Goal: Information Seeking & Learning: Learn about a topic

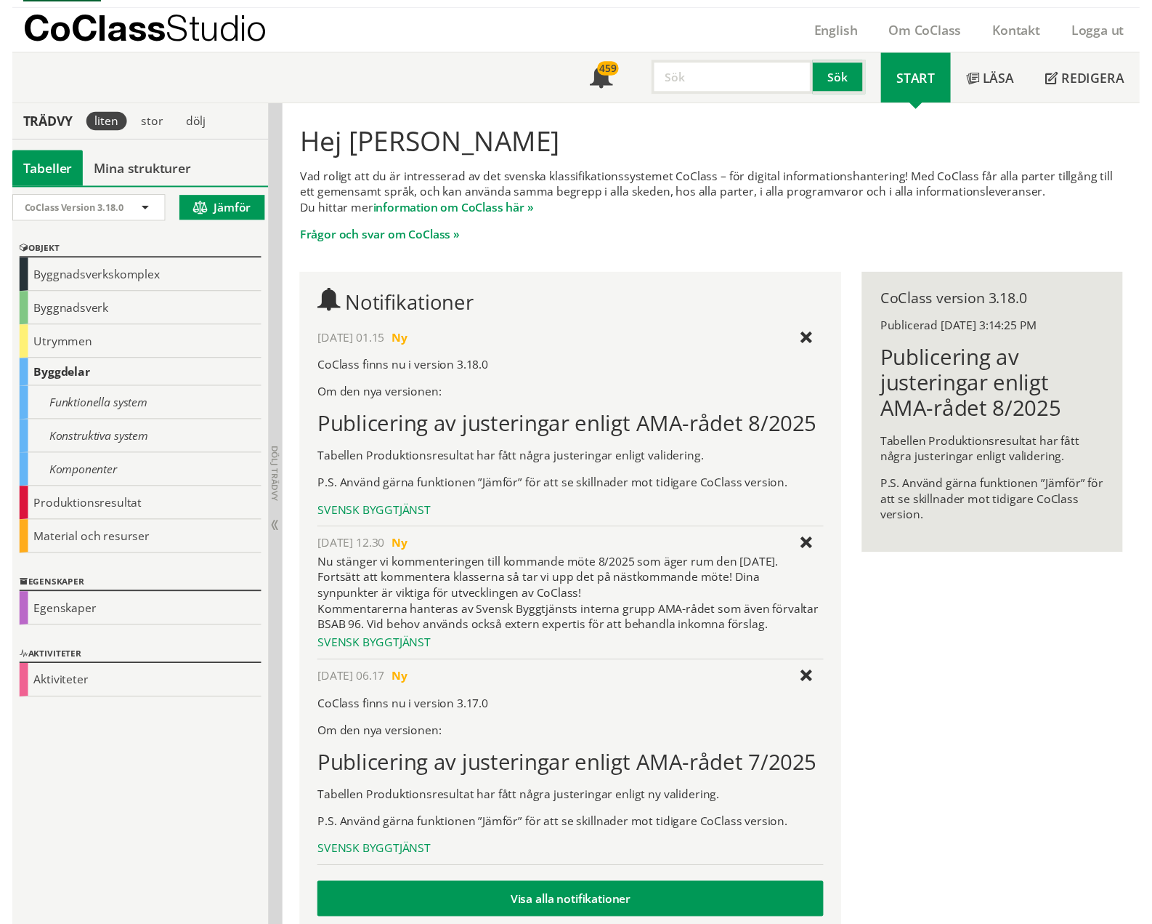
scroll to position [59, 0]
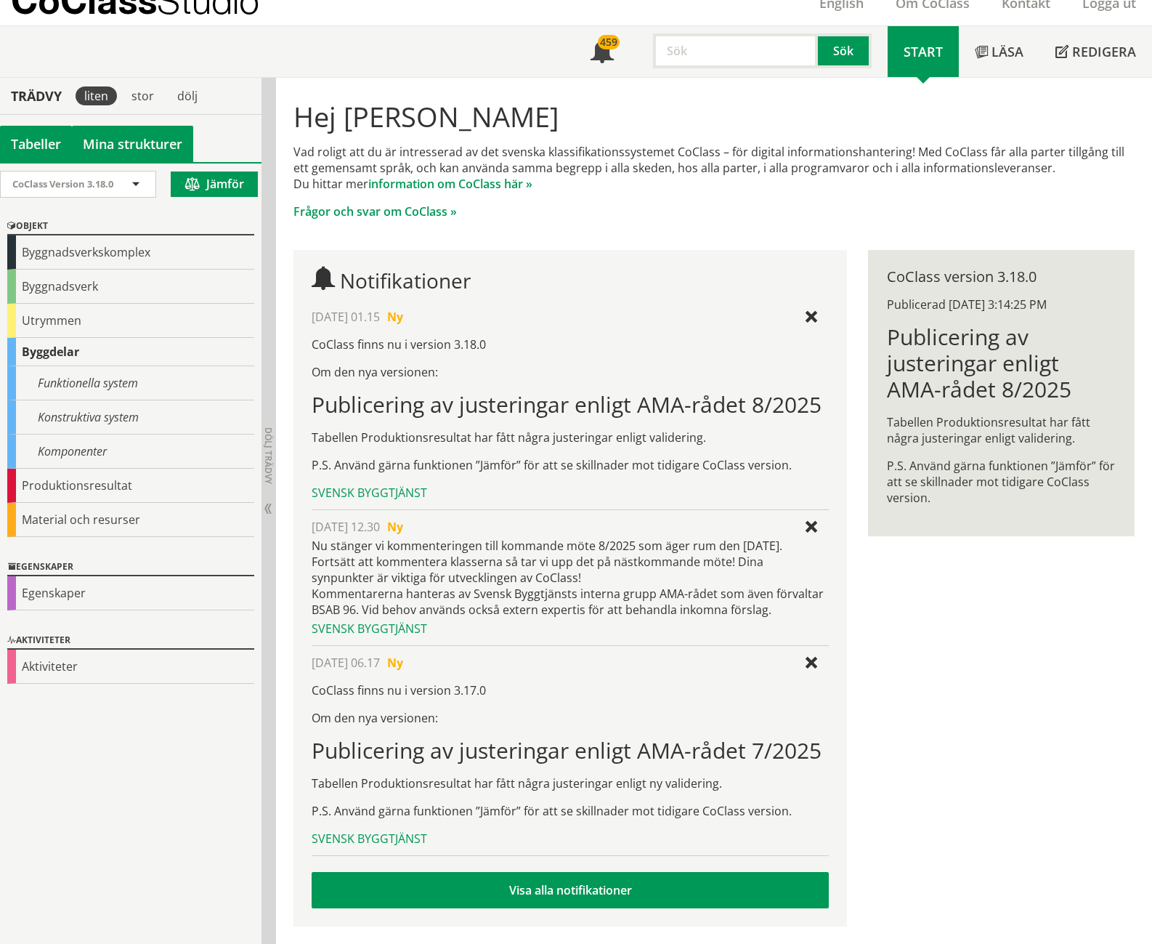
click at [97, 128] on link "Mina strukturer" at bounding box center [132, 144] width 121 height 36
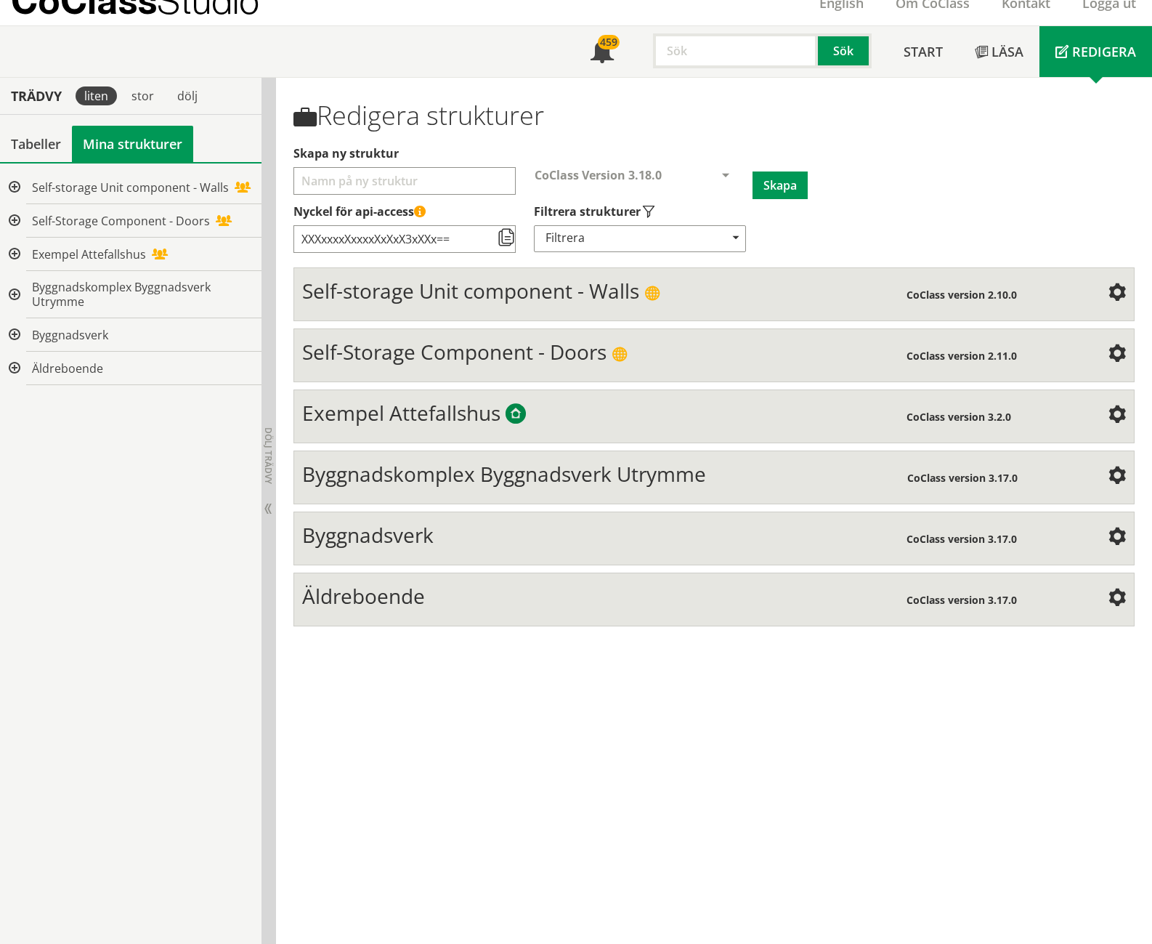
click at [15, 183] on div at bounding box center [13, 187] width 26 height 33
click at [27, 217] on div at bounding box center [25, 220] width 26 height 33
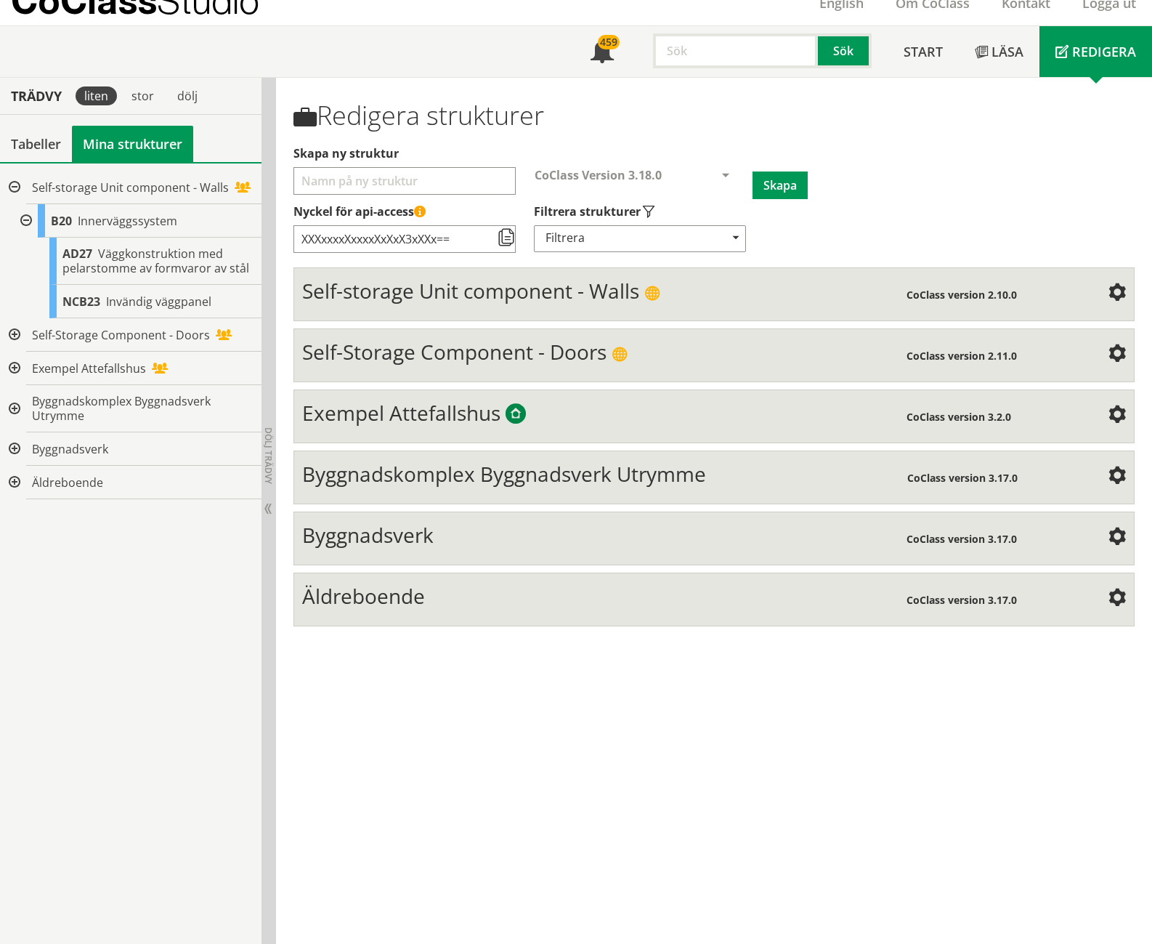
click at [27, 217] on div at bounding box center [25, 220] width 26 height 33
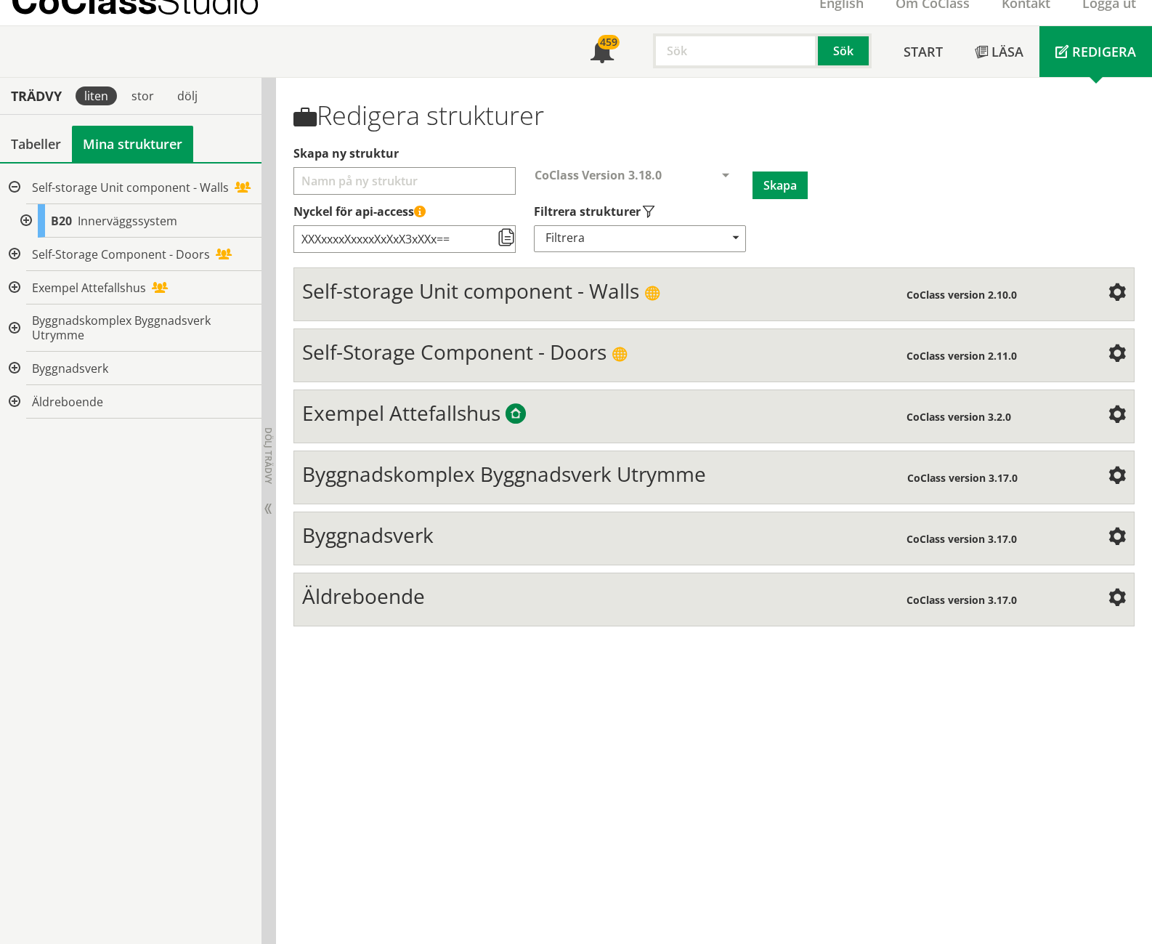
click at [17, 252] on div at bounding box center [13, 254] width 26 height 33
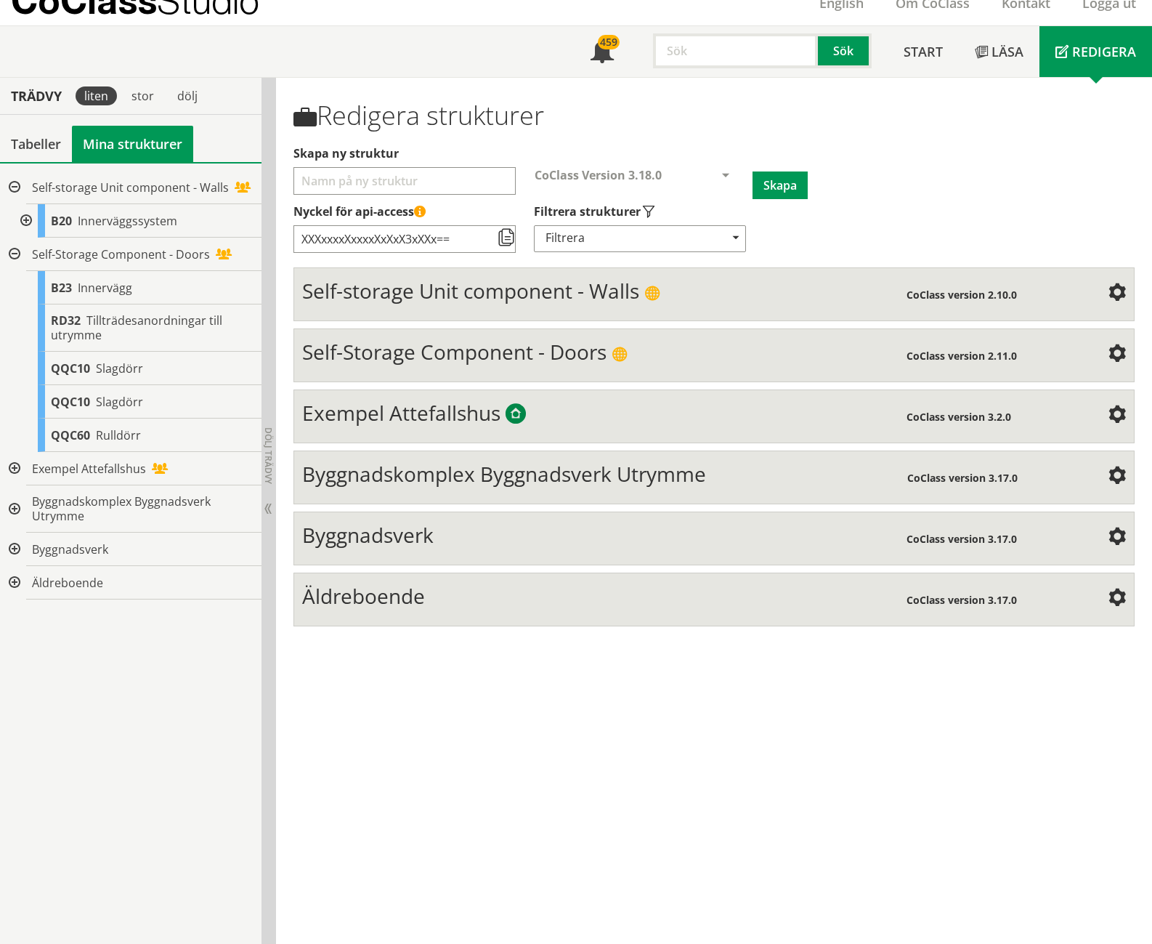
click at [17, 252] on div at bounding box center [13, 254] width 26 height 33
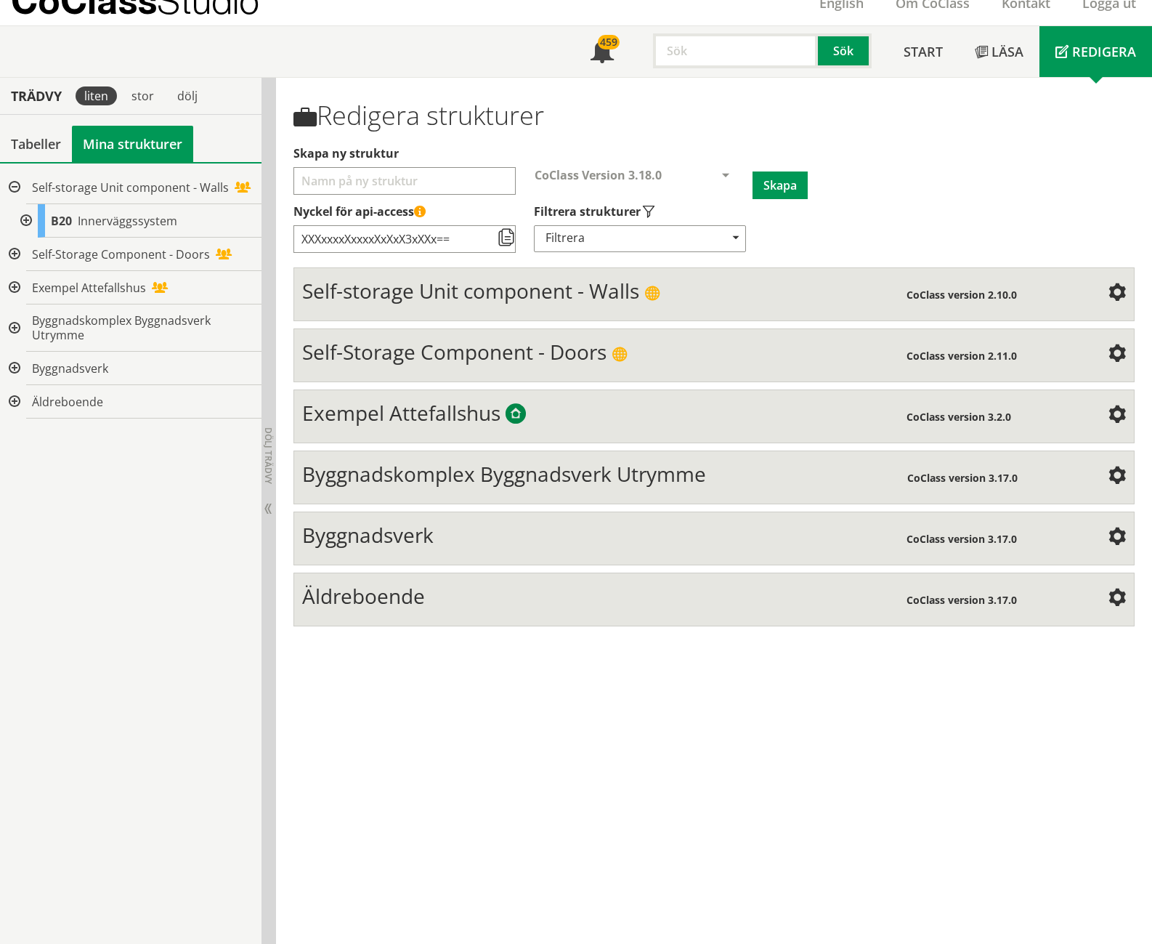
click at [13, 320] on div at bounding box center [13, 327] width 26 height 47
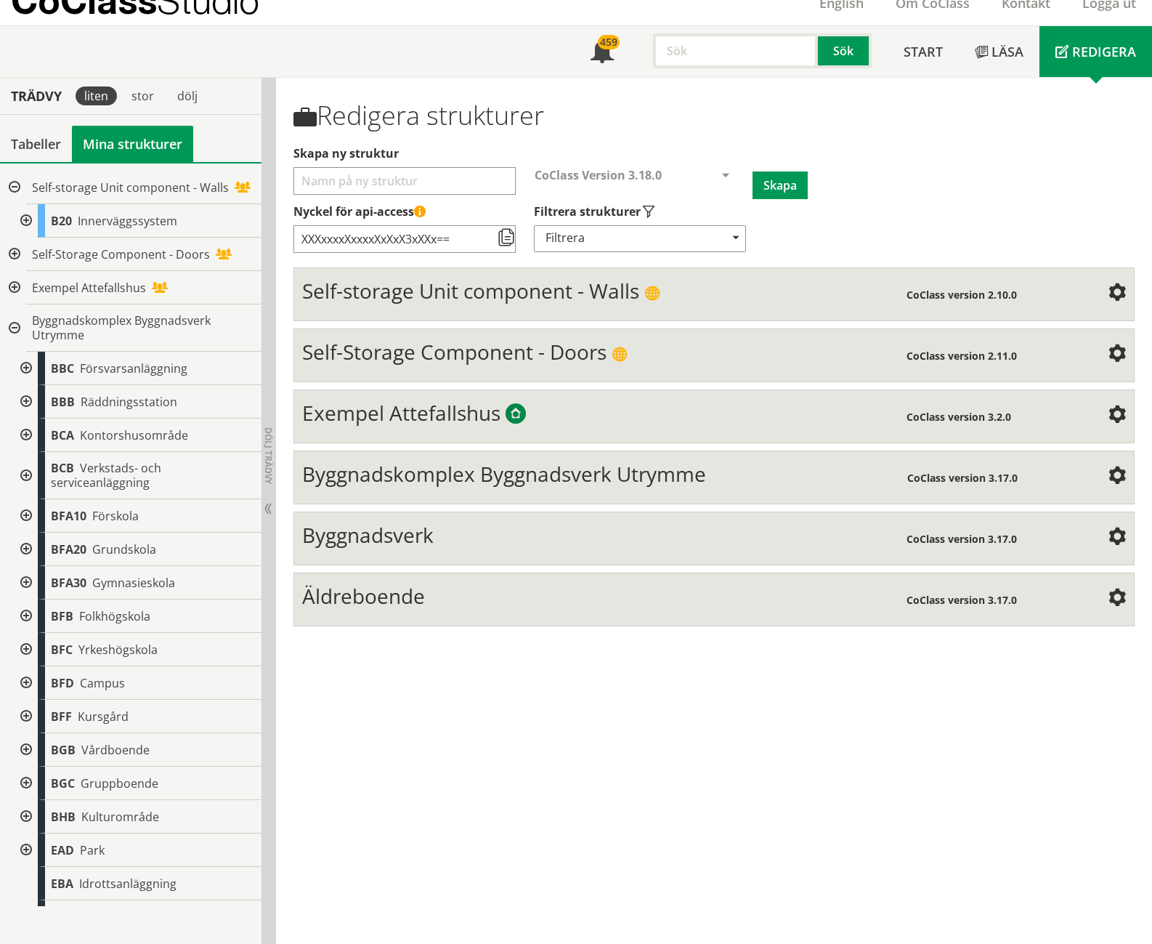
click at [14, 328] on div at bounding box center [13, 327] width 26 height 47
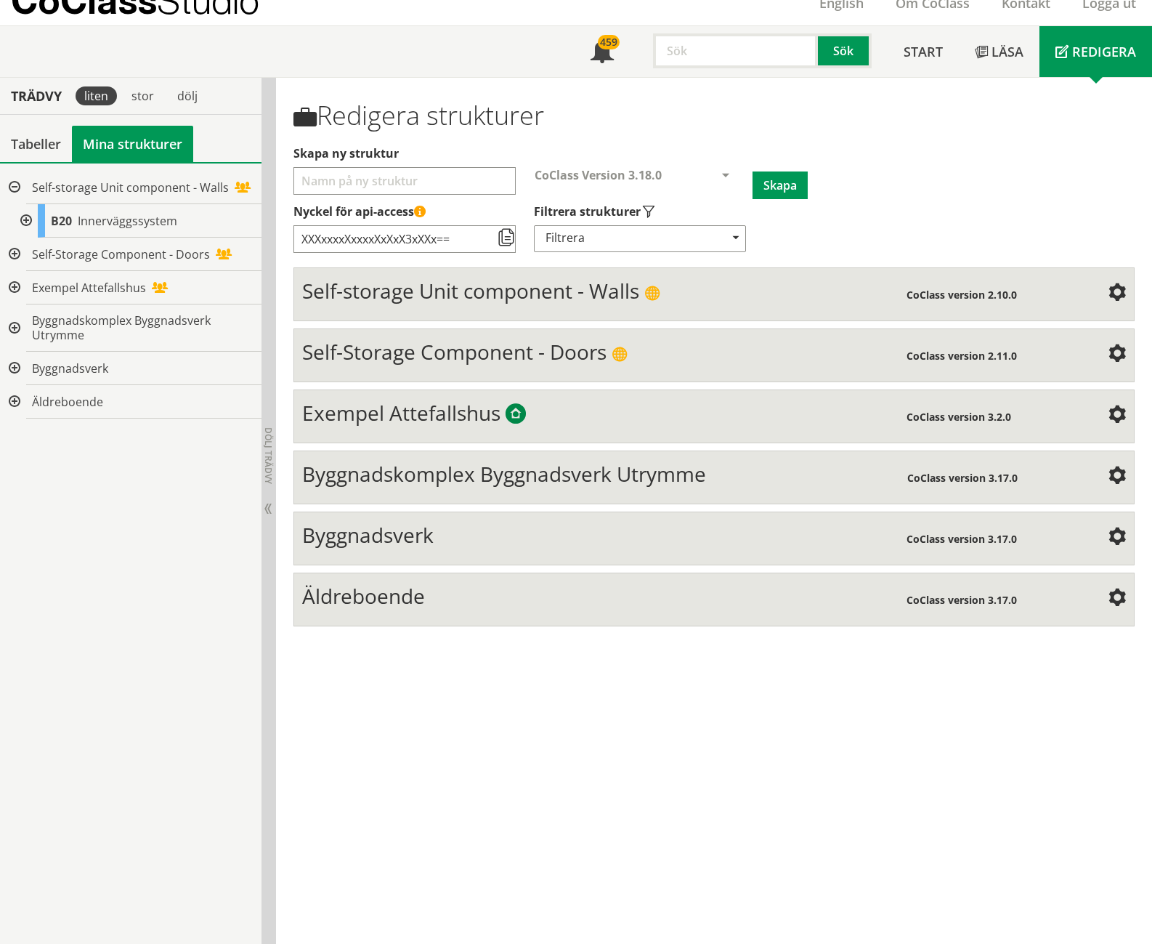
click at [15, 361] on div at bounding box center [13, 368] width 26 height 33
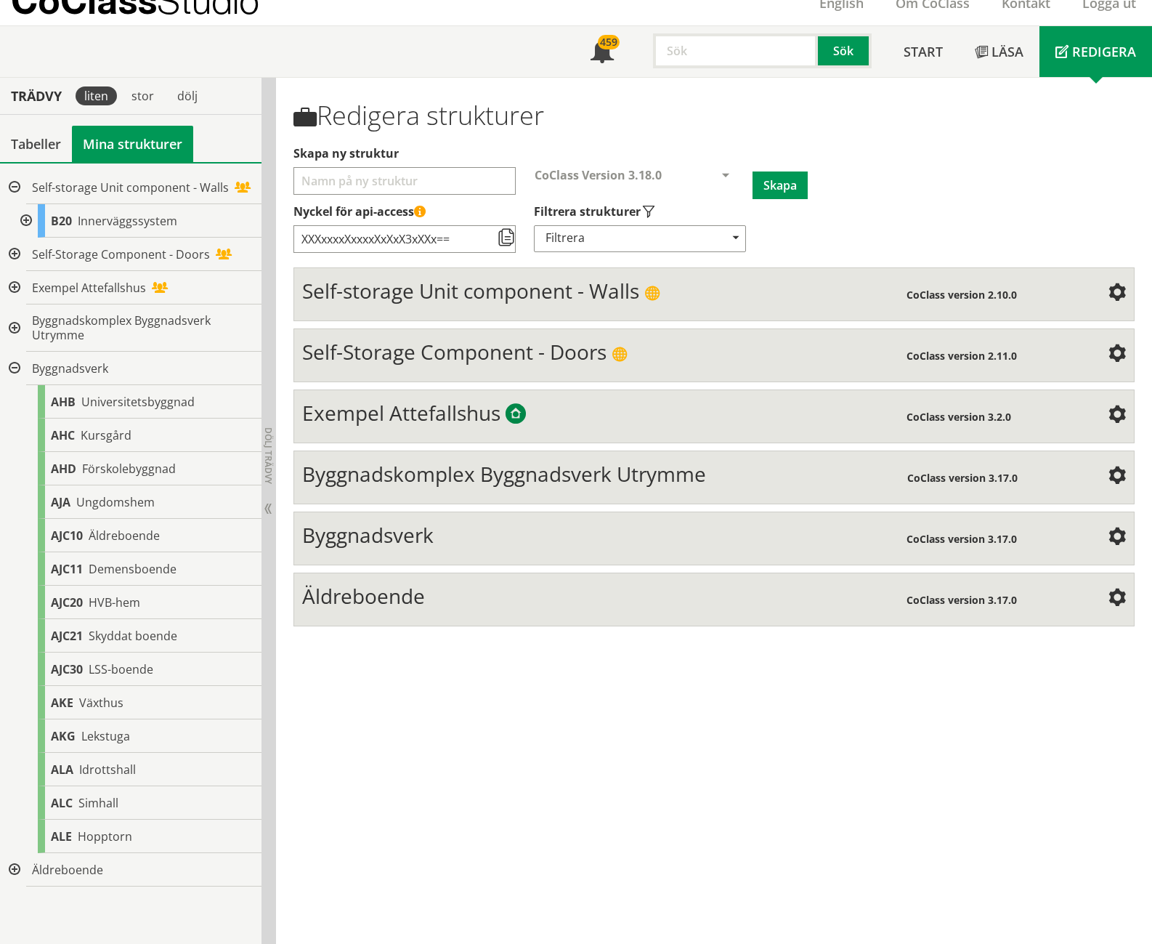
click at [15, 363] on div at bounding box center [13, 368] width 26 height 33
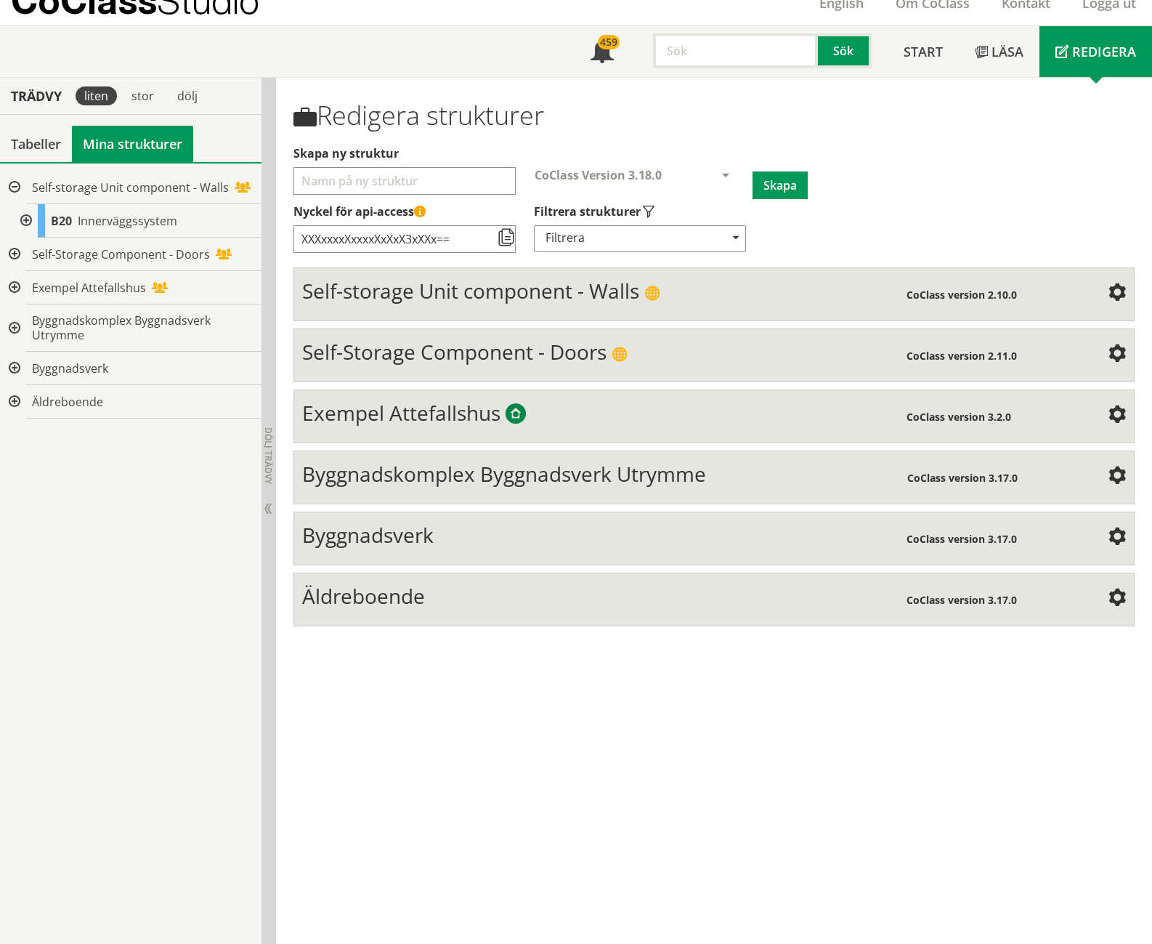
click at [12, 185] on div at bounding box center [13, 187] width 26 height 33
click at [10, 367] on div at bounding box center [13, 368] width 26 height 33
click at [31, 400] on div at bounding box center [25, 401] width 26 height 33
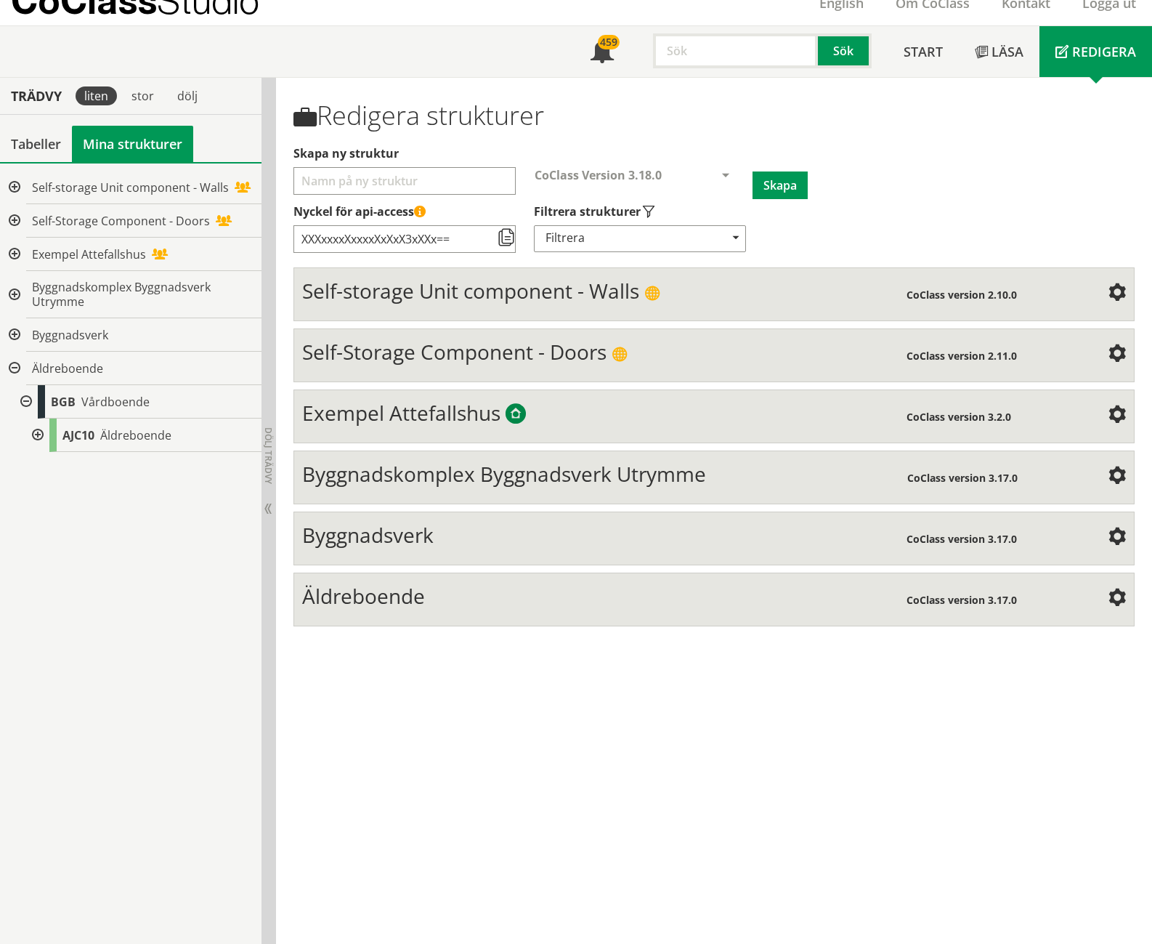
click at [36, 436] on div at bounding box center [36, 435] width 26 height 33
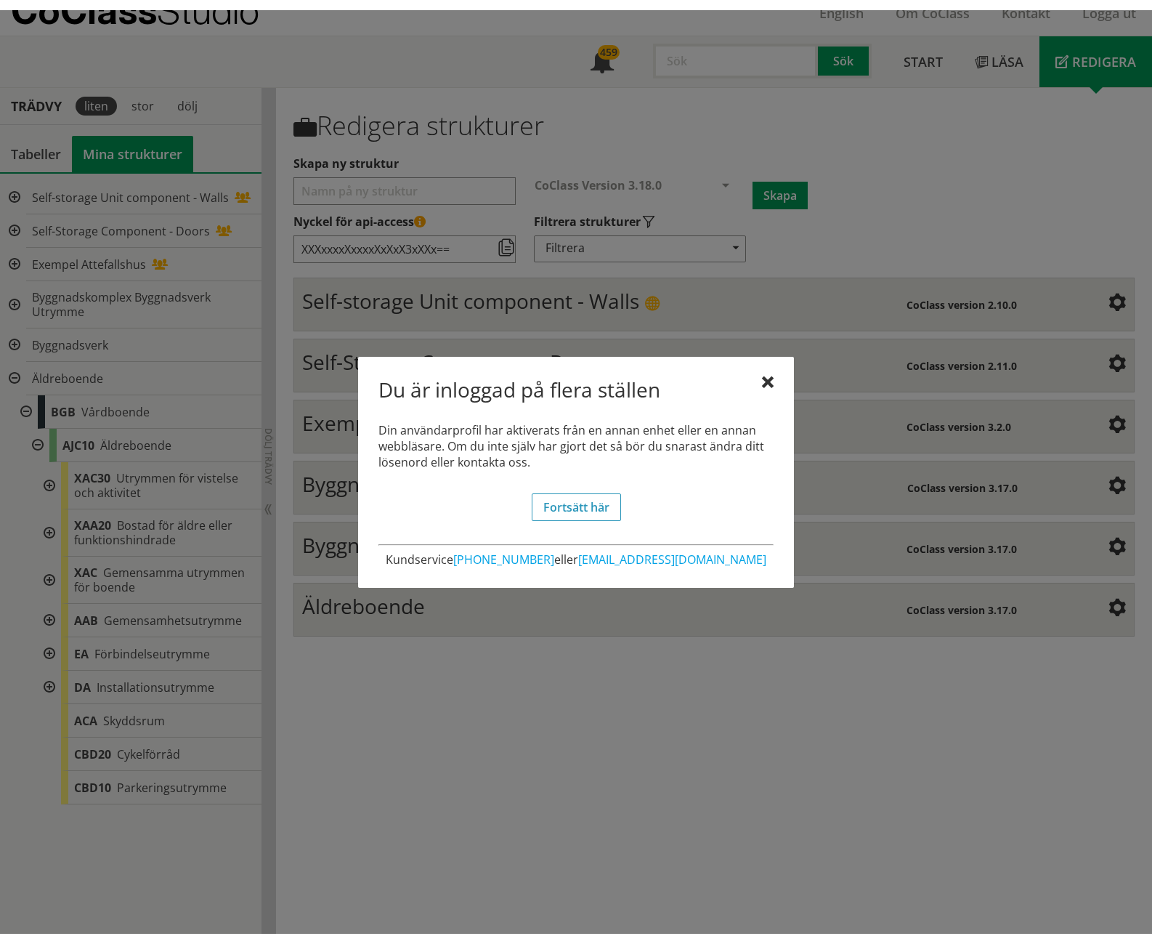
scroll to position [39, 0]
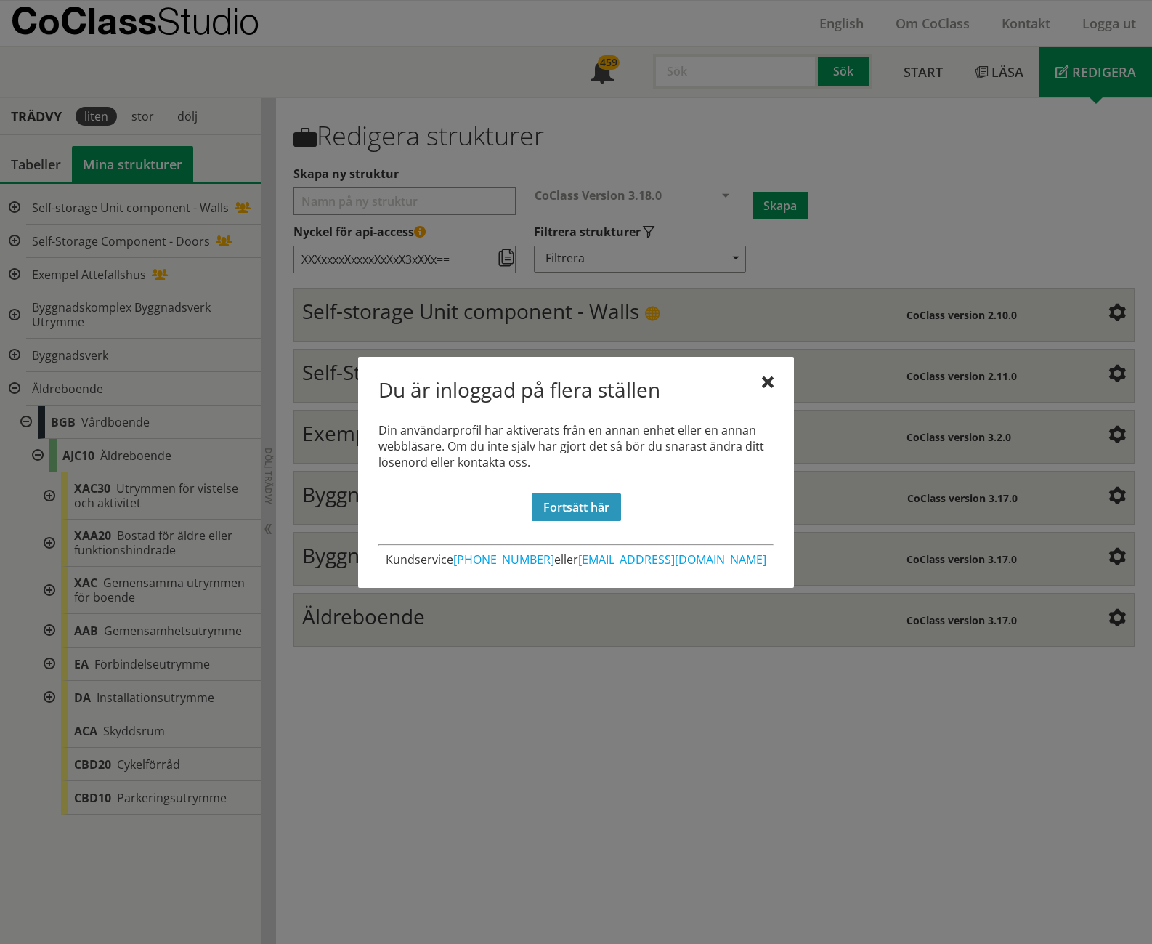
click at [569, 506] on link "Fortsätt här" at bounding box center [576, 507] width 89 height 28
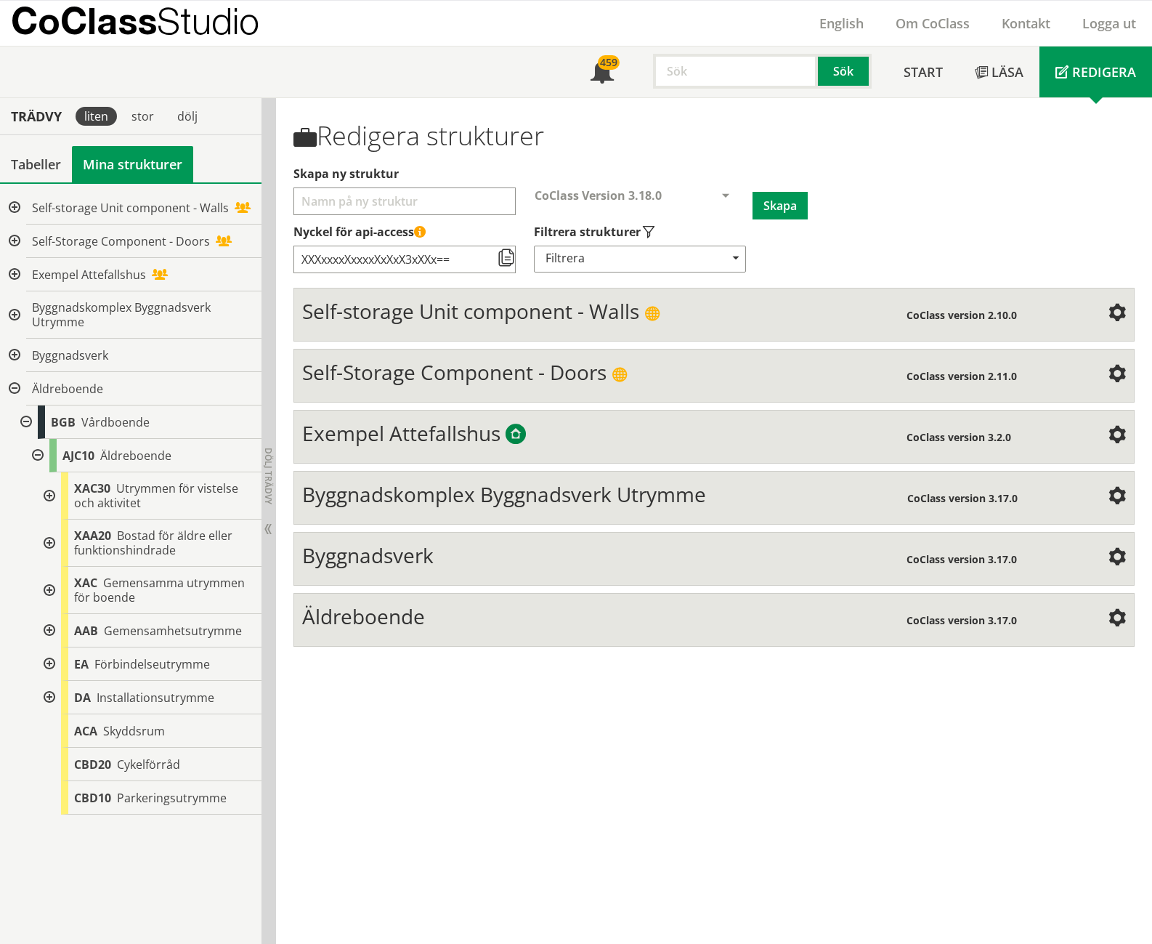
click at [404, 602] on span "Äldreboende" at bounding box center [363, 616] width 123 height 28
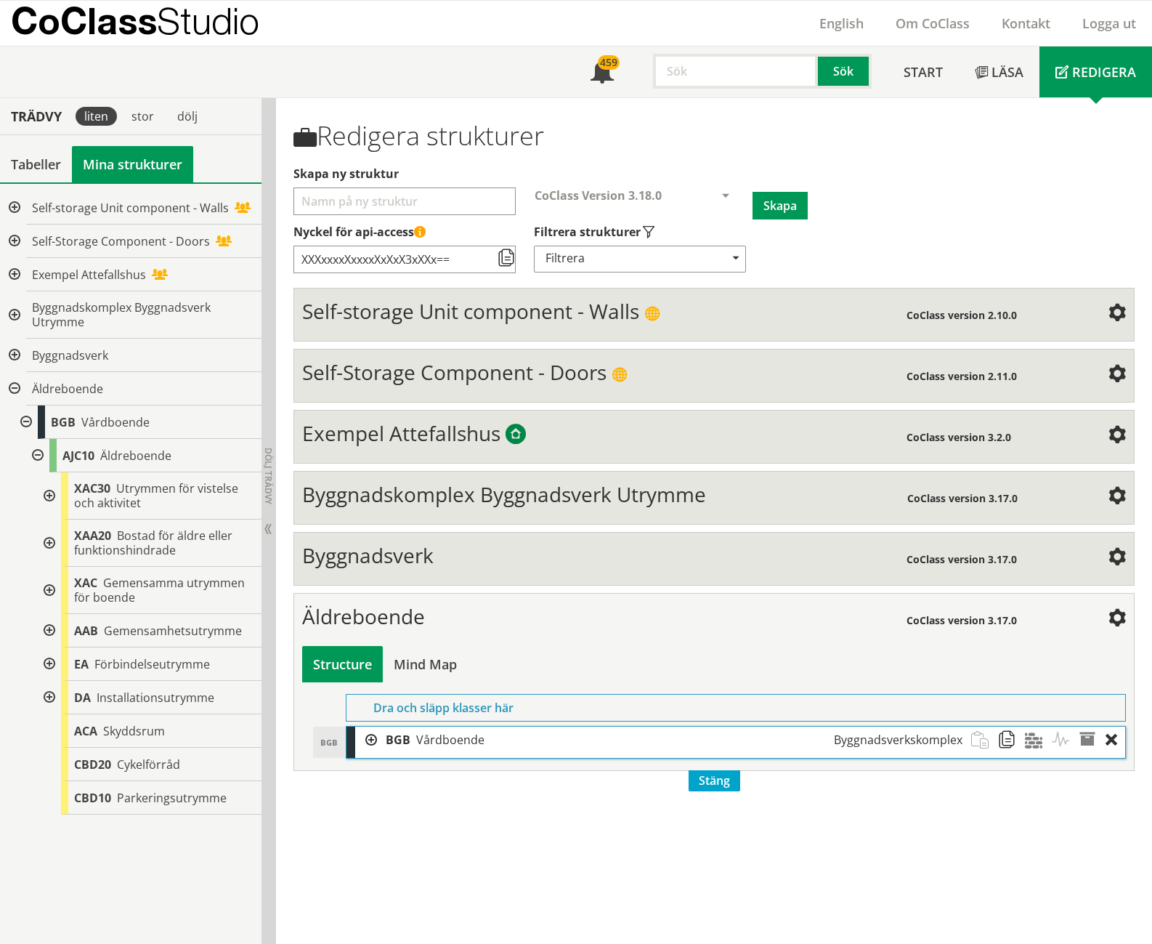
click at [364, 727] on div at bounding box center [366, 740] width 22 height 27
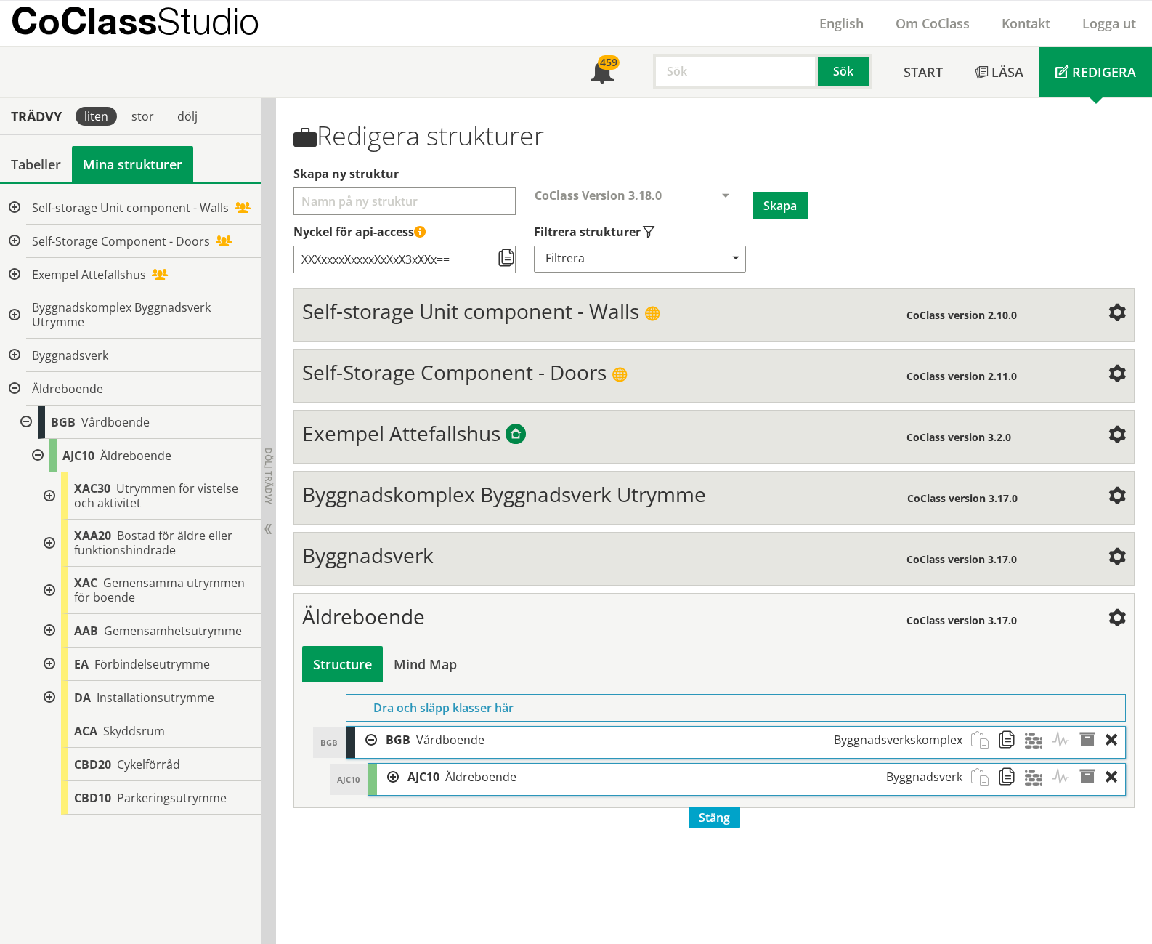
click at [393, 764] on div at bounding box center [388, 777] width 22 height 27
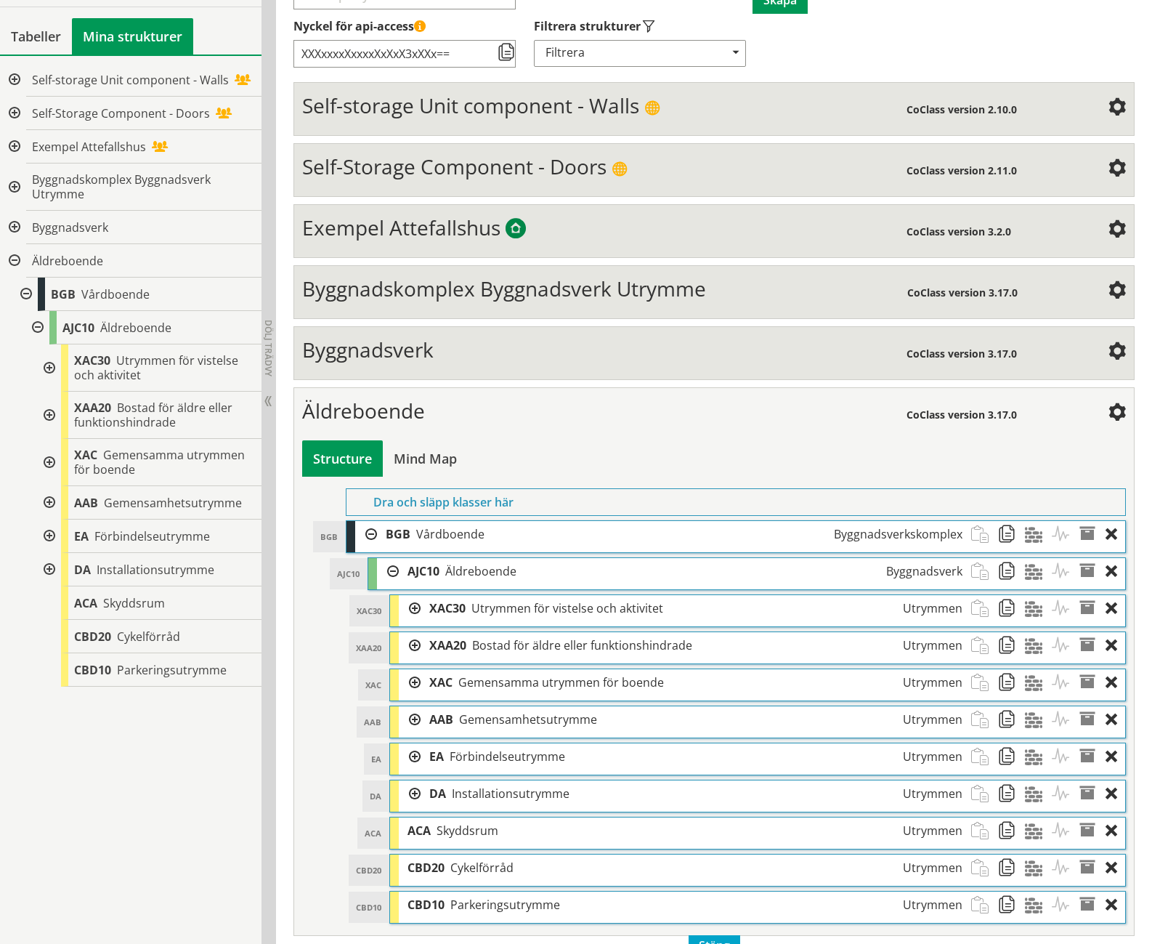
scroll to position [245, 0]
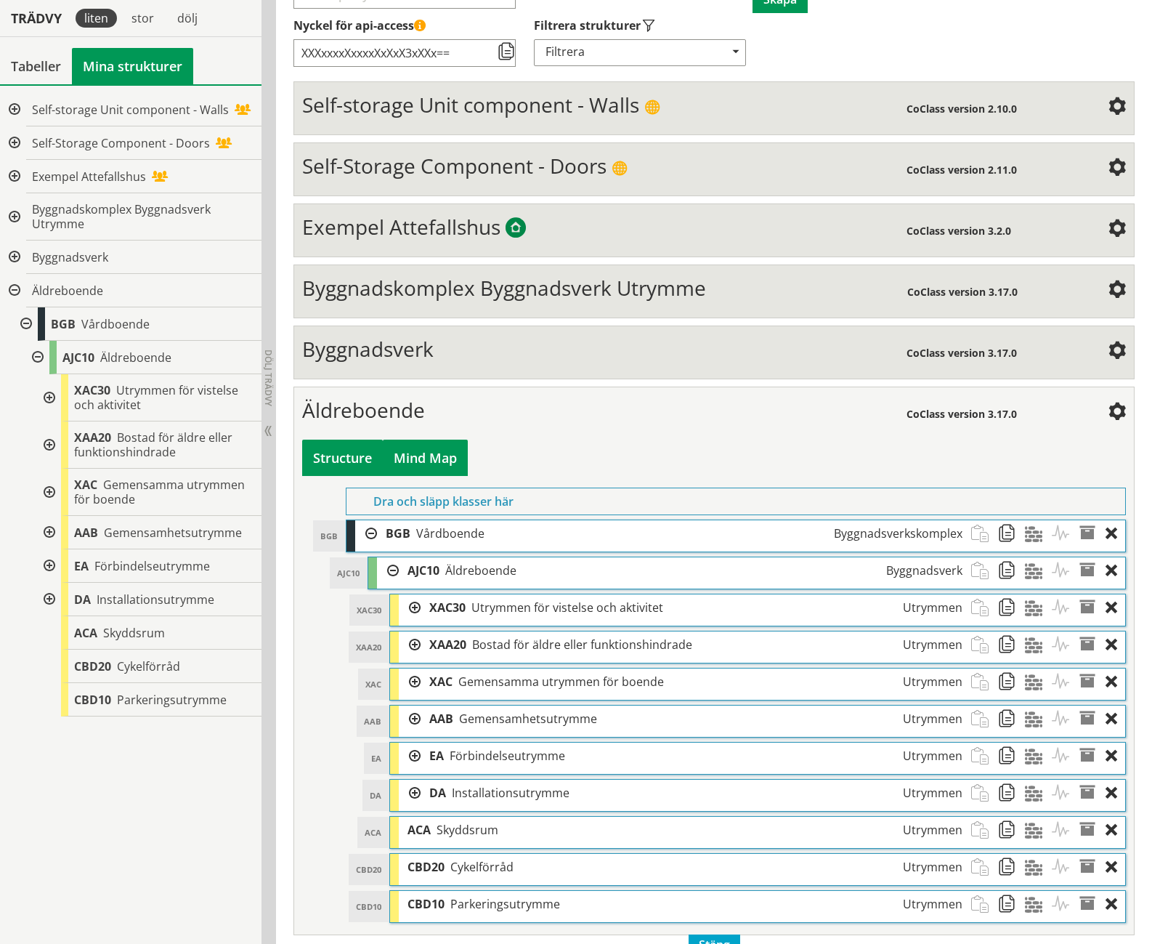
click at [447, 440] on div "Mind Map" at bounding box center [425, 458] width 85 height 36
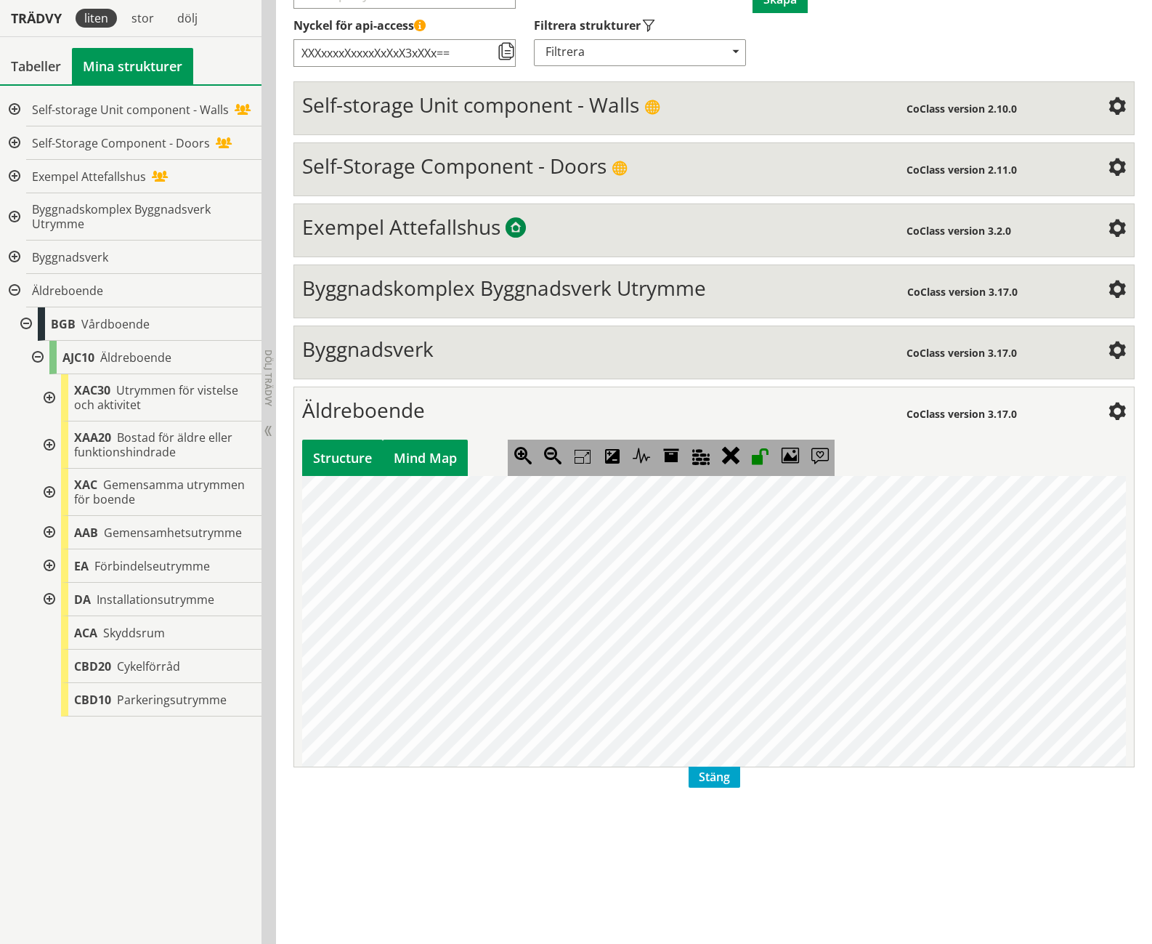
scroll to position [0, 387]
click at [793, 616] on jmexpander "+" at bounding box center [795, 620] width 9 height 9
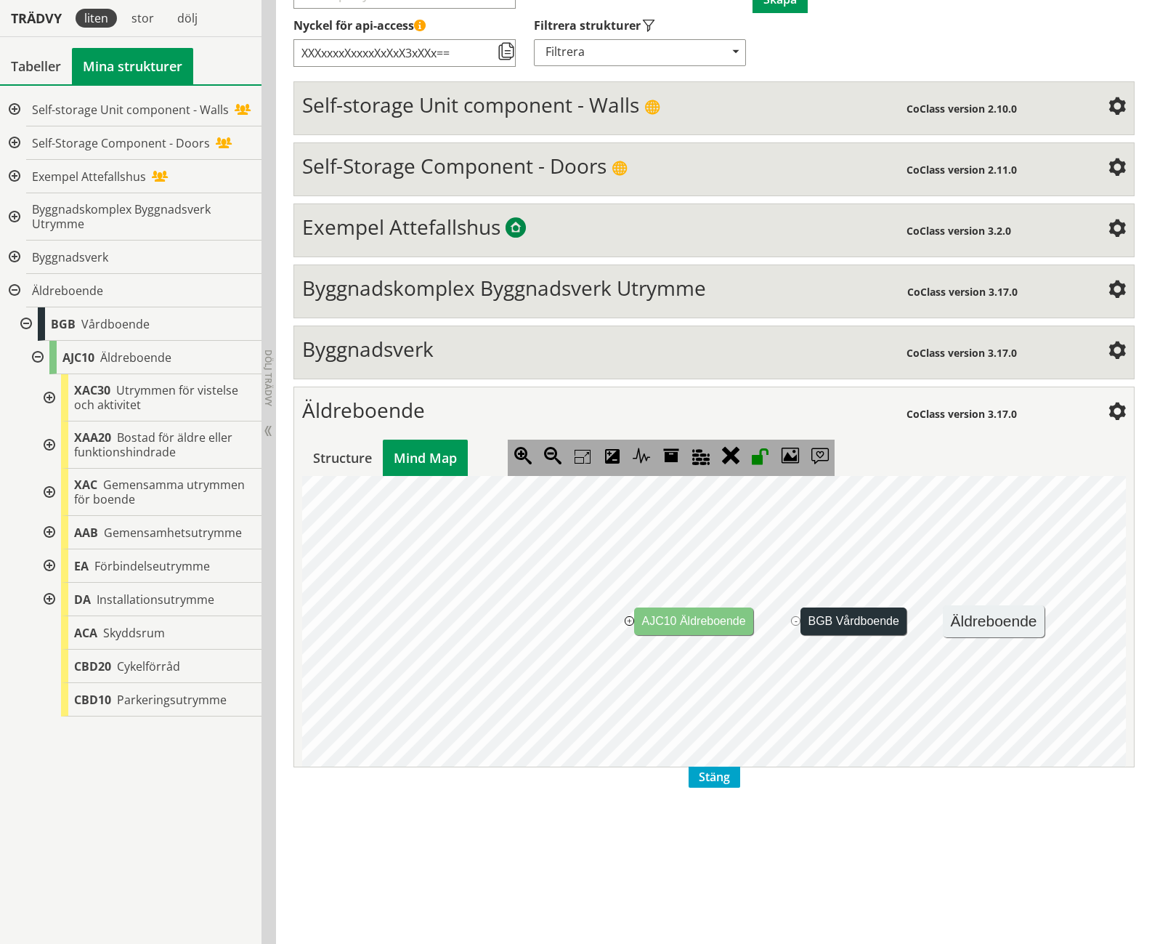
click at [626, 616] on jmexpander "+" at bounding box center [629, 620] width 9 height 9
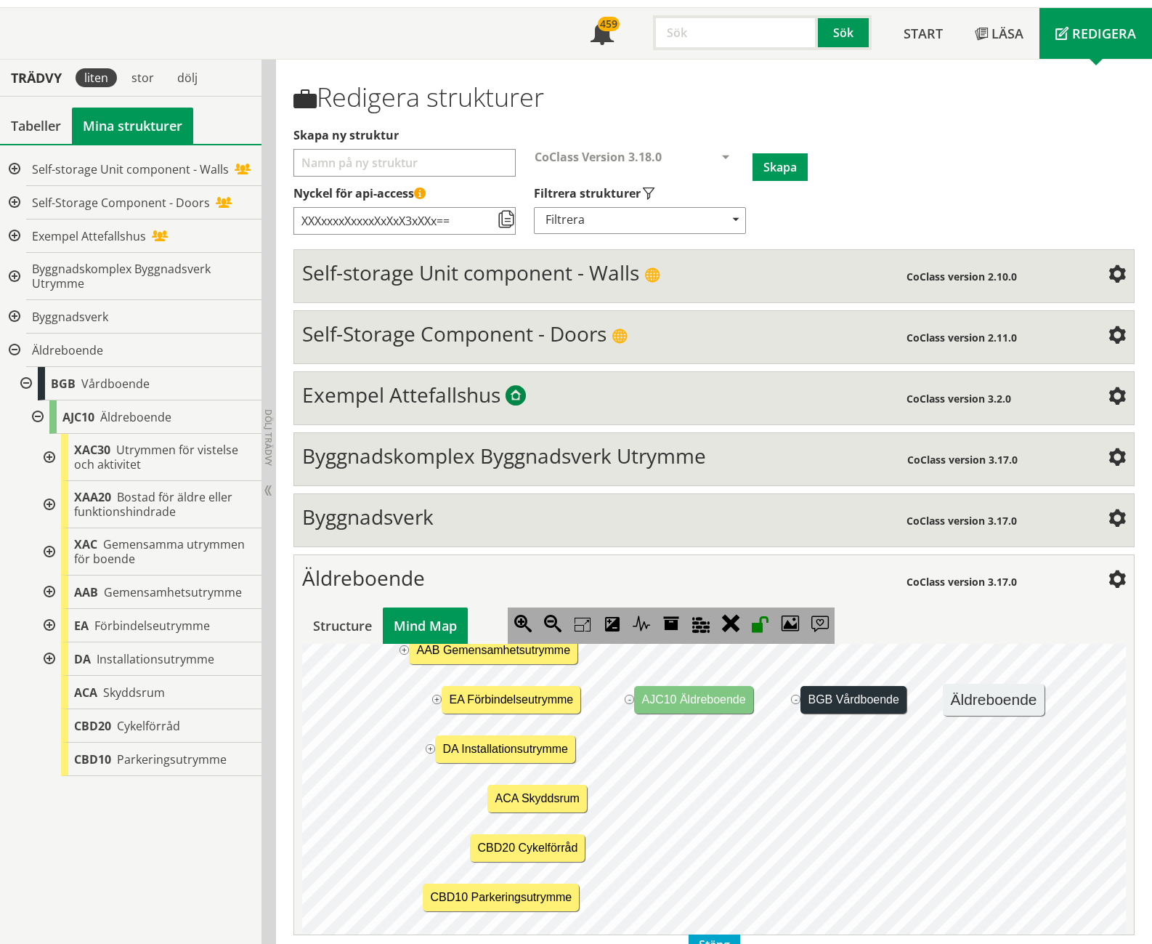
scroll to position [205, 387]
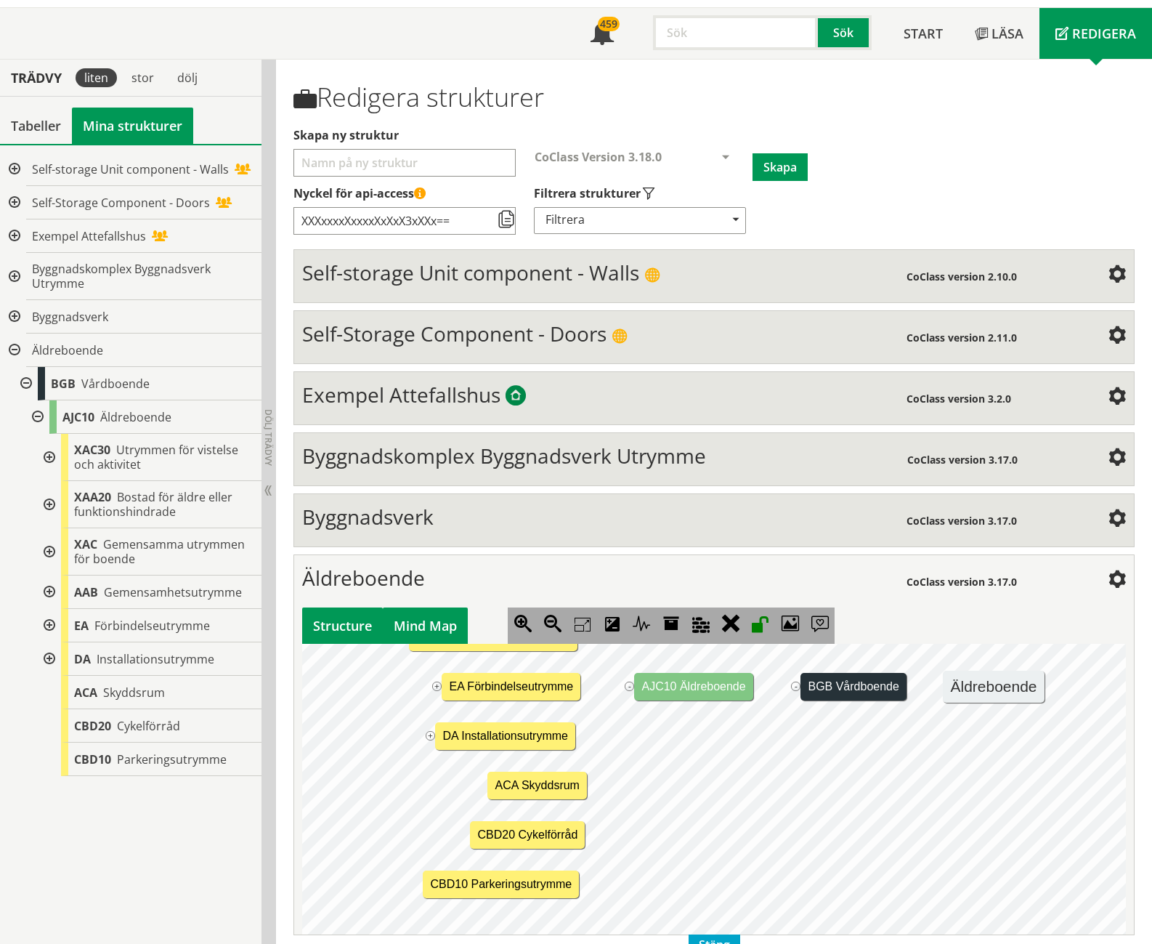
click at [355, 607] on div "Structure" at bounding box center [342, 625] width 81 height 36
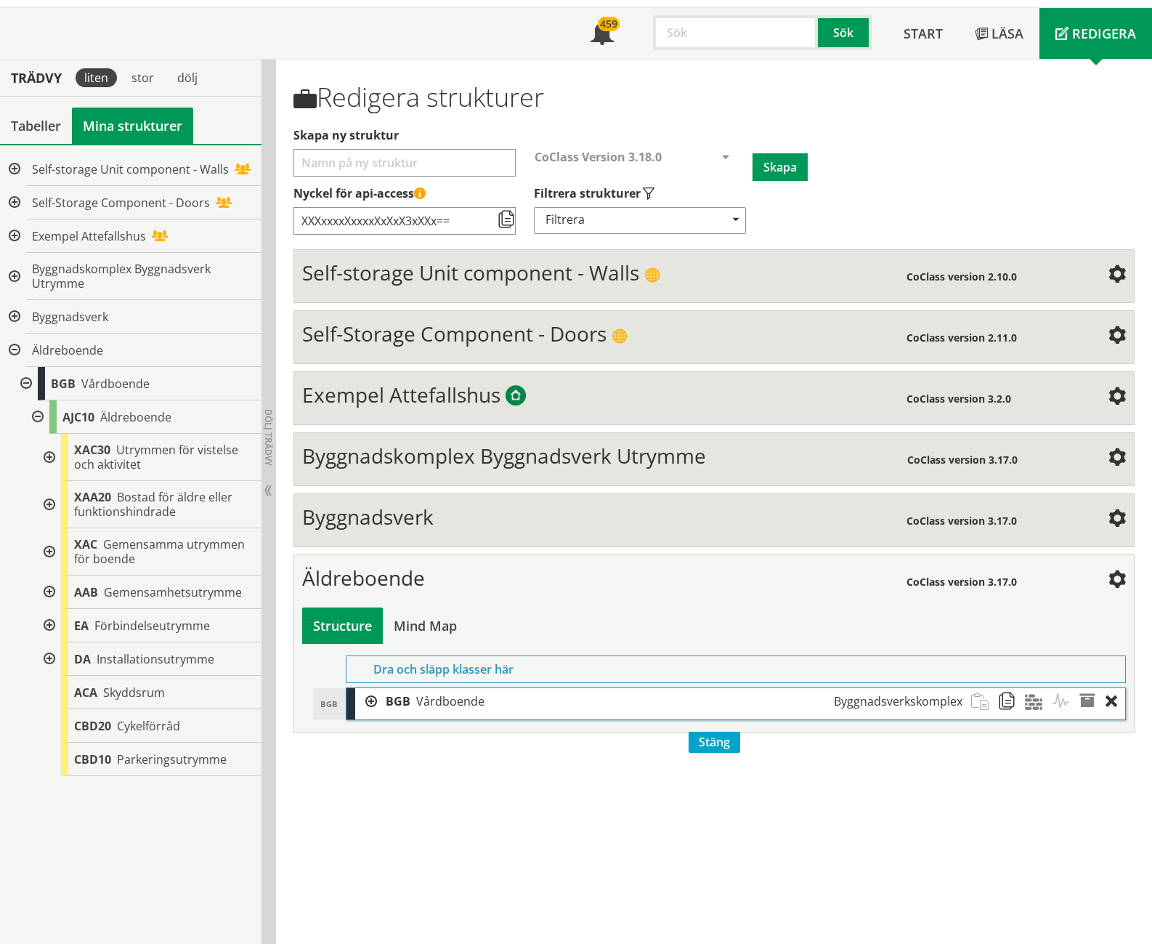
click at [376, 688] on div at bounding box center [366, 701] width 22 height 27
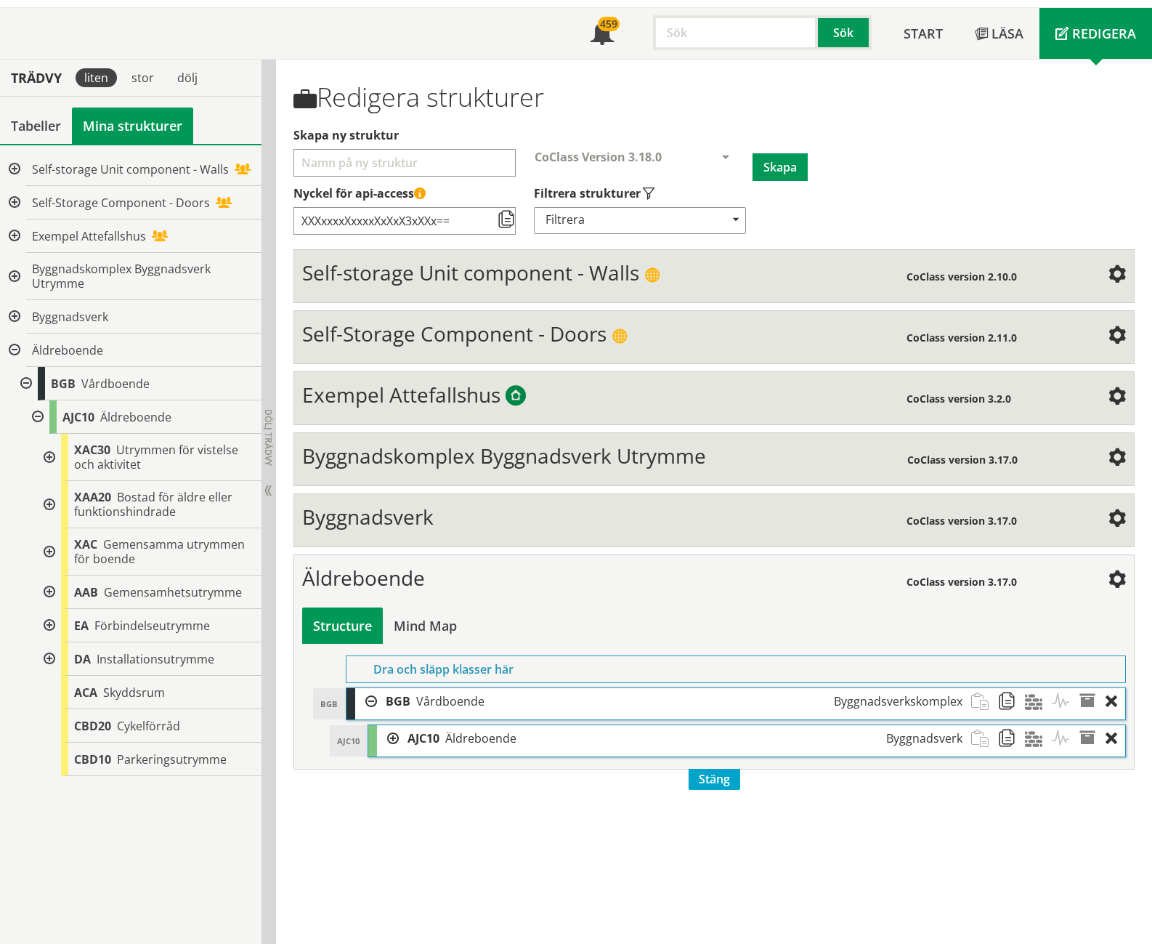
click at [391, 725] on div at bounding box center [388, 738] width 22 height 27
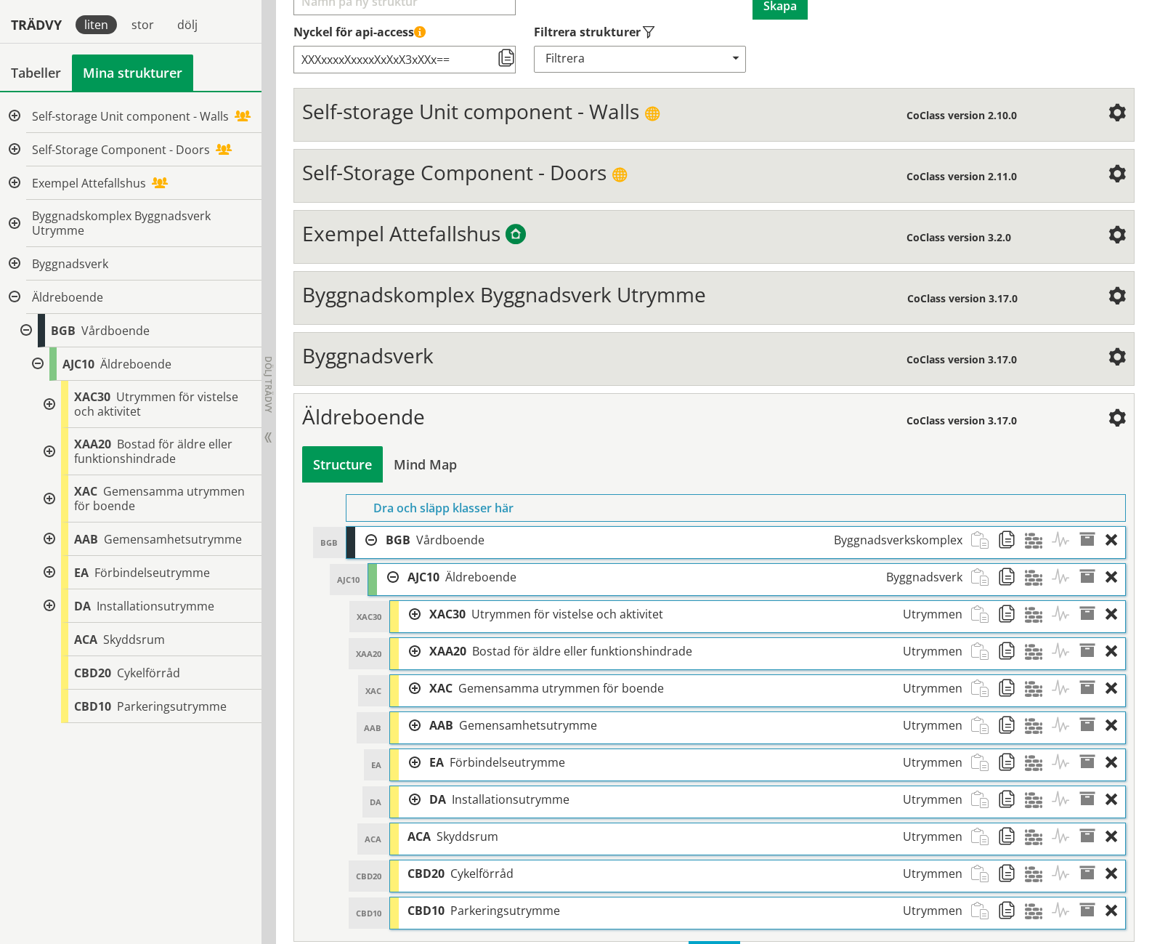
scroll to position [245, 0]
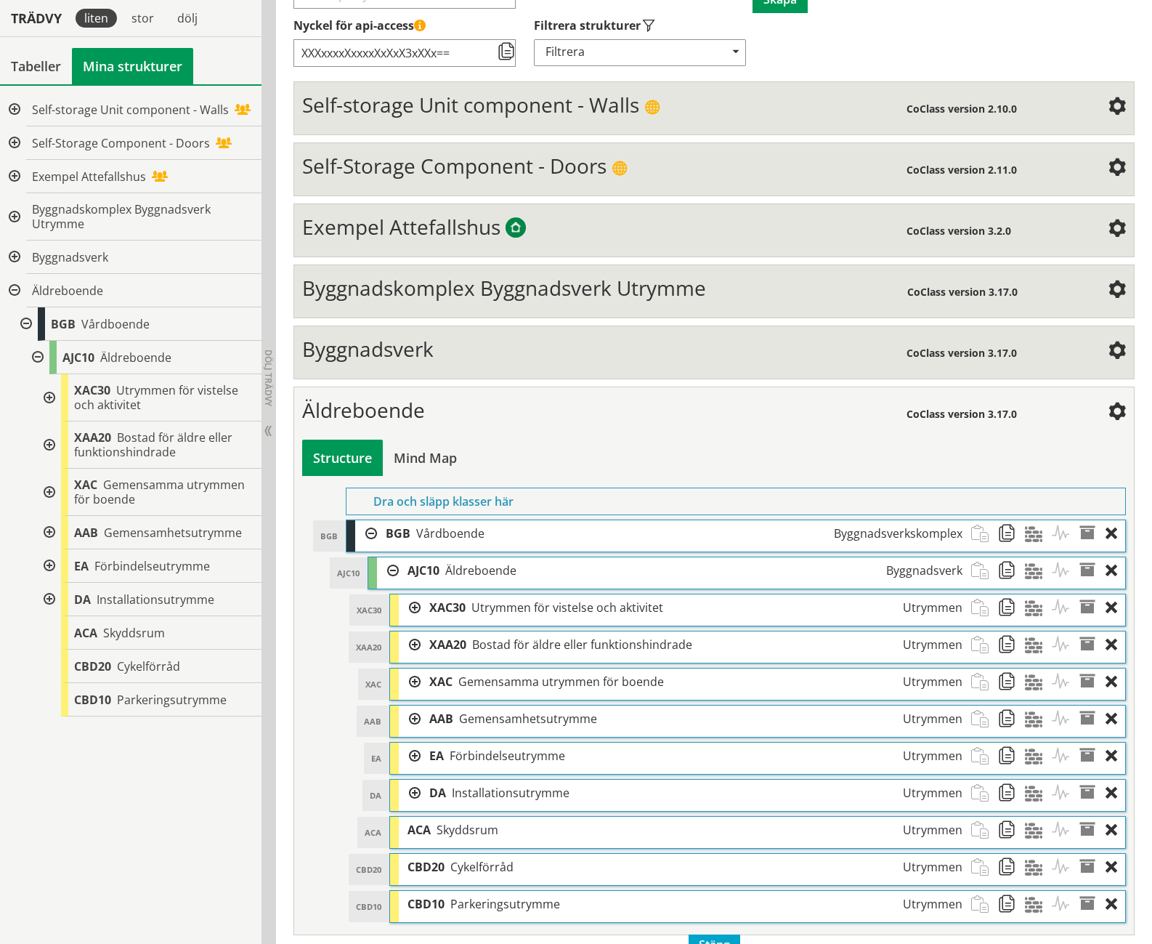
click at [419, 594] on div at bounding box center [410, 607] width 22 height 27
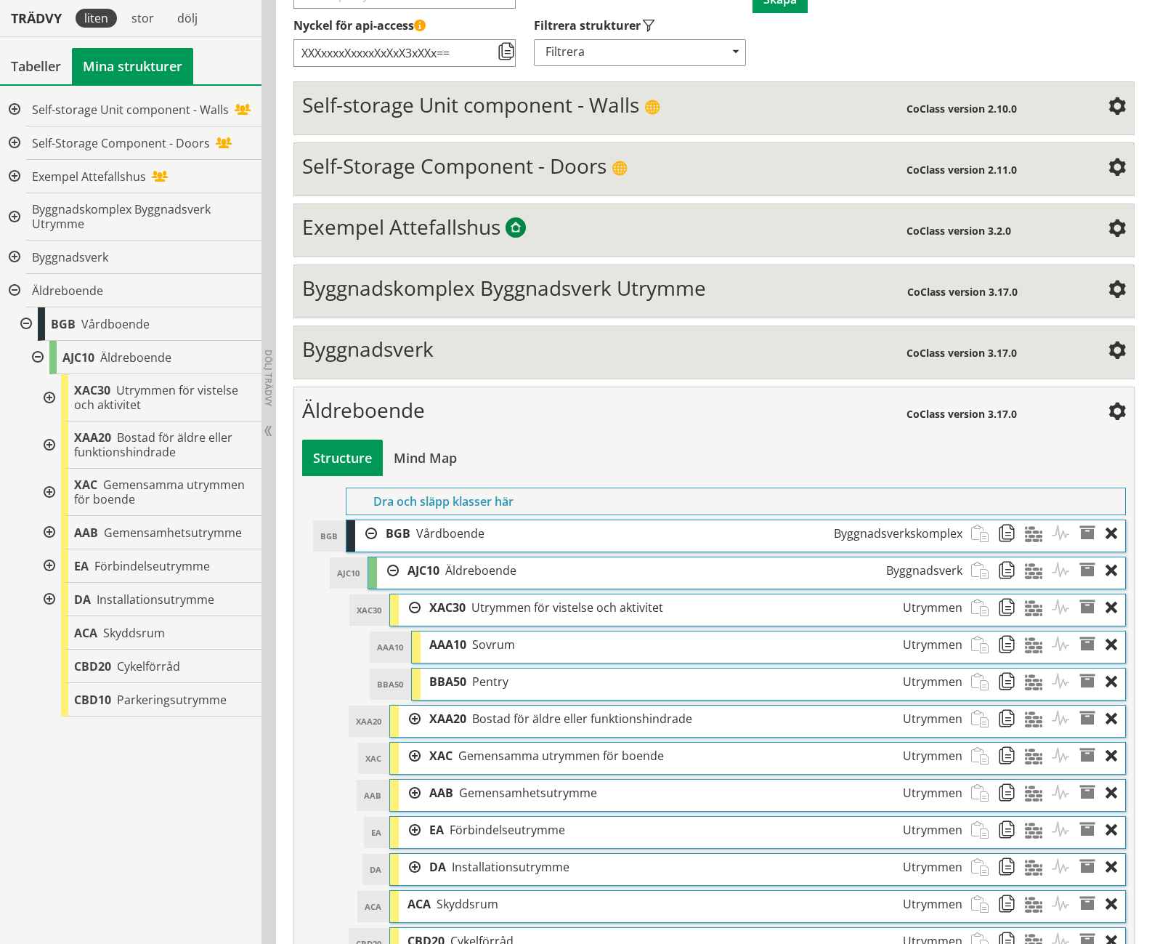
click at [411, 706] on div at bounding box center [410, 719] width 22 height 27
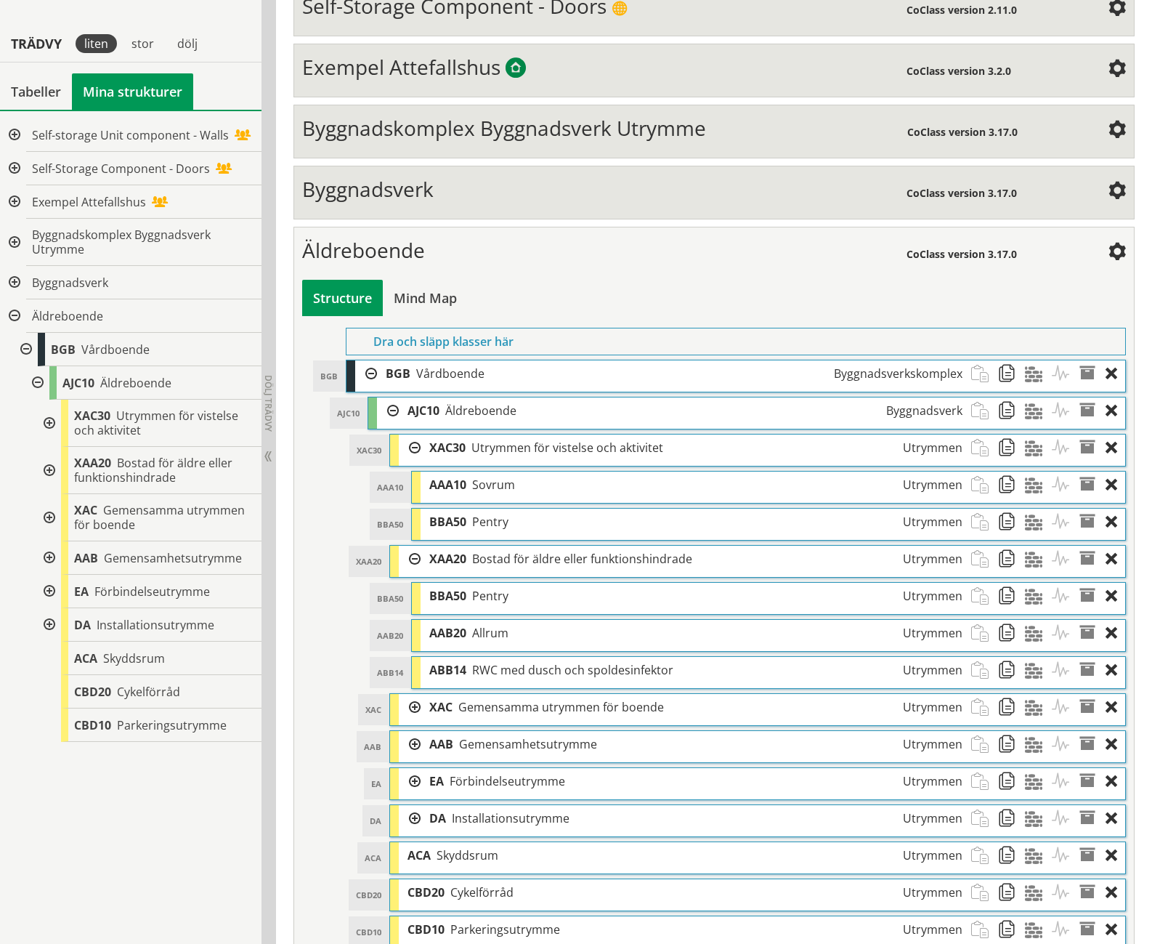
scroll to position [430, 0]
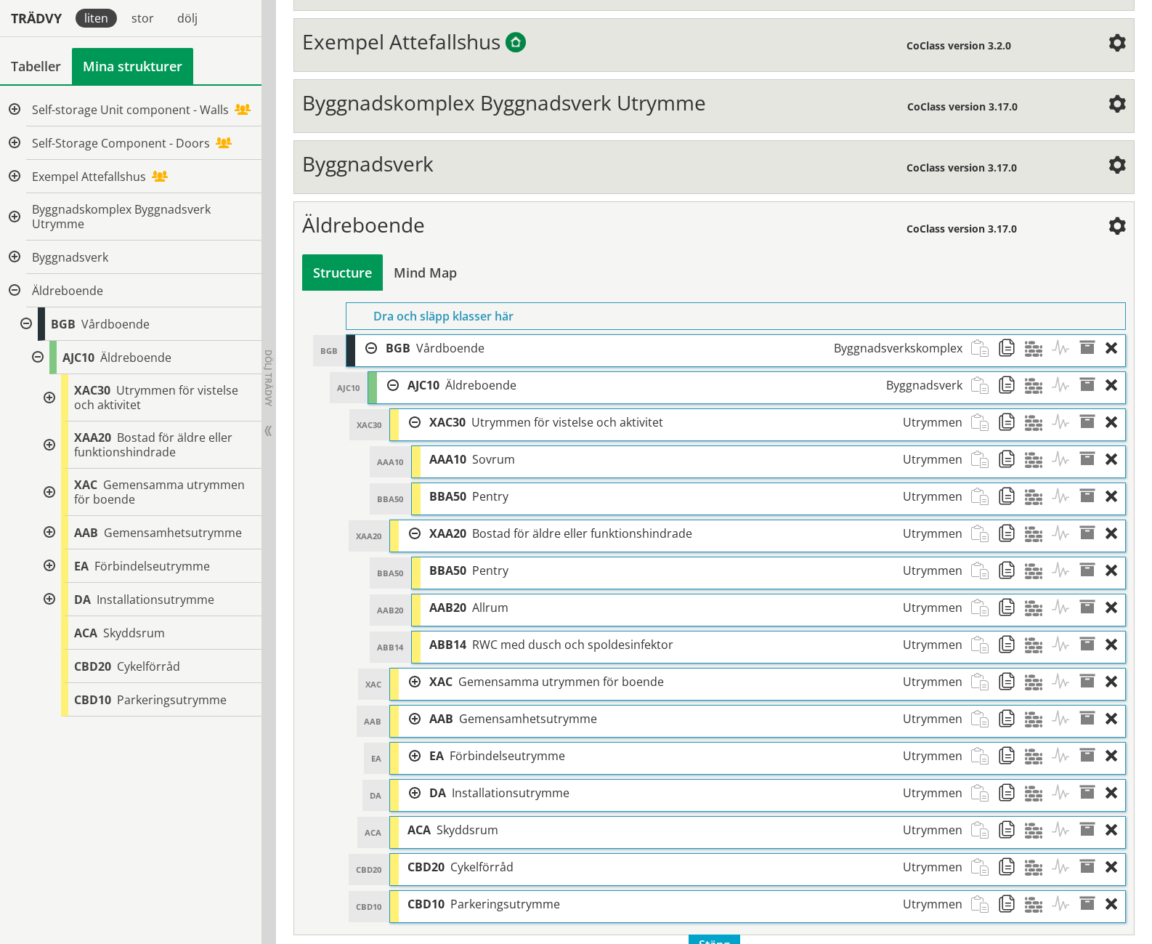
click at [411, 668] on div at bounding box center [410, 681] width 22 height 27
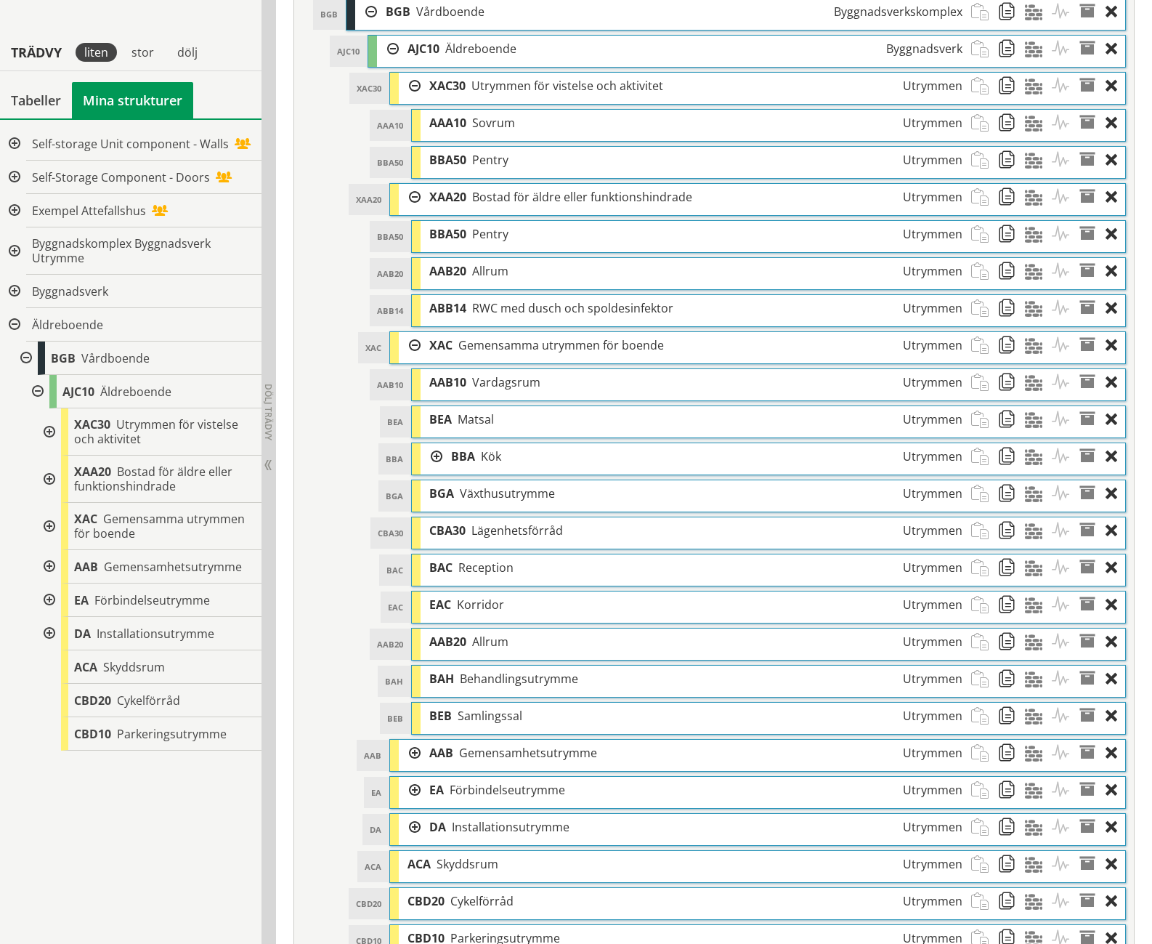
scroll to position [801, 0]
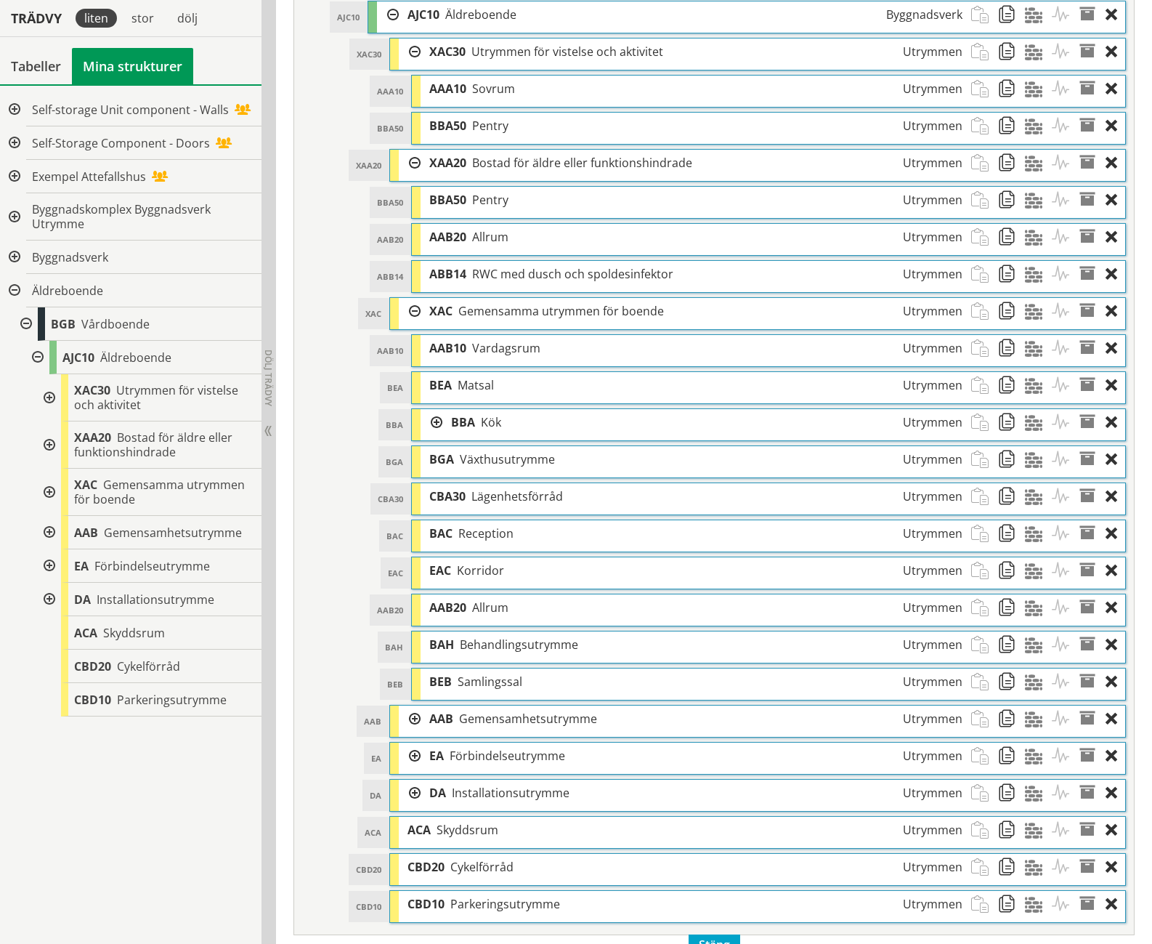
click at [437, 409] on div at bounding box center [432, 422] width 22 height 27
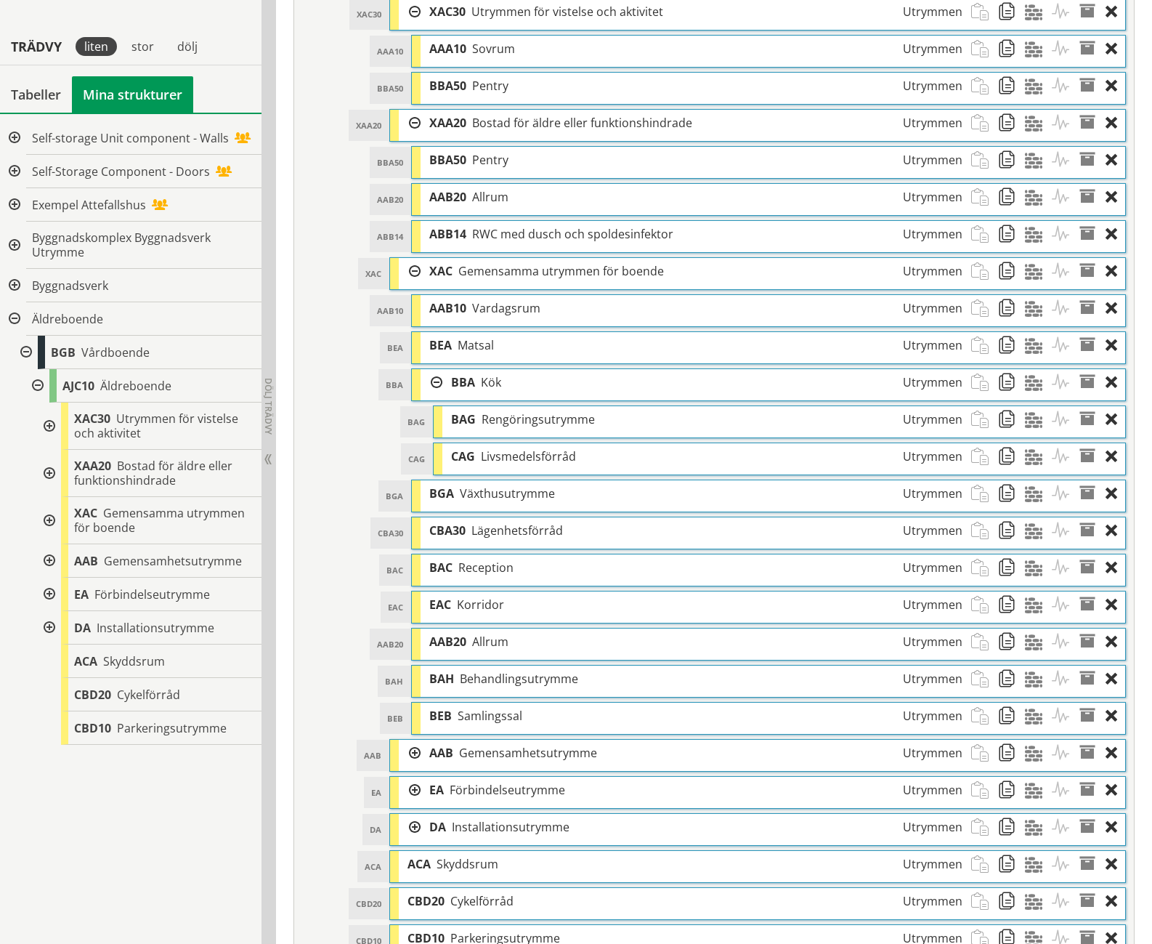
scroll to position [875, 0]
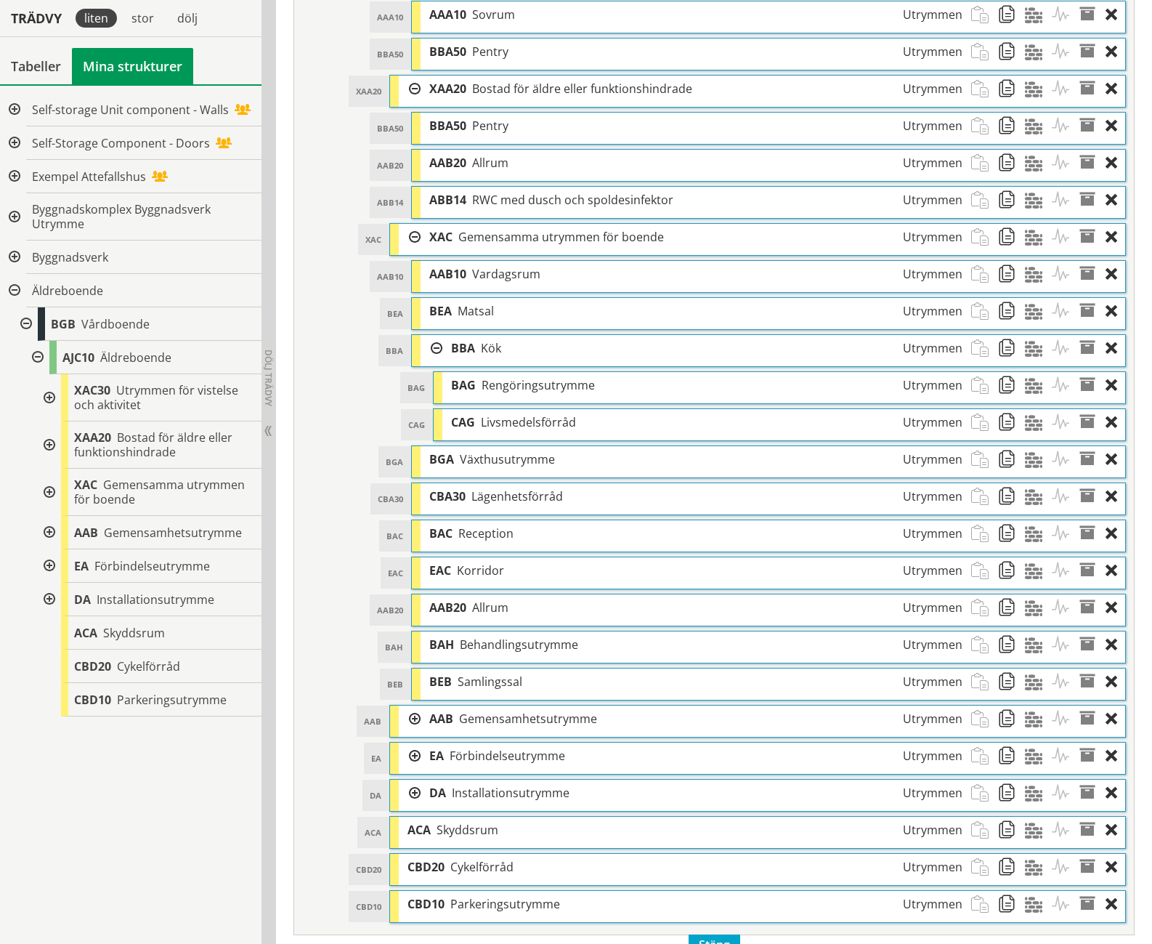
click at [415, 706] on div at bounding box center [410, 719] width 22 height 27
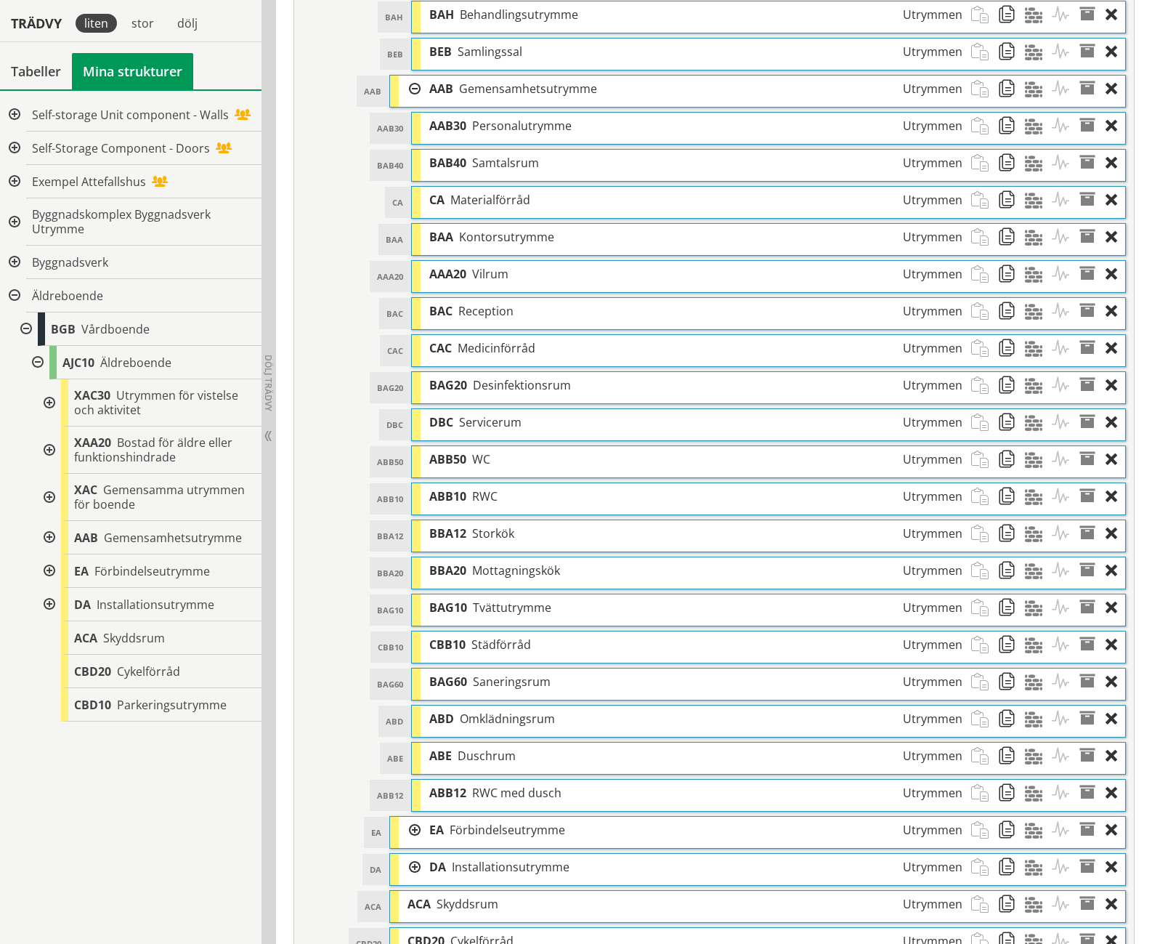
scroll to position [1579, 0]
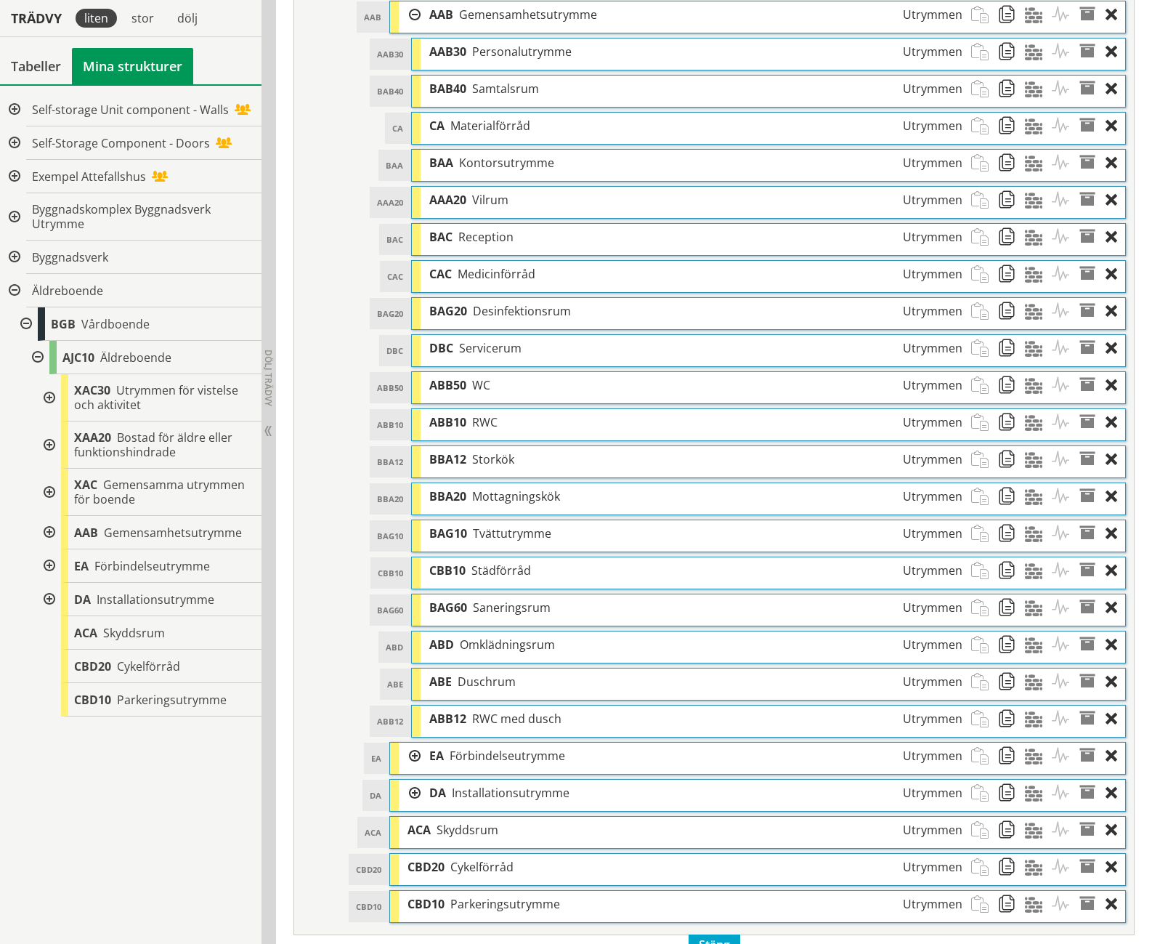
click at [417, 743] on div at bounding box center [410, 756] width 22 height 27
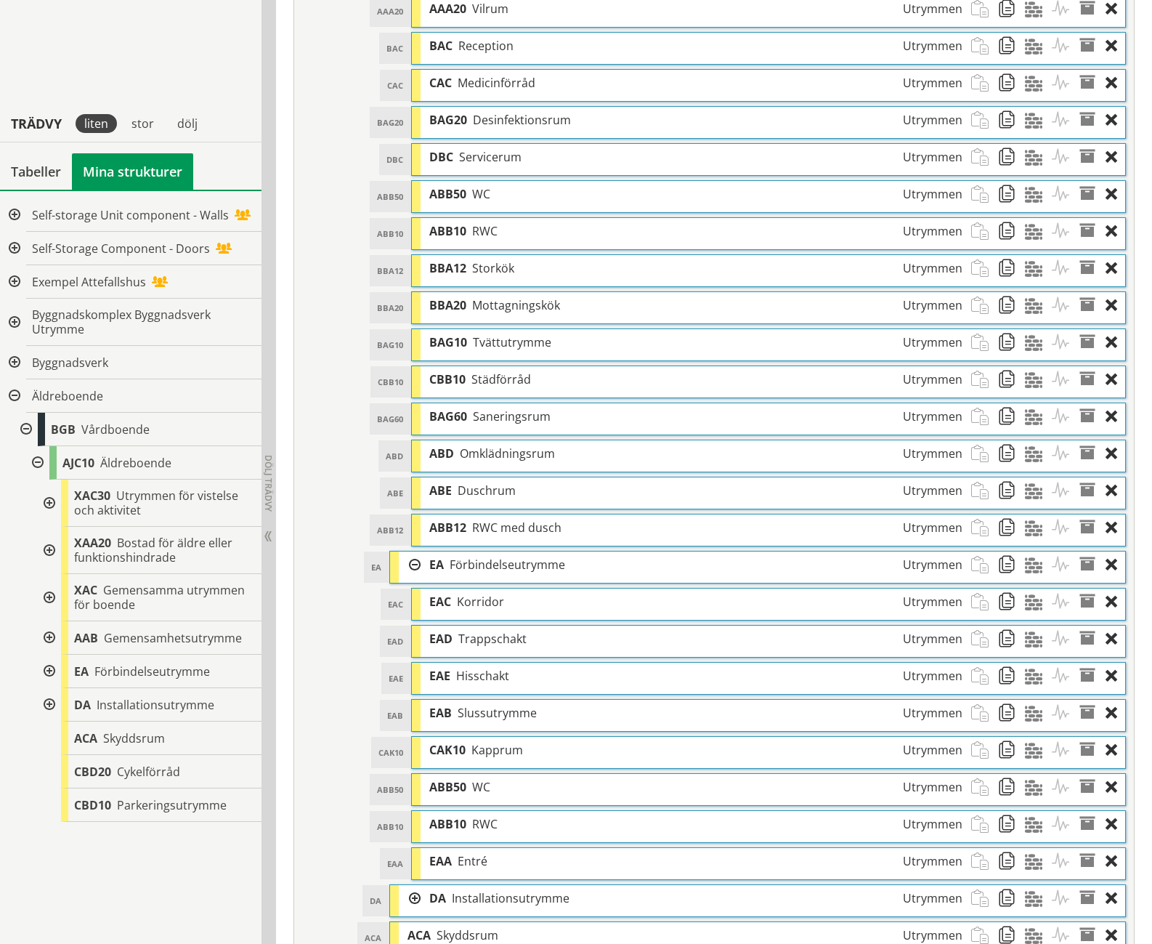
scroll to position [1875, 0]
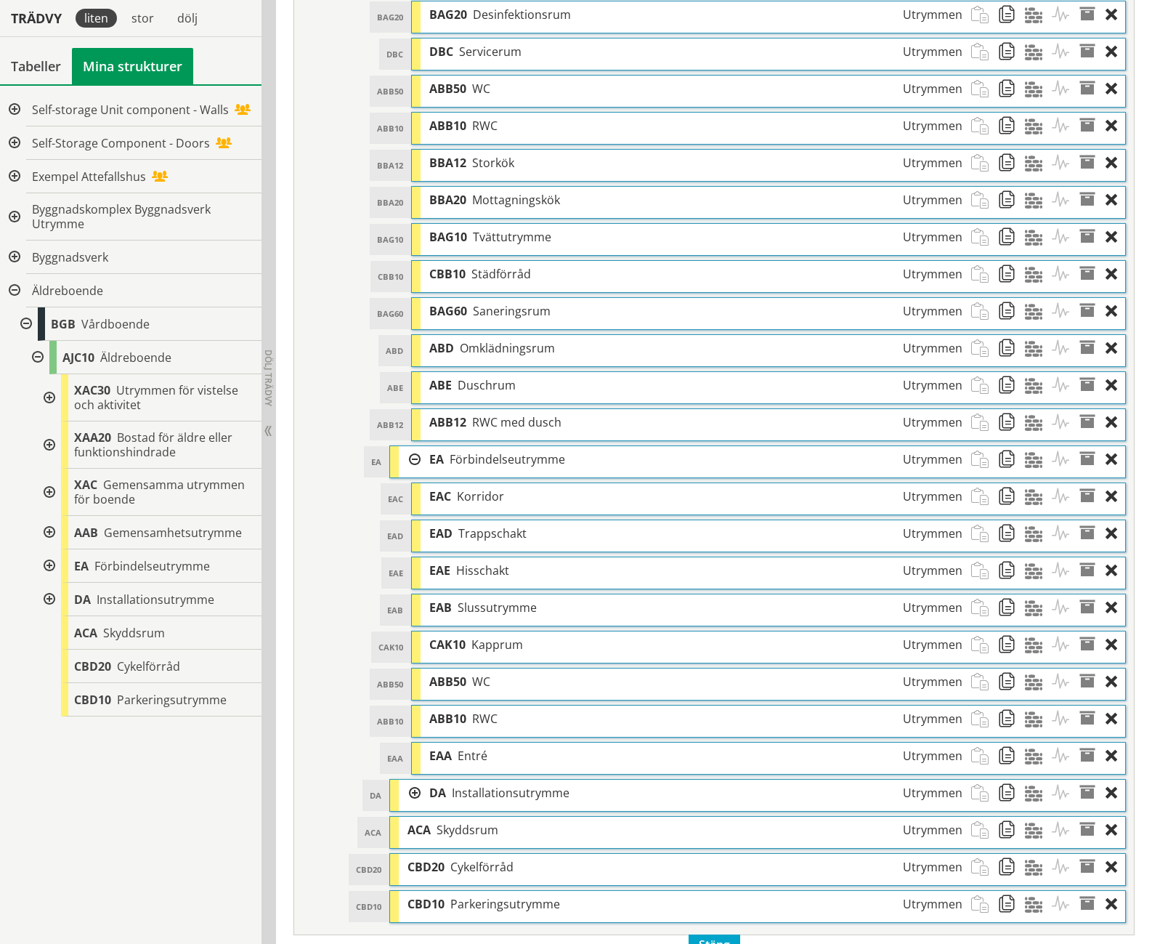
click at [412, 780] on div at bounding box center [410, 793] width 22 height 27
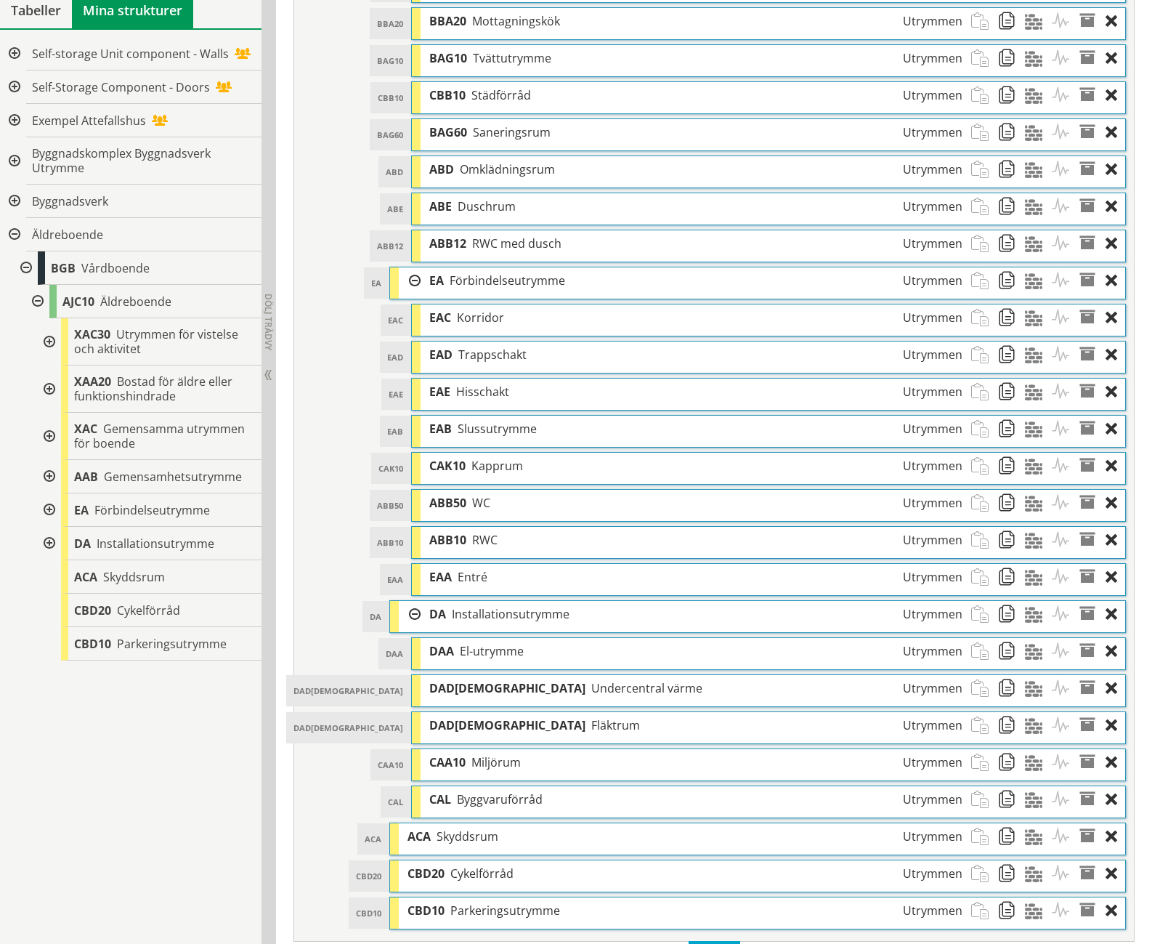
scroll to position [2061, 0]
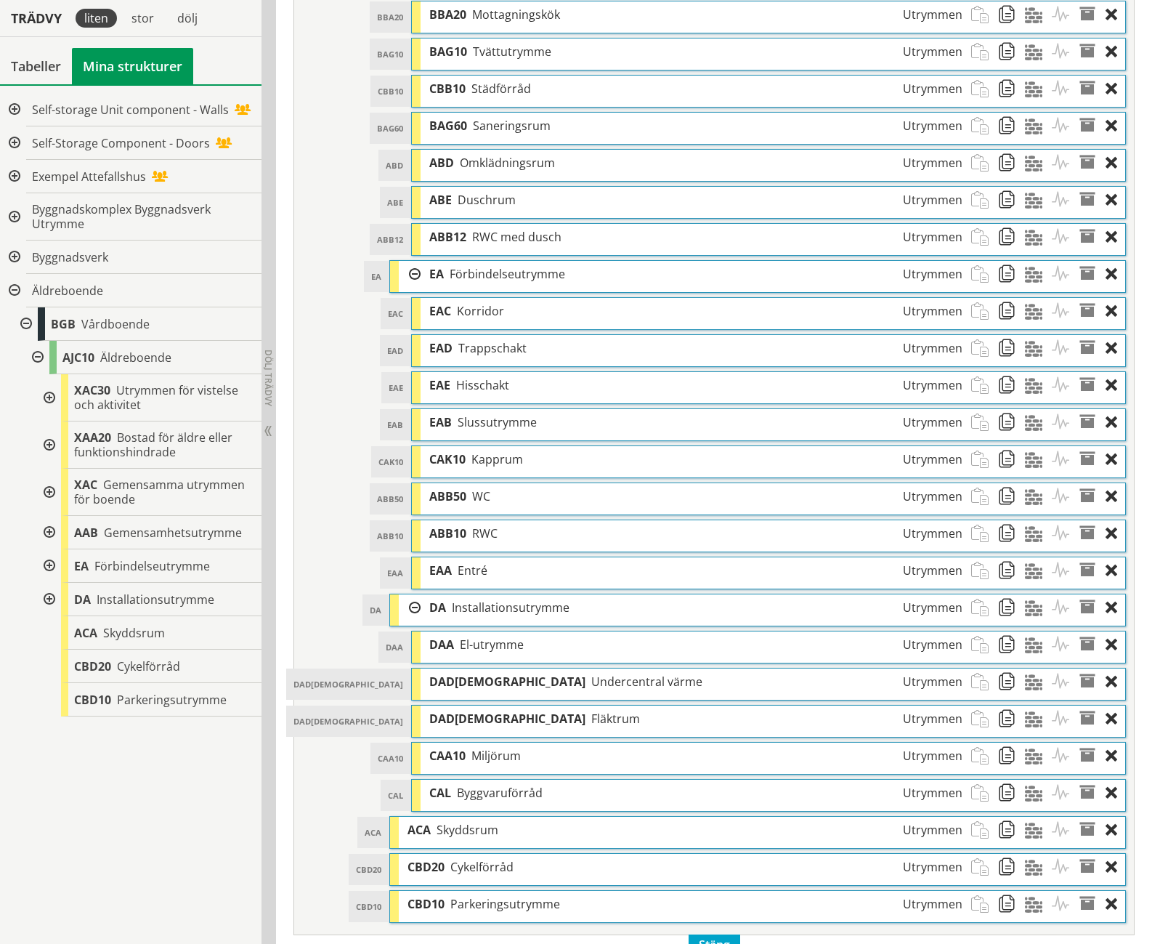
click at [50, 390] on div at bounding box center [48, 397] width 26 height 47
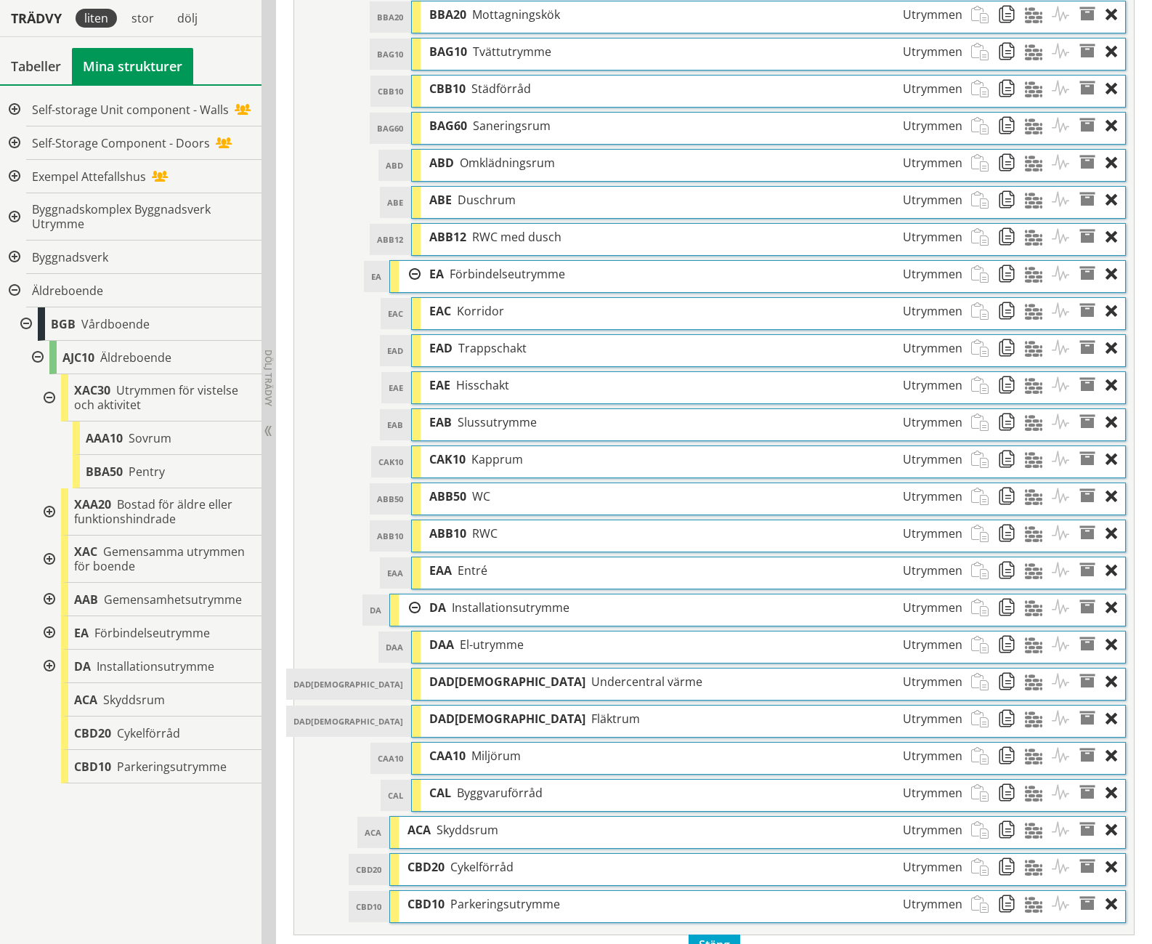
click at [51, 392] on div at bounding box center [48, 397] width 26 height 47
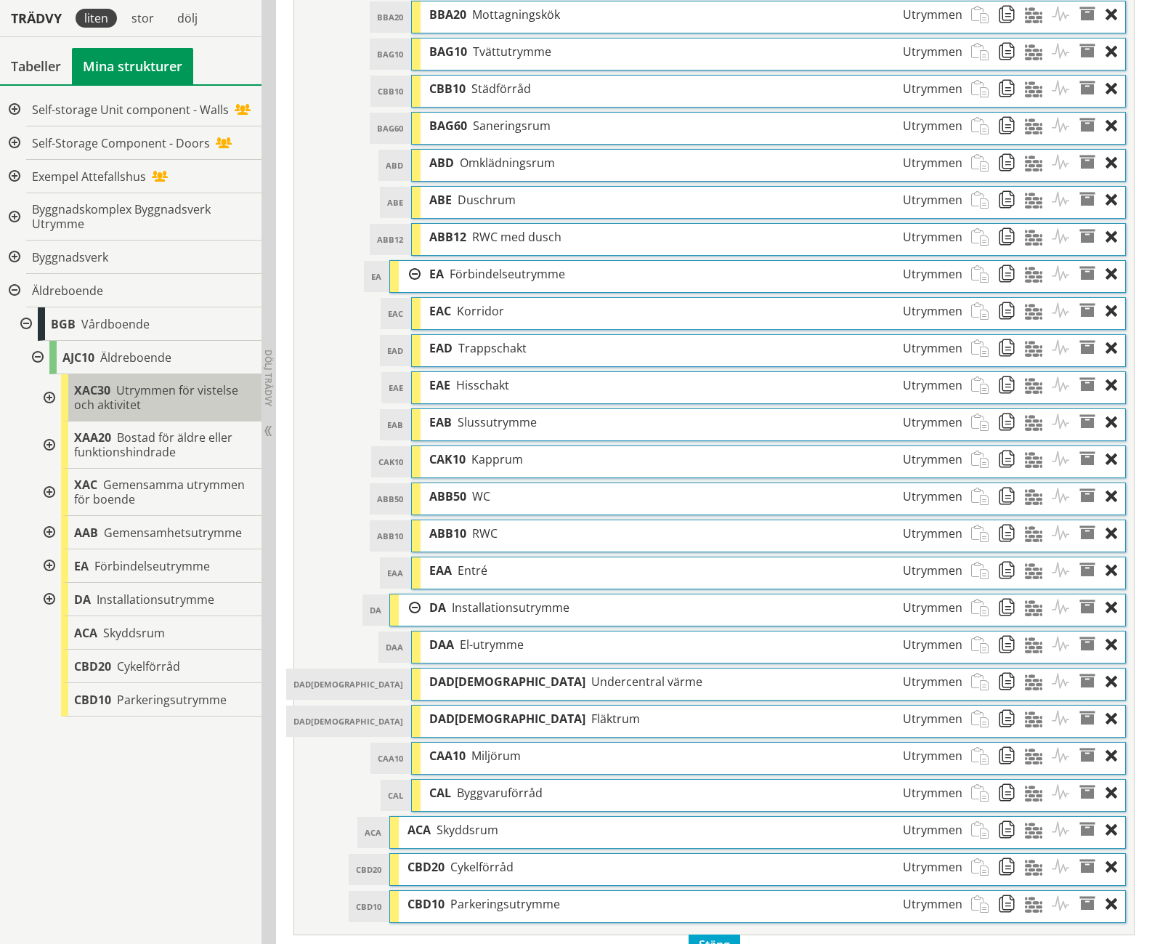
click at [97, 384] on span "XAC30" at bounding box center [92, 390] width 36 height 16
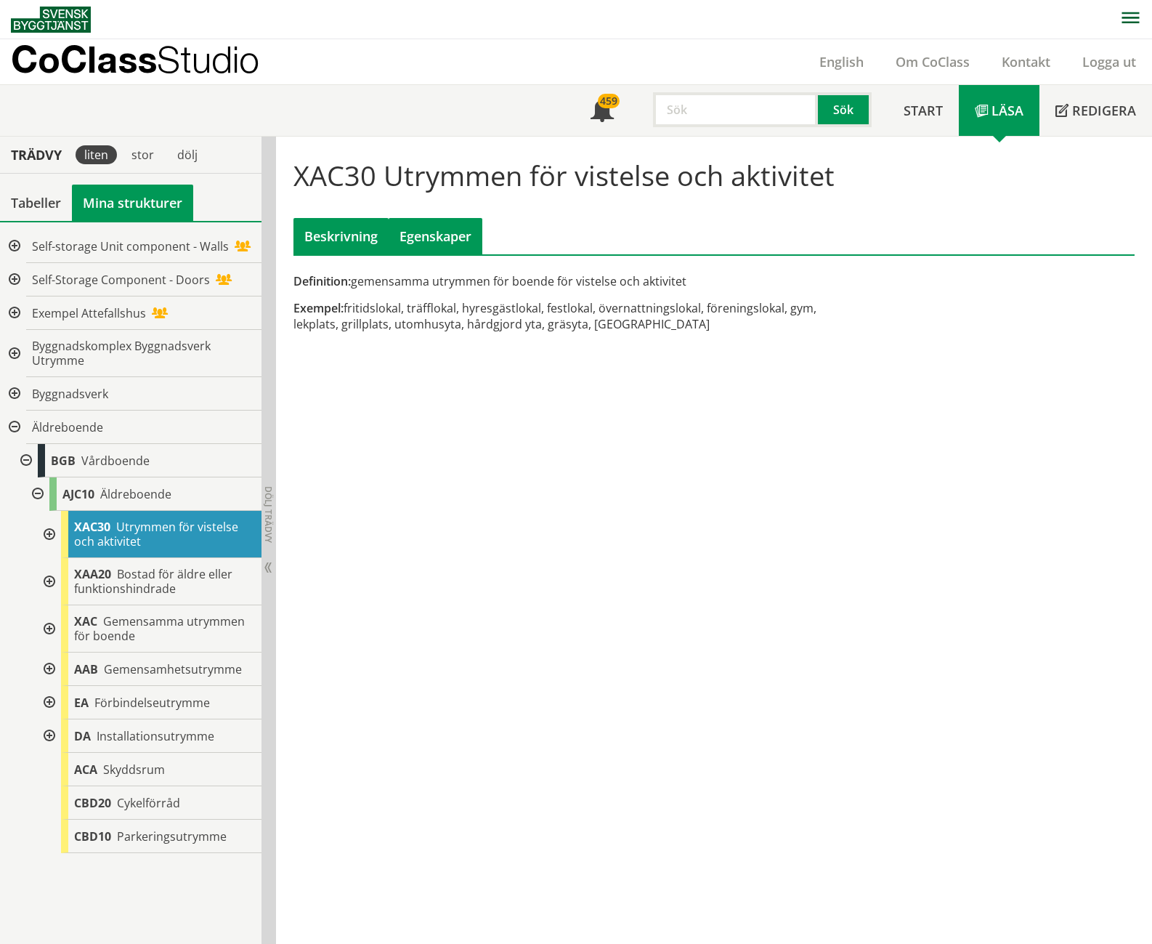
click at [454, 234] on div "Egenskaper" at bounding box center [436, 236] width 94 height 36
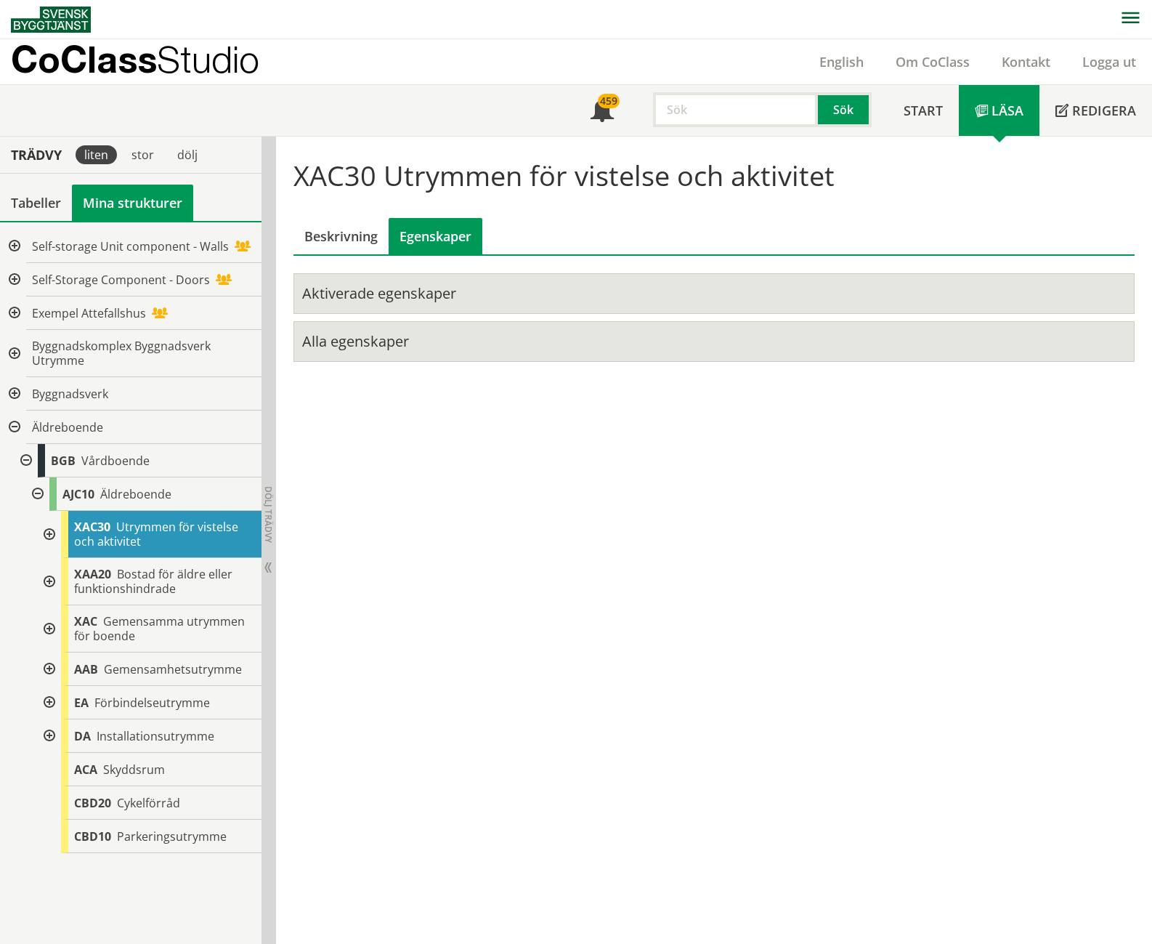
click at [337, 291] on div "Aktiverade egenskaper" at bounding box center [611, 293] width 618 height 19
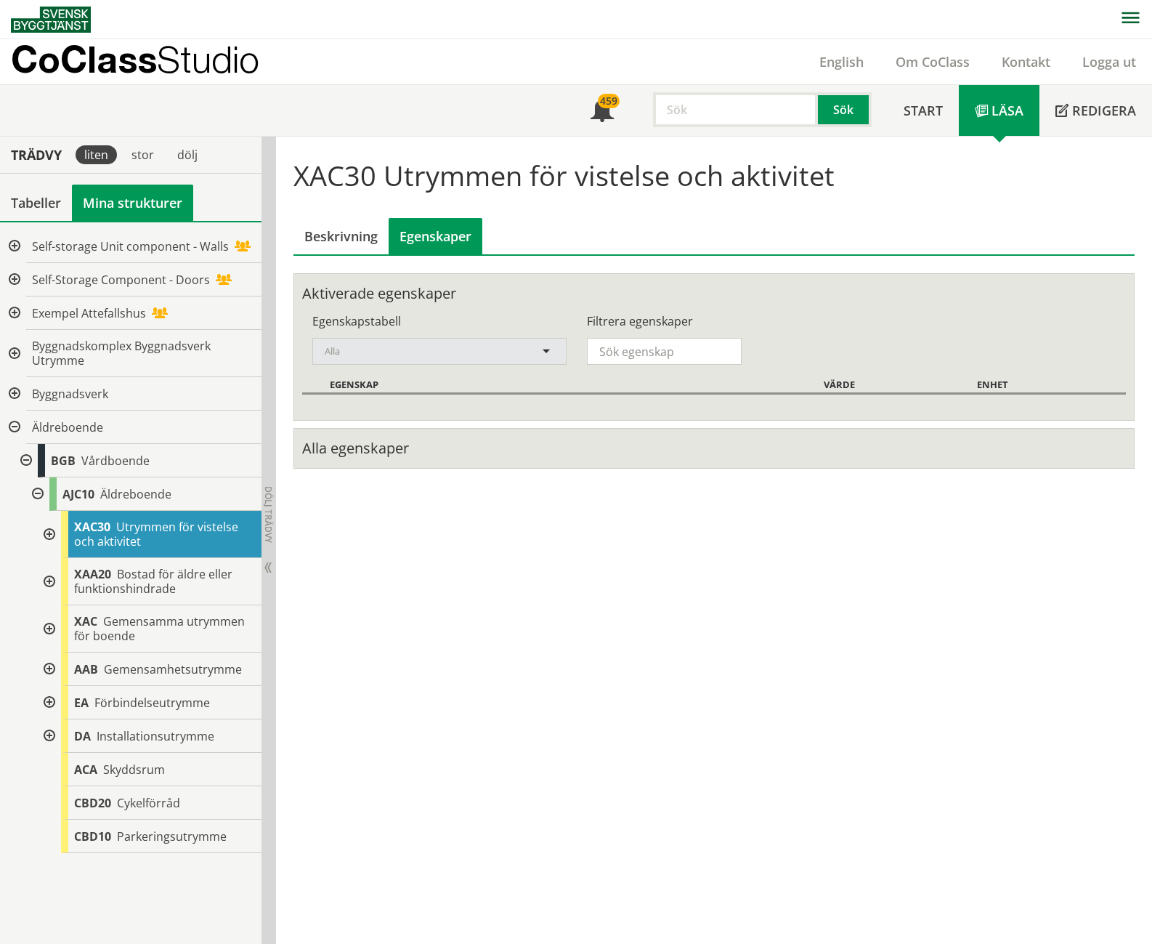
click at [353, 345] on div "Alla" at bounding box center [432, 351] width 215 height 25
click at [353, 343] on div "Alla" at bounding box center [432, 351] width 215 height 25
click at [327, 222] on div "Beskrivning" at bounding box center [341, 236] width 95 height 36
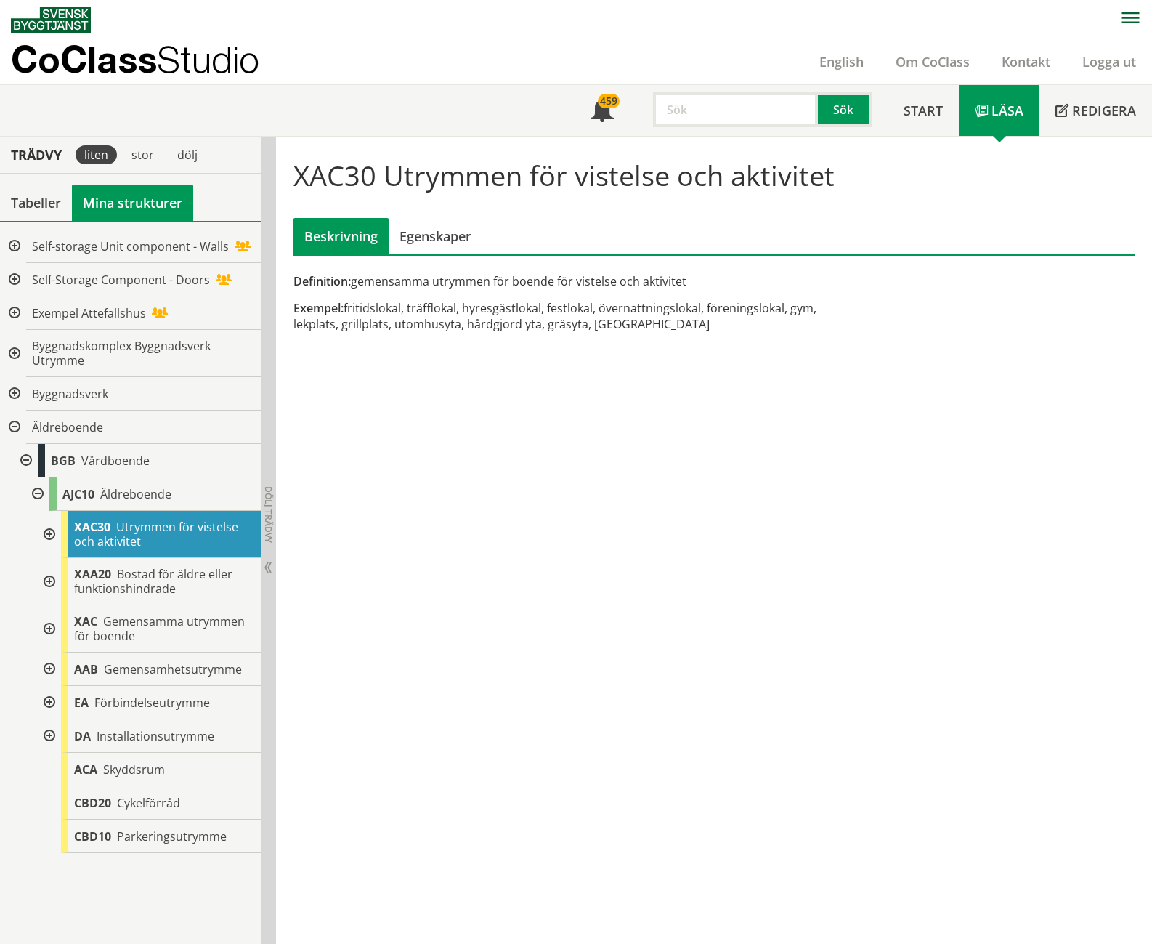
click at [611, 541] on div "XAC30 Utrymmen för vistelse och aktivitet Beskrivning Egenskaper Definition: ge…" at bounding box center [714, 541] width 876 height 808
click at [968, 320] on div "XAC30 Utrymmen för vistelse och aktivitet Beskrivning Egenskaper Definition: ge…" at bounding box center [714, 244] width 876 height 214
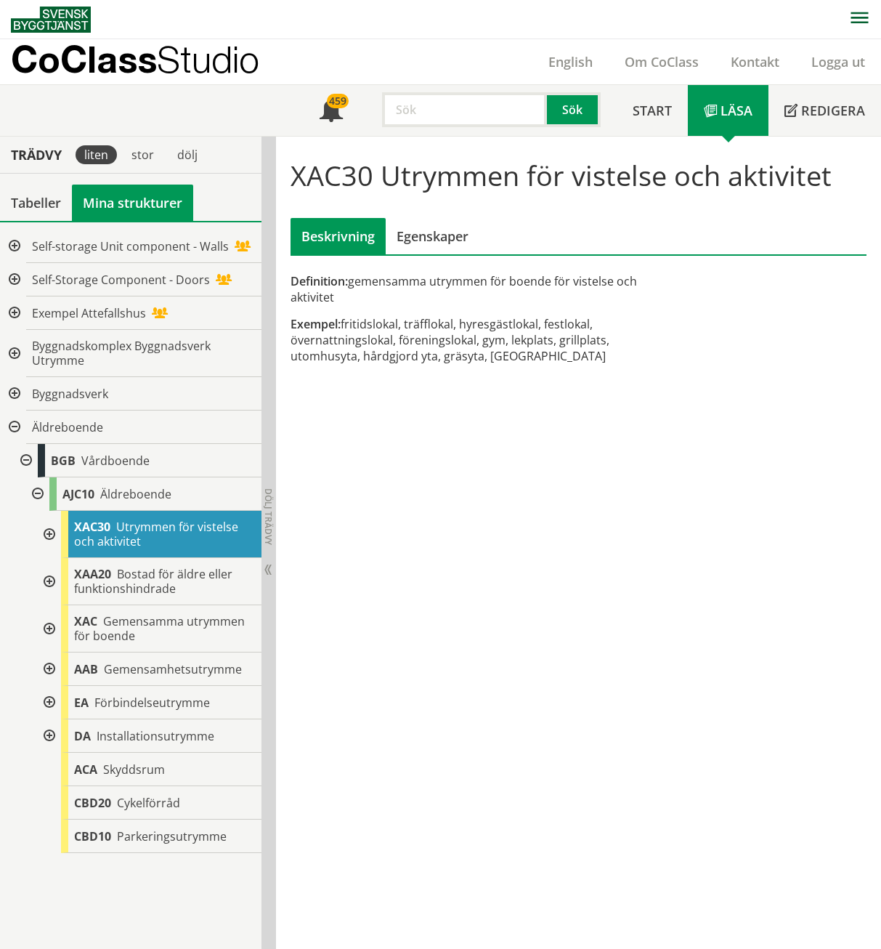
scroll to position [1, 0]
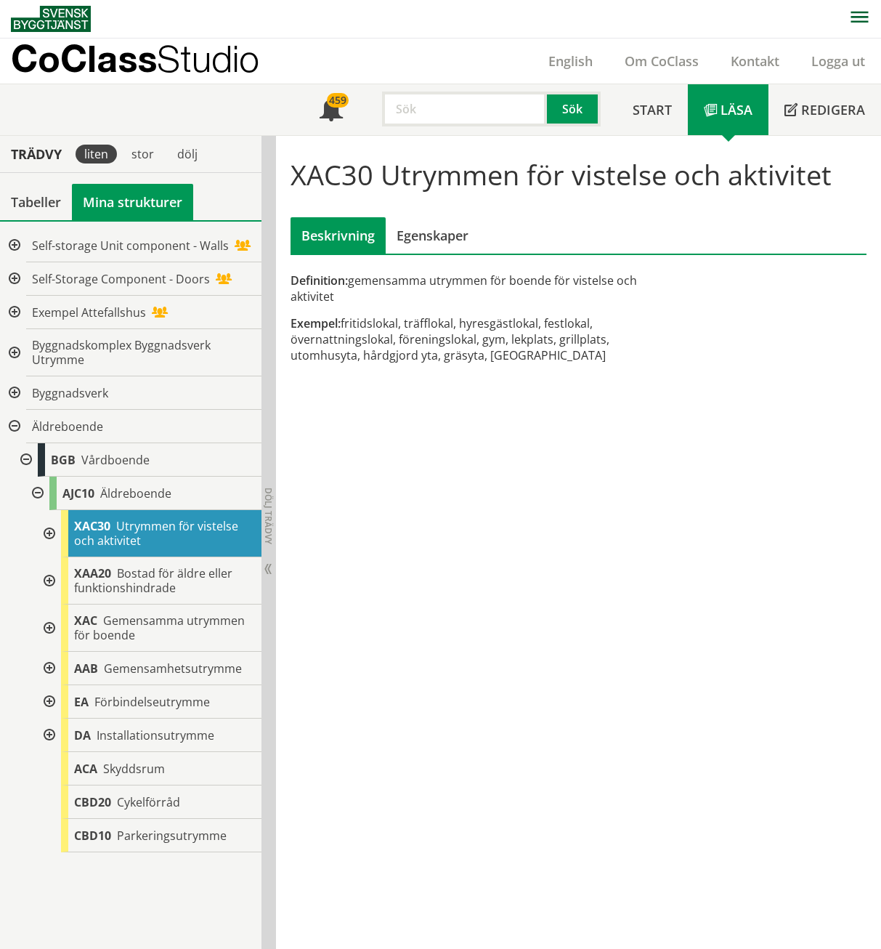
click at [52, 530] on div at bounding box center [48, 533] width 26 height 47
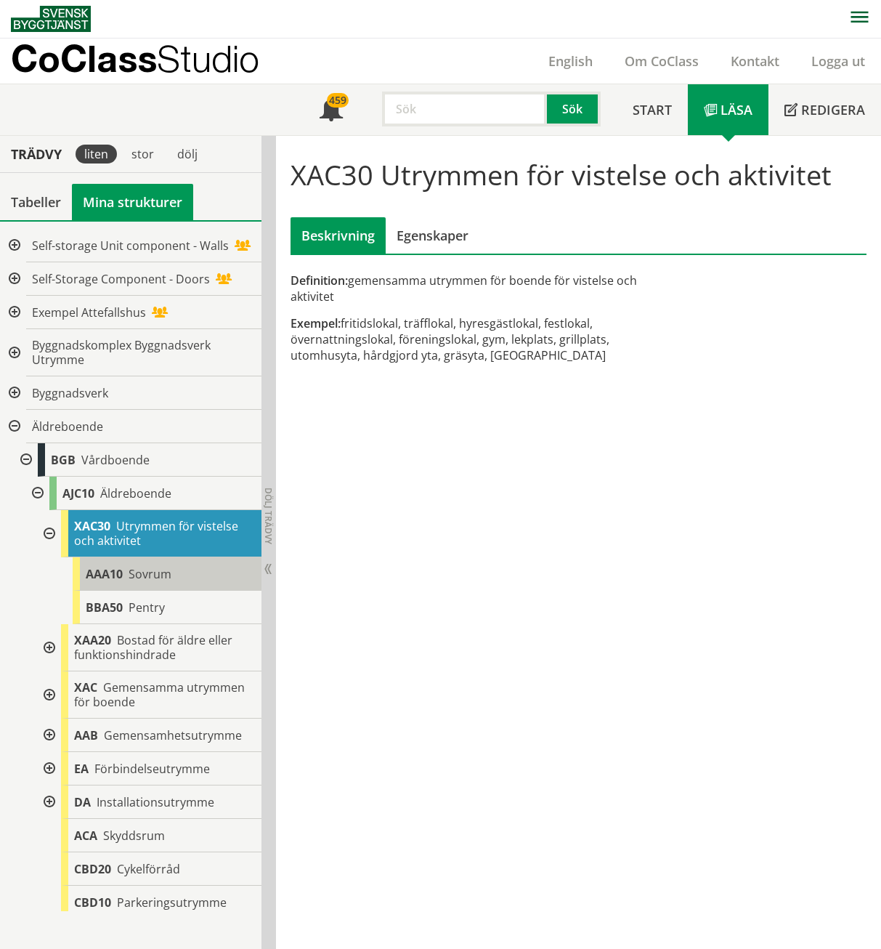
click at [107, 565] on div "AAA10 Sovrum" at bounding box center [167, 573] width 189 height 33
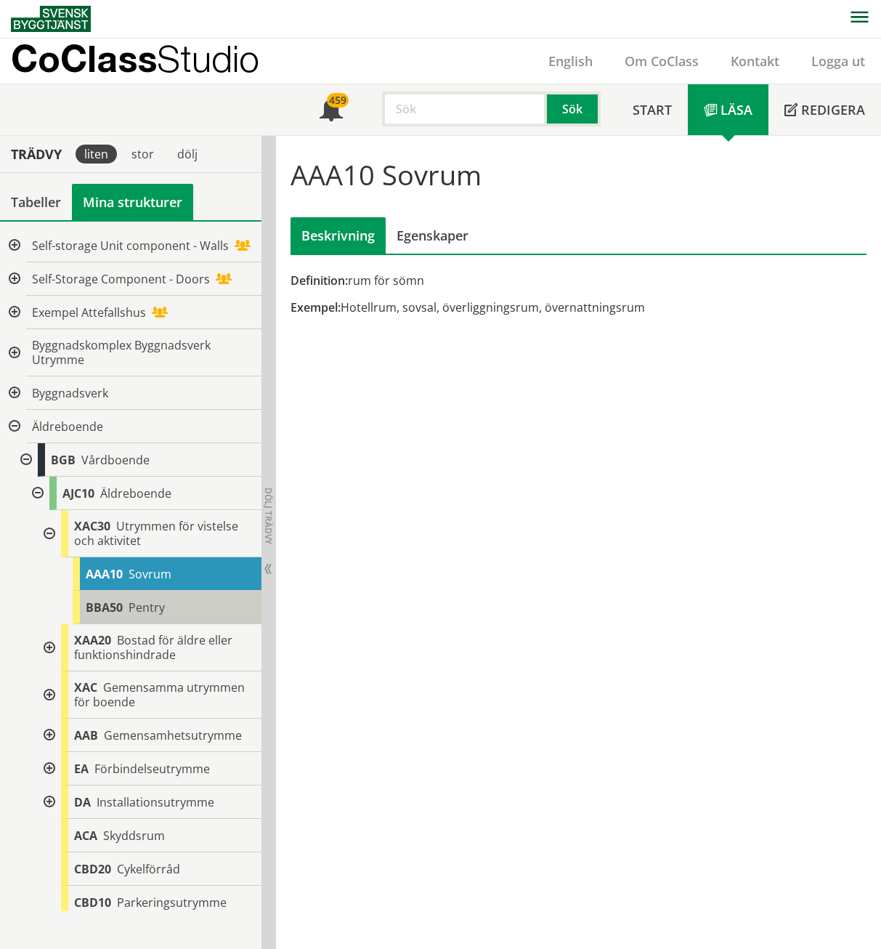
click at [118, 607] on span "BBA50" at bounding box center [104, 607] width 37 height 16
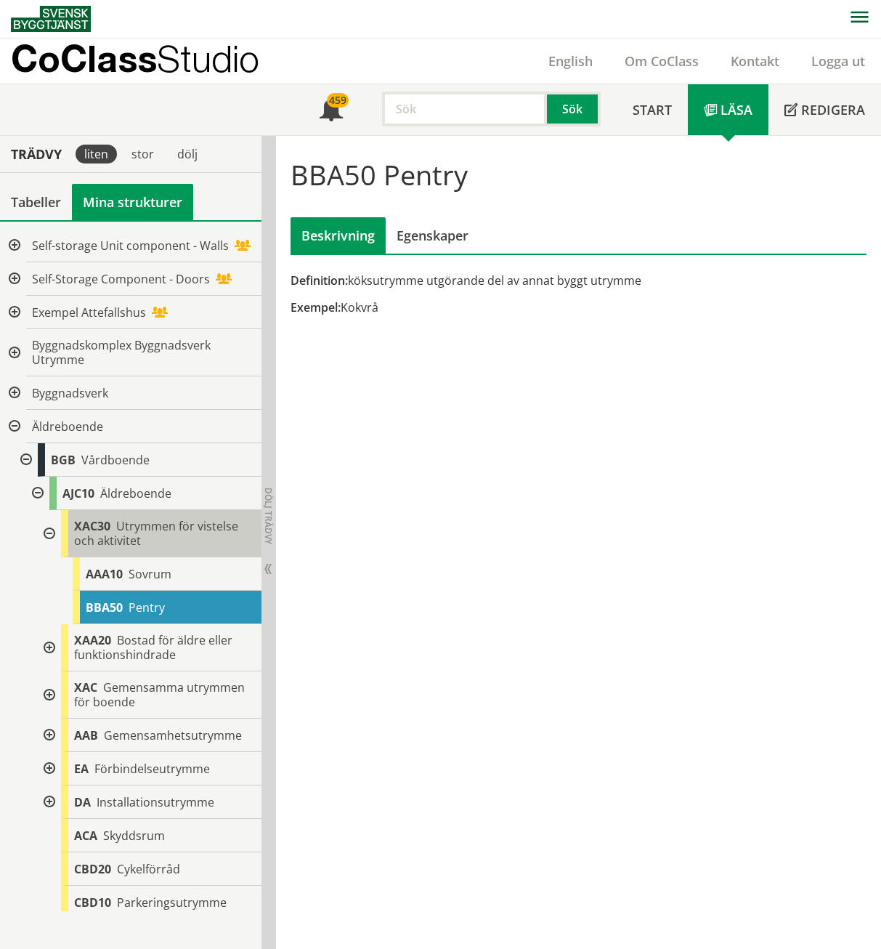
click at [124, 528] on span "Utrymmen för vistelse och aktivitet" at bounding box center [156, 533] width 164 height 31
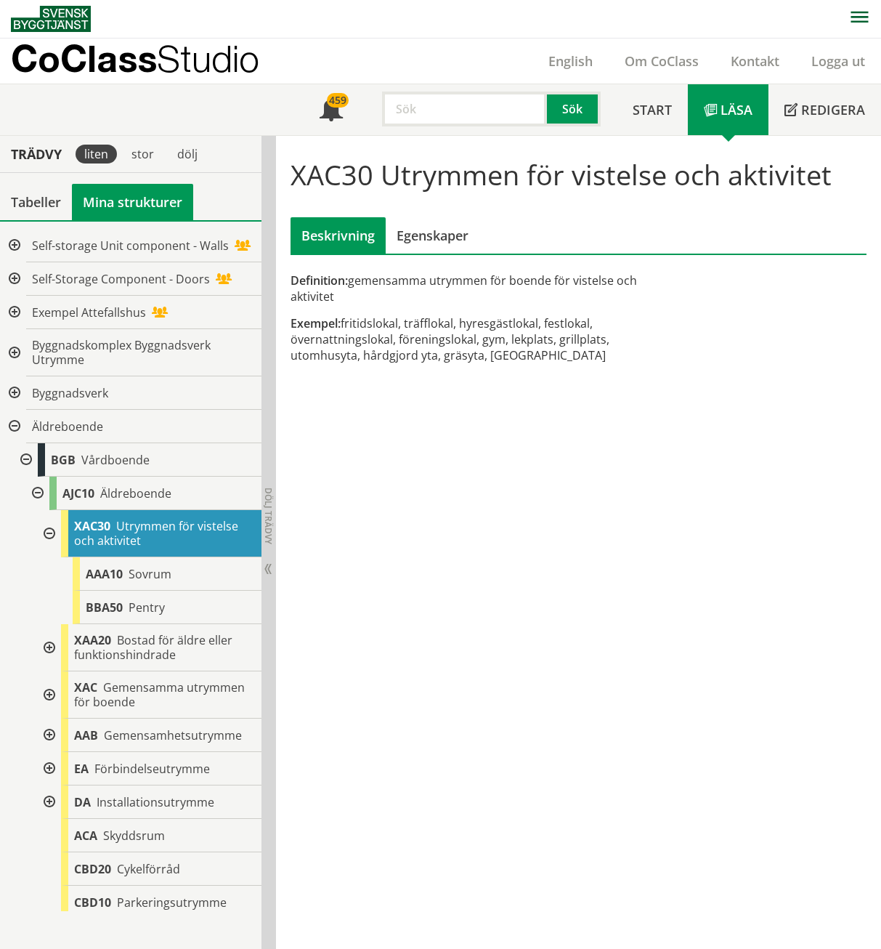
click at [48, 642] on div at bounding box center [48, 647] width 26 height 47
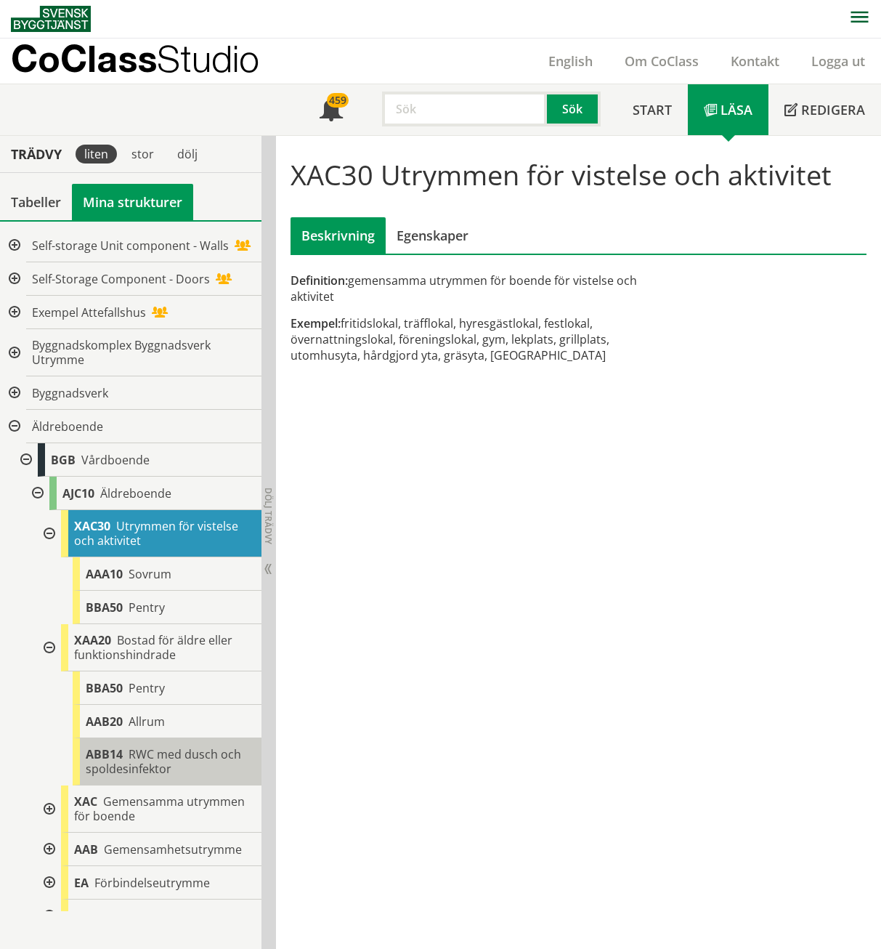
click at [179, 767] on div "ABB14 RWC med dusch och spoldesinfektor" at bounding box center [167, 761] width 189 height 47
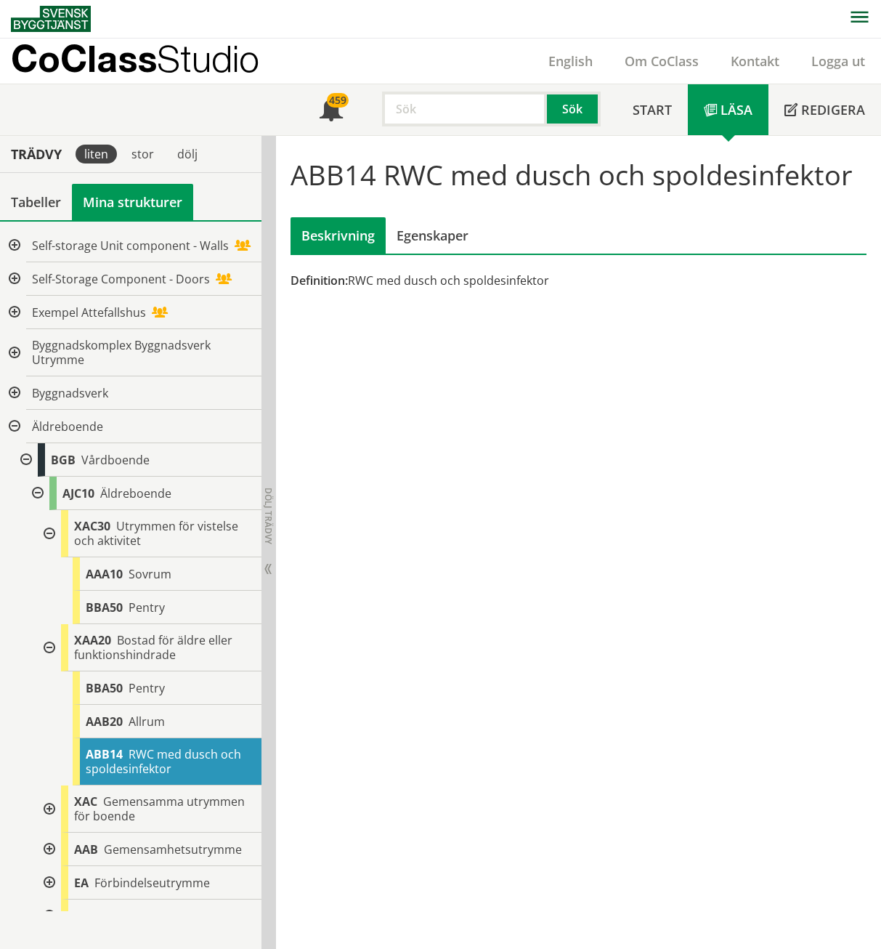
click at [46, 807] on div at bounding box center [48, 808] width 26 height 47
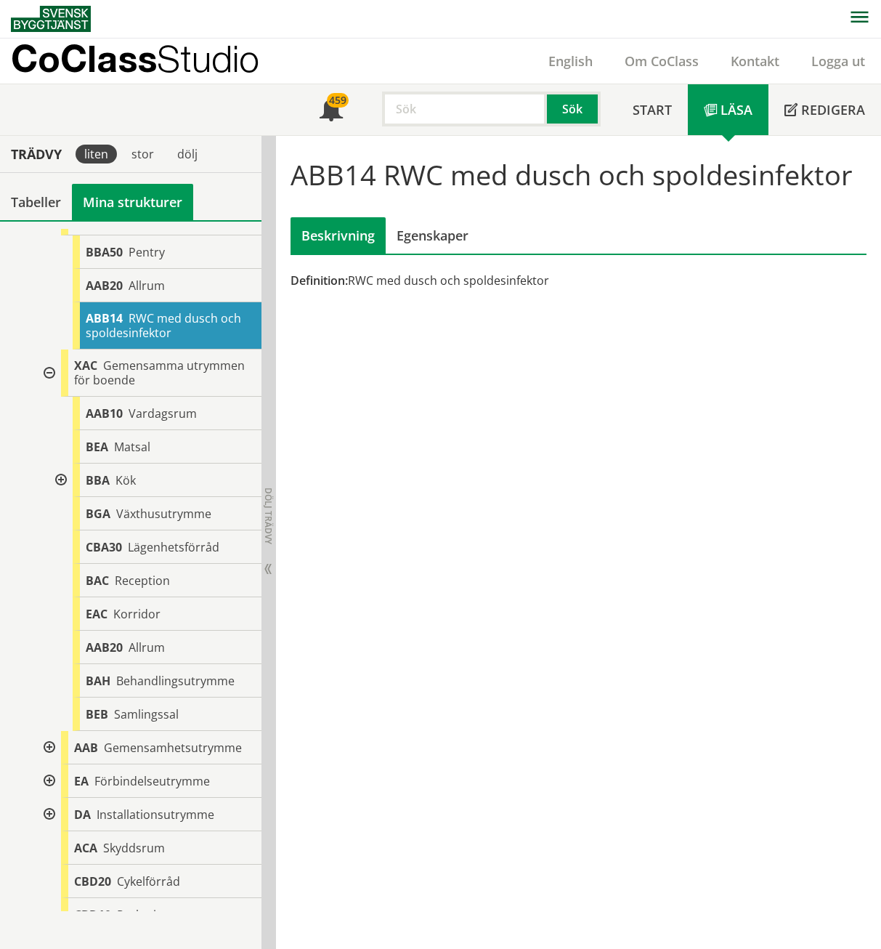
scroll to position [456, 0]
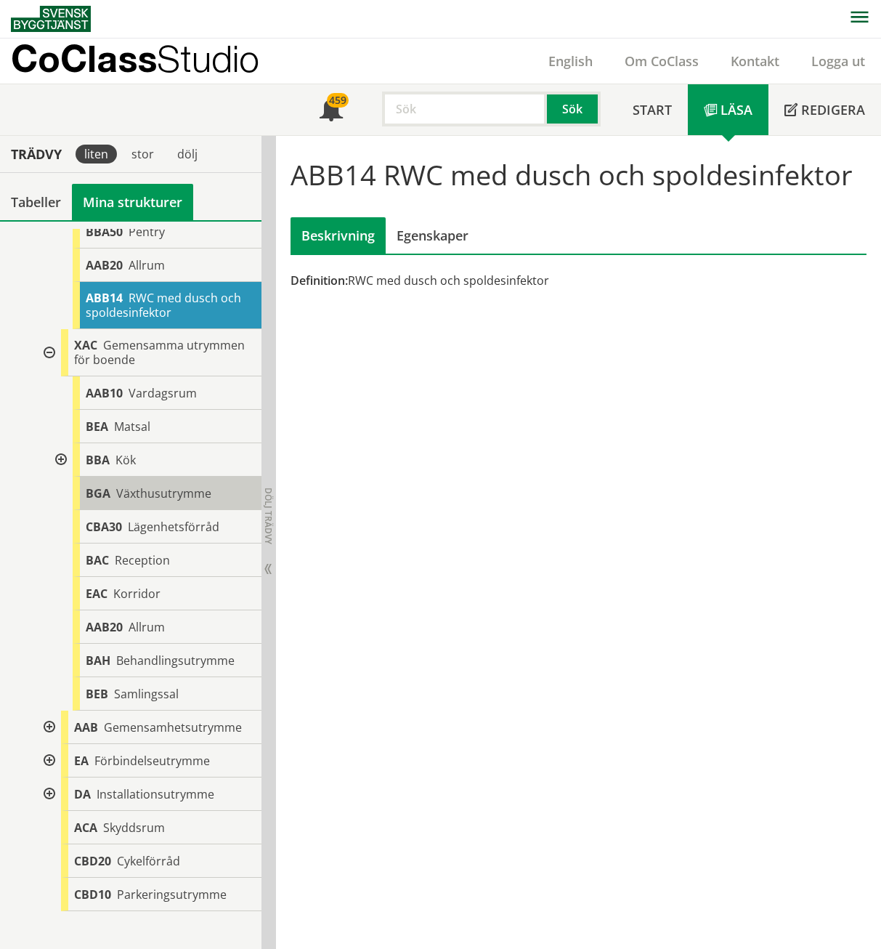
click at [117, 480] on div "BGA Växthusutrymme" at bounding box center [167, 493] width 189 height 33
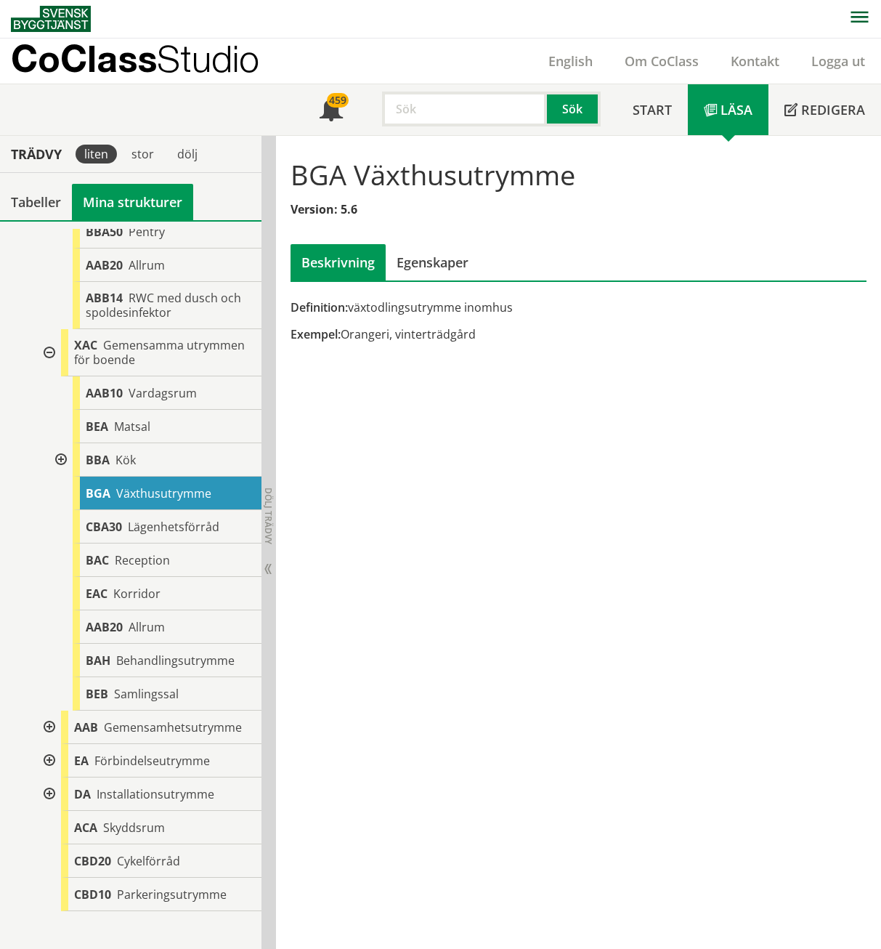
click at [64, 458] on div at bounding box center [60, 459] width 26 height 33
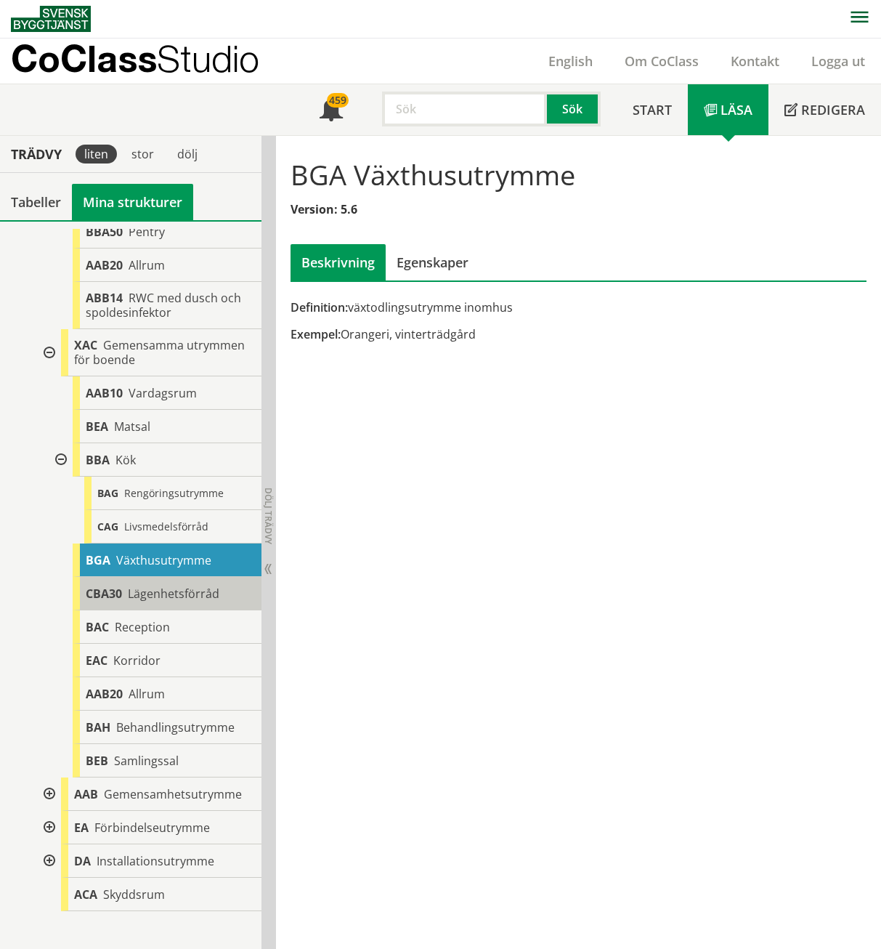
click at [161, 592] on span "Lägenhetsförråd" at bounding box center [174, 594] width 92 height 16
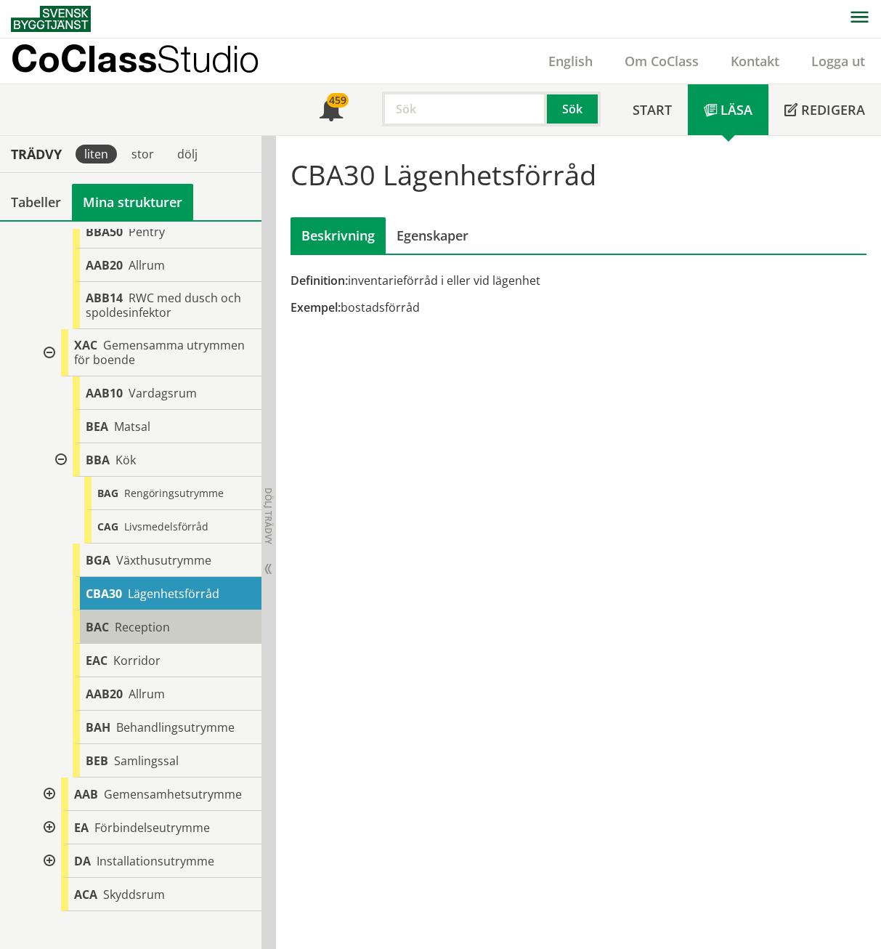
click at [157, 626] on span "Reception" at bounding box center [142, 627] width 55 height 16
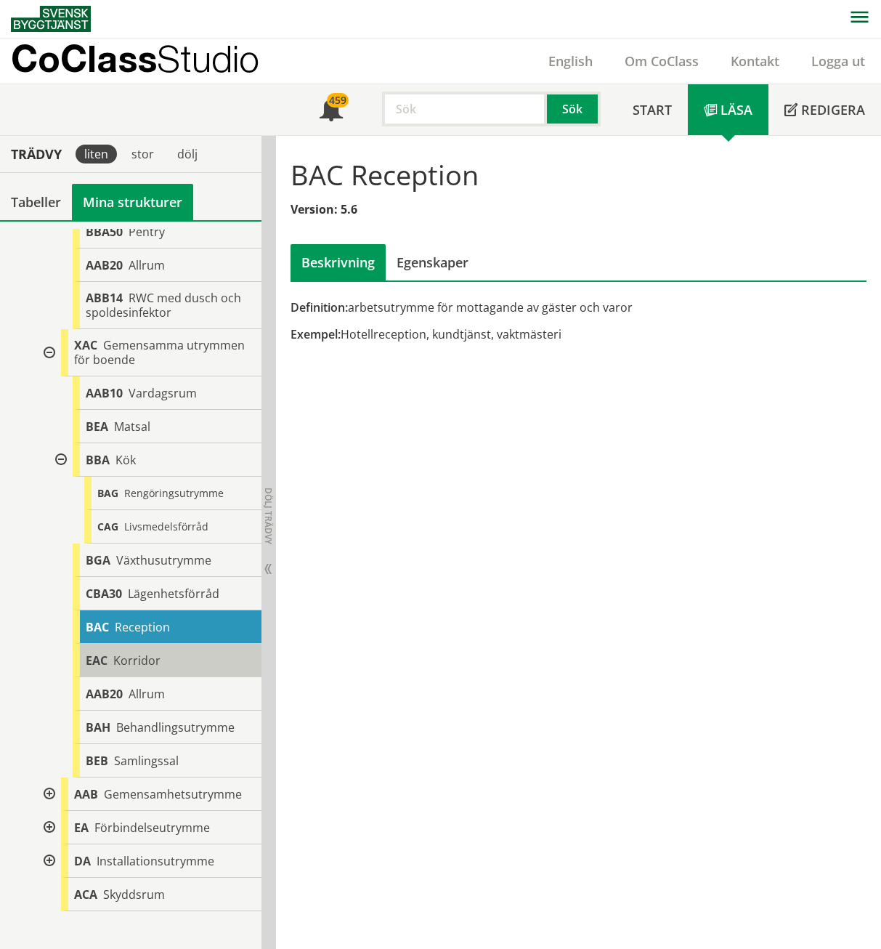
click at [155, 666] on span "Korridor" at bounding box center [136, 660] width 47 height 16
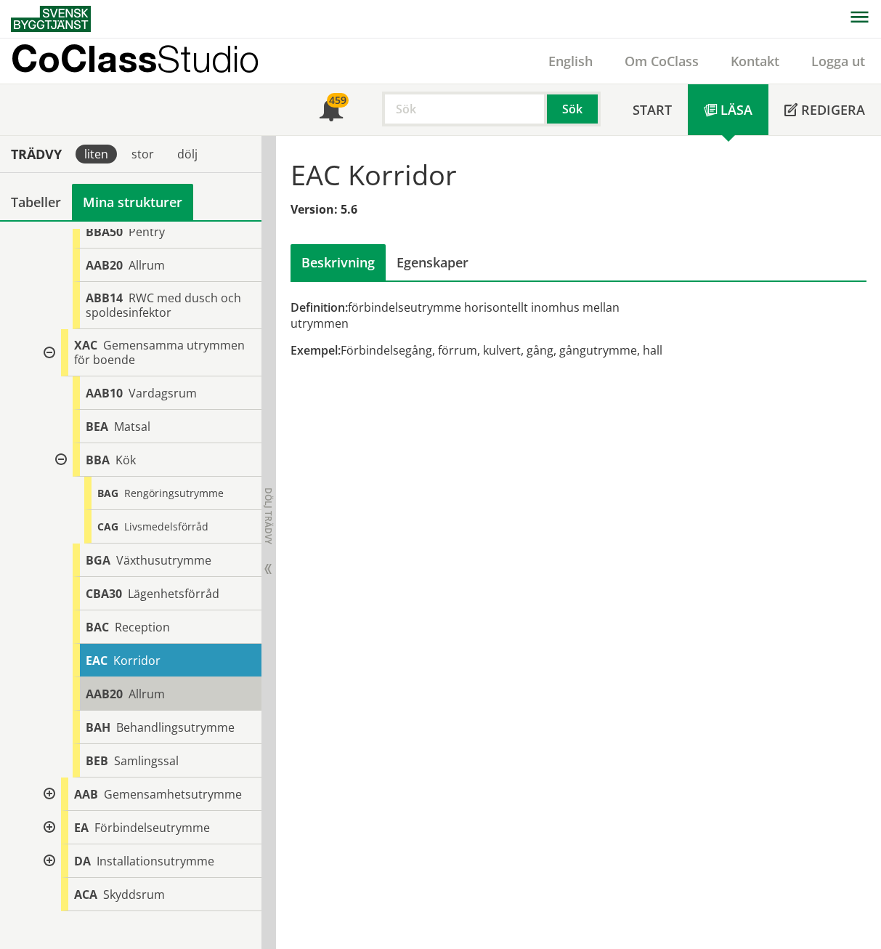
click at [153, 687] on span "Allrum" at bounding box center [147, 694] width 36 height 16
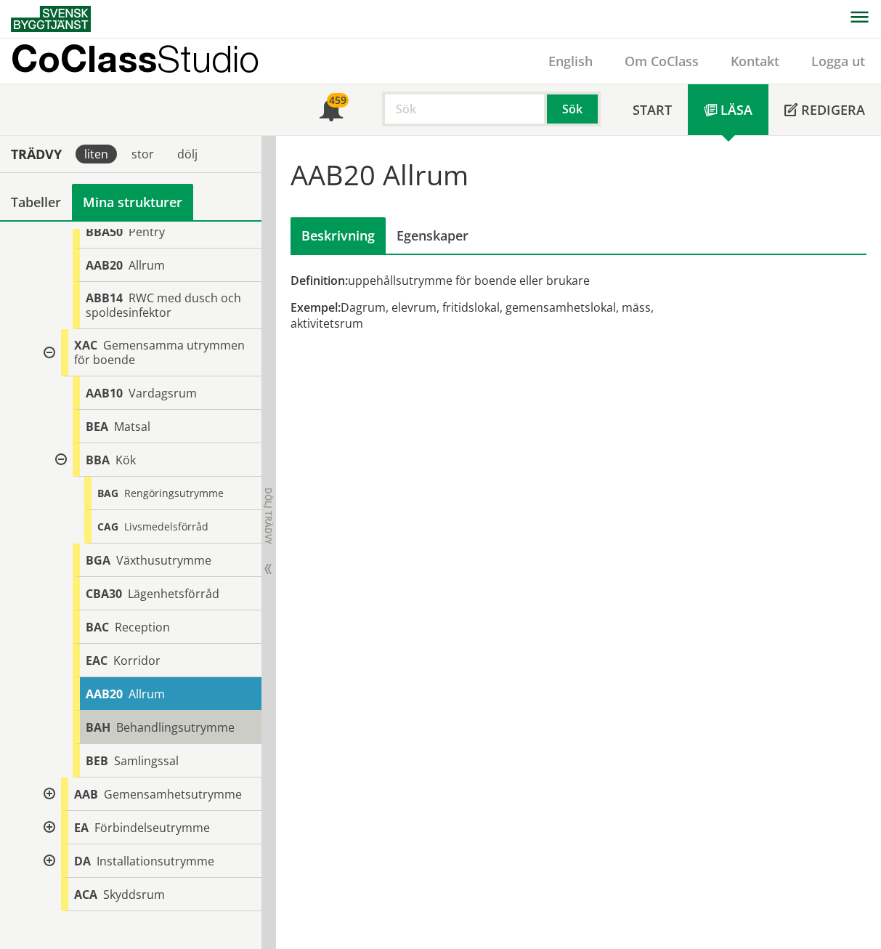
click at [152, 728] on span "Behandlingsutrymme" at bounding box center [175, 727] width 118 height 16
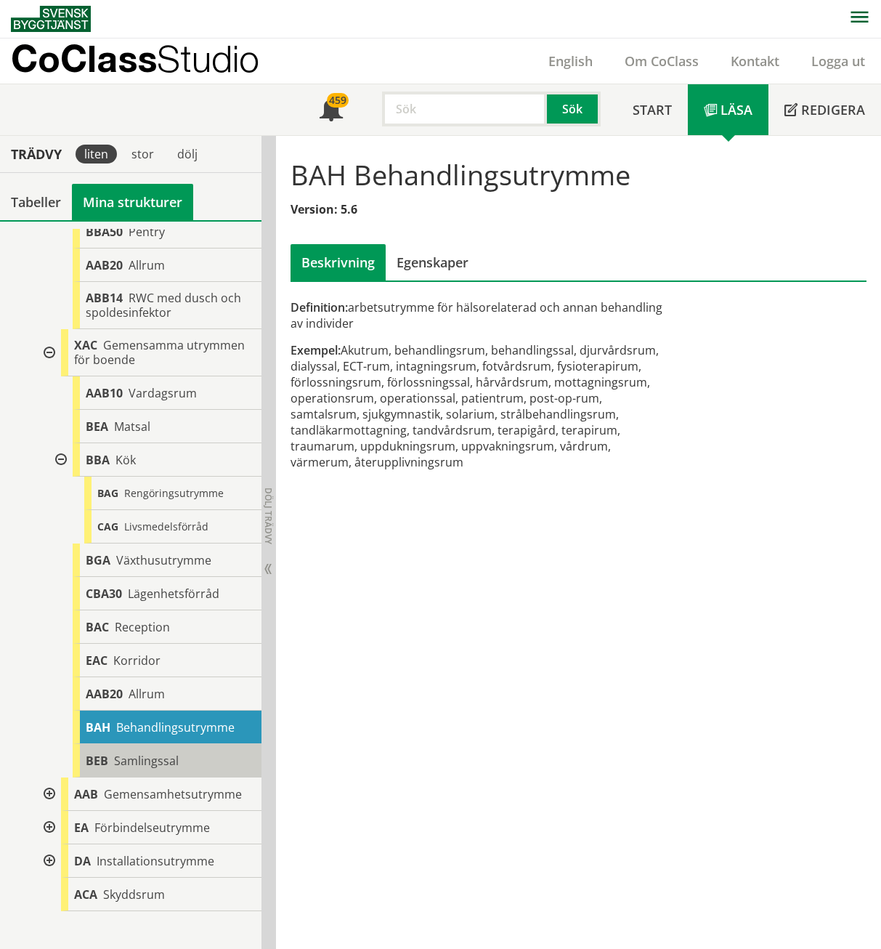
click at [148, 756] on span "Samlingssal" at bounding box center [146, 761] width 65 height 16
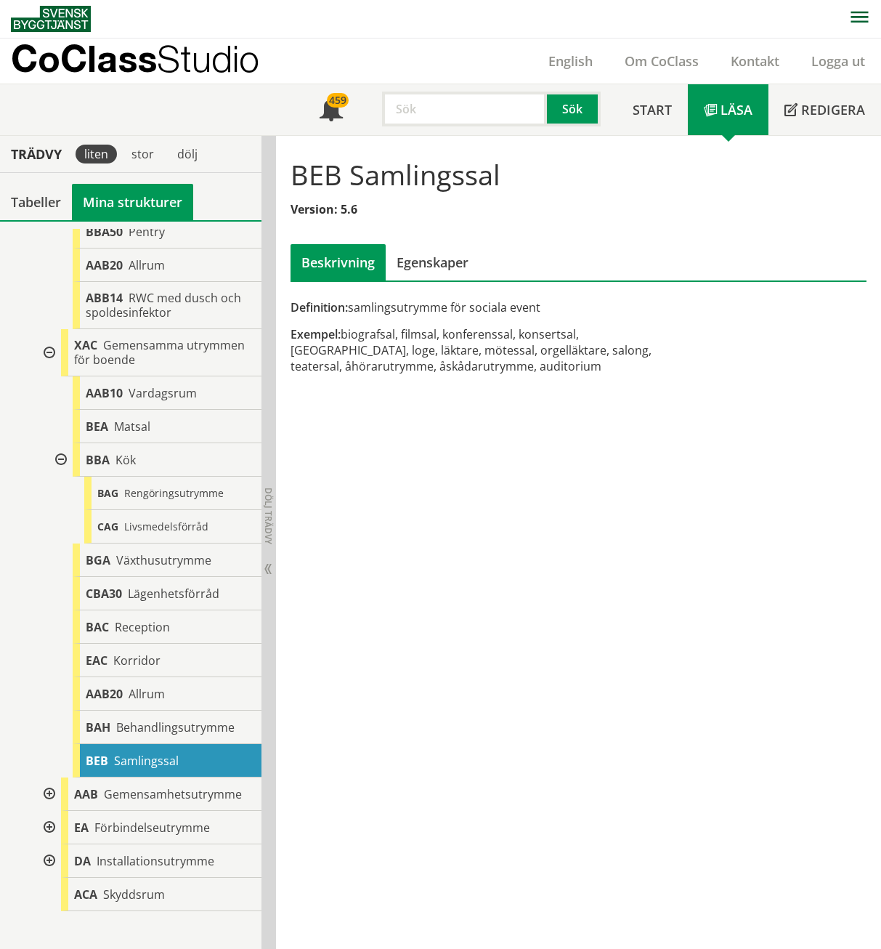
click at [49, 789] on div at bounding box center [48, 793] width 26 height 33
click at [54, 460] on div at bounding box center [60, 459] width 26 height 33
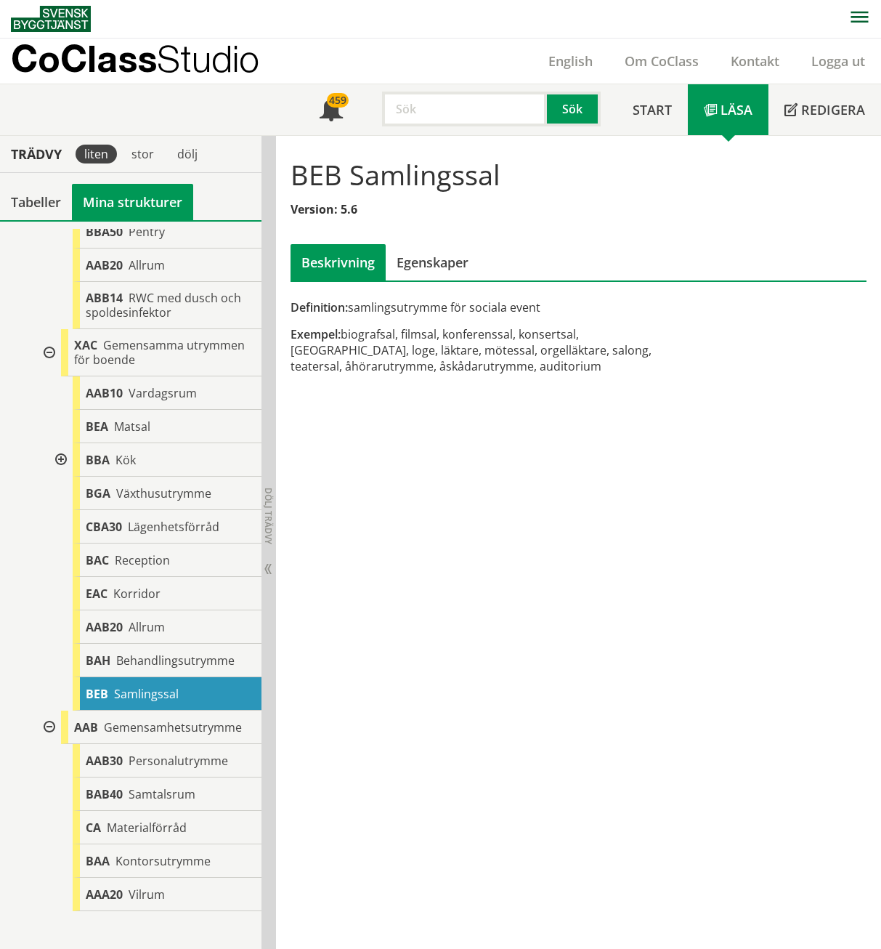
click at [51, 356] on div at bounding box center [48, 352] width 26 height 47
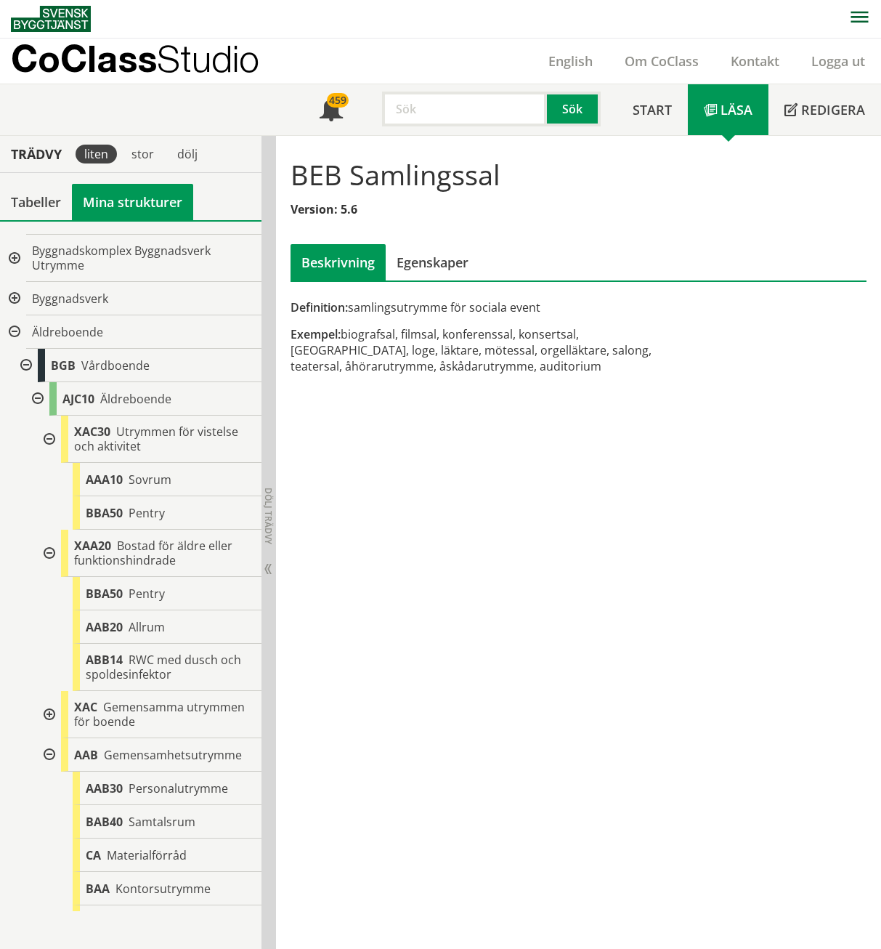
scroll to position [64, 0]
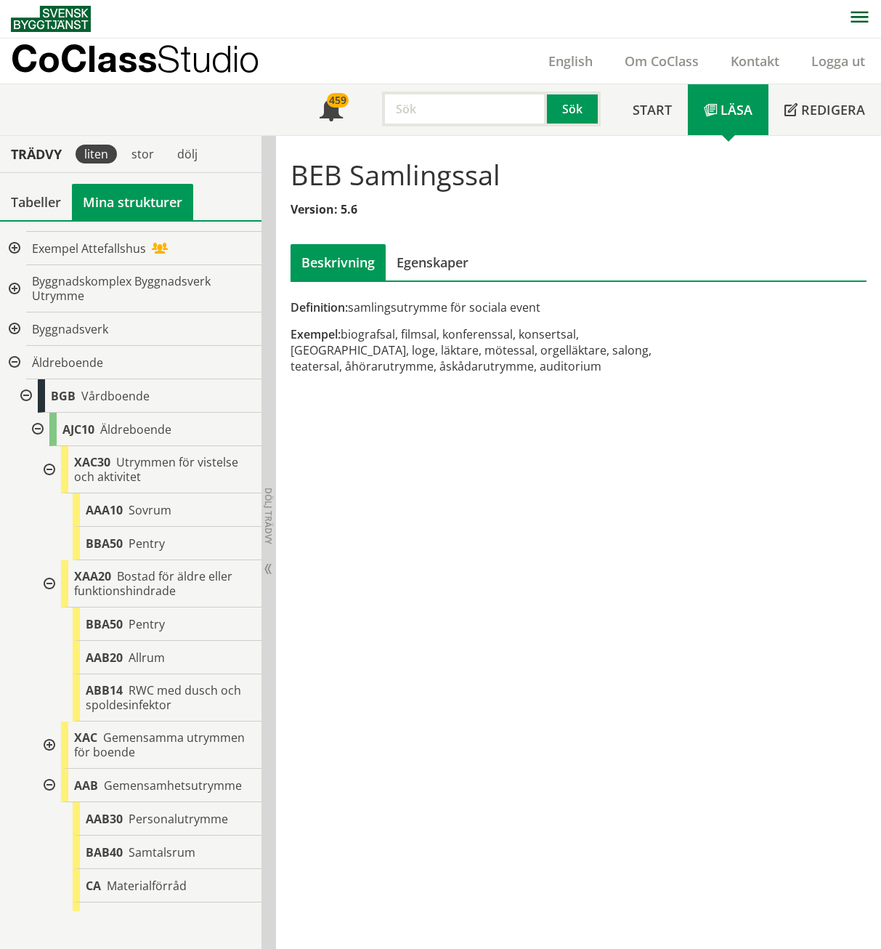
click at [47, 579] on div at bounding box center [48, 583] width 26 height 47
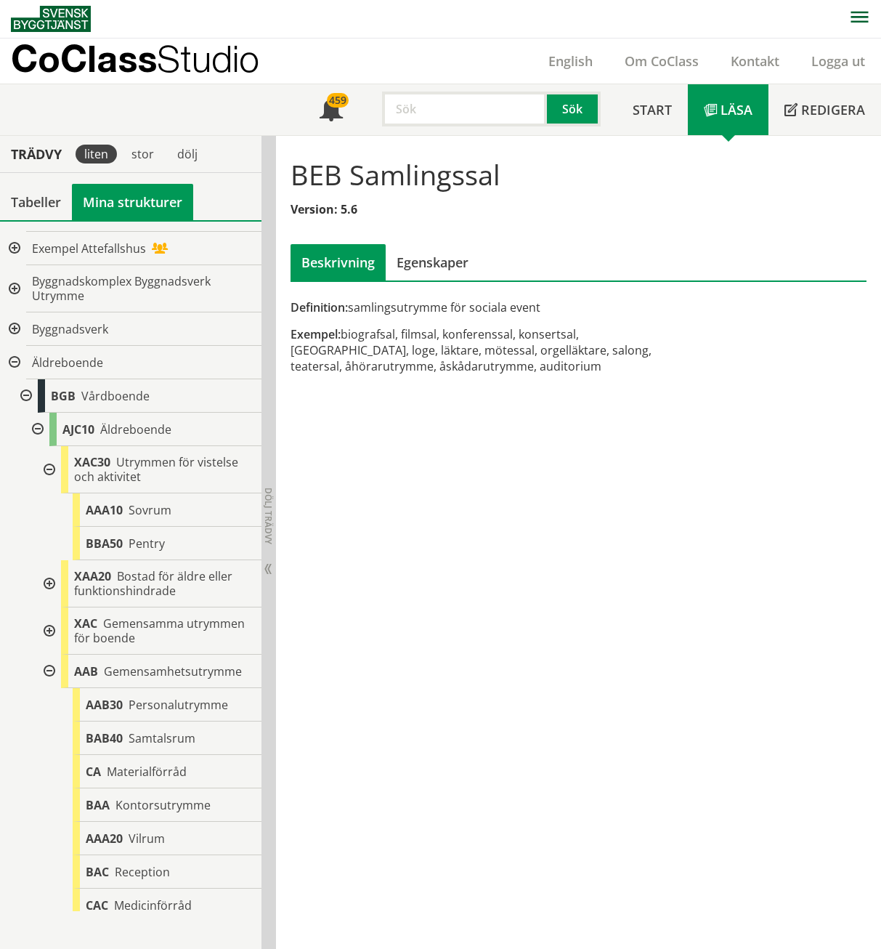
click at [46, 472] on div at bounding box center [48, 469] width 26 height 47
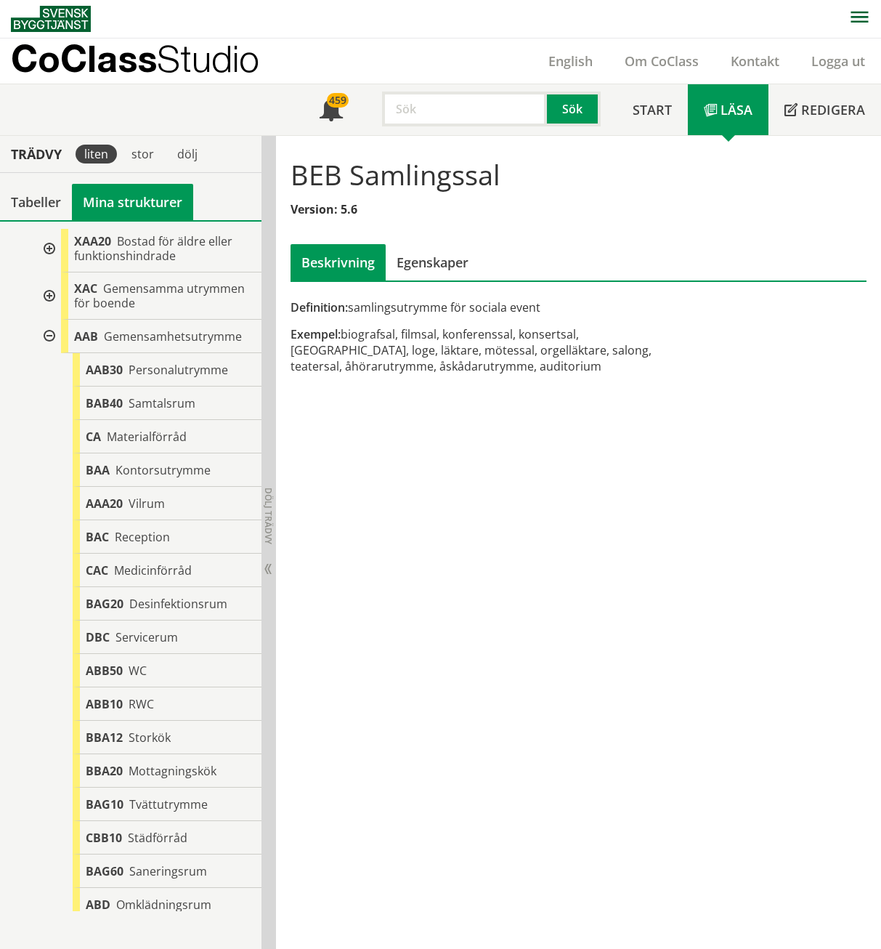
scroll to position [365, 0]
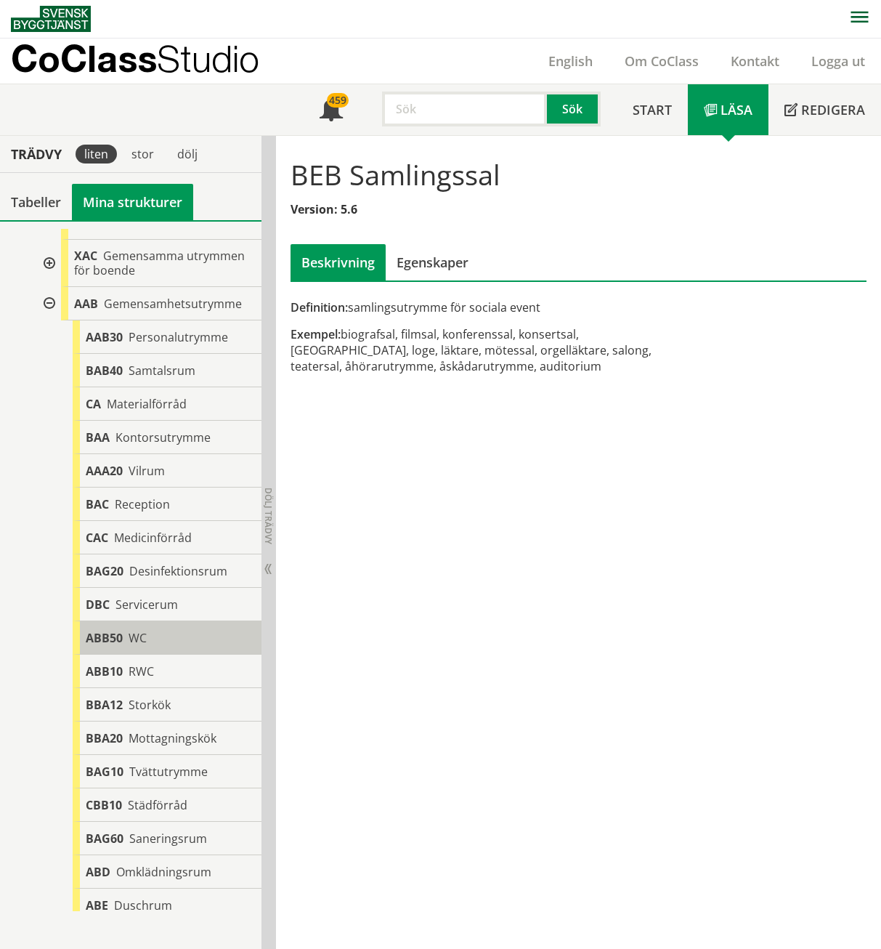
click at [145, 638] on span "WC" at bounding box center [138, 638] width 18 height 16
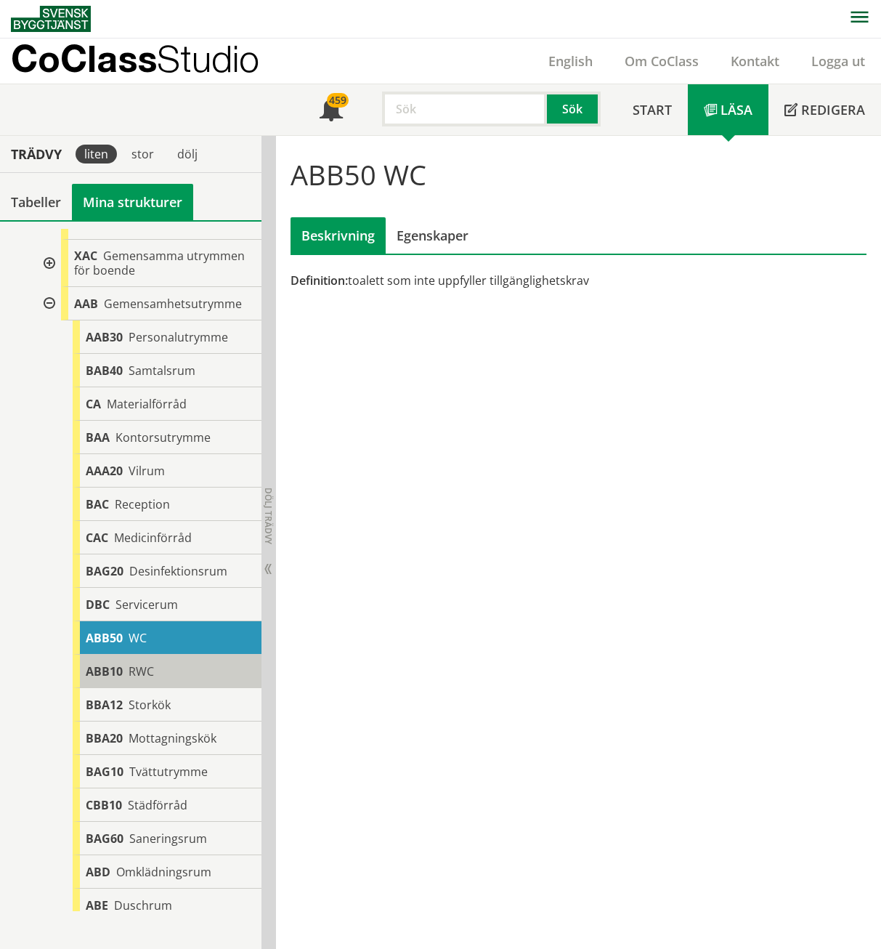
click at [145, 663] on div "ABB10 RWC" at bounding box center [167, 671] width 189 height 33
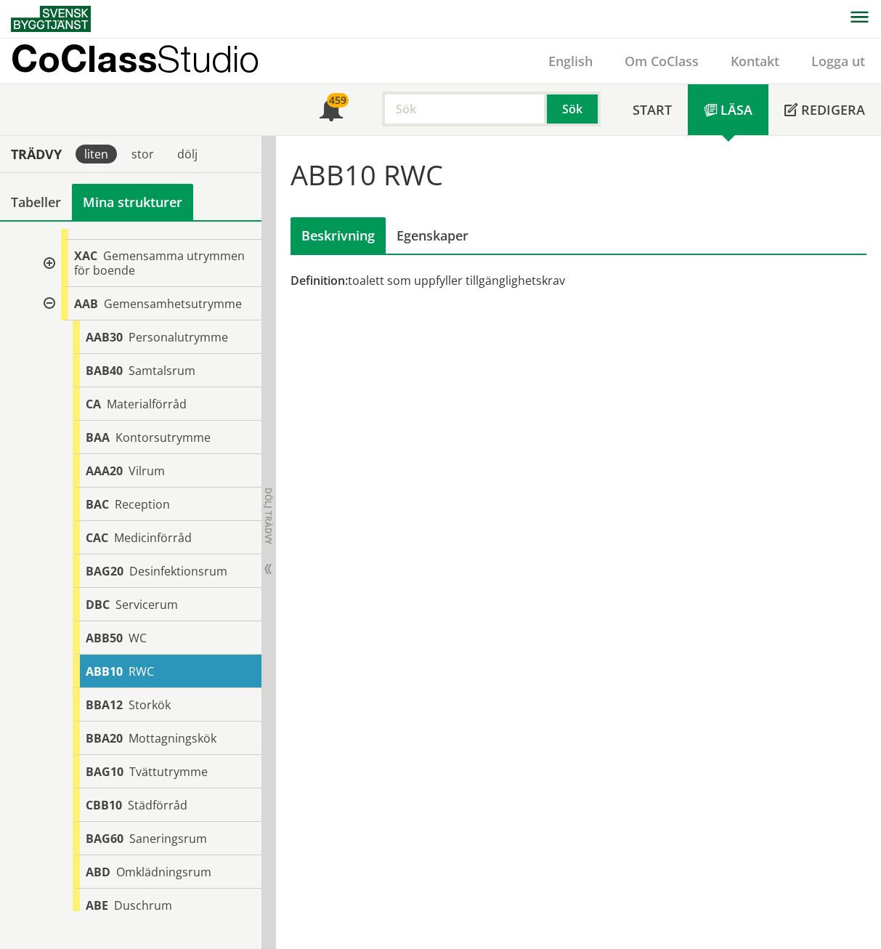
click at [48, 298] on div at bounding box center [48, 303] width 26 height 33
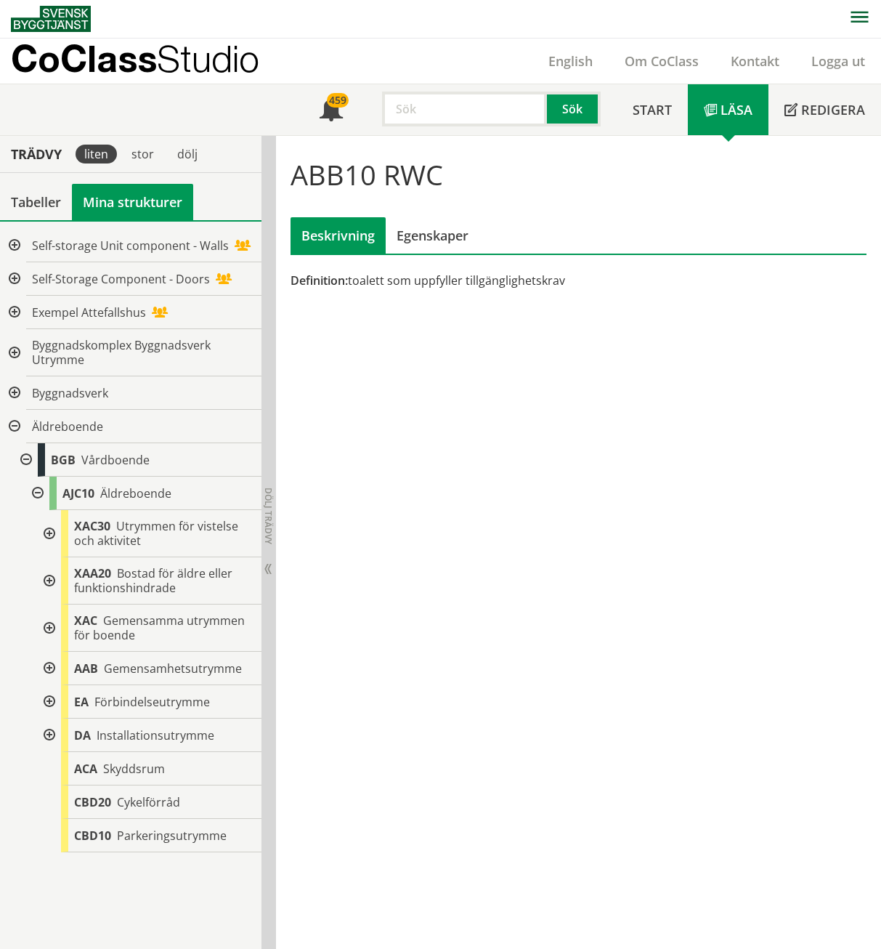
click at [44, 701] on div at bounding box center [48, 701] width 26 height 33
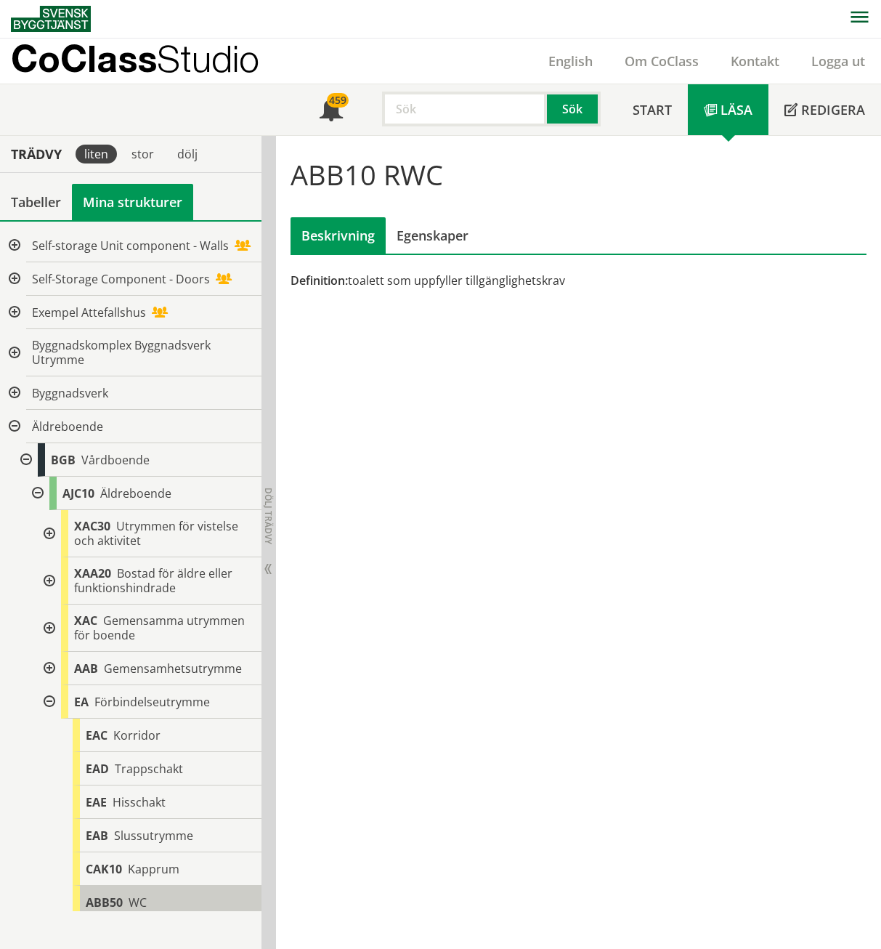
click at [124, 908] on div "ABB50 WC" at bounding box center [167, 902] width 189 height 33
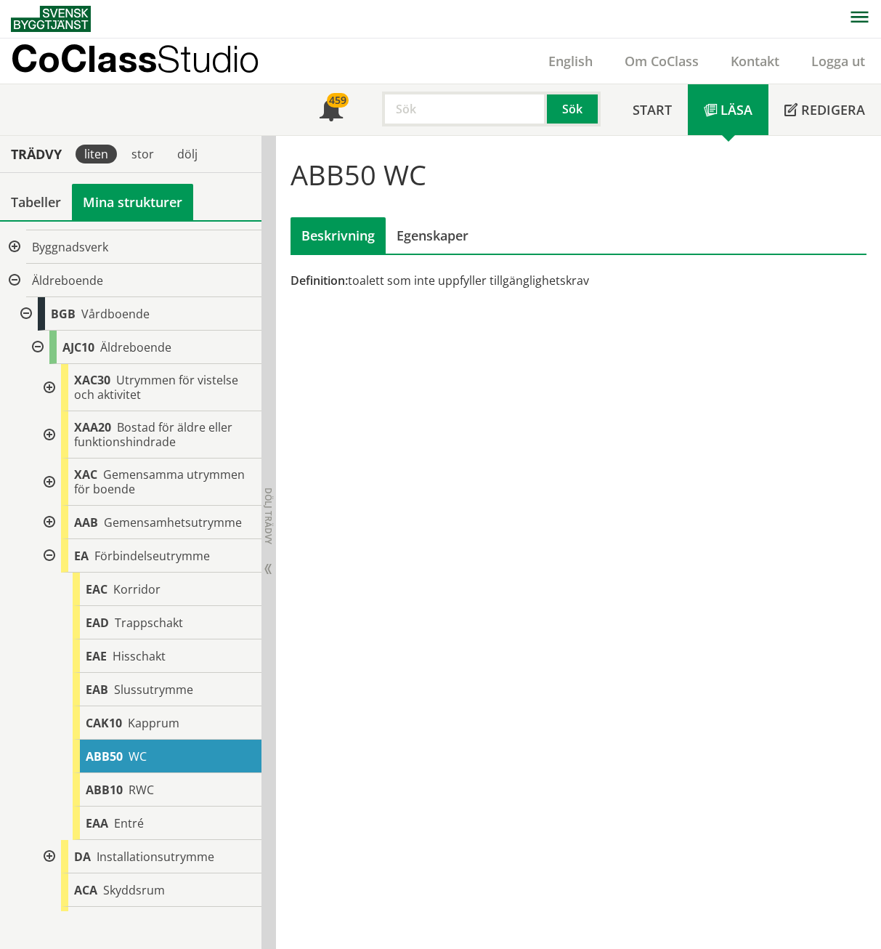
scroll to position [174, 0]
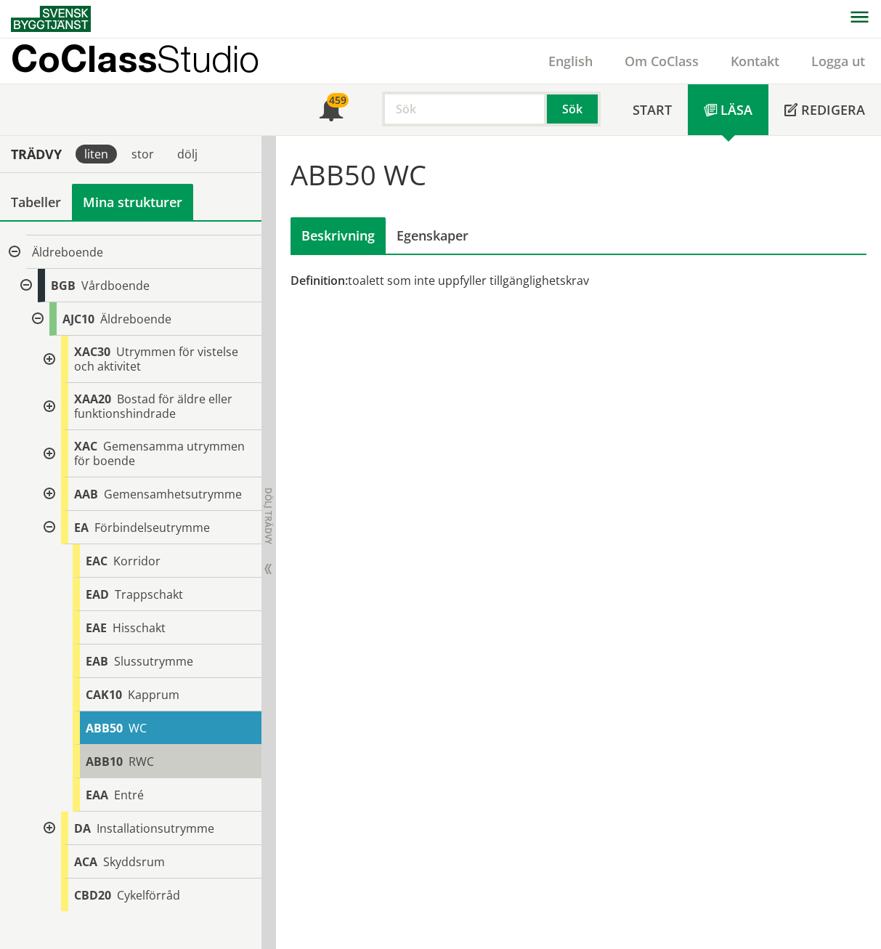
click at [120, 756] on span "ABB10" at bounding box center [104, 761] width 37 height 16
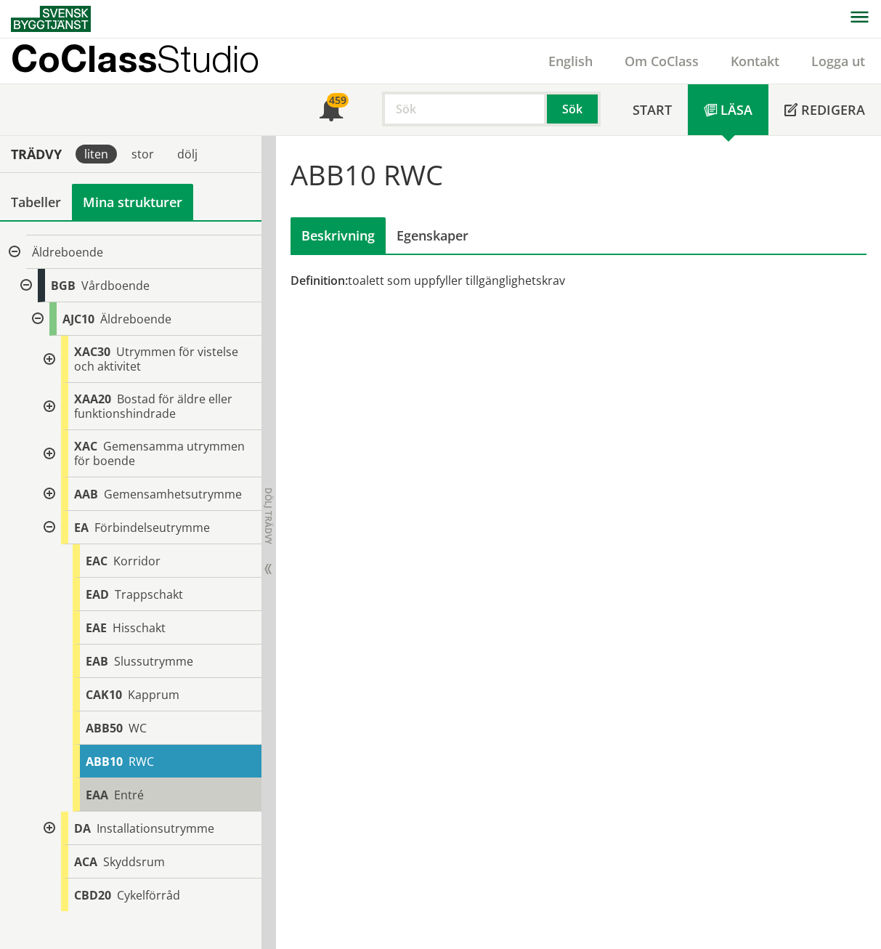
click at [121, 793] on span "Entré" at bounding box center [129, 795] width 30 height 16
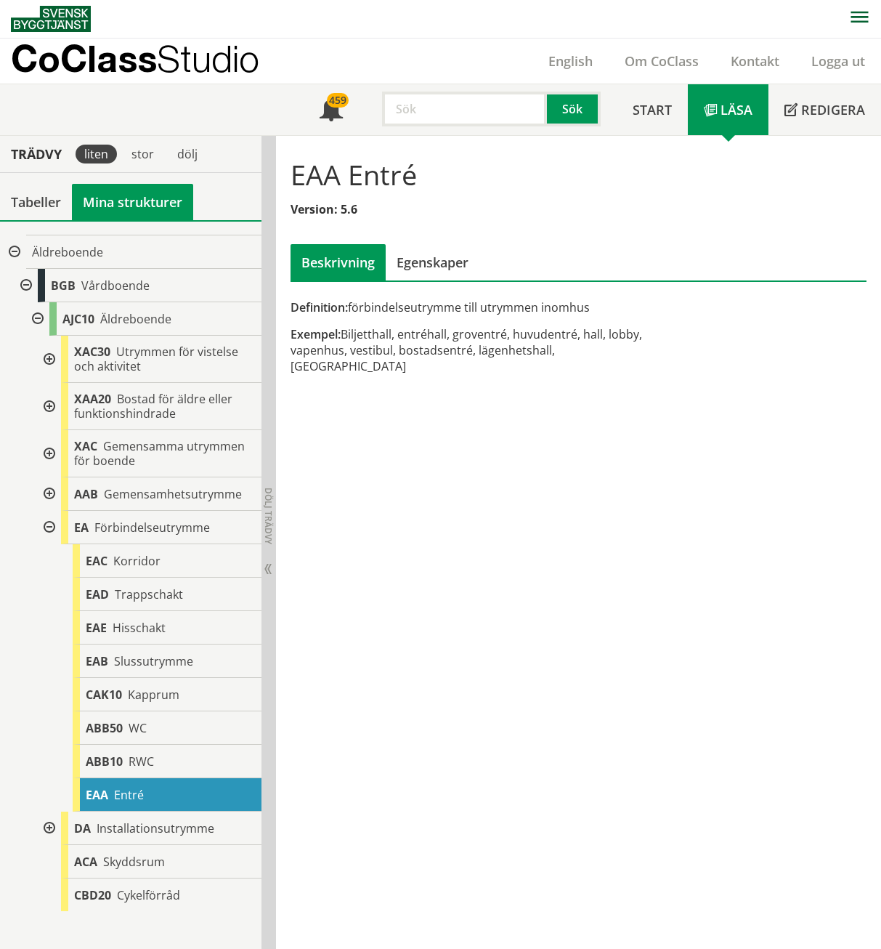
click at [48, 824] on div at bounding box center [48, 828] width 26 height 33
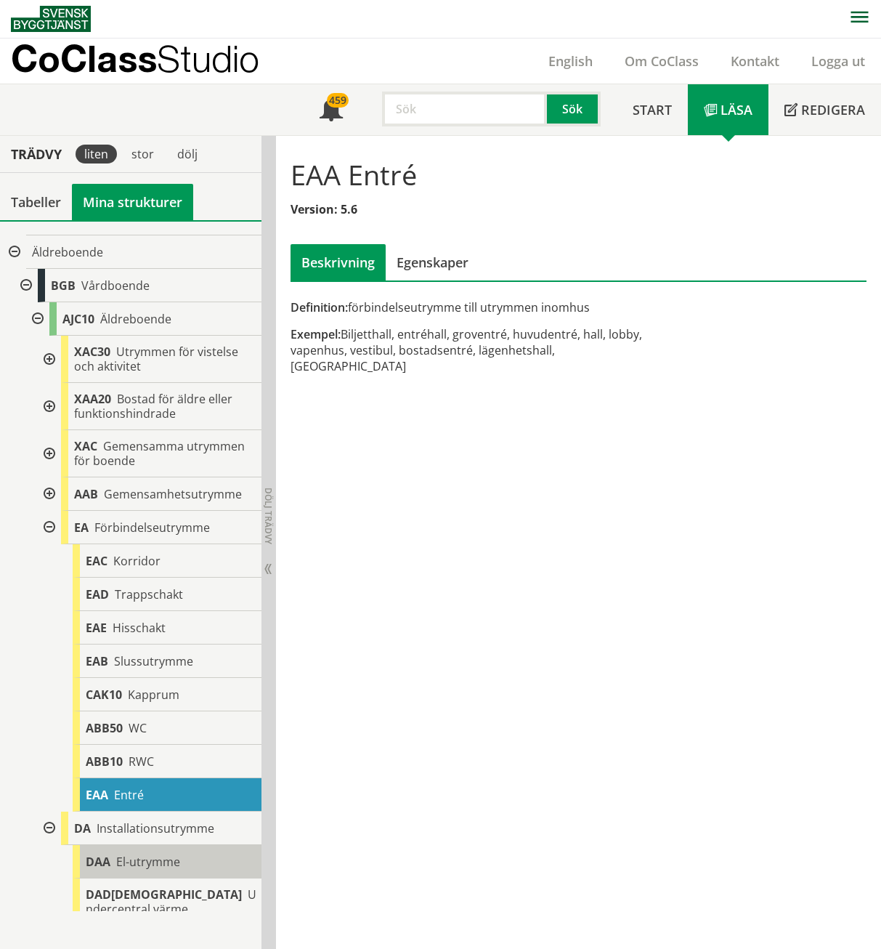
click at [123, 857] on span "El-utrymme" at bounding box center [148, 862] width 64 height 16
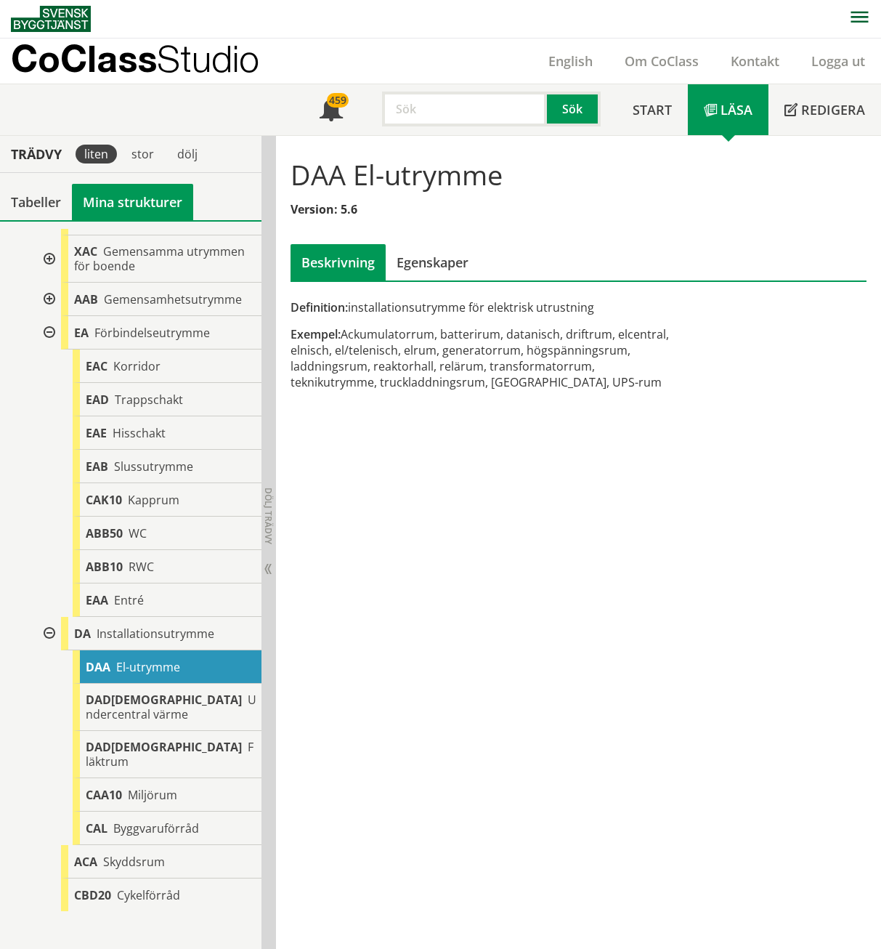
scroll to position [376, 0]
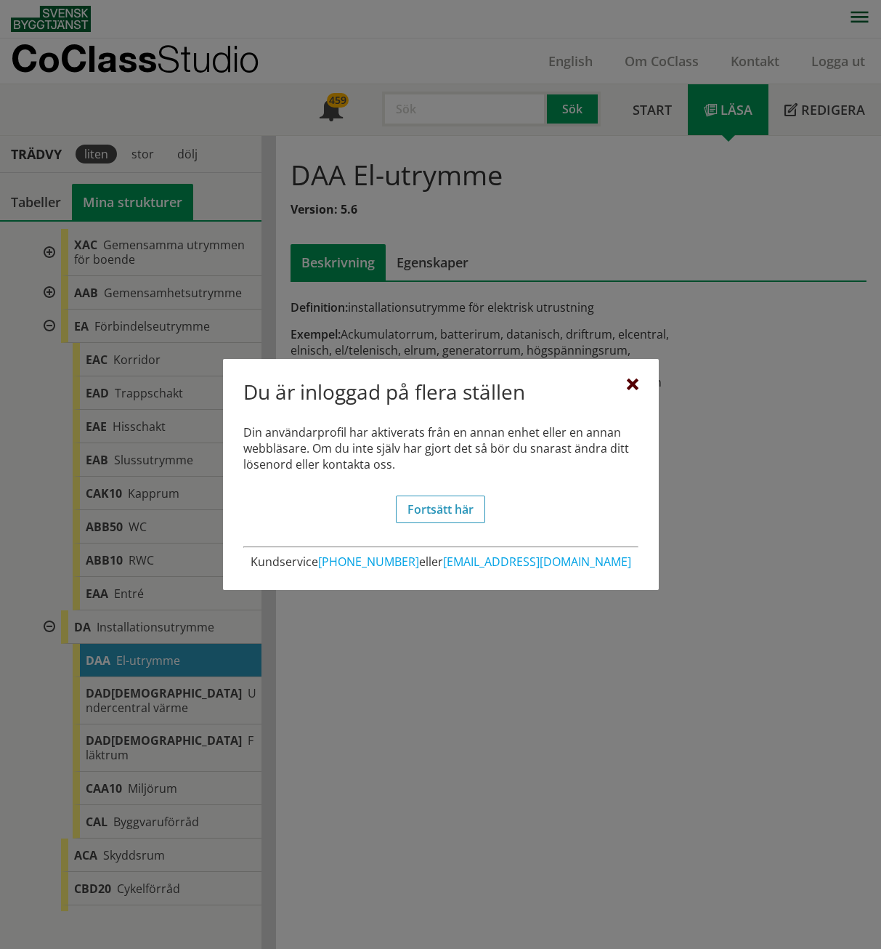
click at [636, 381] on div at bounding box center [633, 385] width 12 height 12
click at [629, 381] on div at bounding box center [633, 385] width 12 height 12
click at [628, 384] on div at bounding box center [633, 385] width 12 height 12
click at [460, 514] on link "Fortsätt här" at bounding box center [440, 510] width 89 height 28
click at [411, 499] on link "Fortsätt här" at bounding box center [440, 510] width 89 height 28
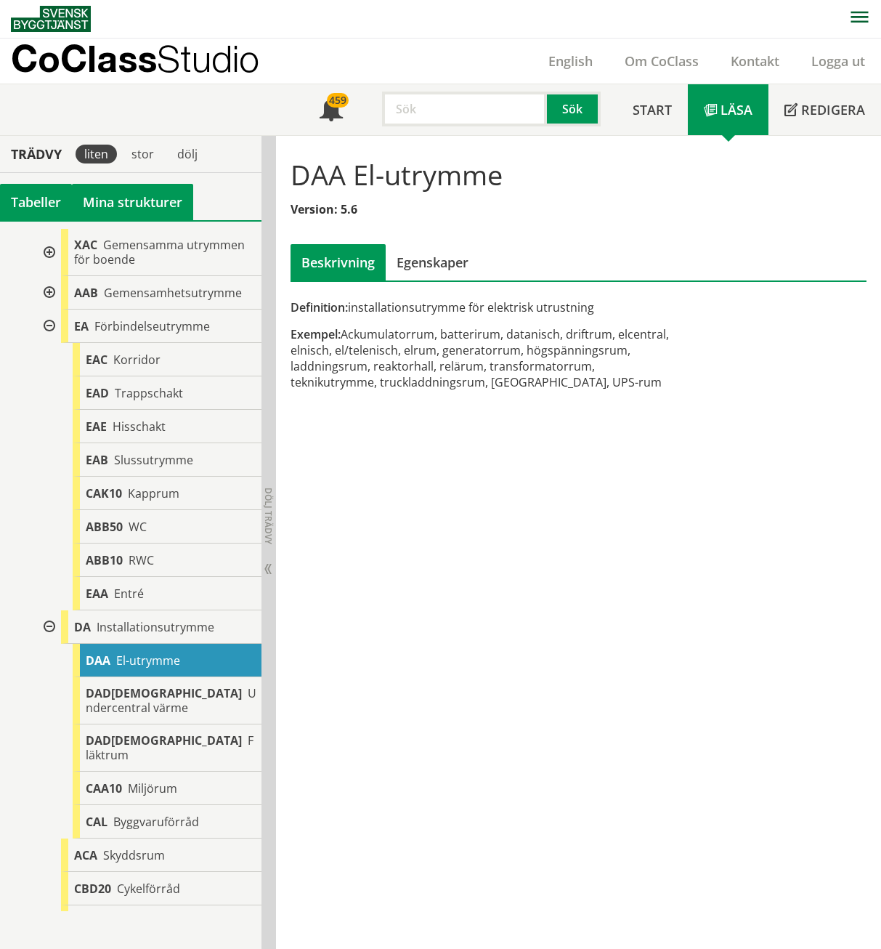
click at [38, 201] on div "Tabeller" at bounding box center [36, 202] width 72 height 36
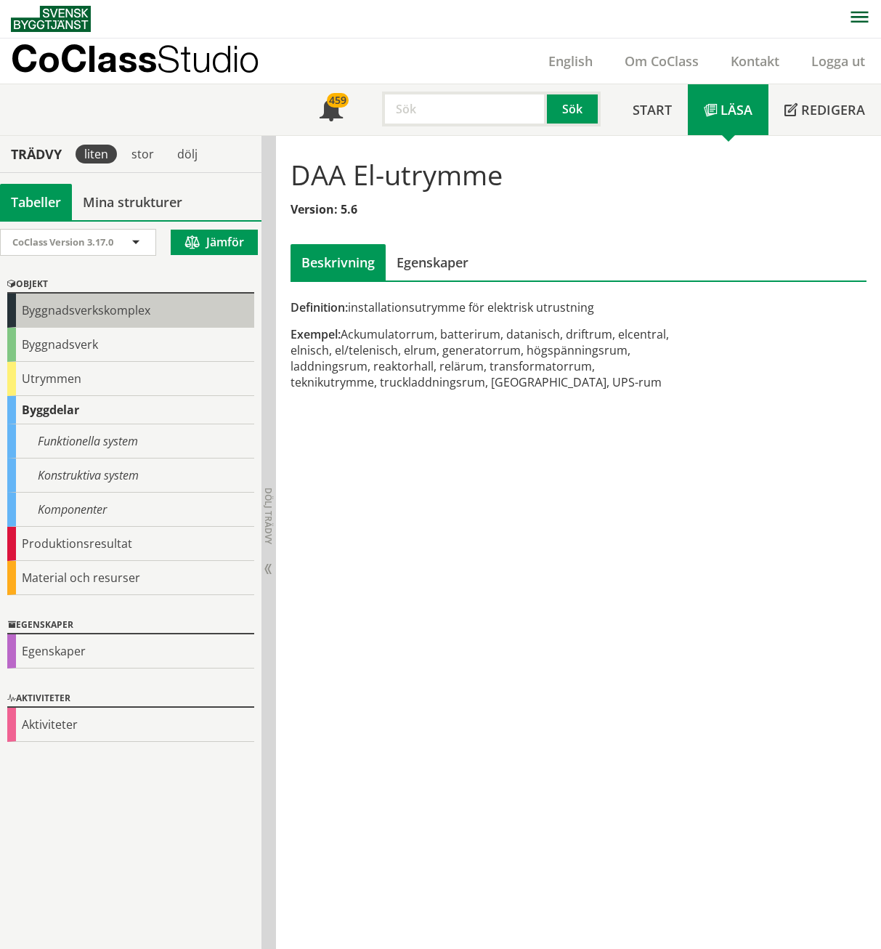
click at [52, 313] on div "Byggnadsverkskomplex" at bounding box center [130, 311] width 247 height 34
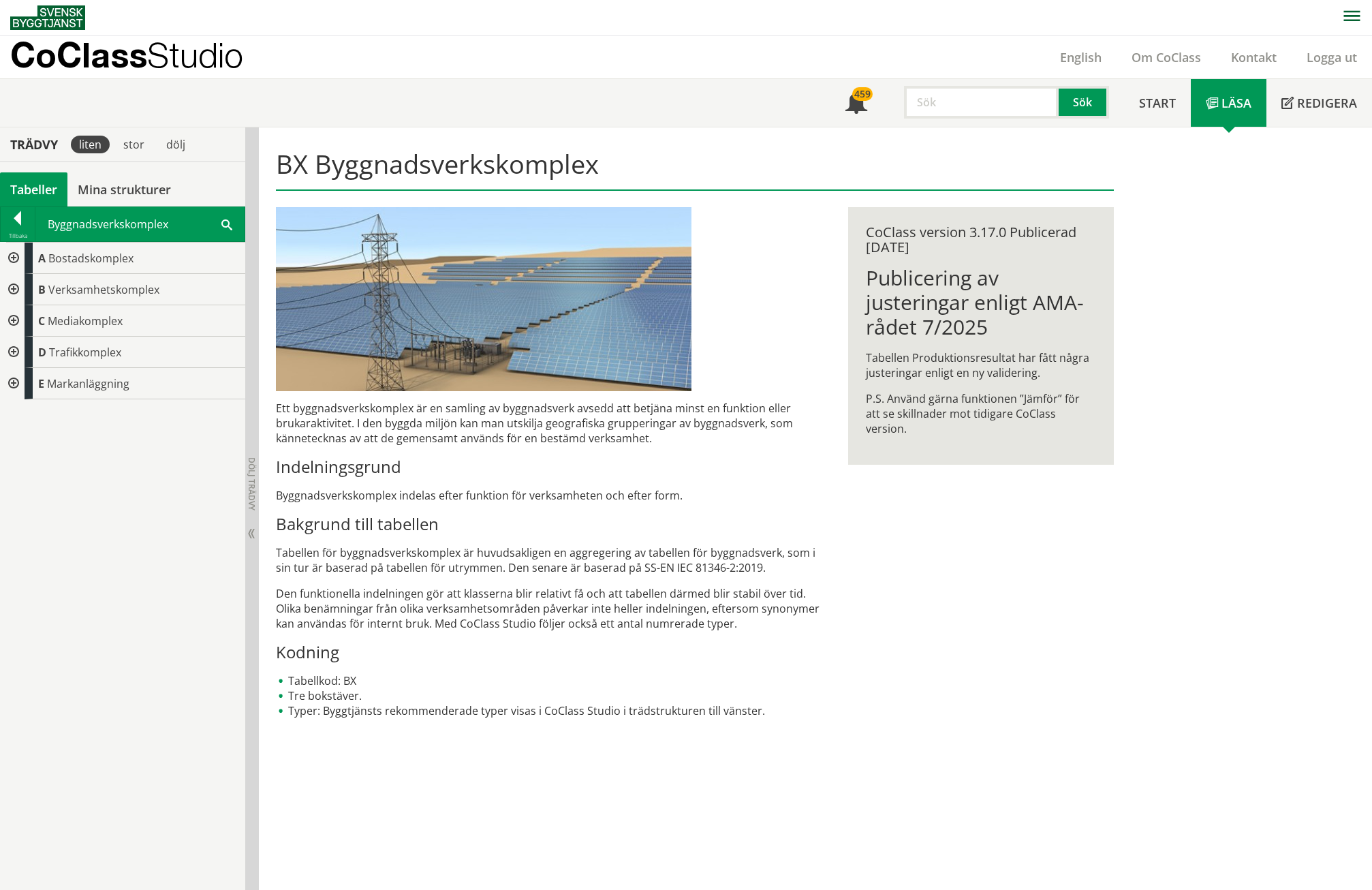
click at [9, 255] on div at bounding box center [12, 258] width 24 height 31
click at [27, 288] on div at bounding box center [23, 289] width 24 height 31
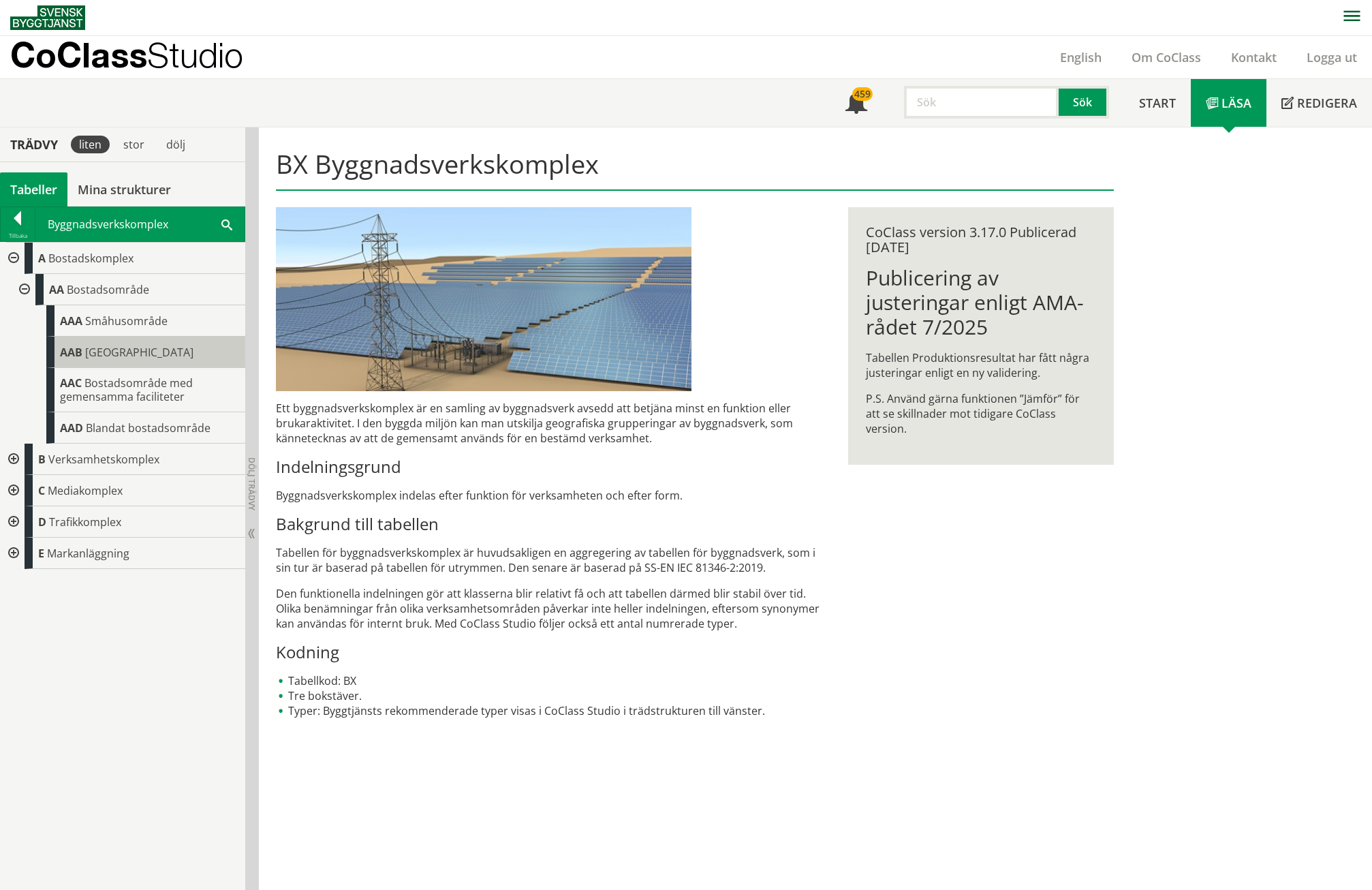
click at [146, 366] on div "AAB Flerbostadshusområde" at bounding box center [145, 352] width 199 height 31
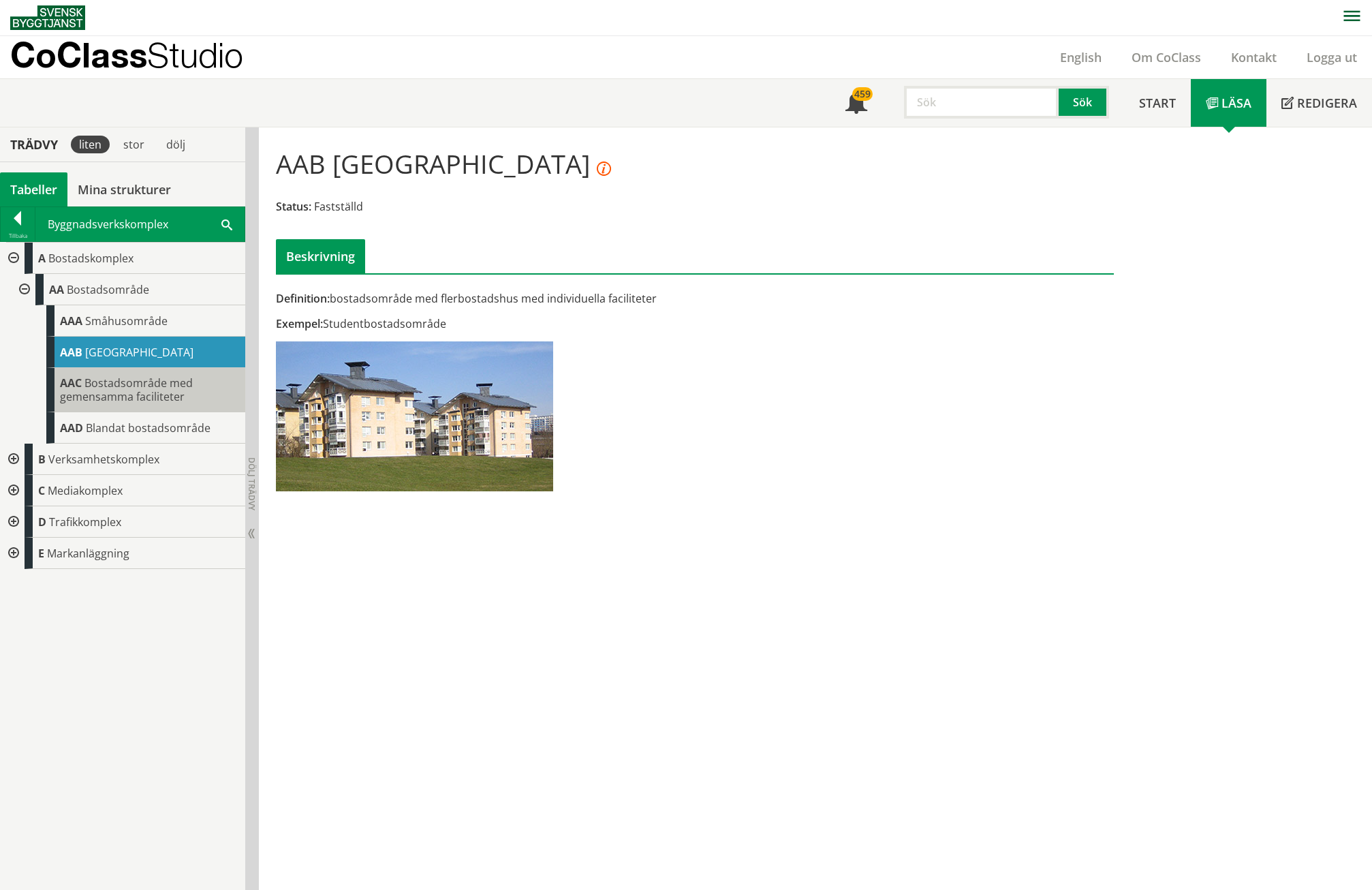
click at [138, 393] on span "Bostadsområde med gemensamma faciliteter" at bounding box center [127, 389] width 133 height 29
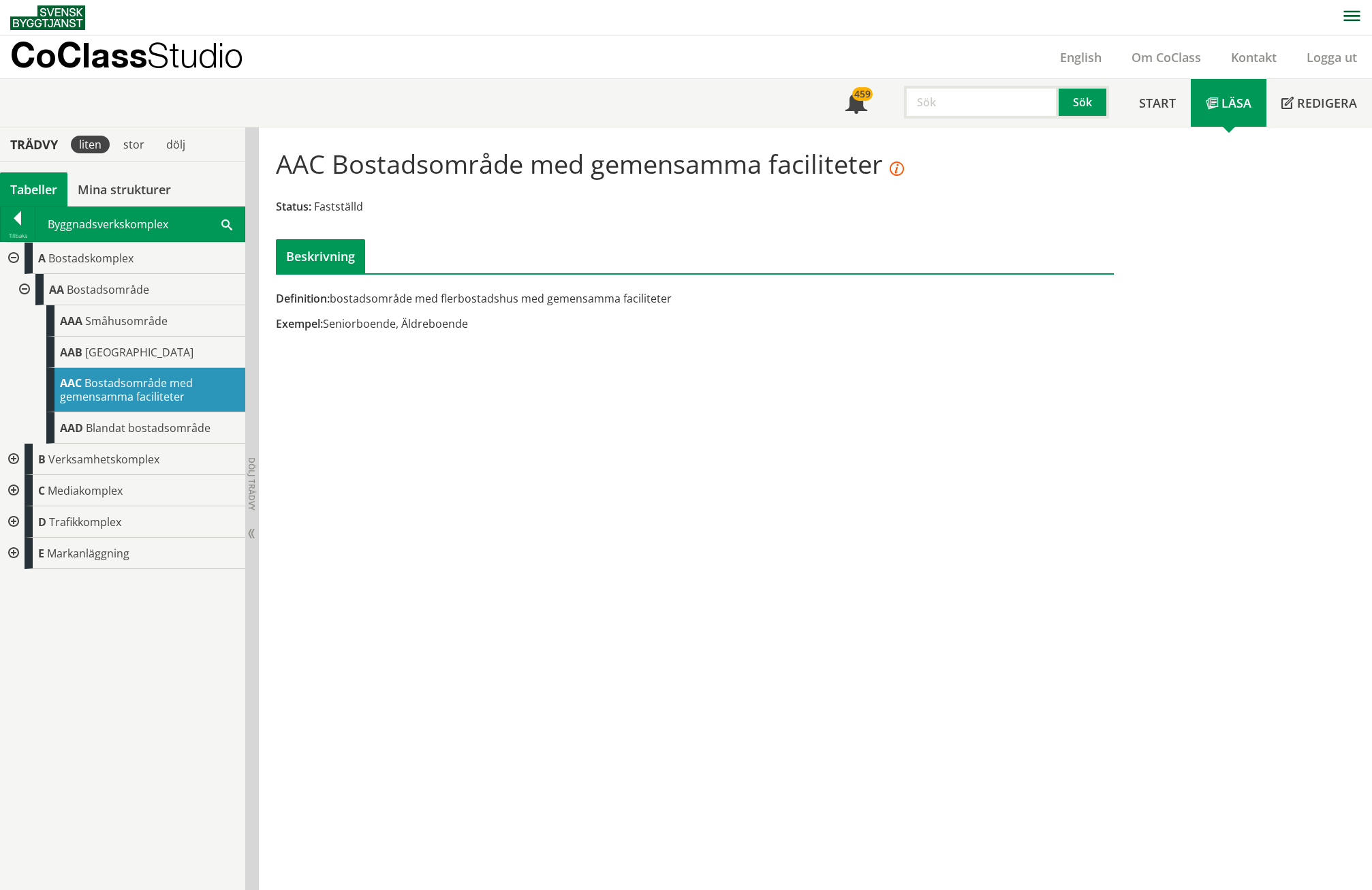
click at [12, 460] on div at bounding box center [12, 459] width 24 height 31
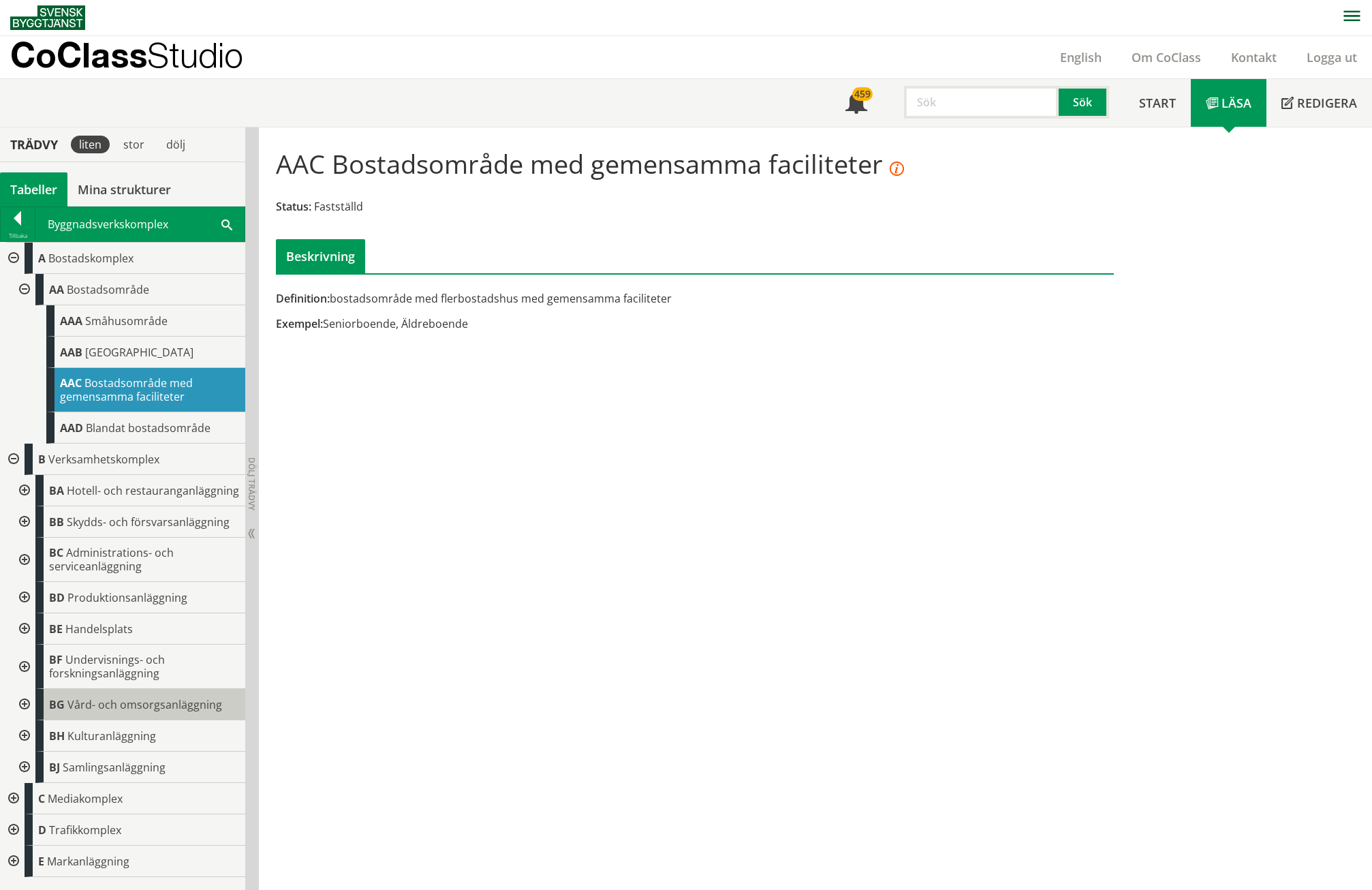
click at [152, 694] on div "BG Vård- och omsorgsanläggning" at bounding box center [141, 704] width 210 height 31
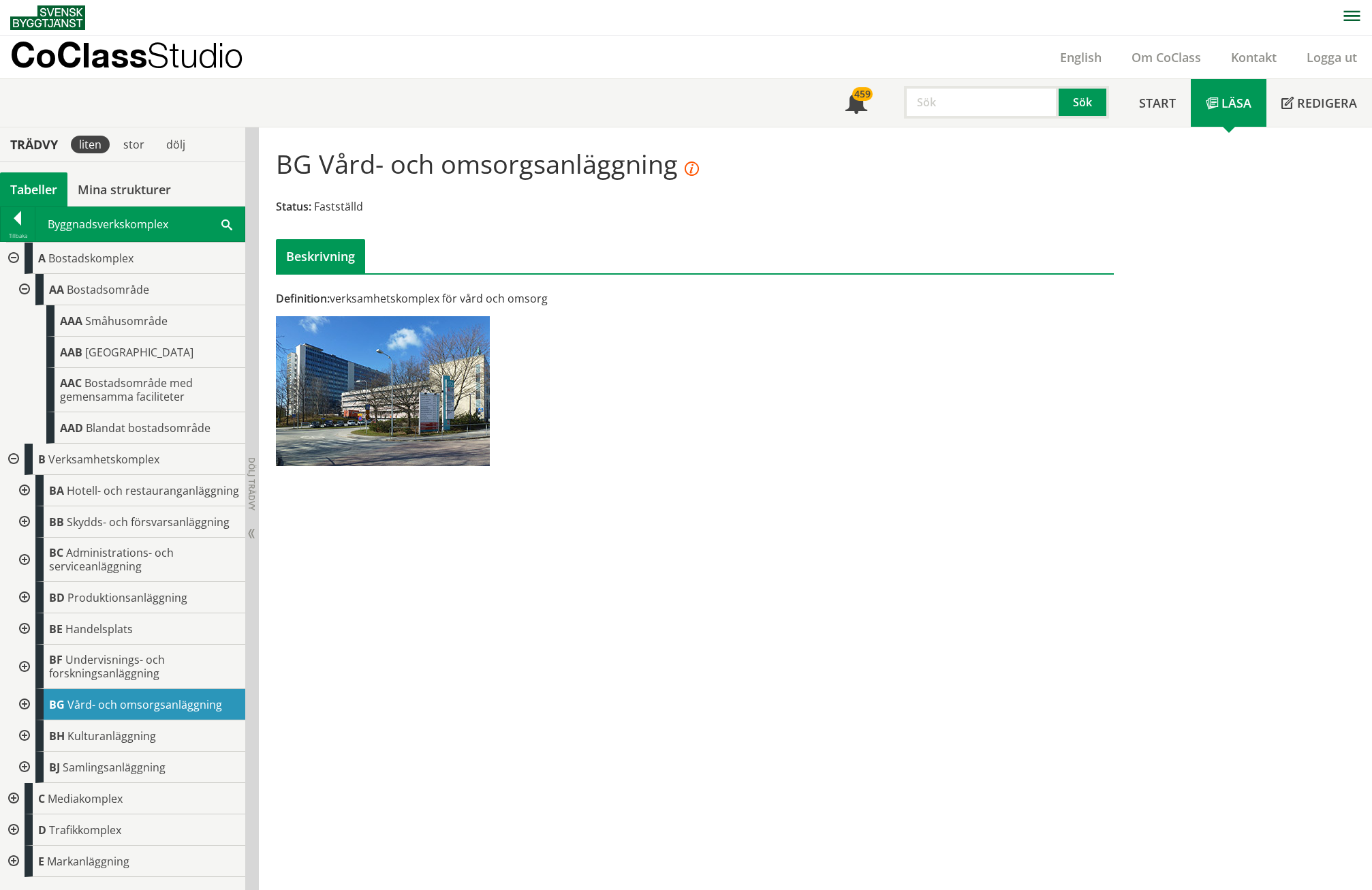
click at [22, 701] on div at bounding box center [23, 704] width 24 height 31
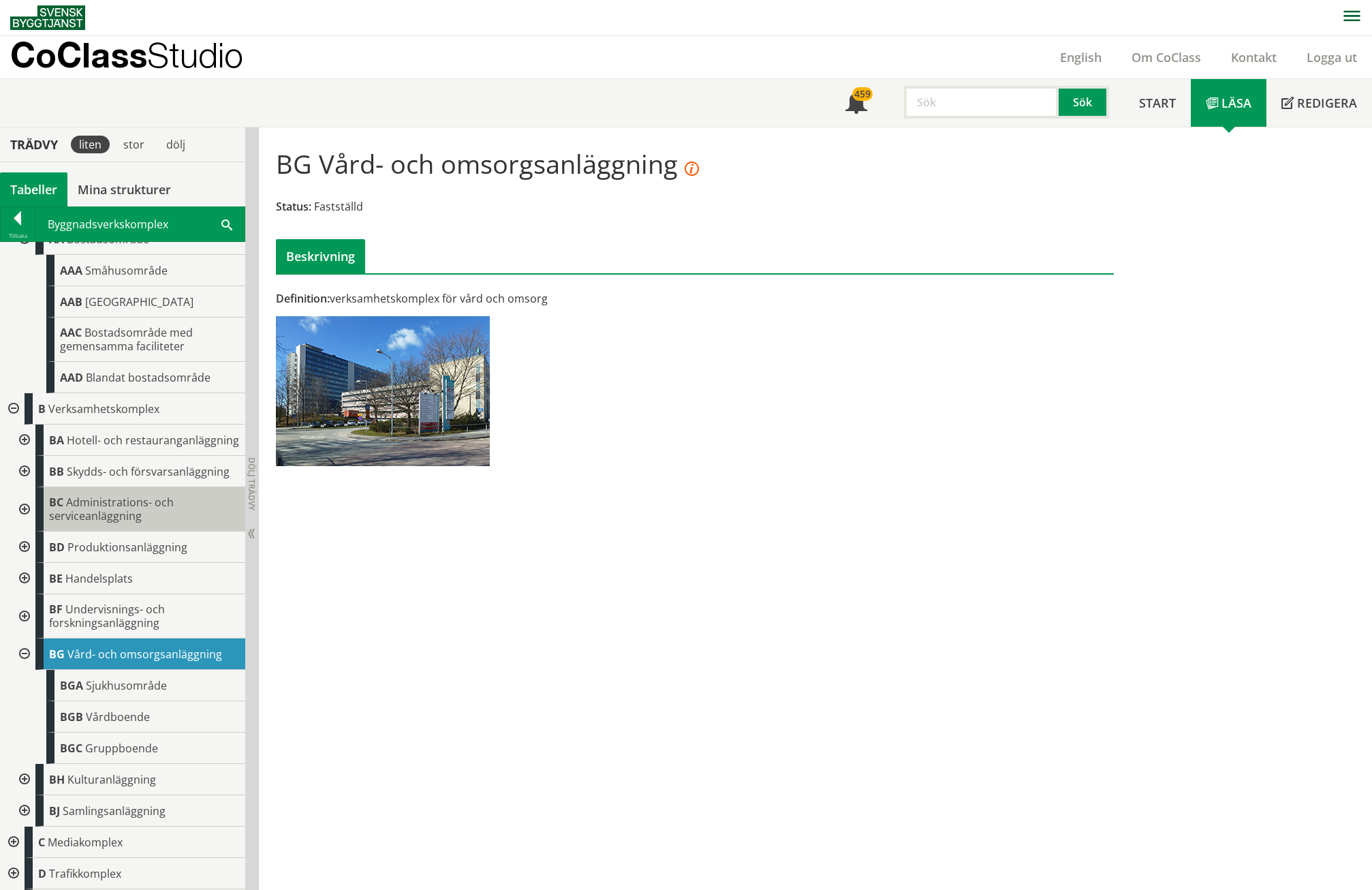
scroll to position [81, 0]
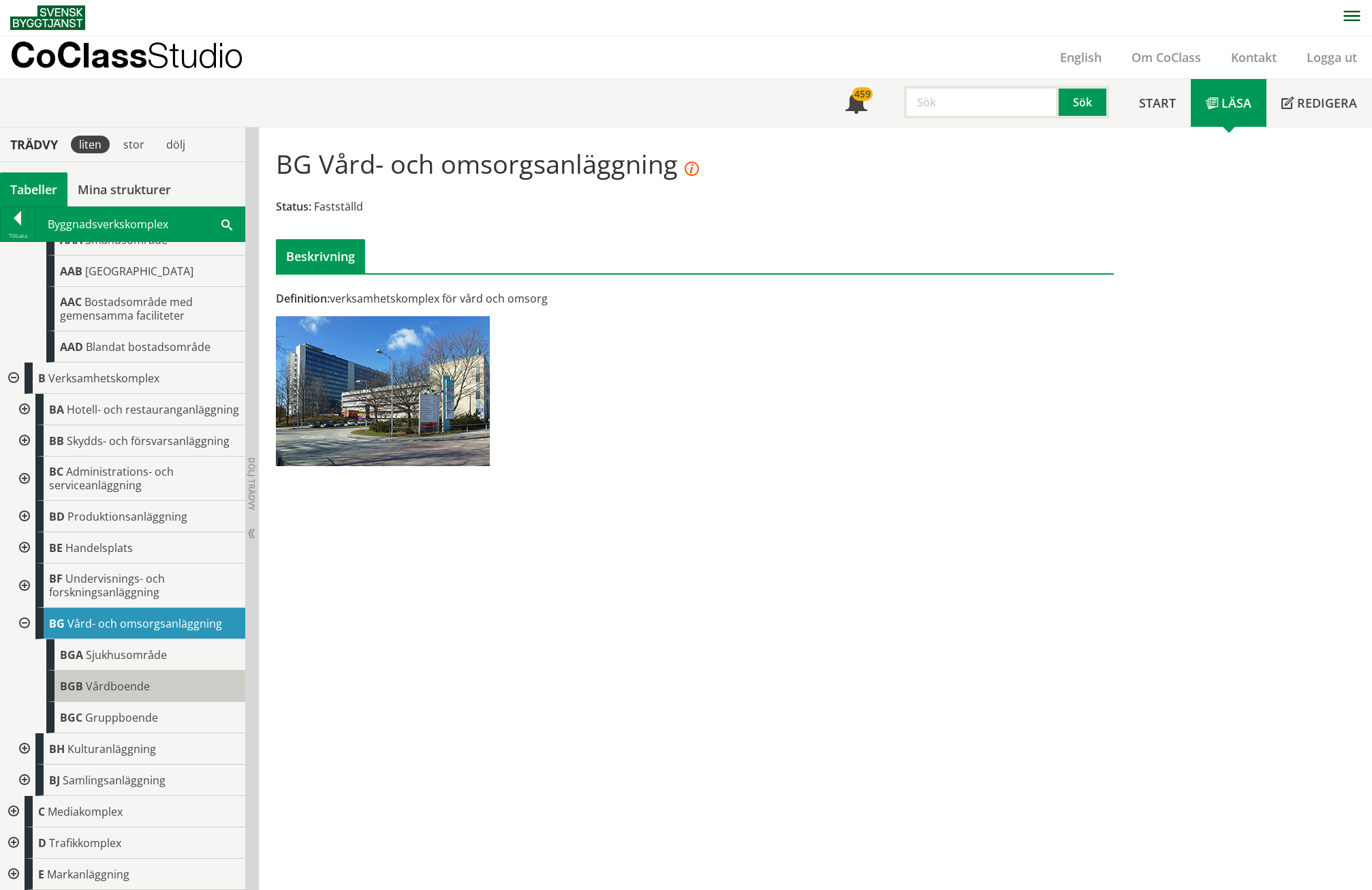
click at [141, 686] on span "Vårdboende" at bounding box center [118, 686] width 64 height 15
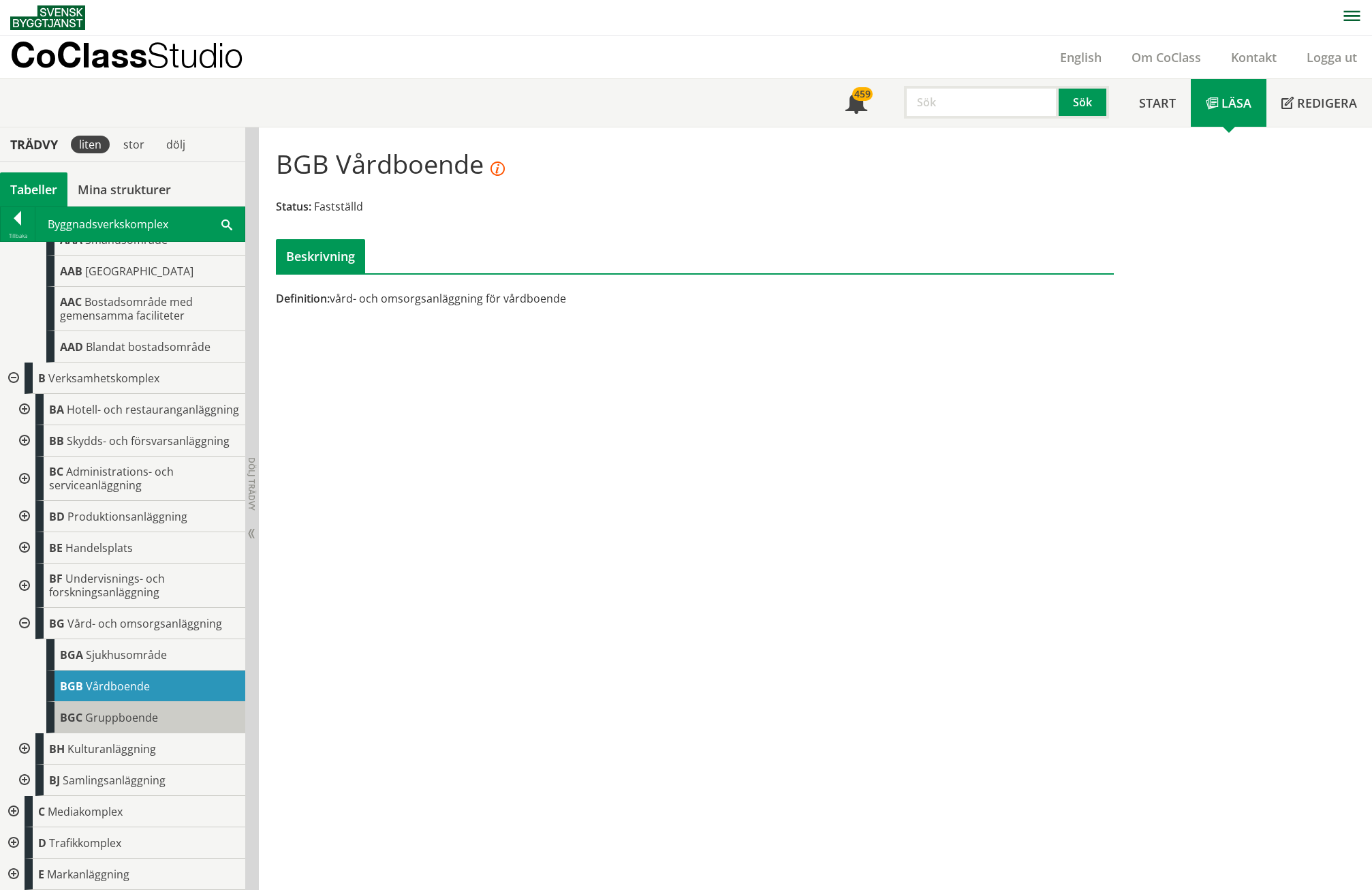
click at [131, 714] on span "Gruppboende" at bounding box center [122, 717] width 73 height 15
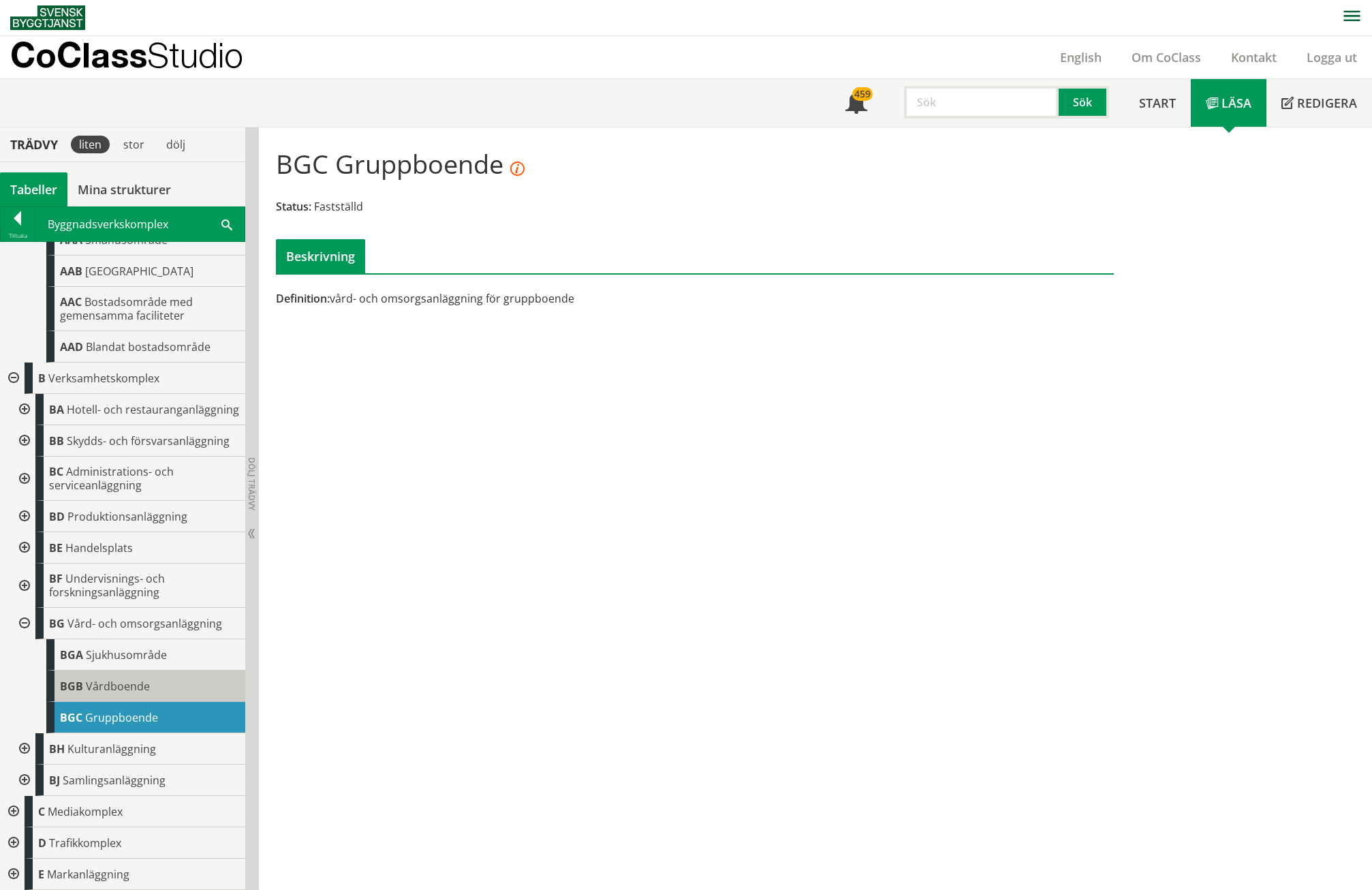
click at [128, 688] on span "Vårdboende" at bounding box center [118, 686] width 64 height 15
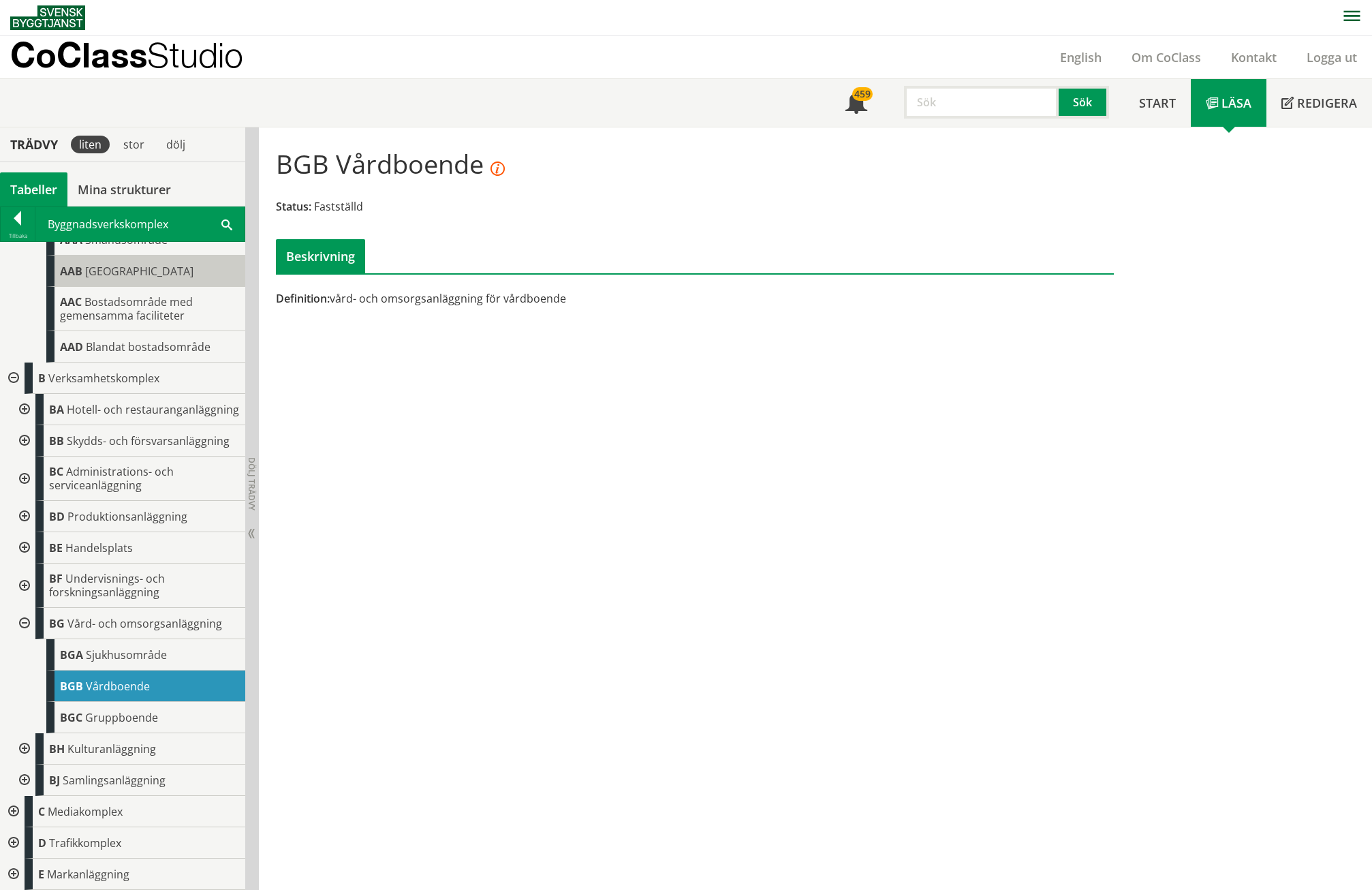
click at [124, 286] on div "AAB Flerbostadshusområde" at bounding box center [145, 270] width 199 height 31
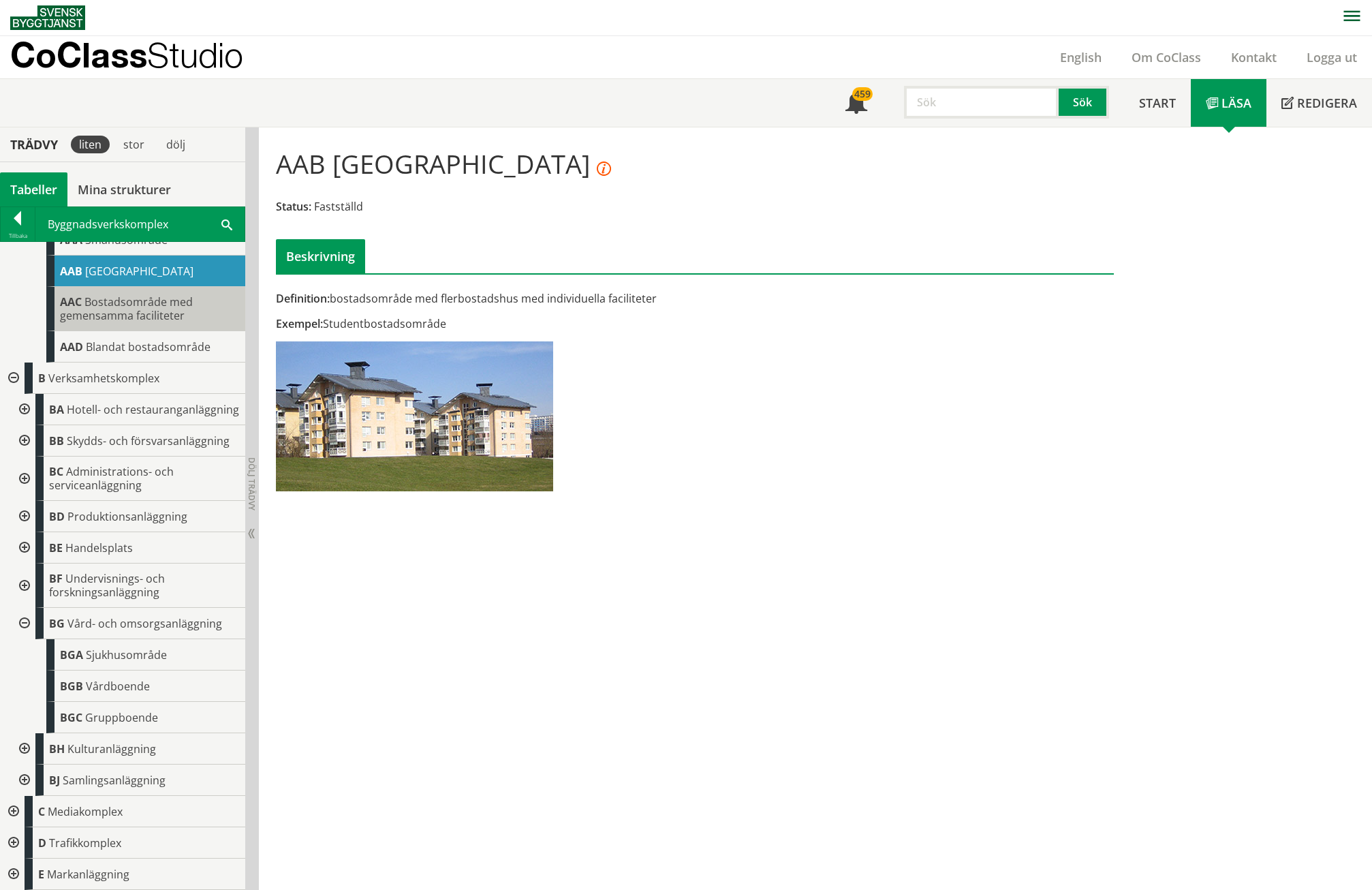
click at [121, 309] on span "Bostadsområde med gemensamma faciliteter" at bounding box center [127, 309] width 133 height 29
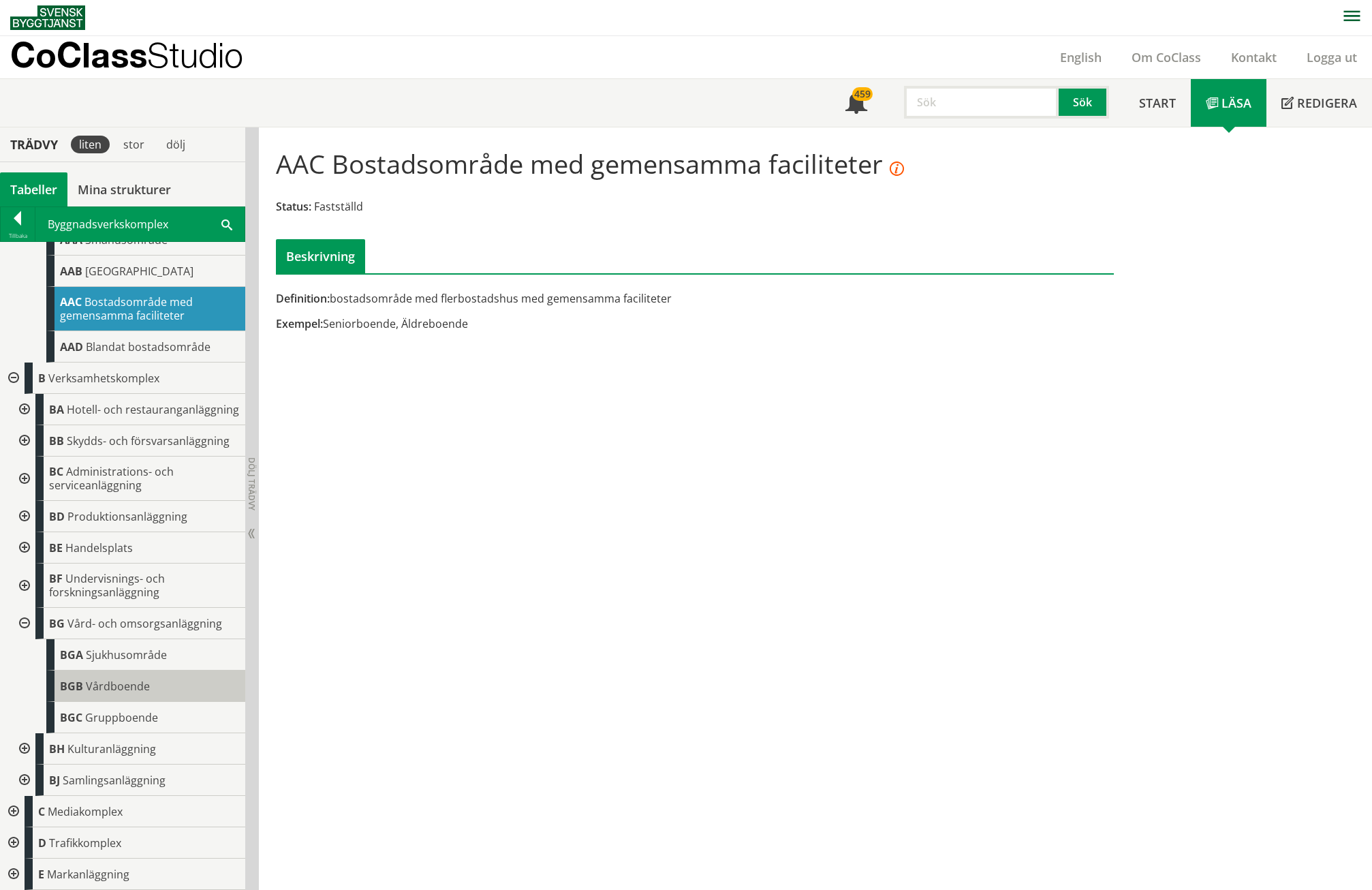
click at [153, 689] on div "BGB Vårdboende" at bounding box center [145, 686] width 199 height 31
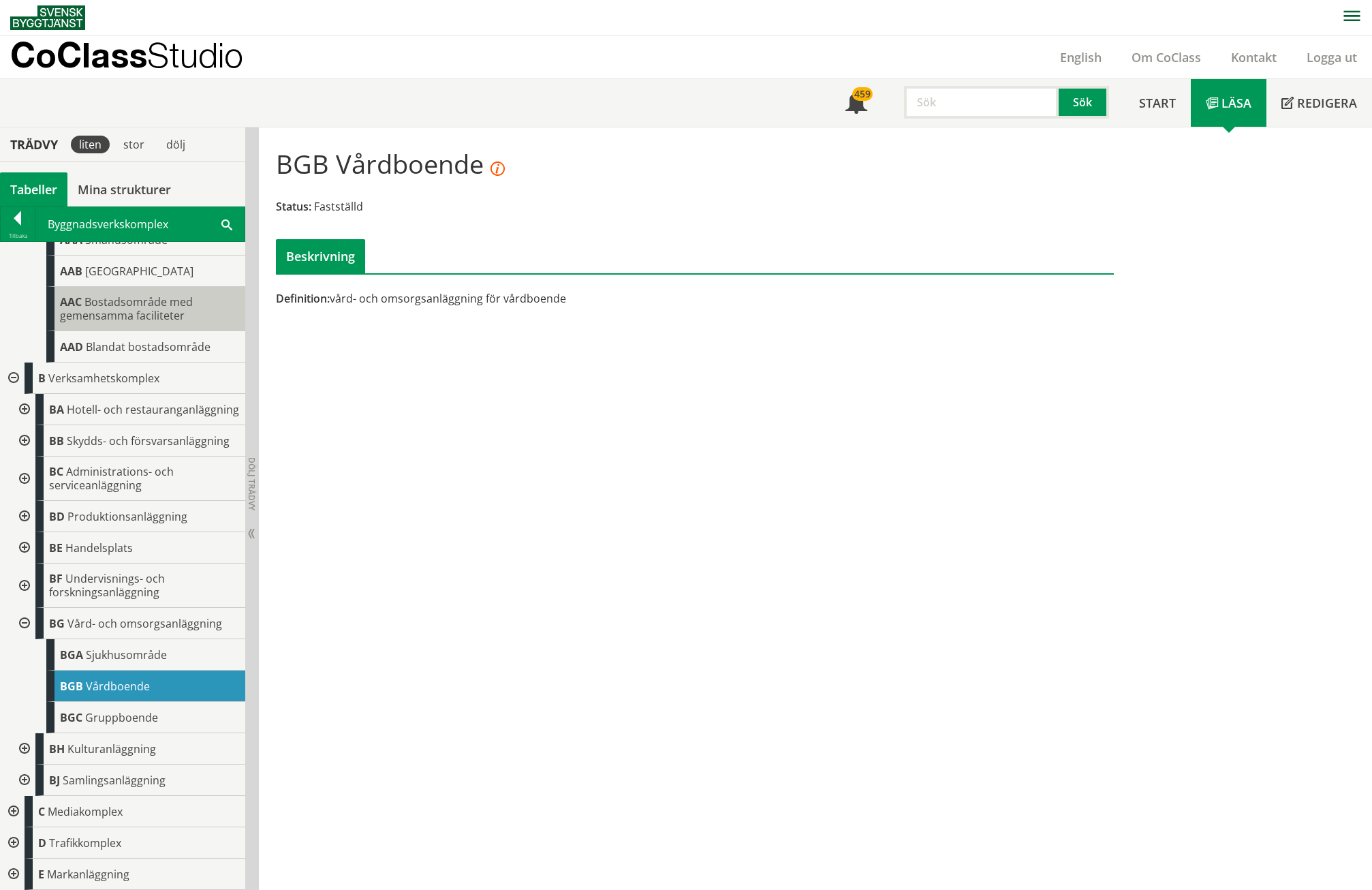
click at [138, 312] on span "Bostadsområde med gemensamma faciliteter" at bounding box center [127, 309] width 133 height 29
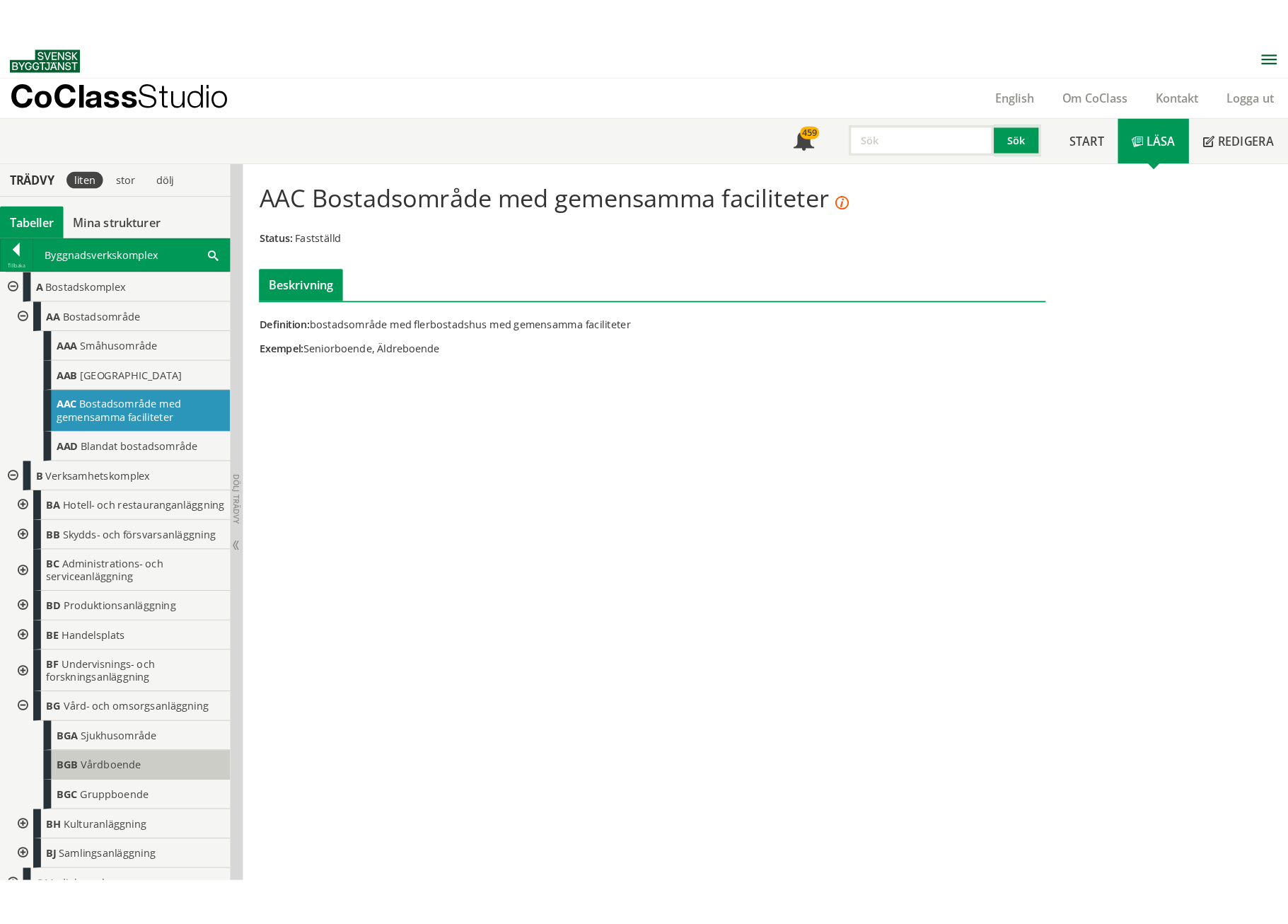
scroll to position [84, 0]
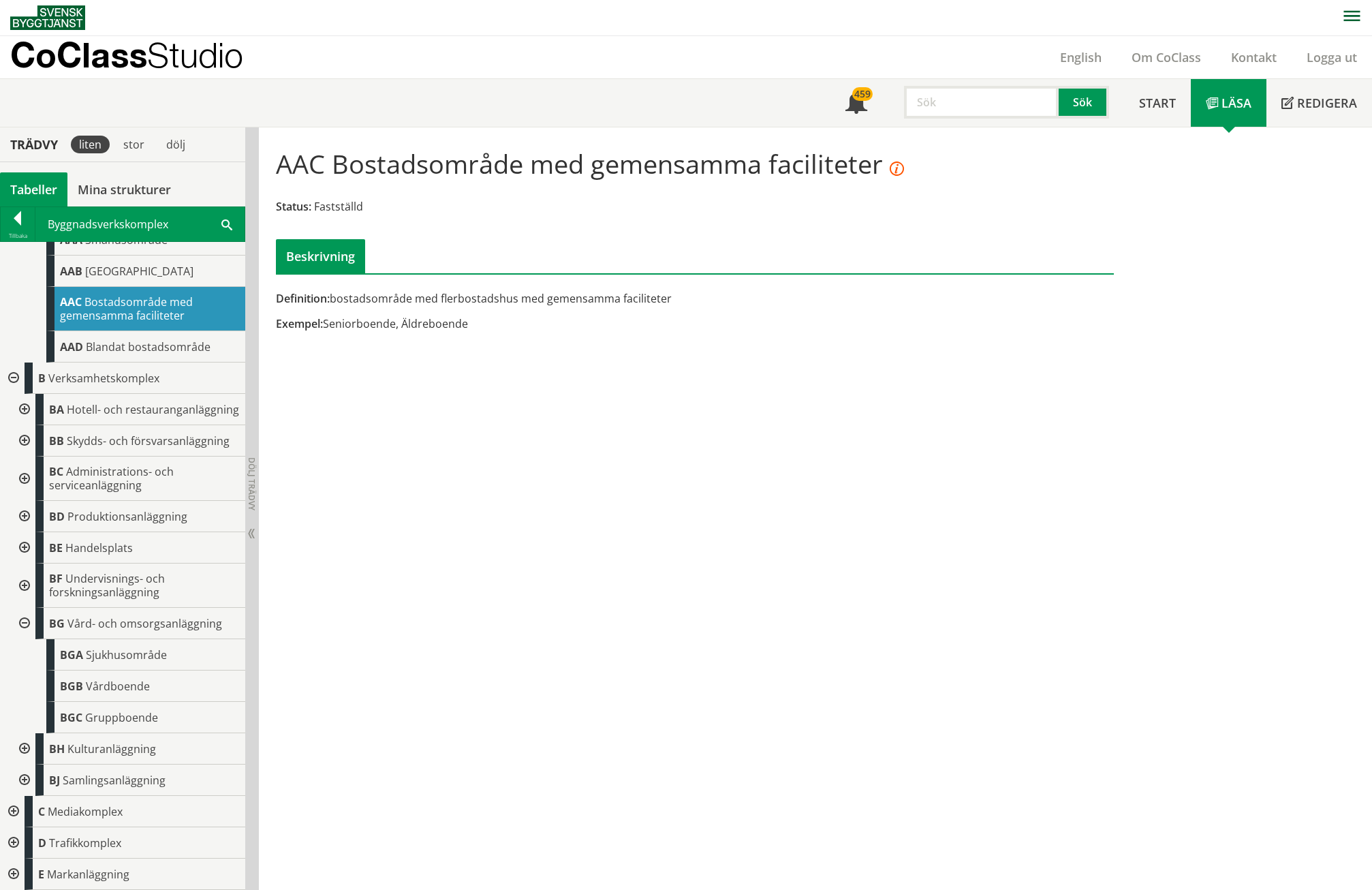
click at [904, 159] on h1 "AAC Bostadsområde med gemensamma faciliteter" at bounding box center [590, 163] width 628 height 30
click at [904, 163] on icon at bounding box center [897, 169] width 14 height 14
click at [800, 437] on div "AAC Bostadsområde med gemensamma faciliteter Status: Fastställd Beskrivning Def…" at bounding box center [815, 508] width 1113 height 762
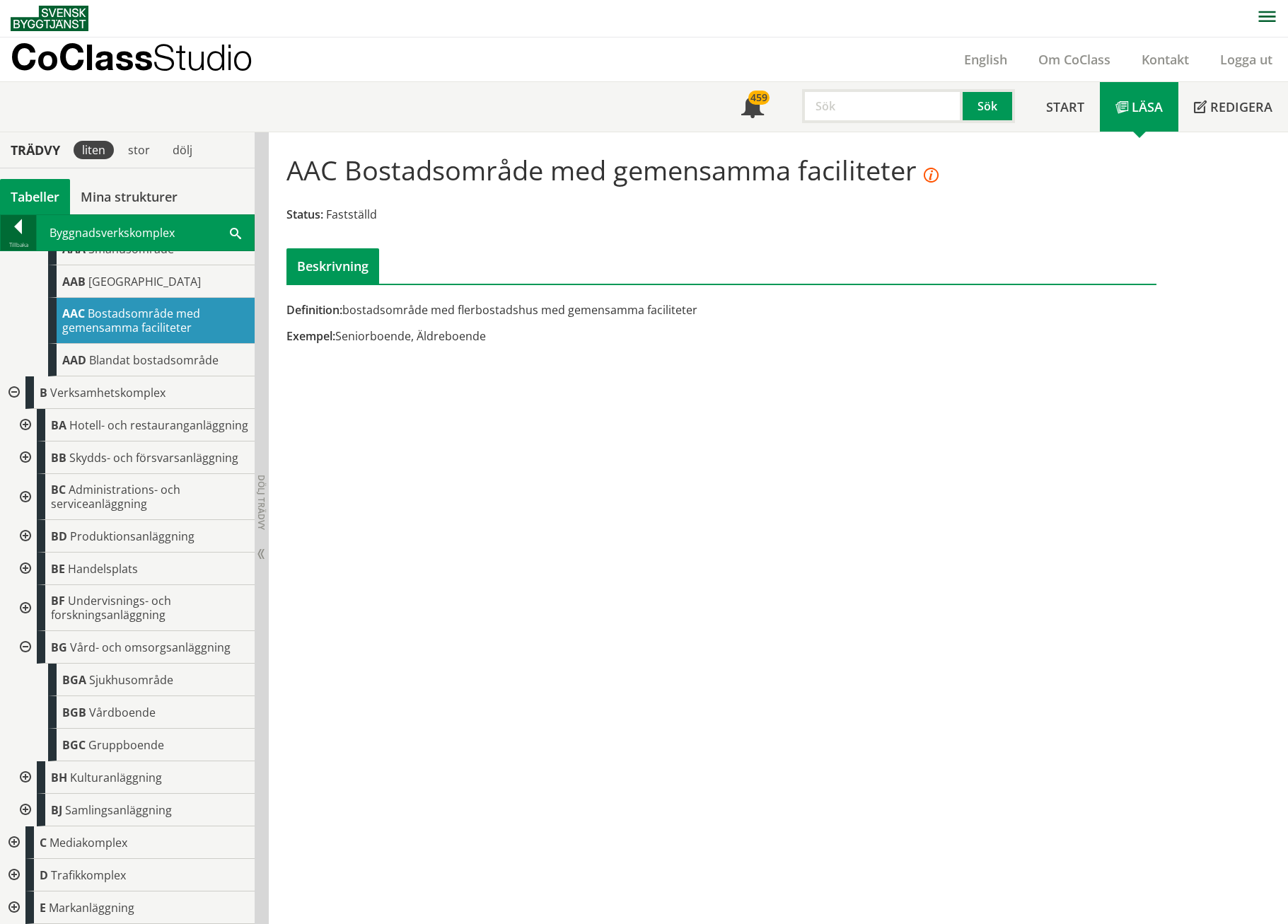
click at [24, 232] on div at bounding box center [18, 229] width 35 height 19
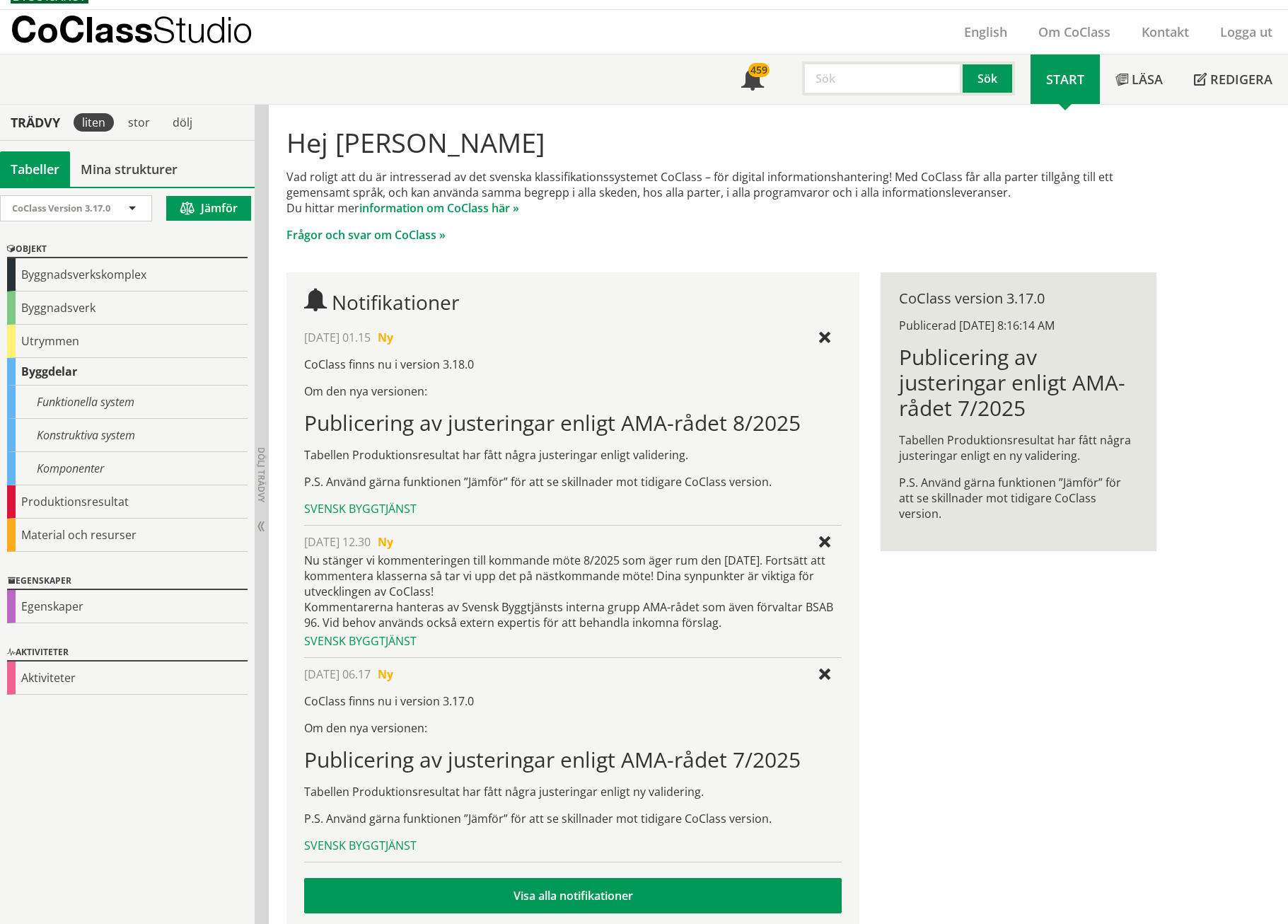
scroll to position [53, 0]
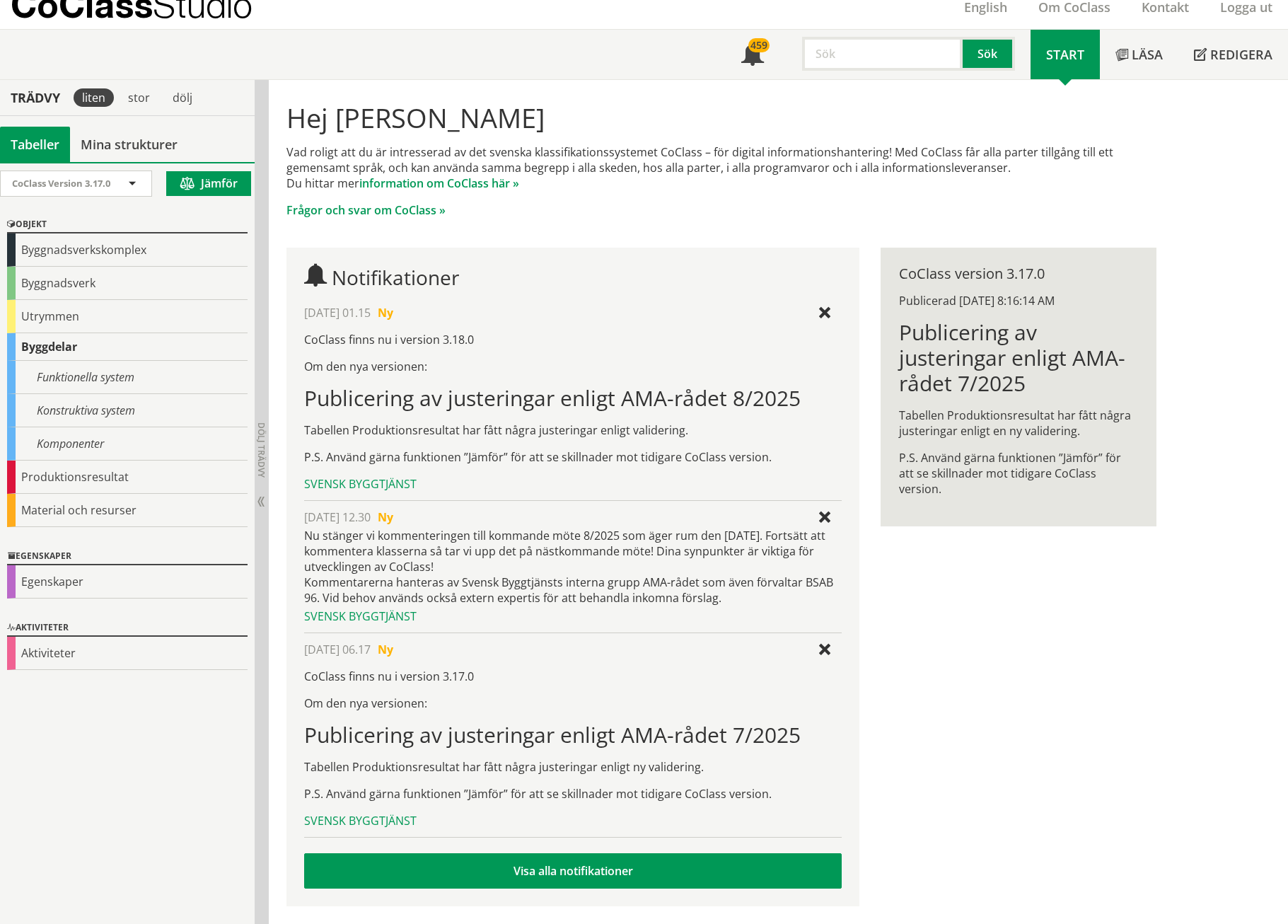
click at [827, 307] on div "2025-09-29 01.15 Ny" at bounding box center [572, 313] width 537 height 16
click at [829, 310] on div at bounding box center [825, 314] width 12 height 12
click at [825, 516] on div at bounding box center [825, 518] width 12 height 12
click at [823, 647] on div at bounding box center [825, 650] width 12 height 12
click at [1122, 48] on link "Läsa" at bounding box center [1139, 55] width 79 height 50
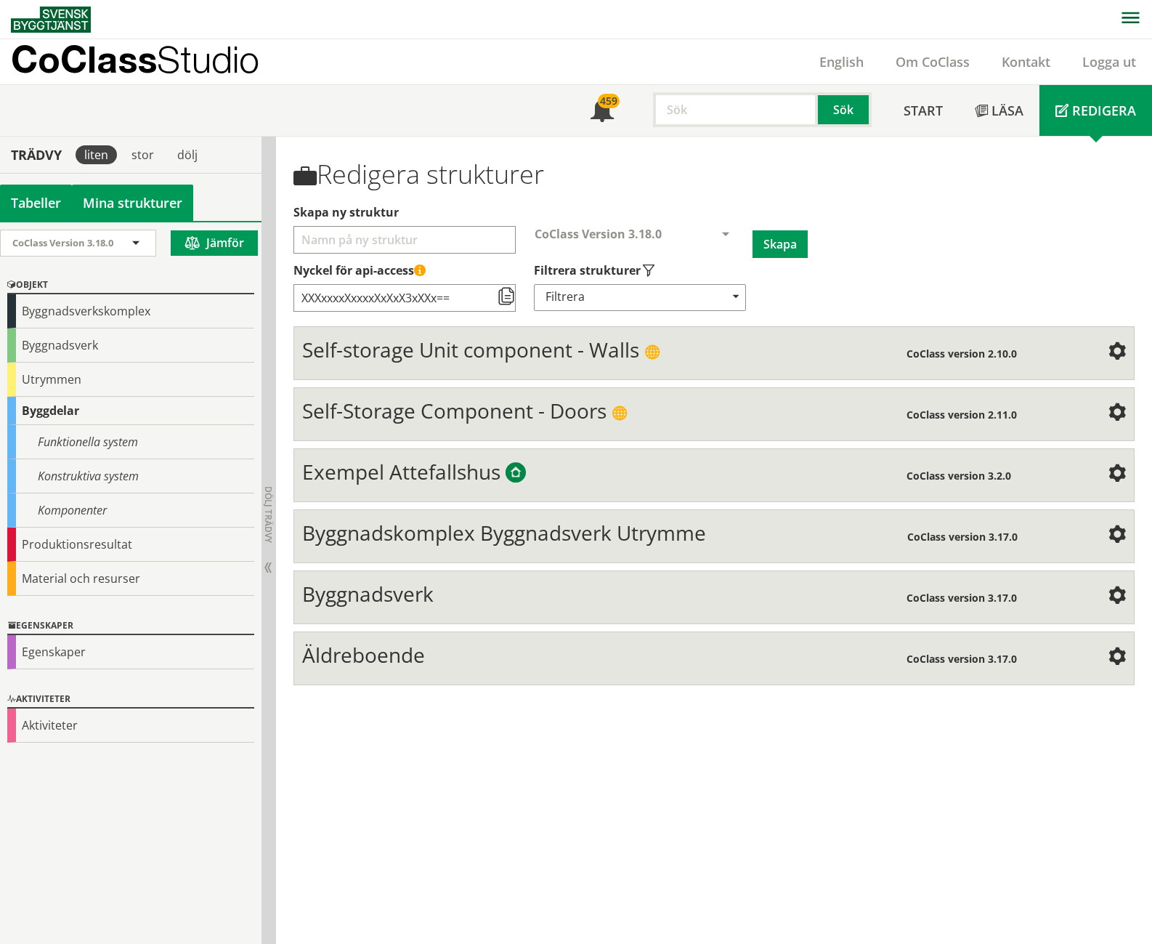
click at [140, 201] on link "Mina strukturer" at bounding box center [132, 203] width 121 height 36
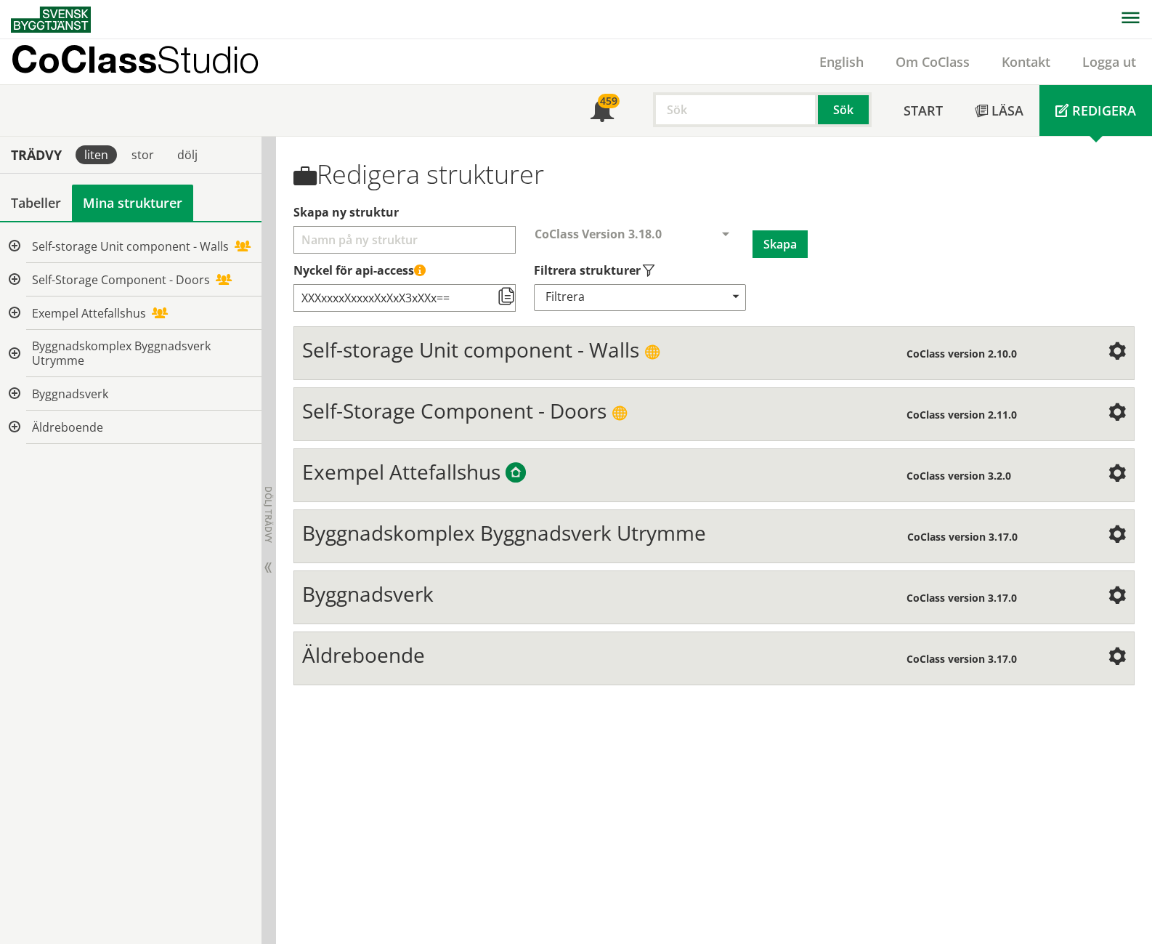
click at [9, 432] on div at bounding box center [13, 427] width 26 height 33
click at [23, 460] on div at bounding box center [25, 460] width 26 height 33
click at [352, 641] on span "Äldreboende" at bounding box center [363, 655] width 123 height 28
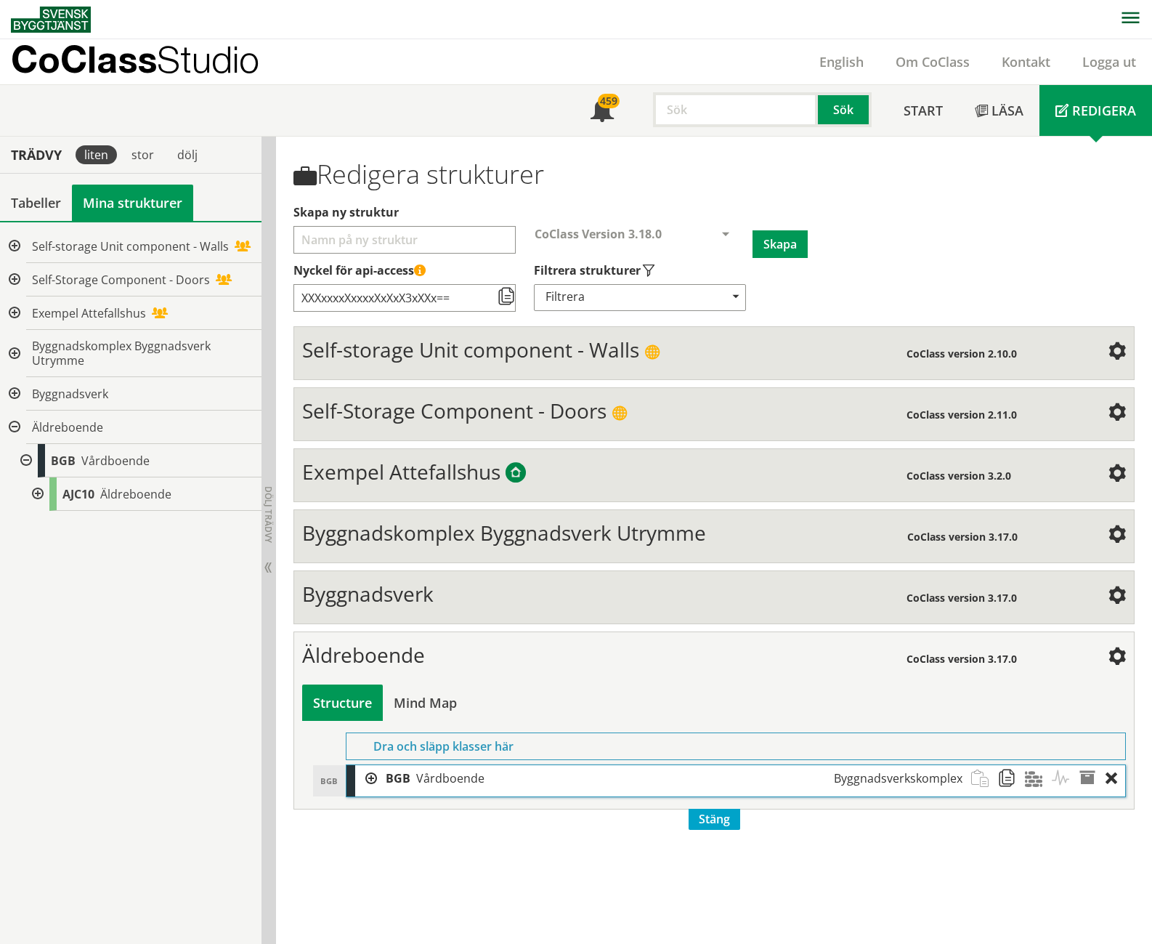
click at [36, 494] on div at bounding box center [36, 493] width 26 height 33
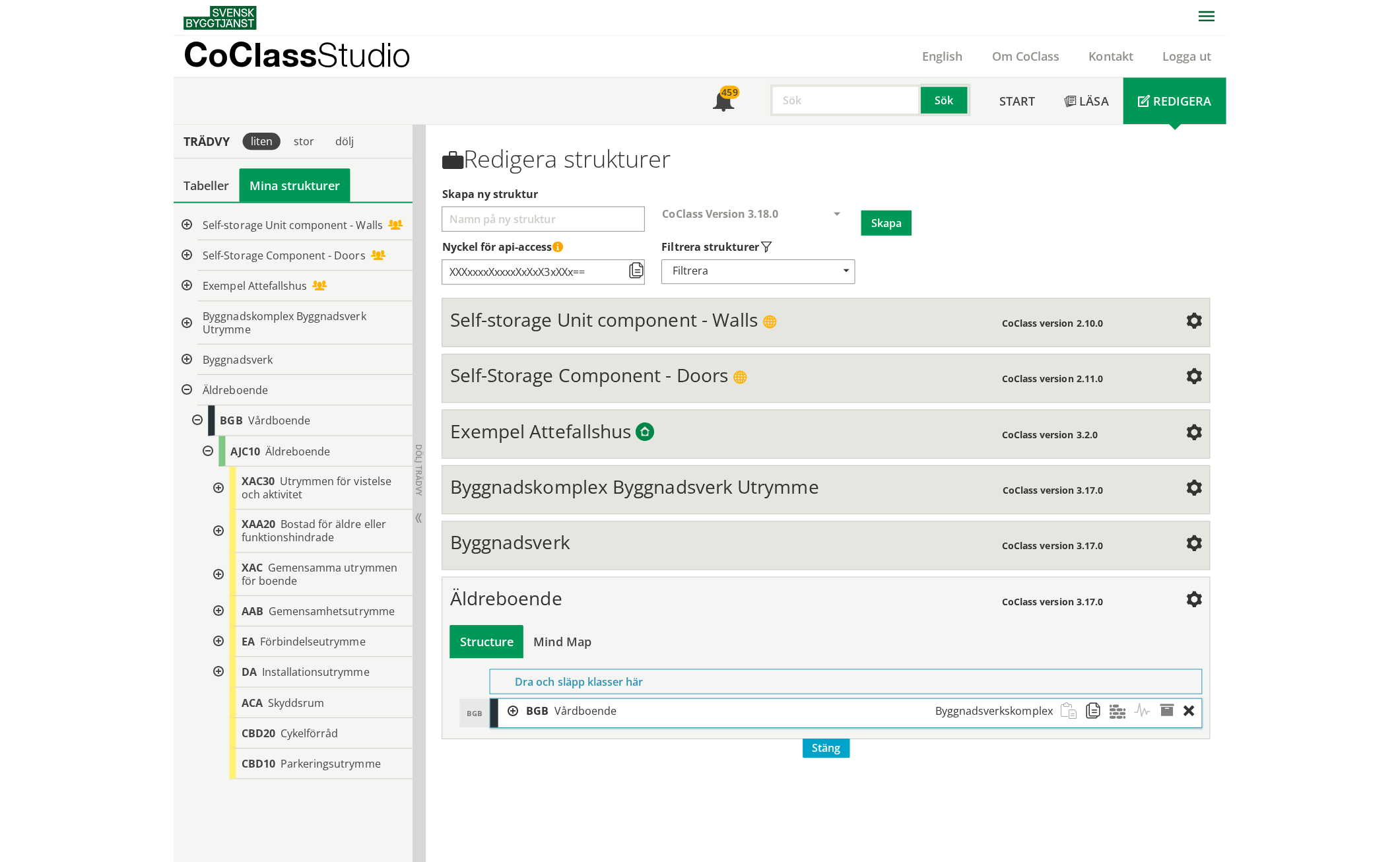
scroll to position [1, 0]
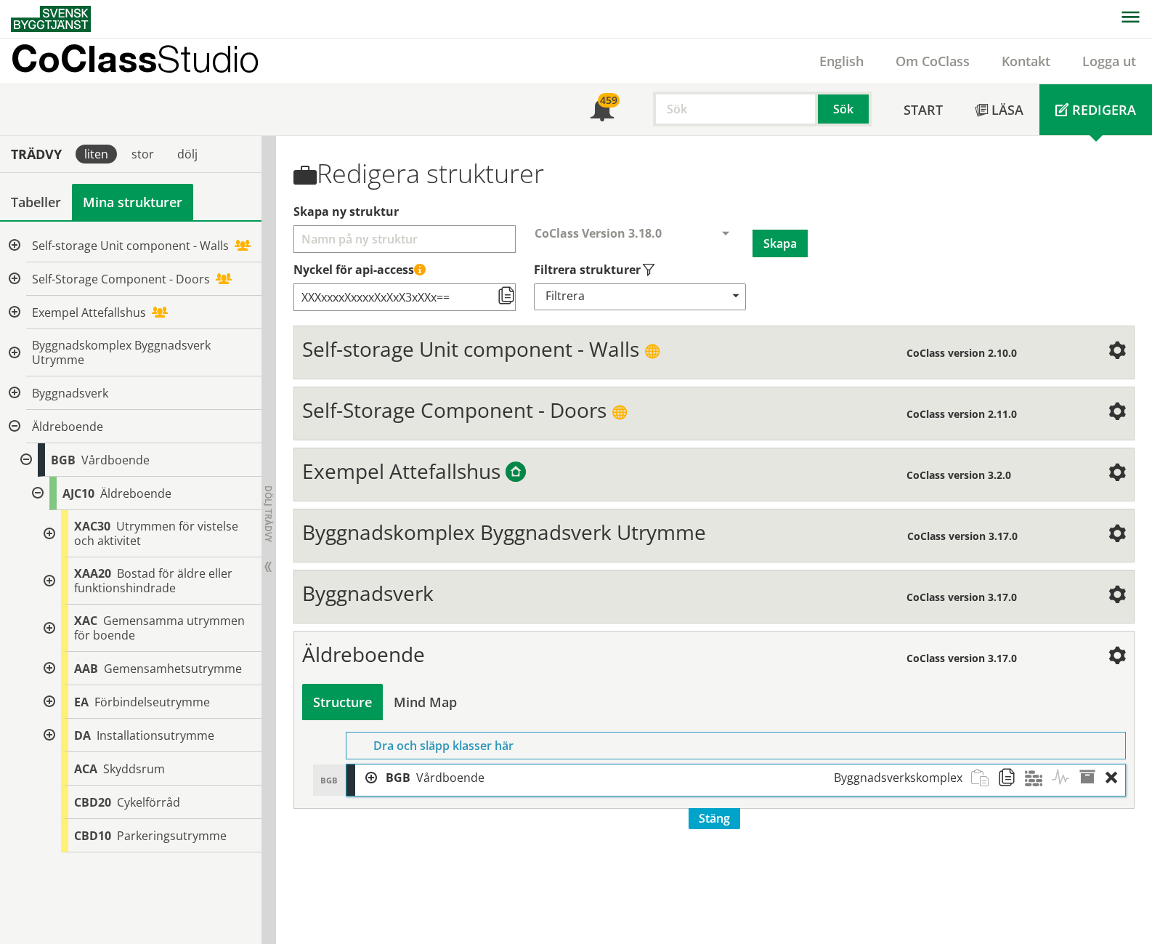
click at [375, 764] on div at bounding box center [366, 777] width 22 height 27
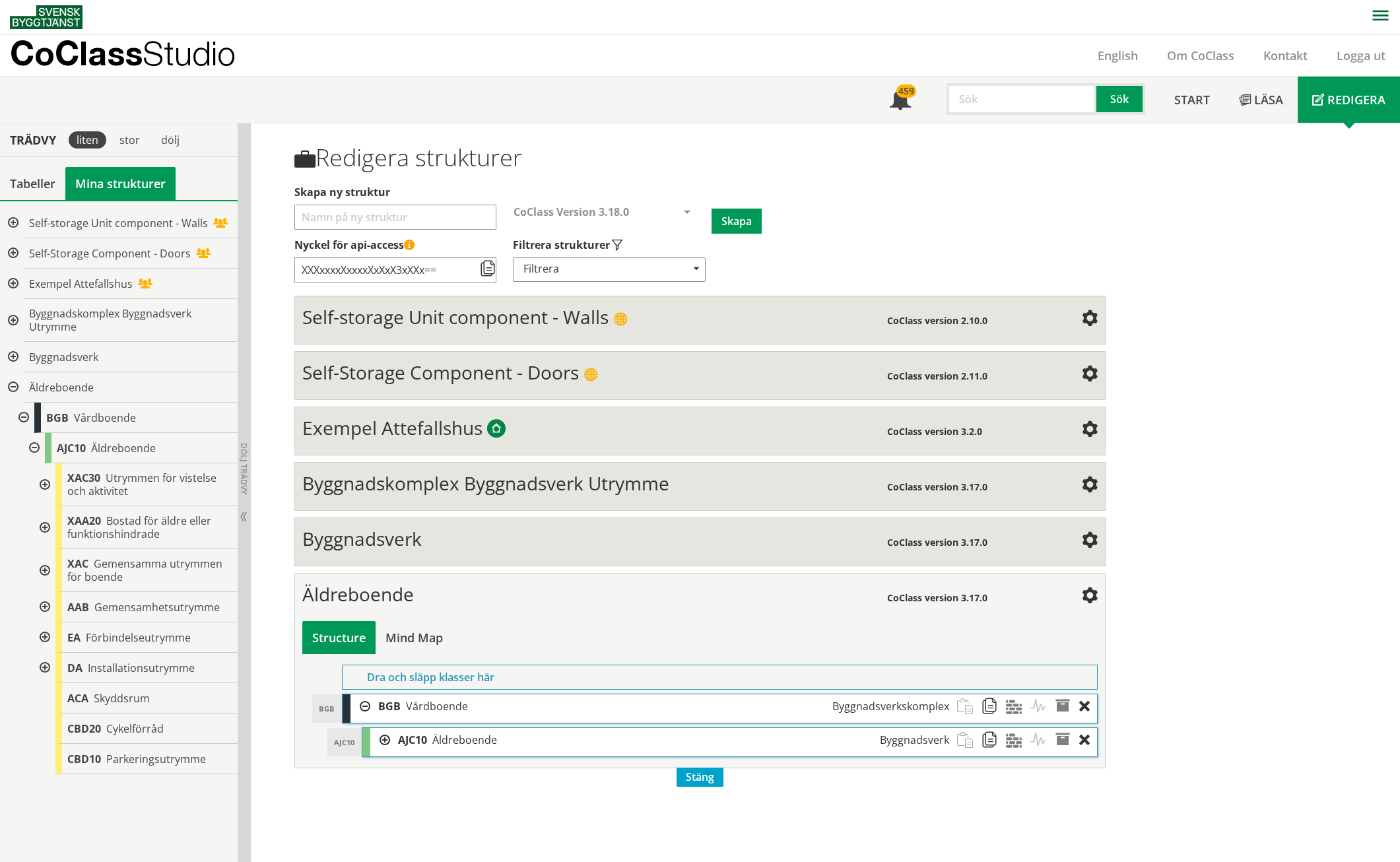
click at [378, 728] on div at bounding box center [381, 739] width 20 height 25
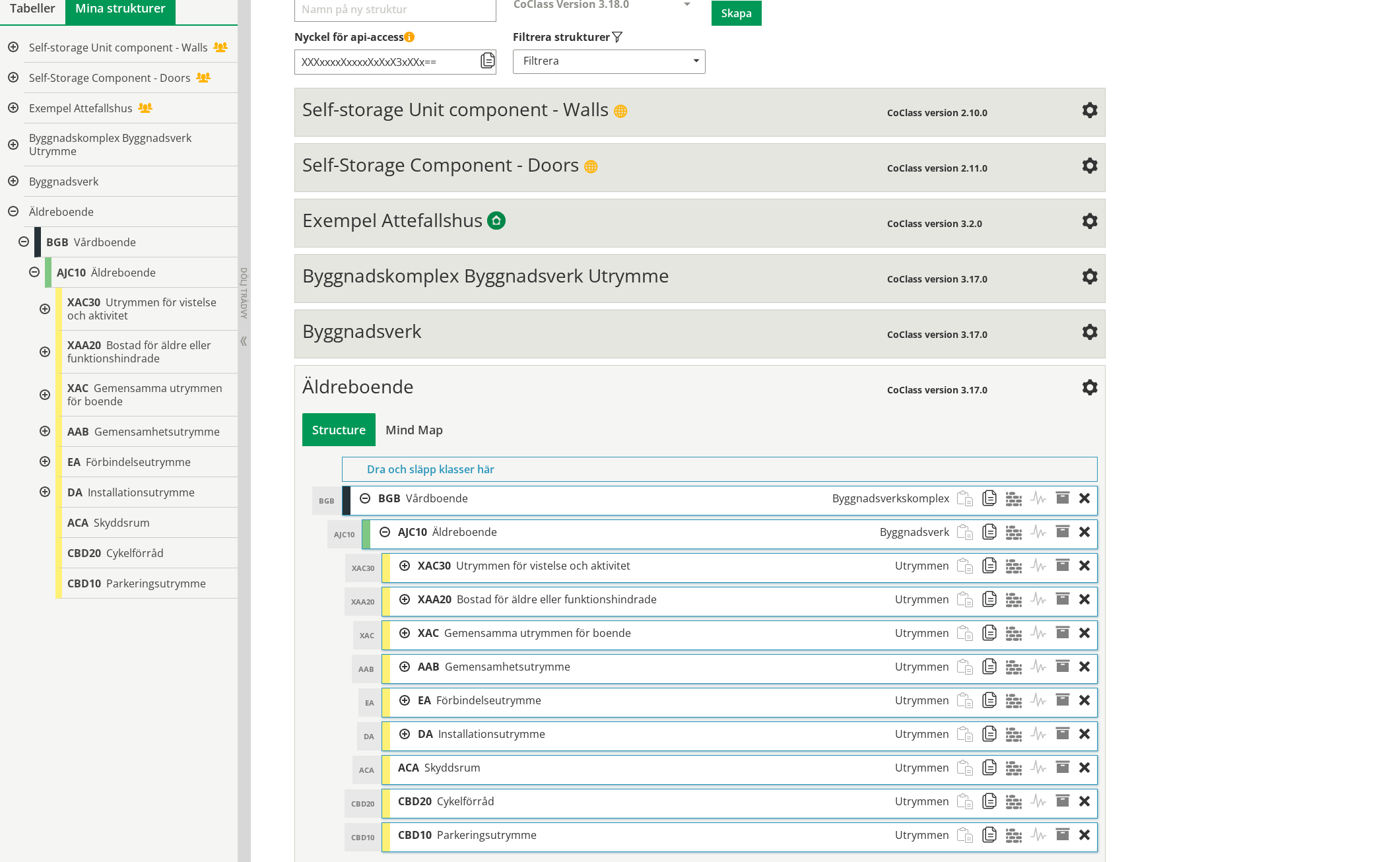
scroll to position [218, 0]
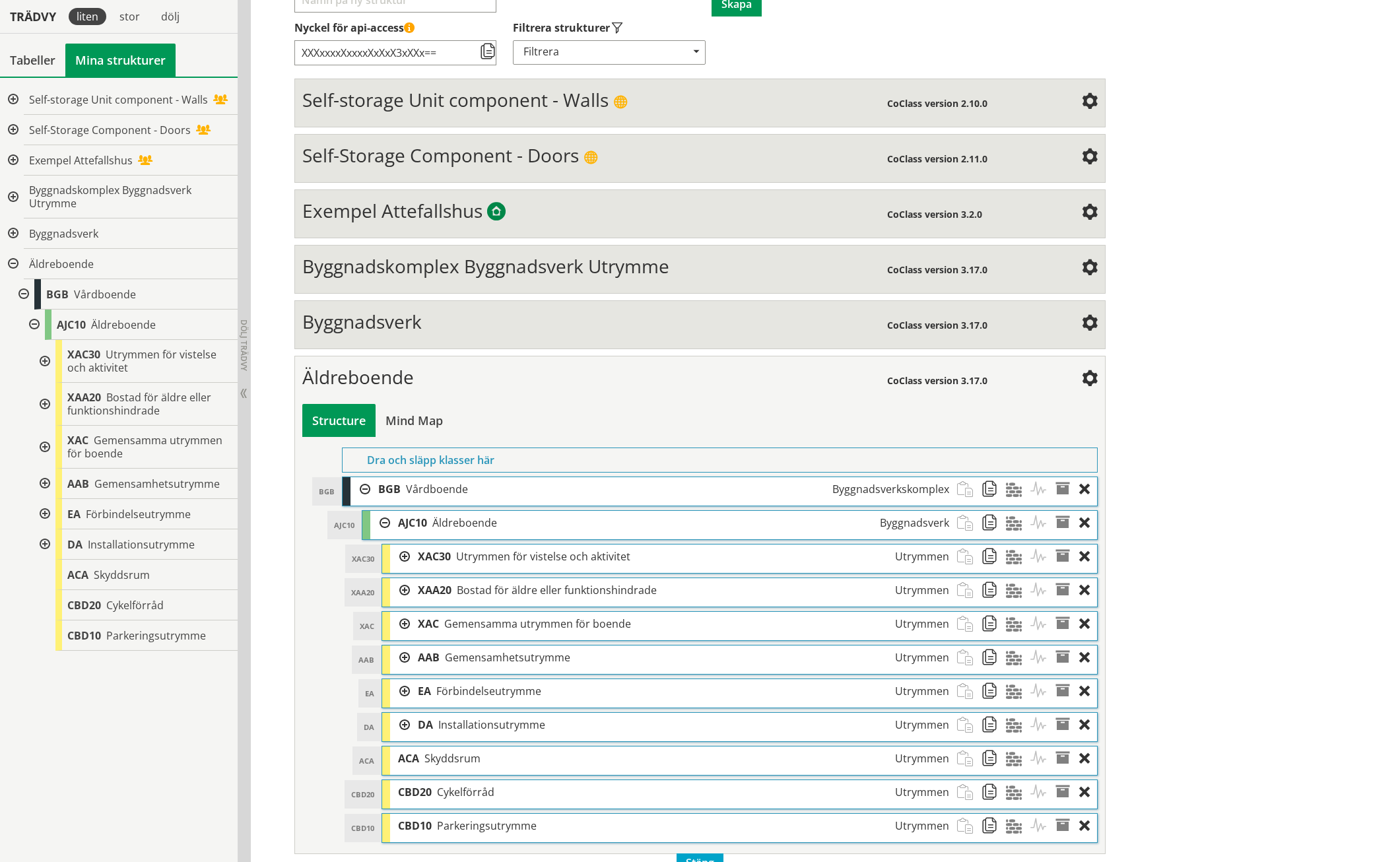
click at [404, 544] on div at bounding box center [400, 556] width 20 height 25
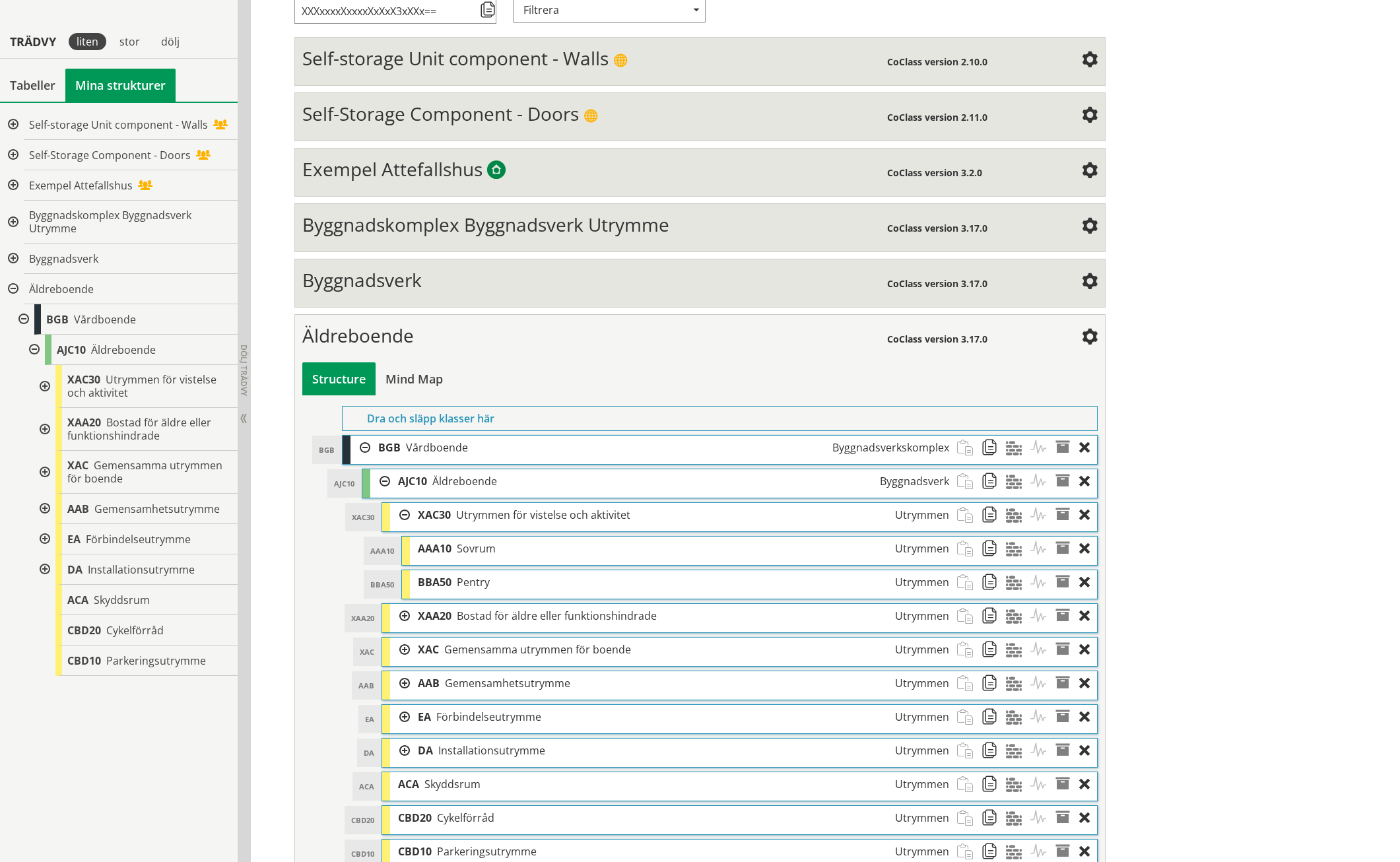
scroll to position [285, 0]
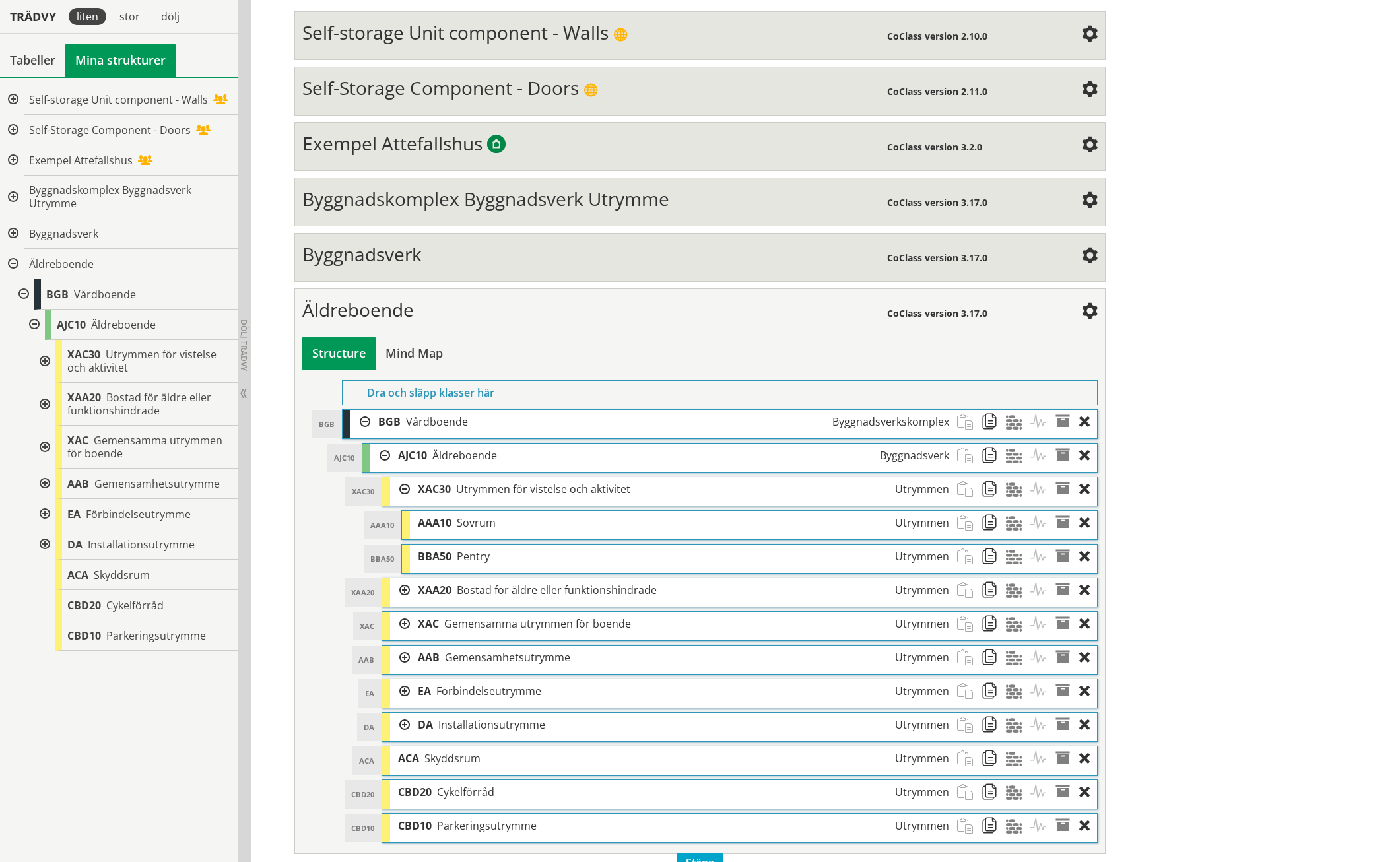
click at [405, 579] on div at bounding box center [400, 590] width 20 height 25
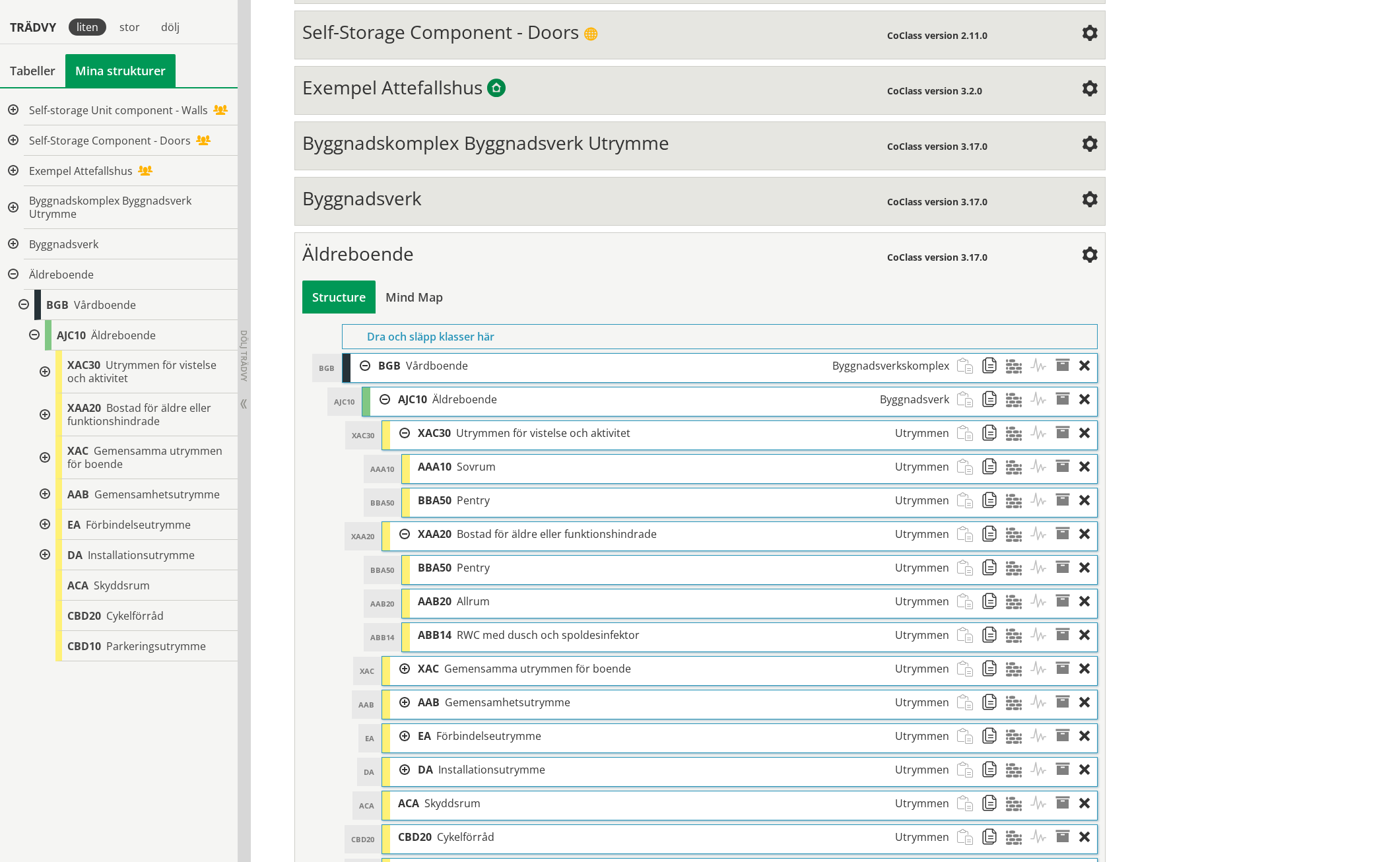
scroll to position [386, 0]
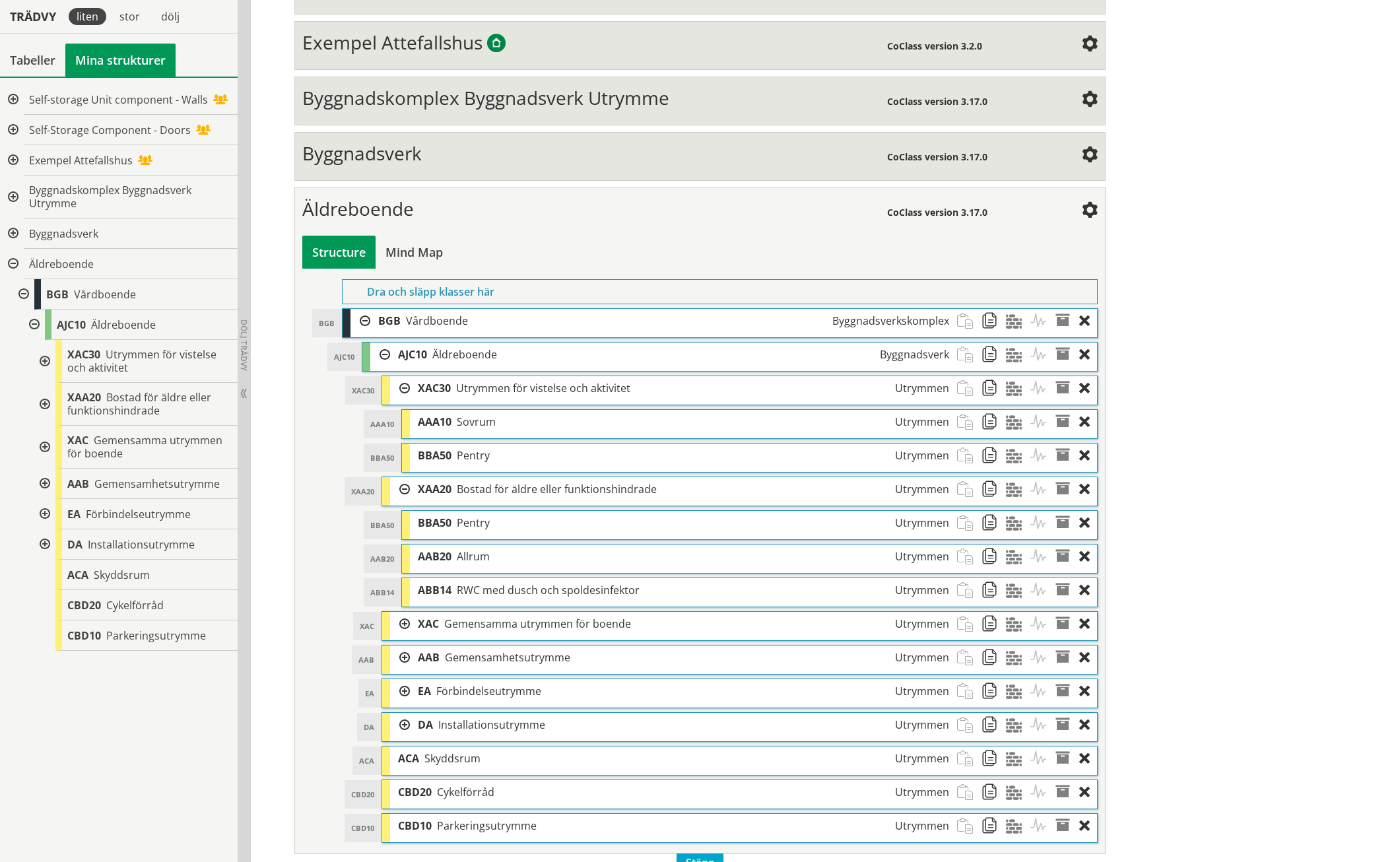
click at [501, 583] on span "RWC med dusch och spoldesinfektor" at bounding box center [548, 590] width 183 height 15
click at [402, 612] on div at bounding box center [400, 624] width 20 height 25
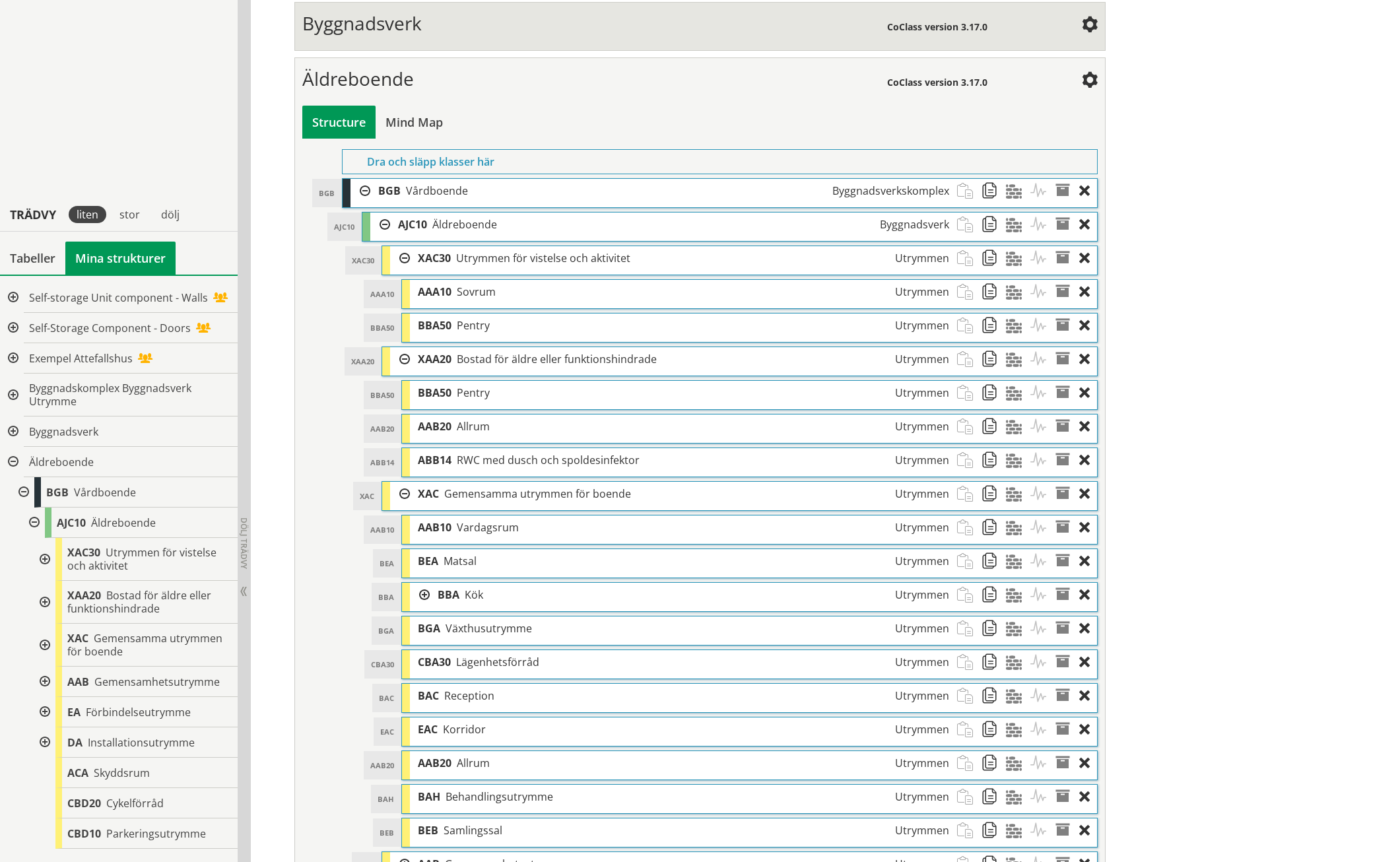
scroll to position [723, 0]
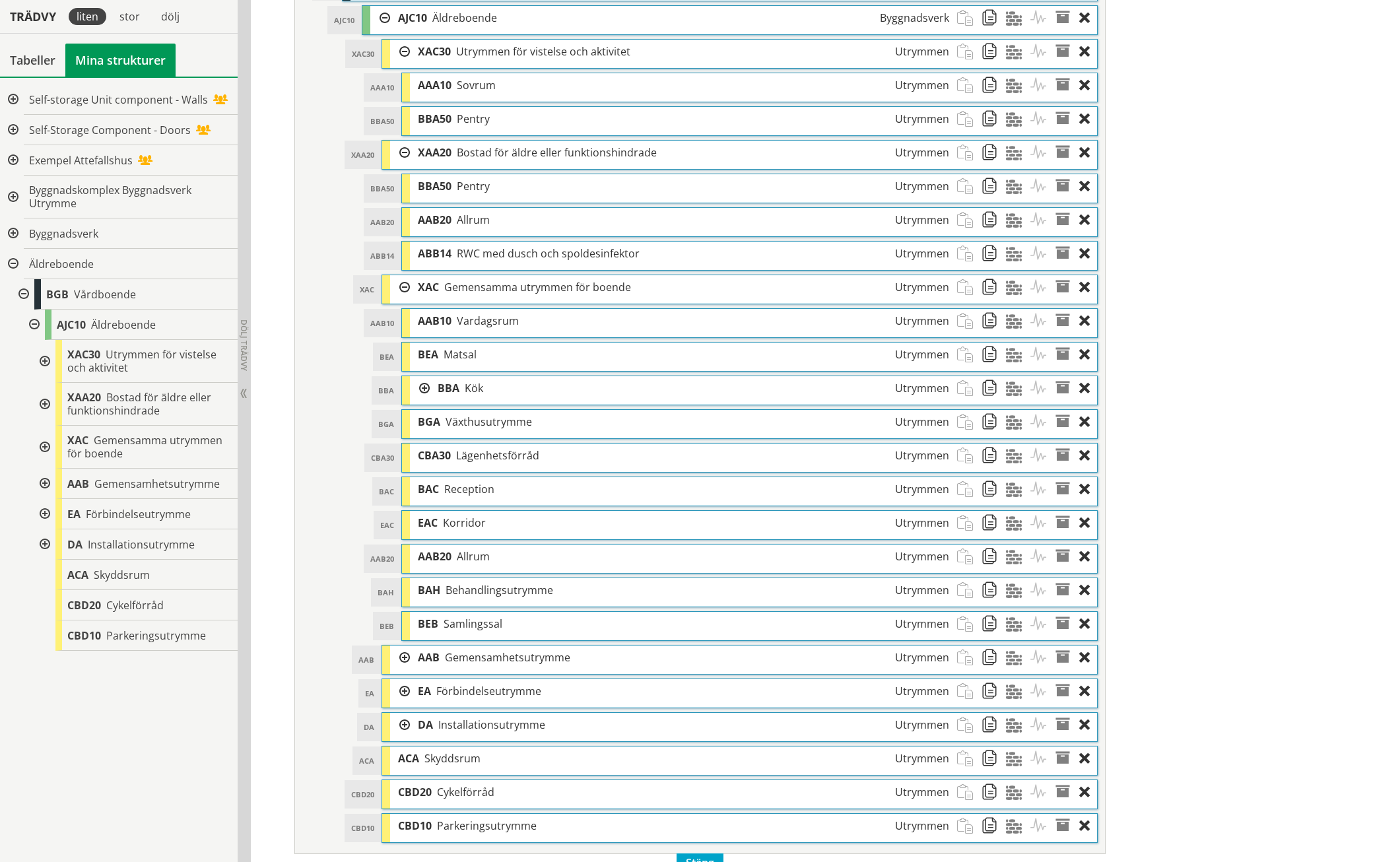
click at [422, 376] on div at bounding box center [420, 388] width 20 height 25
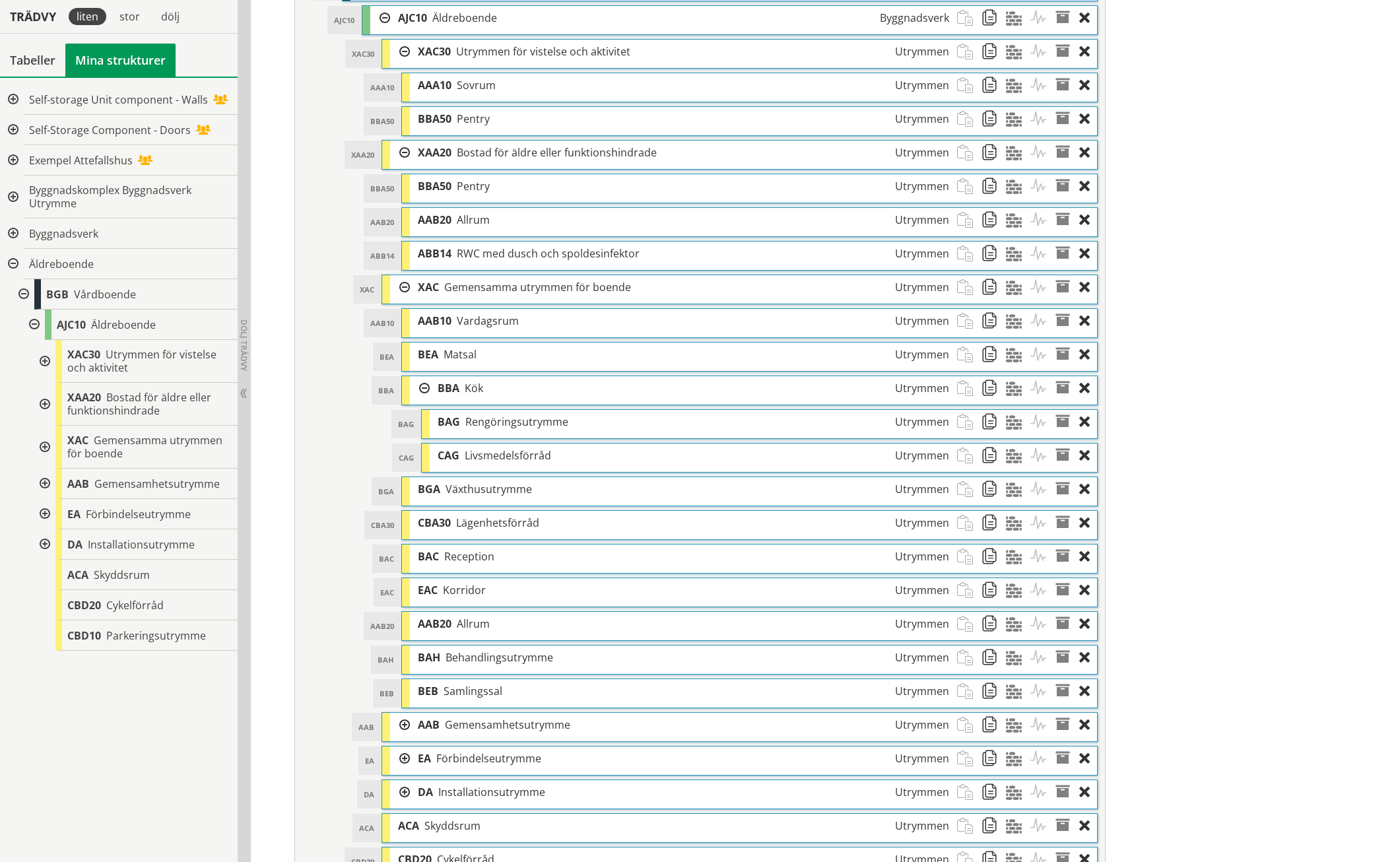
click at [422, 376] on div at bounding box center [420, 388] width 20 height 25
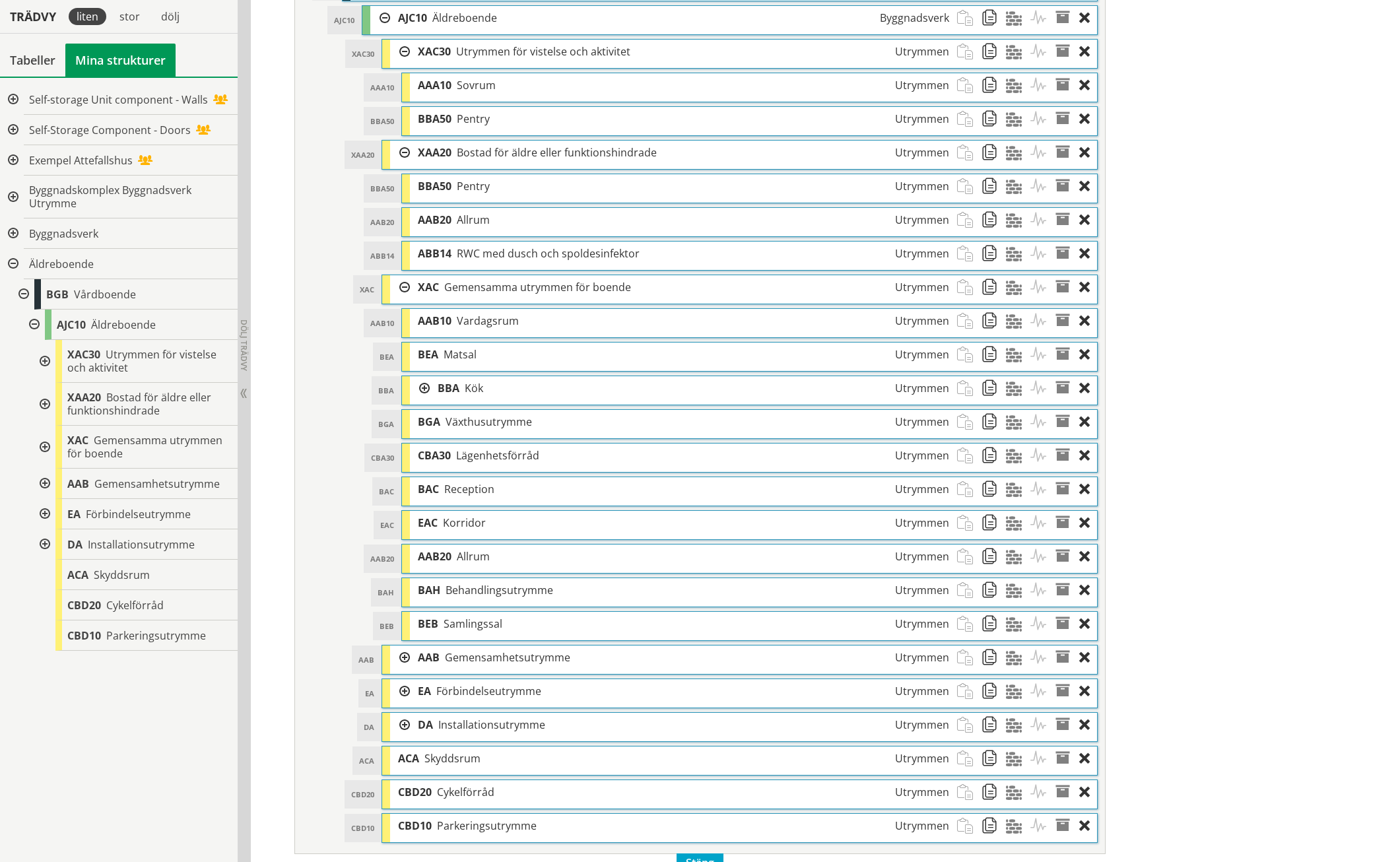
click at [44, 357] on div at bounding box center [44, 361] width 24 height 43
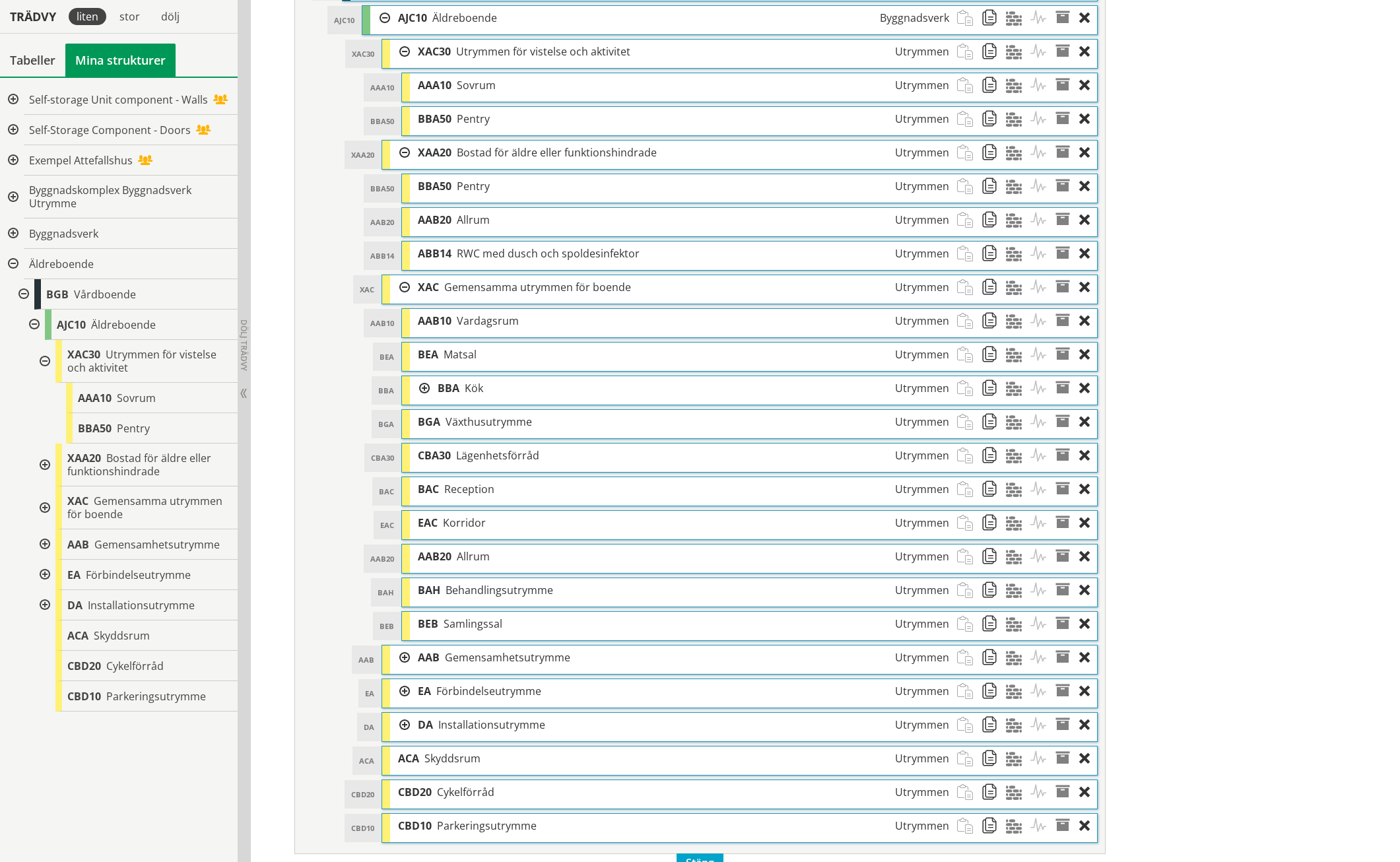
click at [42, 460] on div at bounding box center [44, 464] width 24 height 43
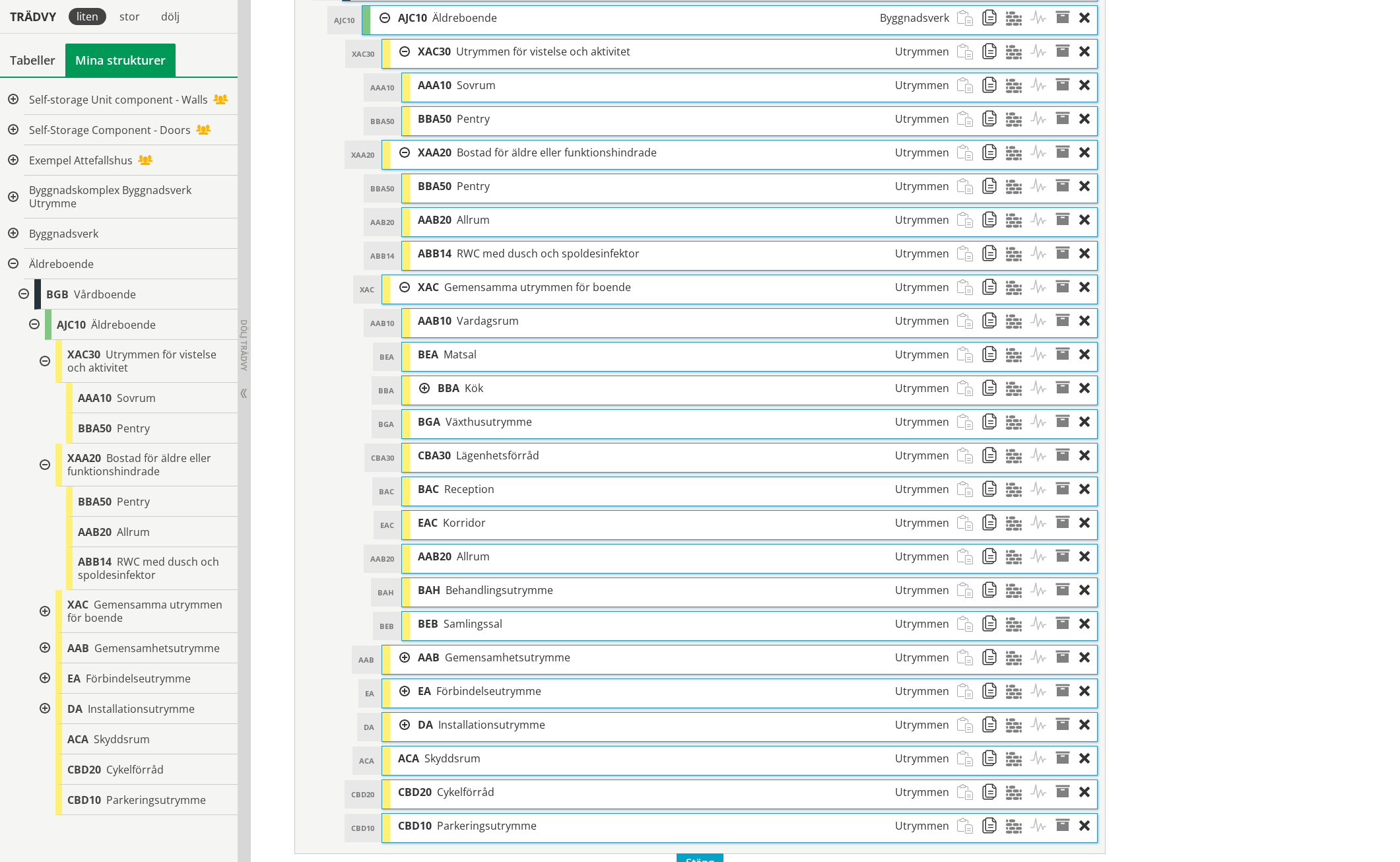
click at [407, 646] on div at bounding box center [400, 658] width 20 height 25
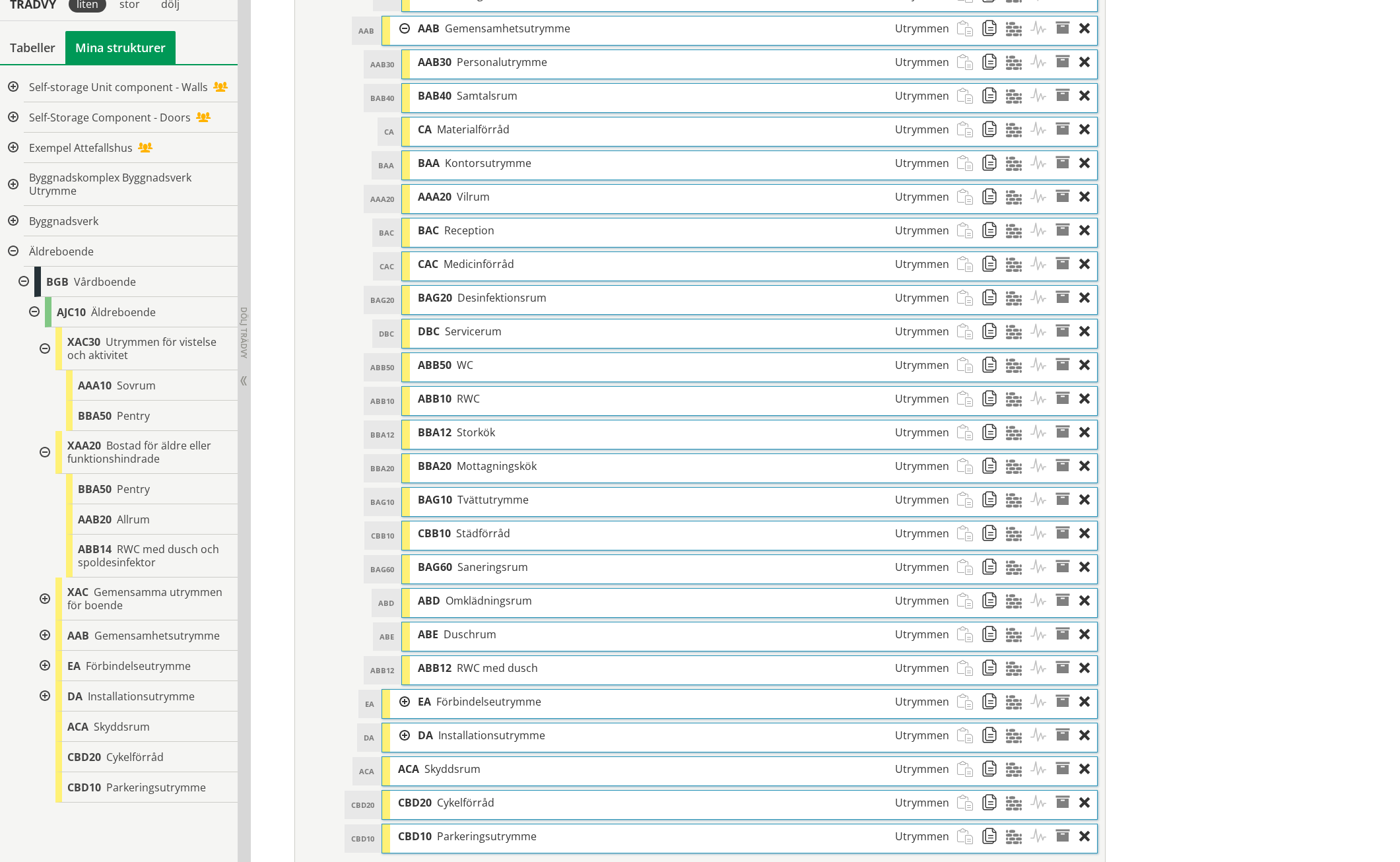
scroll to position [1362, 0]
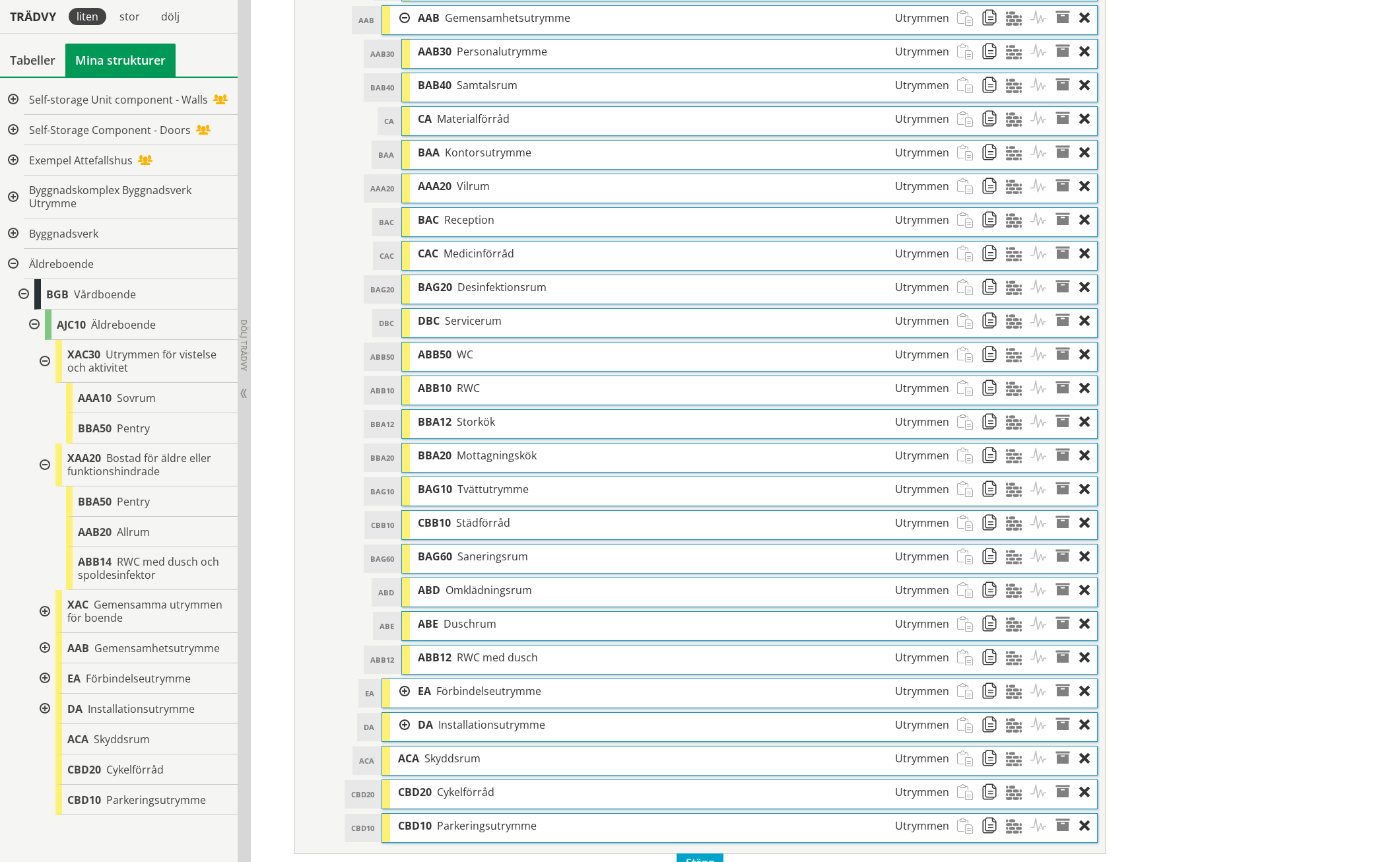
click at [403, 679] on div at bounding box center [400, 691] width 20 height 25
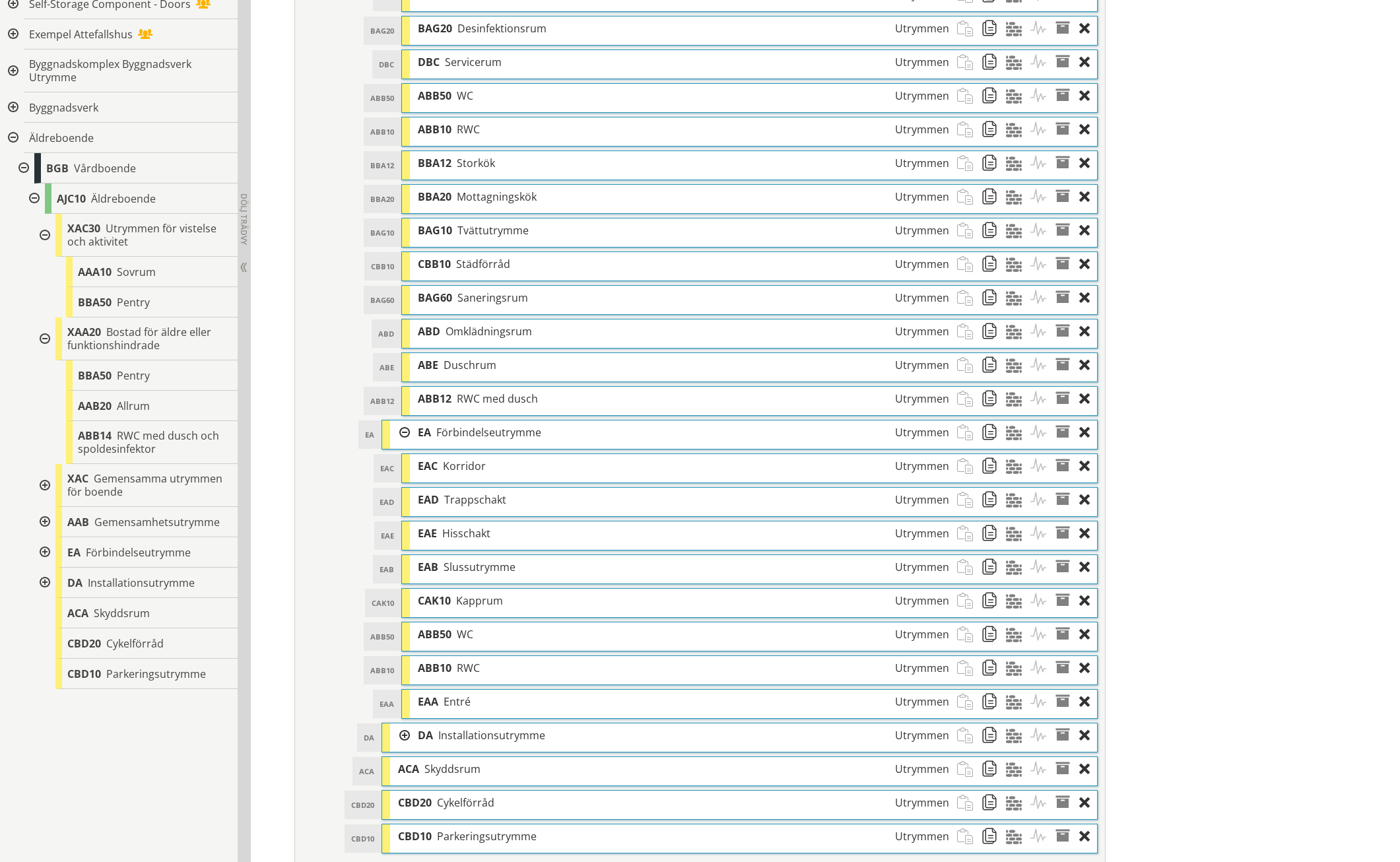
scroll to position [1631, 0]
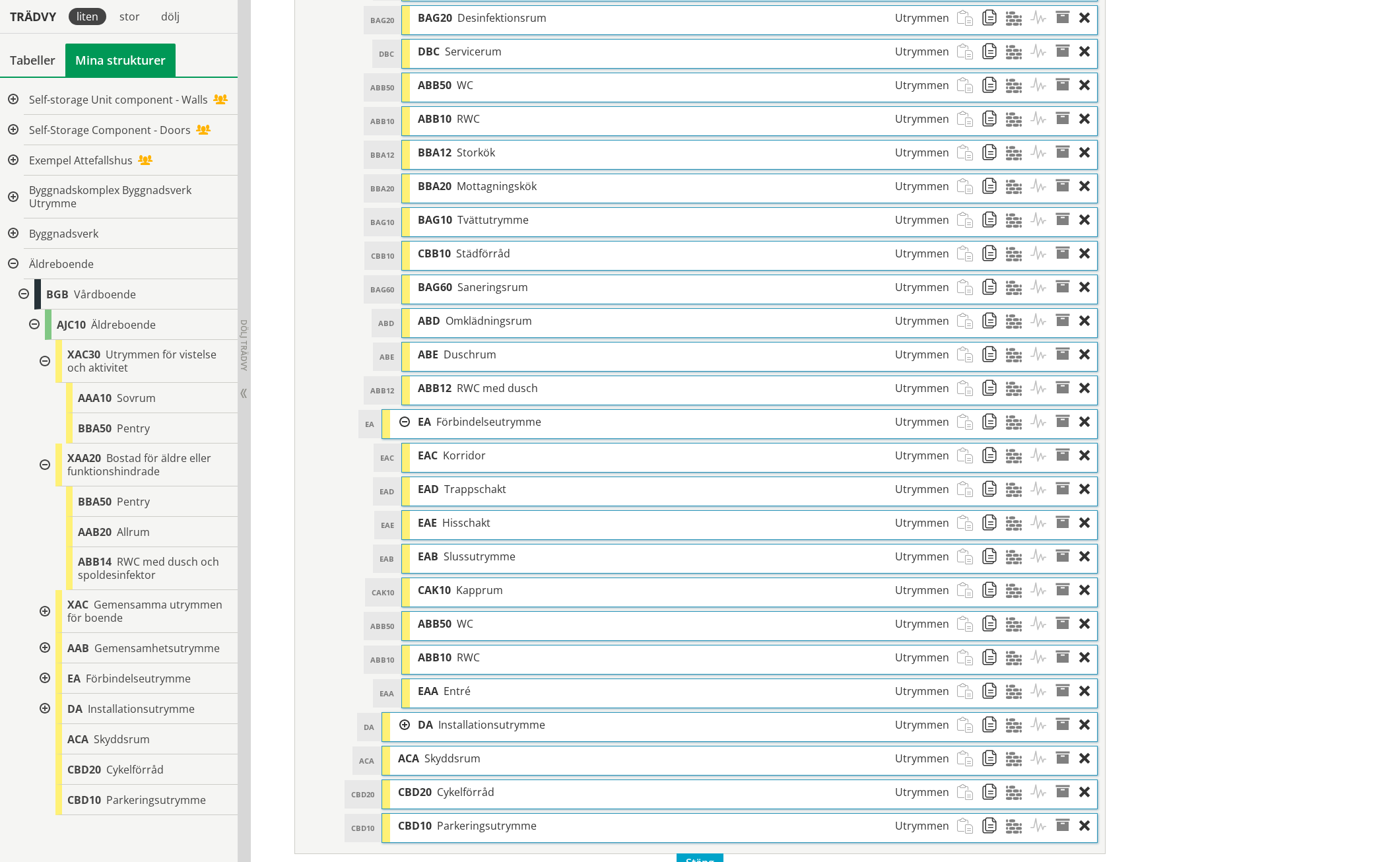
click at [404, 713] on div at bounding box center [400, 725] width 20 height 25
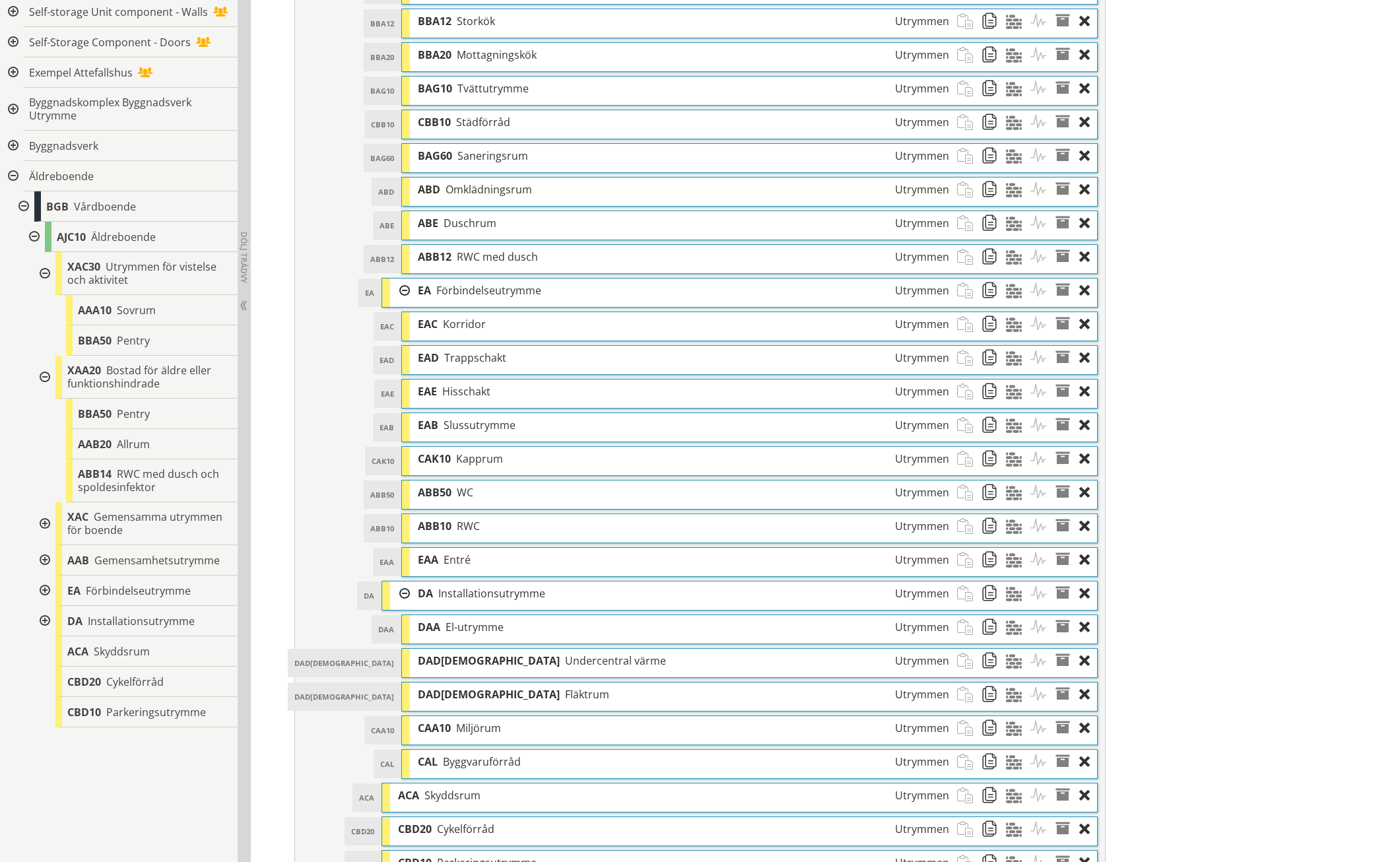
scroll to position [1799, 0]
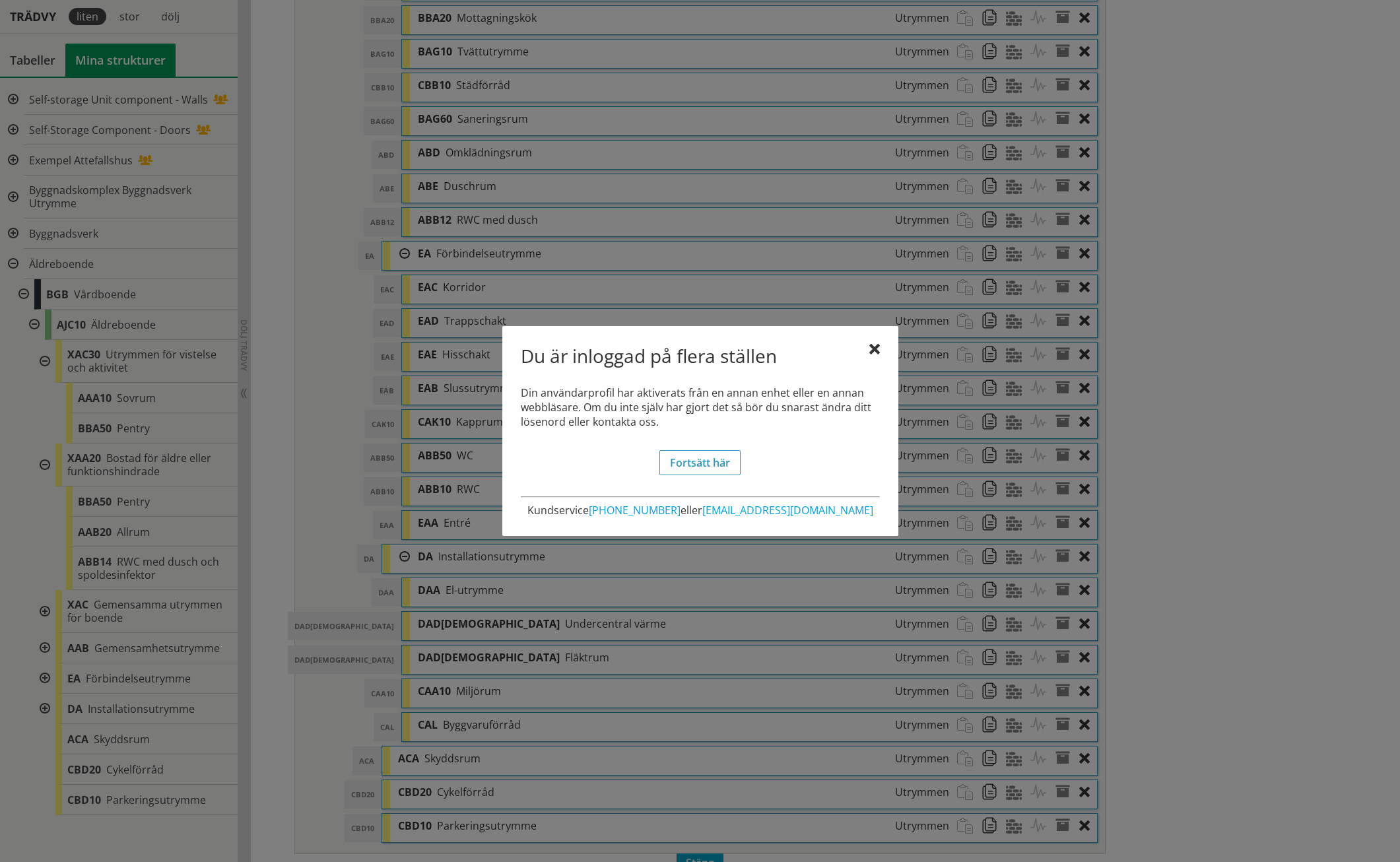
drag, startPoint x: 878, startPoint y: 349, endPoint x: 768, endPoint y: 371, distance: 112.2
click at [768, 371] on div "Du är inloggad på flera ställen Din användarprofil har aktiverats från en annan…" at bounding box center [700, 431] width 396 height 210
click at [878, 343] on div "Du är inloggad på flera ställen Din användarprofil har aktiverats från en annan…" at bounding box center [700, 431] width 396 height 210
click at [878, 349] on div at bounding box center [875, 350] width 11 height 11
click at [875, 353] on div at bounding box center [875, 350] width 11 height 11
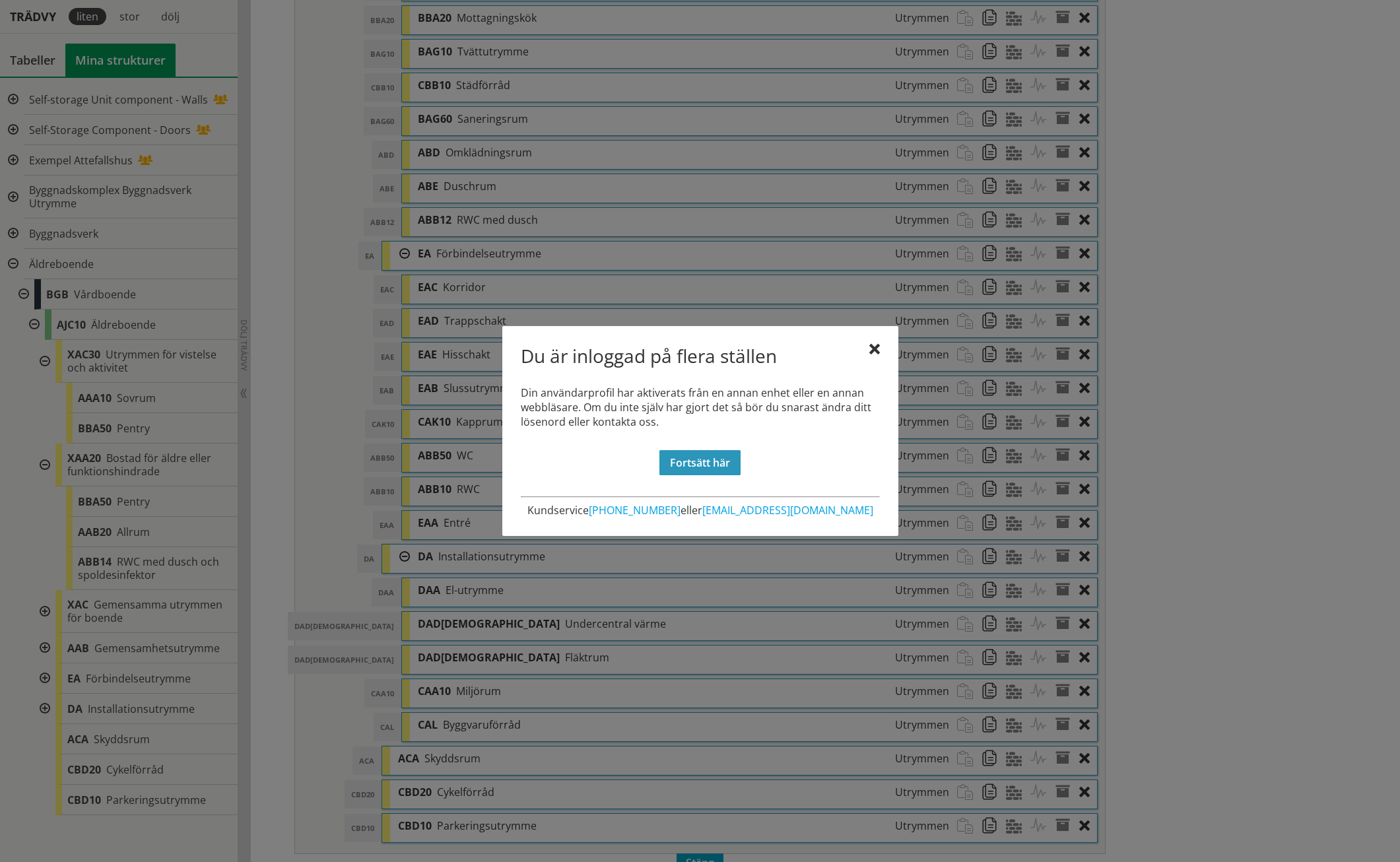
click at [709, 455] on link "Fortsätt här" at bounding box center [700, 463] width 81 height 25
click at [690, 455] on link "Fortsätt här" at bounding box center [700, 463] width 81 height 25
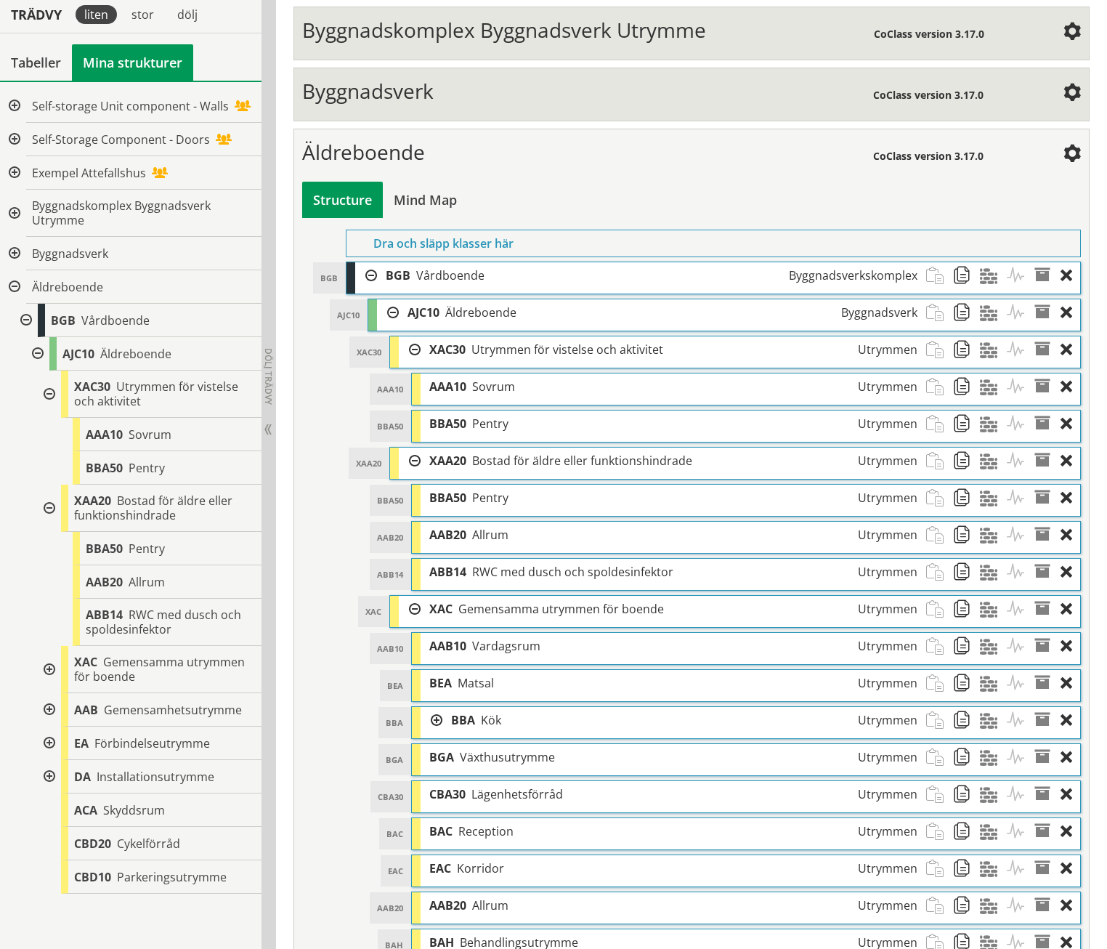
scroll to position [499, 0]
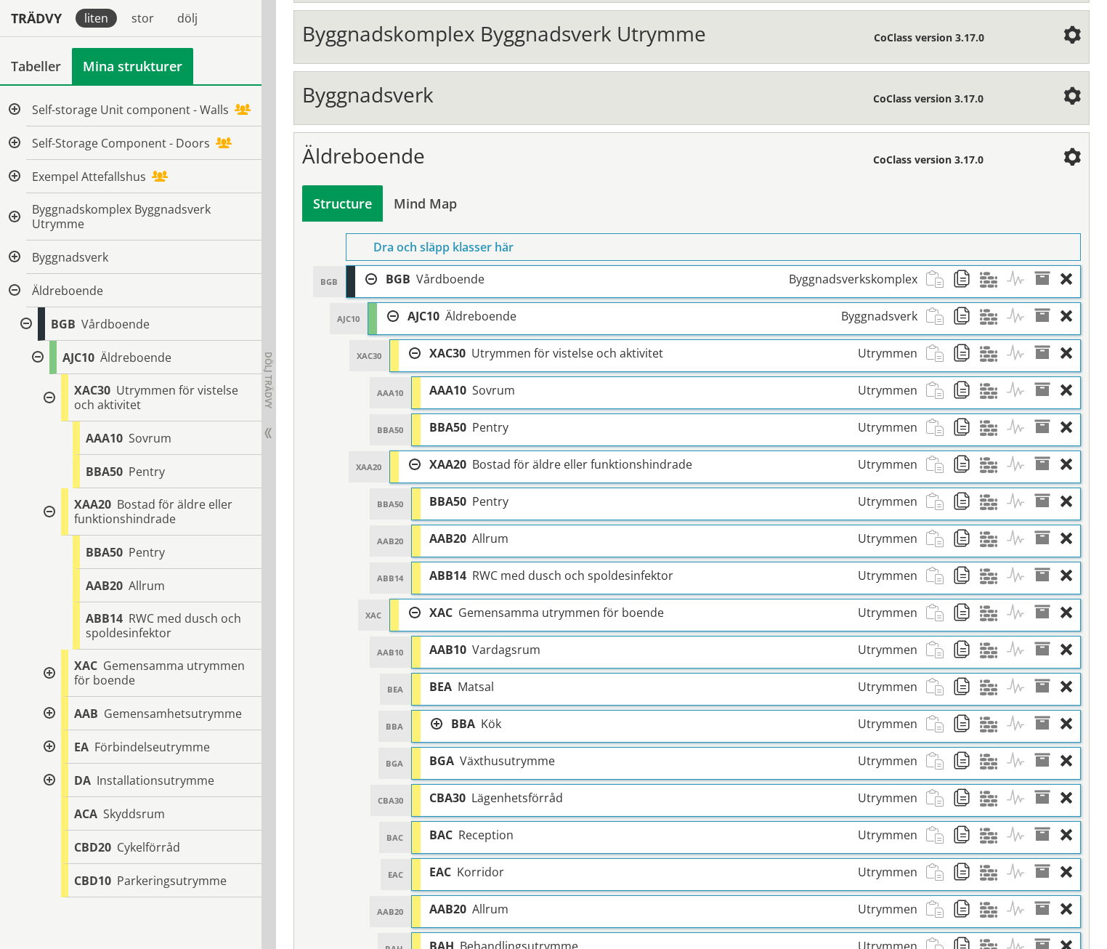
click at [17, 253] on div at bounding box center [13, 257] width 26 height 33
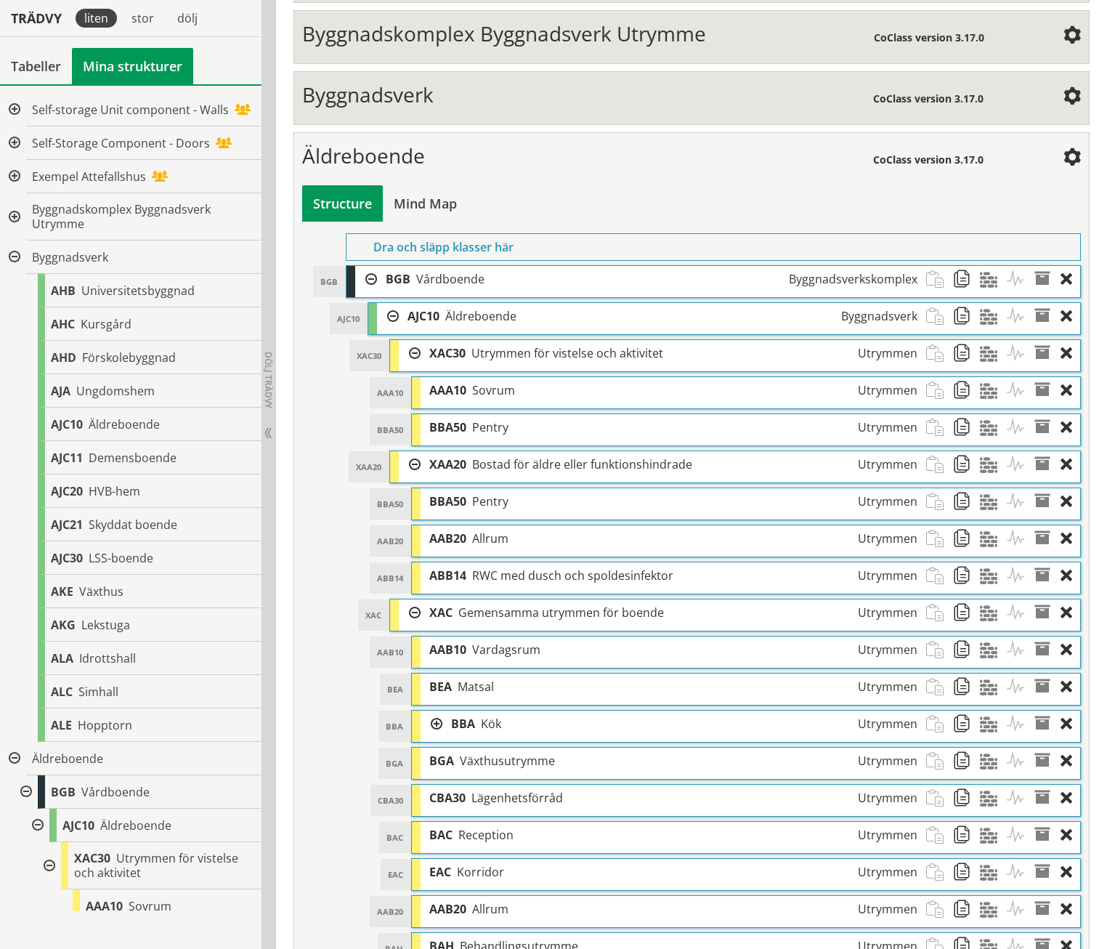
click at [21, 214] on div at bounding box center [13, 216] width 26 height 47
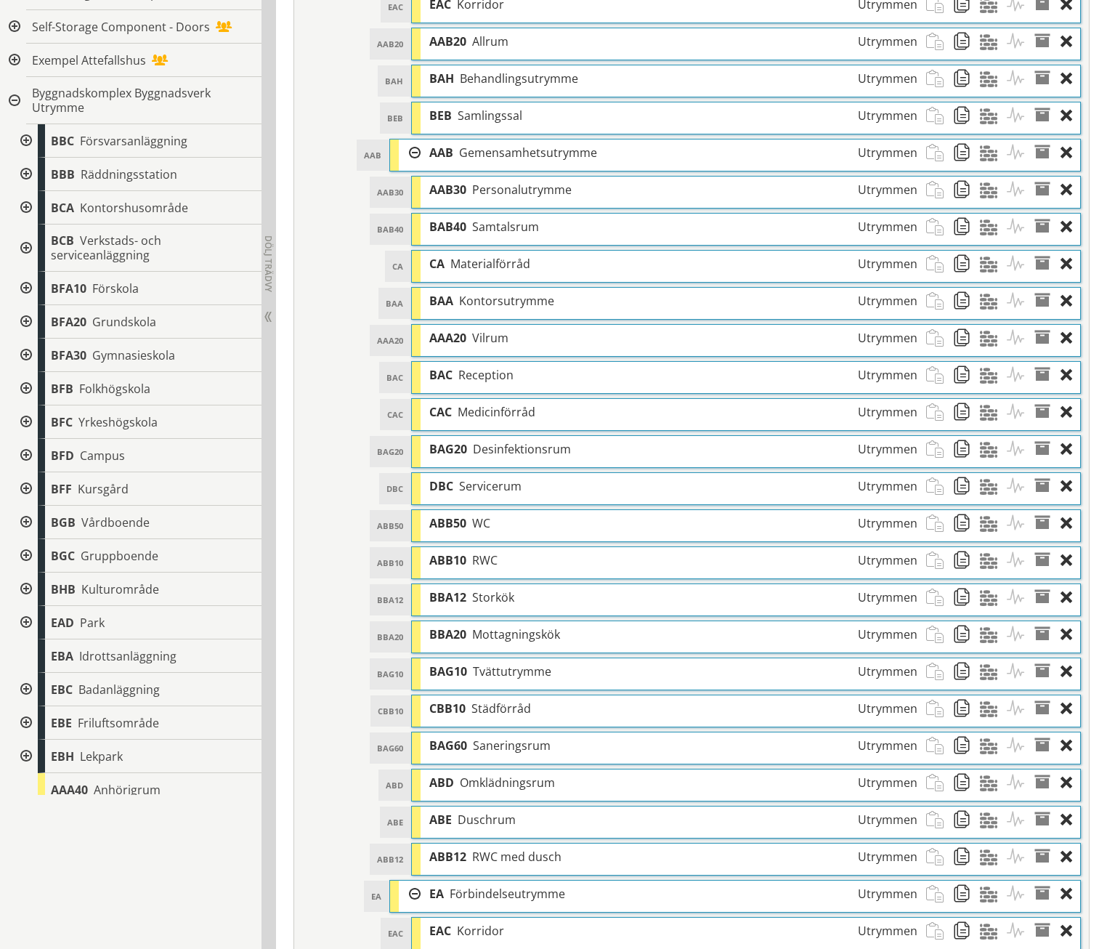
scroll to position [1240, 0]
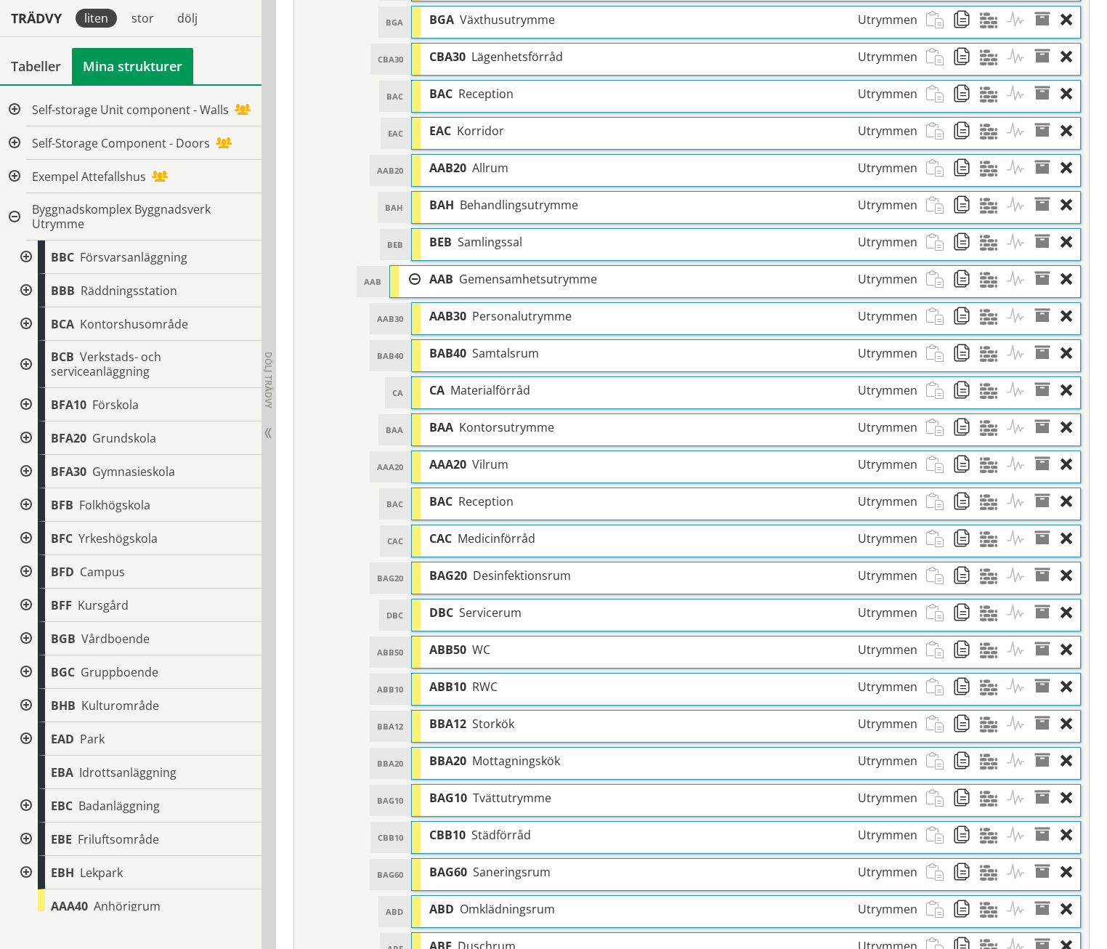
click at [510, 308] on span "Personalutrymme" at bounding box center [522, 316] width 100 height 16
click at [1039, 303] on span at bounding box center [1047, 316] width 27 height 27
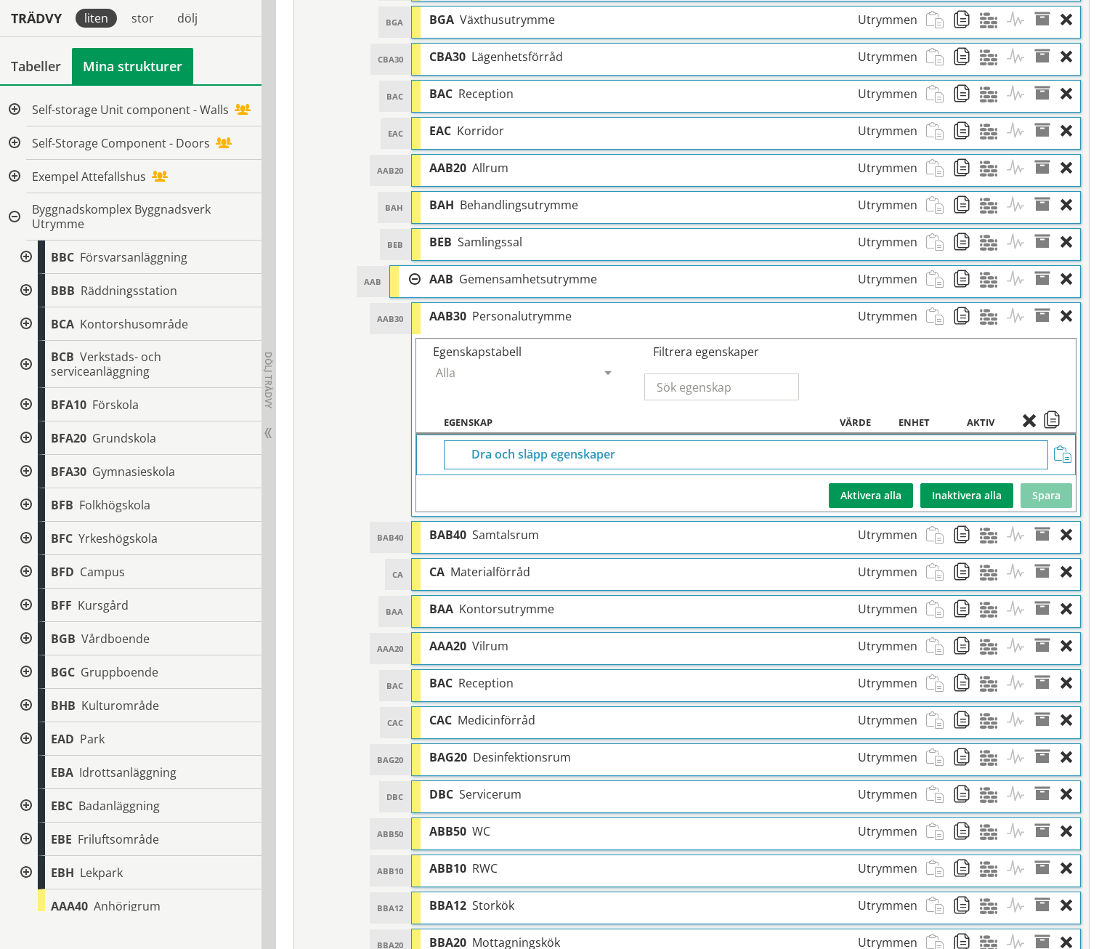
click at [1039, 303] on span at bounding box center [1047, 316] width 27 height 27
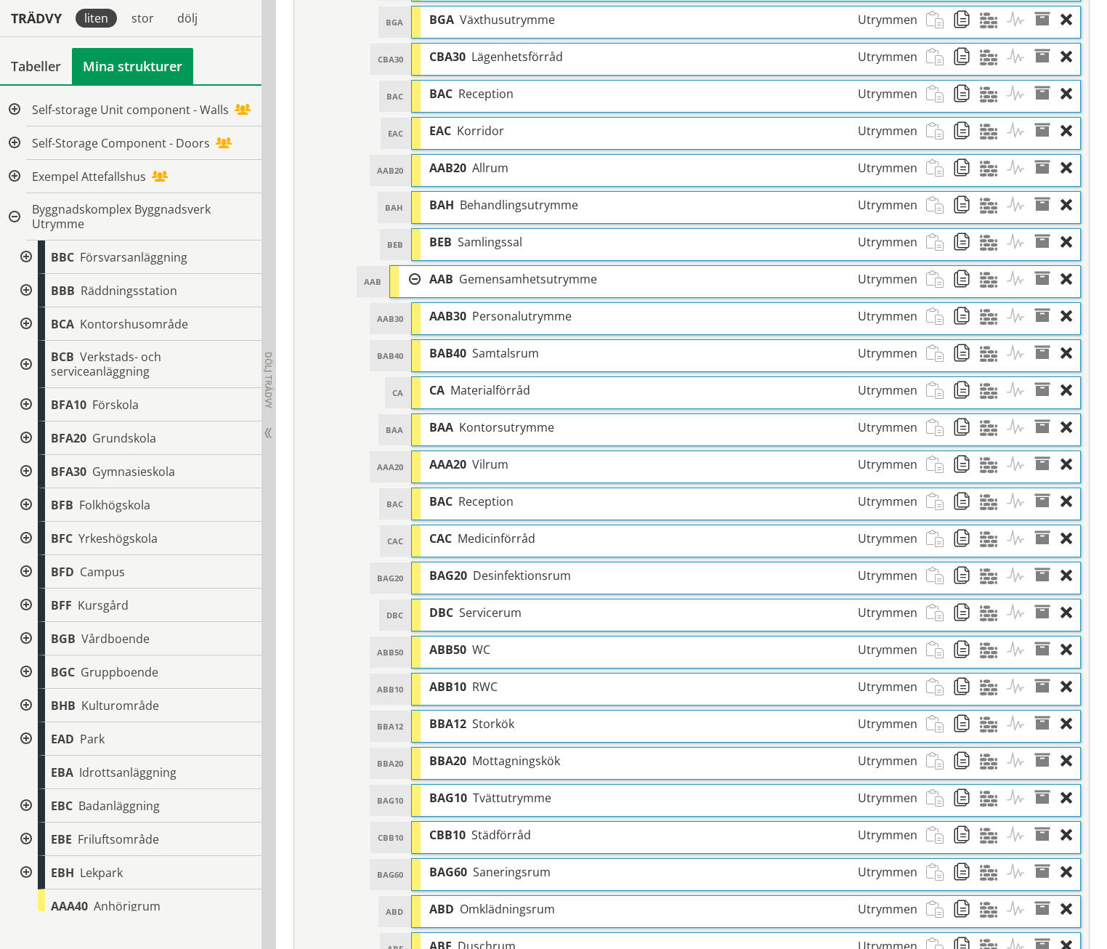
click at [12, 217] on div at bounding box center [13, 216] width 26 height 47
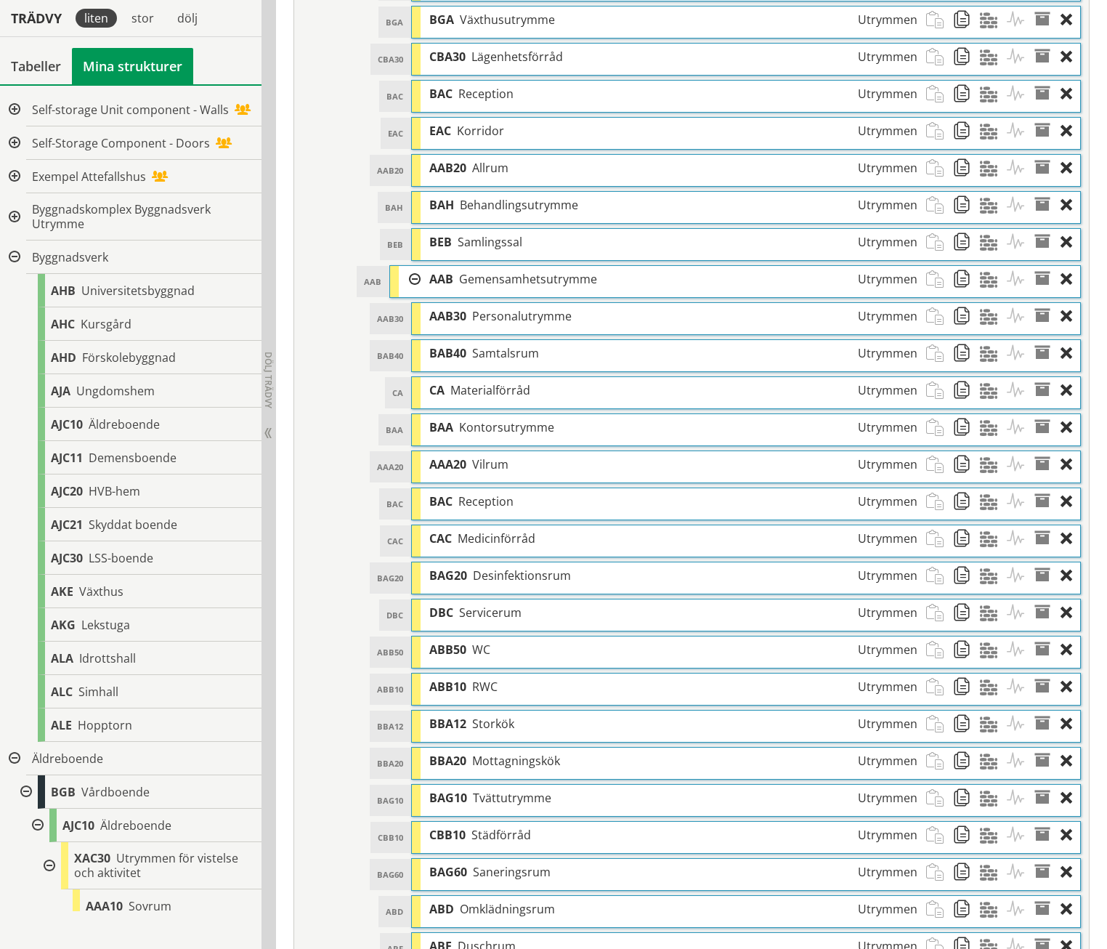
click at [15, 255] on div at bounding box center [13, 257] width 26 height 33
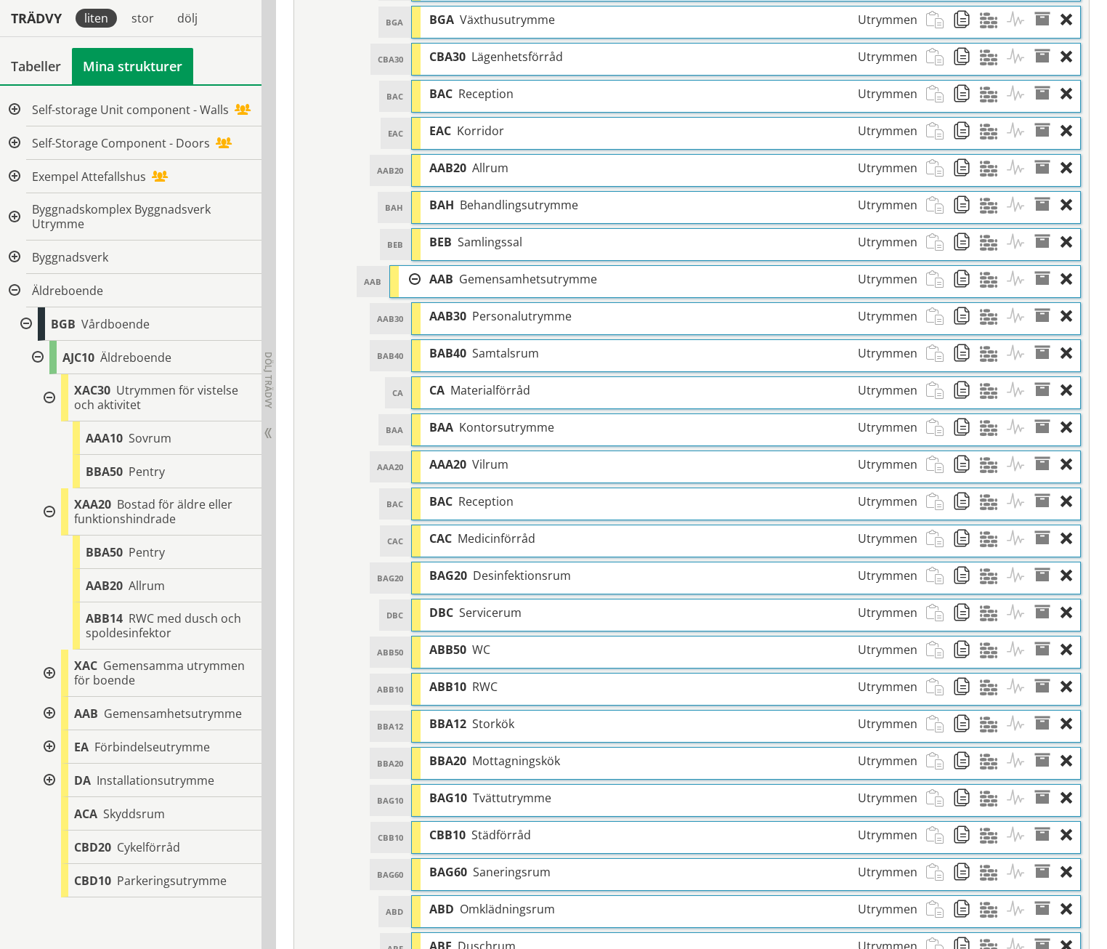
click at [1046, 451] on span at bounding box center [1047, 464] width 27 height 27
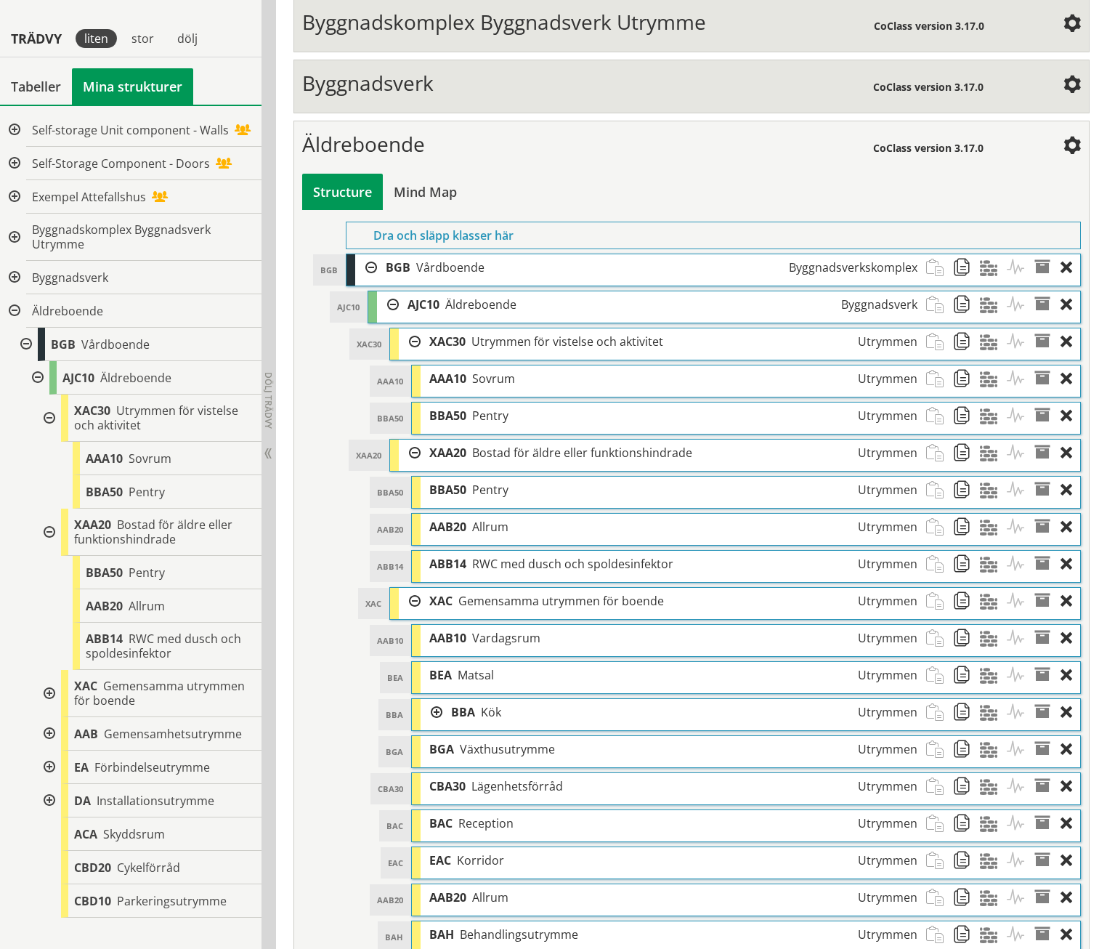
scroll to position [573, 0]
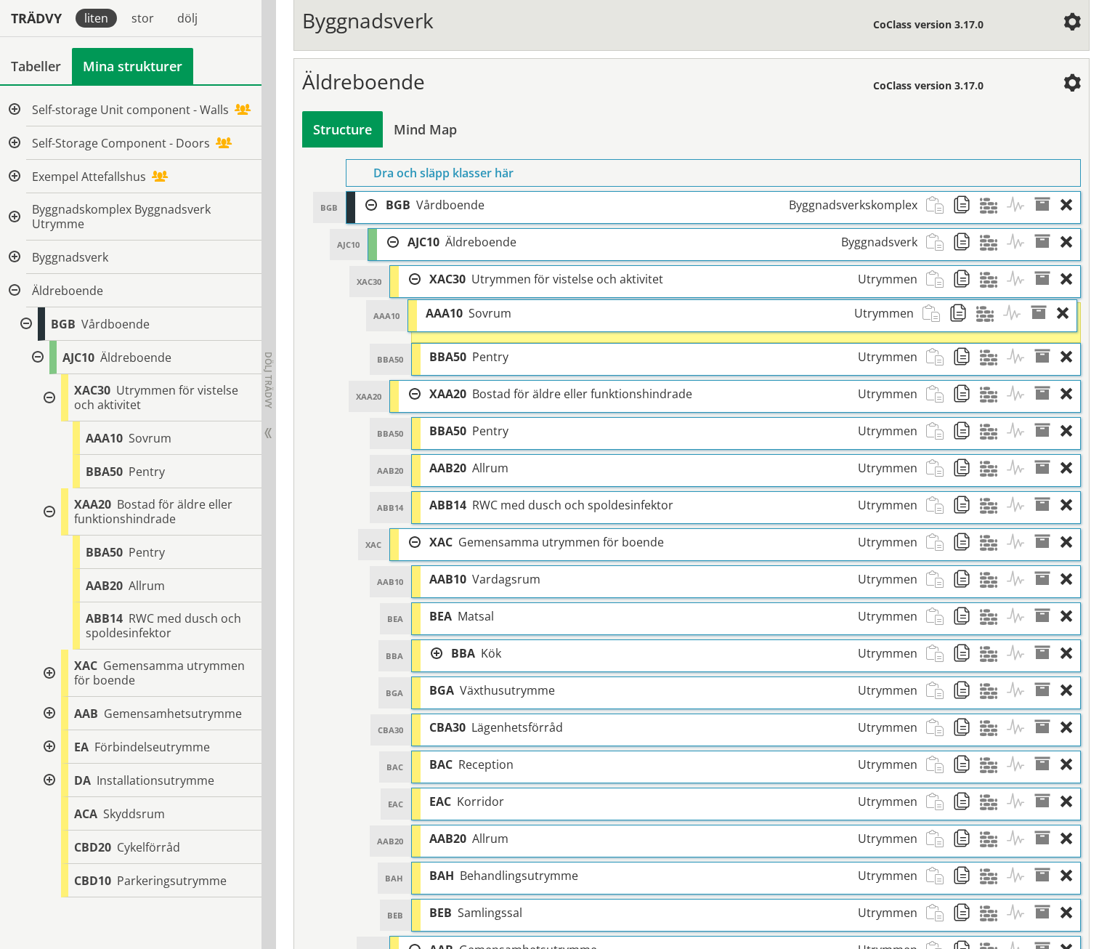
click at [505, 305] on span "Sovrum" at bounding box center [490, 313] width 43 height 16
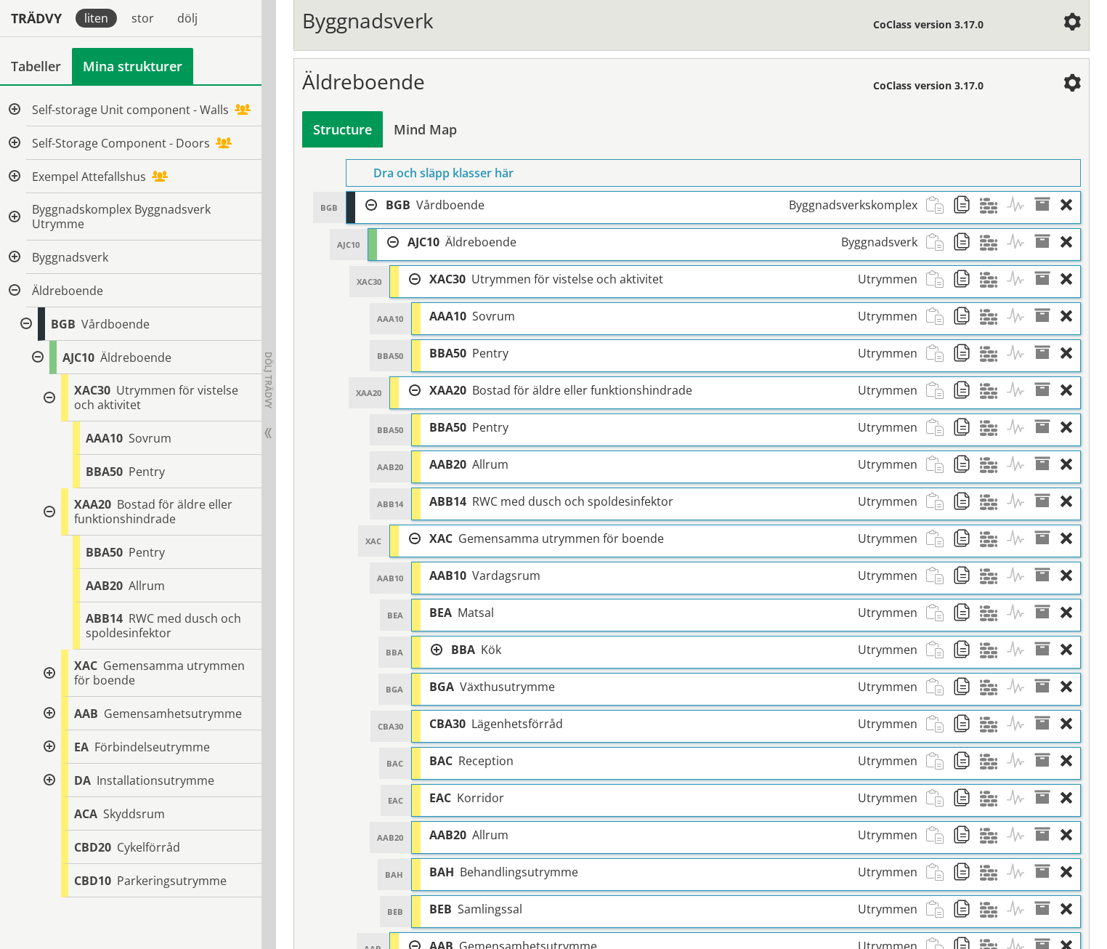
click at [966, 303] on span at bounding box center [966, 316] width 27 height 27
click at [926, 340] on div "BBA50 Pentry Utrymmen" at bounding box center [674, 353] width 506 height 27
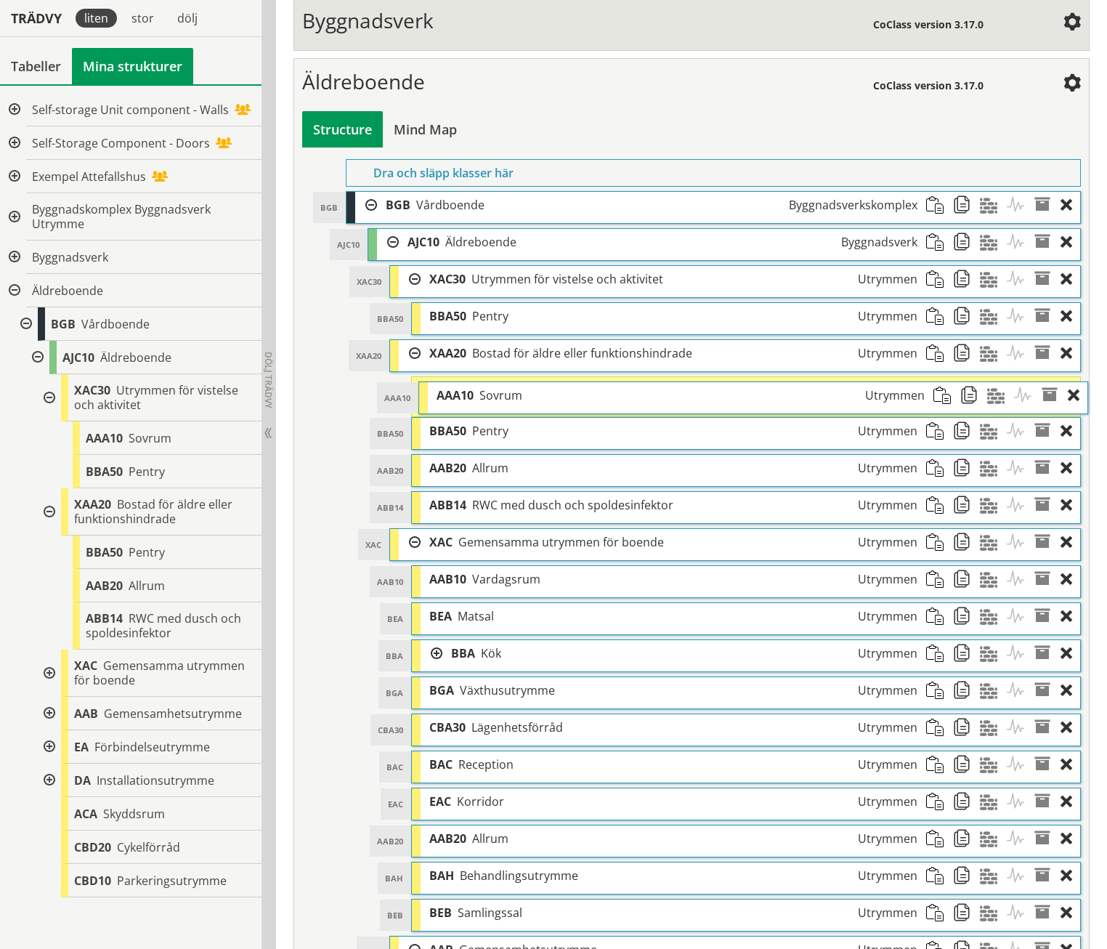
drag, startPoint x: 523, startPoint y: 282, endPoint x: 530, endPoint y: 361, distance: 79.5
click at [530, 382] on div "AAA10 Sovrum Utrymmen" at bounding box center [681, 395] width 506 height 27
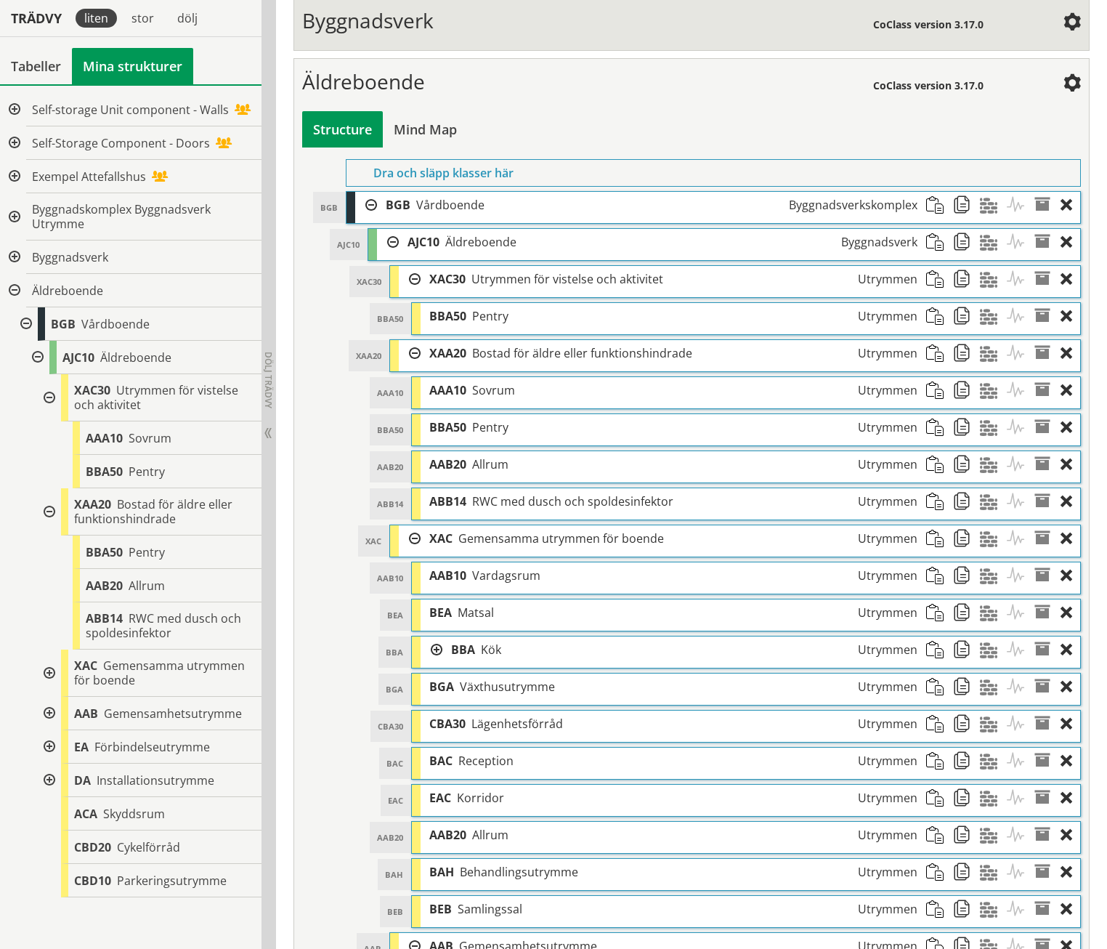
click at [934, 377] on span at bounding box center [939, 390] width 27 height 27
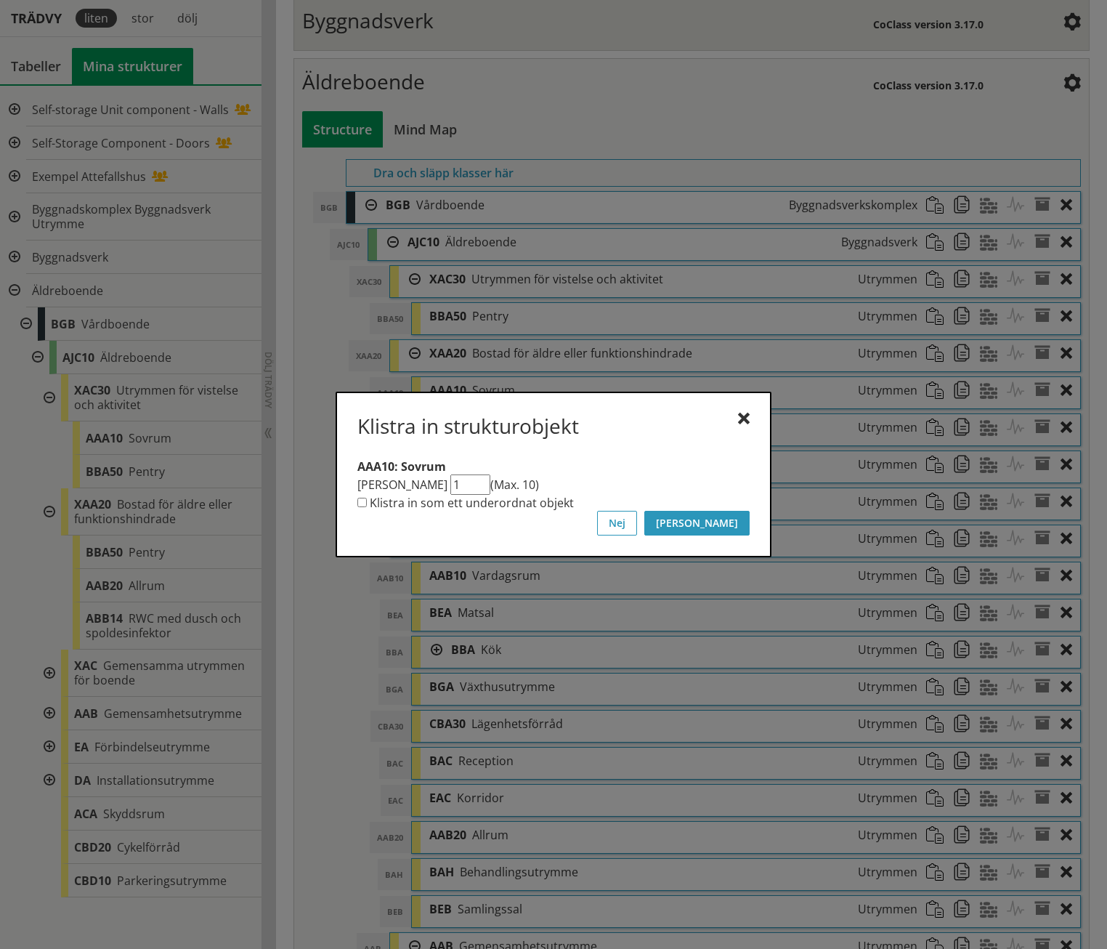
click at [724, 517] on button "[PERSON_NAME]" at bounding box center [697, 523] width 105 height 25
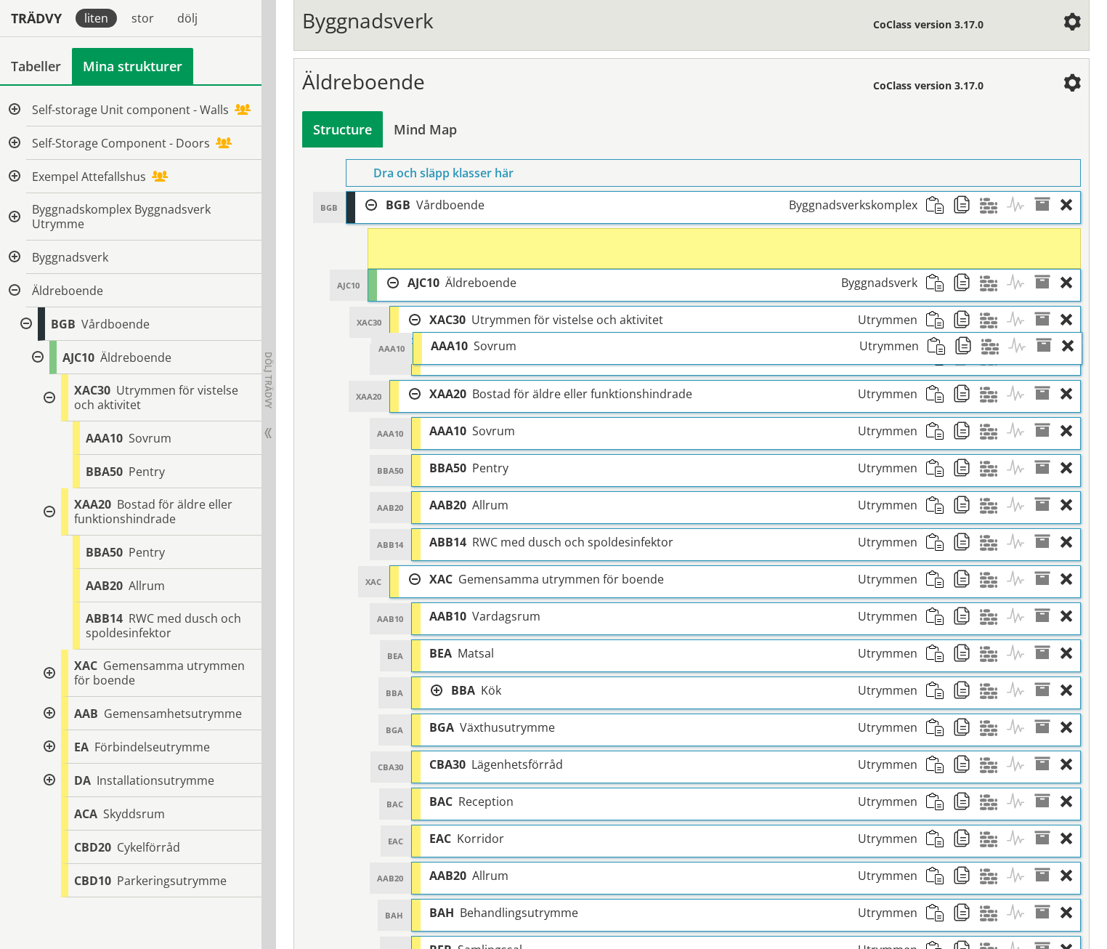
drag, startPoint x: 522, startPoint y: 507, endPoint x: 523, endPoint y: 315, distance: 192.6
click at [523, 333] on div "AAA10 Sovrum Utrymmen" at bounding box center [675, 346] width 506 height 27
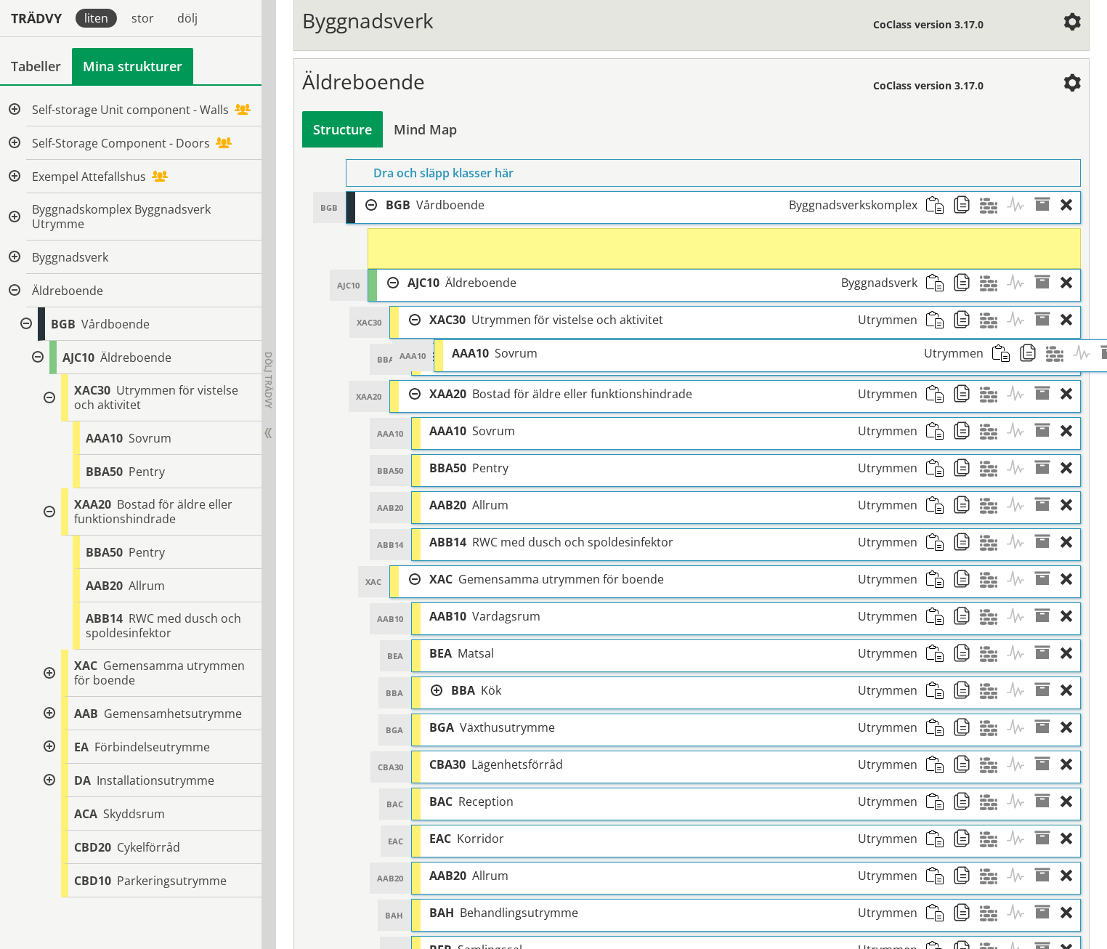
drag, startPoint x: 425, startPoint y: 204, endPoint x: 490, endPoint y: 315, distance: 129.0
click at [490, 340] on div "AAA10 Sovrum Utrymmen" at bounding box center [718, 353] width 550 height 27
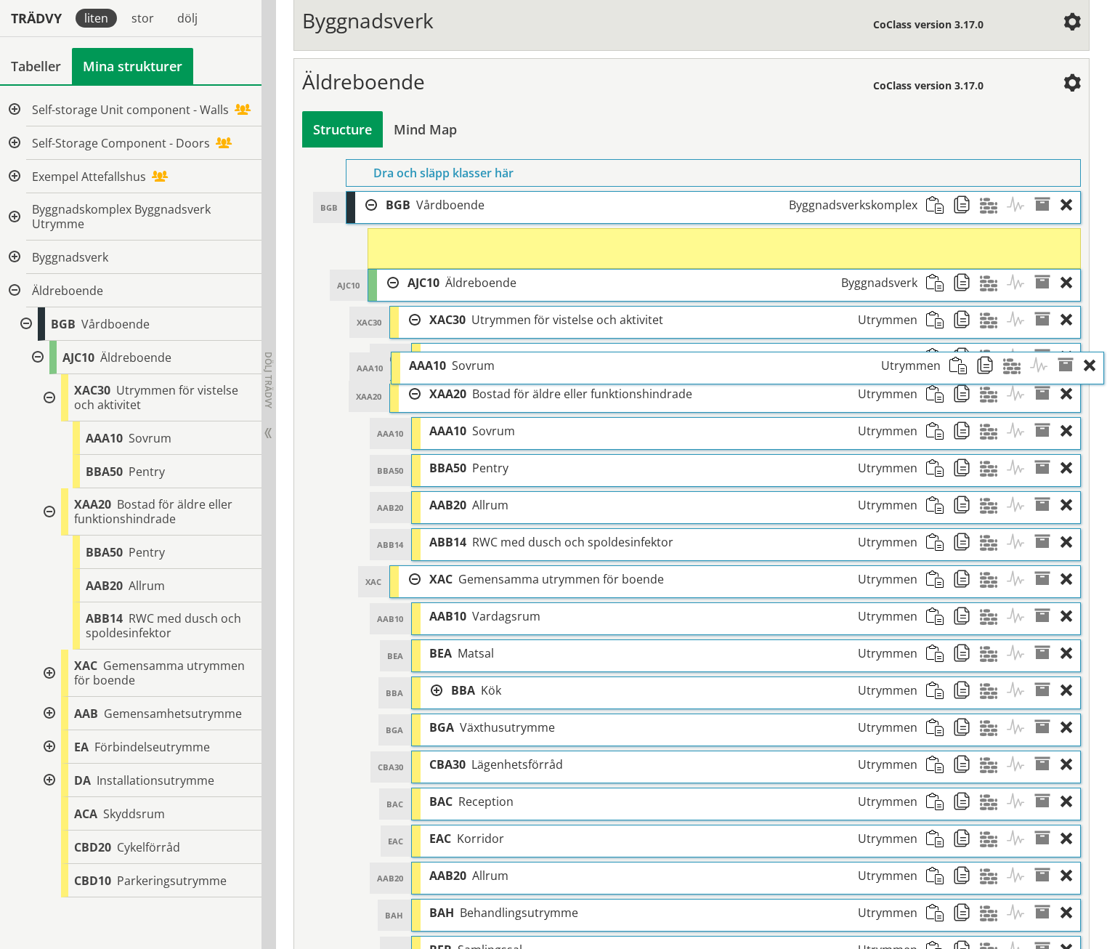
drag, startPoint x: 450, startPoint y: 246, endPoint x: 458, endPoint y: 342, distance: 96.3
click at [458, 357] on span "Sovrum" at bounding box center [473, 365] width 43 height 16
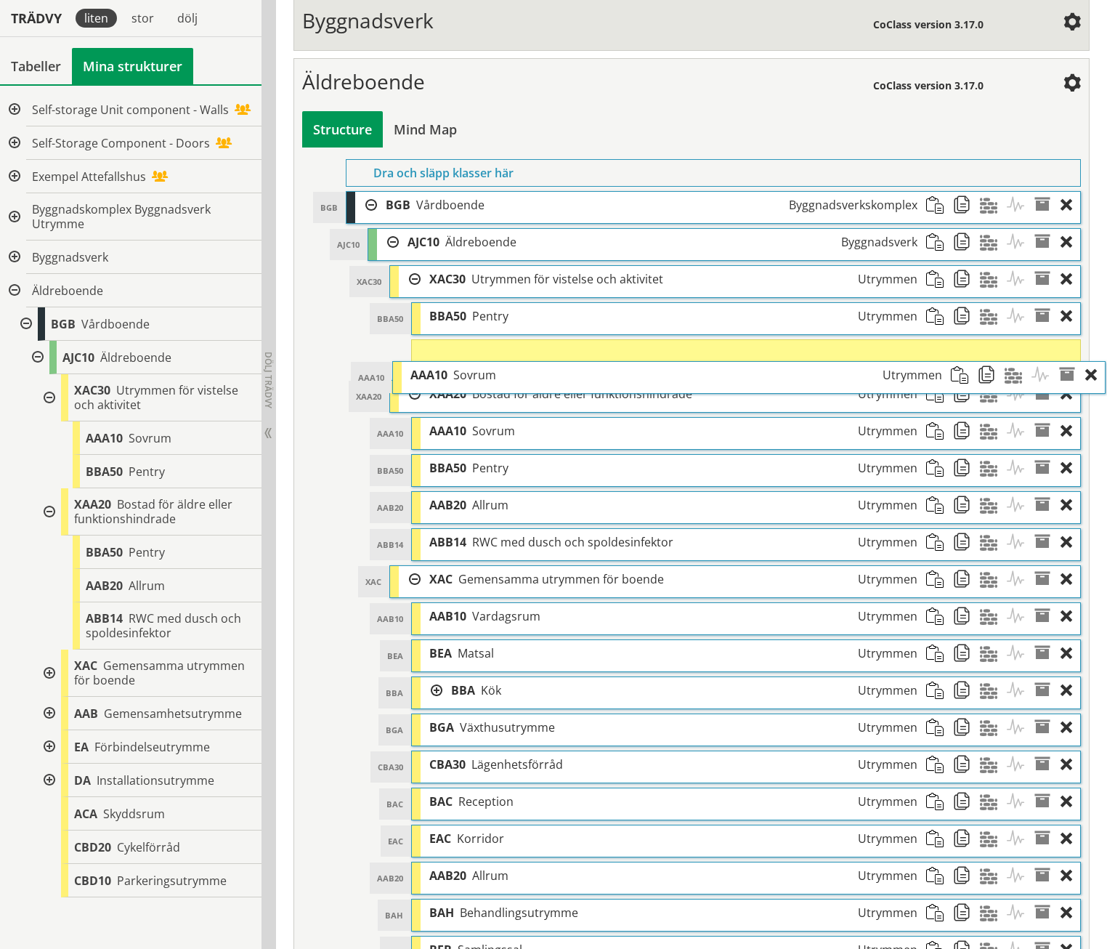
drag, startPoint x: 435, startPoint y: 213, endPoint x: 459, endPoint y: 346, distance: 135.1
click at [459, 367] on span "Sovrum" at bounding box center [474, 375] width 43 height 16
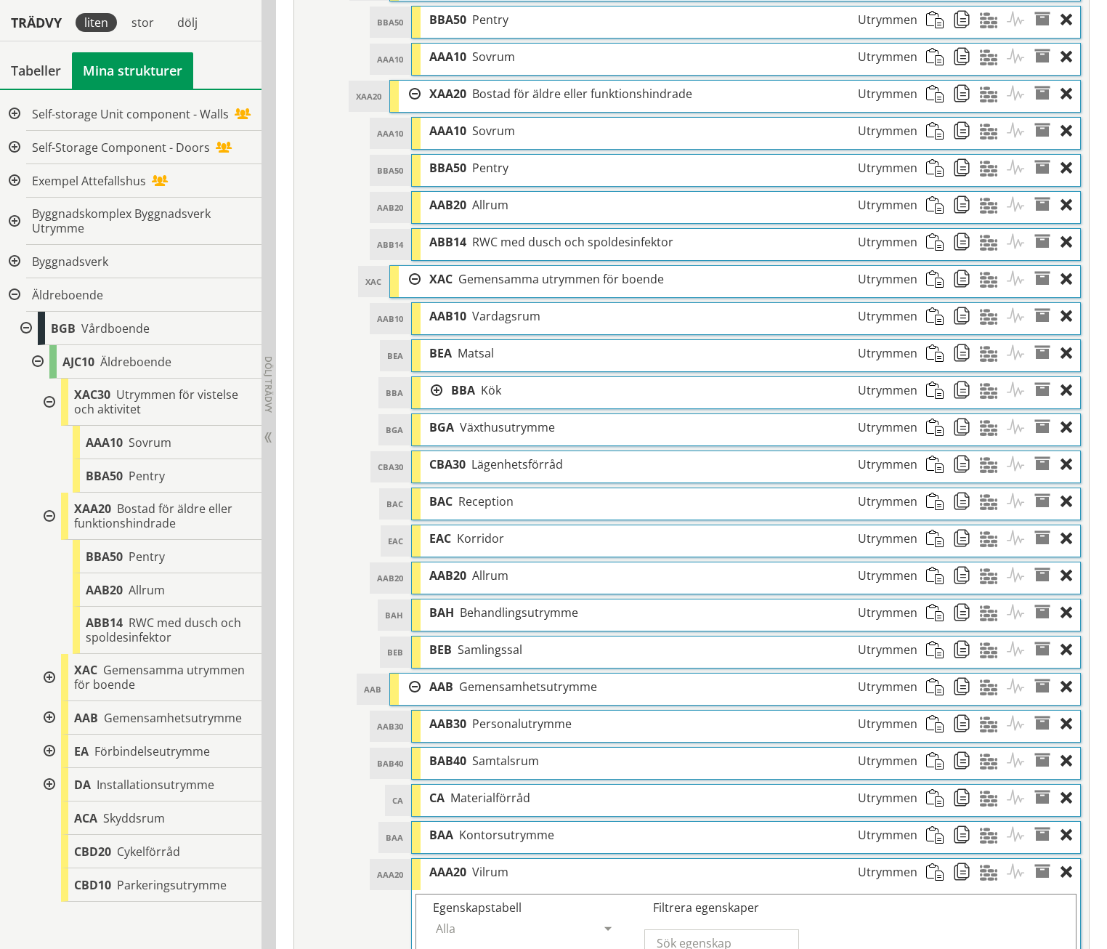
scroll to position [1092, 0]
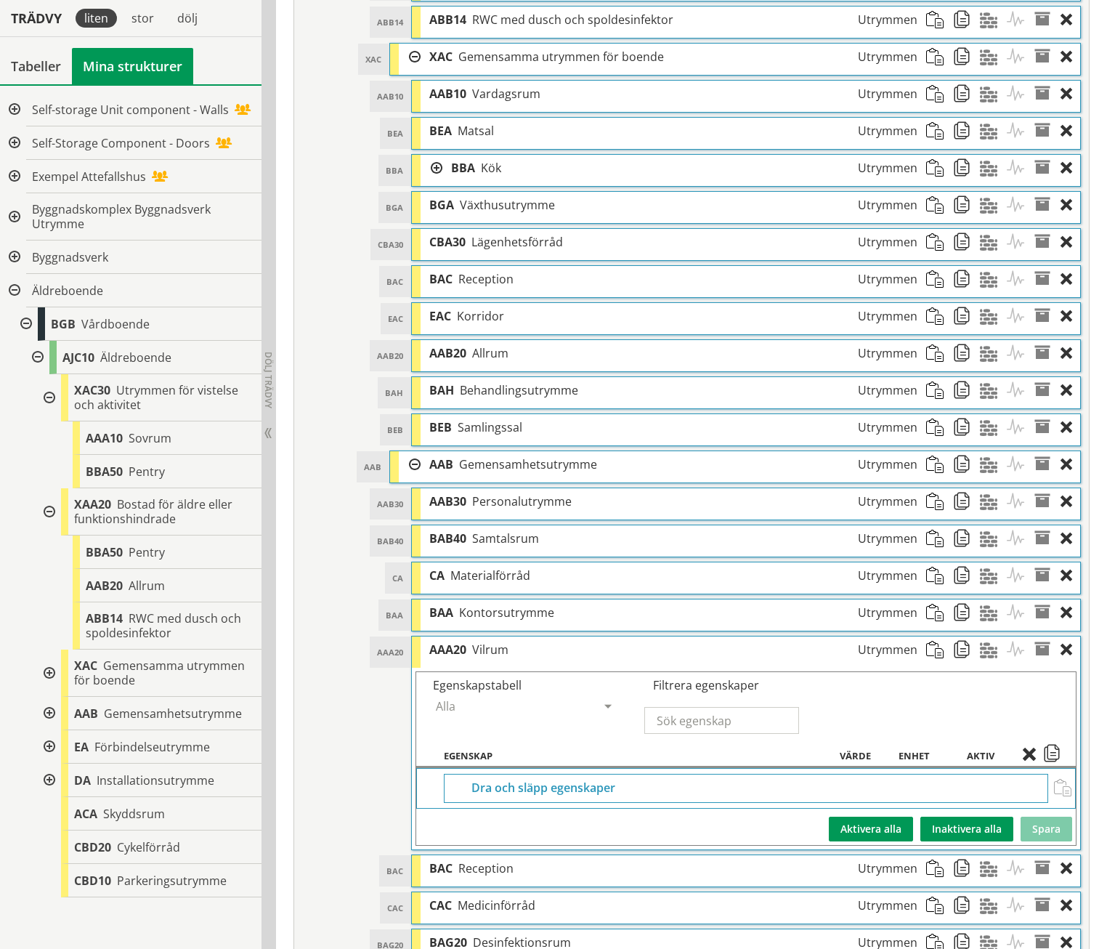
click at [990, 637] on span at bounding box center [993, 650] width 27 height 27
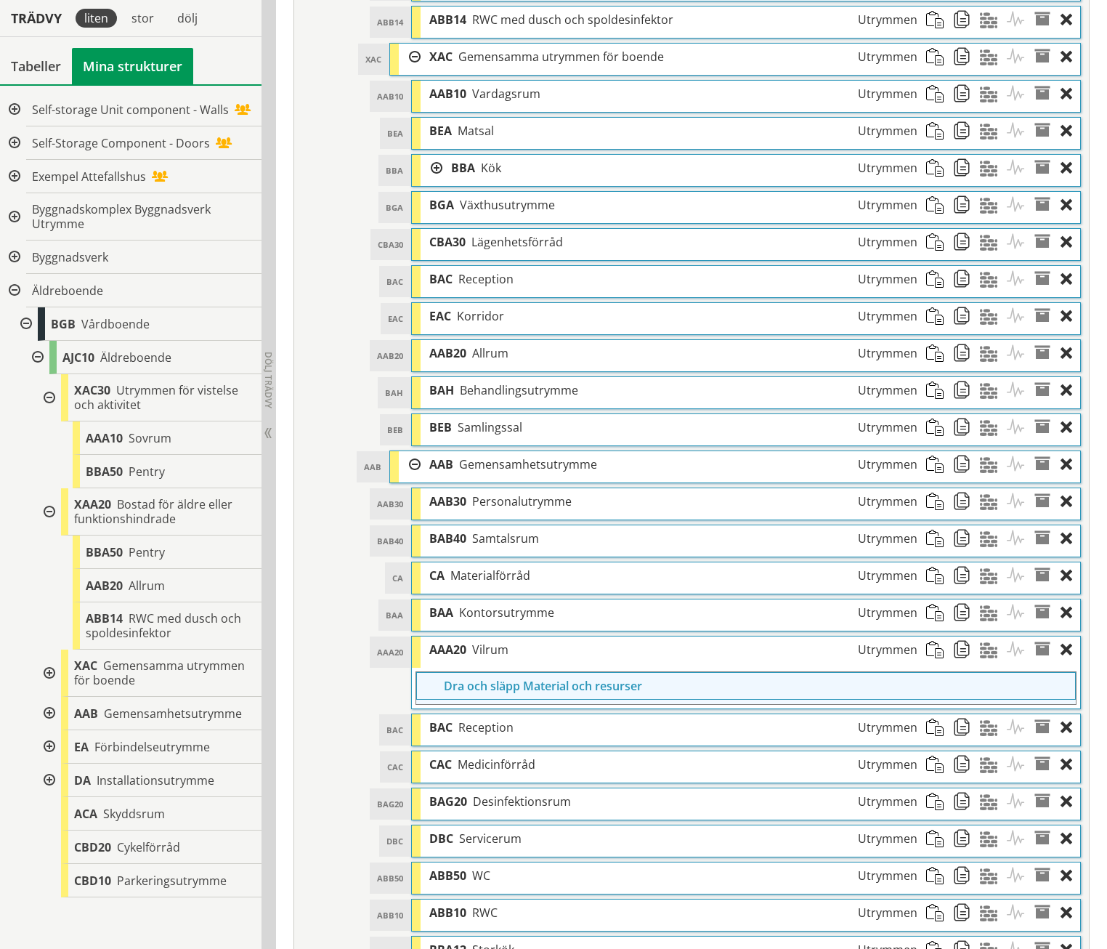
click at [993, 637] on span at bounding box center [993, 650] width 27 height 27
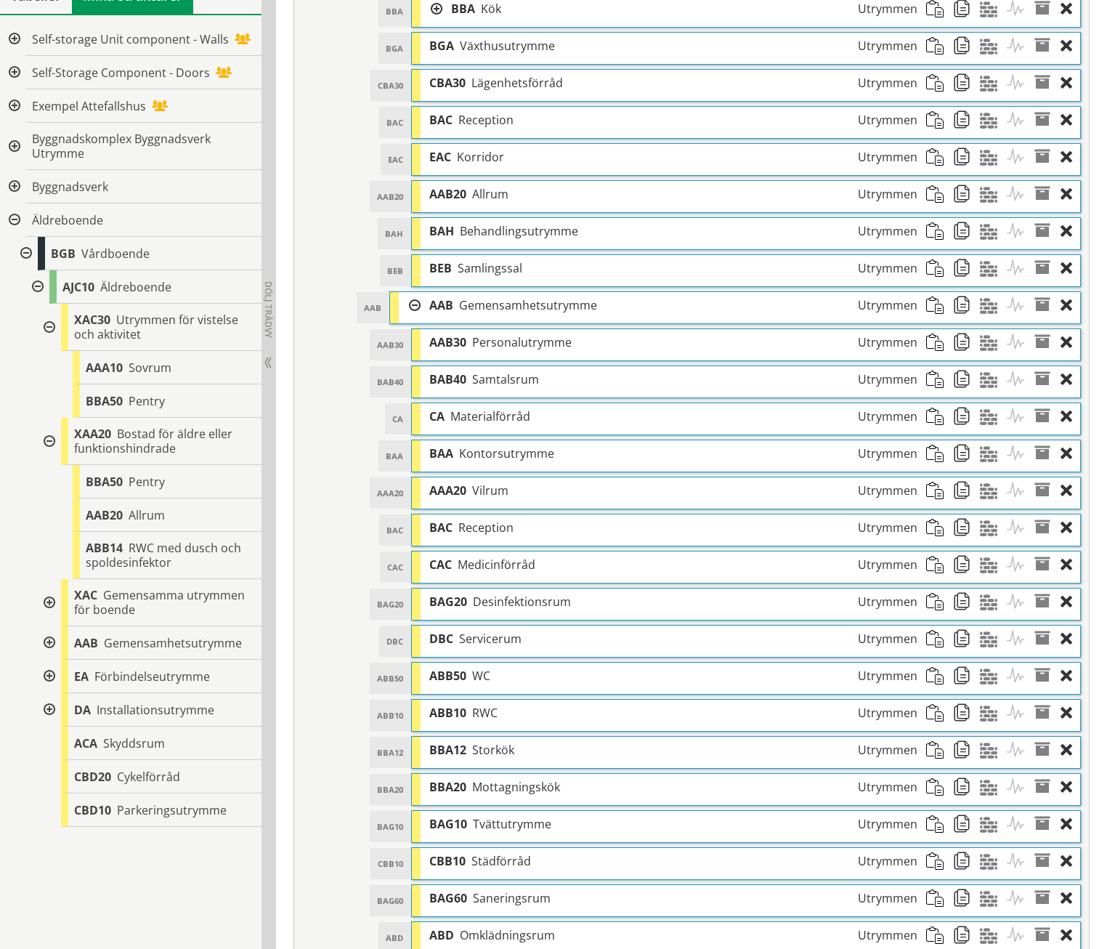
scroll to position [1277, 0]
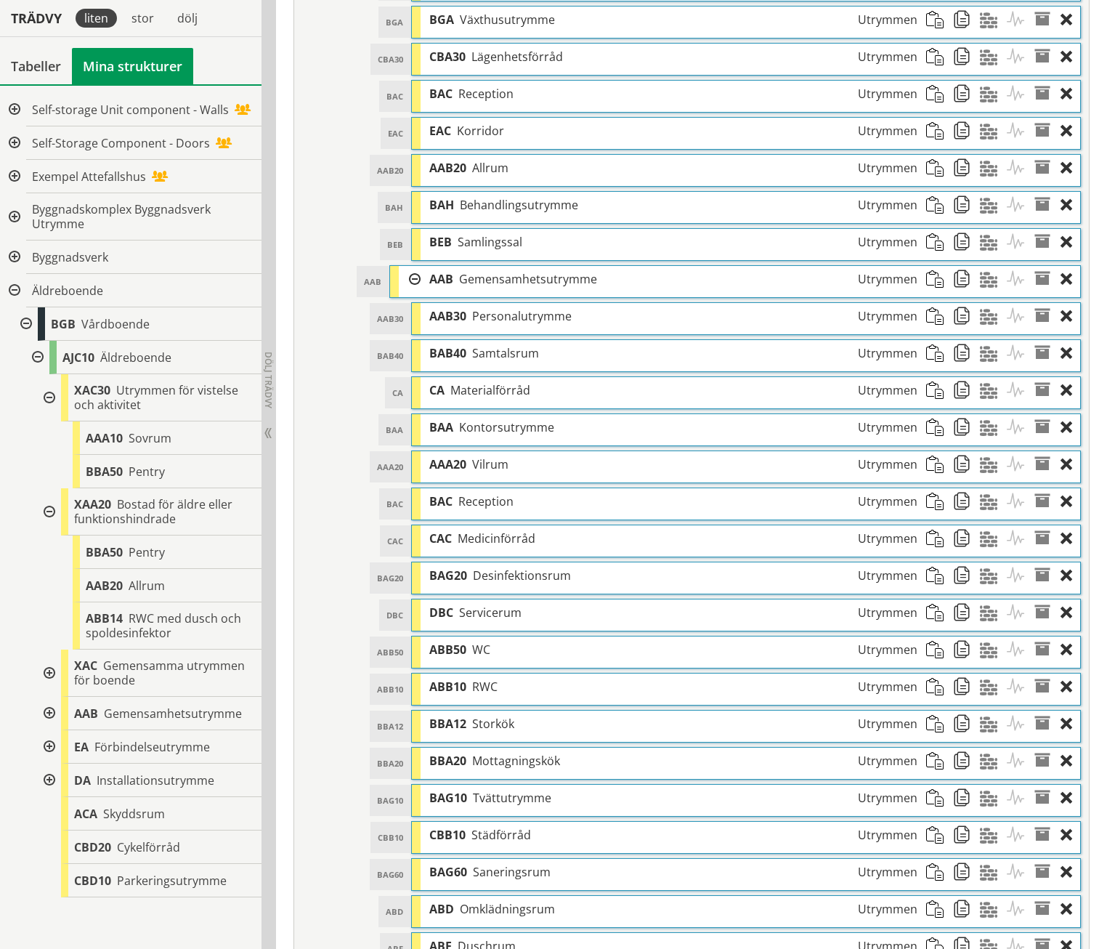
click at [414, 266] on div at bounding box center [410, 279] width 22 height 27
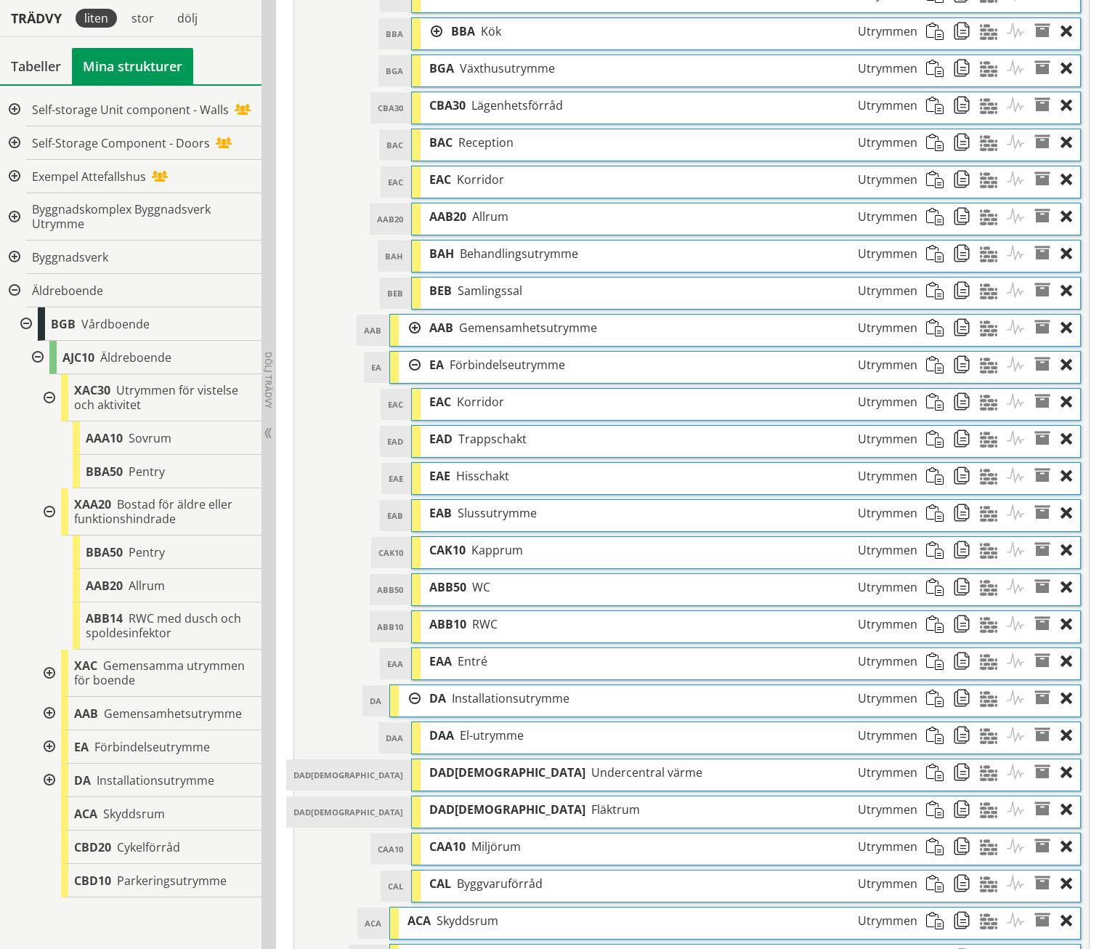
scroll to position [1203, 0]
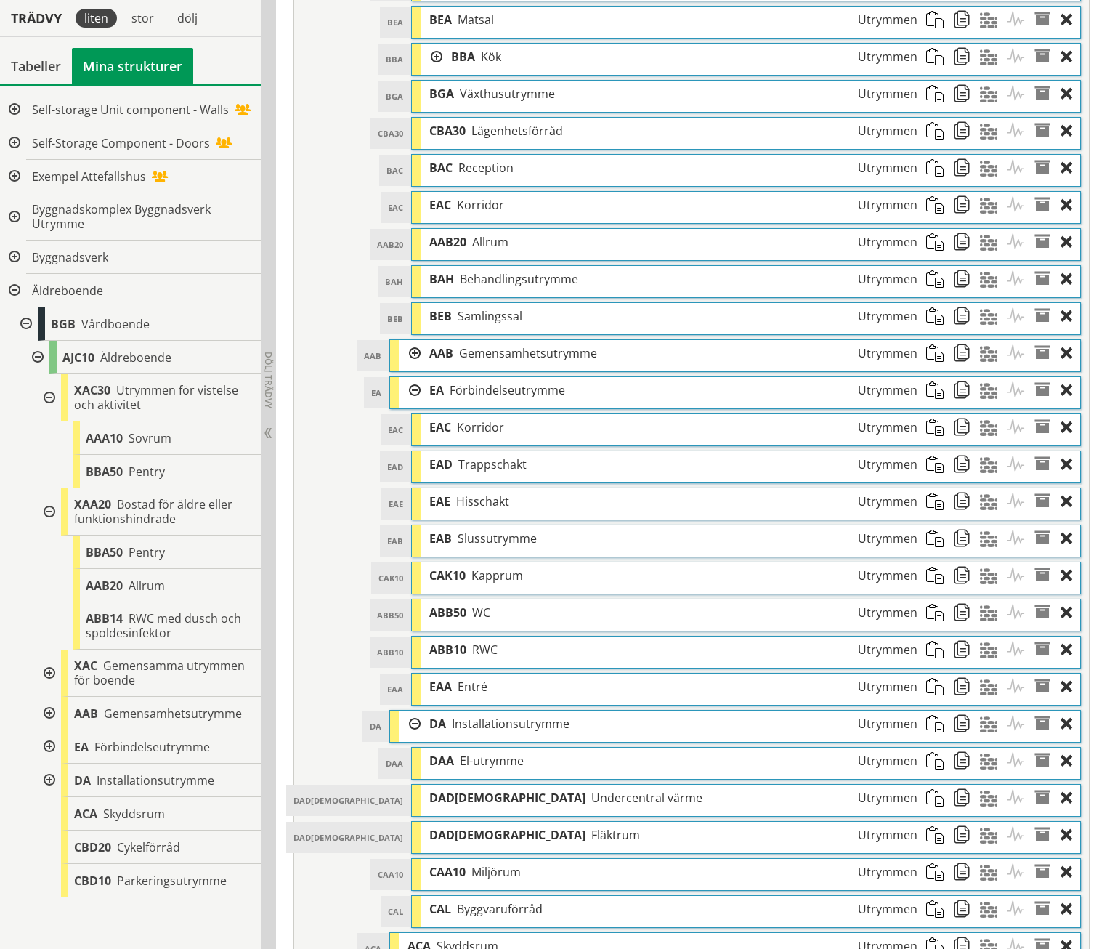
click at [408, 340] on div at bounding box center [410, 353] width 22 height 27
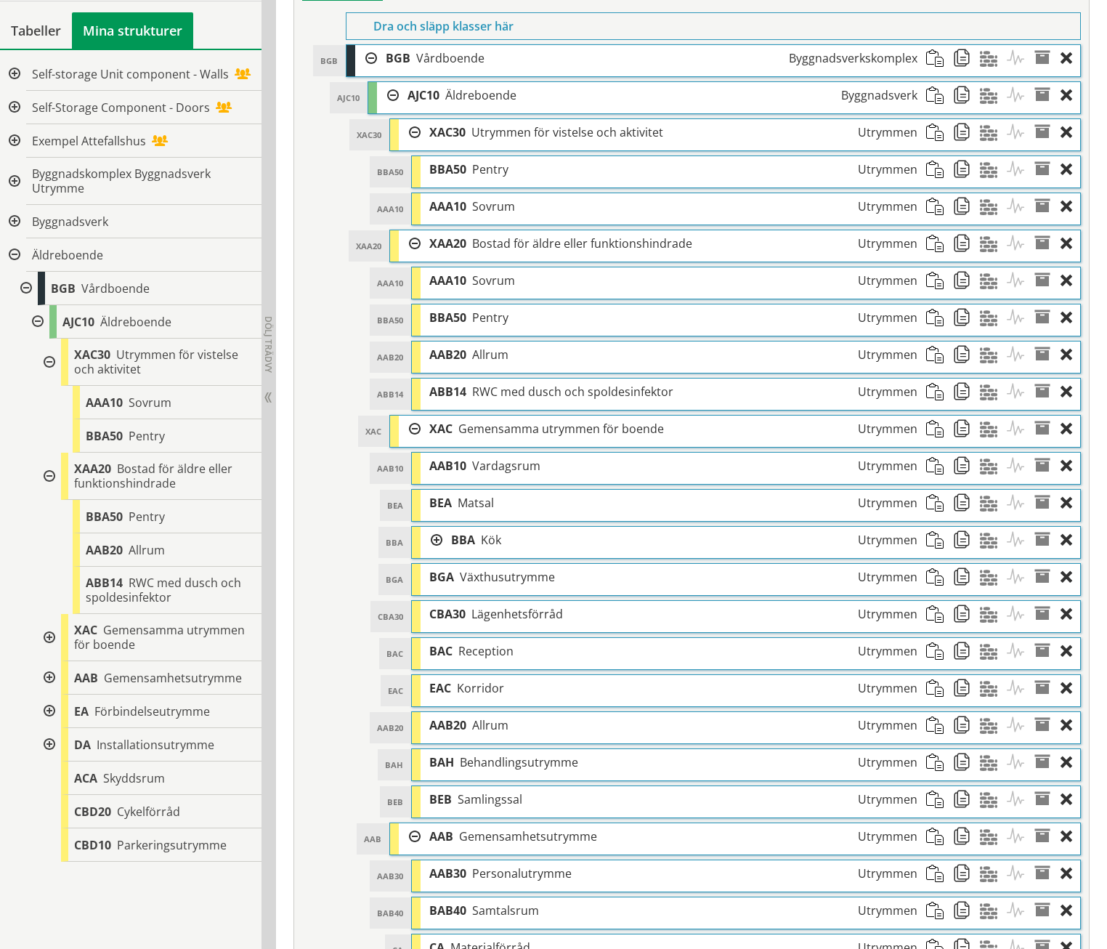
scroll to position [759, 0]
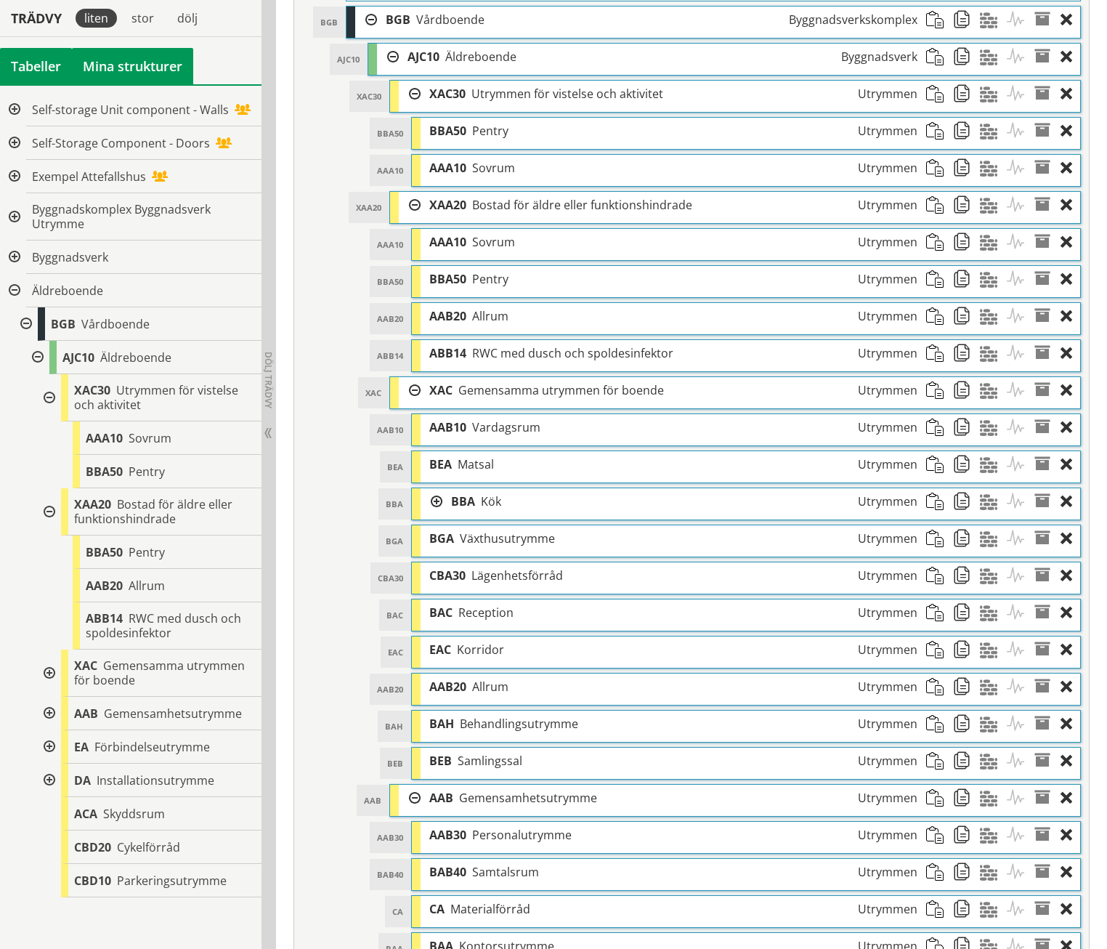
click at [62, 68] on div "Tabeller" at bounding box center [36, 66] width 72 height 36
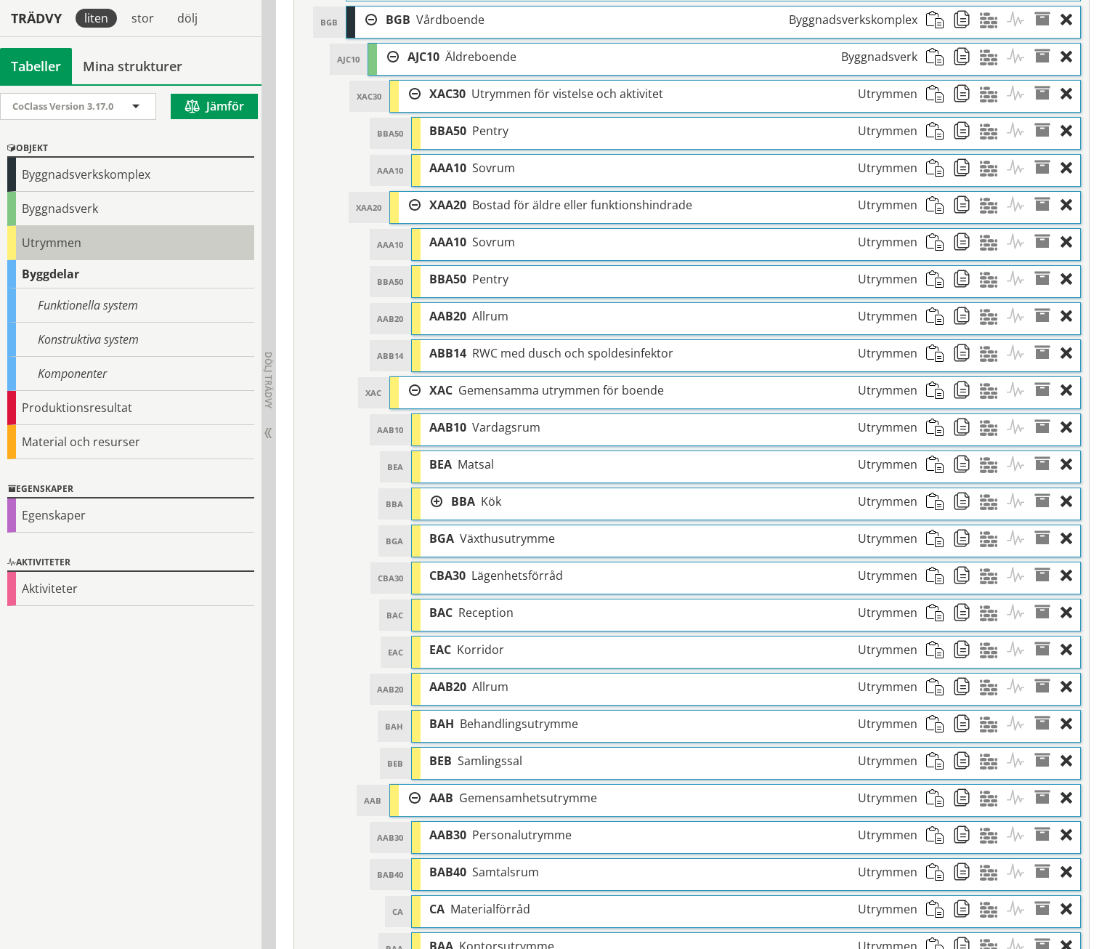
click at [39, 246] on div "Utrymmen" at bounding box center [130, 243] width 247 height 34
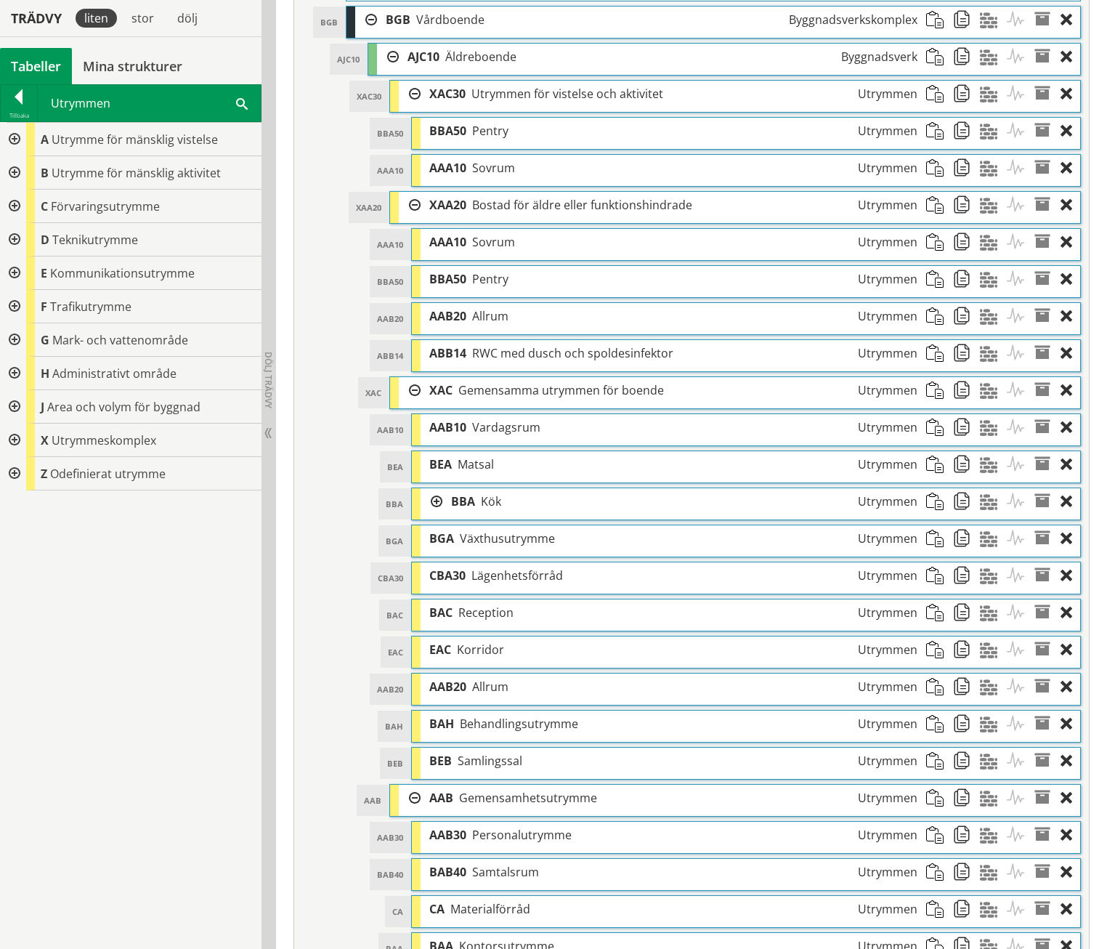
click at [20, 132] on div at bounding box center [13, 139] width 26 height 33
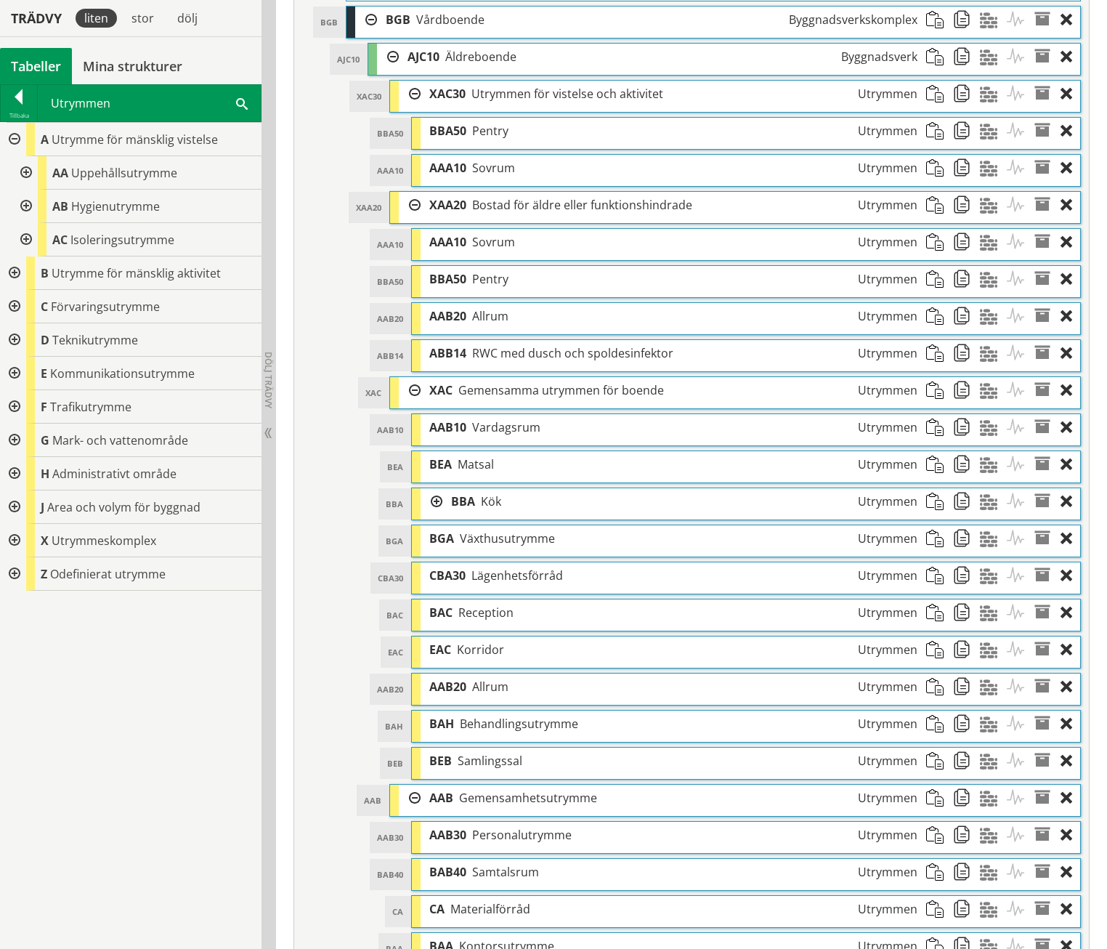
click at [23, 170] on div at bounding box center [25, 172] width 26 height 33
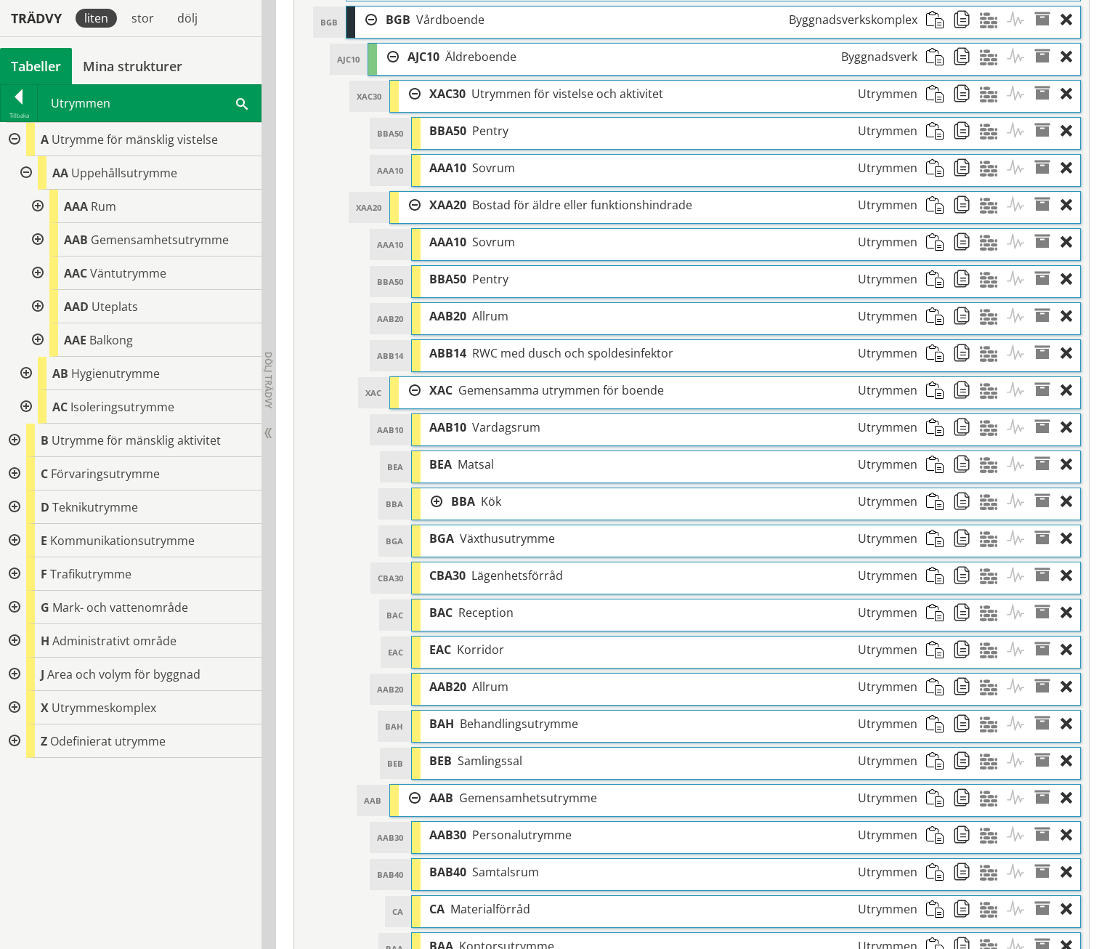
click at [41, 206] on div at bounding box center [36, 206] width 26 height 33
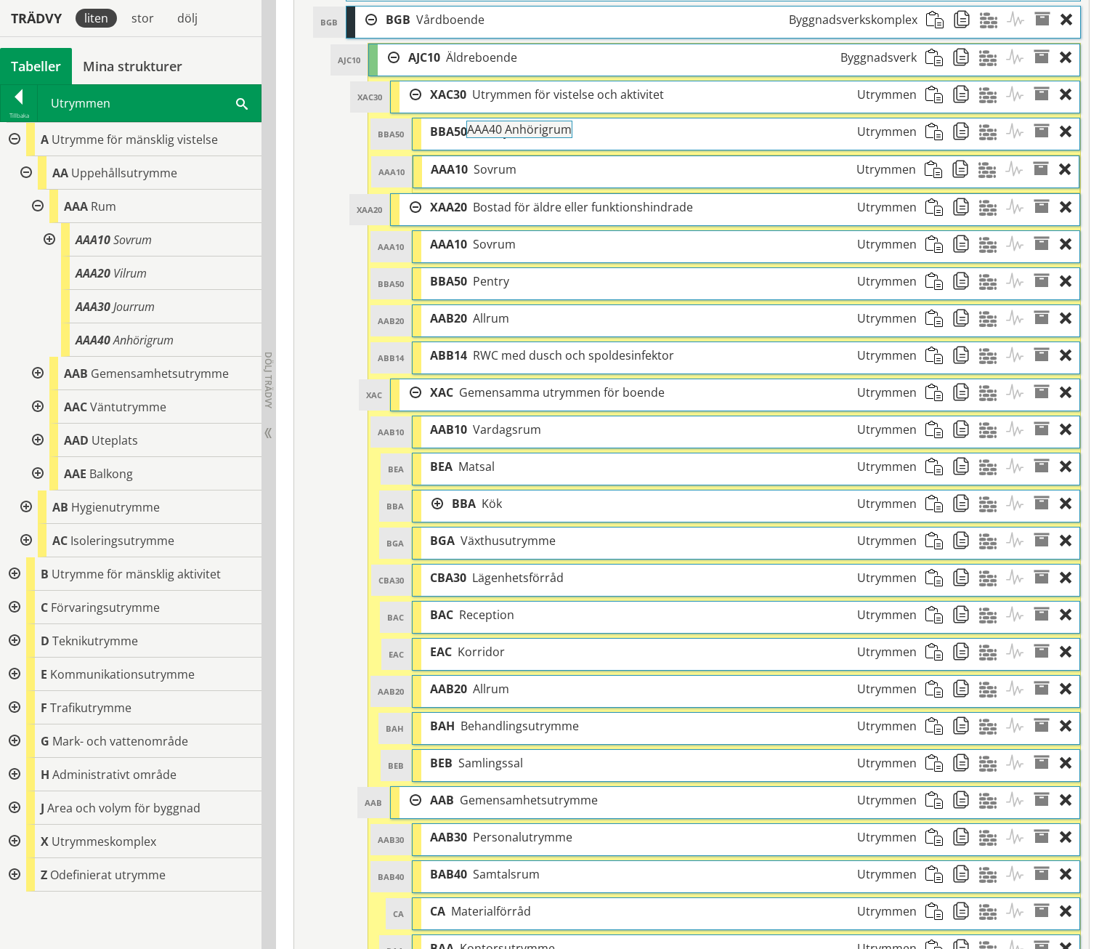
drag, startPoint x: 110, startPoint y: 344, endPoint x: 542, endPoint y: 141, distance: 476.8
click at [542, 141] on div "Trädvy liten stor dölj Tabeller Mina strukturer CoClass Version 3.17.0" at bounding box center [553, 810] width 1107 height 2864
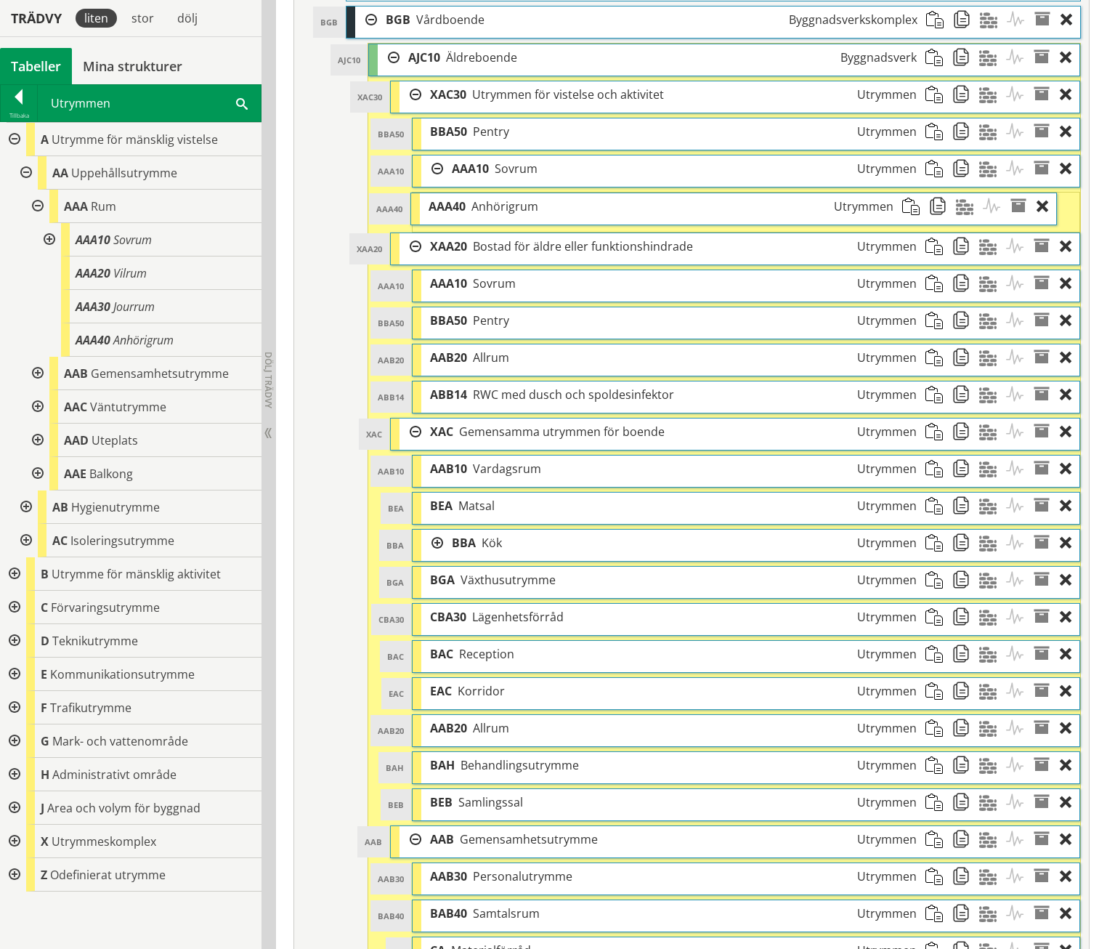
click at [538, 198] on span "Anhörigrum" at bounding box center [505, 206] width 67 height 16
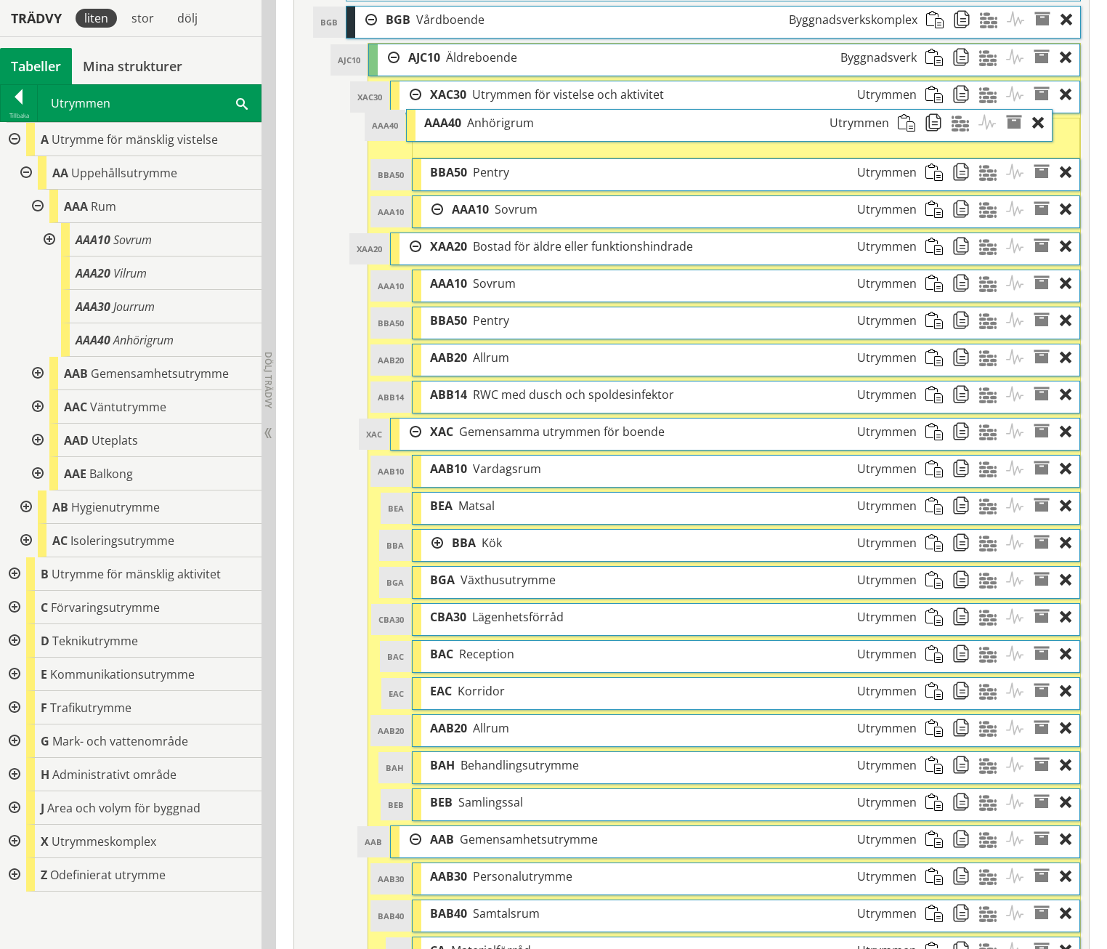
drag, startPoint x: 533, startPoint y: 184, endPoint x: 504, endPoint y: 101, distance: 87.5
click at [504, 115] on span "Anhörigrum" at bounding box center [500, 123] width 67 height 16
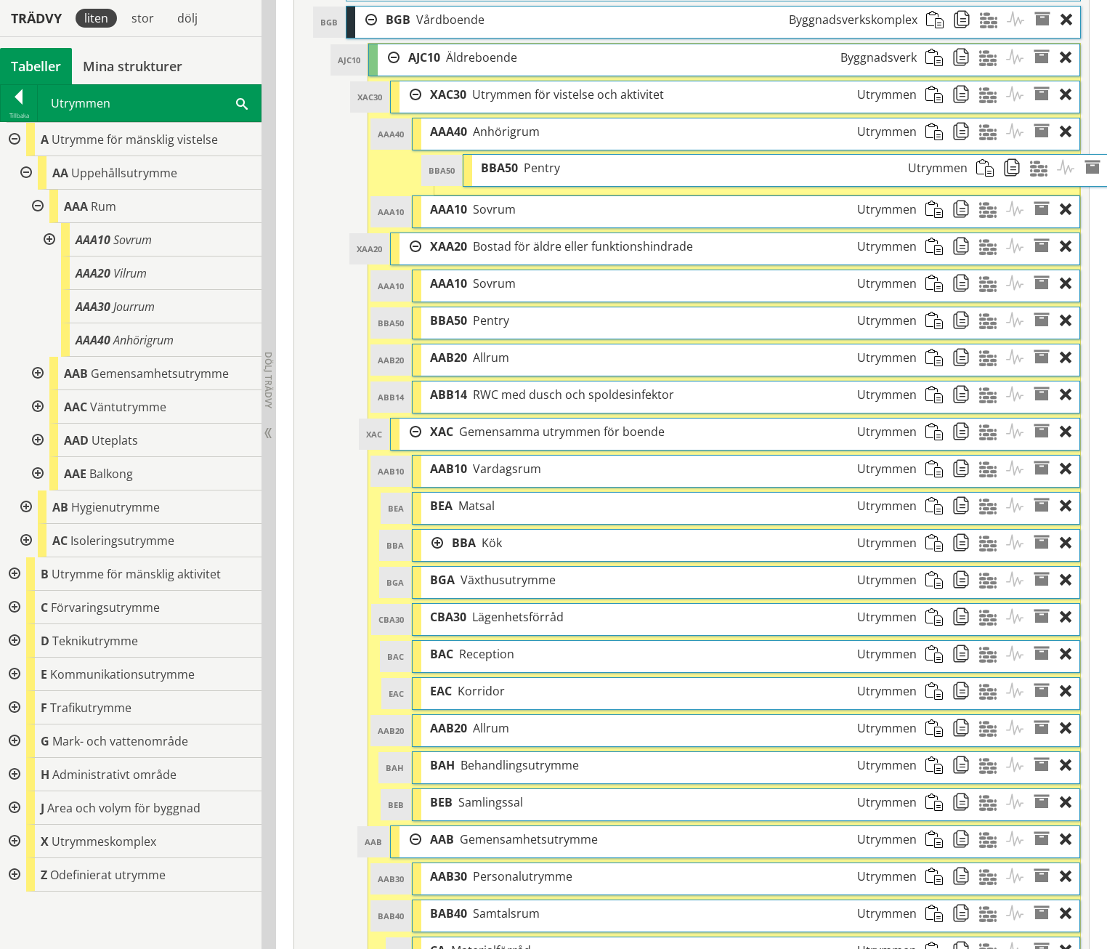
drag, startPoint x: 461, startPoint y: 138, endPoint x: 512, endPoint y: 137, distance: 50.9
click at [512, 160] on span "BBA50" at bounding box center [499, 168] width 37 height 16
click at [486, 161] on span "BBA50" at bounding box center [471, 169] width 37 height 16
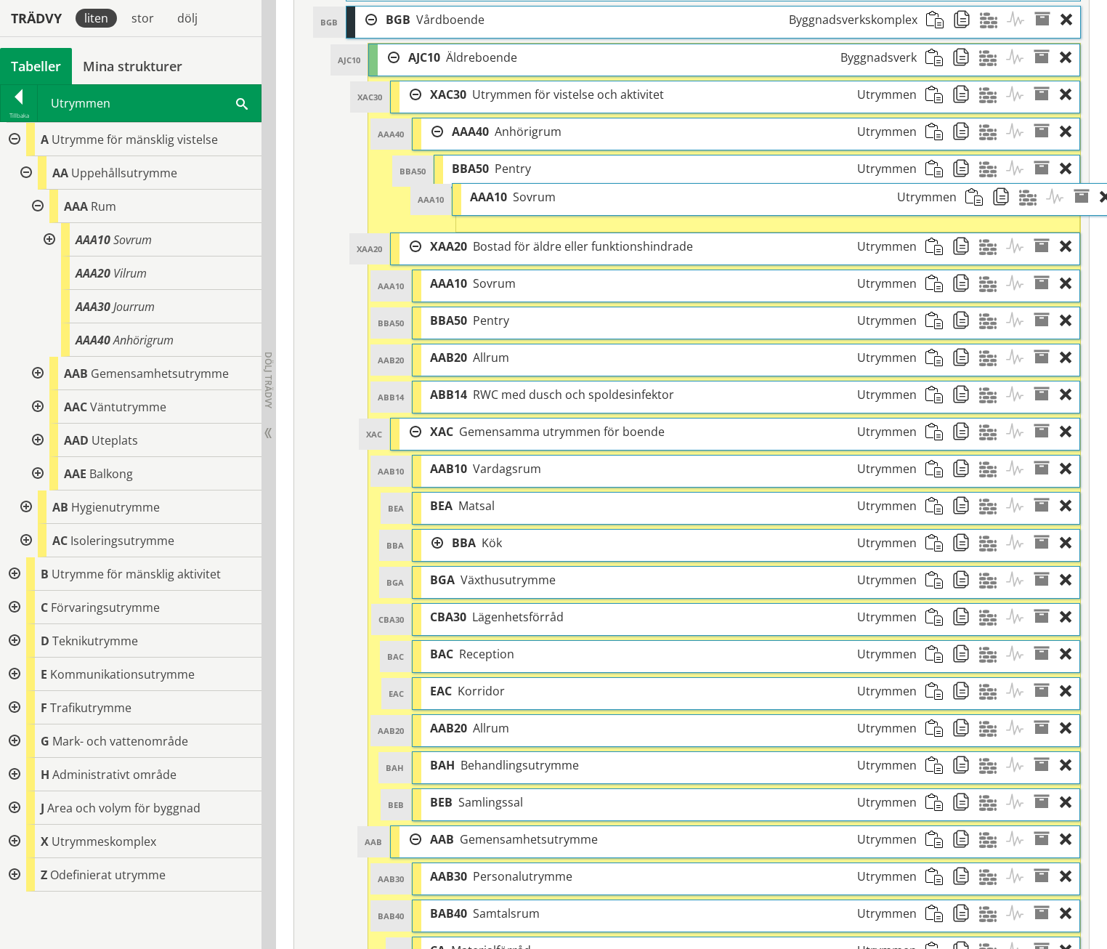
drag, startPoint x: 477, startPoint y: 185, endPoint x: 517, endPoint y: 177, distance: 40.2
click at [517, 189] on span "Sovrum" at bounding box center [534, 197] width 43 height 16
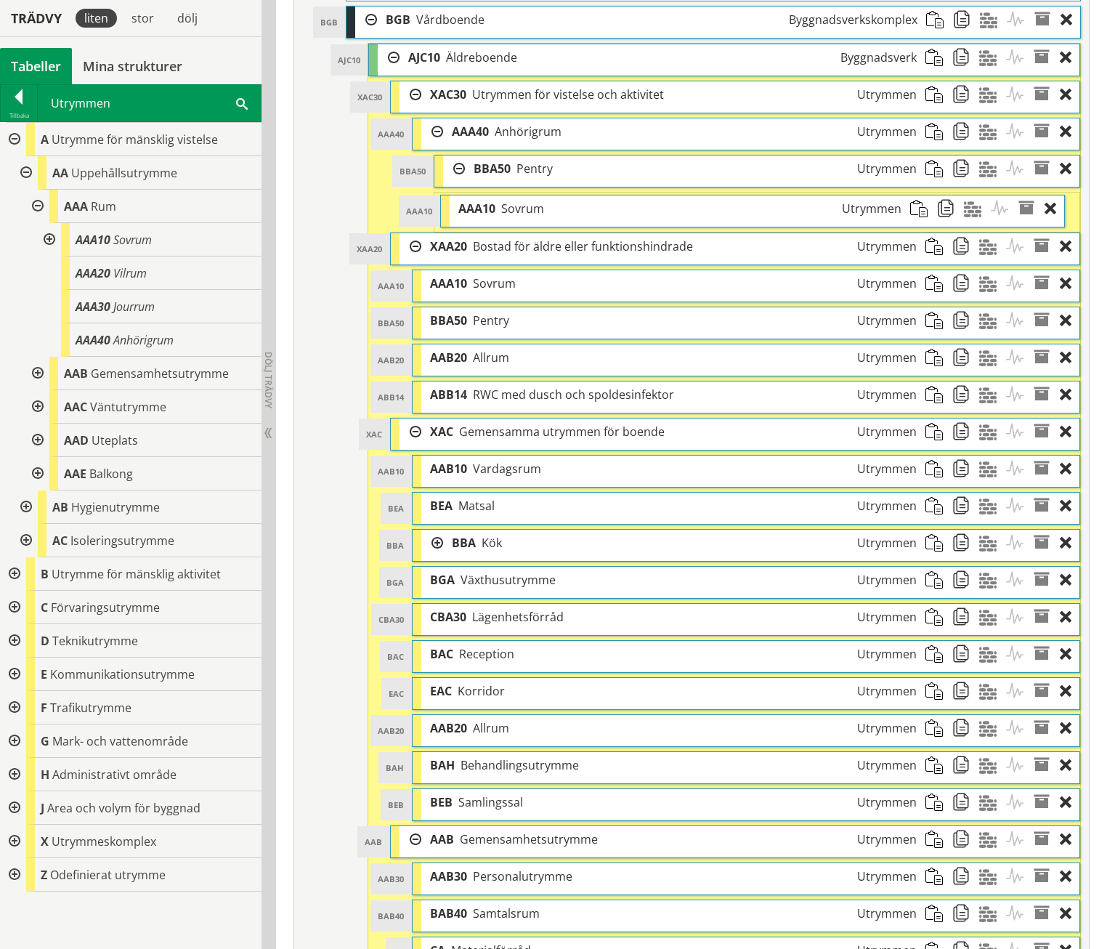
drag, startPoint x: 514, startPoint y: 181, endPoint x: 498, endPoint y: 184, distance: 16.2
click at [498, 195] on div "AAA10 Sovrum Utrymmen" at bounding box center [680, 208] width 461 height 27
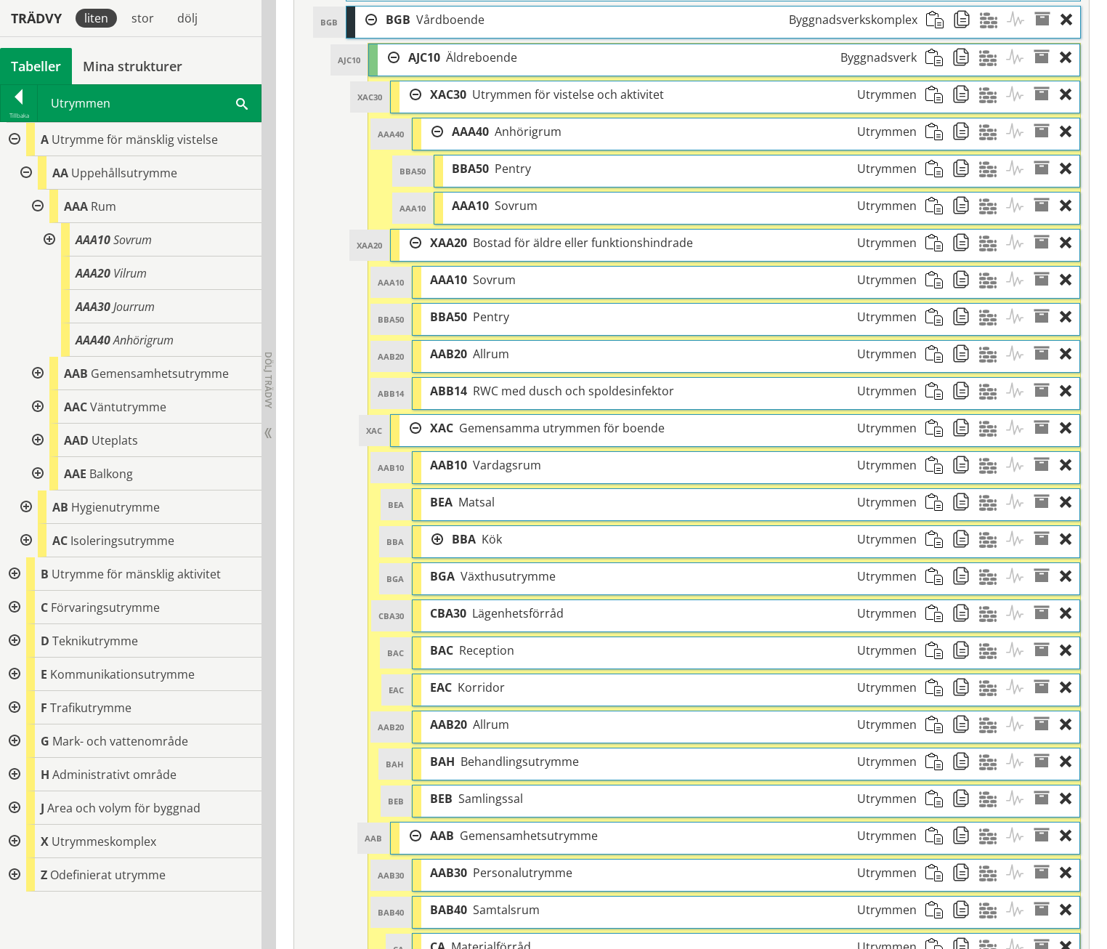
drag, startPoint x: 1073, startPoint y: 175, endPoint x: 1043, endPoint y: 191, distance: 34.5
click at [1043, 193] on div "AAA10 AAA10 Sovrum Utrymmen" at bounding box center [758, 208] width 646 height 31
click at [1070, 193] on div at bounding box center [1070, 206] width 20 height 27
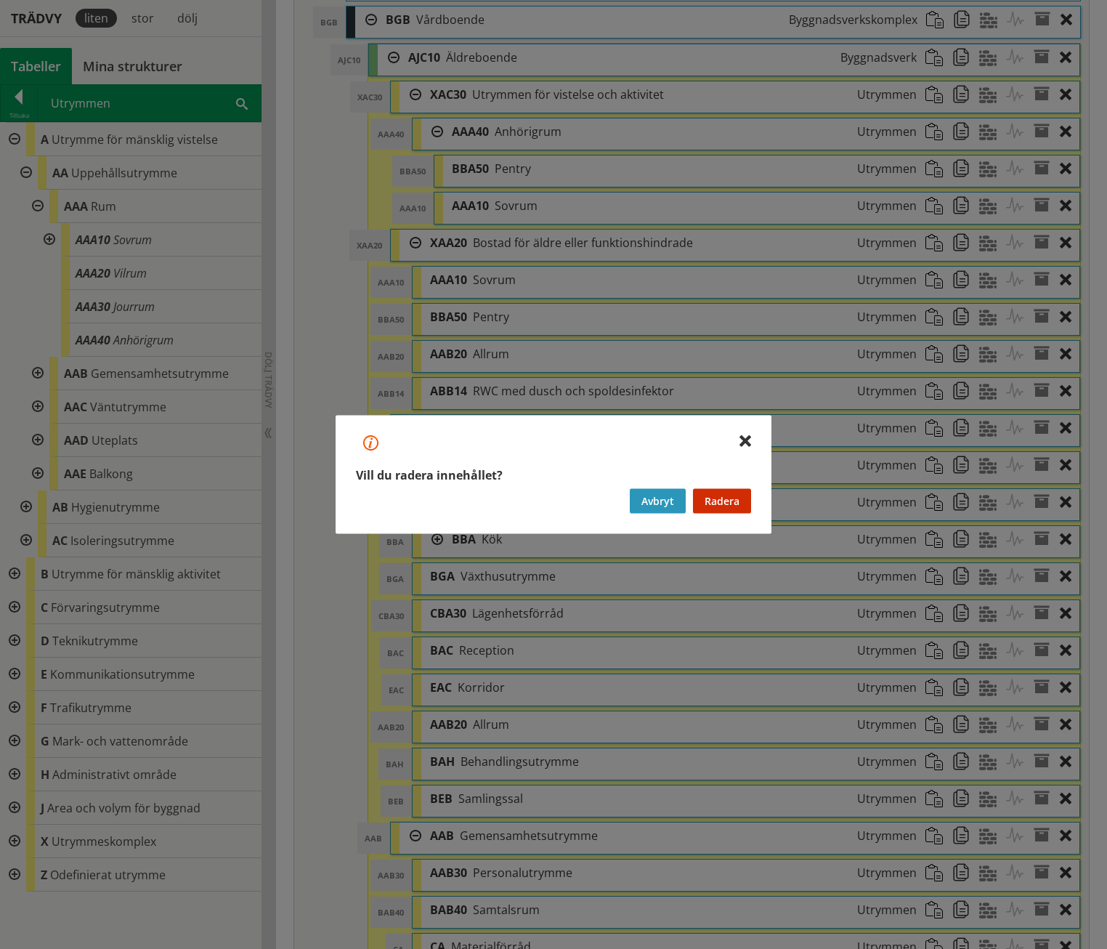
click at [673, 506] on button "Avbryt" at bounding box center [658, 501] width 56 height 25
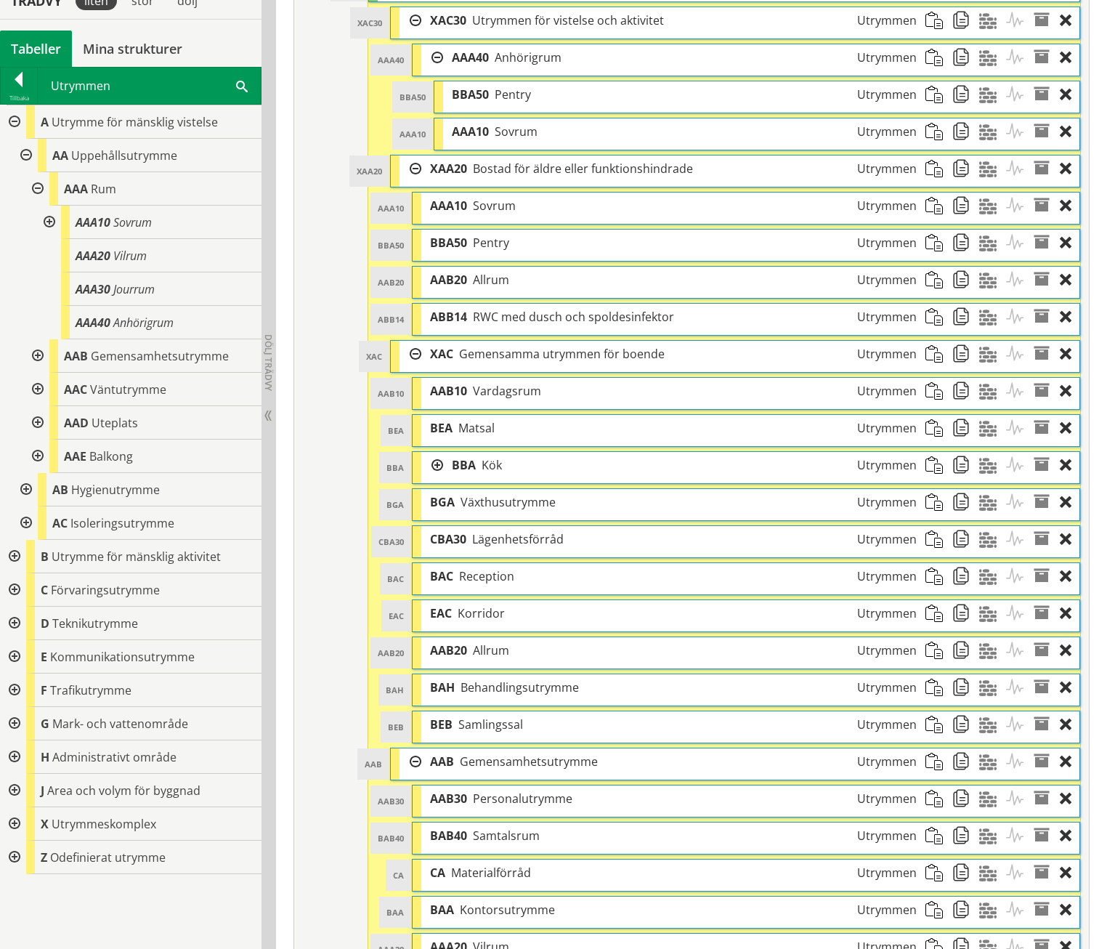
scroll to position [610, 0]
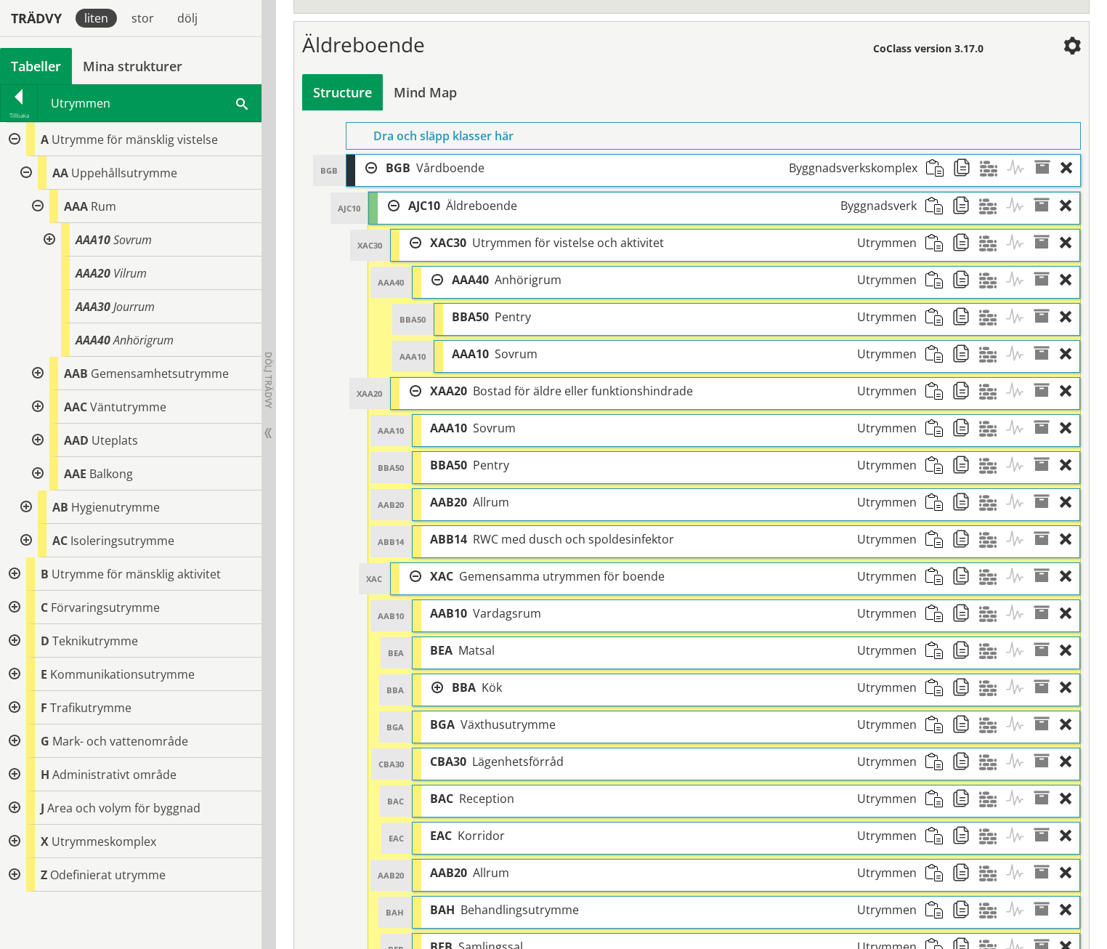
click at [28, 506] on div at bounding box center [25, 506] width 26 height 33
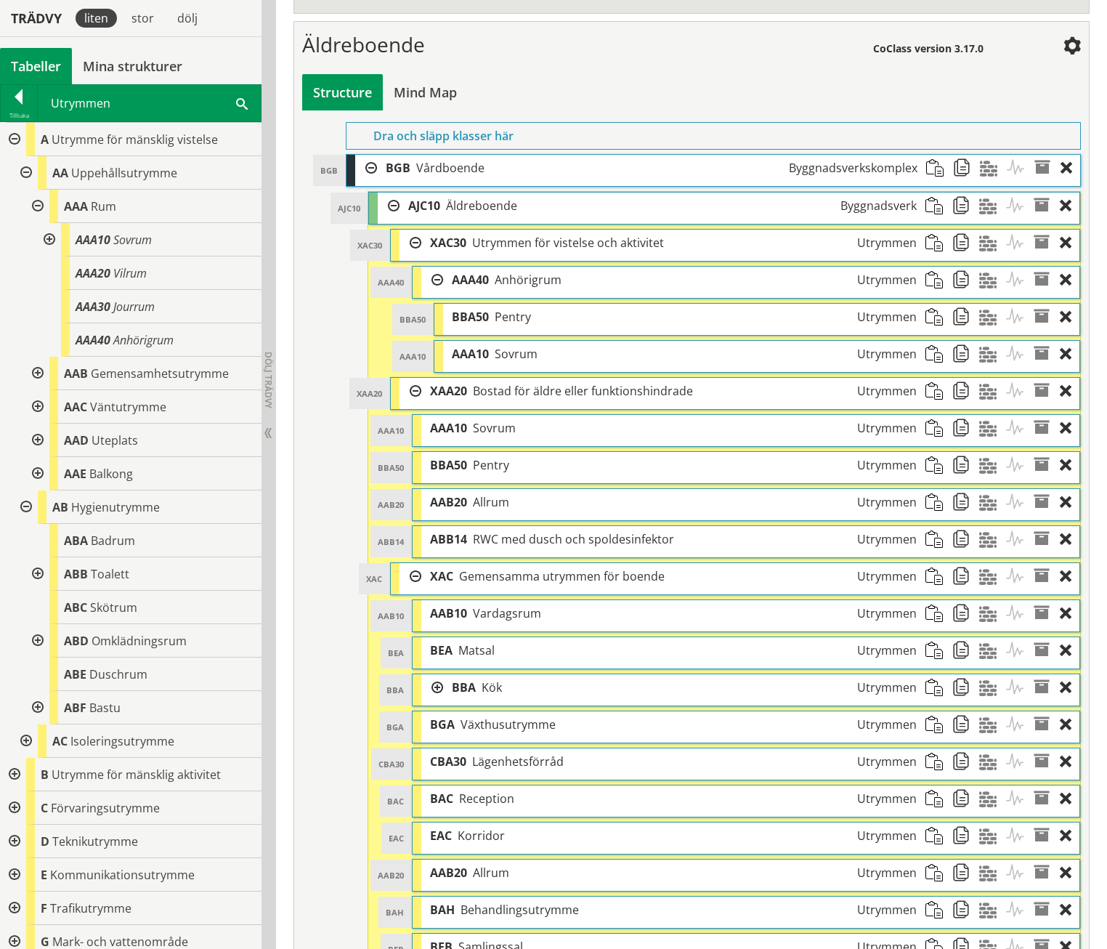
click at [36, 570] on div at bounding box center [36, 573] width 26 height 33
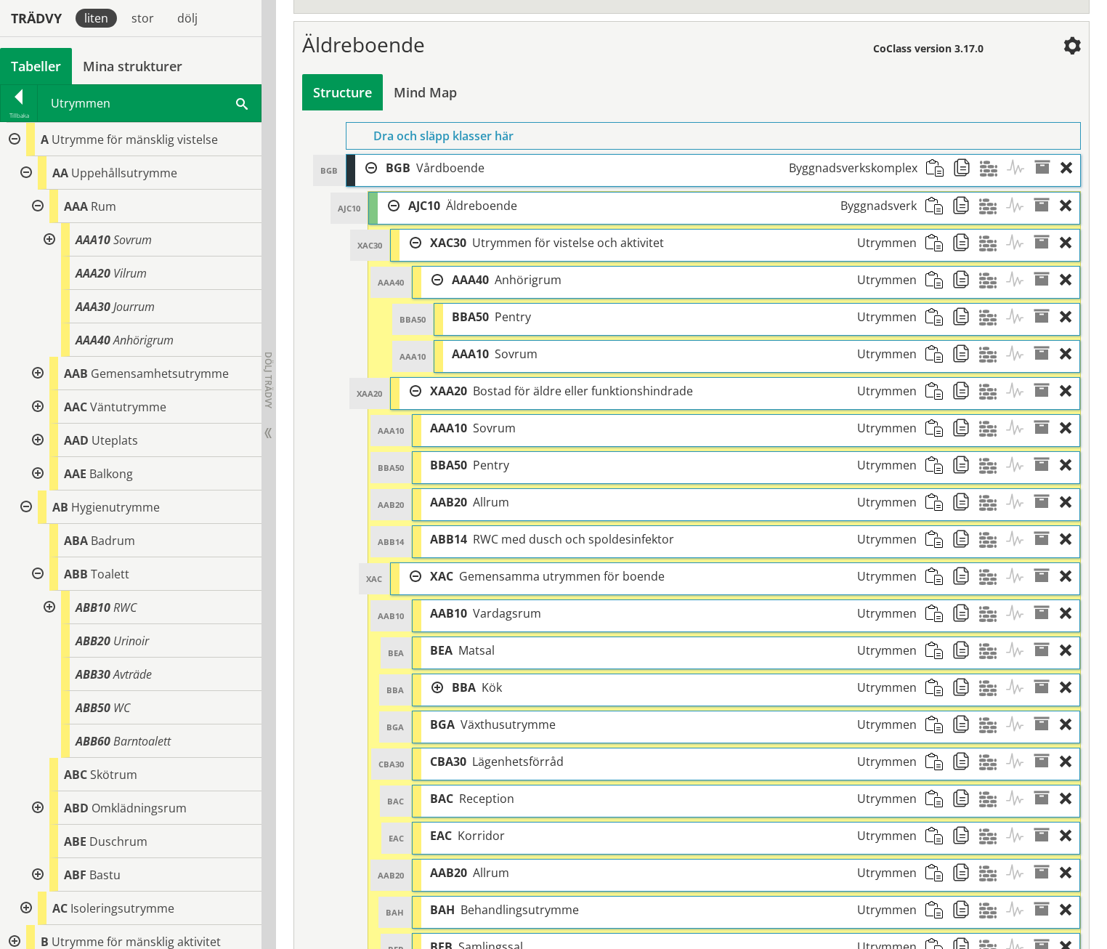
click at [44, 603] on div at bounding box center [48, 607] width 26 height 33
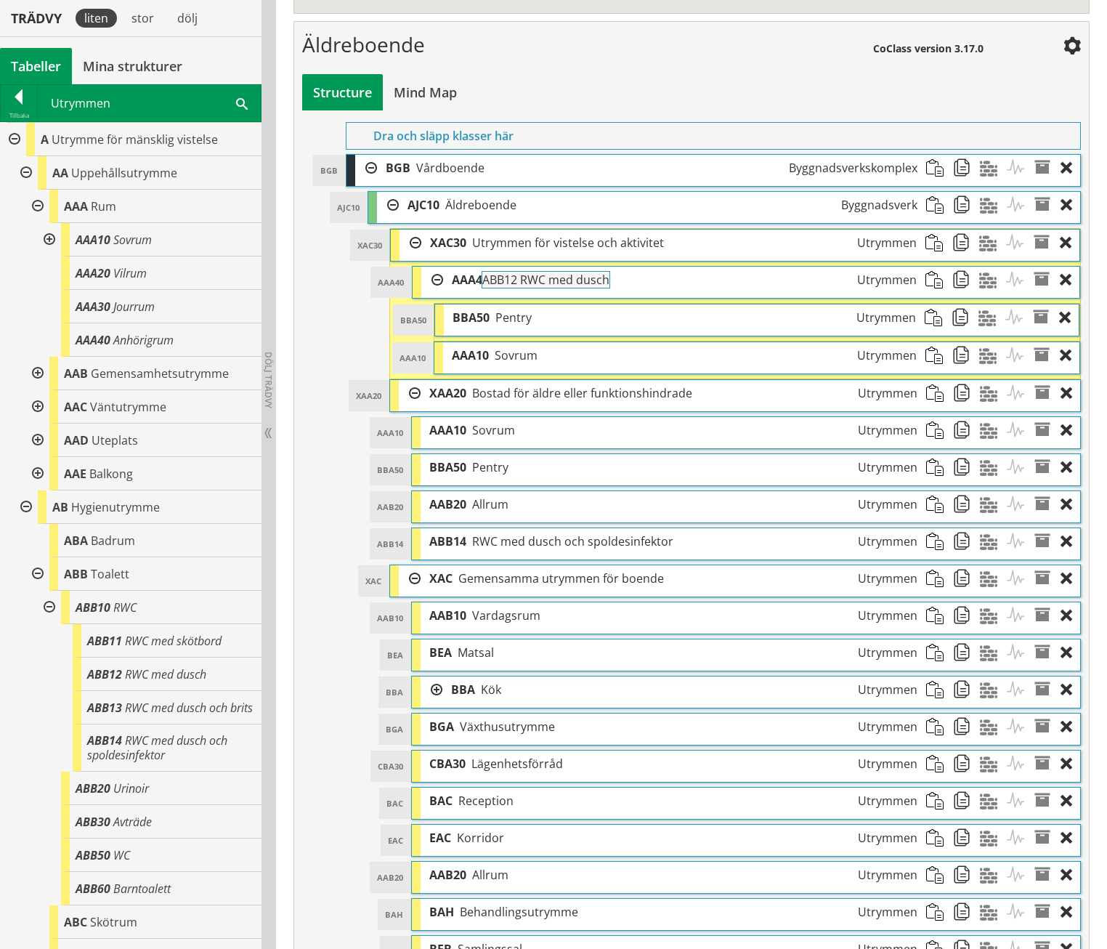
drag, startPoint x: 118, startPoint y: 676, endPoint x: 553, endPoint y: 290, distance: 581.6
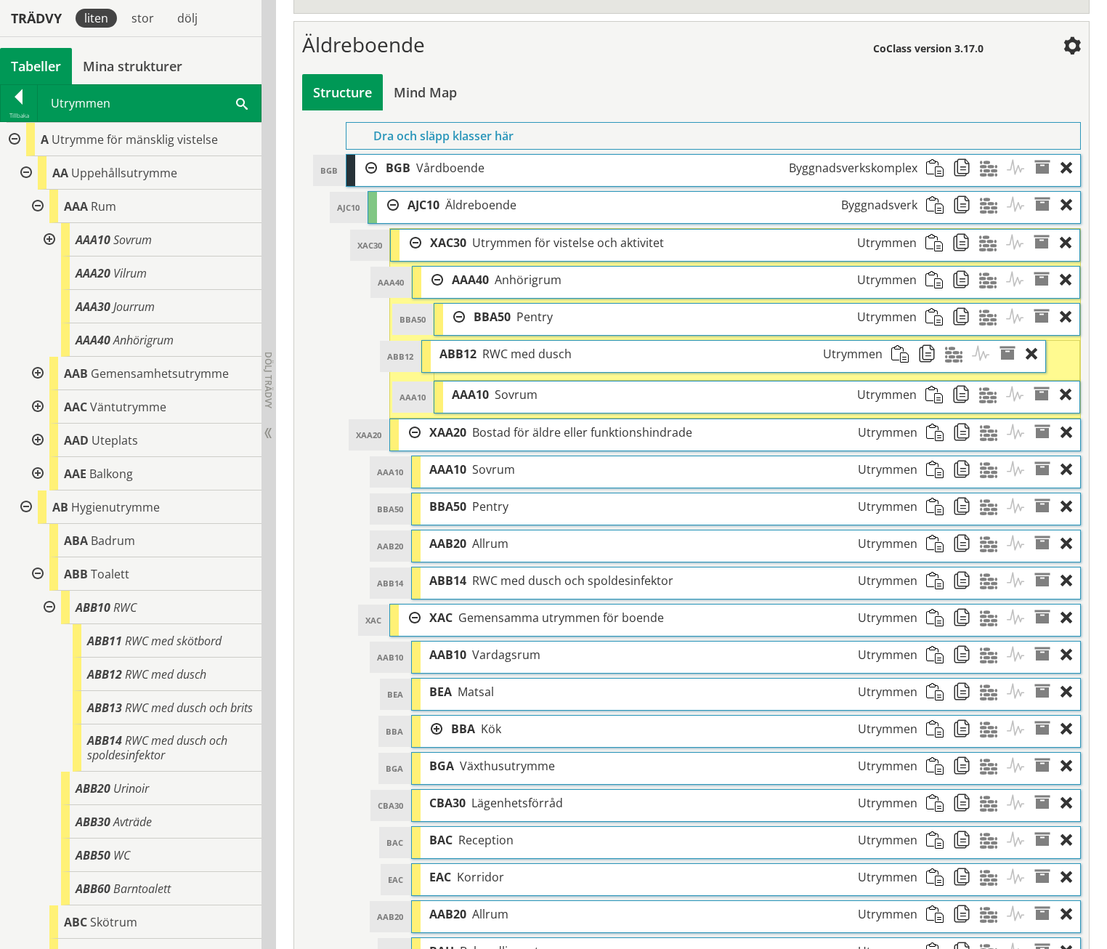
drag, startPoint x: 576, startPoint y: 321, endPoint x: 542, endPoint y: 321, distance: 34.2
click at [542, 346] on span "RWC med dusch" at bounding box center [526, 354] width 89 height 16
drag, startPoint x: 485, startPoint y: 333, endPoint x: 527, endPoint y: 333, distance: 41.4
click at [527, 346] on span "ABB12" at bounding box center [511, 354] width 37 height 16
drag, startPoint x: 542, startPoint y: 328, endPoint x: 513, endPoint y: 328, distance: 29.1
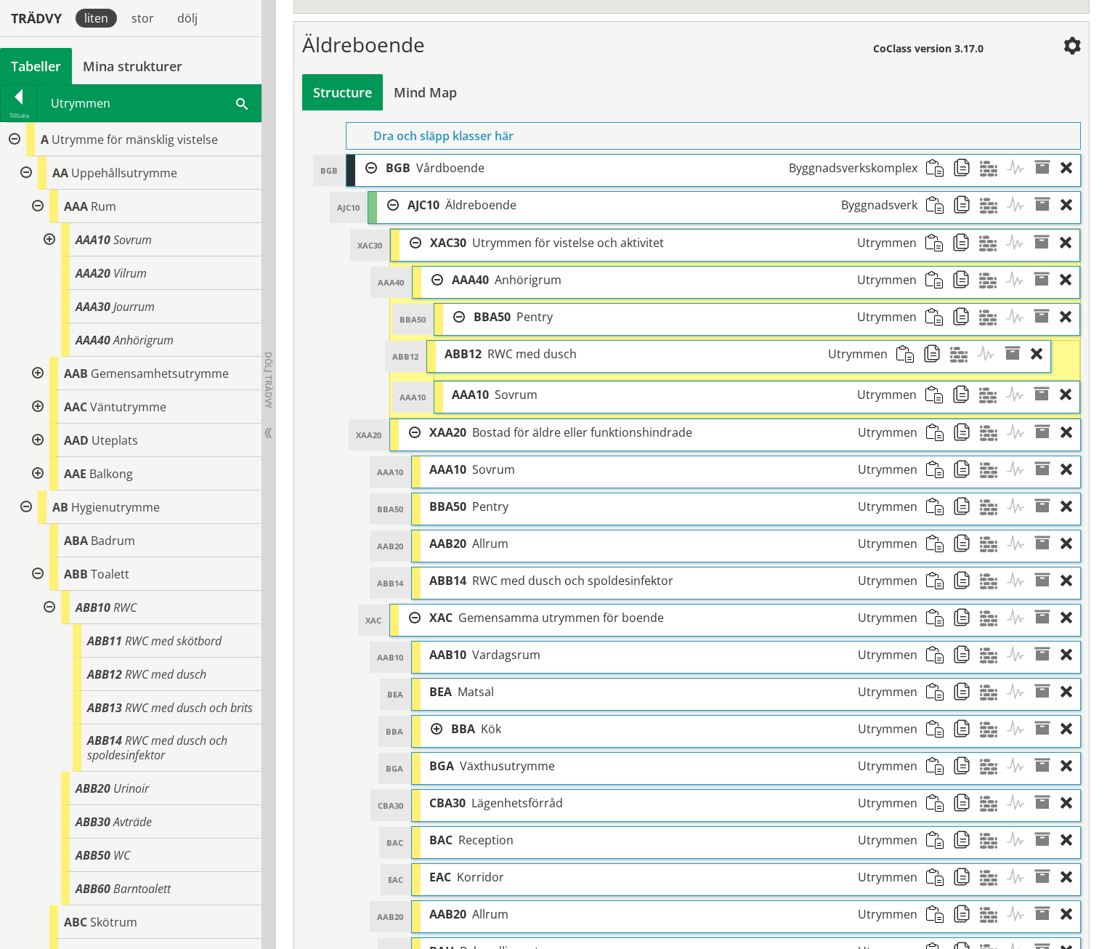
click at [513, 346] on span "RWC med dusch" at bounding box center [532, 354] width 89 height 16
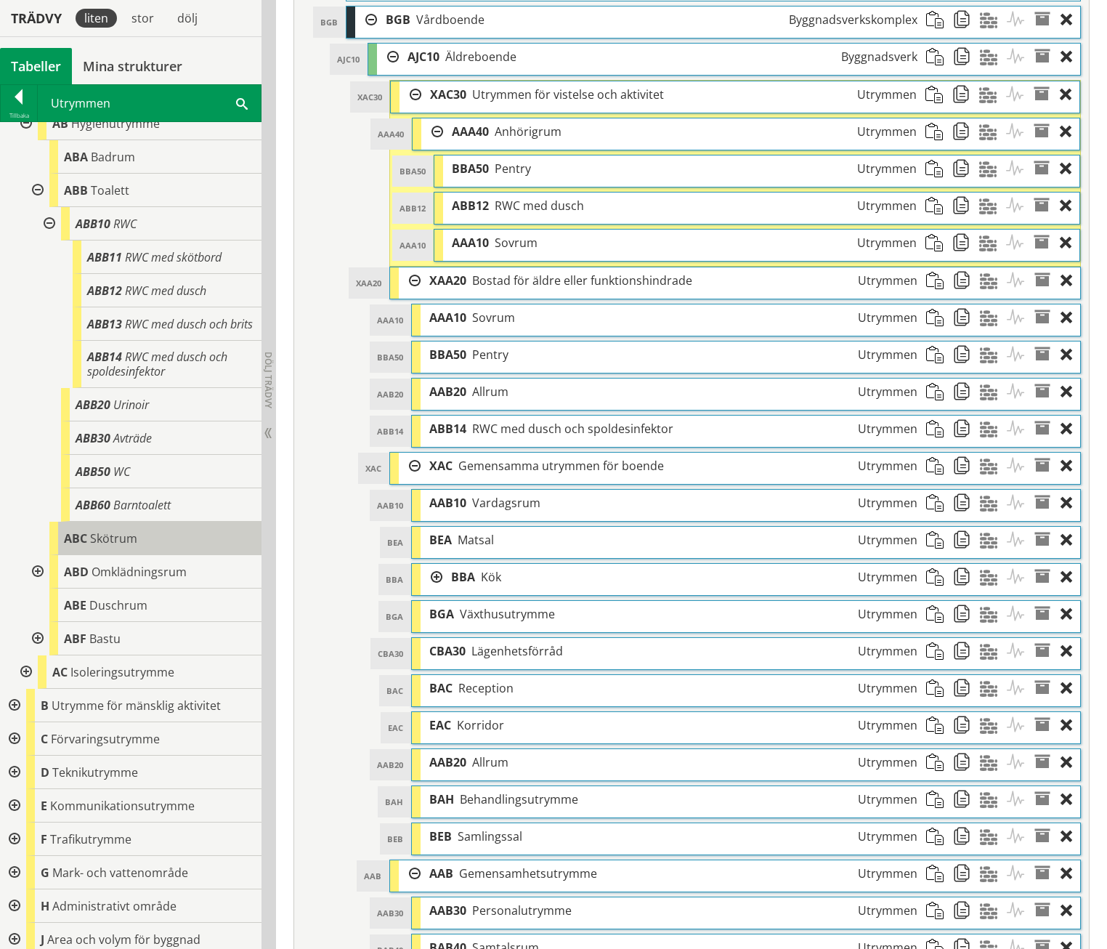
scroll to position [458, 0]
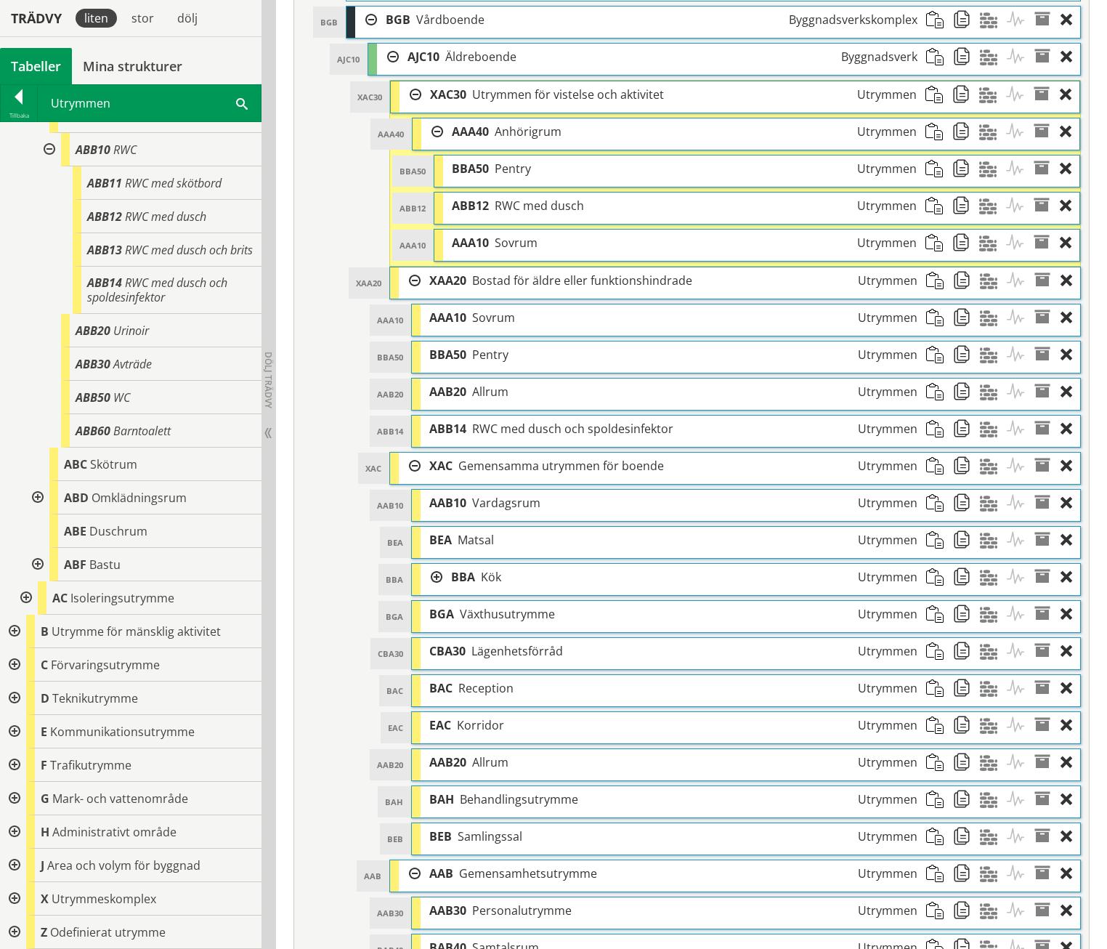
click at [15, 733] on div at bounding box center [13, 731] width 26 height 33
click at [25, 761] on div at bounding box center [25, 764] width 26 height 33
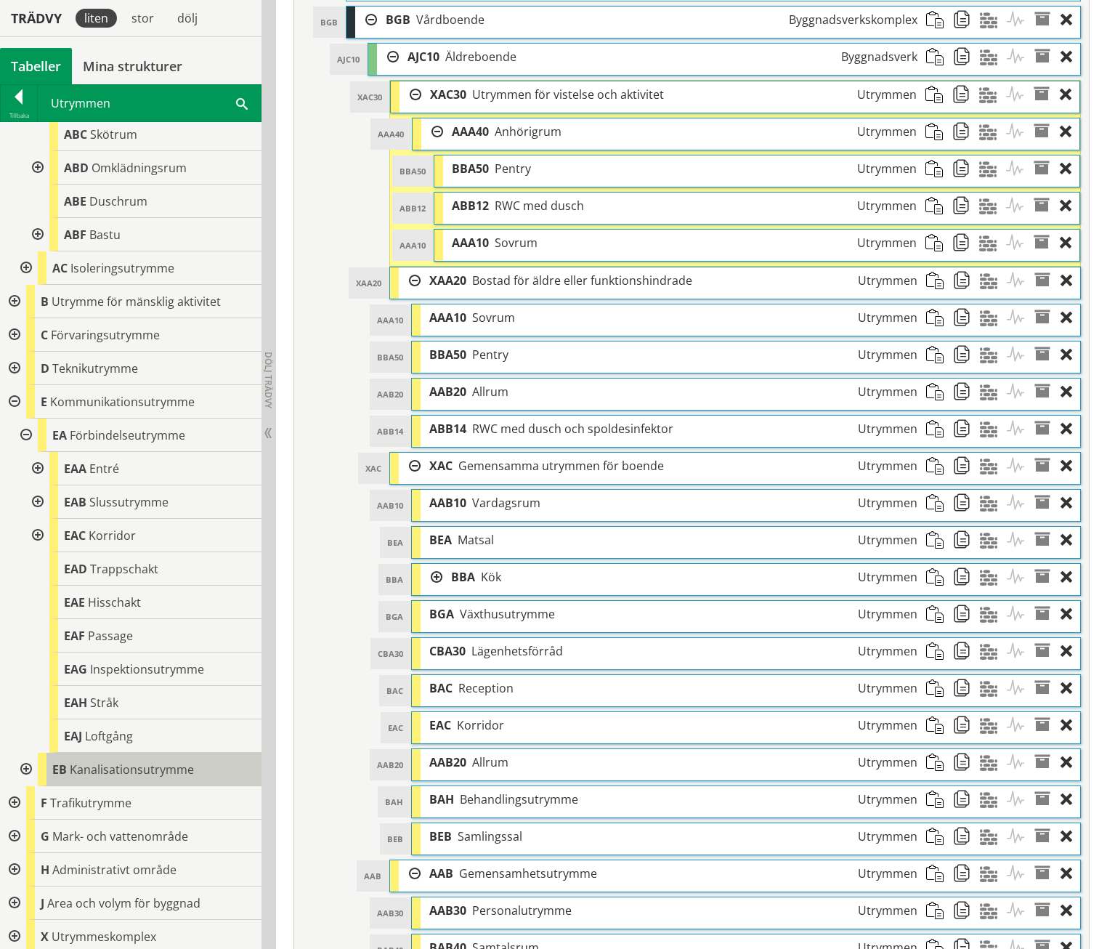
scroll to position [825, 0]
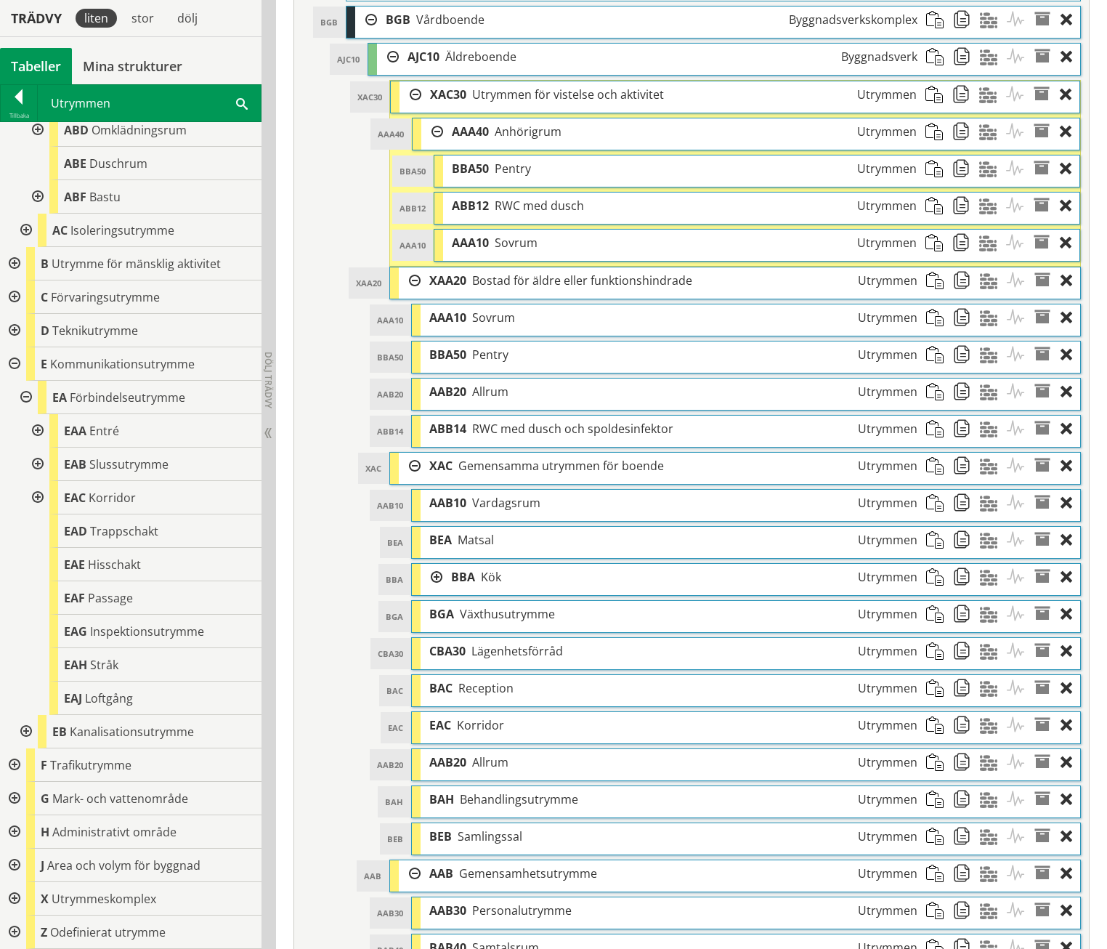
click at [35, 428] on div at bounding box center [36, 430] width 26 height 33
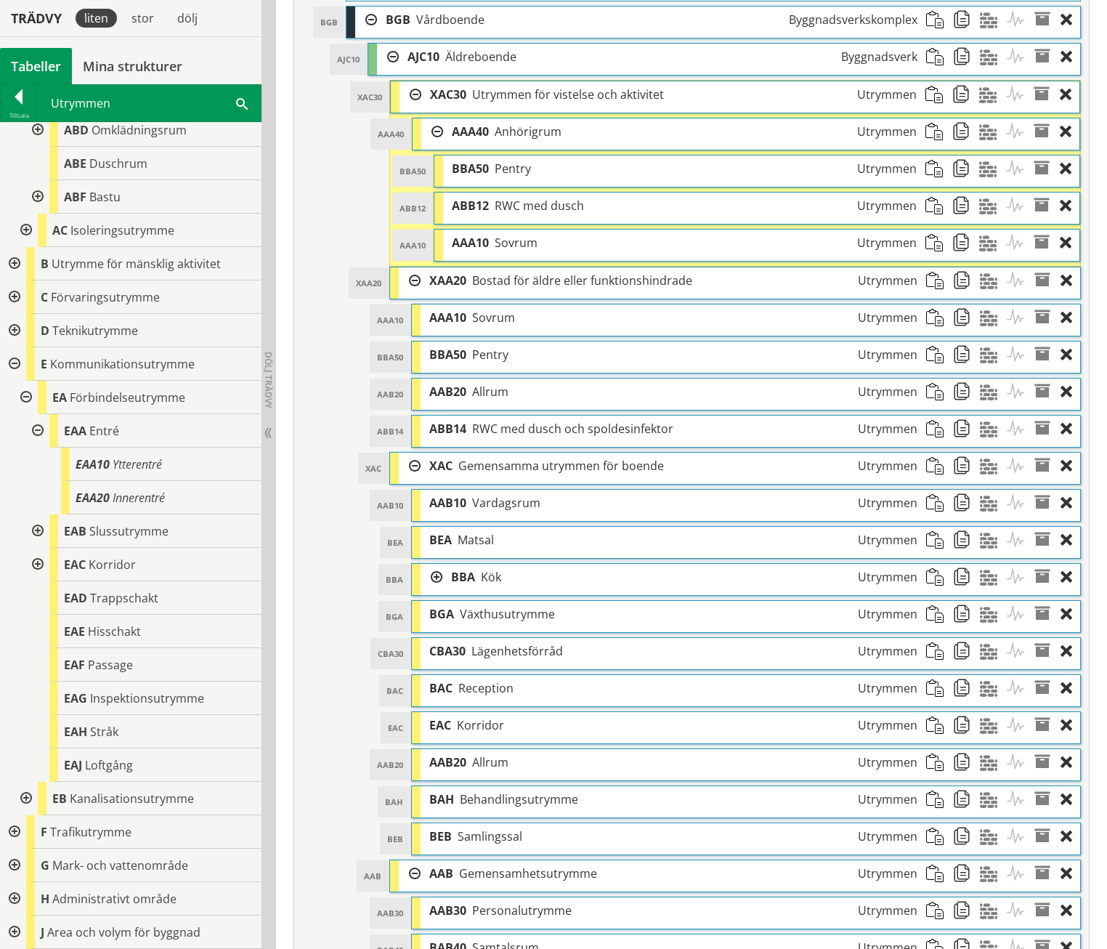
click at [35, 428] on div at bounding box center [36, 430] width 26 height 33
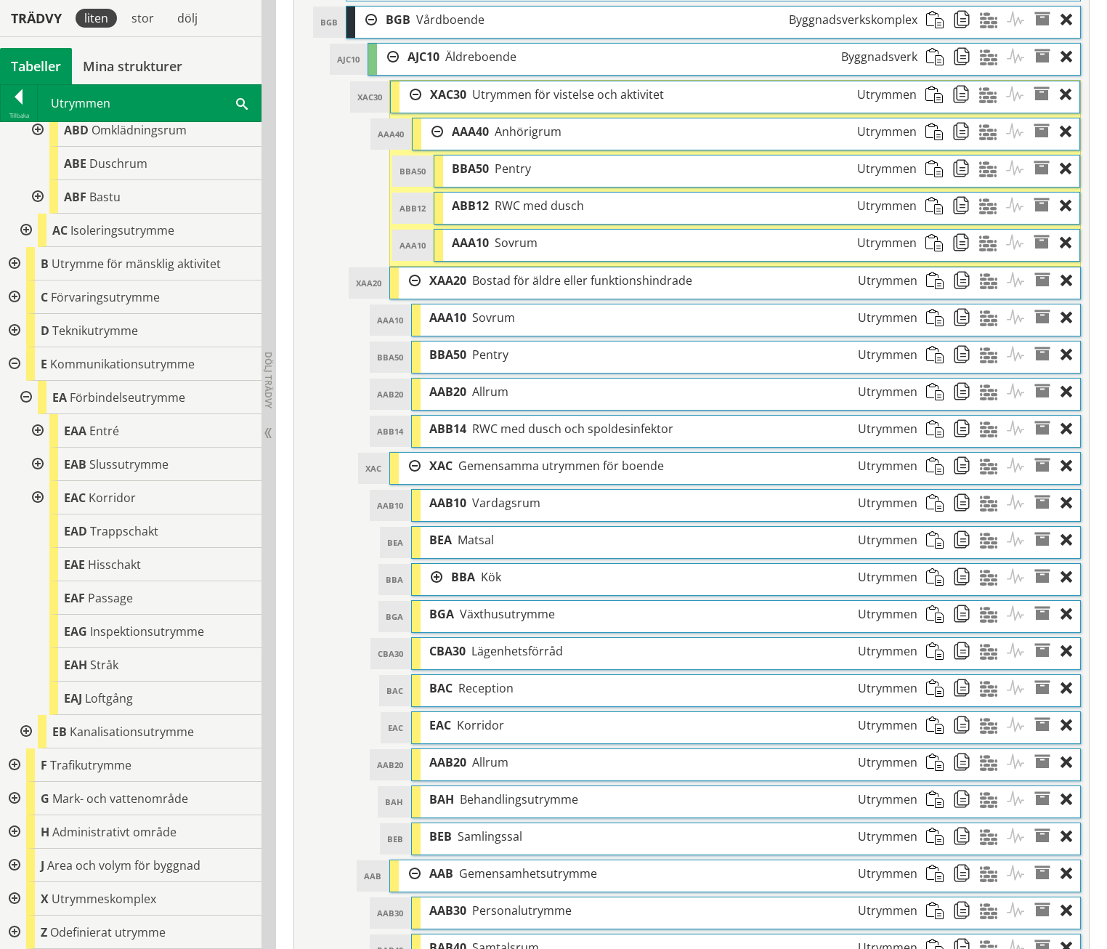
click at [34, 461] on div at bounding box center [36, 464] width 26 height 33
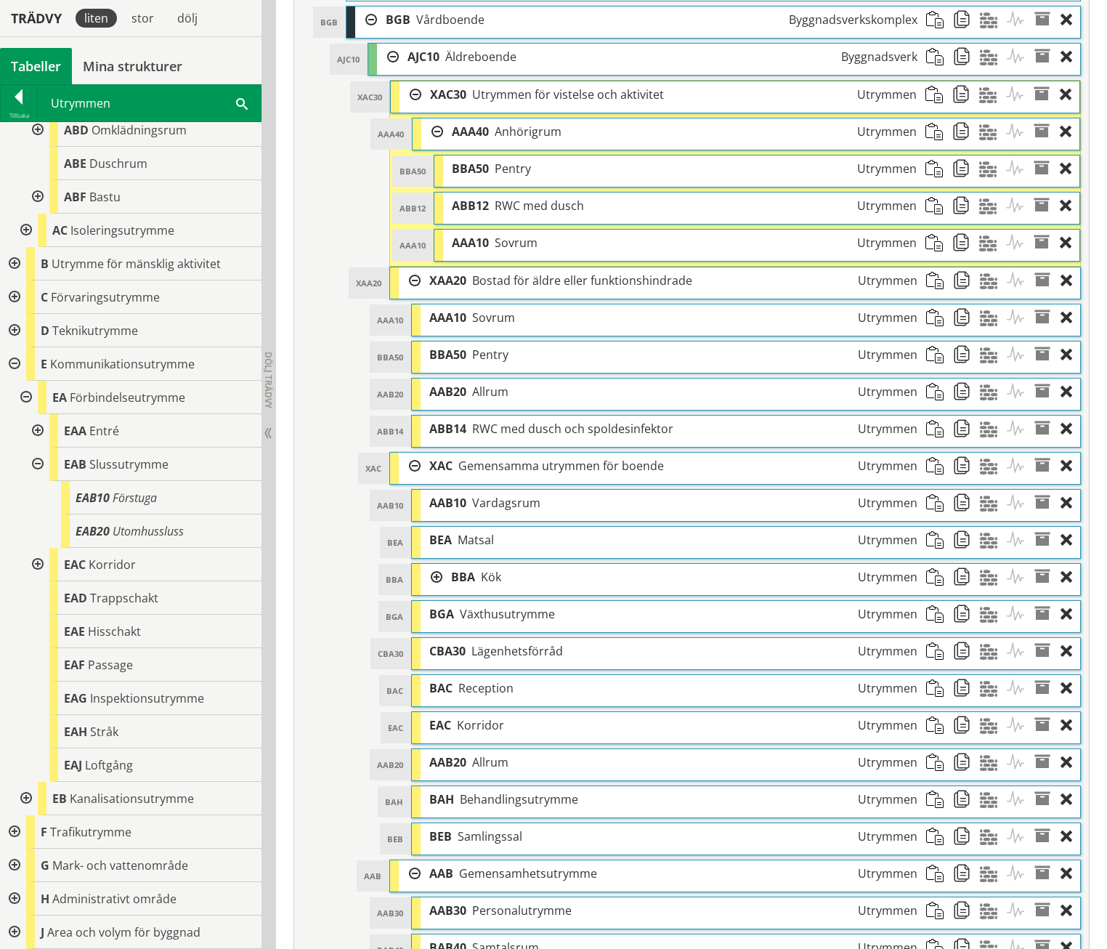
click at [34, 461] on div at bounding box center [36, 464] width 26 height 33
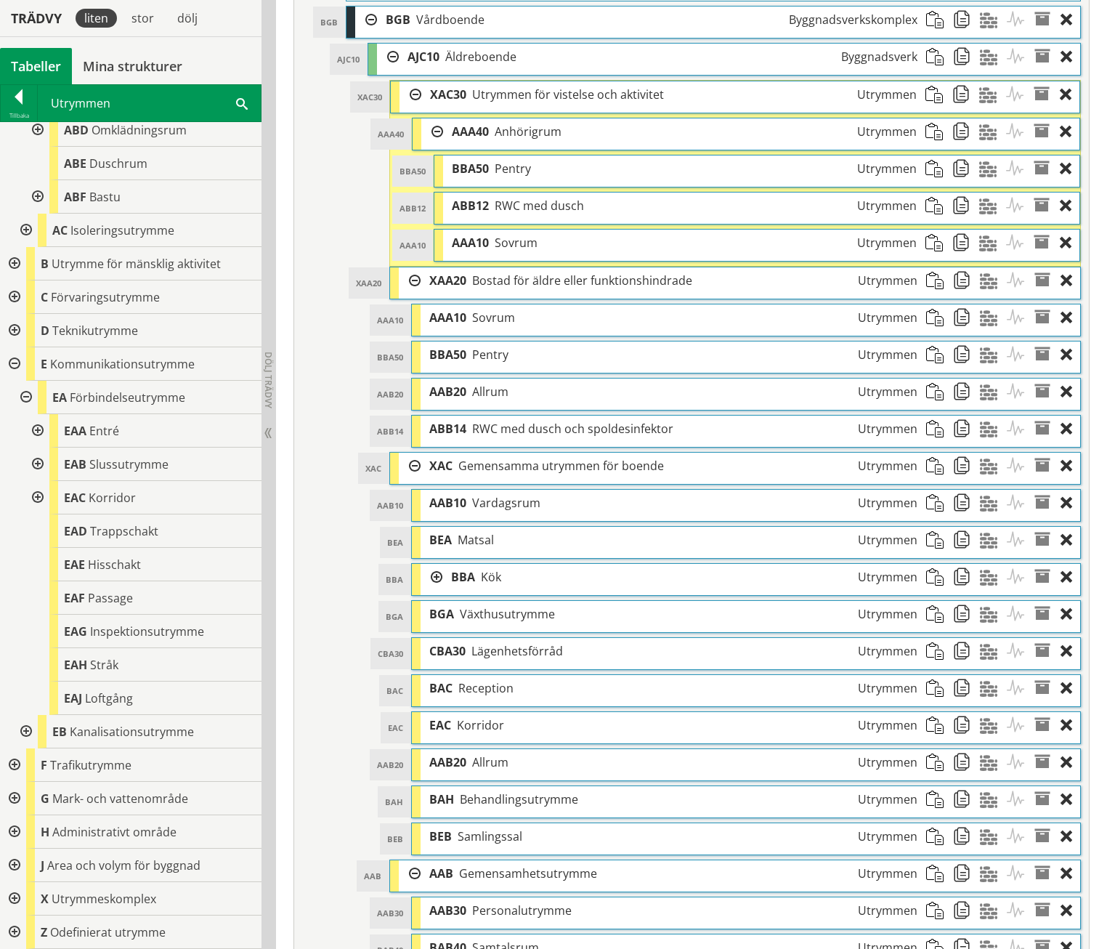
click at [39, 493] on div at bounding box center [36, 497] width 26 height 33
click at [43, 429] on div at bounding box center [36, 430] width 26 height 33
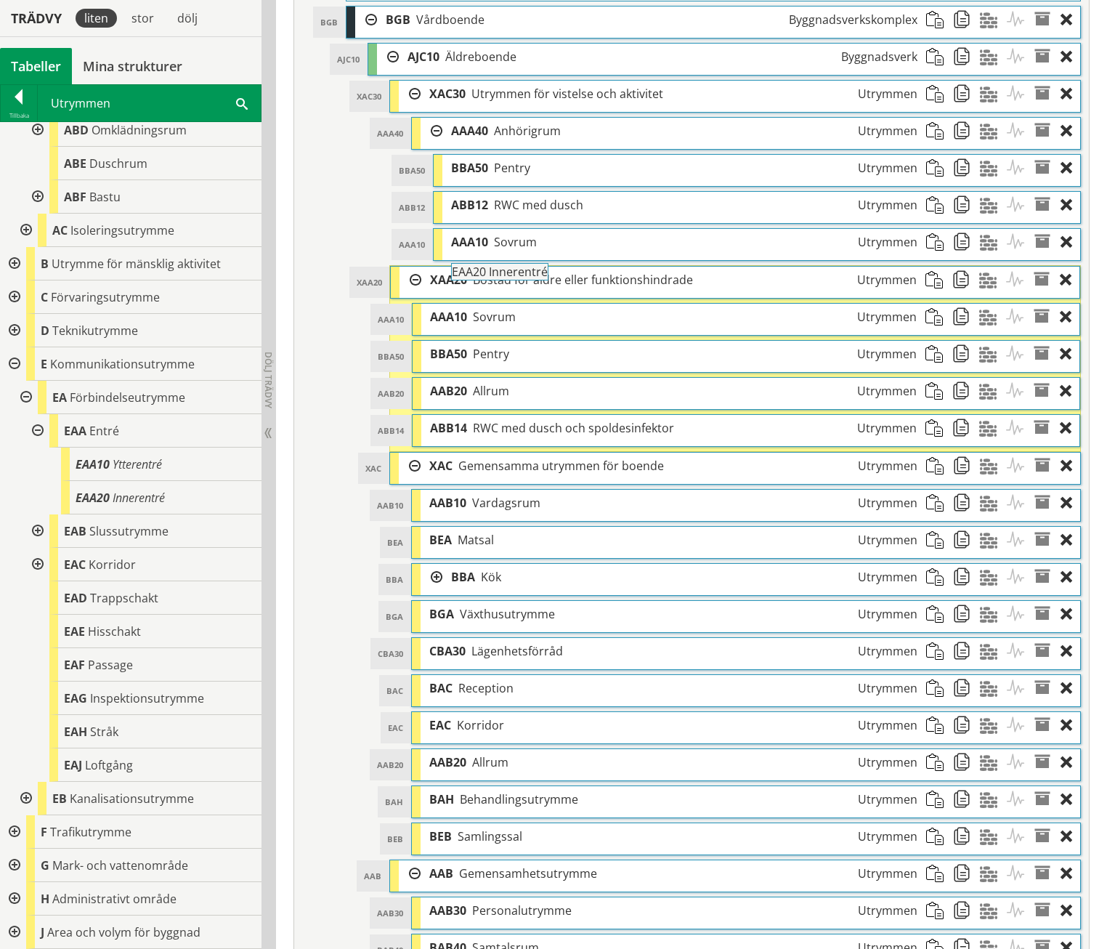
drag, startPoint x: 140, startPoint y: 498, endPoint x: 557, endPoint y: 280, distance: 470.0
click at [557, 280] on div "Trädvy liten stor dölj Tabeller Mina strukturer CoClass Version 3.17.0" at bounding box center [553, 844] width 1107 height 2933
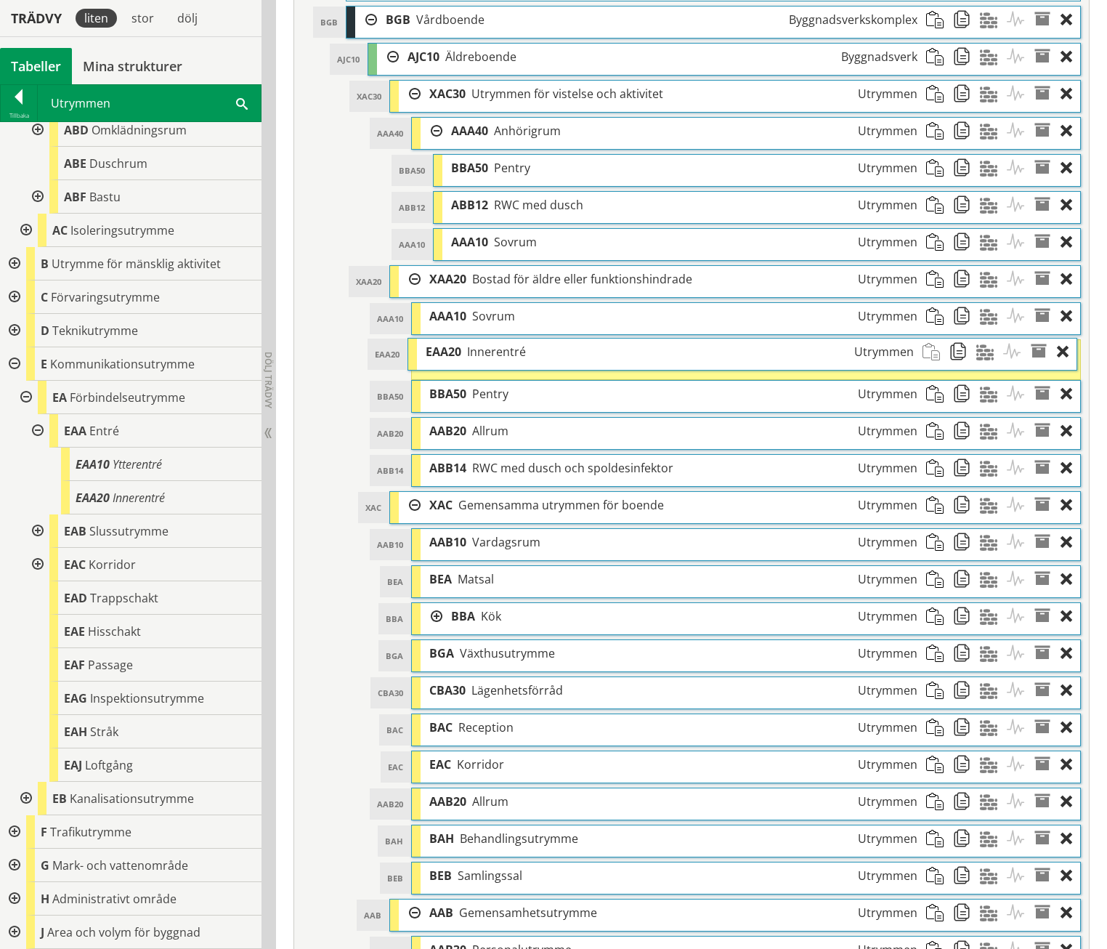
drag, startPoint x: 525, startPoint y: 437, endPoint x: 520, endPoint y: 324, distance: 112.7
click at [520, 344] on span "Innerentré" at bounding box center [496, 352] width 59 height 16
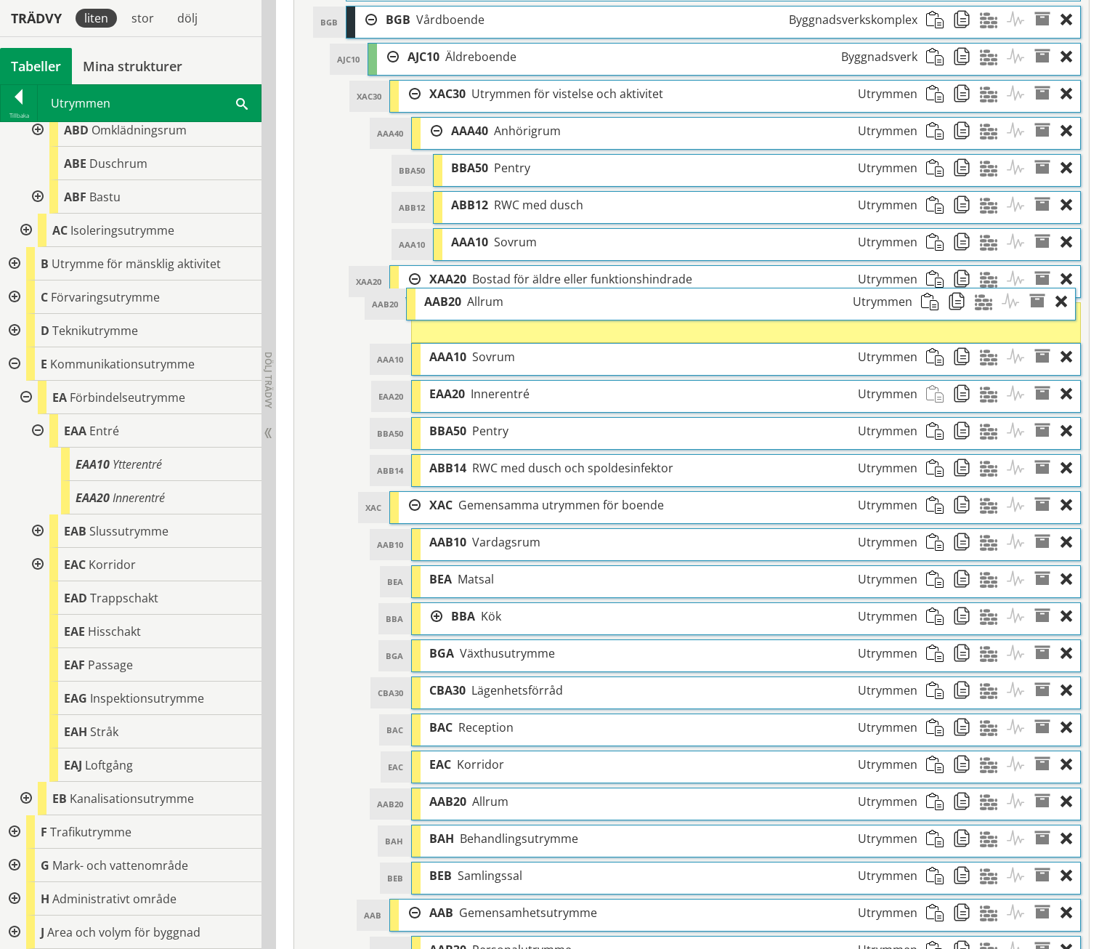
drag, startPoint x: 520, startPoint y: 408, endPoint x: 514, endPoint y: 323, distance: 85.2
click at [514, 323] on ol "AAA10 AAA10 Sovrum Utrymmen Dra och släpp Aktiviteter Dra och släpp Material oc…" at bounding box center [746, 394] width 671 height 185
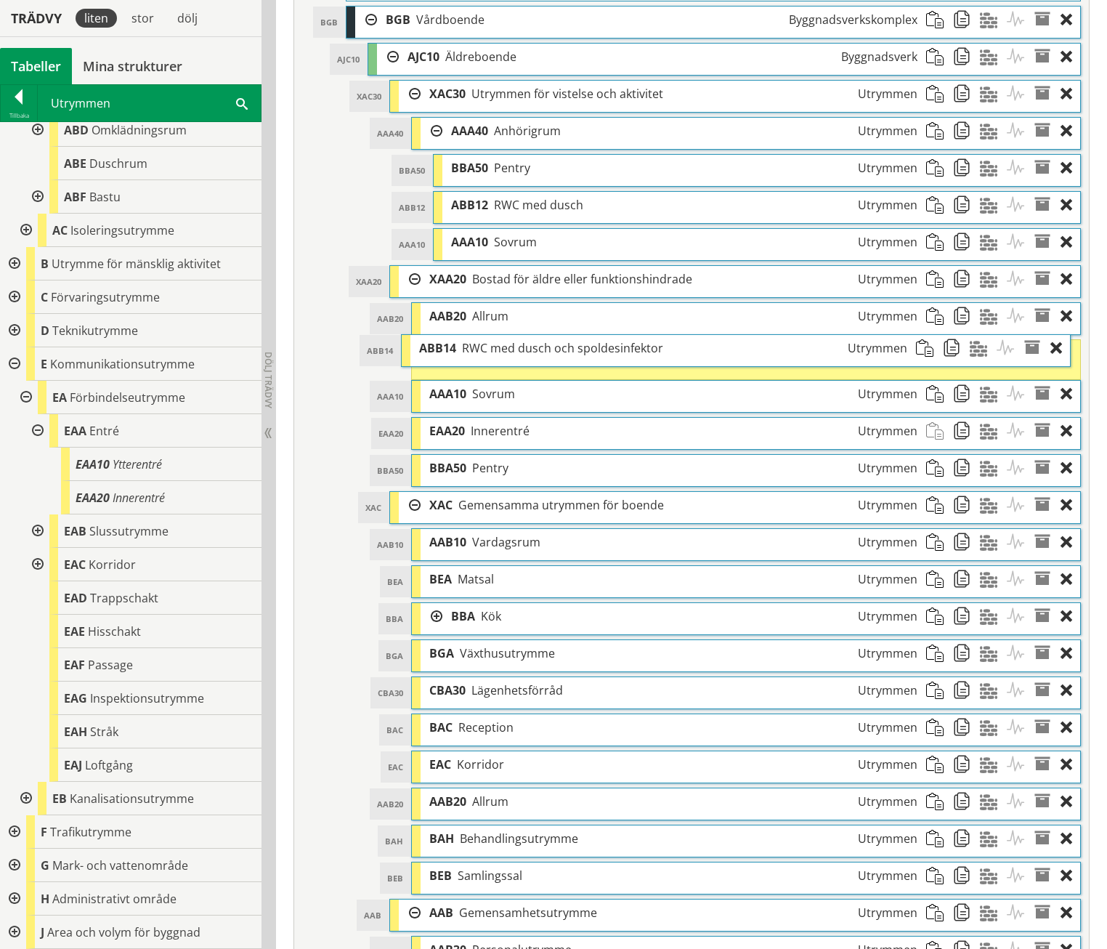
drag, startPoint x: 501, startPoint y: 436, endPoint x: 490, endPoint y: 320, distance: 116.8
click at [490, 340] on span "RWC med dusch och spoldesinfektor" at bounding box center [562, 348] width 201 height 16
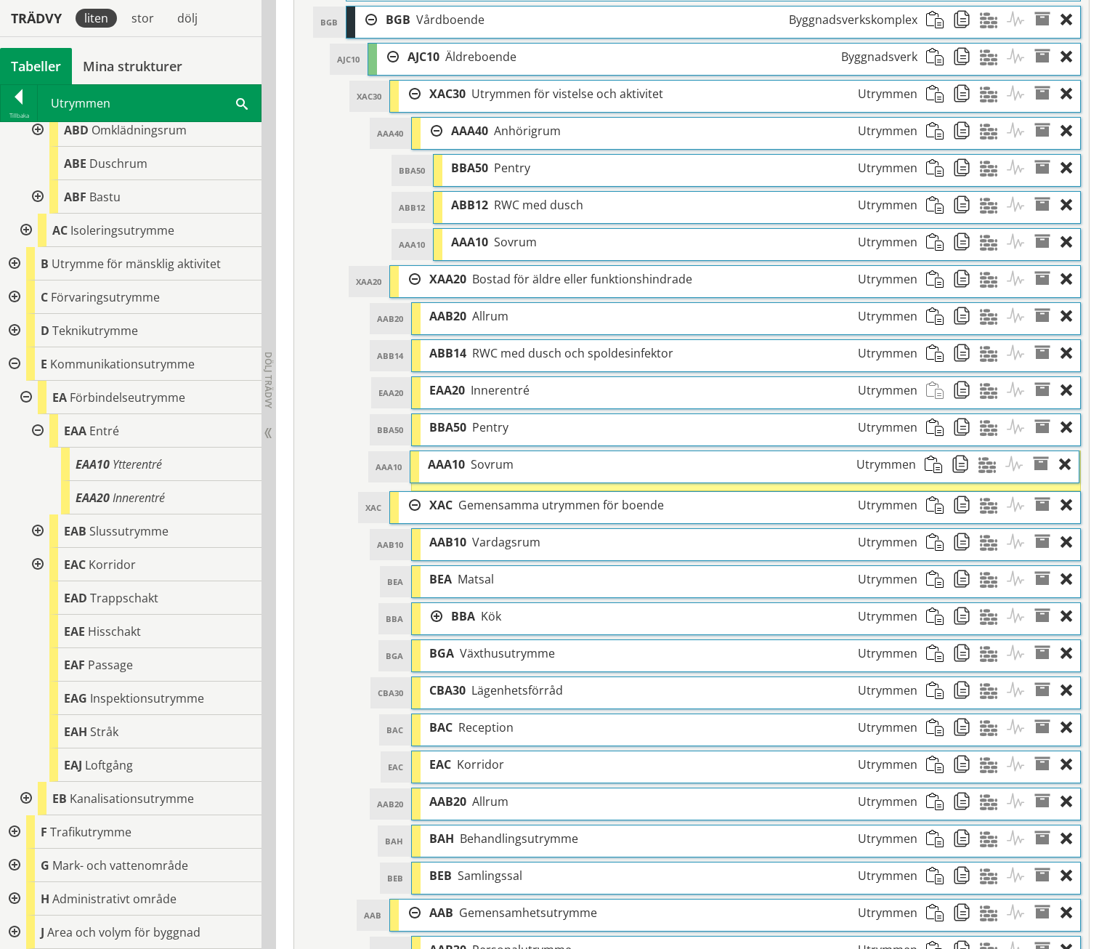
drag, startPoint x: 489, startPoint y: 372, endPoint x: 487, endPoint y: 437, distance: 65.4
click at [487, 456] on span "Sovrum" at bounding box center [492, 464] width 43 height 16
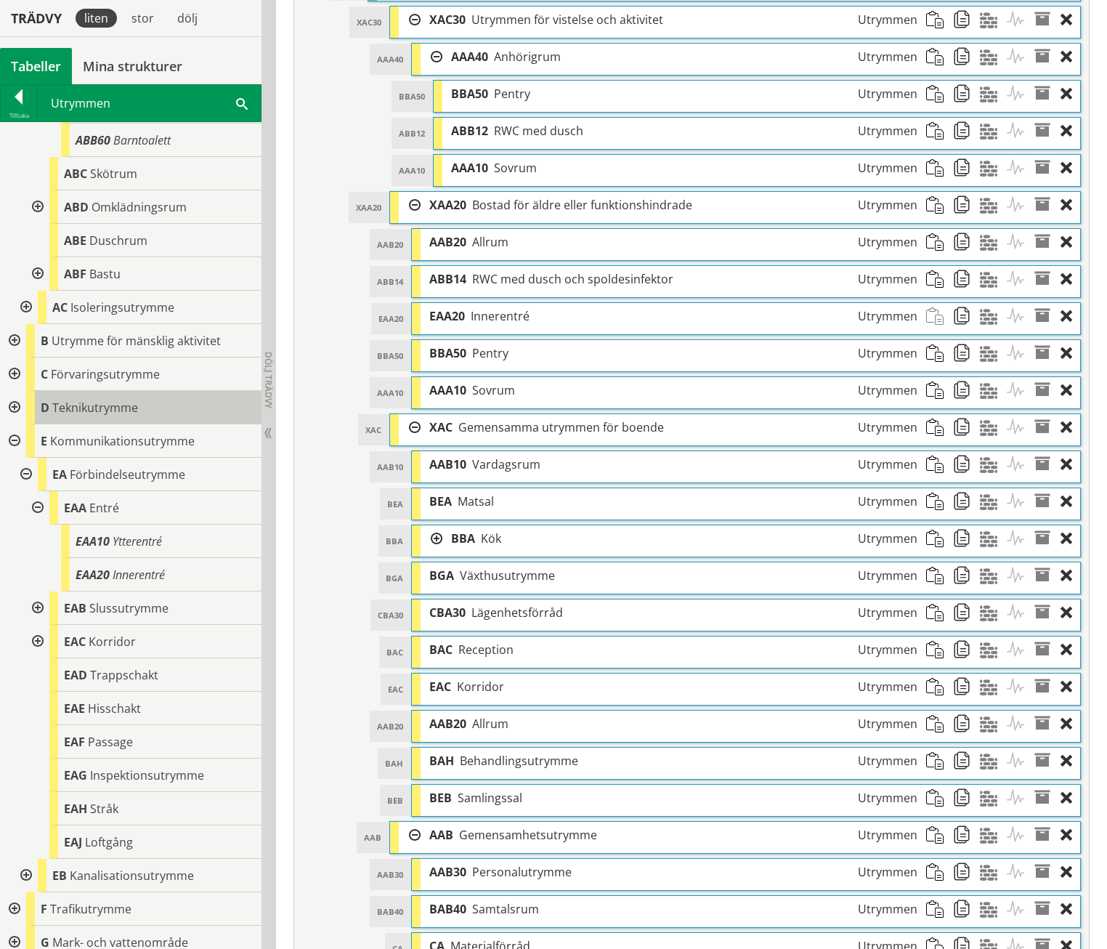
scroll to position [634, 0]
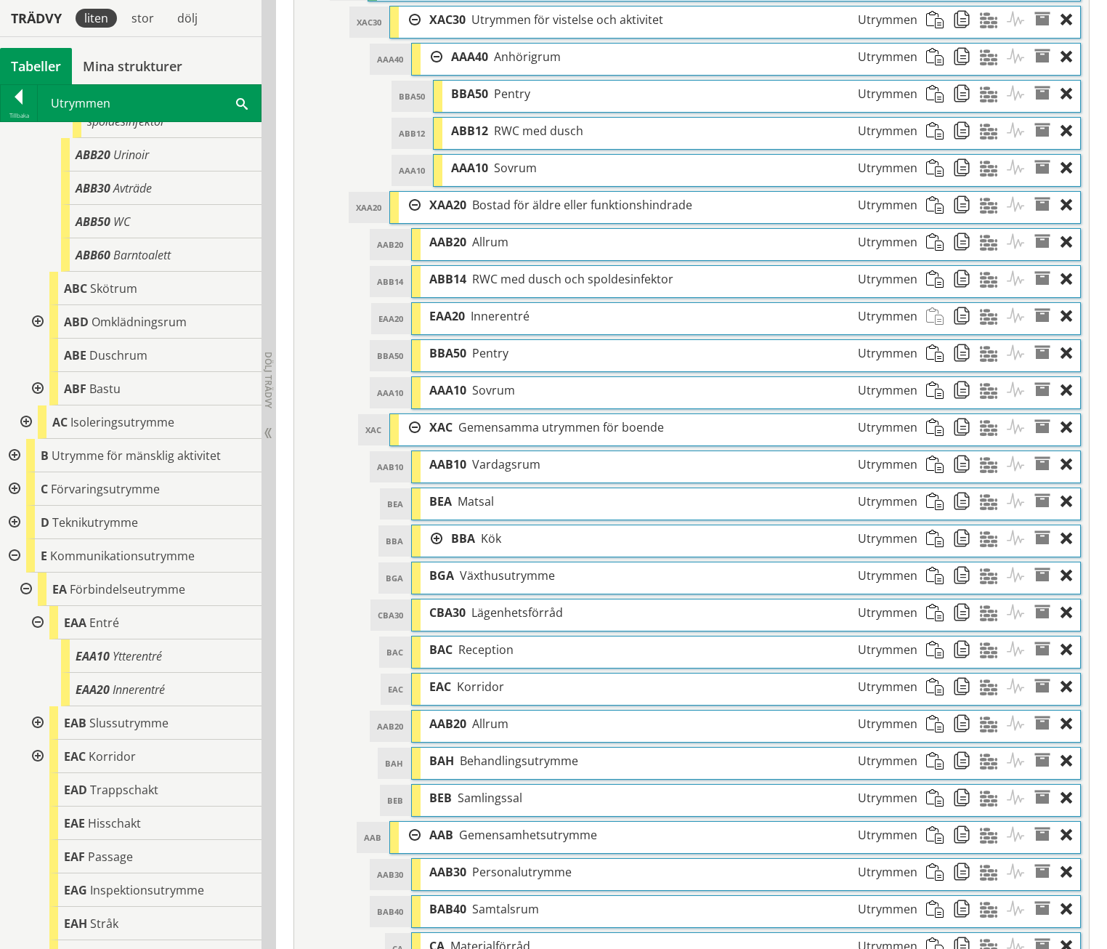
click at [16, 558] on div at bounding box center [13, 555] width 26 height 33
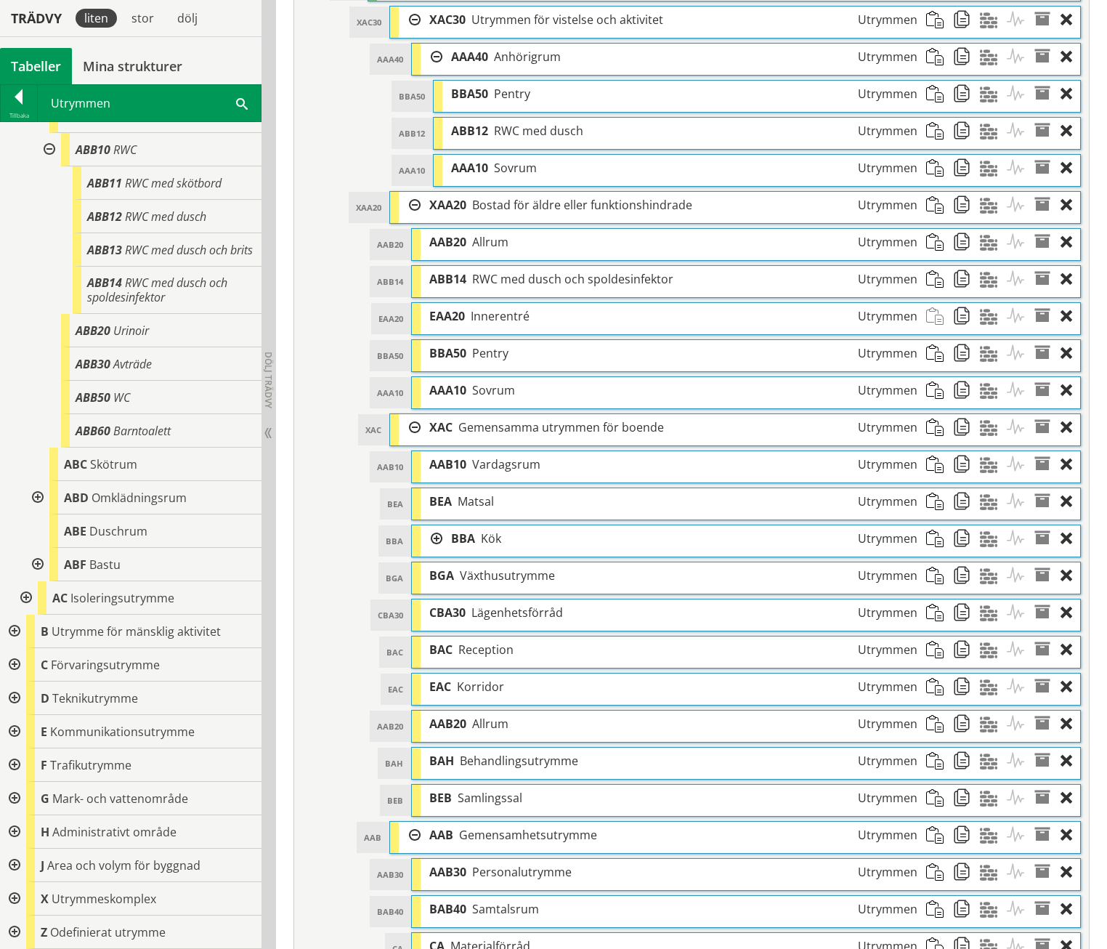
click at [17, 667] on div at bounding box center [13, 664] width 26 height 33
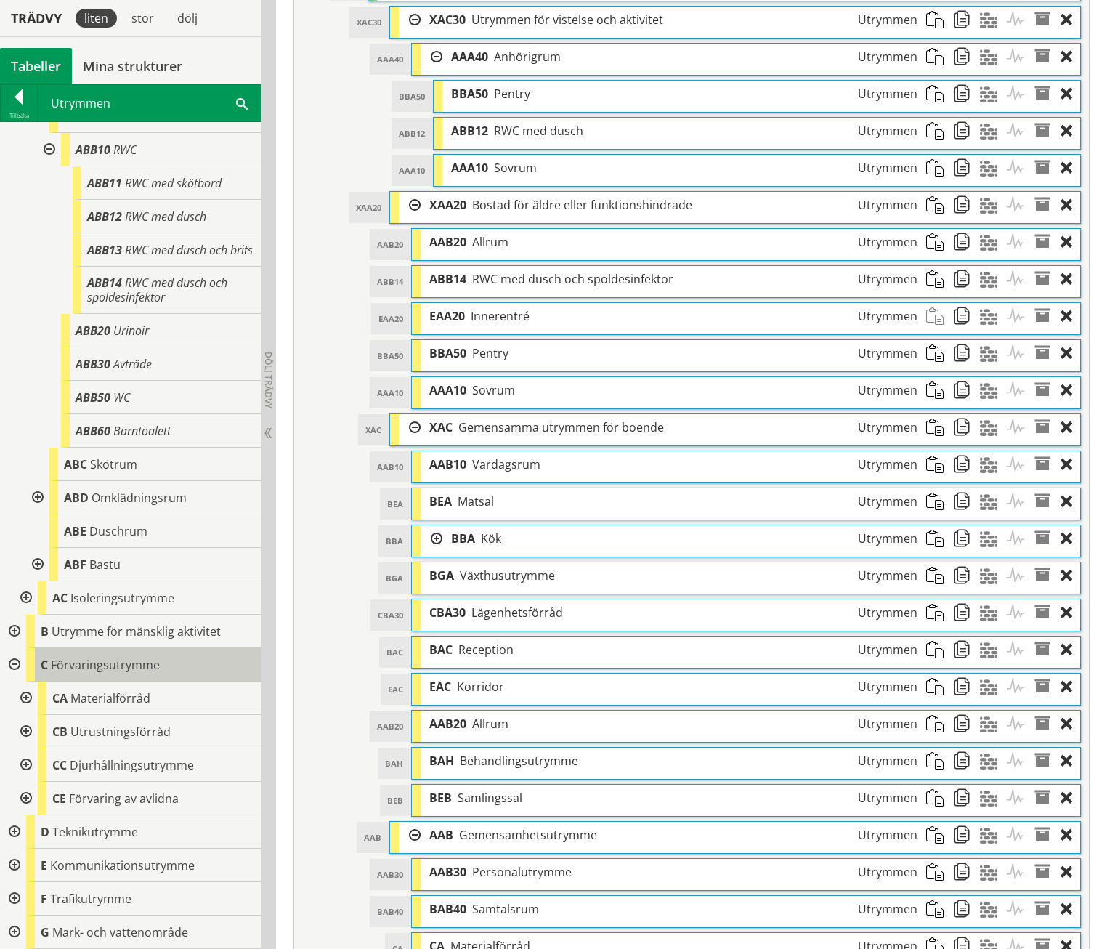
scroll to position [591, 0]
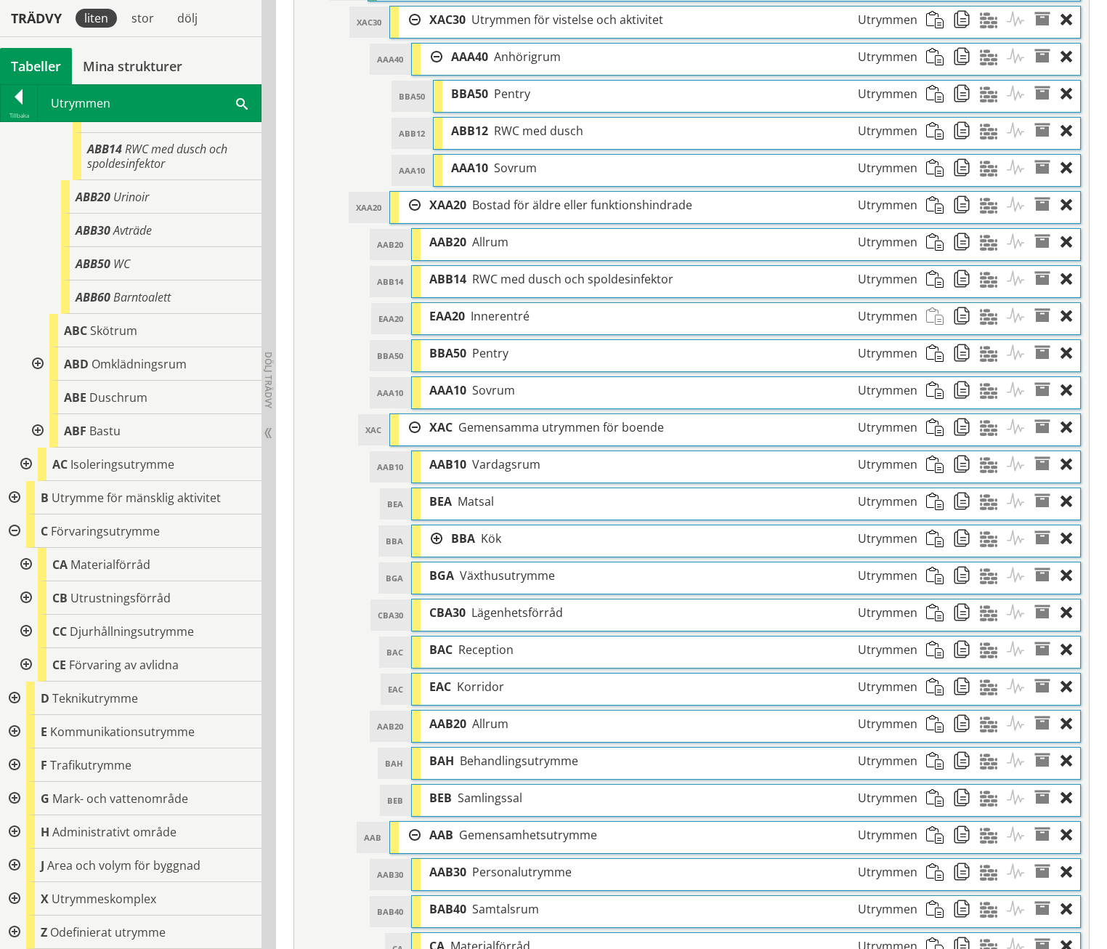
click at [26, 565] on div at bounding box center [25, 564] width 26 height 33
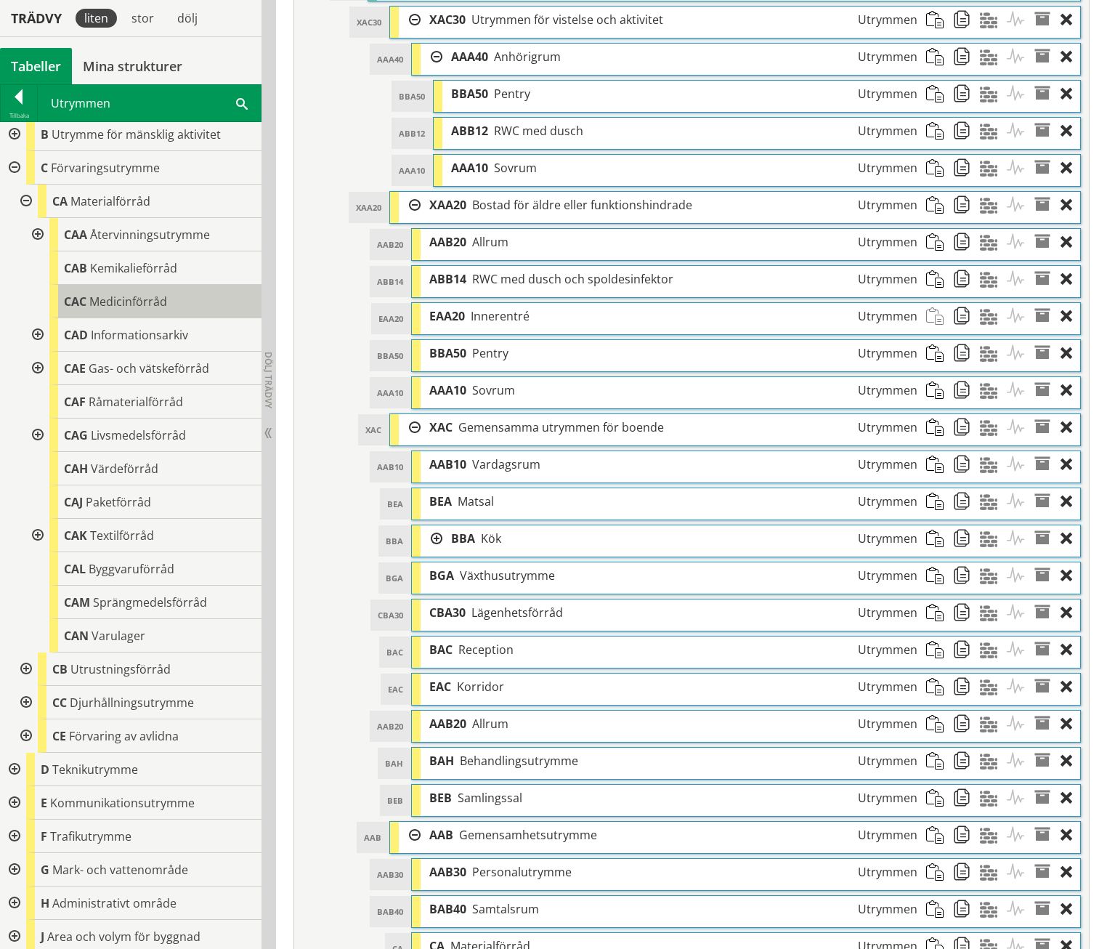
scroll to position [975, 0]
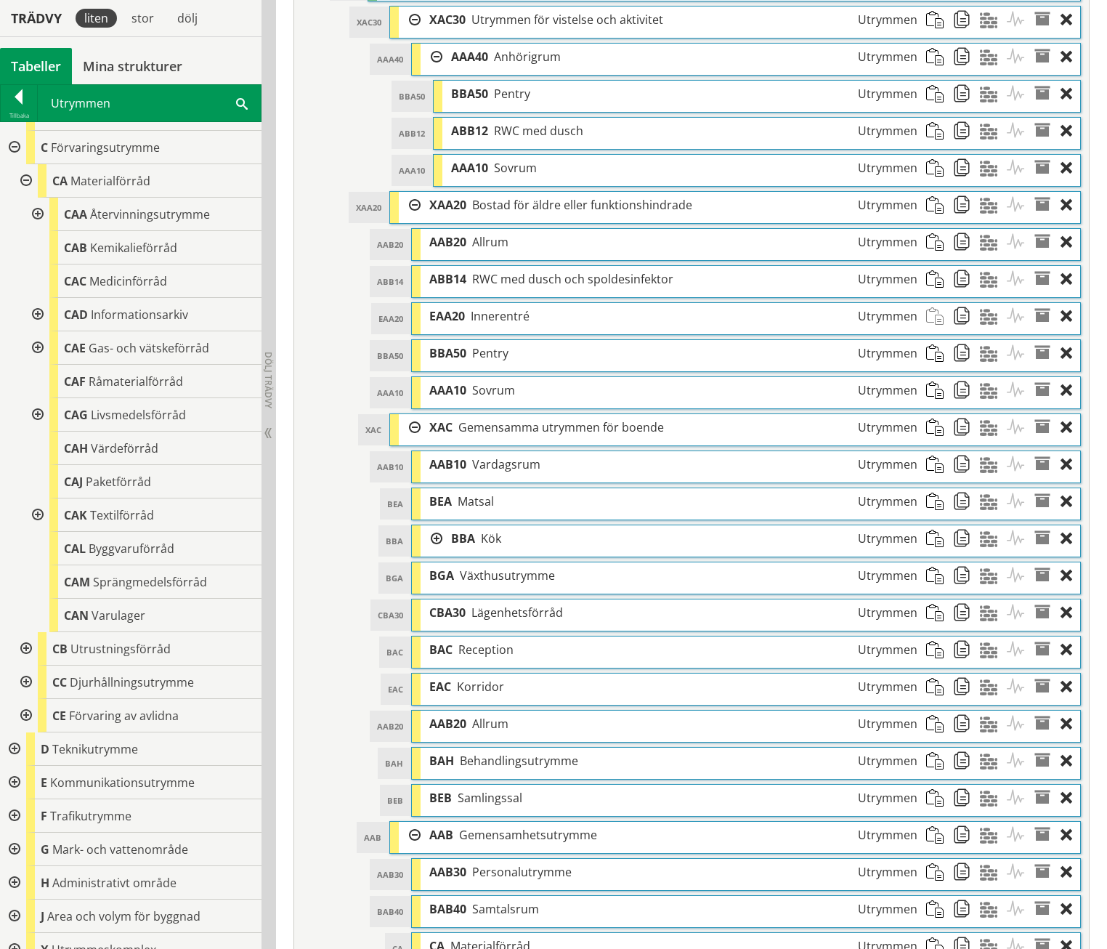
click at [38, 509] on div at bounding box center [36, 514] width 26 height 33
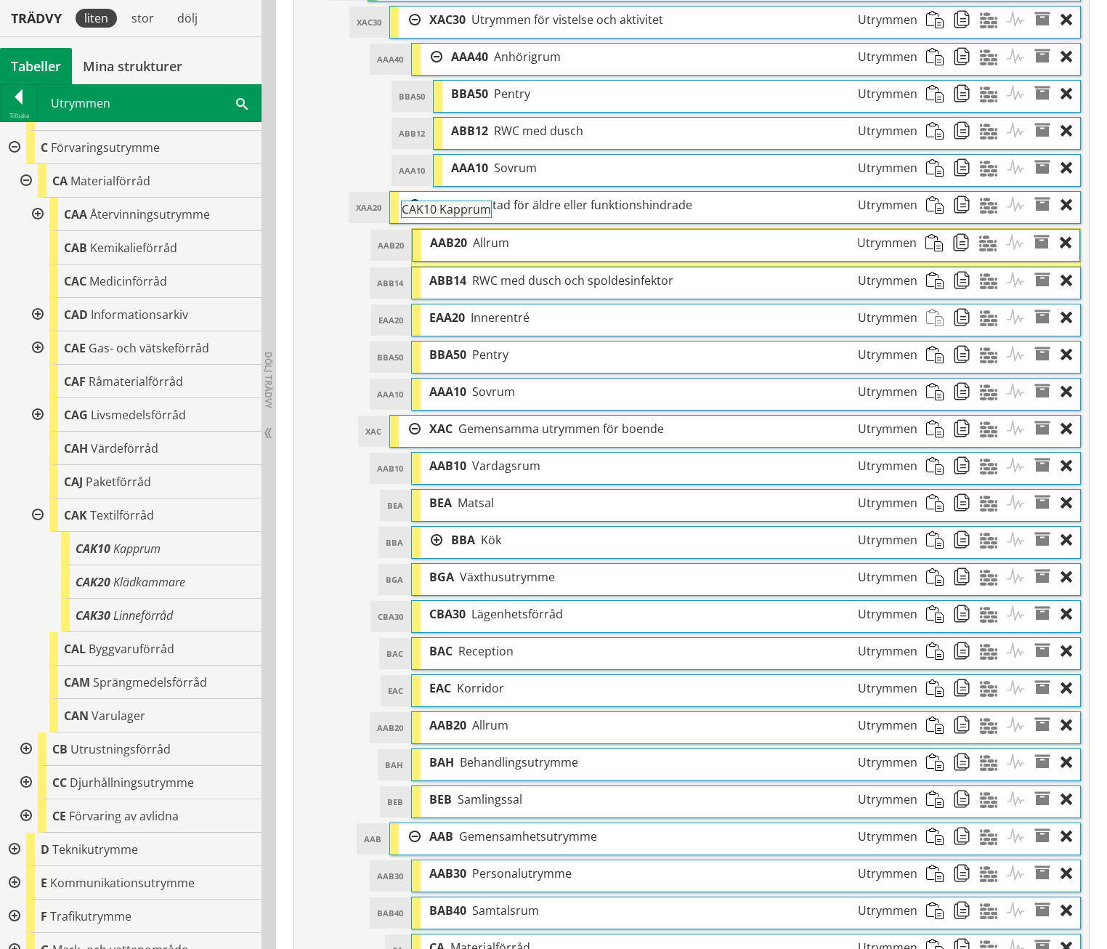
drag, startPoint x: 116, startPoint y: 554, endPoint x: 482, endPoint y: 222, distance: 493.9
click at [482, 222] on div "Trädvy liten stor [GEOGRAPHIC_DATA] Tabeller Mina strukturer CoClass Version 3.…" at bounding box center [553, 789] width 1107 height 2970
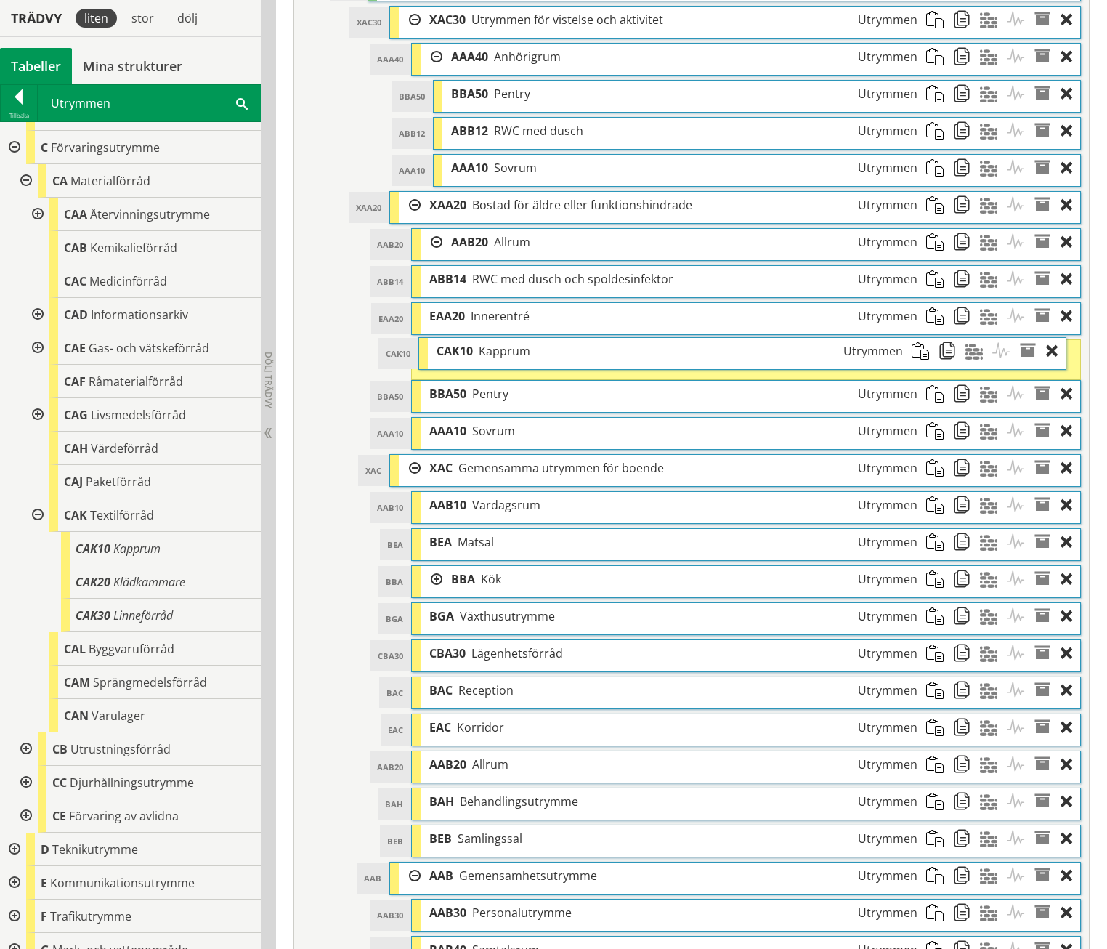
drag, startPoint x: 502, startPoint y: 254, endPoint x: 487, endPoint y: 326, distance: 73.5
click at [487, 343] on span "Kapprum" at bounding box center [505, 351] width 52 height 16
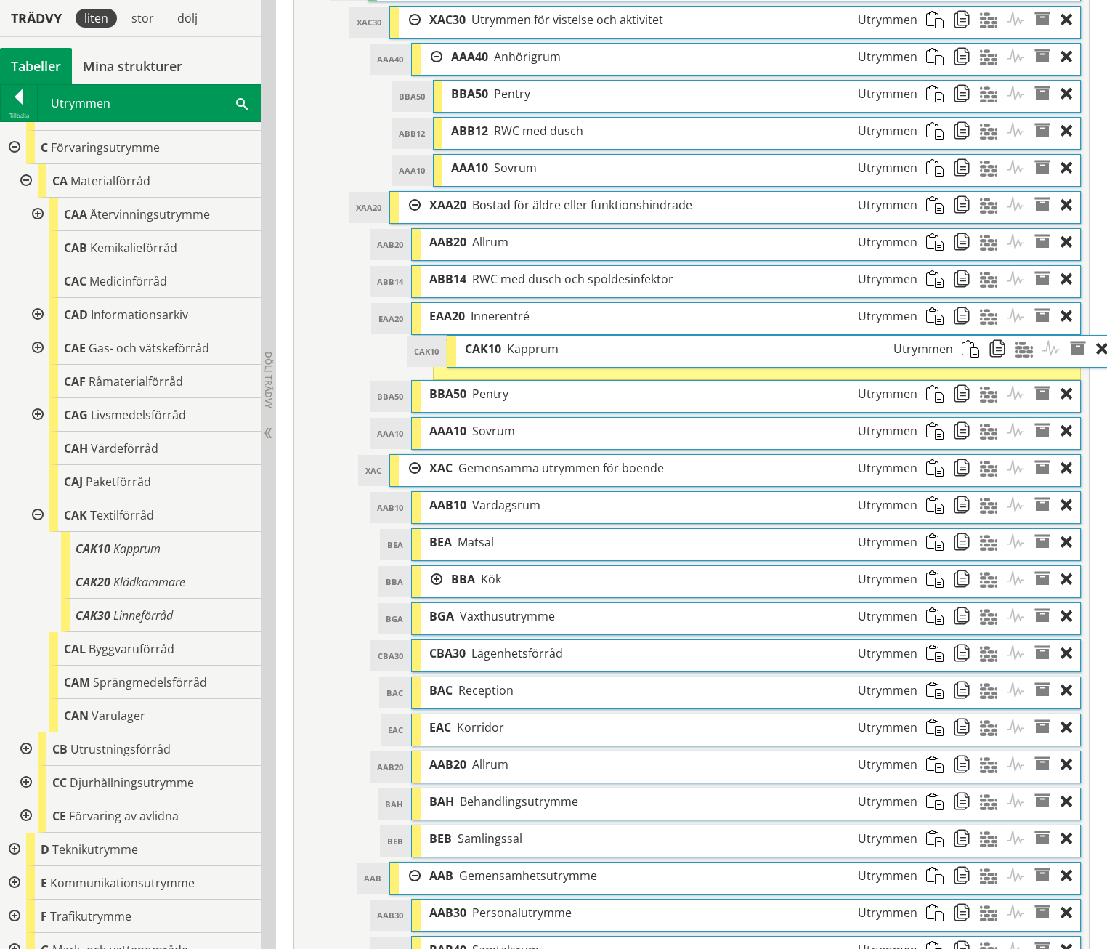
drag, startPoint x: 474, startPoint y: 328, endPoint x: 510, endPoint y: 324, distance: 35.9
click at [510, 341] on span "Kapprum" at bounding box center [533, 349] width 52 height 16
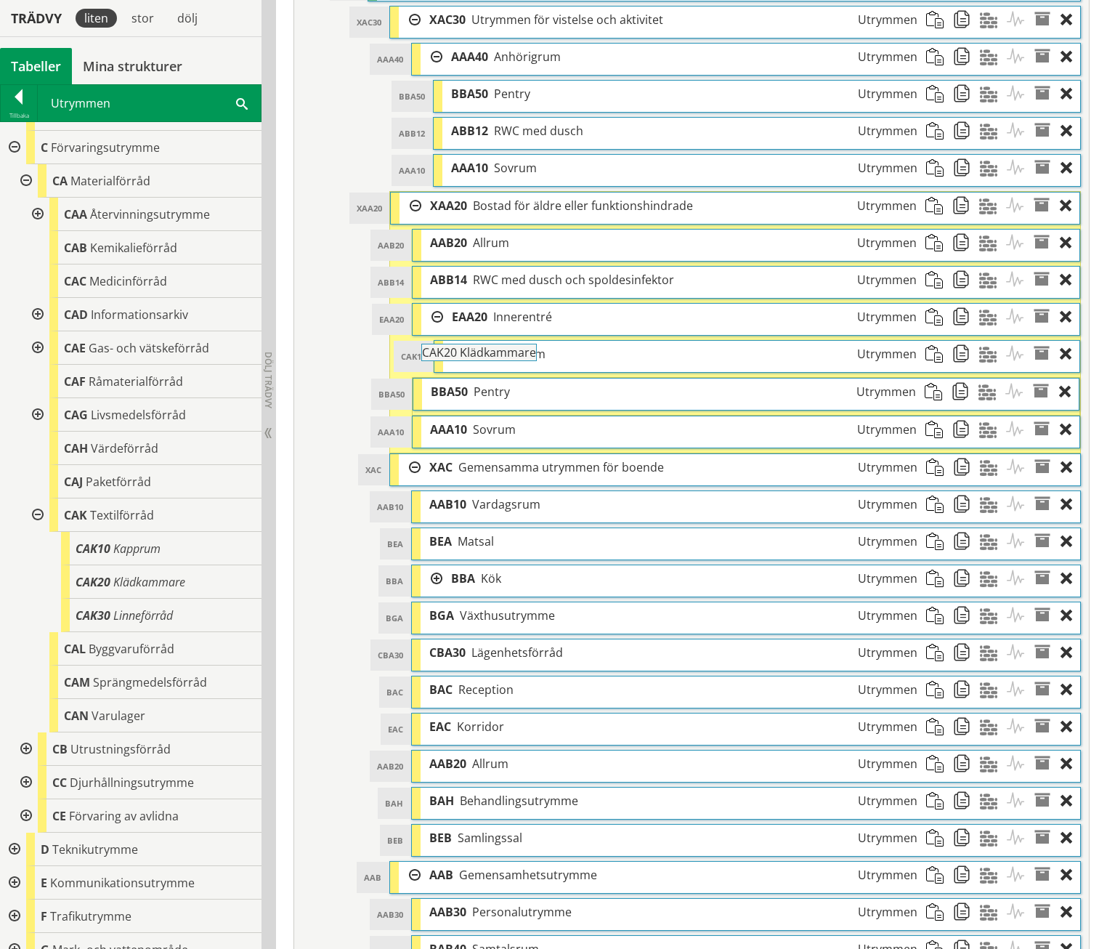
drag, startPoint x: 125, startPoint y: 581, endPoint x: 512, endPoint y: 360, distance: 445.6
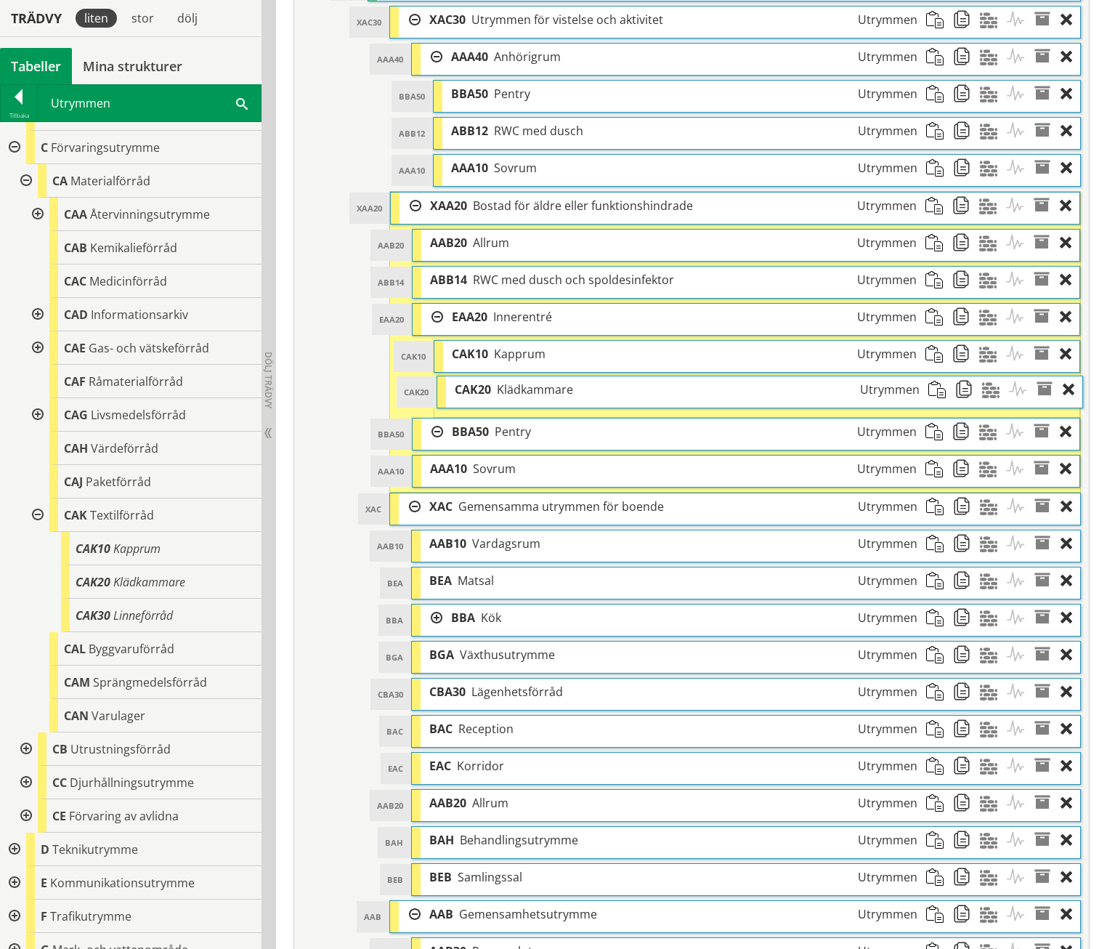
drag, startPoint x: 510, startPoint y: 400, endPoint x: 512, endPoint y: 361, distance: 38.6
click at [512, 381] on span "Klädkammare" at bounding box center [535, 389] width 76 height 16
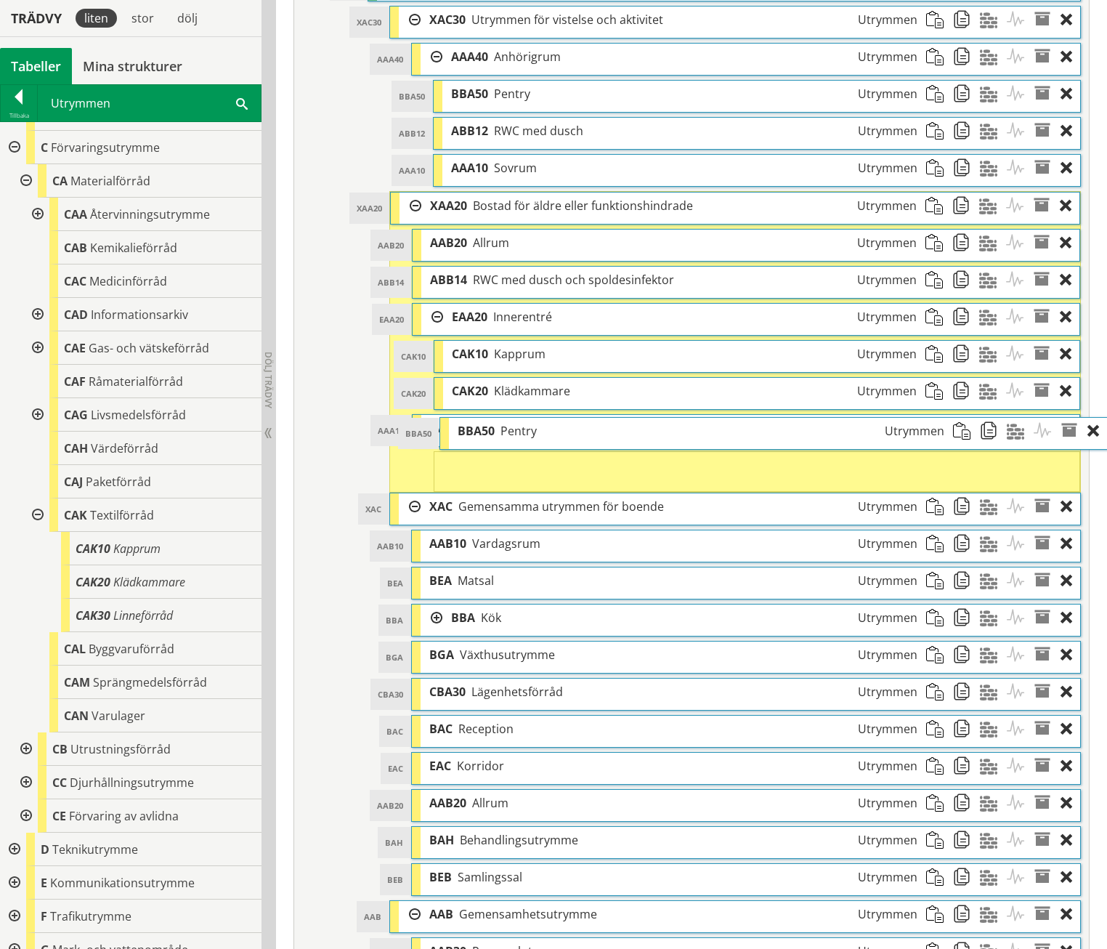
drag, startPoint x: 485, startPoint y: 407, endPoint x: 512, endPoint y: 410, distance: 27.0
click at [512, 423] on span "Pentry" at bounding box center [519, 431] width 36 height 16
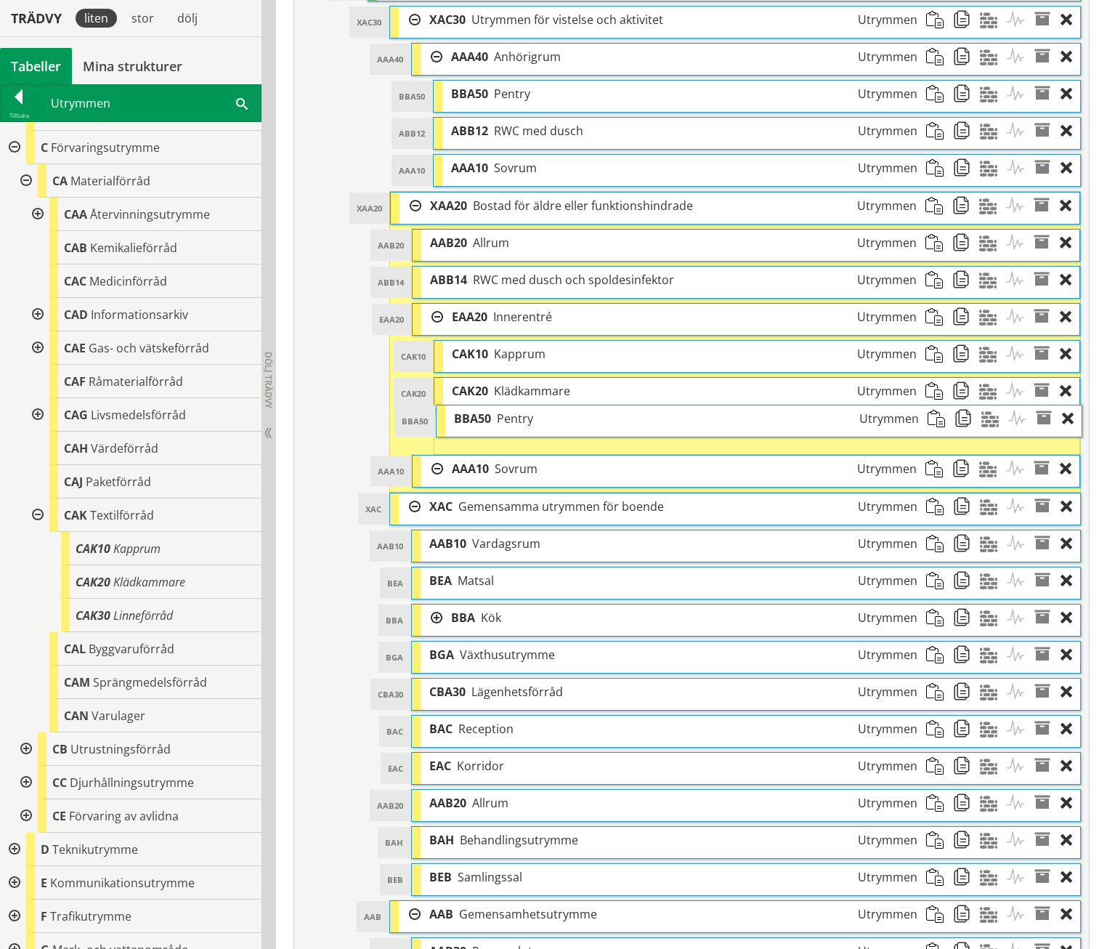
drag, startPoint x: 517, startPoint y: 433, endPoint x: 519, endPoint y: 387, distance: 46.5
click at [519, 411] on span "Pentry" at bounding box center [515, 419] width 36 height 16
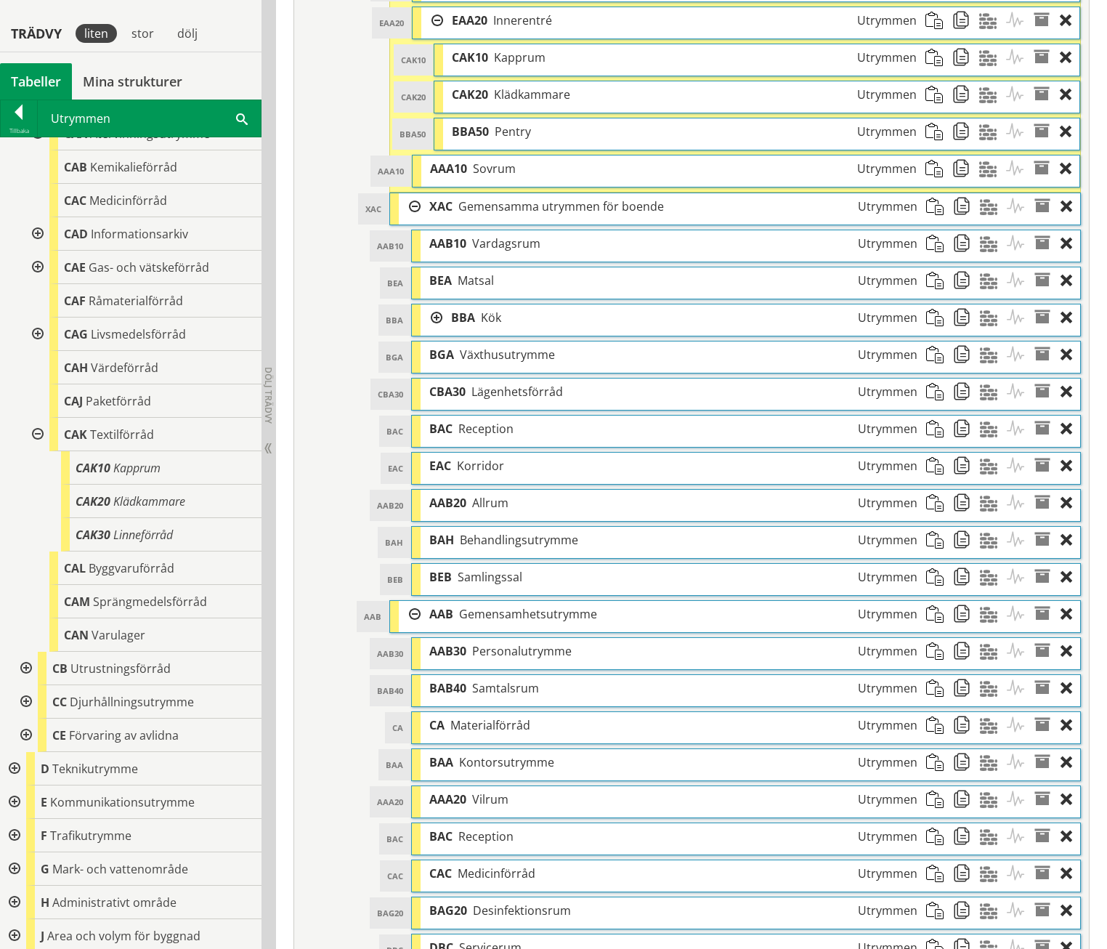
scroll to position [1203, 0]
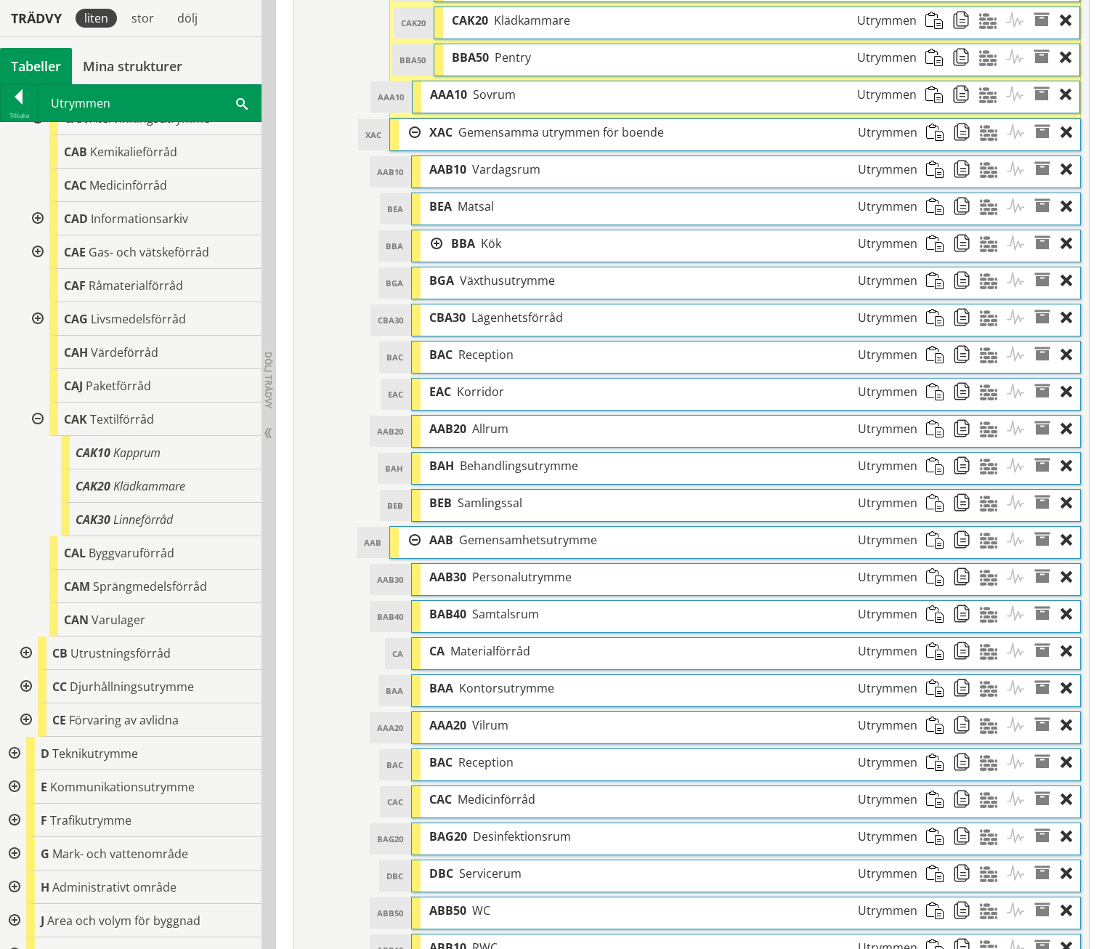
click at [433, 230] on div at bounding box center [432, 243] width 22 height 27
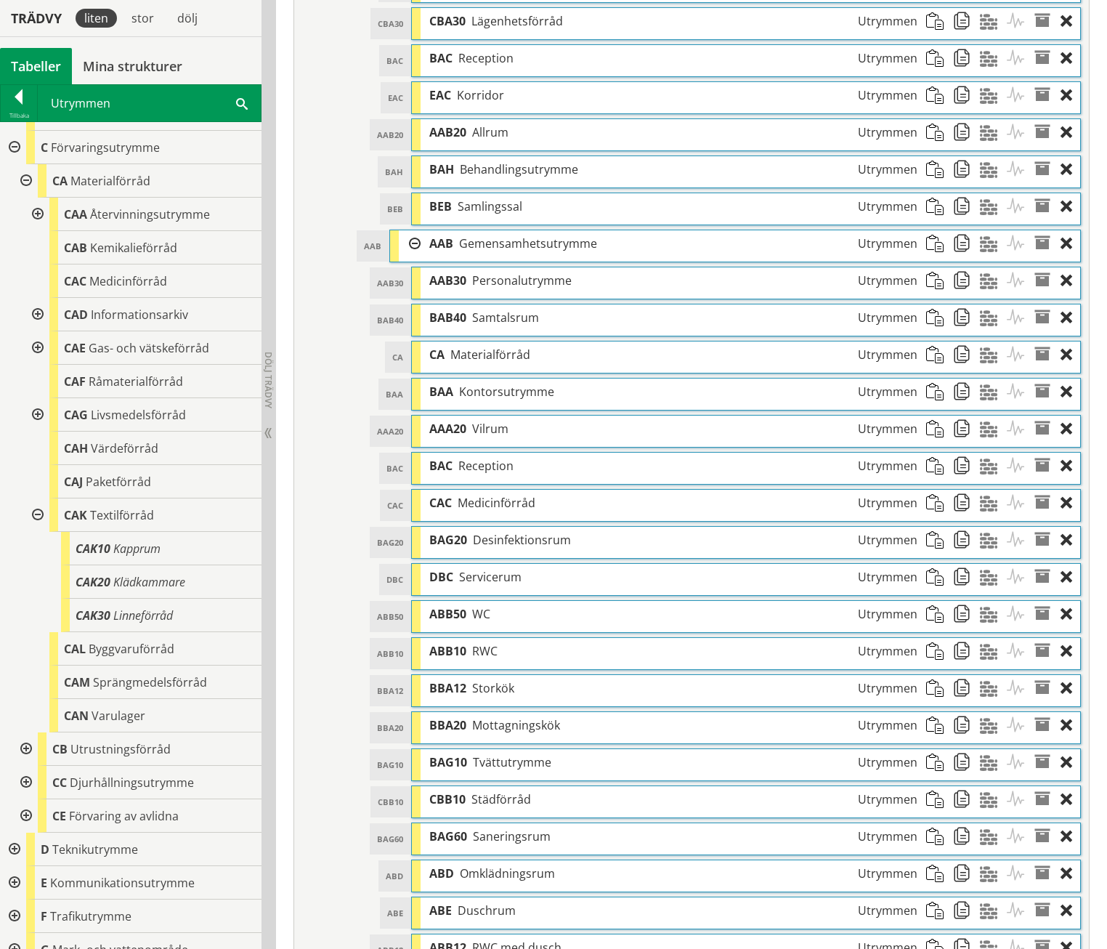
scroll to position [591, 0]
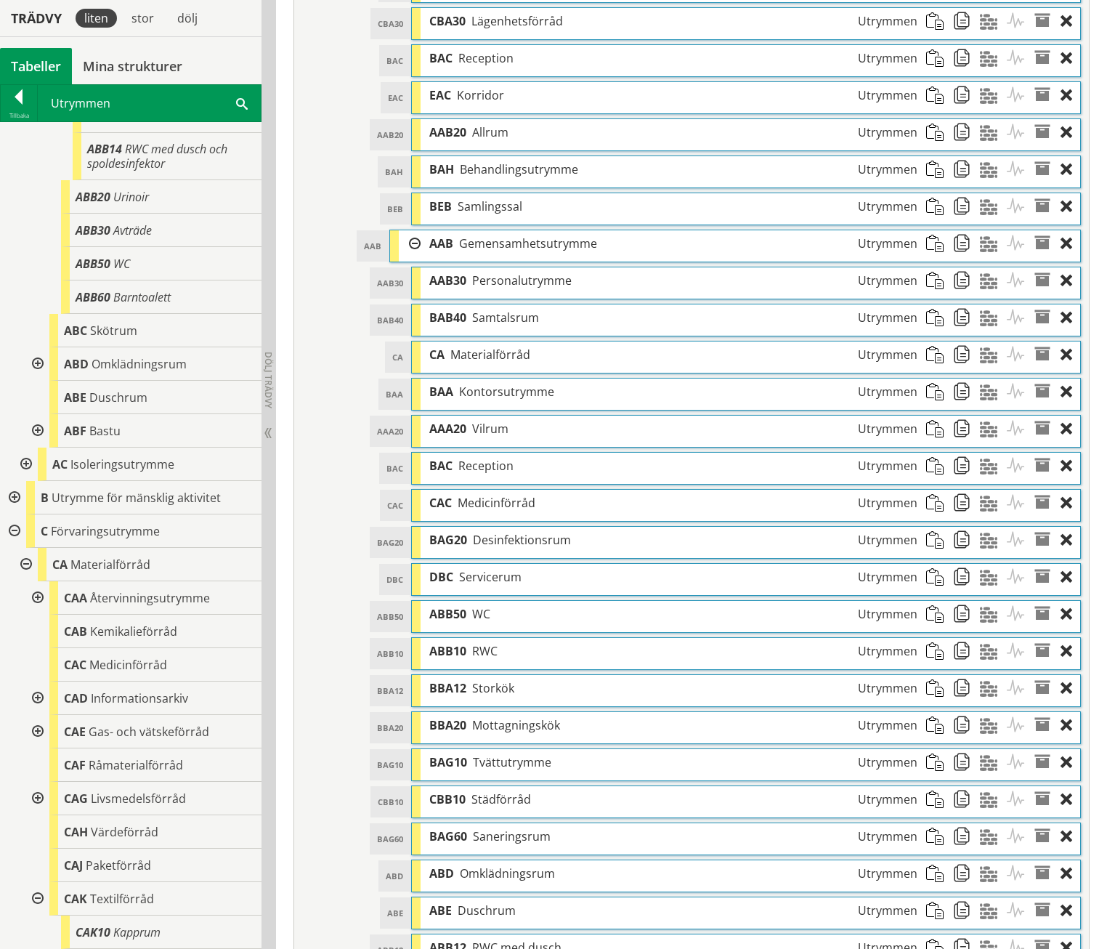
click at [13, 526] on div at bounding box center [13, 530] width 26 height 33
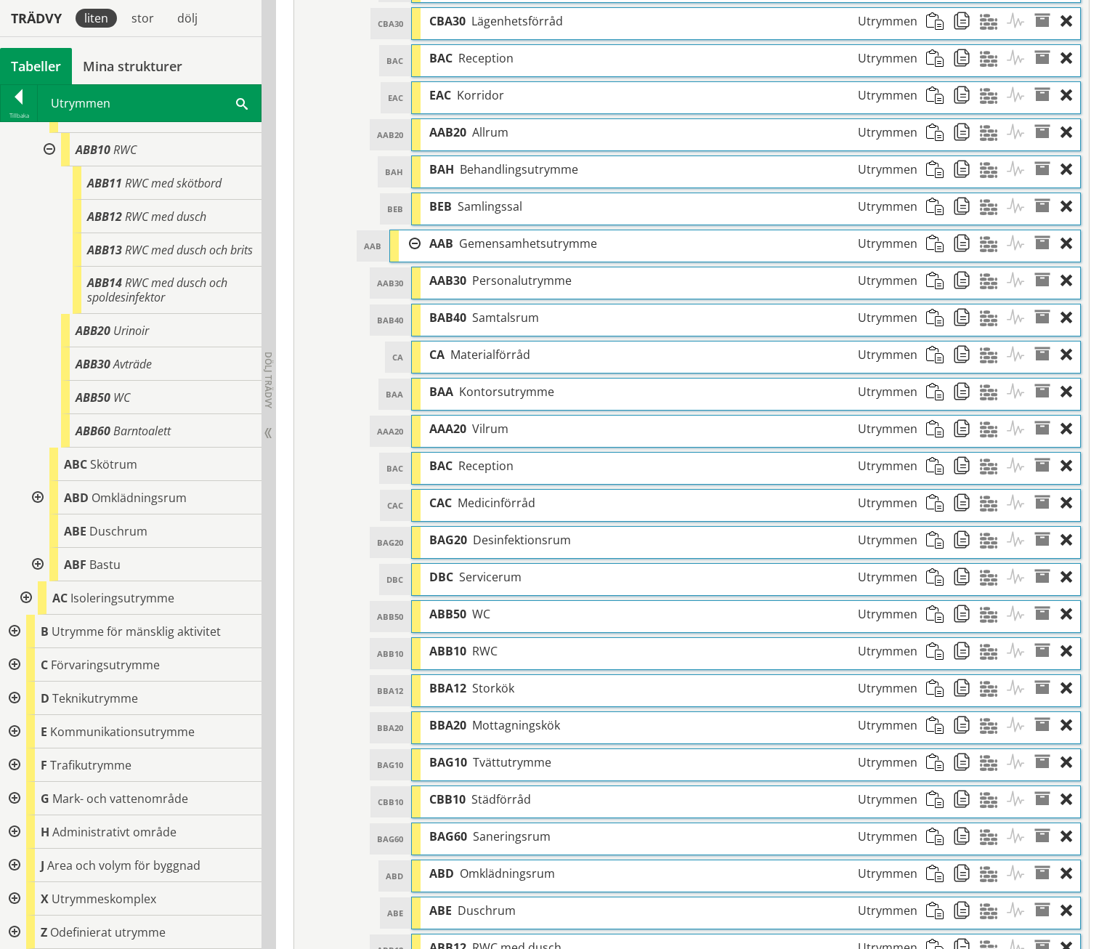
click at [12, 628] on div at bounding box center [13, 631] width 26 height 33
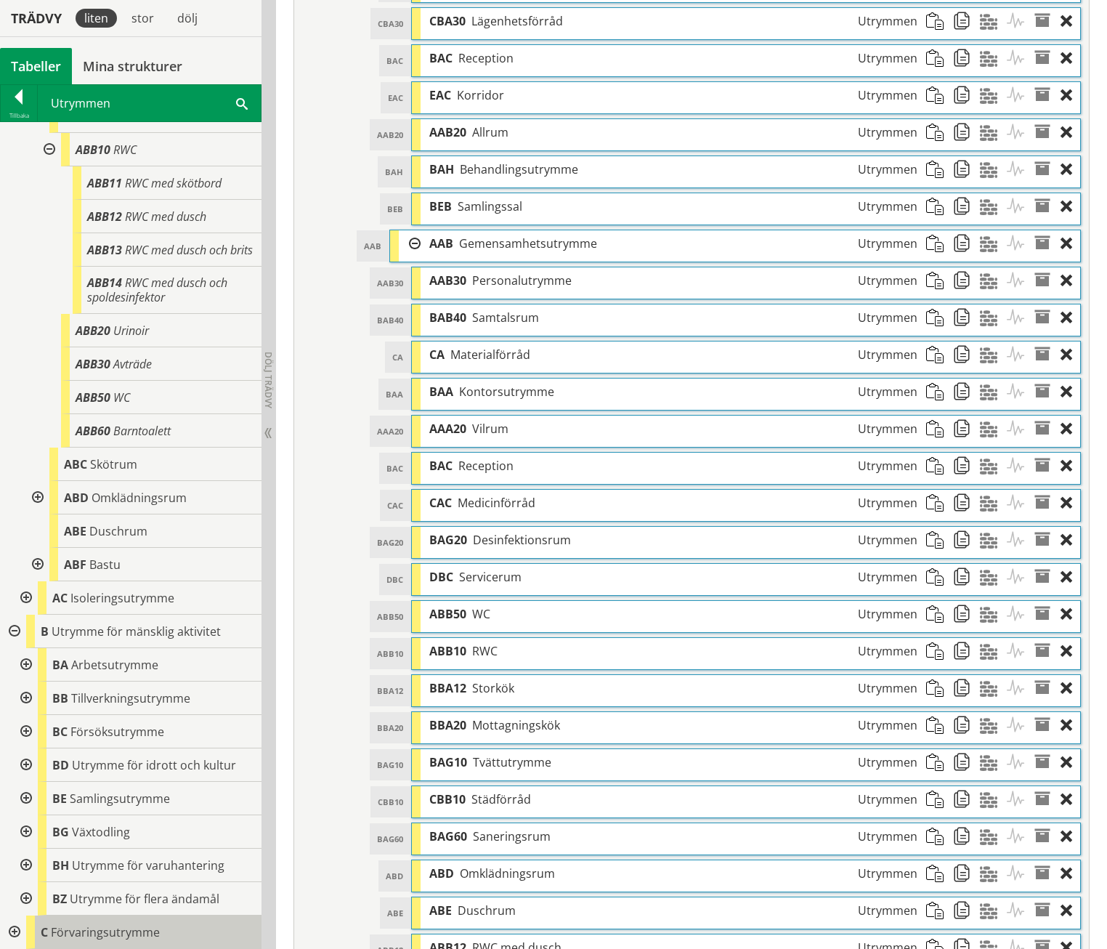
scroll to position [725, 0]
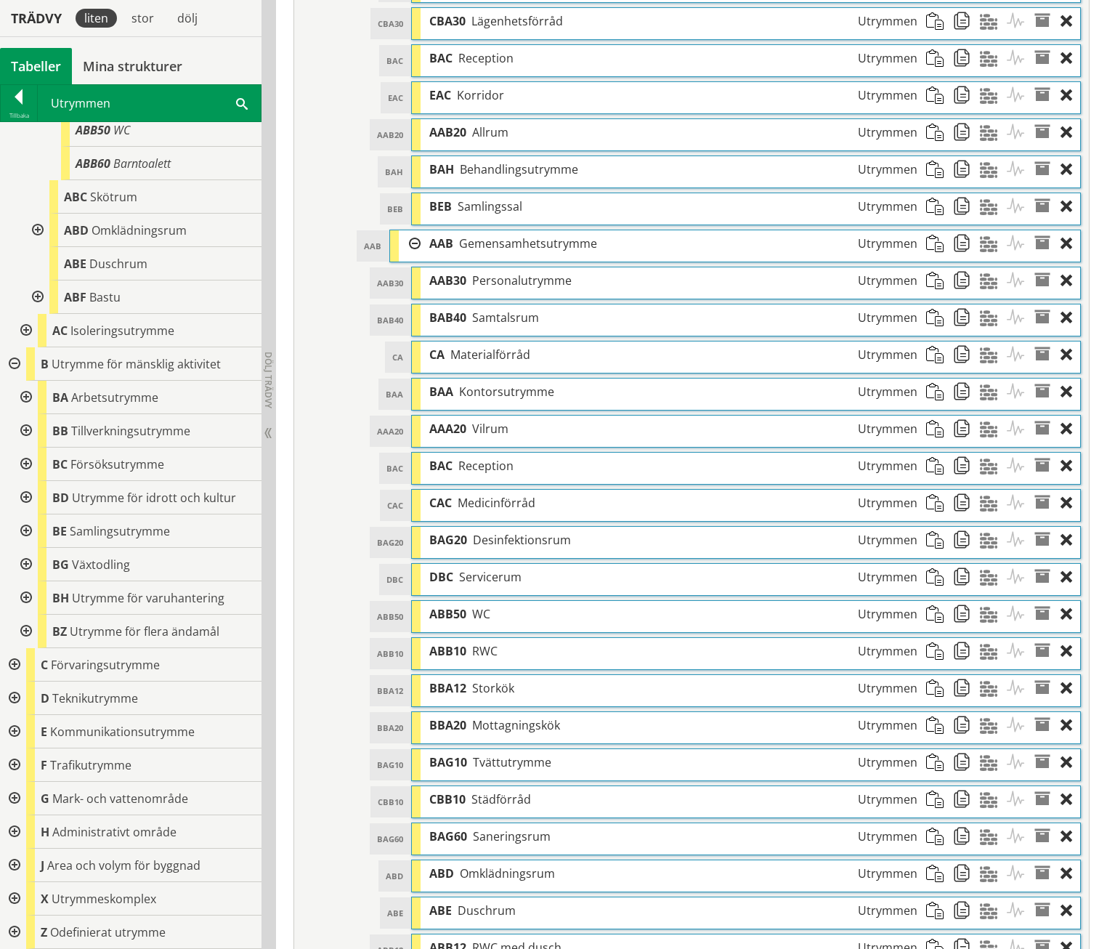
click at [20, 430] on div at bounding box center [25, 430] width 26 height 33
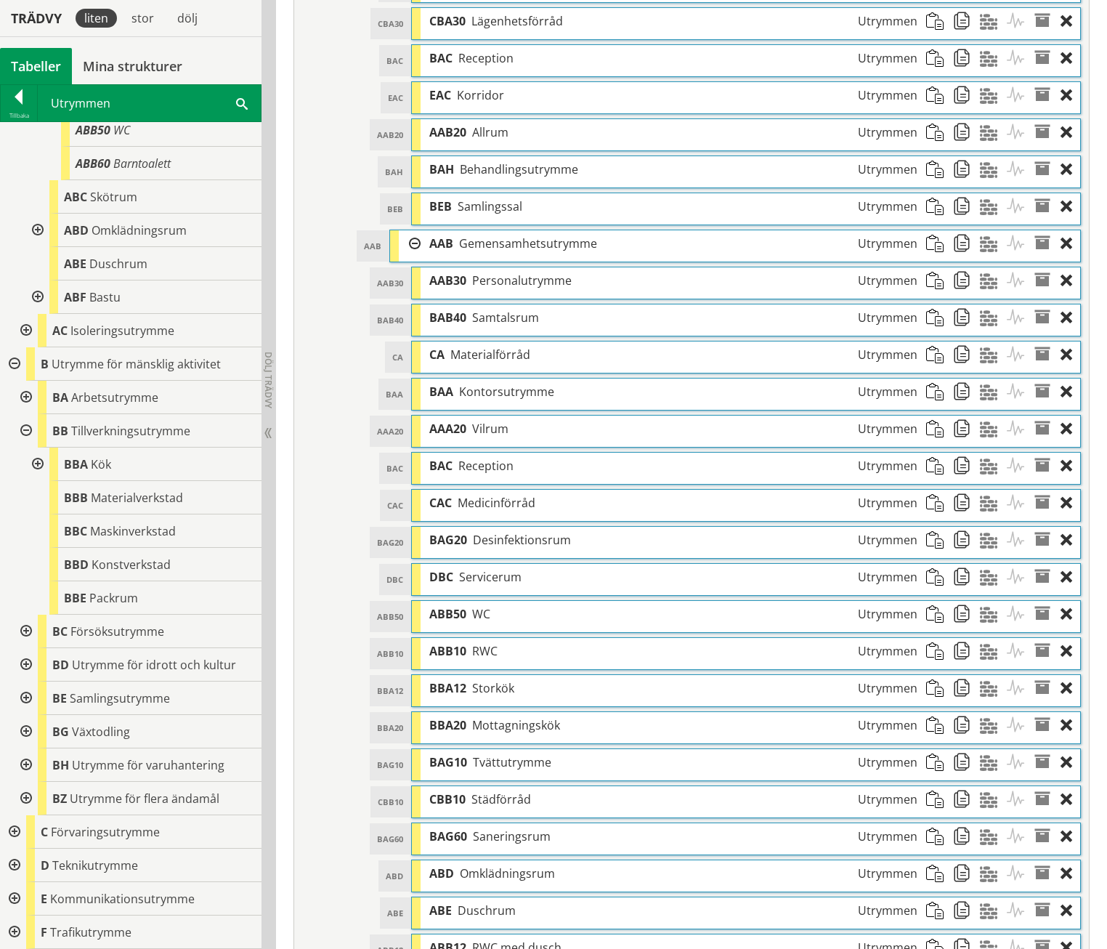
click at [33, 458] on div at bounding box center [36, 464] width 26 height 33
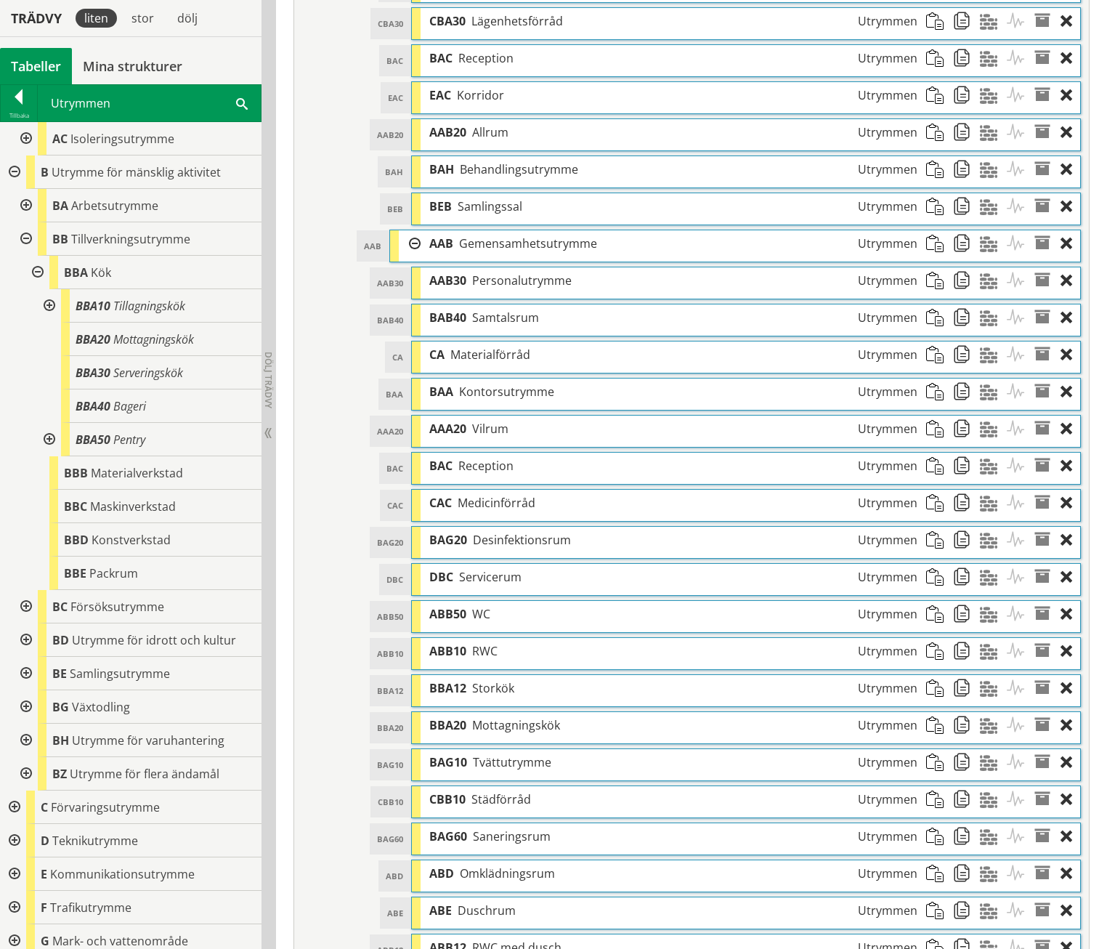
scroll to position [1013, 0]
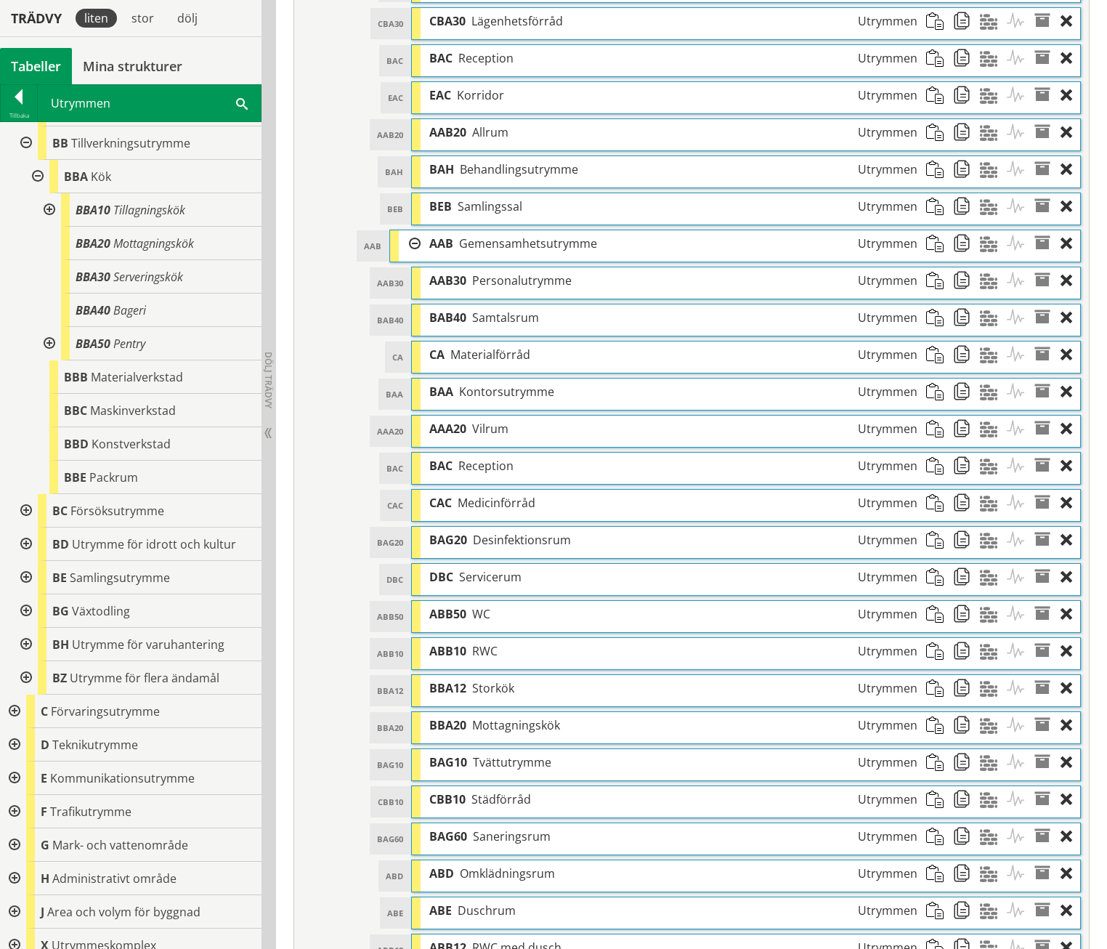
click at [45, 210] on div at bounding box center [48, 209] width 26 height 33
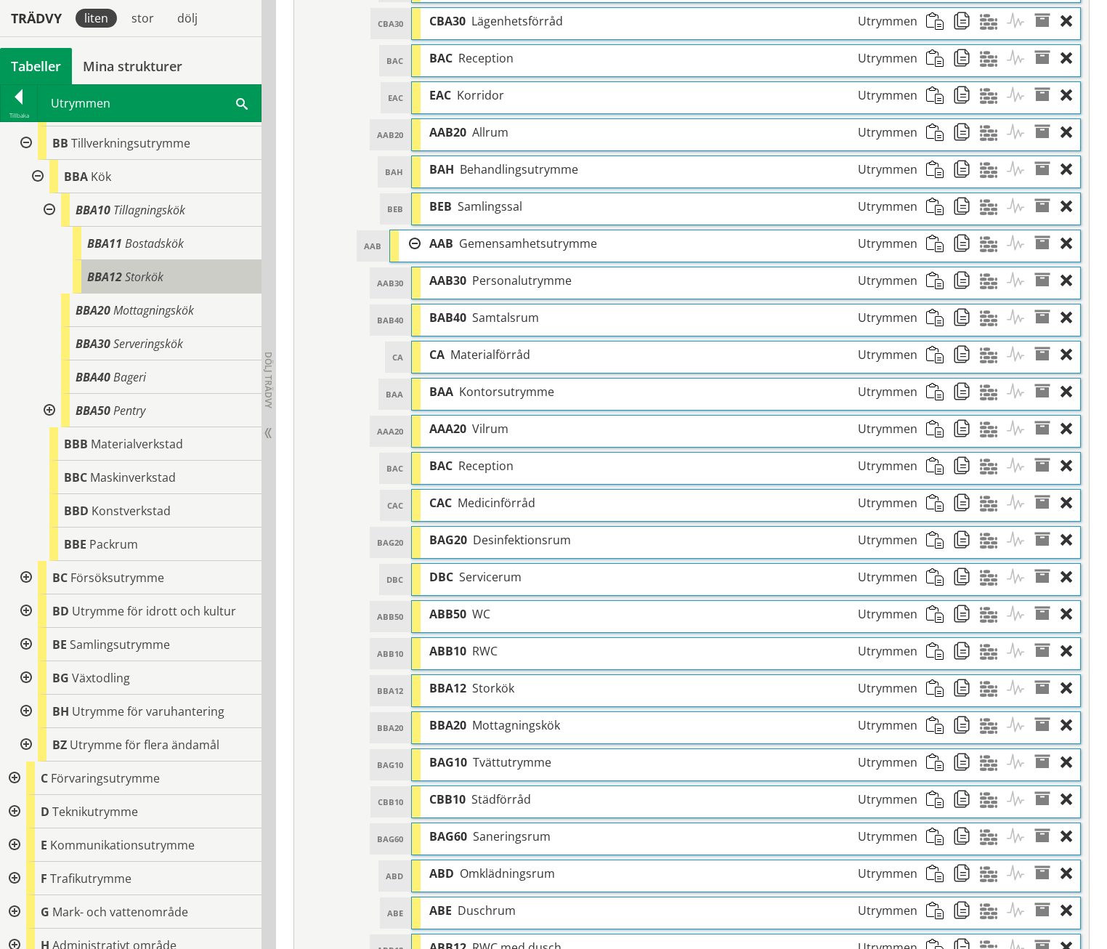
click at [150, 278] on span "Storkök" at bounding box center [144, 277] width 39 height 16
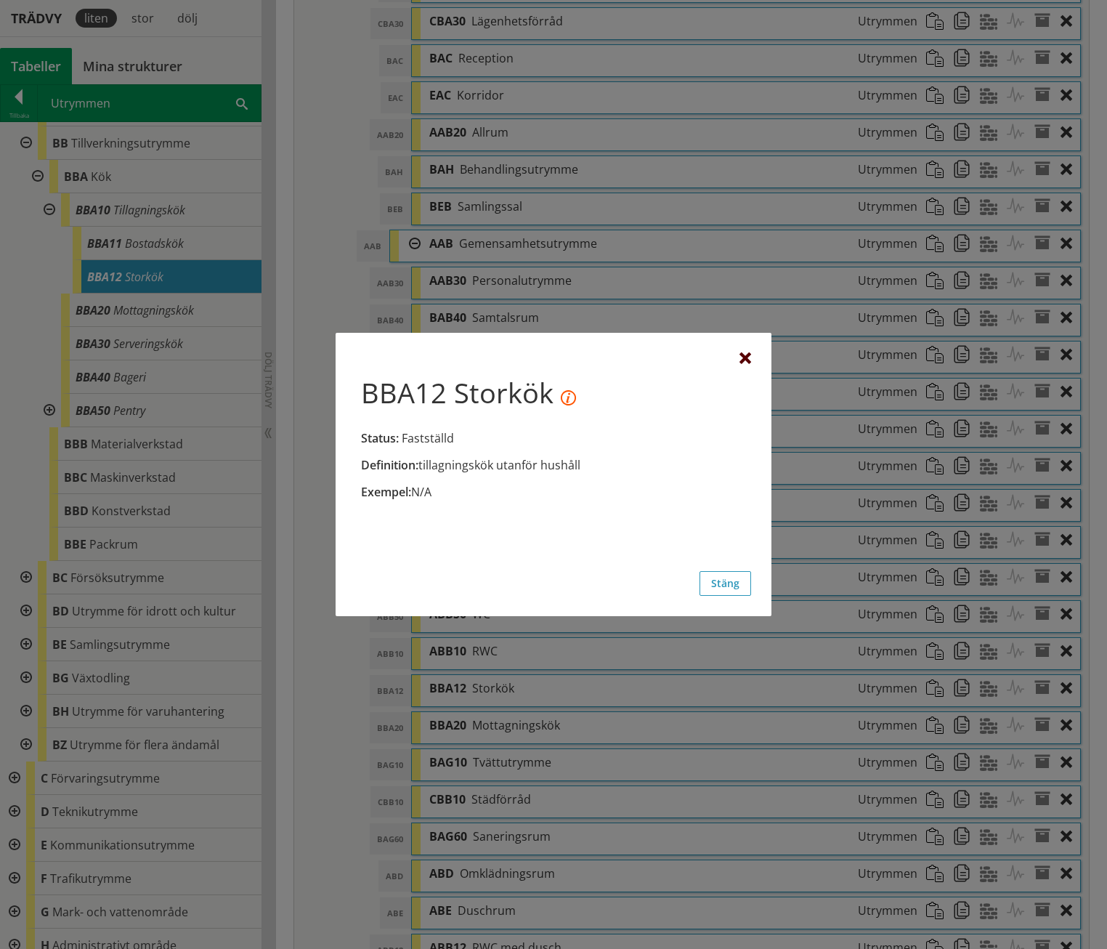
click at [740, 357] on div at bounding box center [746, 359] width 12 height 12
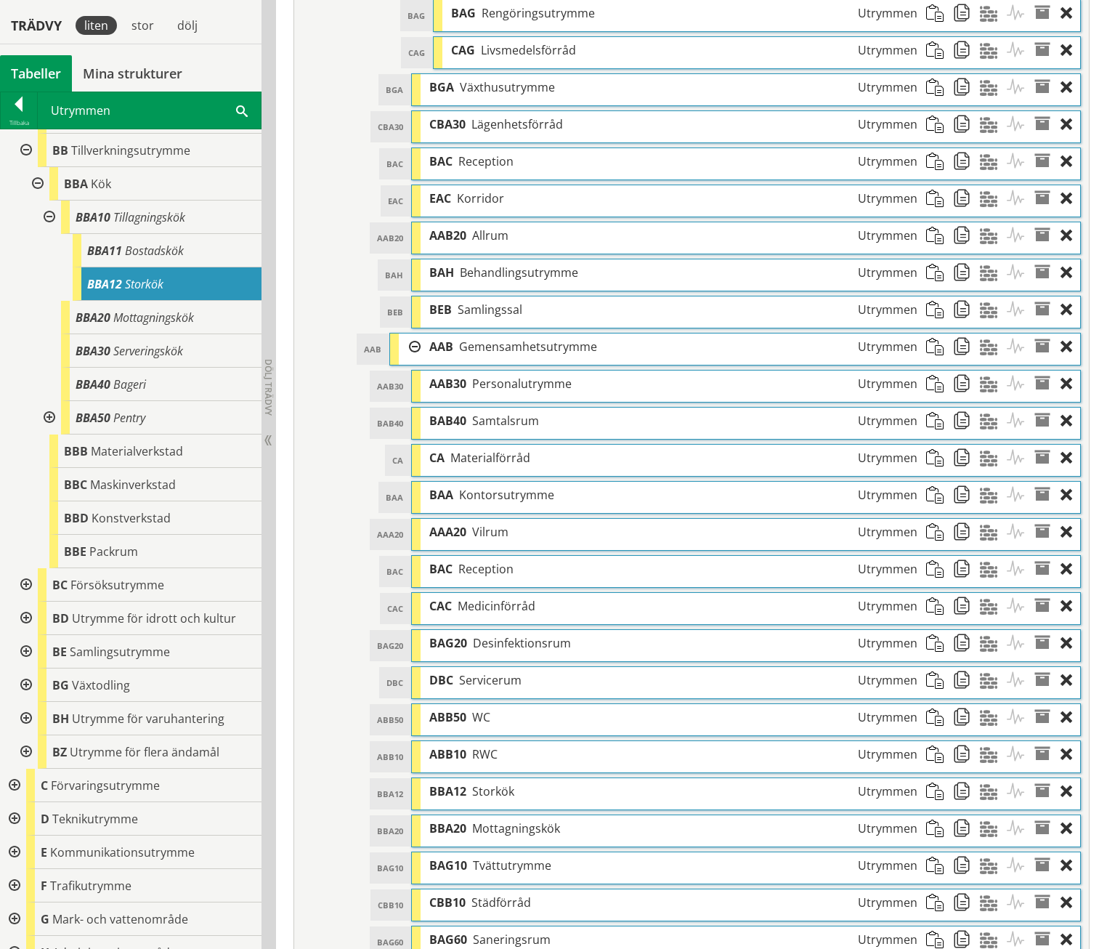
scroll to position [1464, 0]
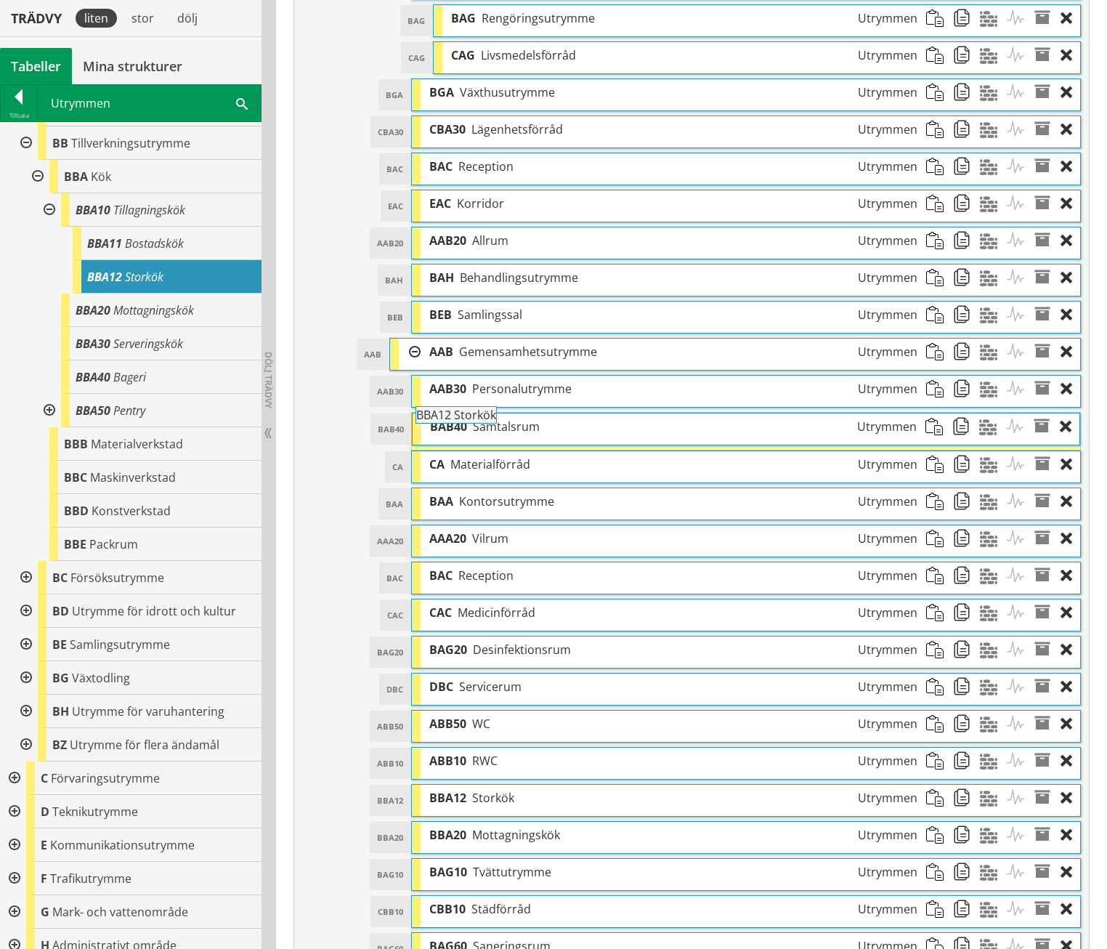
drag, startPoint x: 115, startPoint y: 277, endPoint x: 484, endPoint y: 423, distance: 397.0
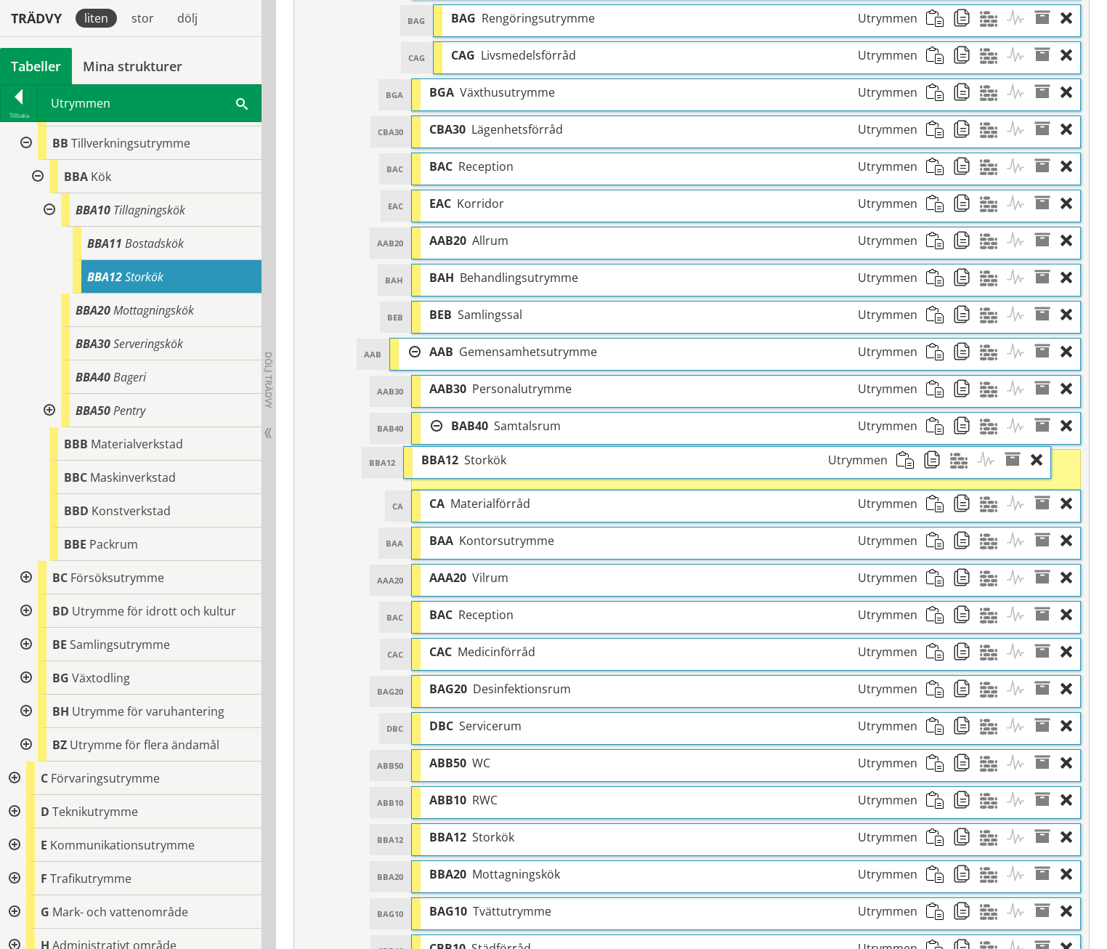
drag, startPoint x: 477, startPoint y: 435, endPoint x: 447, endPoint y: 432, distance: 29.9
click at [447, 452] on span "BBA12" at bounding box center [439, 460] width 37 height 16
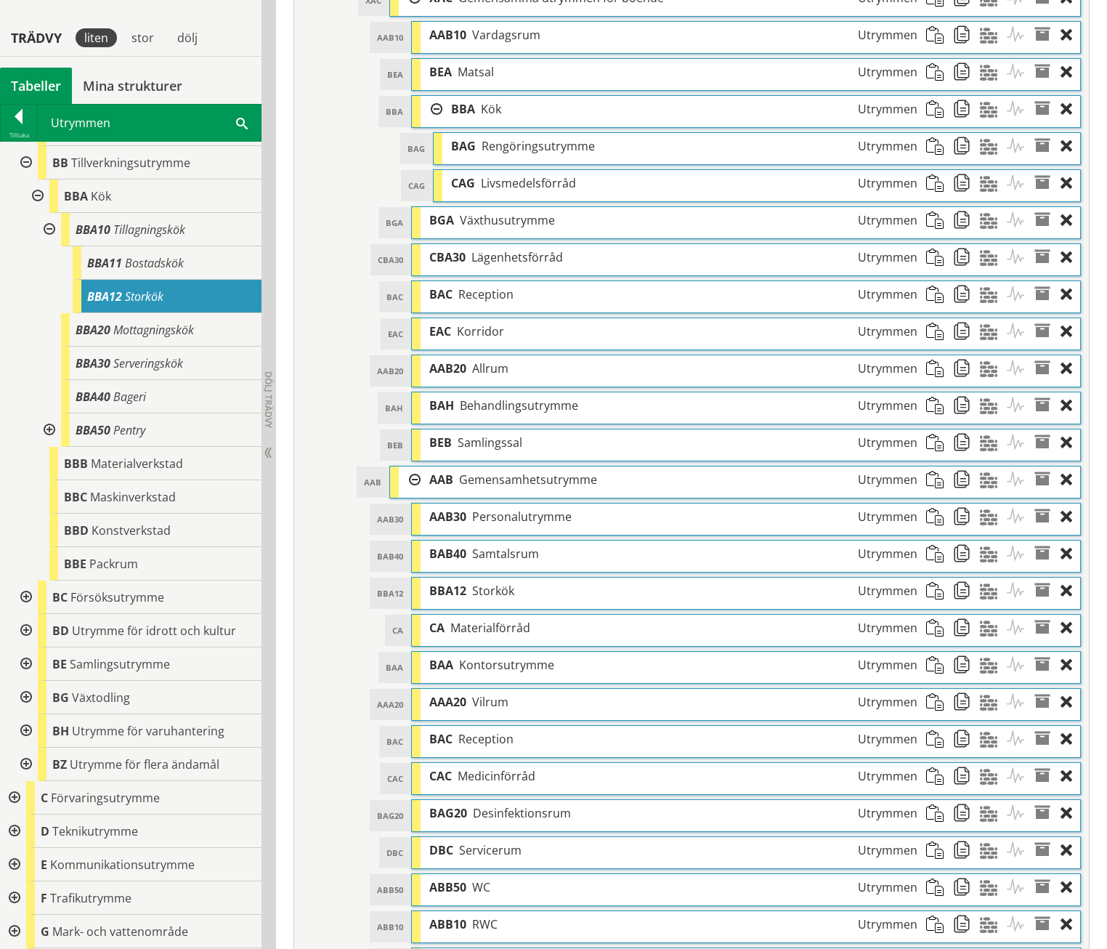
scroll to position [1316, 0]
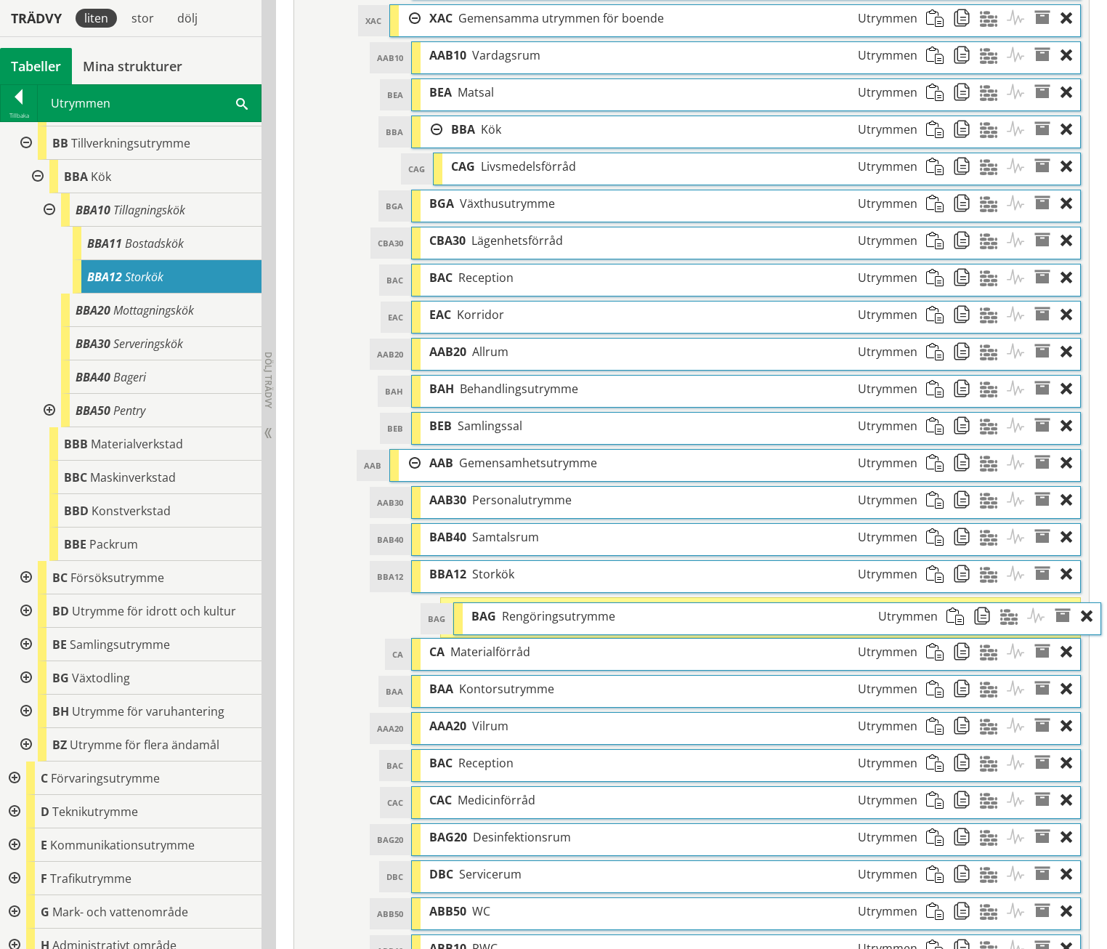
drag, startPoint x: 555, startPoint y: 141, endPoint x: 575, endPoint y: 591, distance: 450.2
click at [575, 608] on span "Rengöringsutrymme" at bounding box center [558, 616] width 113 height 16
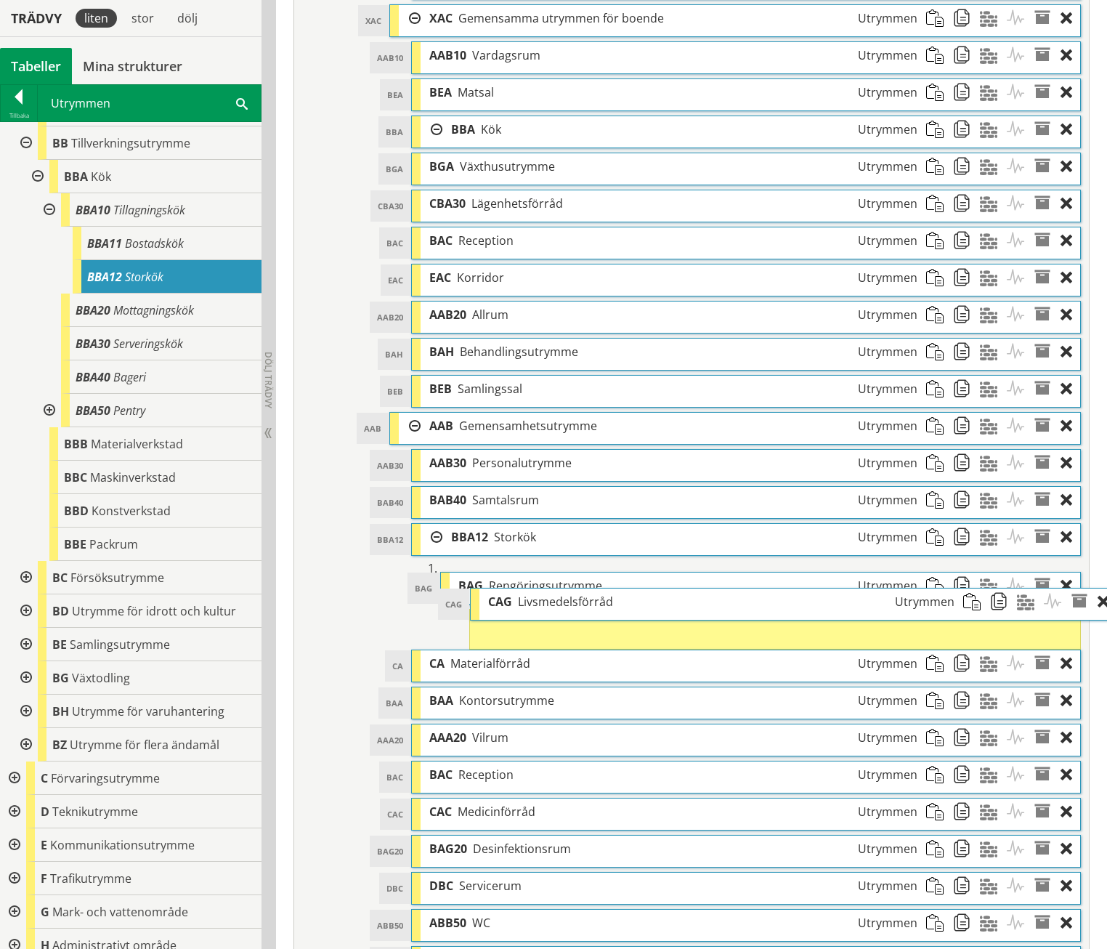
drag, startPoint x: 508, startPoint y: 136, endPoint x: 543, endPoint y: 573, distance: 438.1
click at [543, 594] on span "Livsmedelsförråd" at bounding box center [565, 602] width 95 height 16
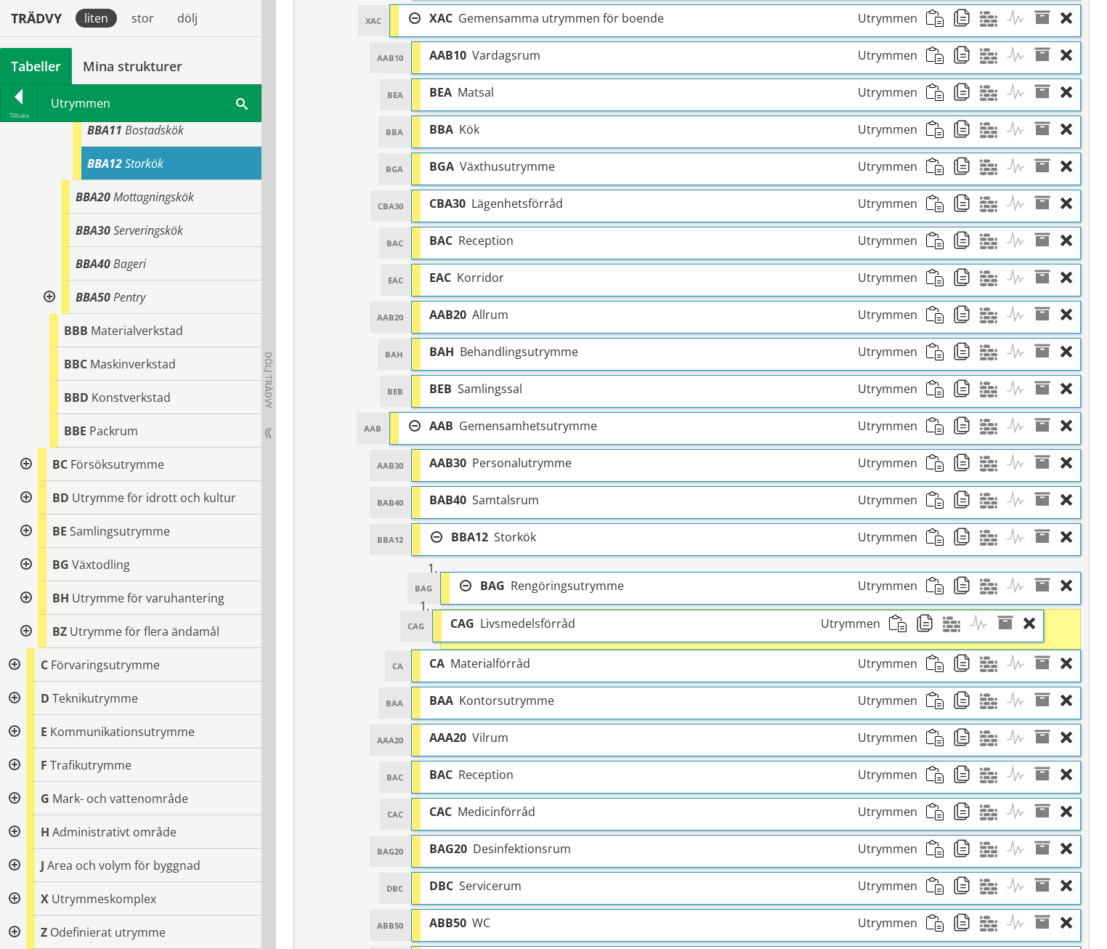
drag, startPoint x: 568, startPoint y: 593, endPoint x: 530, endPoint y: 594, distance: 37.8
click at [530, 610] on div "CAG Livsmedelsförråd Utrymmen" at bounding box center [666, 623] width 448 height 27
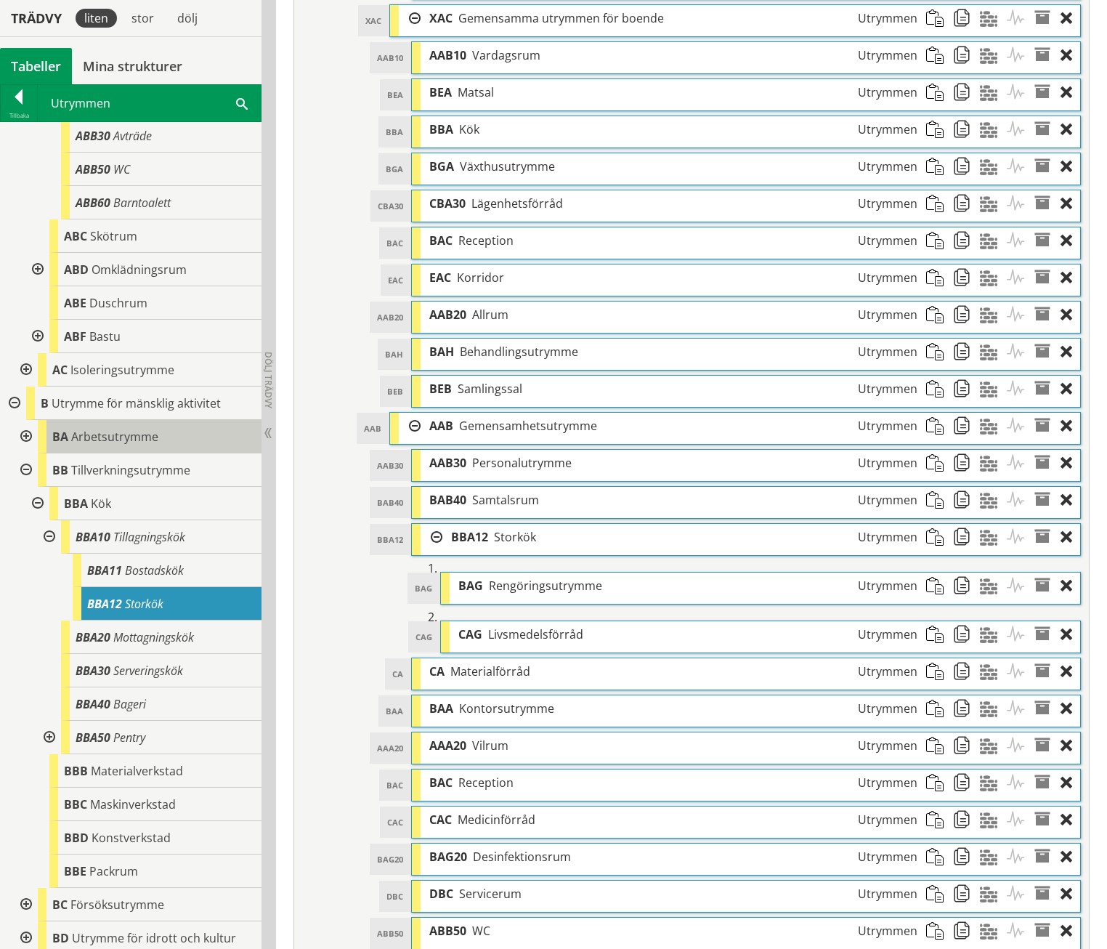
scroll to position [647, 0]
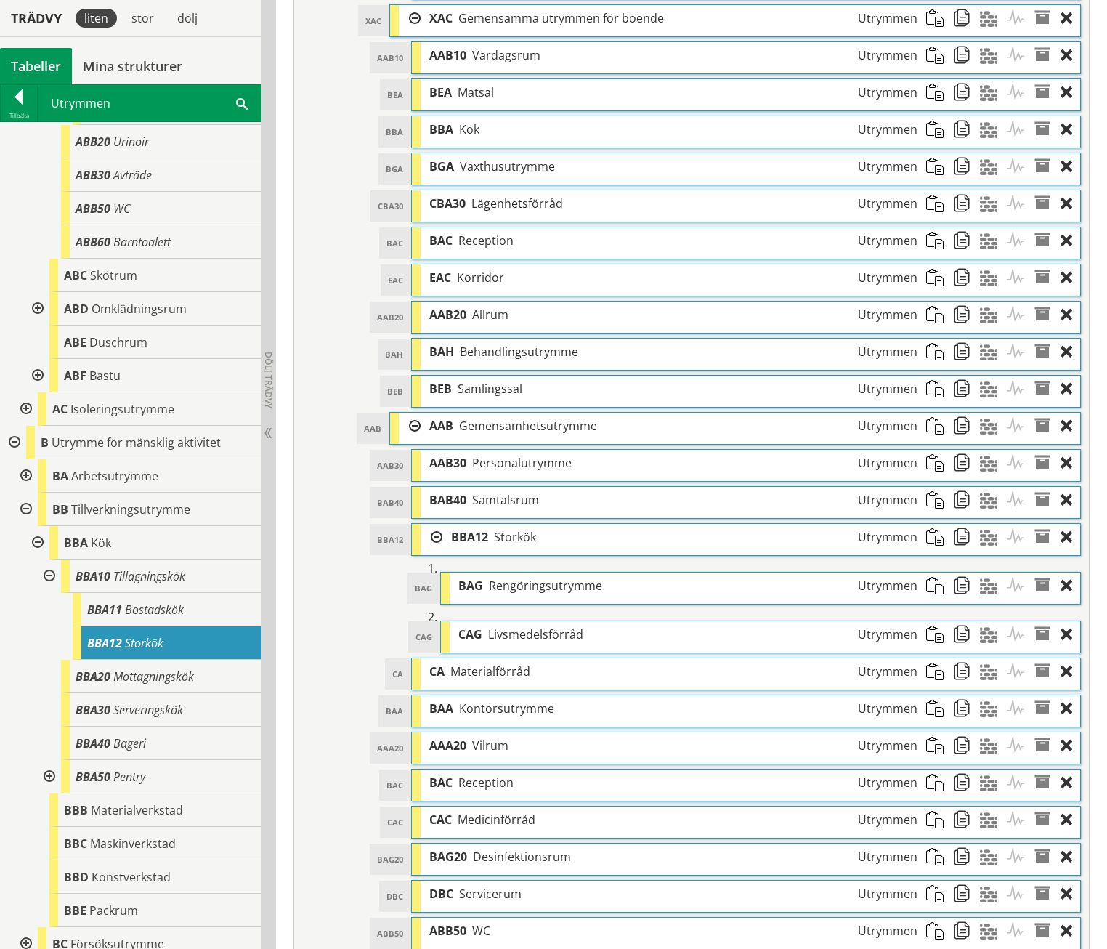
click at [31, 305] on div at bounding box center [36, 308] width 26 height 33
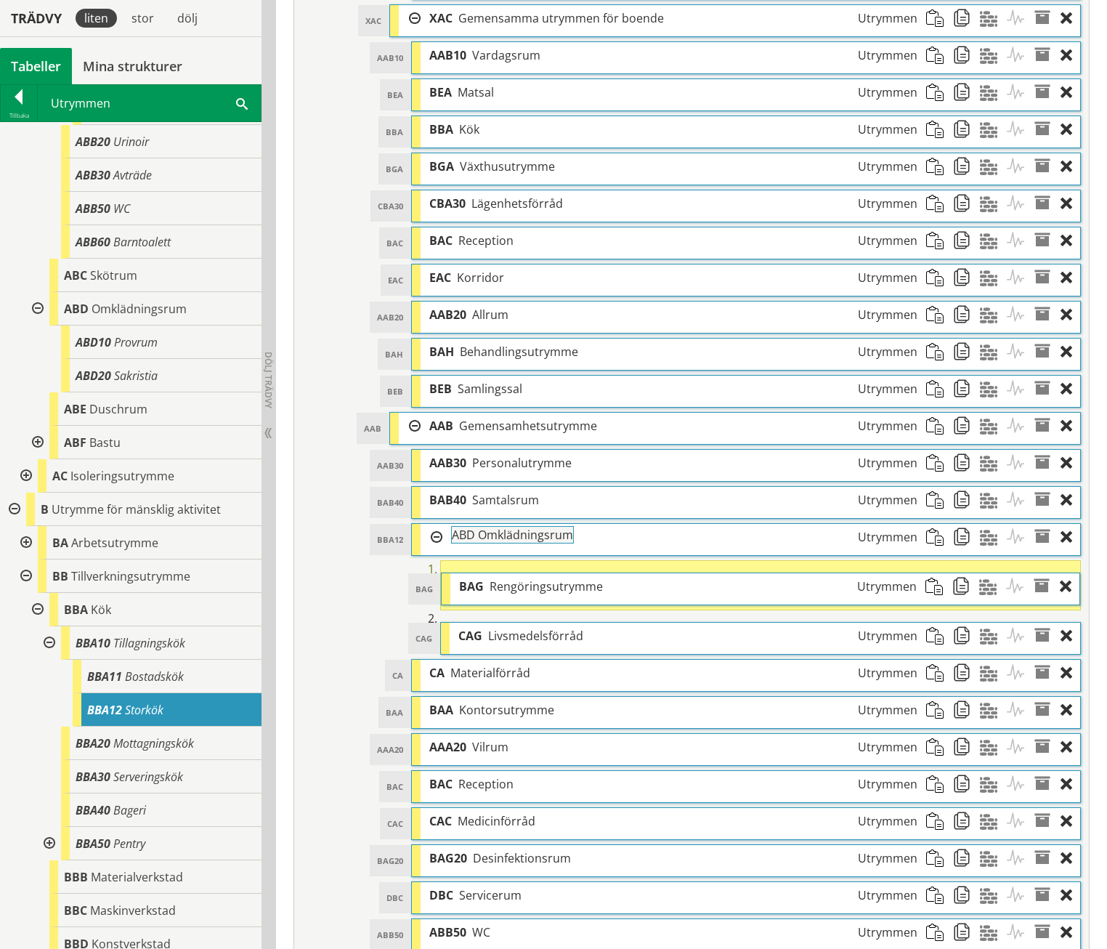
drag, startPoint x: 80, startPoint y: 314, endPoint x: 508, endPoint y: 548, distance: 487.8
click at [508, 548] on div "Trädvy liten stor dölj Tabeller Mina strukturer CoClass Version 3.17.0" at bounding box center [553, 410] width 1107 height 3178
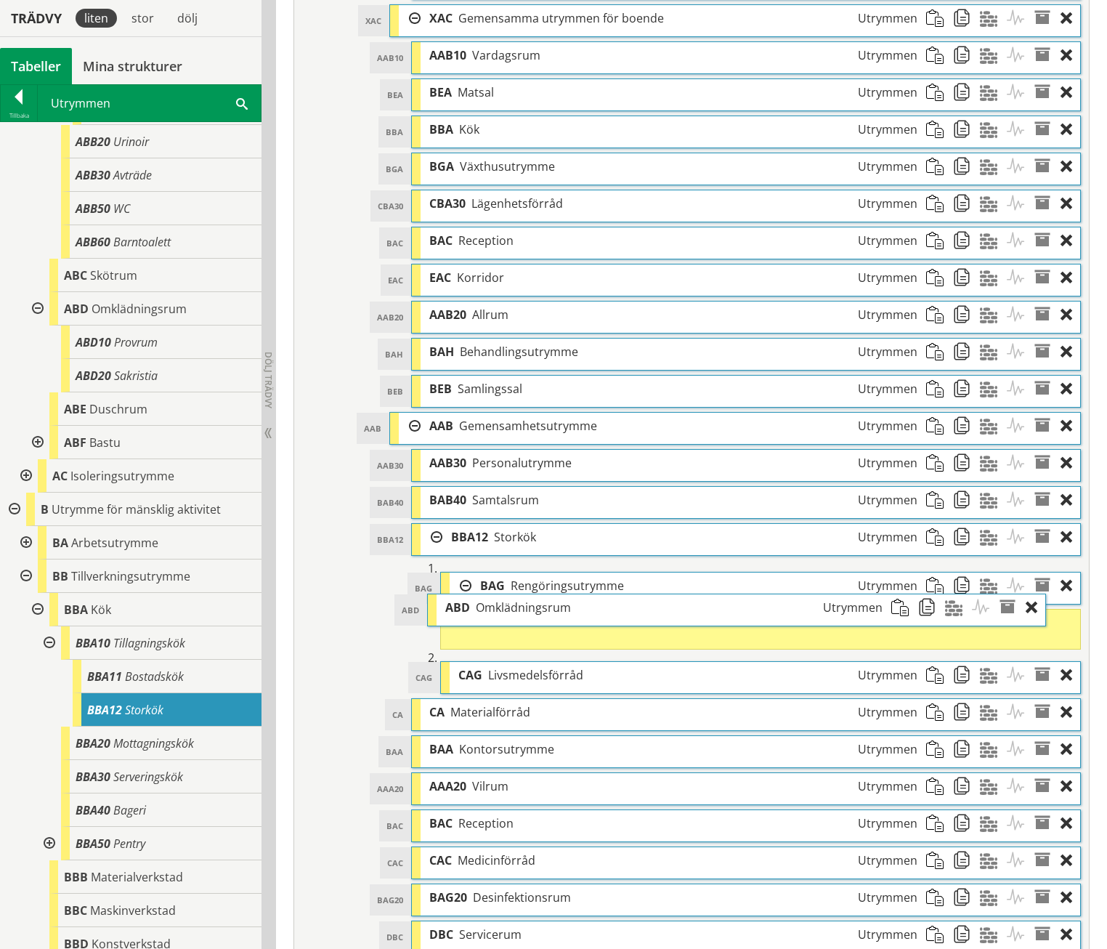
drag, startPoint x: 525, startPoint y: 586, endPoint x: 490, endPoint y: 582, distance: 35.1
click at [490, 599] on span "Omklädningsrum" at bounding box center [523, 607] width 95 height 16
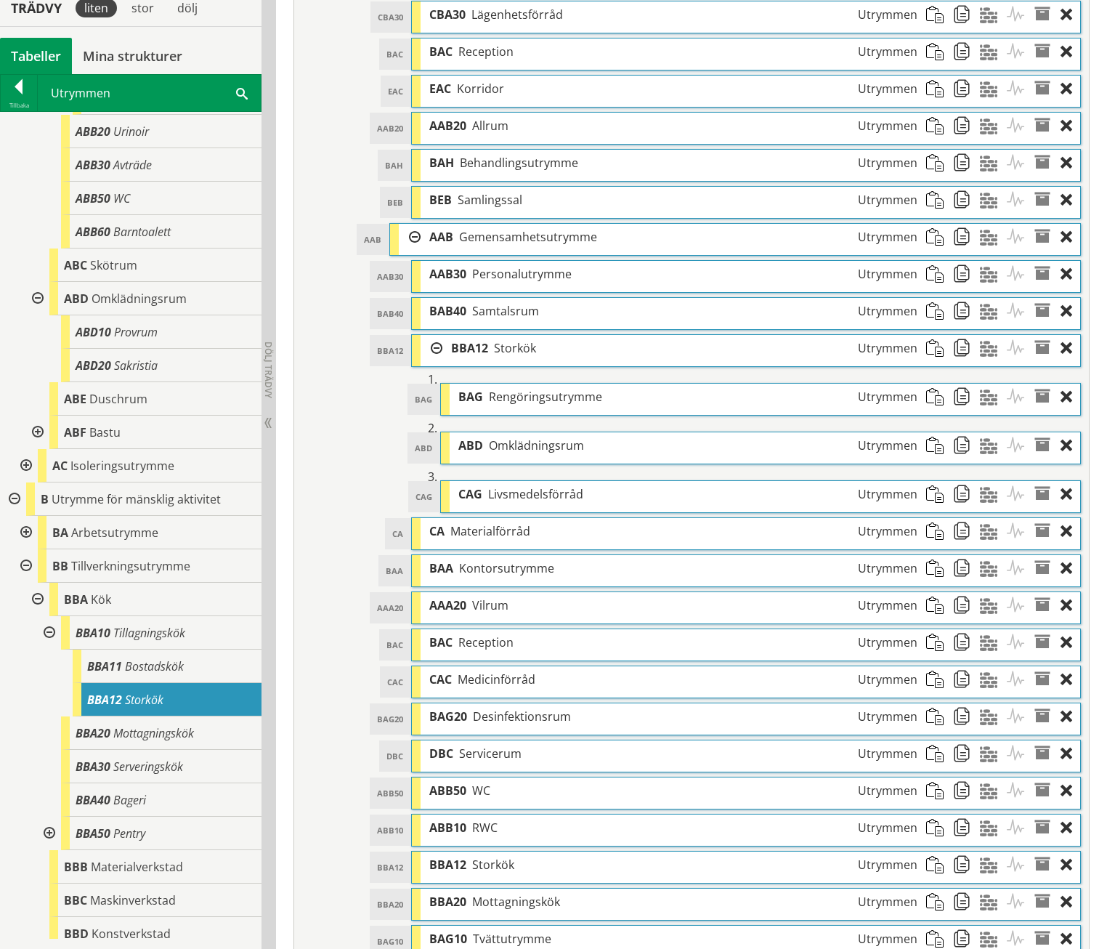
scroll to position [1537, 0]
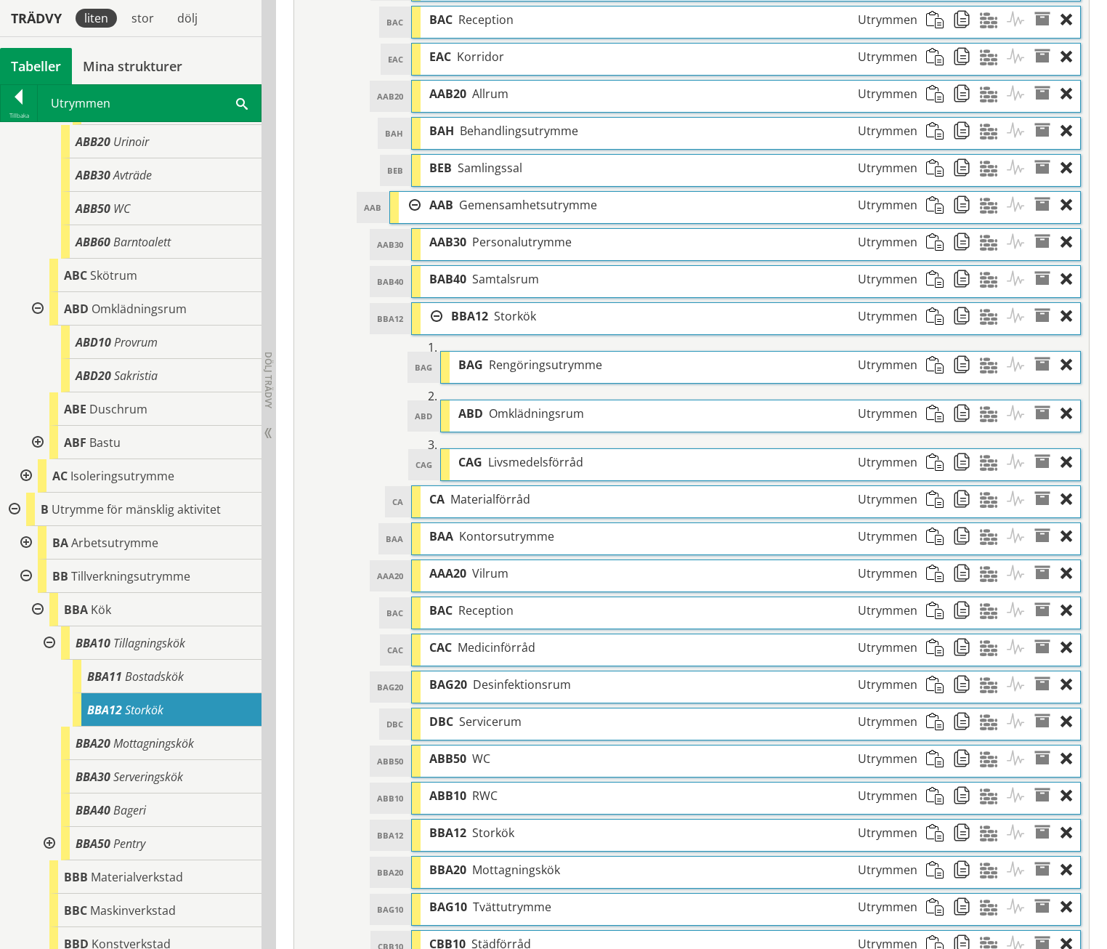
click at [22, 575] on div at bounding box center [25, 575] width 26 height 33
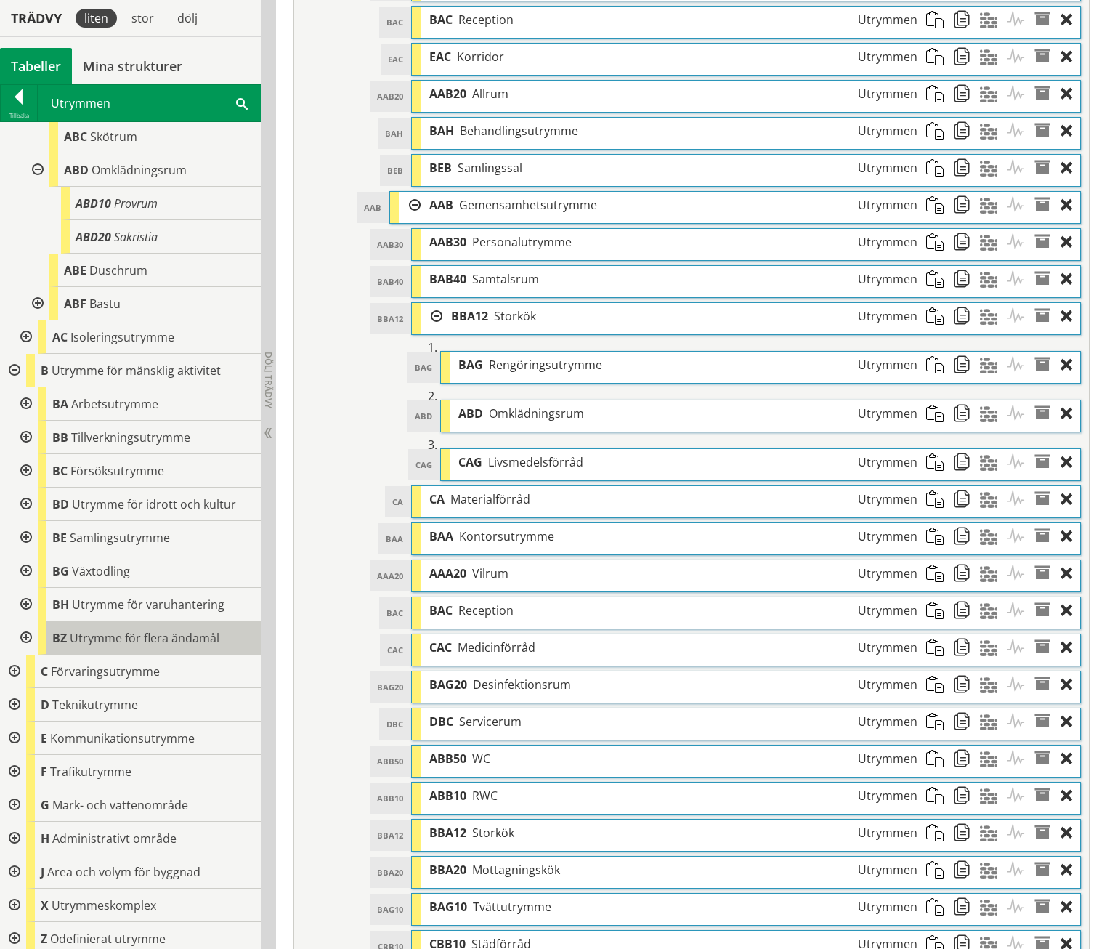
scroll to position [792, 0]
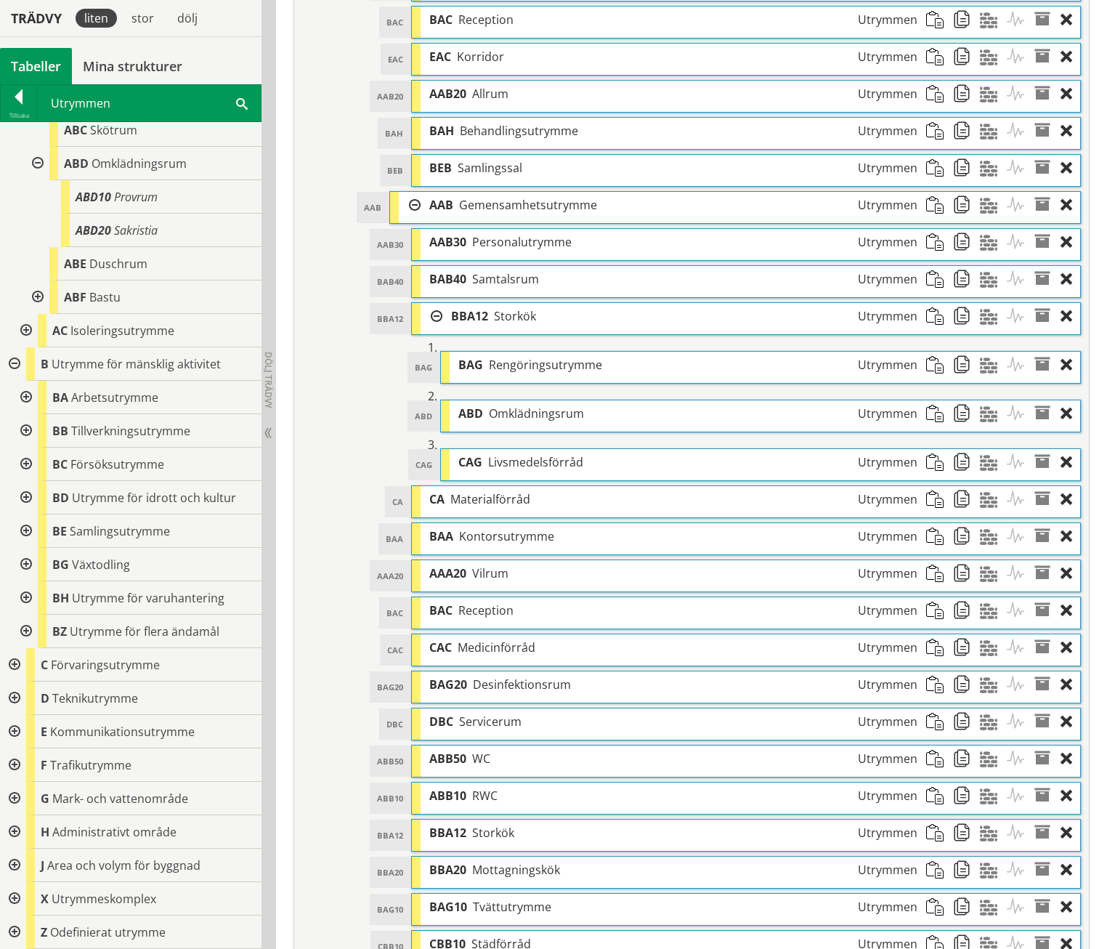
click at [14, 660] on div at bounding box center [13, 664] width 26 height 33
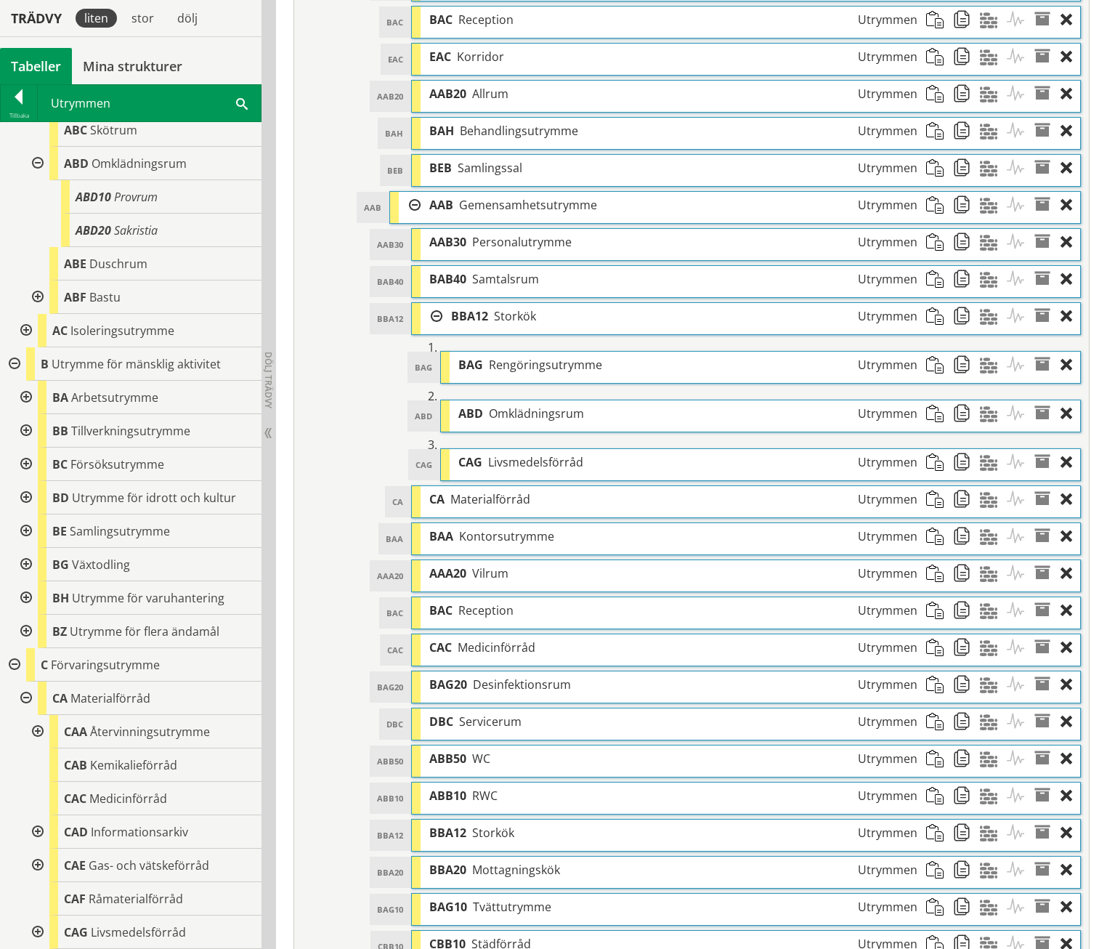
scroll to position [1080, 0]
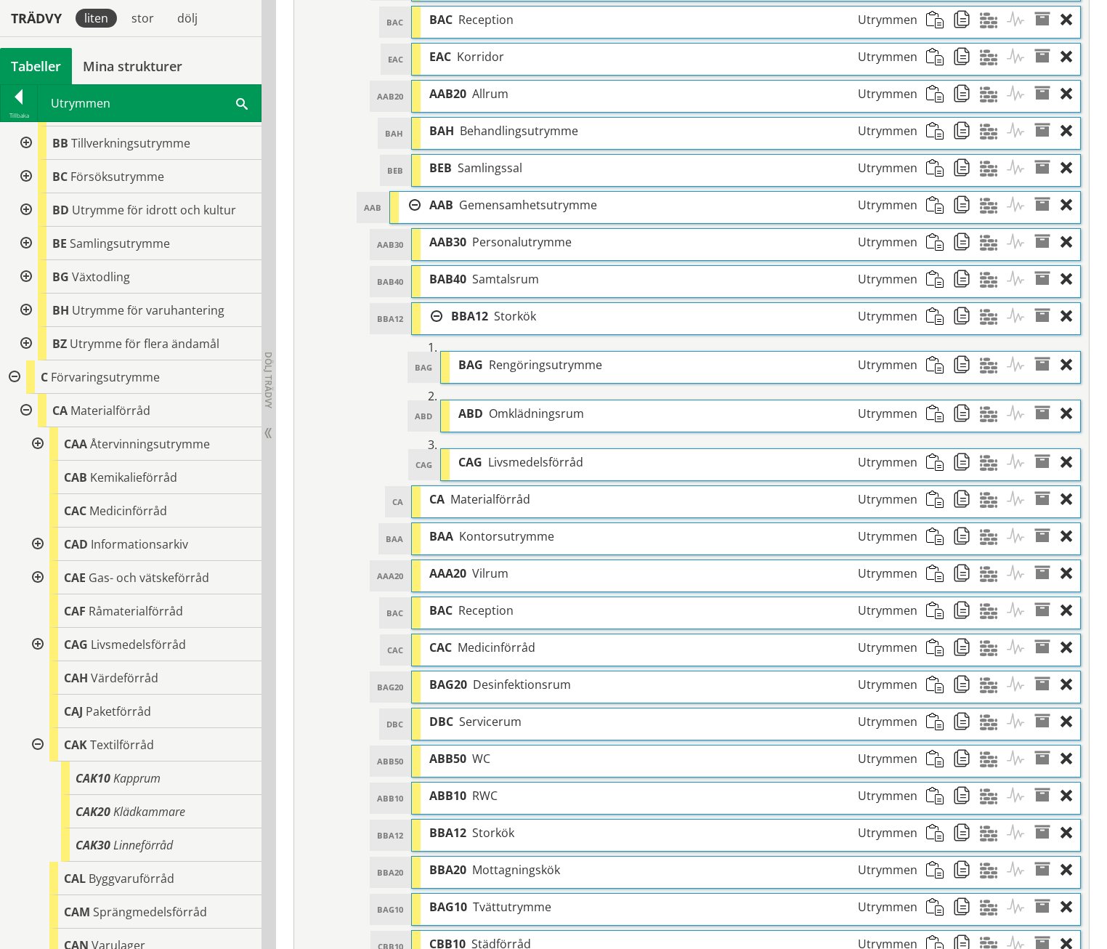
click at [32, 441] on div at bounding box center [36, 443] width 26 height 33
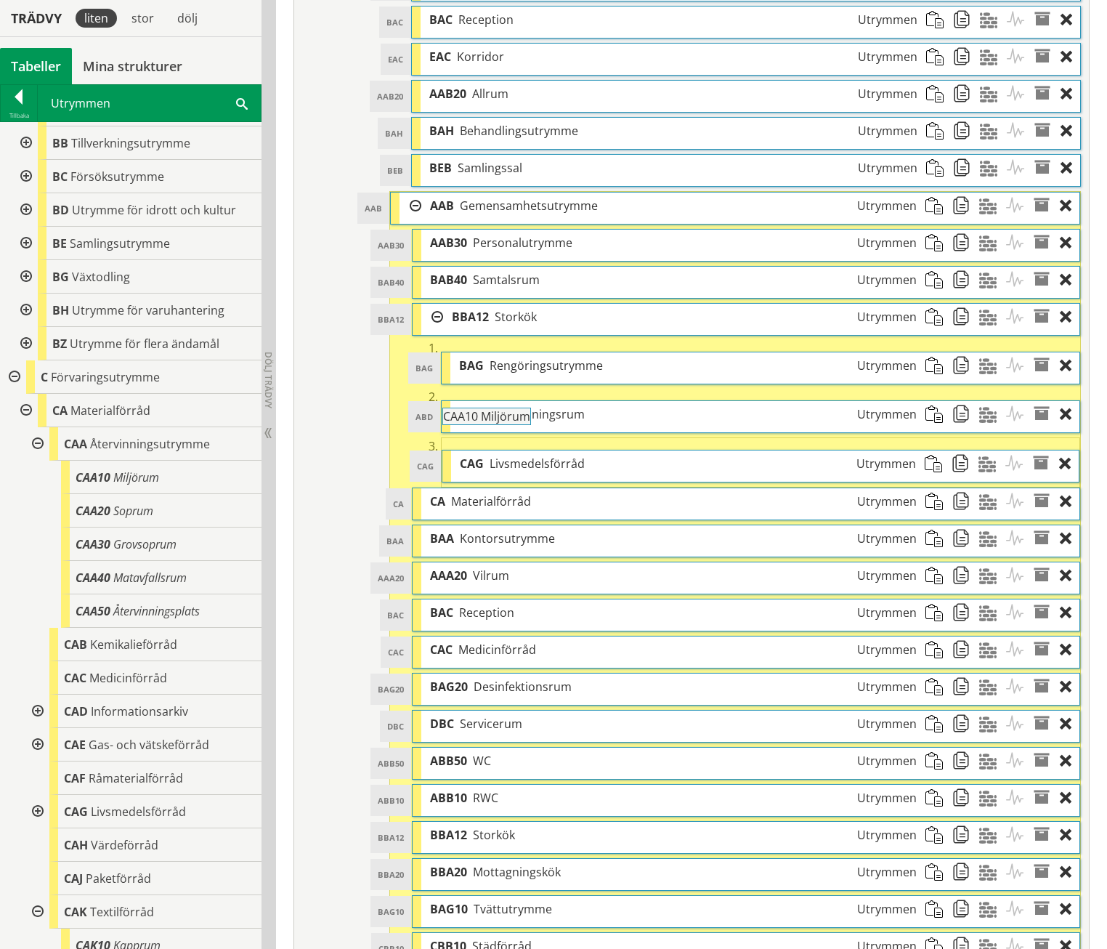
drag, startPoint x: 117, startPoint y: 478, endPoint x: 525, endPoint y: 425, distance: 411.1
click at [525, 425] on div "Trädvy liten stor dölj Tabeller Mina strukturer CoClass Version 3.17.0" at bounding box center [553, 214] width 1107 height 3228
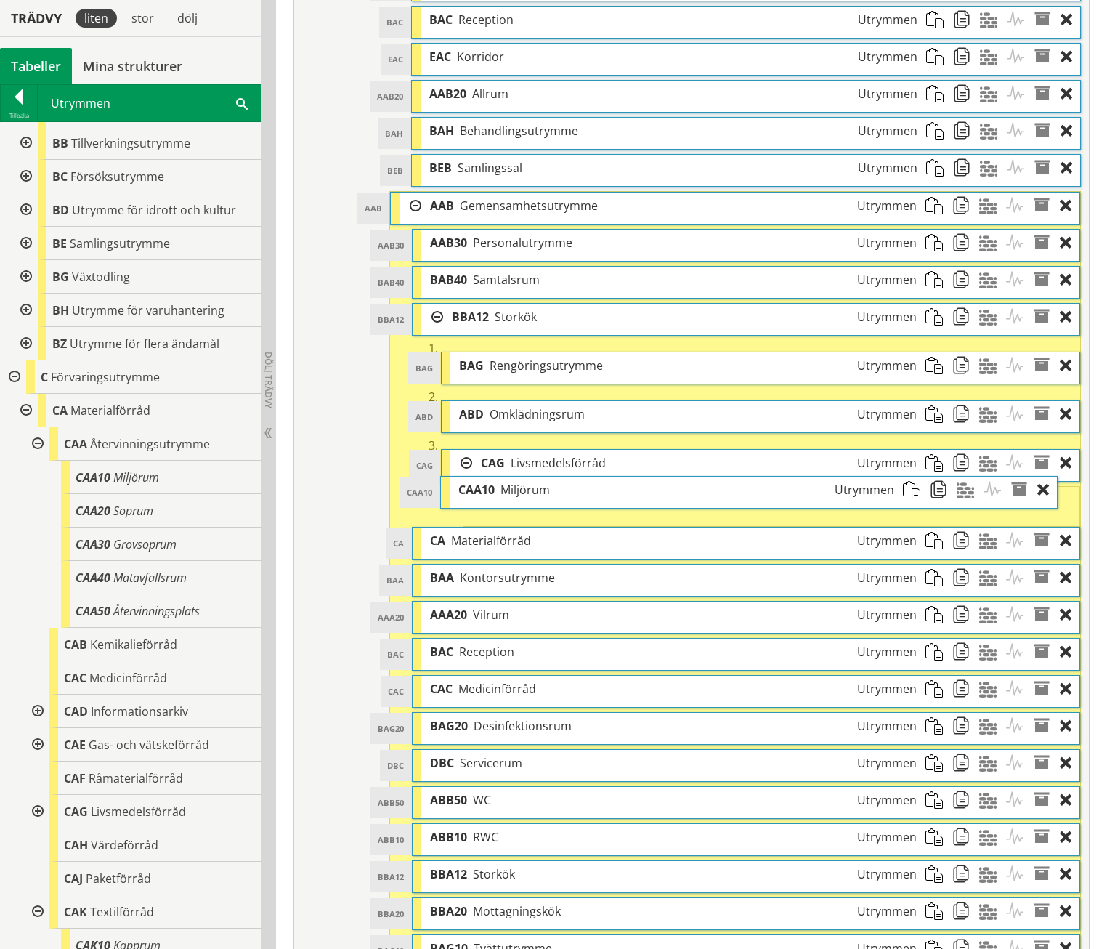
drag, startPoint x: 538, startPoint y: 438, endPoint x: 512, endPoint y: 440, distance: 25.5
click at [512, 482] on span "Miljörum" at bounding box center [525, 490] width 49 height 16
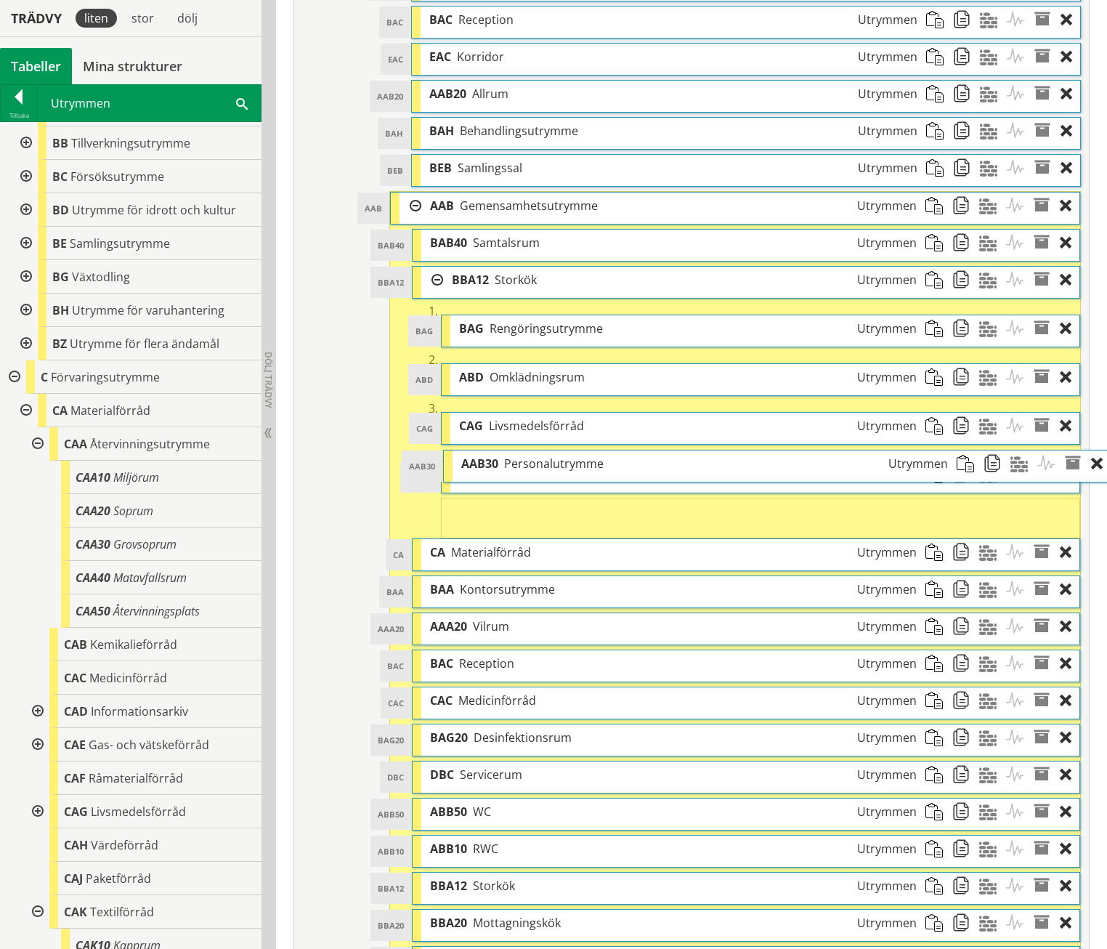
drag, startPoint x: 554, startPoint y: 211, endPoint x: 584, endPoint y: 432, distance: 223.0
click at [584, 456] on span "Personalutrymme" at bounding box center [554, 464] width 100 height 16
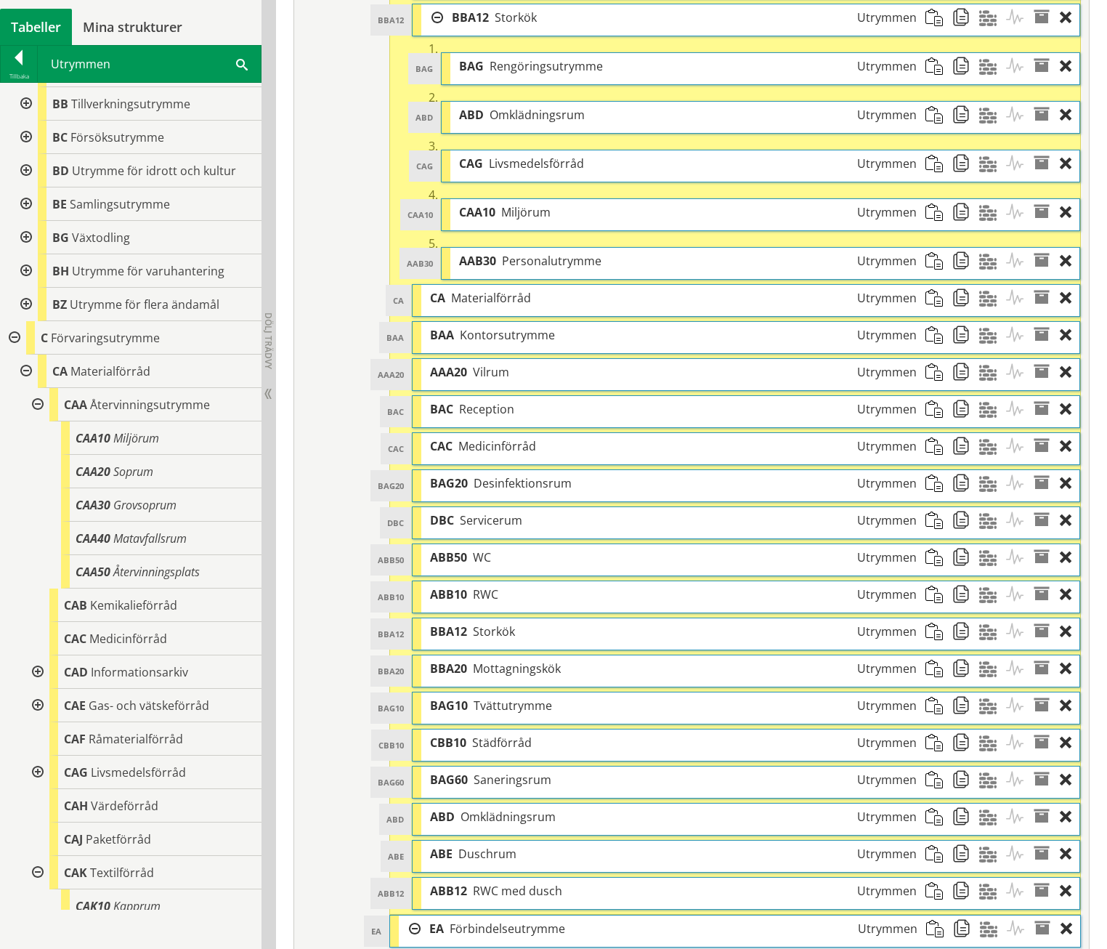
scroll to position [1833, 0]
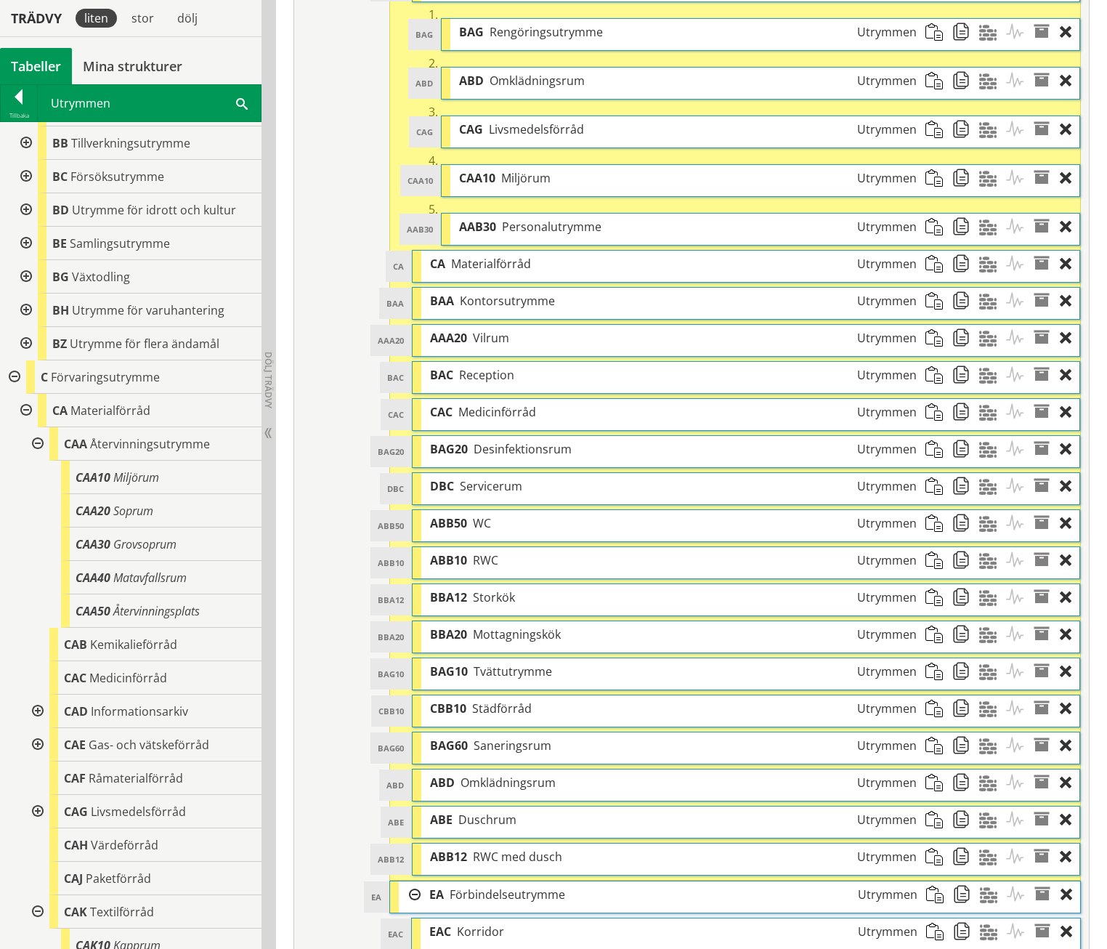
click at [484, 663] on span "Tvättutrymme" at bounding box center [513, 671] width 78 height 16
click at [940, 621] on span at bounding box center [939, 634] width 27 height 27
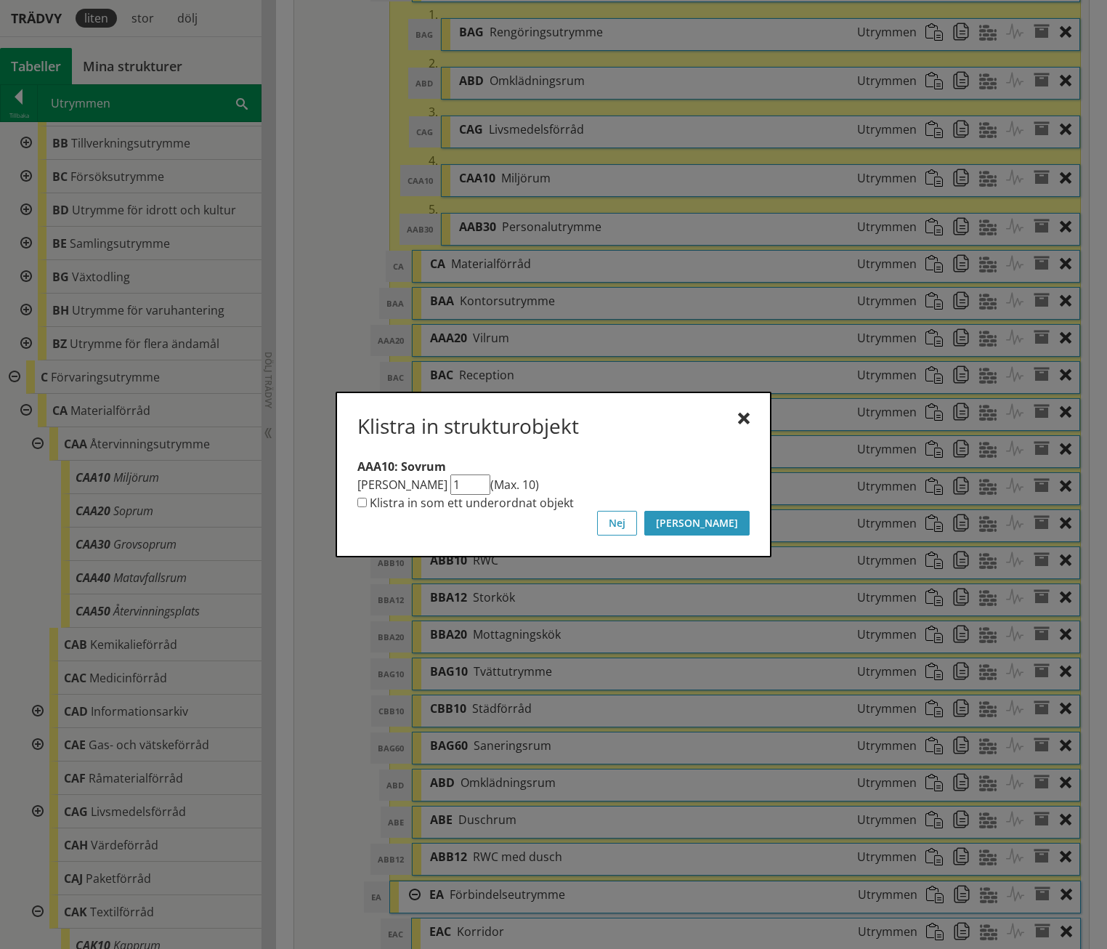
click at [730, 525] on button "[PERSON_NAME]" at bounding box center [697, 523] width 105 height 25
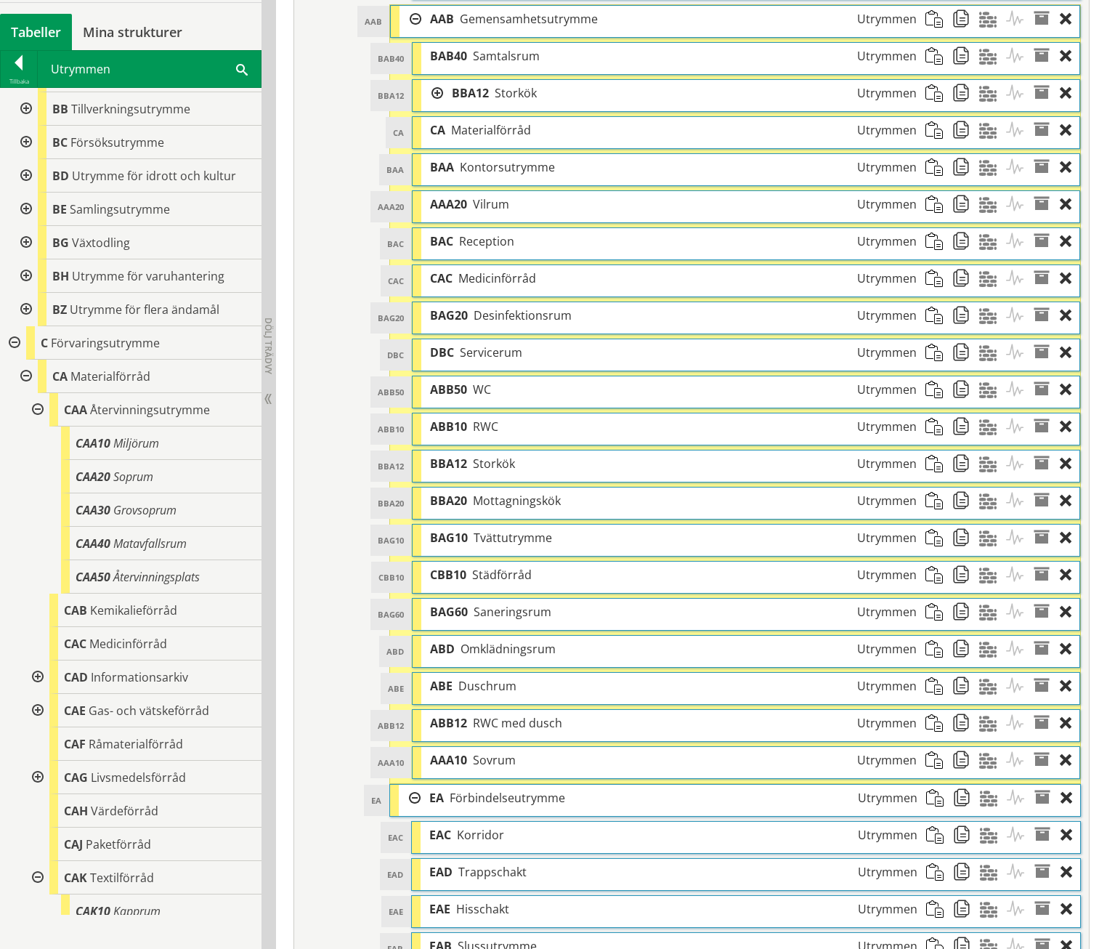
scroll to position [1649, 0]
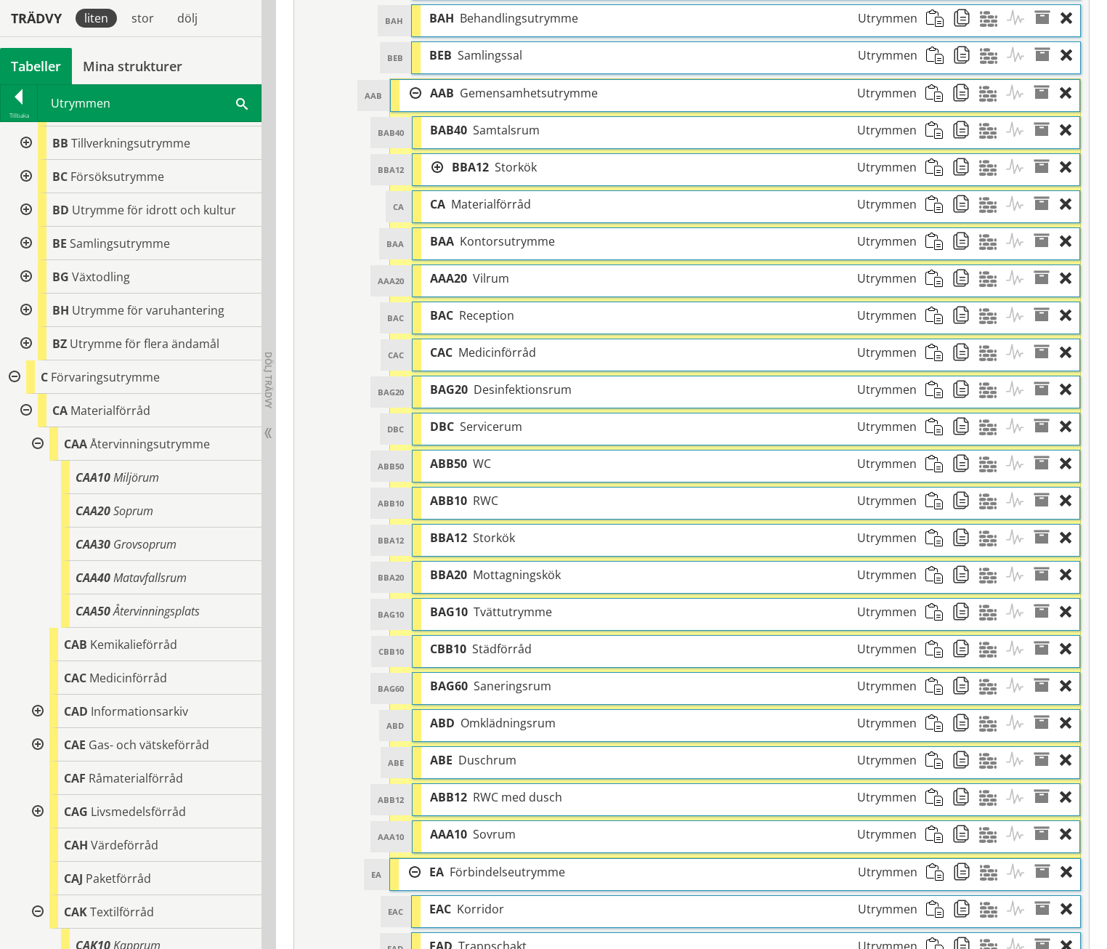
click at [436, 154] on div at bounding box center [432, 167] width 22 height 27
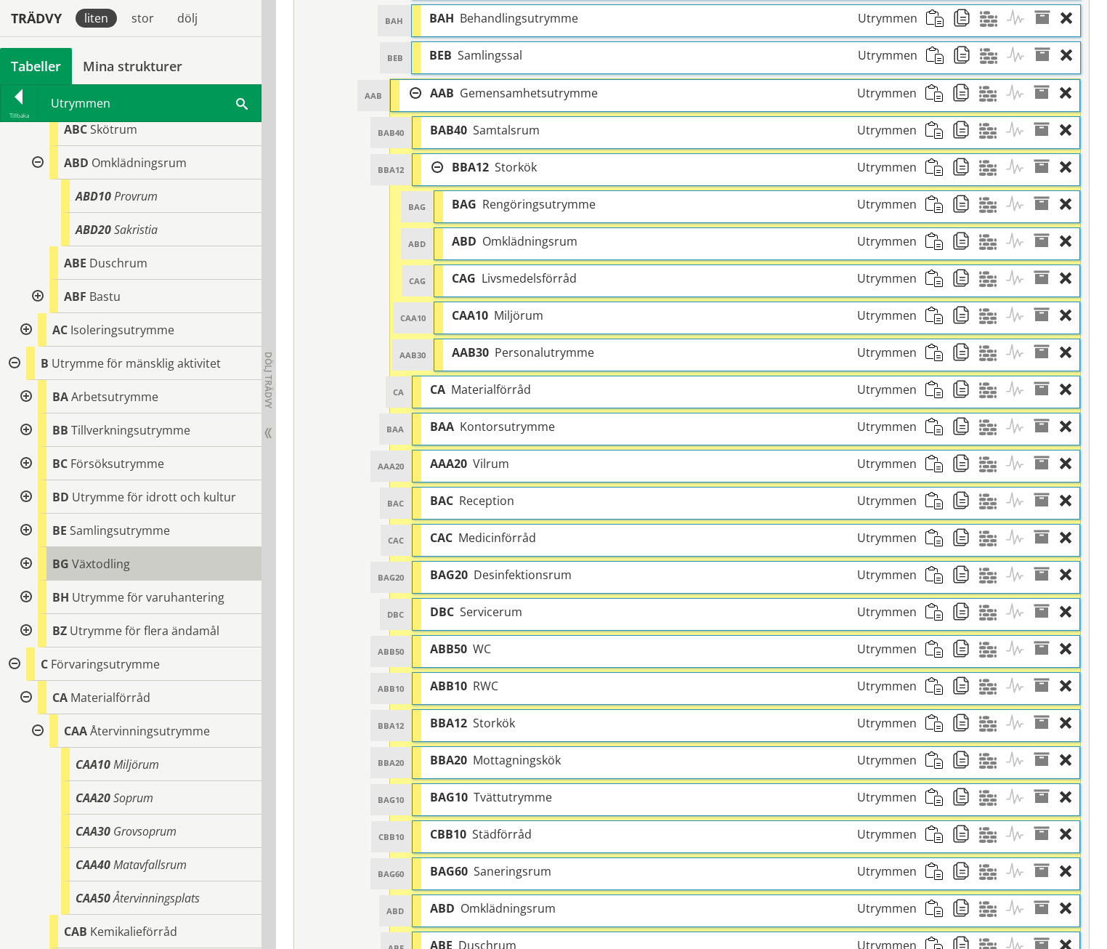
scroll to position [792, 0]
click at [28, 399] on div at bounding box center [25, 397] width 26 height 33
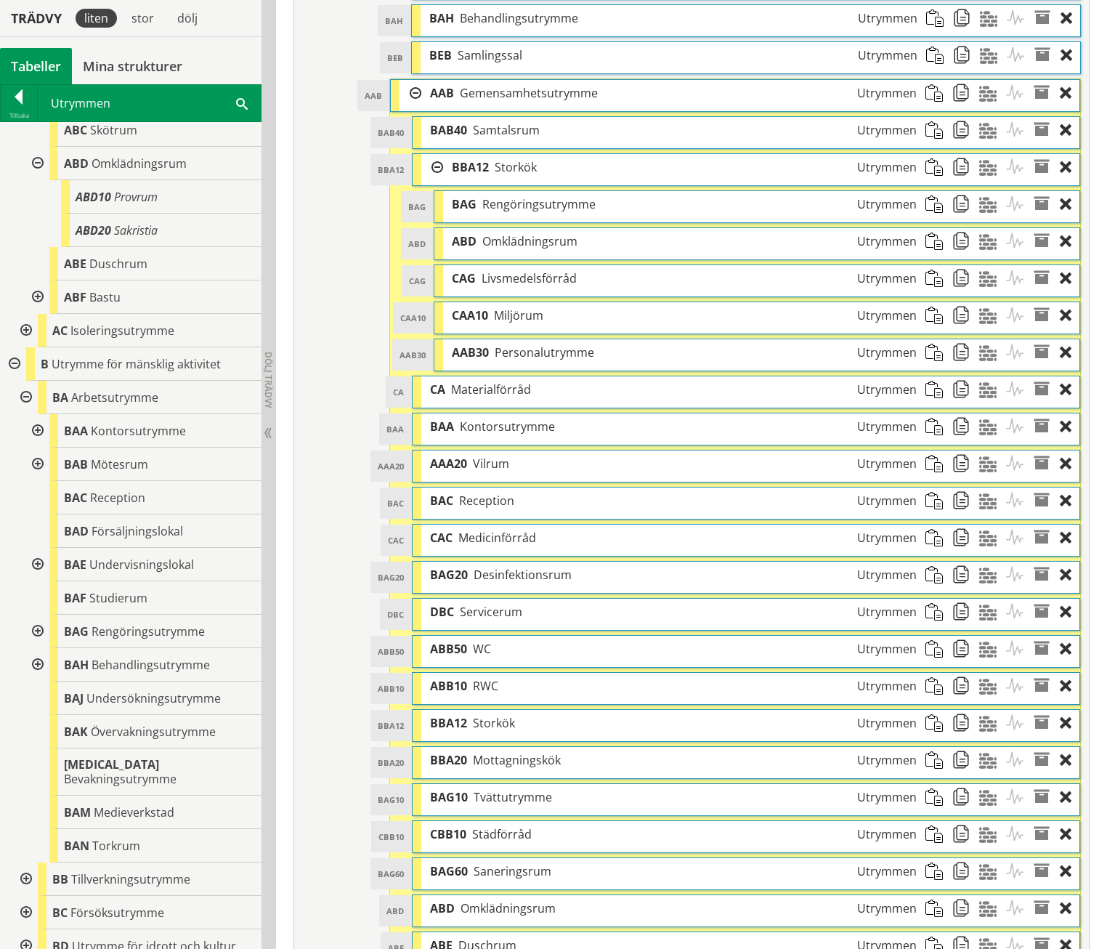
click at [36, 630] on div at bounding box center [36, 631] width 26 height 33
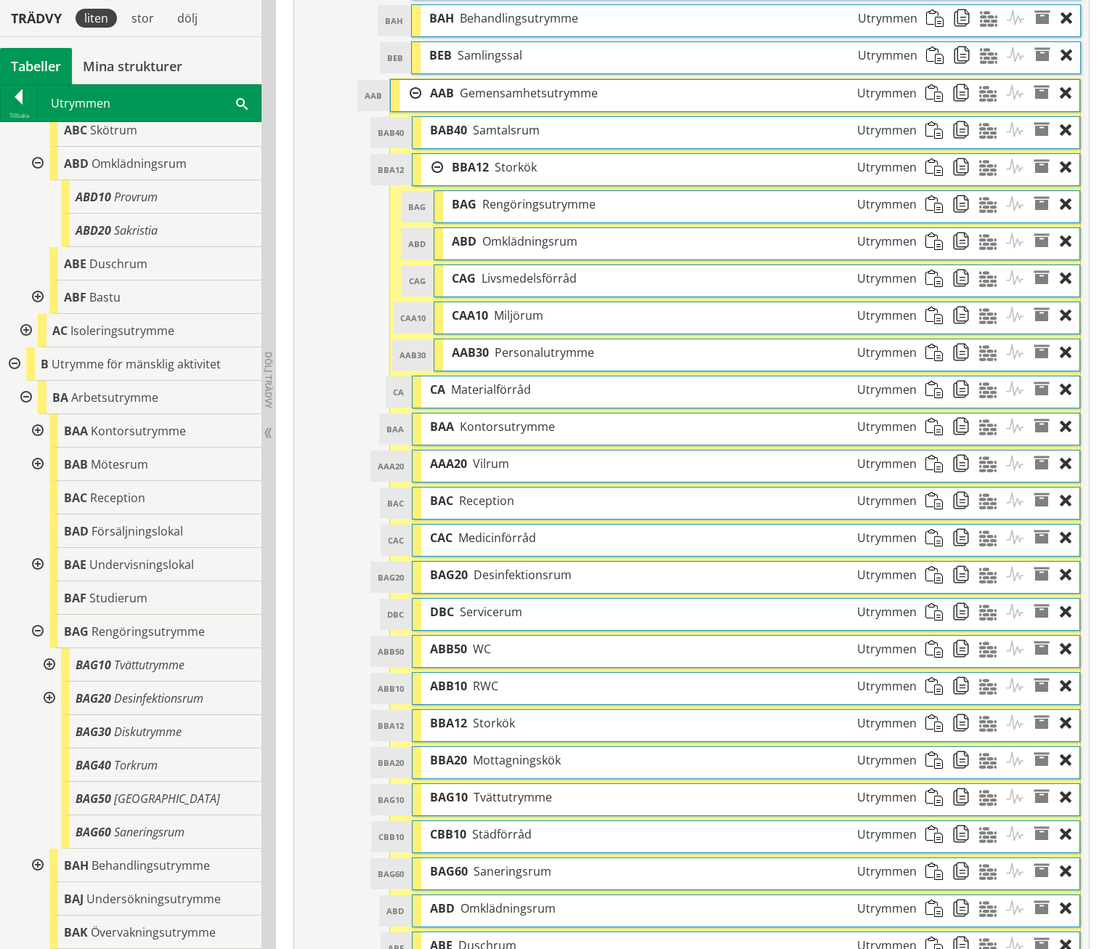
click at [52, 666] on div at bounding box center [48, 664] width 26 height 33
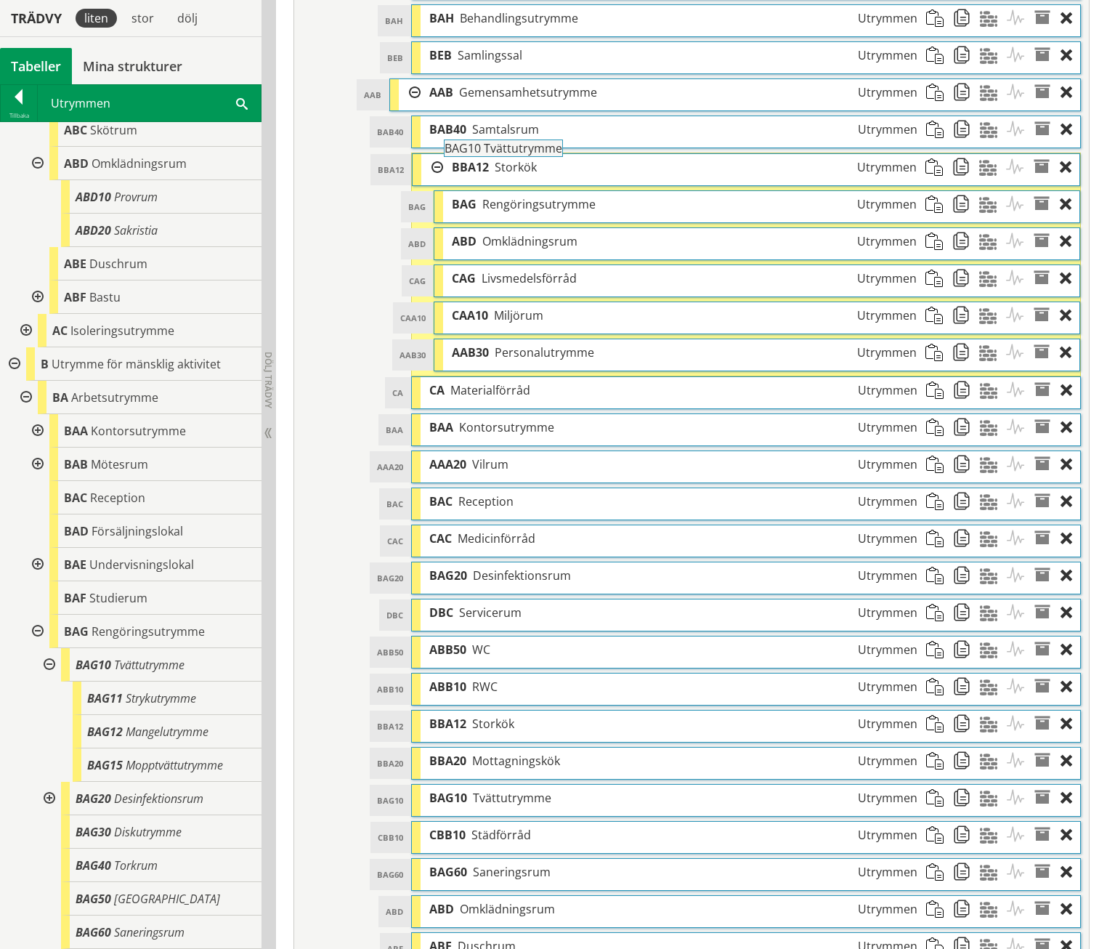
drag, startPoint x: 130, startPoint y: 666, endPoint x: 539, endPoint y: 158, distance: 652.7
click at [539, 158] on div "Trädvy liten stor dölj Tabeller Mina strukturer CoClass Version 3.17.0" at bounding box center [553, 120] width 1107 height 3266
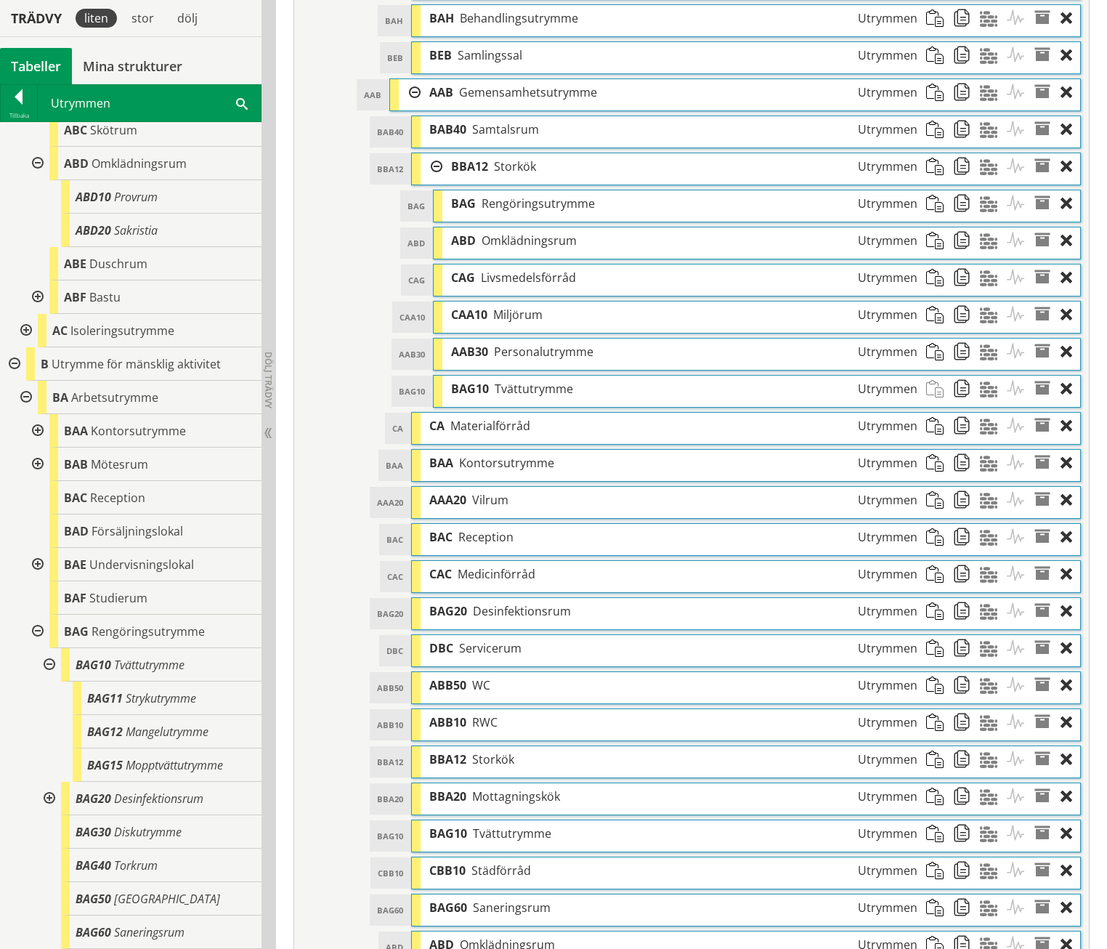
click at [942, 709] on span at bounding box center [939, 722] width 27 height 27
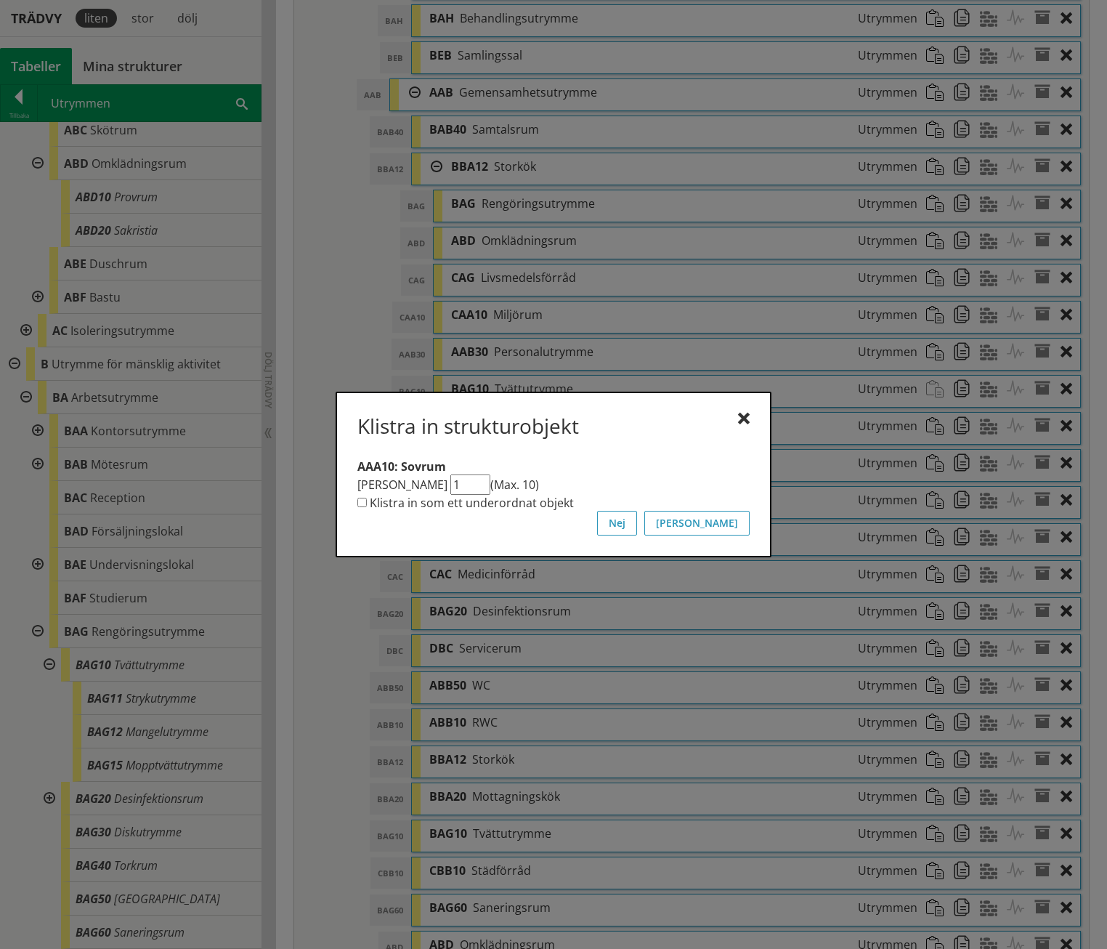
click at [541, 505] on label "Klistra in som ett underordnat objekt" at bounding box center [472, 503] width 204 height 16
click at [367, 505] on input "Klistra in som ett underordnat objekt" at bounding box center [361, 502] width 9 height 9
checkbox input "true"
click at [730, 520] on button "[PERSON_NAME]" at bounding box center [697, 523] width 105 height 25
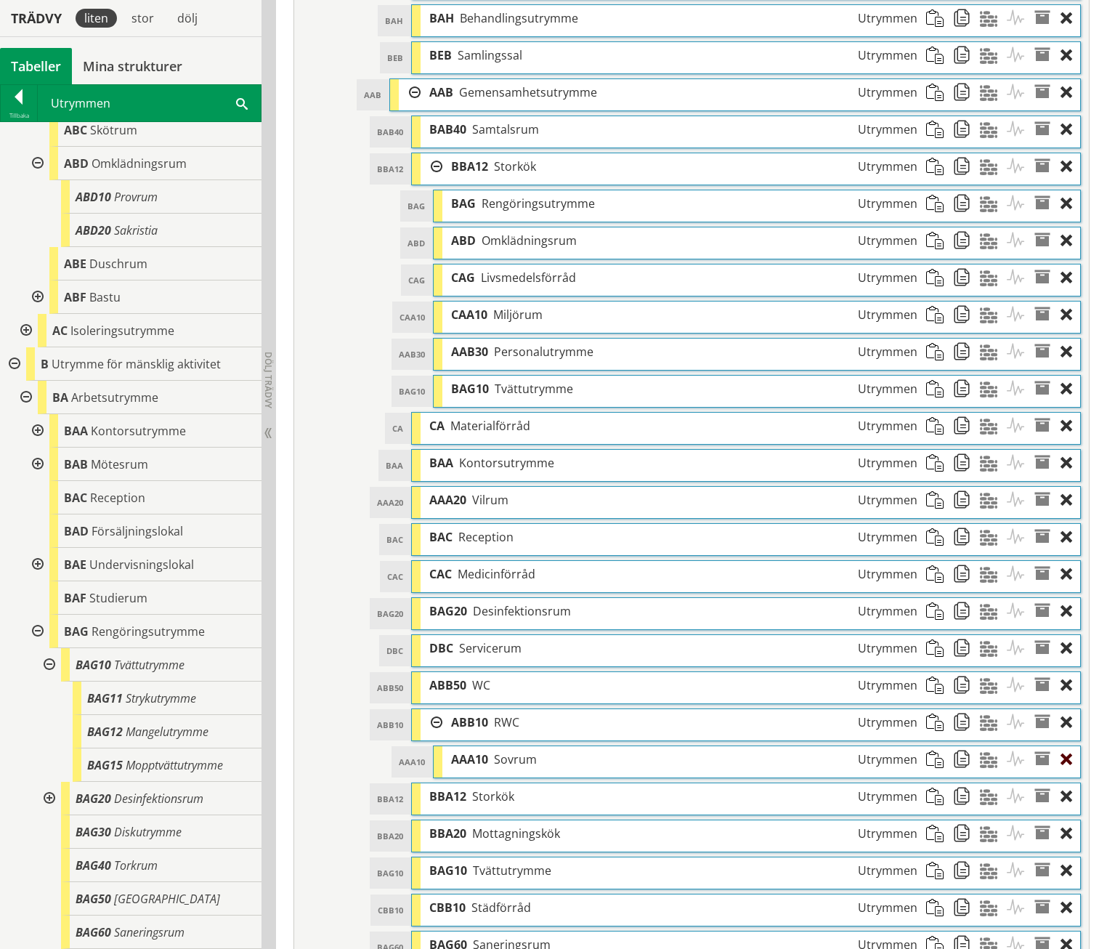
click at [1070, 746] on div at bounding box center [1071, 759] width 20 height 27
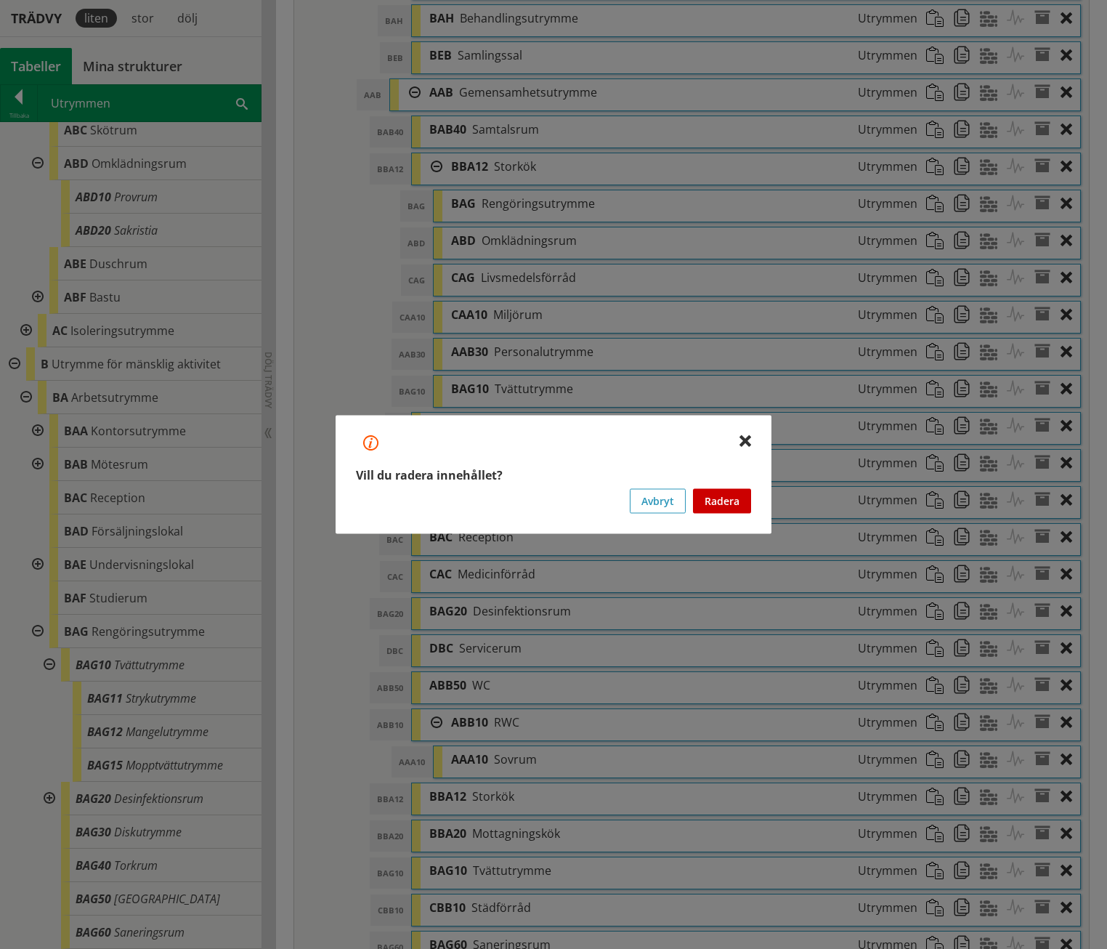
click at [724, 503] on button "Radera" at bounding box center [722, 501] width 58 height 25
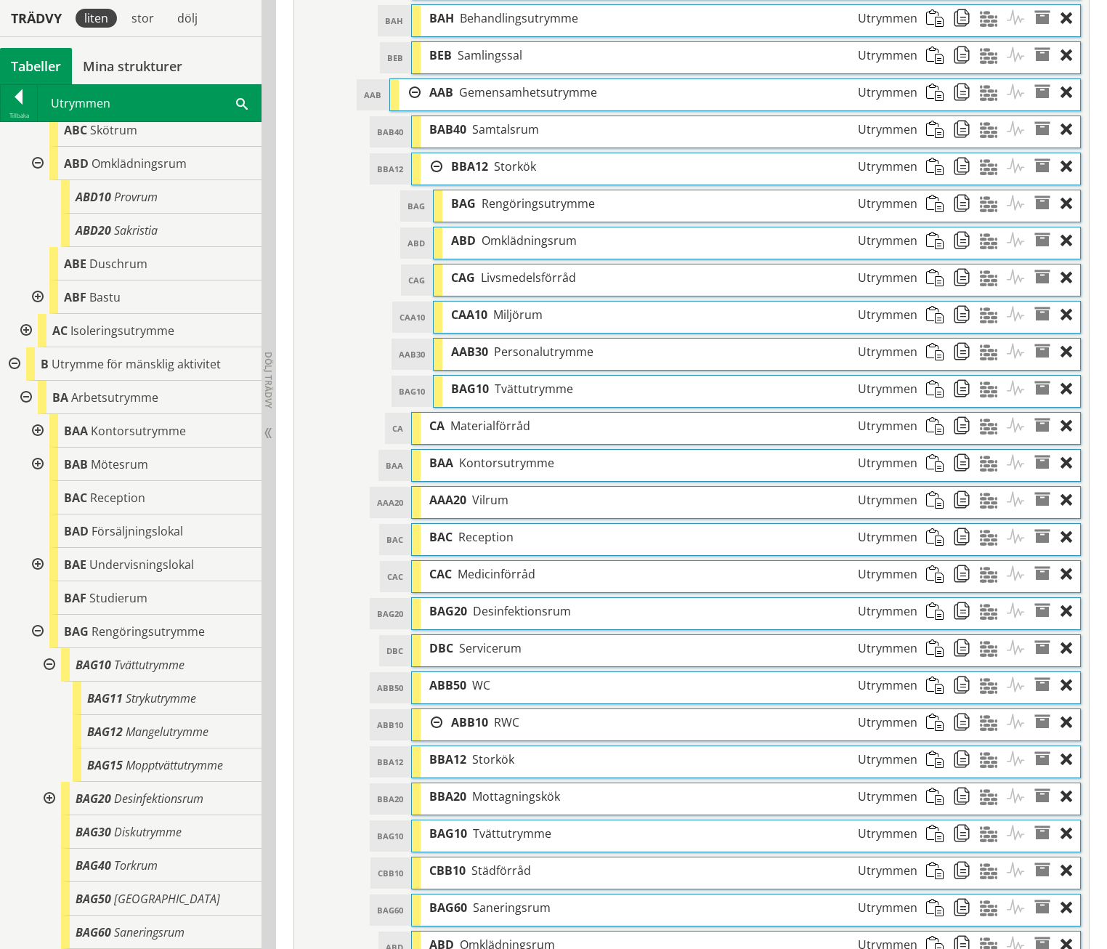
click at [439, 709] on div at bounding box center [432, 722] width 22 height 27
click at [438, 709] on div at bounding box center [432, 722] width 22 height 27
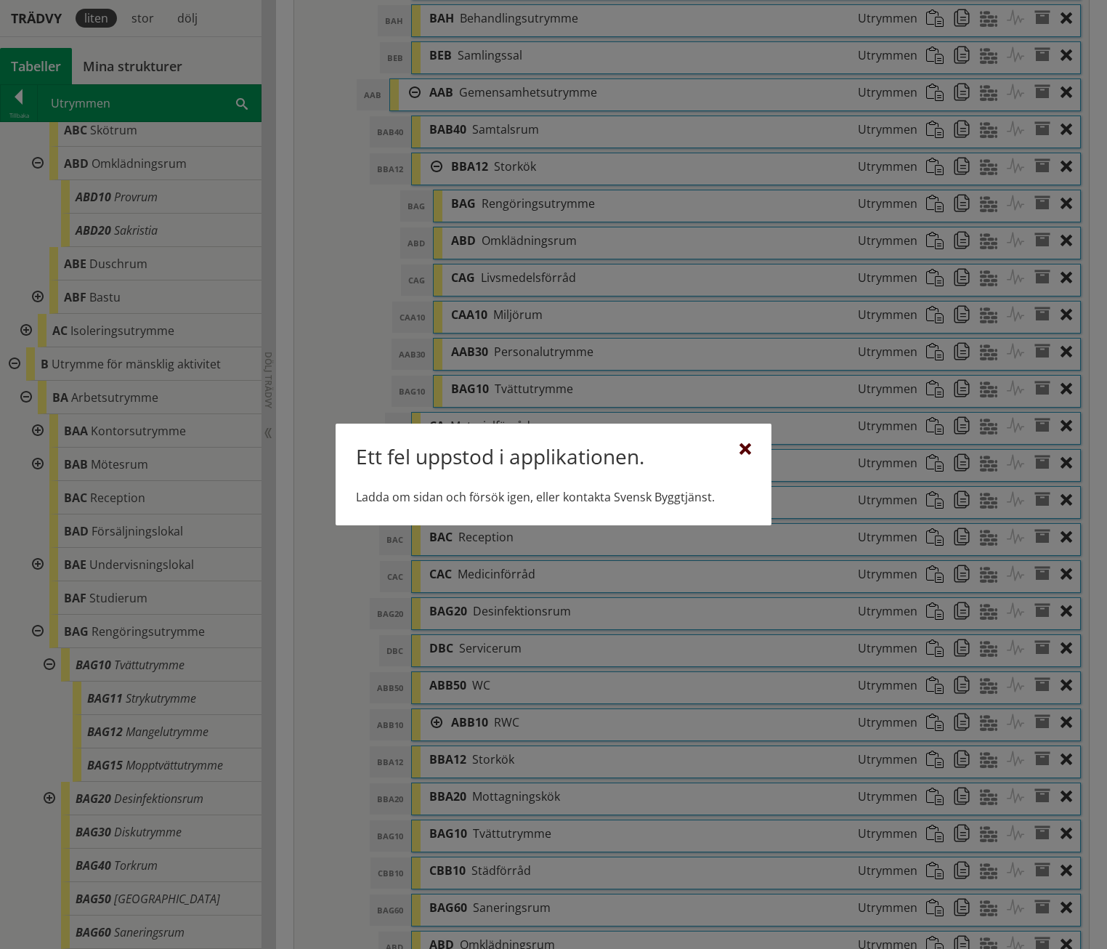
click at [744, 449] on div at bounding box center [746, 450] width 12 height 12
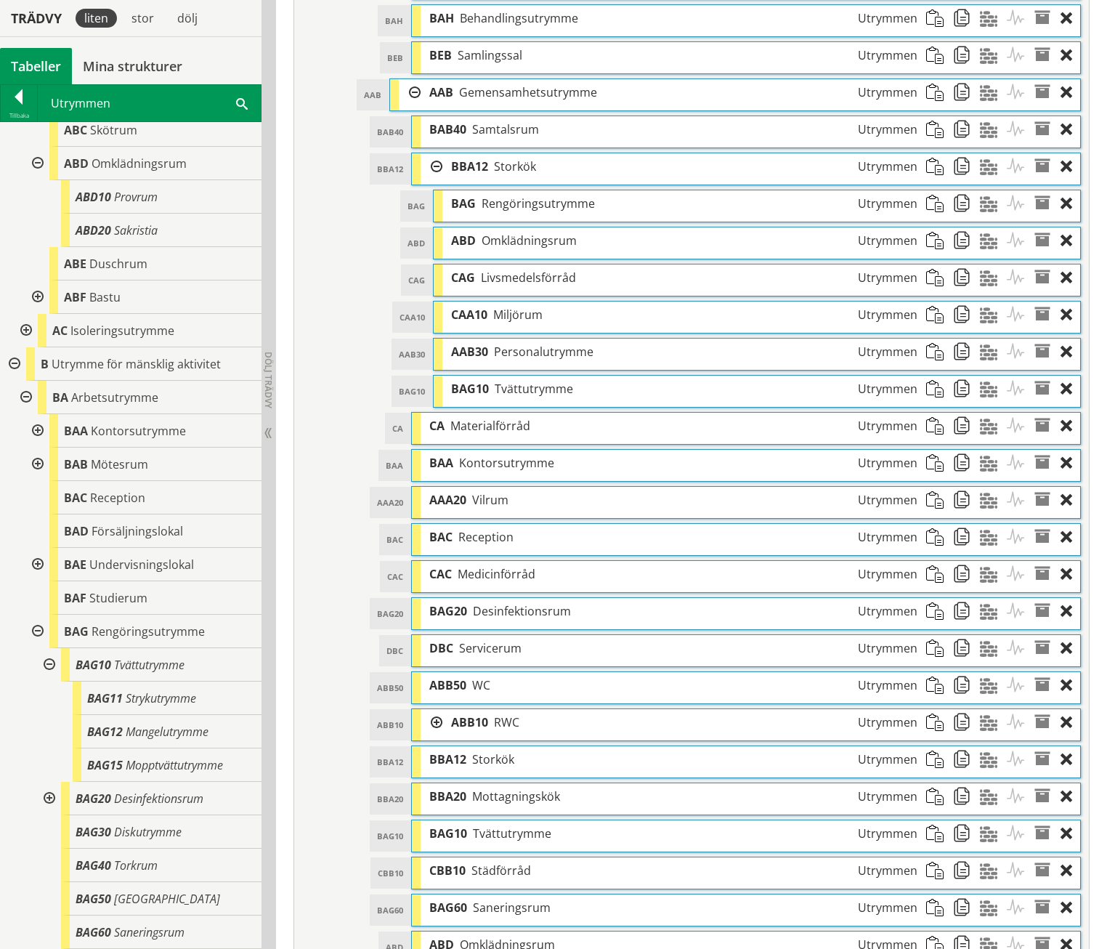
click at [960, 709] on span at bounding box center [966, 722] width 27 height 27
click at [934, 153] on span at bounding box center [939, 166] width 27 height 27
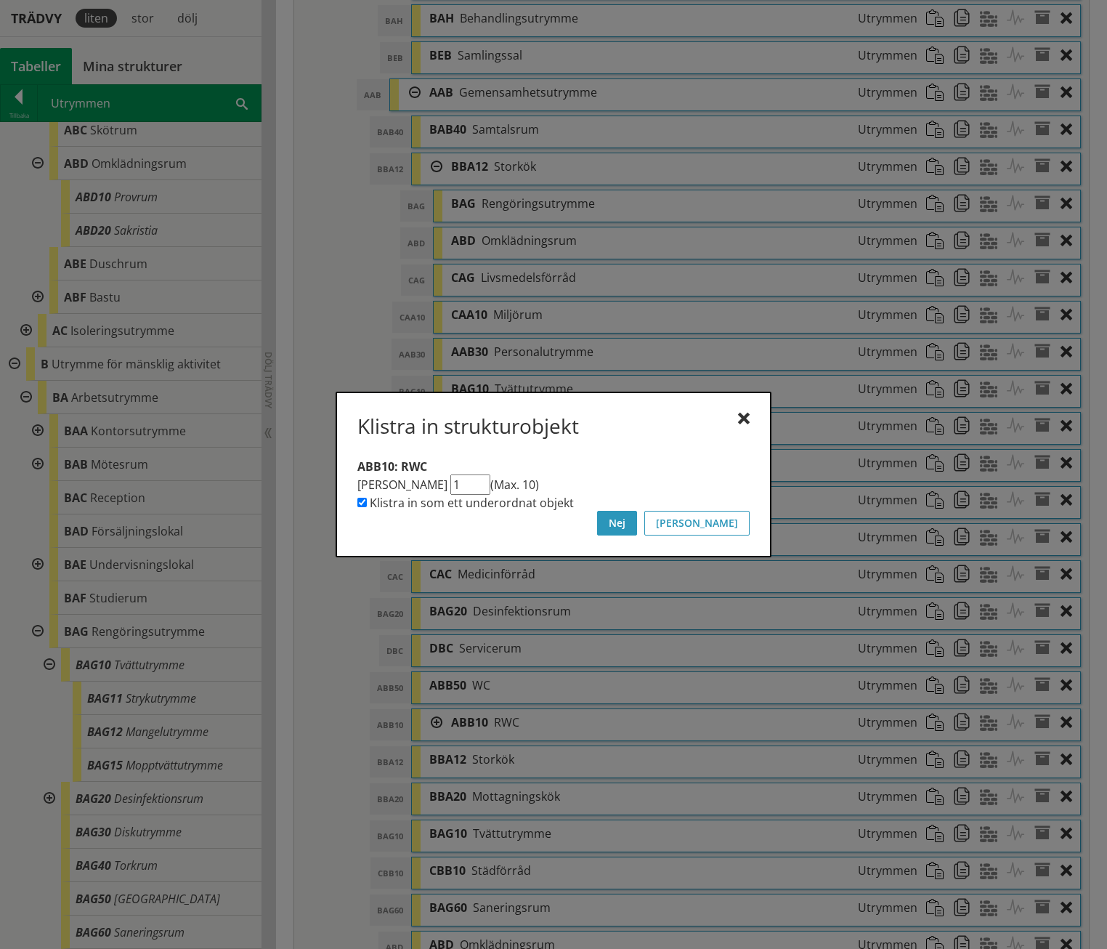
click at [637, 518] on button "Nej" at bounding box center [617, 523] width 40 height 25
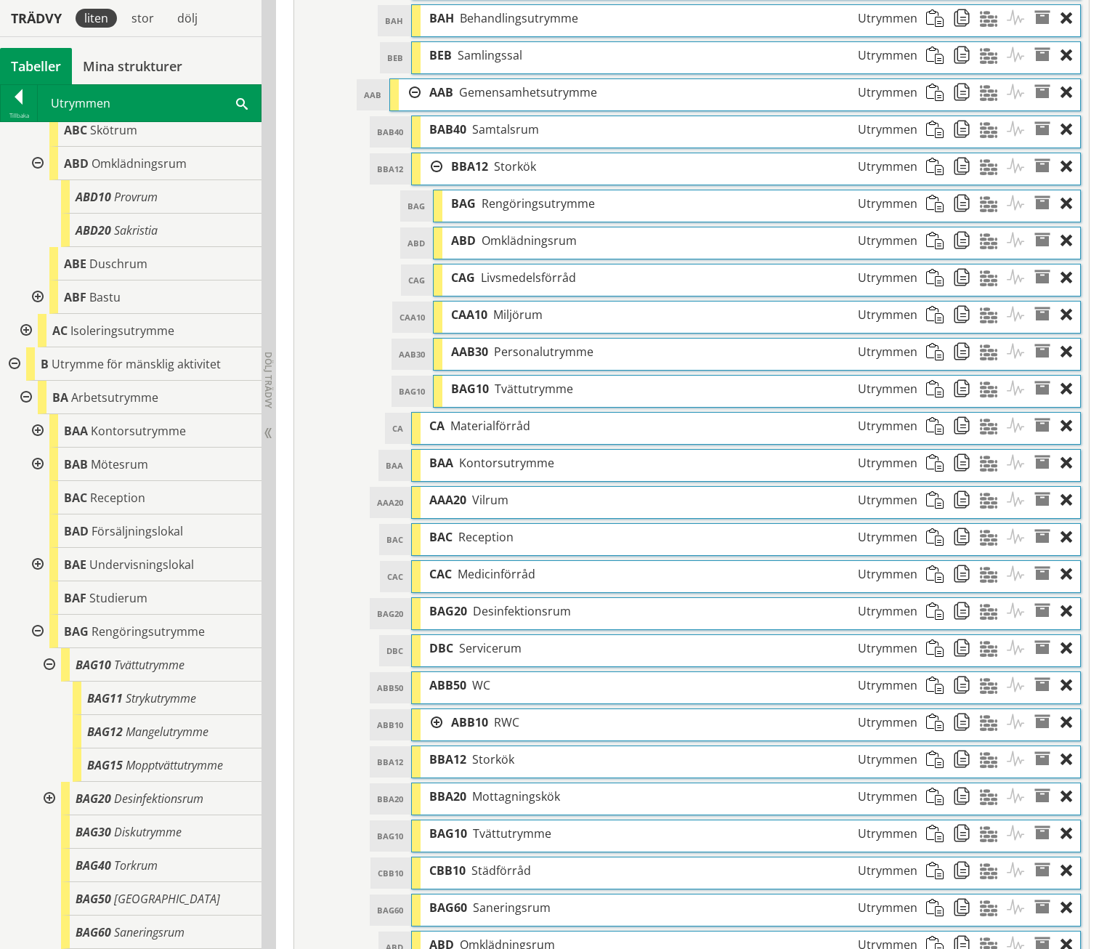
click at [937, 153] on span at bounding box center [939, 166] width 27 height 27
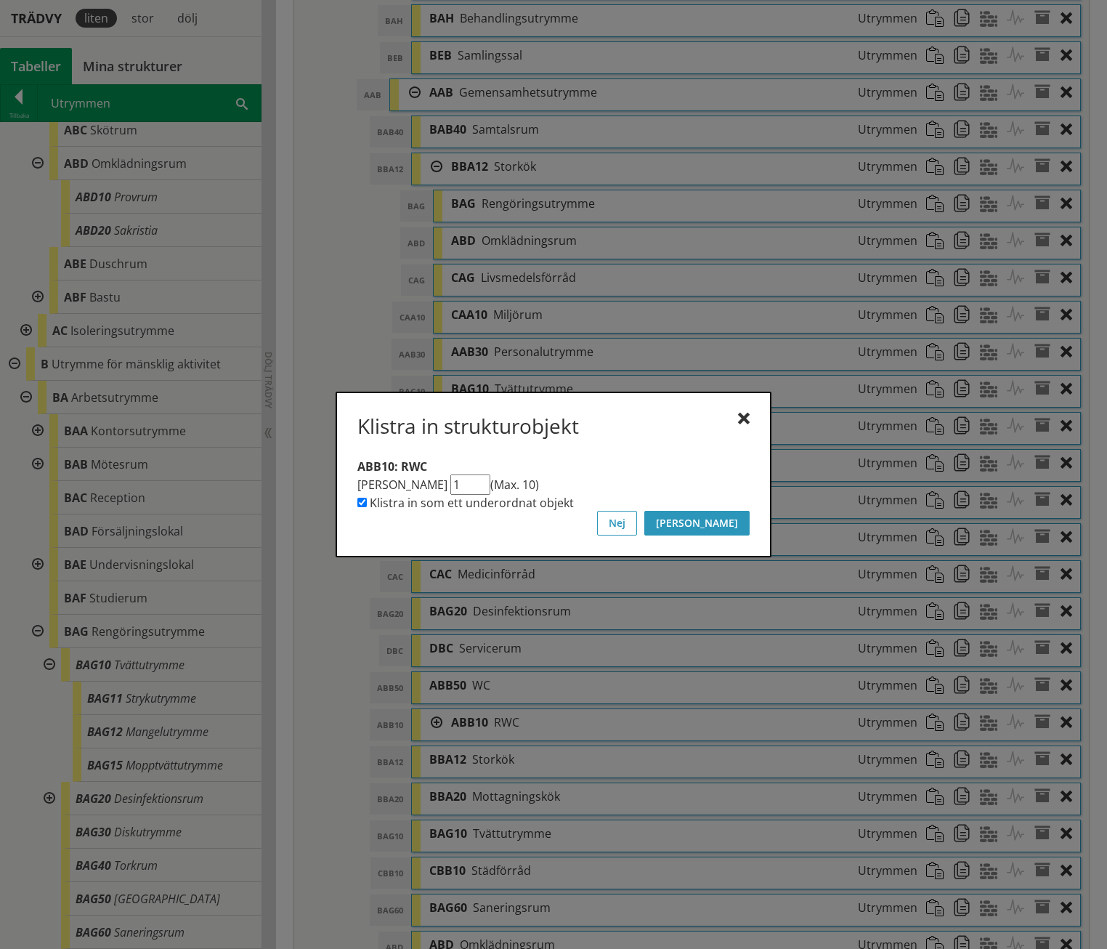
click at [724, 519] on button "[PERSON_NAME]" at bounding box center [697, 523] width 105 height 25
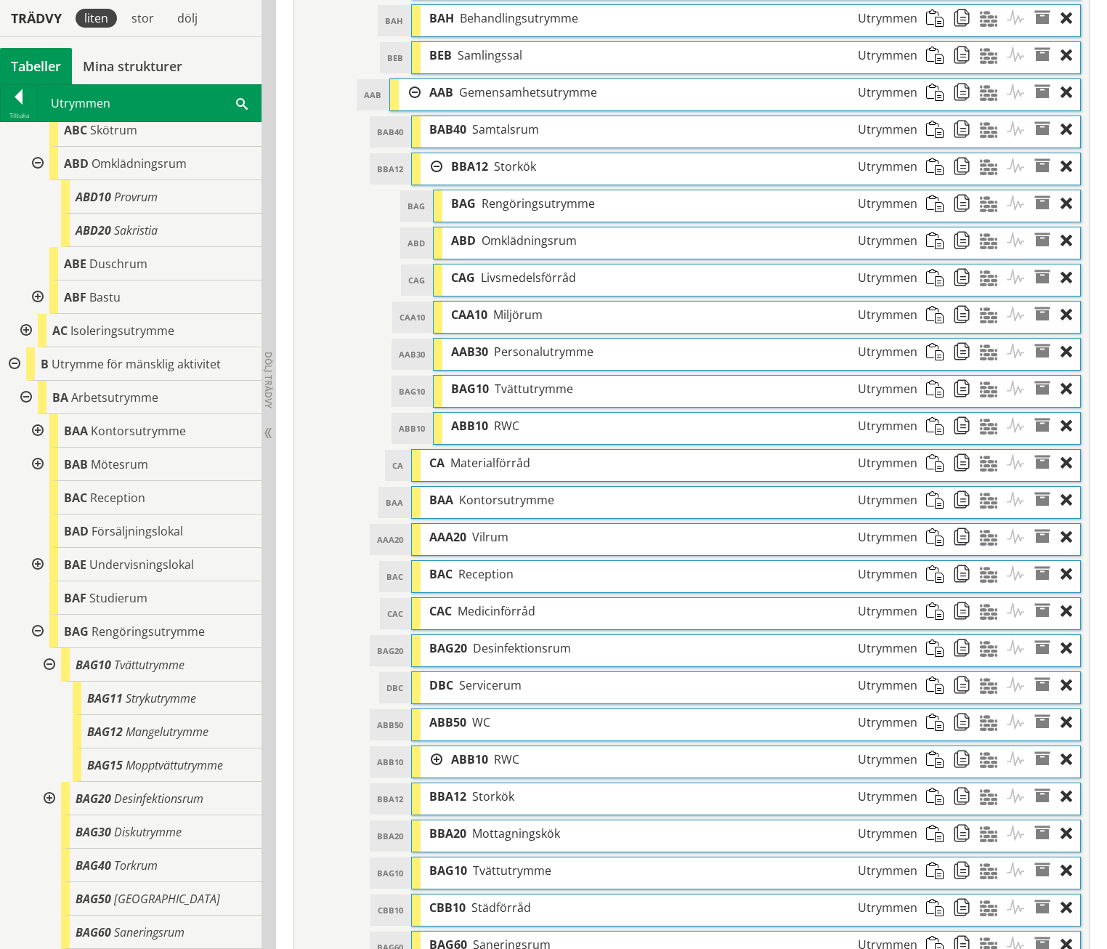
click at [519, 418] on span "RWC" at bounding box center [506, 426] width 25 height 16
click at [464, 418] on span "ABB10" at bounding box center [469, 426] width 37 height 16
click at [442, 746] on div at bounding box center [432, 759] width 22 height 27
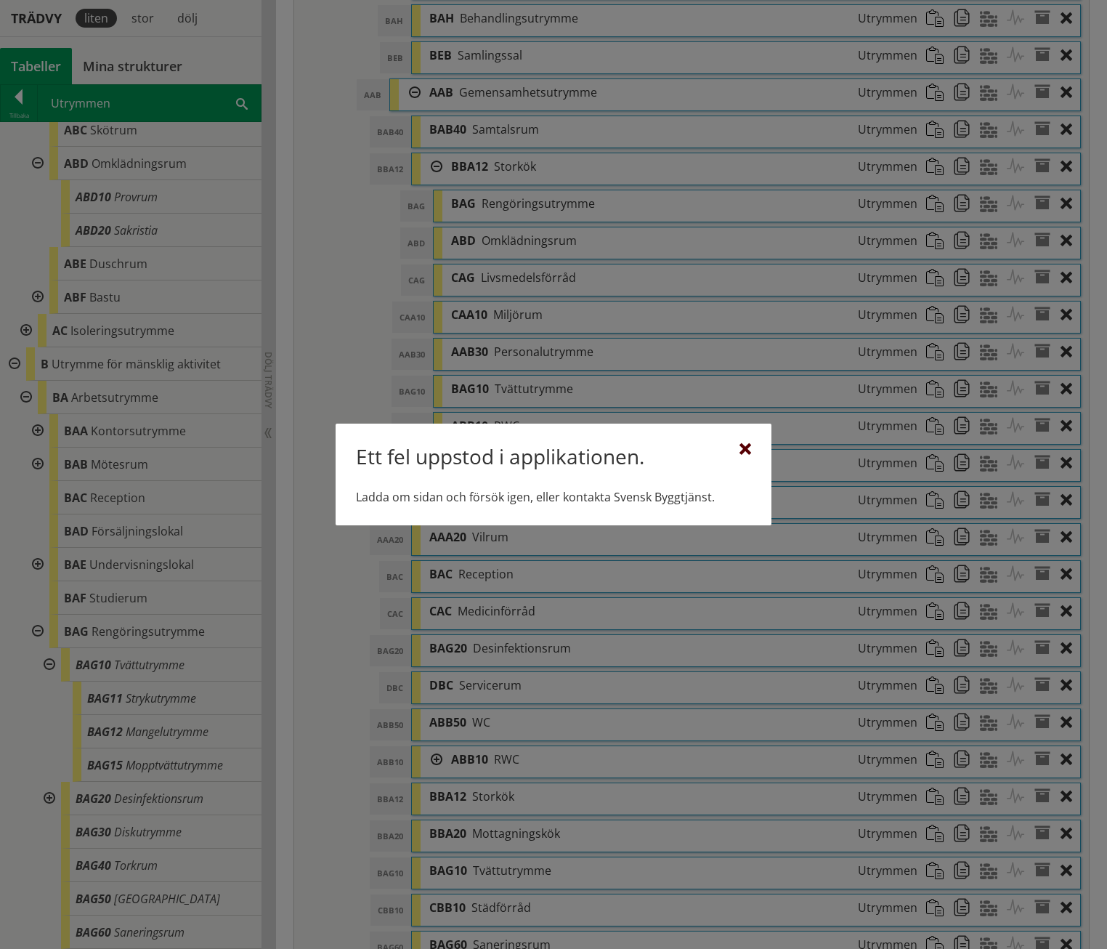
click at [743, 449] on div at bounding box center [746, 450] width 12 height 12
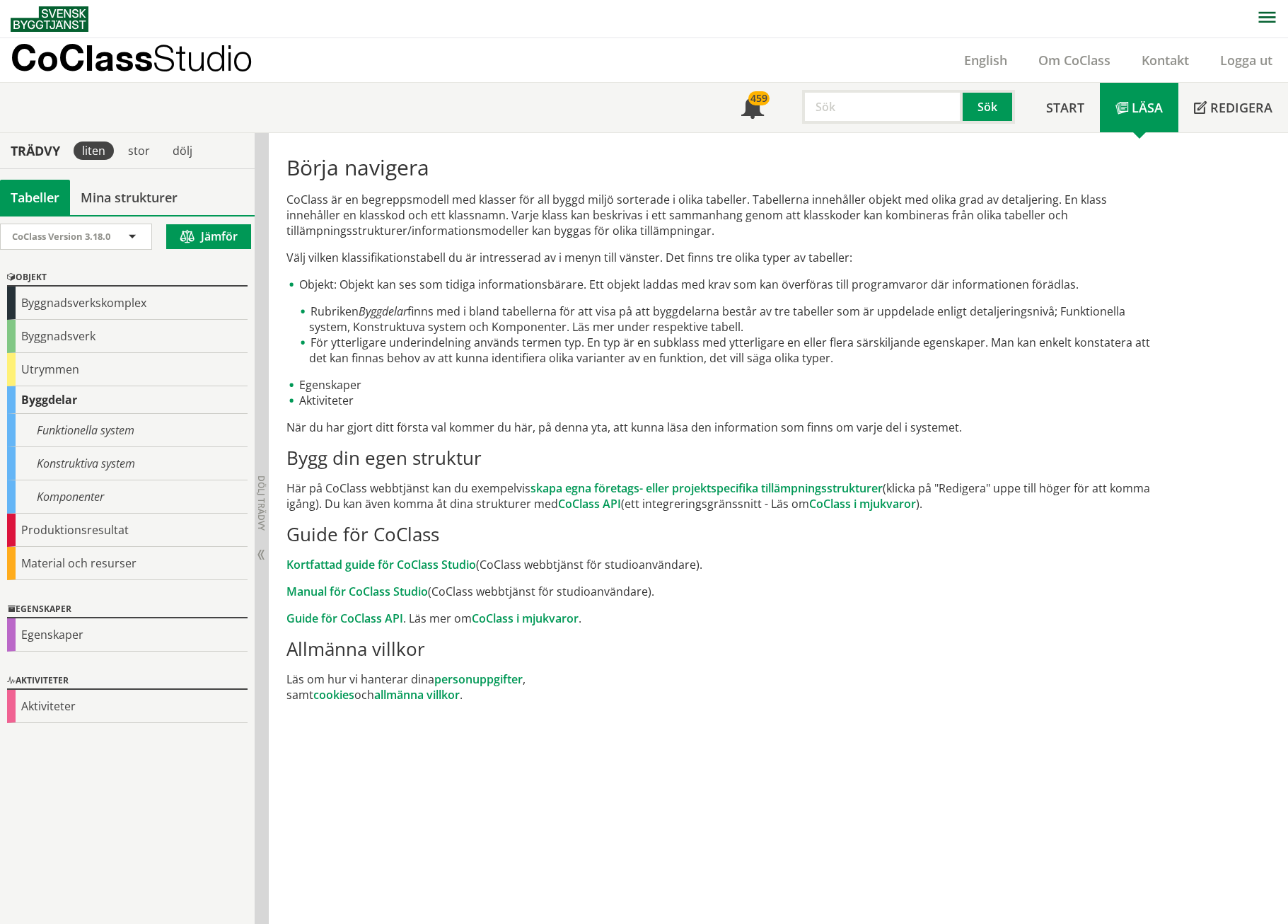
scroll to position [1, 0]
click at [303, 564] on link "Kortfattad guide för CoClass Studio" at bounding box center [381, 564] width 190 height 16
click at [402, 586] on link "Manual för CoClass Studio" at bounding box center [356, 591] width 141 height 16
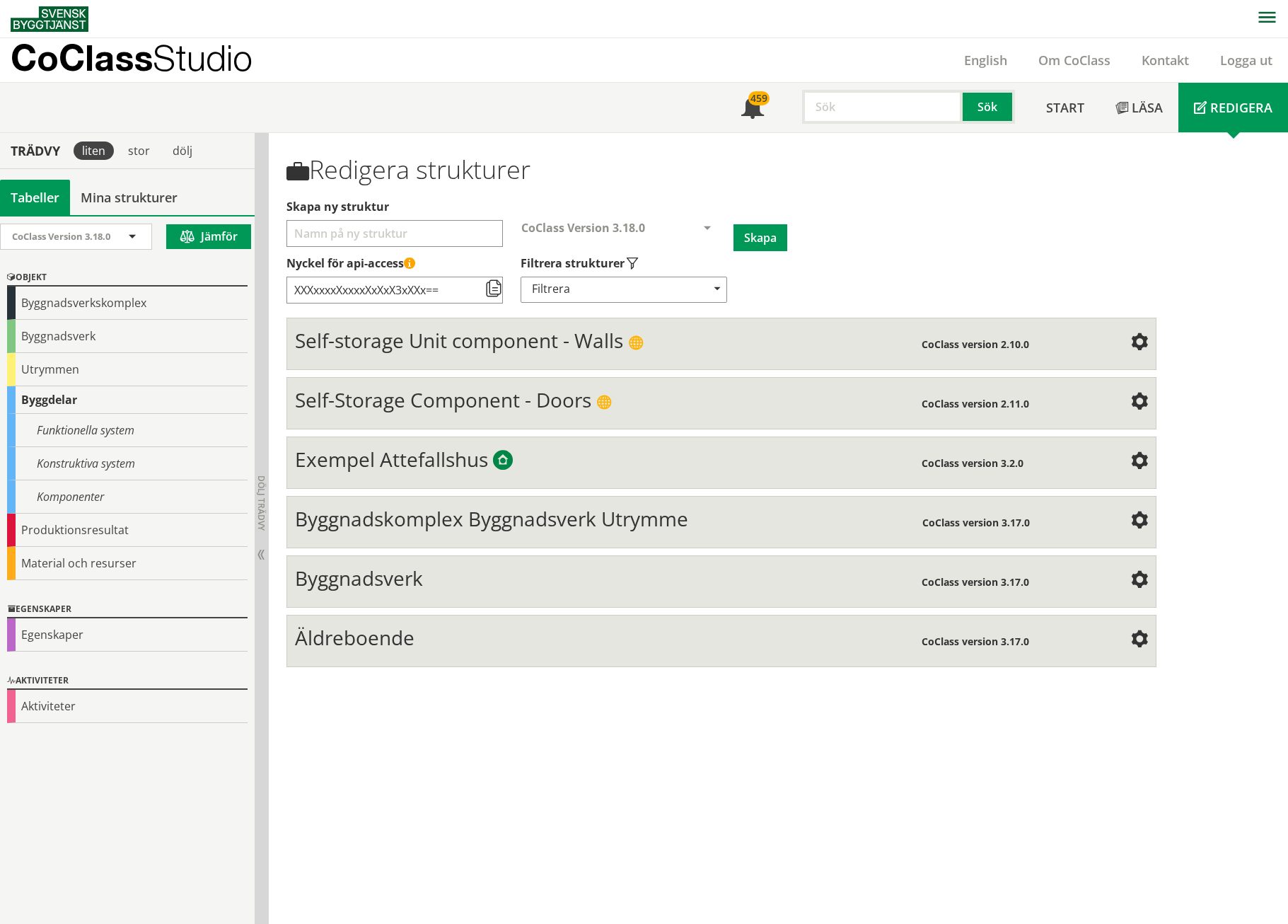
click at [431, 446] on span "Exempel Attefallshus" at bounding box center [391, 460] width 193 height 27
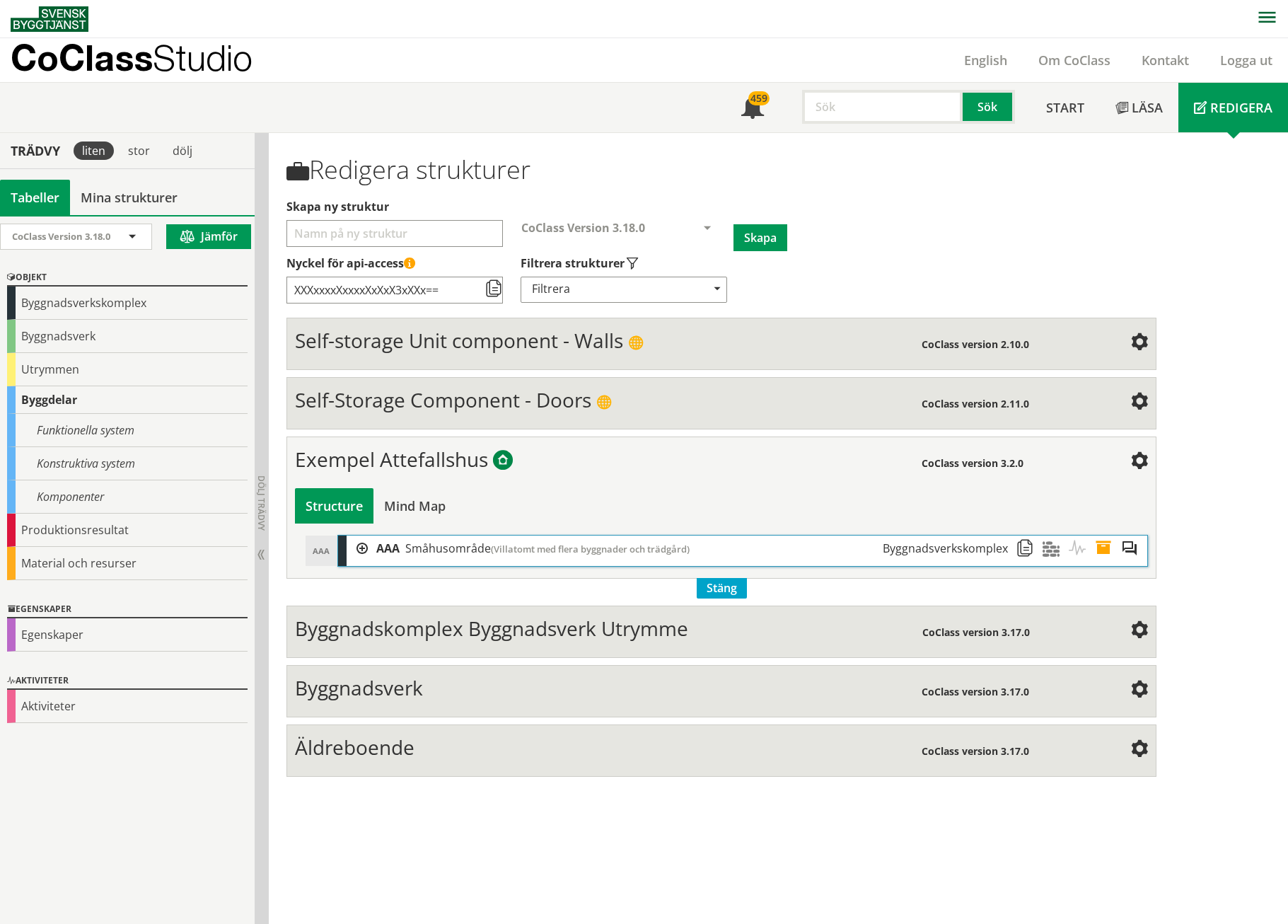
click at [363, 536] on div at bounding box center [357, 548] width 21 height 26
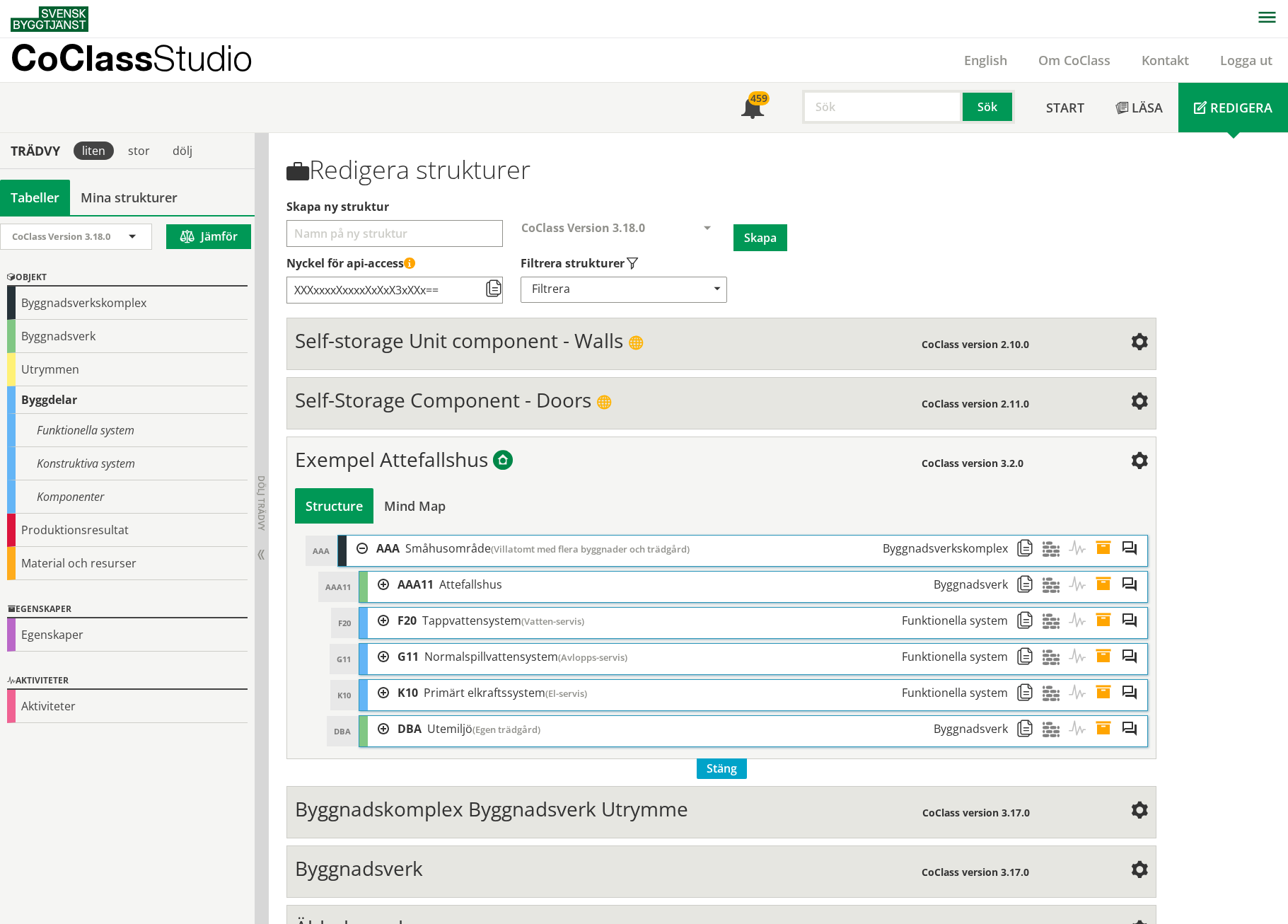
click at [1047, 536] on span at bounding box center [1055, 548] width 26 height 26
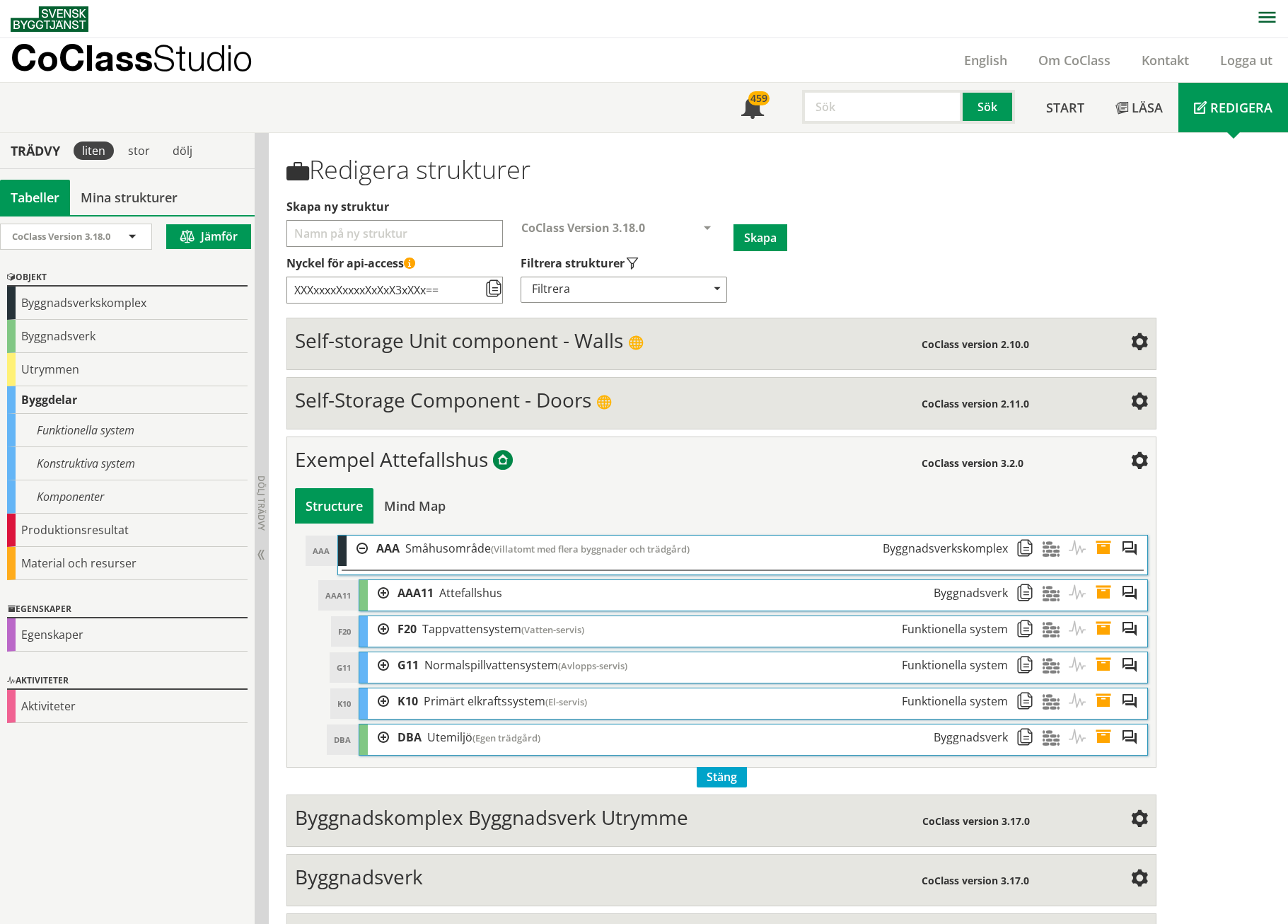
click at [1047, 536] on span at bounding box center [1055, 548] width 26 height 26
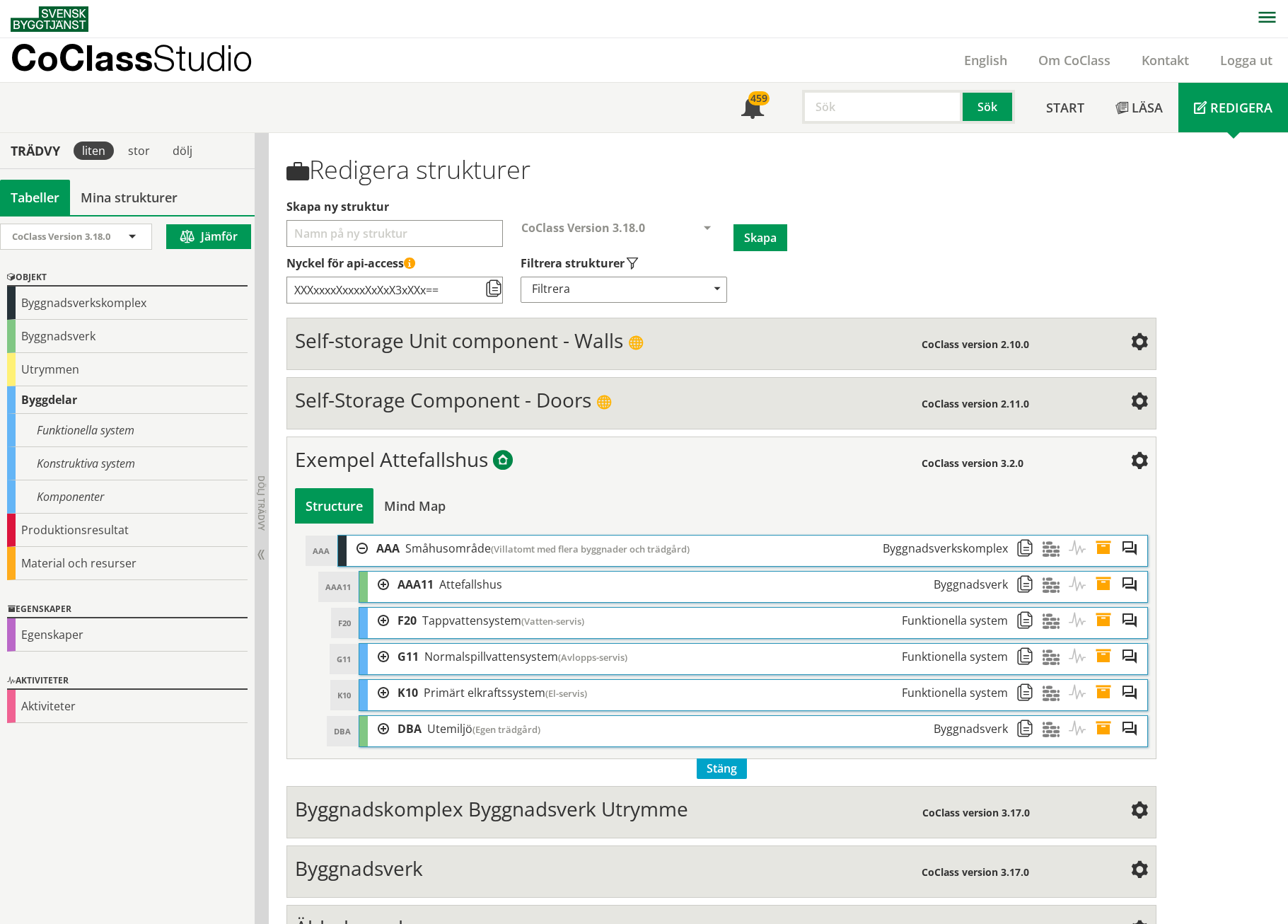
click at [1047, 536] on span at bounding box center [1055, 548] width 26 height 26
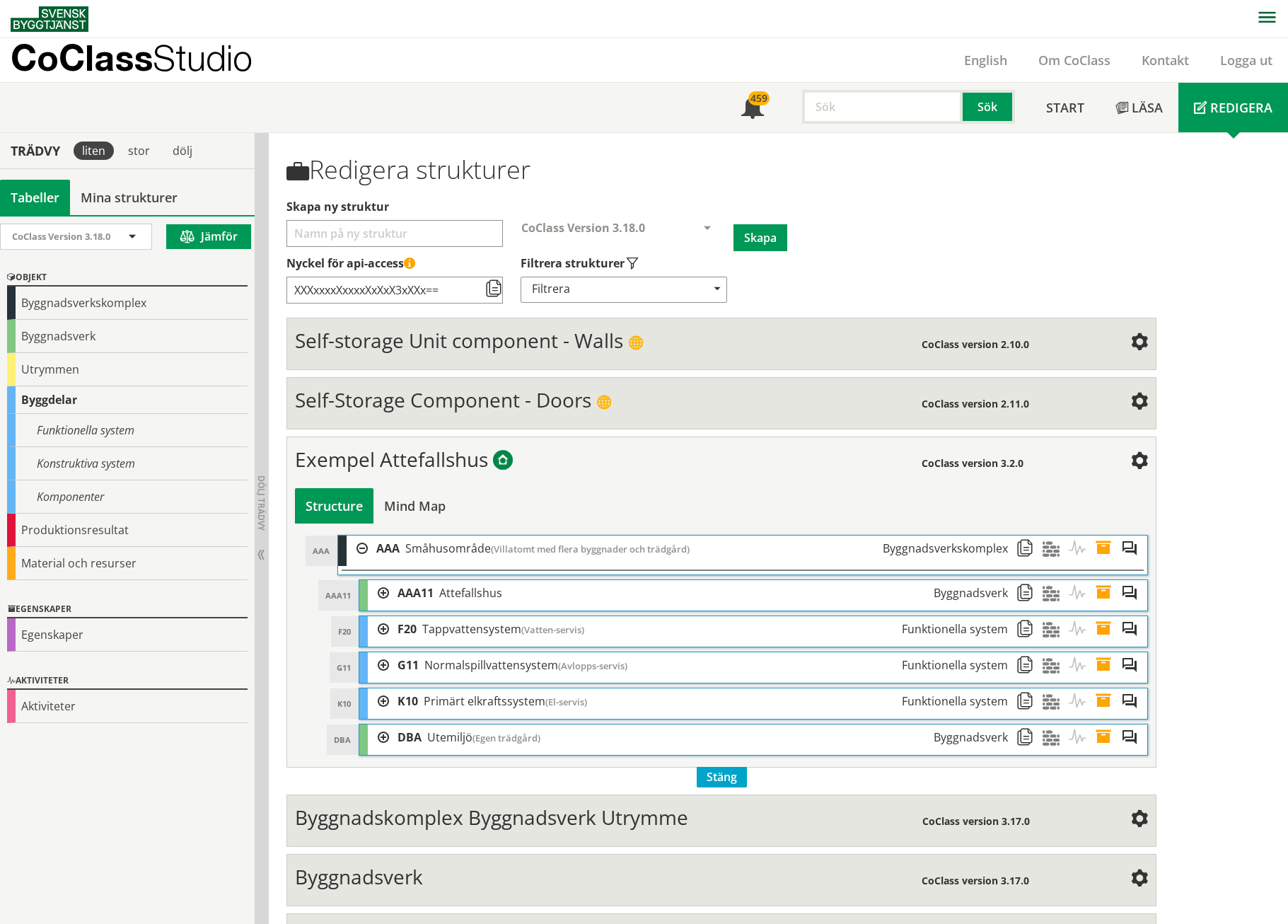
click at [1104, 536] on span at bounding box center [1108, 548] width 26 height 26
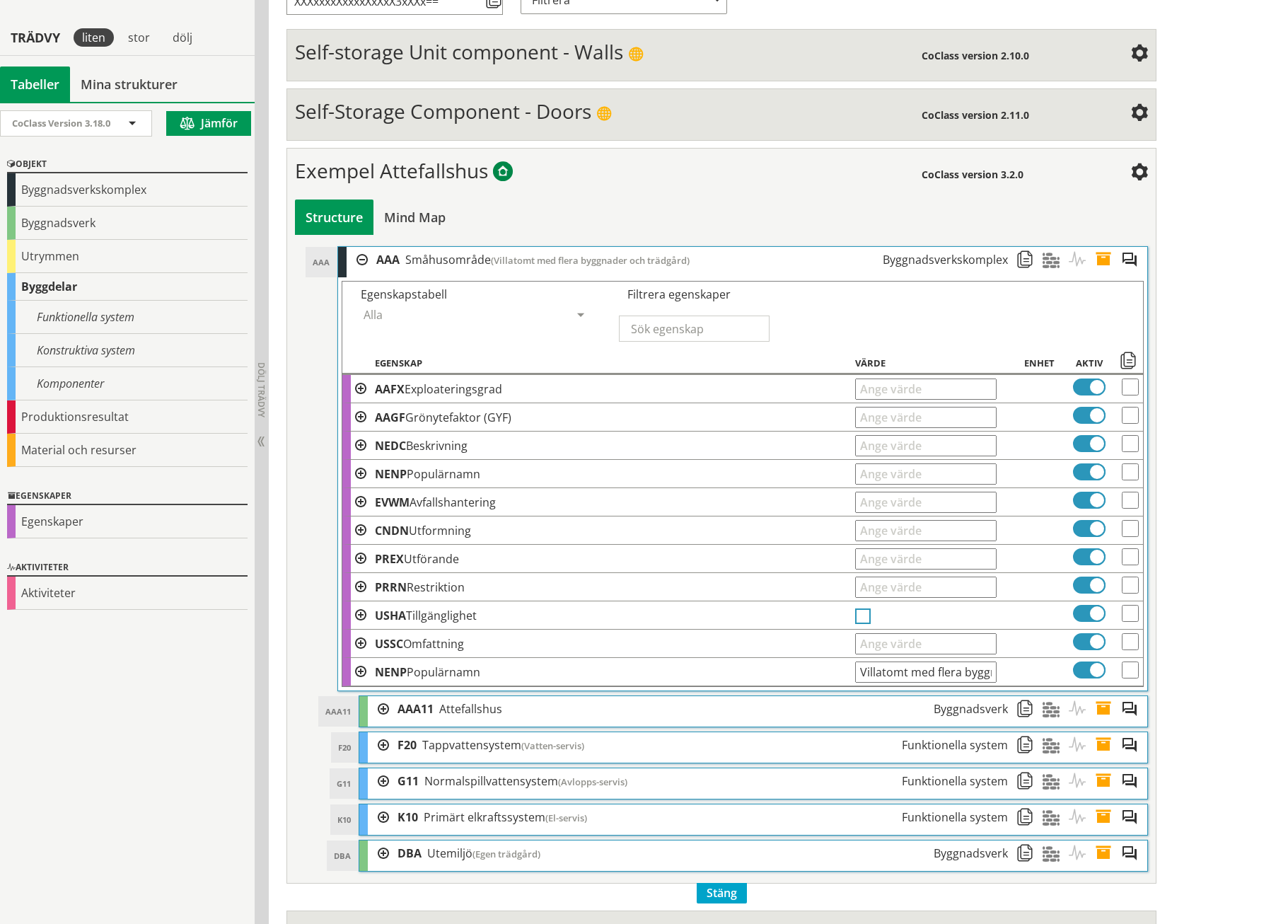
scroll to position [361, 0]
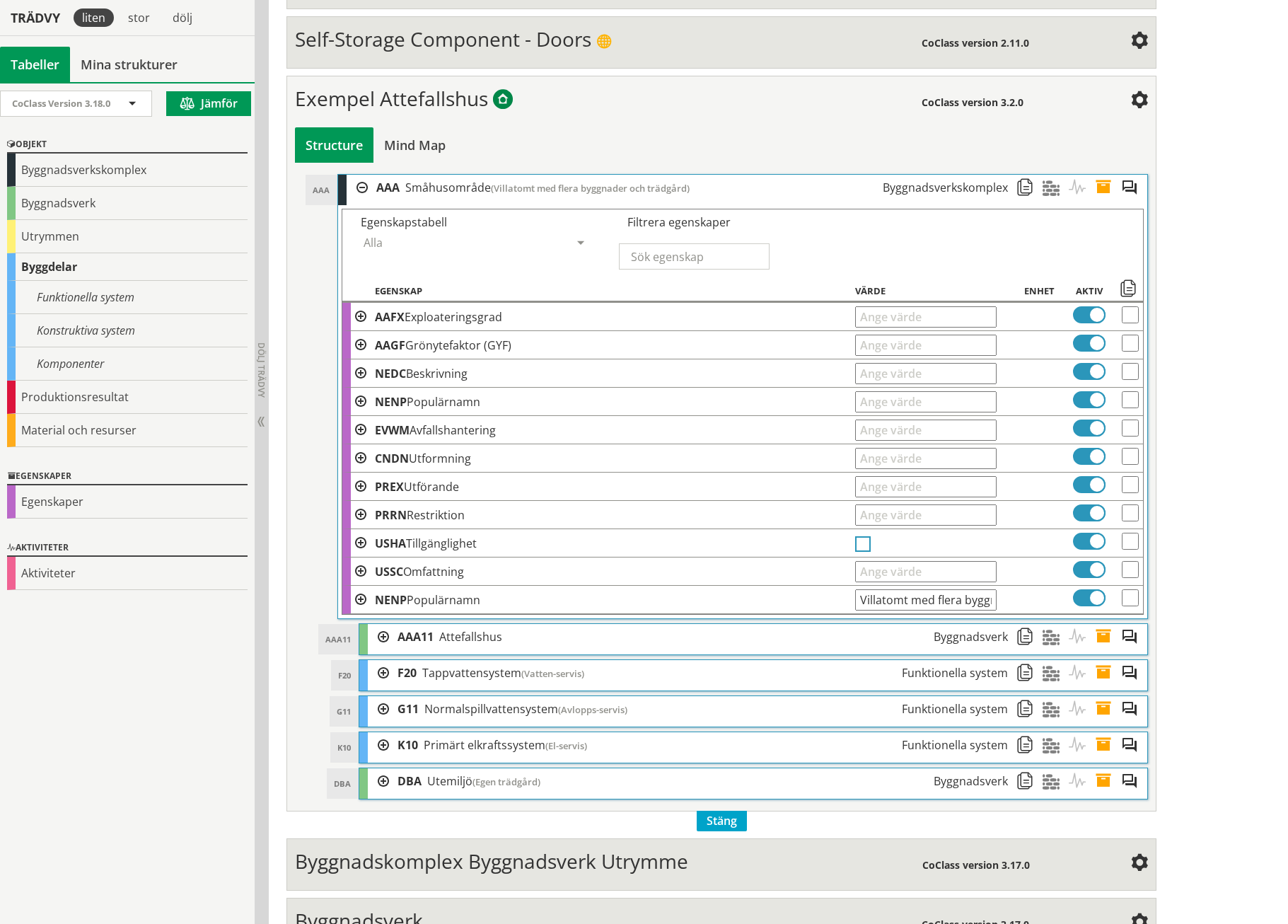
click at [1018, 174] on span at bounding box center [1029, 187] width 26 height 26
click at [363, 174] on div at bounding box center [357, 187] width 21 height 26
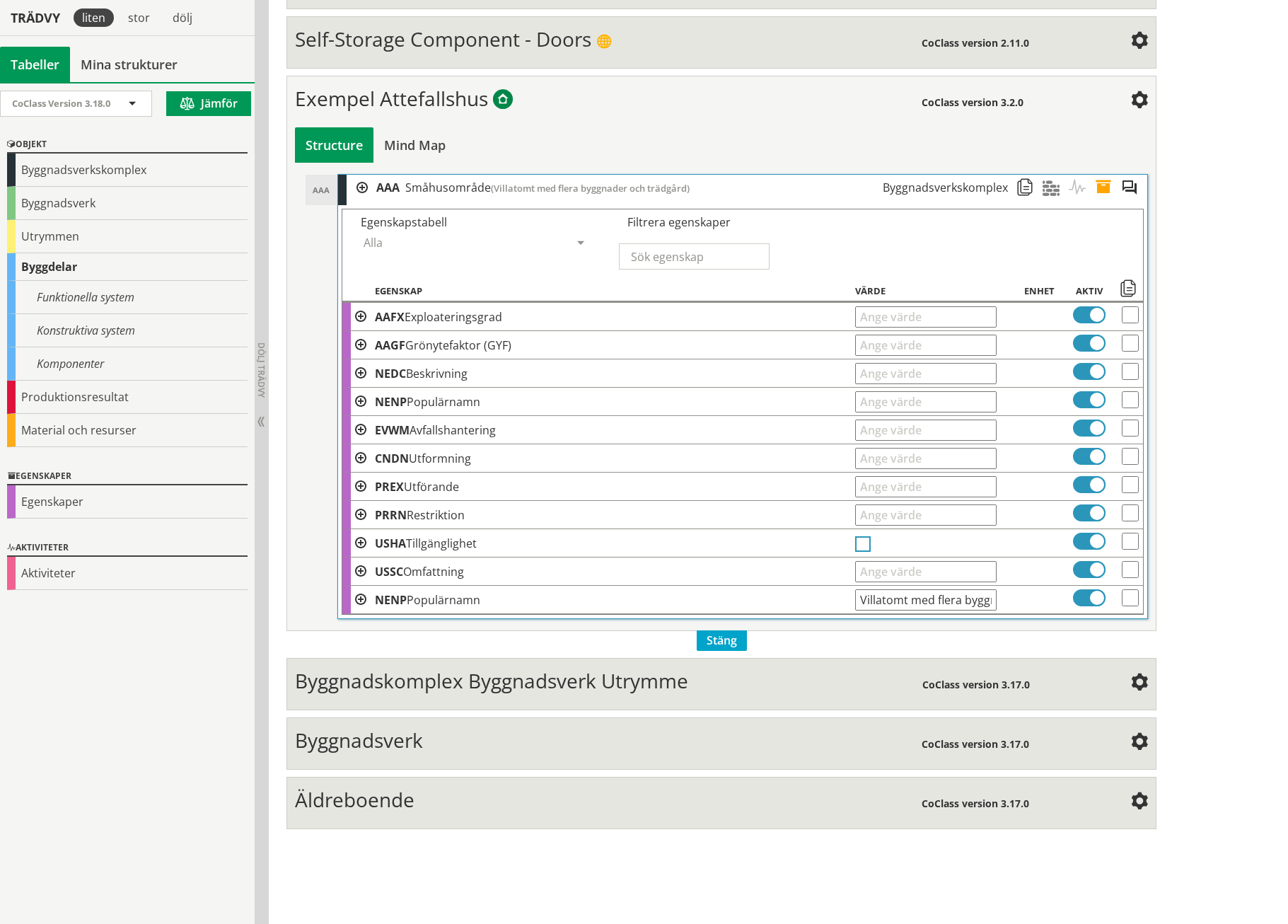
click at [363, 174] on div at bounding box center [357, 187] width 21 height 26
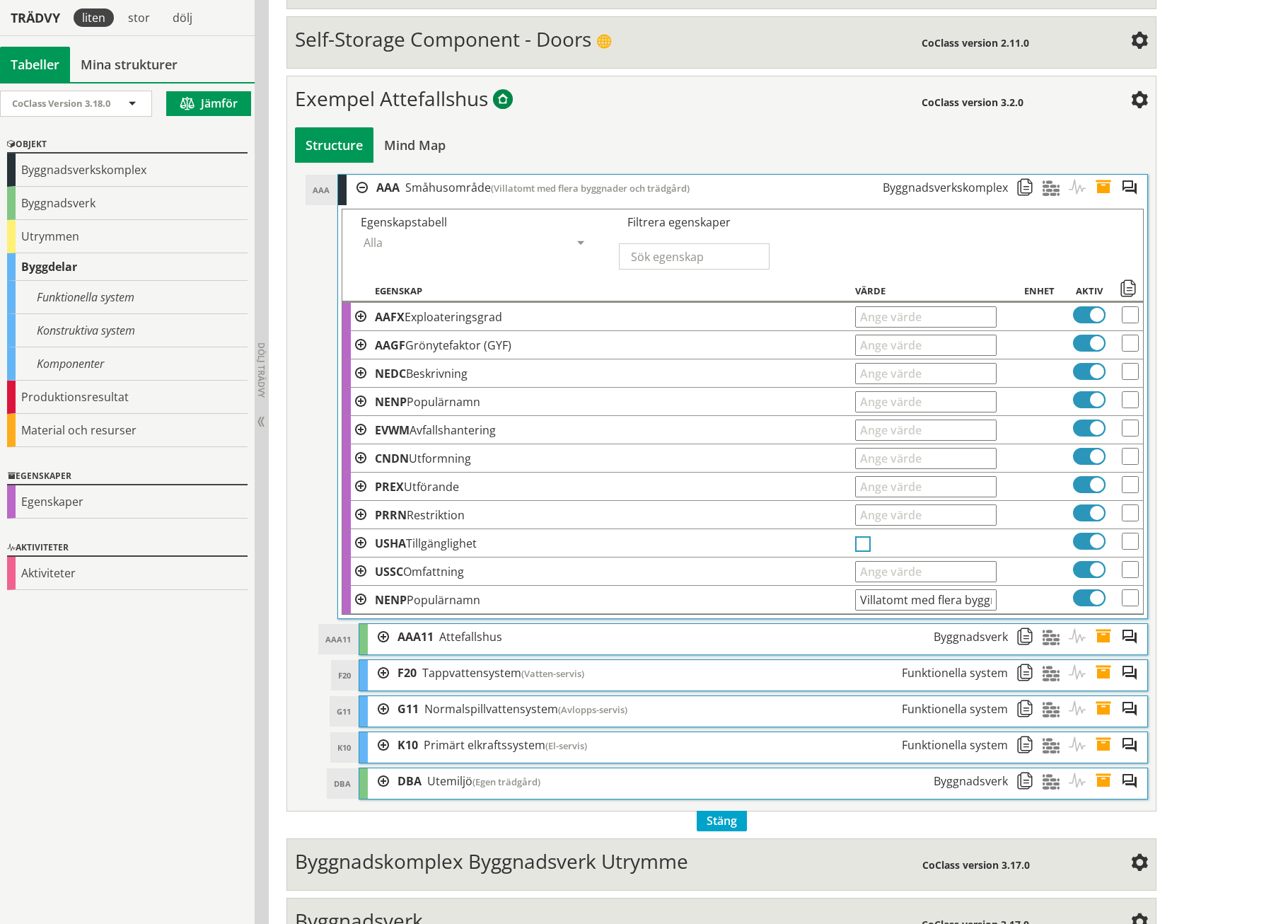
click at [1021, 174] on span at bounding box center [1029, 187] width 26 height 26
click at [1051, 174] on span at bounding box center [1055, 187] width 26 height 26
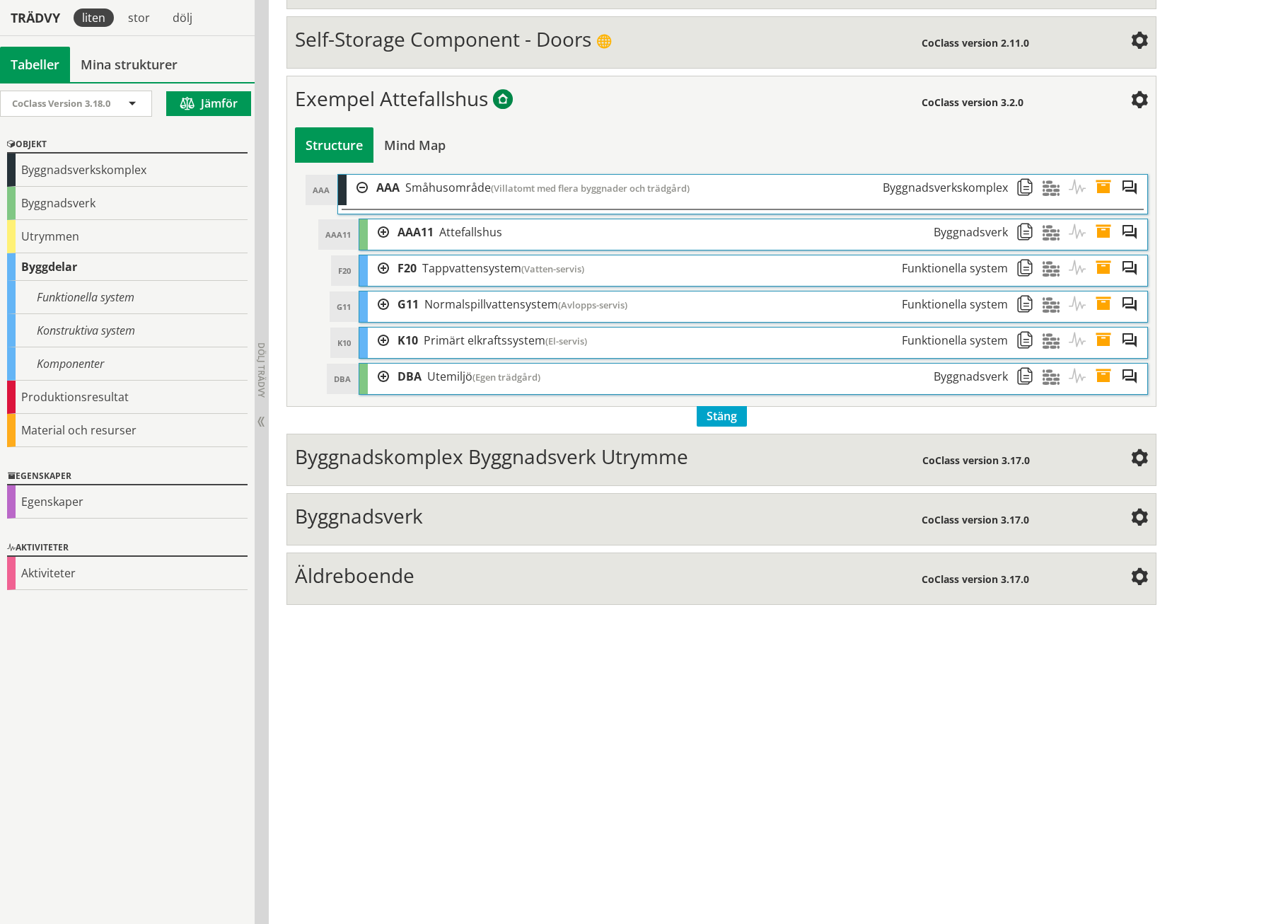
click at [1050, 174] on span at bounding box center [1055, 187] width 26 height 26
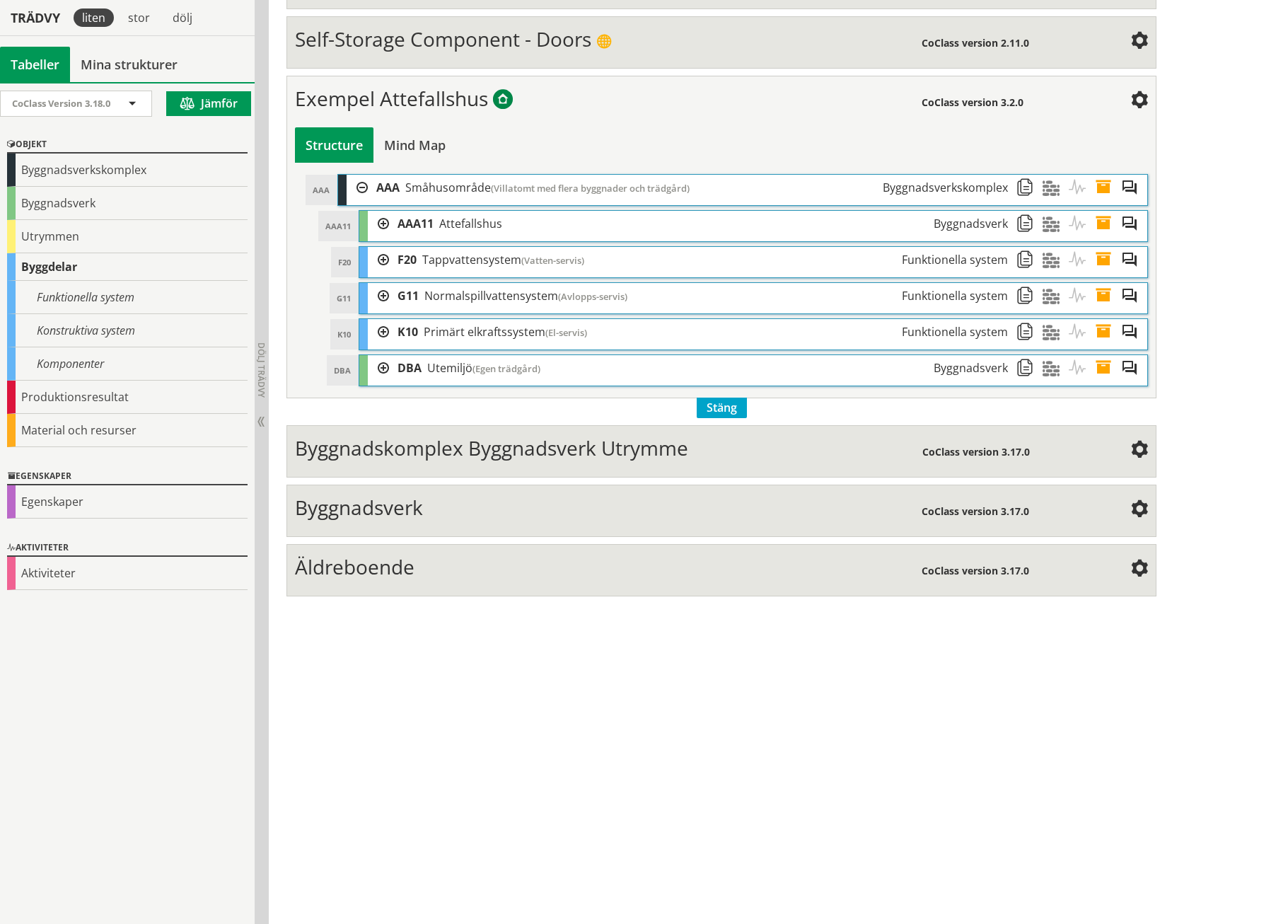
click at [1073, 174] on span at bounding box center [1082, 187] width 26 height 26
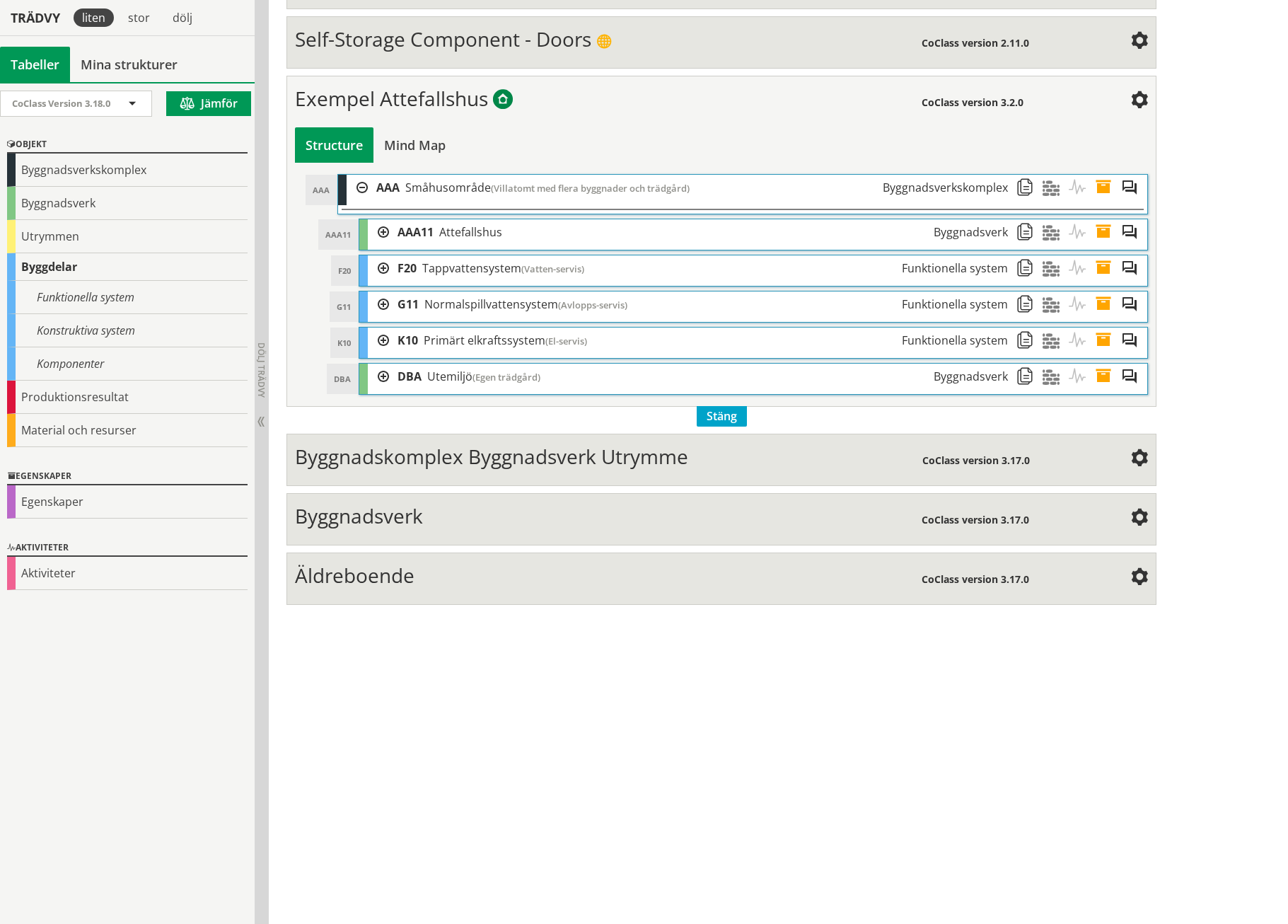
click at [1073, 174] on span at bounding box center [1082, 187] width 26 height 26
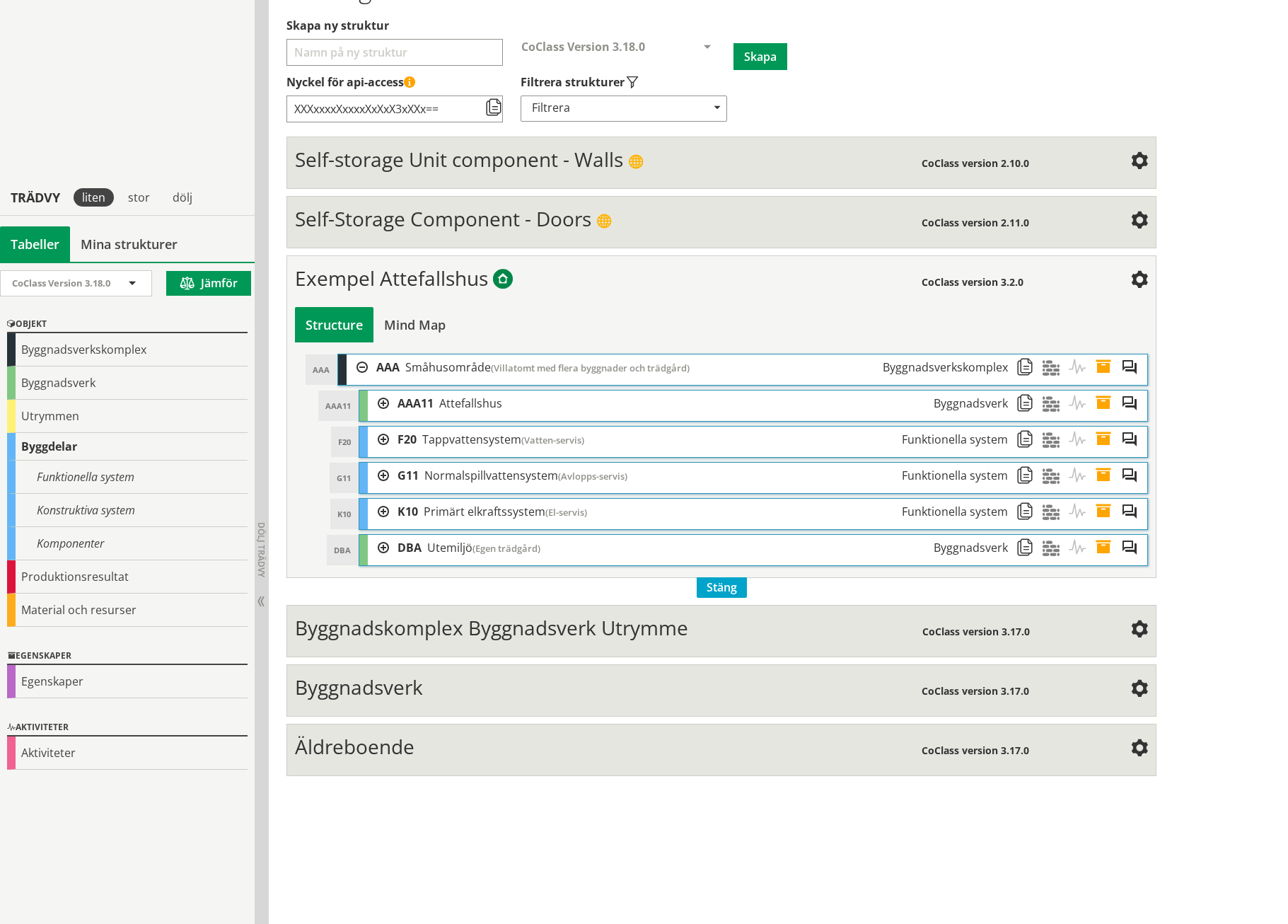
scroll to position [72, 0]
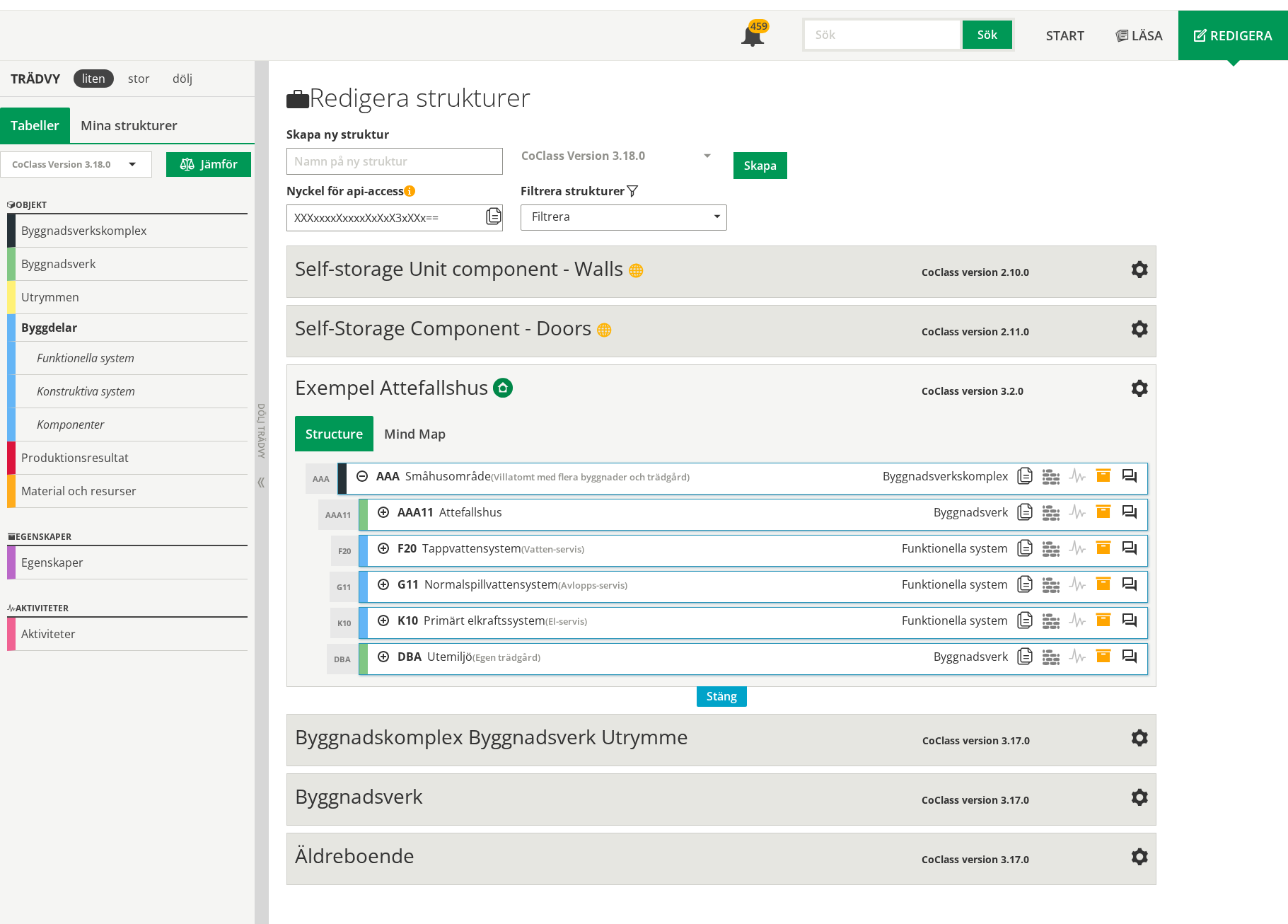
click at [377, 379] on span "Exempel Attefallshus" at bounding box center [391, 388] width 193 height 27
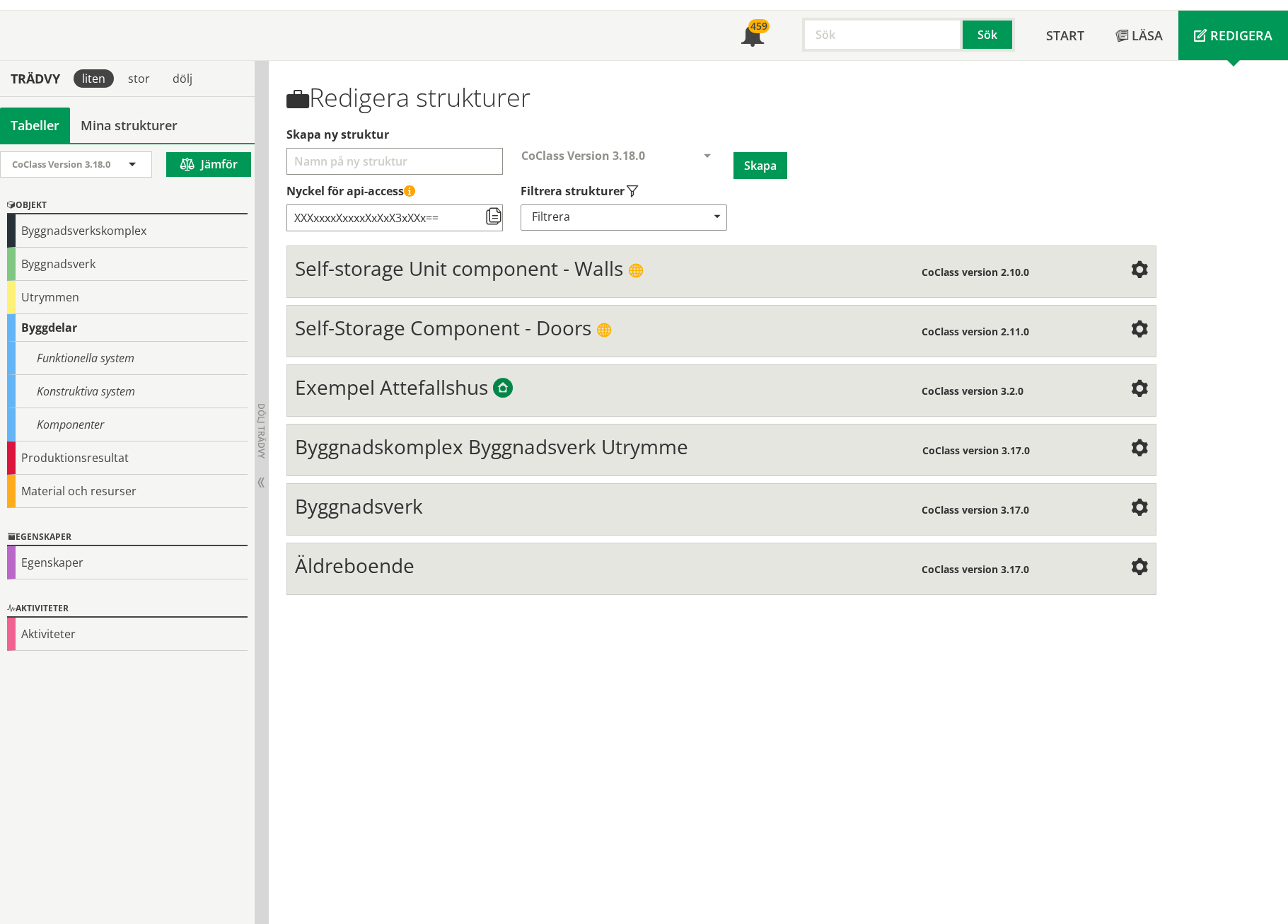
click at [371, 552] on span "Äldreboende" at bounding box center [354, 566] width 120 height 27
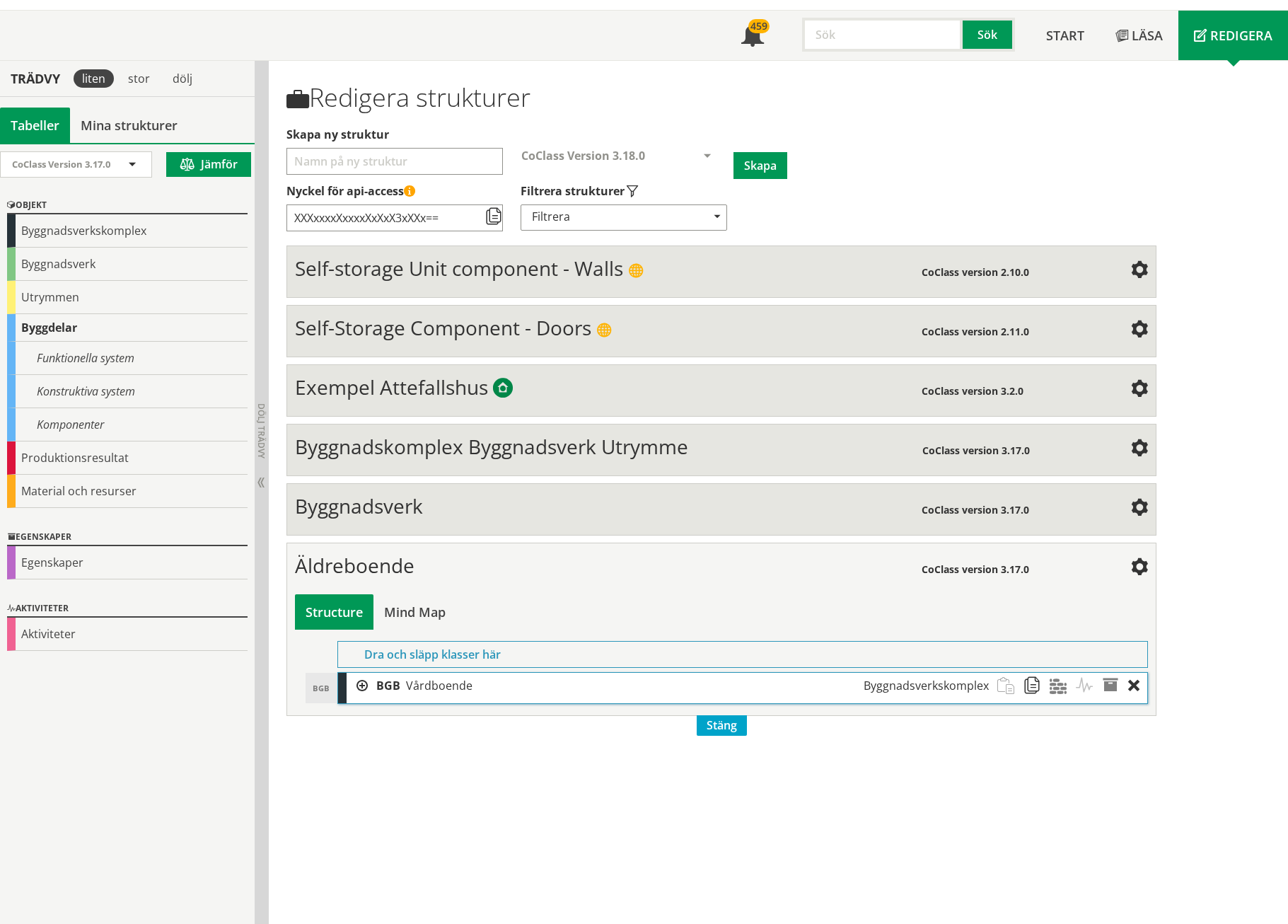
click at [379, 493] on span "Byggnadsverk" at bounding box center [359, 506] width 129 height 27
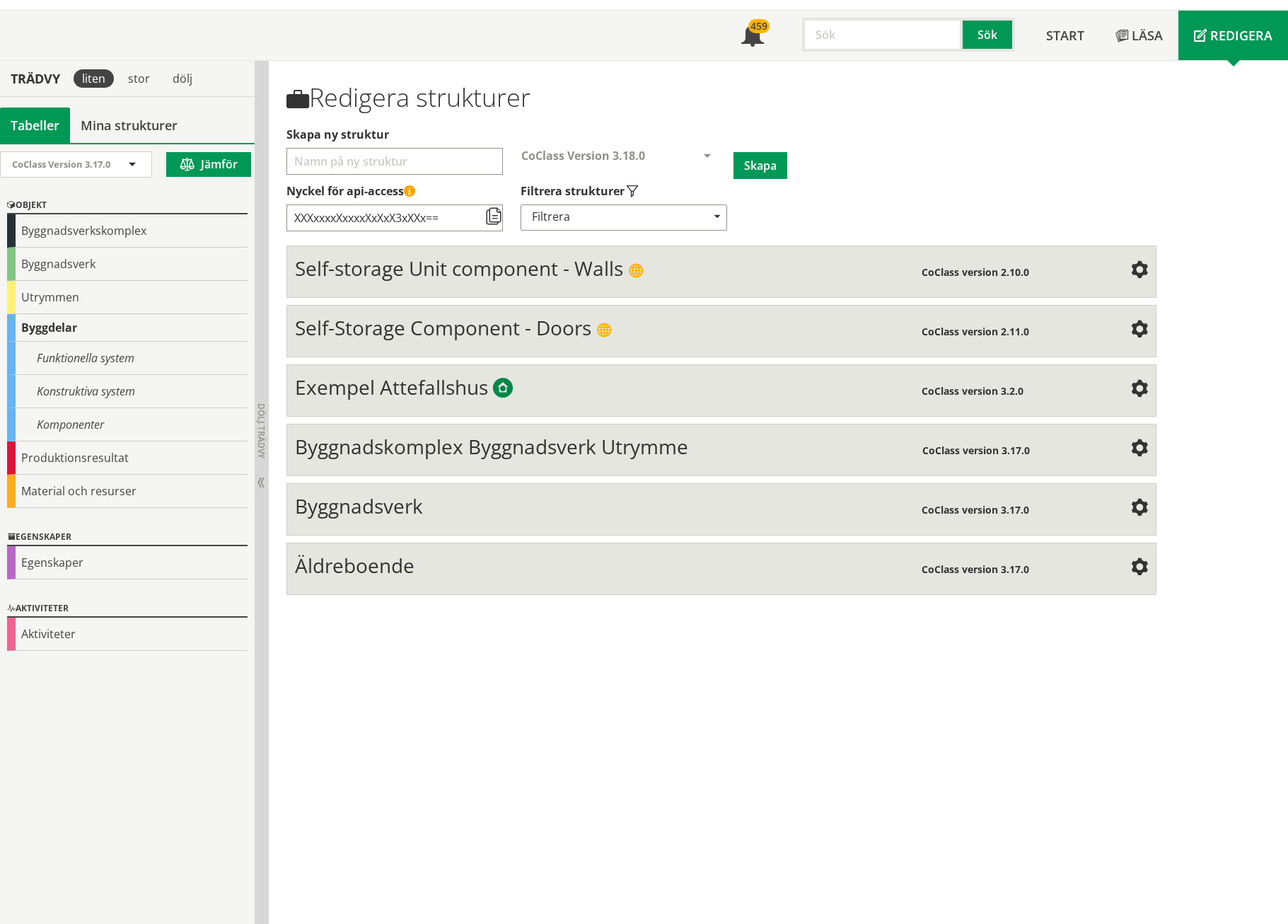
click at [380, 493] on span "Byggnadsverk" at bounding box center [359, 506] width 129 height 27
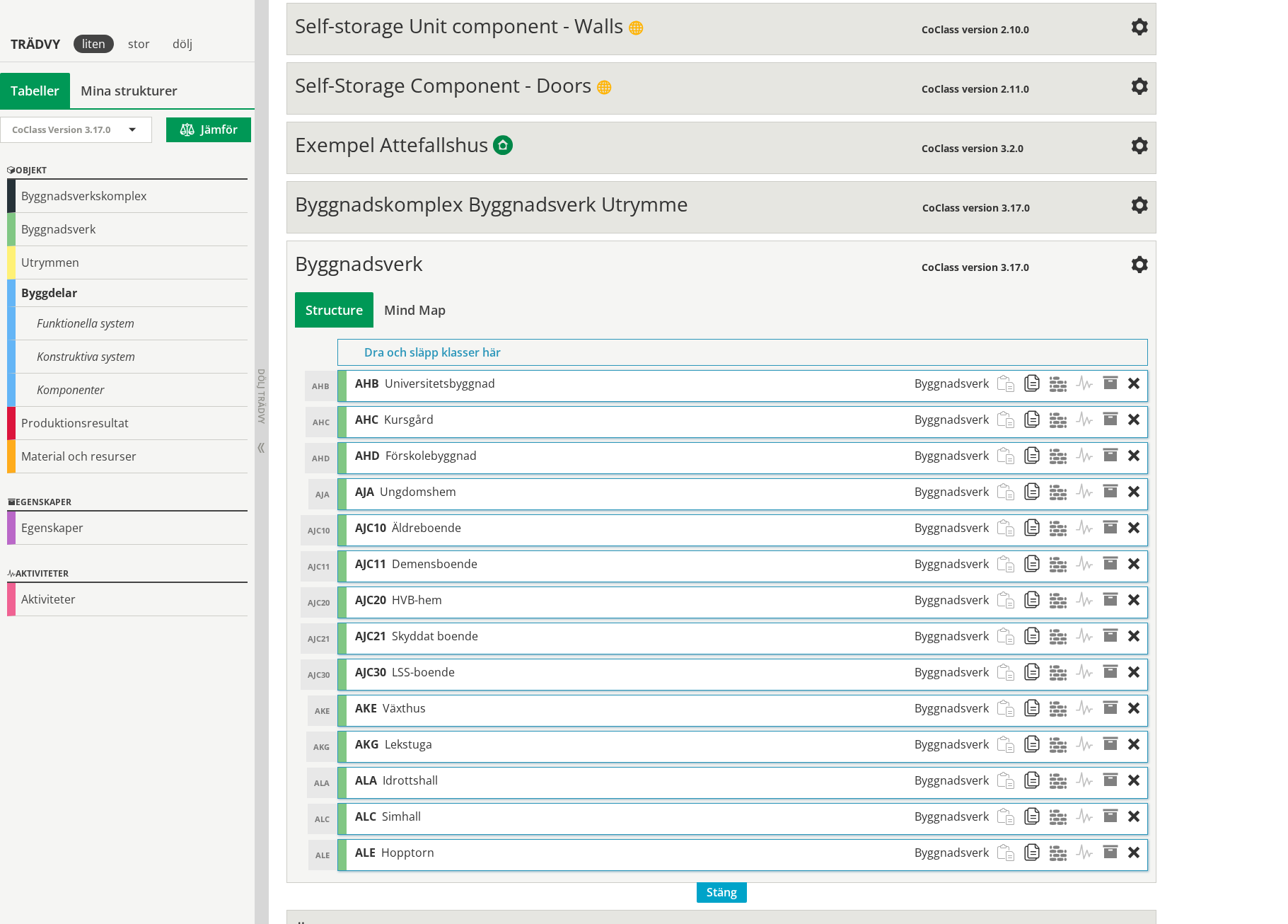
scroll to position [342, 0]
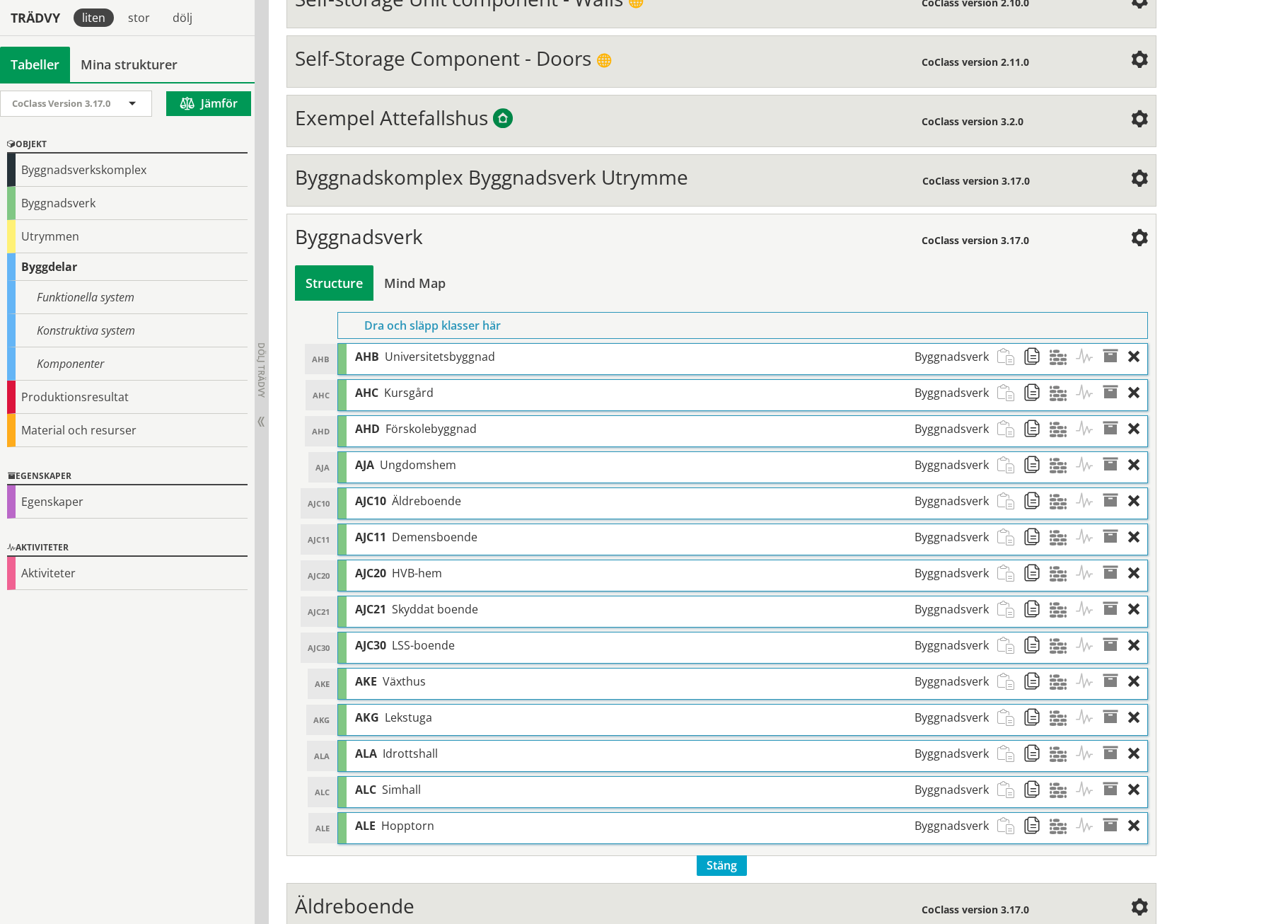
click at [389, 223] on span "Byggnadsverk" at bounding box center [359, 237] width 129 height 27
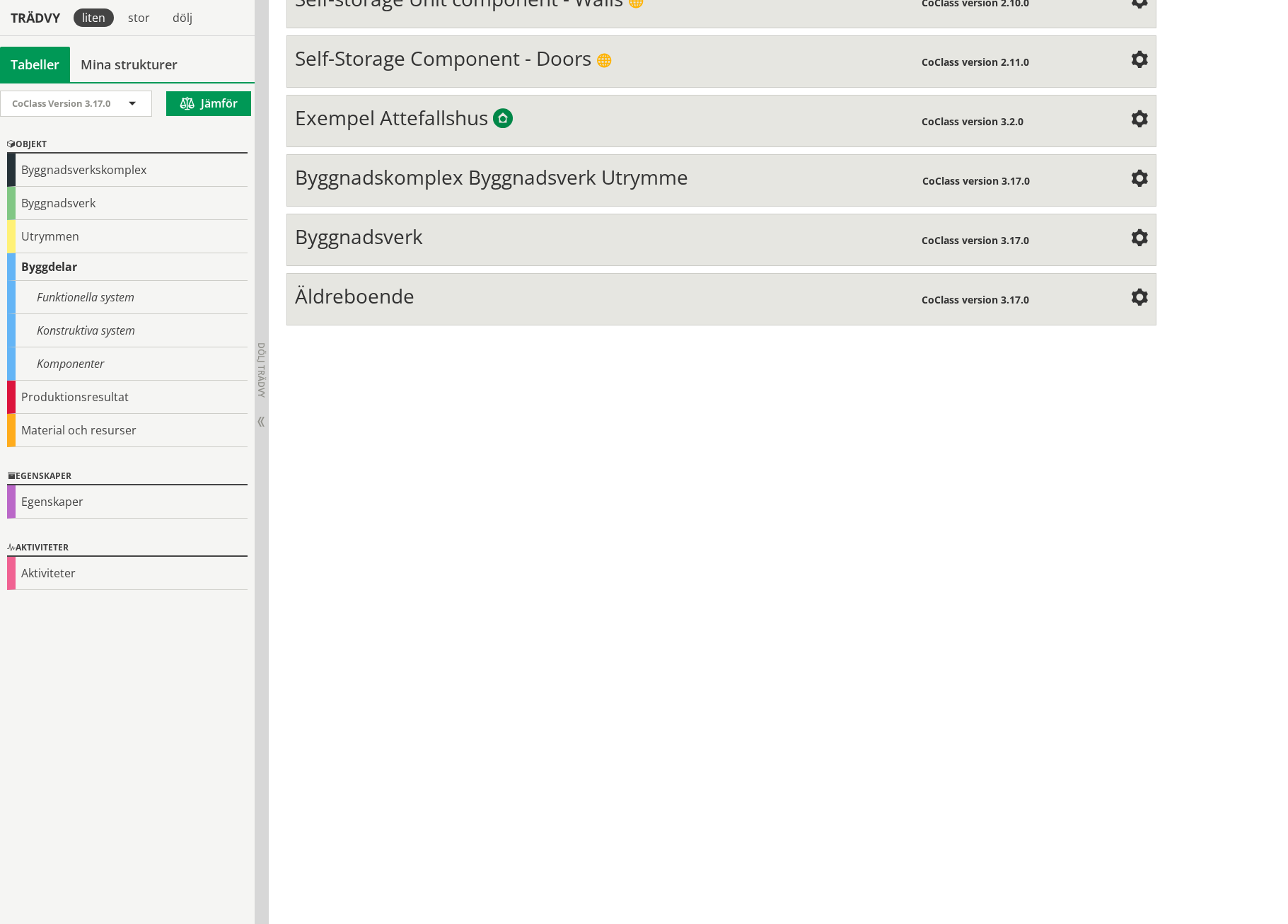
click at [385, 282] on span "Äldreboende" at bounding box center [354, 296] width 120 height 27
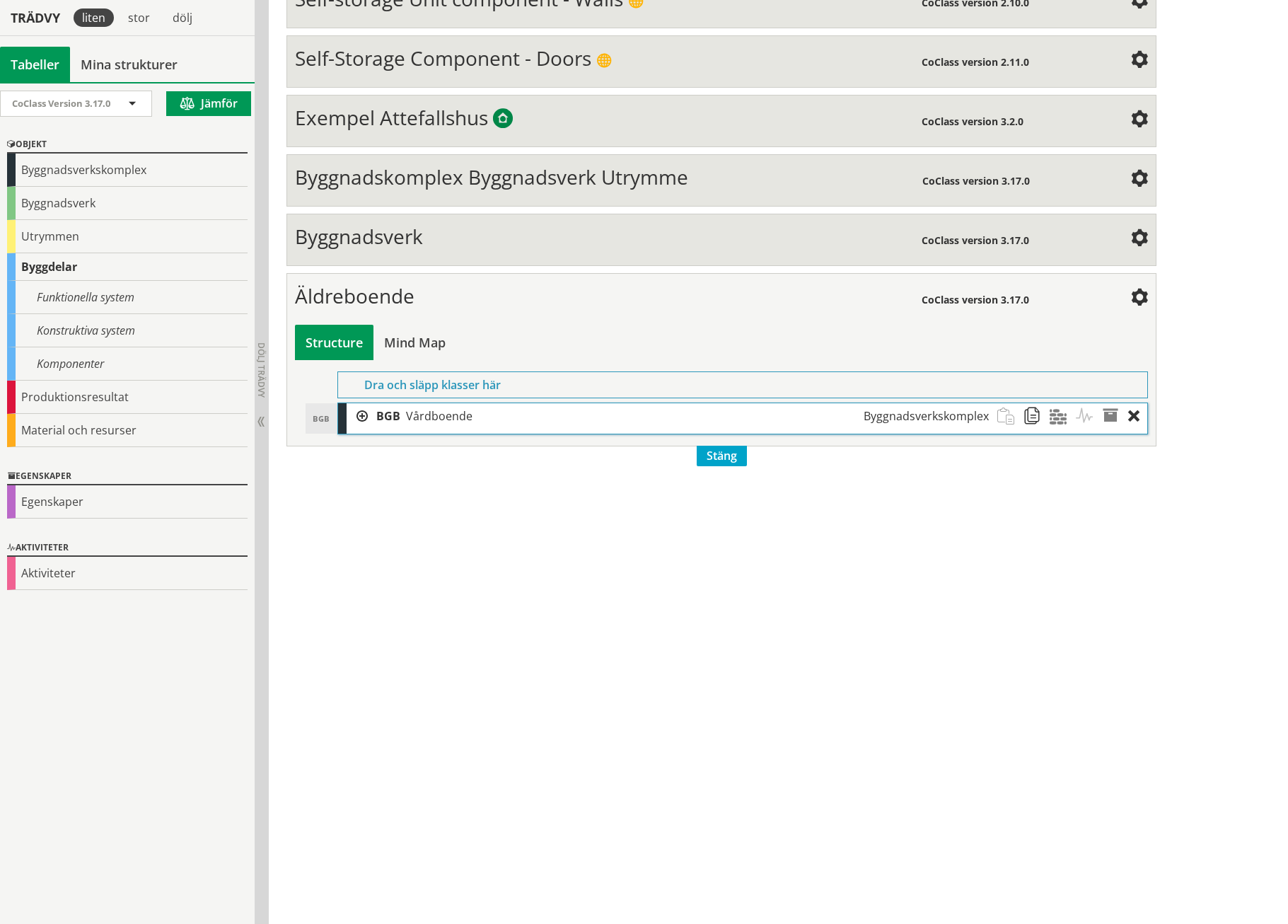
click at [385, 223] on span "Byggnadsverk" at bounding box center [359, 237] width 129 height 27
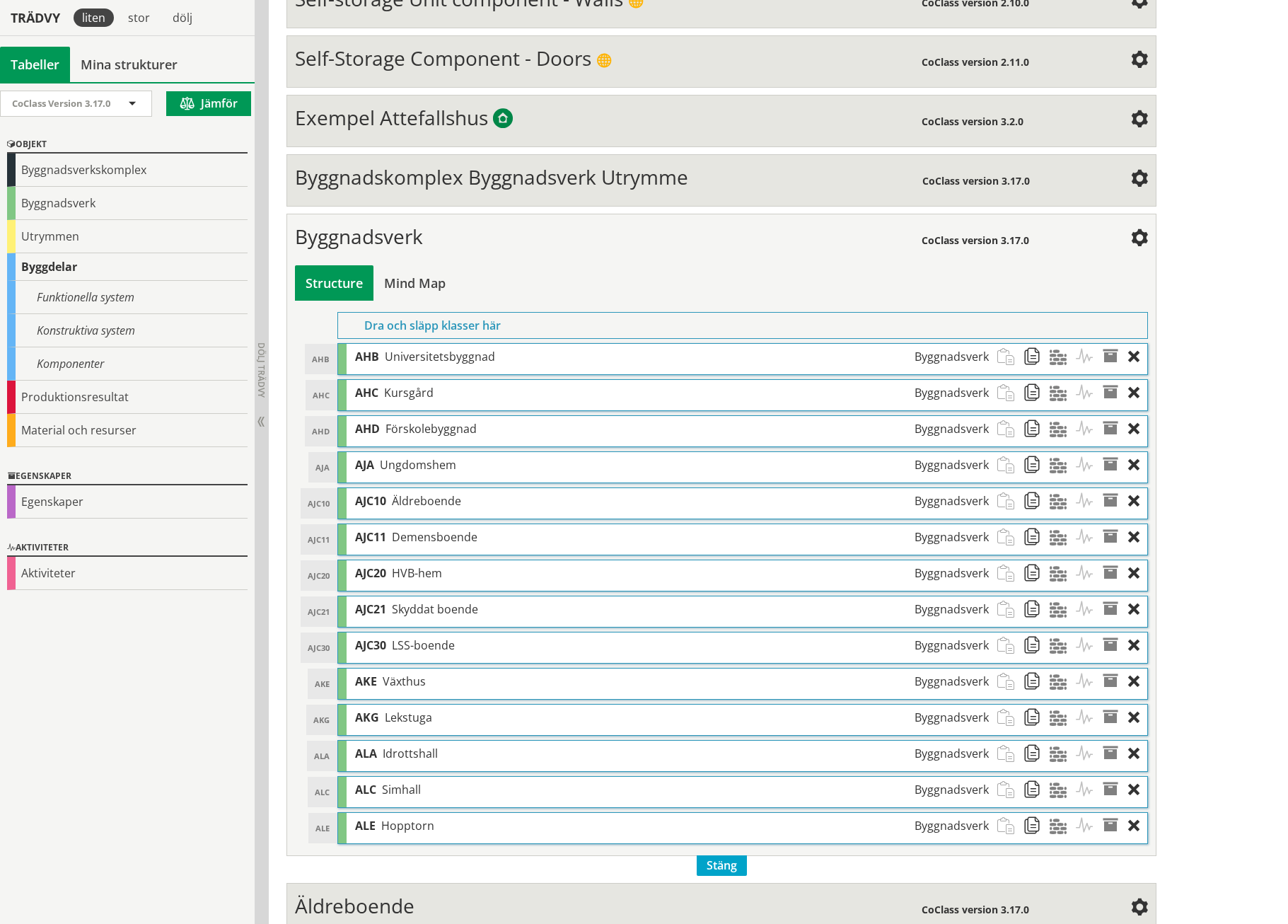
click at [442, 894] on div "Äldreboende" at bounding box center [608, 907] width 627 height 28
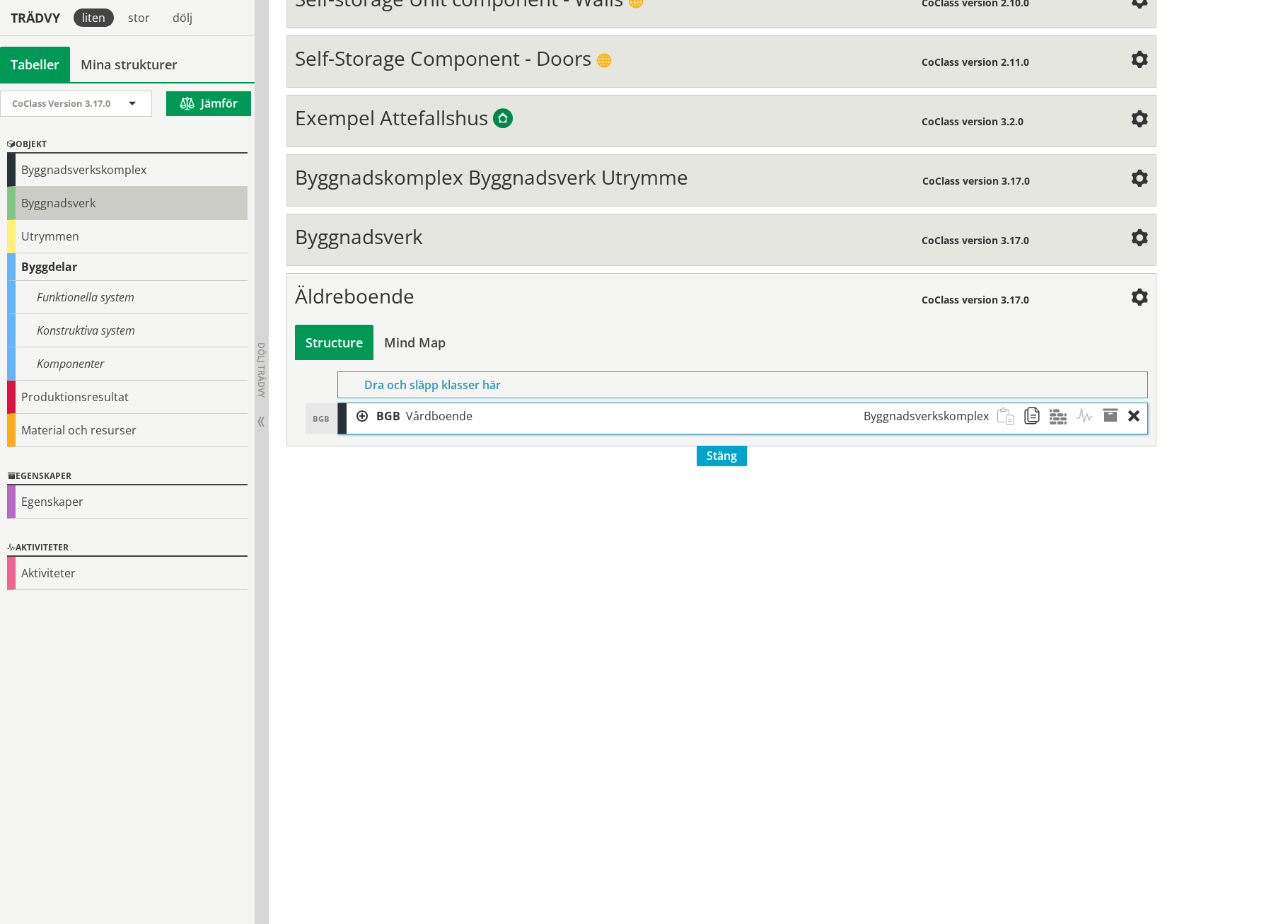
click at [63, 218] on div "Byggnadsverk" at bounding box center [127, 203] width 240 height 33
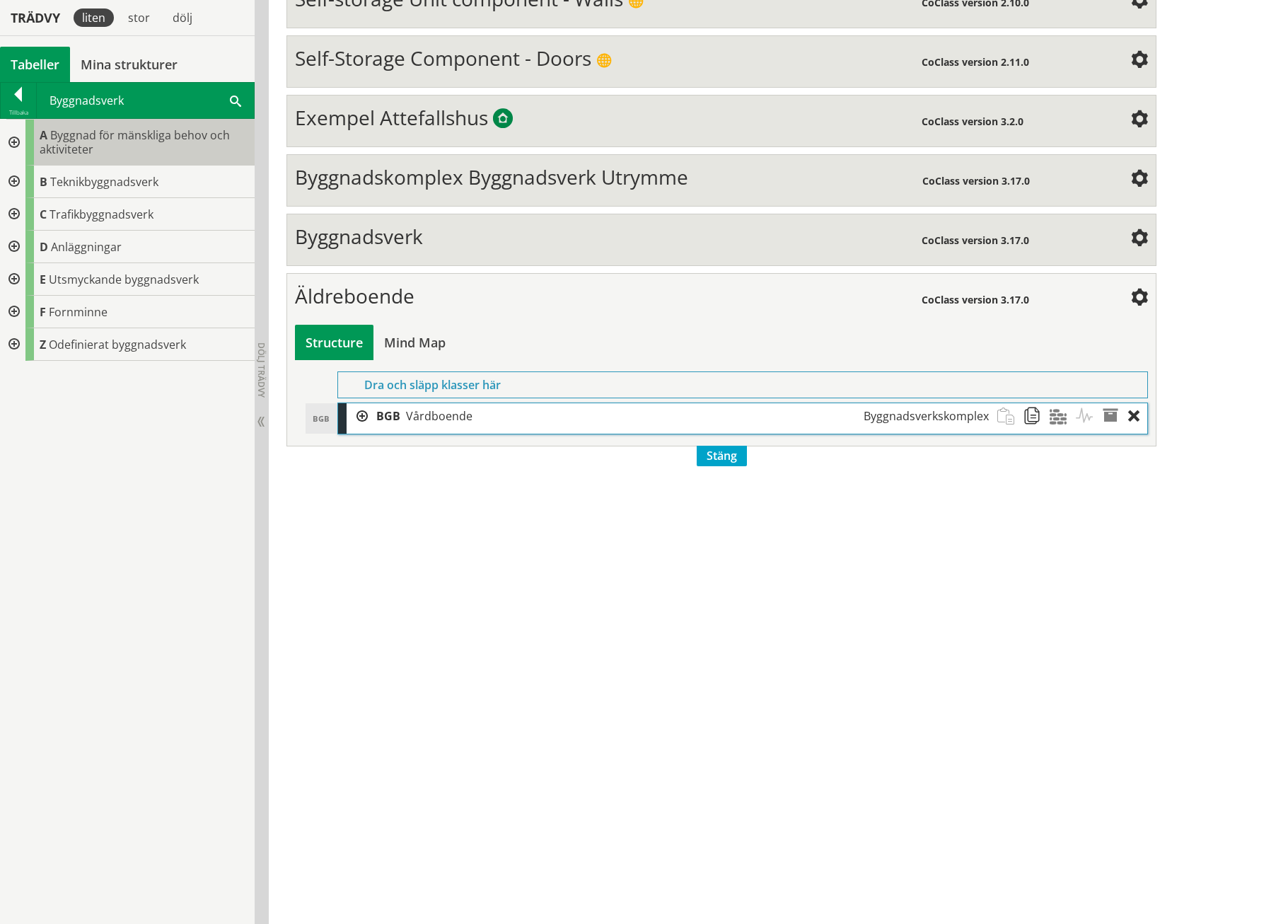
click at [117, 124] on div "A Byggnad för mänskliga behov och aktiviteter" at bounding box center [139, 142] width 229 height 46
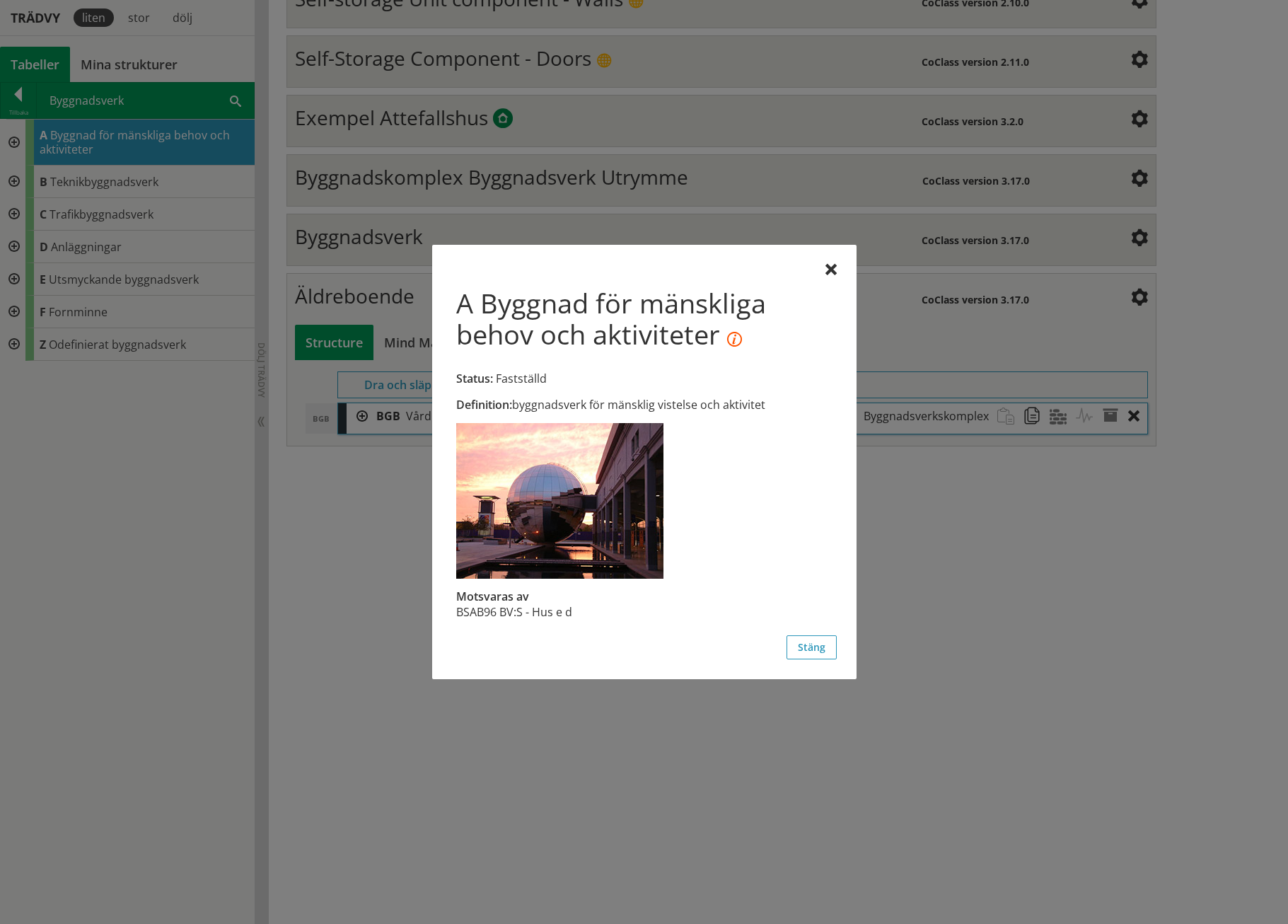
click at [831, 261] on div "A Byggnad för mänskliga behov och aktiviteter Status: Fastställd Definition: by…" at bounding box center [644, 462] width 424 height 434
click at [832, 265] on div at bounding box center [831, 271] width 12 height 12
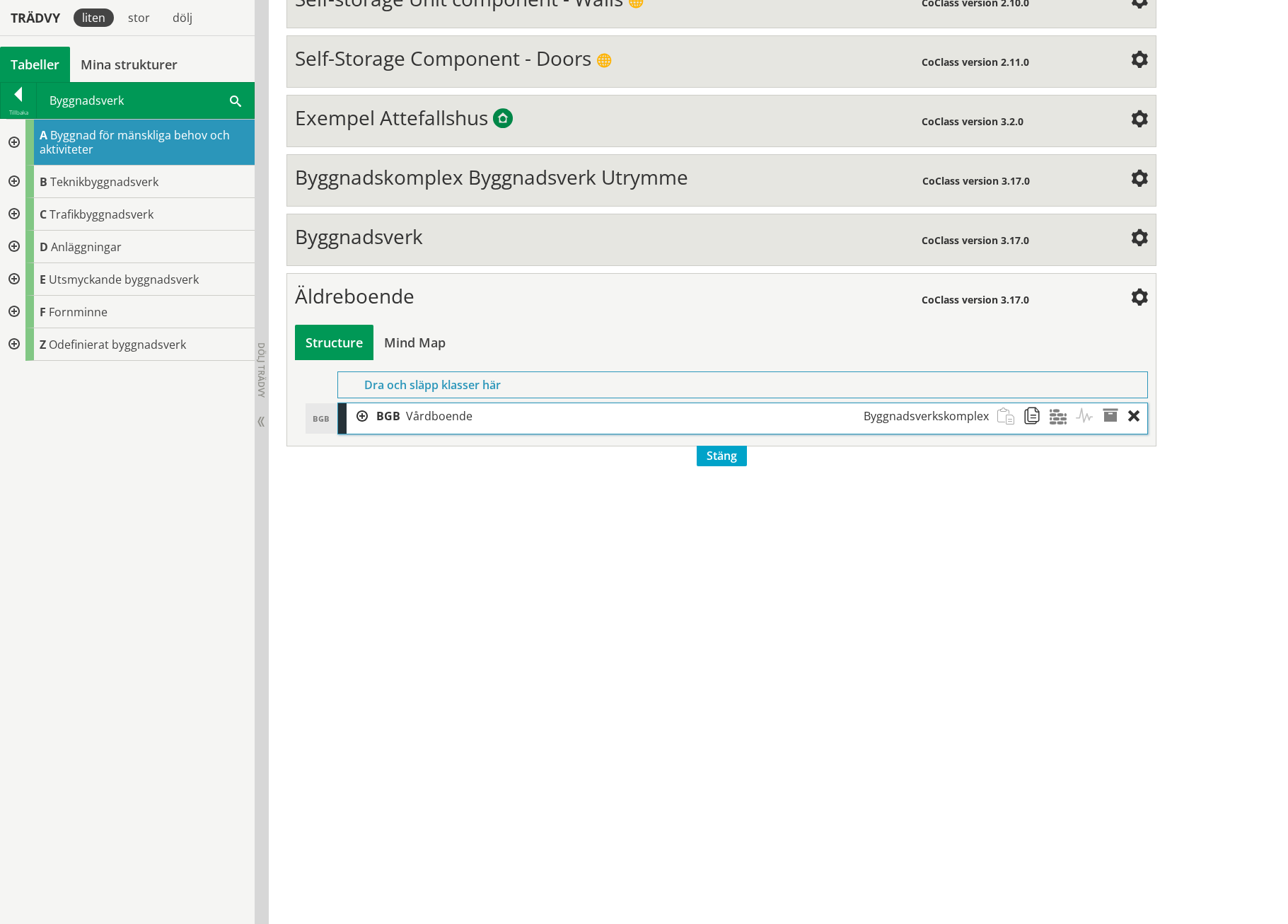
click at [361, 403] on div at bounding box center [357, 416] width 21 height 26
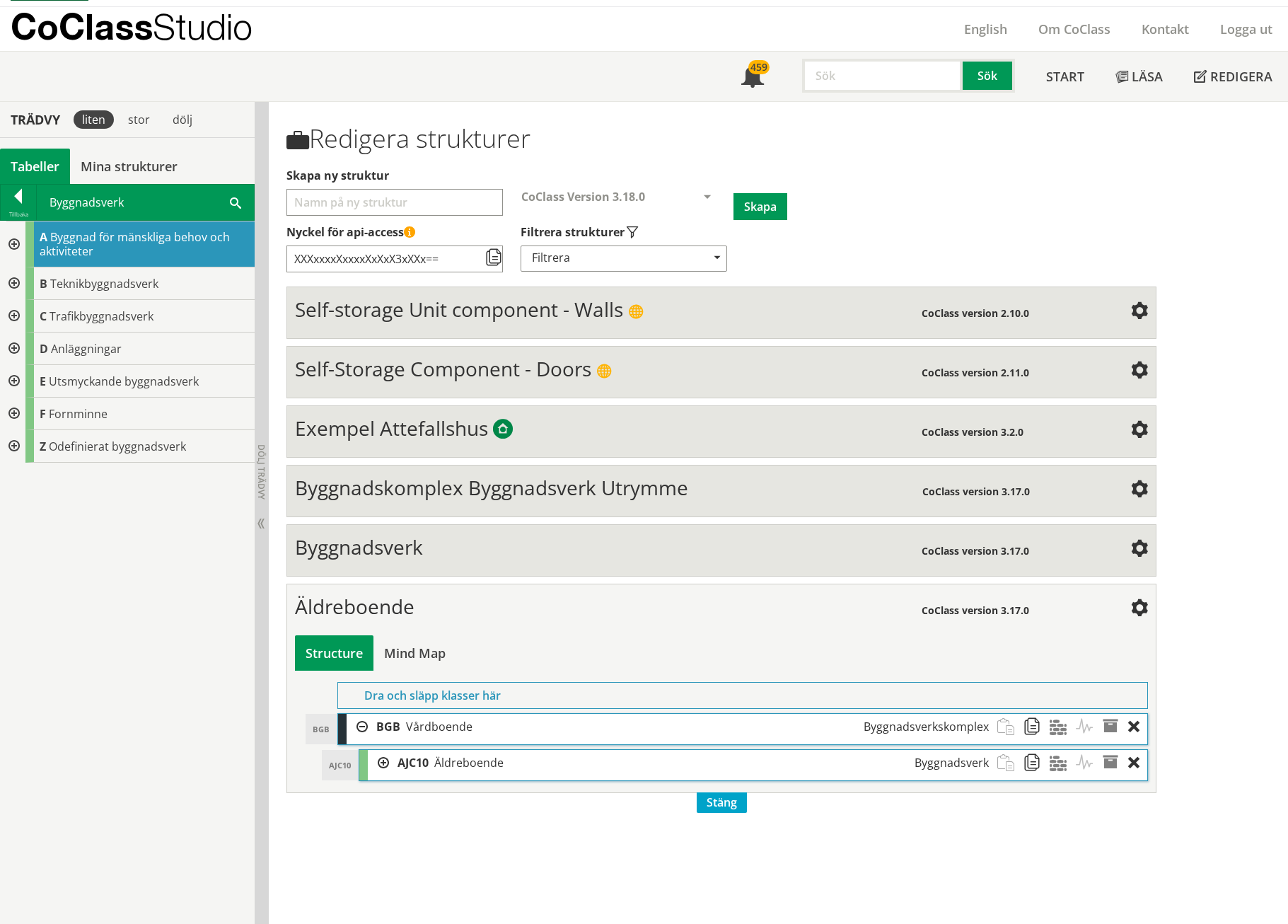
scroll to position [0, 0]
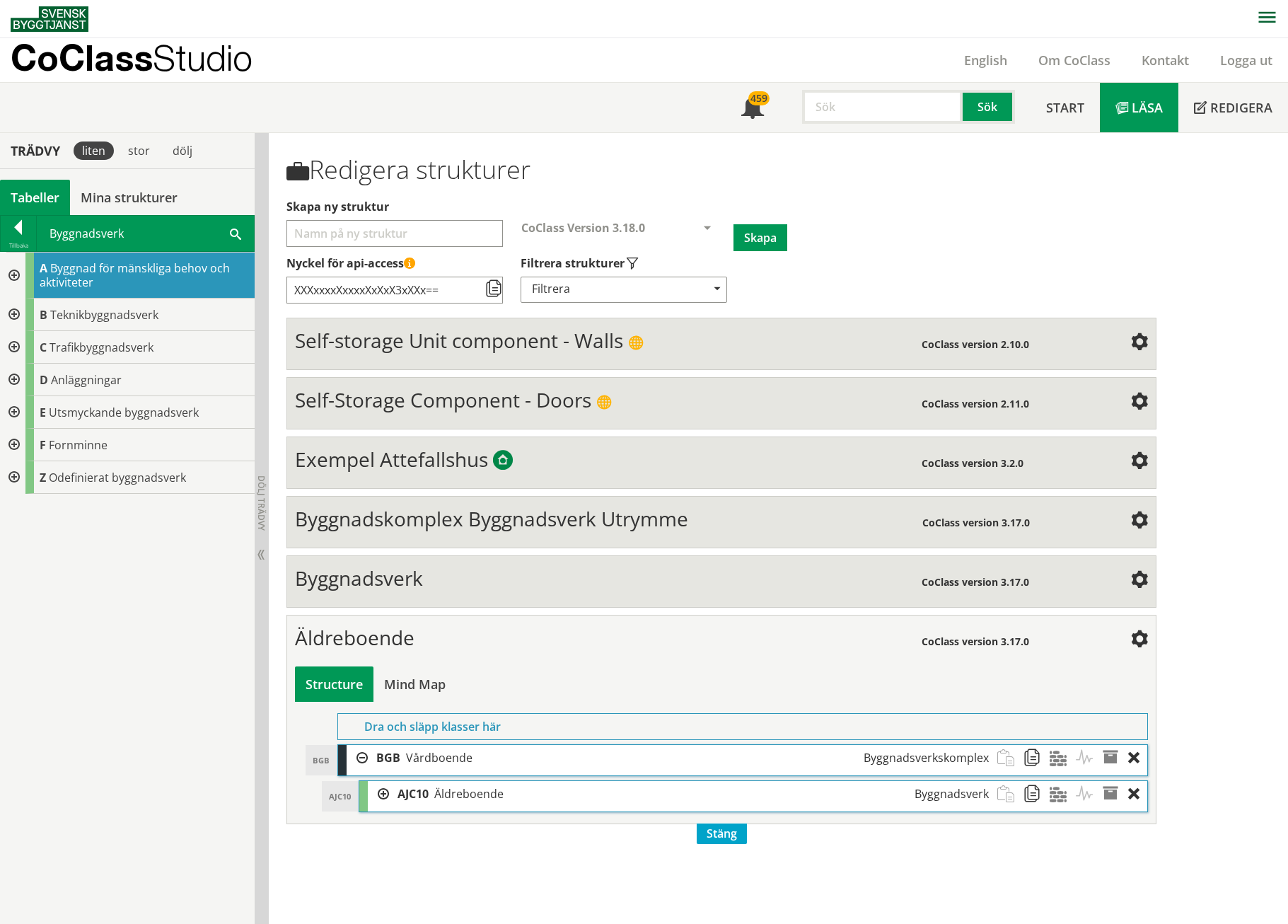
click at [1158, 105] on span "Läsa" at bounding box center [1148, 107] width 31 height 17
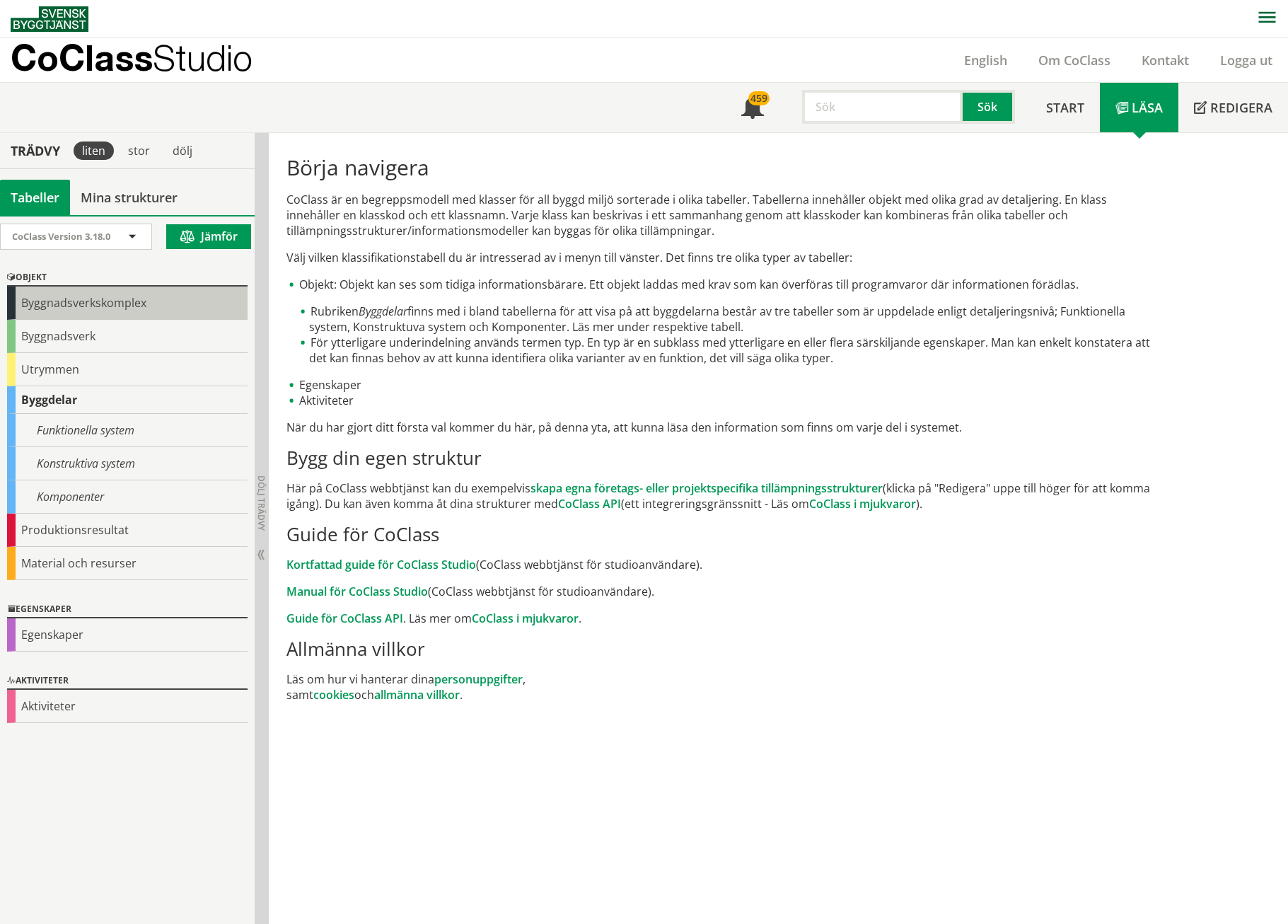
click at [53, 302] on div "Byggnadsverkskomplex" at bounding box center [127, 303] width 240 height 33
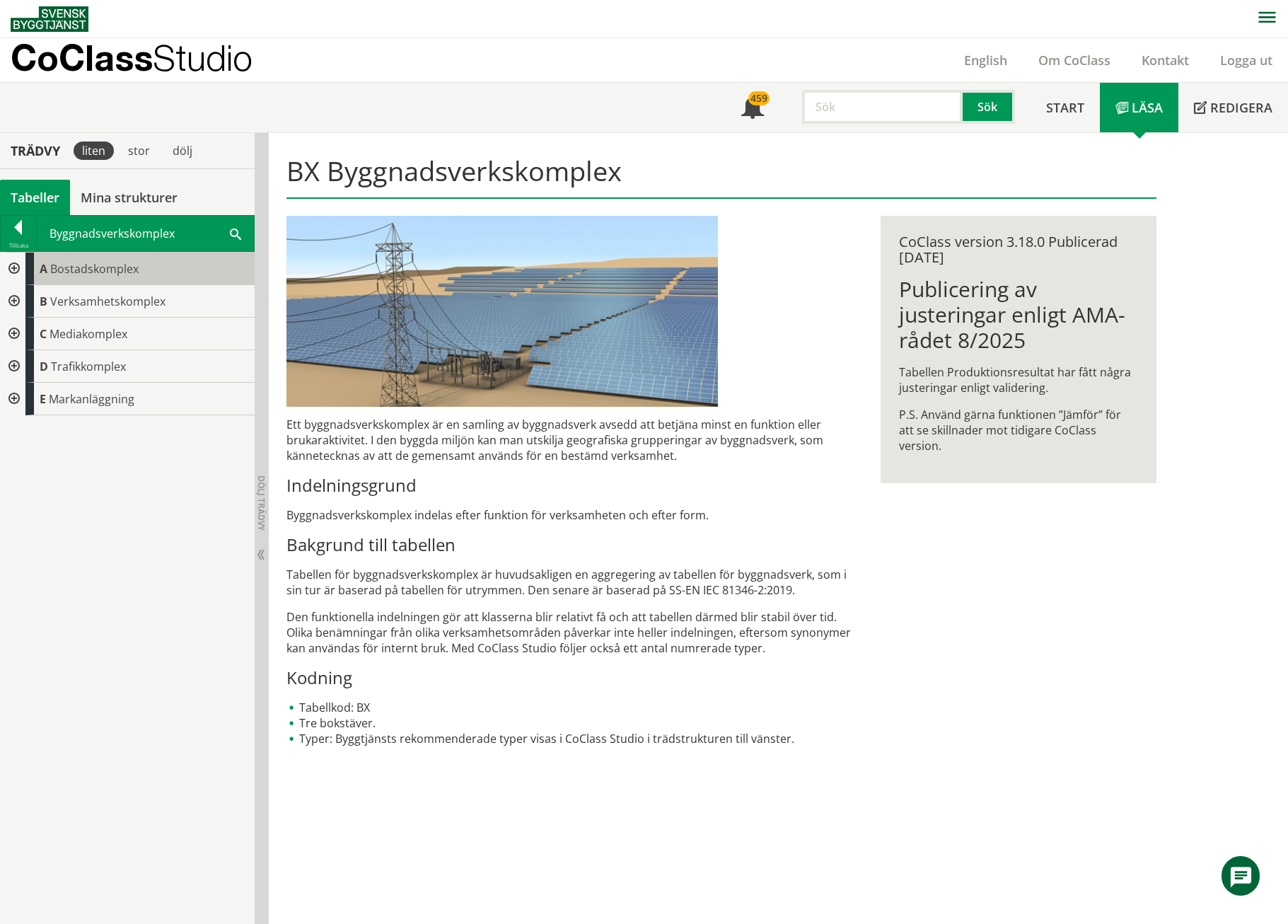
click at [79, 272] on span "Bostadskomplex" at bounding box center [94, 269] width 89 height 16
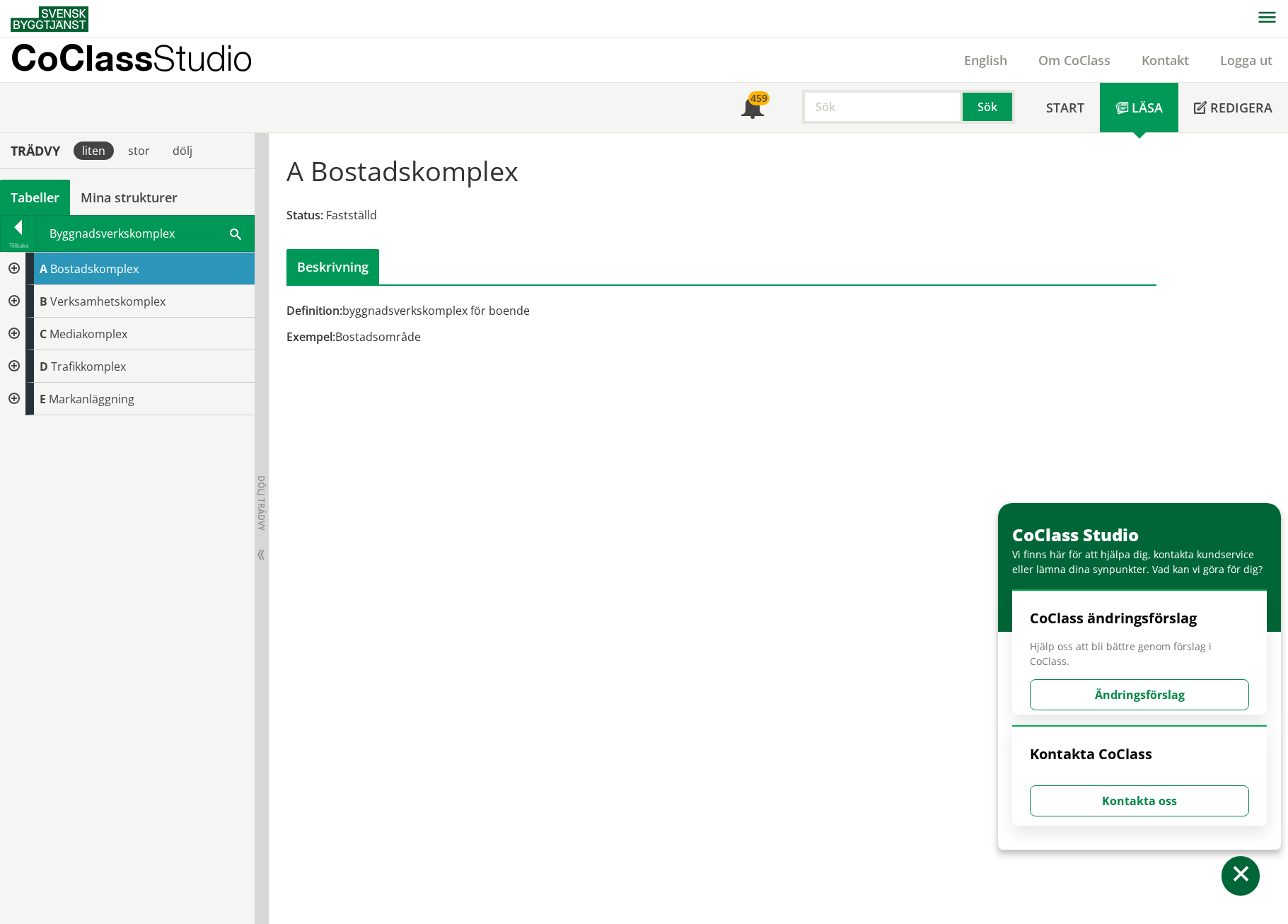
click at [9, 263] on div at bounding box center [13, 268] width 25 height 32
click at [30, 297] on div at bounding box center [24, 301] width 25 height 32
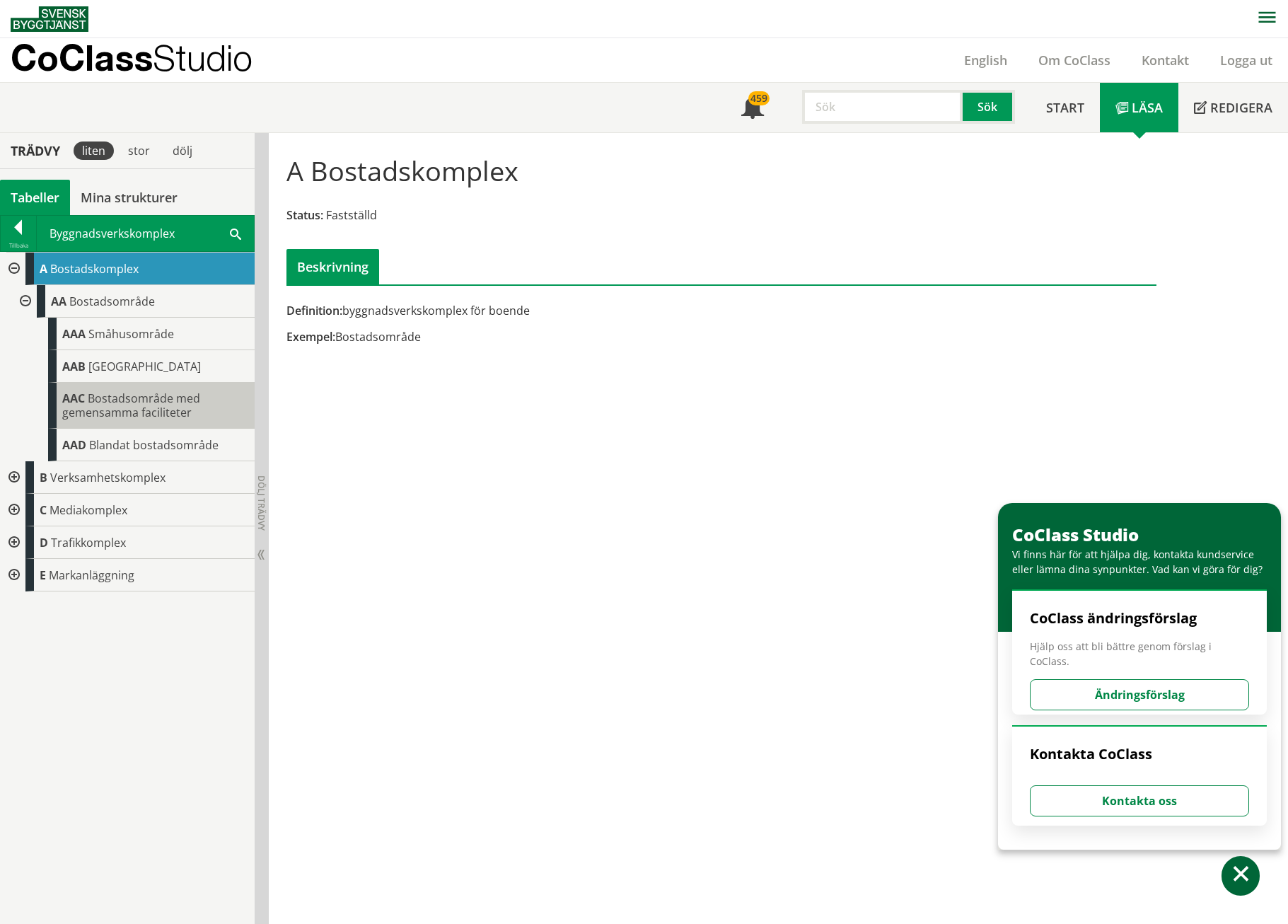
click at [139, 409] on span "Bostadsområde med gemensamma faciliteter" at bounding box center [131, 405] width 138 height 30
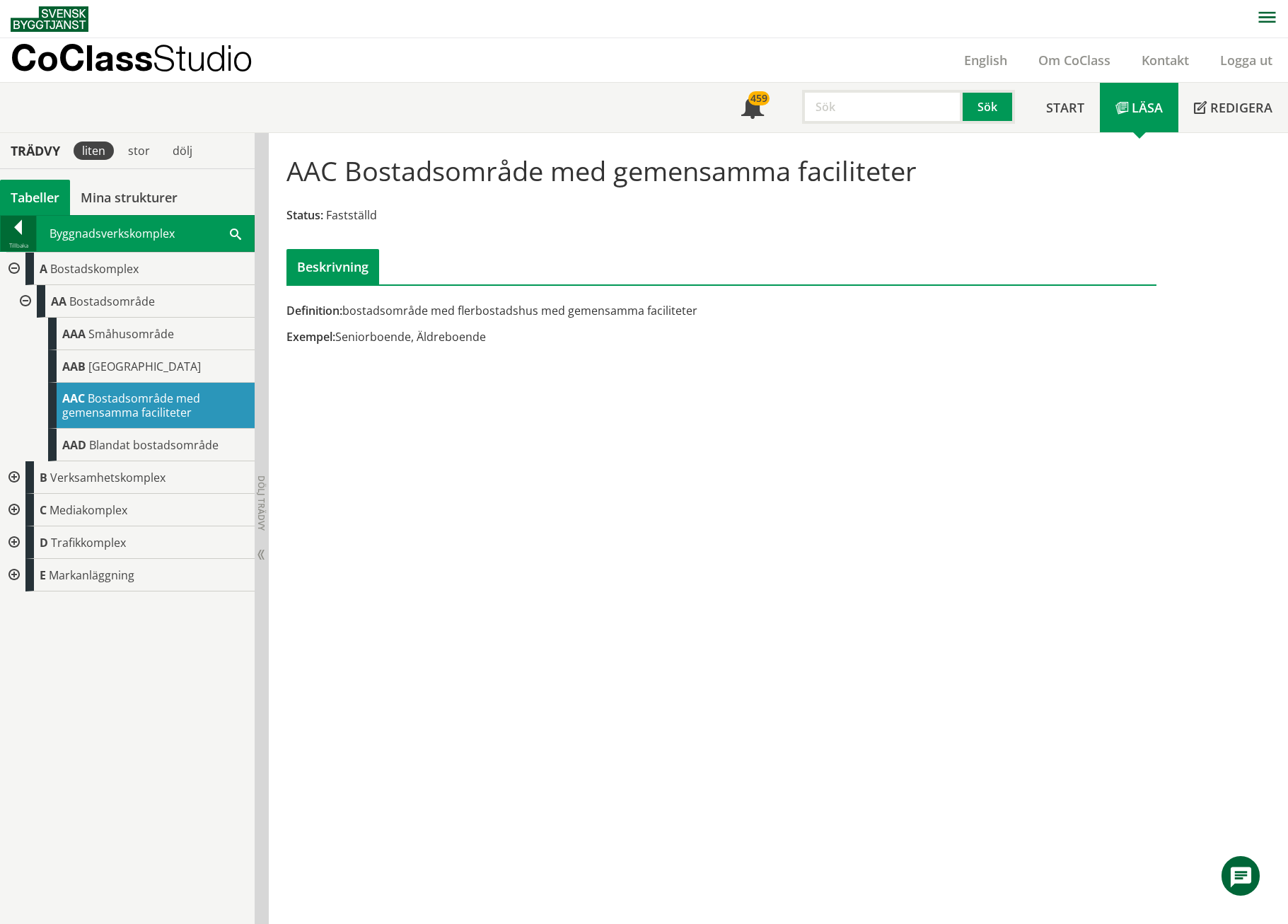
click at [14, 226] on div at bounding box center [18, 230] width 35 height 19
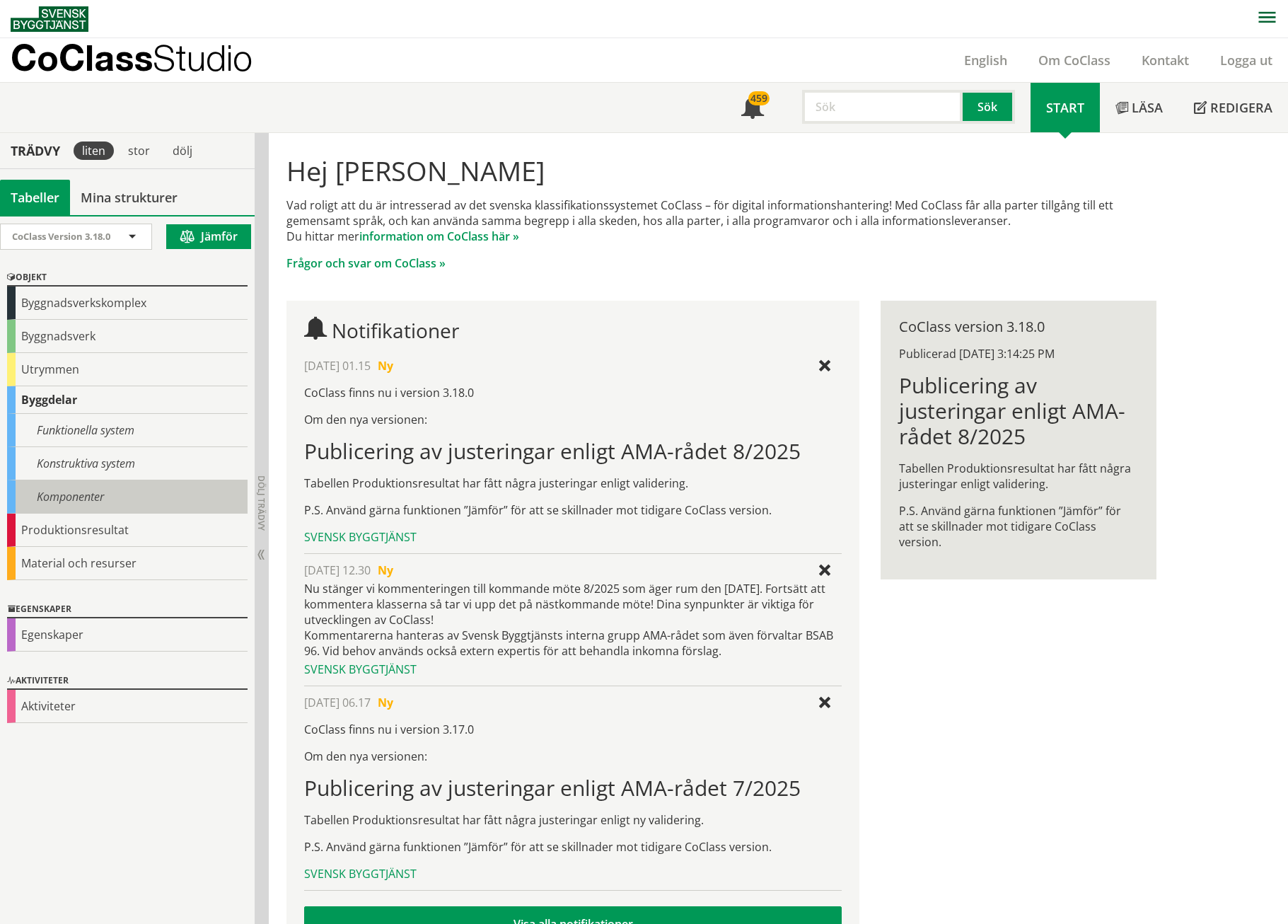
click at [52, 491] on div "Komponenter" at bounding box center [127, 497] width 240 height 33
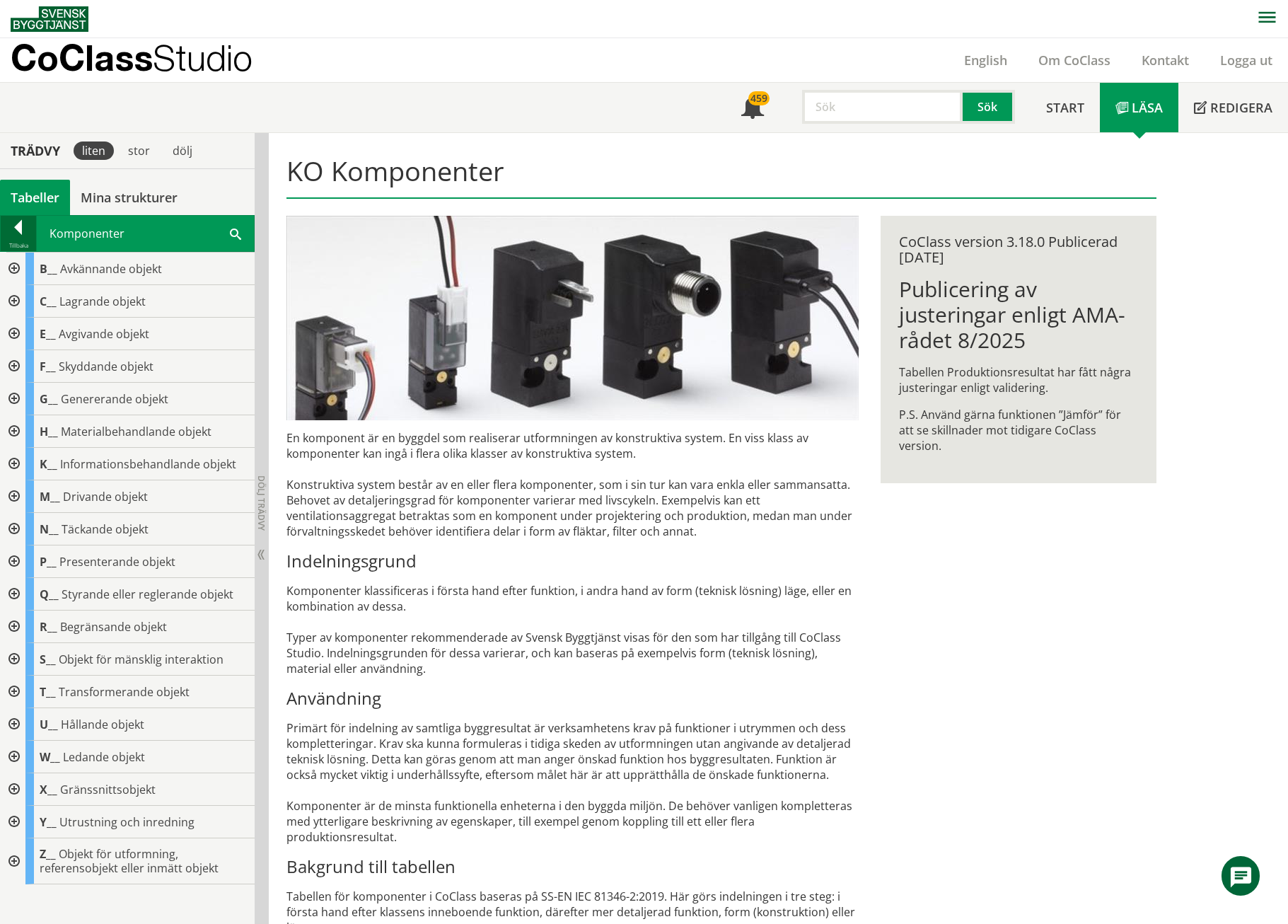
click at [22, 229] on div at bounding box center [18, 230] width 35 height 19
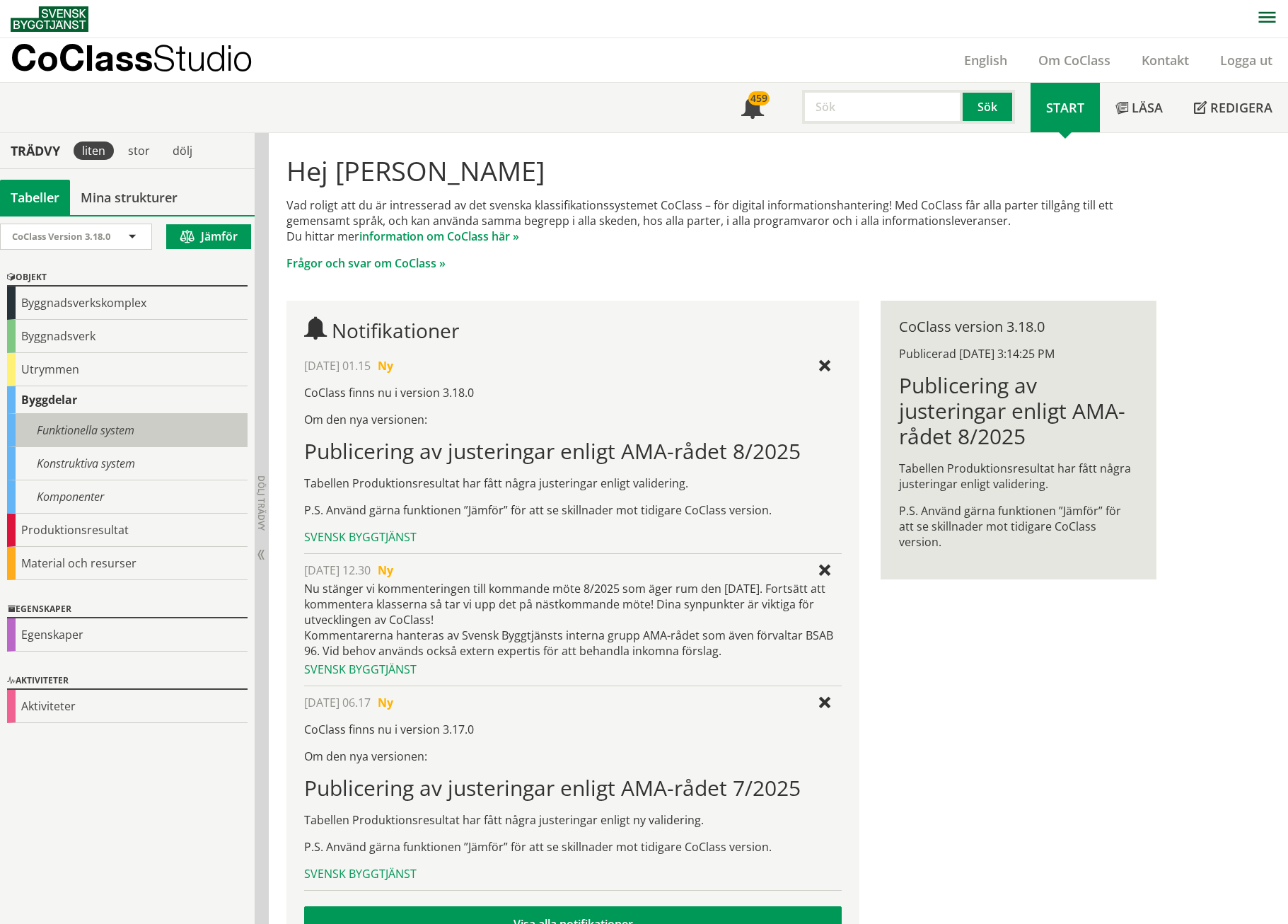
click at [92, 433] on div "Funktionella system" at bounding box center [127, 430] width 240 height 33
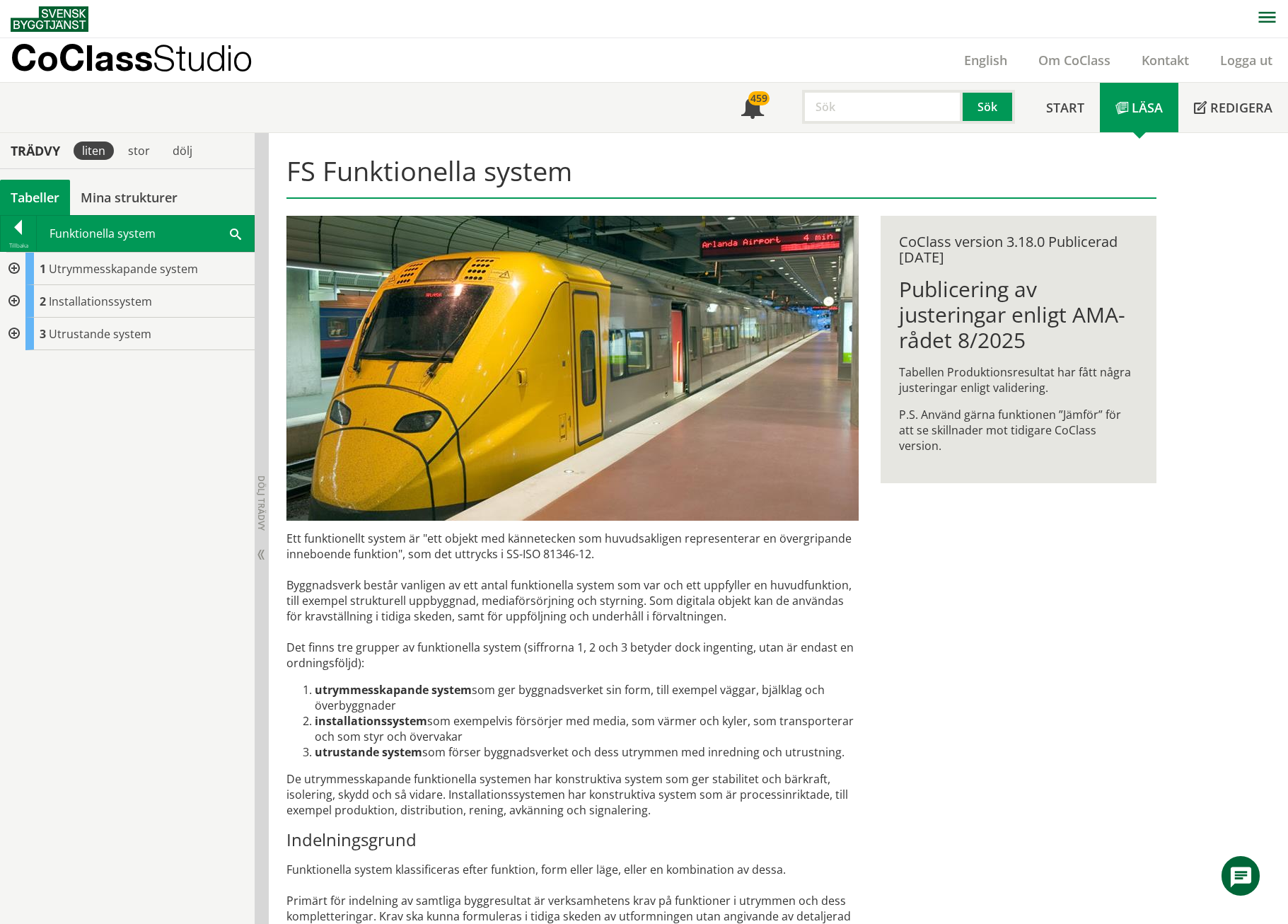
click at [17, 265] on div at bounding box center [13, 268] width 25 height 32
drag, startPoint x: 22, startPoint y: 317, endPoint x: 24, endPoint y: 326, distance: 9.2
click at [26, 321] on div "A Mark- och grundsystem B Väggsystem C Bjälklagssystem D Yttertakssystem" at bounding box center [133, 351] width 243 height 130
click at [25, 328] on div at bounding box center [24, 333] width 25 height 32
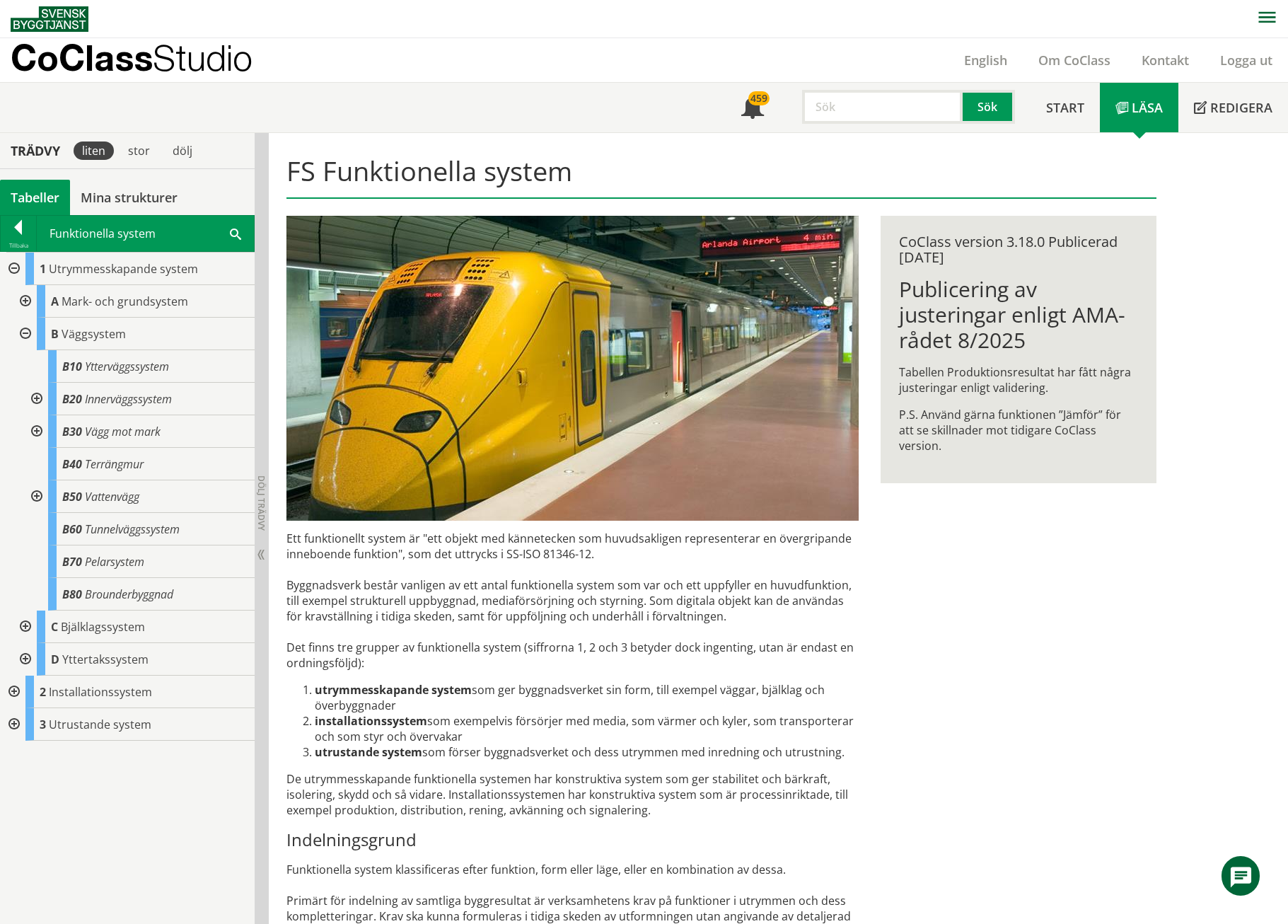
click at [25, 328] on div at bounding box center [24, 333] width 25 height 32
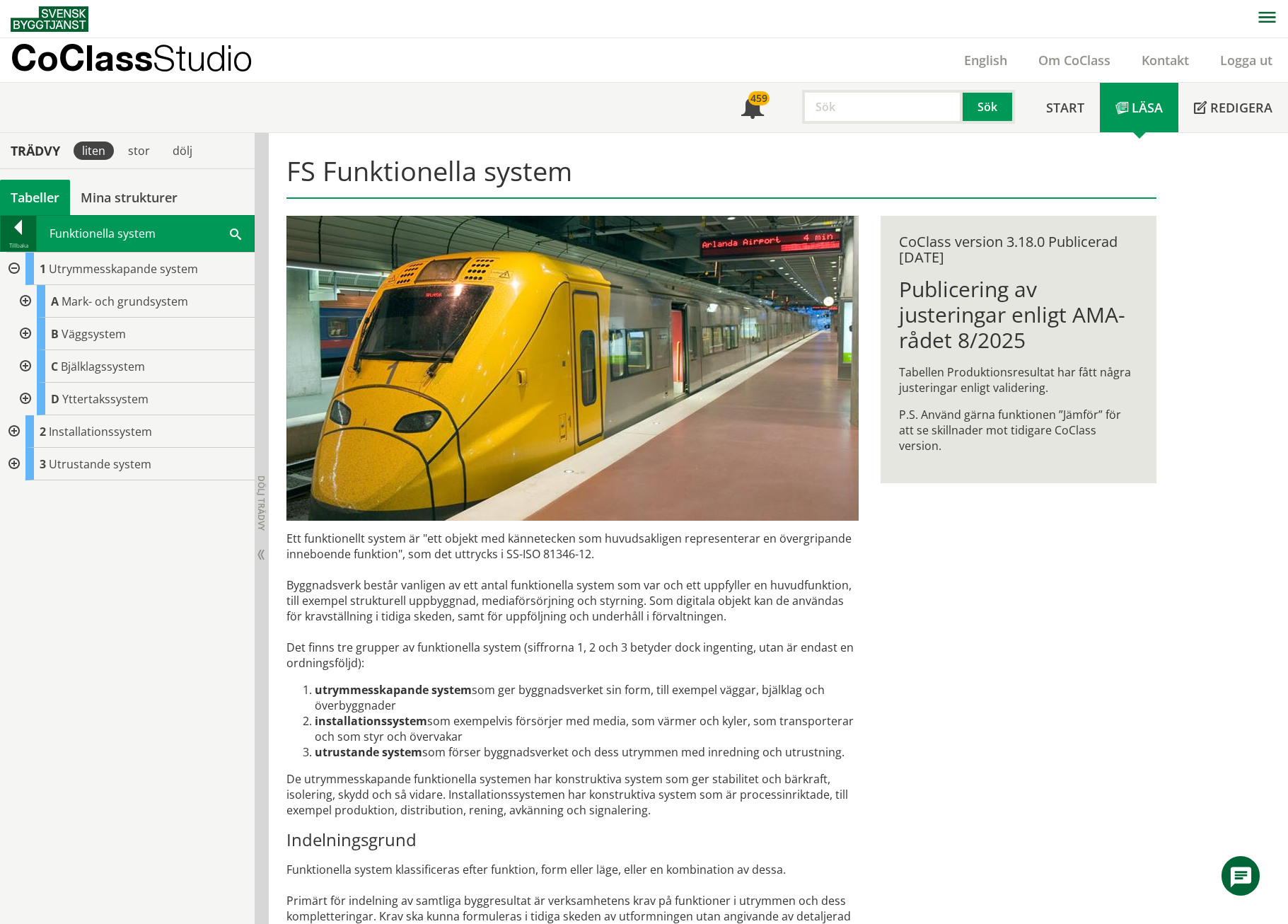
click at [12, 231] on div at bounding box center [18, 230] width 35 height 19
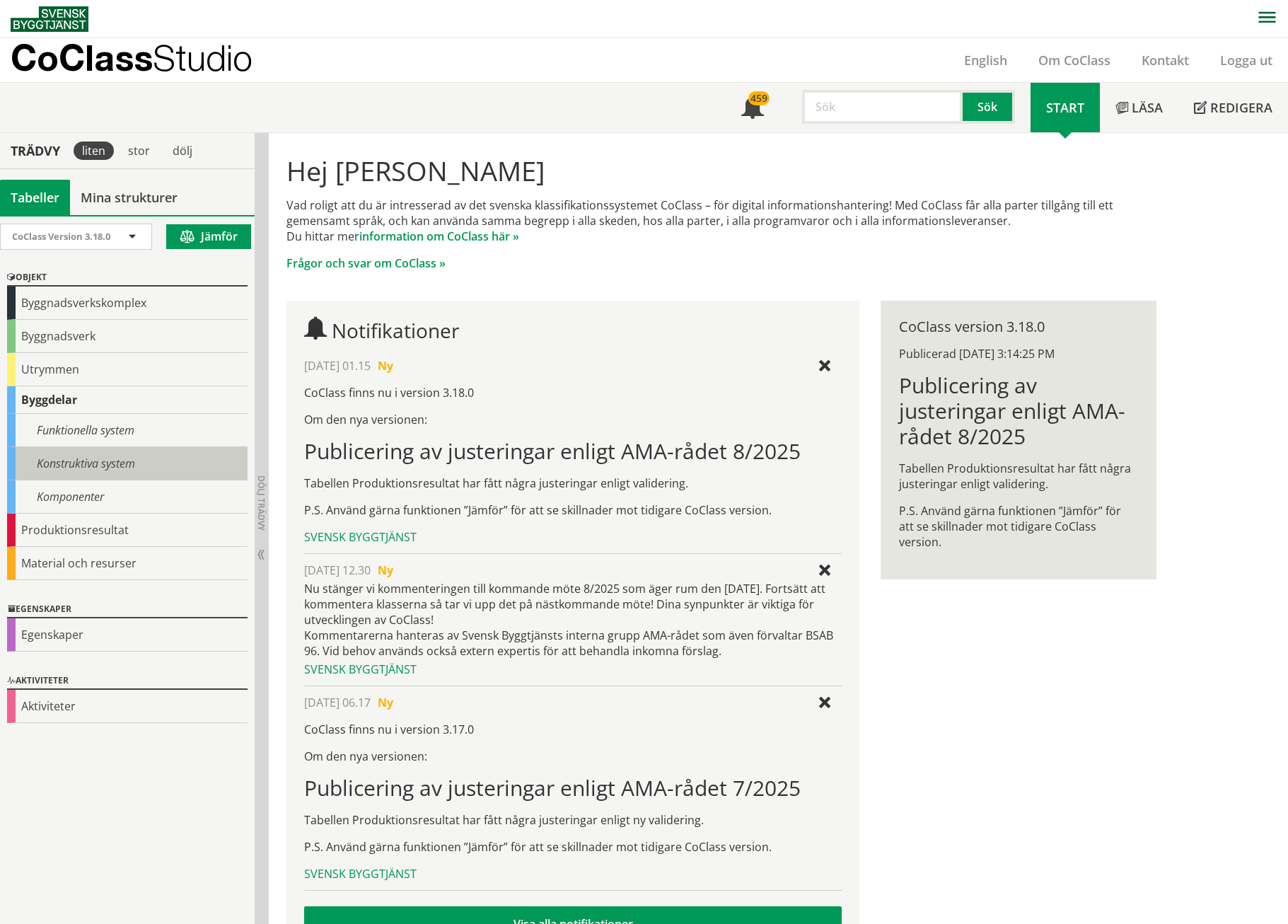
click at [63, 460] on div "Konstruktiva system" at bounding box center [127, 463] width 240 height 33
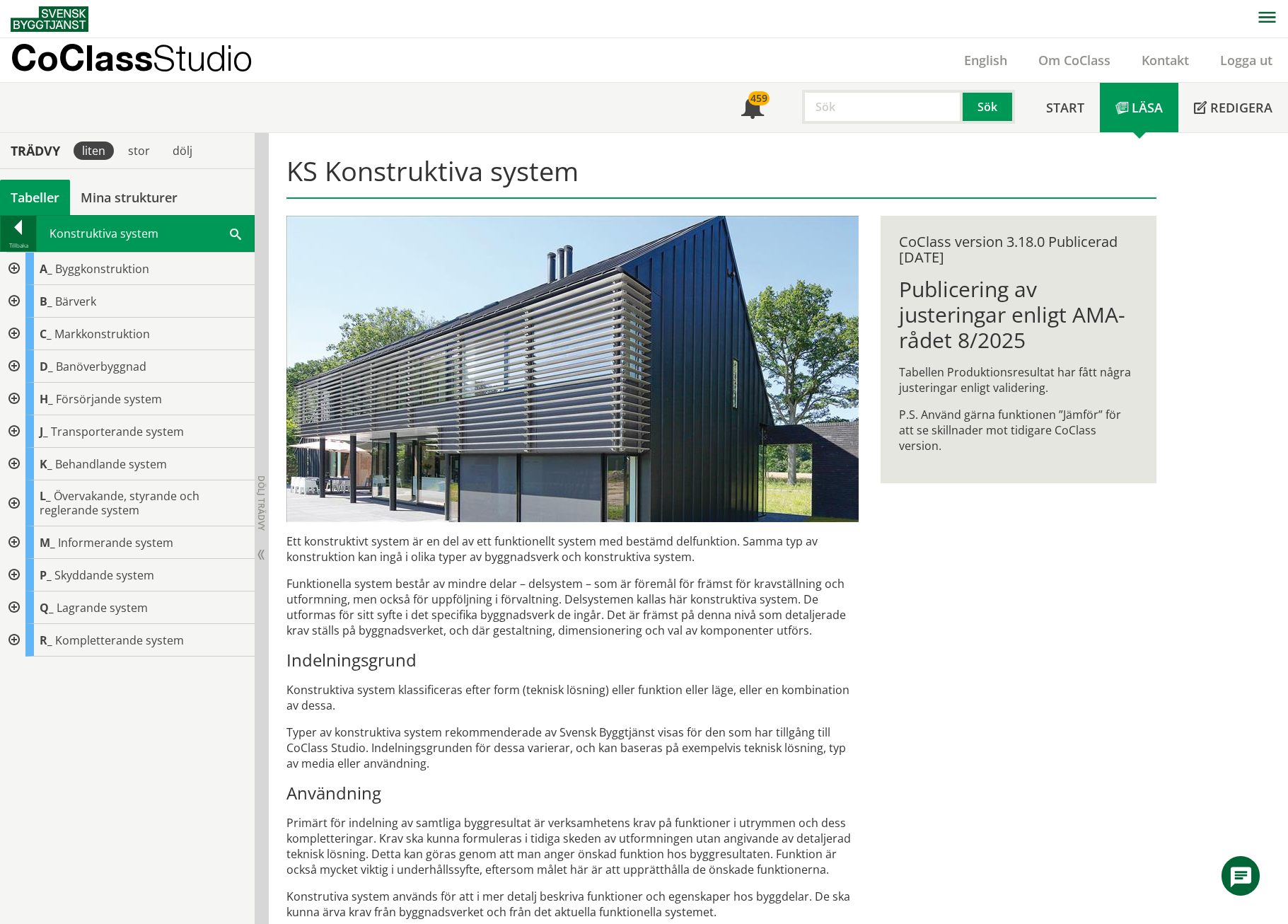
click at [13, 222] on div at bounding box center [18, 230] width 35 height 19
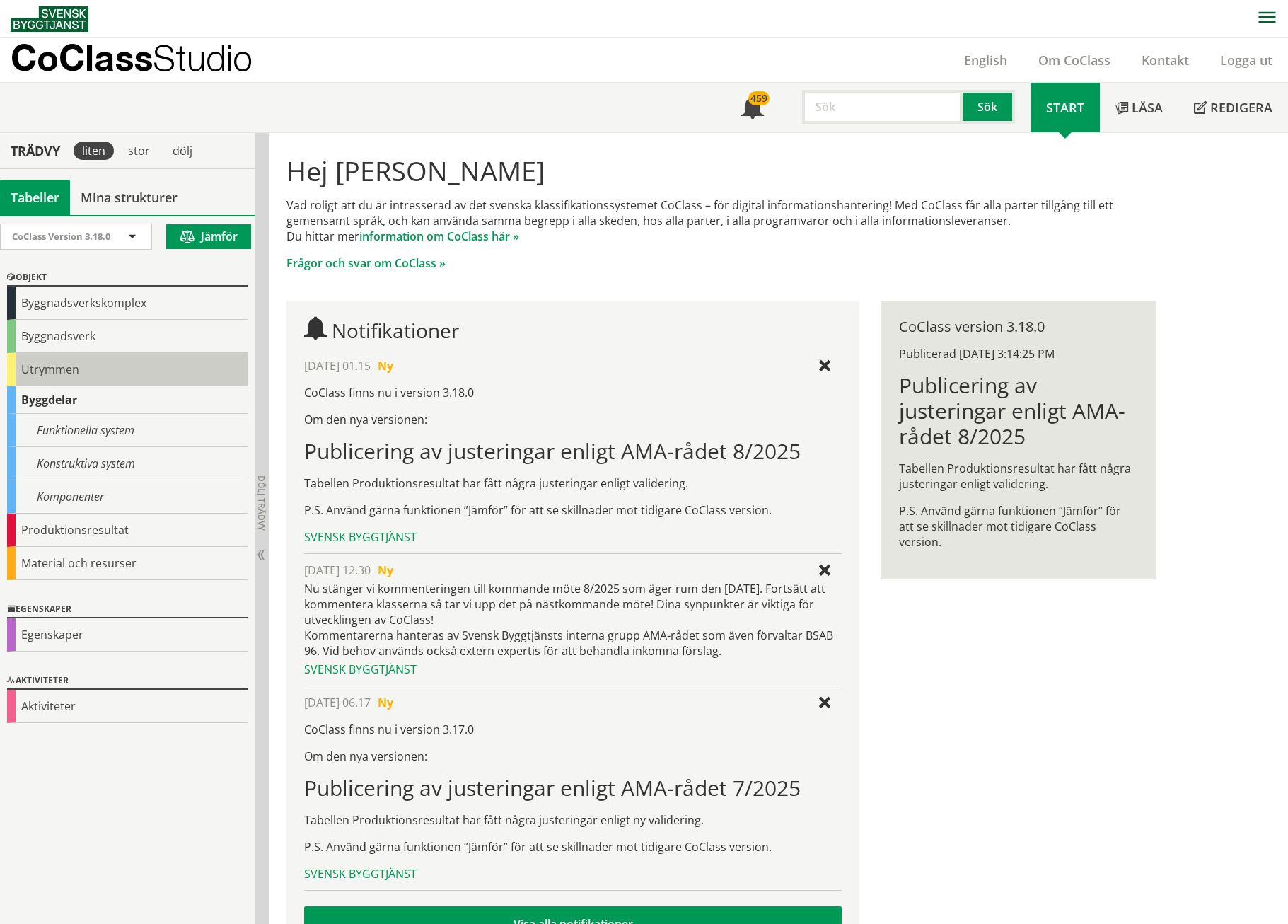
click at [29, 367] on div "Utrymmen" at bounding box center [127, 370] width 240 height 33
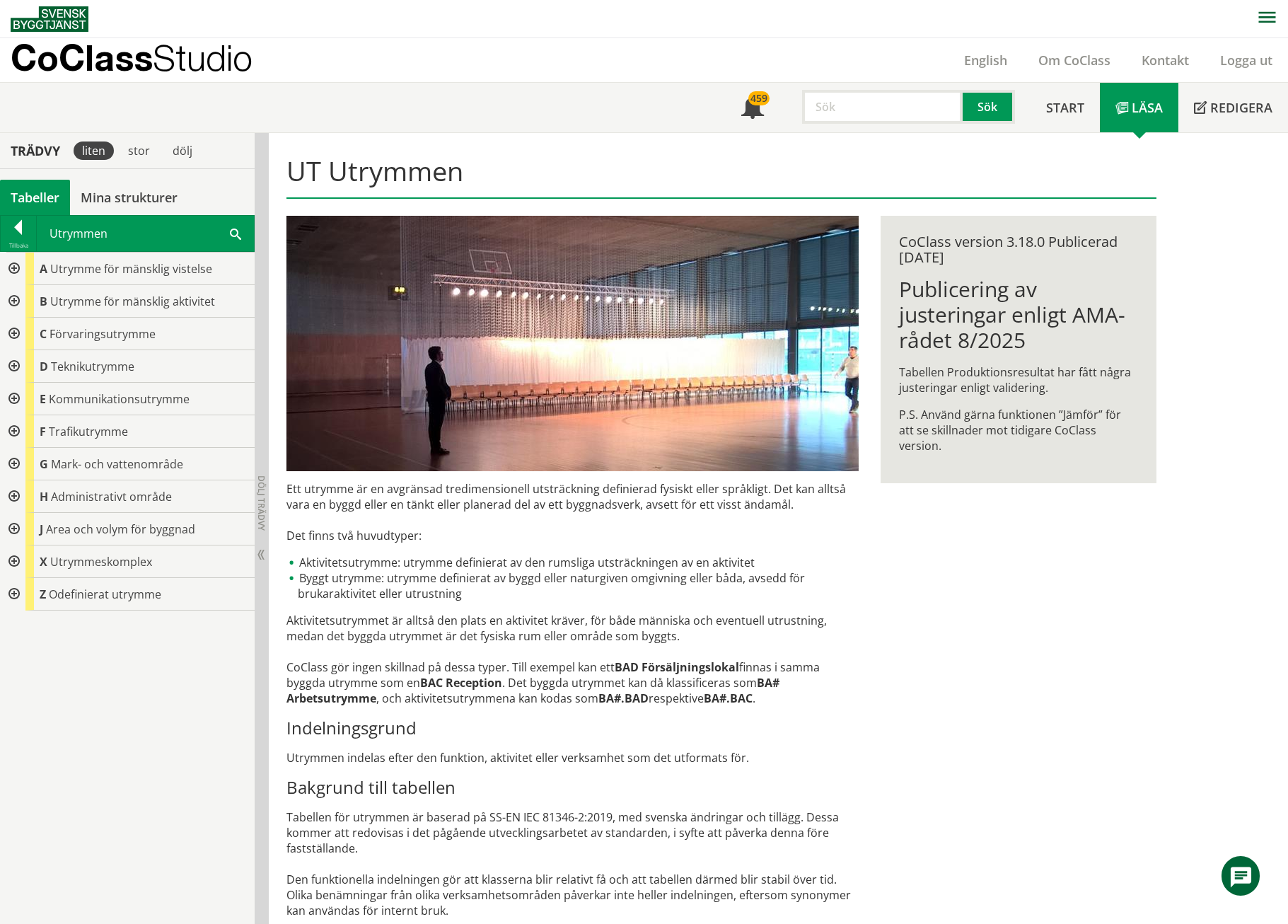
click at [11, 265] on div at bounding box center [13, 268] width 25 height 32
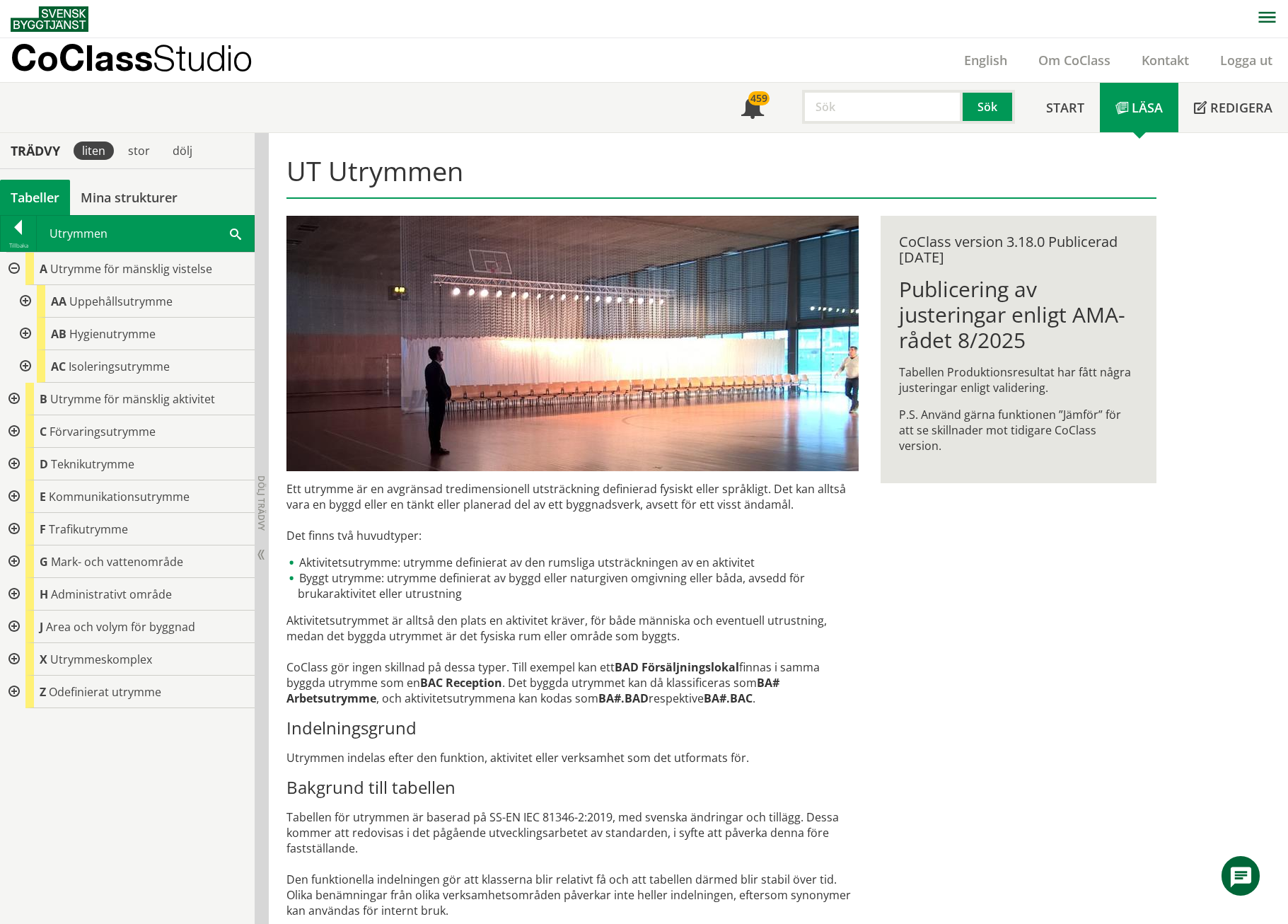
click at [27, 302] on div at bounding box center [24, 301] width 25 height 32
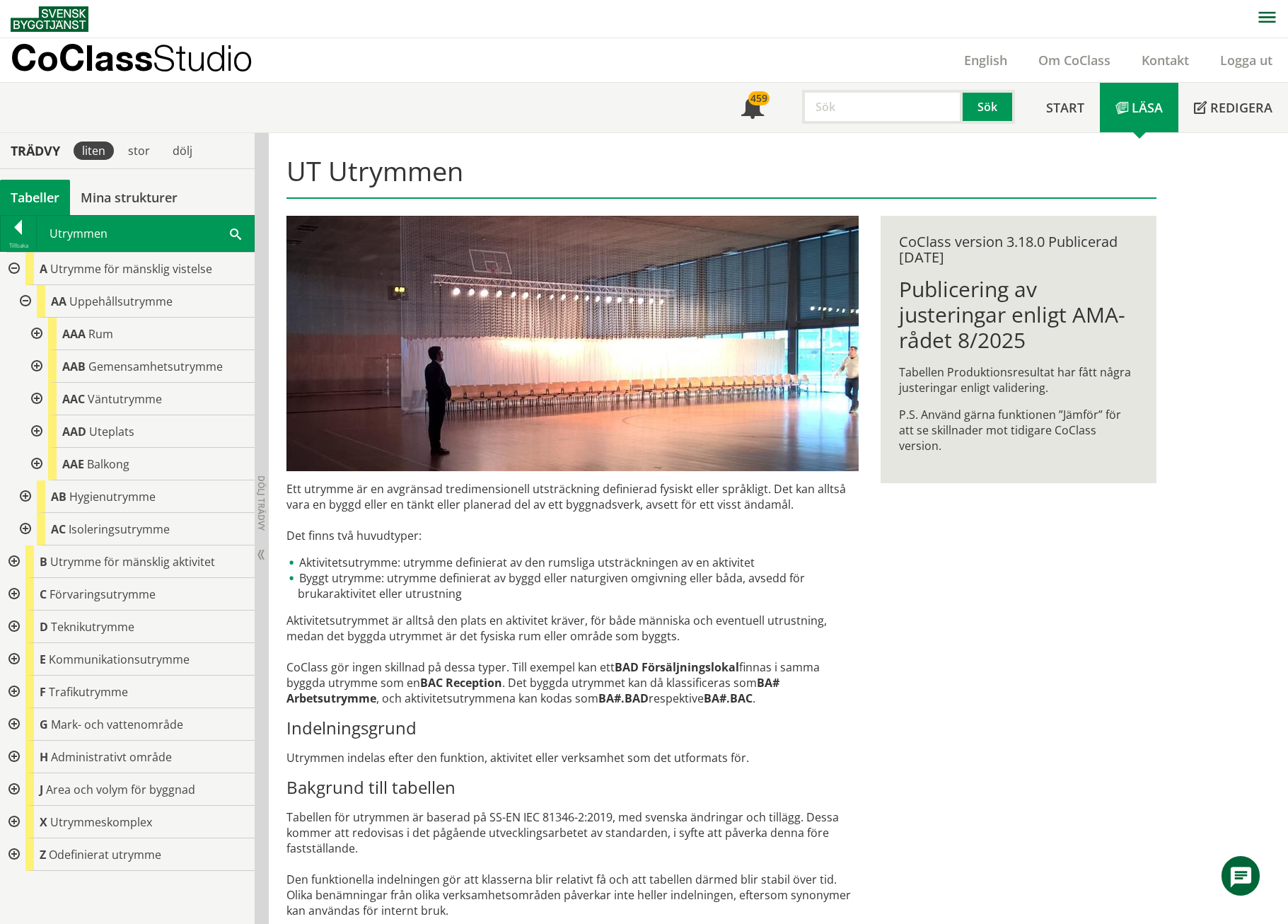
click at [22, 525] on div at bounding box center [24, 529] width 25 height 32
click at [30, 525] on div at bounding box center [24, 529] width 25 height 32
click at [23, 496] on div at bounding box center [24, 496] width 25 height 32
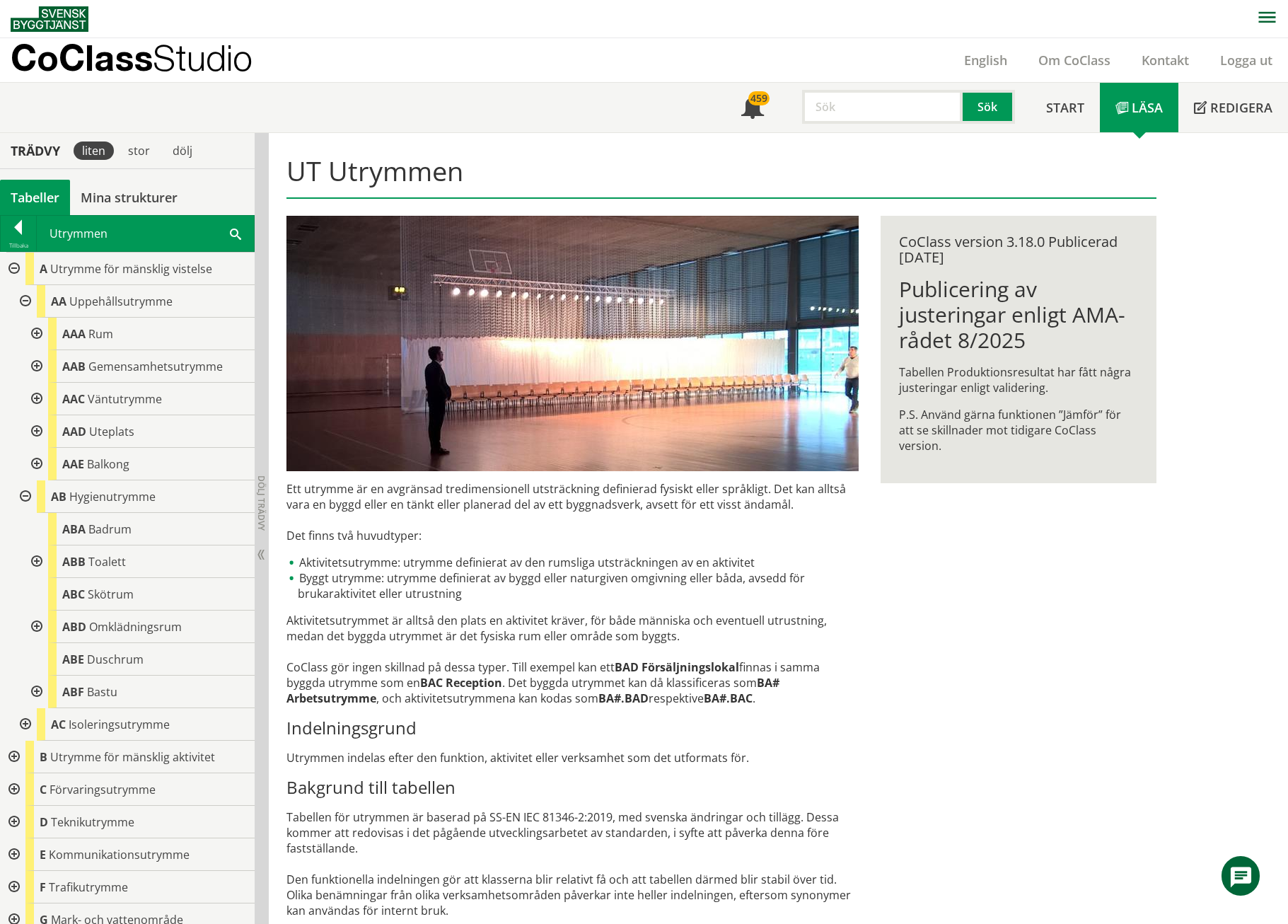
click at [37, 563] on div at bounding box center [35, 561] width 25 height 32
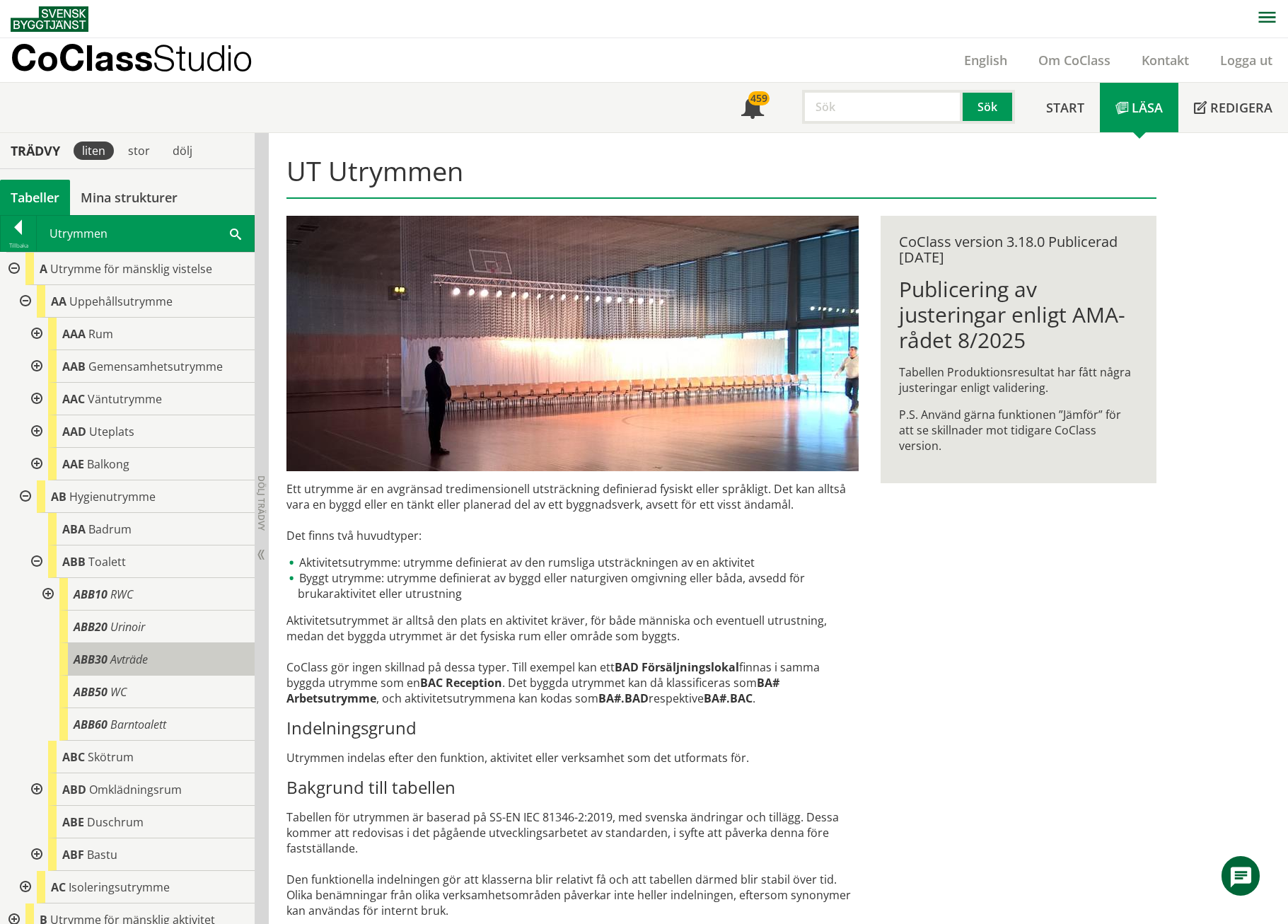
click at [123, 665] on span "Avträde" at bounding box center [129, 659] width 38 height 16
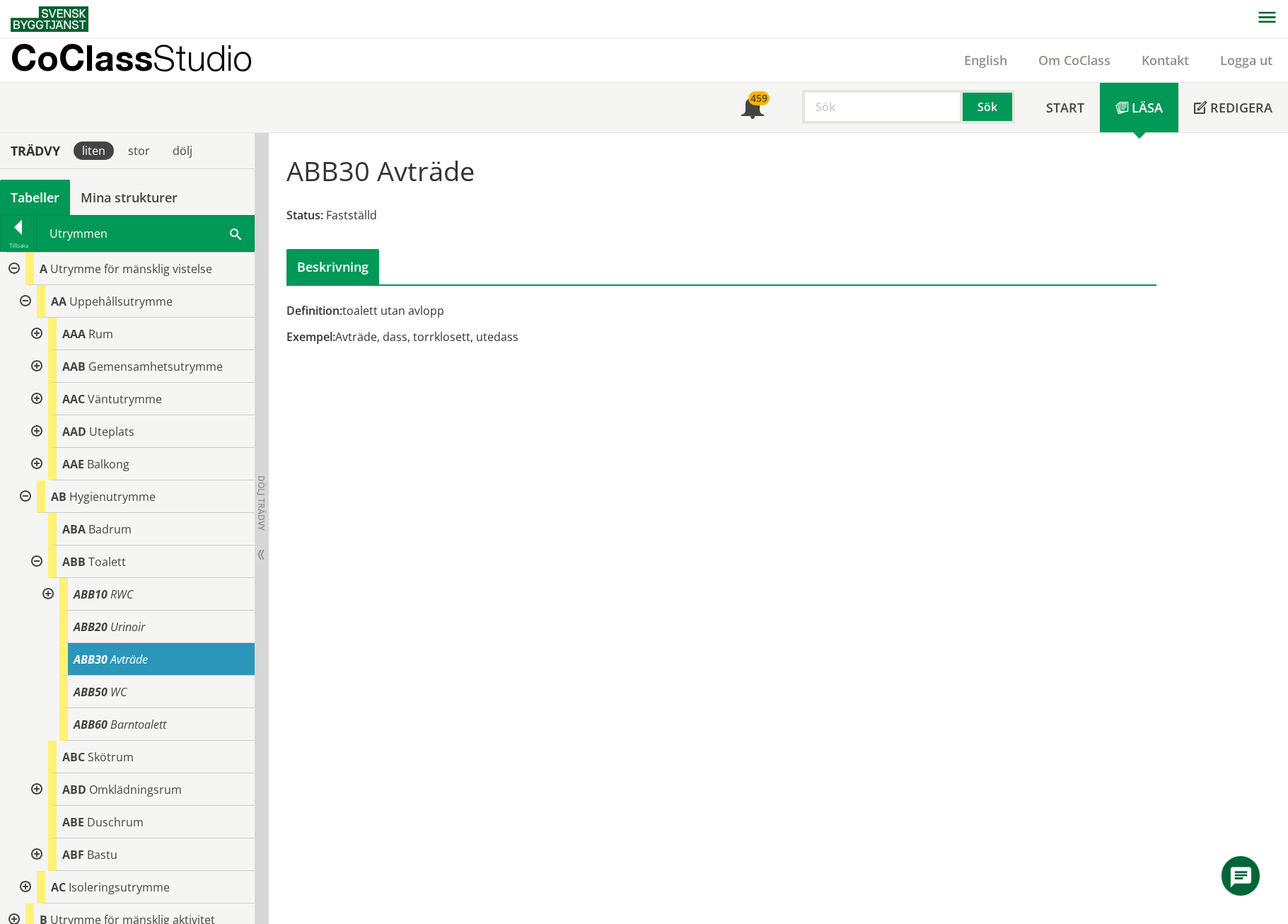
click at [35, 562] on div at bounding box center [35, 561] width 25 height 32
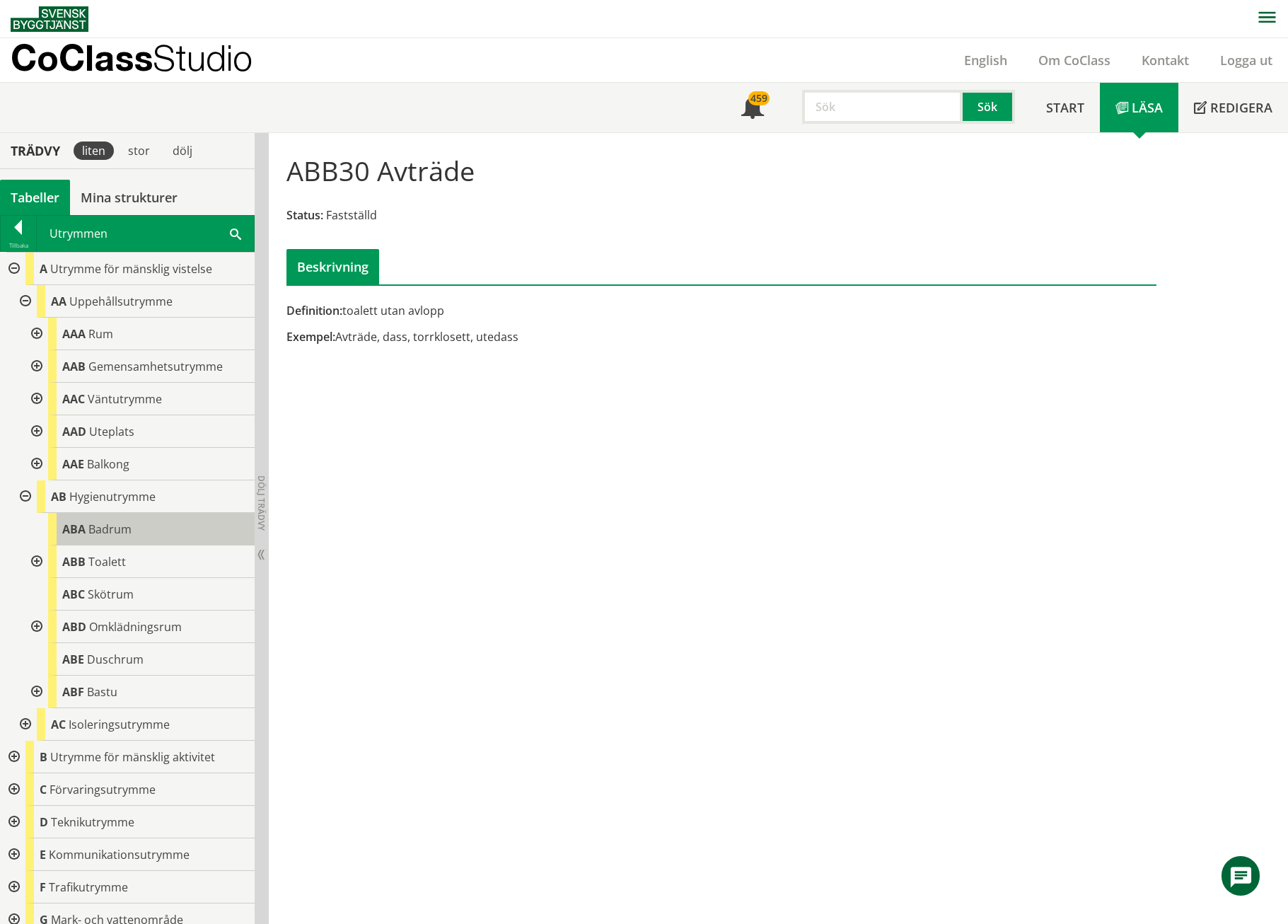
click at [86, 524] on div "ABA Badrum" at bounding box center [151, 529] width 206 height 32
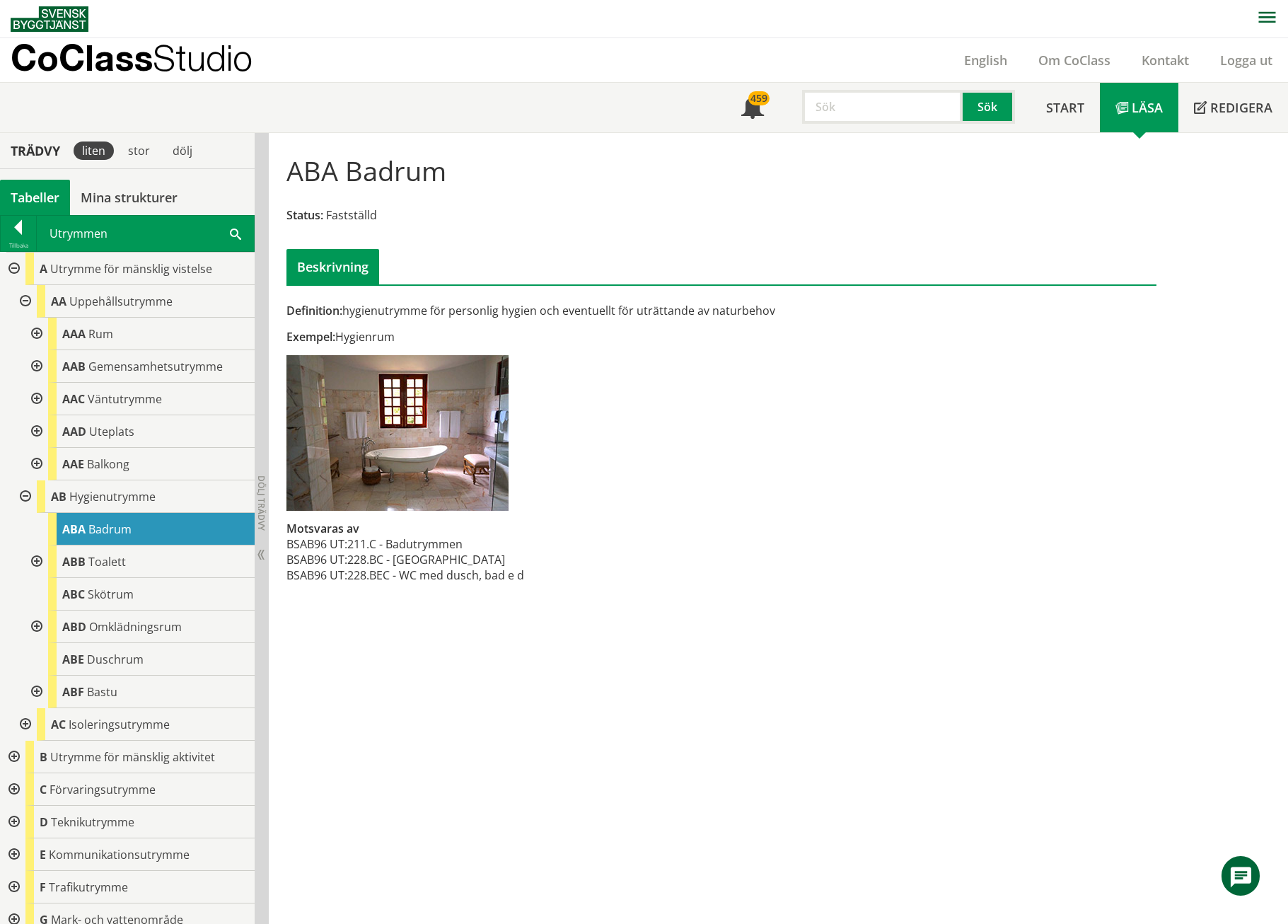
click at [35, 562] on div at bounding box center [35, 561] width 25 height 32
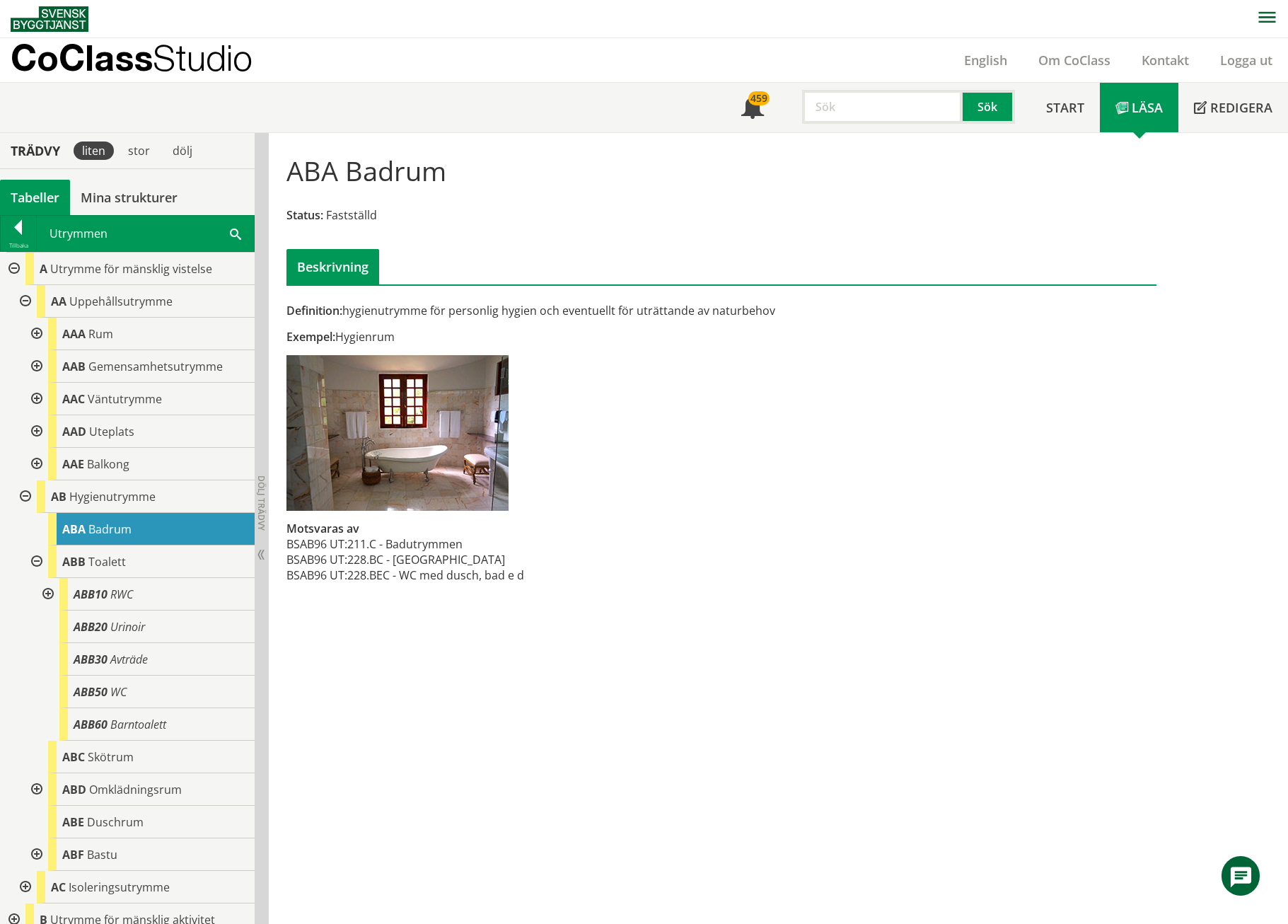
click at [45, 588] on div at bounding box center [47, 594] width 25 height 32
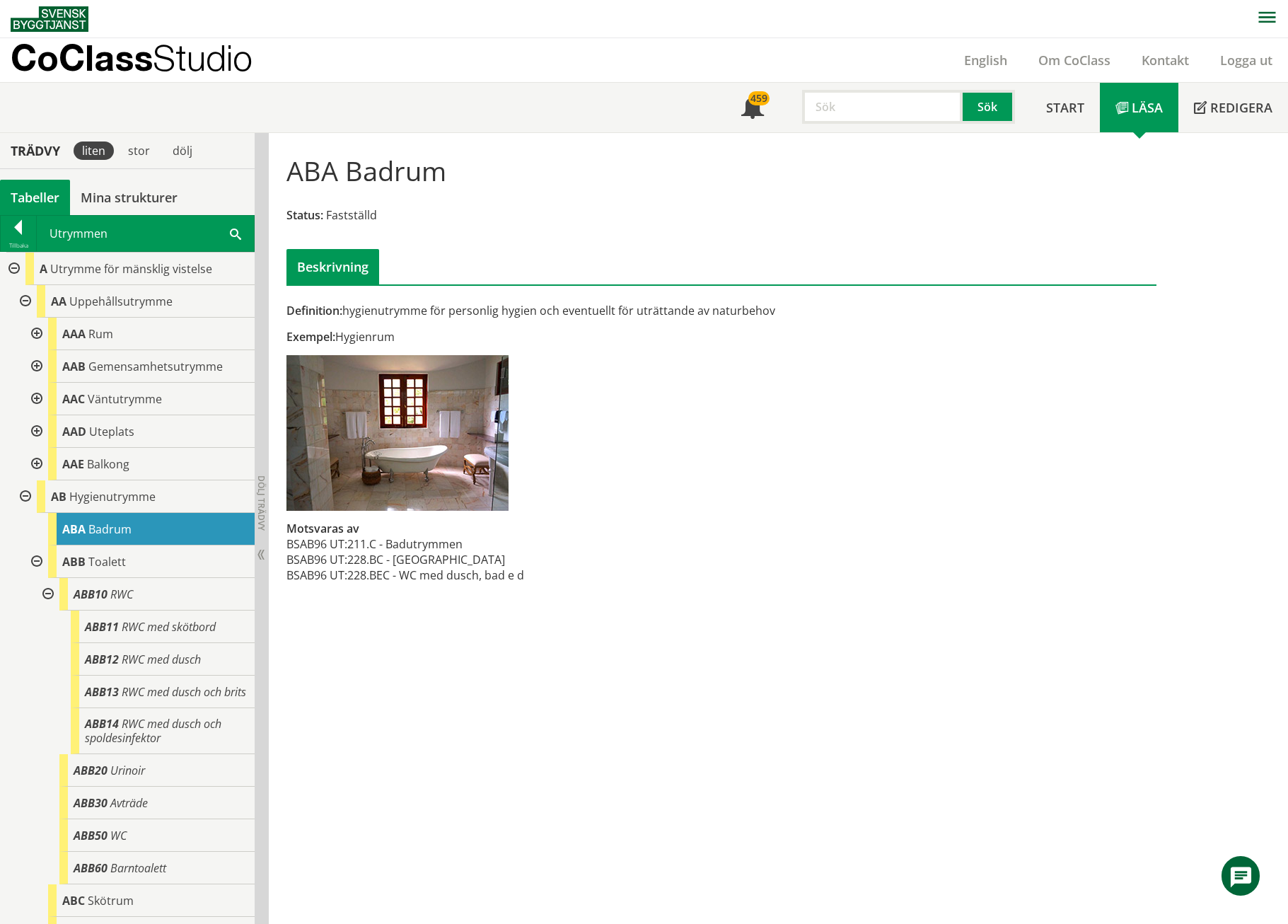
click at [45, 588] on div at bounding box center [47, 594] width 25 height 32
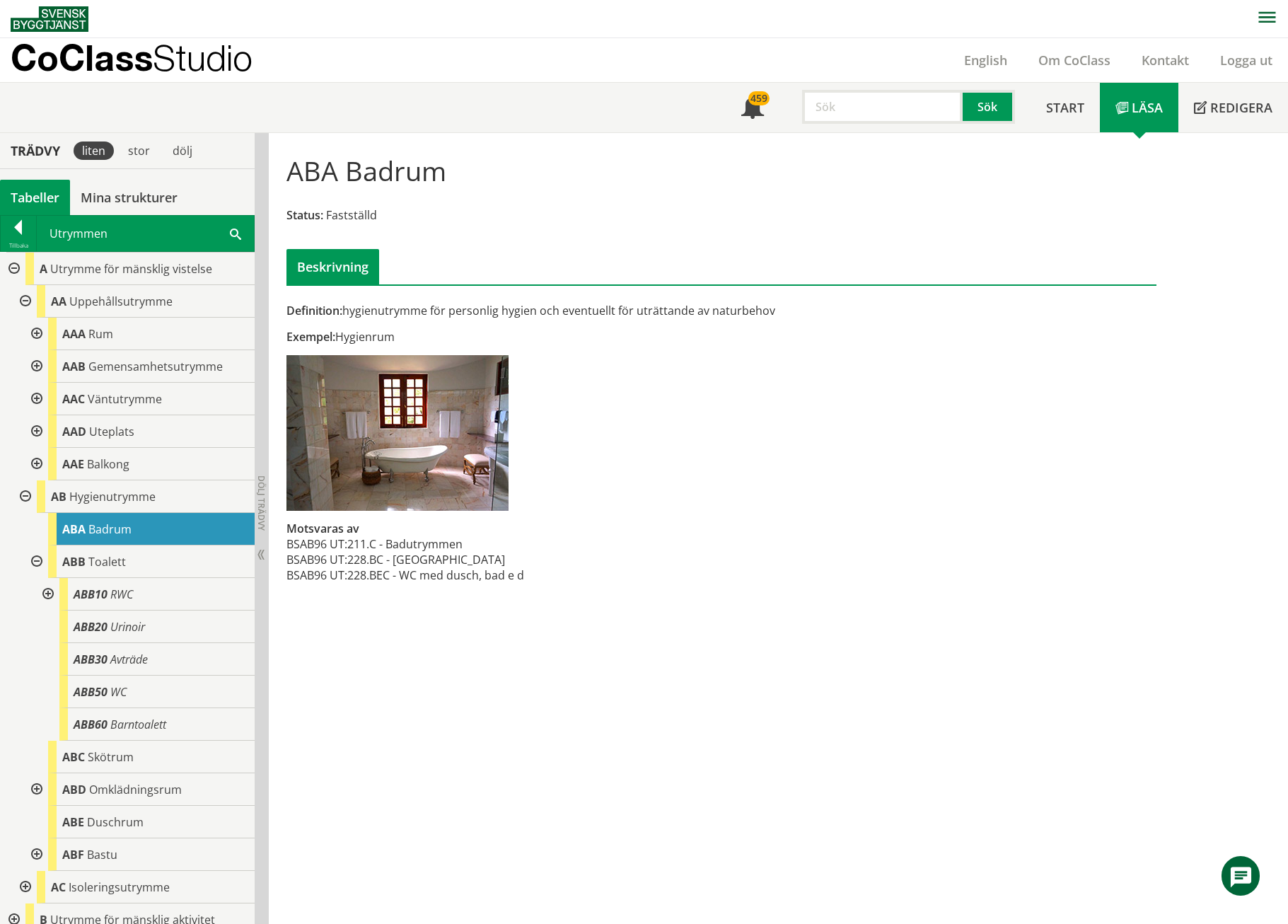
click at [35, 560] on div at bounding box center [35, 561] width 25 height 32
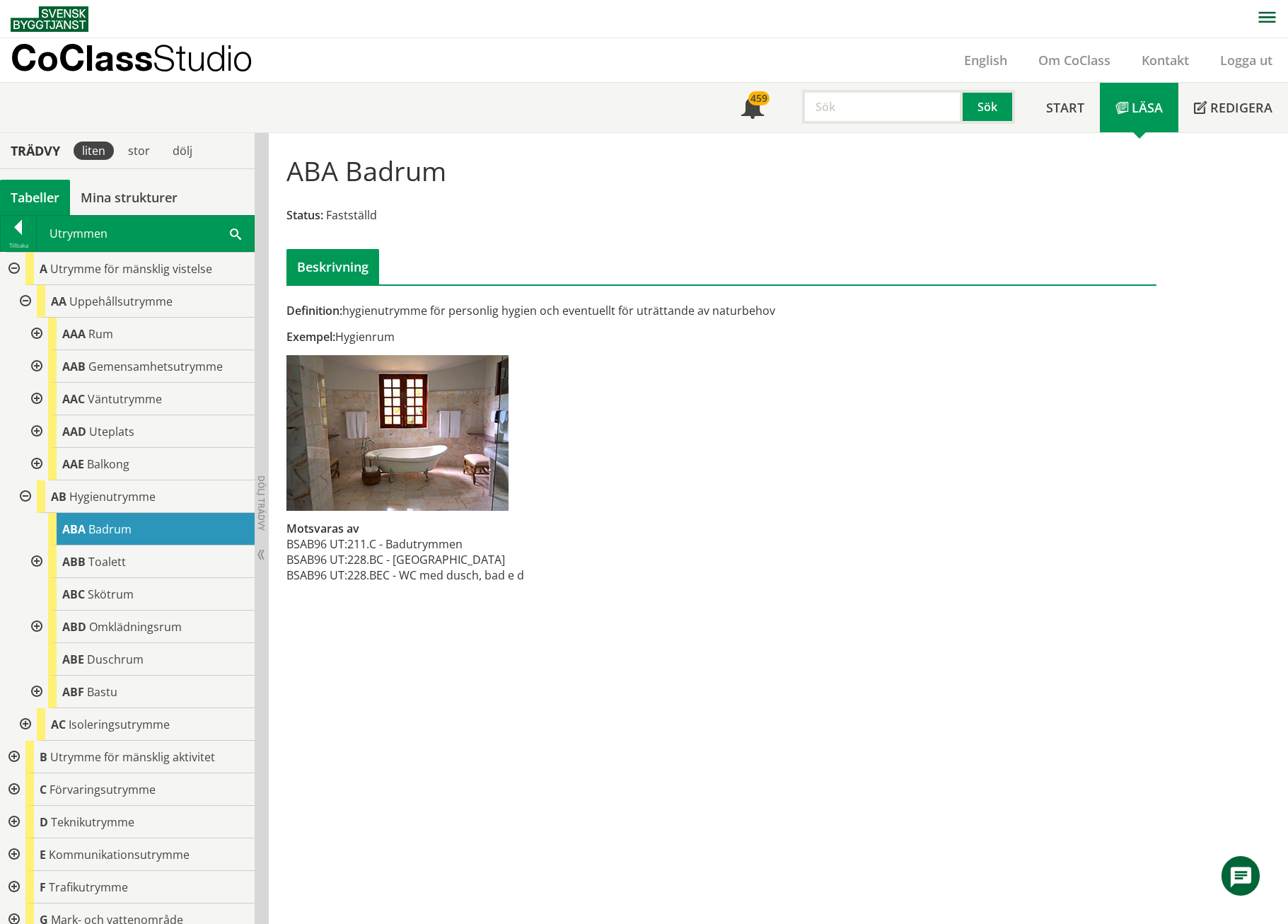
click at [27, 495] on div at bounding box center [24, 496] width 25 height 32
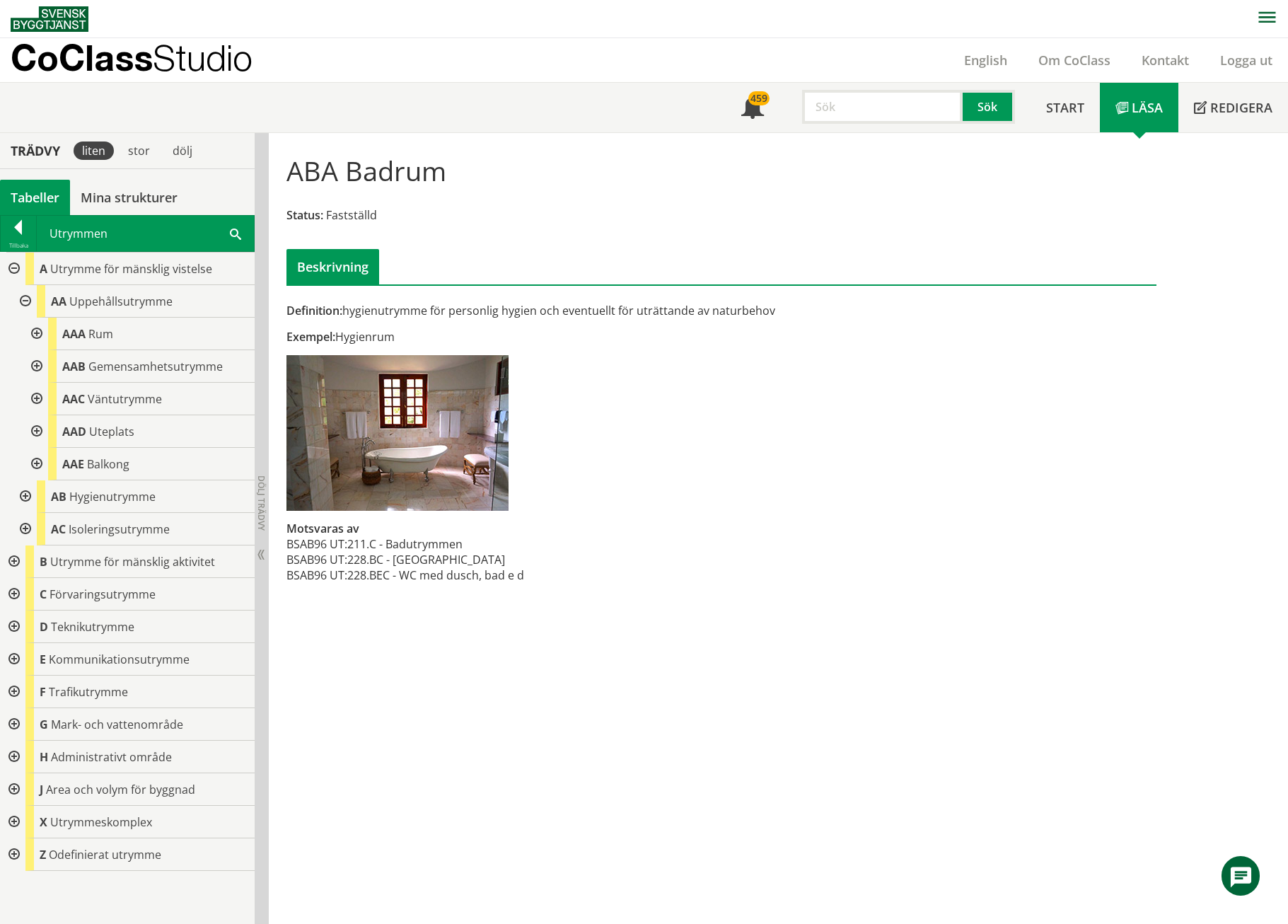
click at [34, 336] on div at bounding box center [35, 333] width 25 height 32
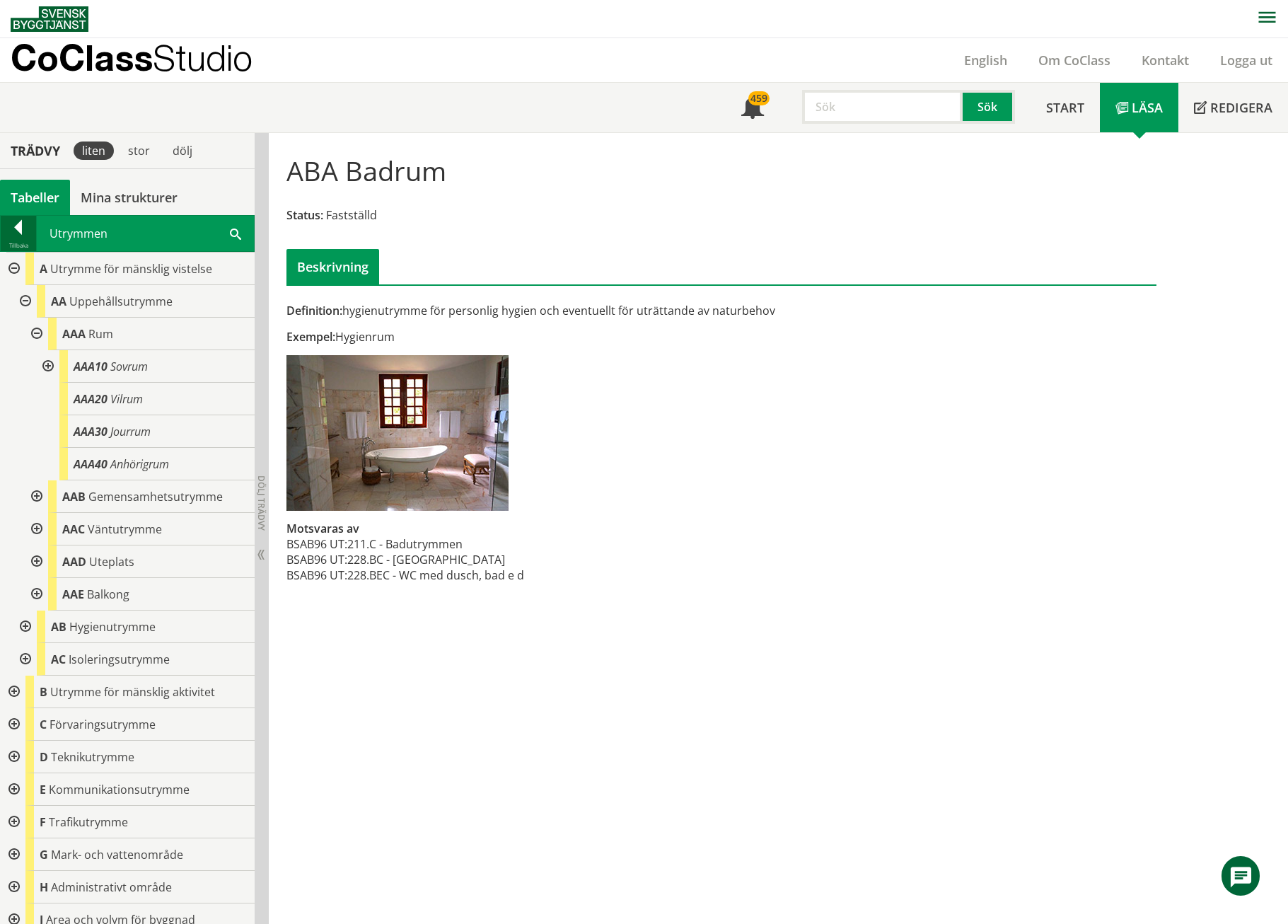
click at [13, 229] on div at bounding box center [18, 230] width 35 height 19
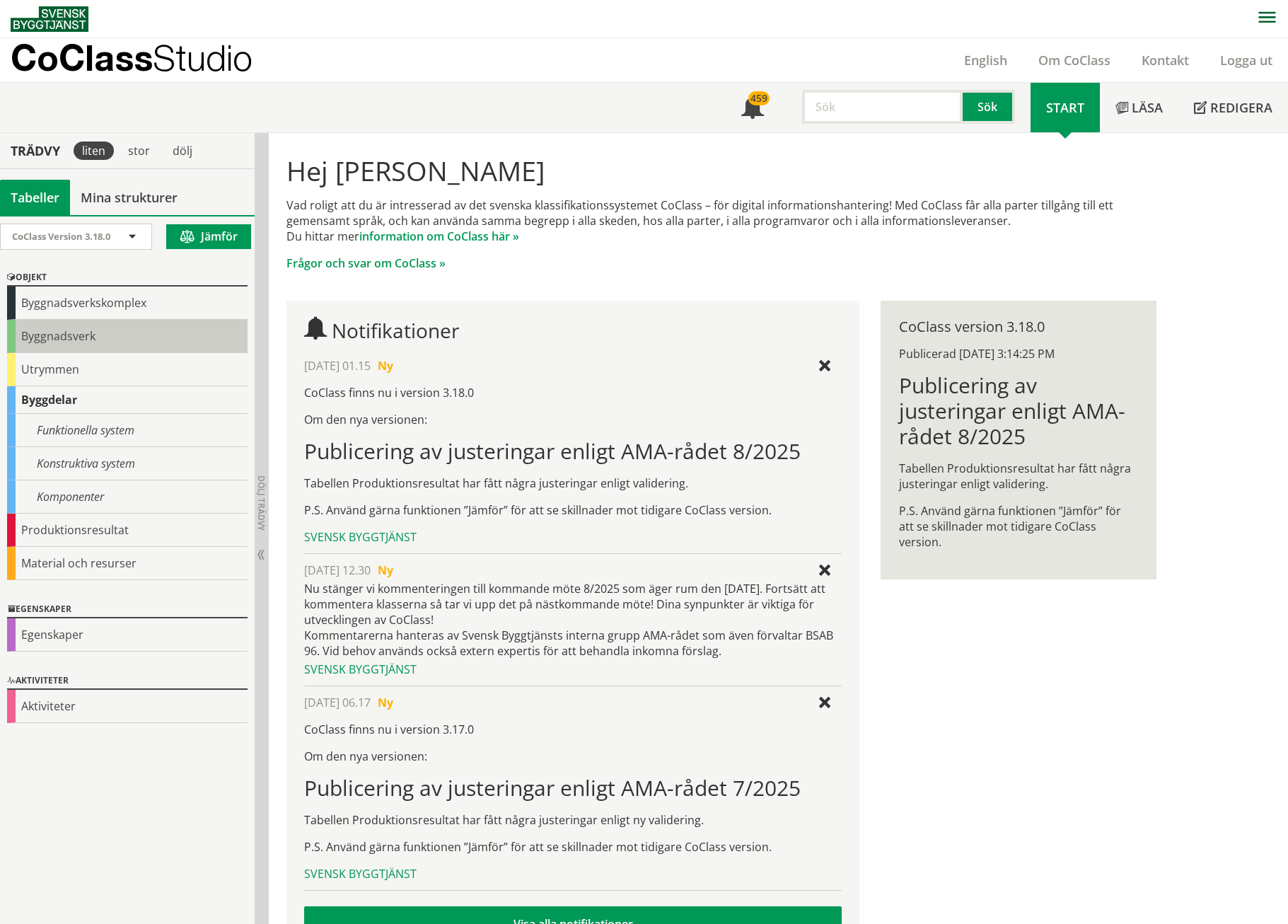
click at [24, 337] on div "Byggnadsverk" at bounding box center [127, 336] width 240 height 33
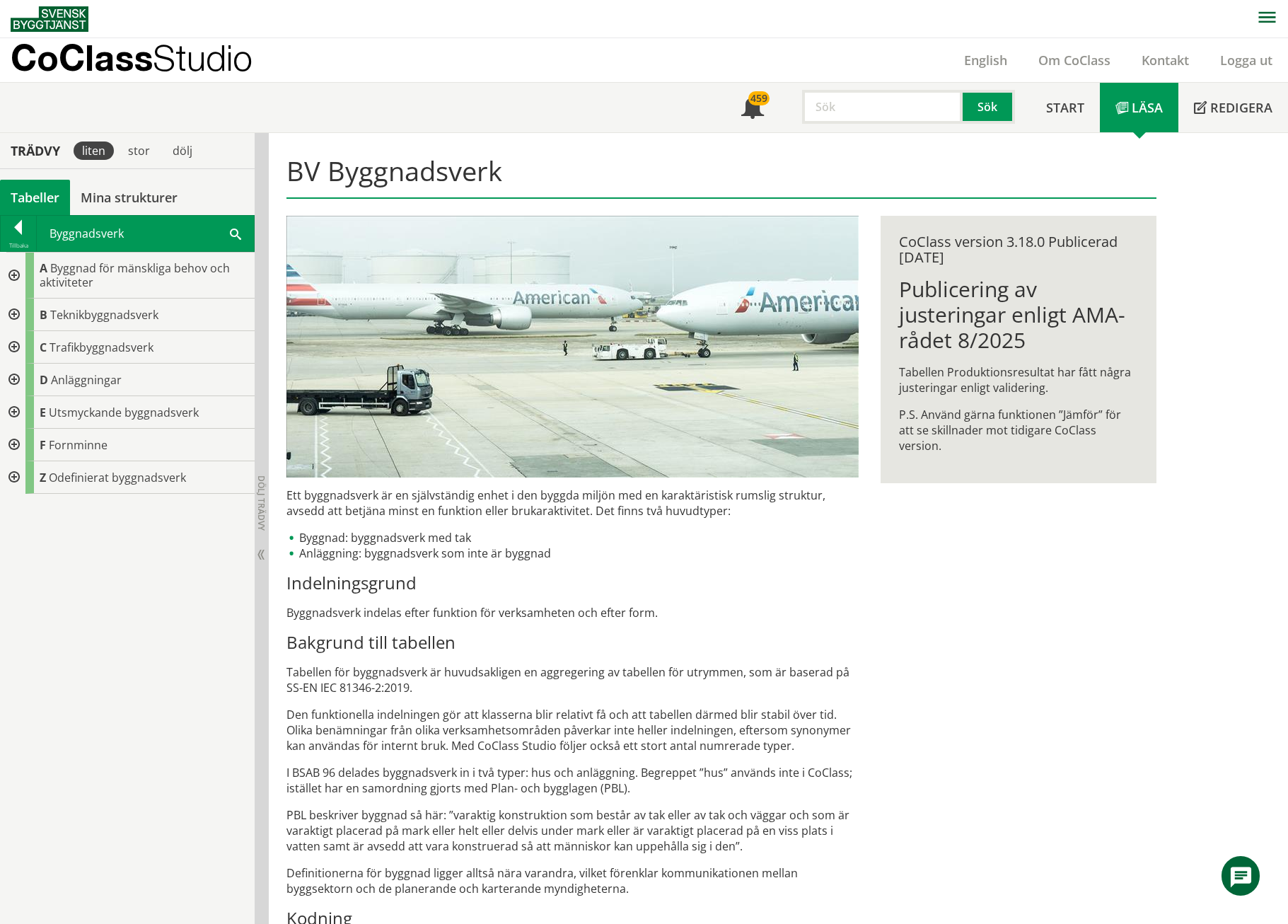
click at [19, 273] on div at bounding box center [13, 275] width 25 height 46
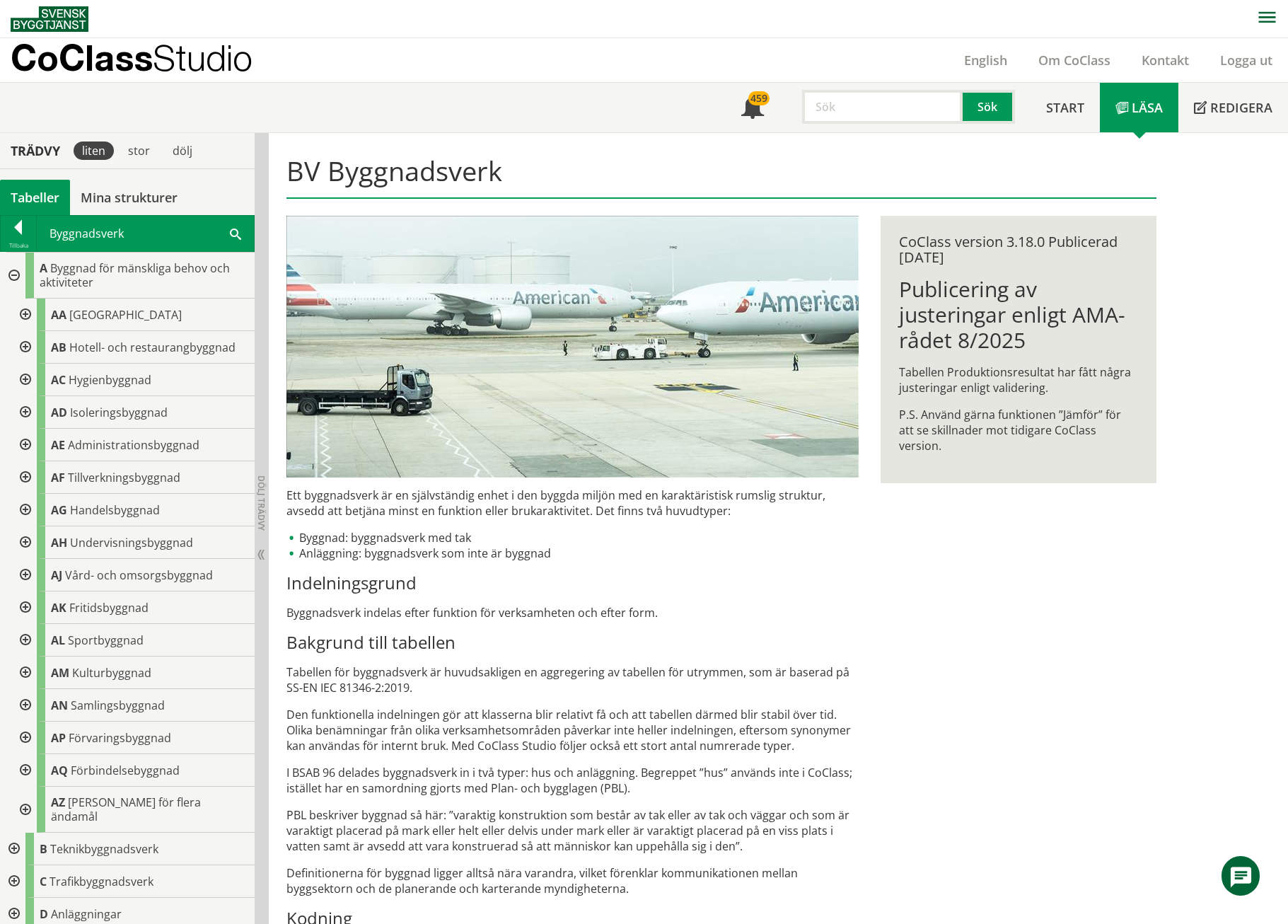
click at [25, 571] on div at bounding box center [24, 574] width 25 height 32
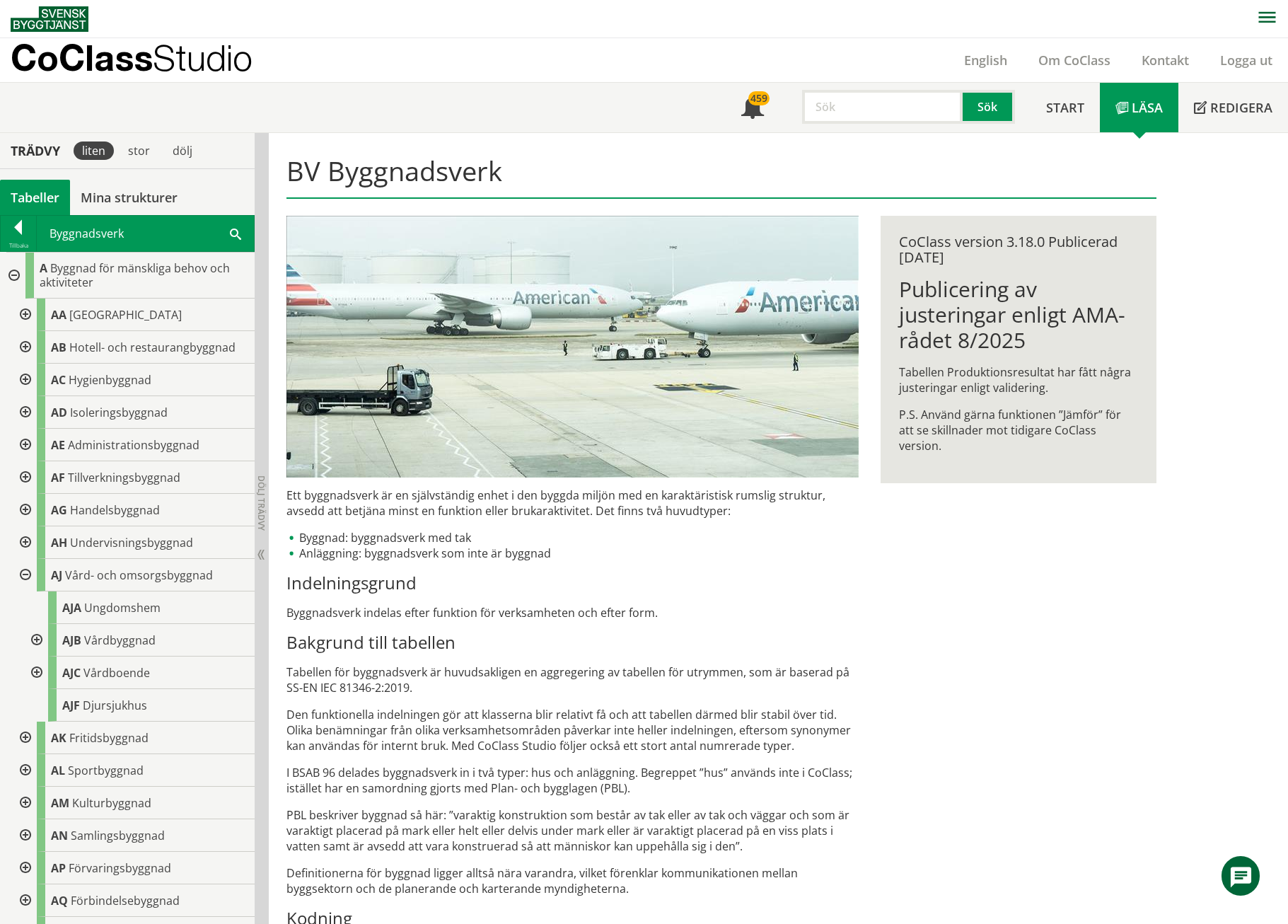
click at [36, 597] on div at bounding box center [35, 672] width 25 height 32
click at [99, 597] on div "AJC10 Äldreboende" at bounding box center [157, 705] width 196 height 32
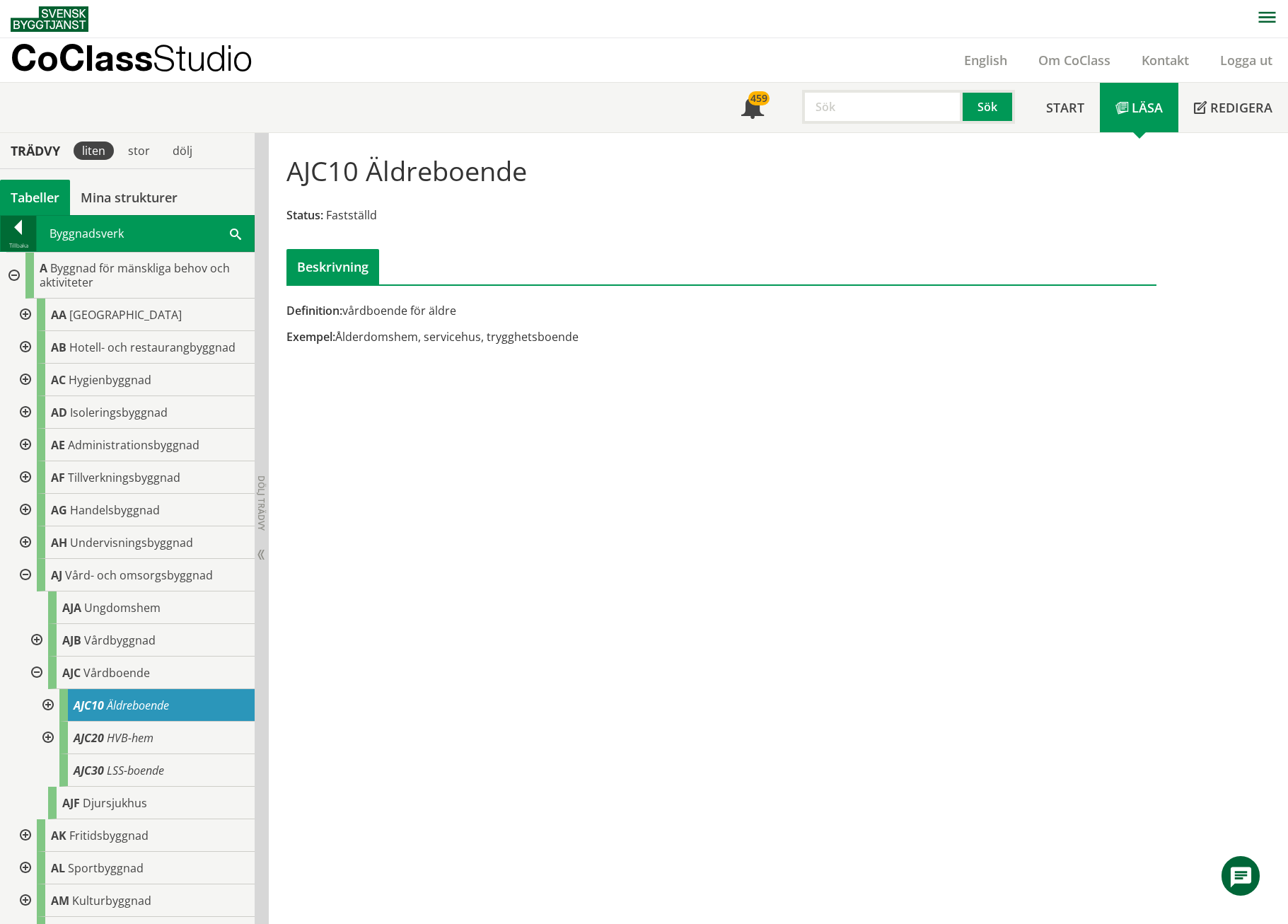
click at [27, 221] on div at bounding box center [18, 230] width 35 height 19
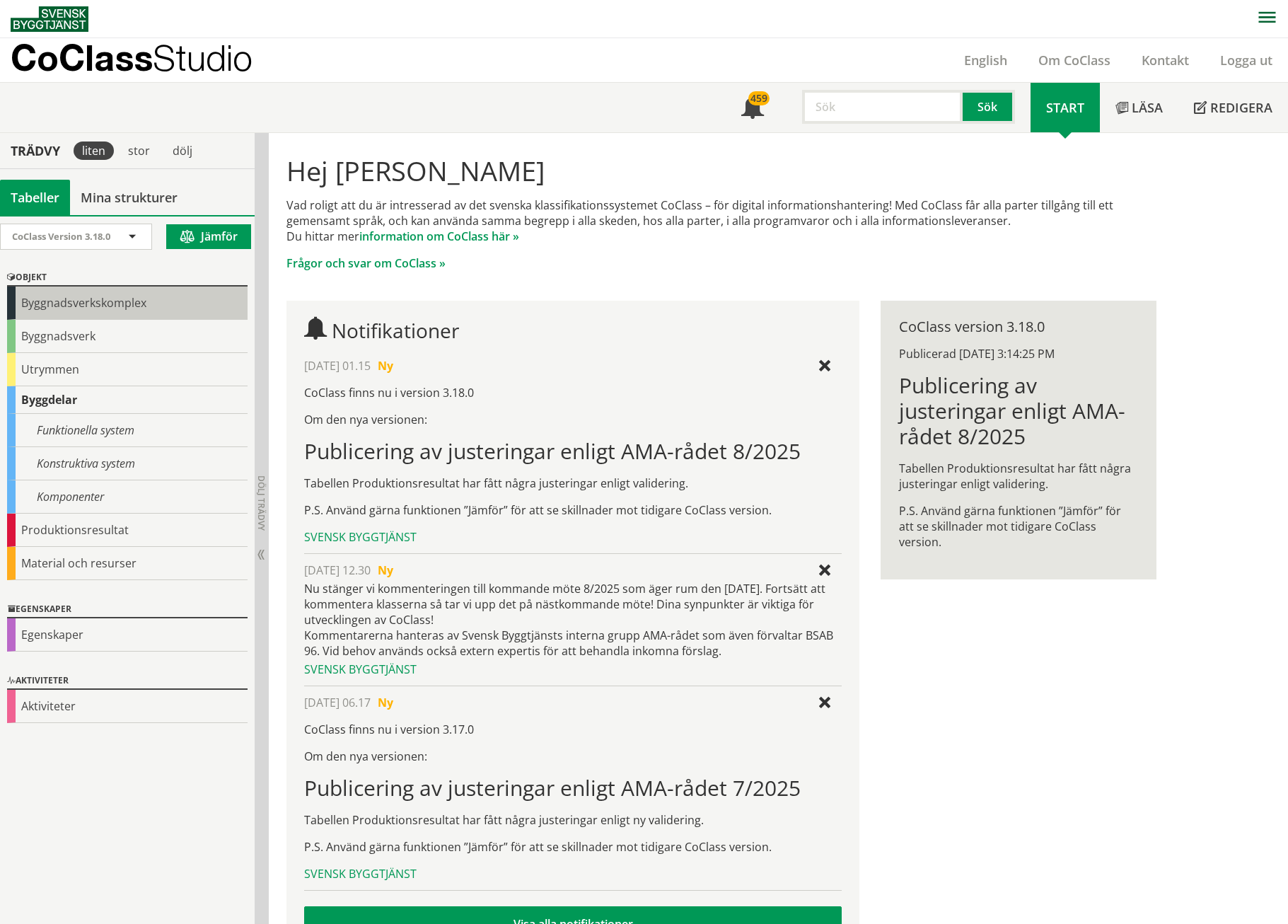
click at [18, 302] on div "Byggnadsverkskomplex" at bounding box center [127, 303] width 240 height 33
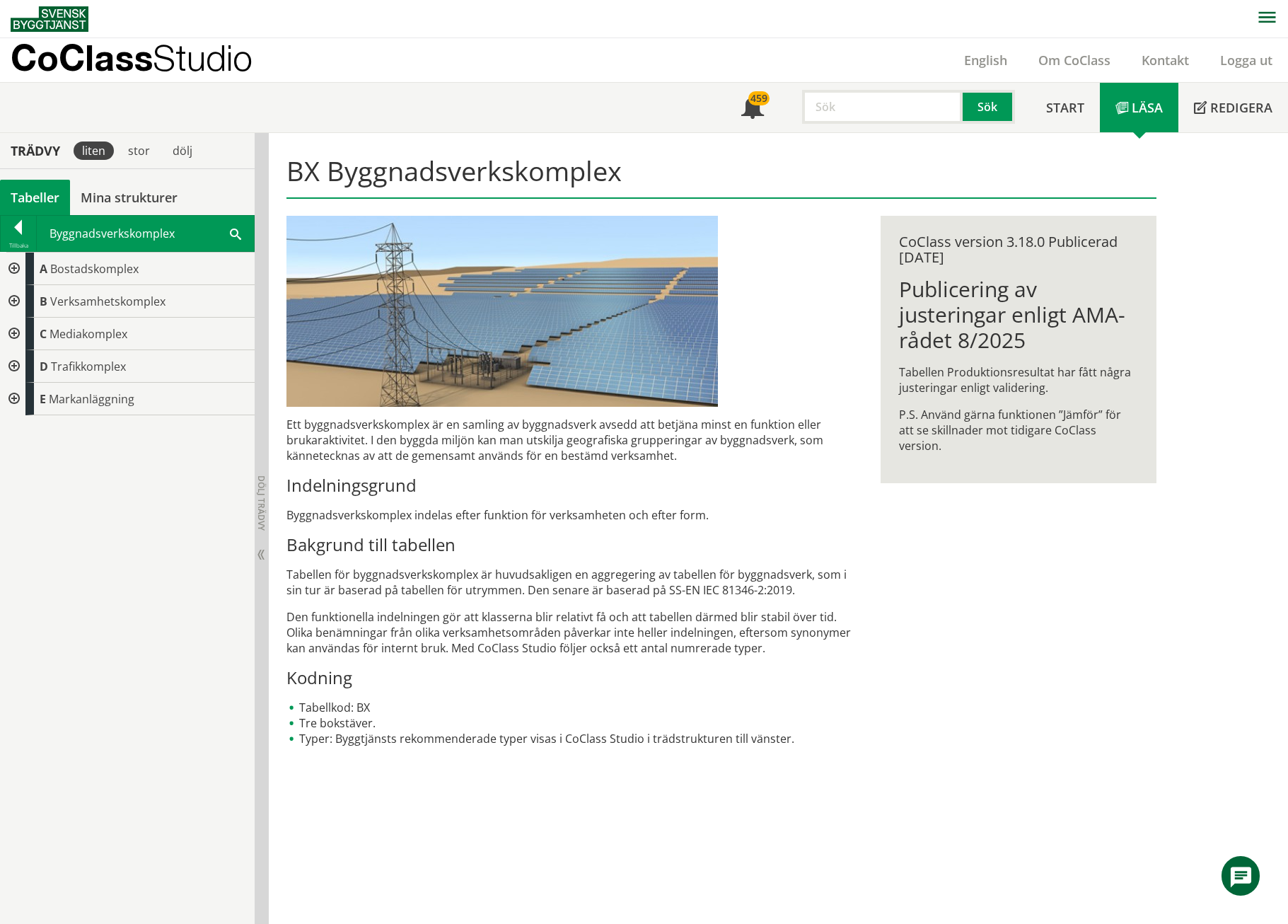
click at [17, 263] on div at bounding box center [13, 268] width 25 height 32
click at [29, 303] on div at bounding box center [24, 301] width 25 height 32
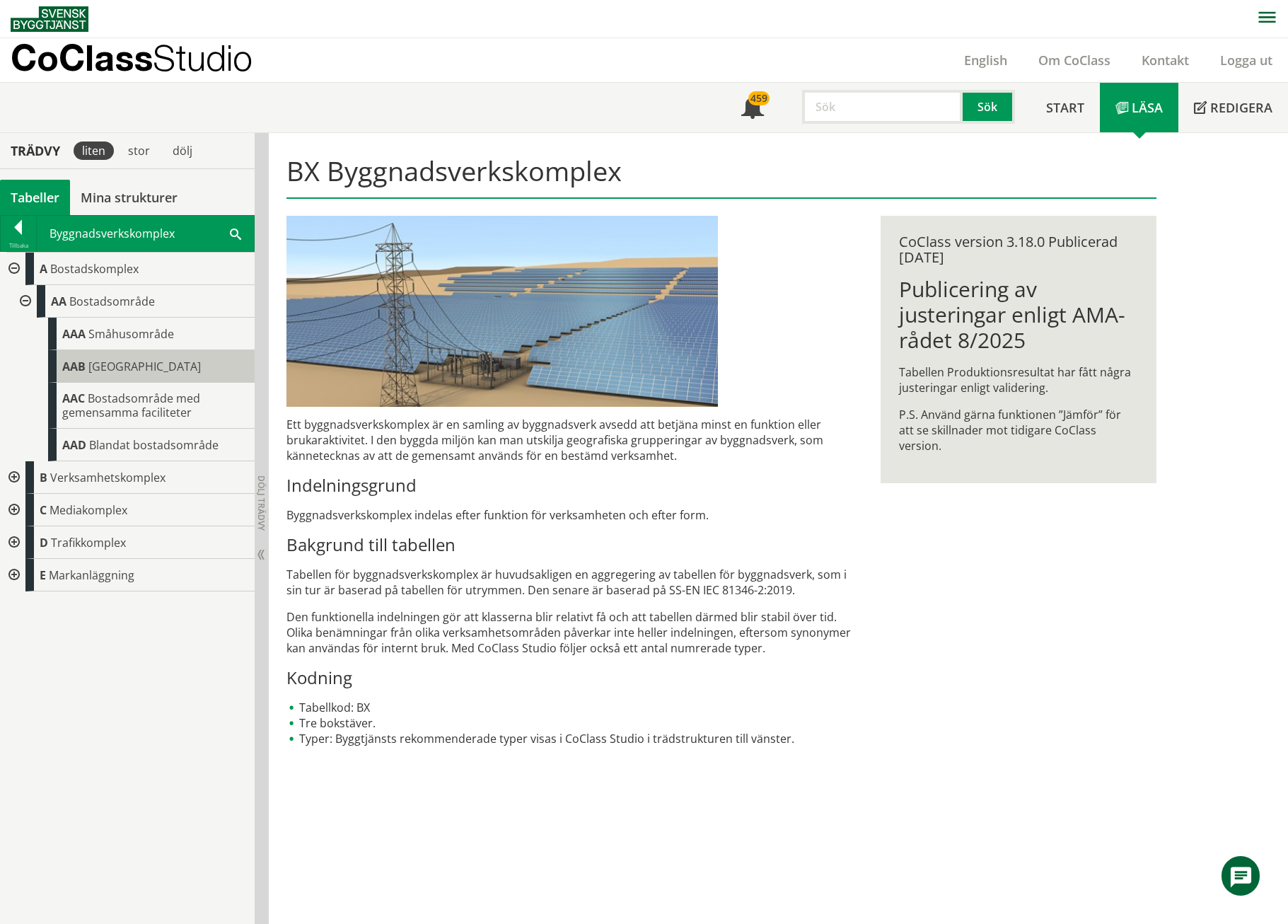
click at [121, 366] on span "[GEOGRAPHIC_DATA]" at bounding box center [145, 366] width 113 height 16
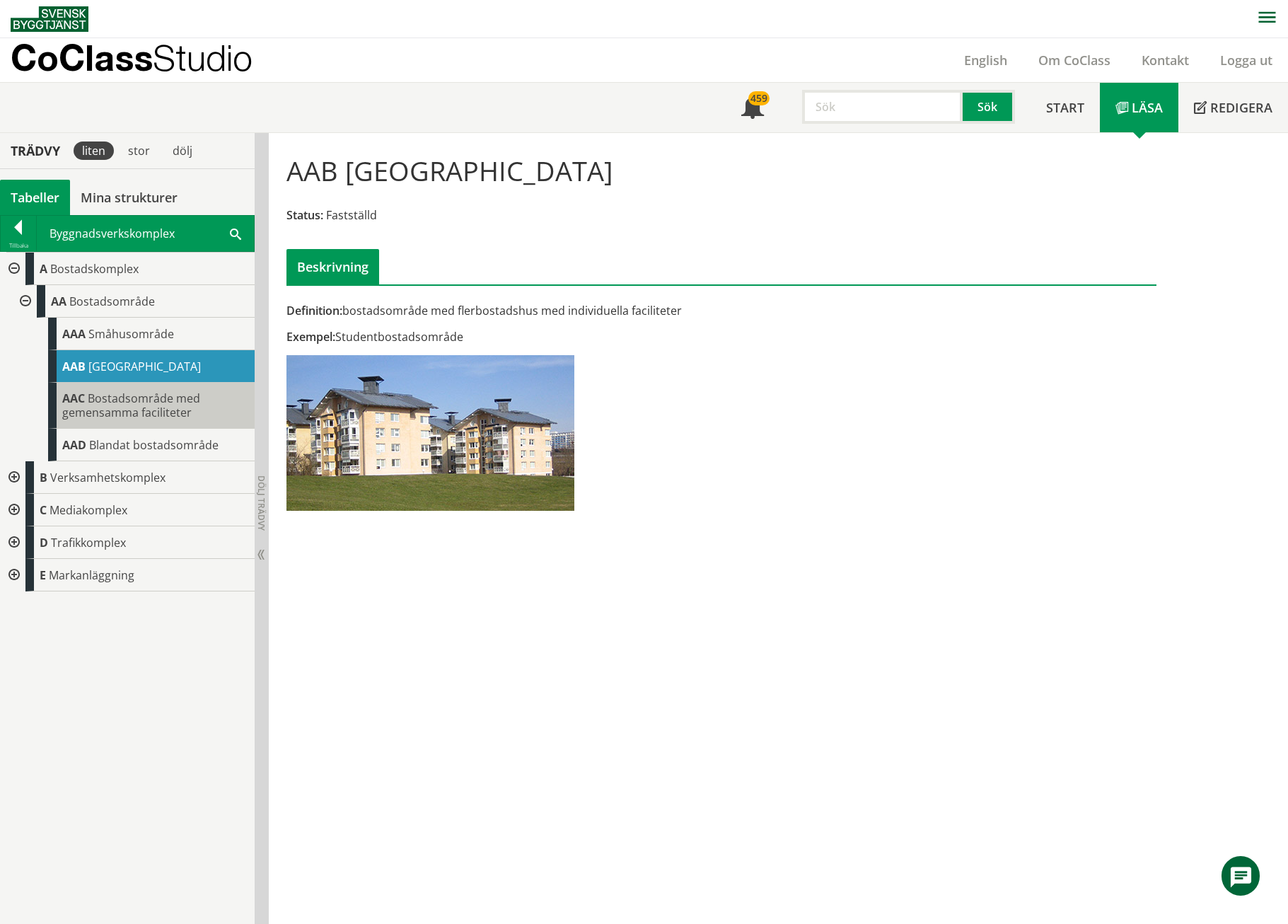
click at [121, 390] on span "Bostadsområde med gemensamma faciliteter" at bounding box center [131, 405] width 138 height 30
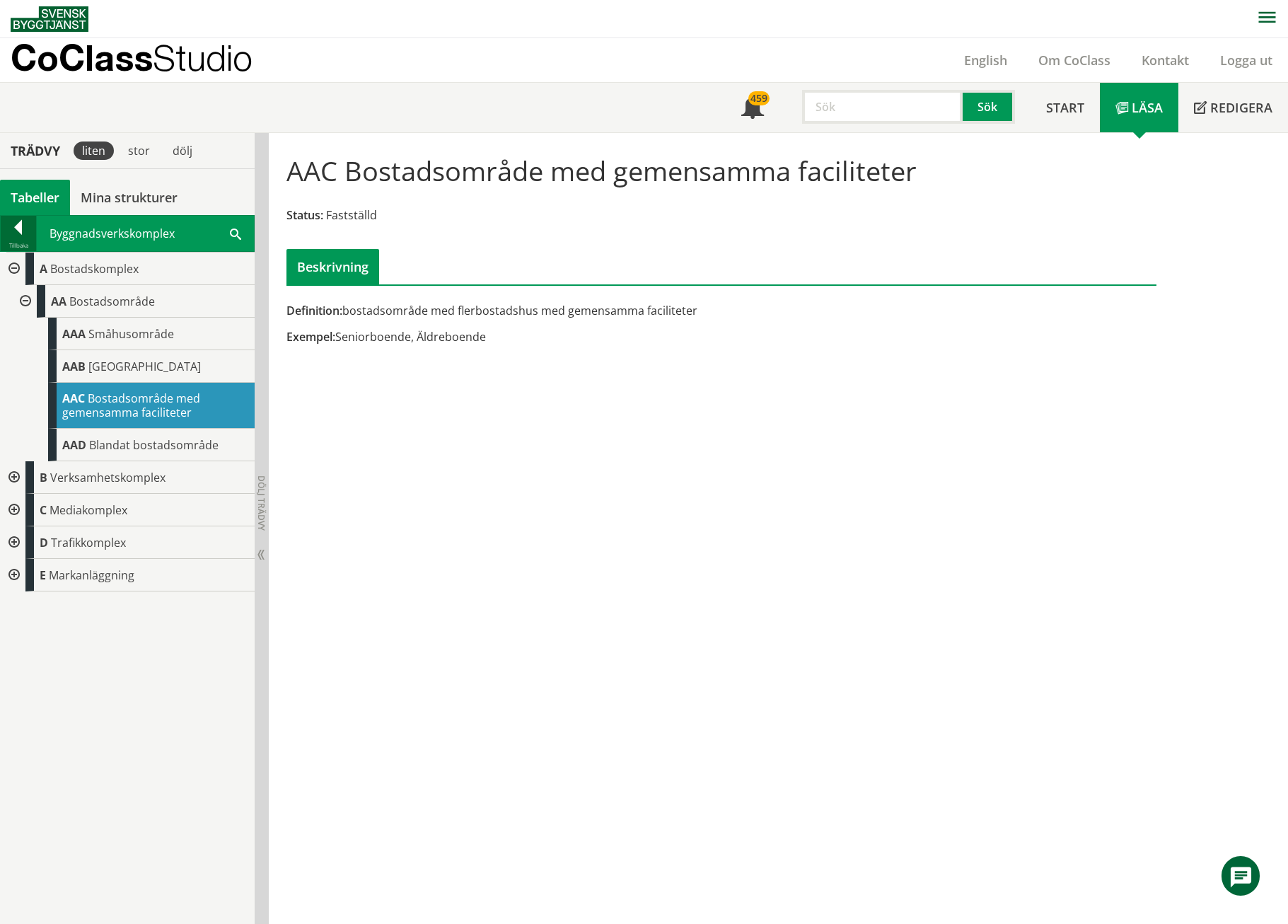
click at [16, 228] on div at bounding box center [18, 230] width 35 height 19
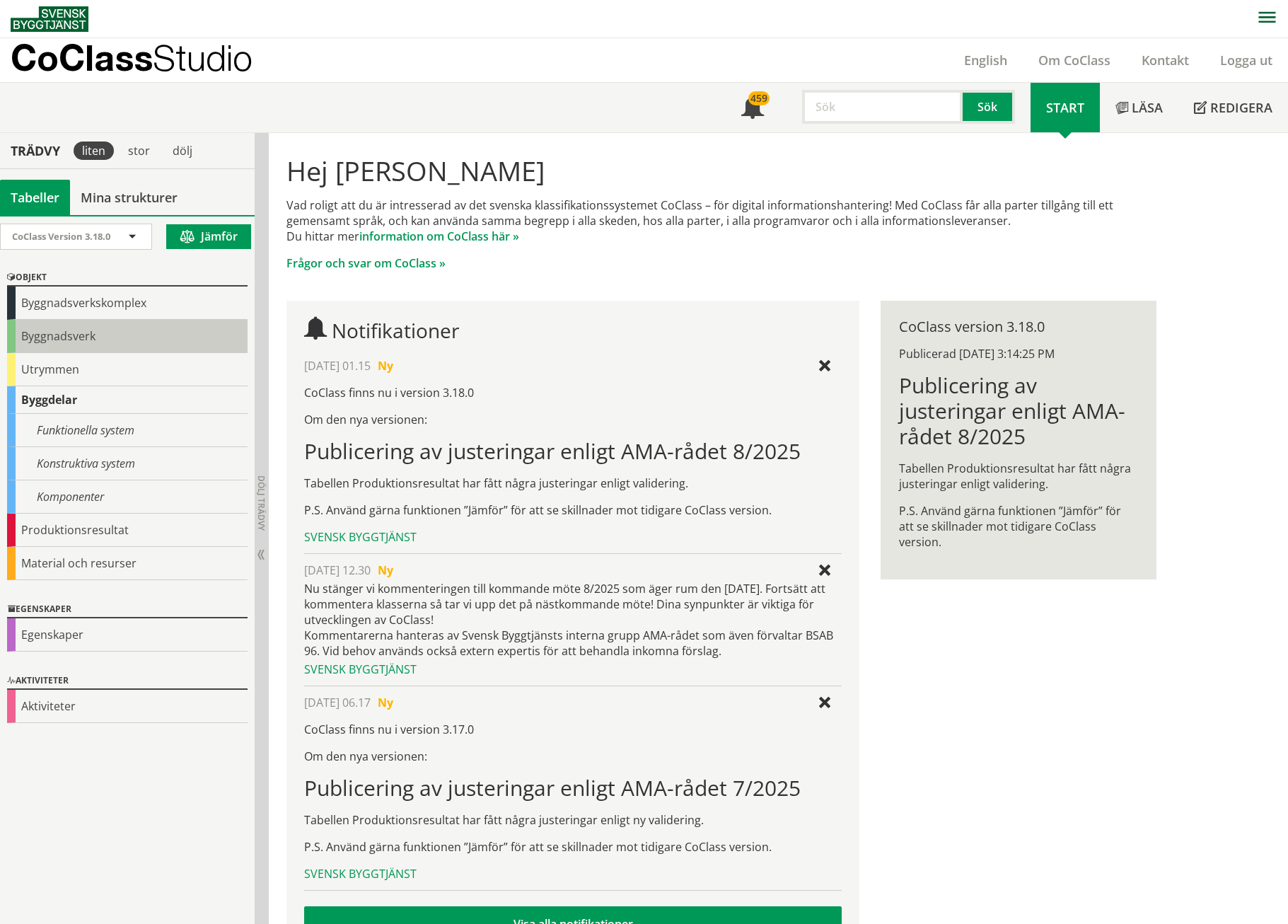
click at [48, 328] on div "Byggnadsverk" at bounding box center [127, 336] width 240 height 33
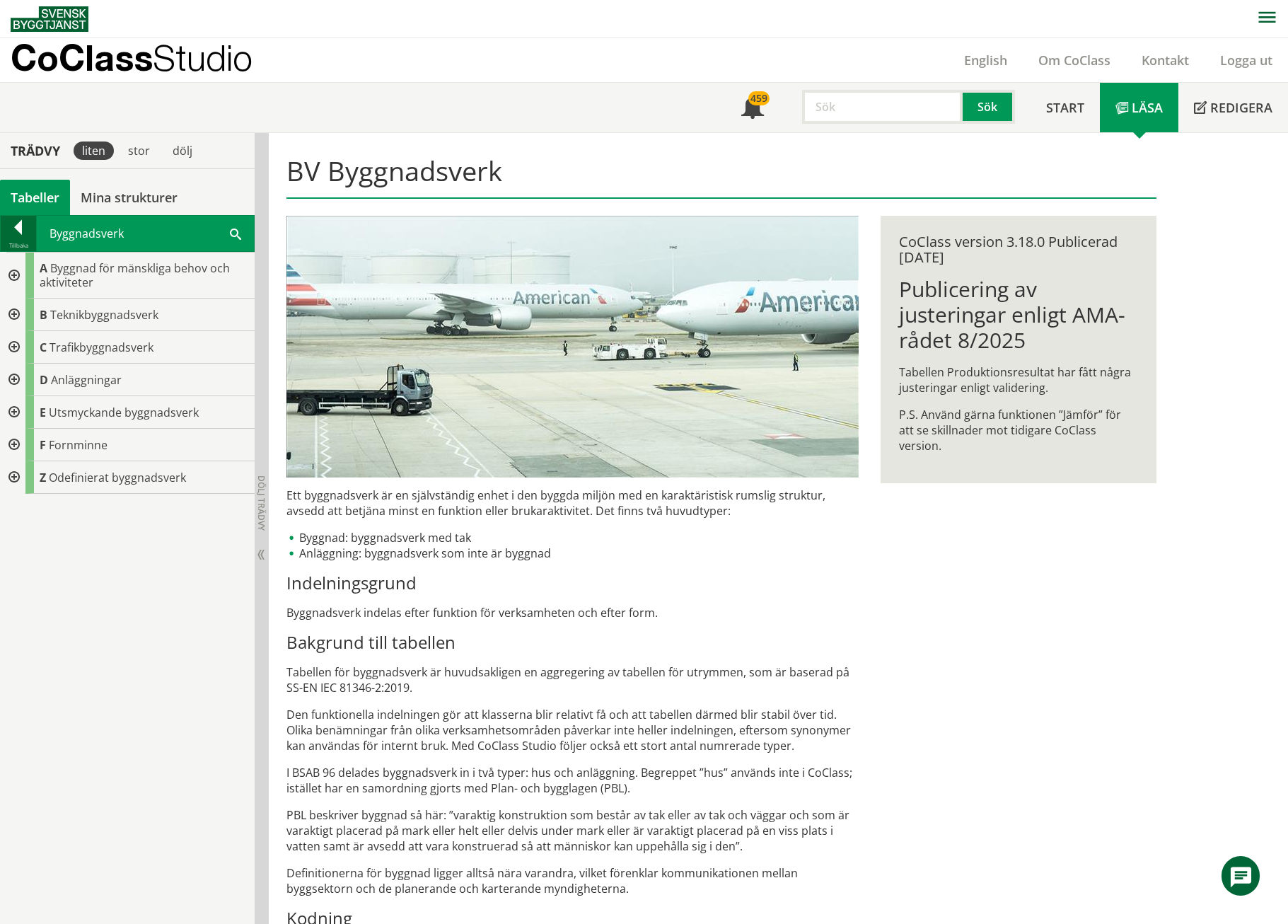
click at [11, 232] on div at bounding box center [18, 230] width 35 height 19
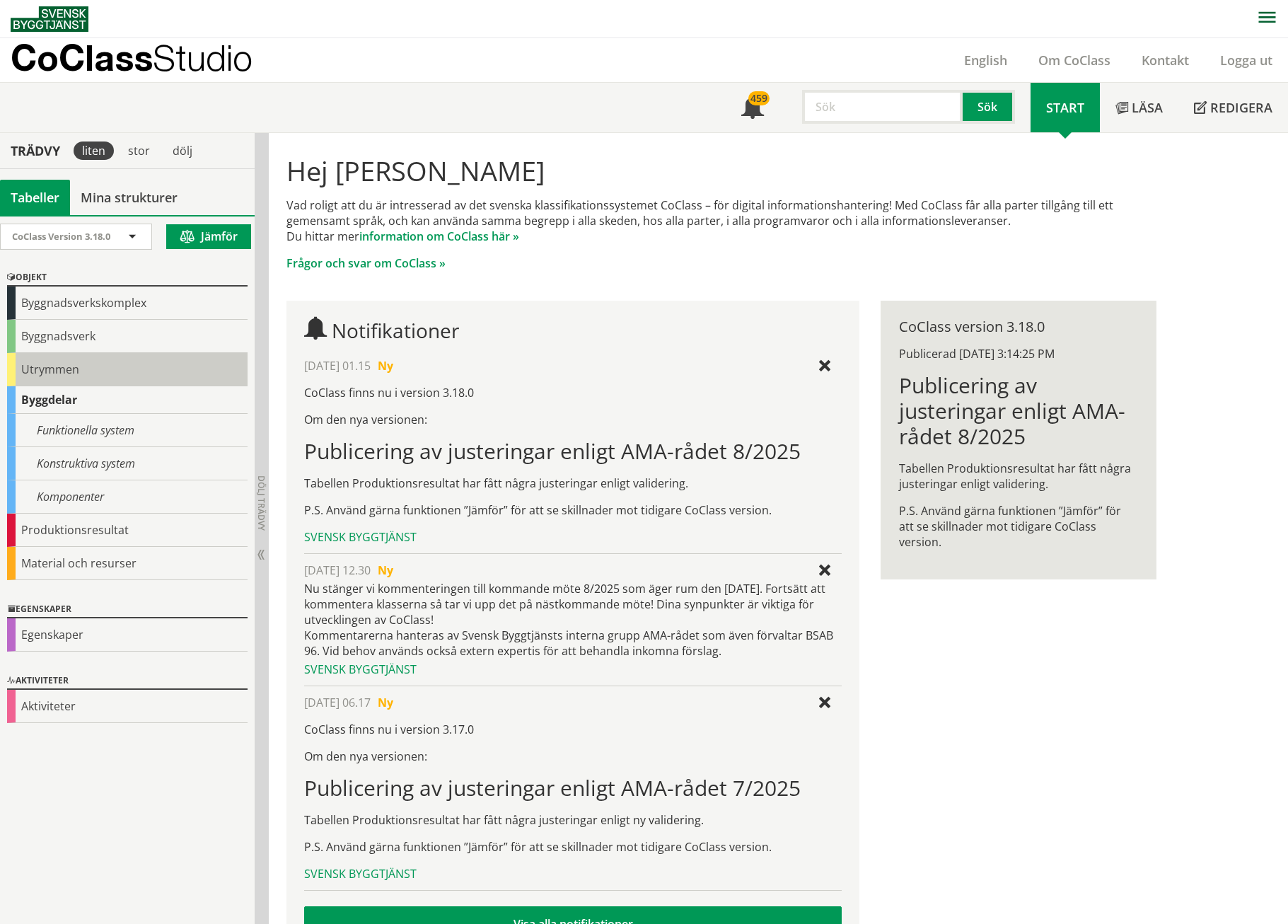
click at [28, 366] on div "Utrymmen" at bounding box center [127, 370] width 240 height 33
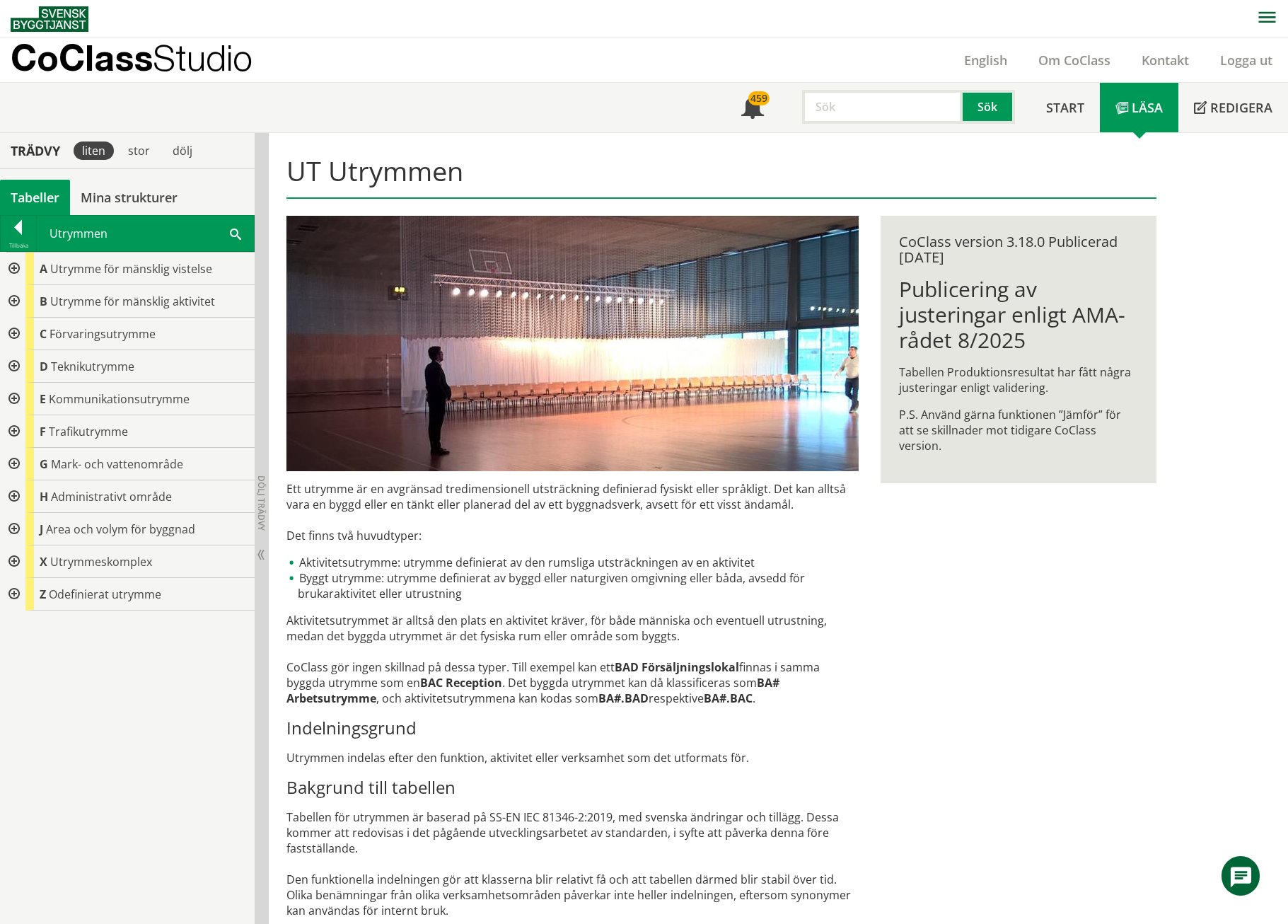
click at [14, 563] on div at bounding box center [13, 561] width 25 height 32
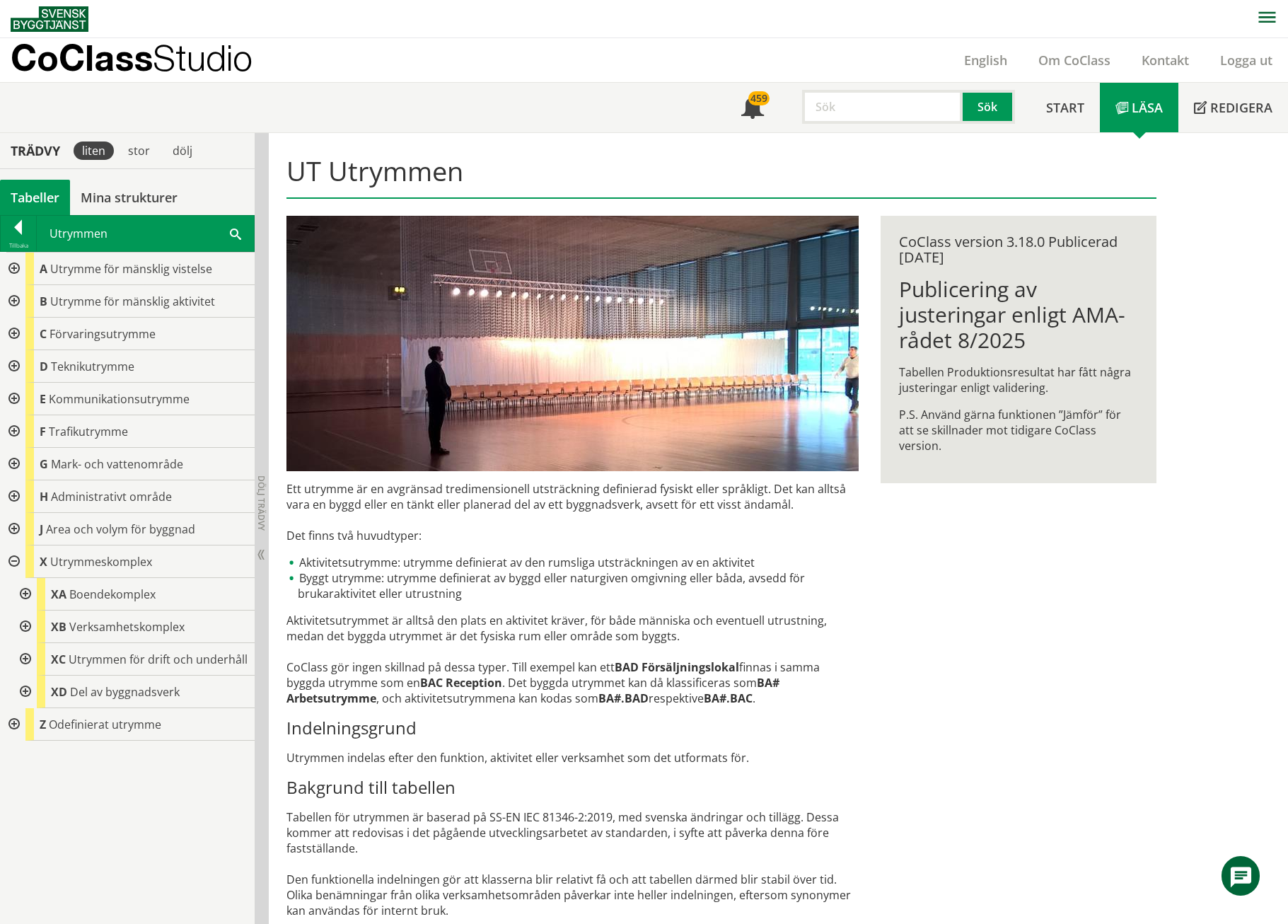
click at [32, 589] on div at bounding box center [24, 594] width 25 height 32
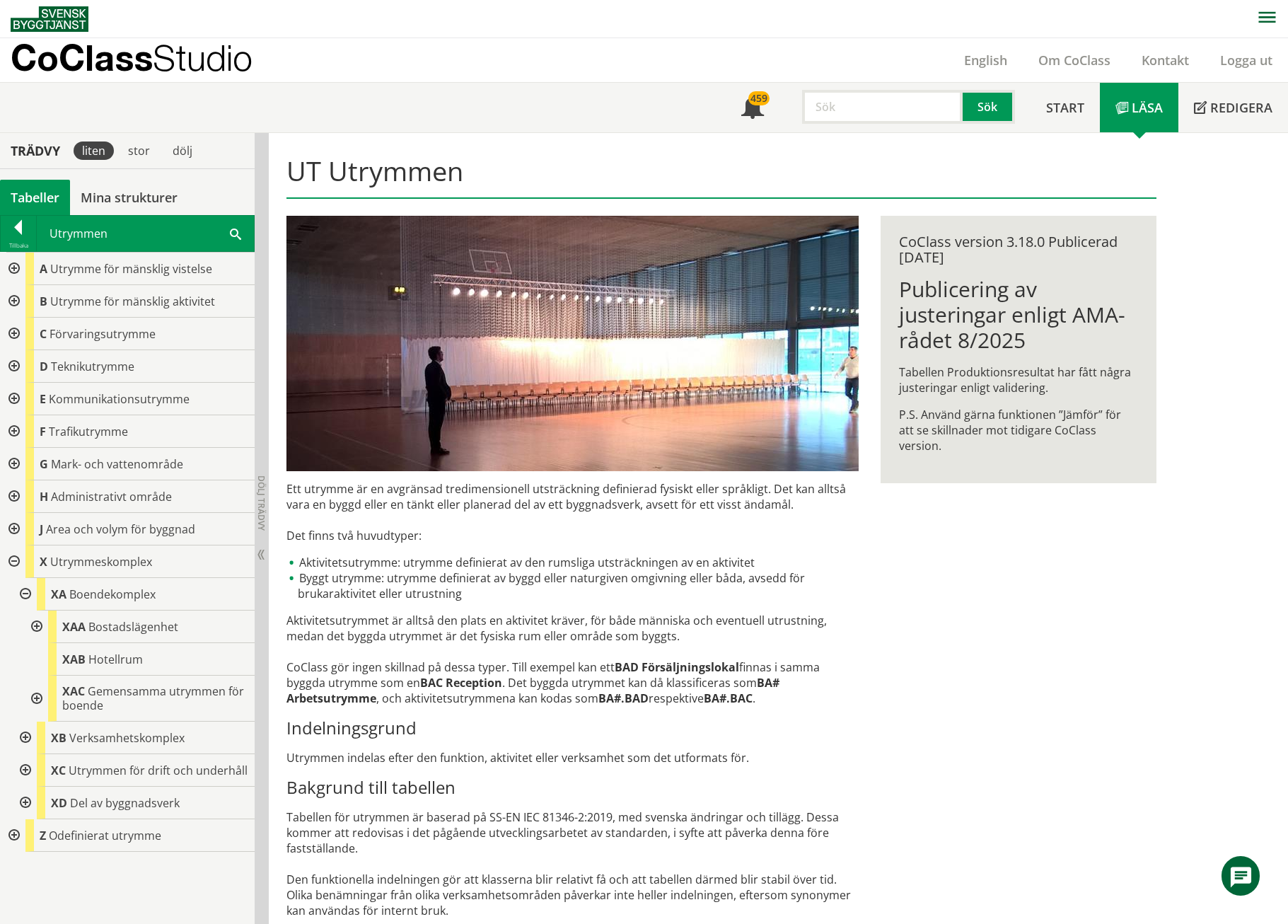
click at [33, 597] on div at bounding box center [35, 698] width 25 height 46
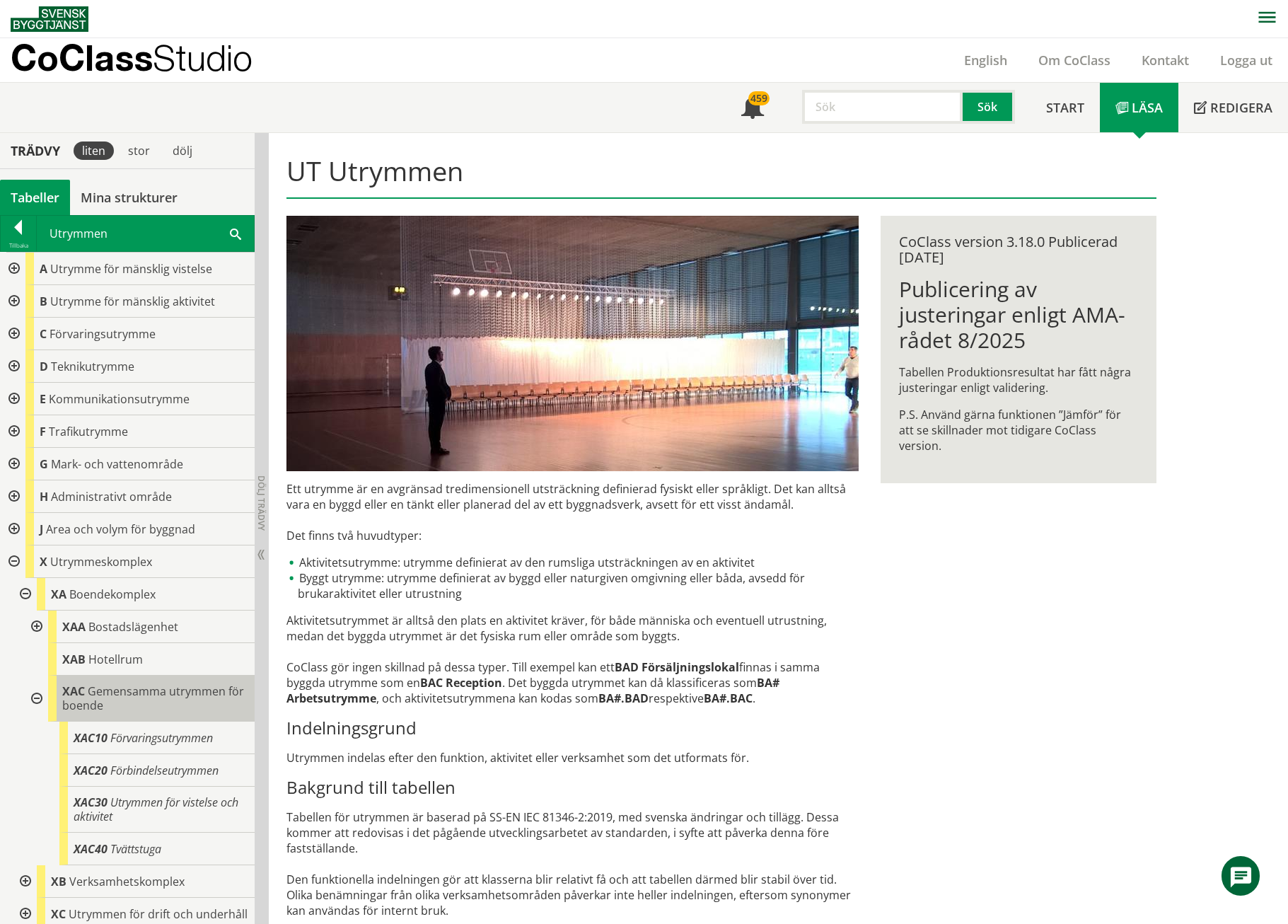
click at [92, 597] on span "Gemensamma utrymmen för boende" at bounding box center [153, 698] width 182 height 30
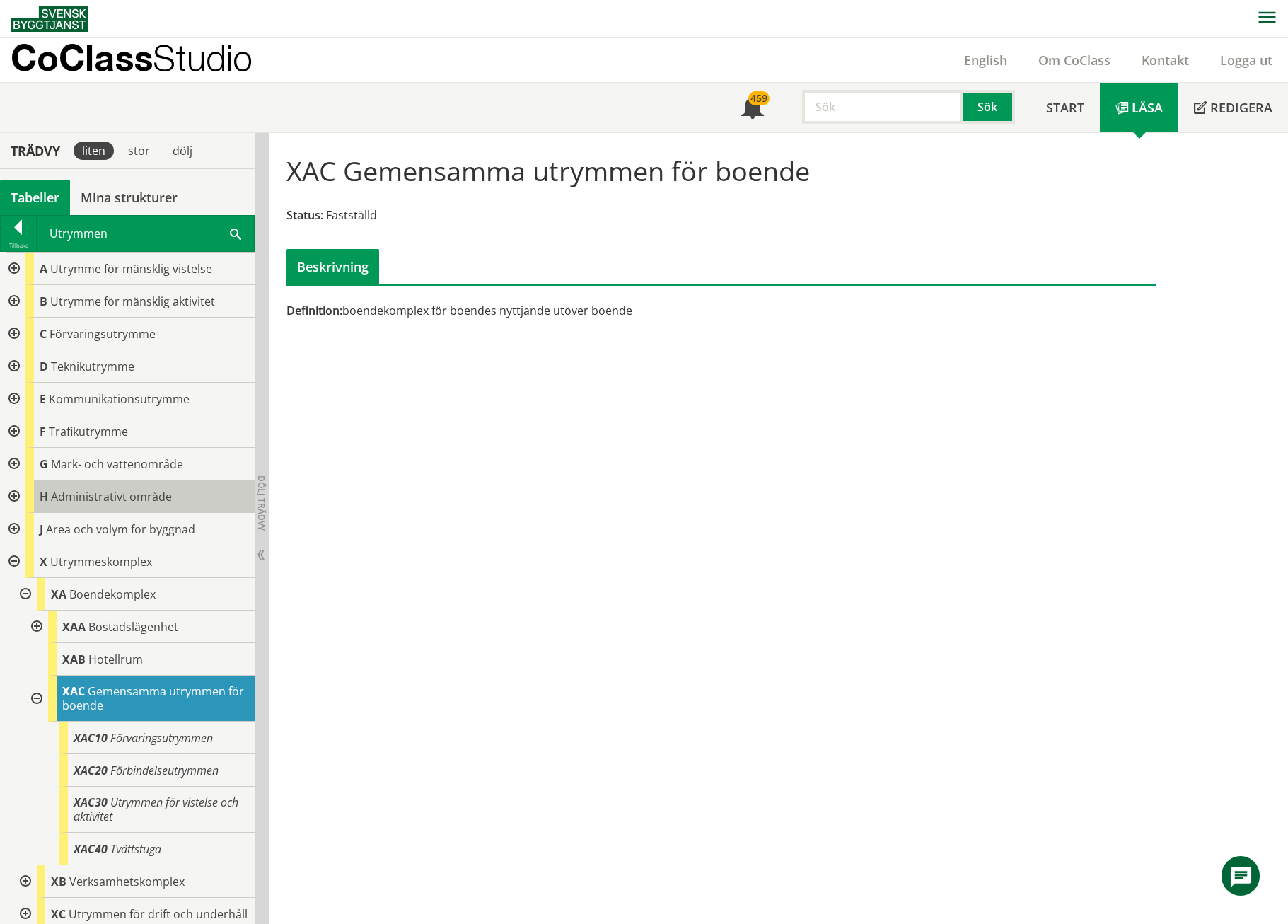
scroll to position [71, 0]
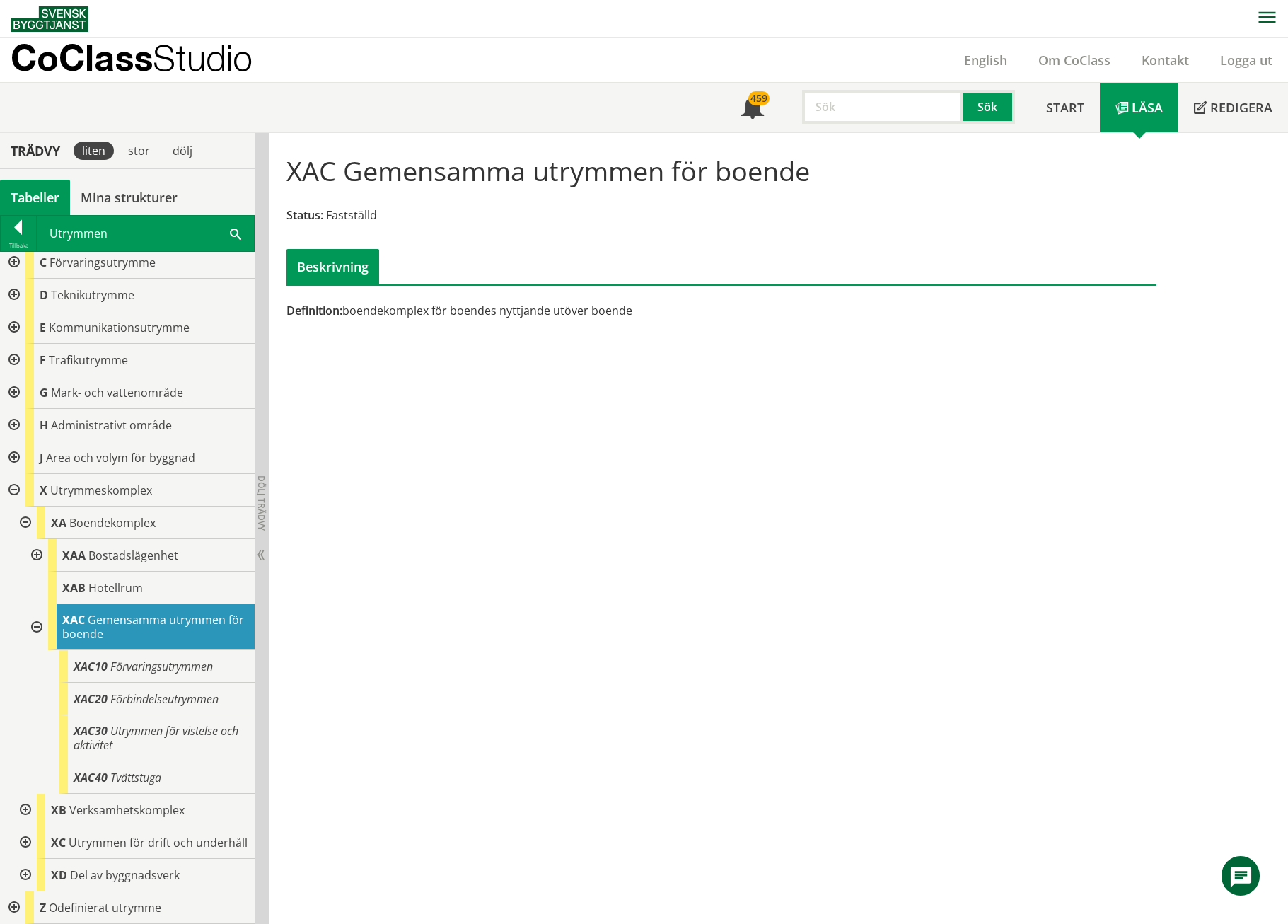
click at [31, 552] on div at bounding box center [35, 555] width 25 height 32
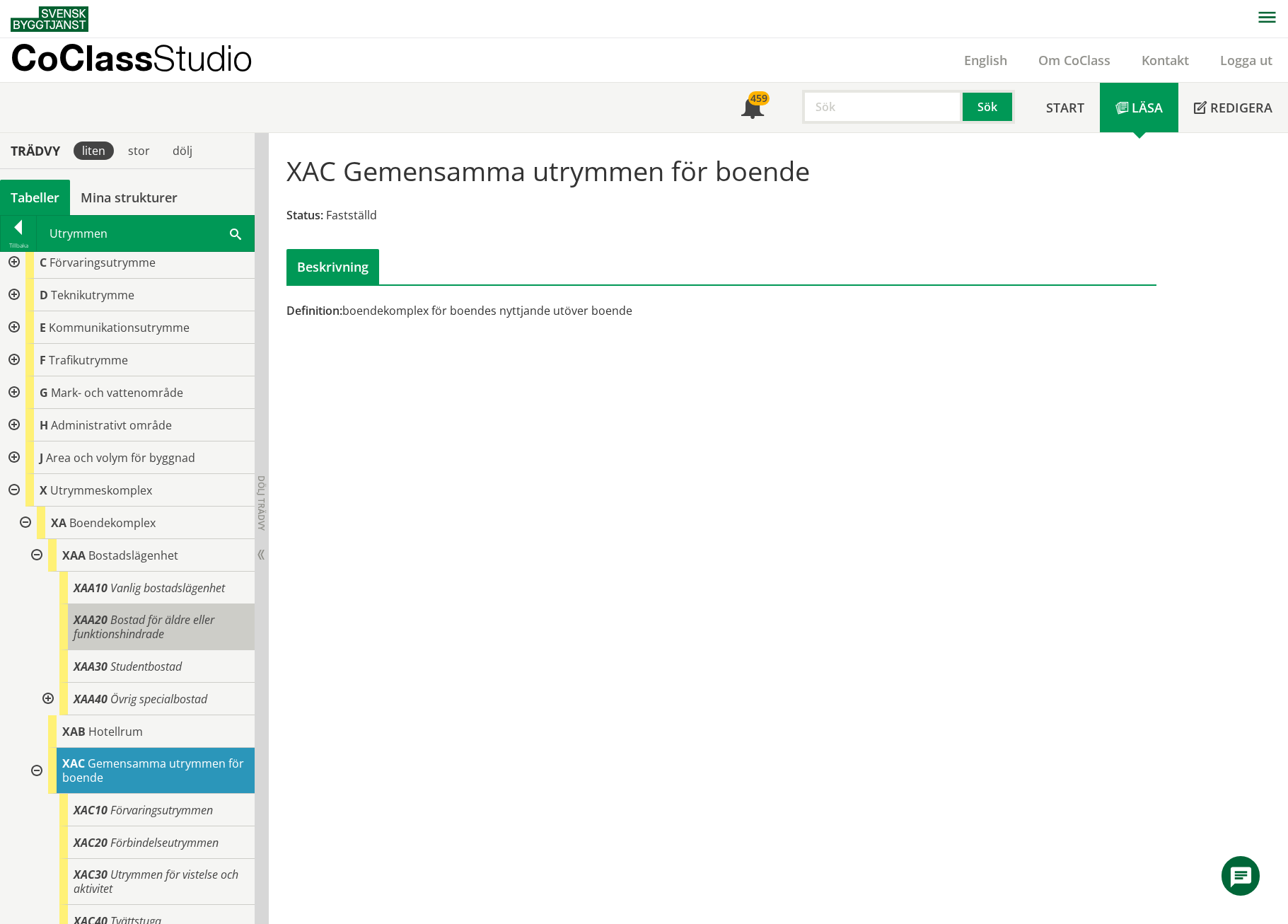
click at [114, 597] on span "Bostad för äldre eller funktionshindrade" at bounding box center [144, 627] width 141 height 30
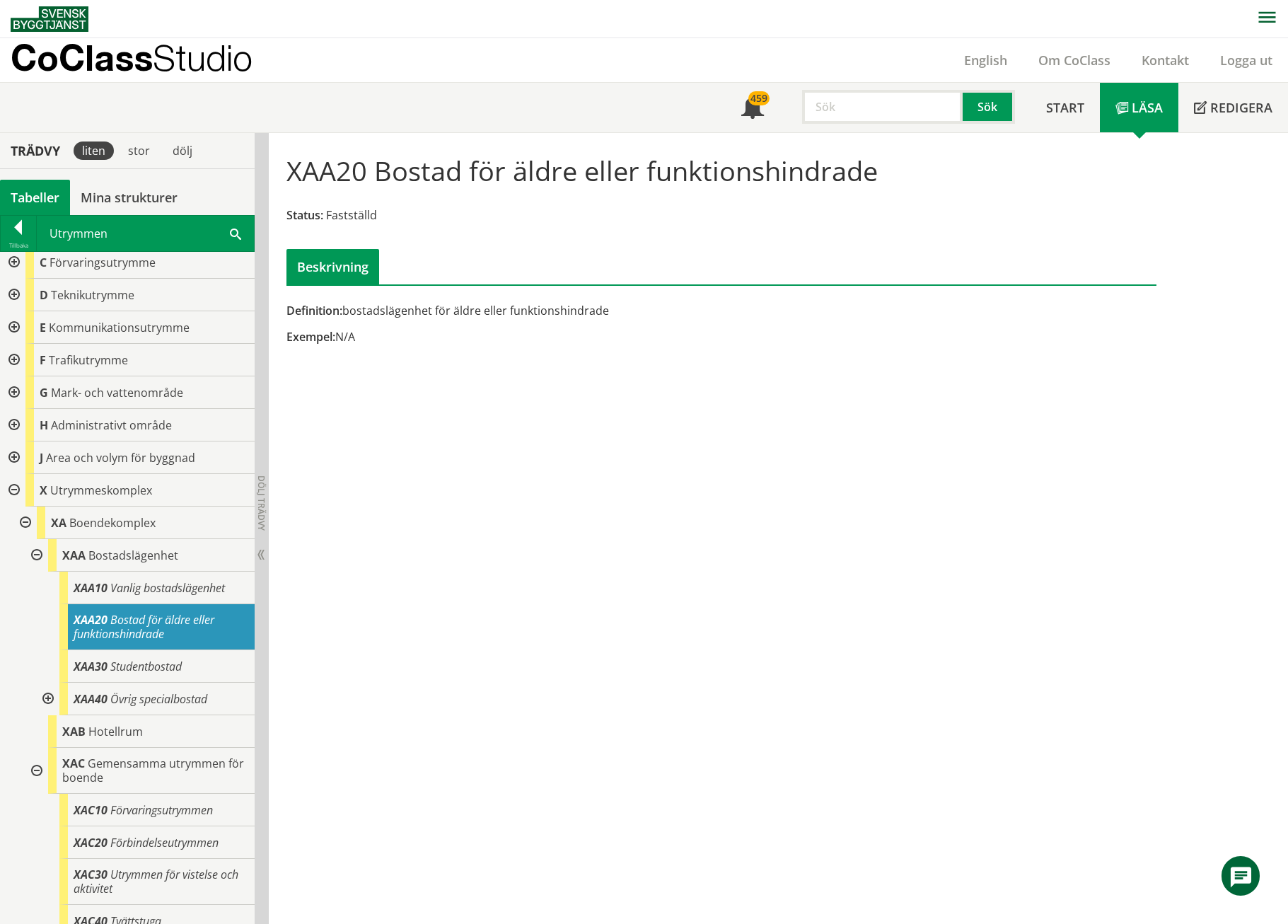
click at [38, 556] on div at bounding box center [35, 555] width 25 height 32
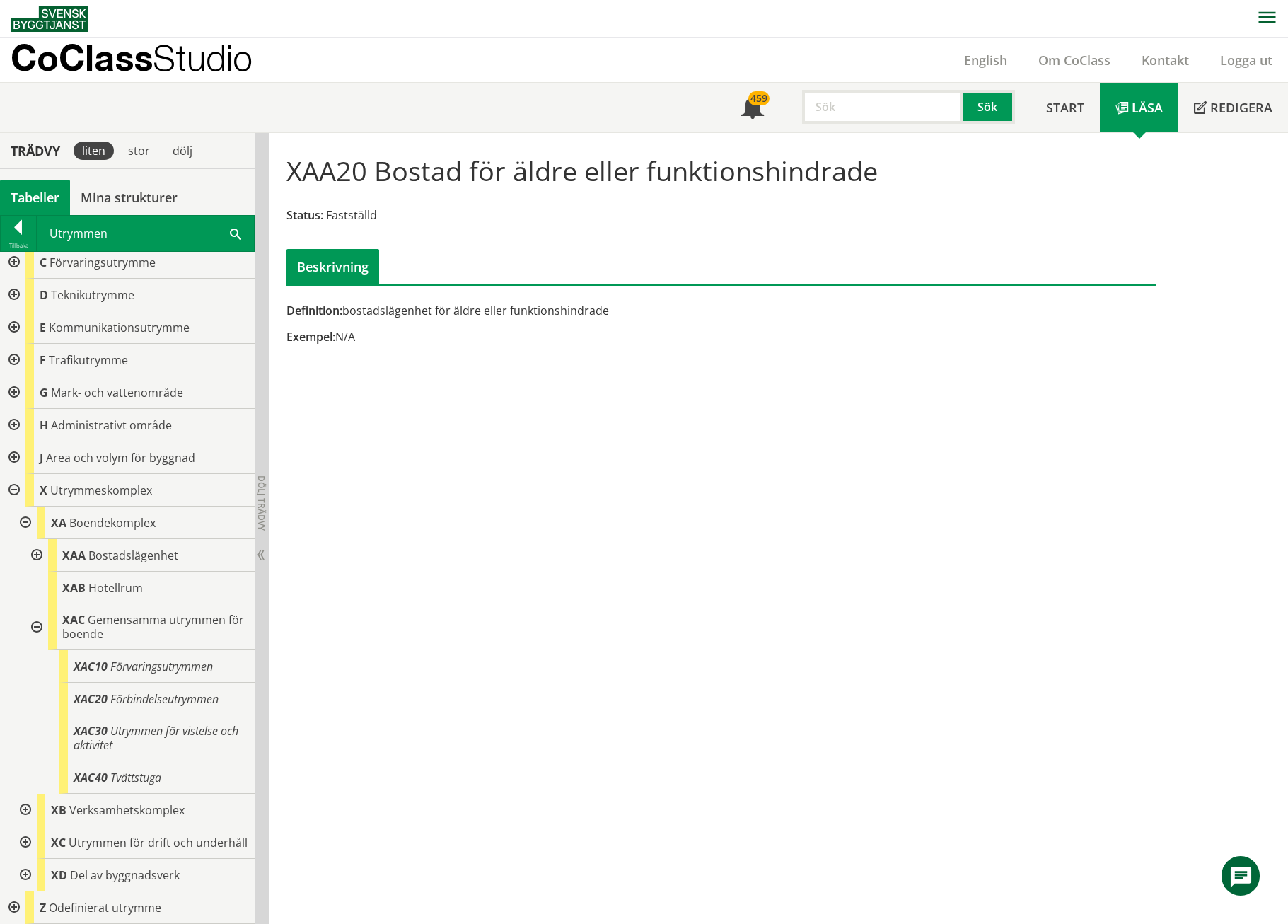
click at [38, 597] on div at bounding box center [35, 627] width 25 height 46
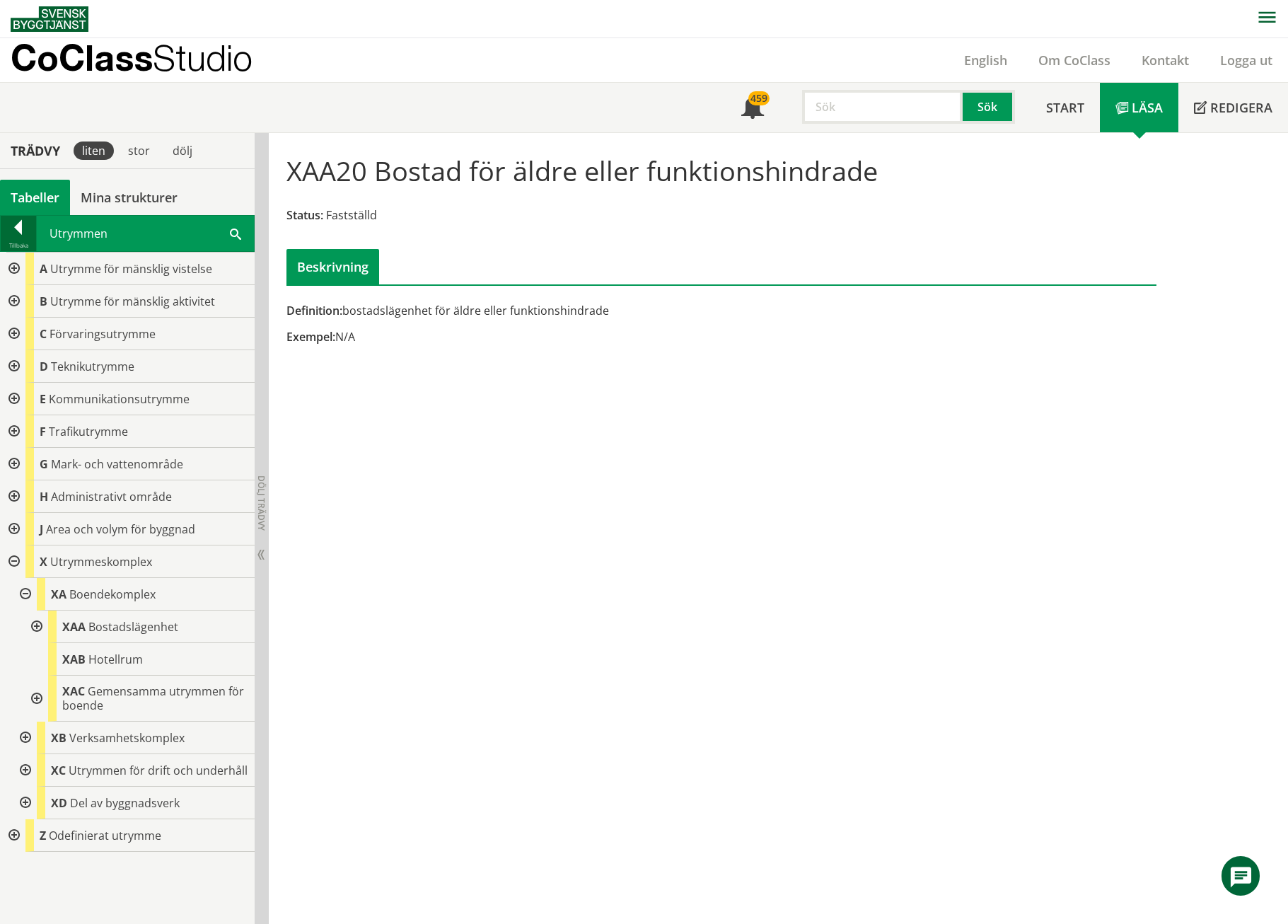
click at [21, 225] on div at bounding box center [18, 230] width 35 height 19
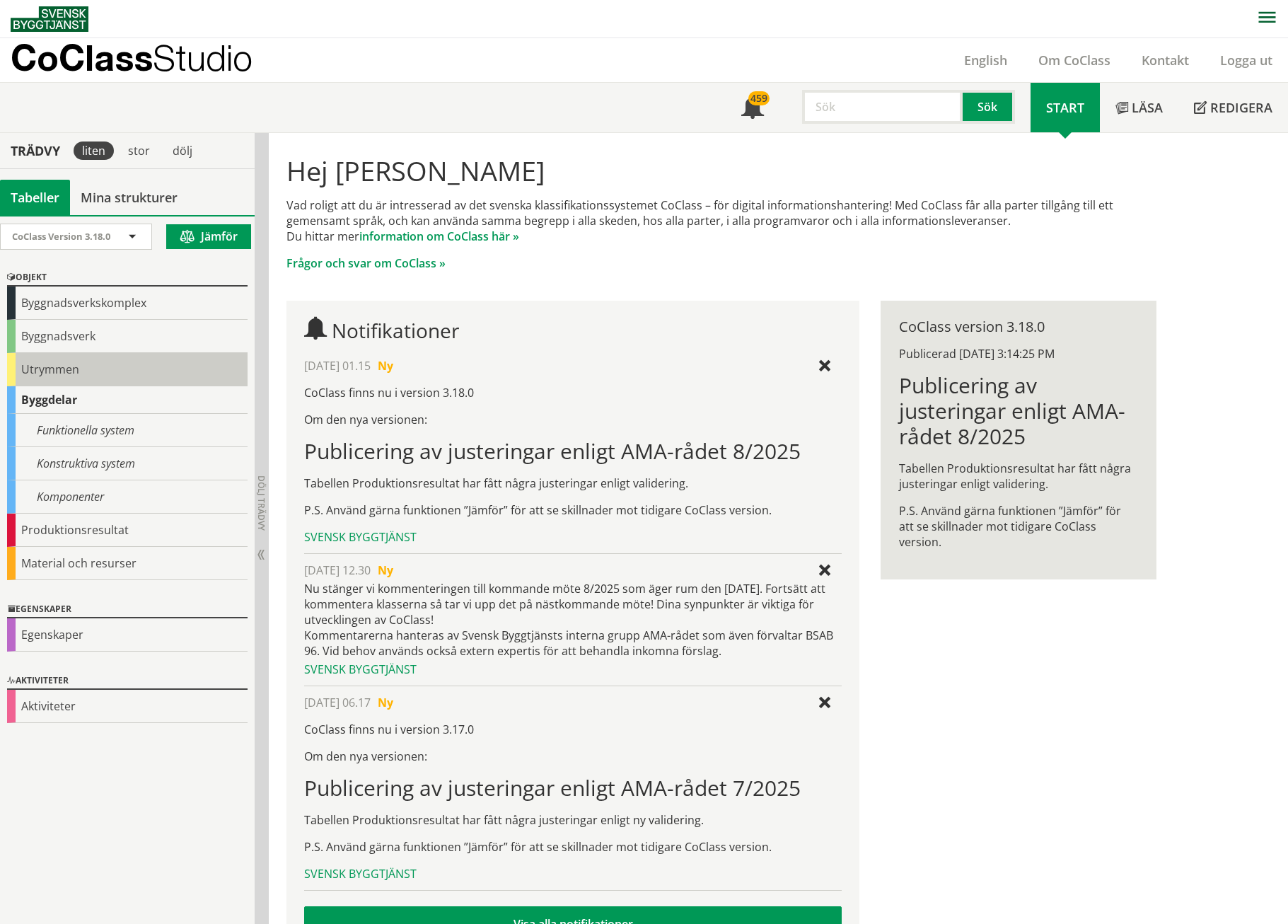
click at [26, 372] on div "Utrymmen" at bounding box center [127, 370] width 240 height 33
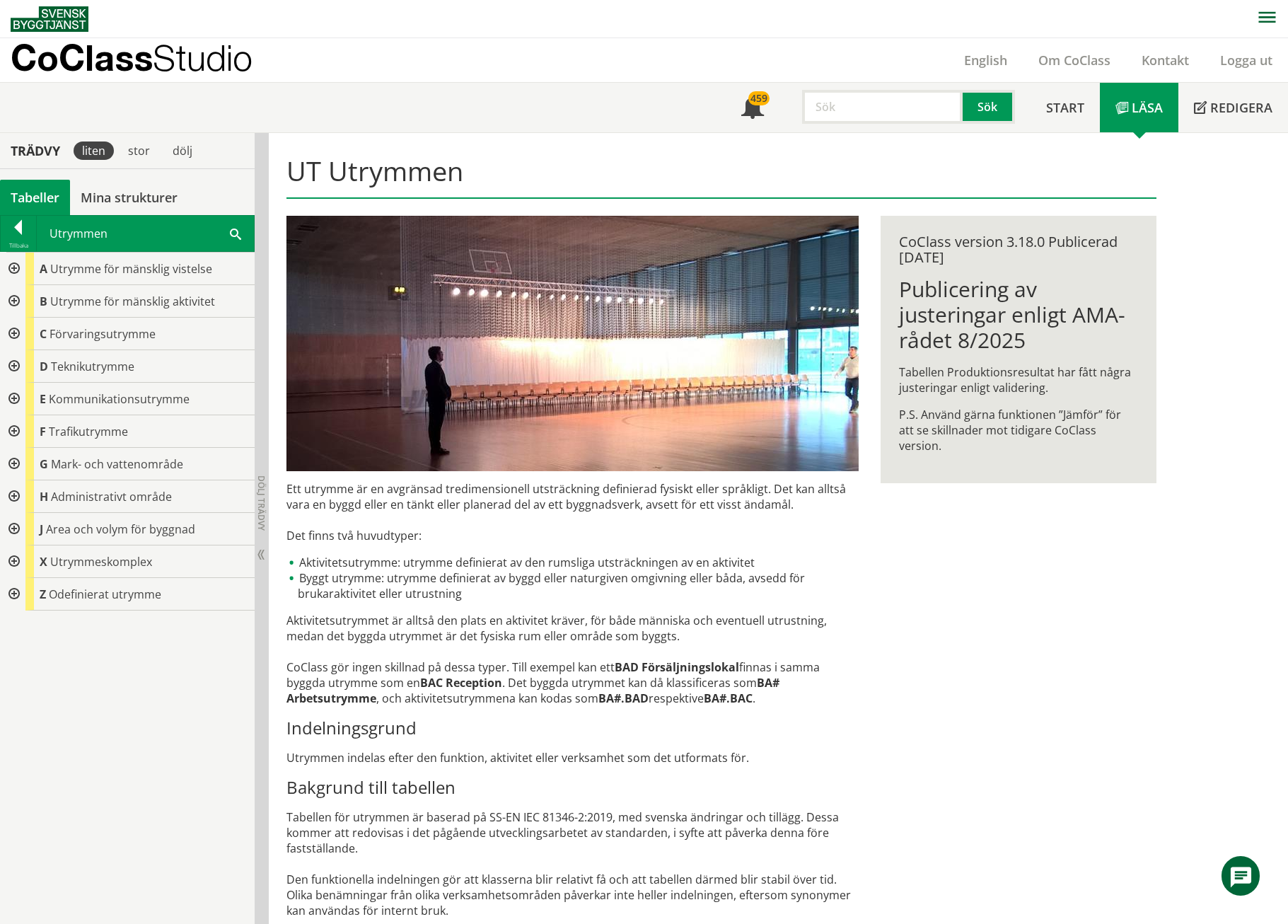
click at [6, 259] on div at bounding box center [13, 268] width 25 height 32
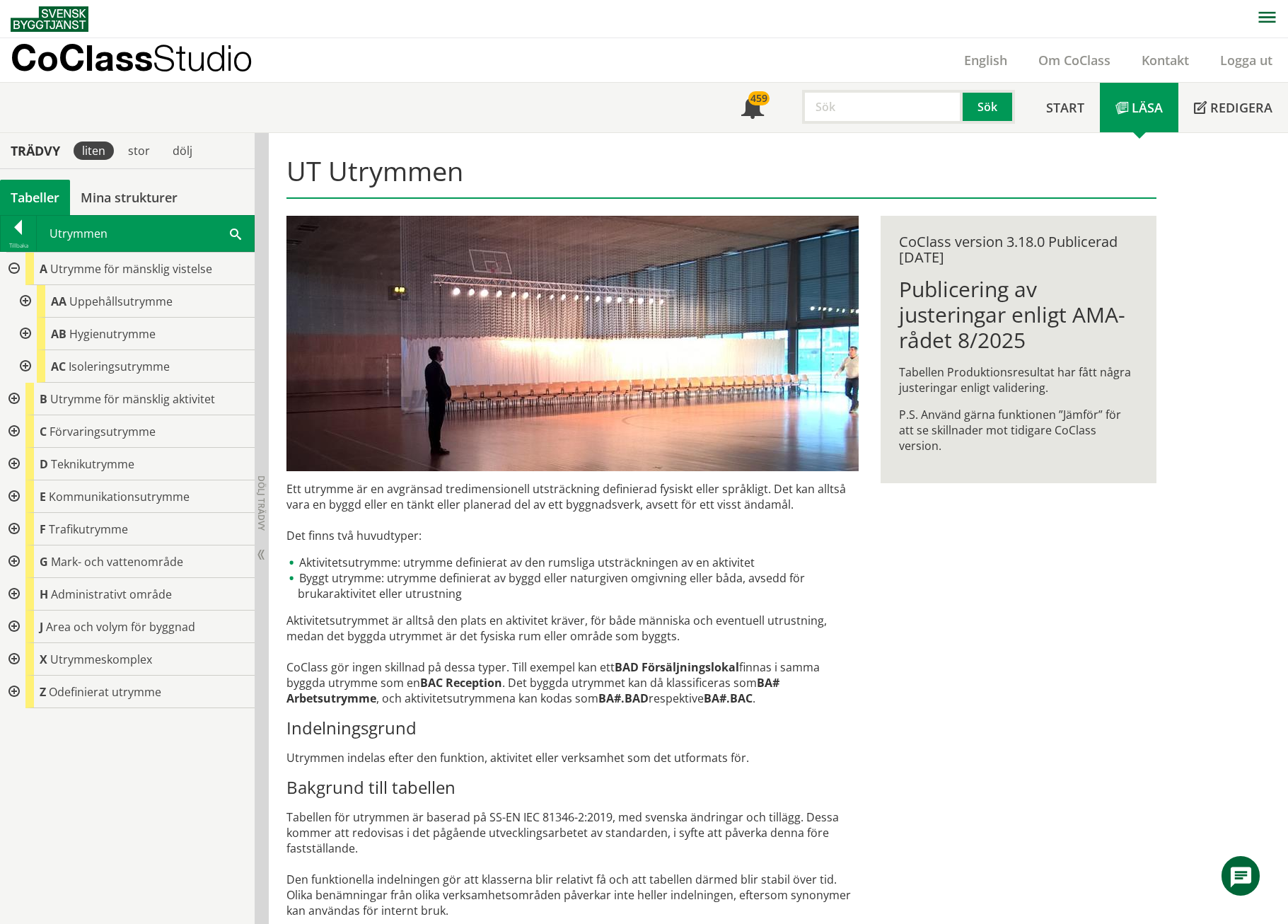
click at [10, 397] on div at bounding box center [13, 398] width 25 height 32
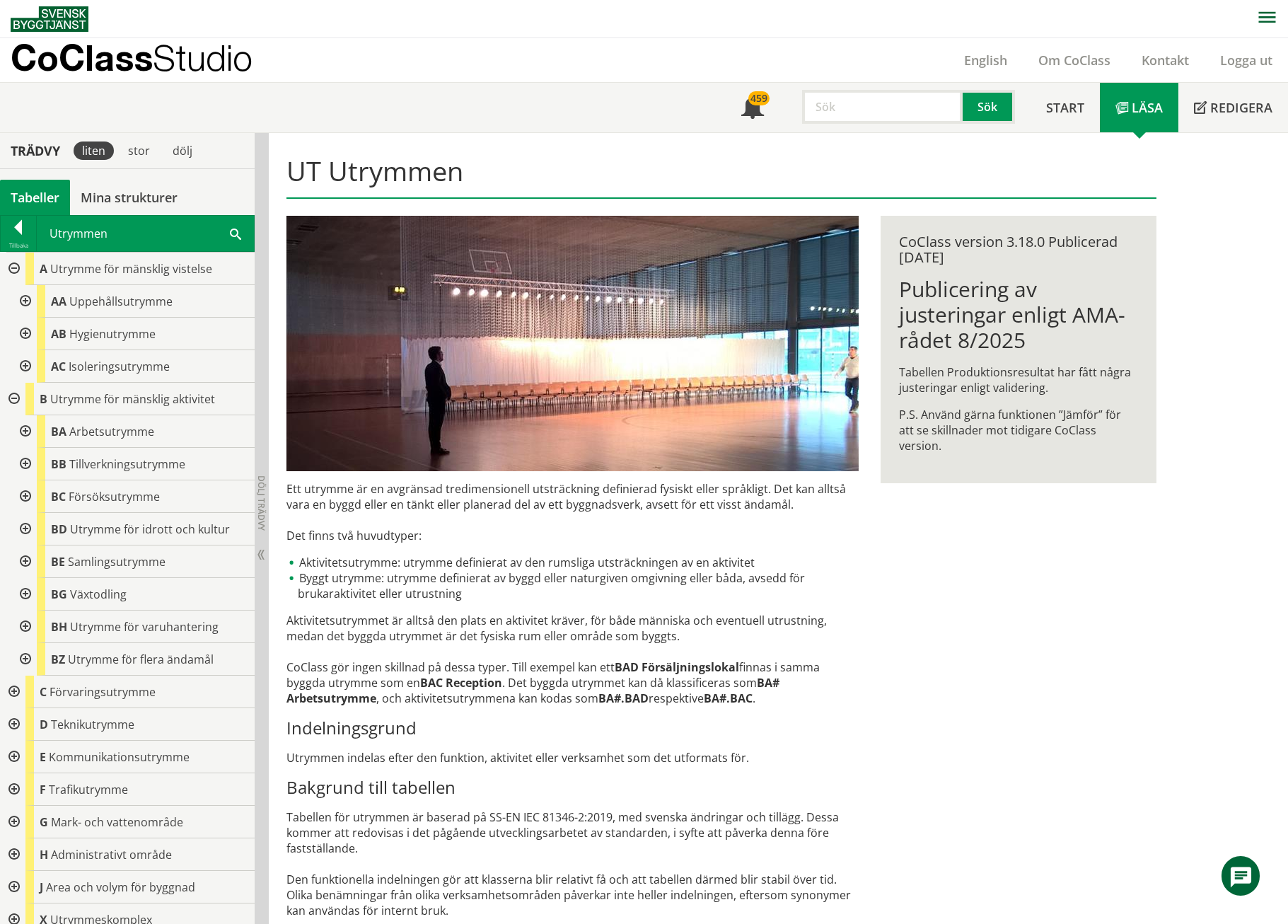
click at [17, 397] on div at bounding box center [13, 398] width 25 height 32
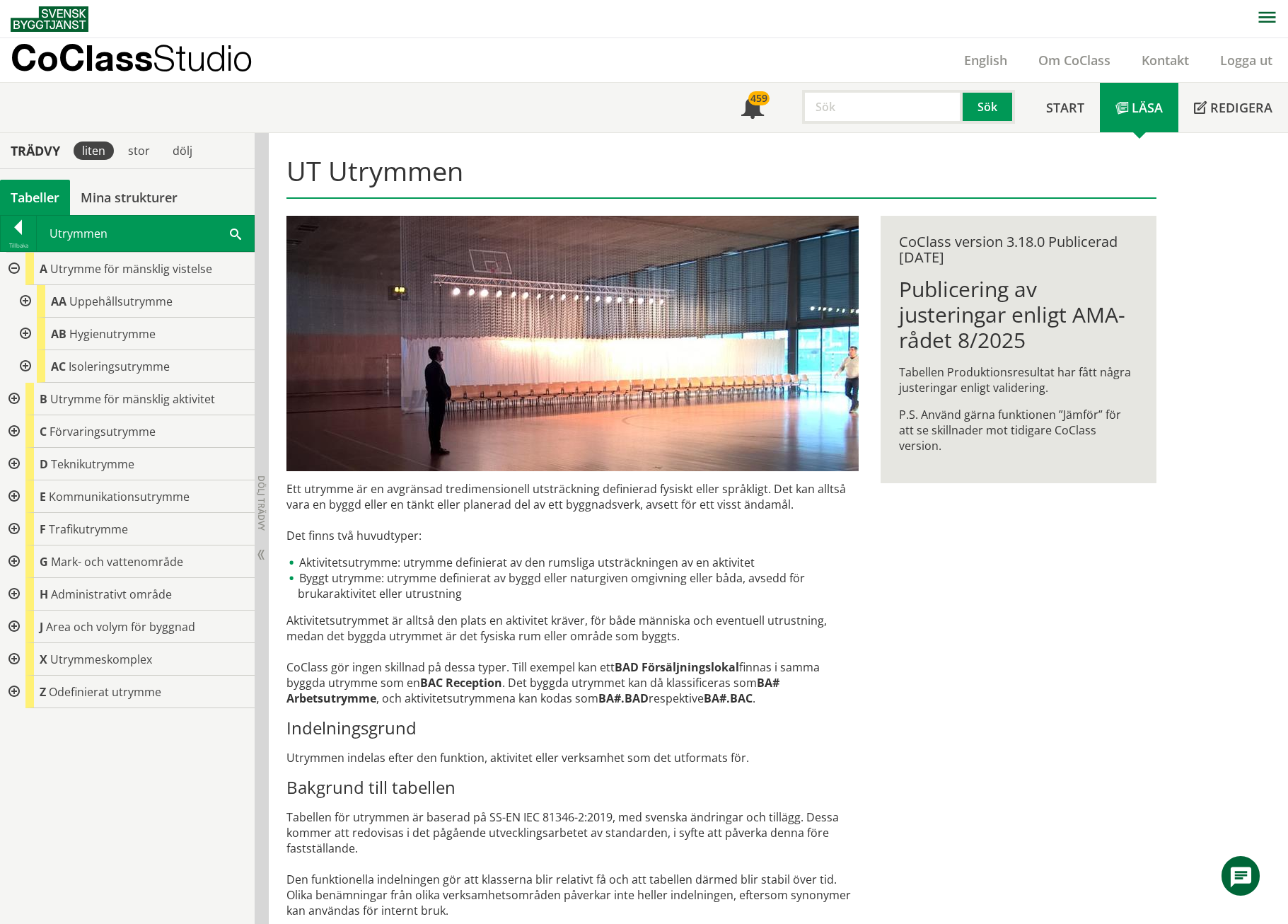
click at [19, 297] on div at bounding box center [24, 301] width 25 height 32
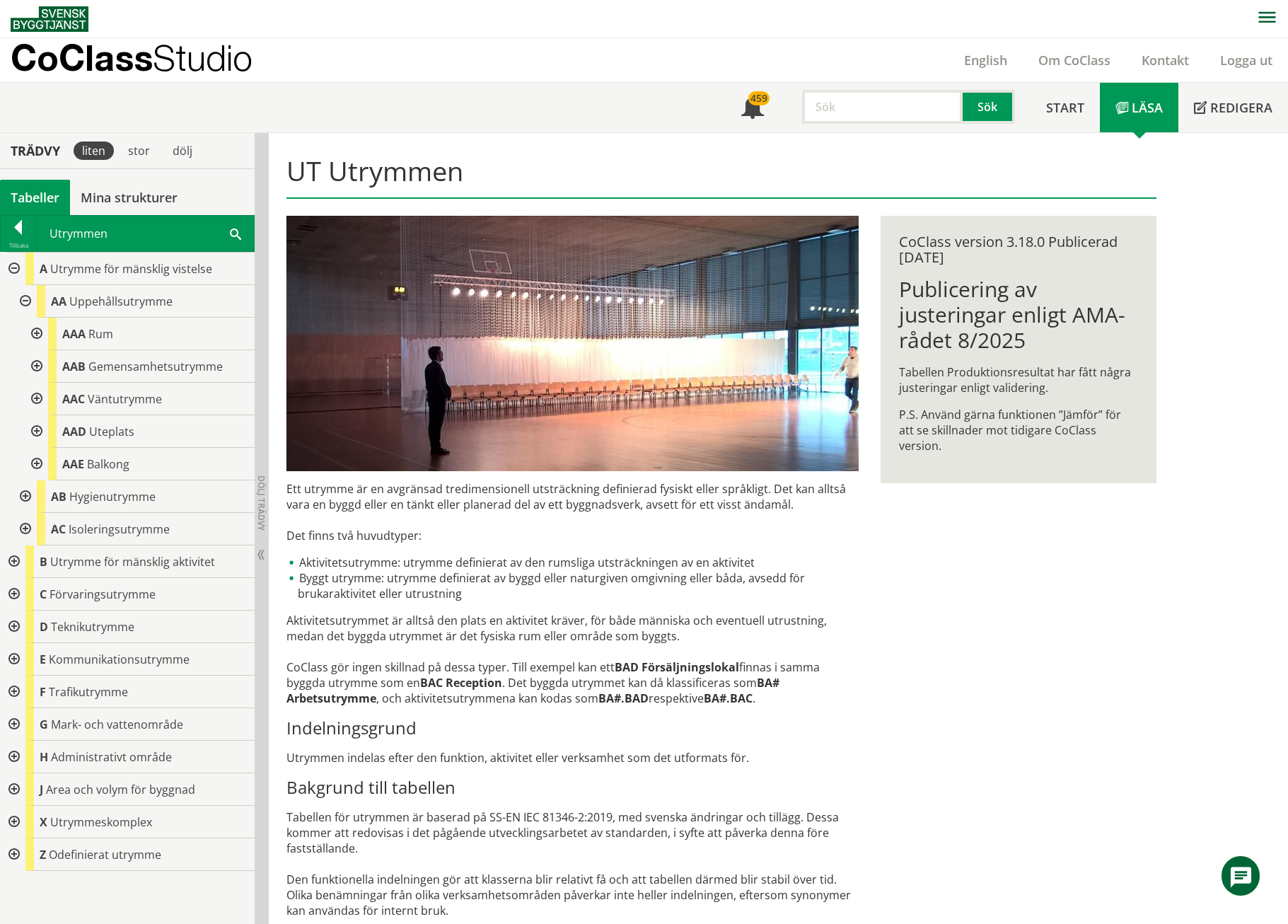
click at [39, 336] on div at bounding box center [35, 333] width 25 height 32
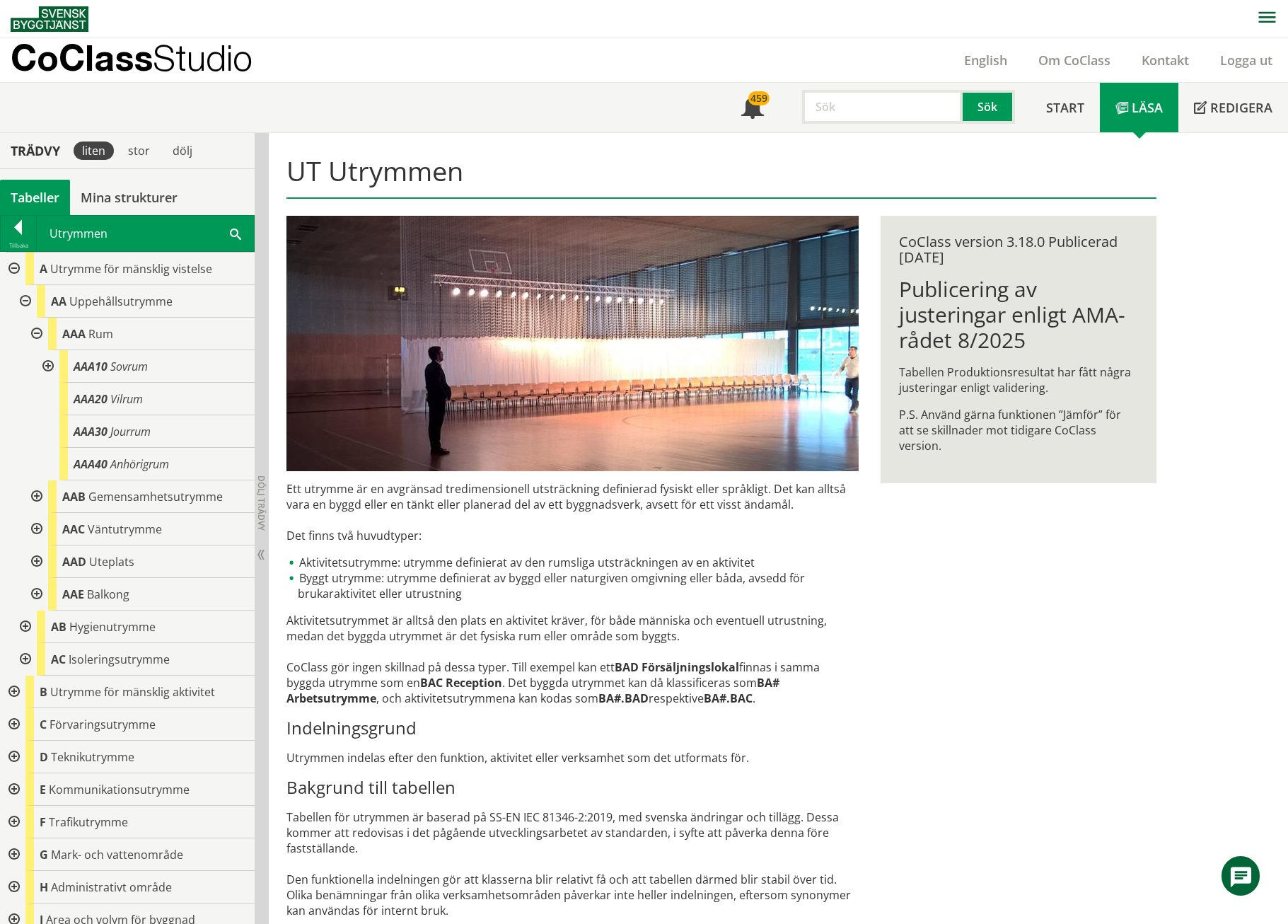
click at [38, 493] on div at bounding box center [35, 496] width 25 height 32
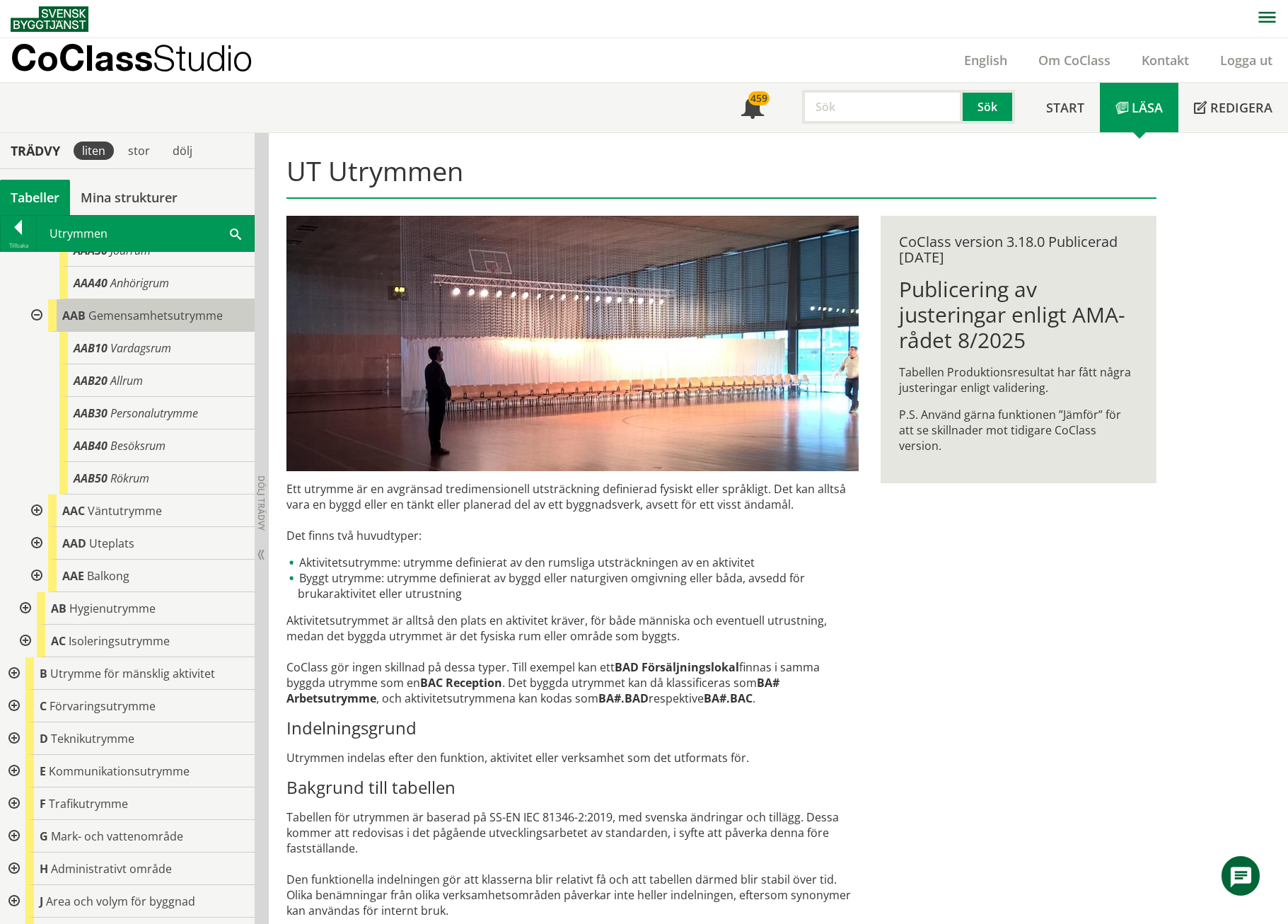
scroll to position [187, 0]
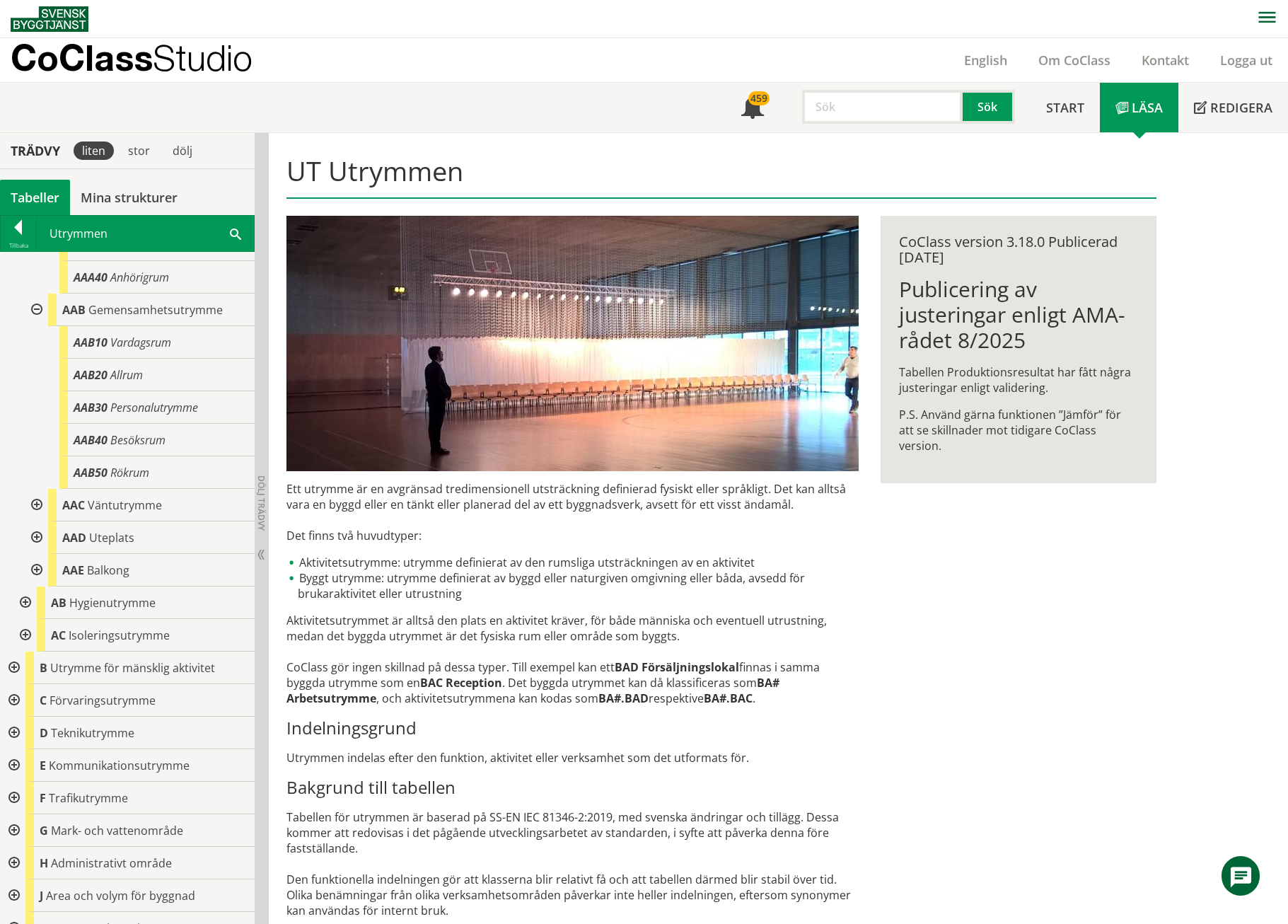
click at [40, 505] on div at bounding box center [35, 504] width 25 height 32
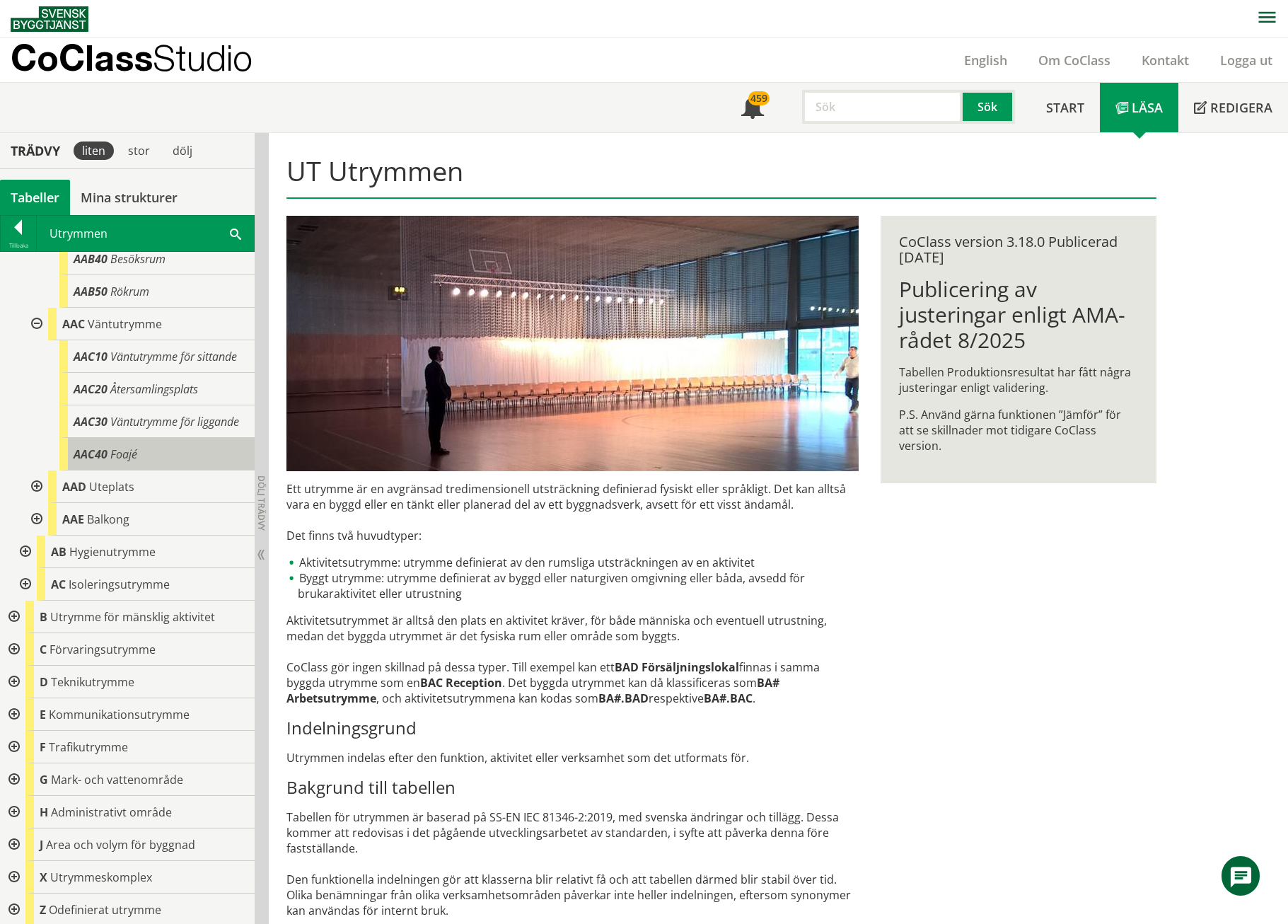
scroll to position [370, 0]
click at [45, 483] on div at bounding box center [35, 484] width 25 height 32
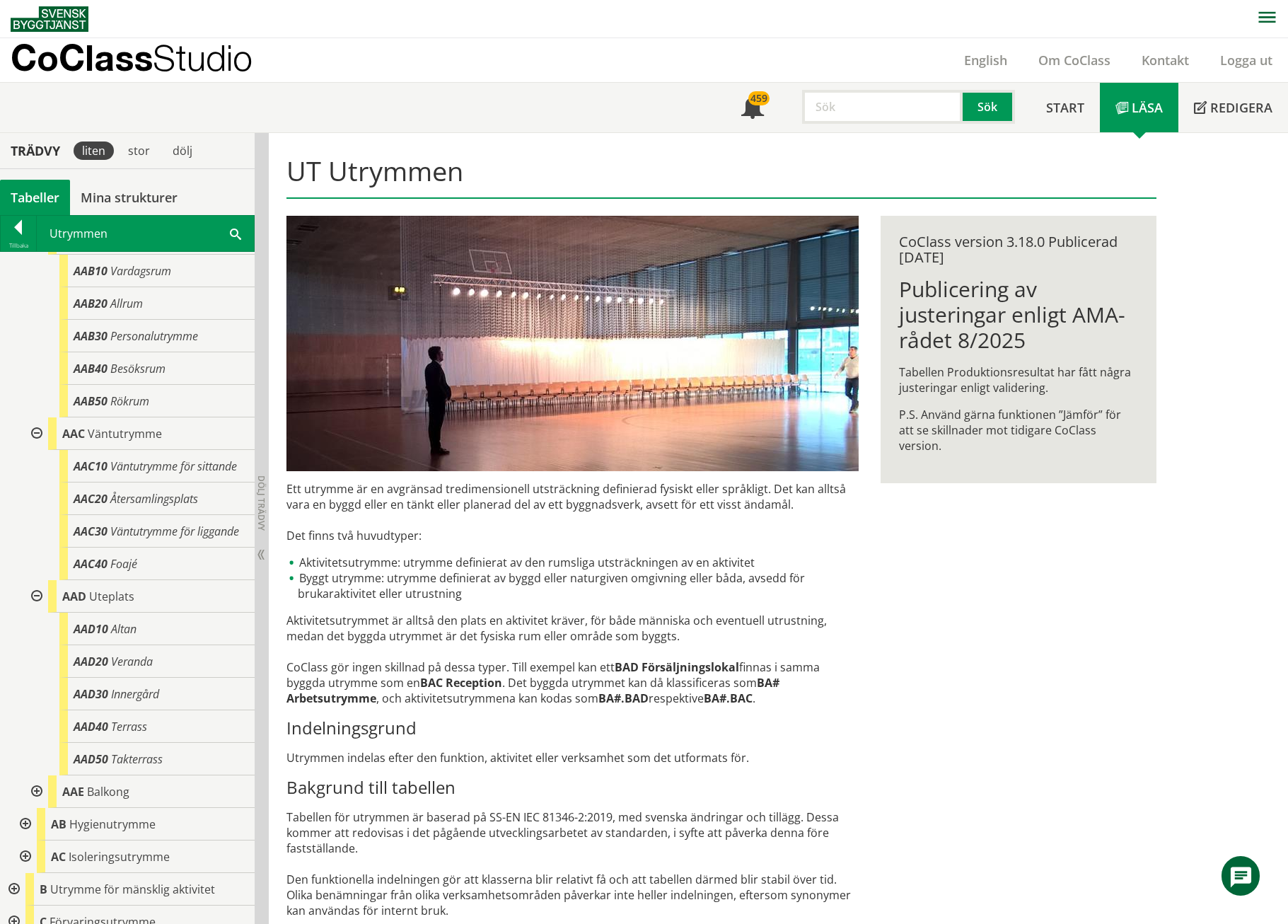
scroll to position [252, 0]
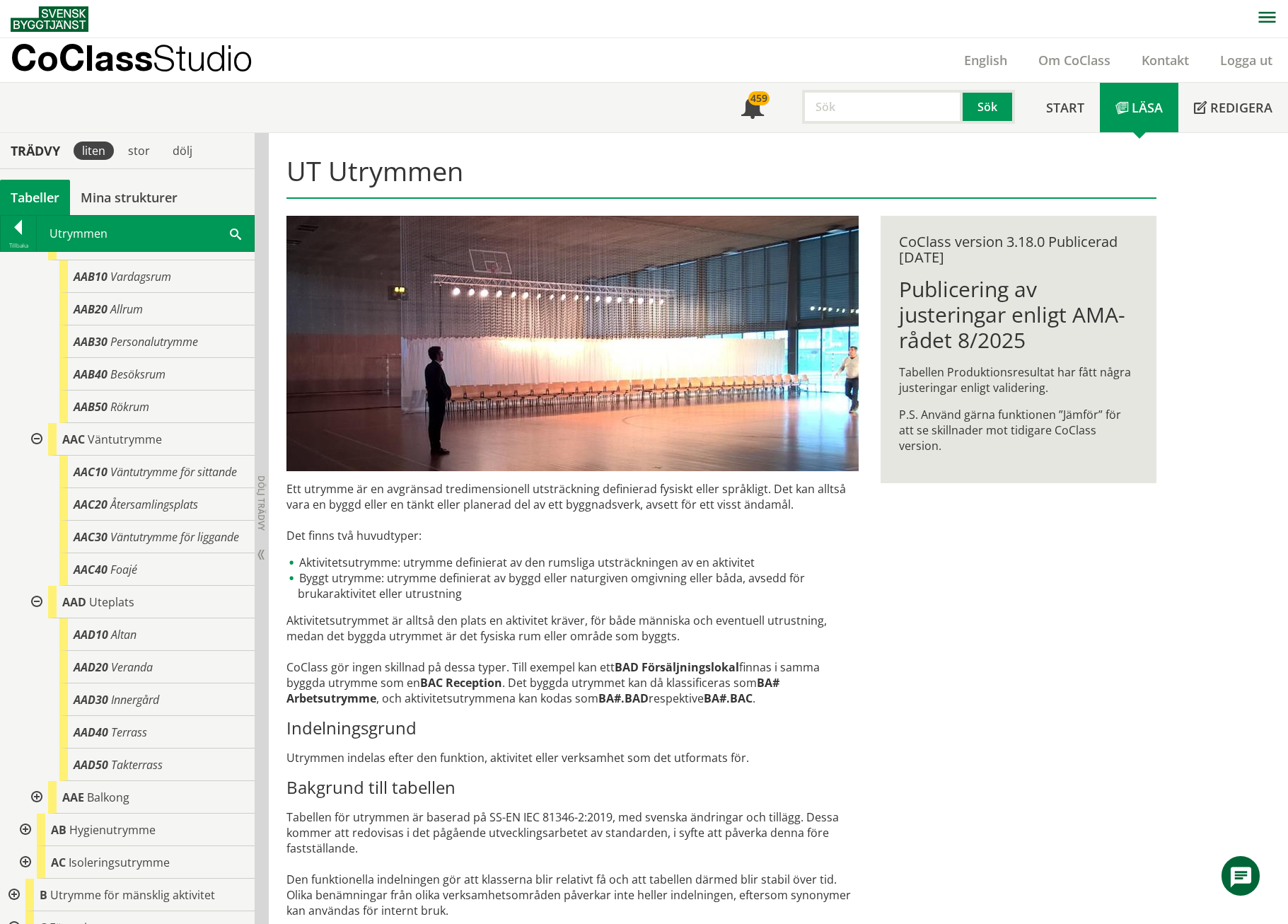
click at [39, 593] on div at bounding box center [35, 602] width 25 height 32
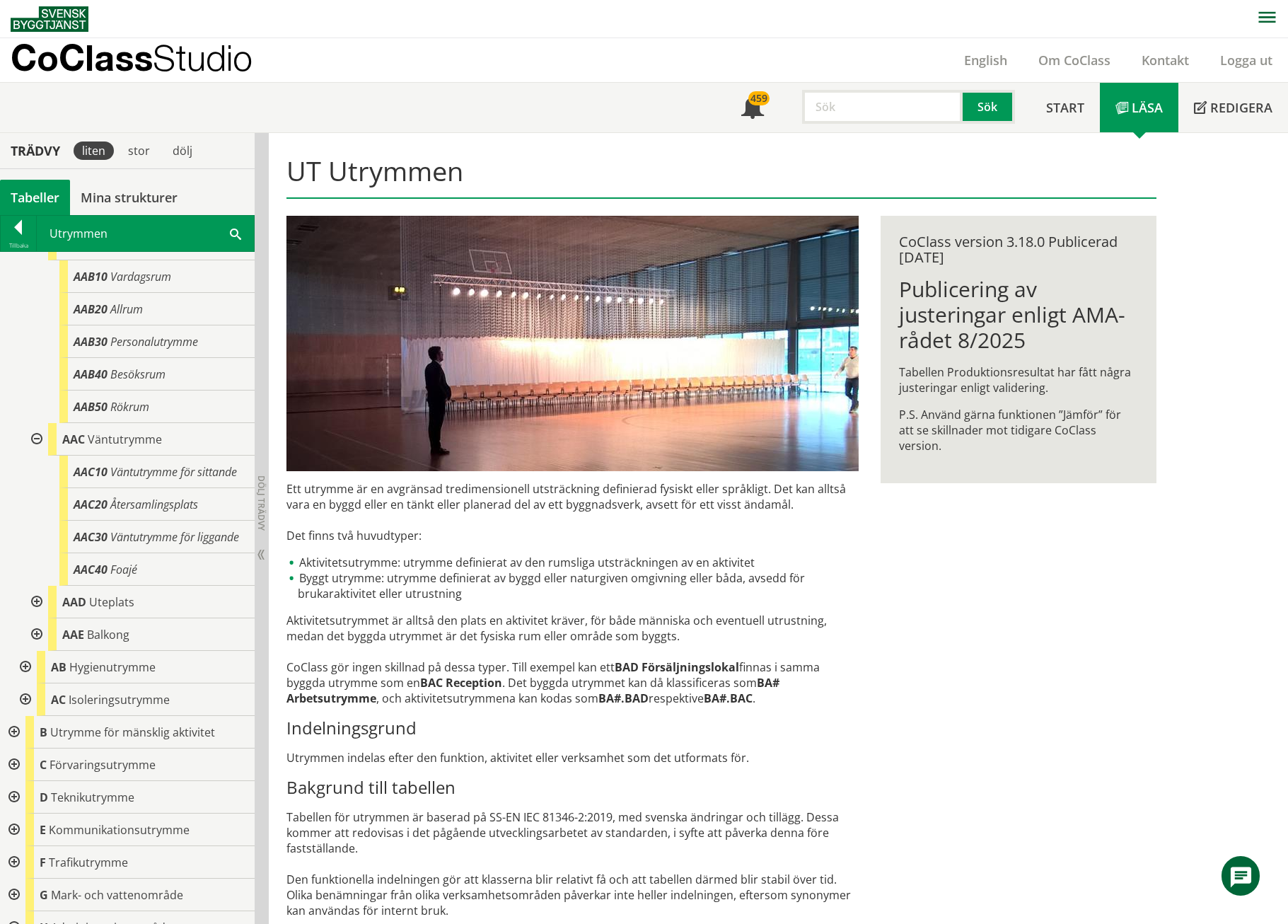
click at [38, 430] on div at bounding box center [35, 439] width 25 height 32
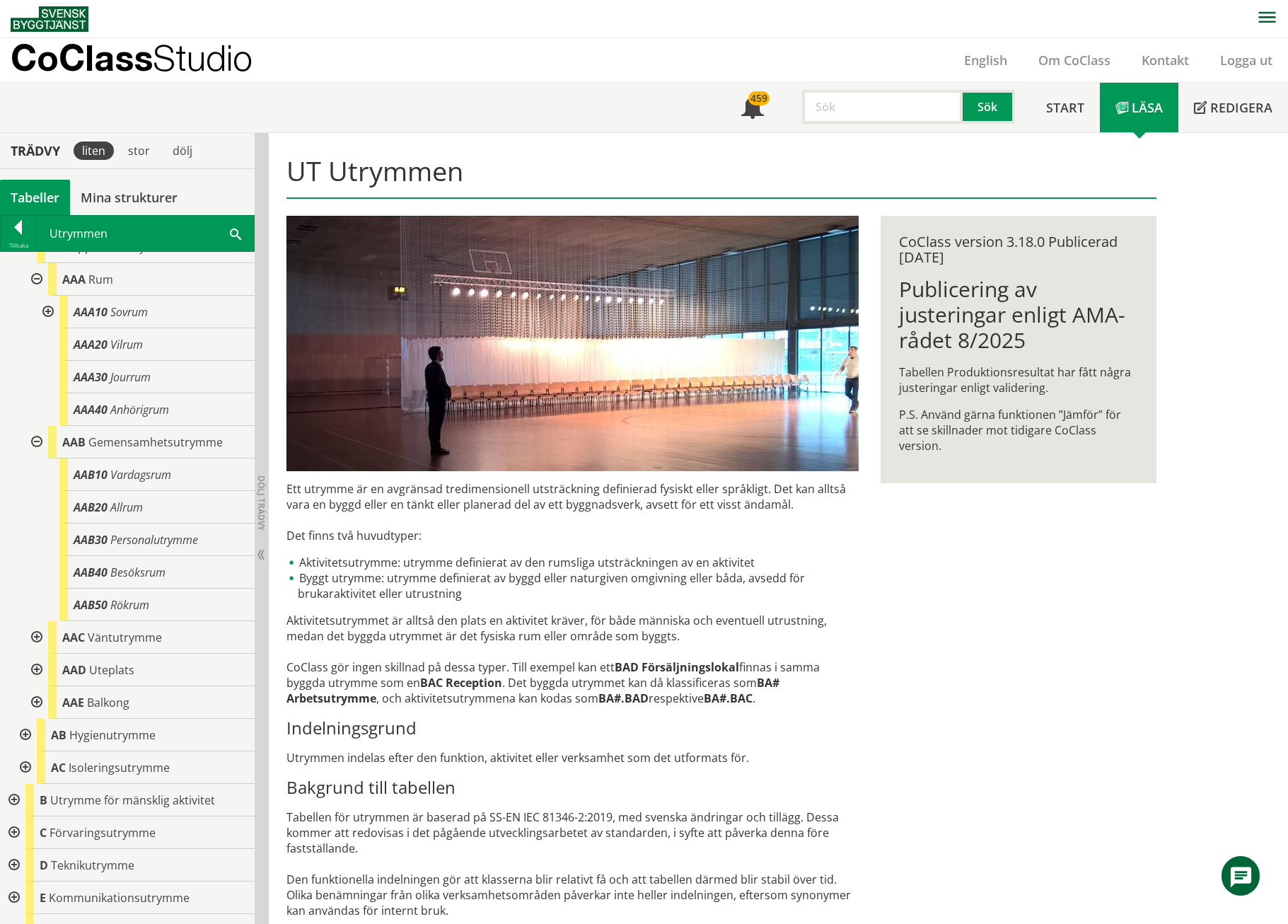
scroll to position [53, 0]
click at [38, 441] on div at bounding box center [35, 443] width 25 height 32
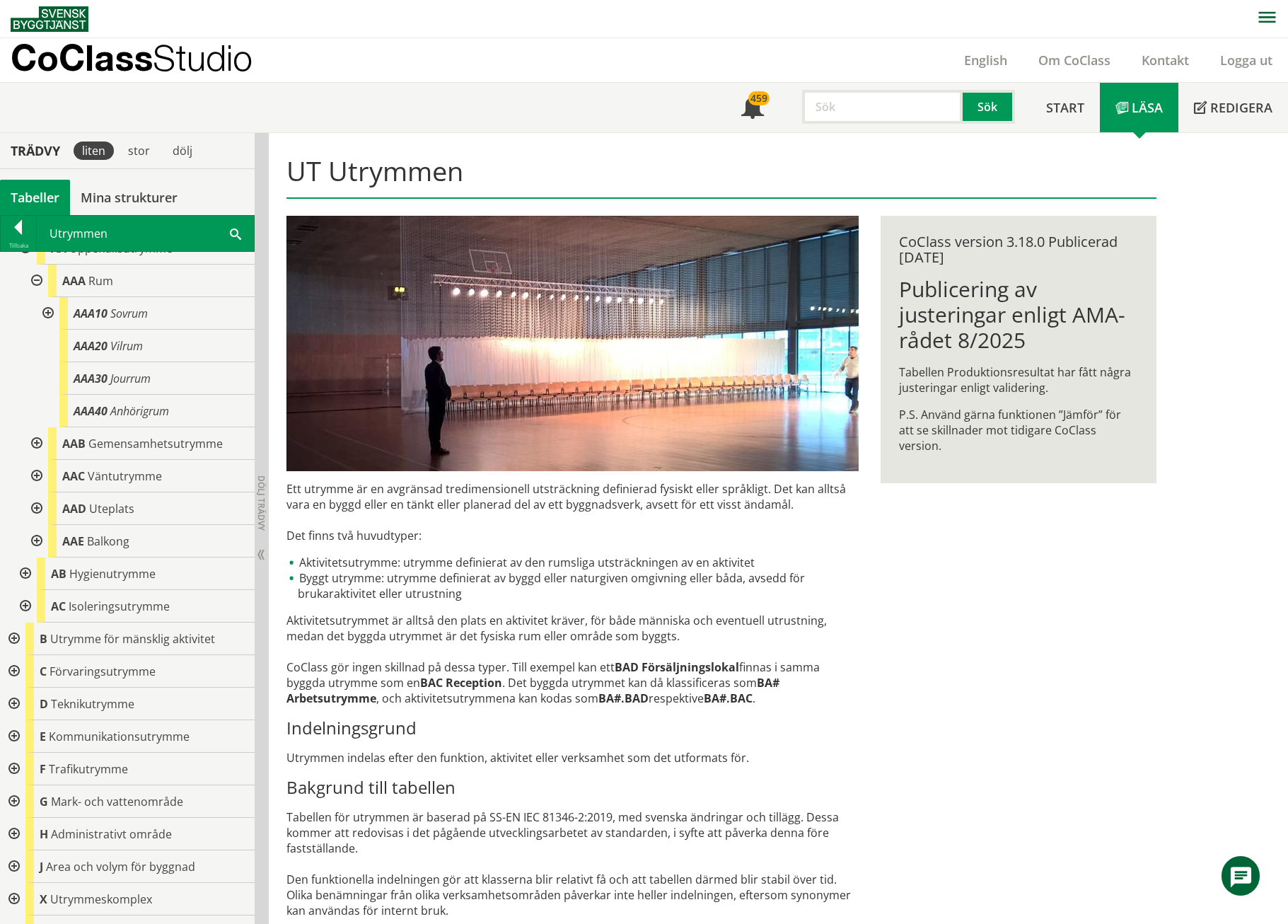
click at [17, 597] on div at bounding box center [13, 736] width 25 height 32
click at [24, 597] on div at bounding box center [24, 768] width 25 height 32
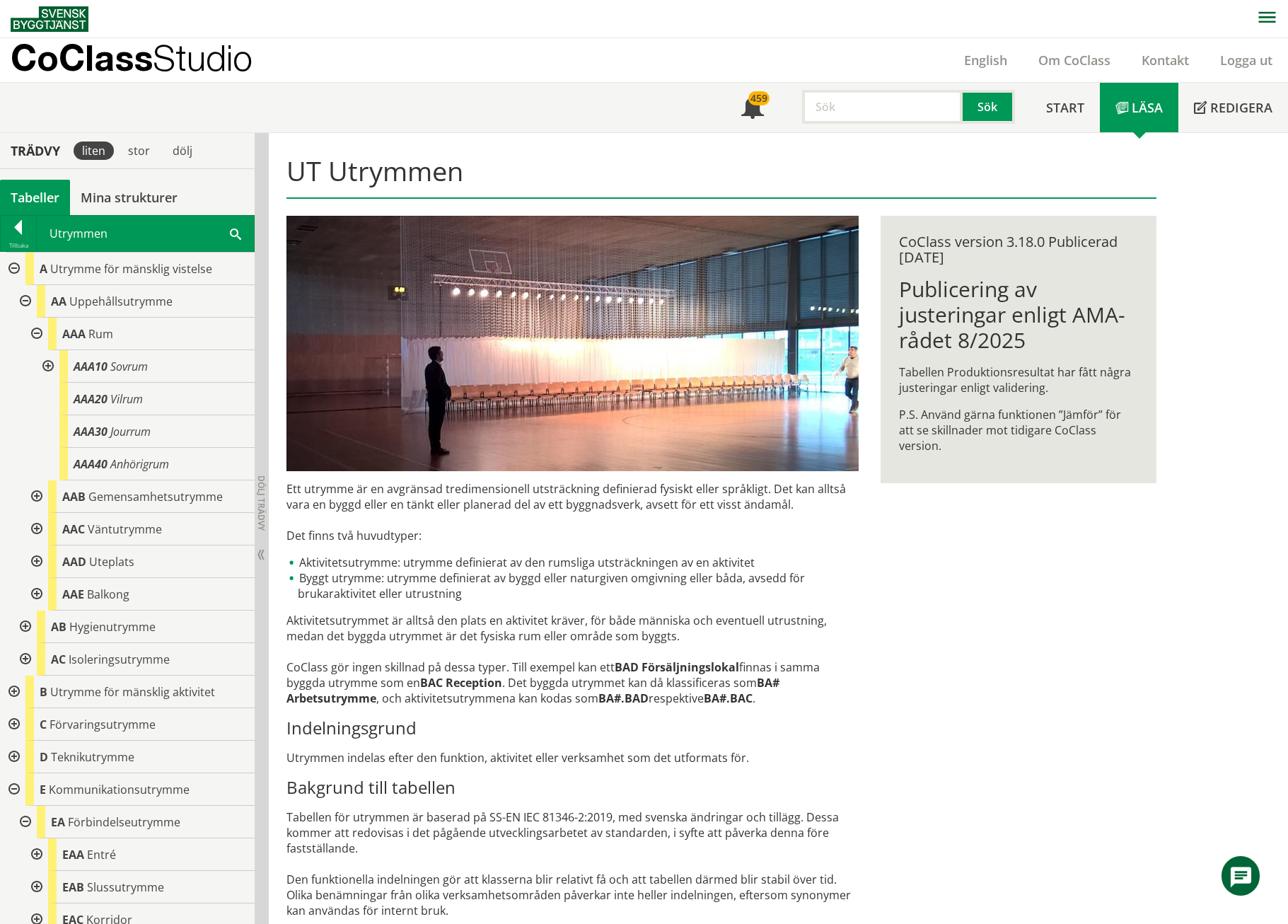
click at [51, 369] on div at bounding box center [47, 366] width 25 height 32
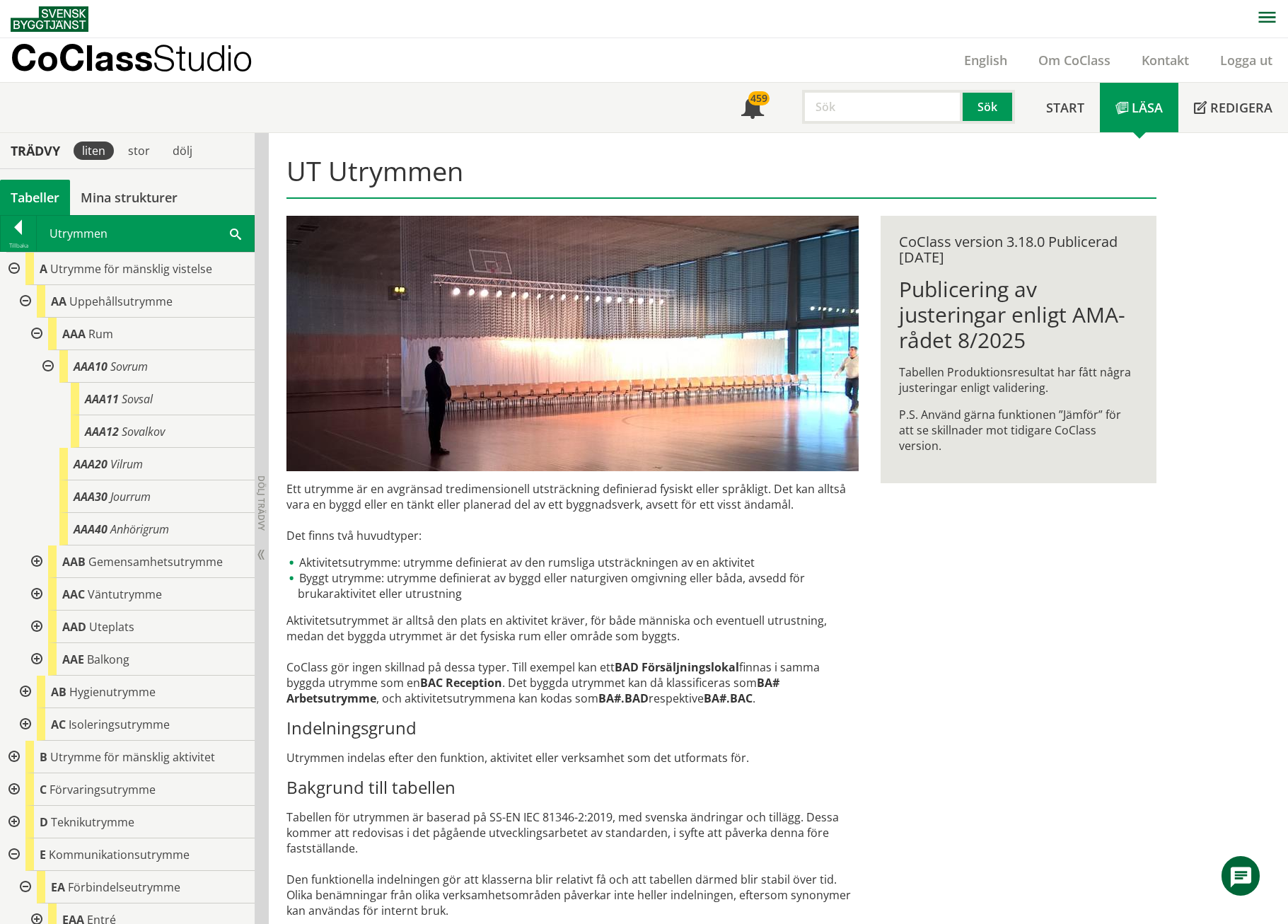
click at [51, 369] on div at bounding box center [47, 366] width 25 height 32
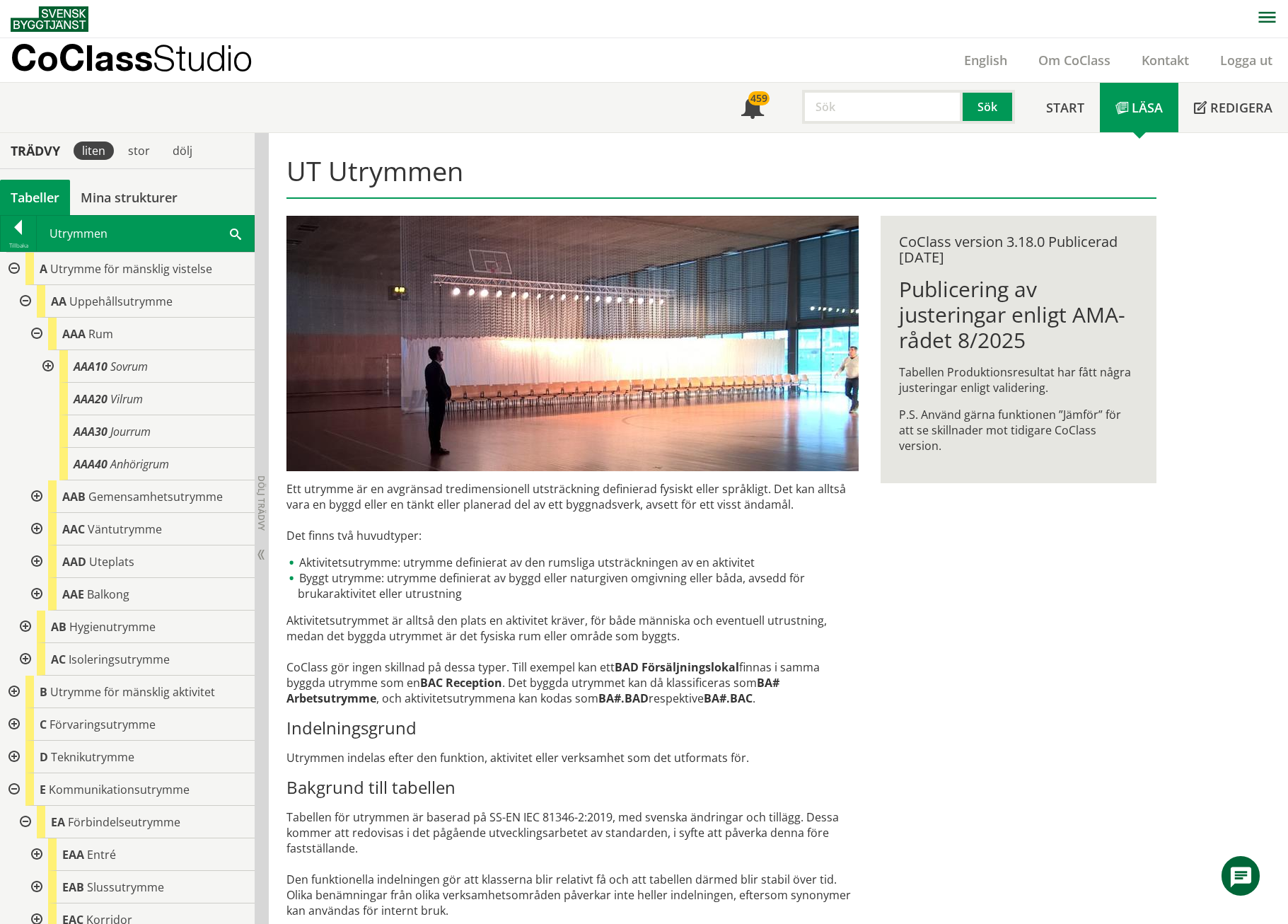
click at [39, 496] on div at bounding box center [35, 496] width 25 height 32
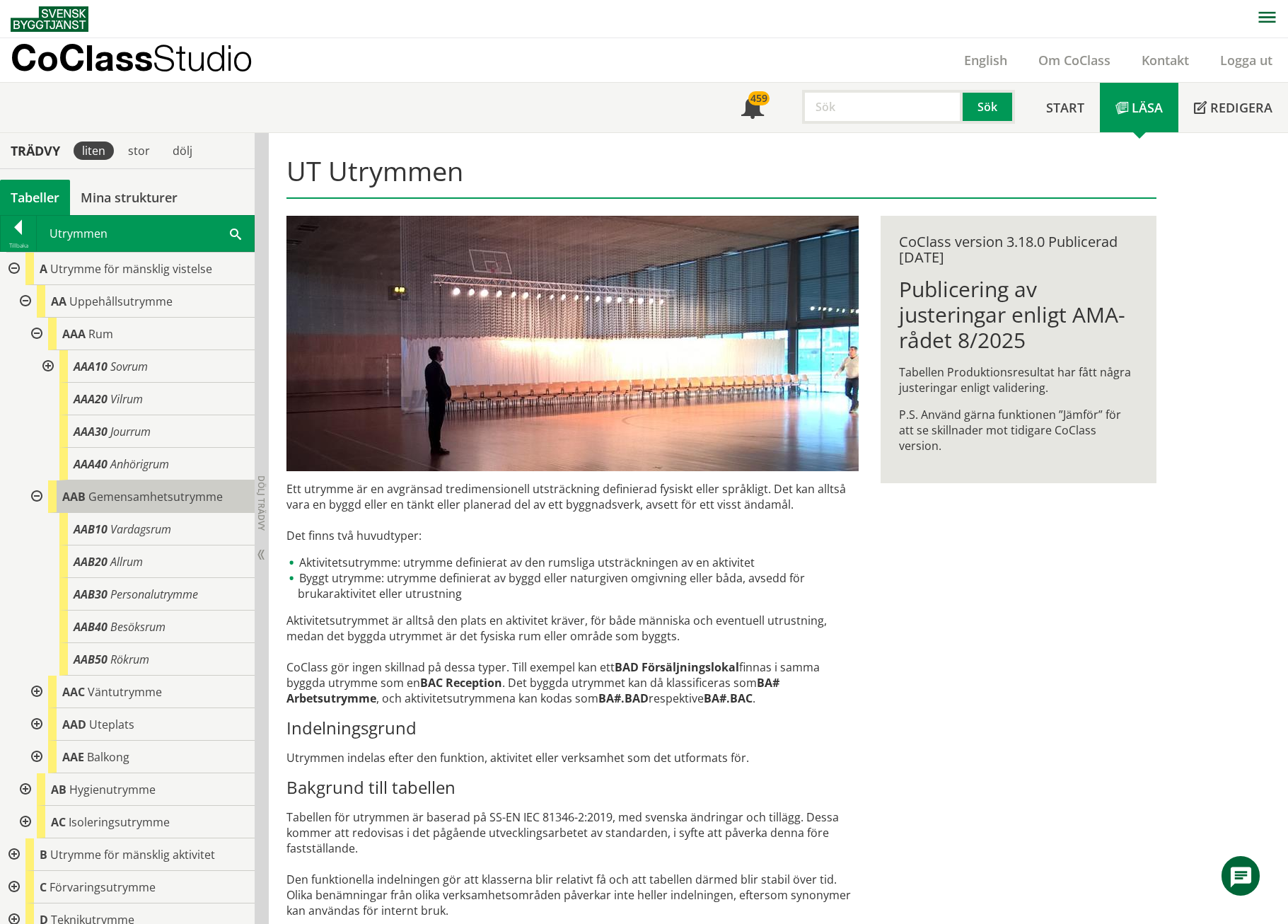
click at [157, 503] on span "Gemensamhetsutrymme" at bounding box center [156, 497] width 134 height 16
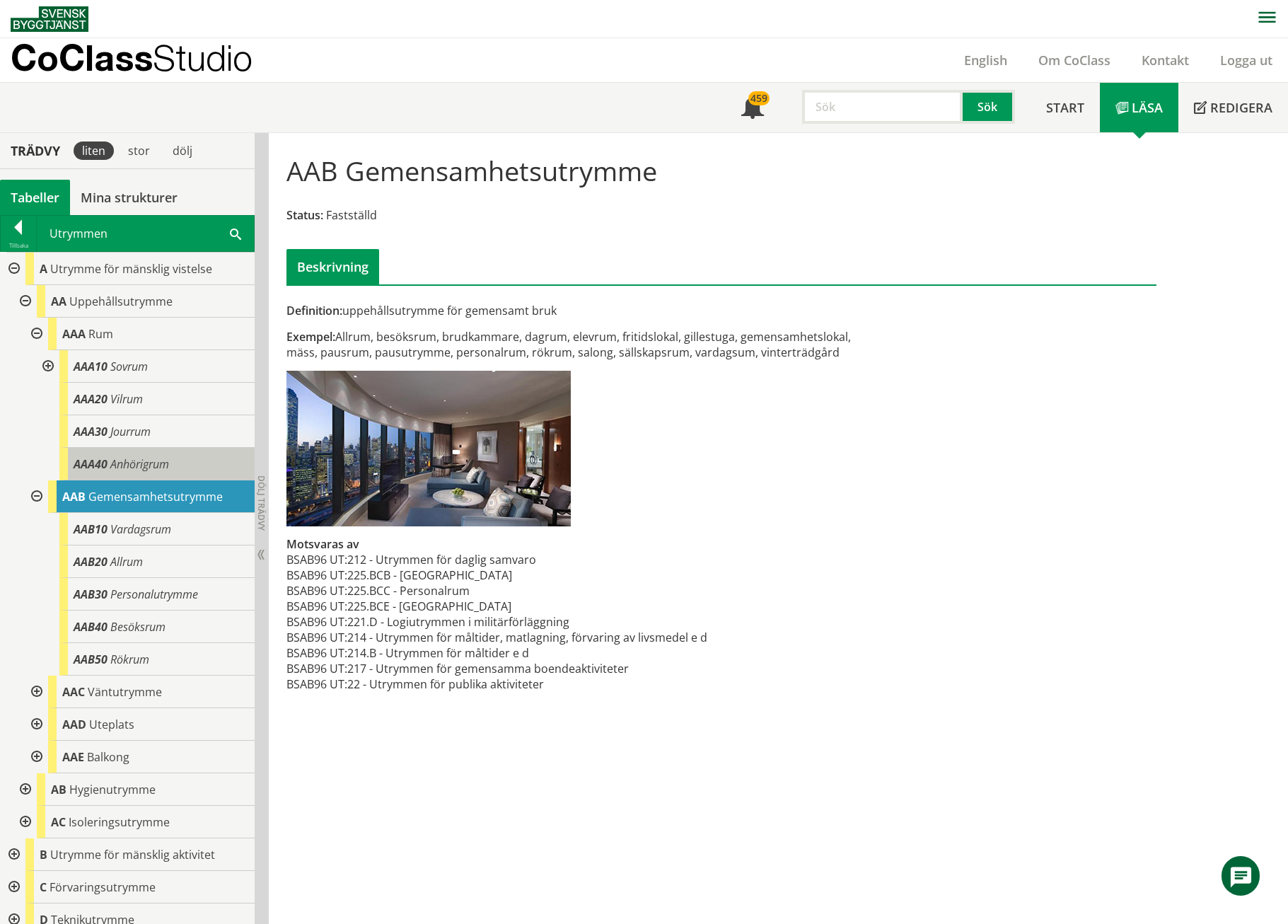
click at [144, 462] on span "Anhörigrum" at bounding box center [139, 464] width 58 height 16
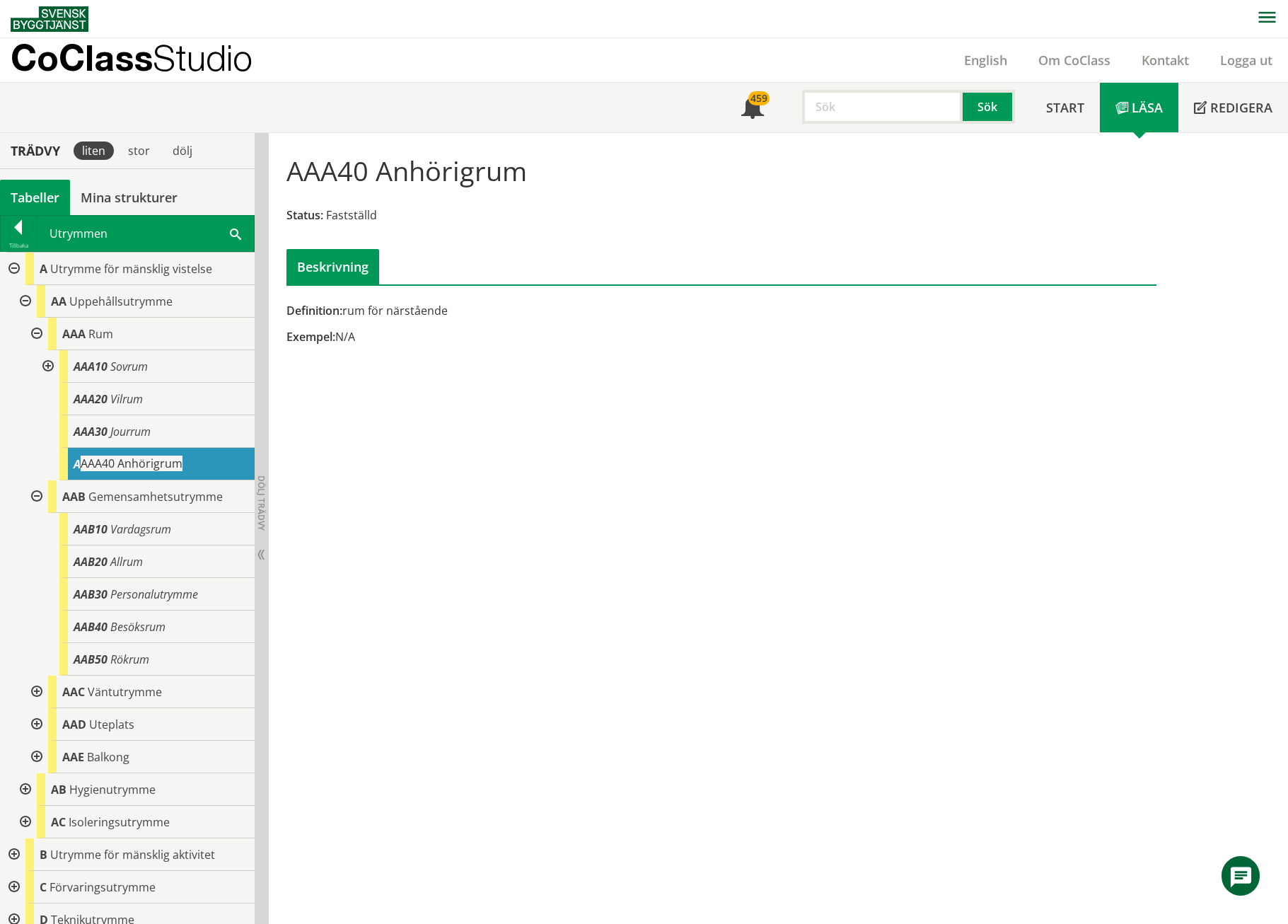
drag, startPoint x: 124, startPoint y: 462, endPoint x: 169, endPoint y: 469, distance: 45.5
click at [169, 469] on body "AMA AMA Beskrivningsverktyg AMA Funktion BSAB Bygginfo Byggjura Byggkatalogen […" at bounding box center [644, 462] width 1288 height 924
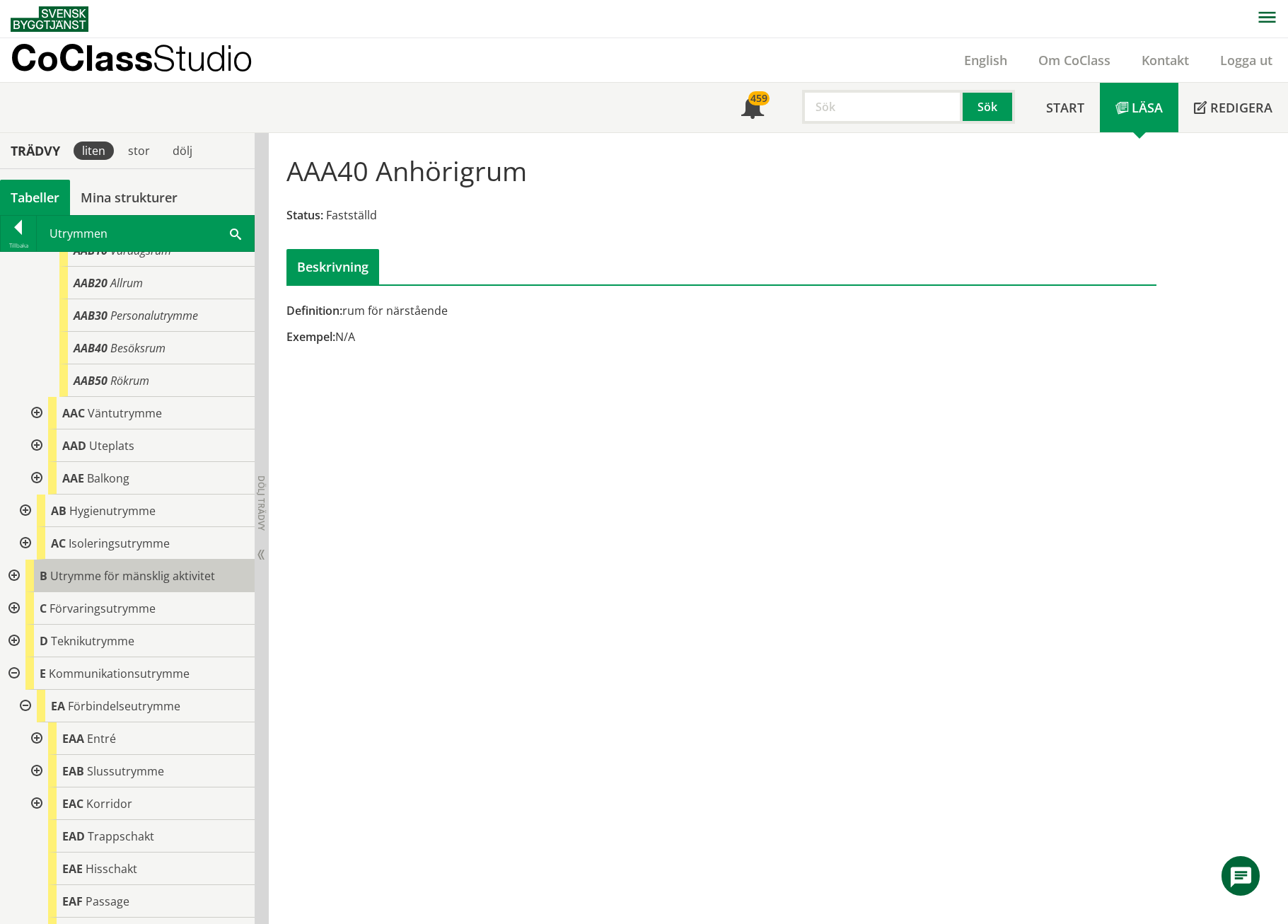
scroll to position [280, 0]
click at [23, 504] on div at bounding box center [24, 508] width 25 height 32
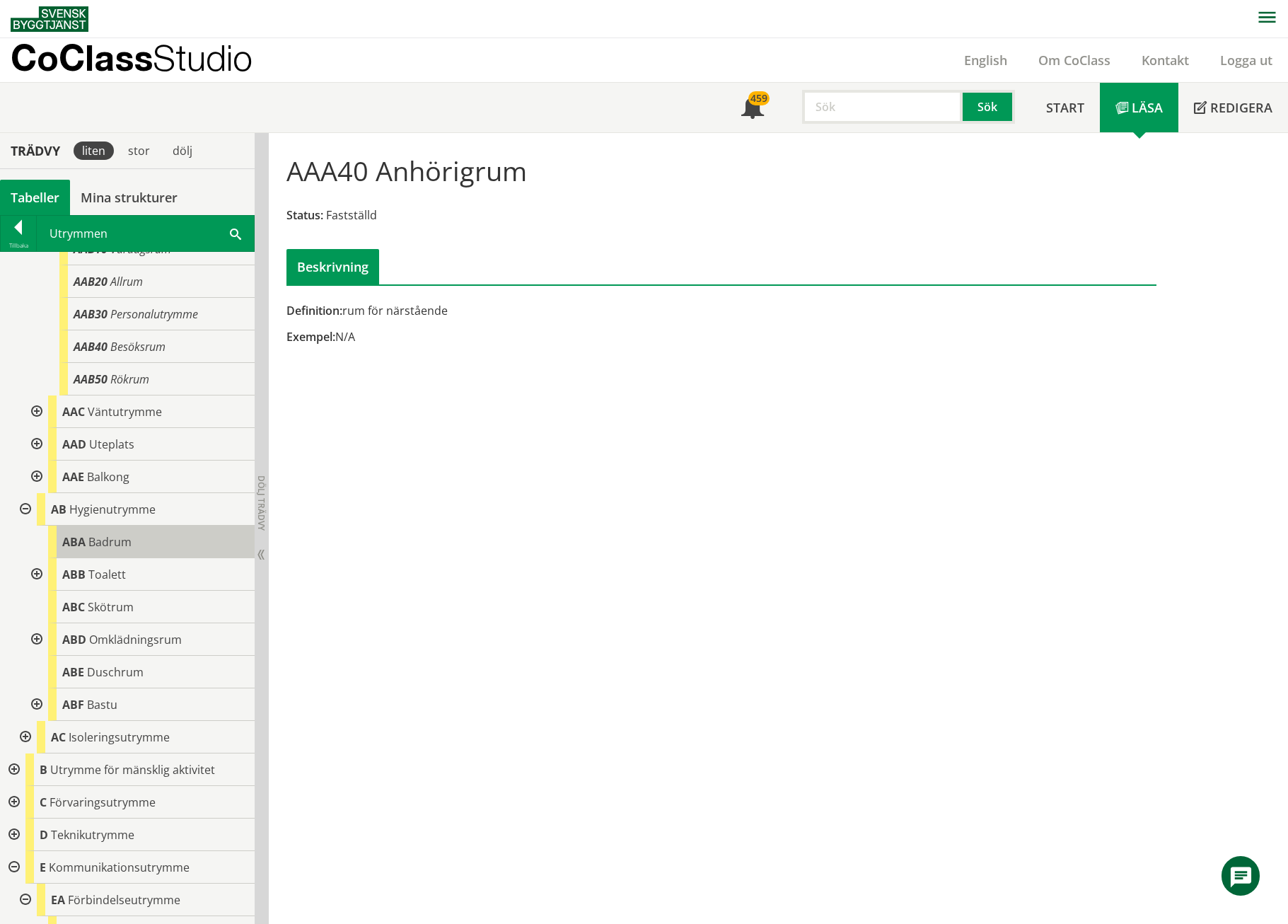
click at [79, 543] on span "ABA" at bounding box center [74, 542] width 23 height 16
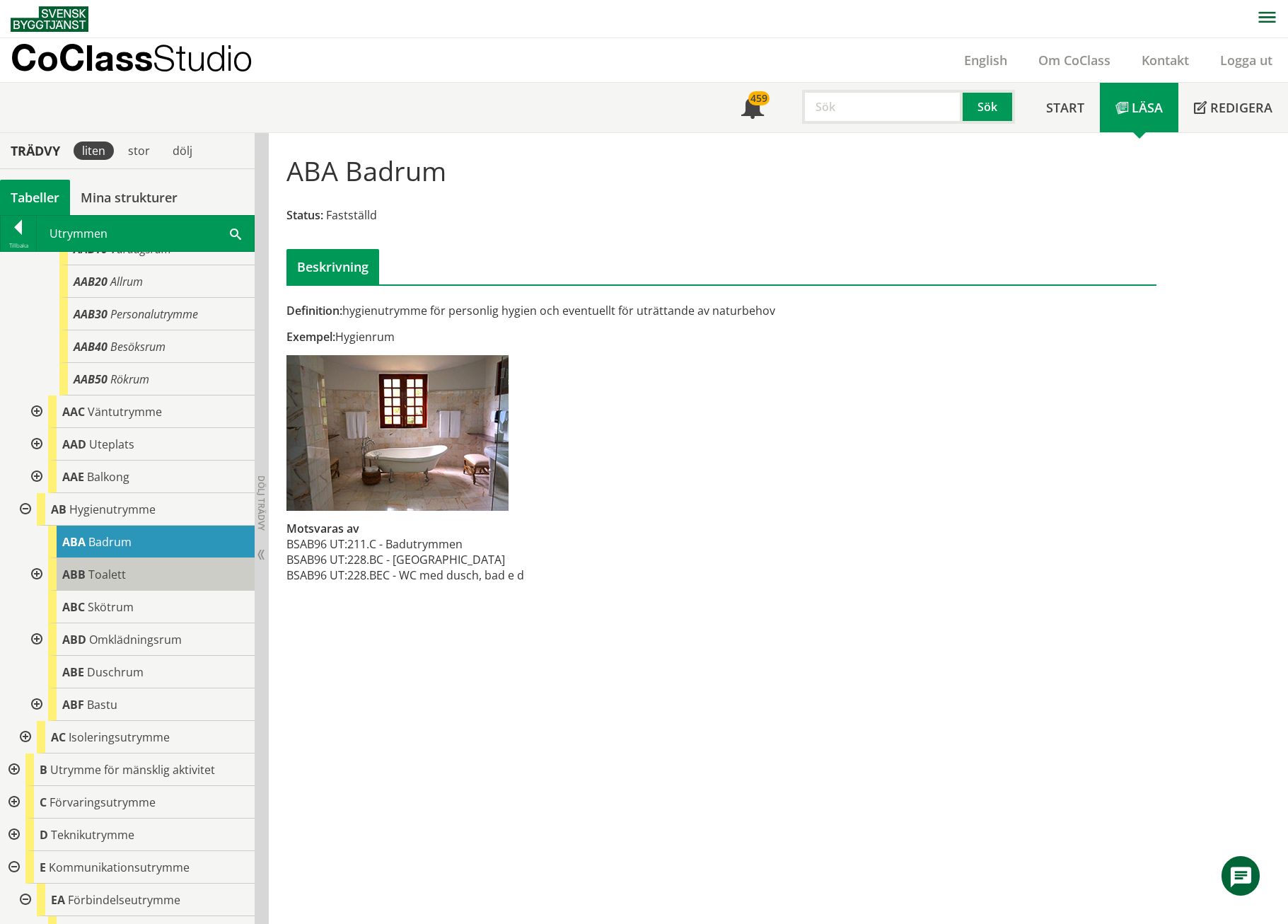
click at [76, 568] on span "ABB" at bounding box center [74, 574] width 23 height 16
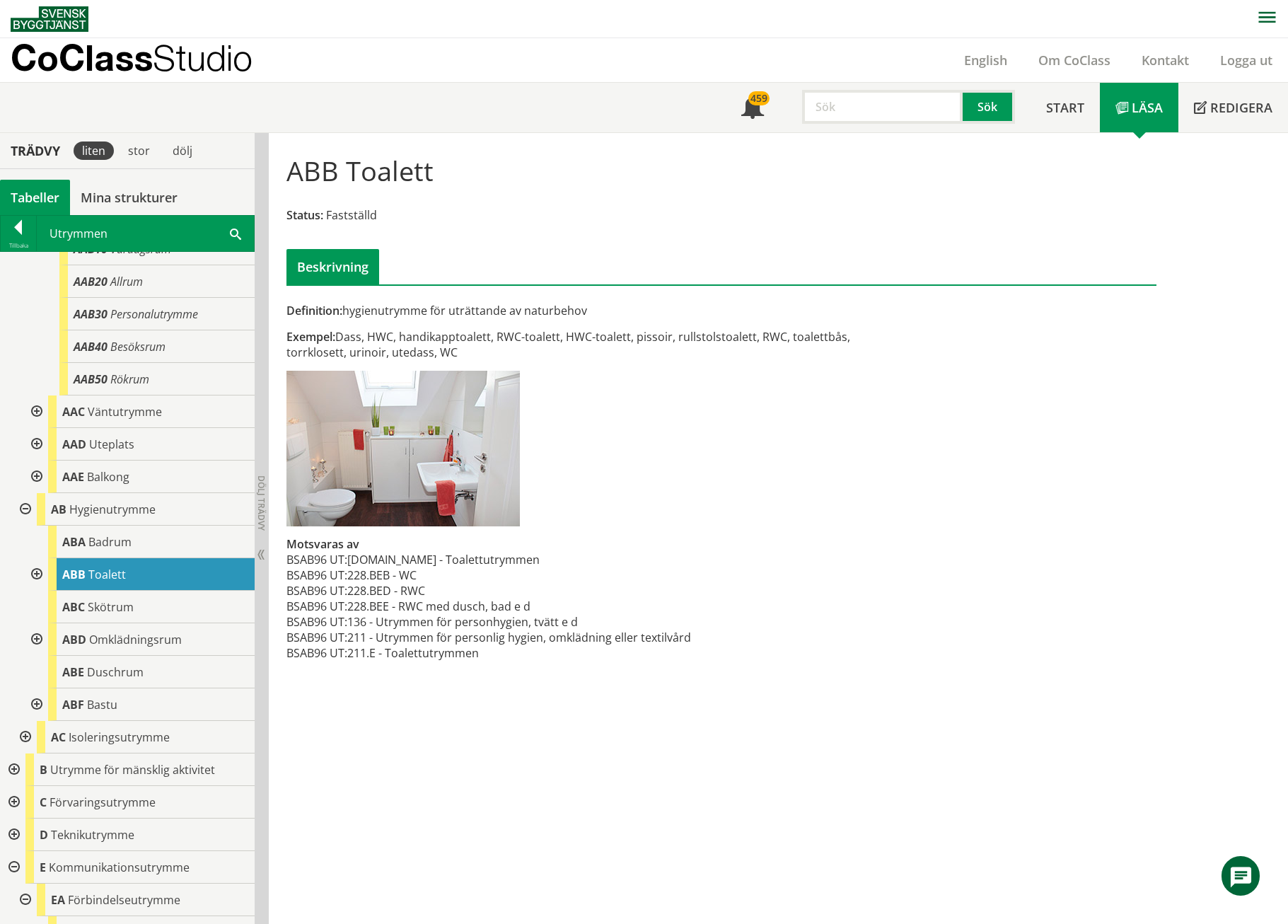
click at [36, 571] on div at bounding box center [35, 573] width 25 height 32
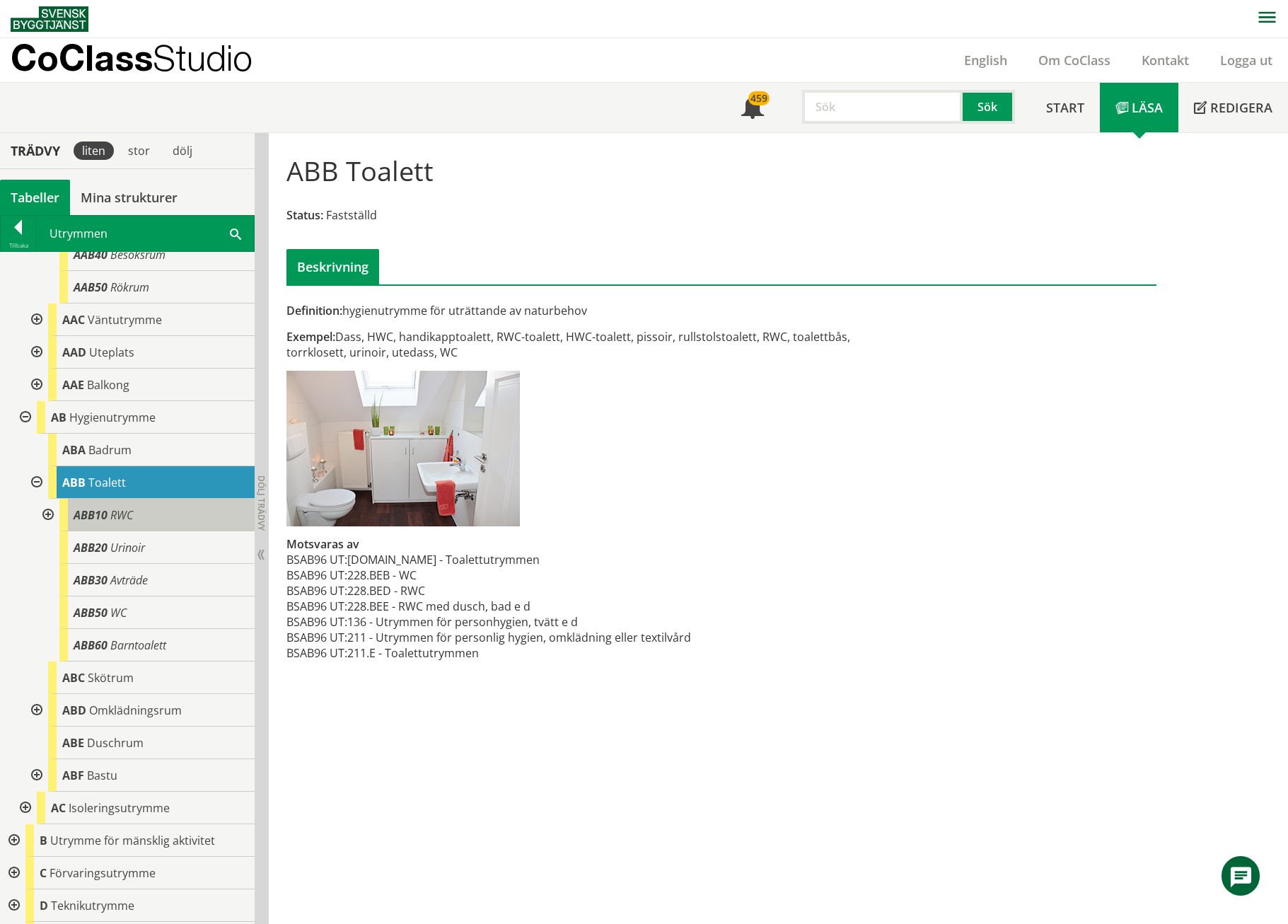
scroll to position [467, 0]
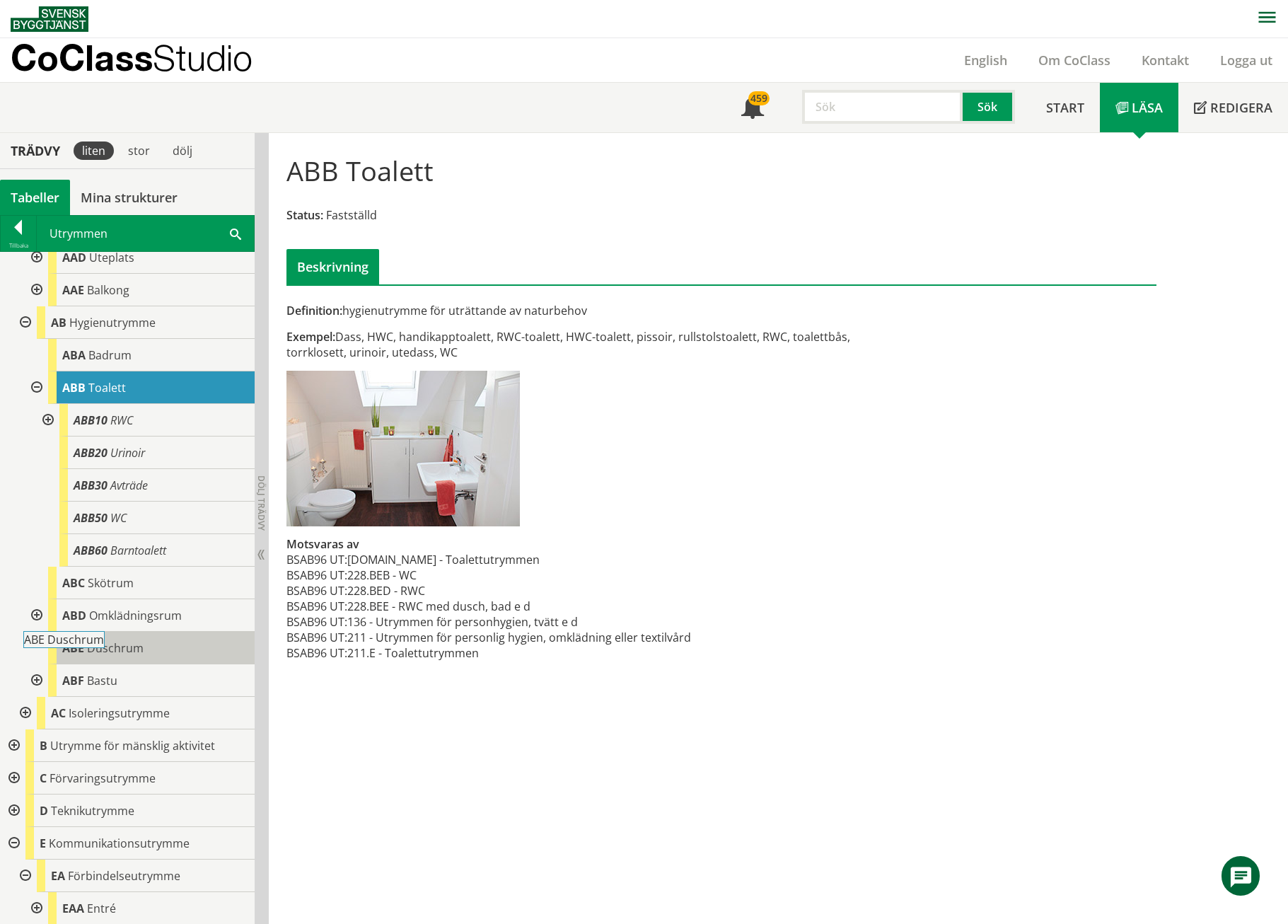
click at [77, 597] on body "AMA AMA Beskrivningsverktyg AMA Funktion BSAB Bygginfo Byggjura Byggkatalogen B…" at bounding box center [644, 462] width 1288 height 924
click at [148, 597] on div "ABE Duschrum" at bounding box center [151, 647] width 206 height 32
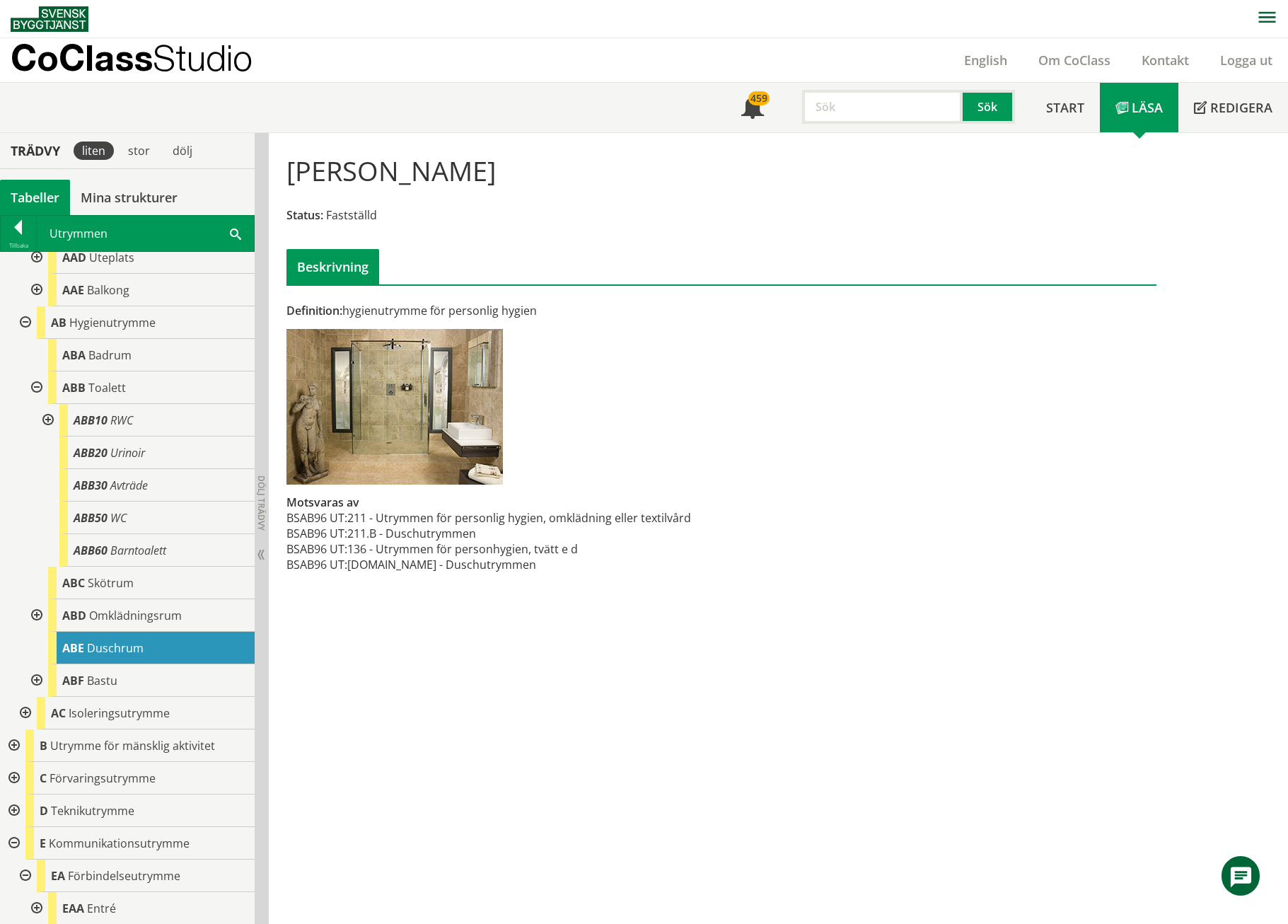
click at [45, 418] on div at bounding box center [47, 420] width 25 height 32
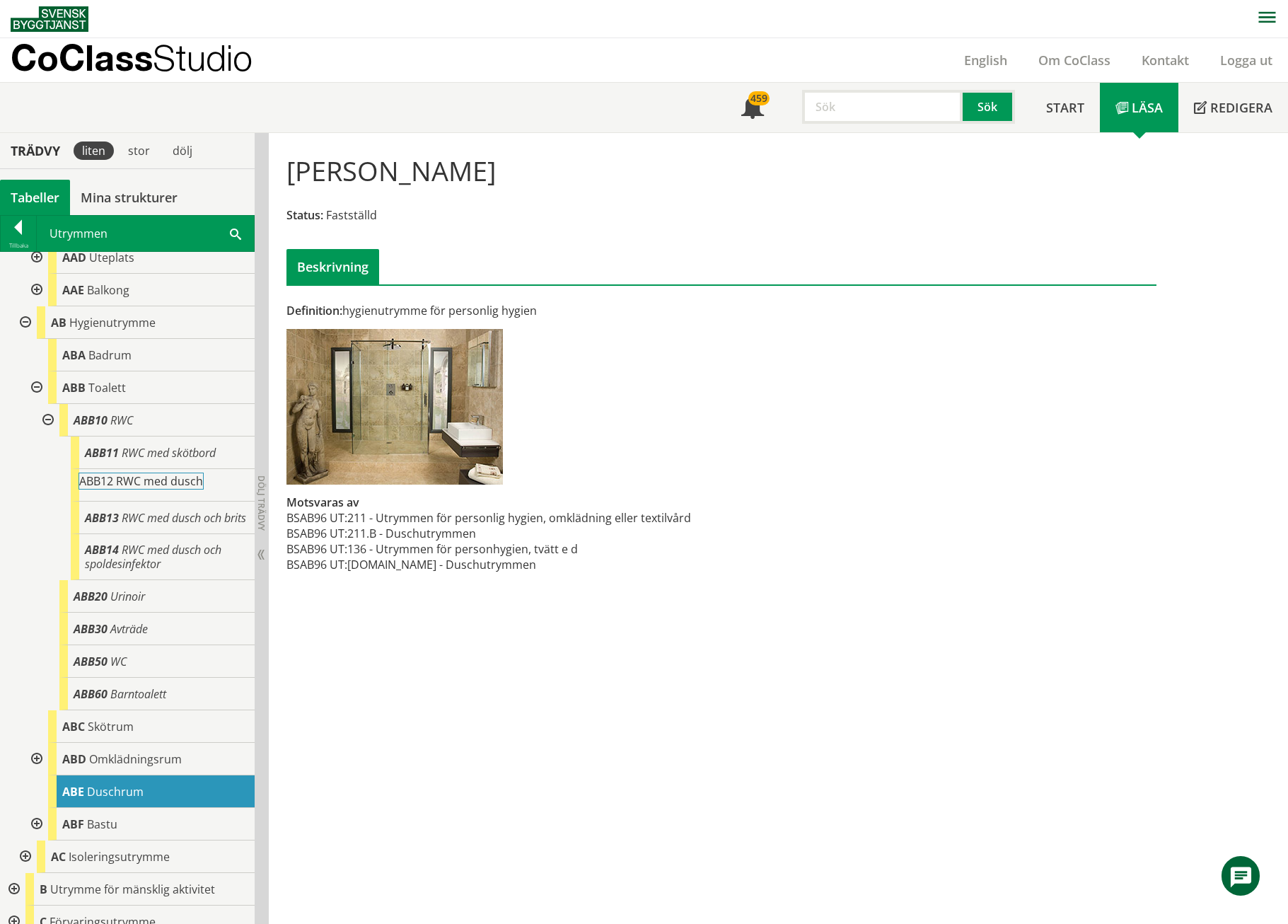
drag, startPoint x: 151, startPoint y: 480, endPoint x: 184, endPoint y: 484, distance: 33.2
click at [184, 484] on body "AMA AMA Beskrivningsverktyg AMA Funktion BSAB Bygginfo Byggjura Byggkatalogen B…" at bounding box center [644, 462] width 1288 height 924
click at [867, 107] on input "text" at bounding box center [882, 106] width 161 height 34
click at [870, 141] on div "hall" at bounding box center [875, 136] width 157 height 21
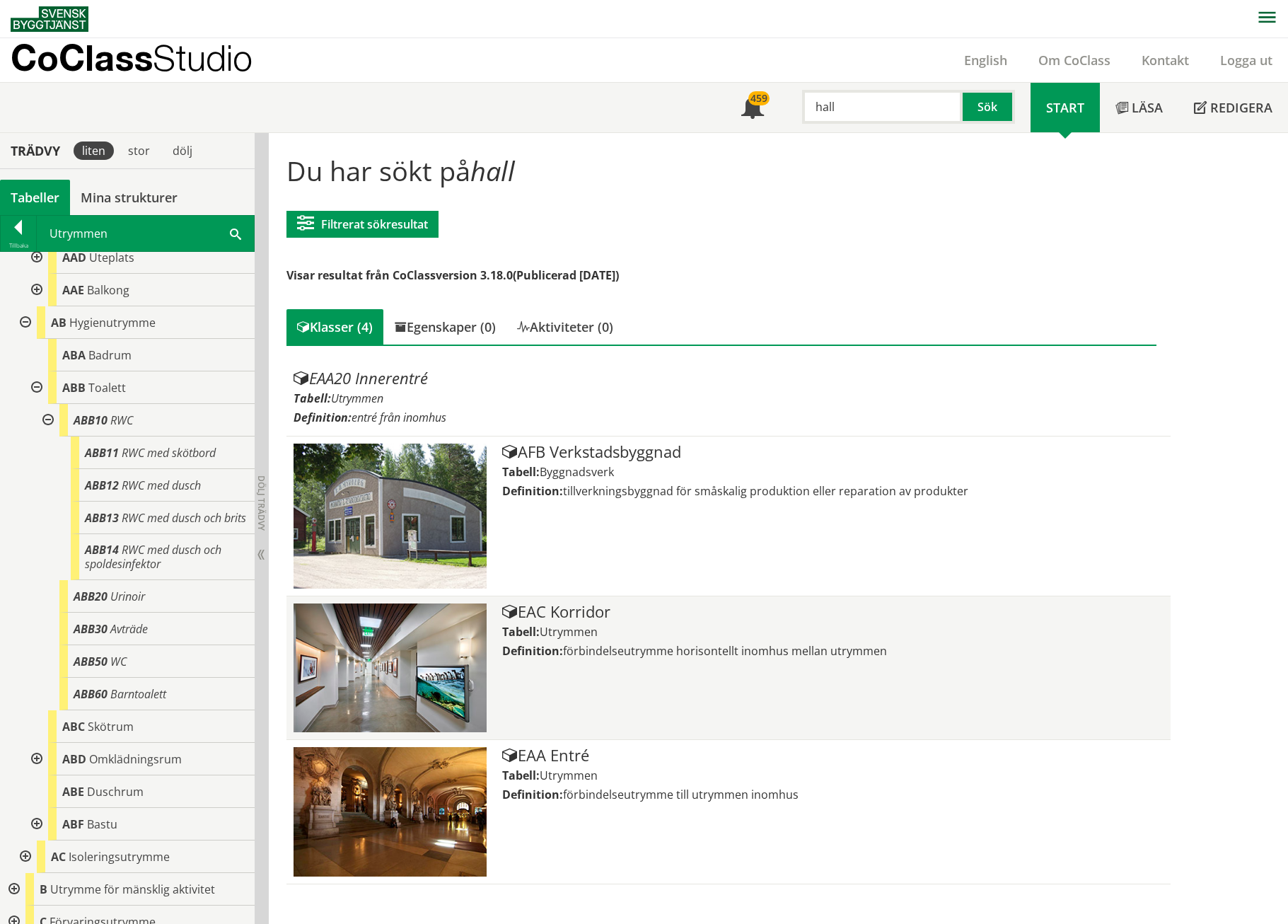
scroll to position [1, 0]
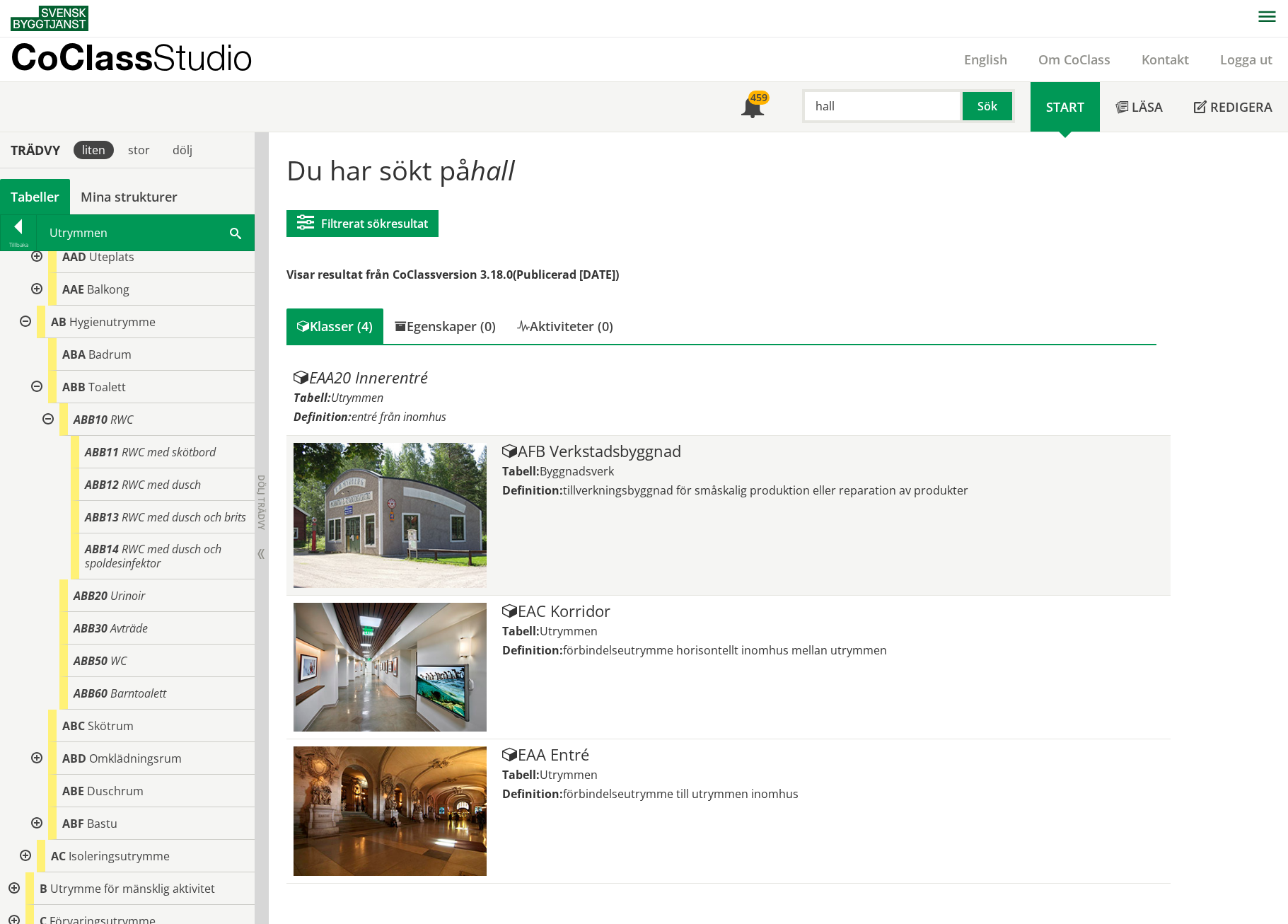
click at [446, 511] on img at bounding box center [390, 515] width 193 height 145
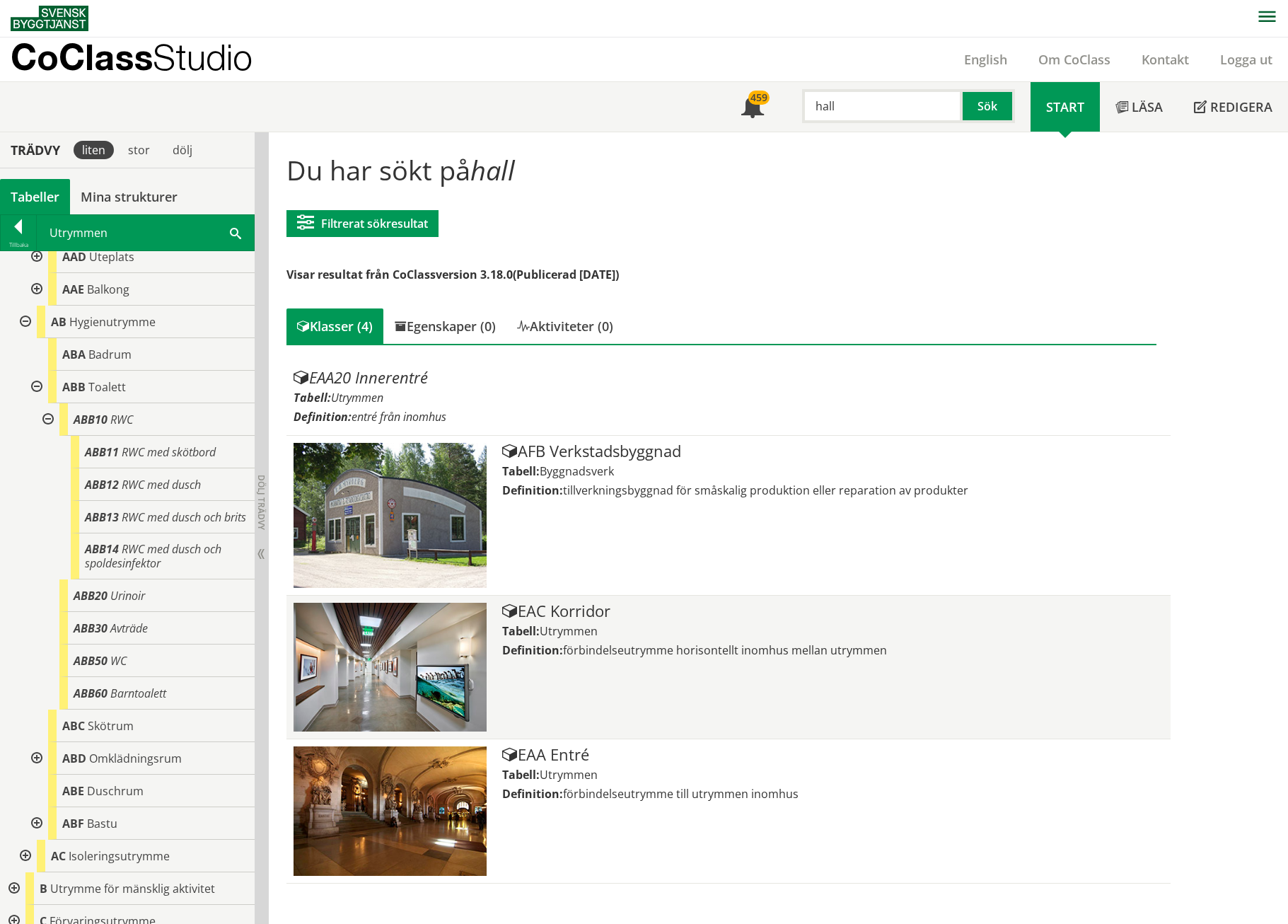
click at [423, 597] on img at bounding box center [390, 667] width 193 height 129
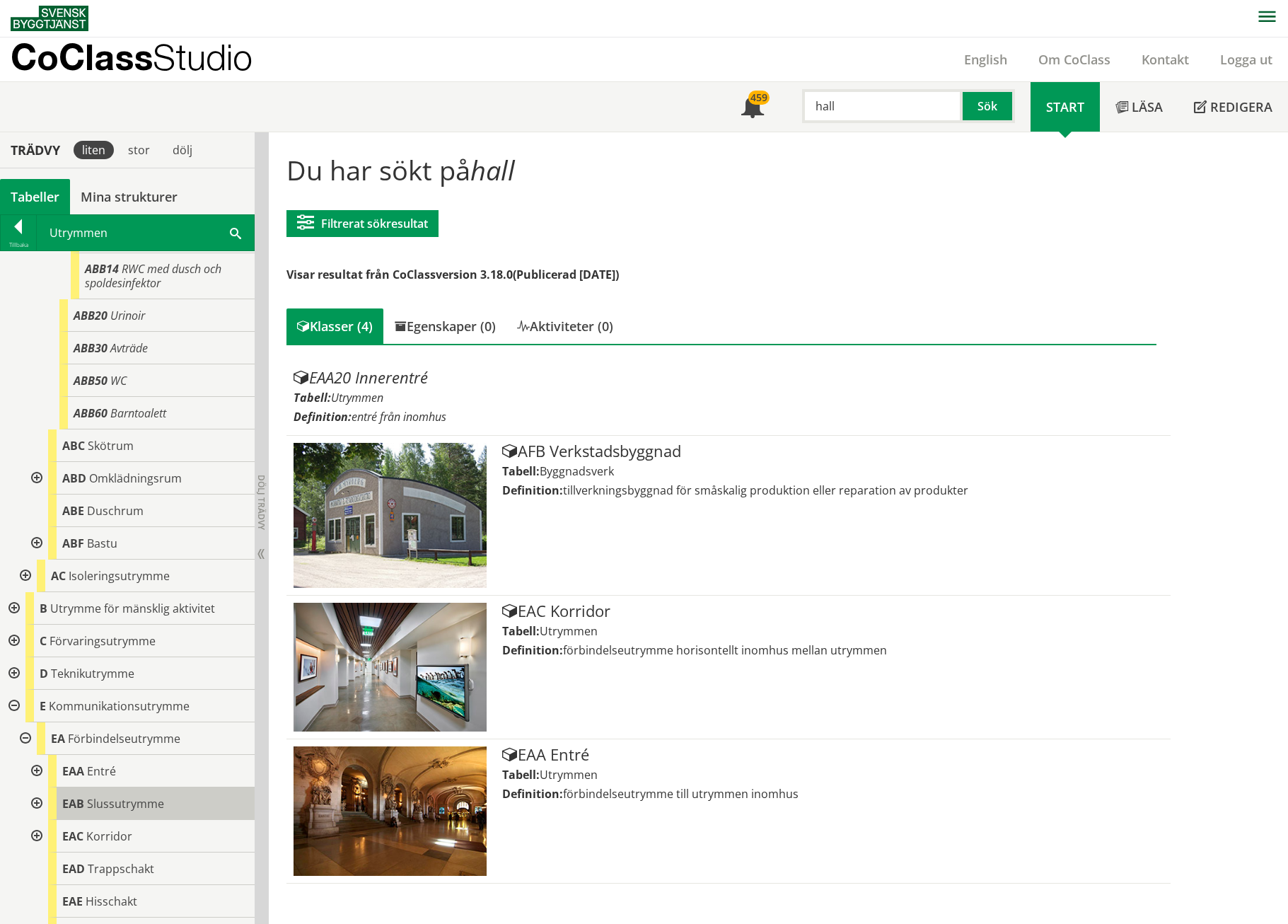
scroll to position [1027, 0]
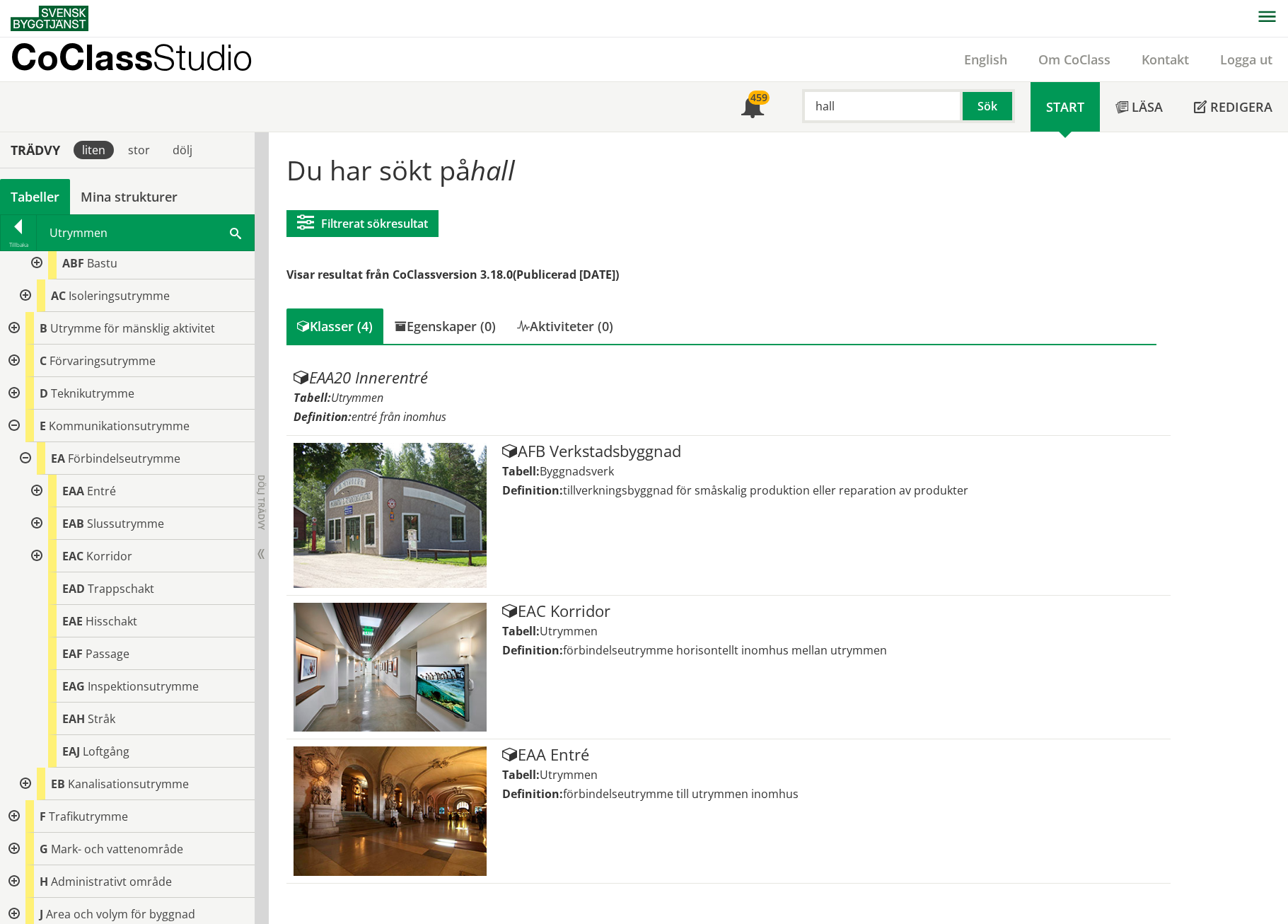
click at [23, 487] on div at bounding box center [35, 491] width 25 height 32
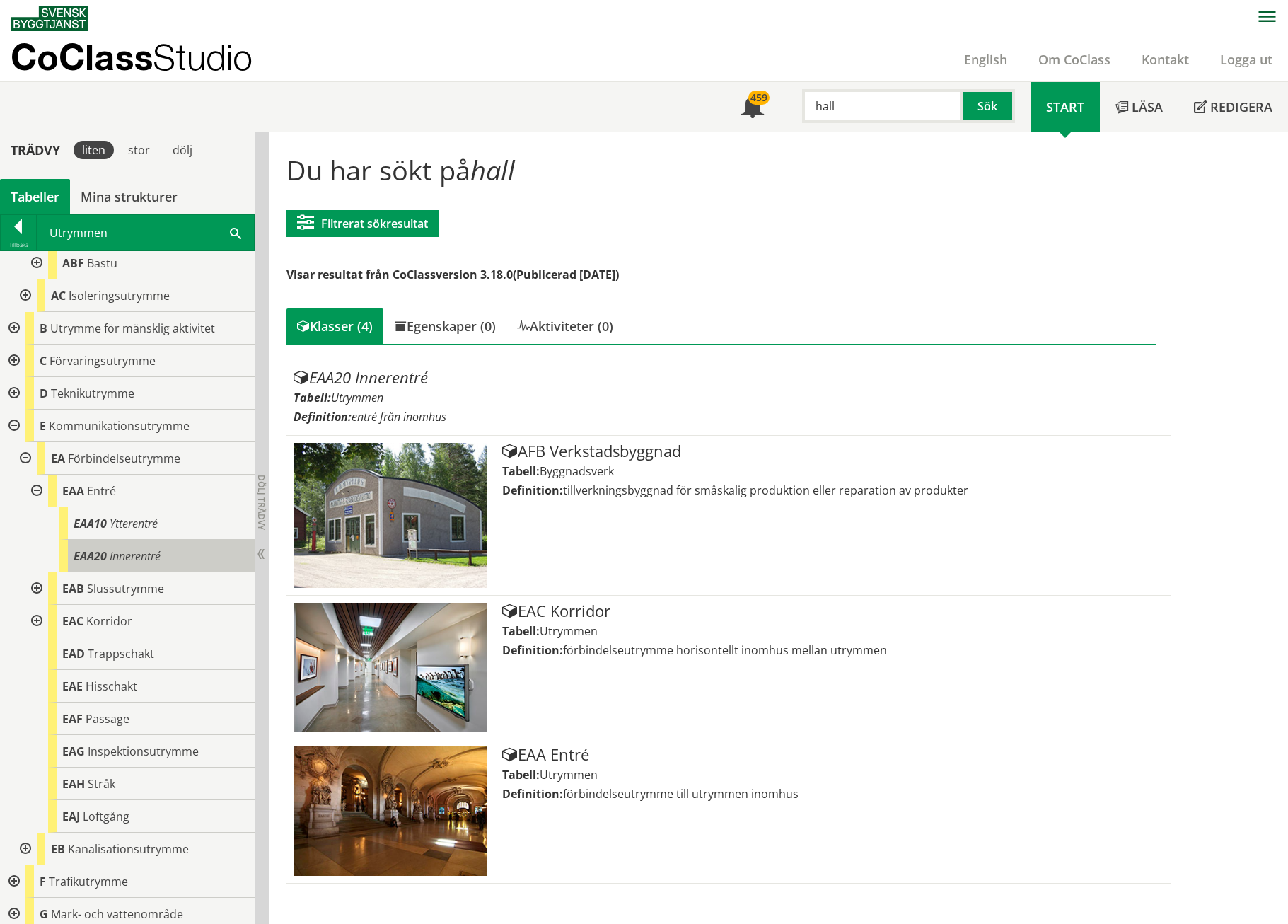
click at [141, 561] on span "Innerentré" at bounding box center [135, 556] width 51 height 16
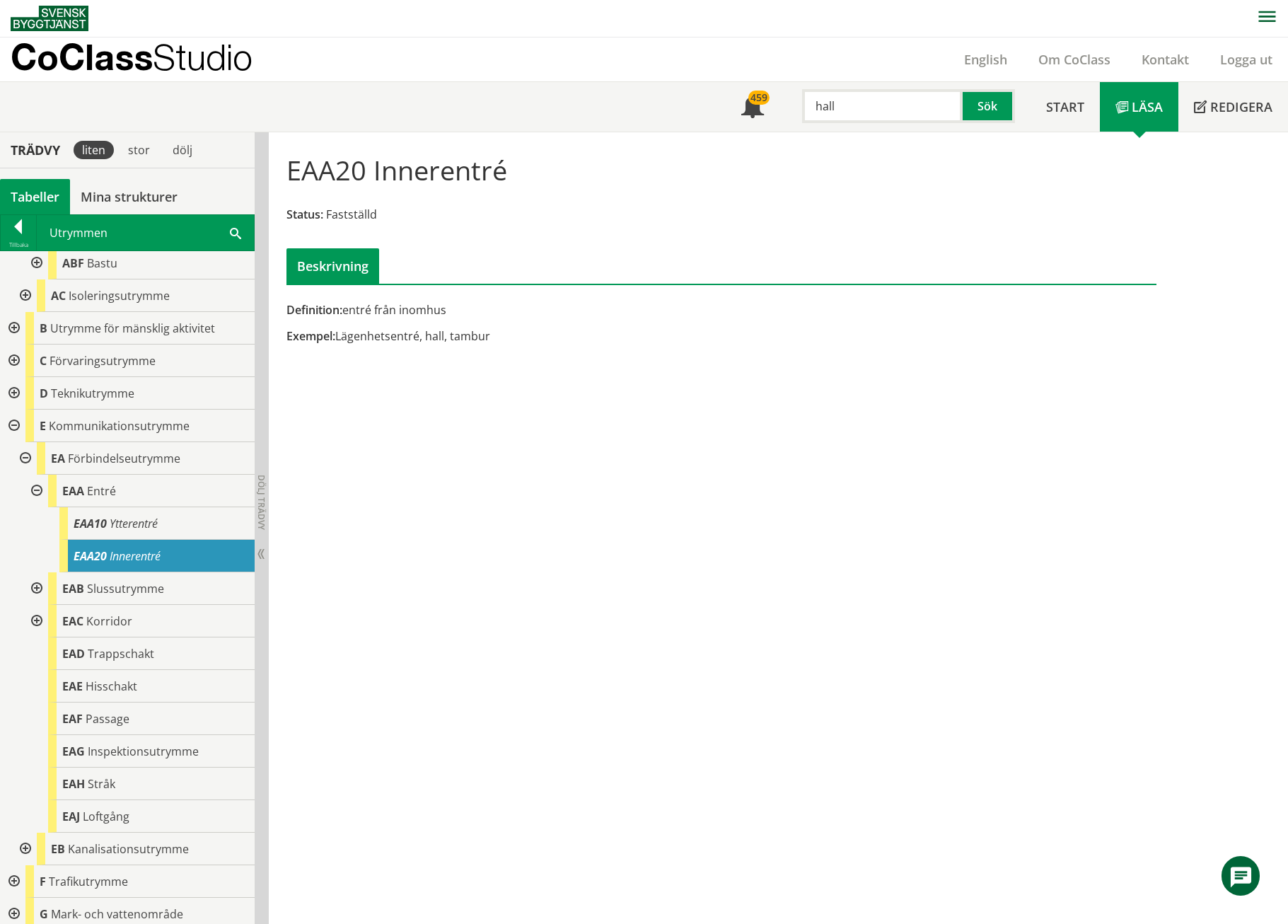
click at [894, 112] on input "hall" at bounding box center [882, 106] width 161 height 34
type input "k"
type input "g"
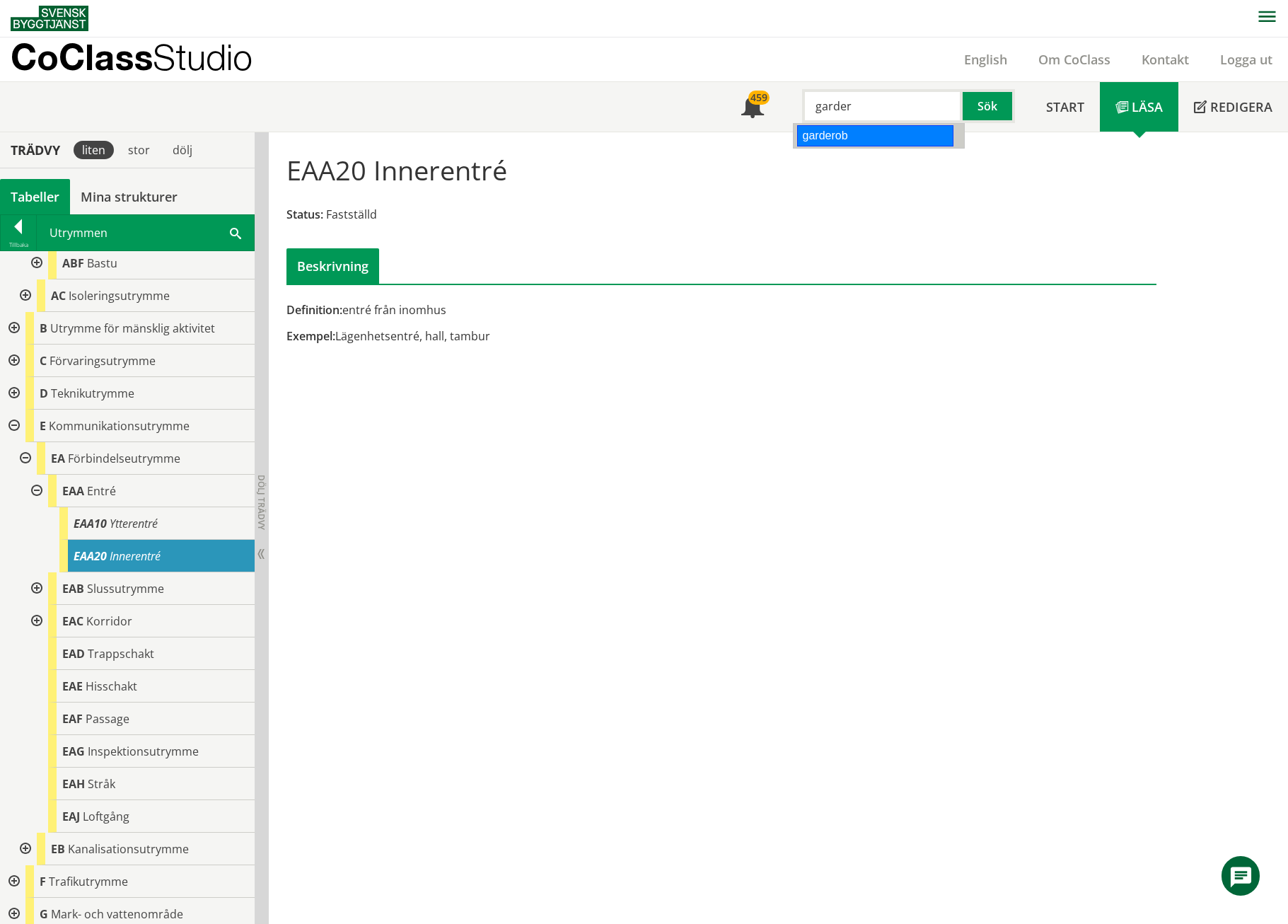
click at [852, 137] on div "garderob" at bounding box center [875, 136] width 157 height 21
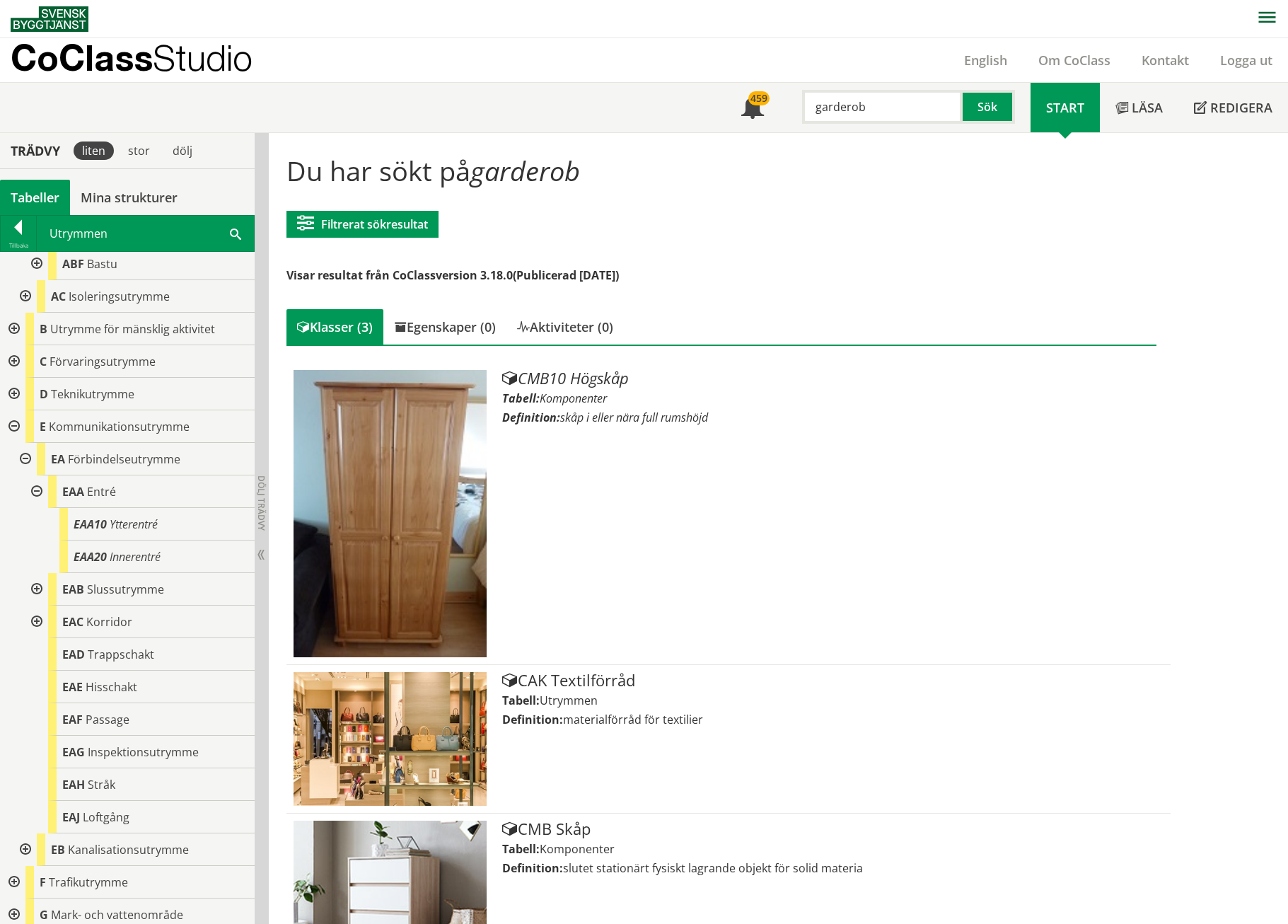
click at [898, 97] on input "garderob" at bounding box center [882, 106] width 161 height 34
click at [992, 101] on button "Sök" at bounding box center [989, 106] width 53 height 34
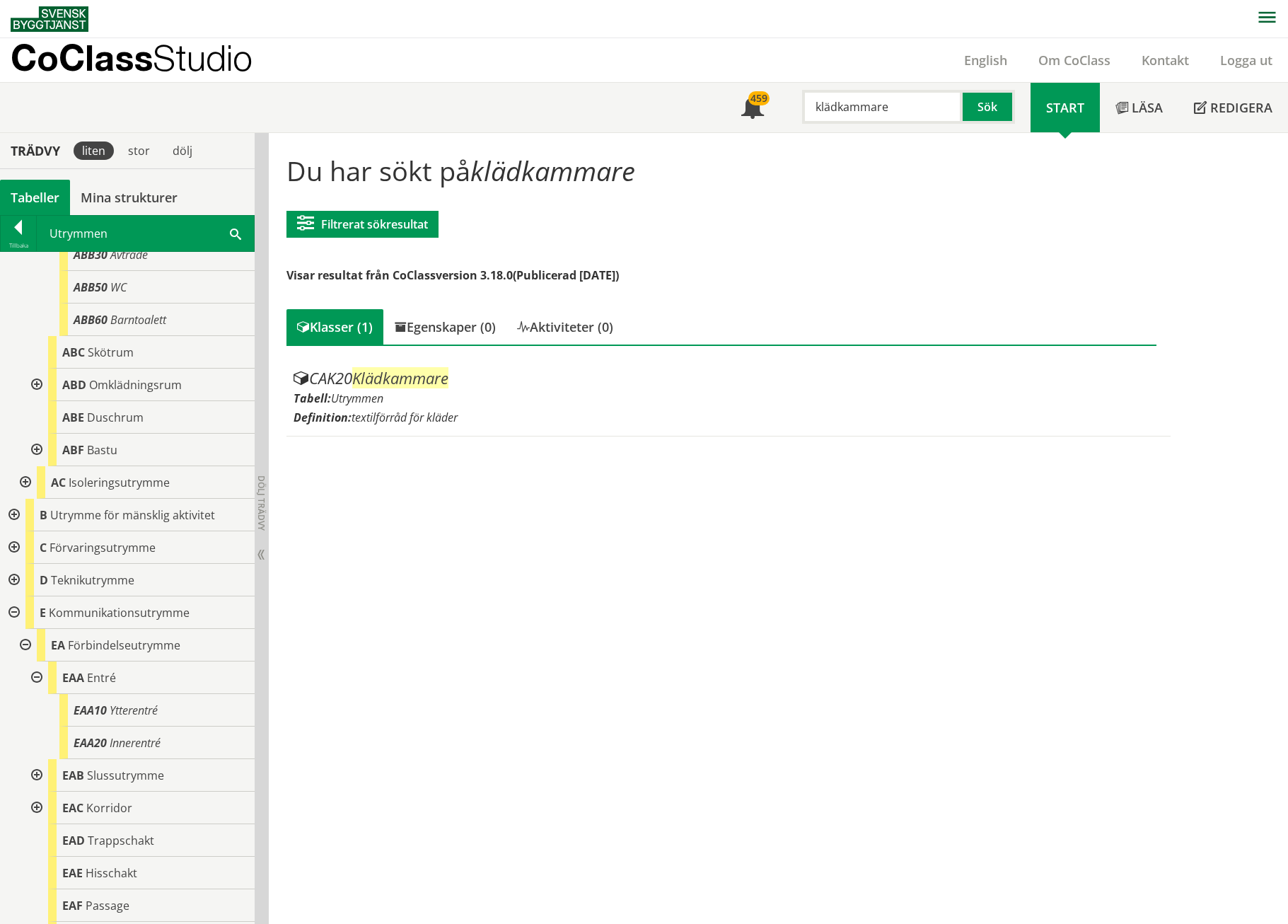
scroll to position [791, 0]
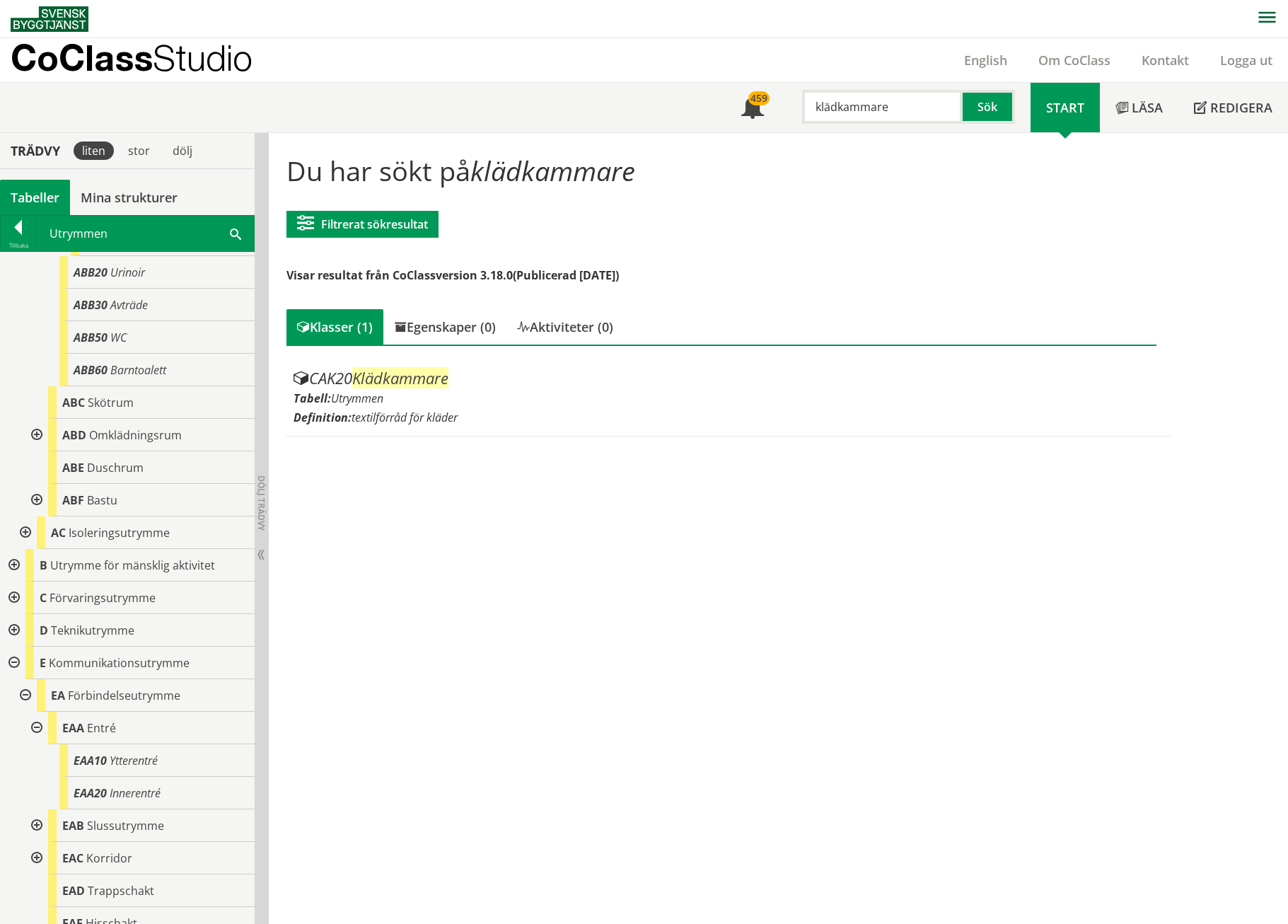
click at [12, 597] on div at bounding box center [13, 662] width 25 height 32
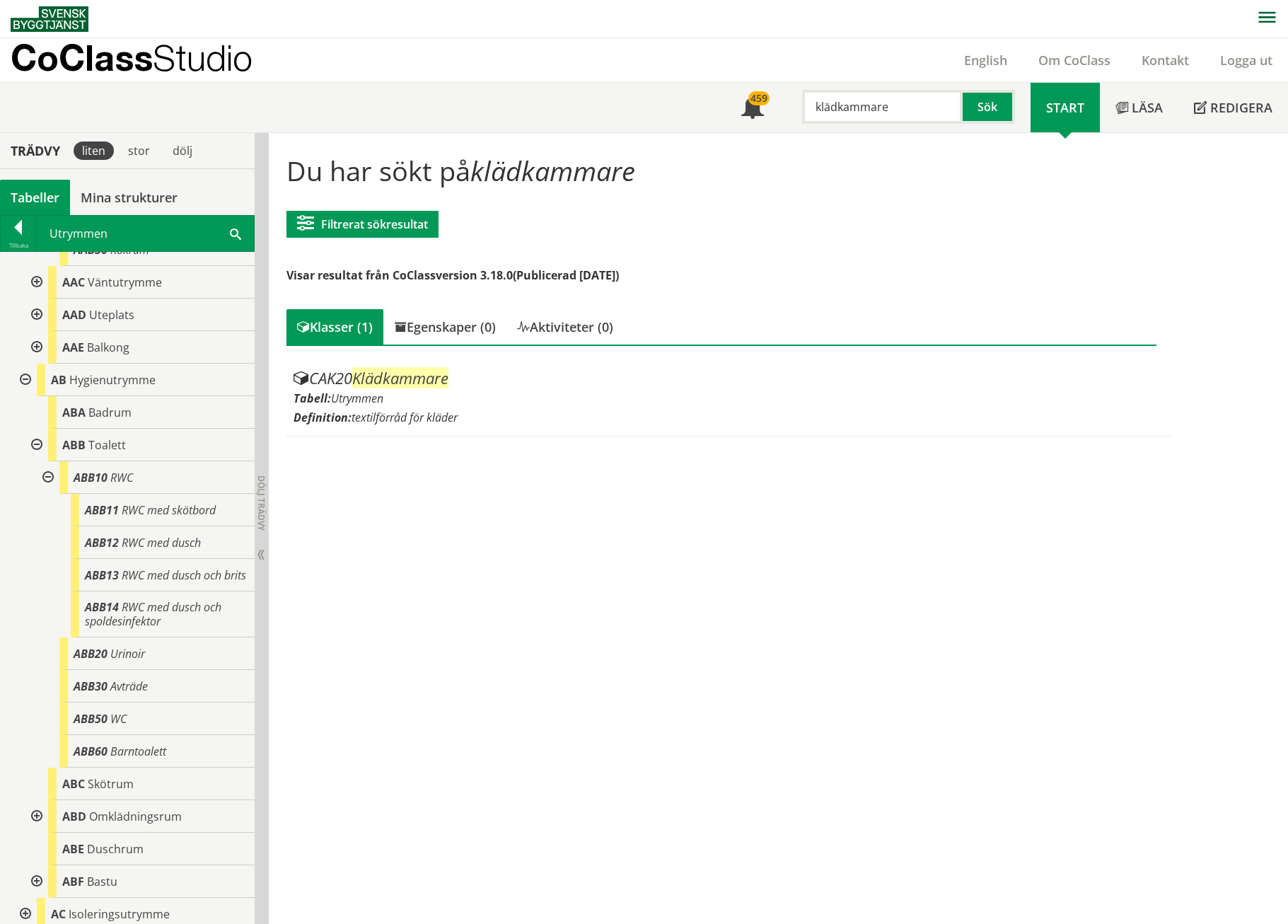
scroll to position [368, 0]
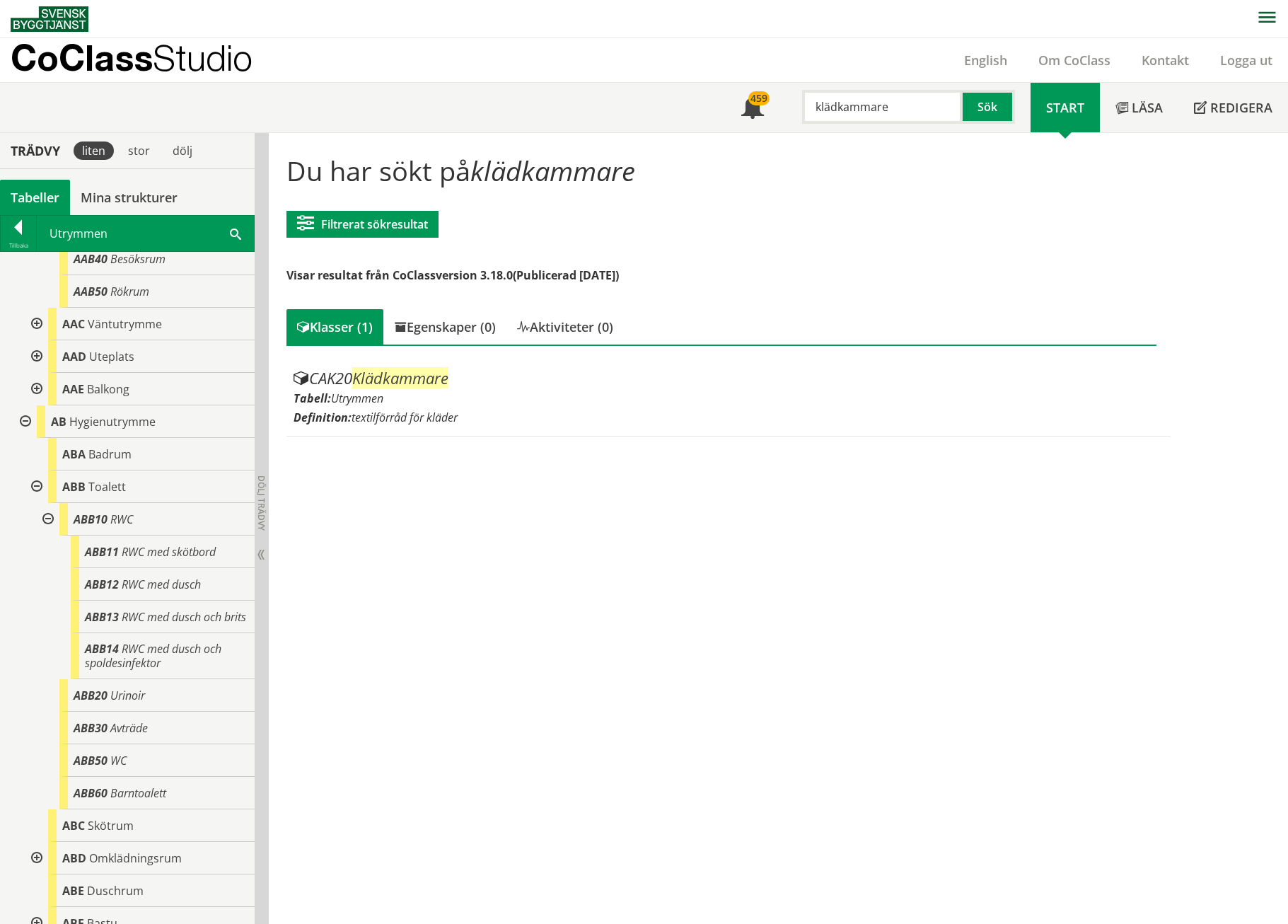
click at [35, 481] on div at bounding box center [35, 486] width 25 height 32
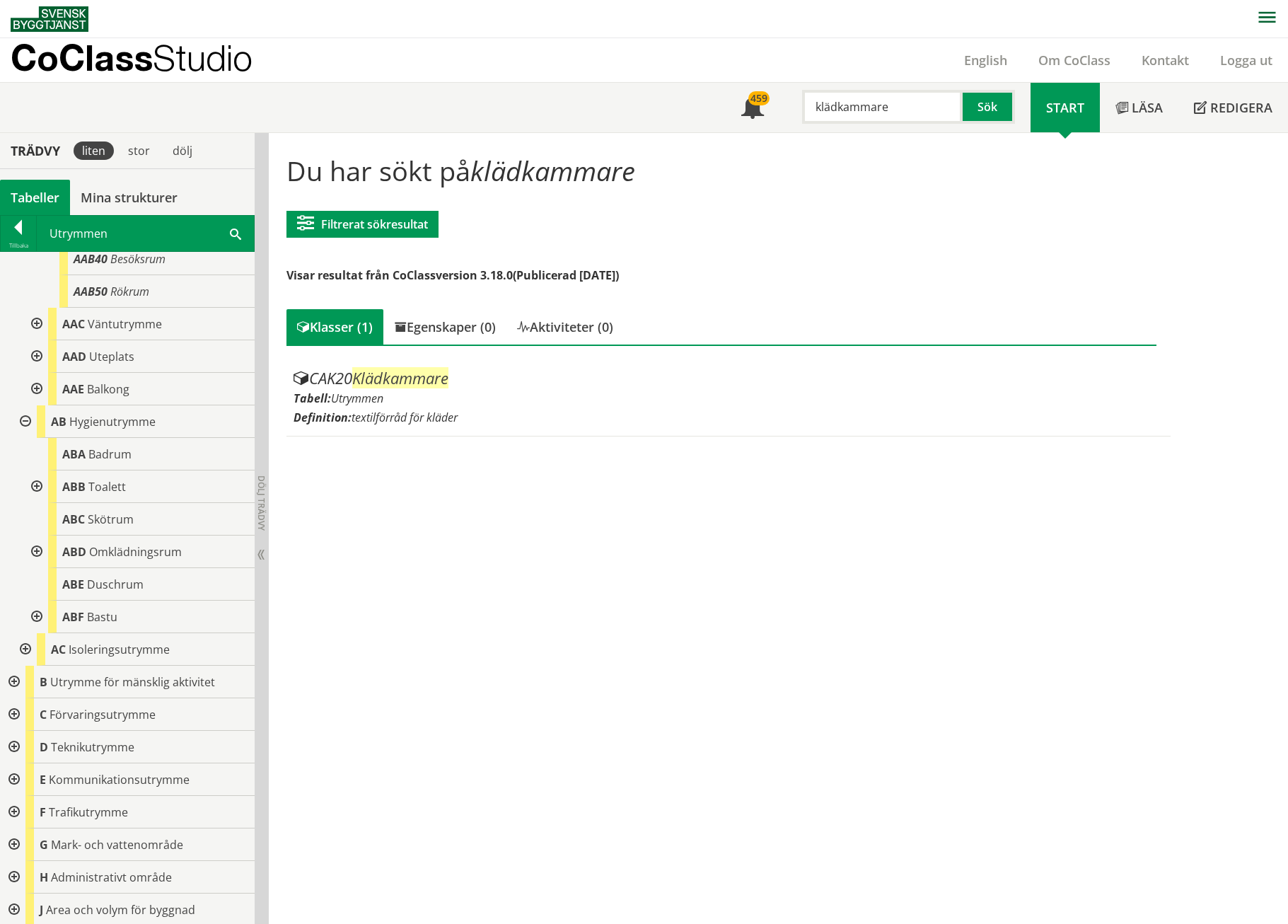
click at [19, 597] on div at bounding box center [13, 714] width 25 height 32
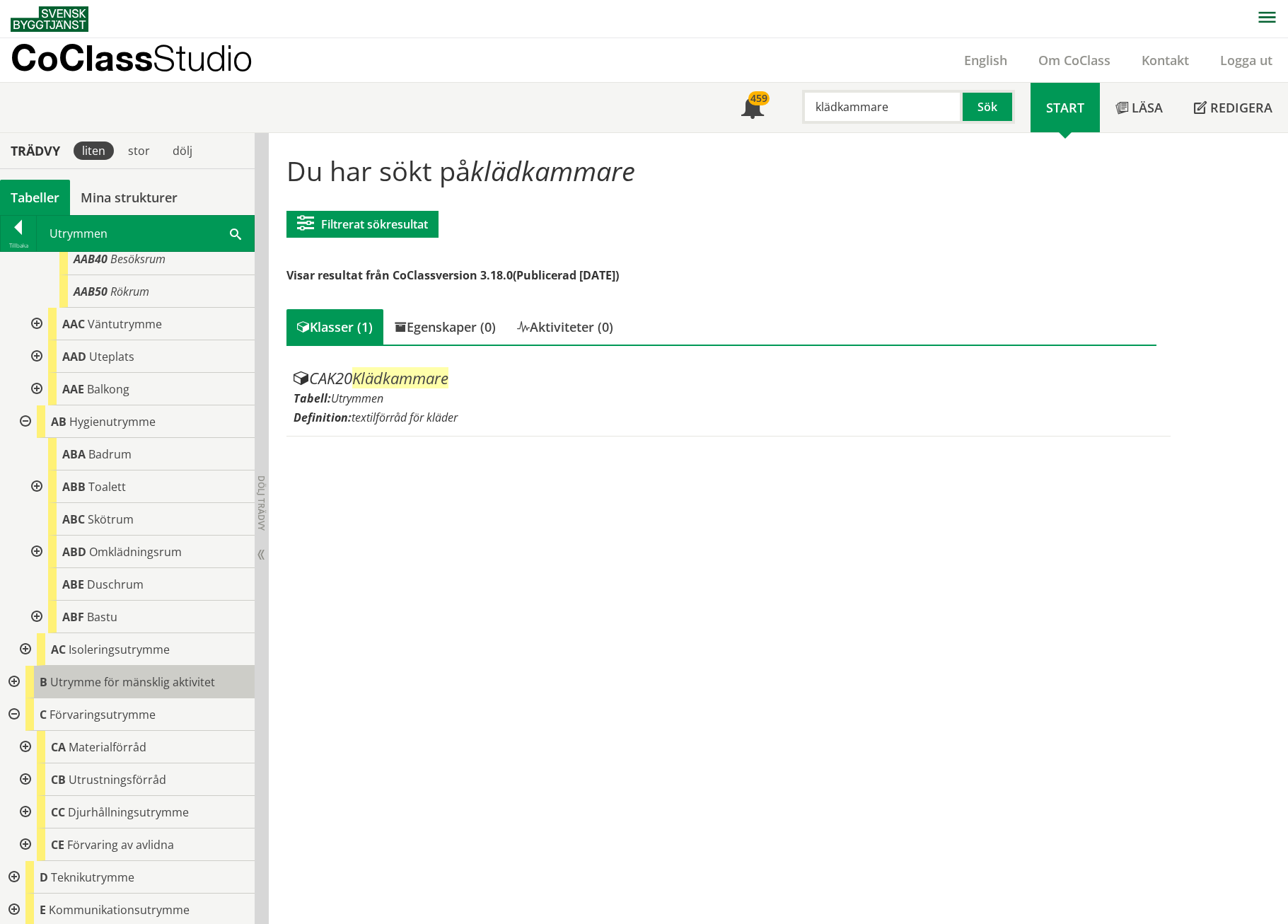
scroll to position [566, 0]
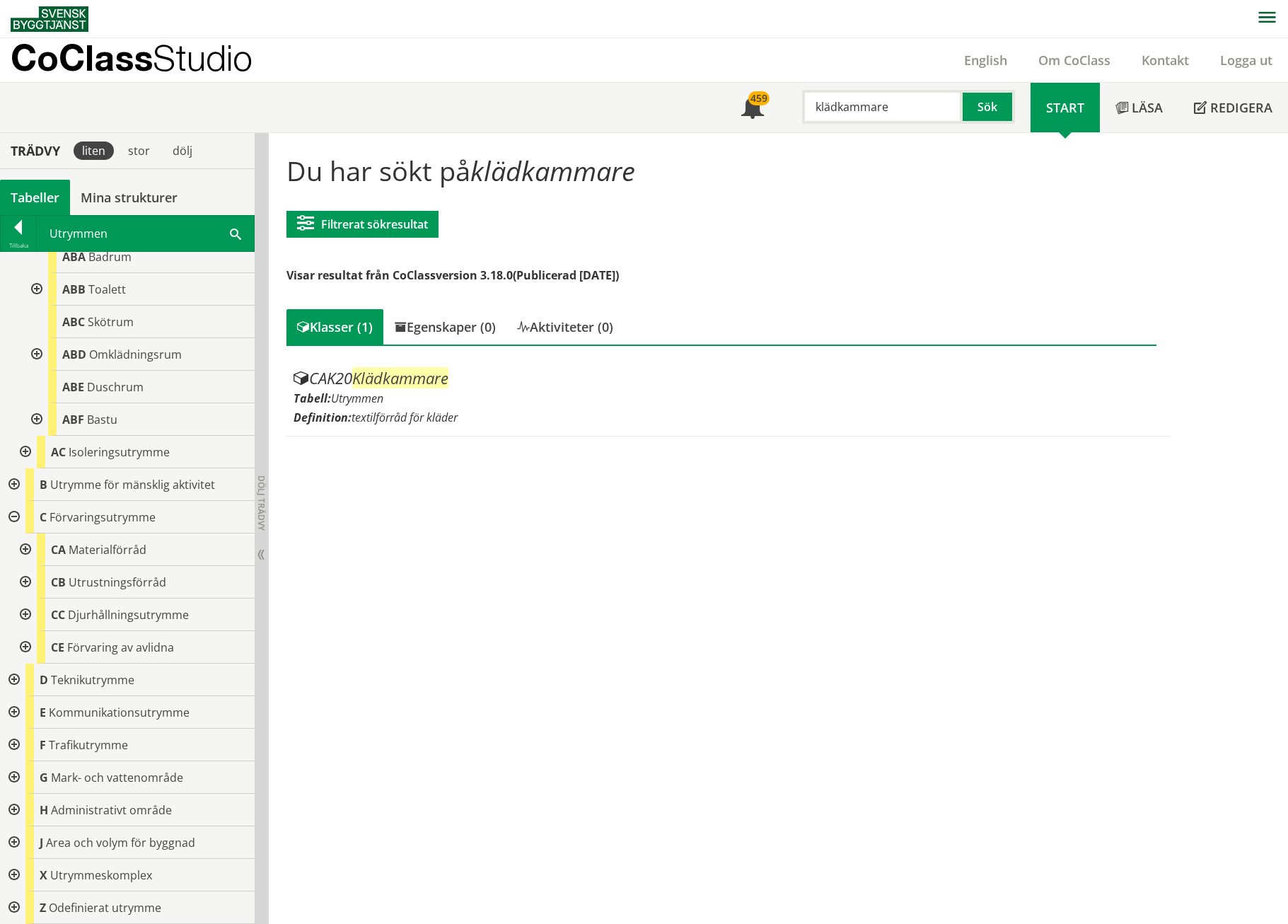
click at [24, 550] on div at bounding box center [24, 549] width 25 height 32
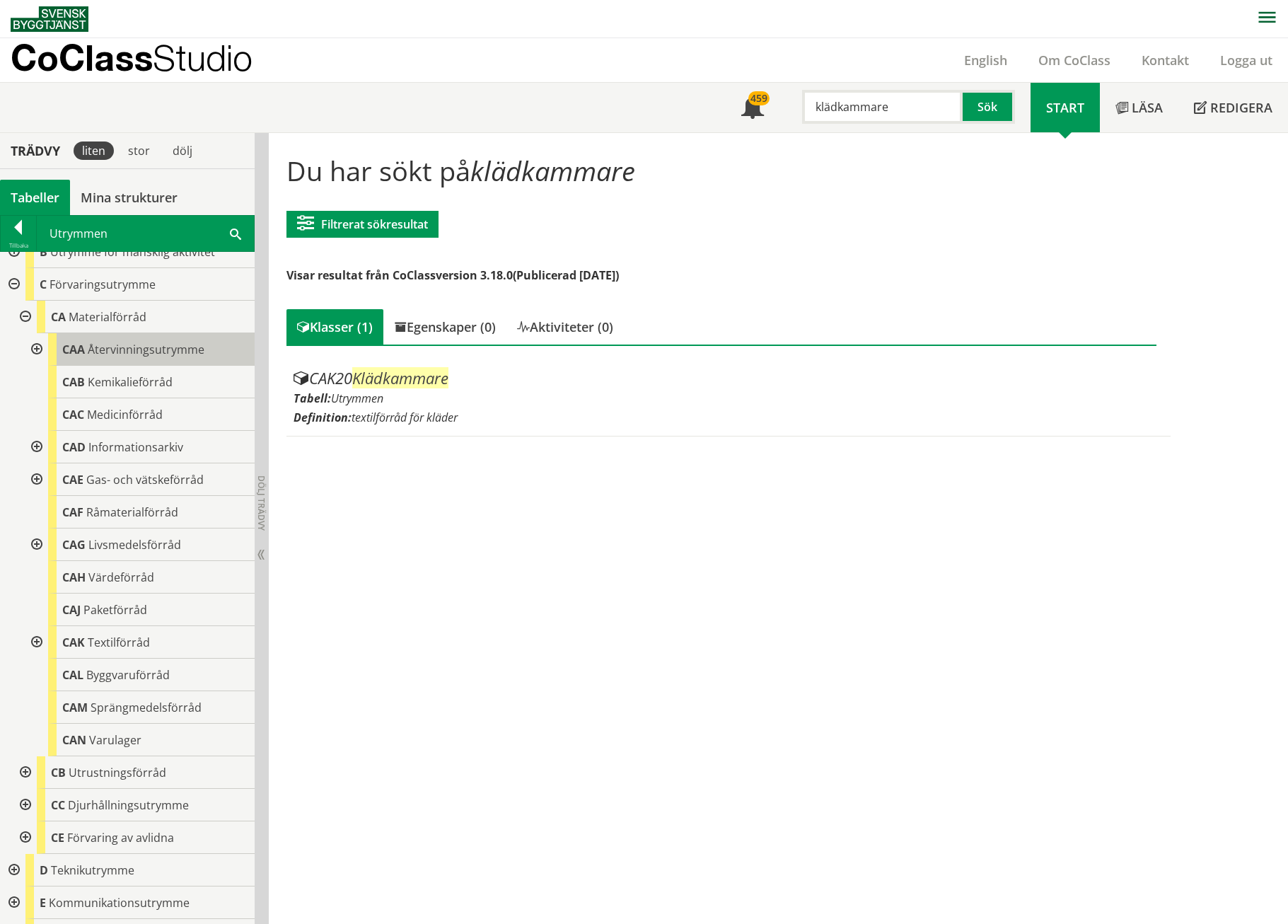
scroll to position [845, 0]
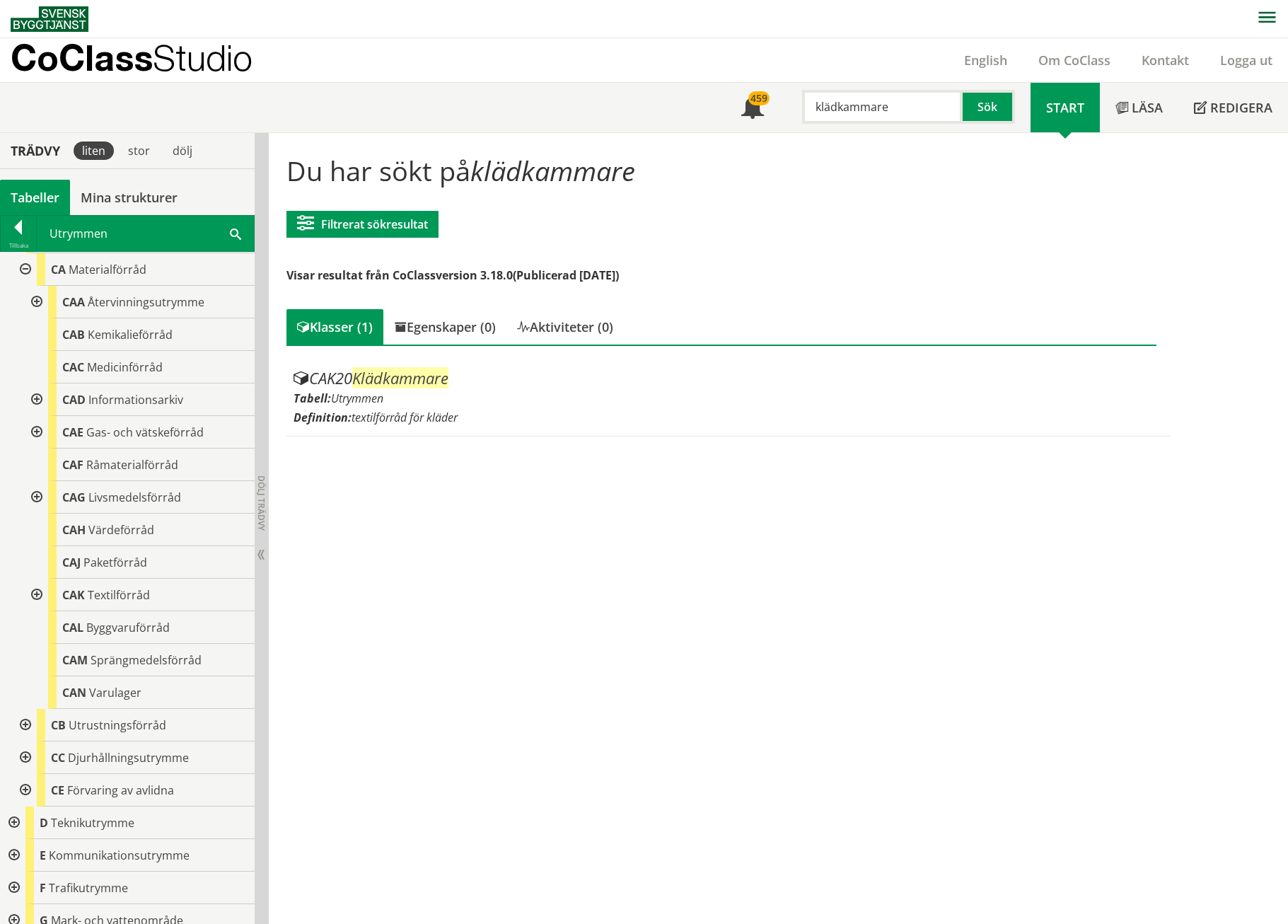
click at [38, 592] on div at bounding box center [35, 594] width 25 height 32
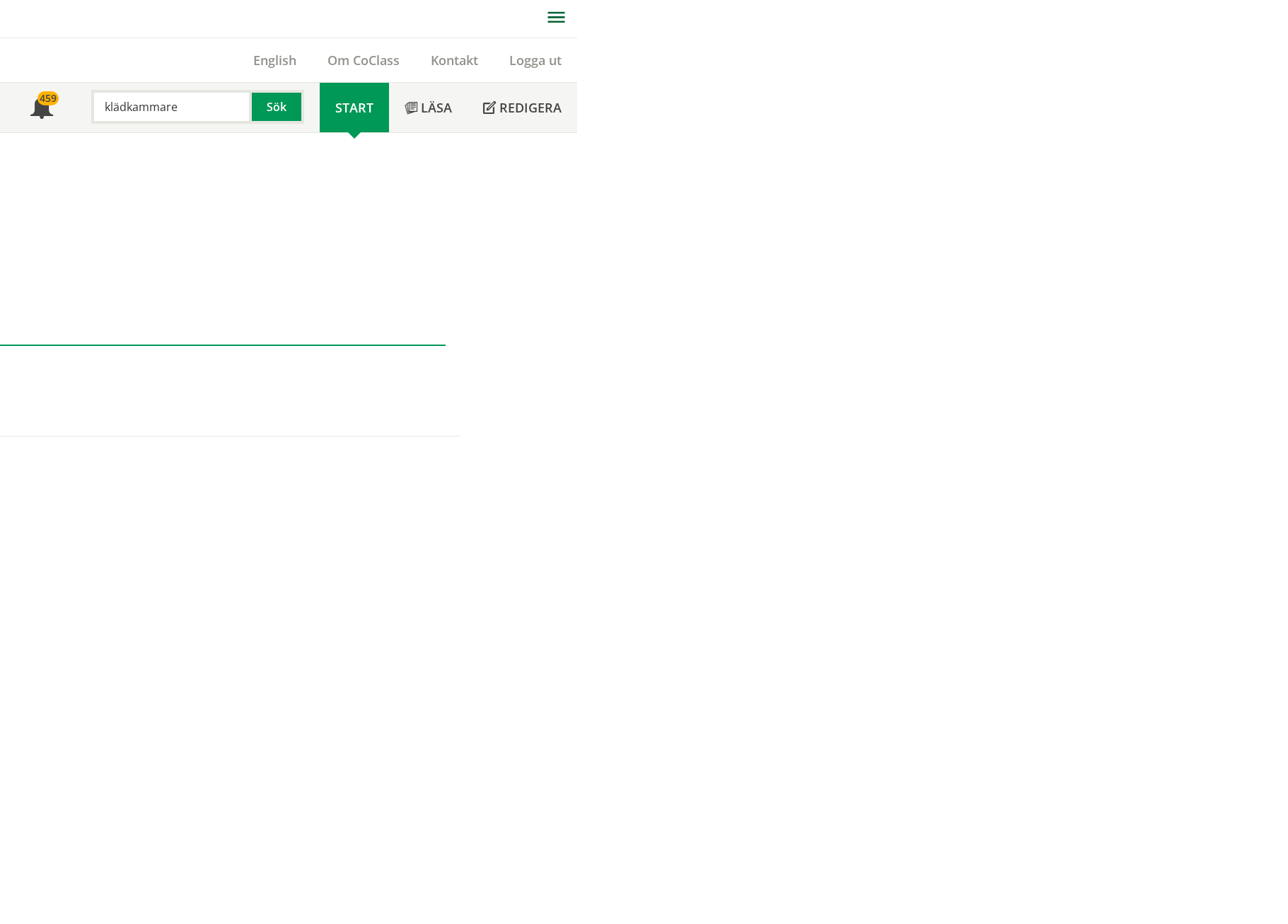
scroll to position [0, 0]
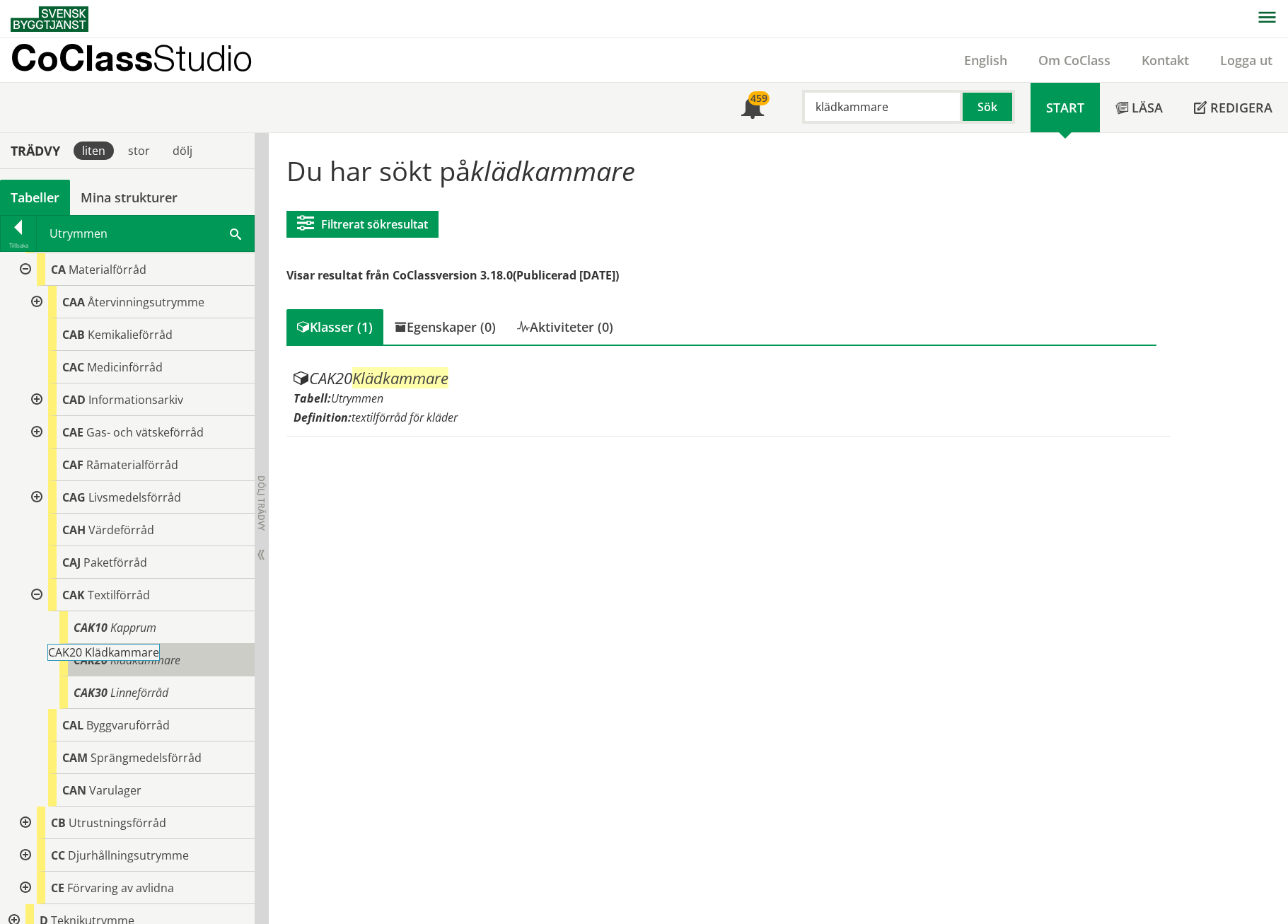
drag, startPoint x: 143, startPoint y: 661, endPoint x: 157, endPoint y: 661, distance: 14.0
click at [157, 597] on span "Klädkammare" at bounding box center [145, 660] width 70 height 16
click at [123, 597] on span "Klädkammare" at bounding box center [145, 660] width 70 height 16
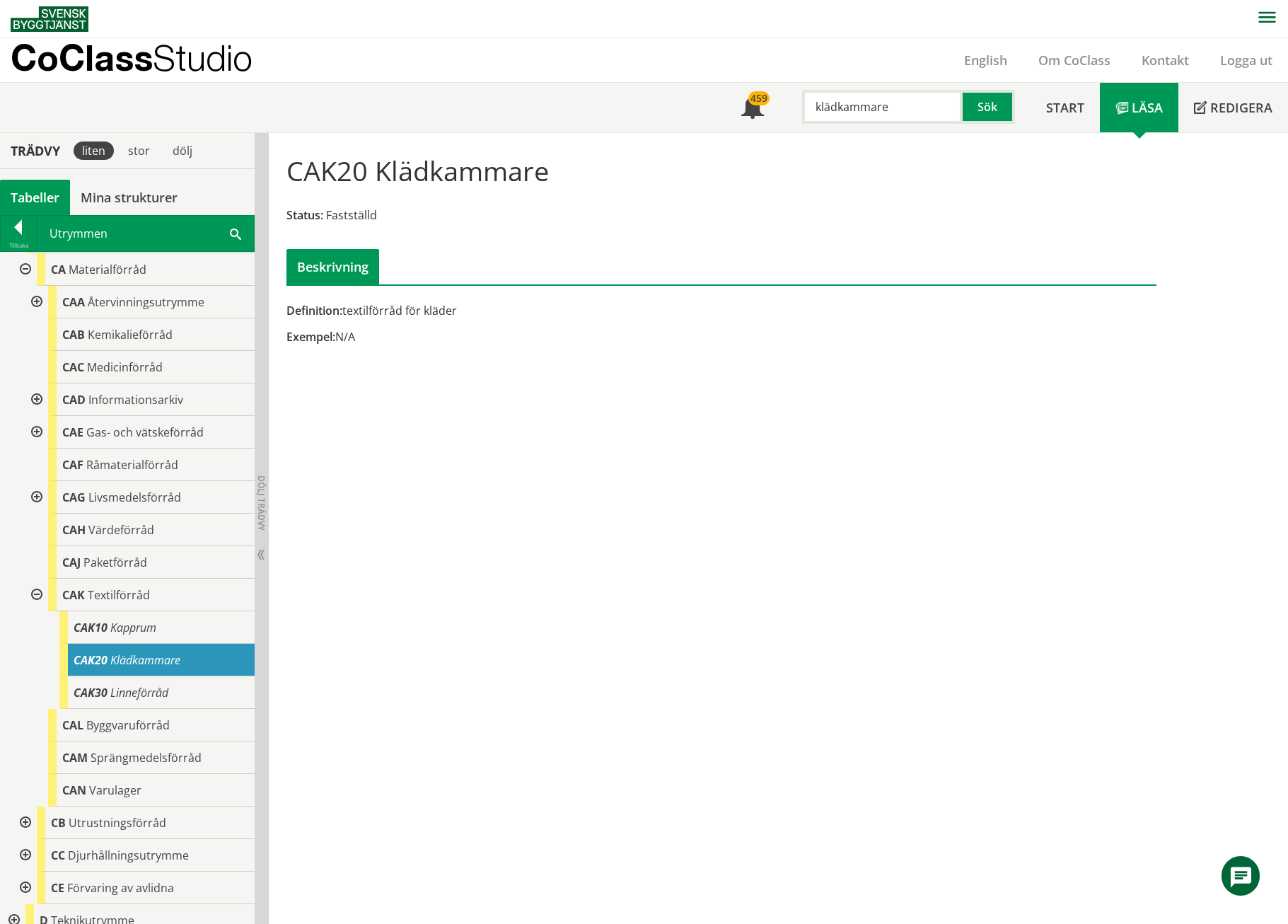
click at [849, 96] on input "klädkammare" at bounding box center [882, 106] width 161 height 34
click at [837, 132] on div "storkök" at bounding box center [875, 136] width 157 height 21
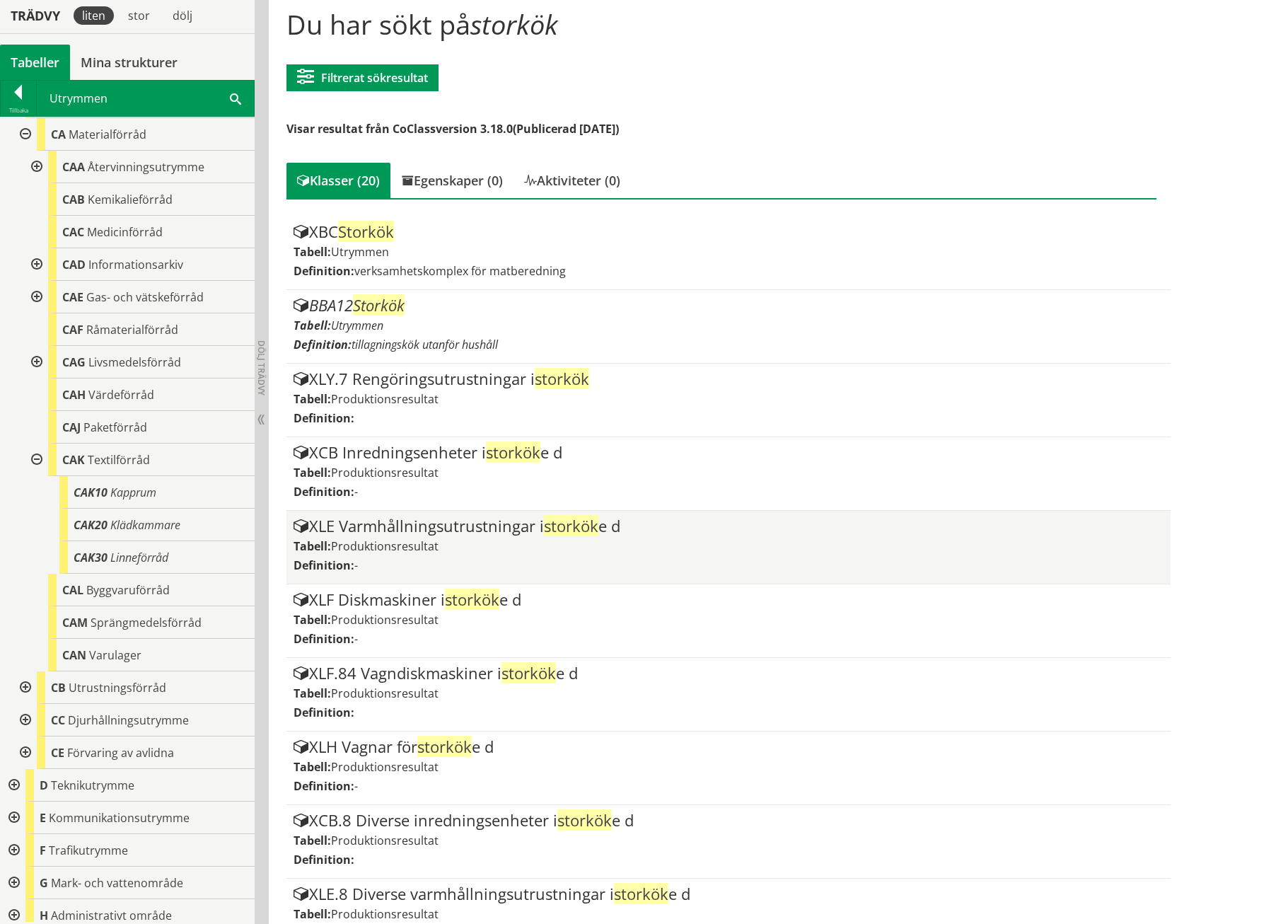
scroll to position [144, 0]
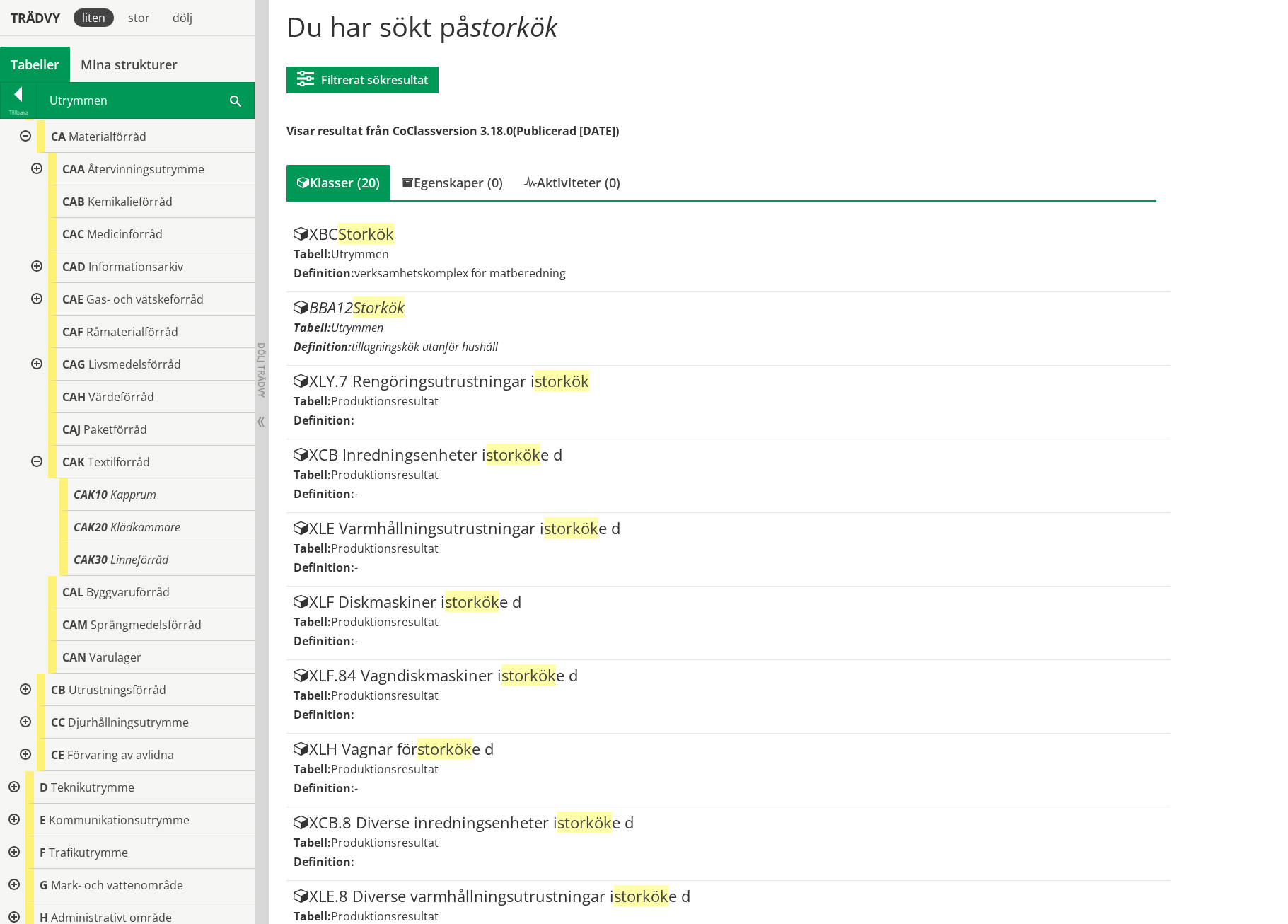
click at [38, 461] on div at bounding box center [35, 462] width 25 height 32
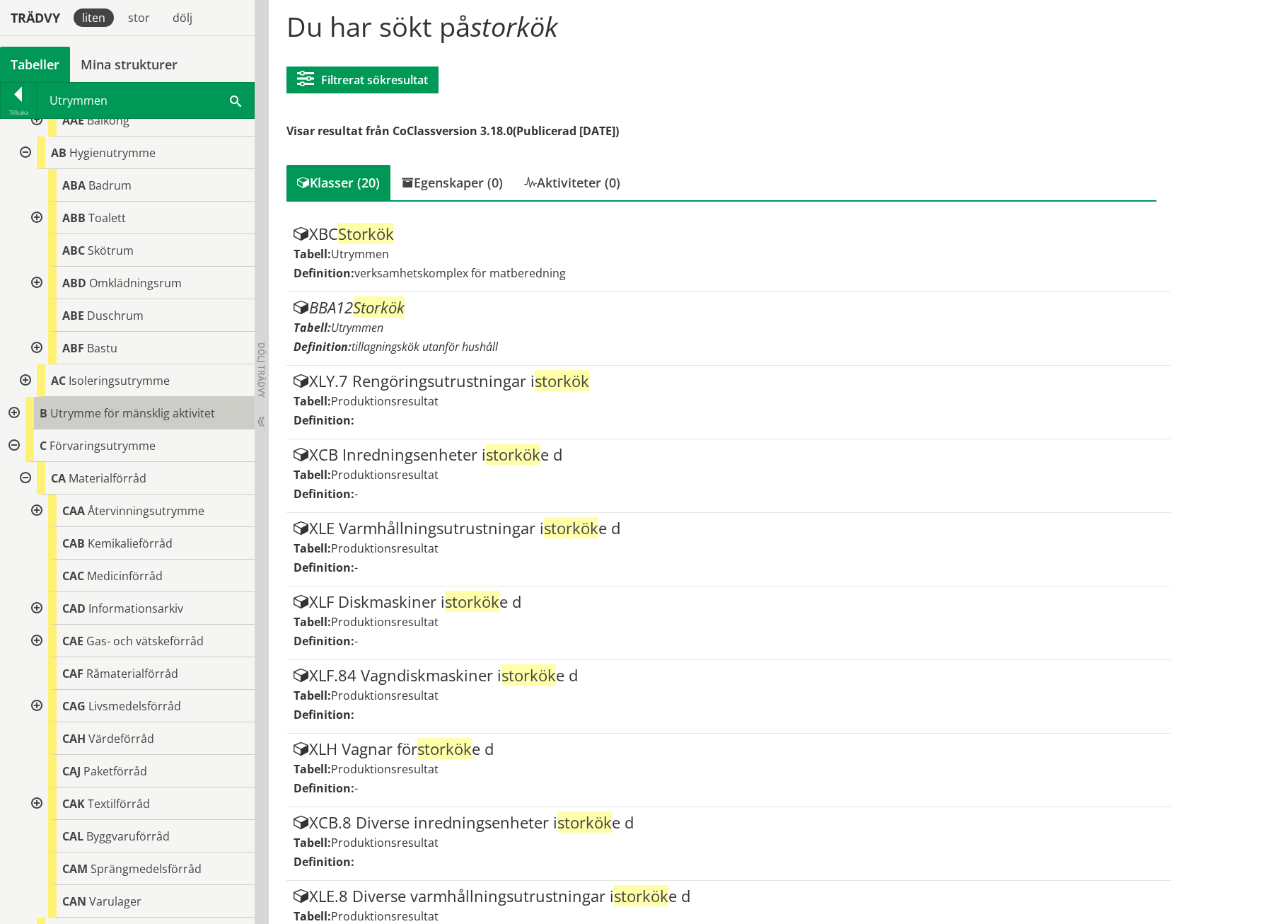
scroll to position [472, 0]
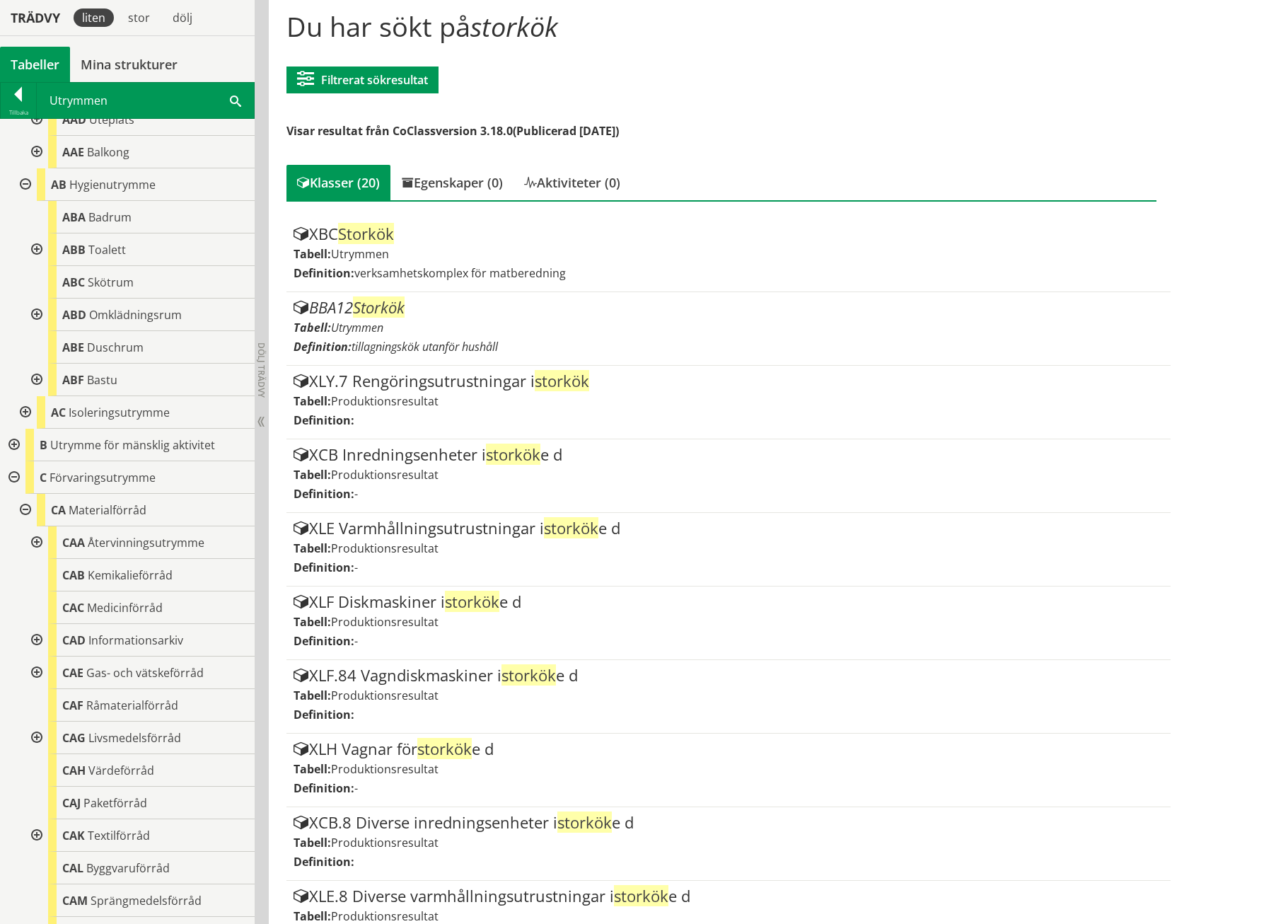
click at [15, 474] on div at bounding box center [13, 477] width 25 height 32
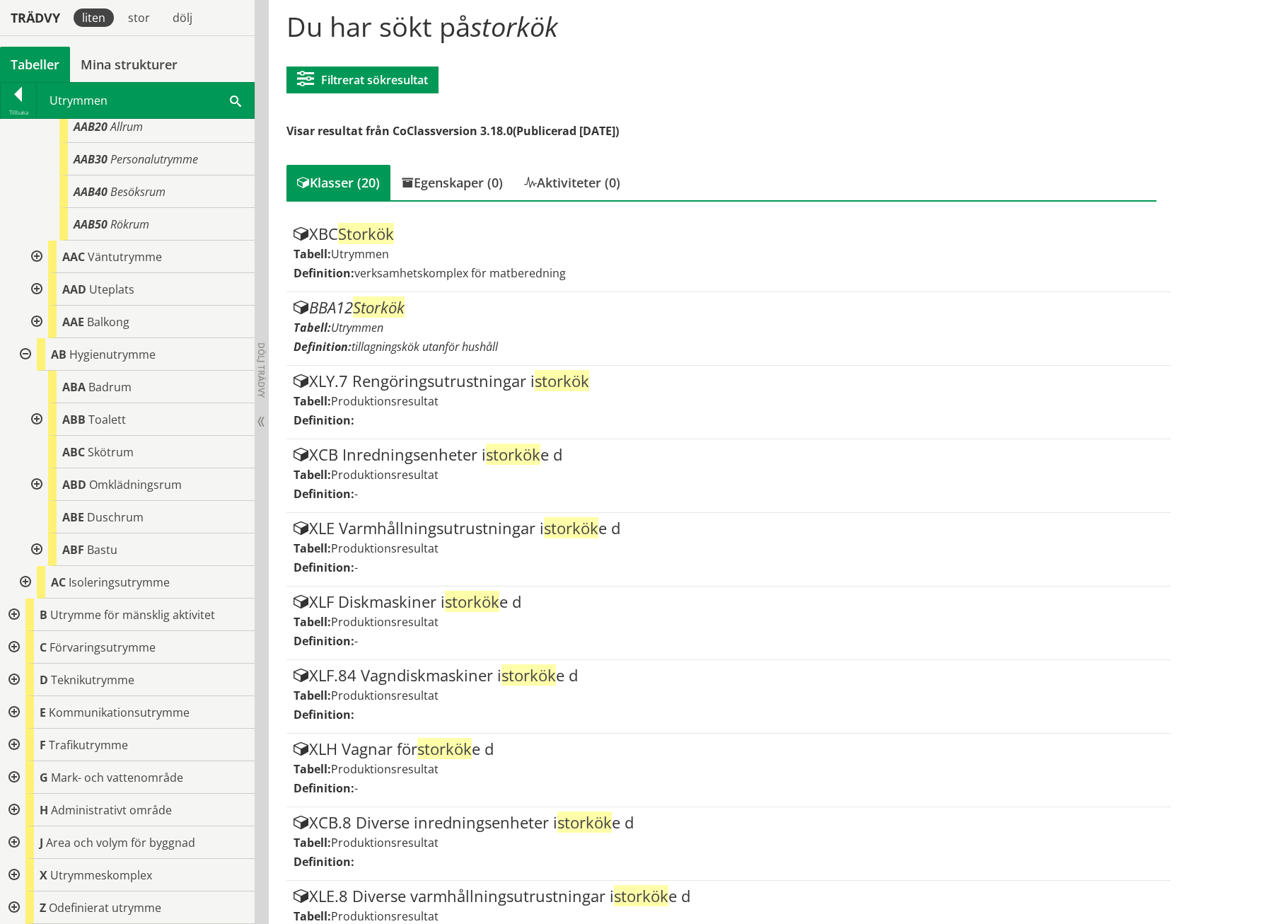
scroll to position [302, 0]
click at [19, 597] on div at bounding box center [13, 614] width 25 height 32
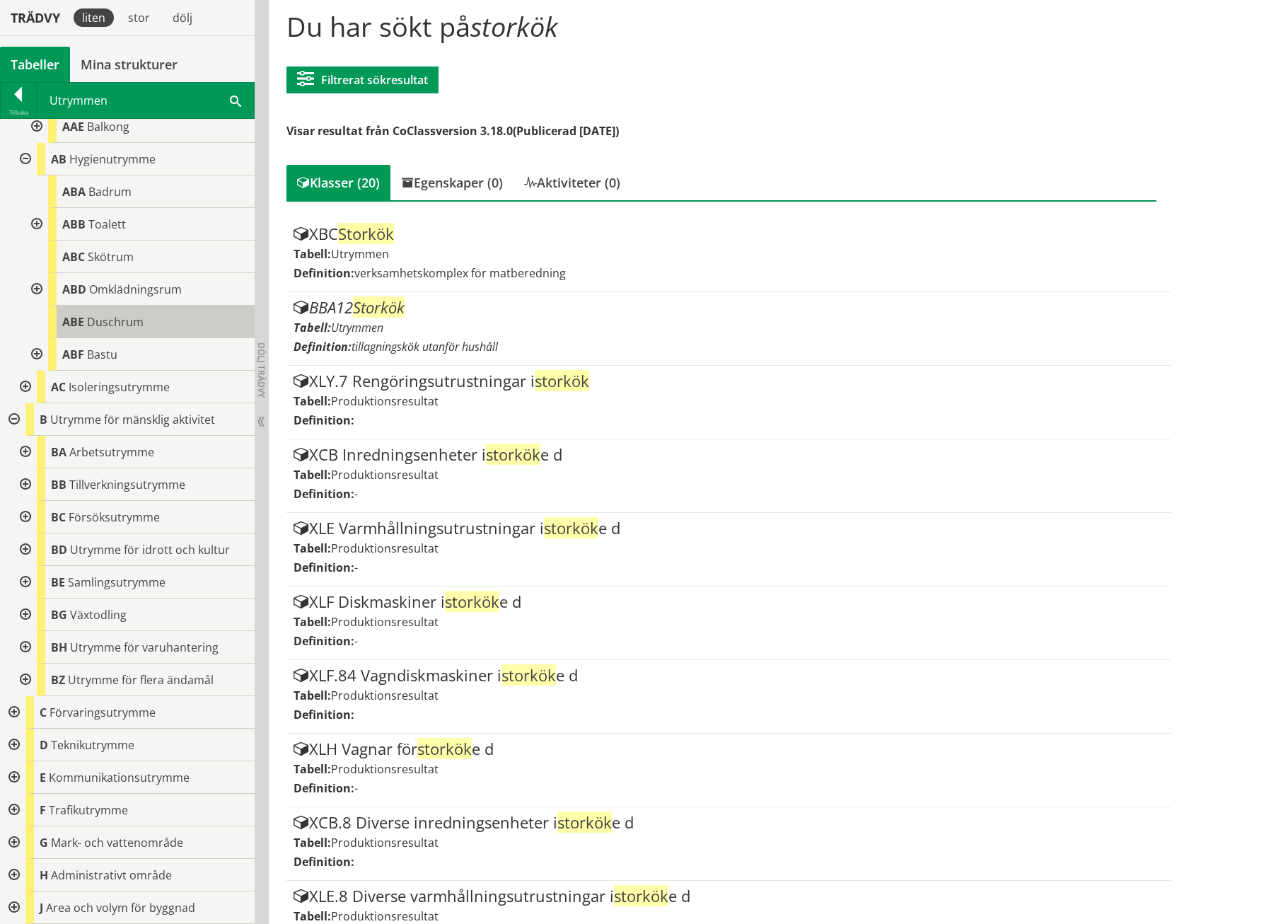
scroll to position [563, 0]
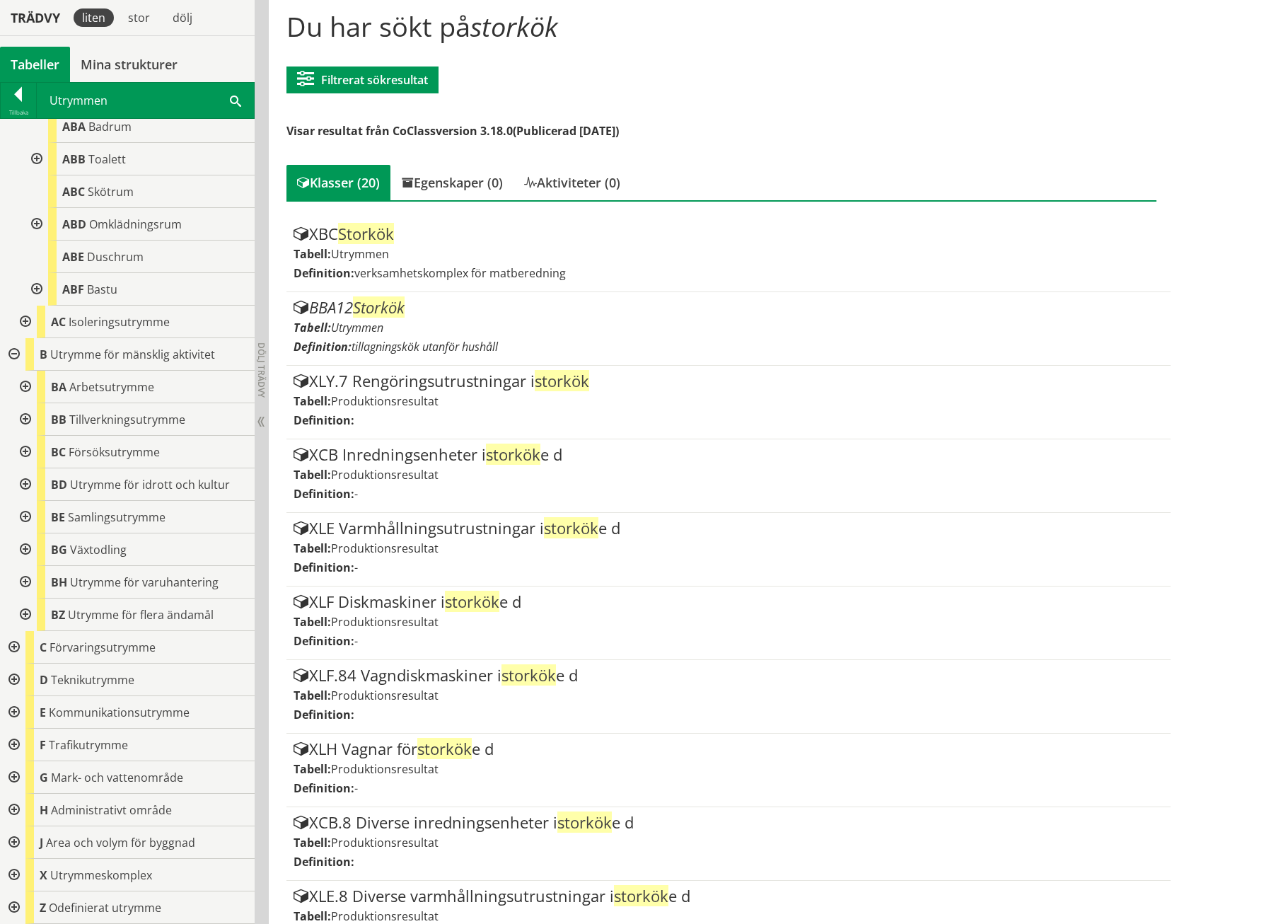
click at [19, 422] on div at bounding box center [24, 419] width 25 height 32
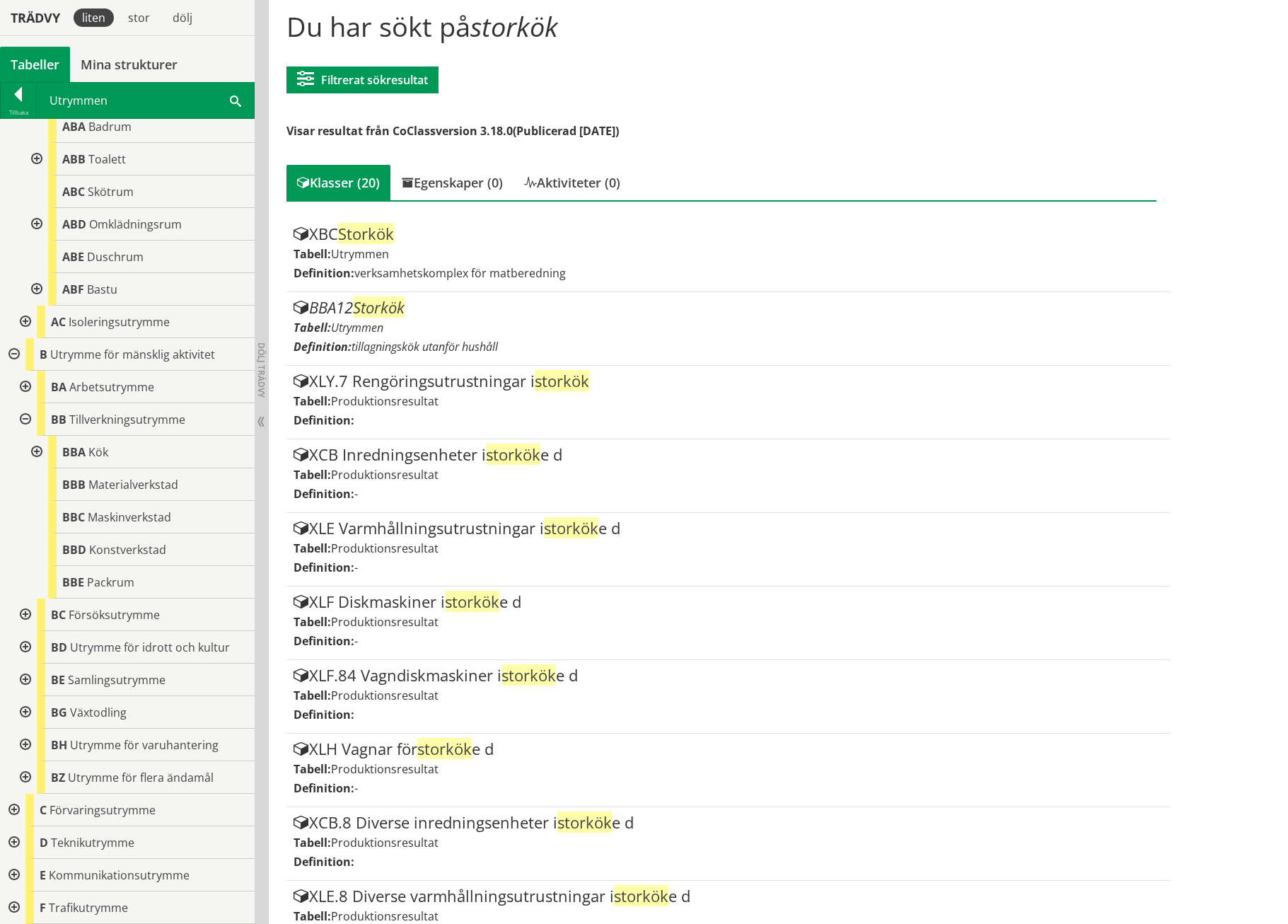
click at [36, 452] on div at bounding box center [35, 452] width 25 height 32
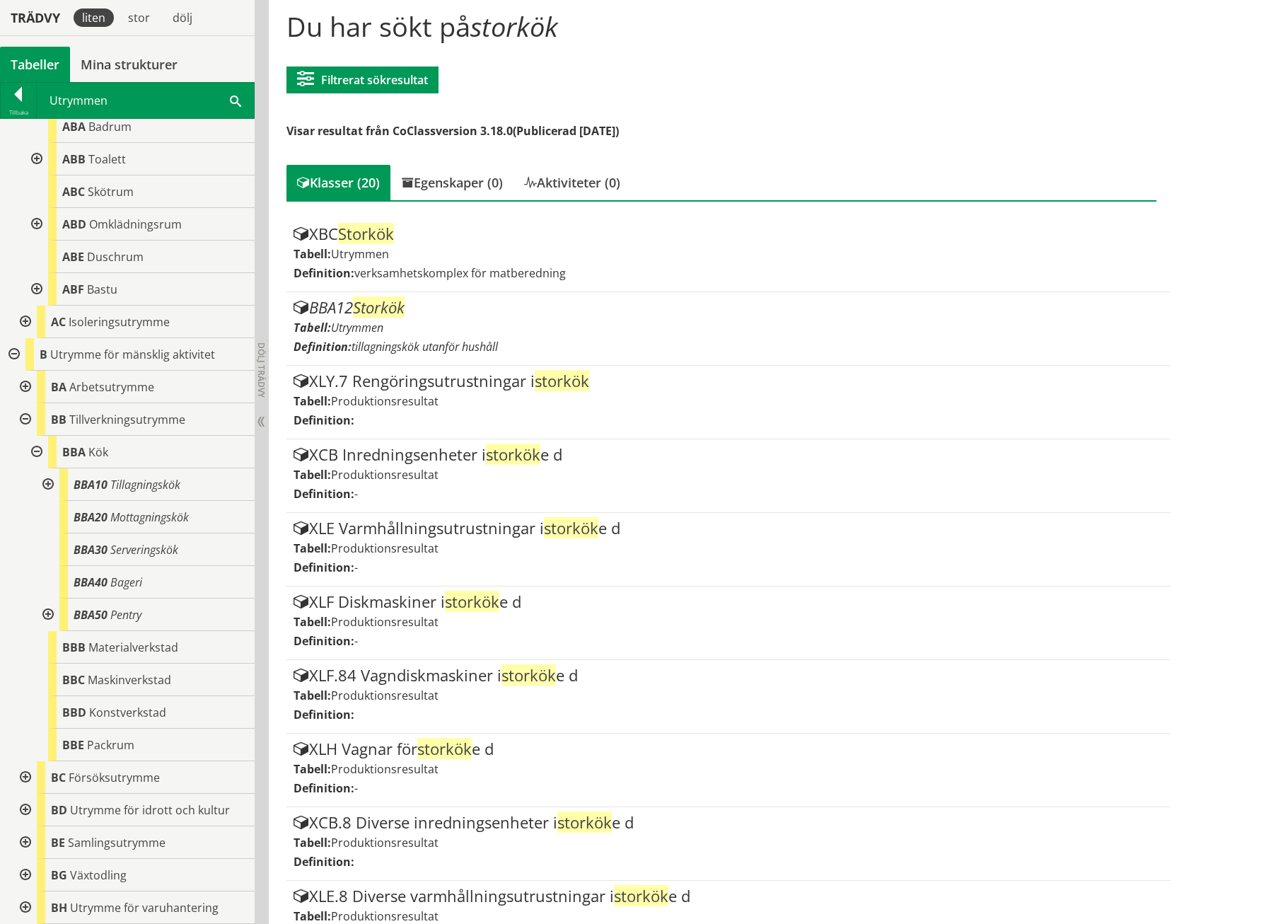
click at [43, 481] on div at bounding box center [47, 484] width 25 height 32
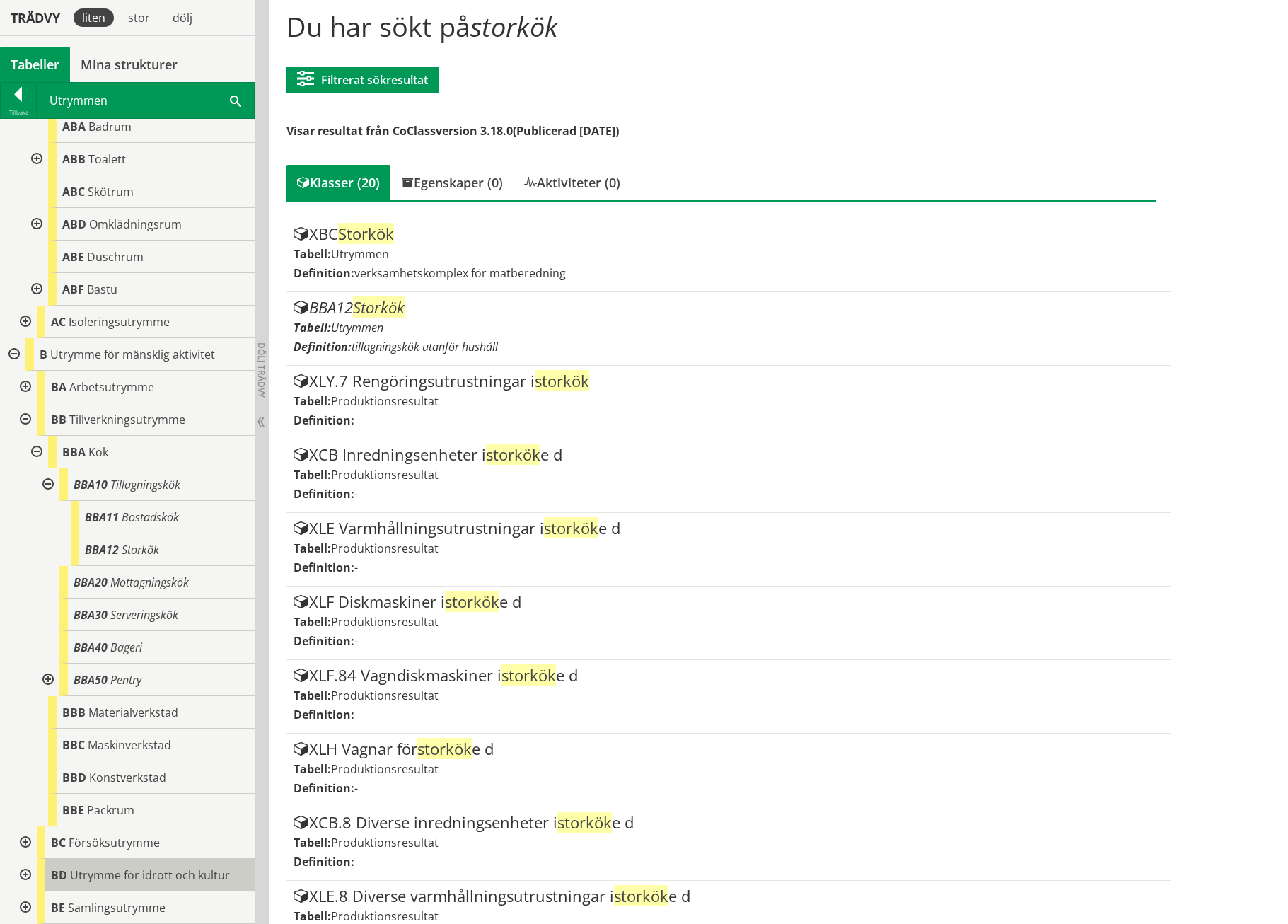
scroll to position [953, 0]
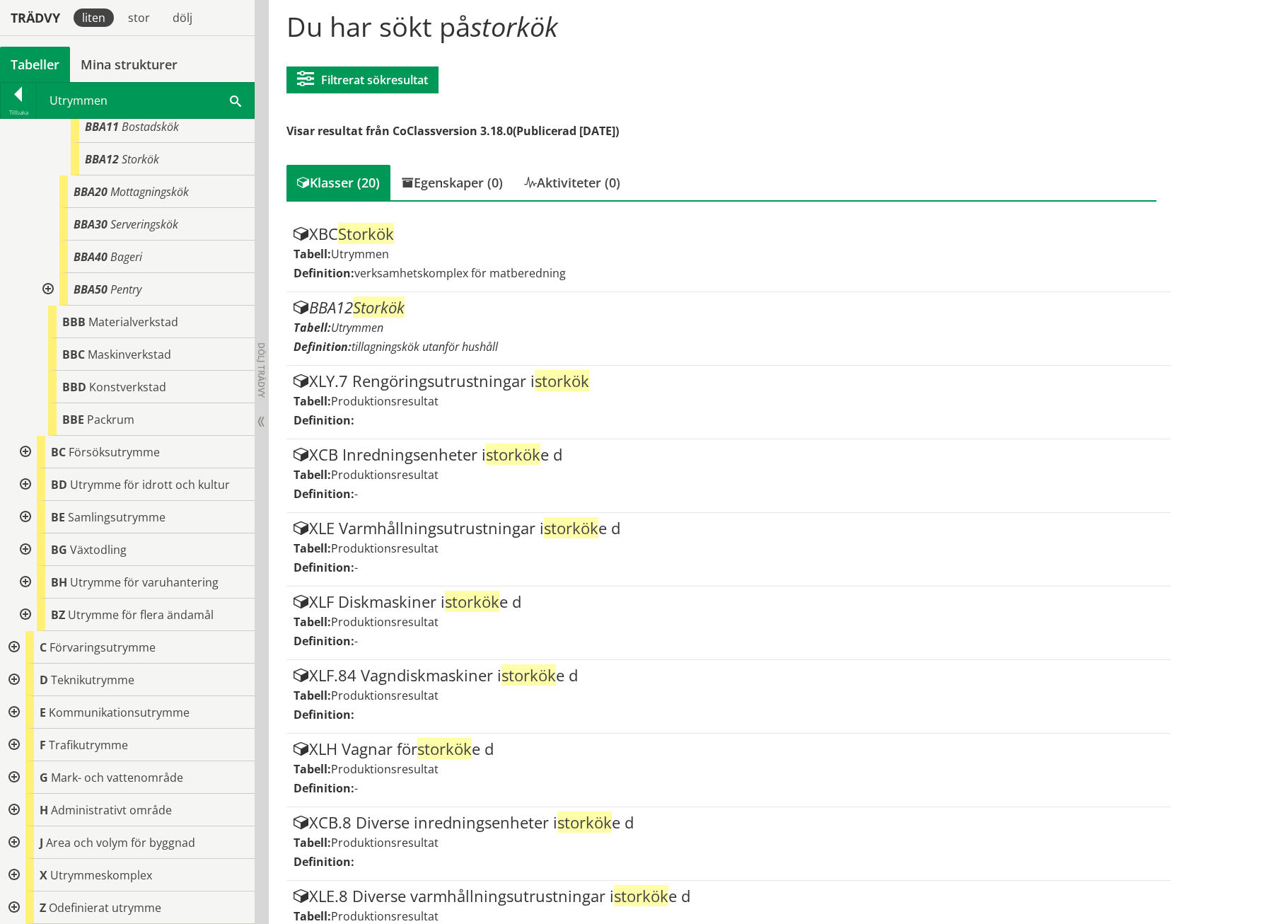
click at [12, 597] on div at bounding box center [13, 874] width 25 height 32
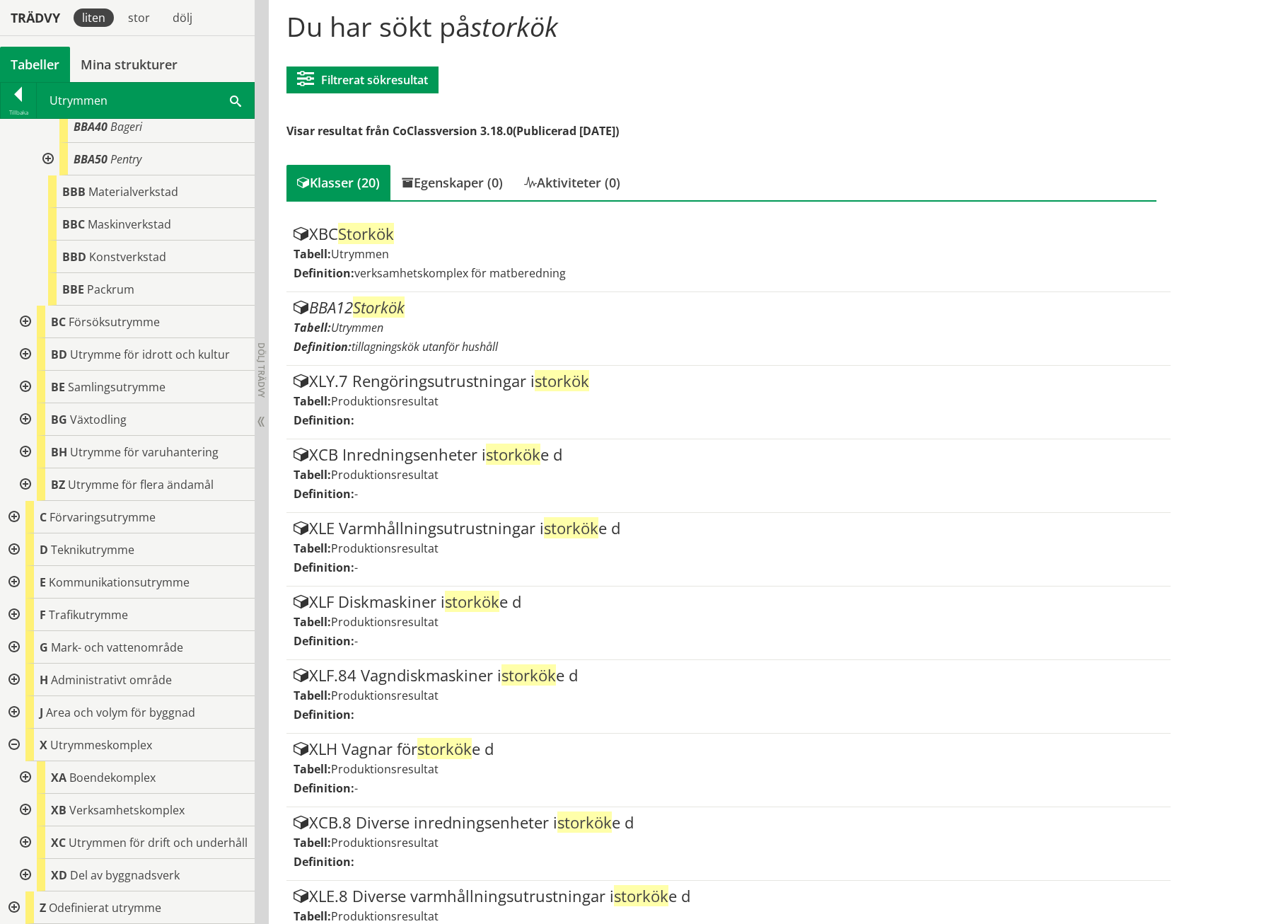
click at [25, 597] on div at bounding box center [24, 809] width 25 height 32
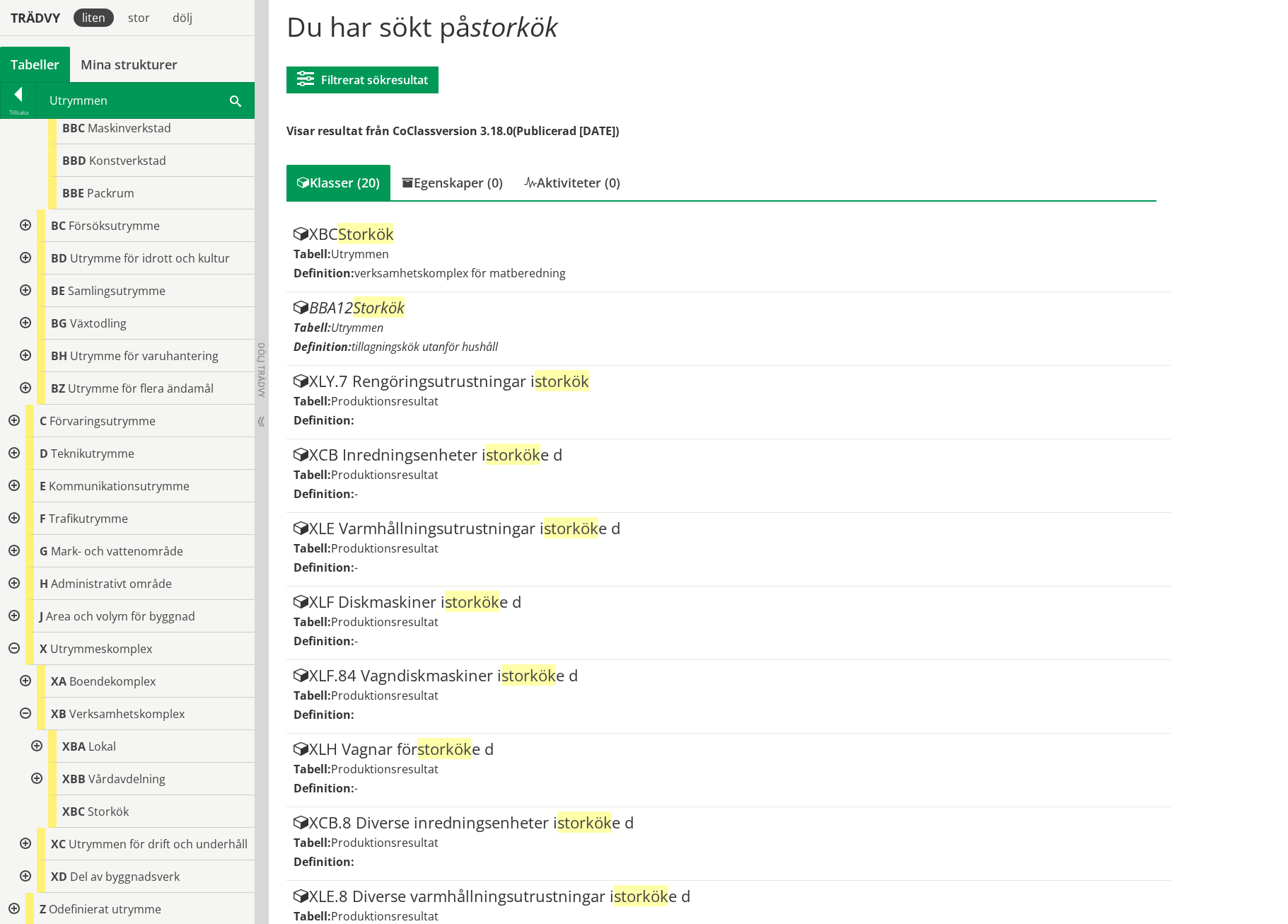
scroll to position [1181, 0]
click at [112, 597] on span "Storkök" at bounding box center [108, 810] width 41 height 16
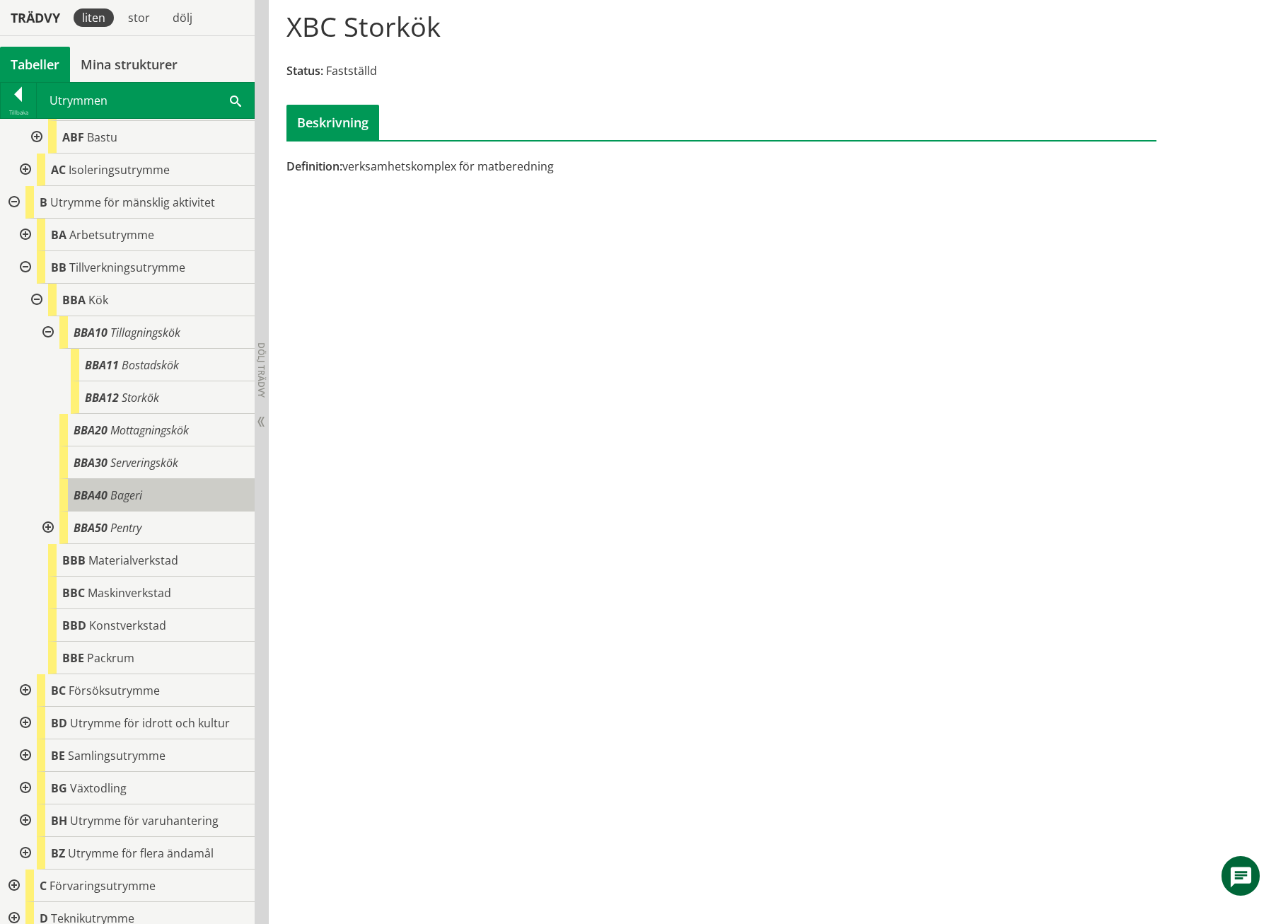
scroll to position [714, 0]
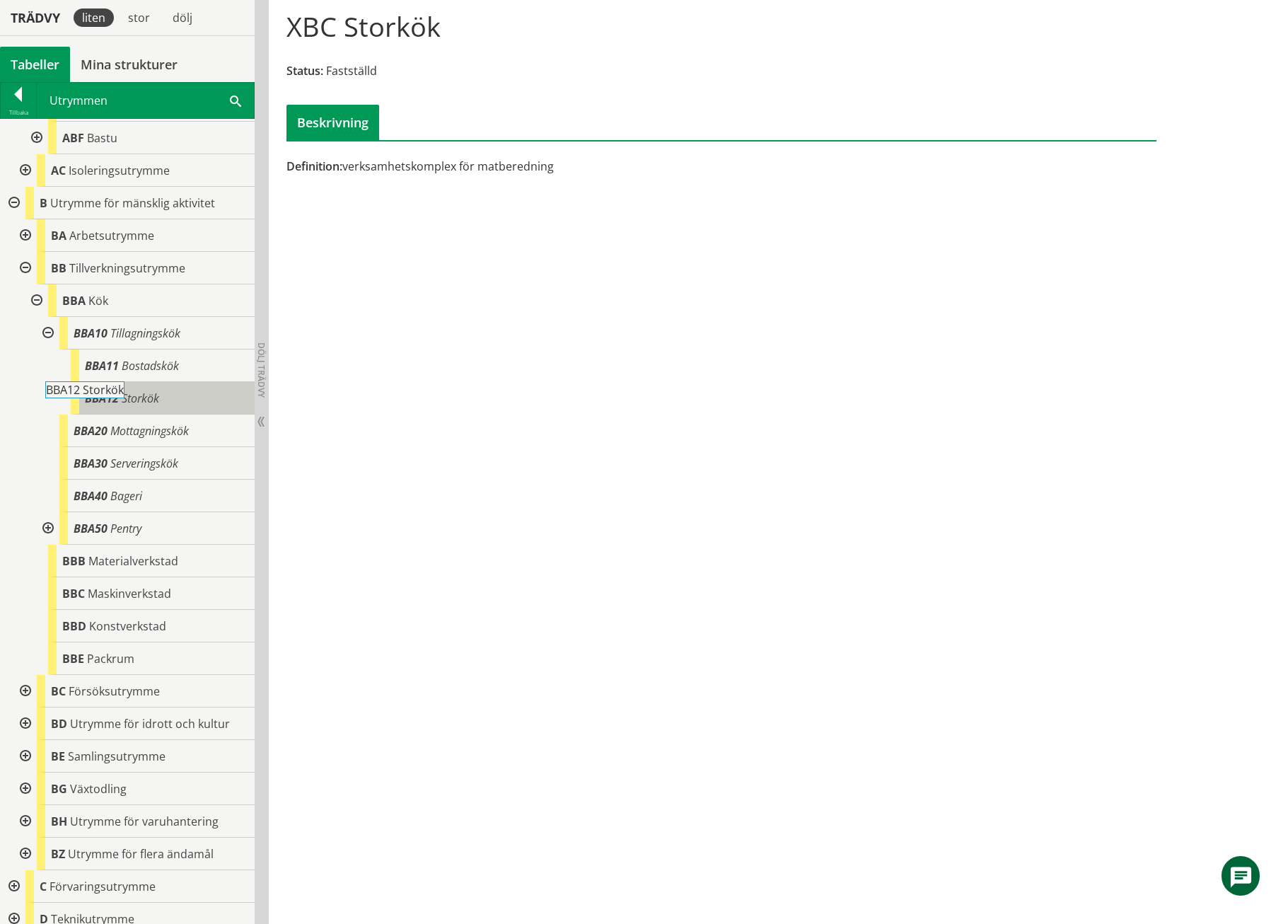
click at [143, 392] on span "Storkök" at bounding box center [140, 398] width 38 height 16
click at [127, 401] on span "Storkök" at bounding box center [140, 398] width 38 height 16
click at [46, 527] on div at bounding box center [47, 528] width 25 height 32
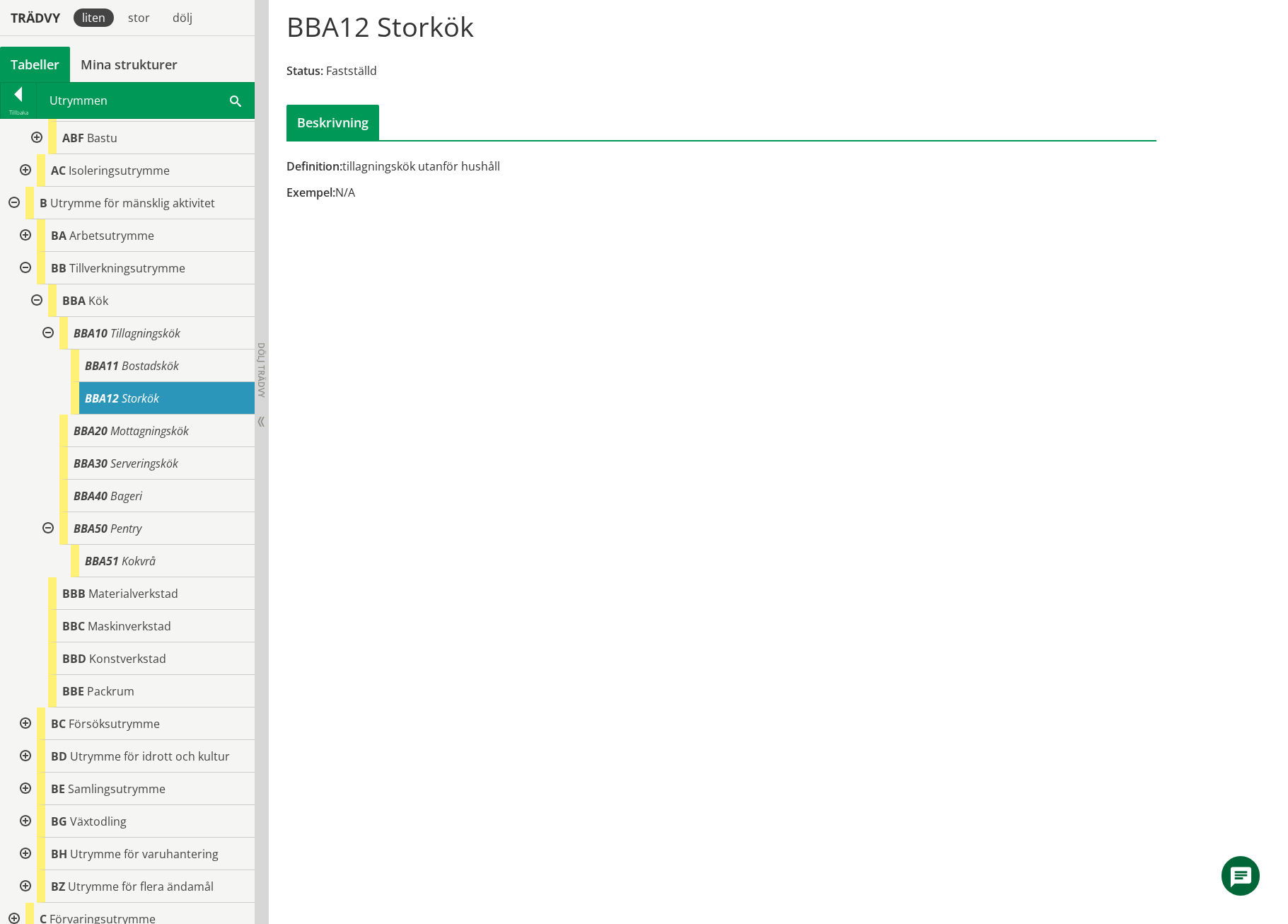
click at [46, 527] on div at bounding box center [47, 528] width 25 height 32
drag, startPoint x: 100, startPoint y: 397, endPoint x: 129, endPoint y: 416, distance: 34.7
click at [129, 416] on body "AMA AMA Beskrivningsverktyg AMA Funktion BSAB Bygginfo Byggjura Byggkatalogen […" at bounding box center [644, 317] width 1288 height 924
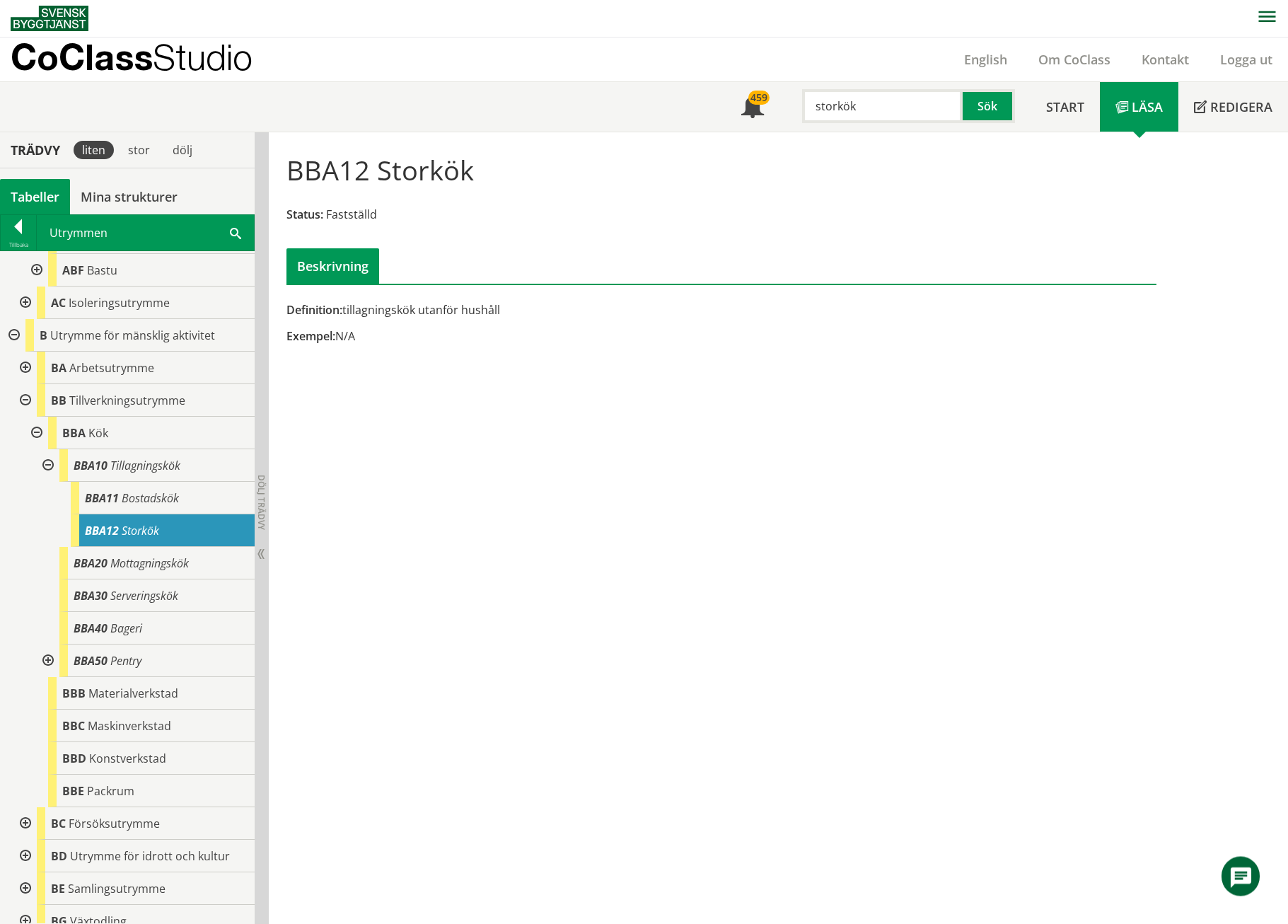
scroll to position [0, 0]
click at [837, 107] on input "storkök" at bounding box center [882, 106] width 161 height 34
click at [851, 129] on div "kylrum med inbyggt kylaggregat" at bounding box center [886, 136] width 177 height 21
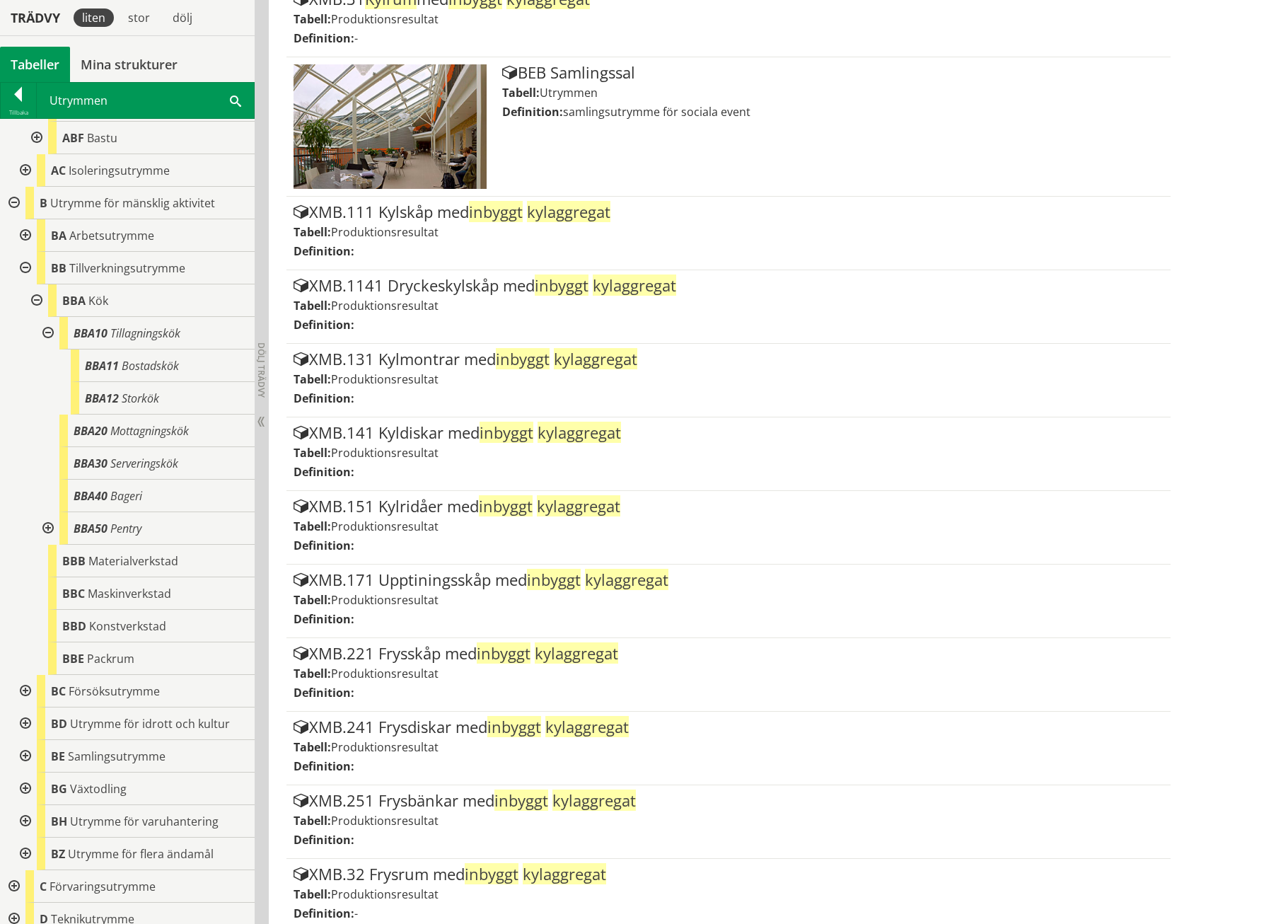
scroll to position [18, 0]
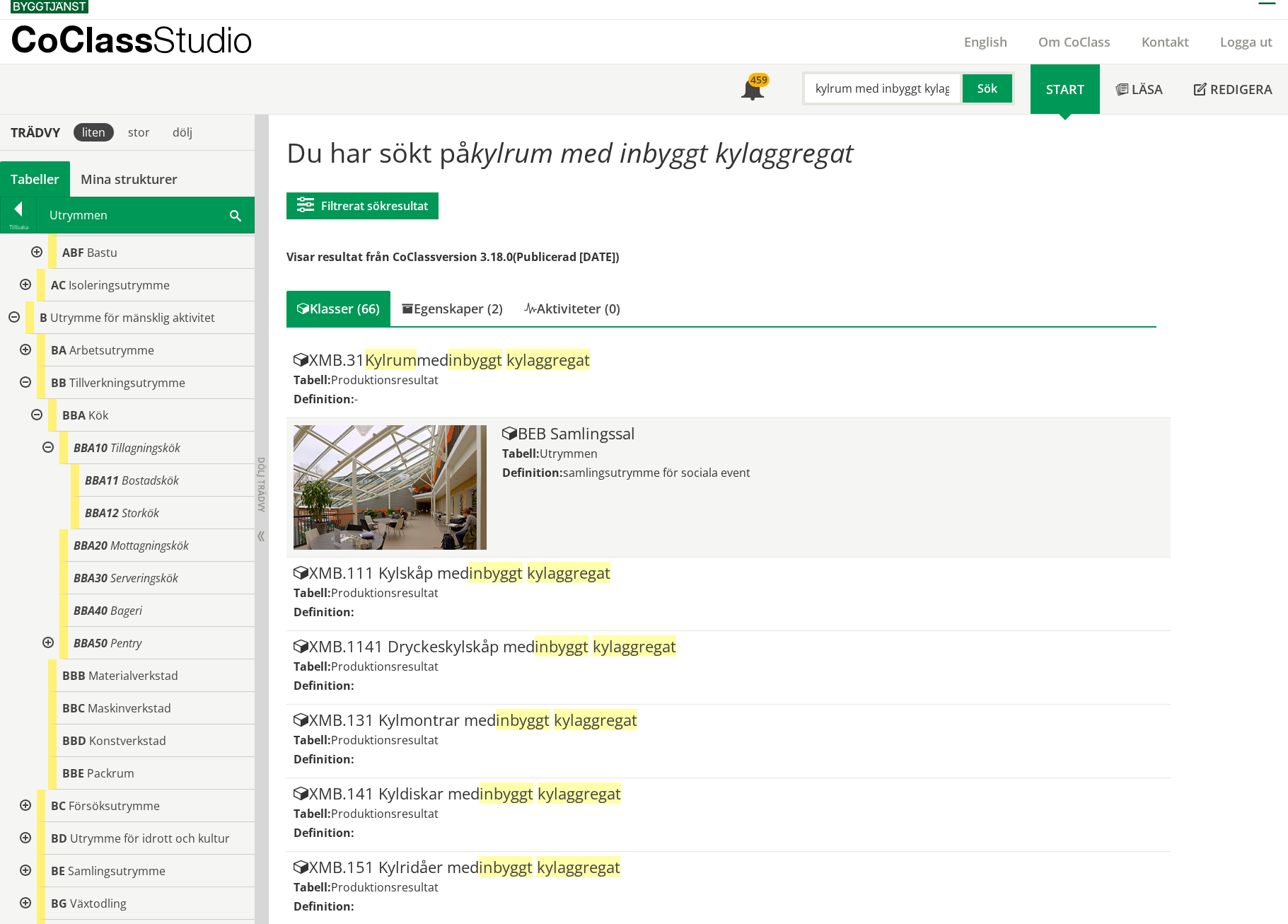
type input "kylrum med inbyggt kylaggregat"
click at [658, 431] on div "BEB Samlingssal" at bounding box center [832, 433] width 661 height 17
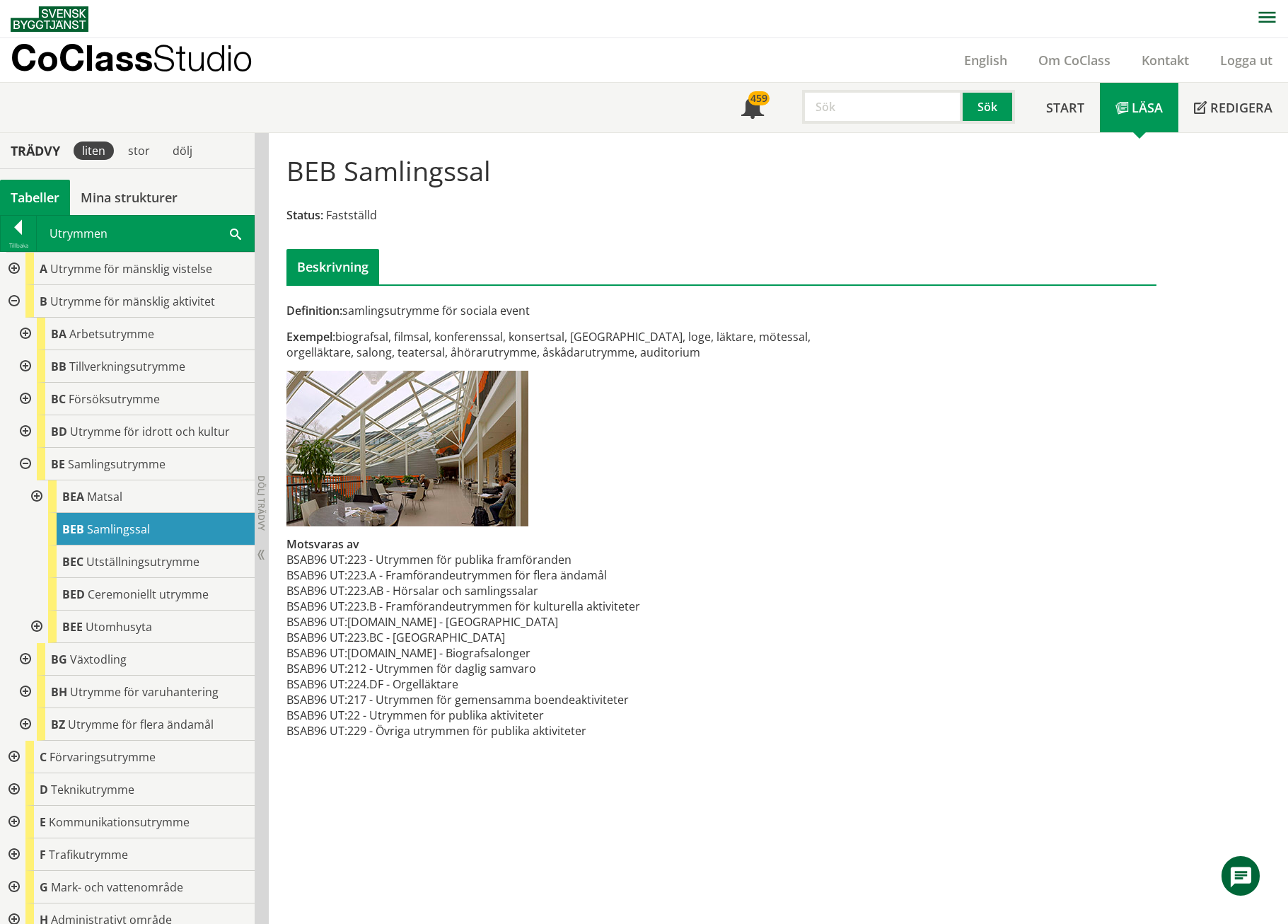
click at [866, 103] on input "text" at bounding box center [882, 106] width 161 height 34
click at [856, 104] on input "samlinssal" at bounding box center [882, 106] width 161 height 34
click at [863, 154] on div "omklädningsrum" at bounding box center [875, 161] width 157 height 21
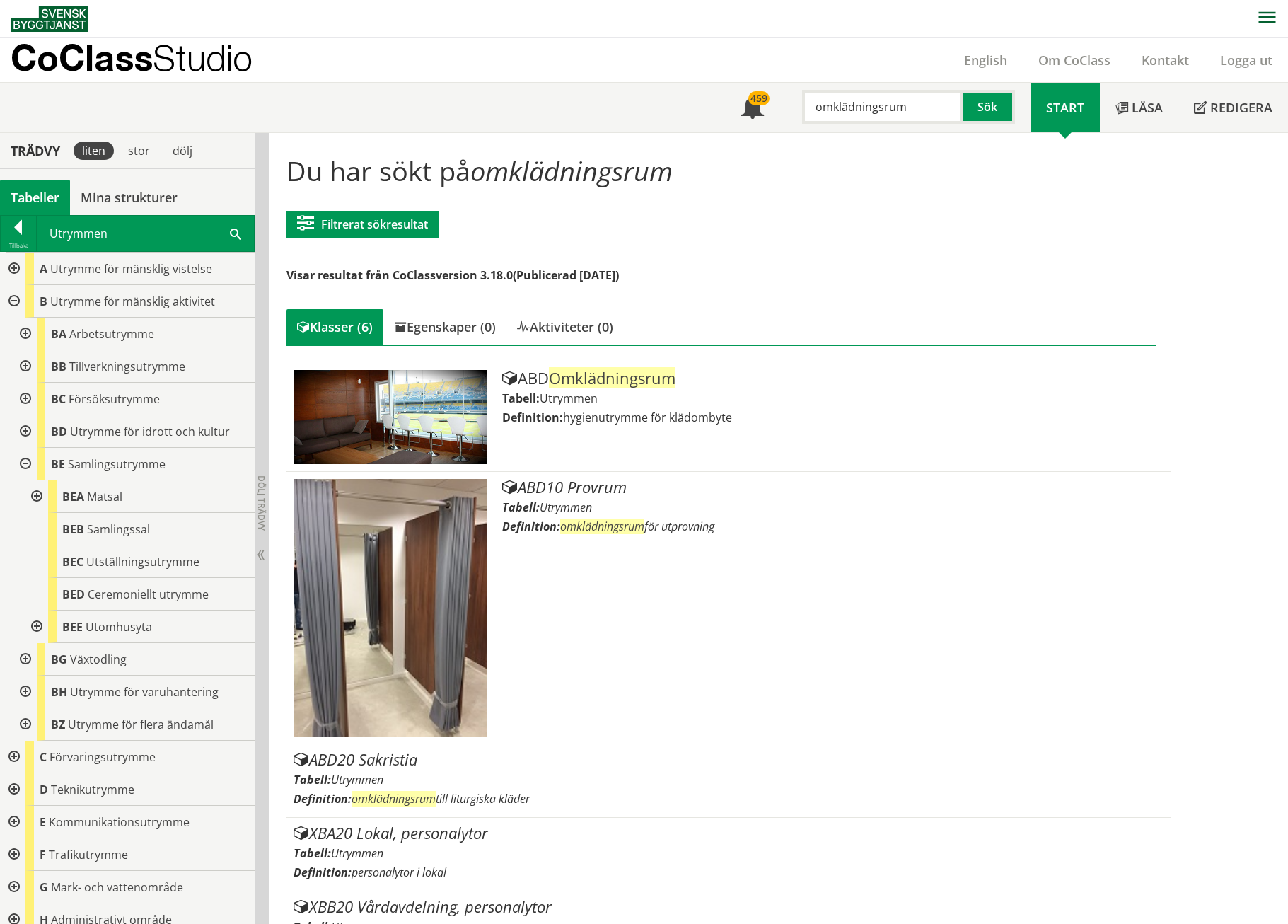
click at [12, 267] on div at bounding box center [13, 268] width 25 height 32
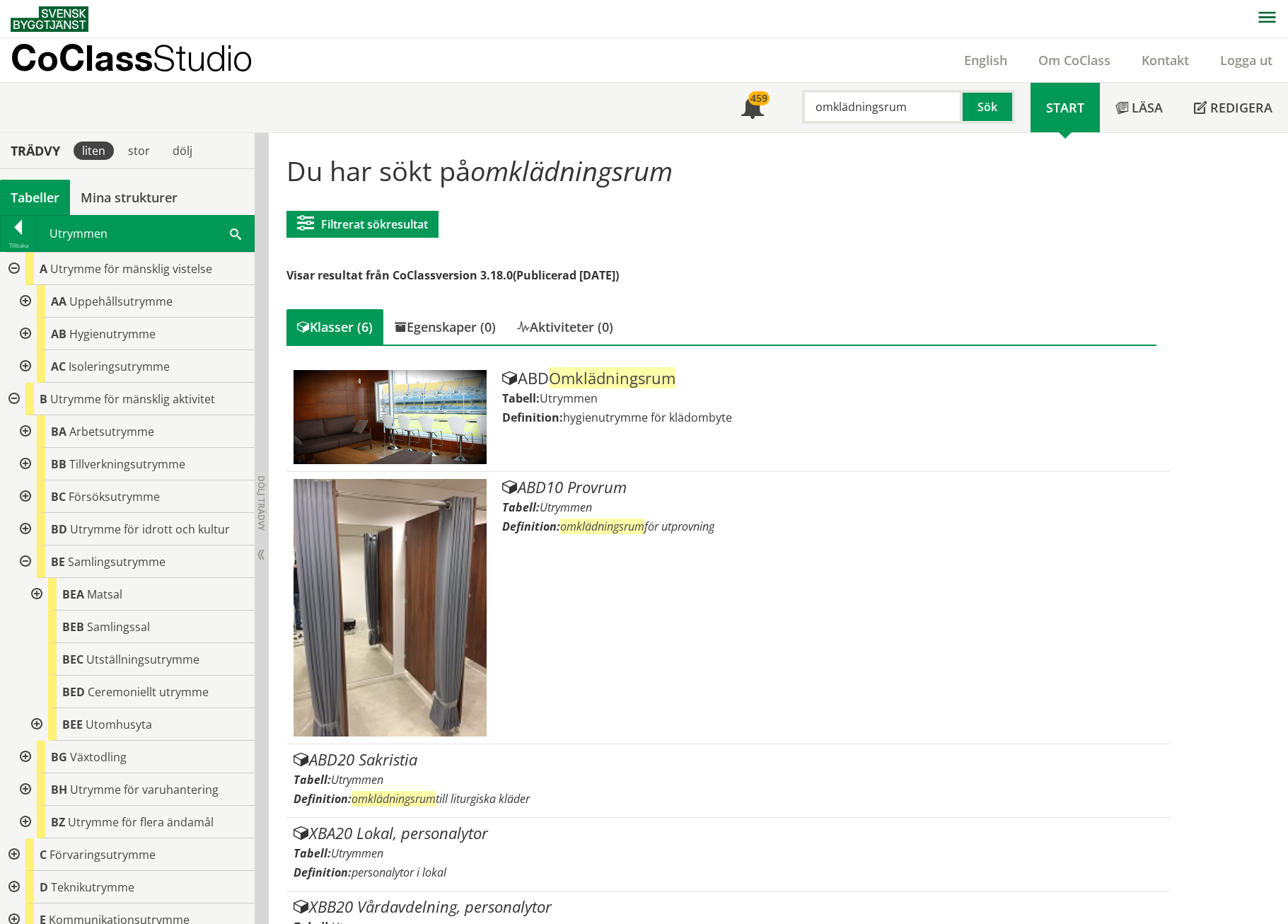
click at [31, 334] on div at bounding box center [24, 333] width 25 height 32
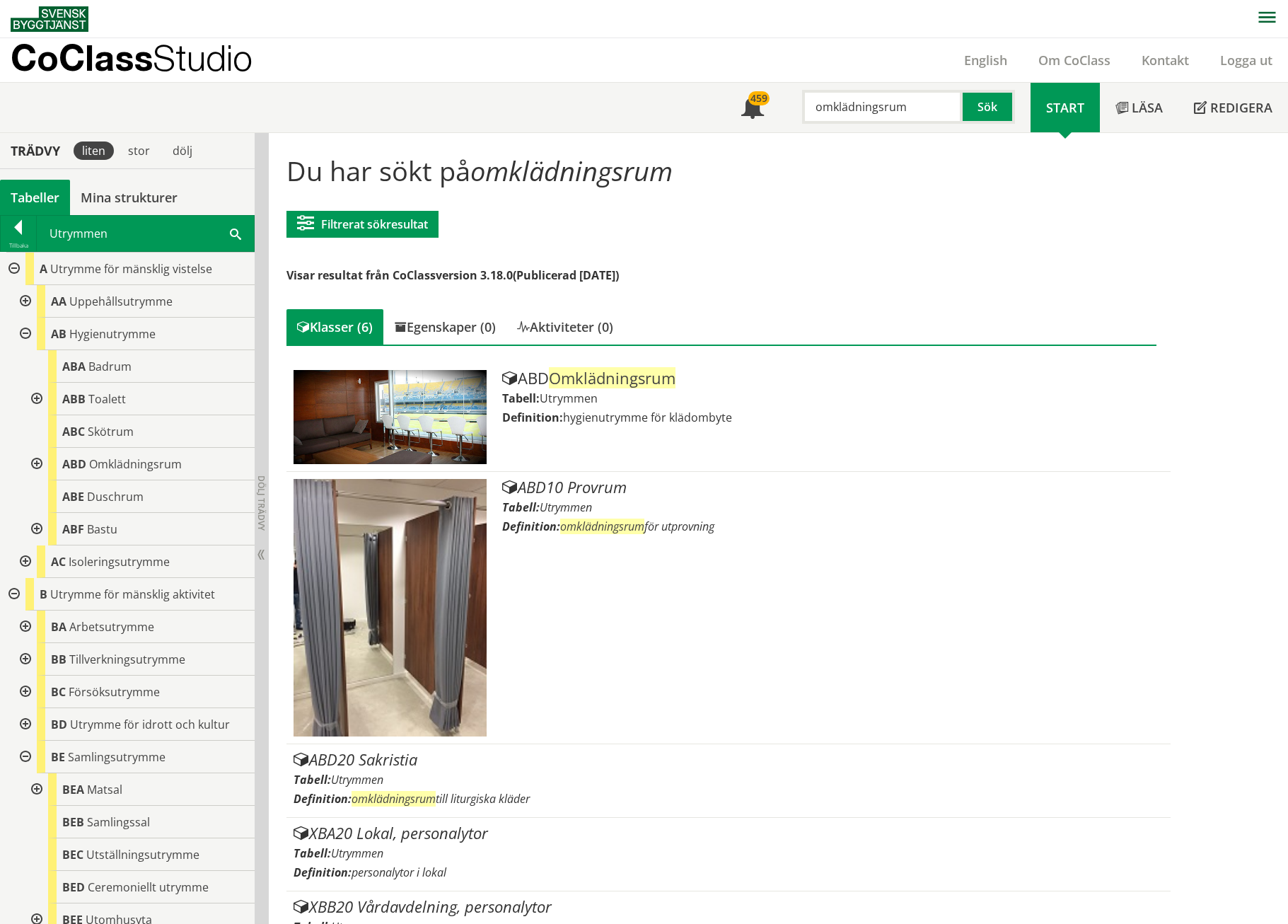
click at [35, 459] on div at bounding box center [35, 463] width 25 height 32
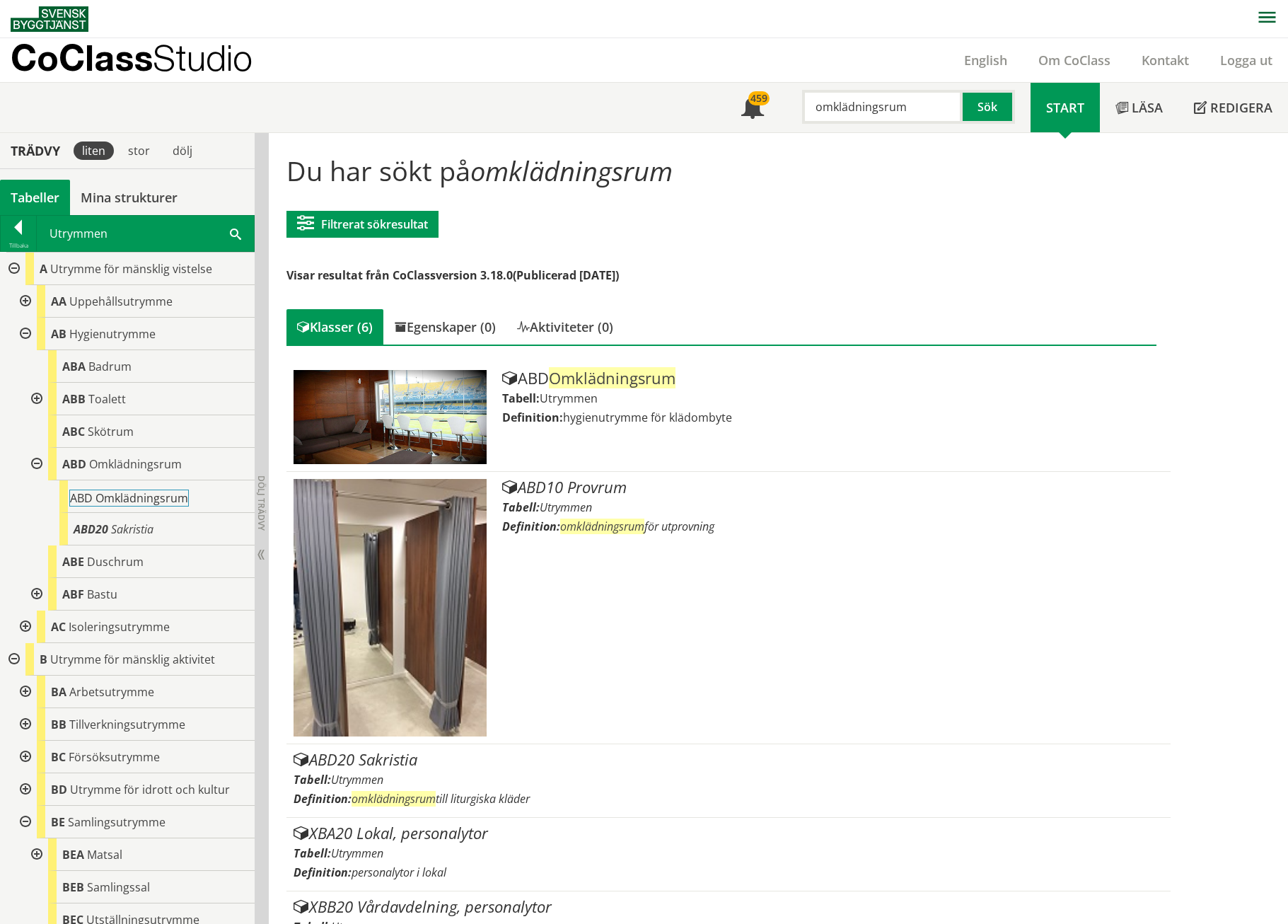
drag, startPoint x: 107, startPoint y: 460, endPoint x: 154, endPoint y: 501, distance: 62.4
click at [154, 501] on body "AMA AMA Beskrivningsverktyg AMA Funktion BSAB Bygginfo Byggjura Byggkatalogen […" at bounding box center [644, 462] width 1288 height 924
click at [923, 101] on input "omklädningsrum" at bounding box center [882, 106] width 161 height 34
type input "förråd"
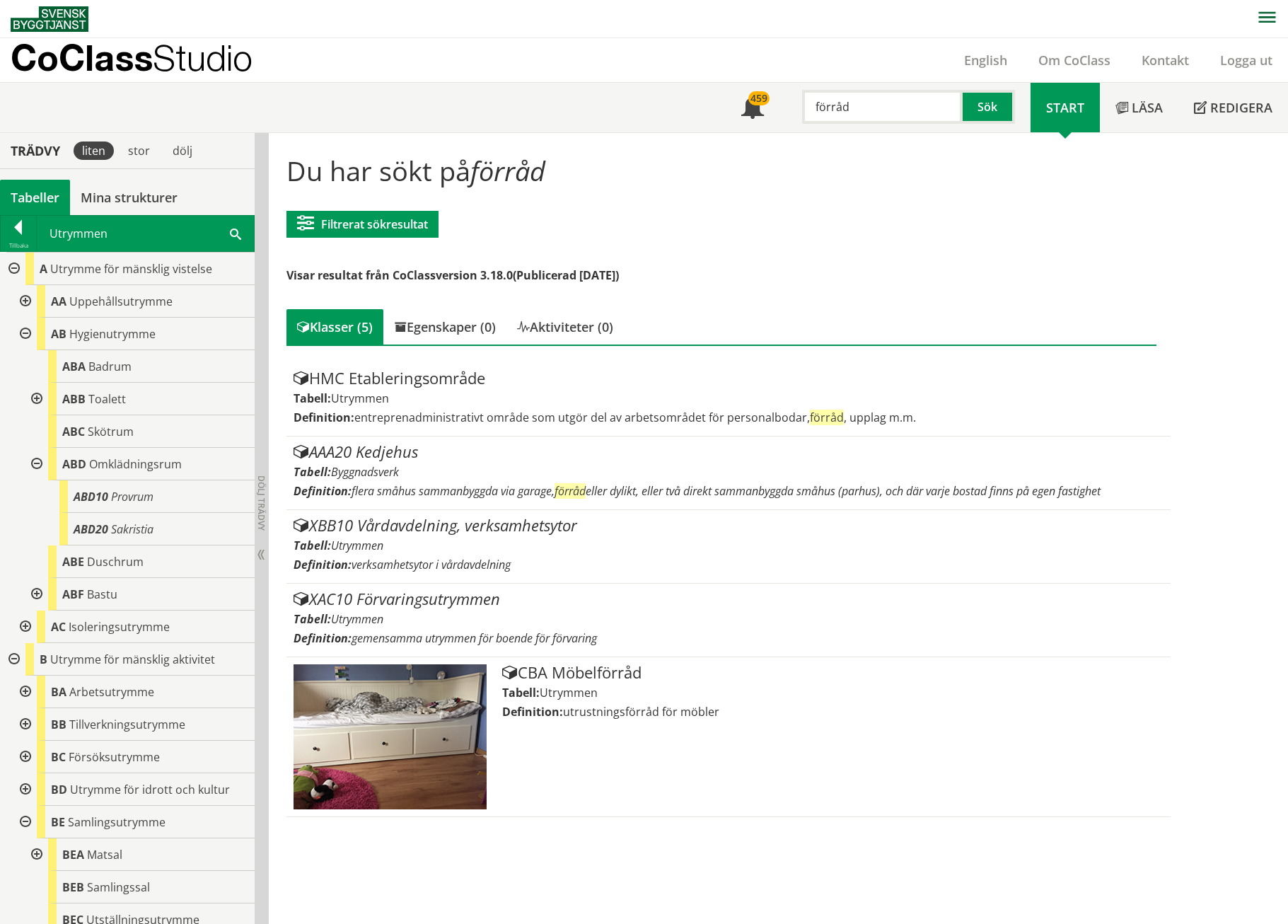
scroll to position [1, 0]
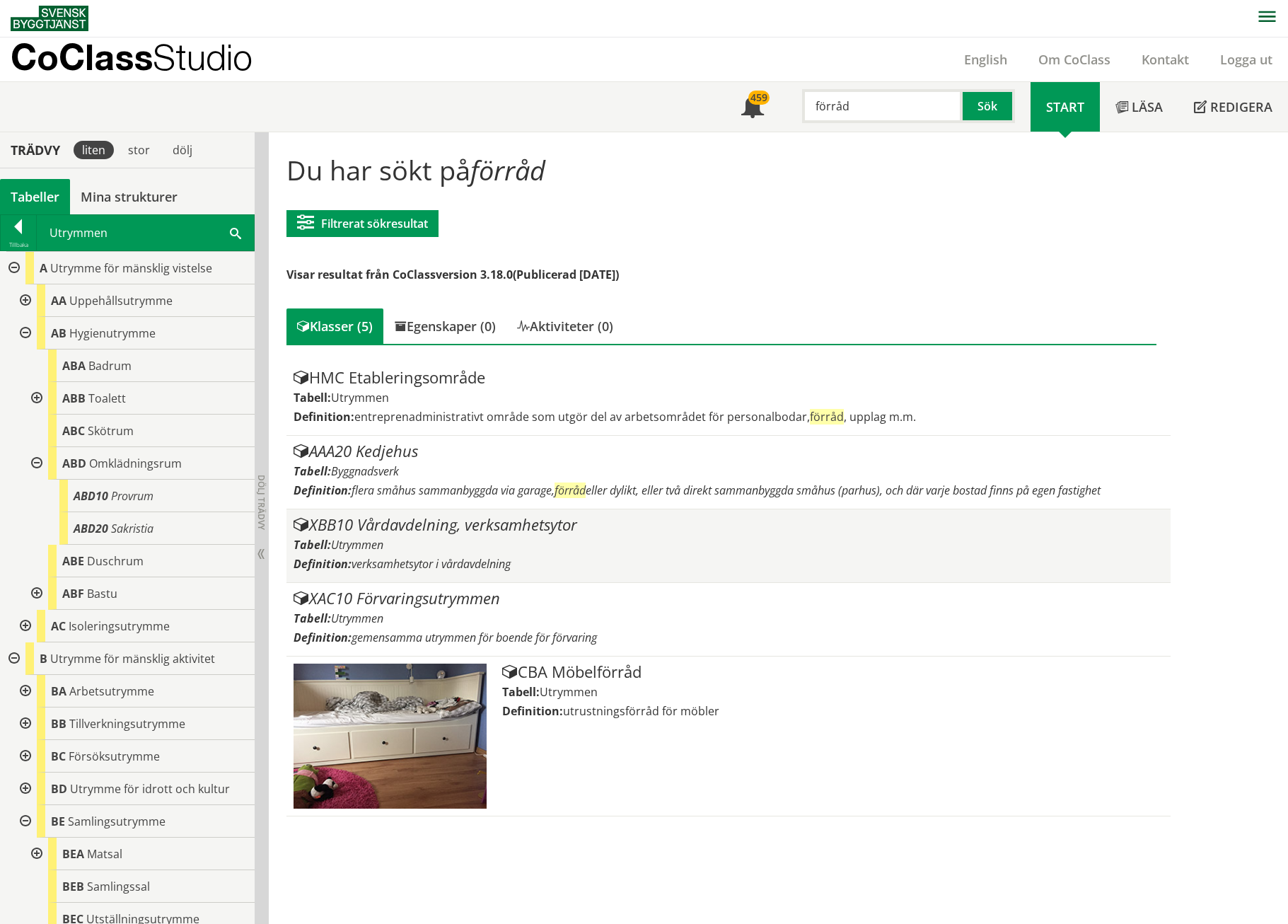
click at [389, 537] on div "Tabell: Utrymmen" at bounding box center [728, 545] width 869 height 16
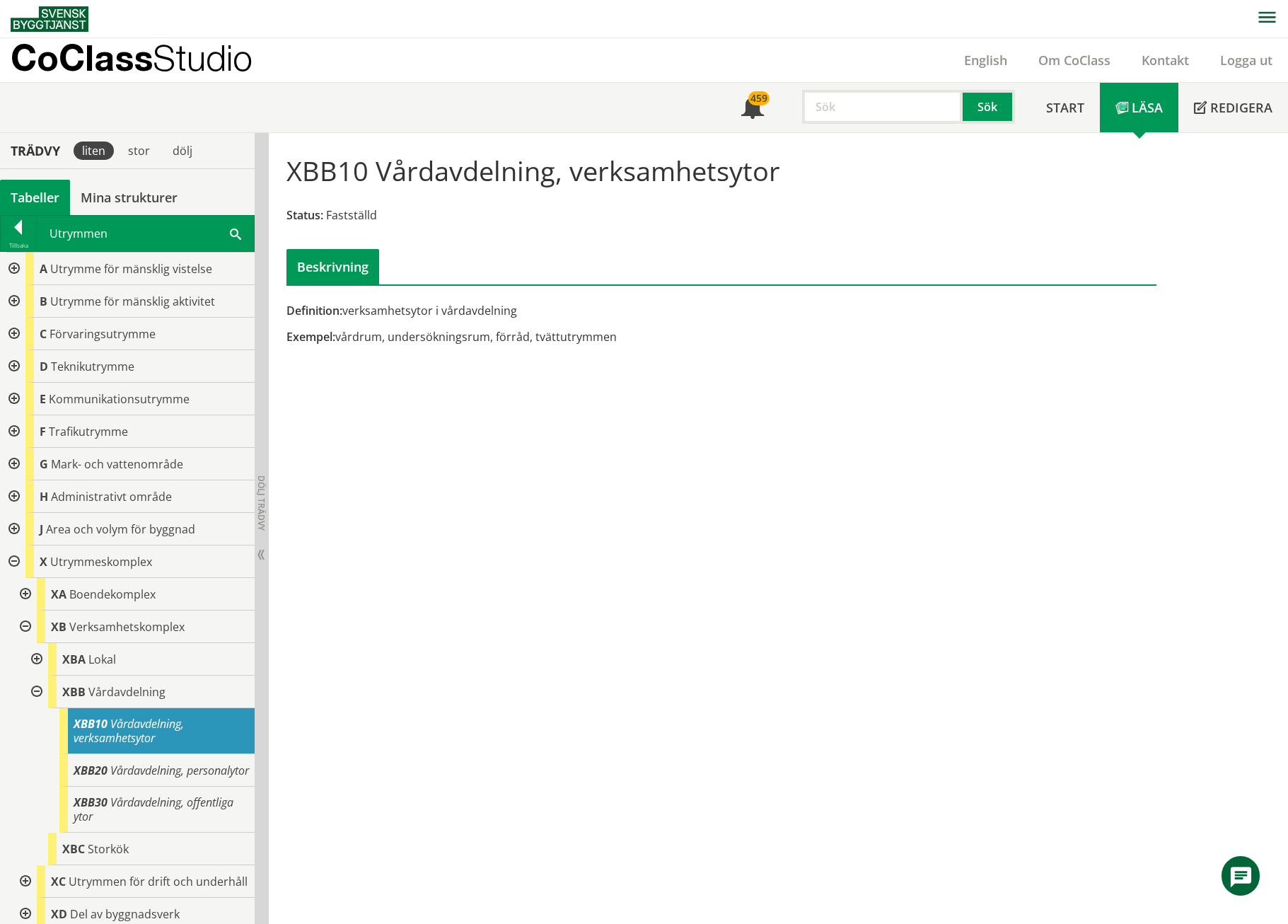
click at [9, 299] on div at bounding box center [13, 301] width 25 height 32
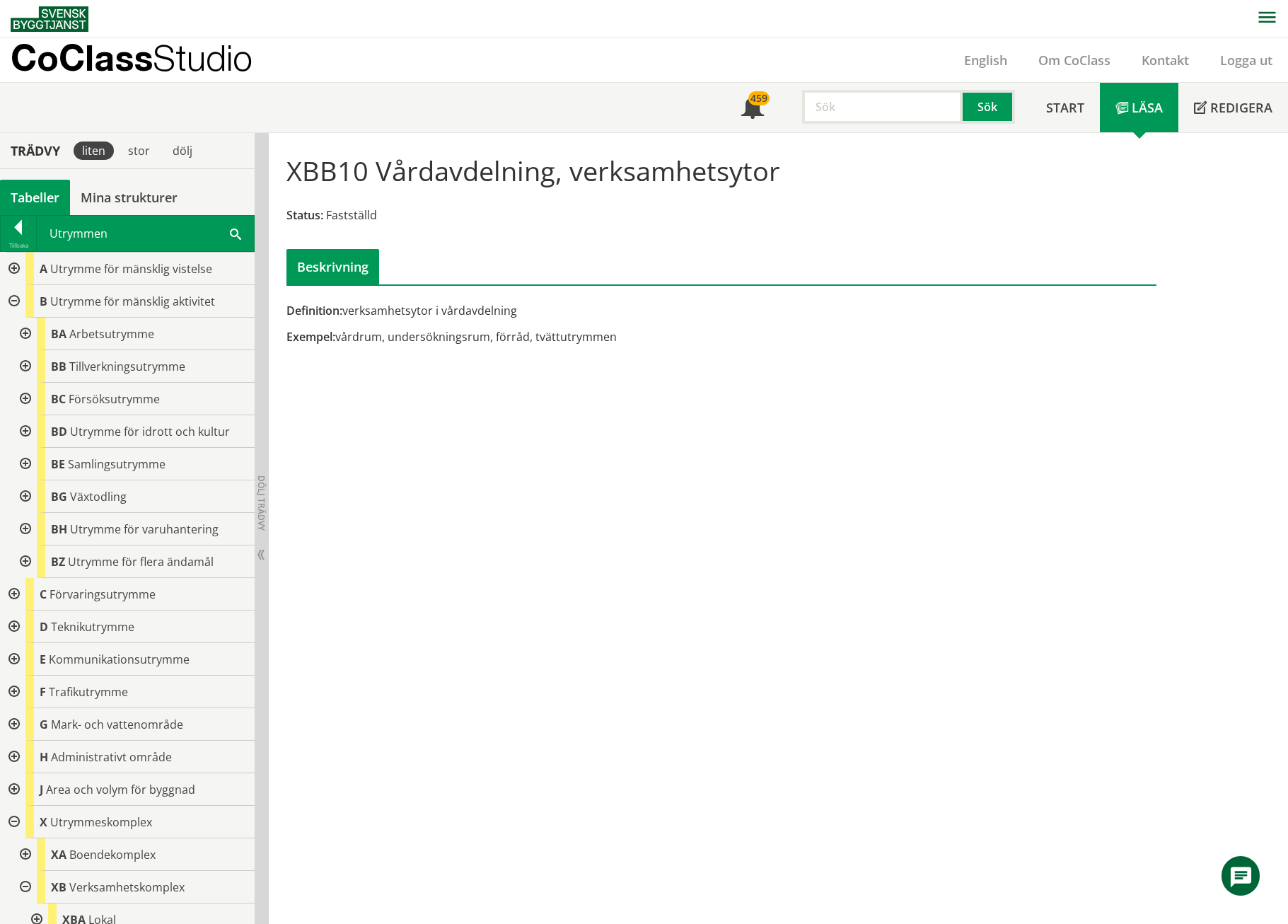
click at [28, 460] on div at bounding box center [24, 463] width 25 height 32
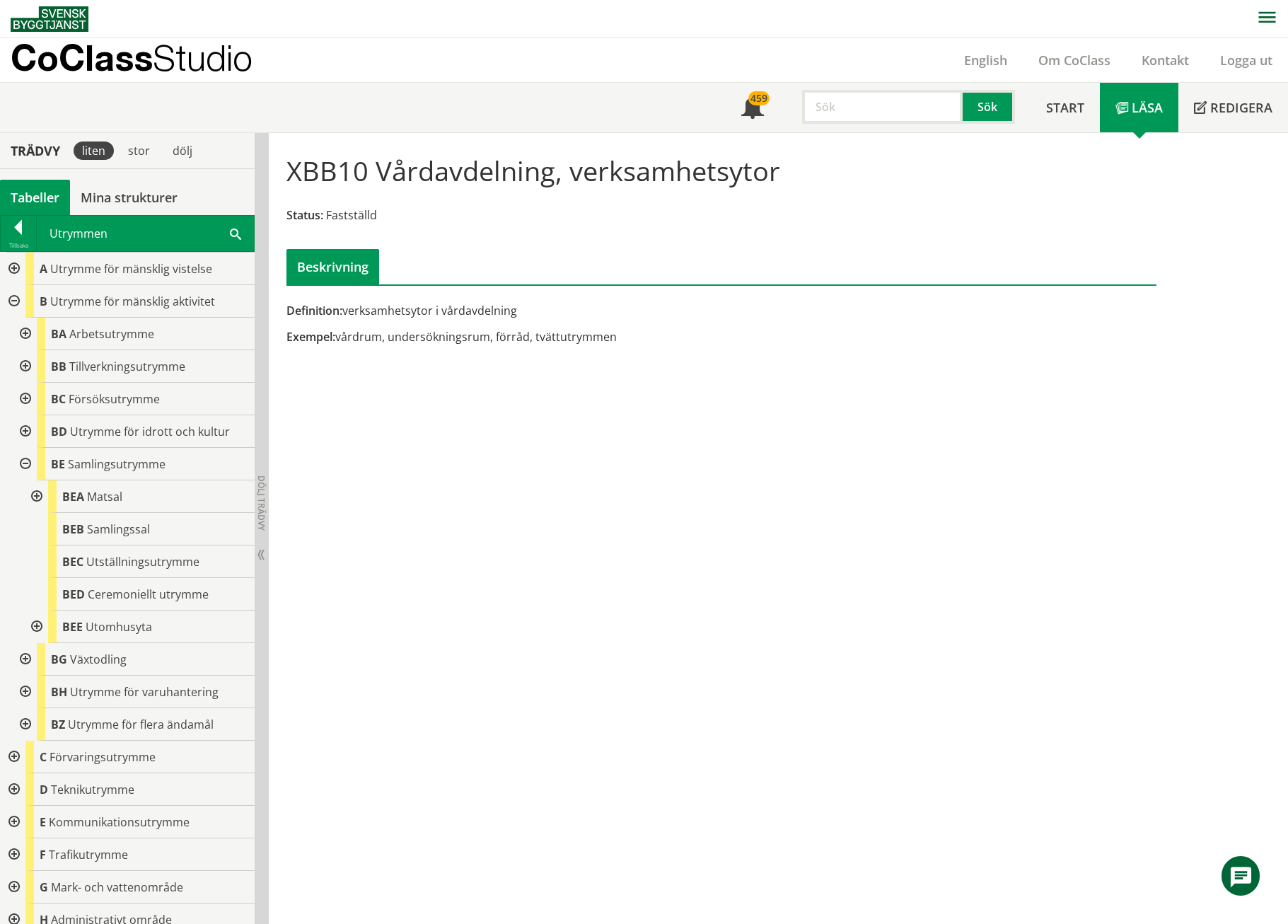
click at [17, 273] on div at bounding box center [13, 268] width 25 height 32
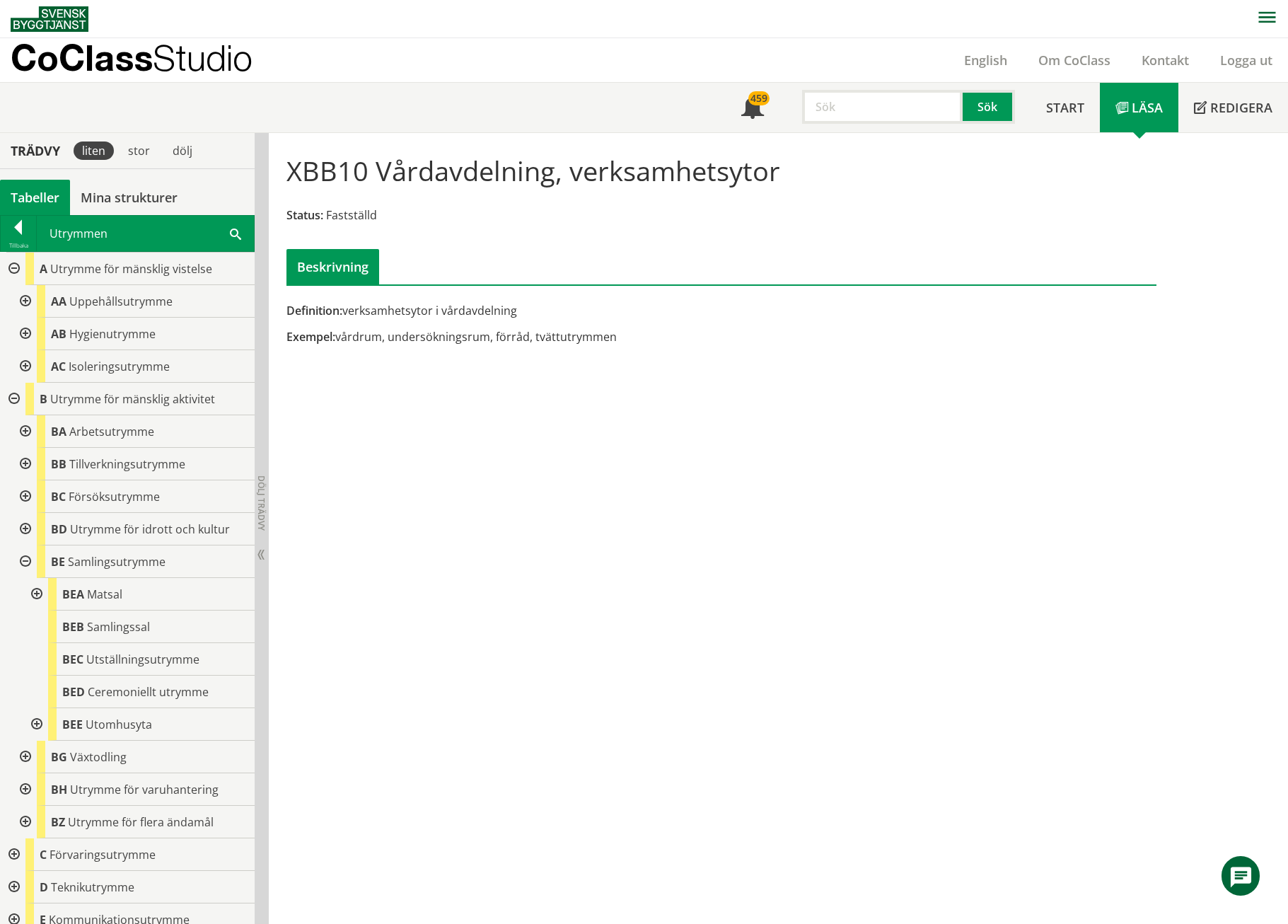
click at [24, 297] on div at bounding box center [24, 301] width 25 height 32
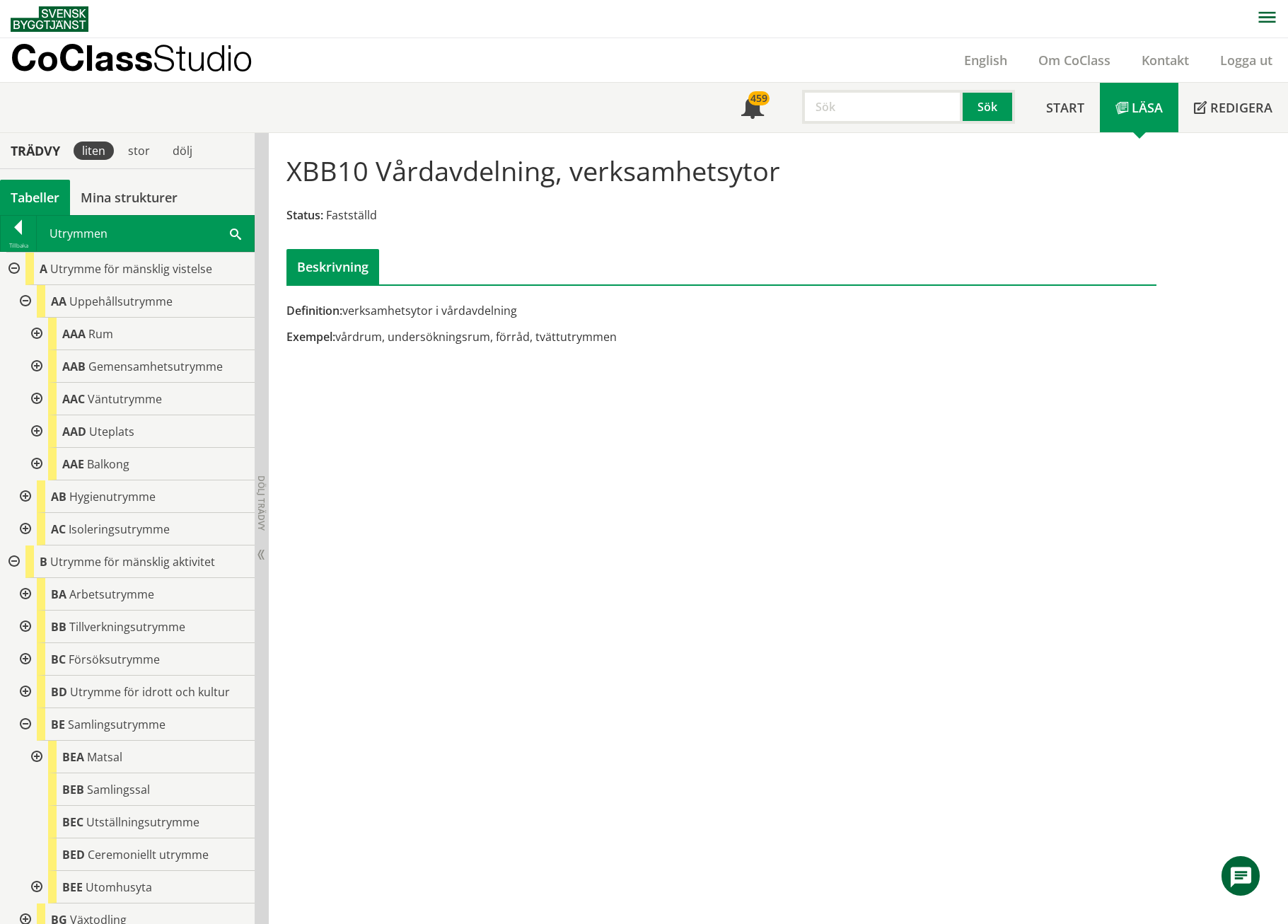
click at [42, 364] on div at bounding box center [35, 366] width 25 height 32
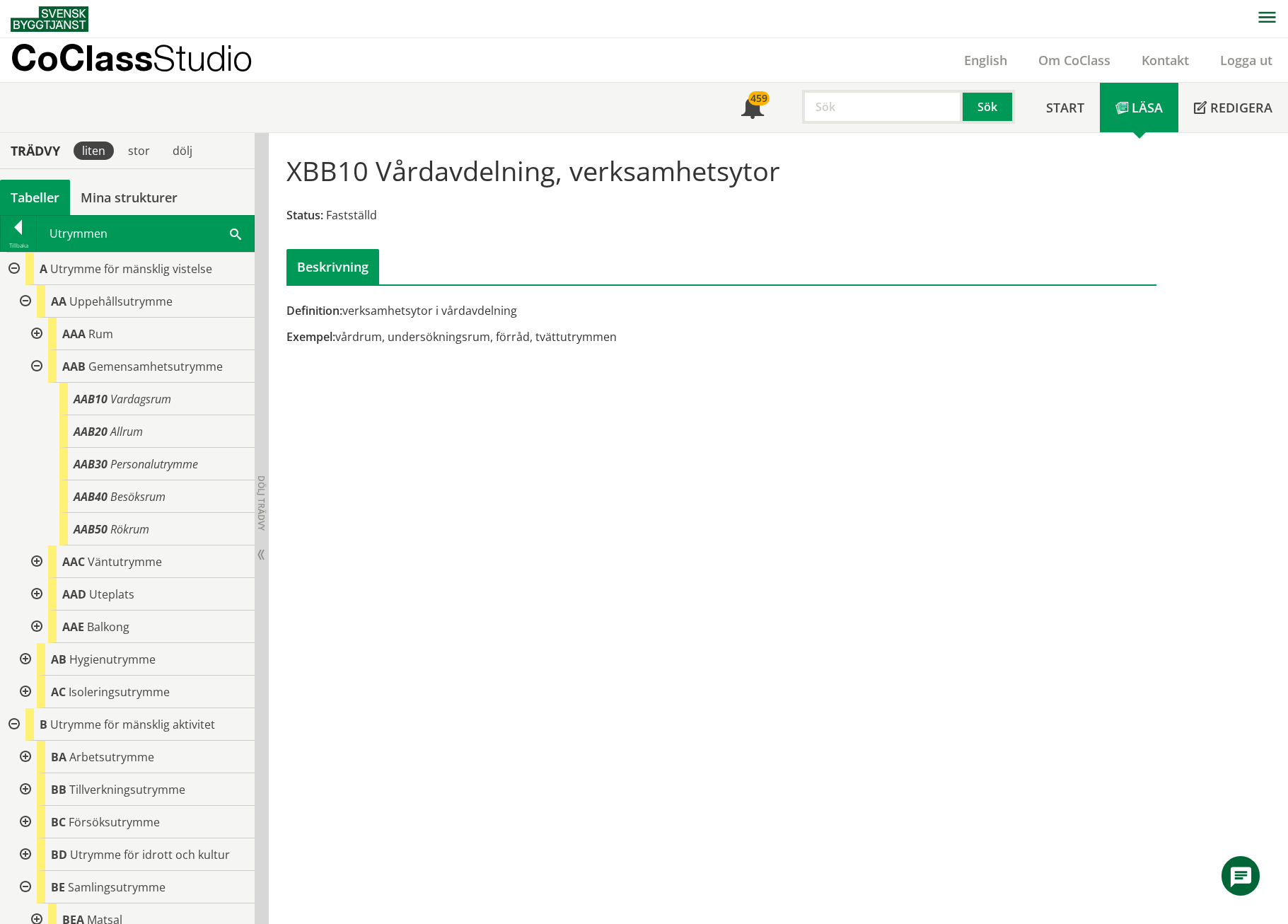
click at [814, 103] on input "text" at bounding box center [882, 106] width 161 height 34
click at [822, 142] on div "aktivitetsrum" at bounding box center [875, 136] width 157 height 21
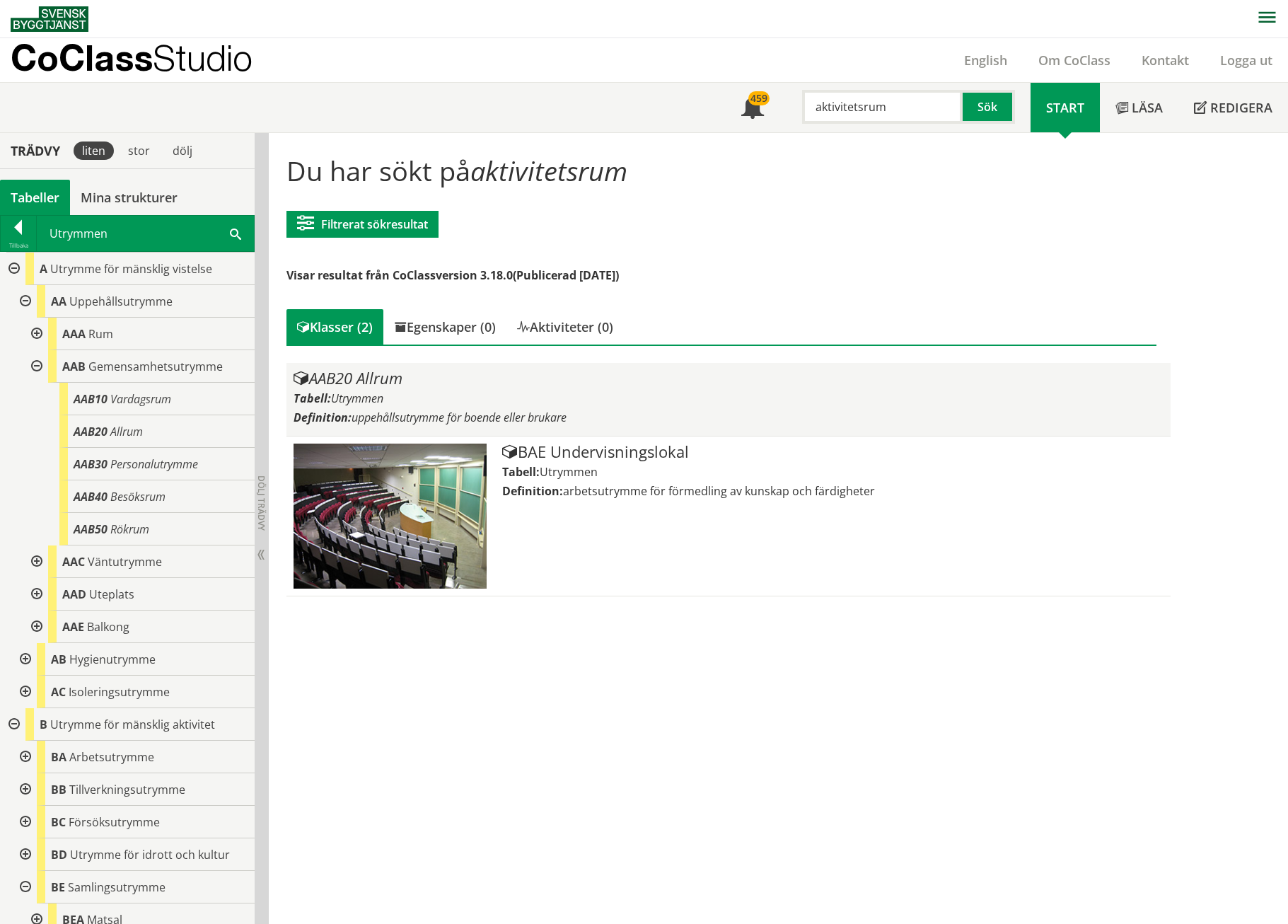
type input "aktivitetsrum"
click at [346, 377] on div "AAB20 Allrum" at bounding box center [728, 378] width 869 height 17
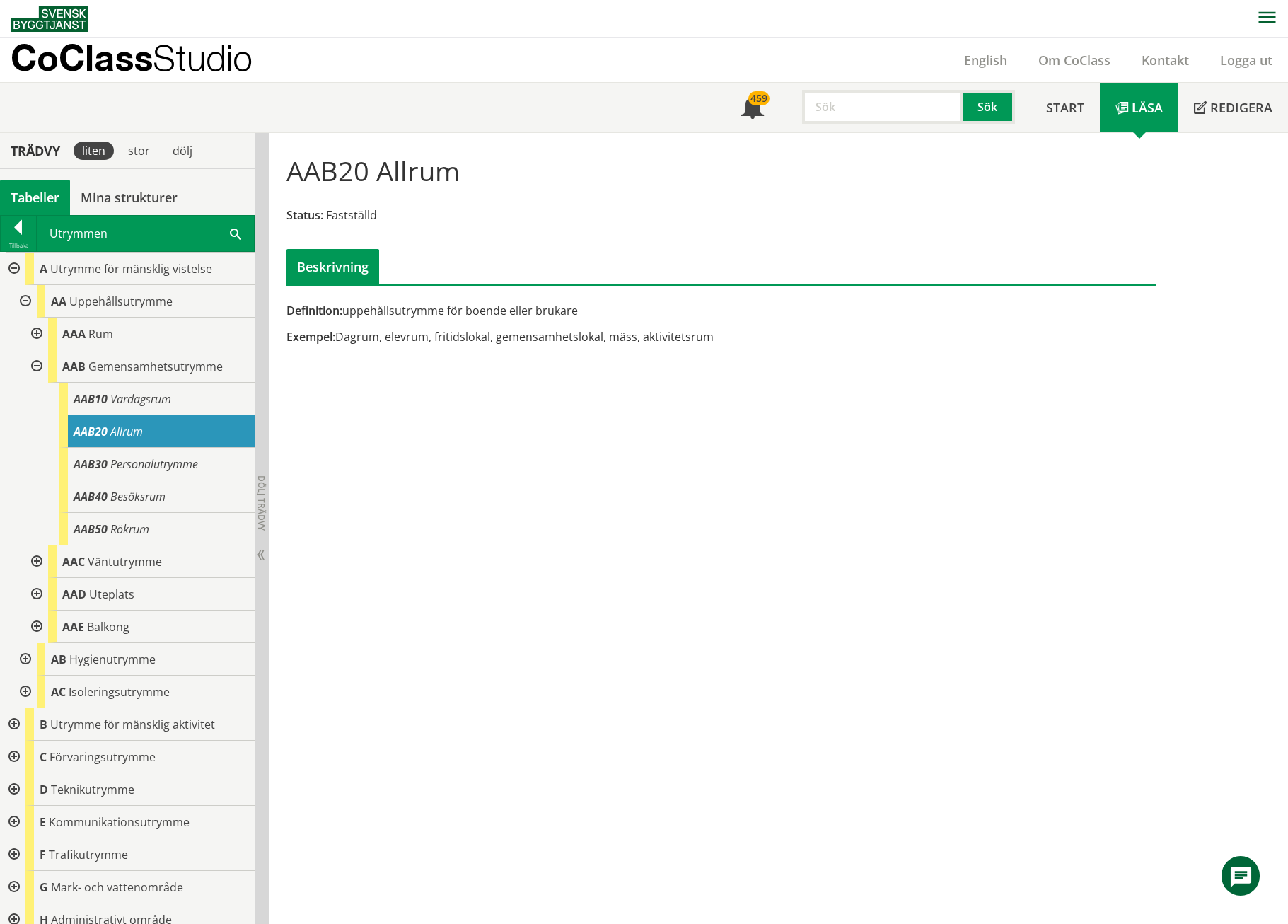
click at [898, 95] on input "text" at bounding box center [882, 106] width 161 height 34
click at [871, 136] on div "miljörum" at bounding box center [875, 136] width 157 height 21
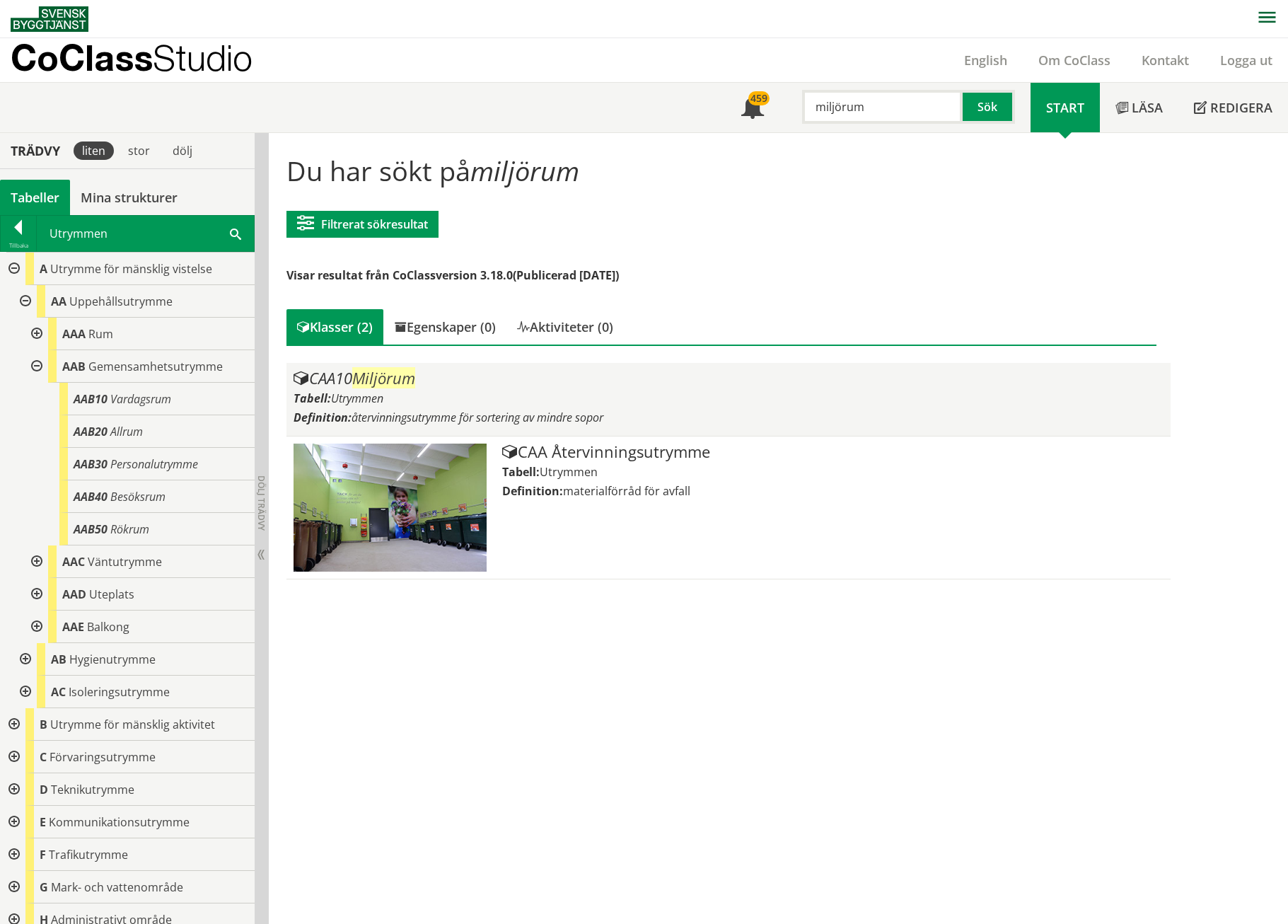
type input "miljörum"
drag, startPoint x: 363, startPoint y: 374, endPoint x: 476, endPoint y: 394, distance: 114.8
click at [476, 394] on div "CAA10 Miljörum Tabell: Utrymmen Definition: återvinningsutrymme för sortering a…" at bounding box center [728, 399] width 869 height 58
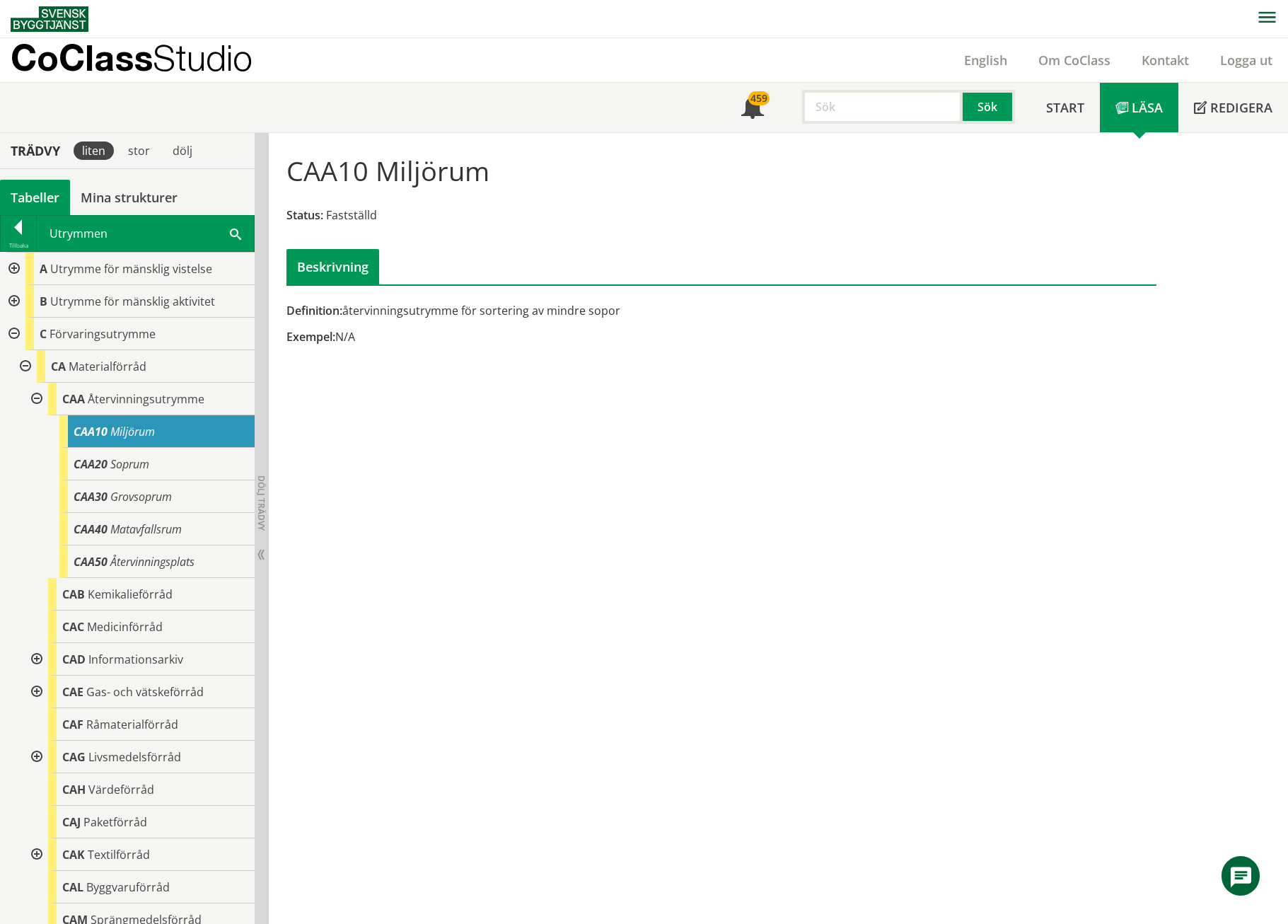
click at [856, 87] on div "Sök" at bounding box center [905, 103] width 251 height 41
click at [853, 100] on input "text" at bounding box center [882, 106] width 161 height 34
click at [867, 117] on input "tvätt" at bounding box center [882, 106] width 161 height 34
click at [863, 143] on div "tvätt" at bounding box center [875, 136] width 157 height 21
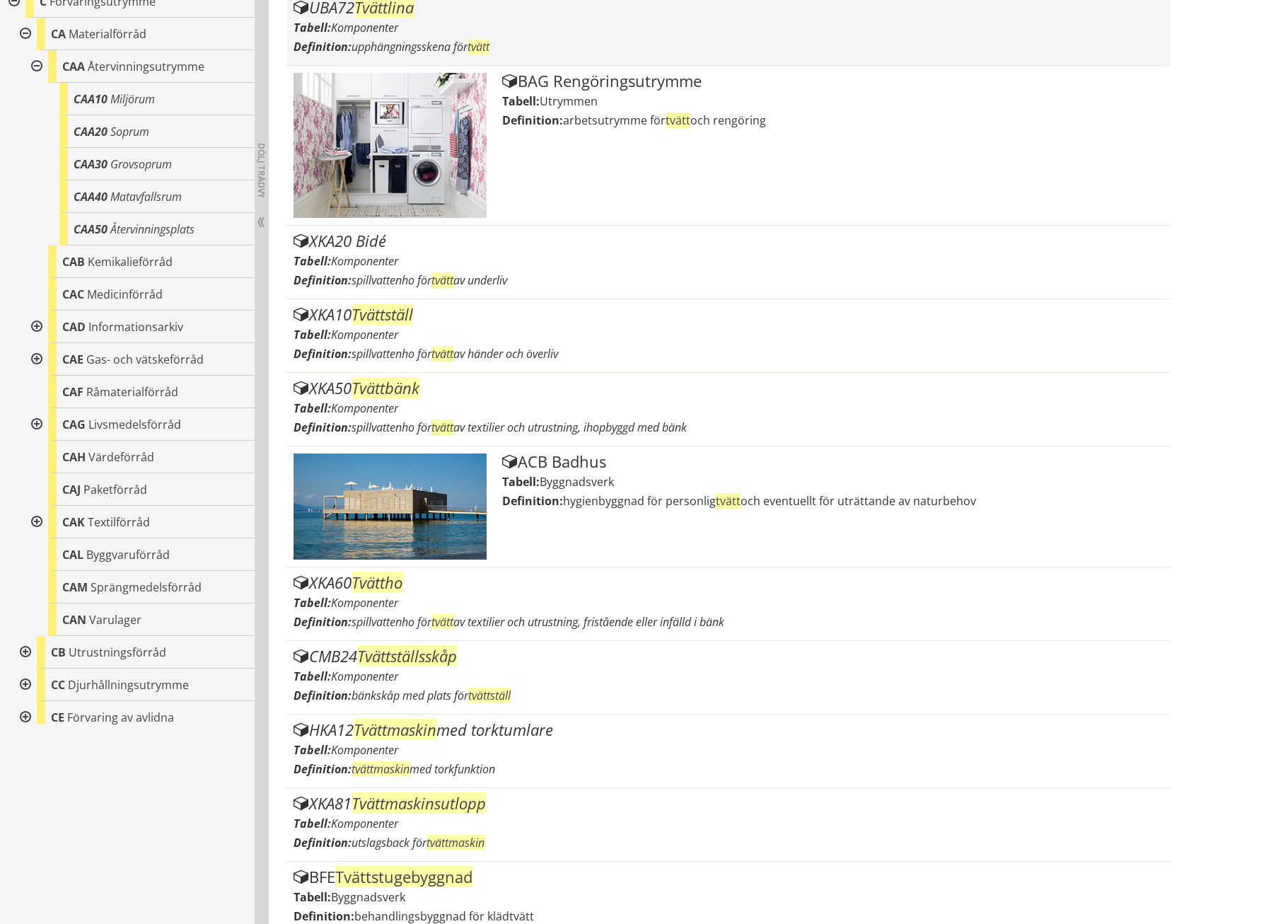
scroll to position [15, 0]
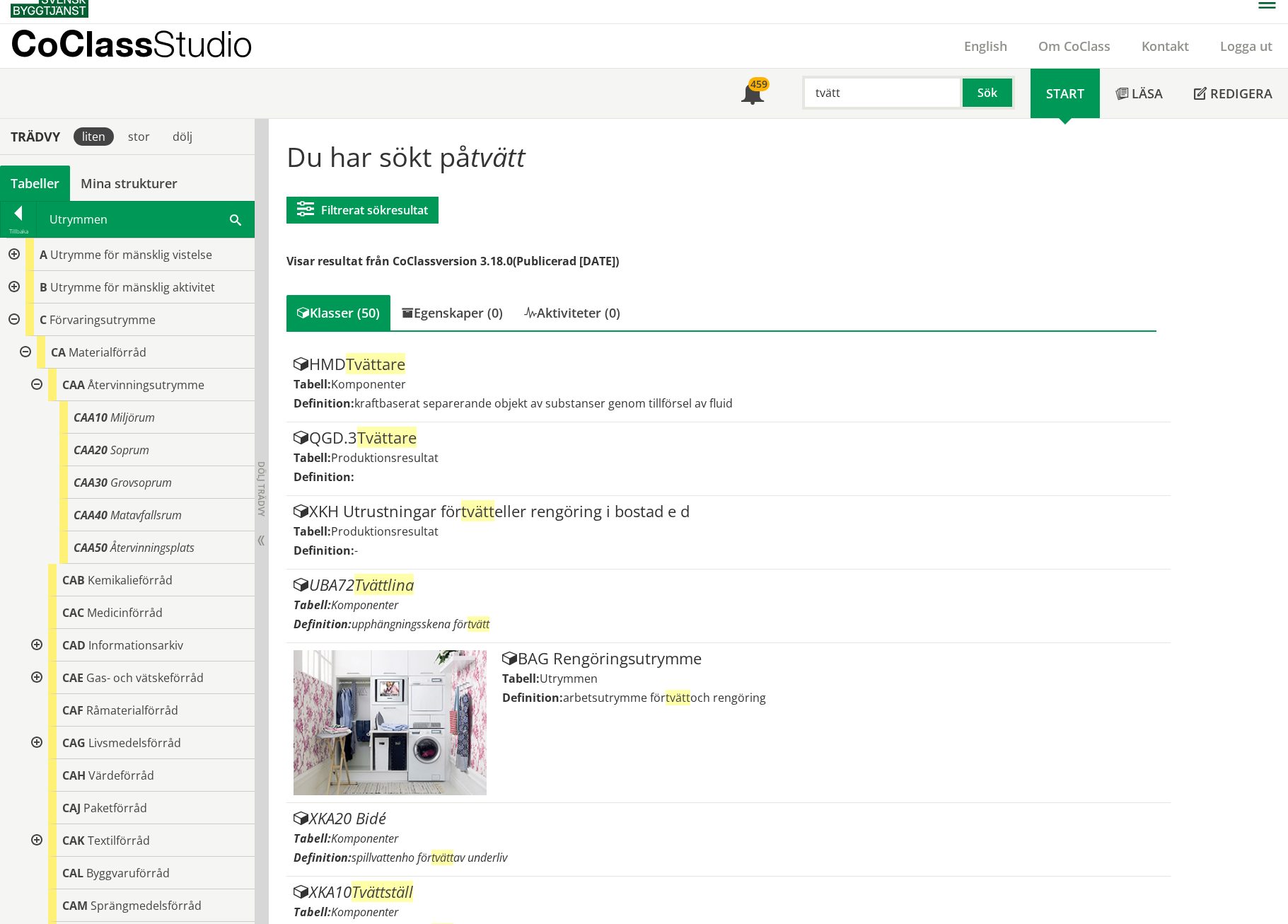
type input "tvätt"
click at [12, 278] on div at bounding box center [13, 286] width 25 height 32
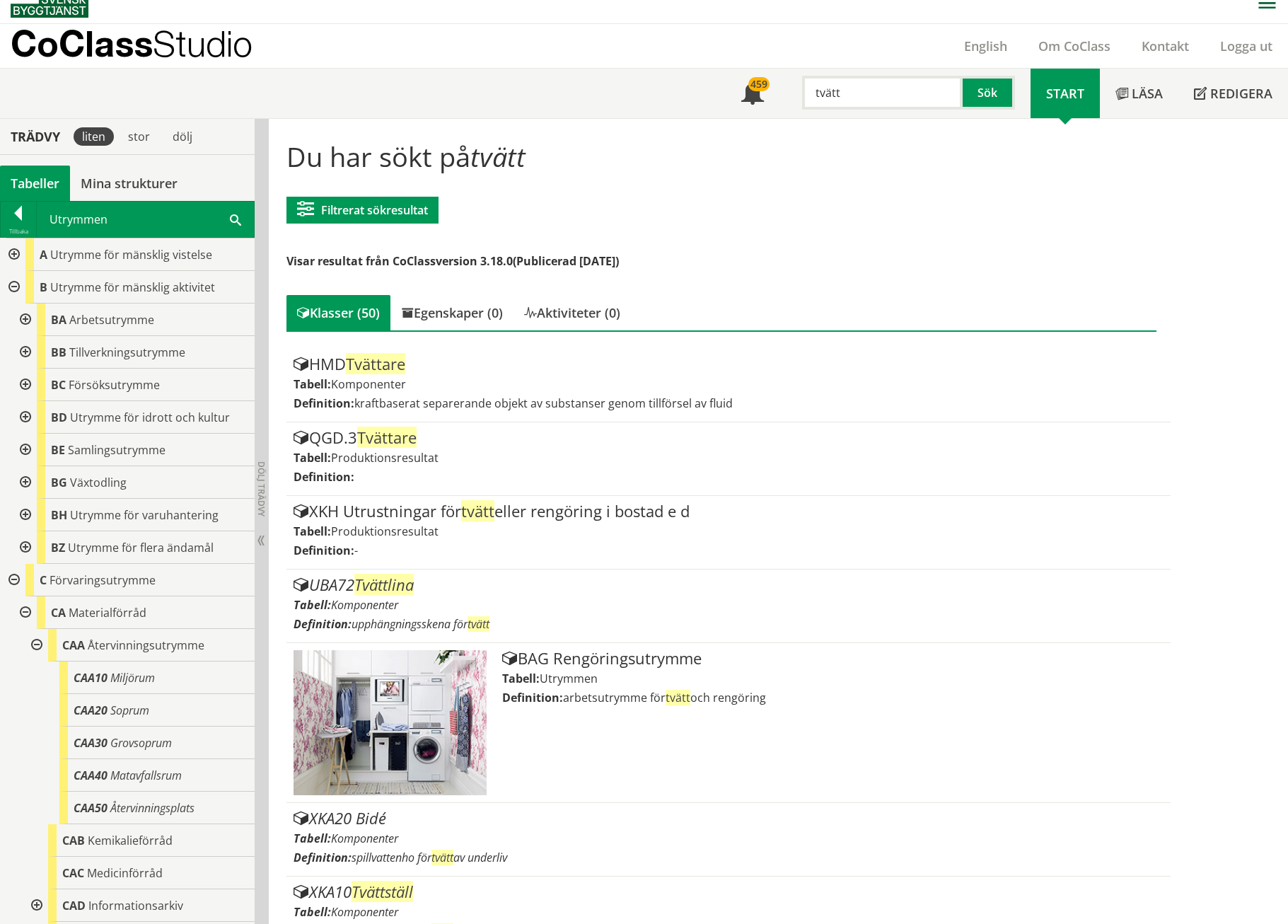
click at [27, 322] on div at bounding box center [24, 319] width 25 height 32
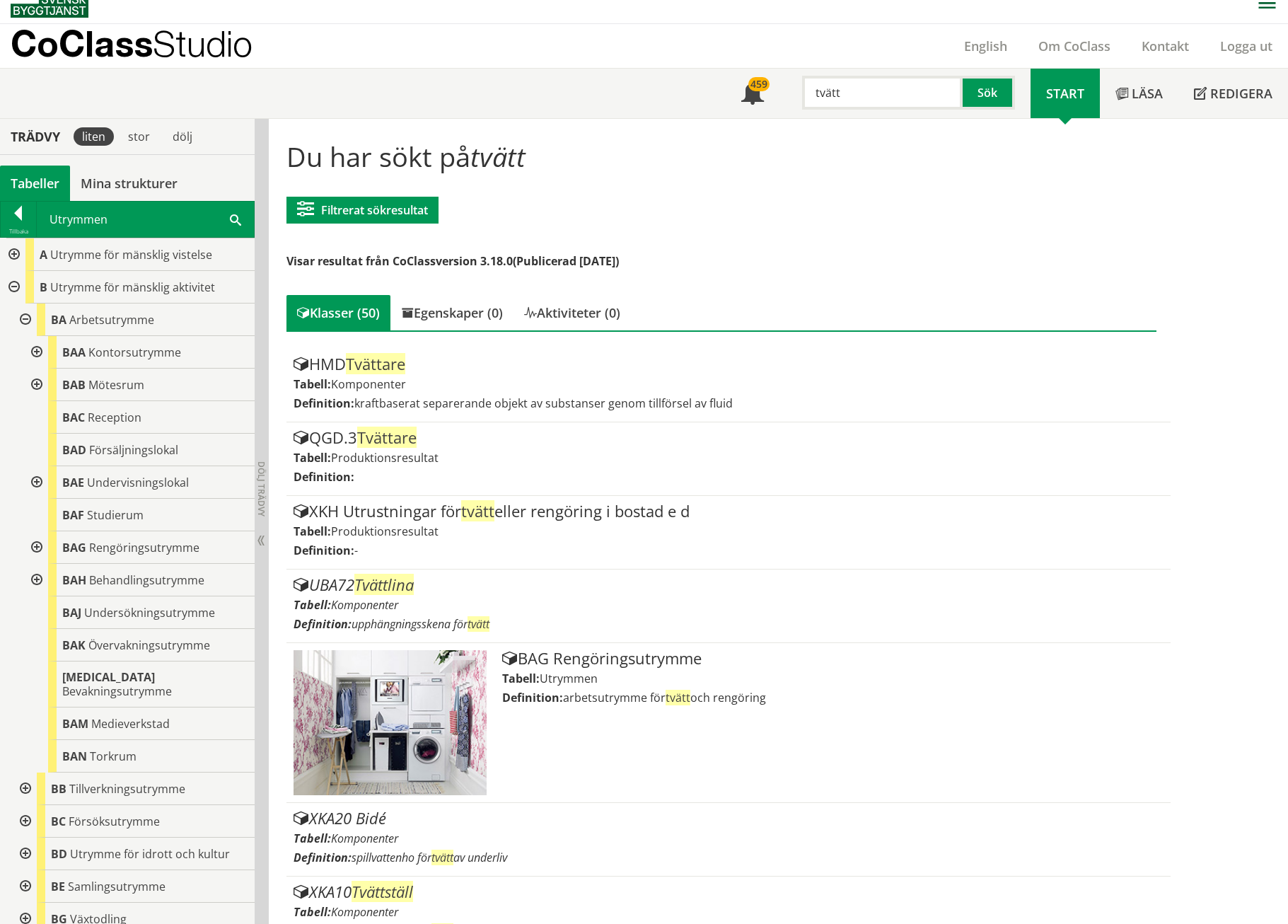
click at [27, 322] on div at bounding box center [24, 319] width 25 height 32
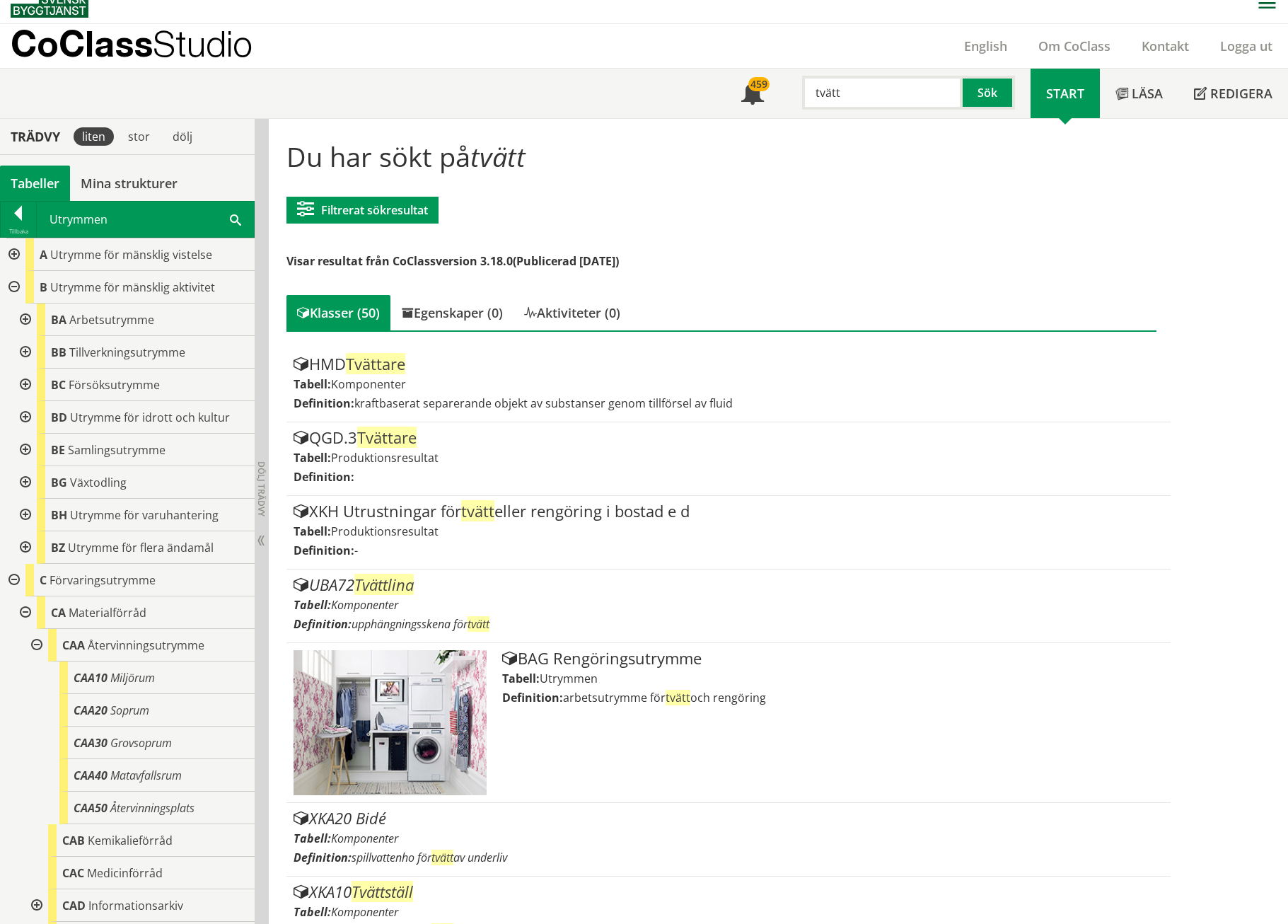
click at [22, 544] on div at bounding box center [24, 547] width 25 height 32
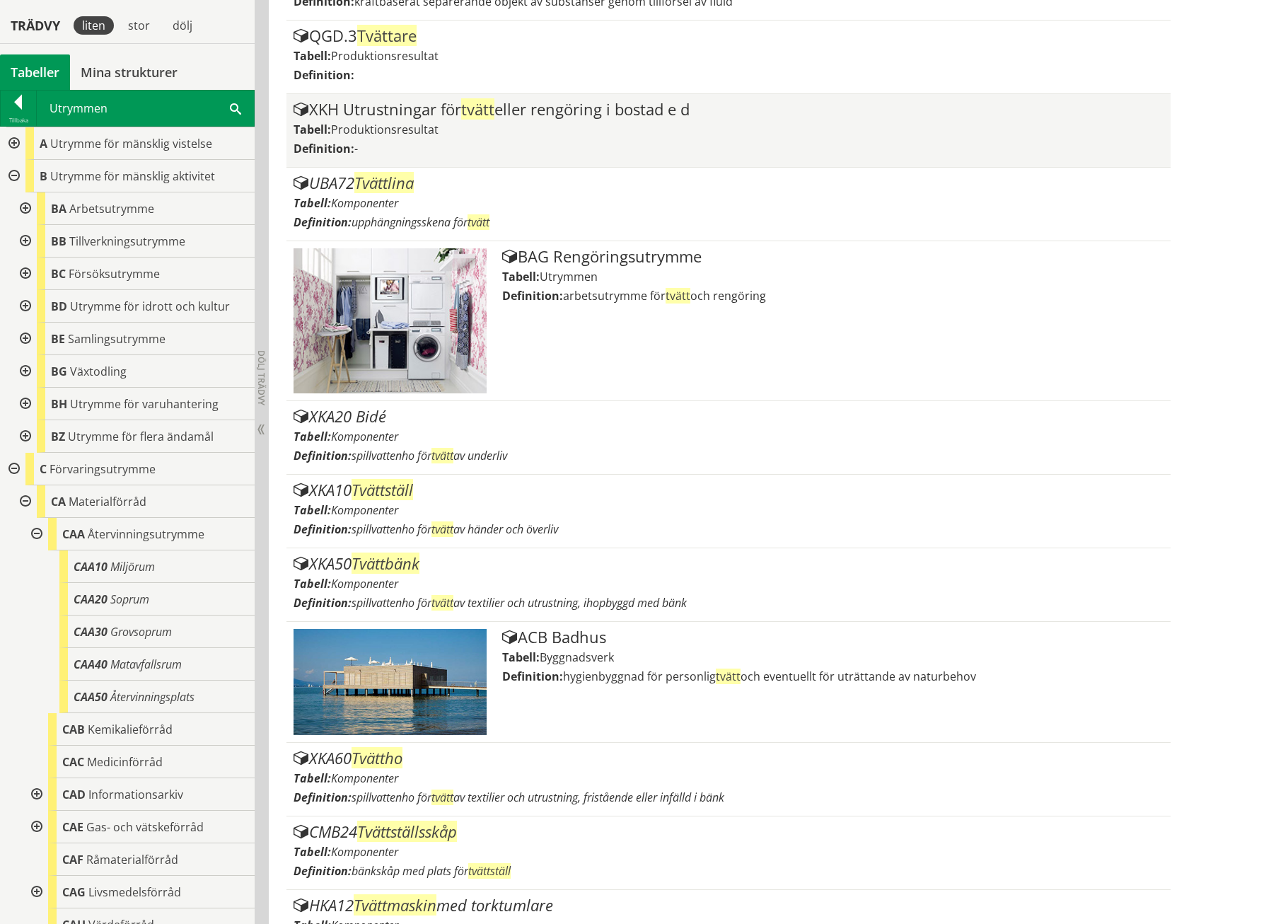
scroll to position [447, 0]
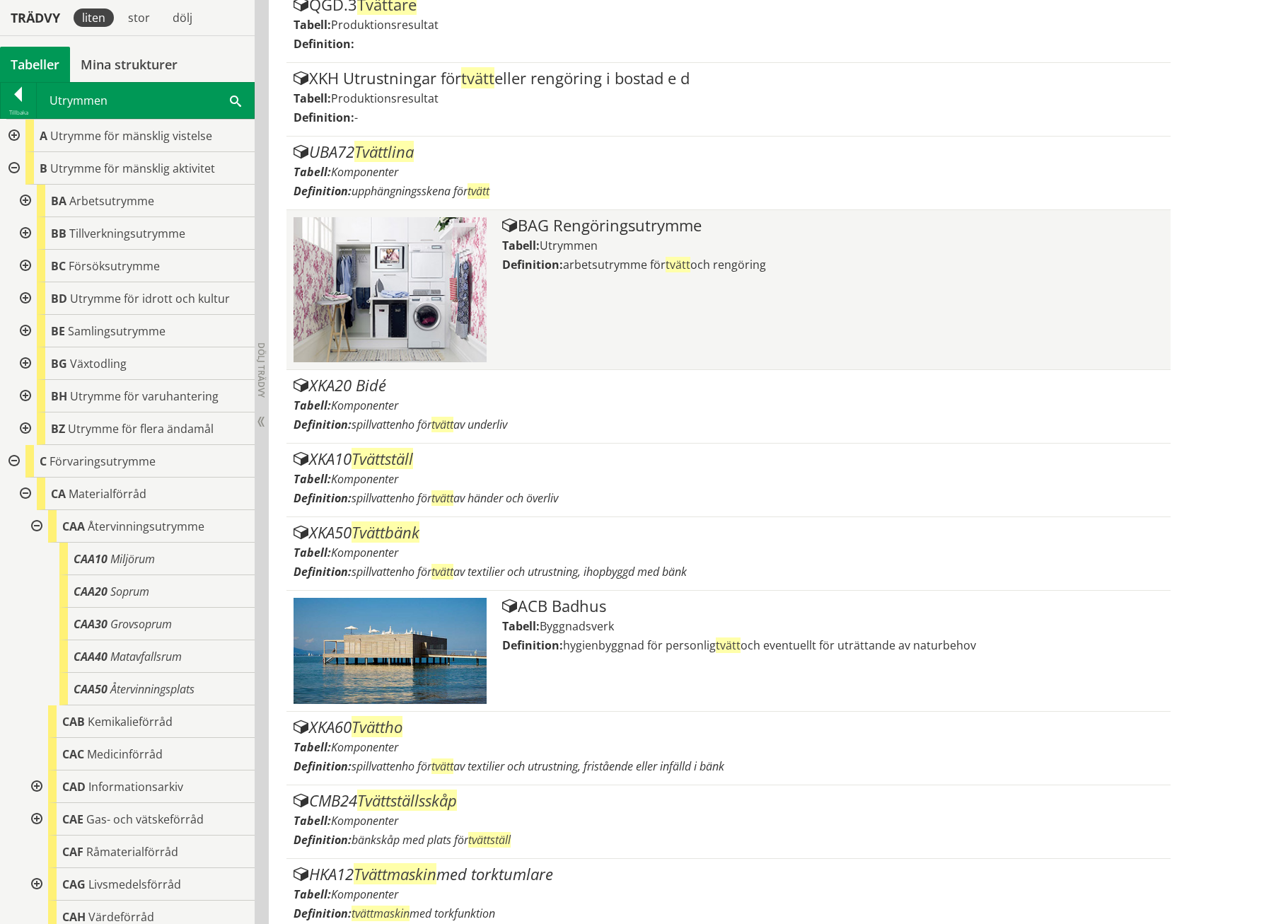
click at [581, 256] on div "BAG Rengöringsutrymme Tabell: Utrymmen Definition: arbetsutrymme för tvätt och …" at bounding box center [832, 289] width 661 height 145
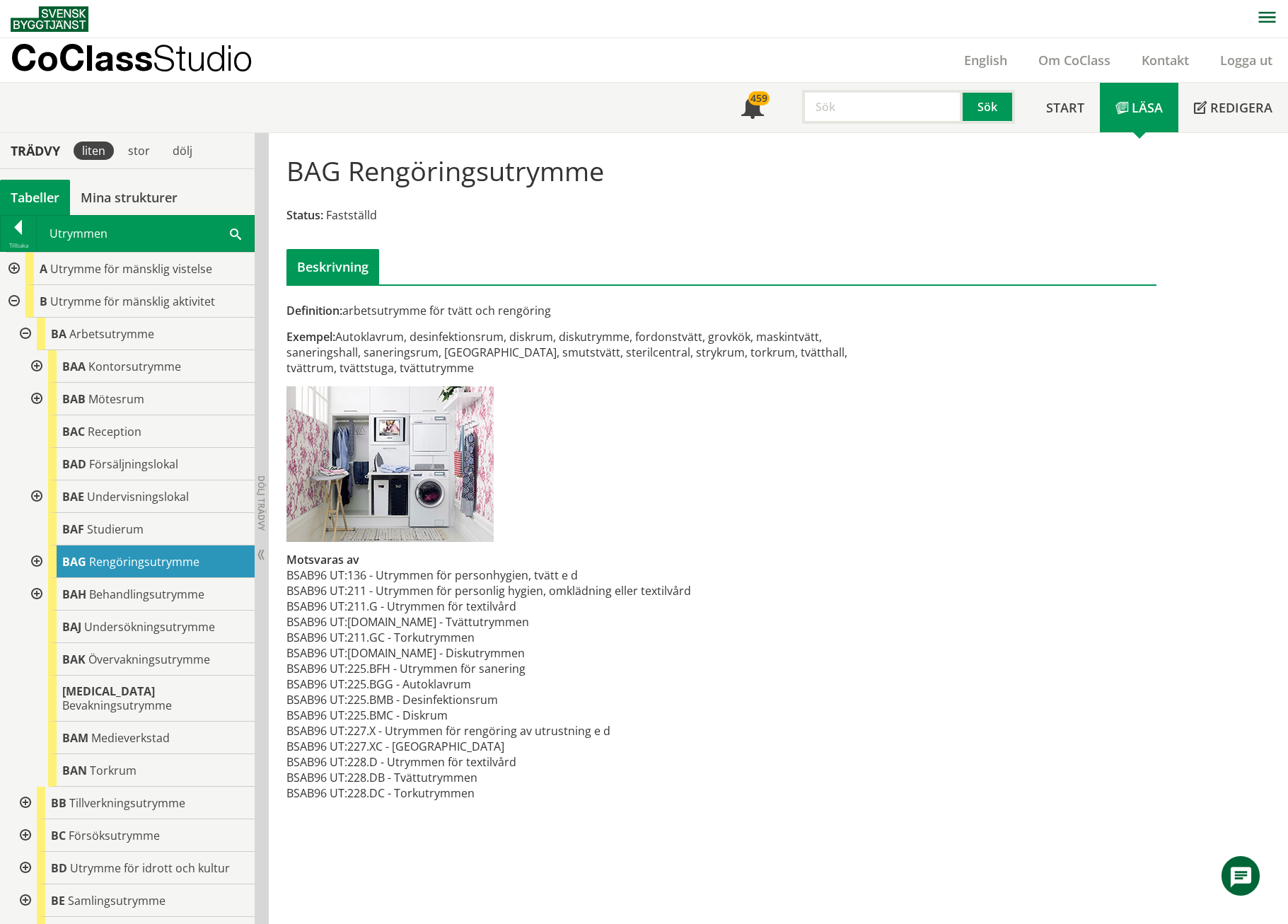
click at [34, 559] on div at bounding box center [35, 561] width 25 height 32
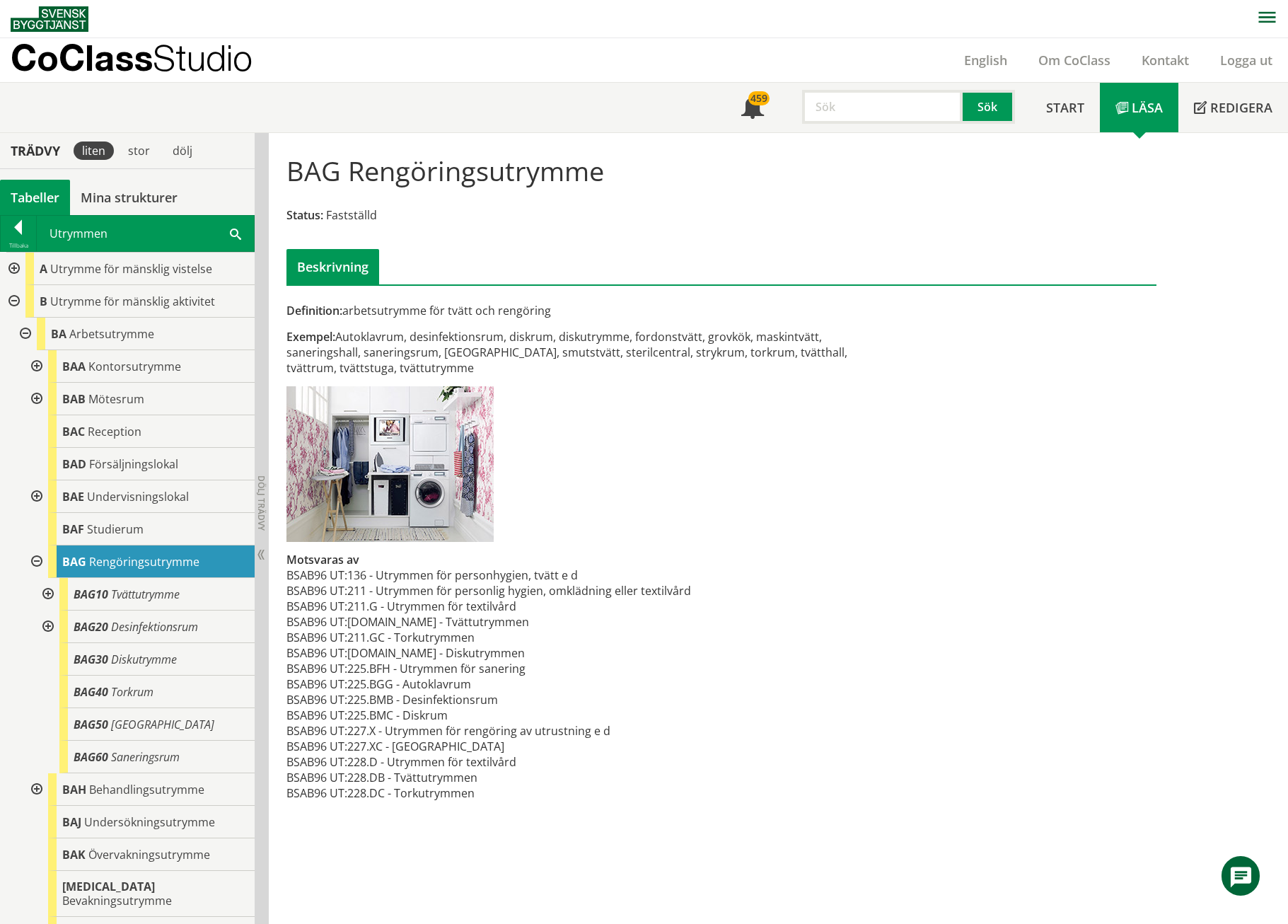
click at [47, 597] on div at bounding box center [47, 594] width 25 height 32
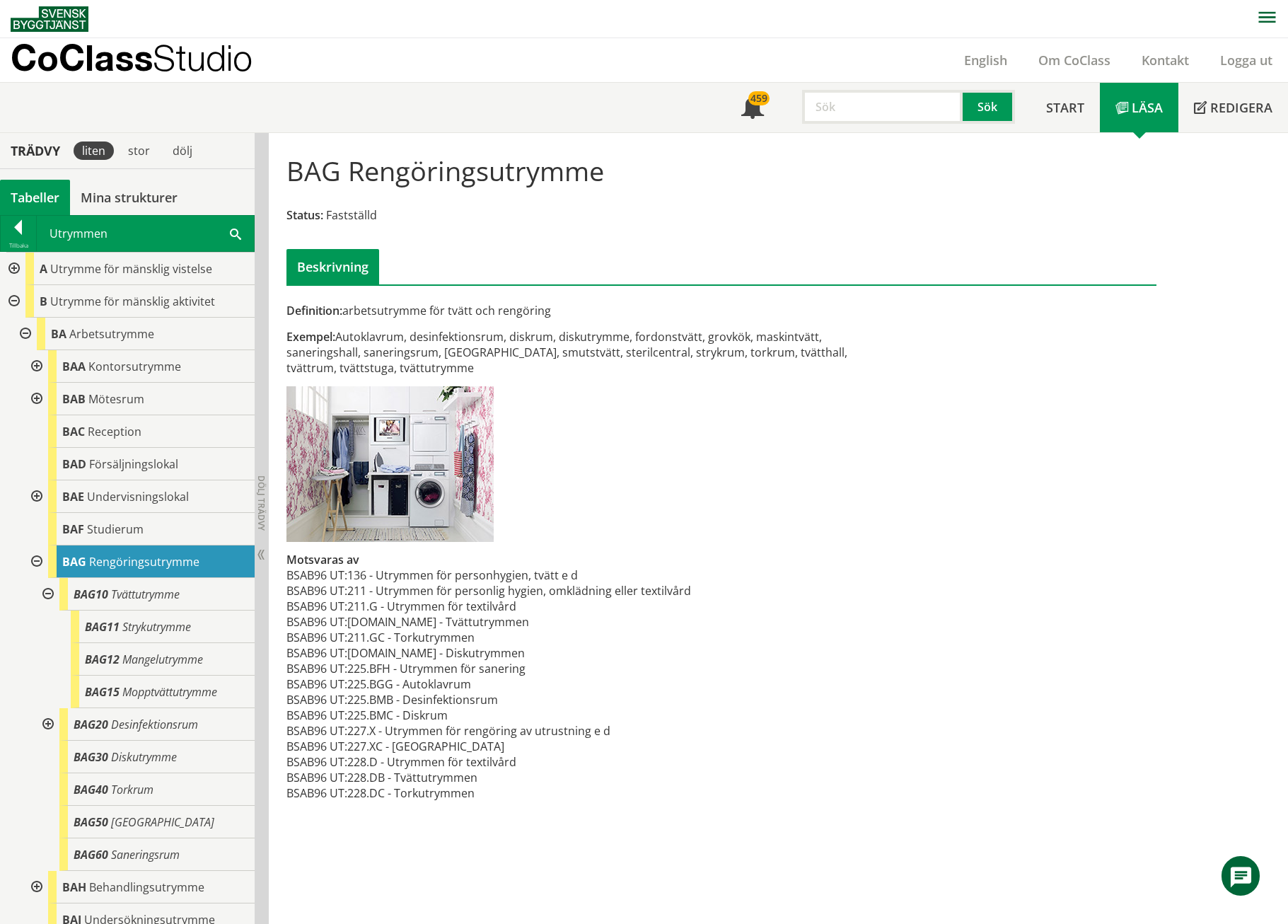
click at [876, 117] on input "text" at bounding box center [882, 106] width 161 height 34
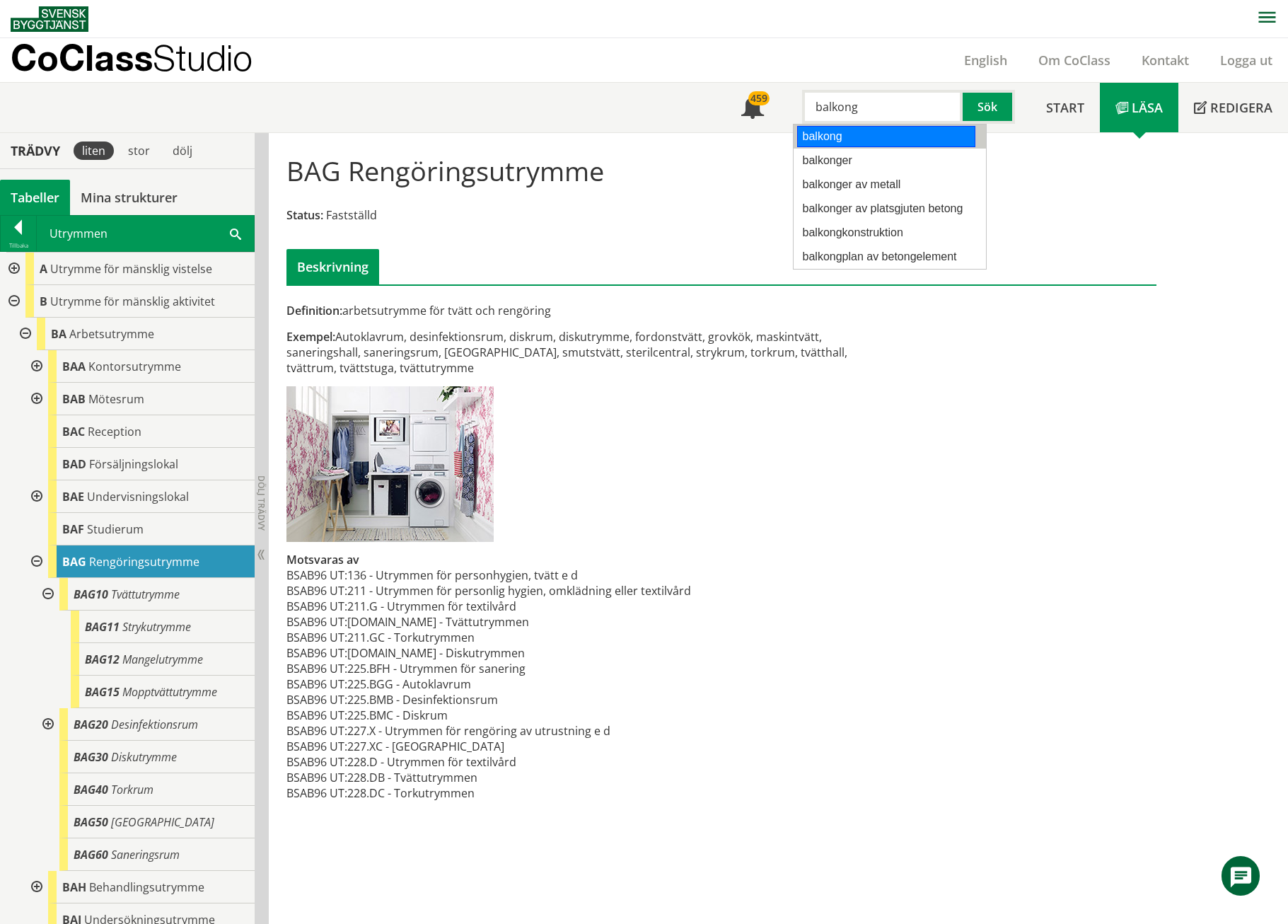
click at [879, 133] on div "balkong" at bounding box center [886, 136] width 178 height 21
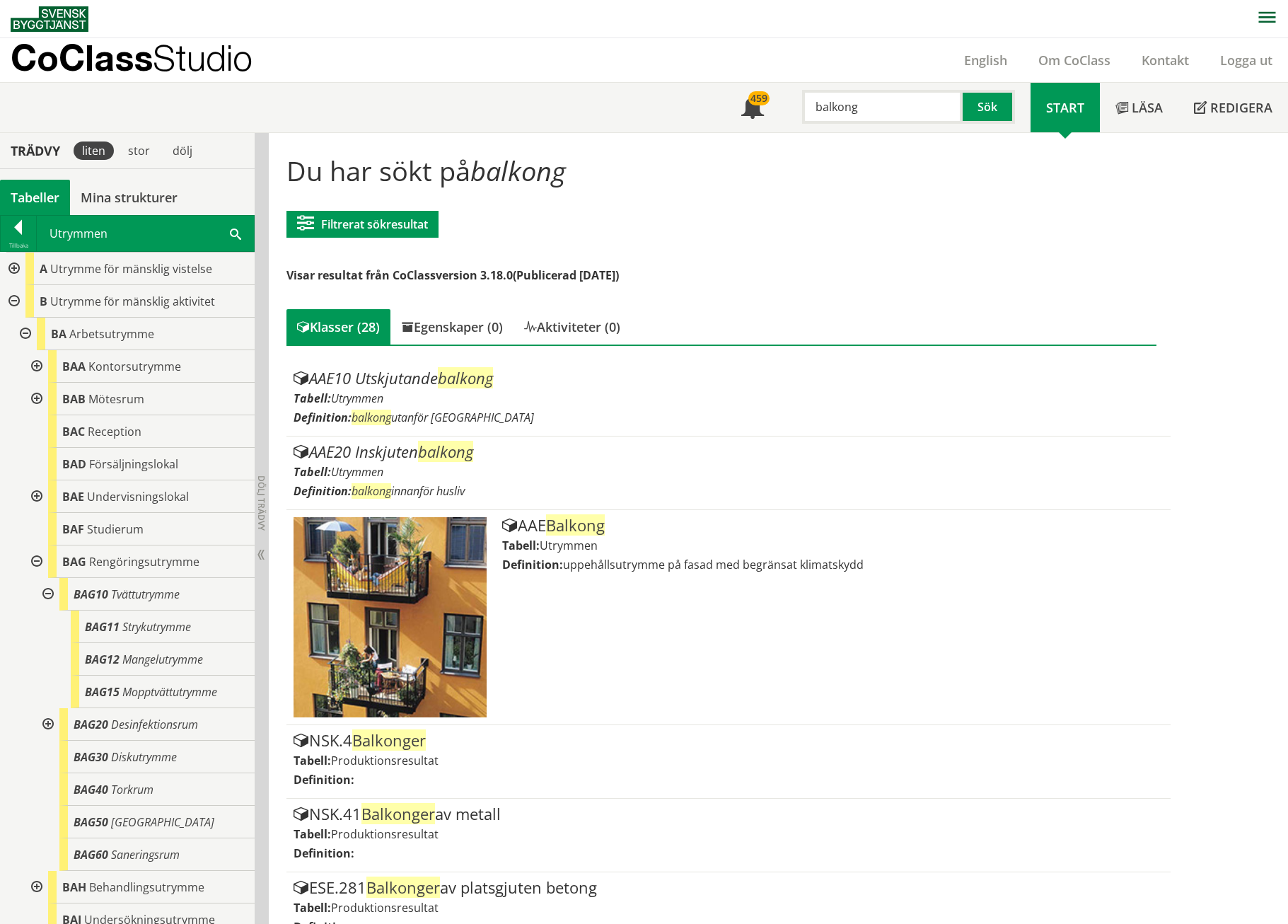
click at [807, 100] on input "balkong" at bounding box center [882, 106] width 161 height 34
click at [833, 136] on div "uterum" at bounding box center [875, 136] width 157 height 21
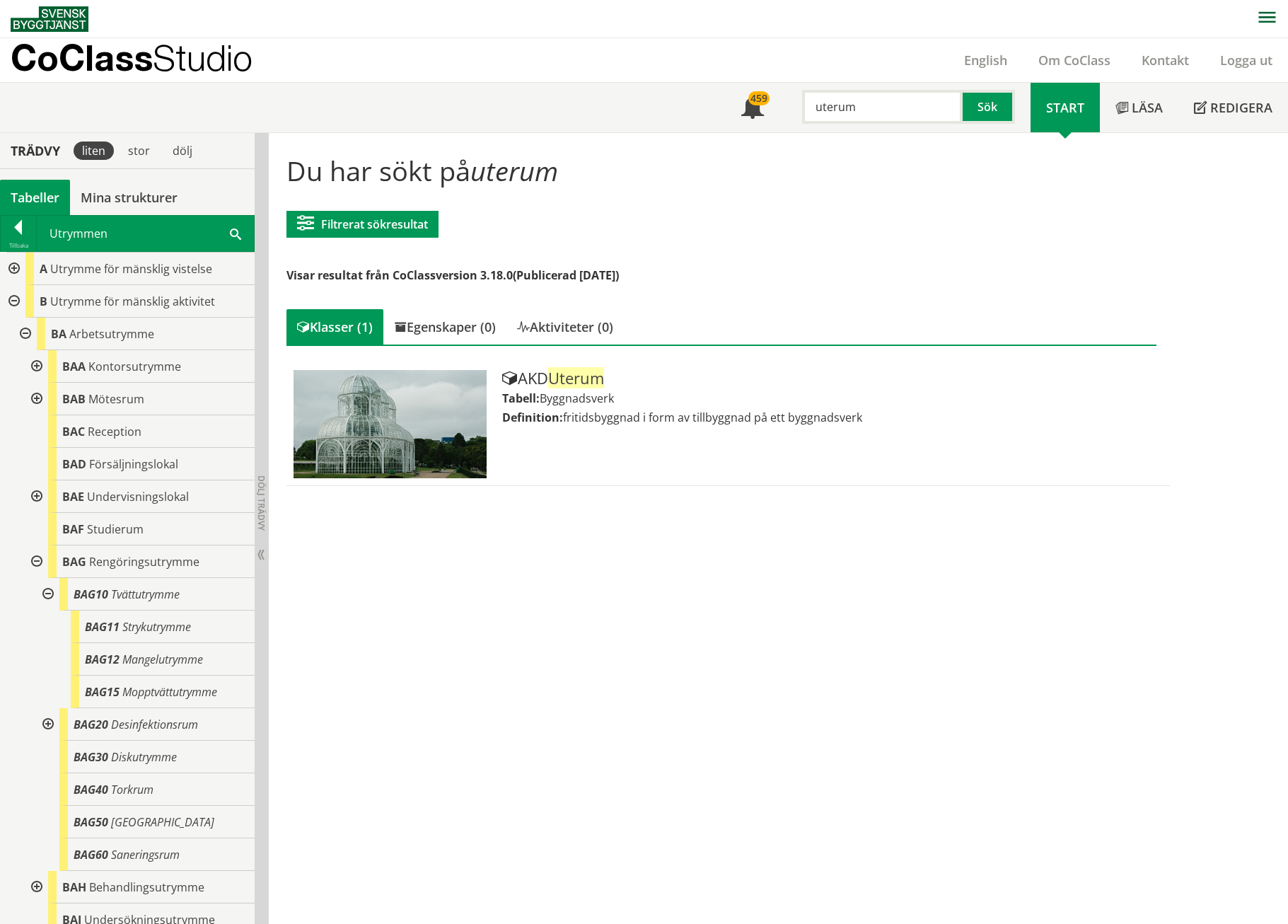
click at [859, 104] on input "uterum" at bounding box center [882, 106] width 161 height 34
type input "inglas"
click at [986, 110] on button "Sök" at bounding box center [989, 106] width 53 height 34
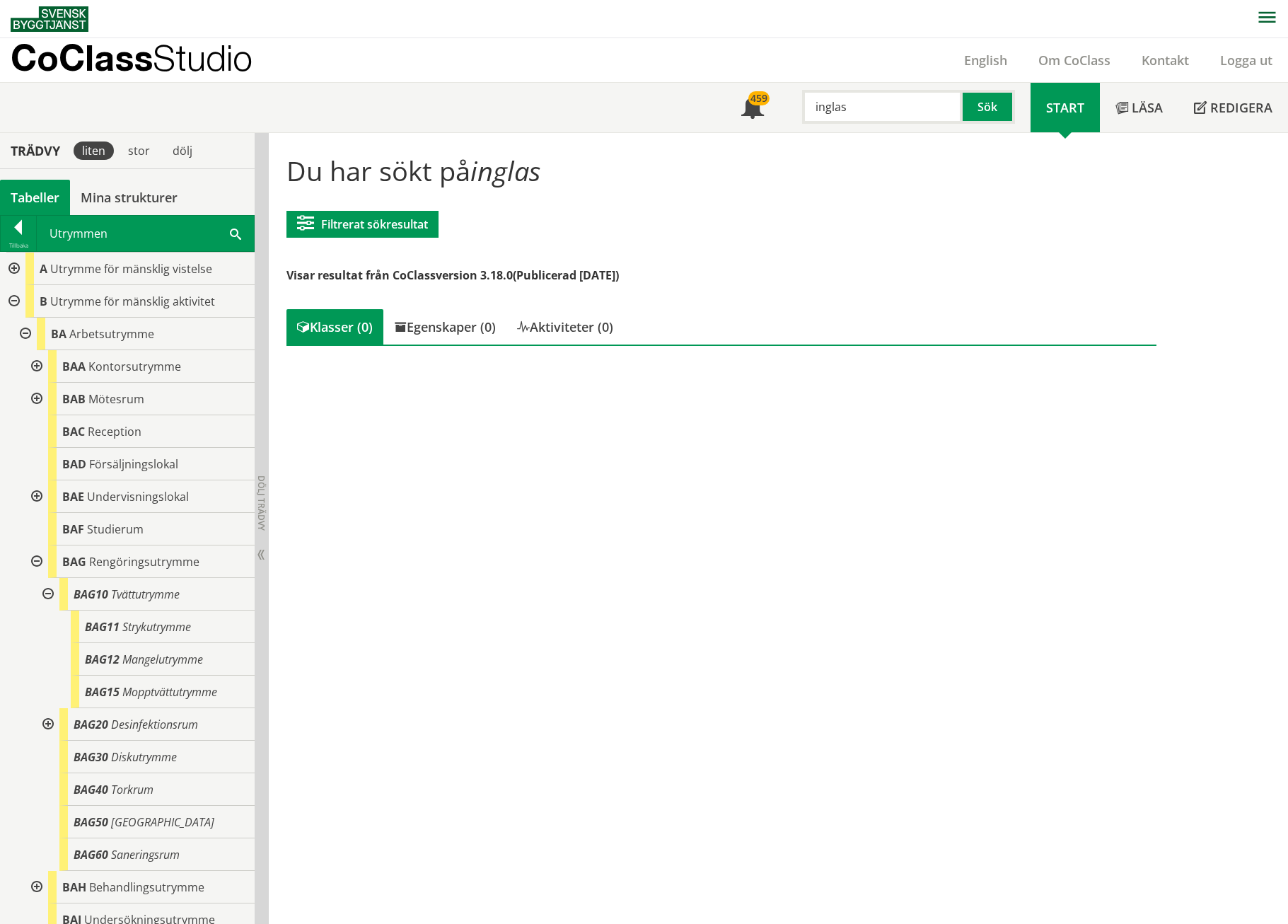
click at [864, 112] on input "inglas" at bounding box center [882, 106] width 161 height 34
type input "i"
type input "f"
type input "g"
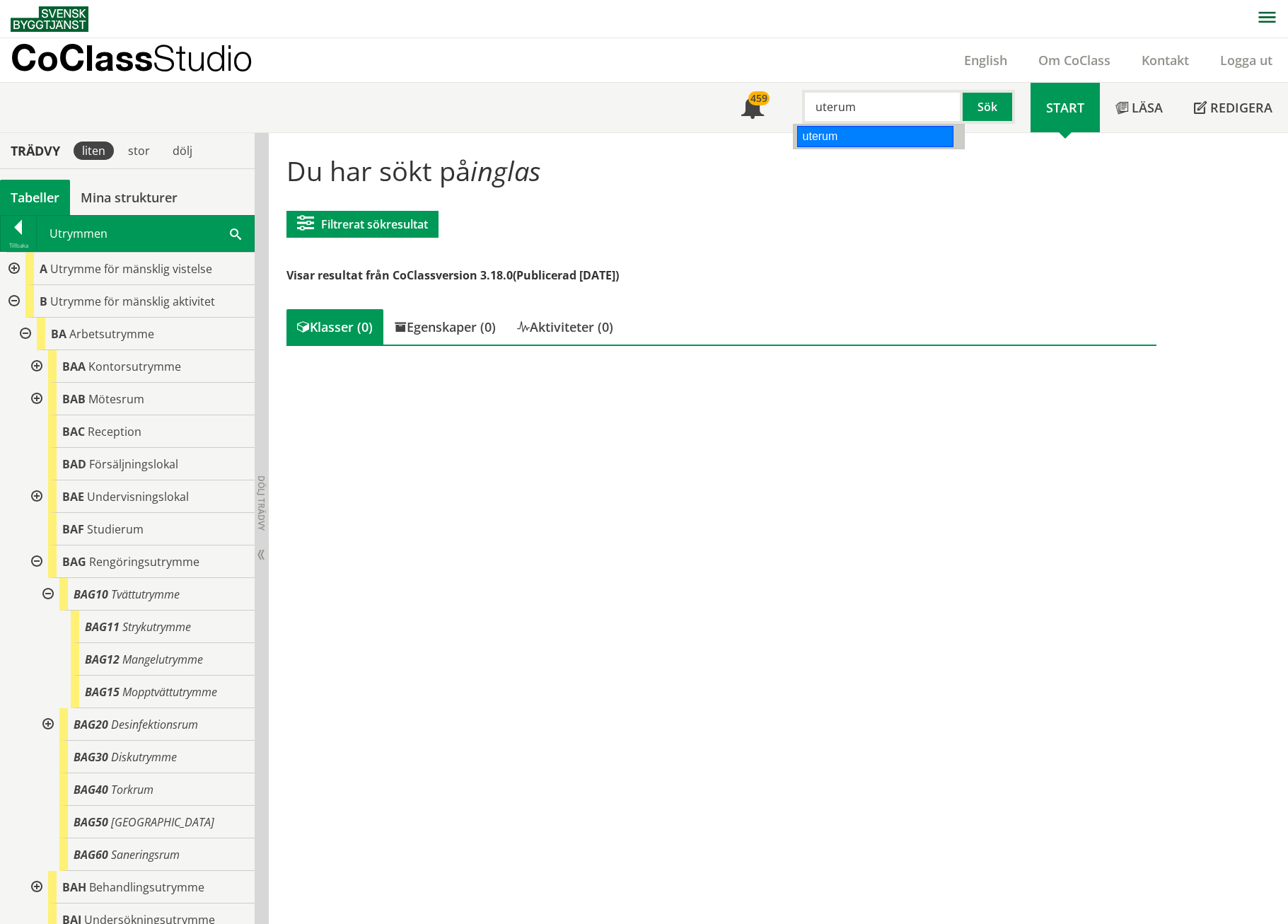
click at [862, 139] on div "uterum" at bounding box center [875, 136] width 157 height 21
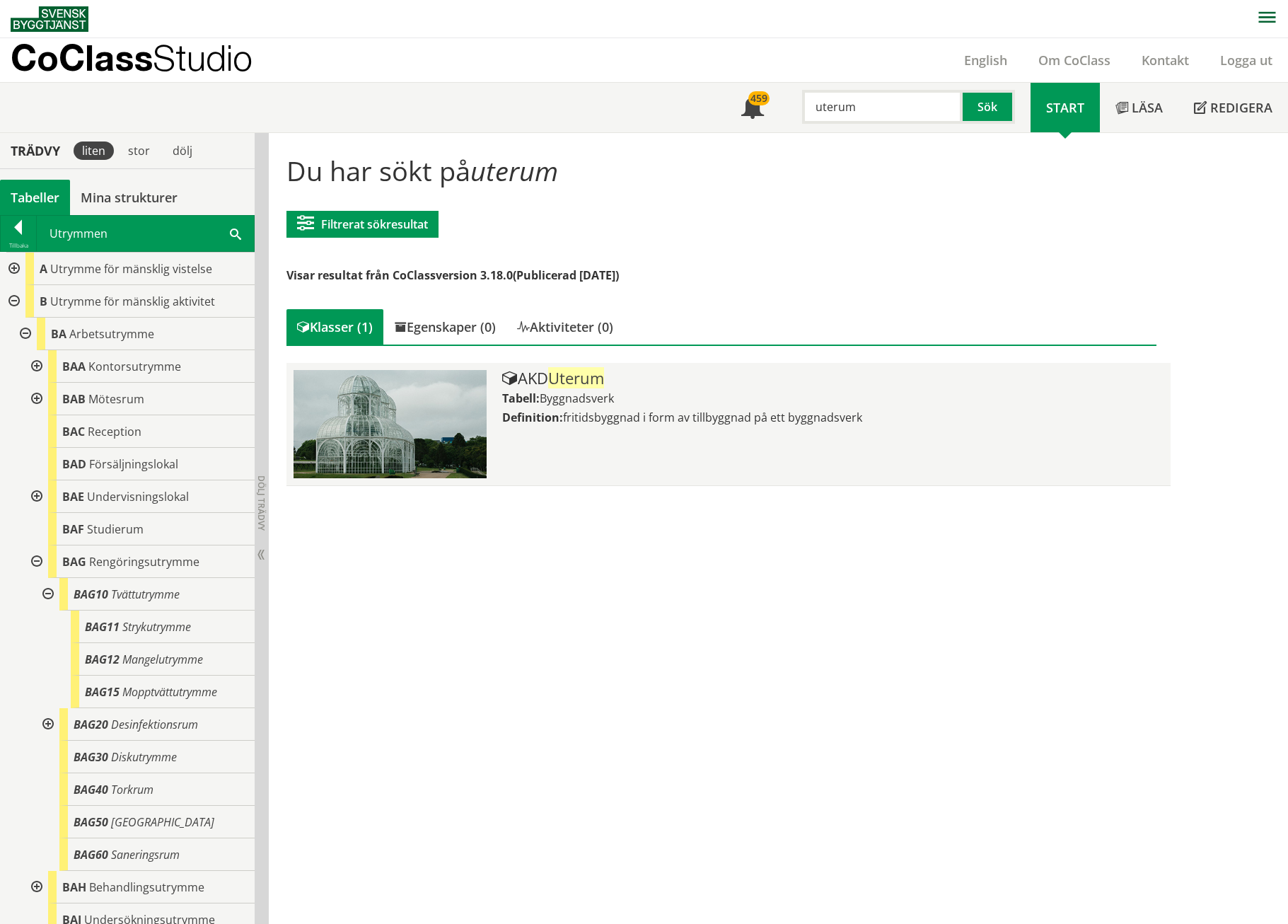
type input "uterum"
click at [579, 371] on span "Uterum" at bounding box center [575, 378] width 55 height 21
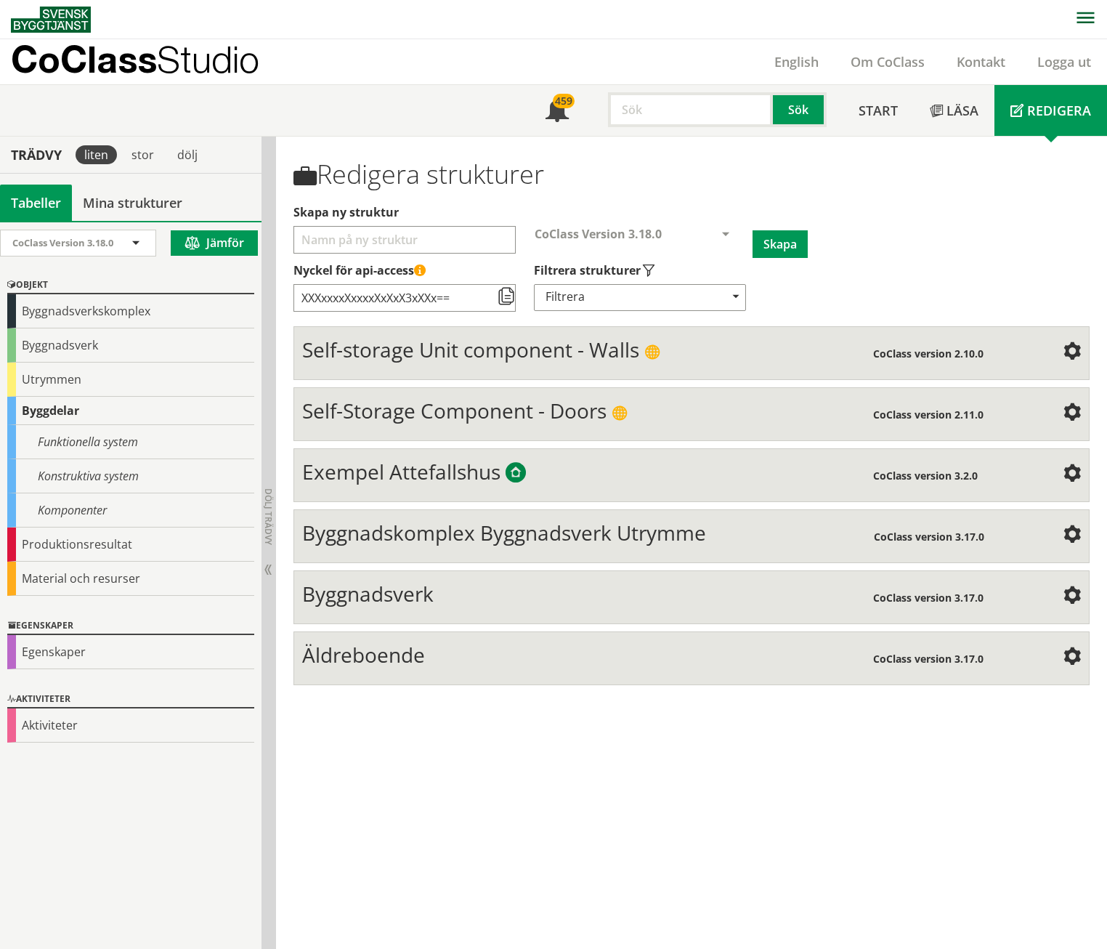
click at [366, 641] on span "Äldreboende" at bounding box center [363, 655] width 123 height 28
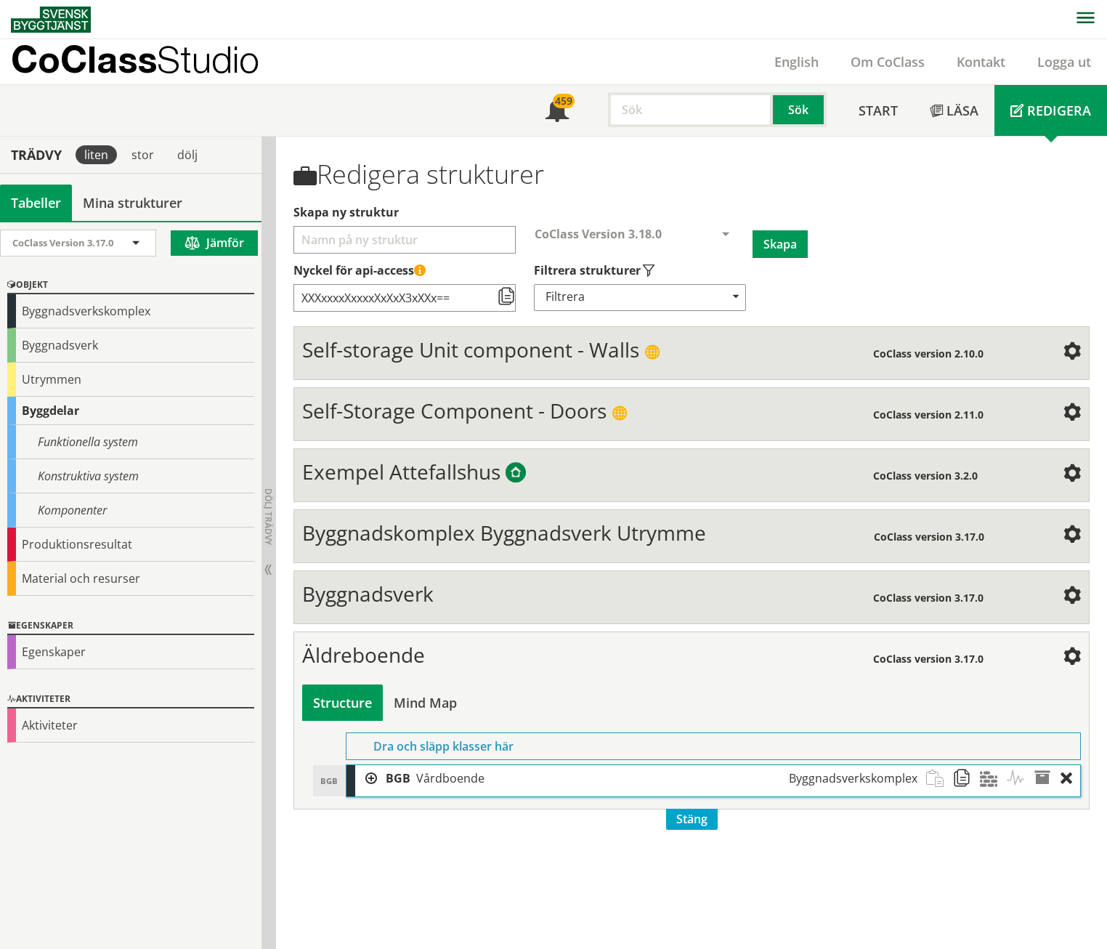
scroll to position [1, 0]
click at [373, 764] on div at bounding box center [366, 777] width 22 height 27
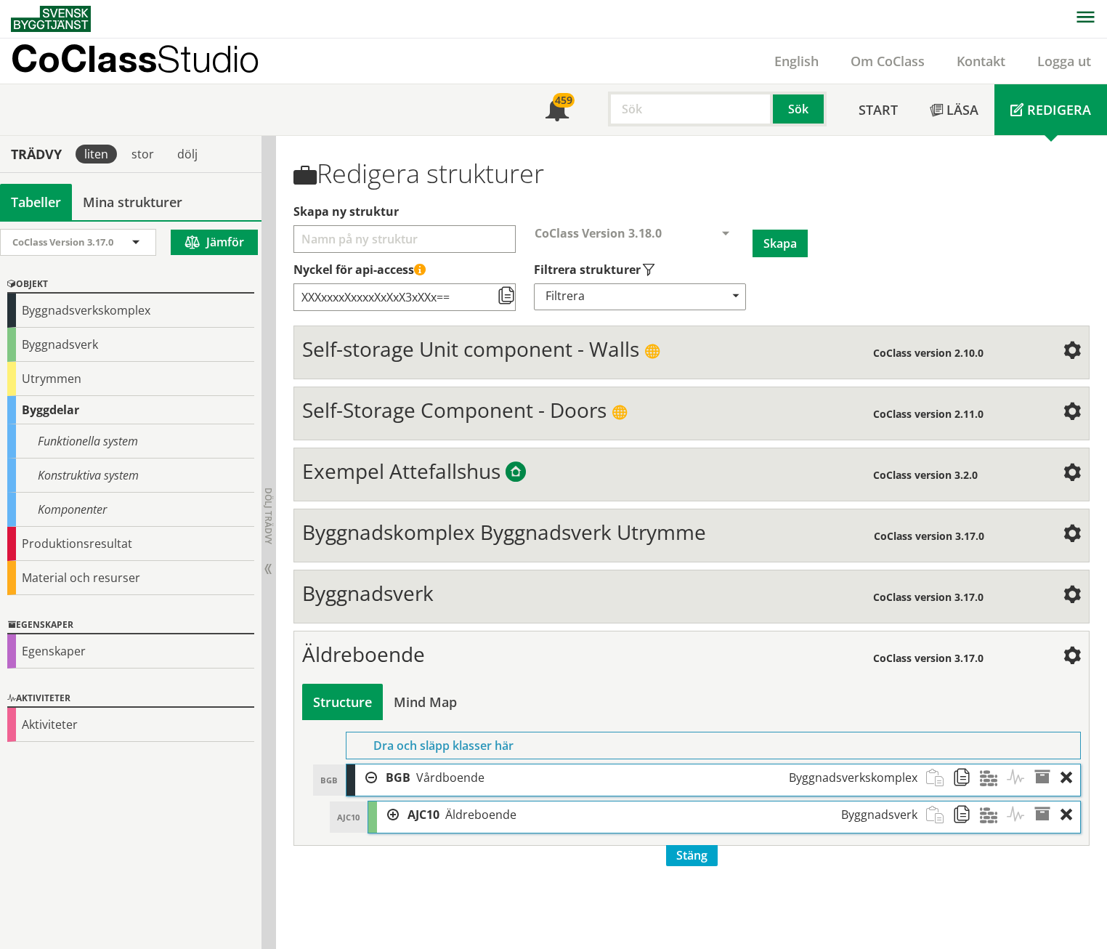
click at [392, 801] on div at bounding box center [388, 814] width 22 height 27
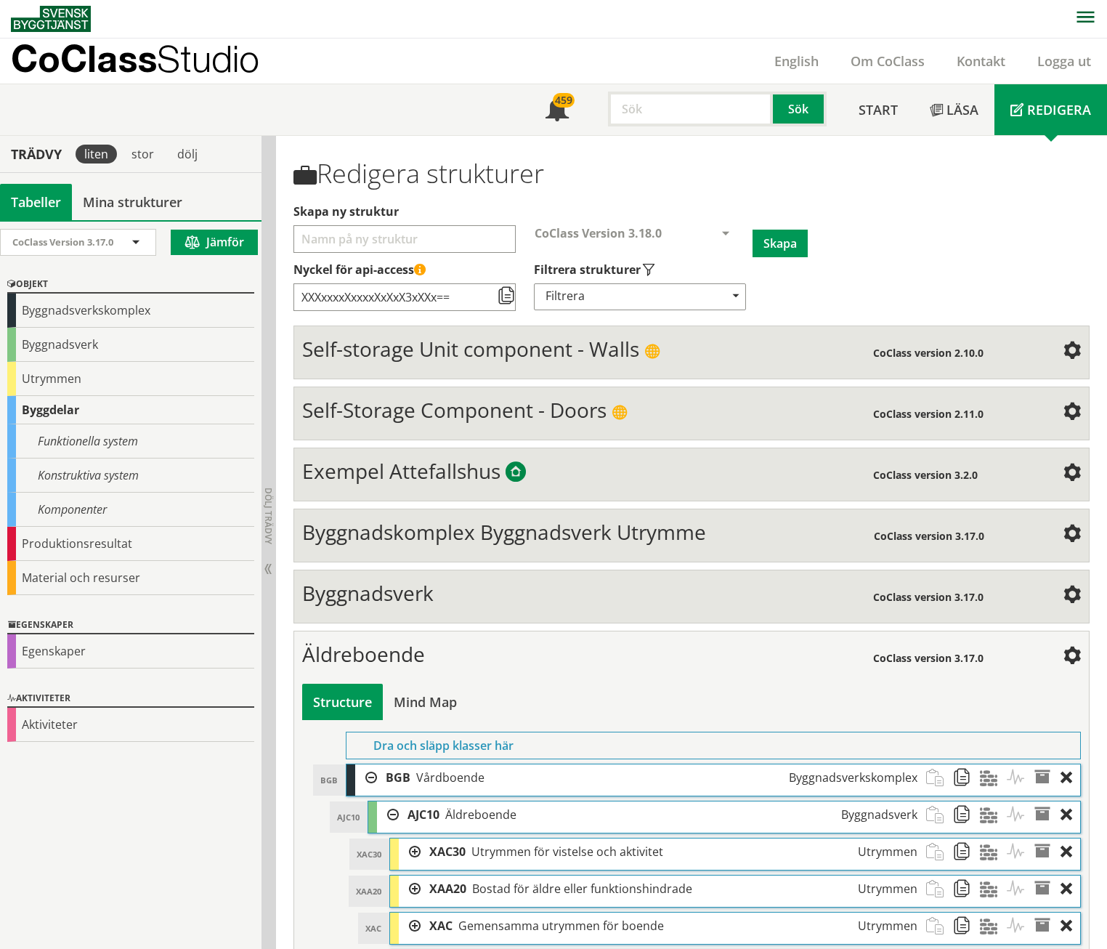
scroll to position [240, 0]
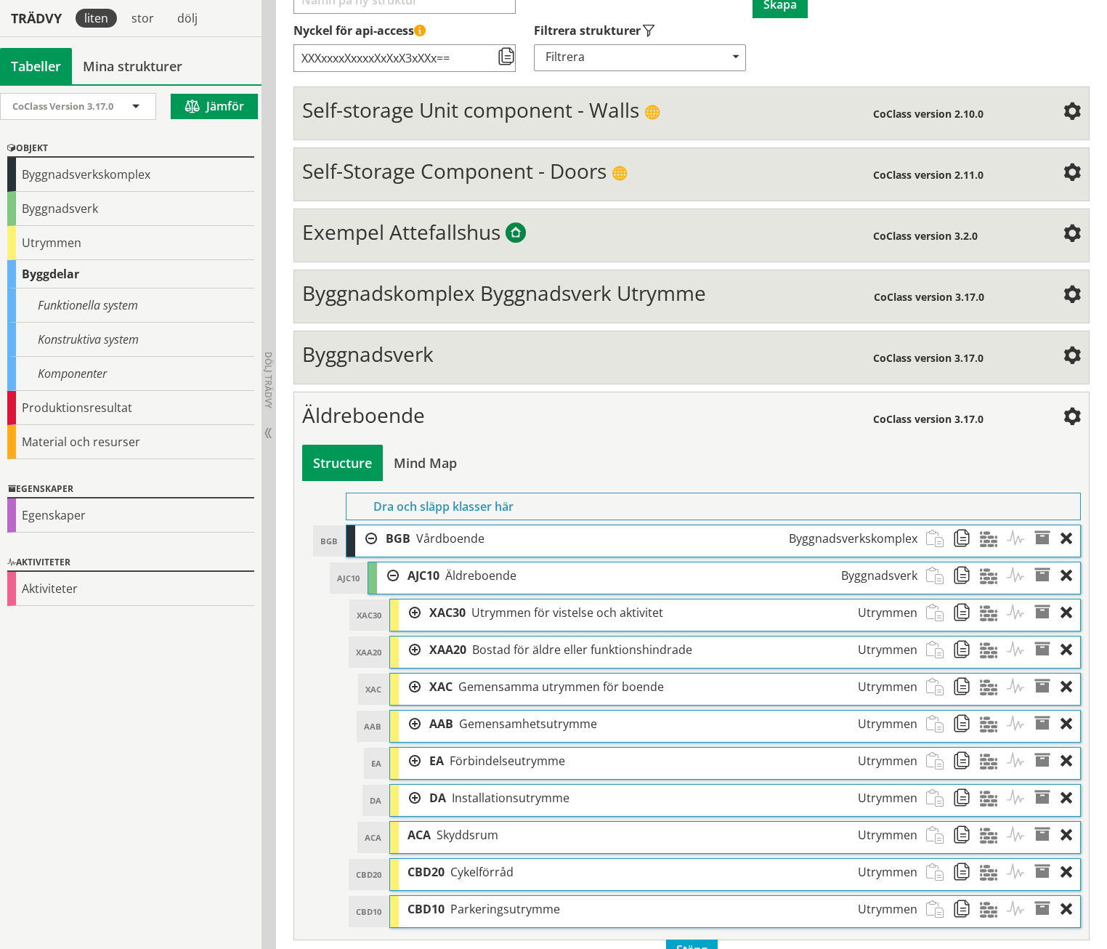
click at [411, 599] on div at bounding box center [410, 612] width 22 height 27
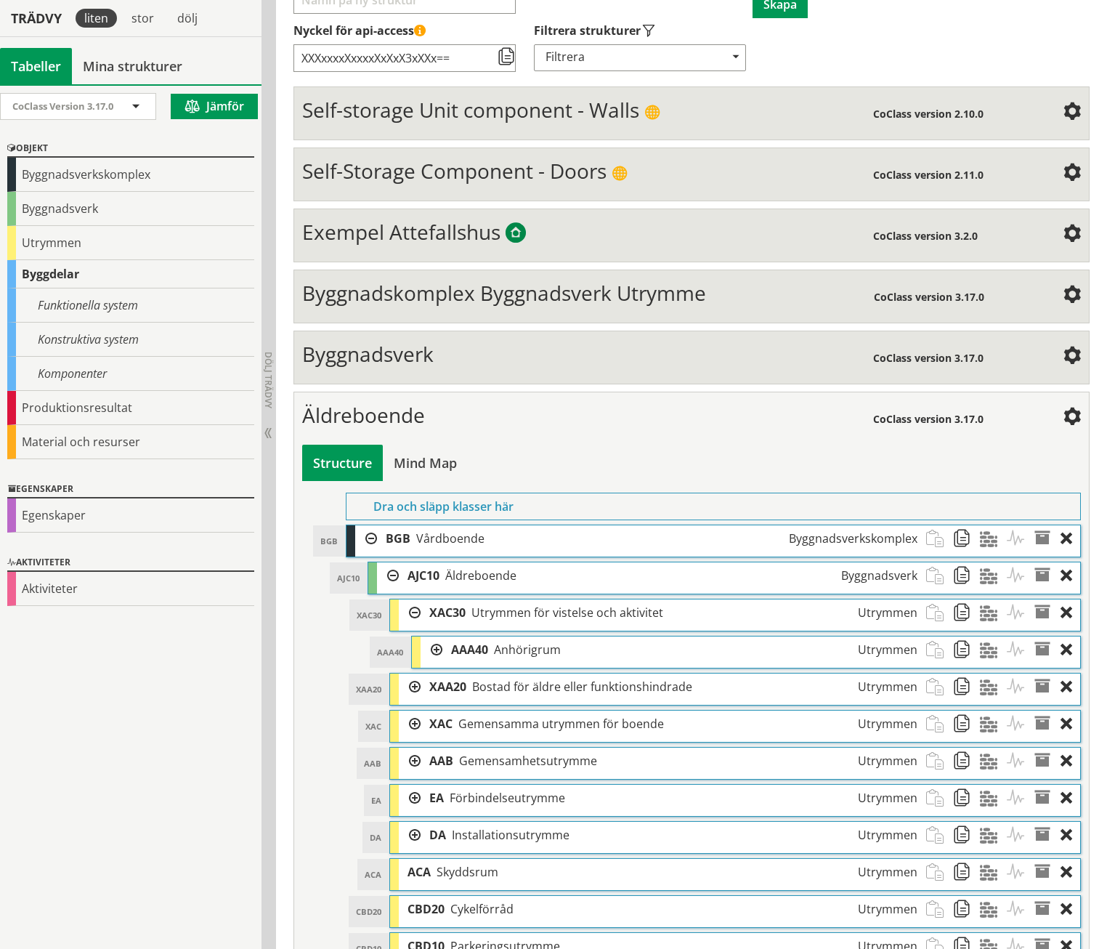
click at [437, 637] on div at bounding box center [432, 650] width 22 height 27
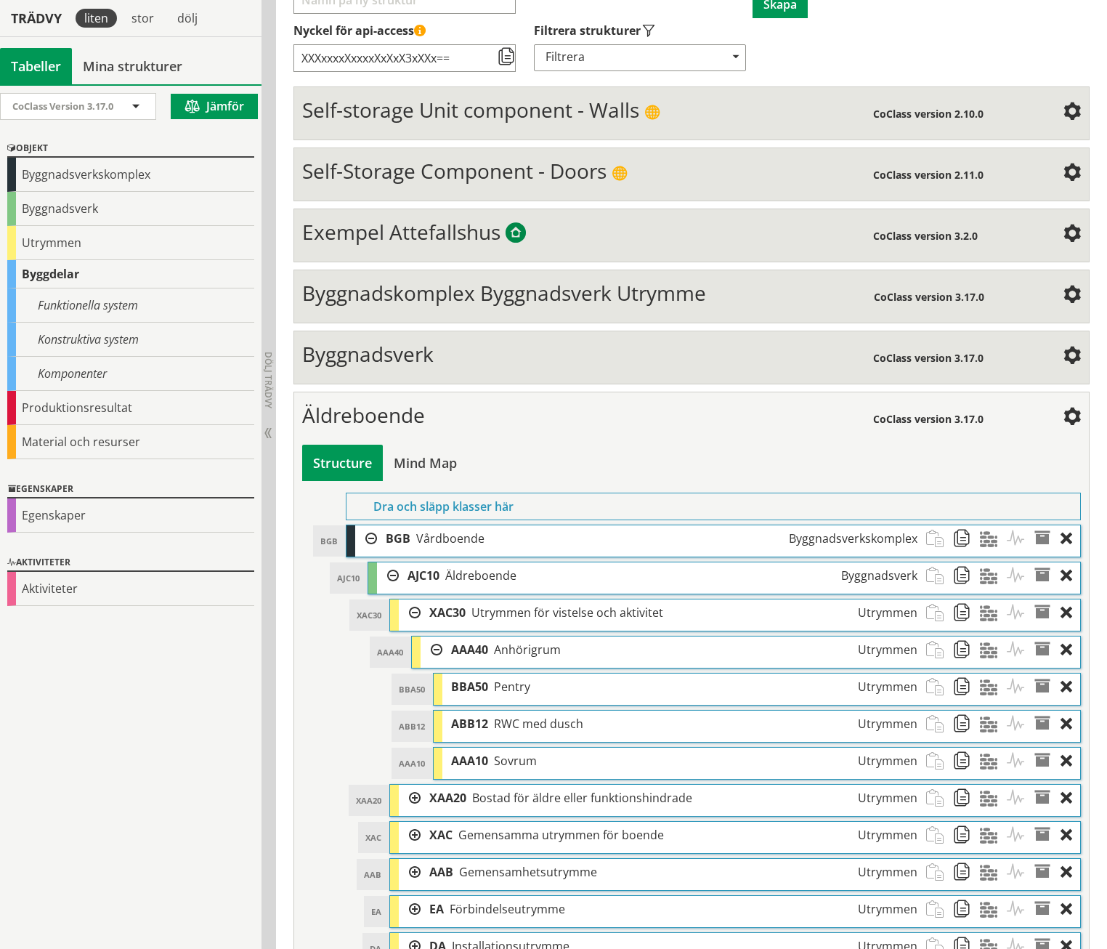
click at [413, 785] on div at bounding box center [410, 798] width 22 height 27
click at [413, 599] on div at bounding box center [410, 612] width 22 height 27
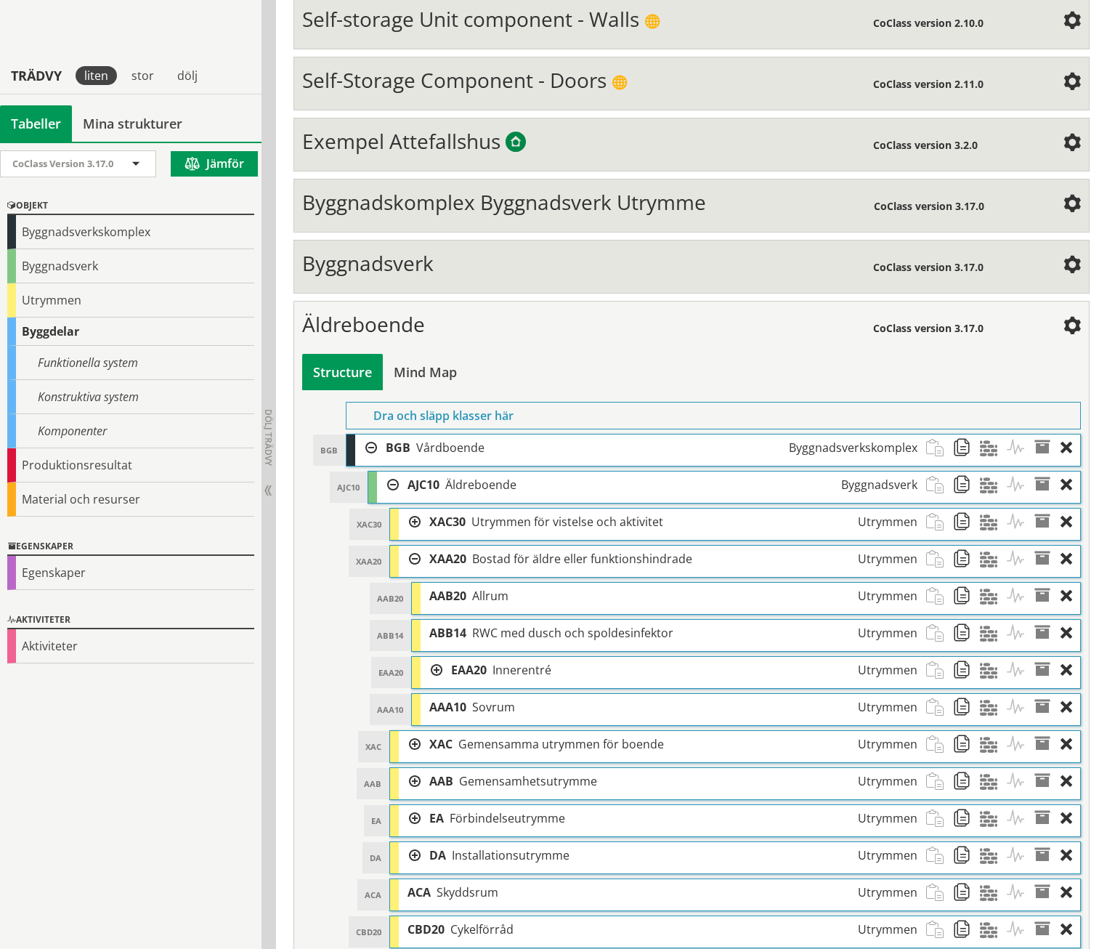
scroll to position [388, 0]
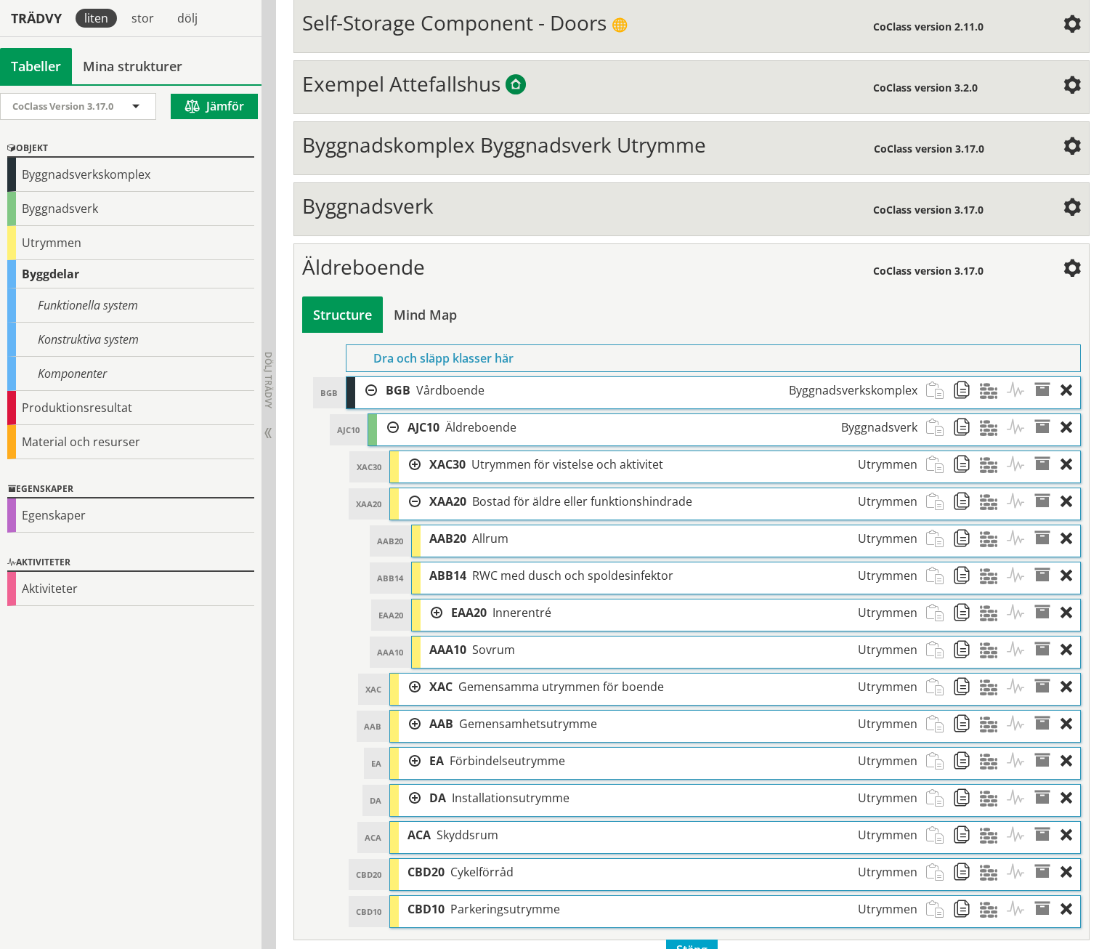
click at [412, 674] on div at bounding box center [410, 687] width 22 height 27
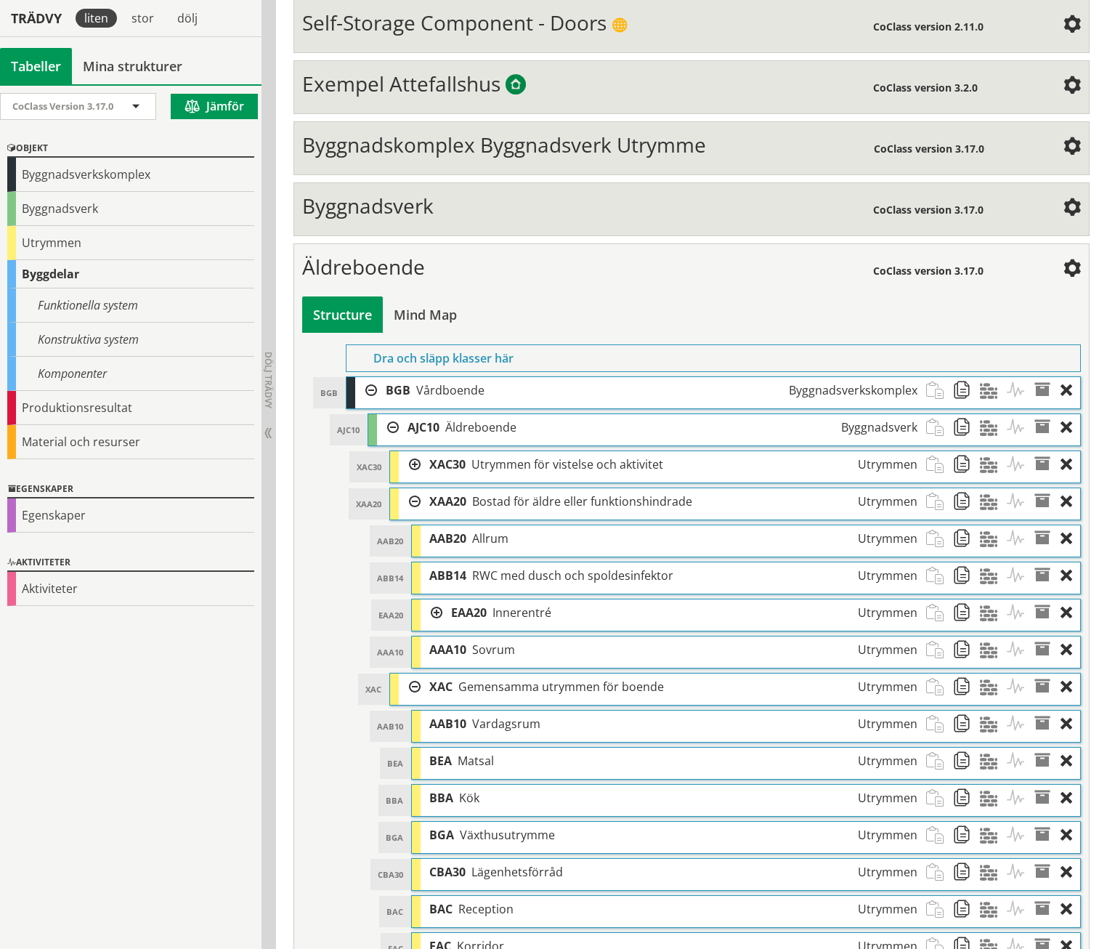
click at [416, 488] on div at bounding box center [410, 501] width 22 height 27
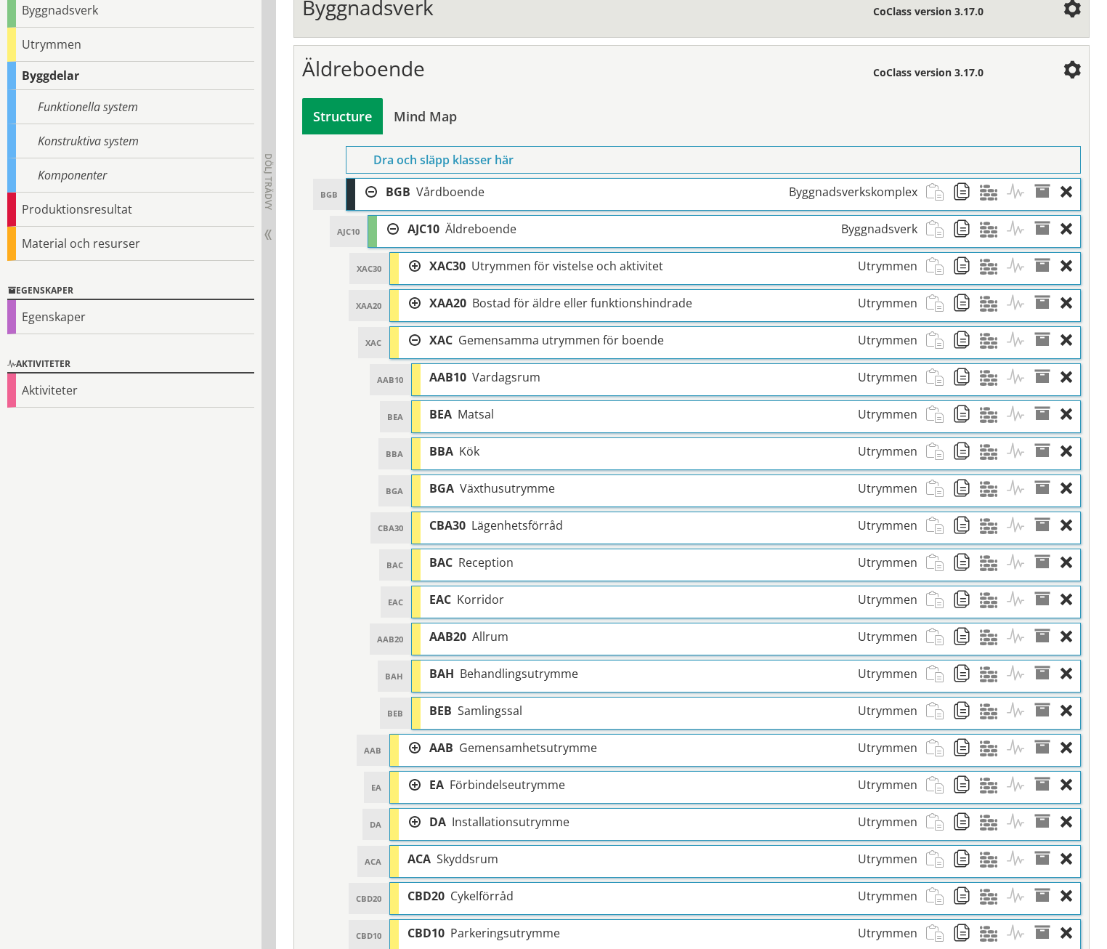
scroll to position [610, 0]
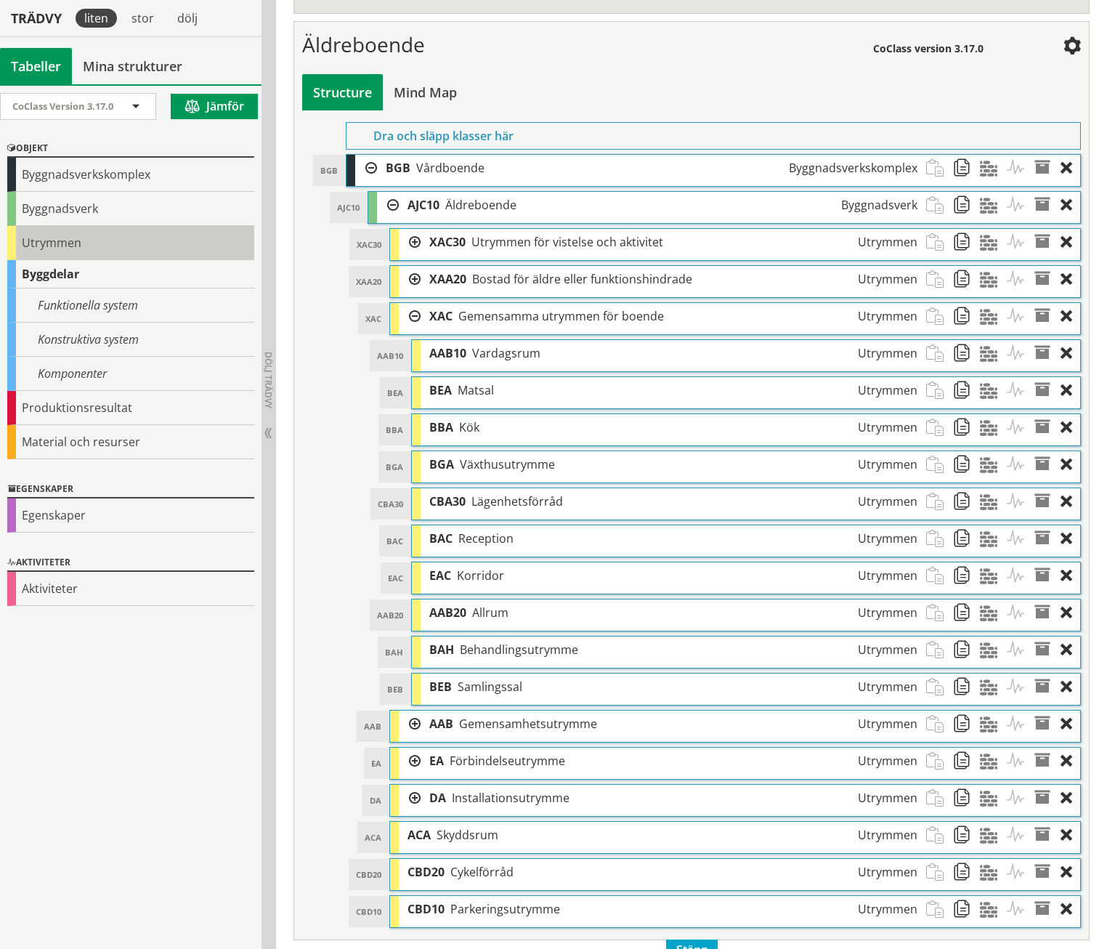
click at [38, 246] on div "Utrymmen" at bounding box center [130, 243] width 247 height 34
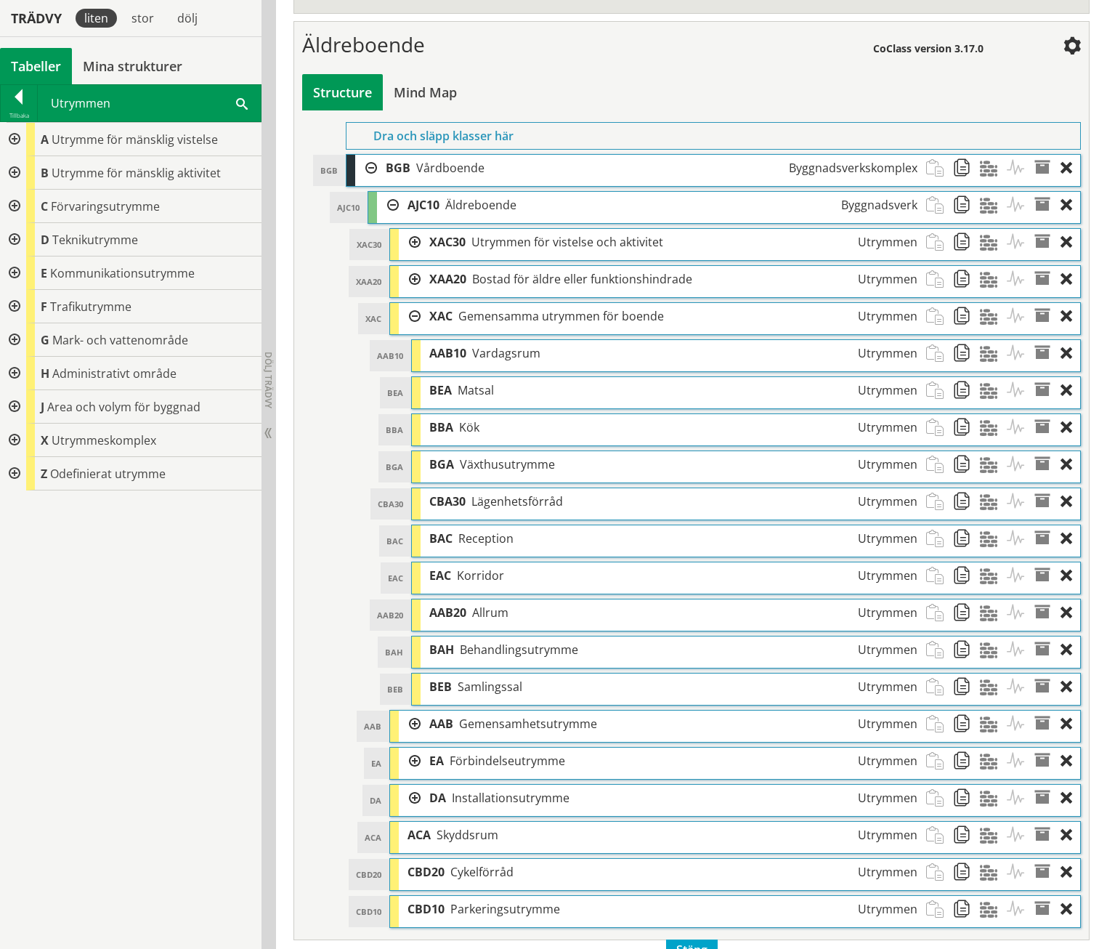
click at [15, 138] on div at bounding box center [13, 139] width 26 height 33
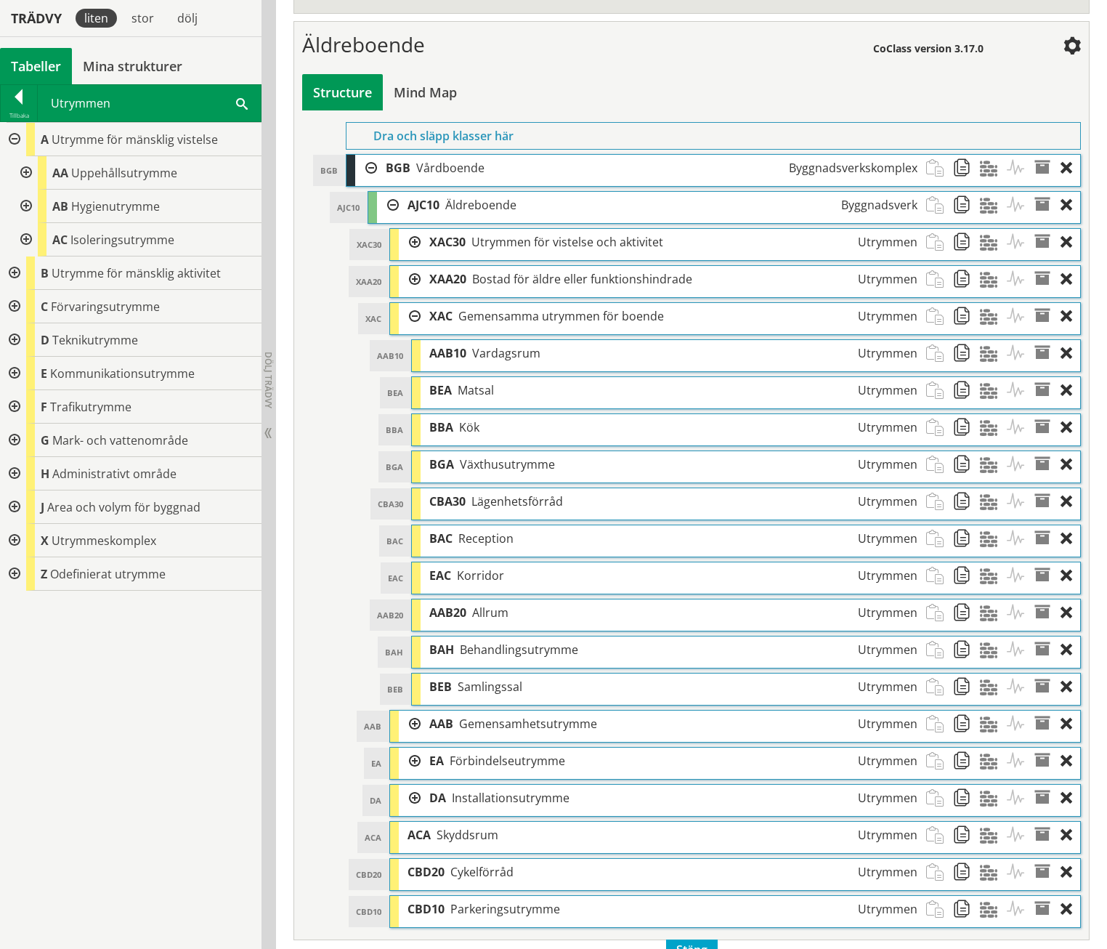
click at [20, 169] on div at bounding box center [25, 172] width 26 height 33
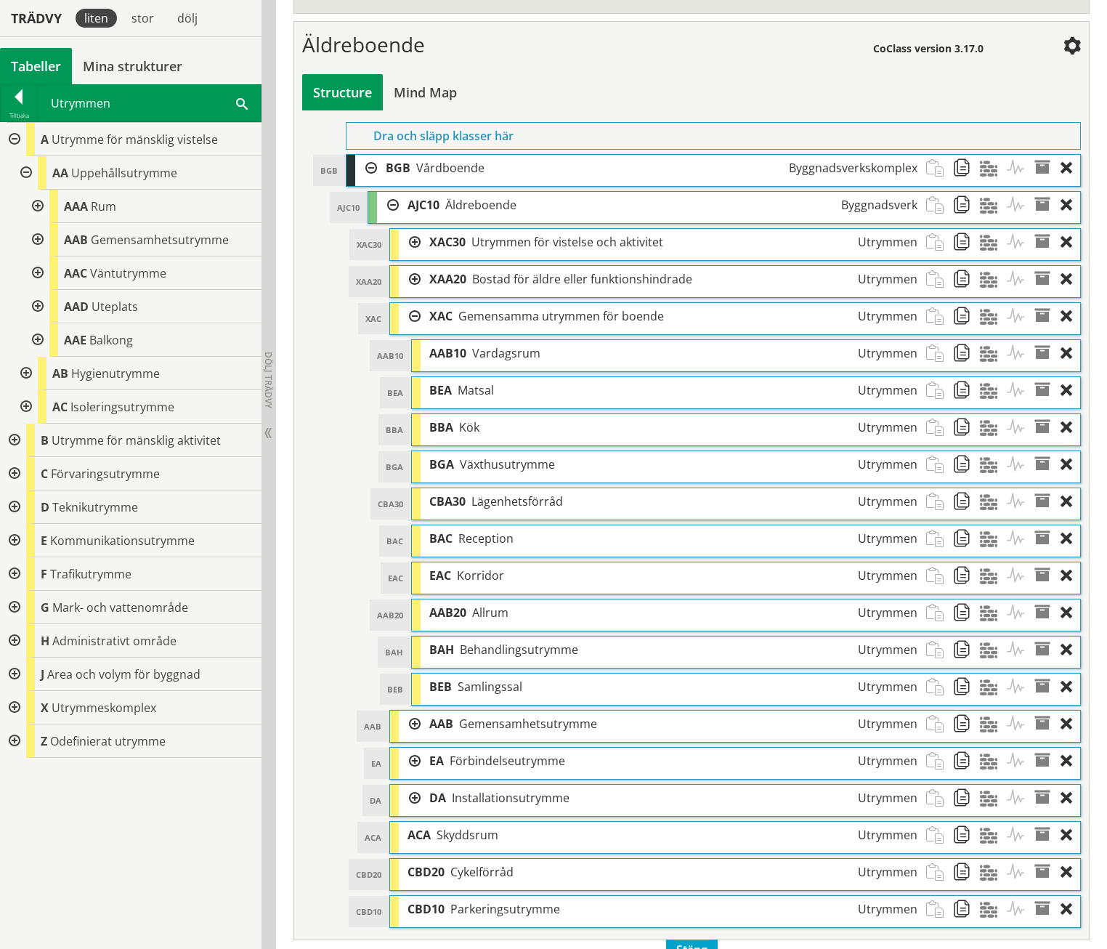
click at [41, 242] on div at bounding box center [36, 239] width 26 height 33
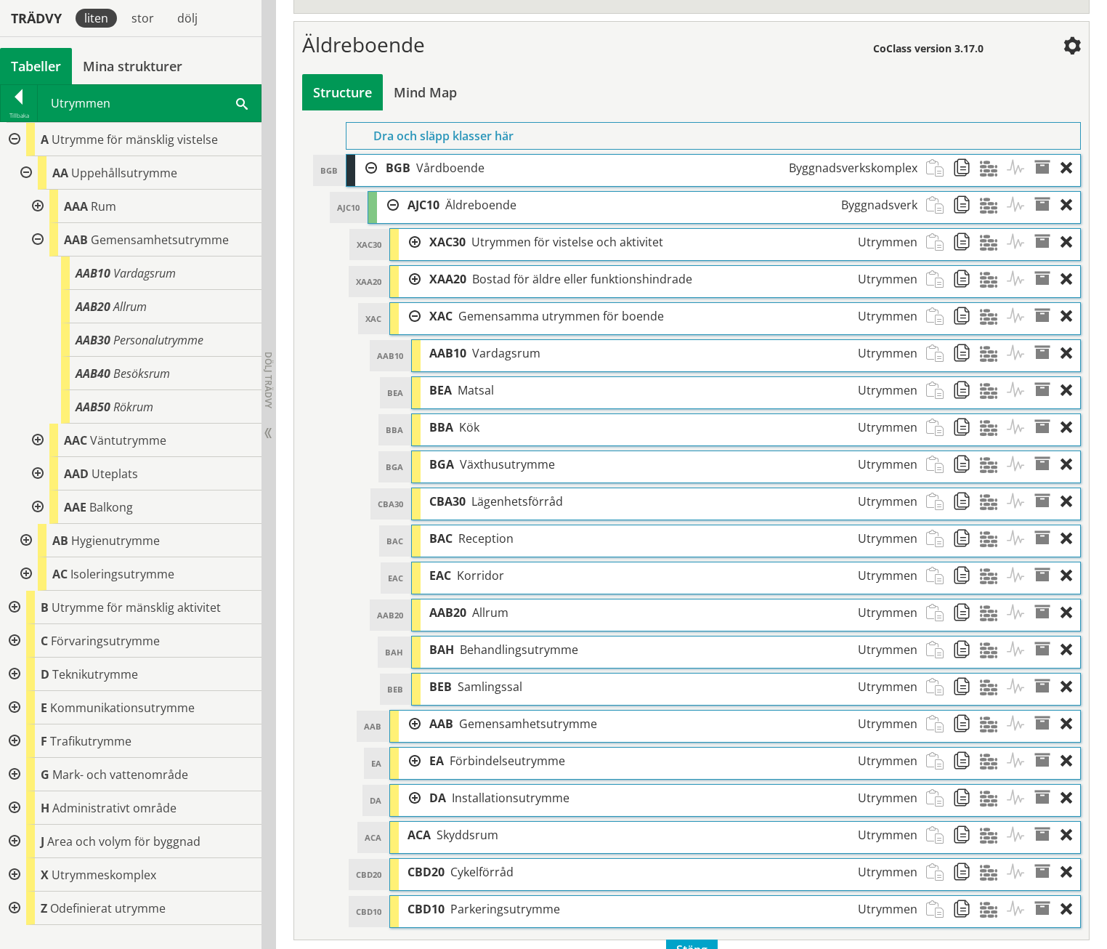
click at [41, 242] on div at bounding box center [36, 239] width 26 height 33
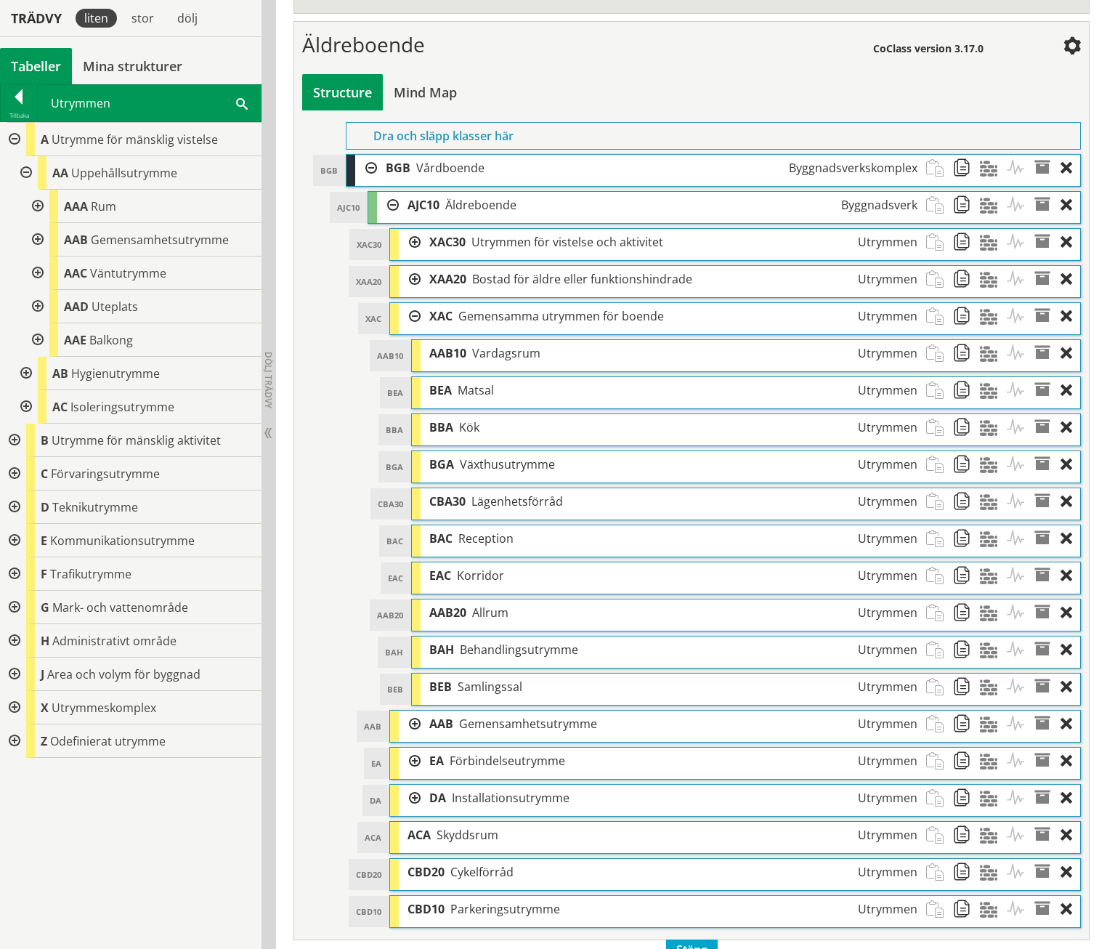
click at [39, 339] on div at bounding box center [36, 339] width 26 height 33
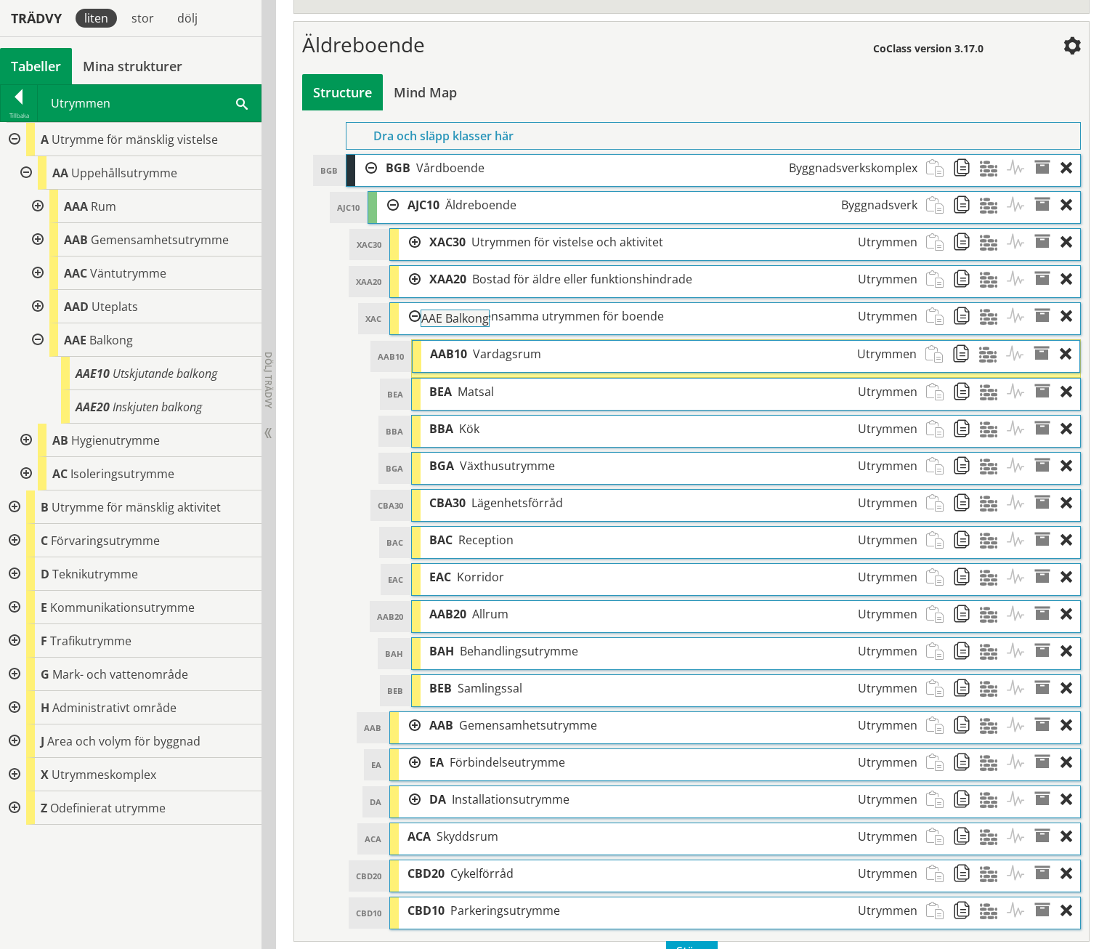
drag, startPoint x: 126, startPoint y: 342, endPoint x: 523, endPoint y: 328, distance: 397.7
click at [523, 328] on div "Trädvy liten stor [GEOGRAPHIC_DATA] Tabeller Mina strukturer CoClass Version 3.…" at bounding box center [553, 251] width 1107 height 1450
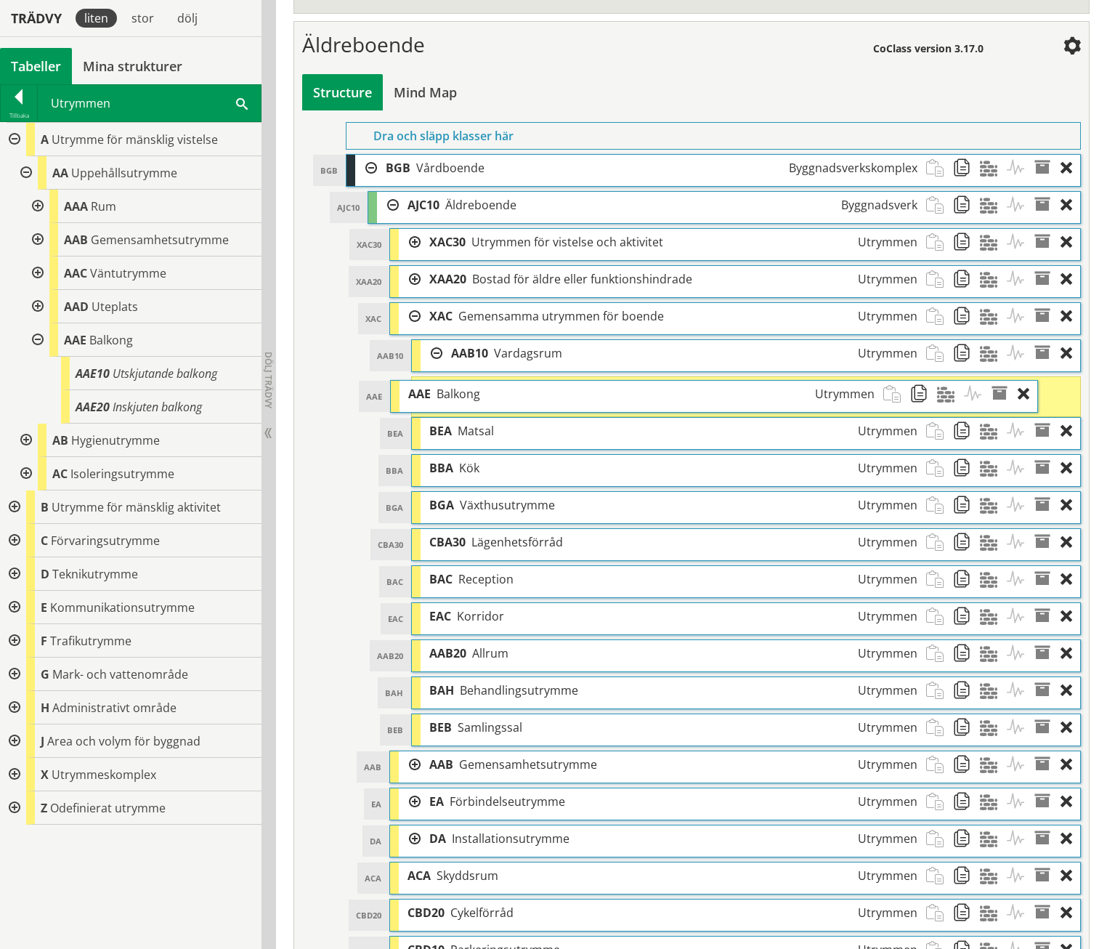
drag, startPoint x: 533, startPoint y: 368, endPoint x: 489, endPoint y: 372, distance: 43.7
click at [489, 381] on div "AAE Balkong Utrymmen" at bounding box center [642, 394] width 485 height 27
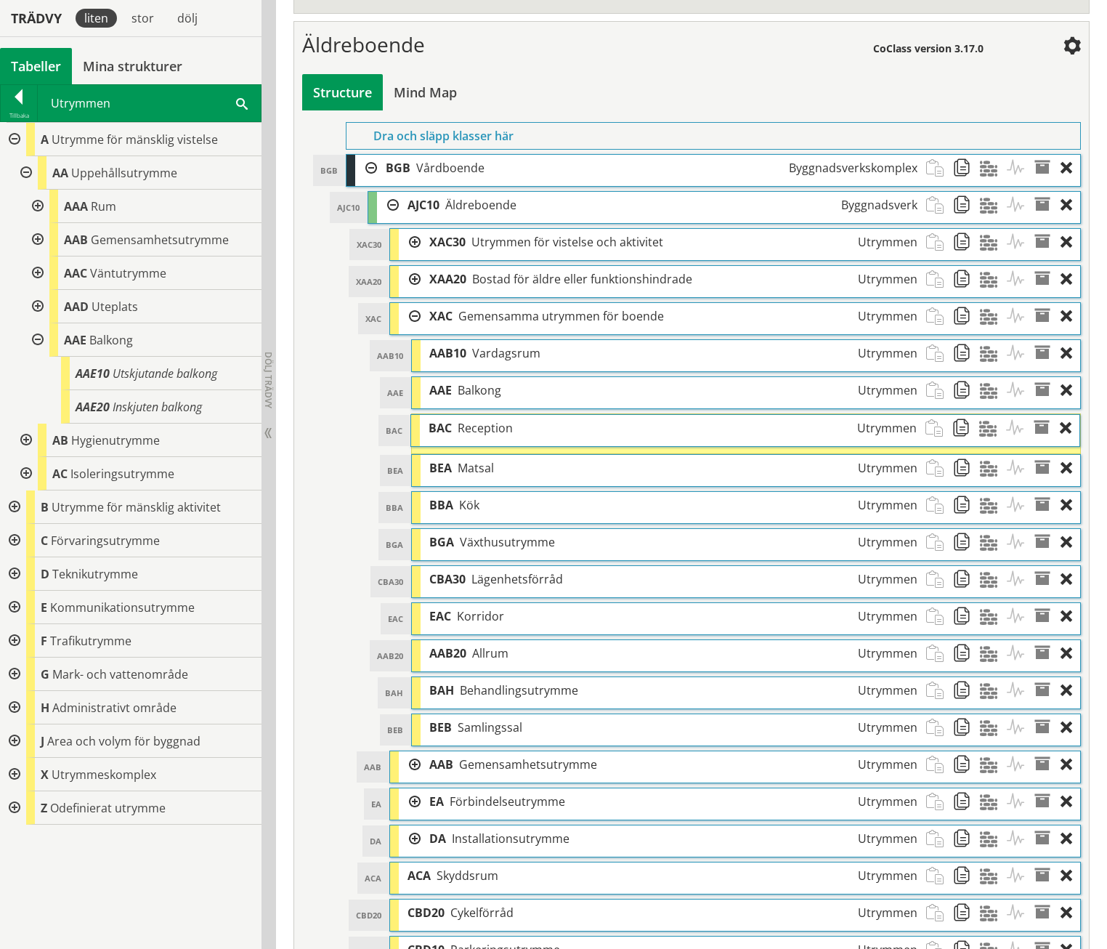
drag, startPoint x: 521, startPoint y: 549, endPoint x: 520, endPoint y: 401, distance: 147.5
click at [520, 415] on div "BAC Reception Utrymmen" at bounding box center [673, 428] width 506 height 27
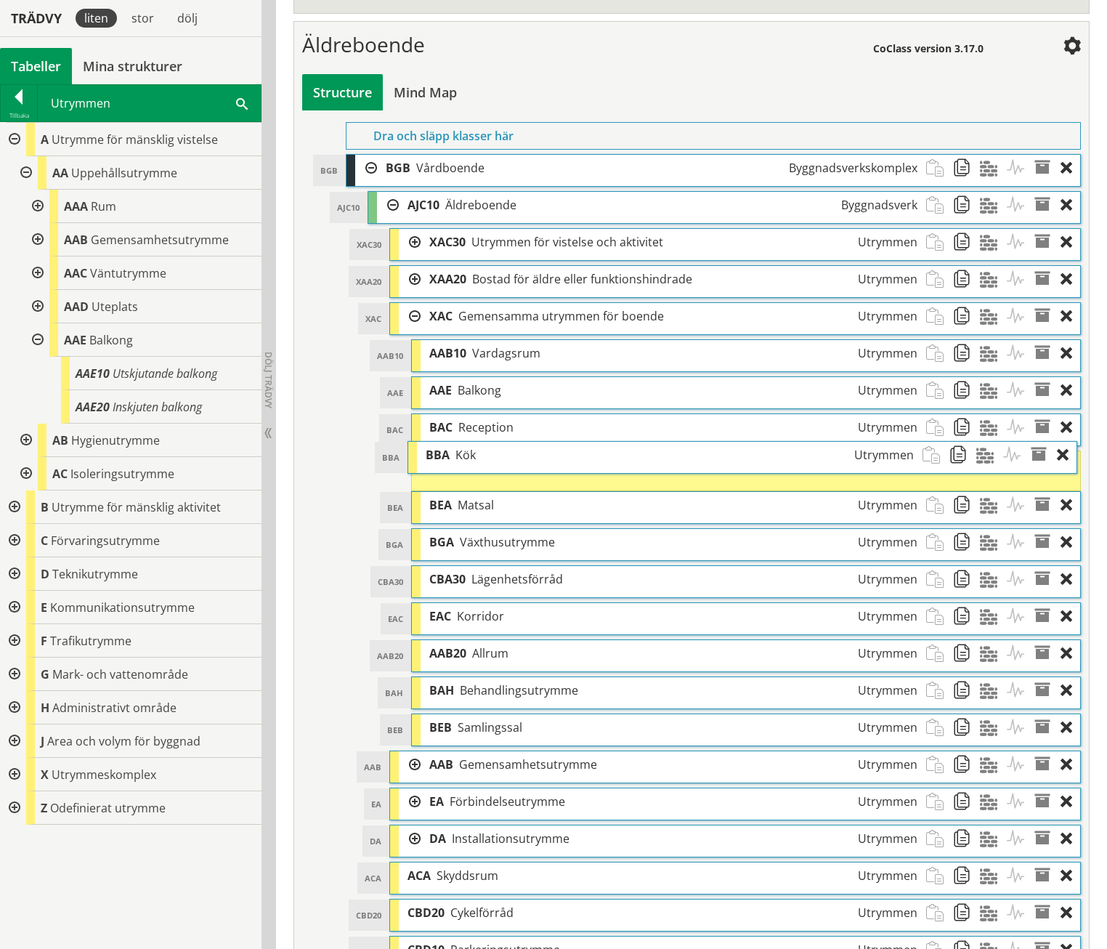
drag, startPoint x: 514, startPoint y: 480, endPoint x: 510, endPoint y: 433, distance: 46.7
click at [510, 442] on div "BBA Kök Utrymmen" at bounding box center [670, 455] width 506 height 27
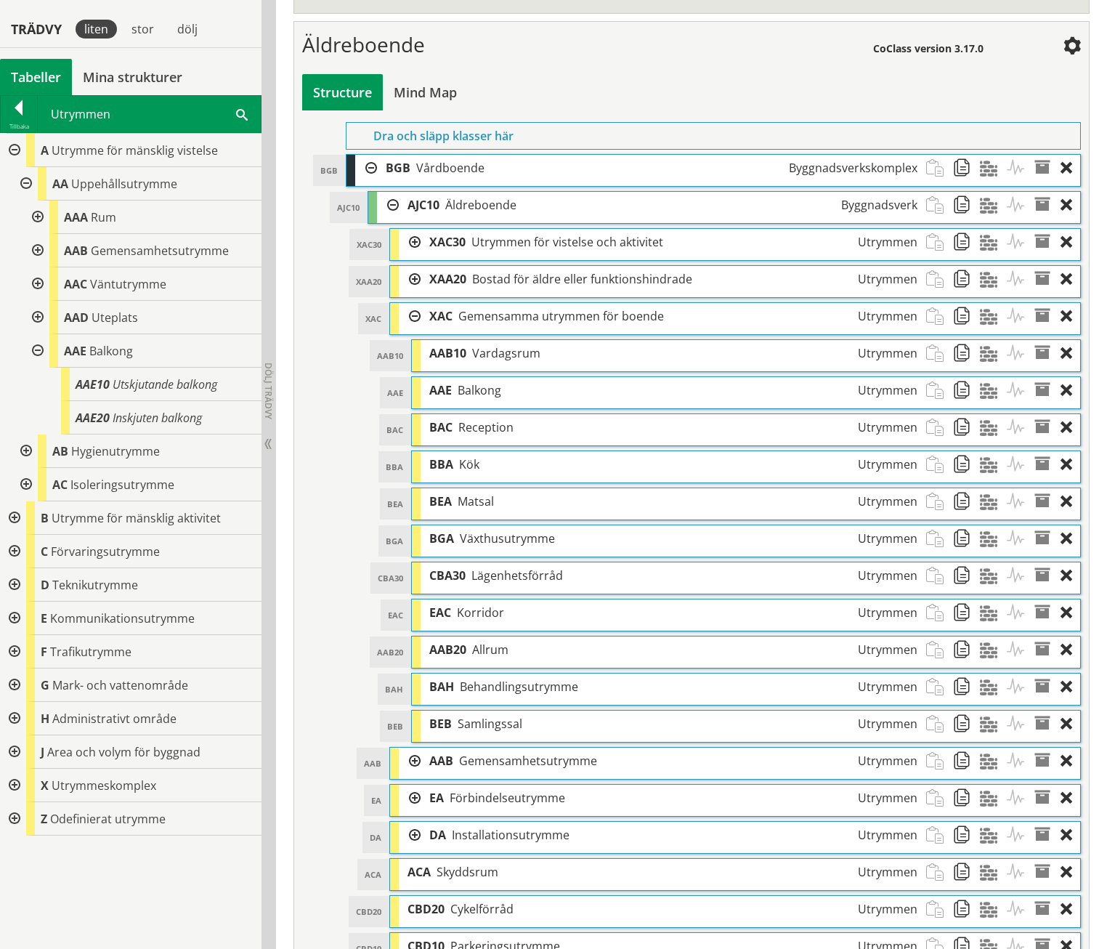
scroll to position [647, 0]
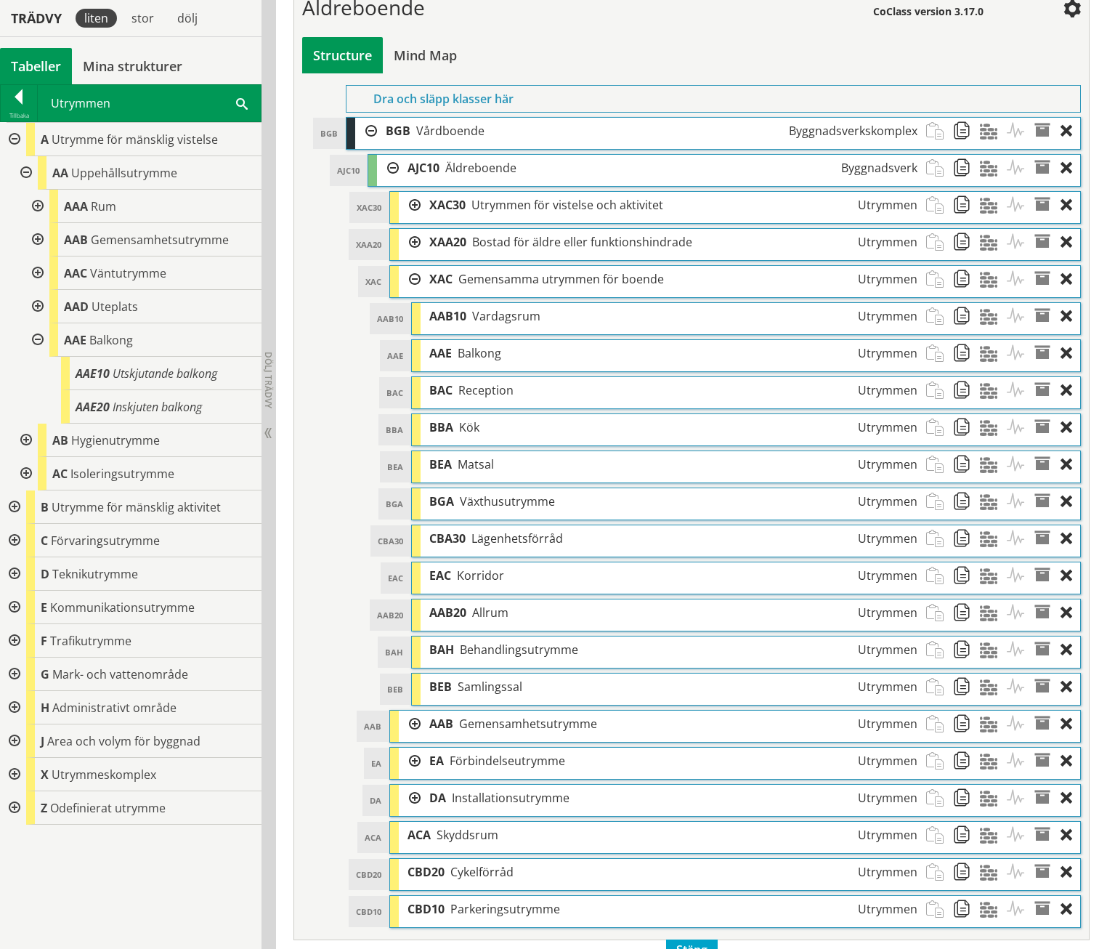
click at [415, 711] on div at bounding box center [410, 724] width 22 height 27
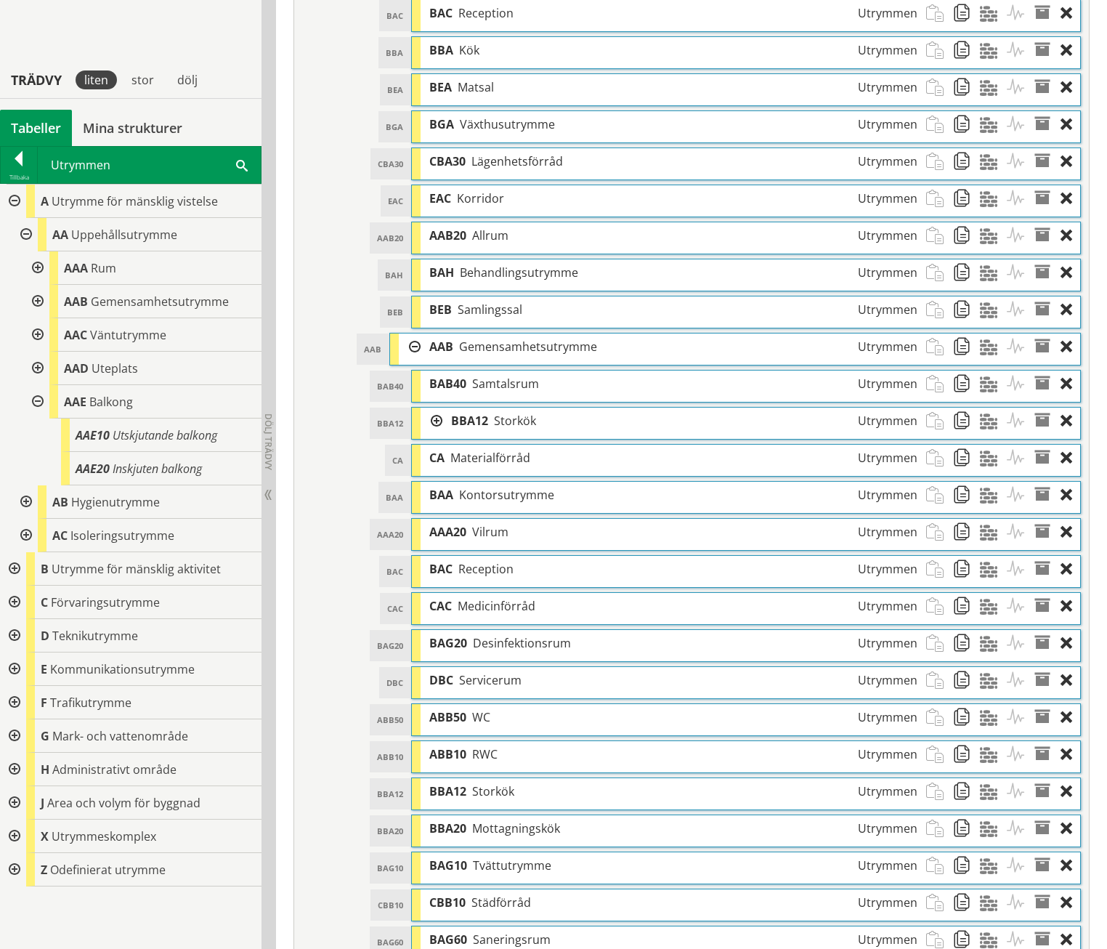
scroll to position [1092, 0]
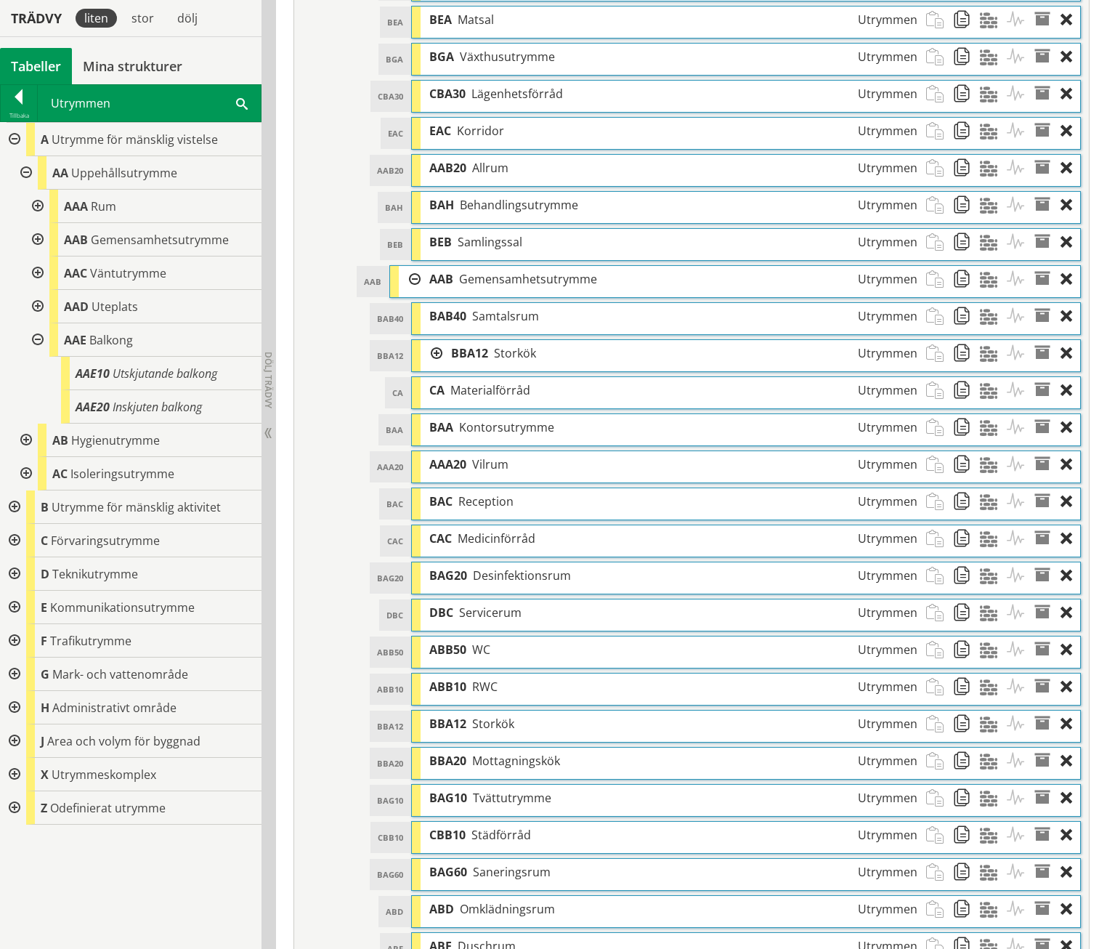
click at [437, 340] on div at bounding box center [432, 353] width 22 height 27
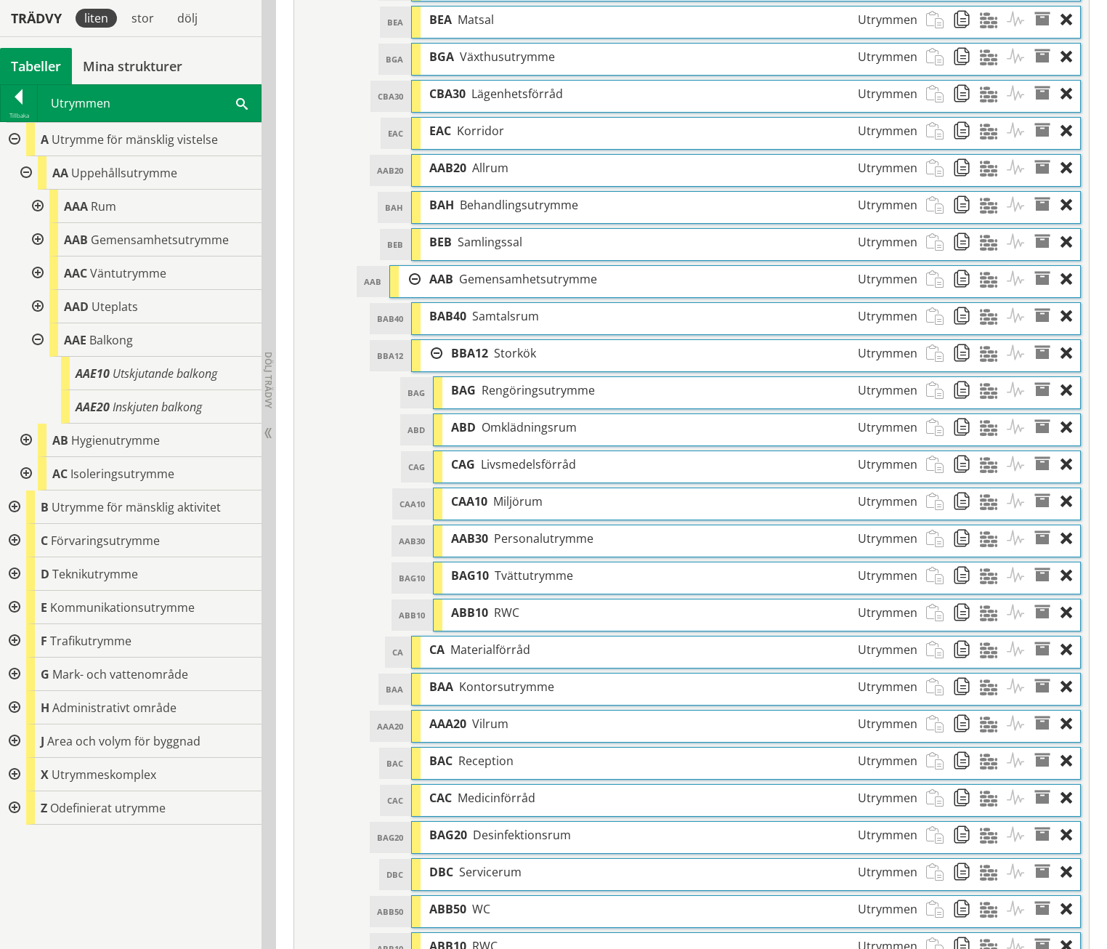
click at [984, 599] on span at bounding box center [993, 612] width 27 height 27
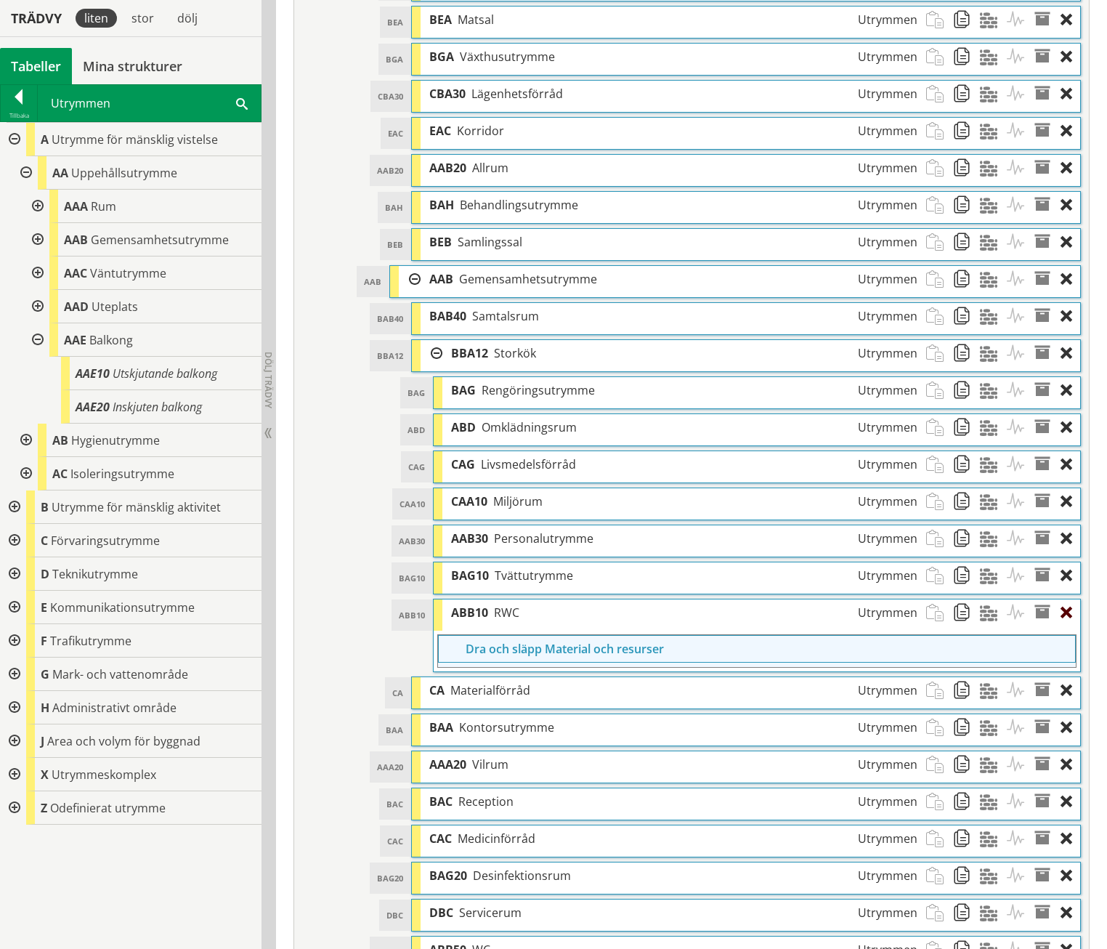
click at [1067, 599] on div at bounding box center [1071, 612] width 20 height 27
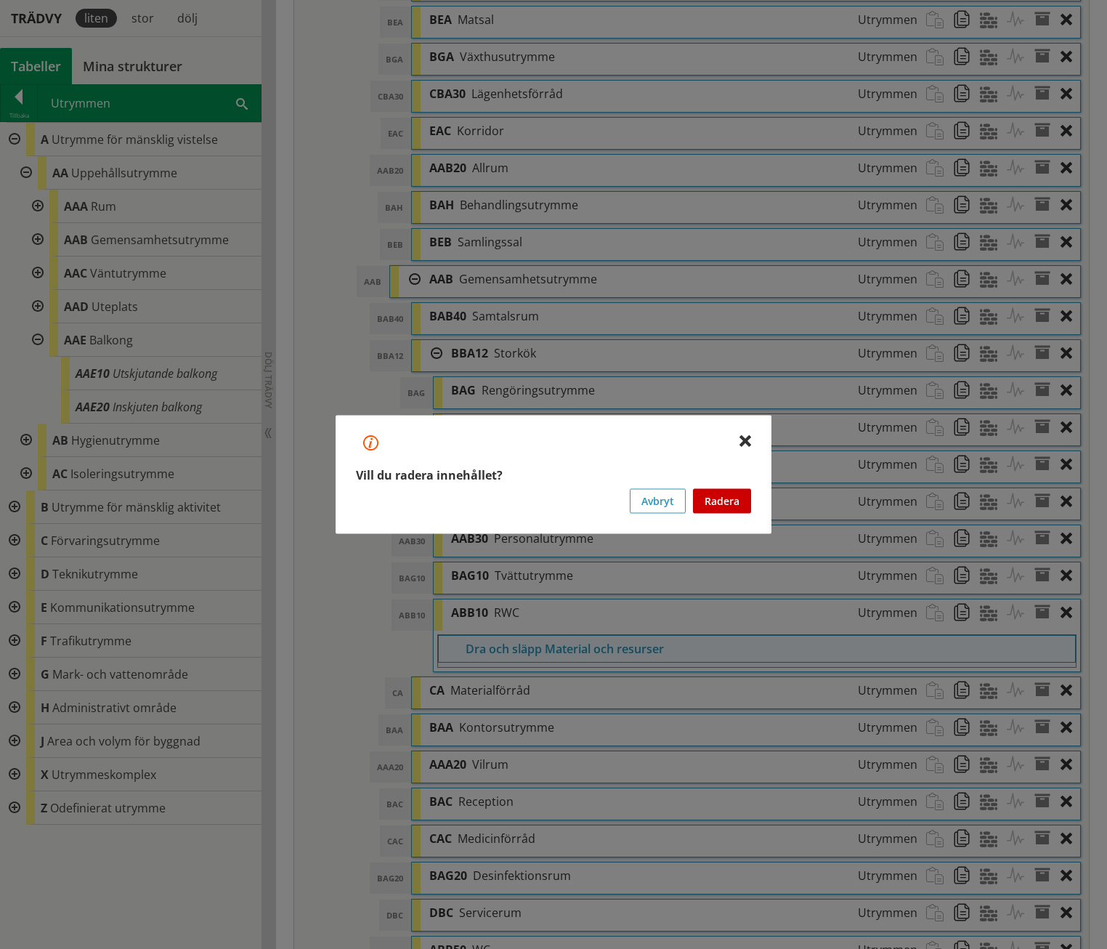
click at [728, 498] on button "Radera" at bounding box center [722, 501] width 58 height 25
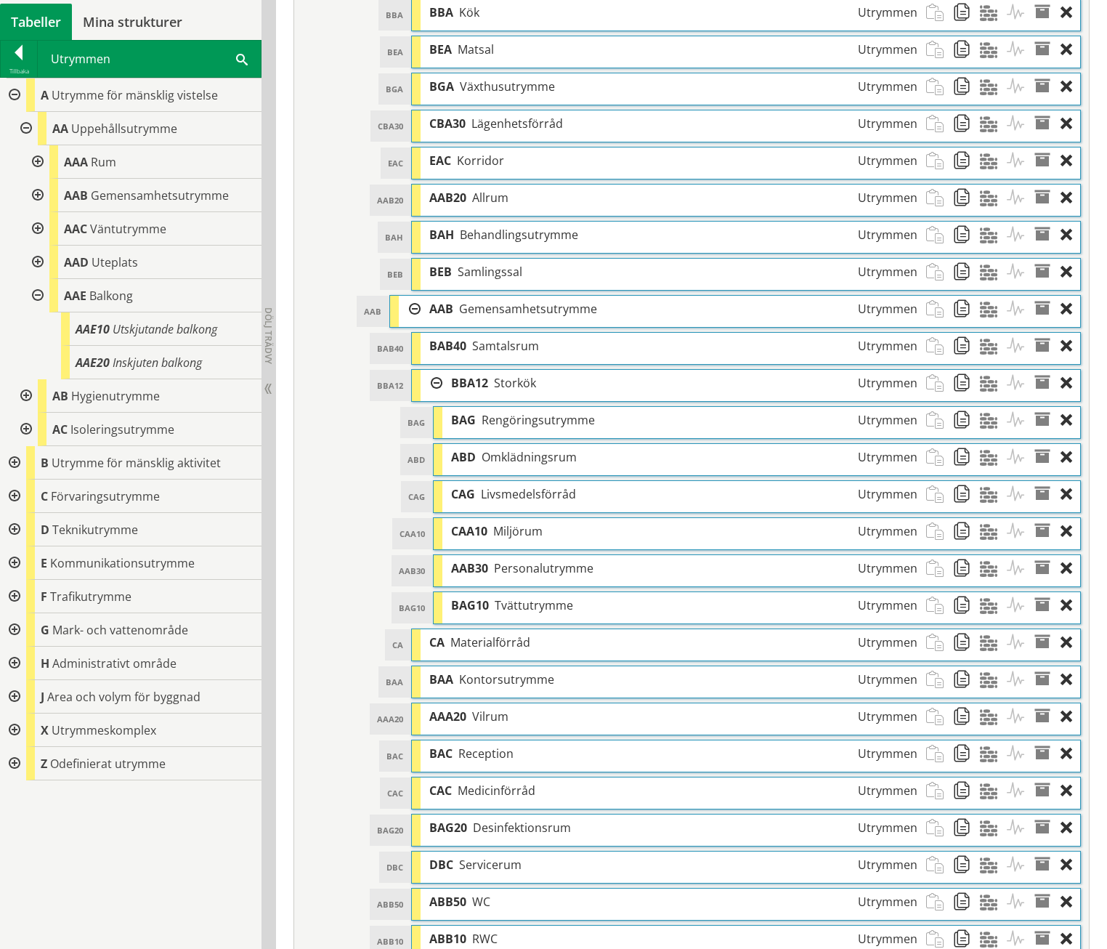
scroll to position [1018, 0]
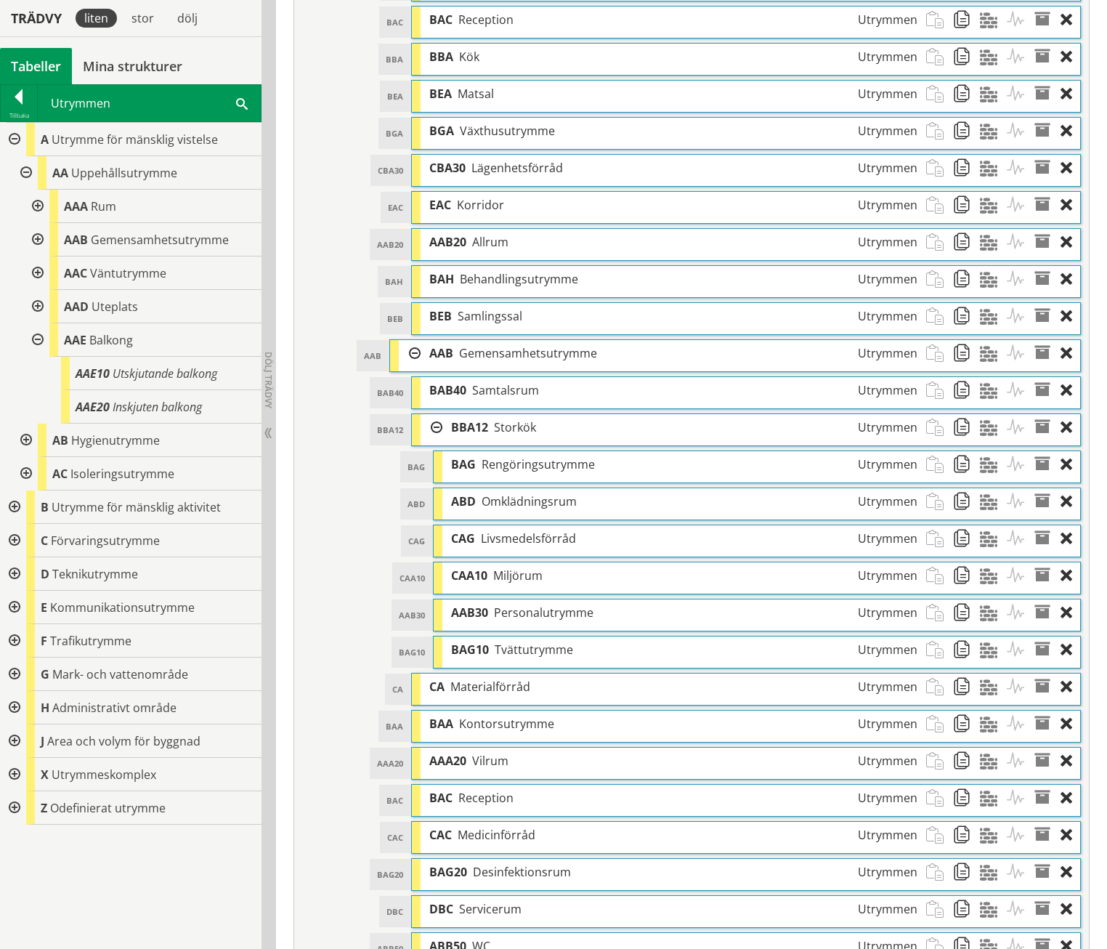
click at [41, 203] on div at bounding box center [36, 206] width 26 height 33
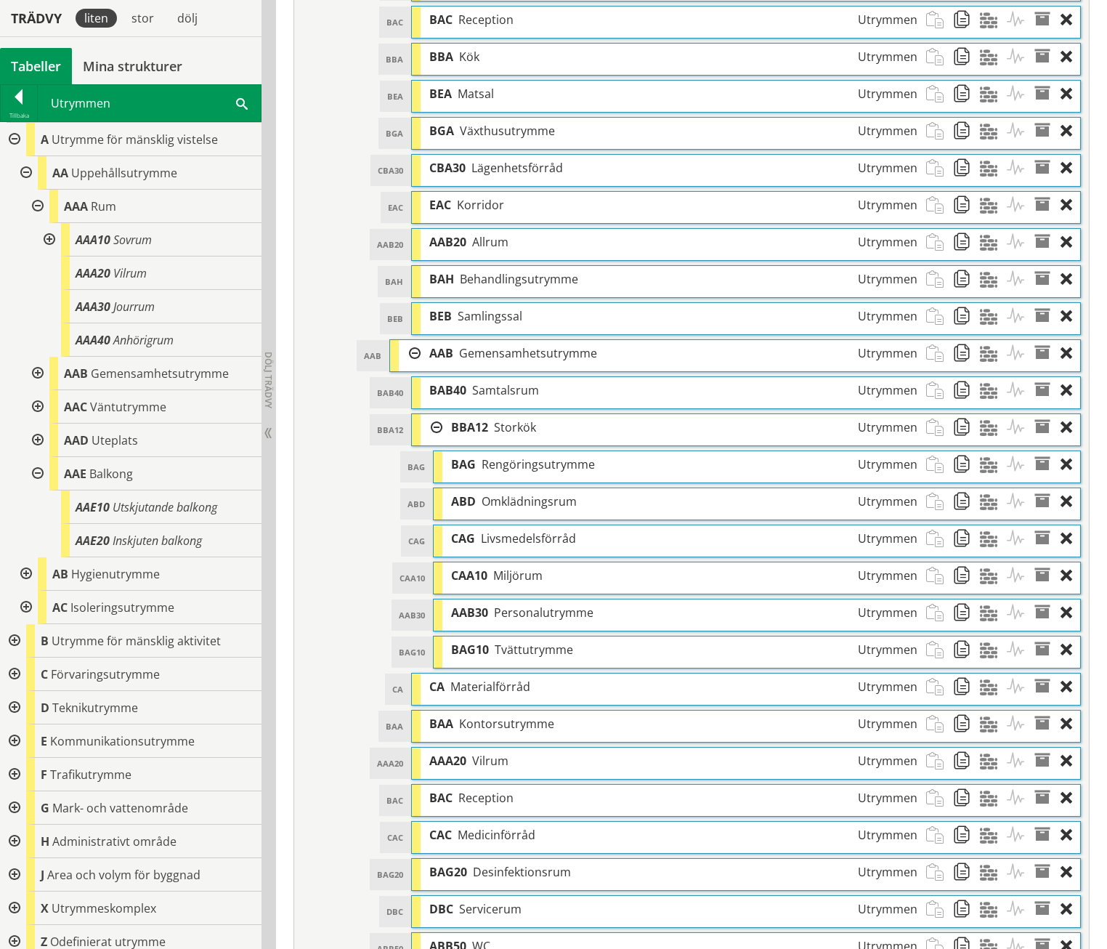
click at [35, 201] on div at bounding box center [36, 206] width 26 height 33
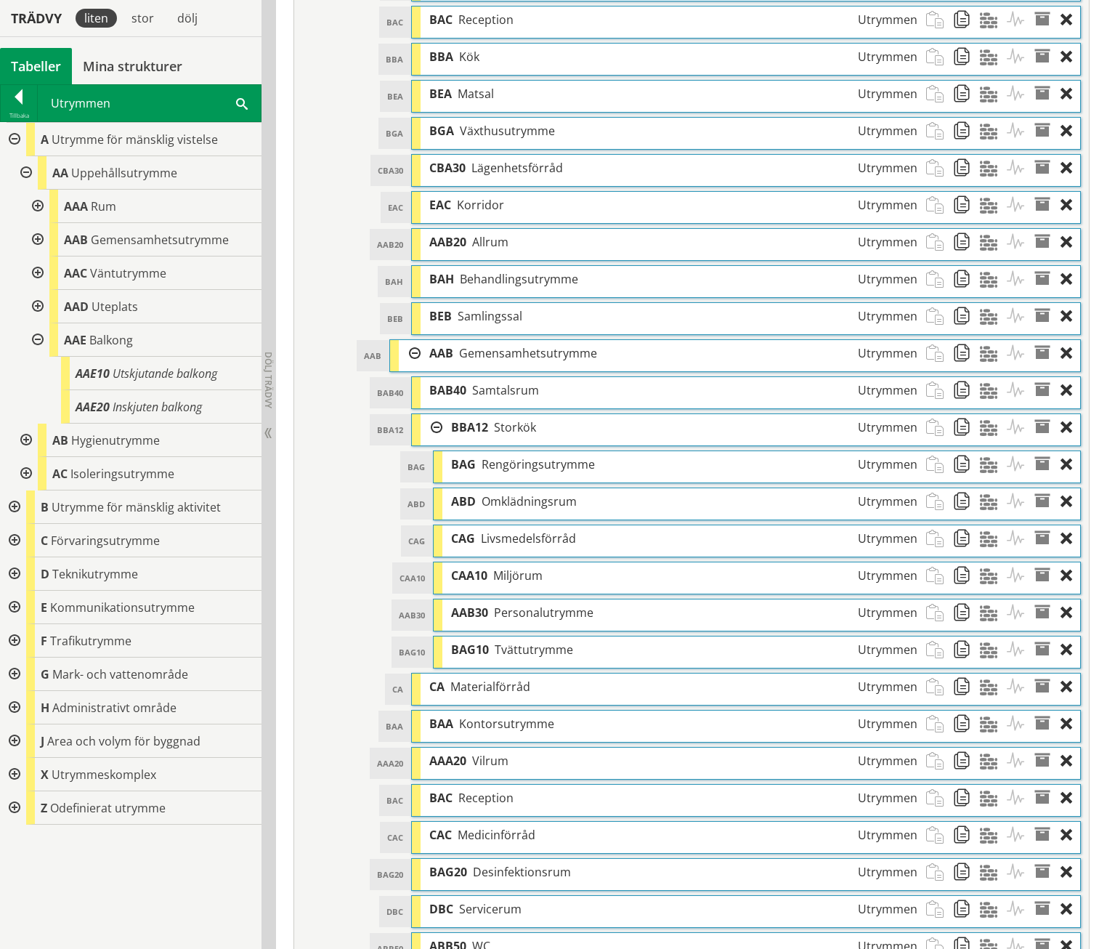
click at [24, 440] on div at bounding box center [25, 440] width 26 height 33
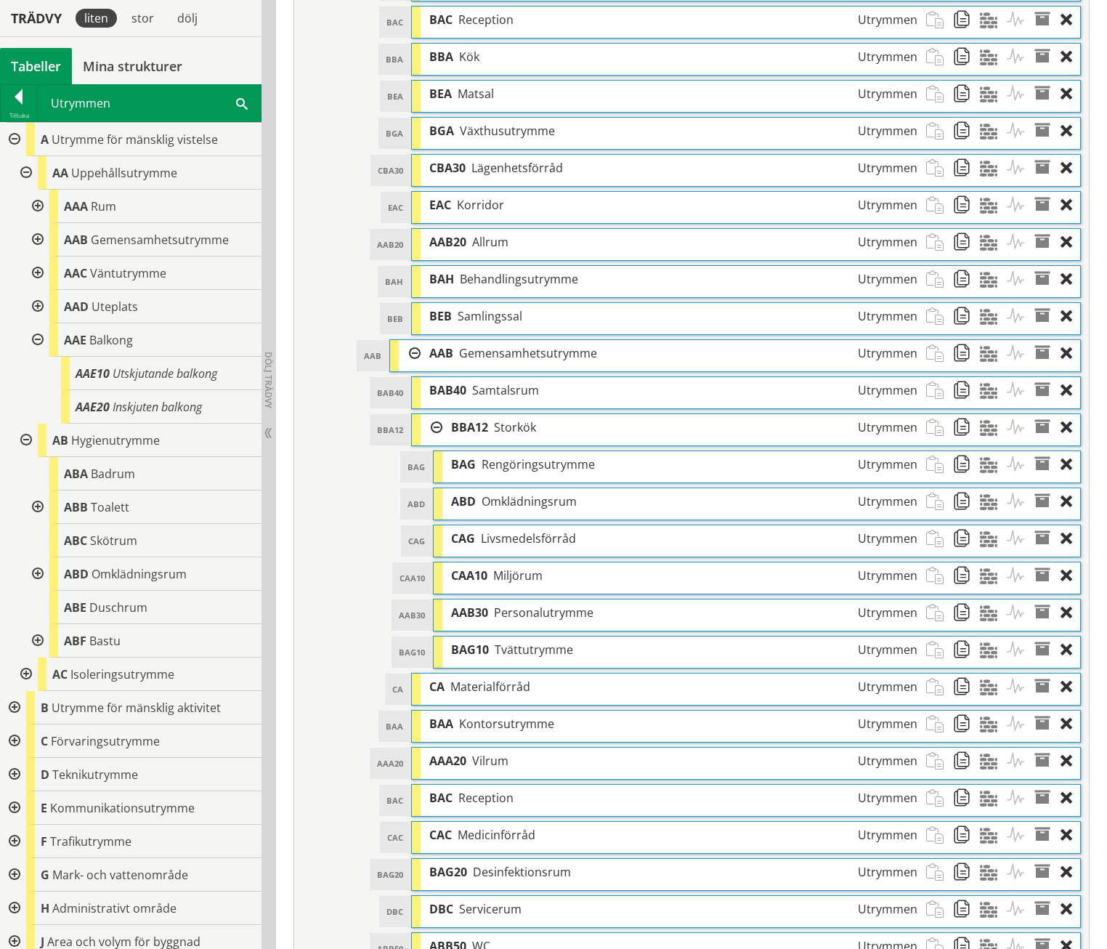
click at [39, 509] on div at bounding box center [36, 506] width 26 height 33
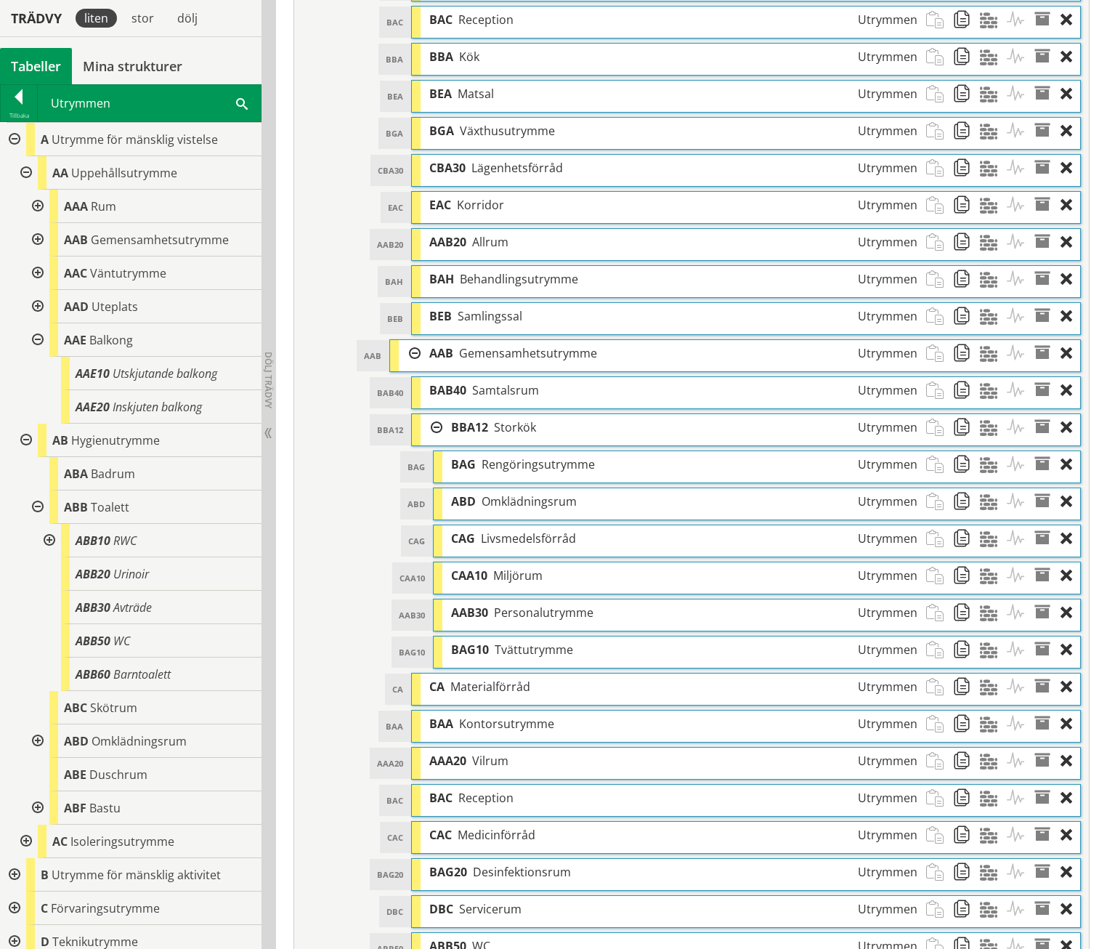
click at [49, 539] on div at bounding box center [48, 540] width 26 height 33
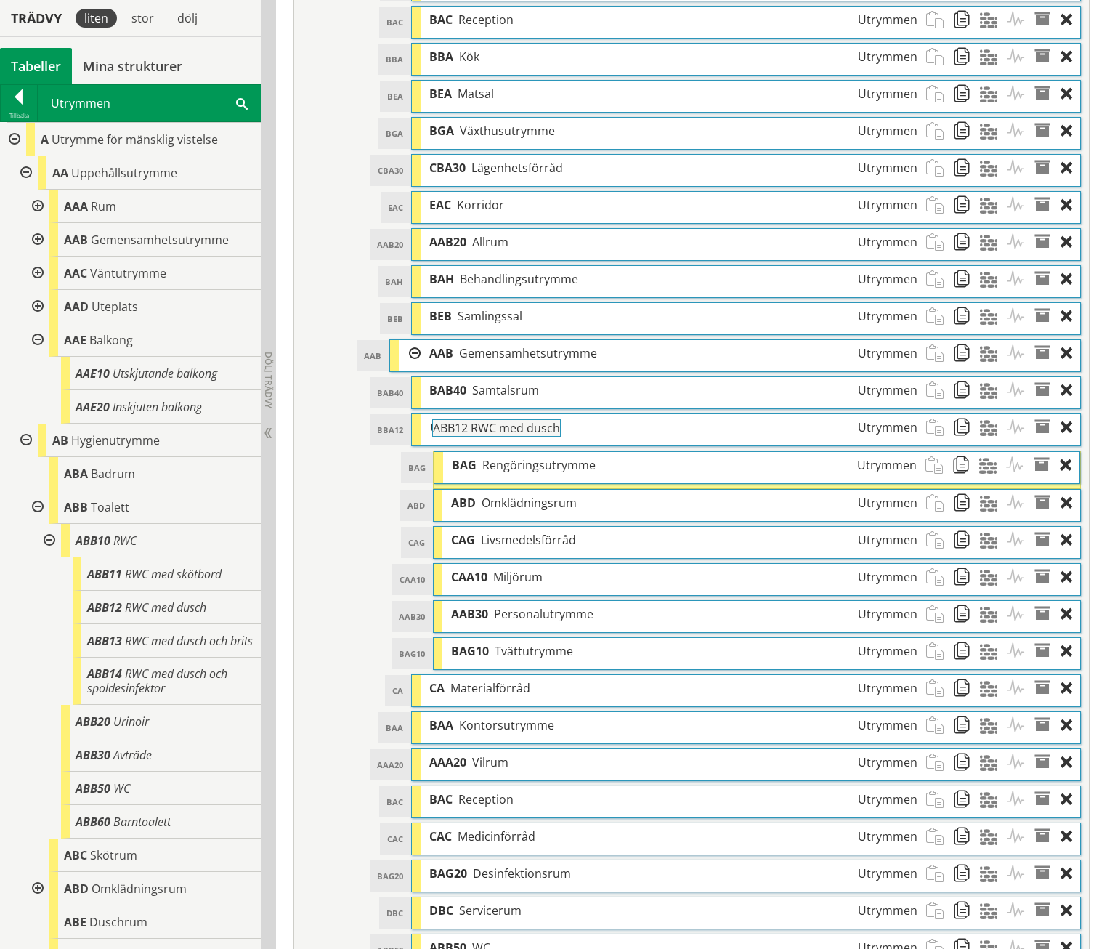
drag, startPoint x: 141, startPoint y: 599, endPoint x: 527, endPoint y: 427, distance: 422.2
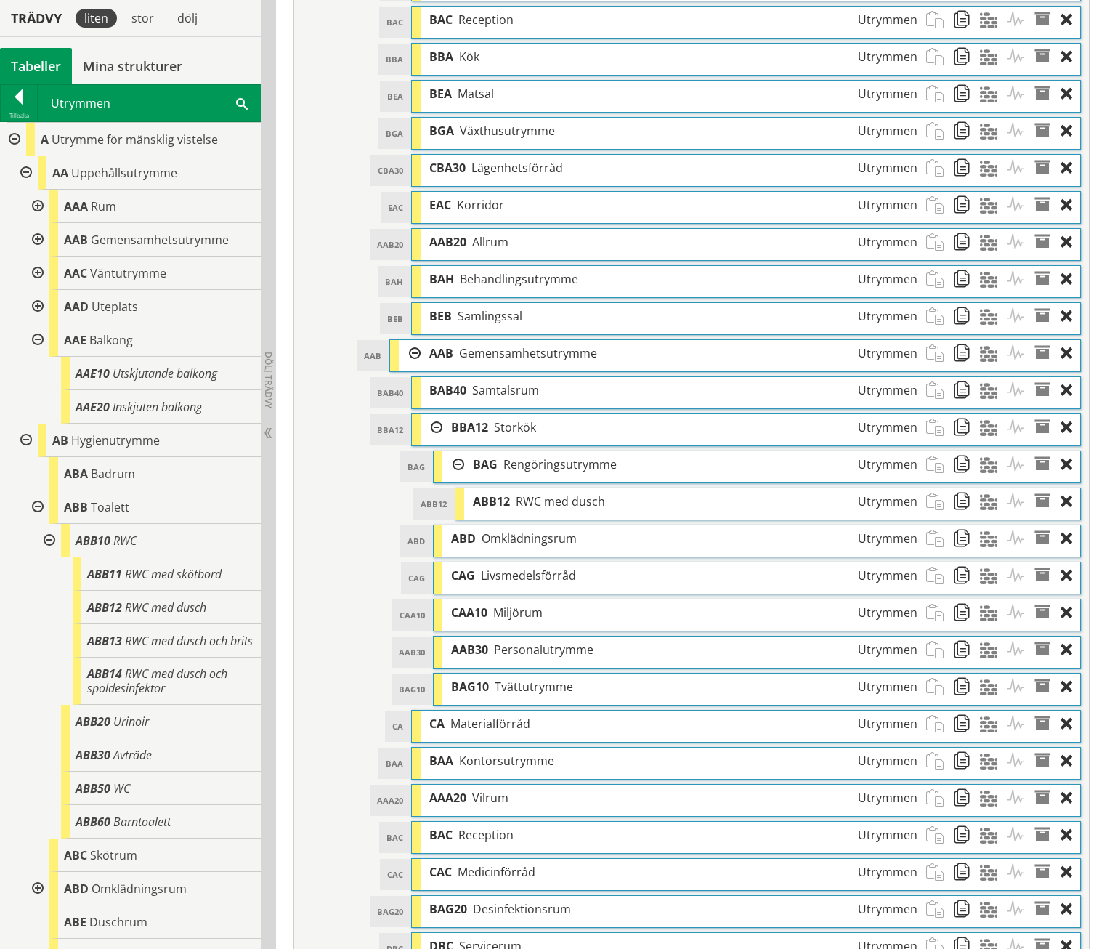
drag, startPoint x: 569, startPoint y: 491, endPoint x: 557, endPoint y: 491, distance: 11.6
click at [557, 491] on div "ABB12 ABB12 RWC med dusch Utrymmen" at bounding box center [769, 503] width 626 height 31
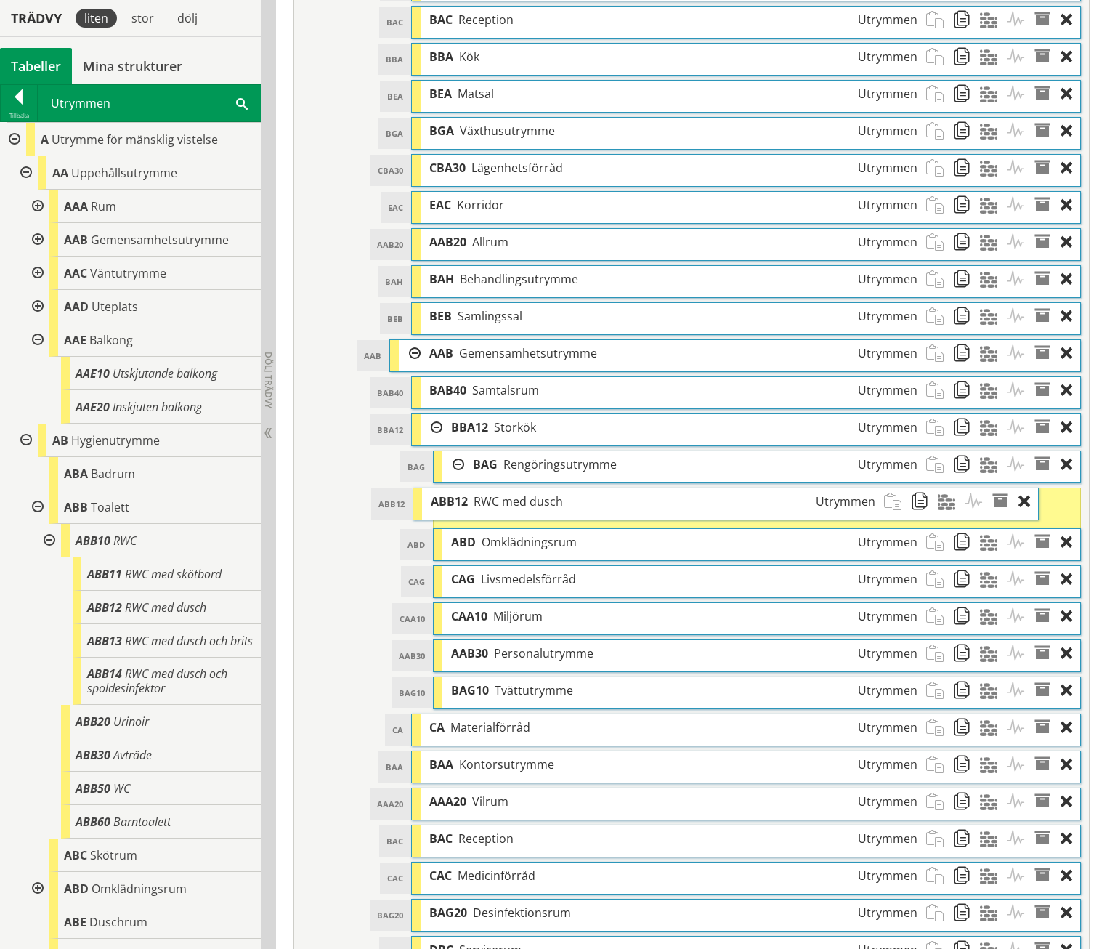
drag, startPoint x: 565, startPoint y: 481, endPoint x: 522, endPoint y: 481, distance: 42.9
click at [522, 493] on span "RWC med dusch" at bounding box center [518, 501] width 89 height 16
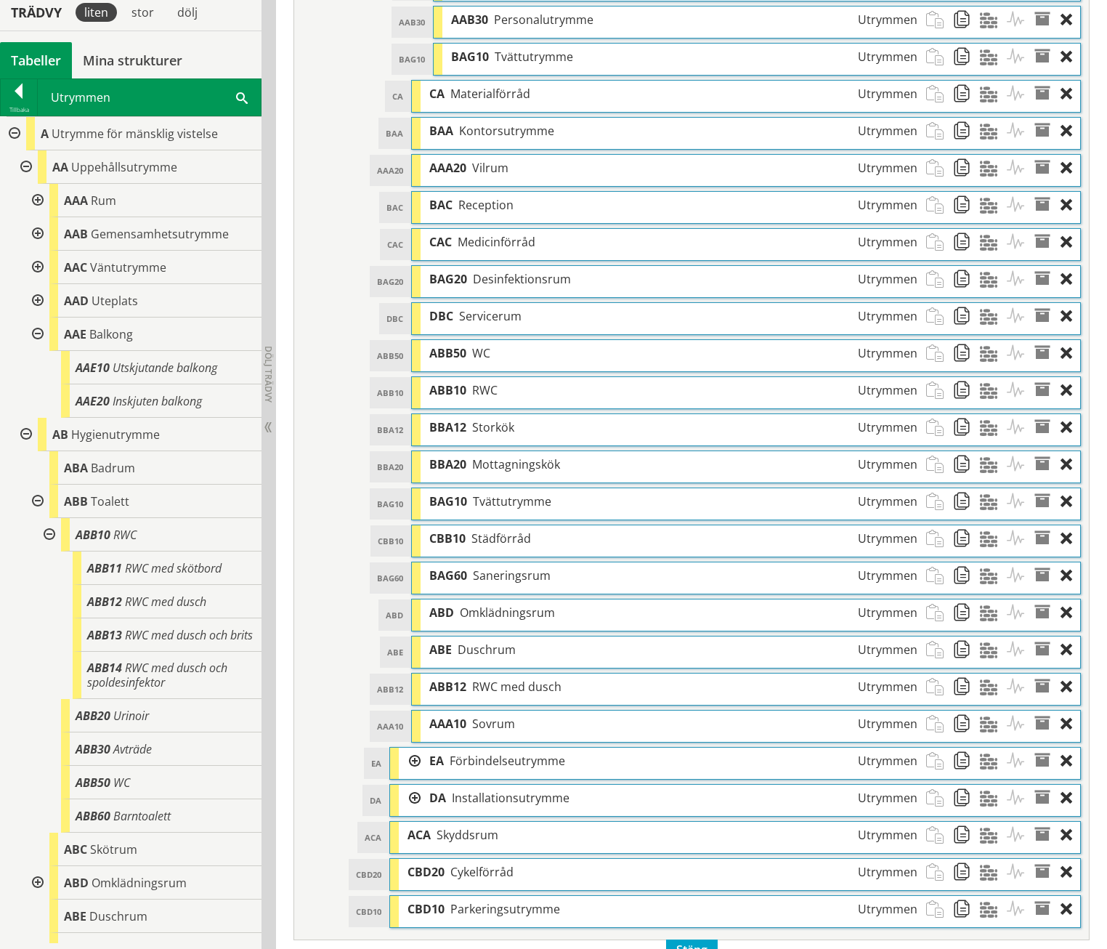
scroll to position [1574, 0]
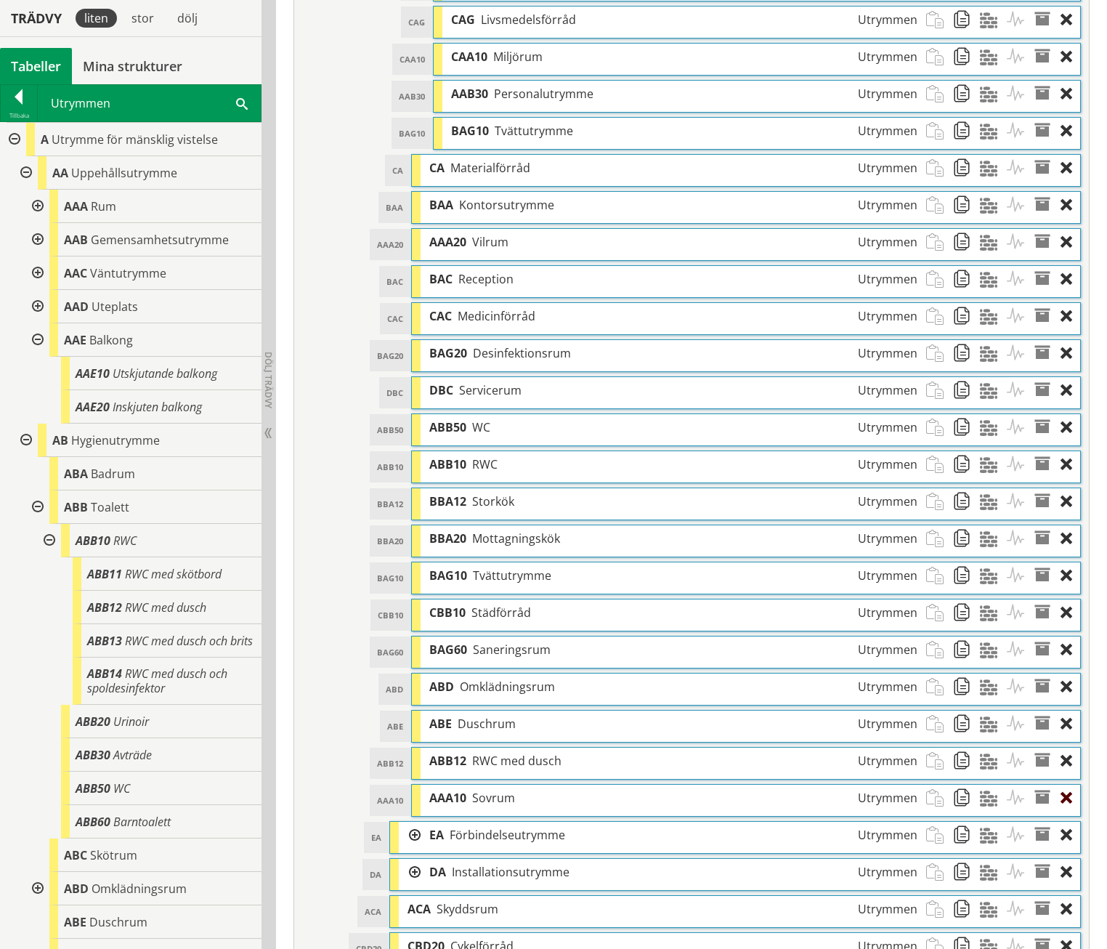
click at [1068, 785] on div at bounding box center [1071, 798] width 20 height 27
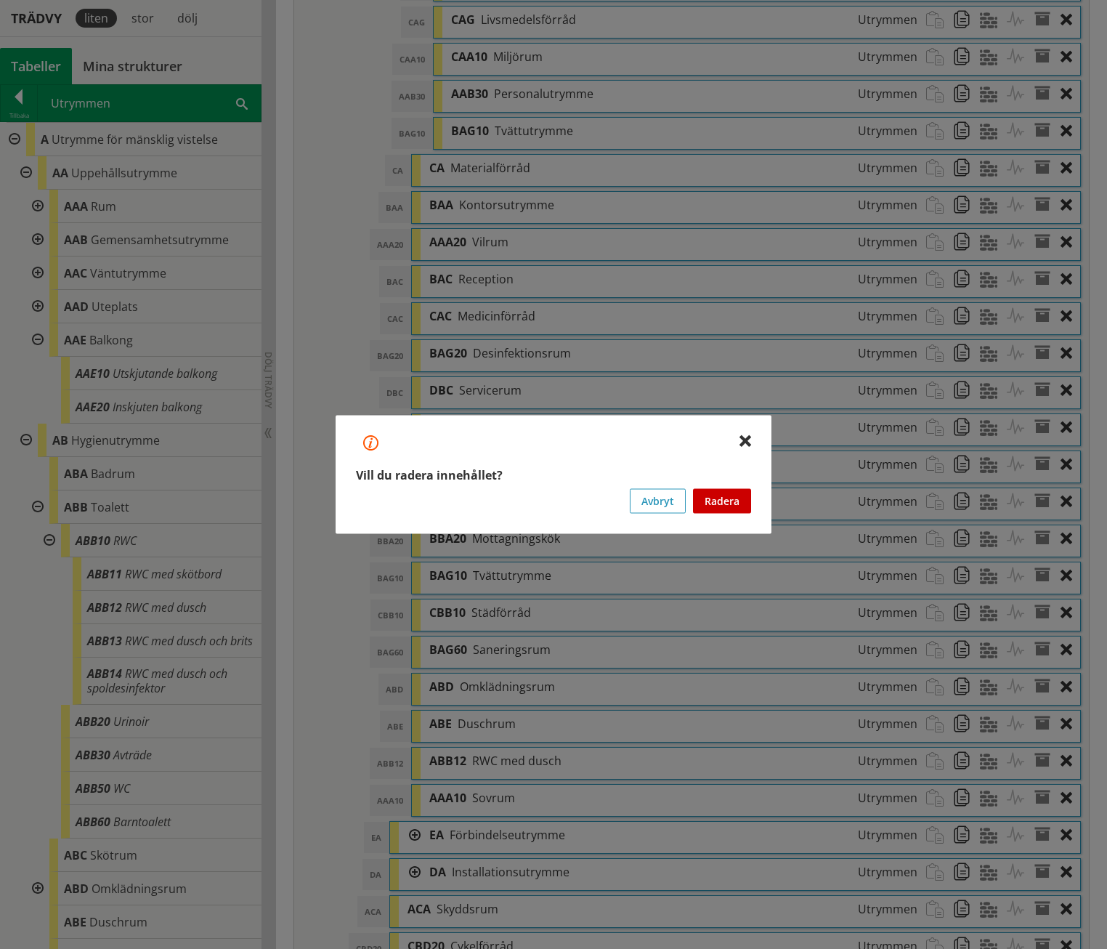
click at [722, 506] on button "Radera" at bounding box center [722, 501] width 58 height 25
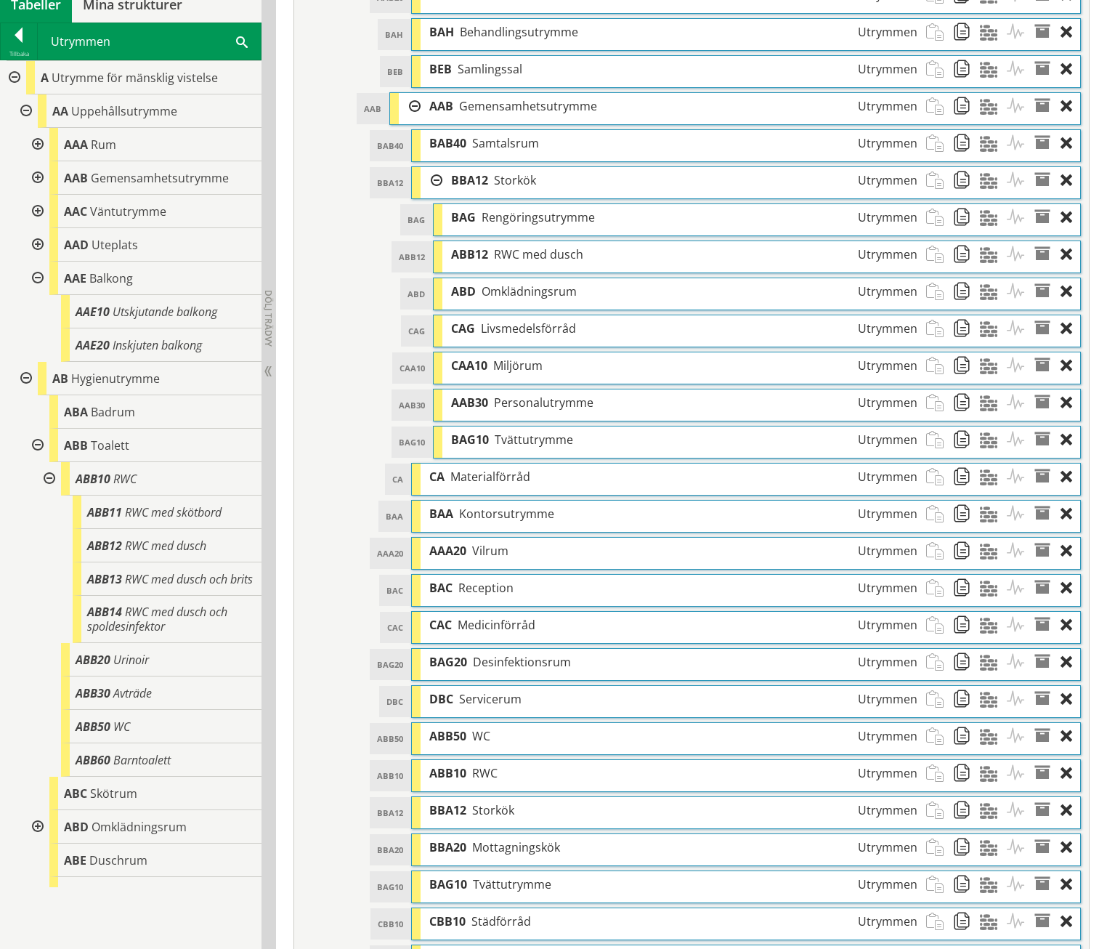
scroll to position [1203, 0]
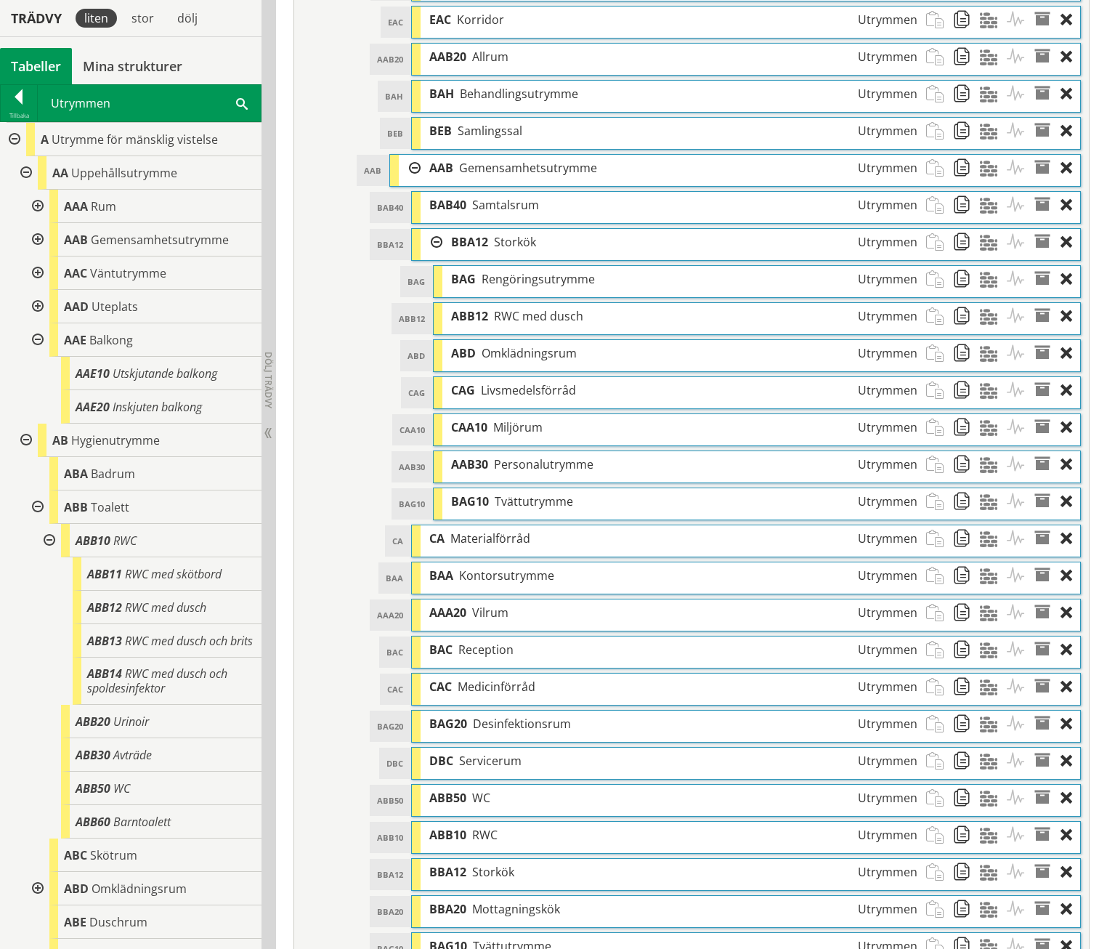
click at [437, 229] on div at bounding box center [432, 242] width 22 height 27
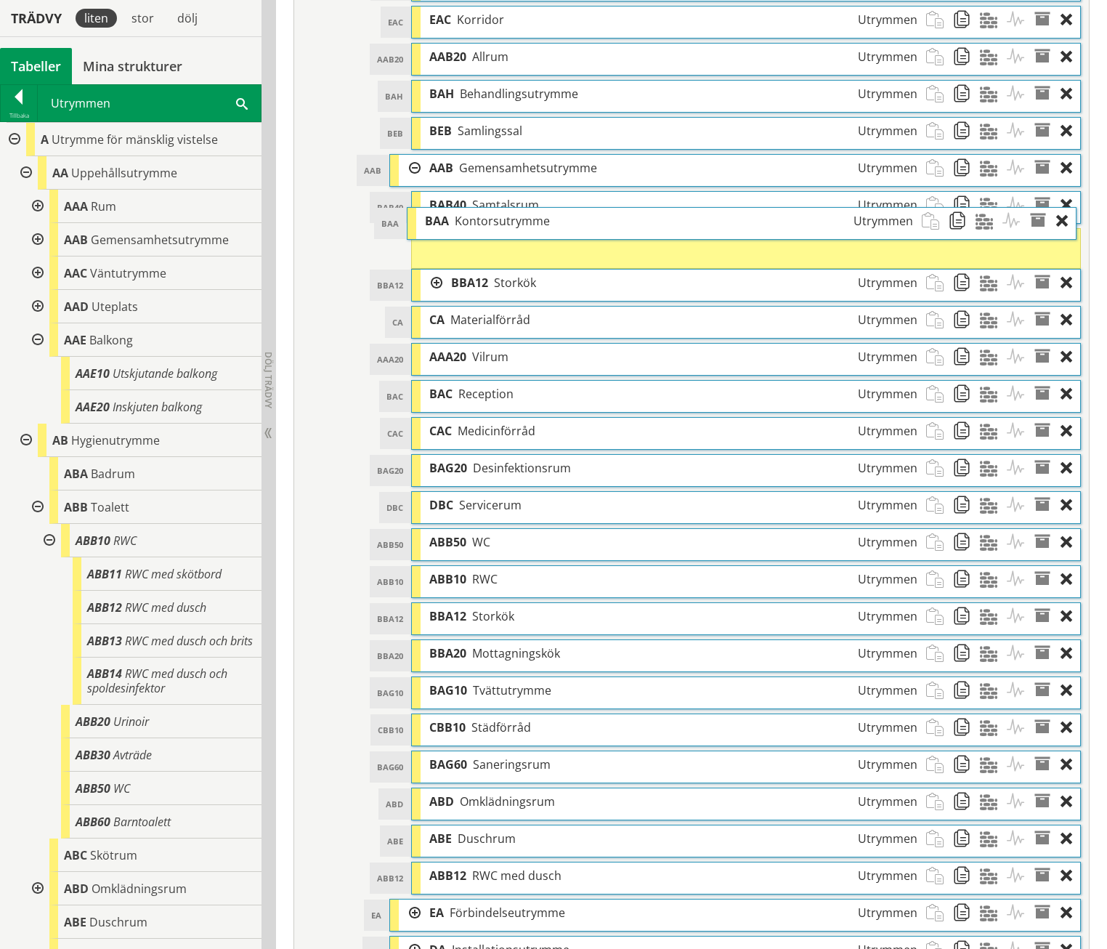
drag, startPoint x: 509, startPoint y: 287, endPoint x: 504, endPoint y: 233, distance: 54.7
click at [504, 233] on ol "BAB40 BAB40 Samtalsrum Utrymmen Dra och släpp Aktiviteter Dra och släpp Materia…" at bounding box center [746, 542] width 671 height 703
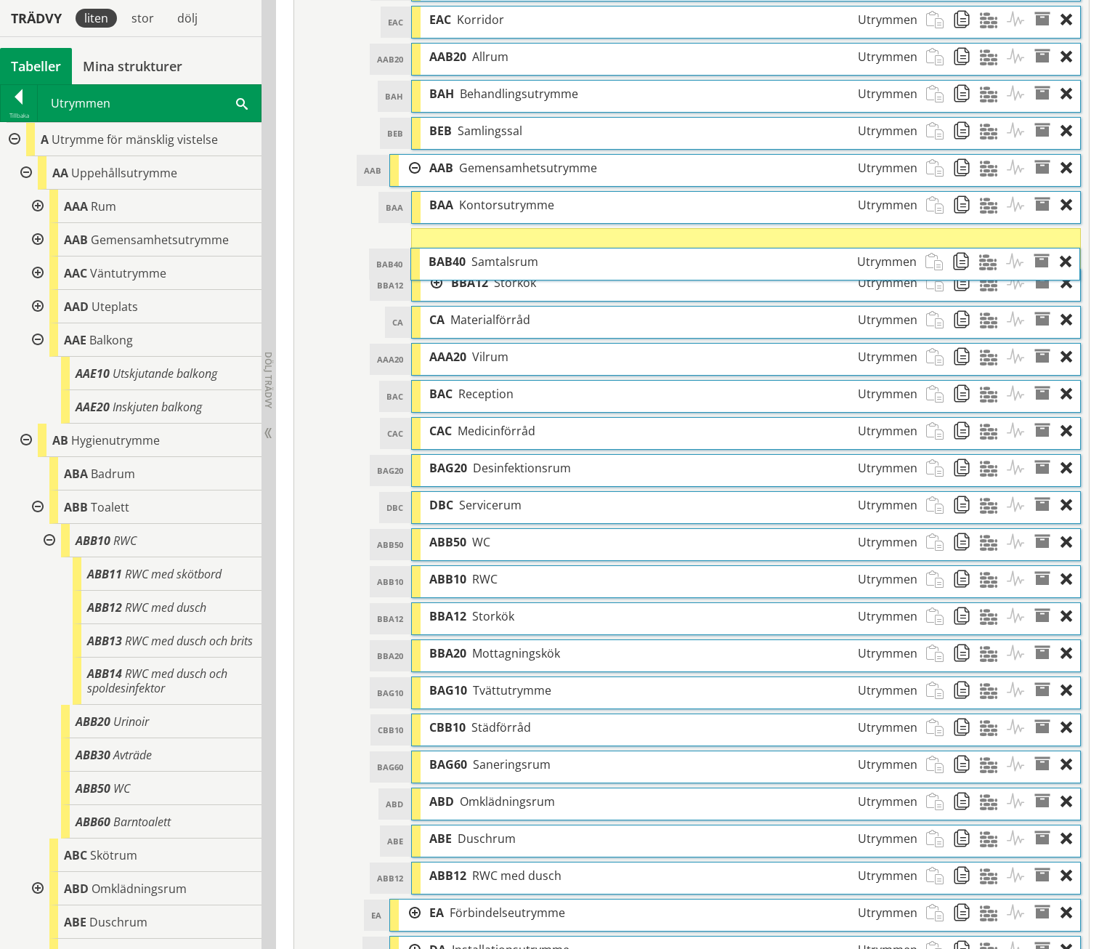
drag, startPoint x: 496, startPoint y: 178, endPoint x: 494, endPoint y: 235, distance: 56.7
click at [494, 254] on span "Samtalsrum" at bounding box center [505, 262] width 67 height 16
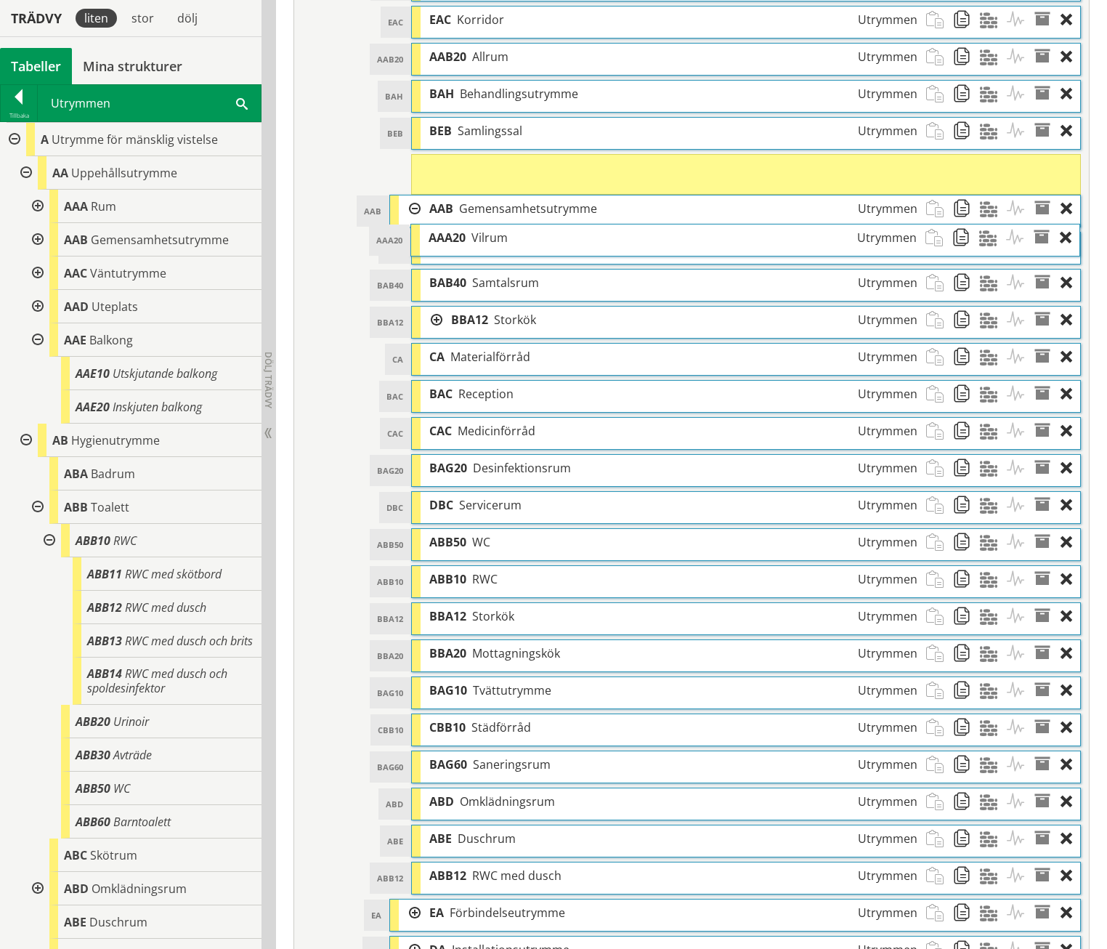
drag, startPoint x: 489, startPoint y: 329, endPoint x: 488, endPoint y: 214, distance: 115.5
click at [488, 230] on span "Vilrum" at bounding box center [490, 238] width 36 height 16
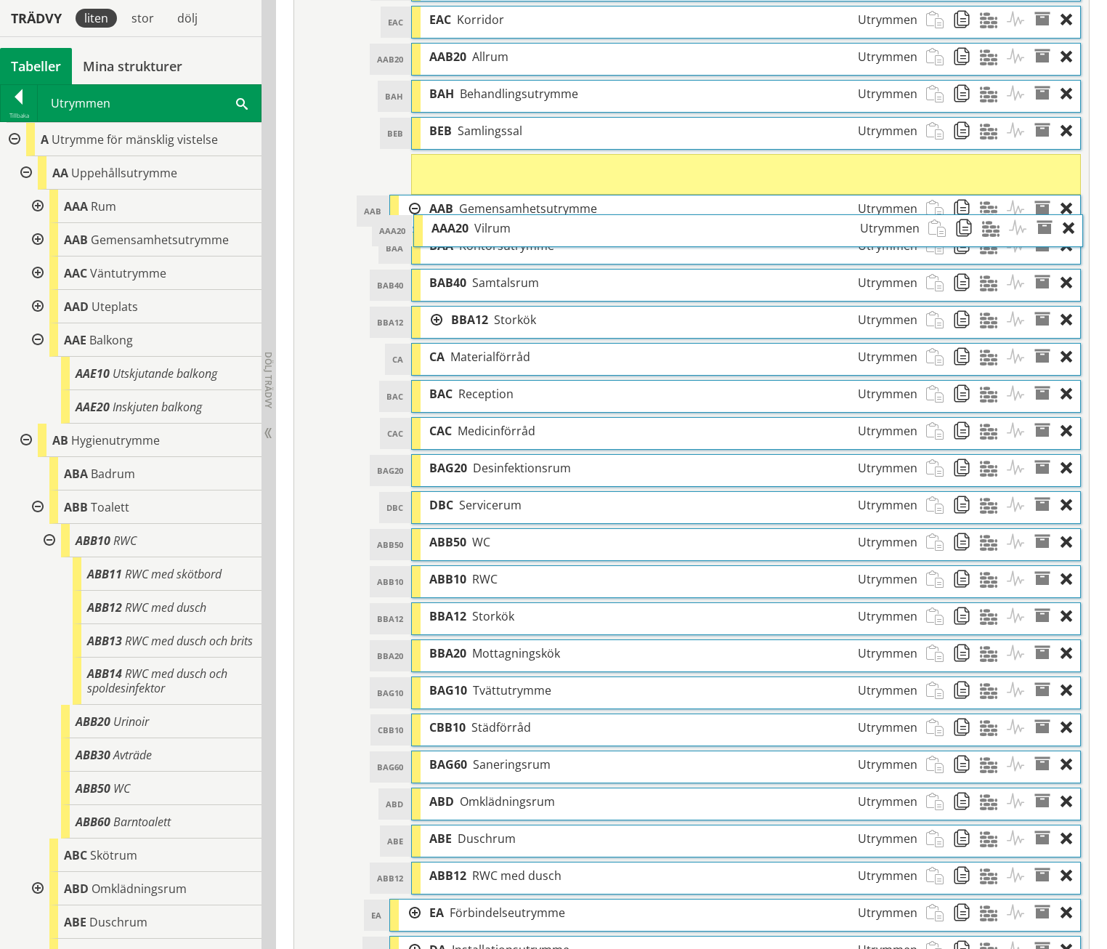
drag, startPoint x: 484, startPoint y: 135, endPoint x: 485, endPoint y: 195, distance: 60.3
click at [485, 220] on span "Vilrum" at bounding box center [492, 228] width 36 height 16
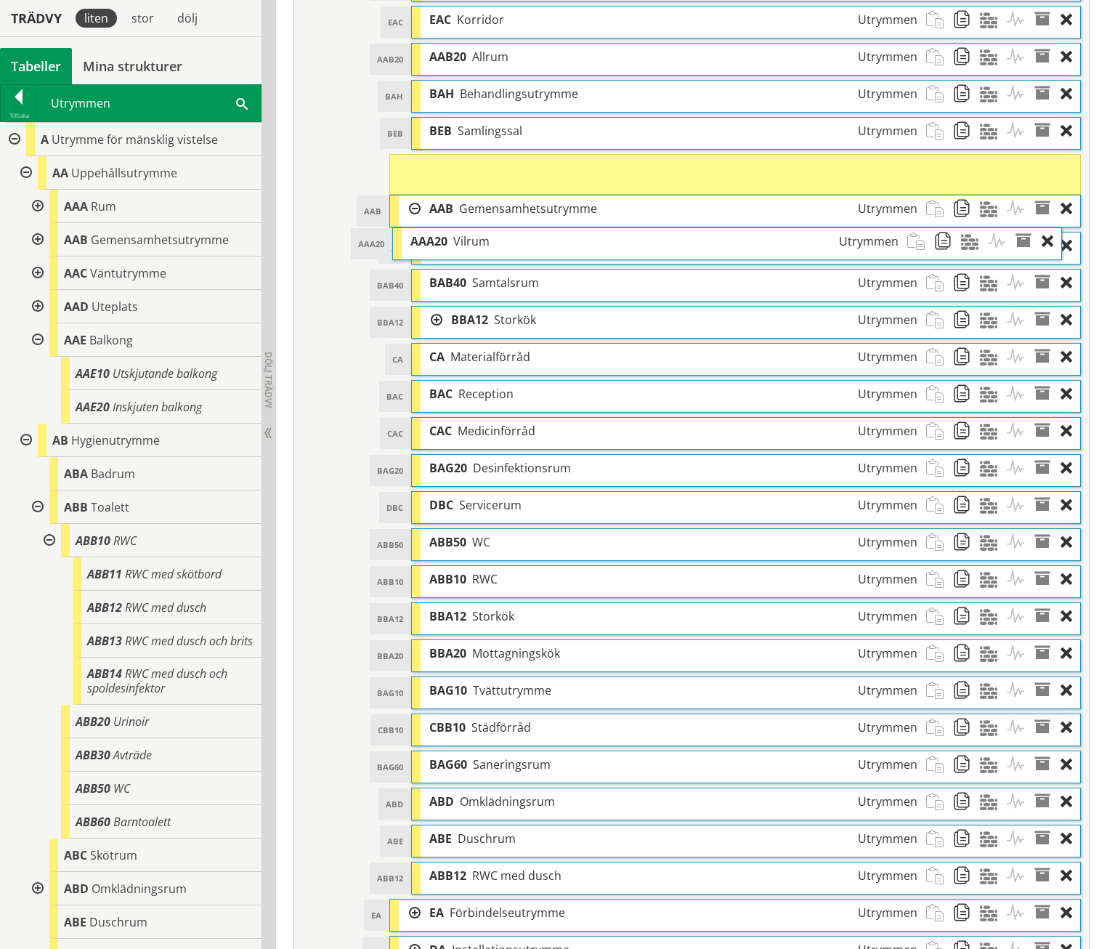
drag, startPoint x: 493, startPoint y: 144, endPoint x: 472, endPoint y: 210, distance: 69.4
click at [472, 233] on span "Vilrum" at bounding box center [471, 241] width 36 height 16
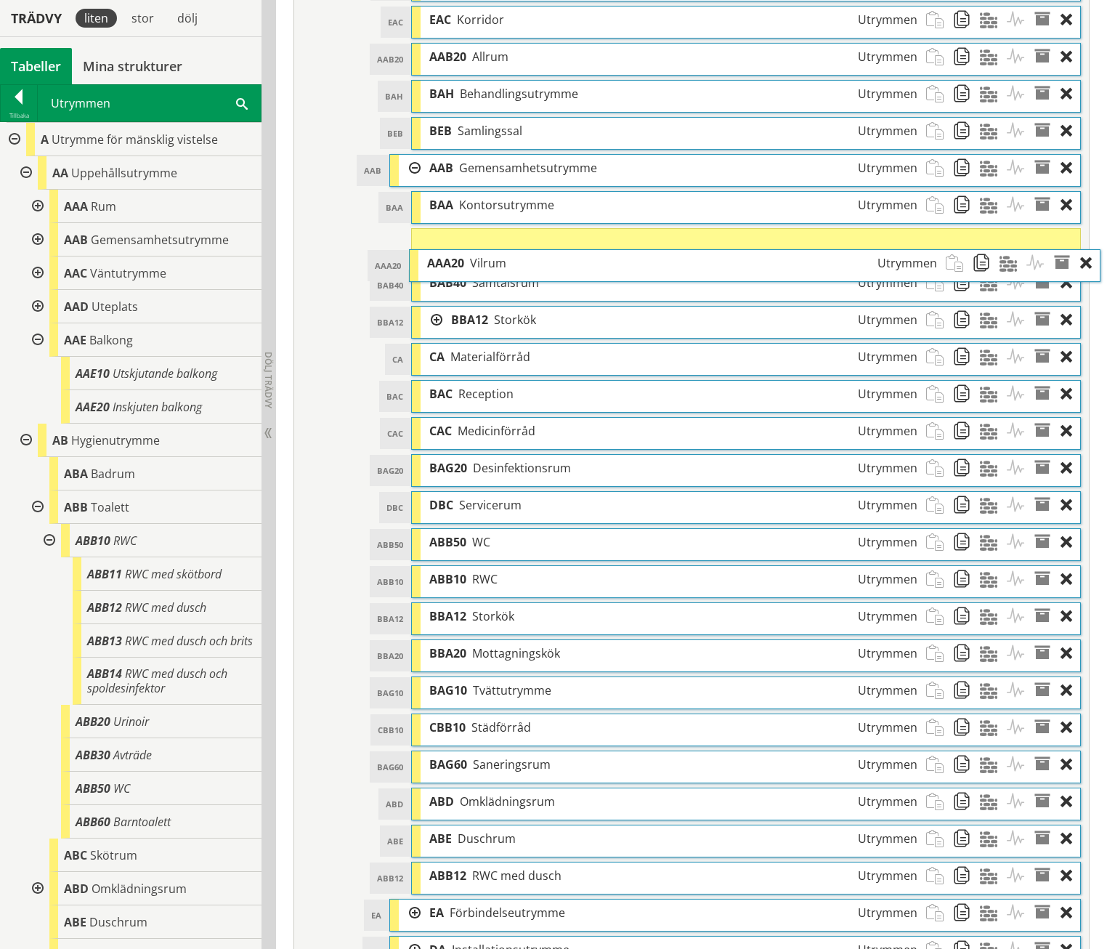
drag, startPoint x: 490, startPoint y: 160, endPoint x: 496, endPoint y: 235, distance: 75.8
click at [496, 255] on span "Vilrum" at bounding box center [488, 263] width 36 height 16
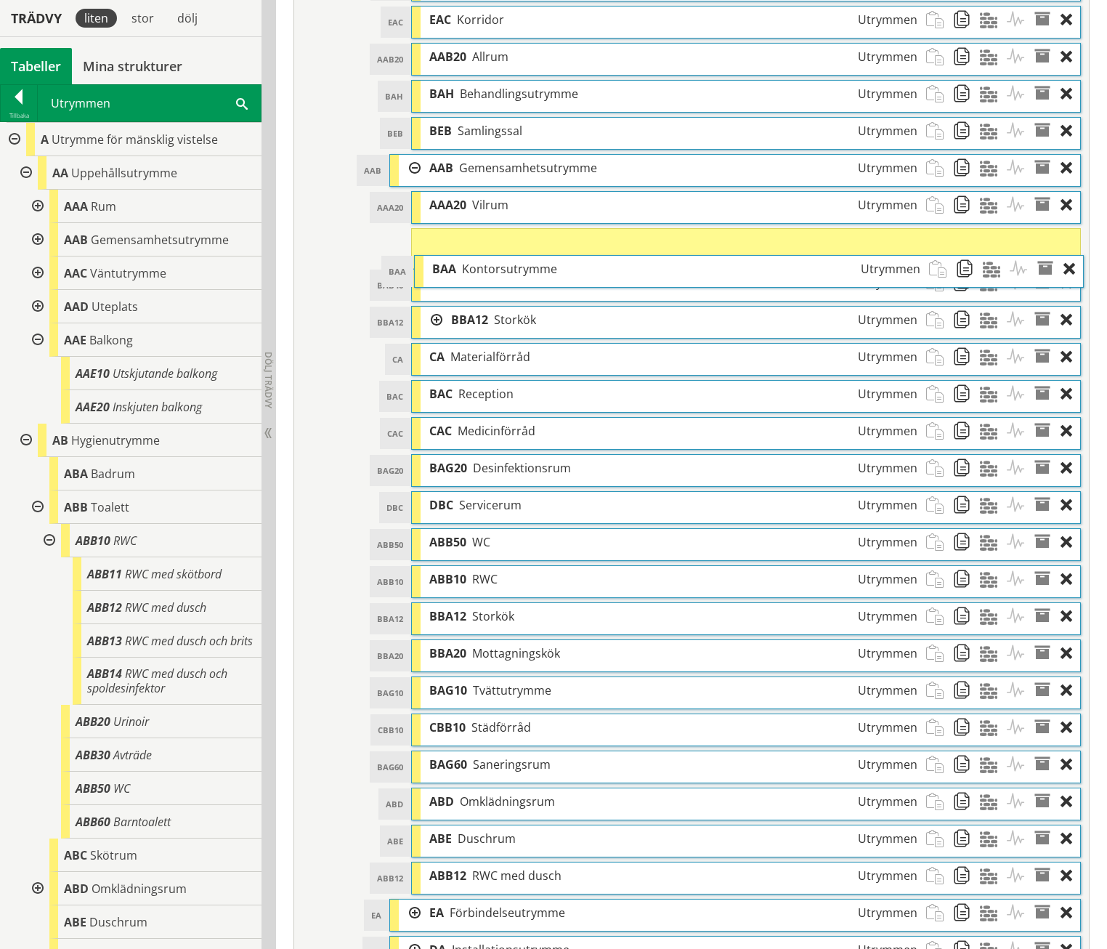
drag, startPoint x: 502, startPoint y: 174, endPoint x: 504, endPoint y: 238, distance: 64.0
click at [504, 261] on span "Kontorsutrymme" at bounding box center [509, 269] width 95 height 16
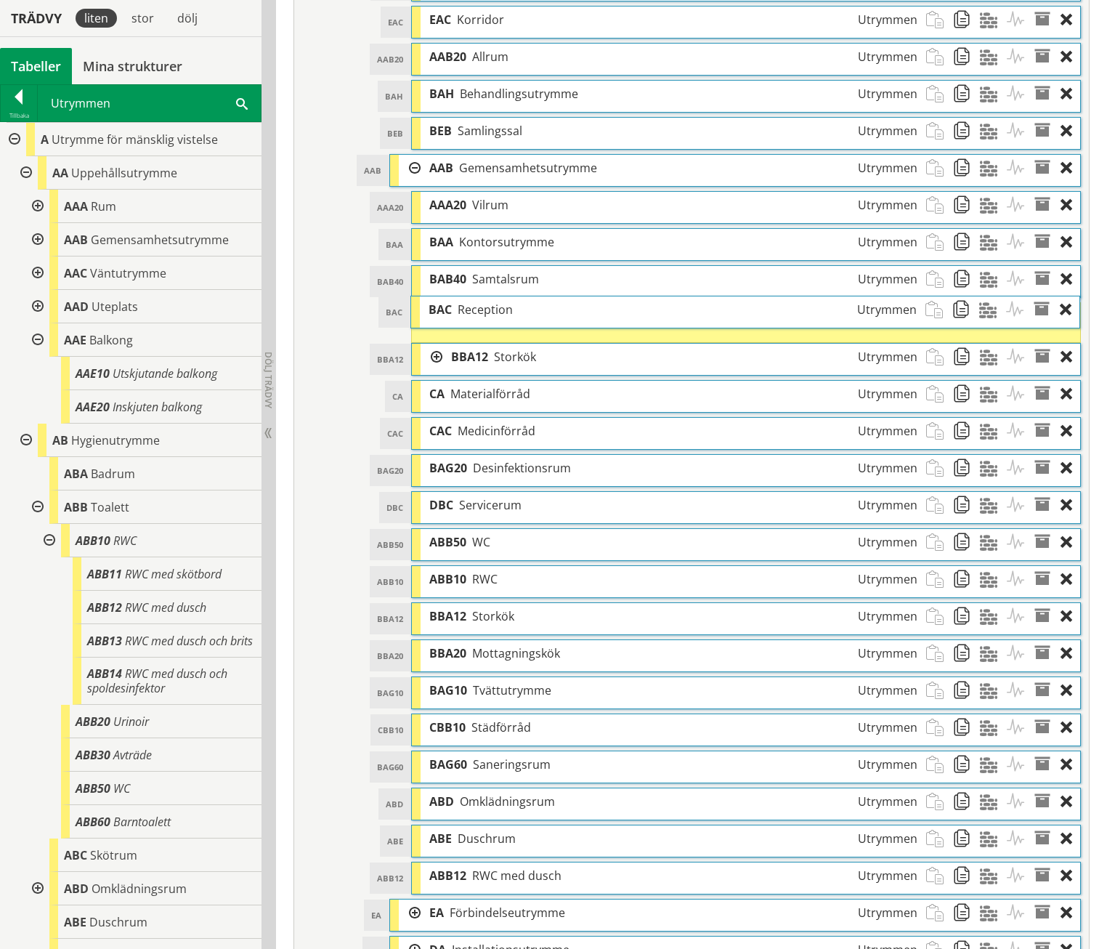
drag, startPoint x: 486, startPoint y: 360, endPoint x: 485, endPoint y: 280, distance: 80.7
click at [485, 302] on span "Reception" at bounding box center [485, 310] width 55 height 16
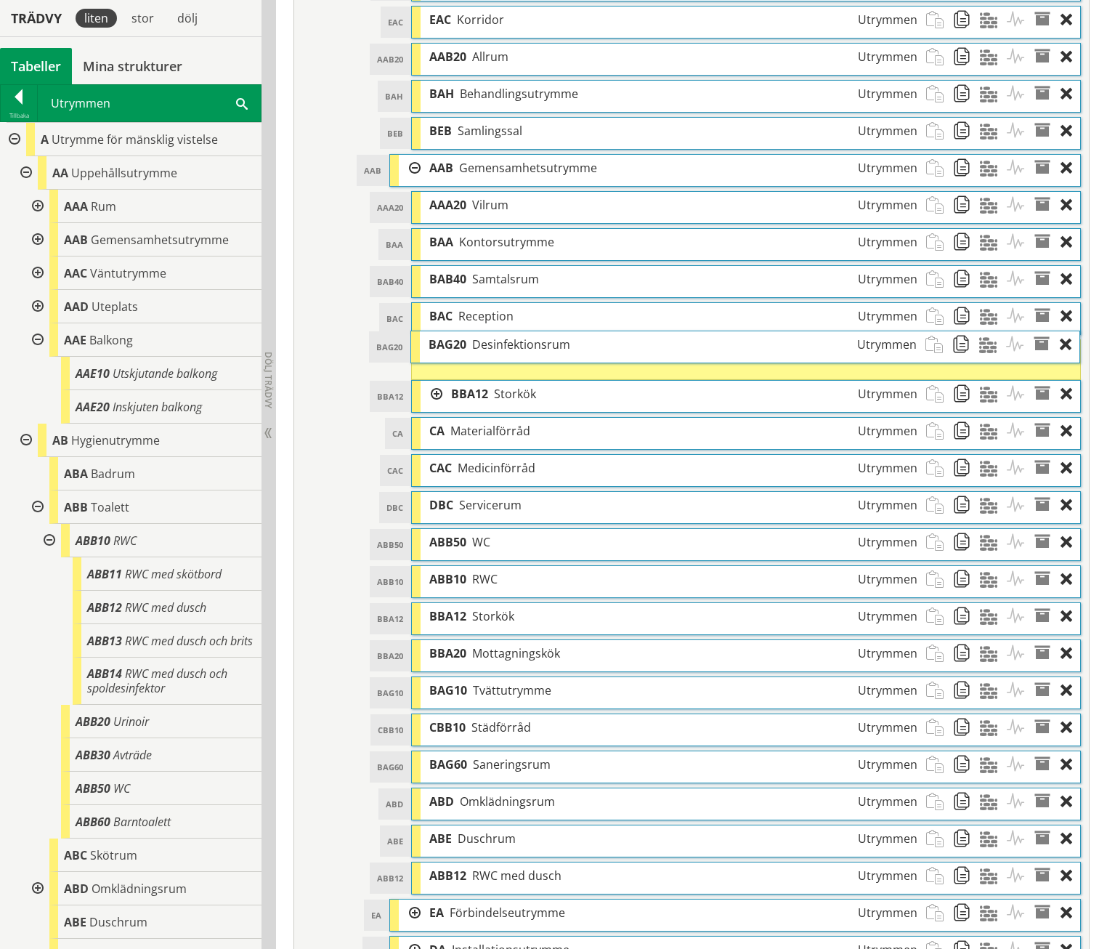
drag, startPoint x: 498, startPoint y: 439, endPoint x: 497, endPoint y: 319, distance: 119.9
click at [497, 336] on span "Desinfektionsrum" at bounding box center [521, 344] width 98 height 16
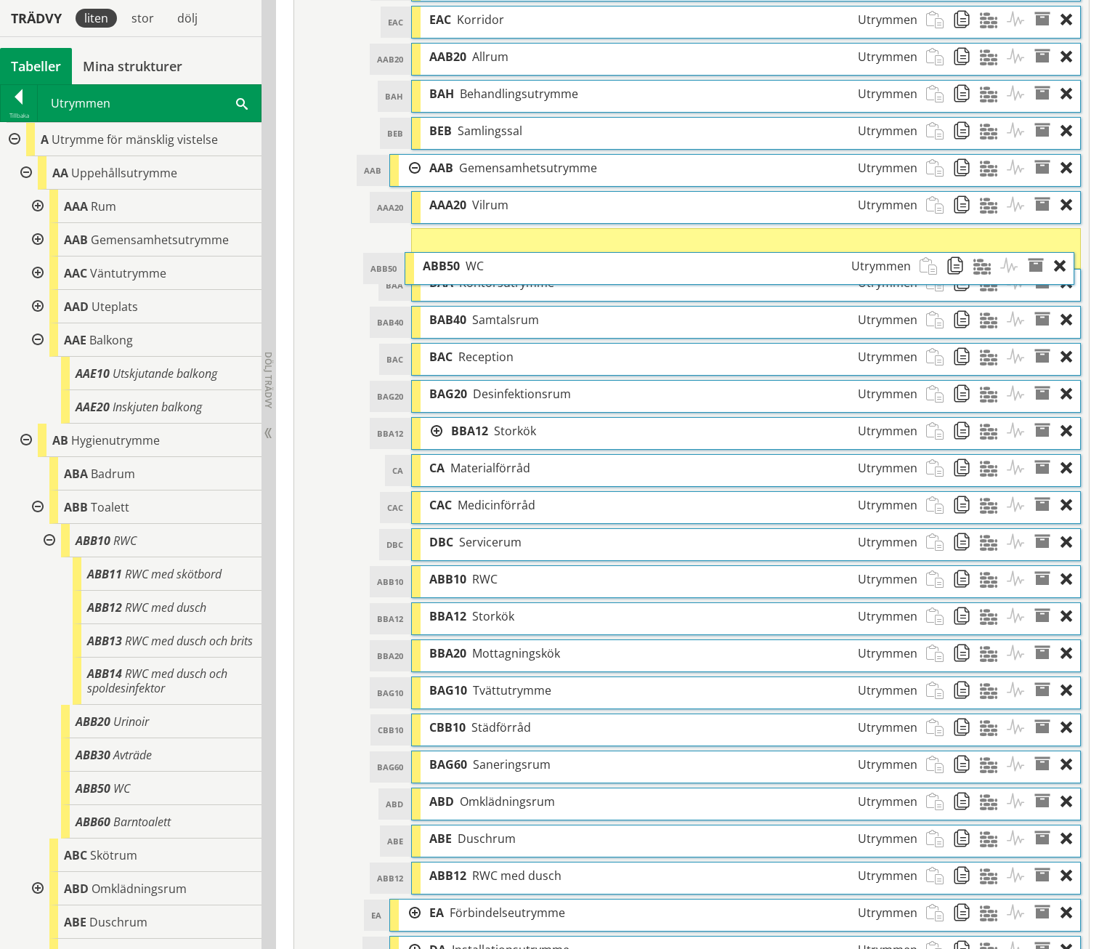
drag, startPoint x: 493, startPoint y: 512, endPoint x: 486, endPoint y: 240, distance: 272.6
click at [486, 253] on div "ABB50 WC Utrymmen" at bounding box center [667, 266] width 506 height 27
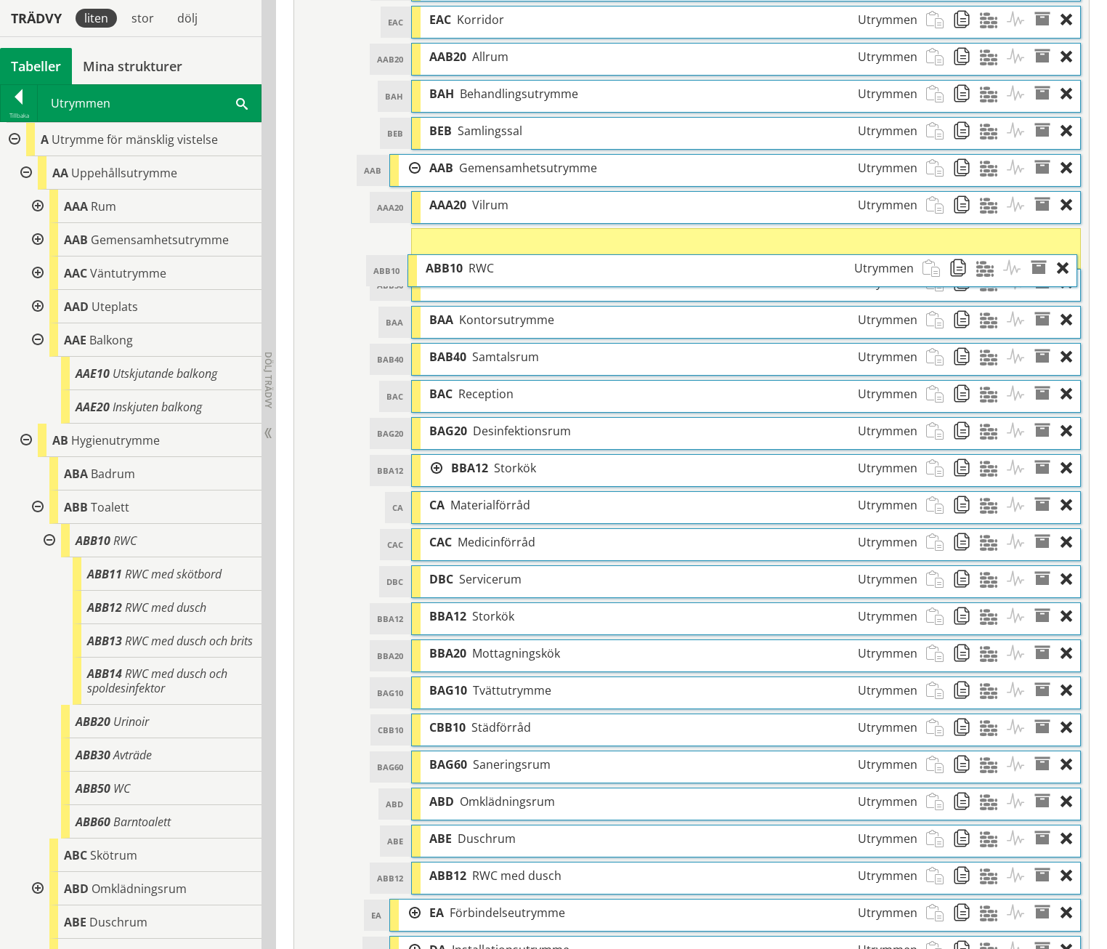
drag, startPoint x: 508, startPoint y: 544, endPoint x: 504, endPoint y: 237, distance: 307.4
click at [504, 255] on div "ABB10 RWC Utrymmen" at bounding box center [670, 268] width 506 height 27
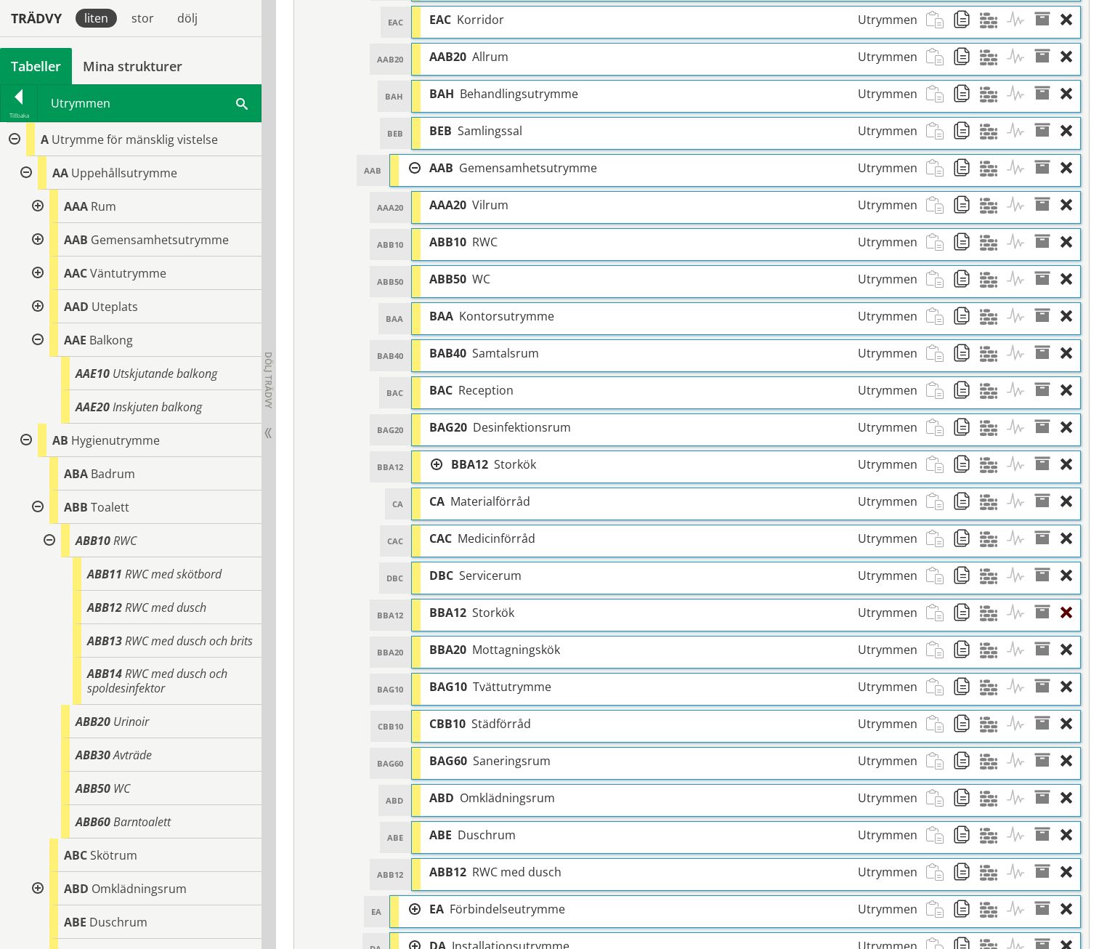
click at [1067, 599] on div at bounding box center [1071, 612] width 20 height 27
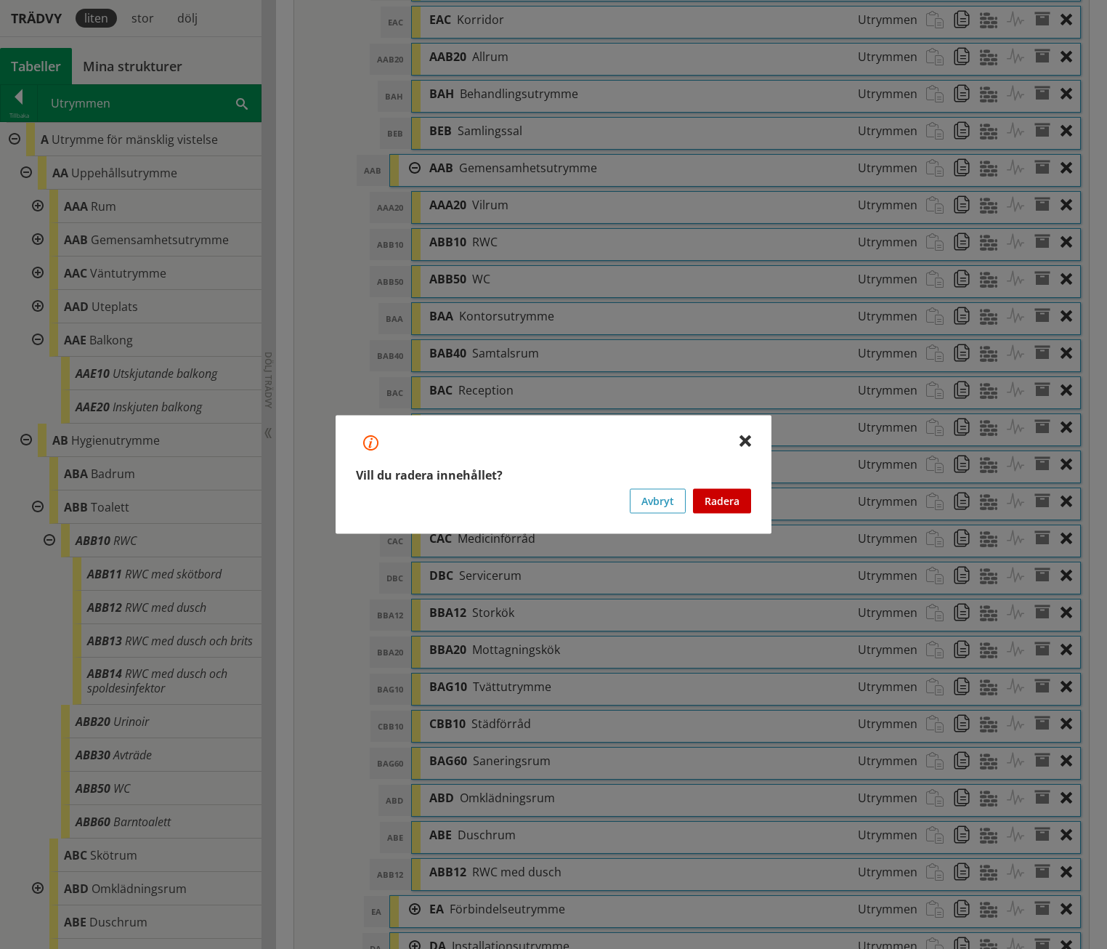
click at [729, 497] on button "Radera" at bounding box center [722, 501] width 58 height 25
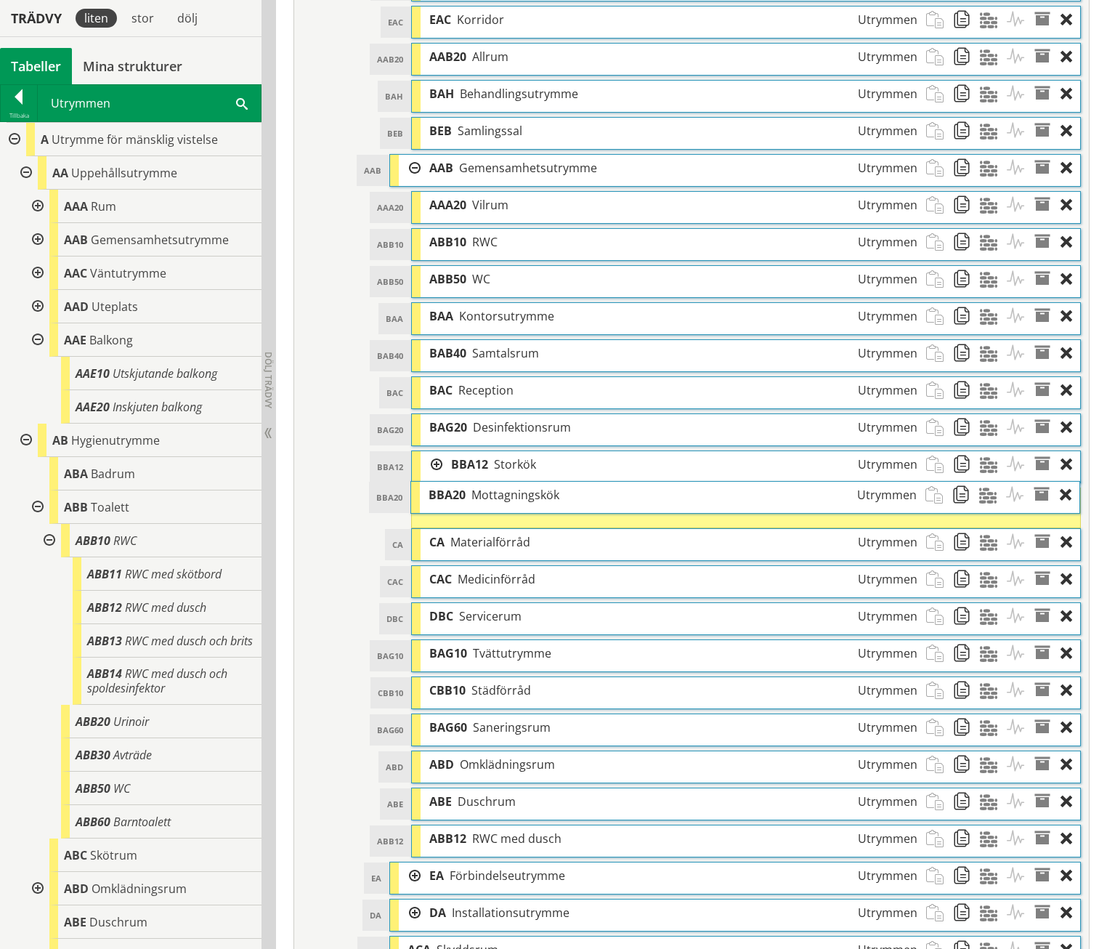
drag, startPoint x: 495, startPoint y: 588, endPoint x: 493, endPoint y: 472, distance: 116.3
click at [493, 487] on span "Mottagningskök" at bounding box center [516, 495] width 88 height 16
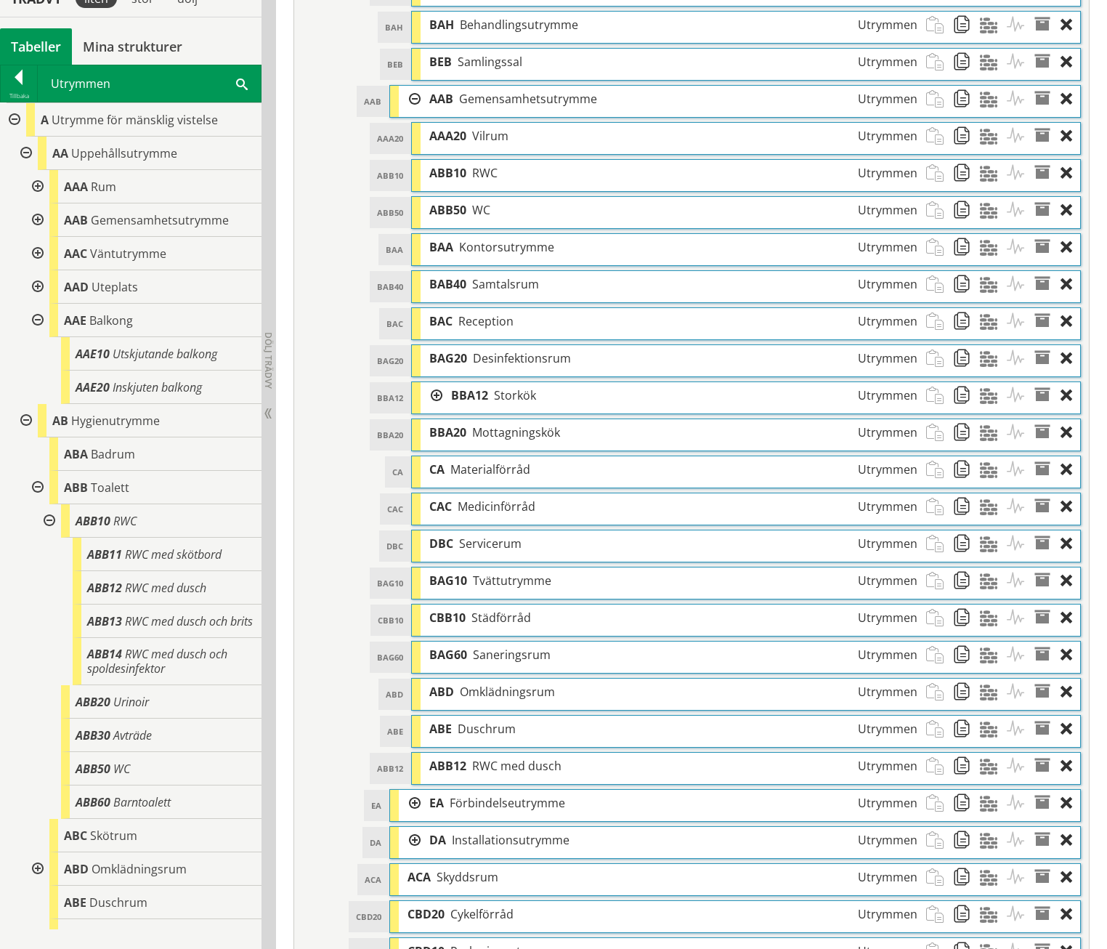
scroll to position [1277, 0]
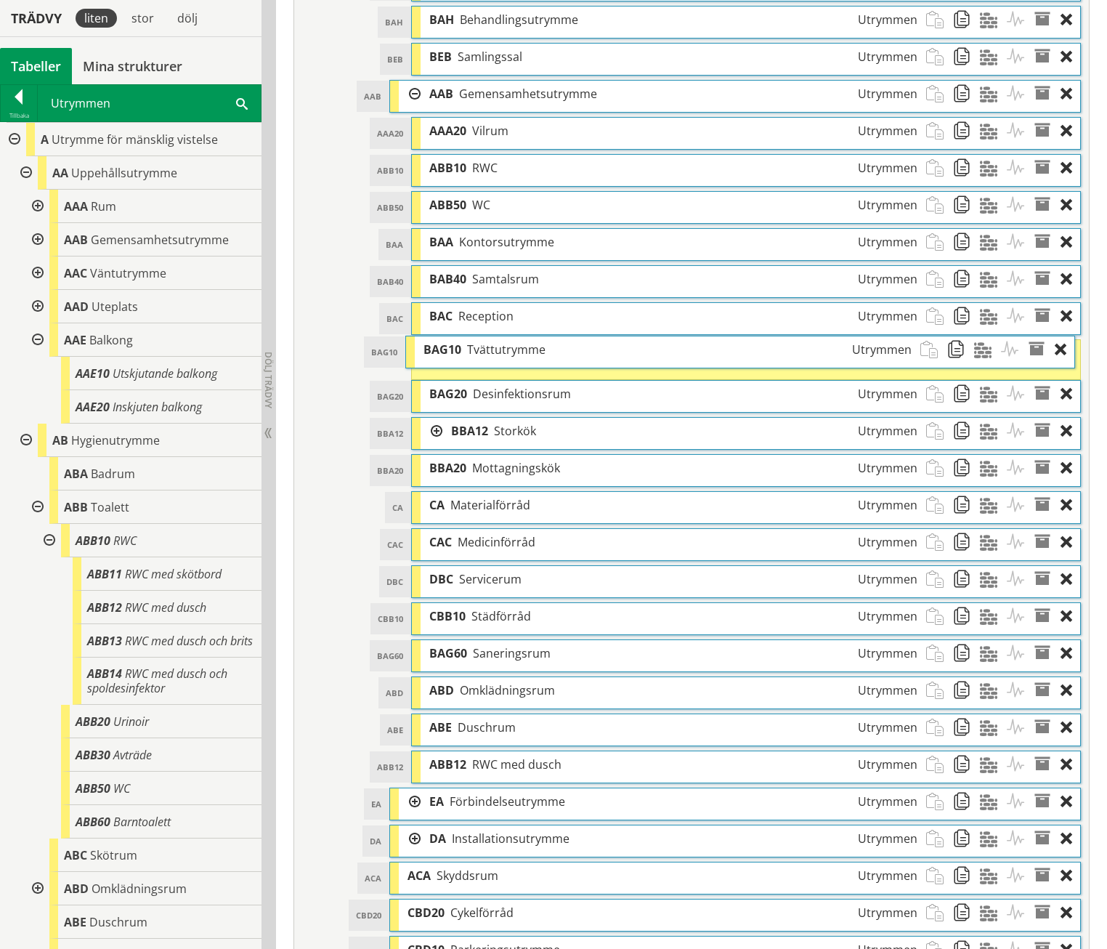
drag, startPoint x: 520, startPoint y: 549, endPoint x: 514, endPoint y: 323, distance: 226.1
click at [514, 342] on span "Tvättutrymme" at bounding box center [506, 350] width 78 height 16
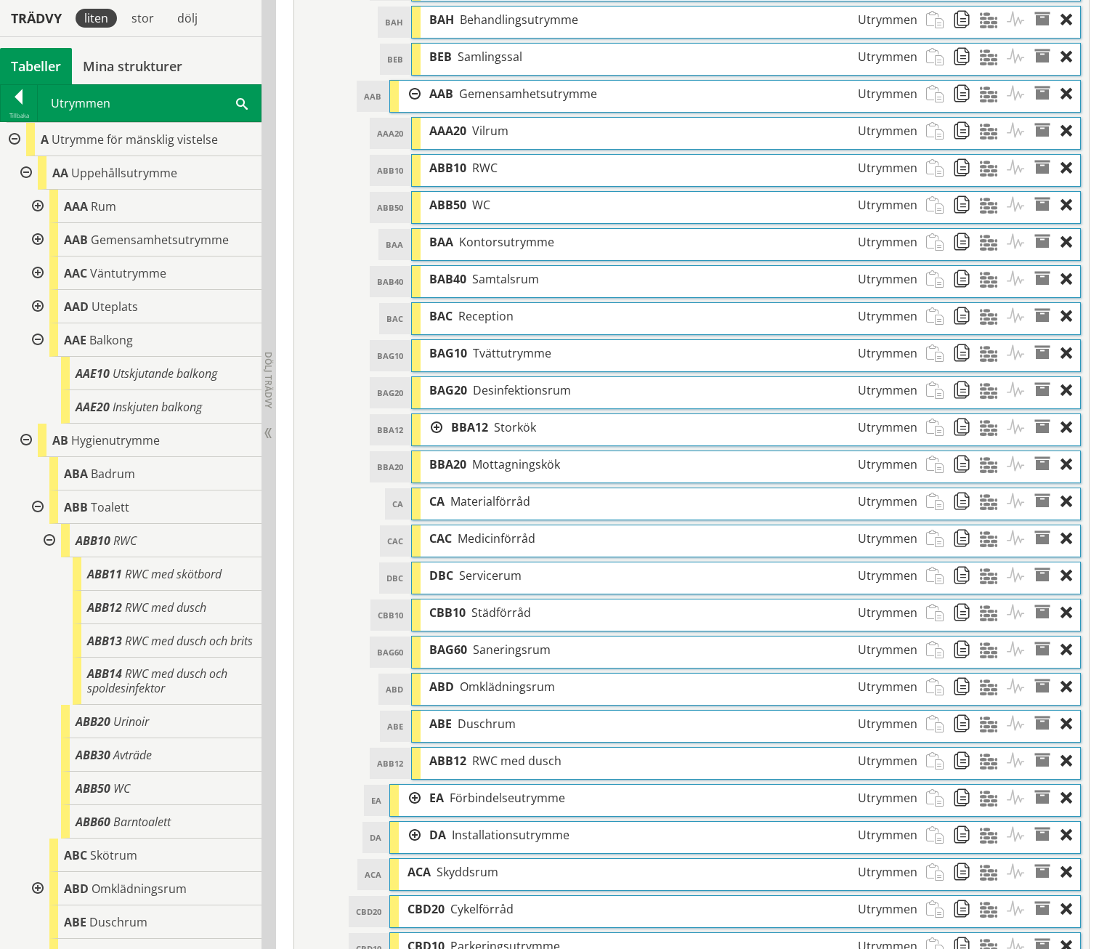
click at [434, 414] on div at bounding box center [432, 427] width 22 height 27
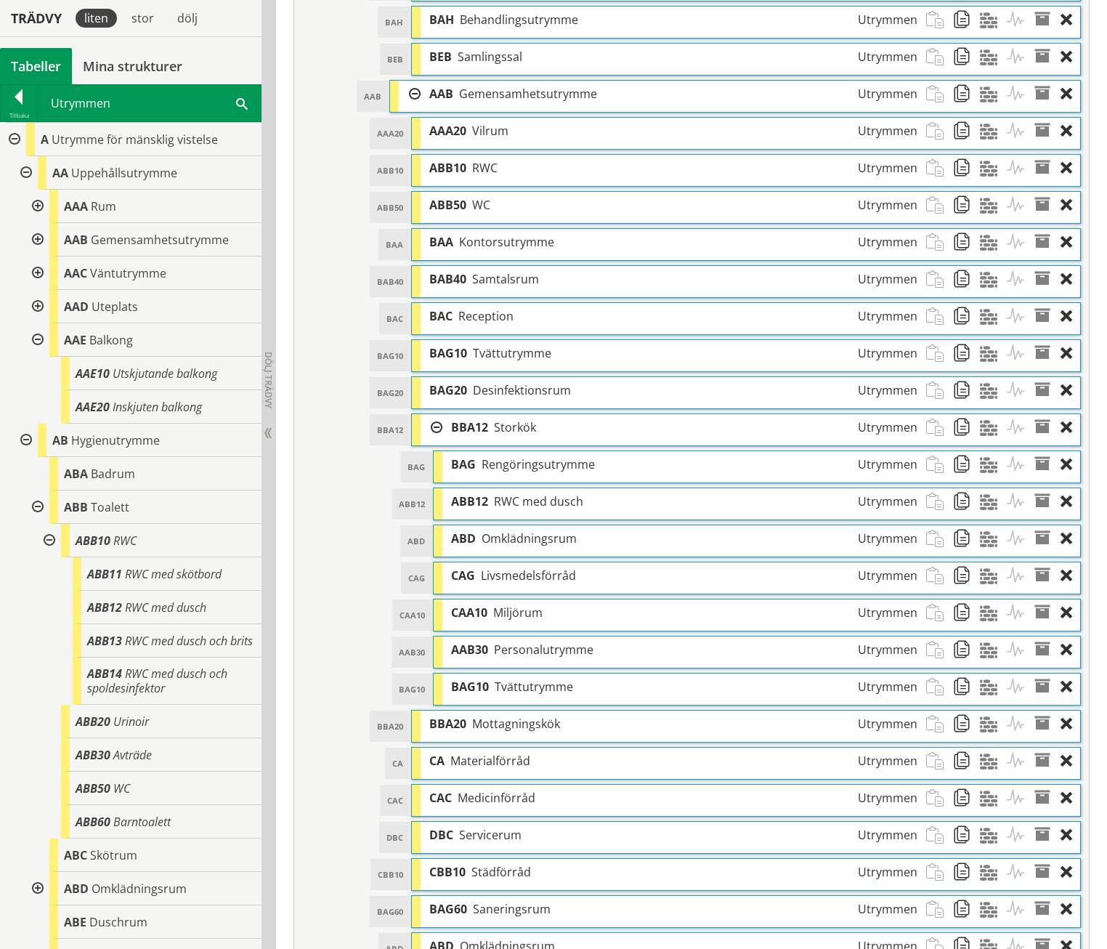
click at [434, 414] on div at bounding box center [432, 427] width 22 height 27
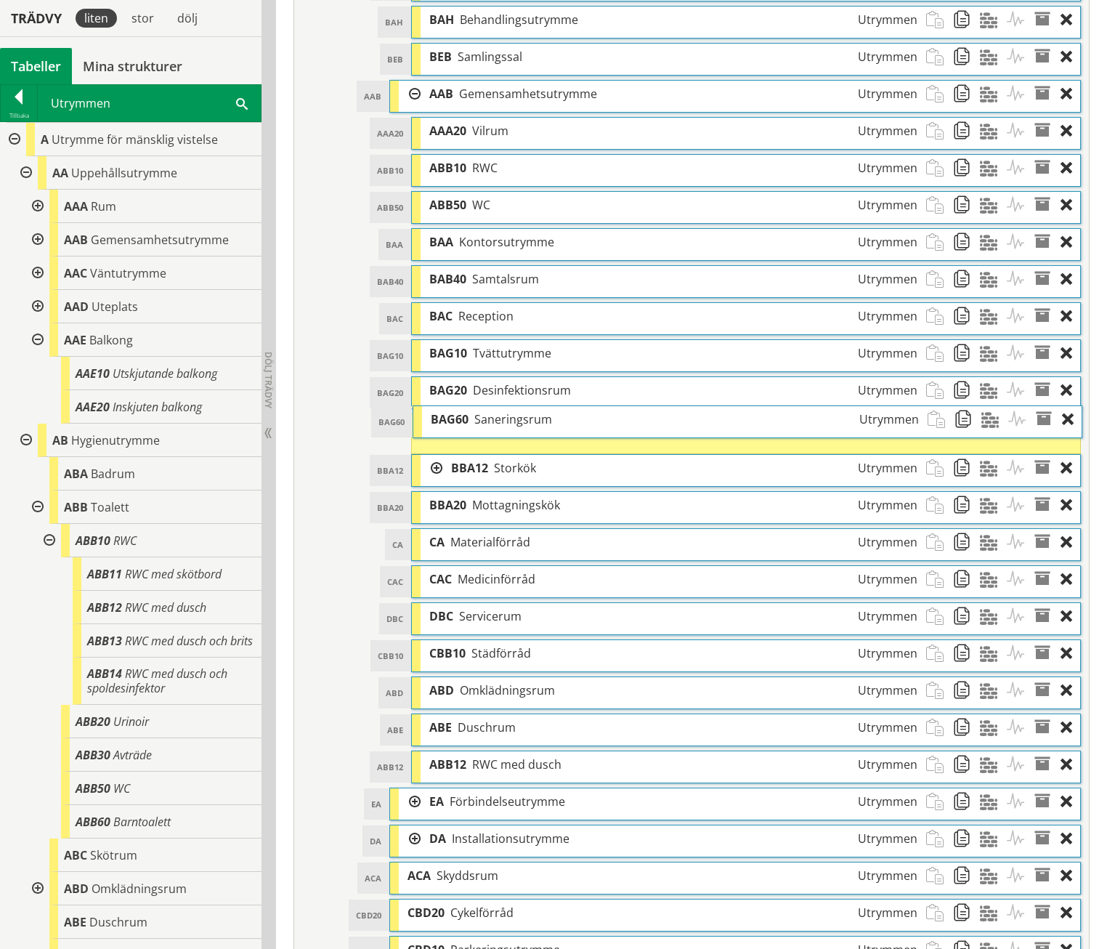
drag, startPoint x: 513, startPoint y: 624, endPoint x: 514, endPoint y: 394, distance: 230.3
click at [514, 411] on span "Saneringsrum" at bounding box center [513, 419] width 78 height 16
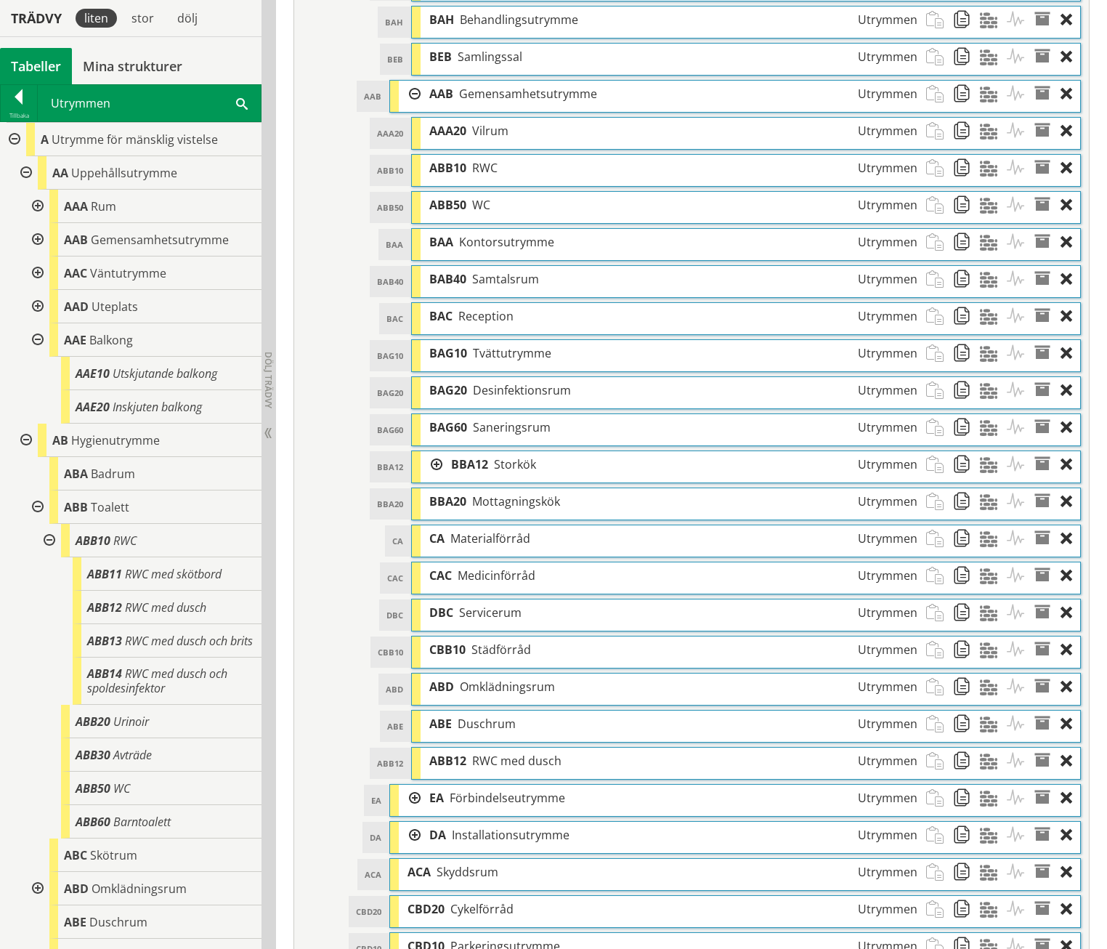
click at [442, 451] on div at bounding box center [432, 464] width 22 height 27
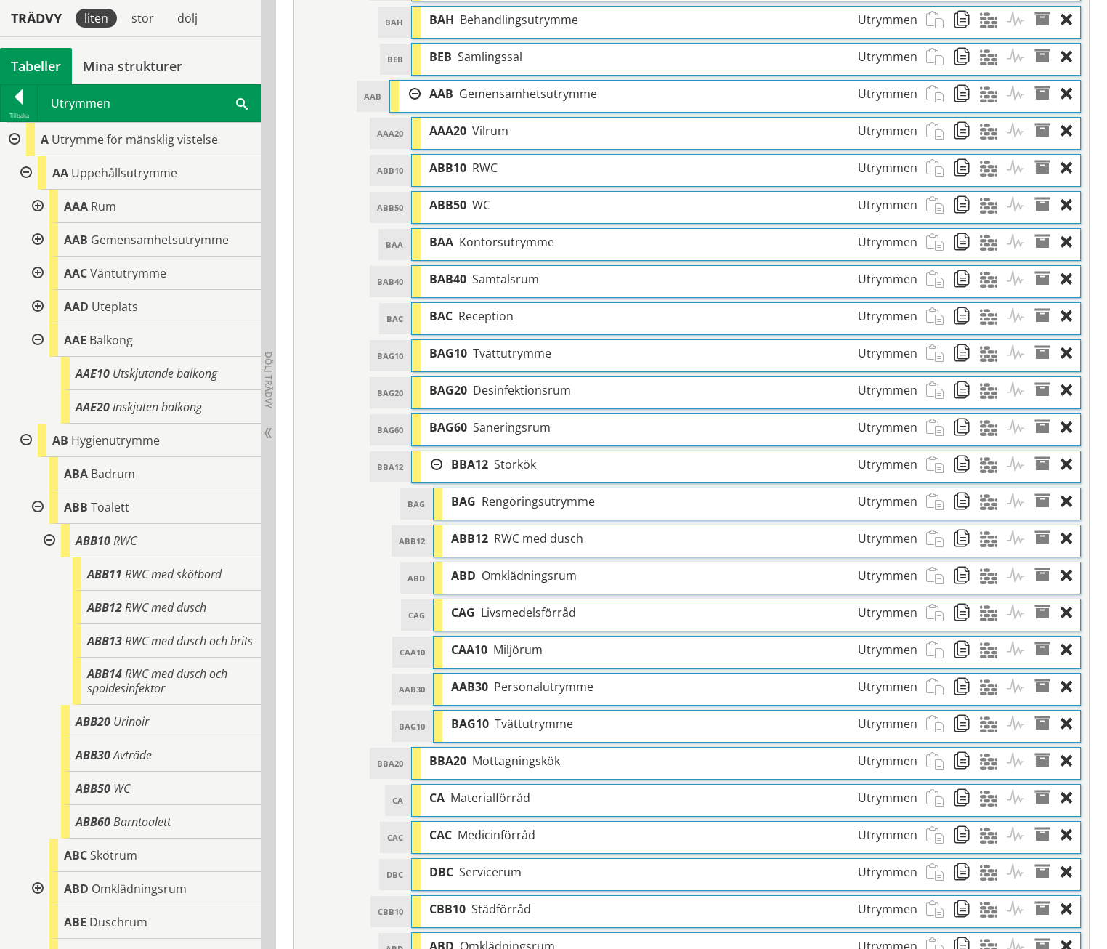
click at [440, 451] on div at bounding box center [432, 464] width 22 height 27
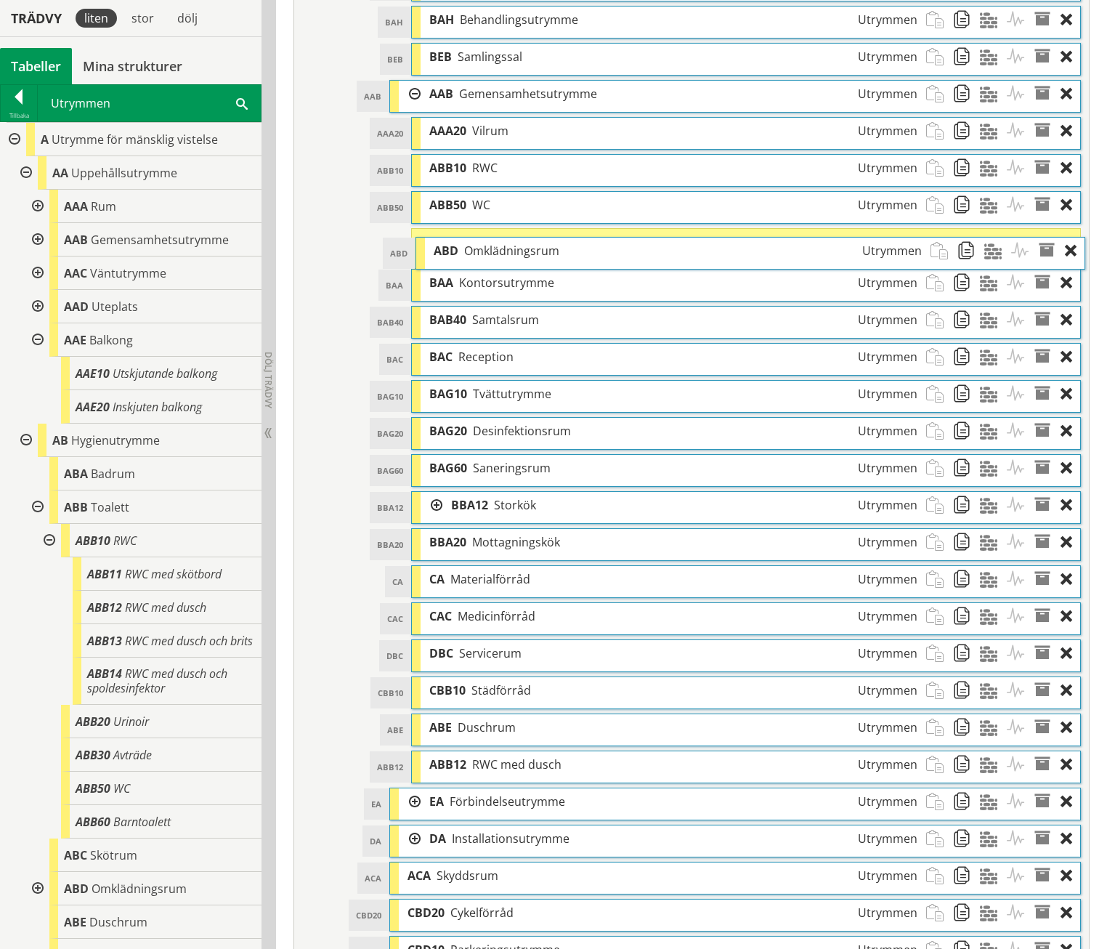
drag, startPoint x: 499, startPoint y: 655, endPoint x: 503, endPoint y: 219, distance: 436.0
click at [503, 243] on span "Omklädningsrum" at bounding box center [511, 251] width 95 height 16
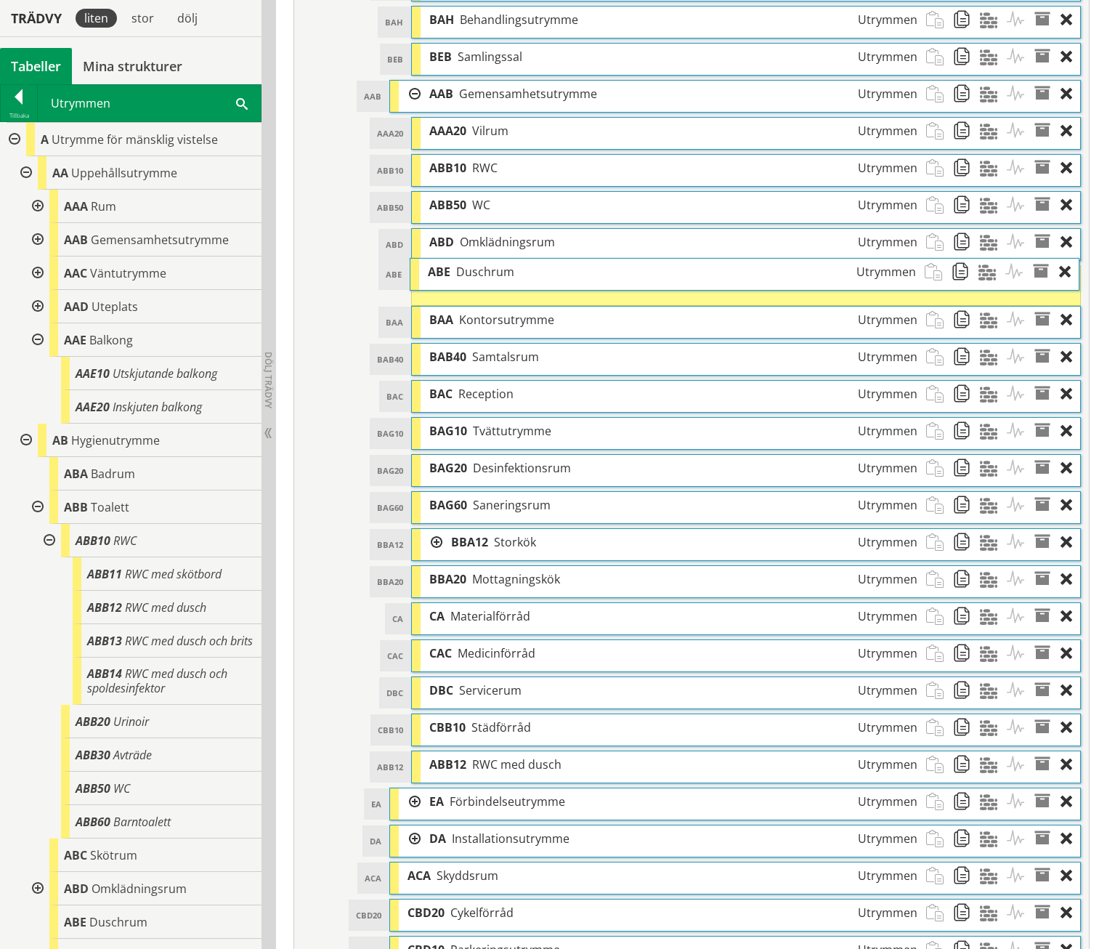
drag, startPoint x: 504, startPoint y: 698, endPoint x: 501, endPoint y: 246, distance: 452.0
click at [501, 264] on span "Duschrum" at bounding box center [485, 272] width 58 height 16
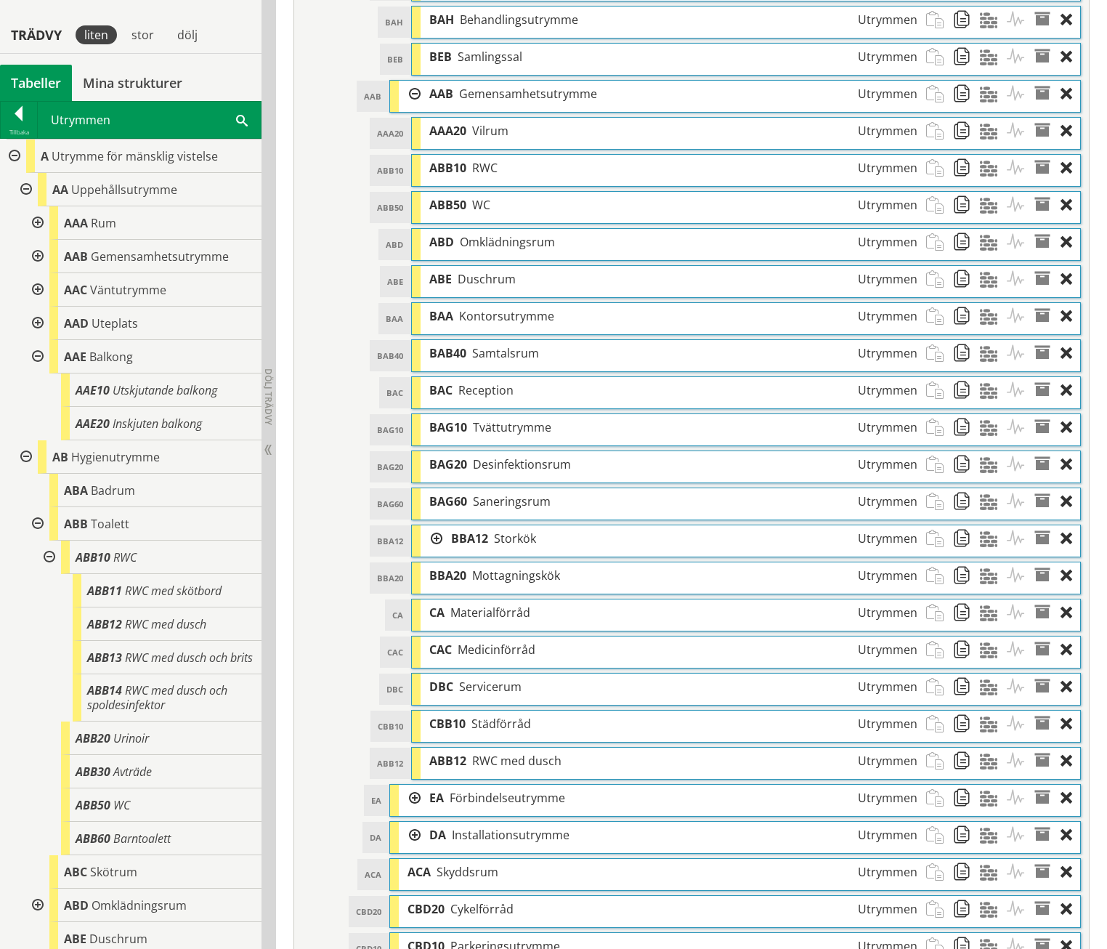
scroll to position [1314, 0]
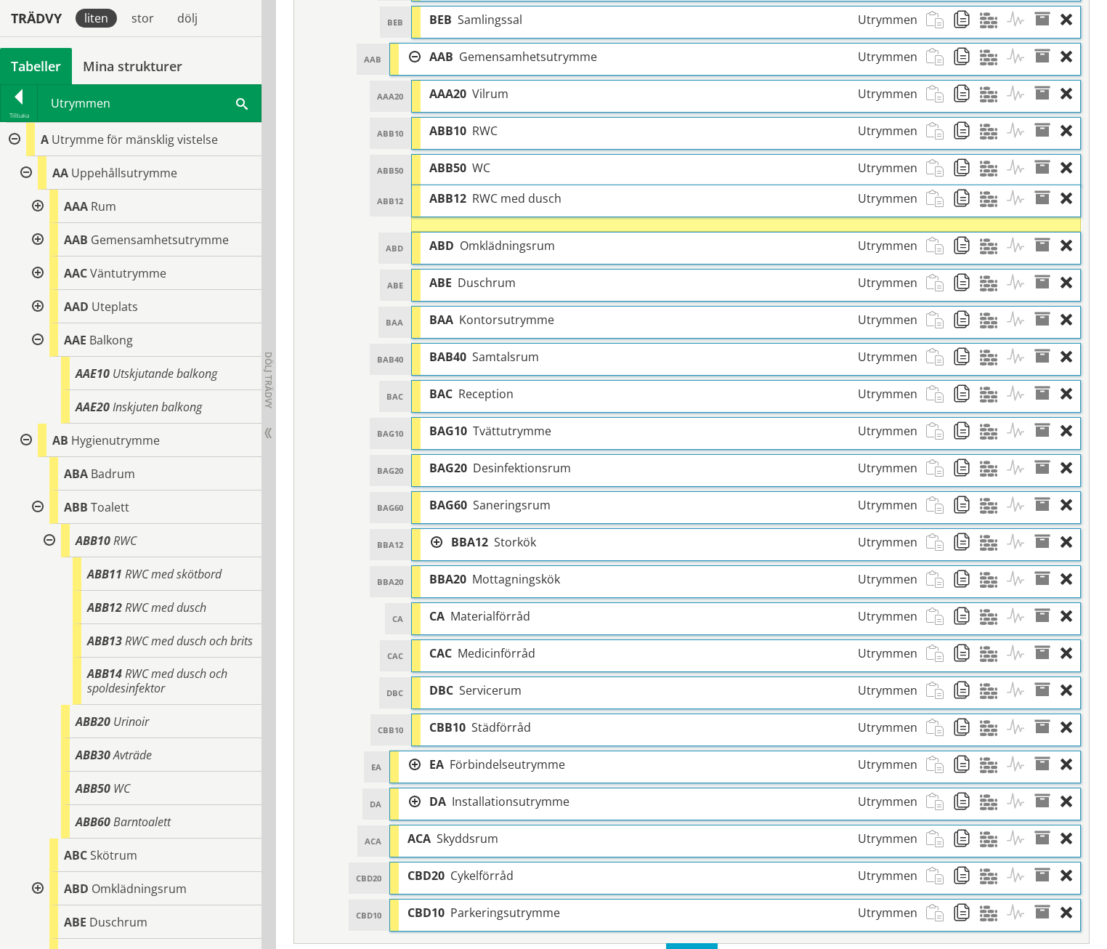
drag, startPoint x: 507, startPoint y: 697, endPoint x: 506, endPoint y: 171, distance: 525.3
click at [506, 190] on span "RWC med dusch" at bounding box center [516, 198] width 89 height 16
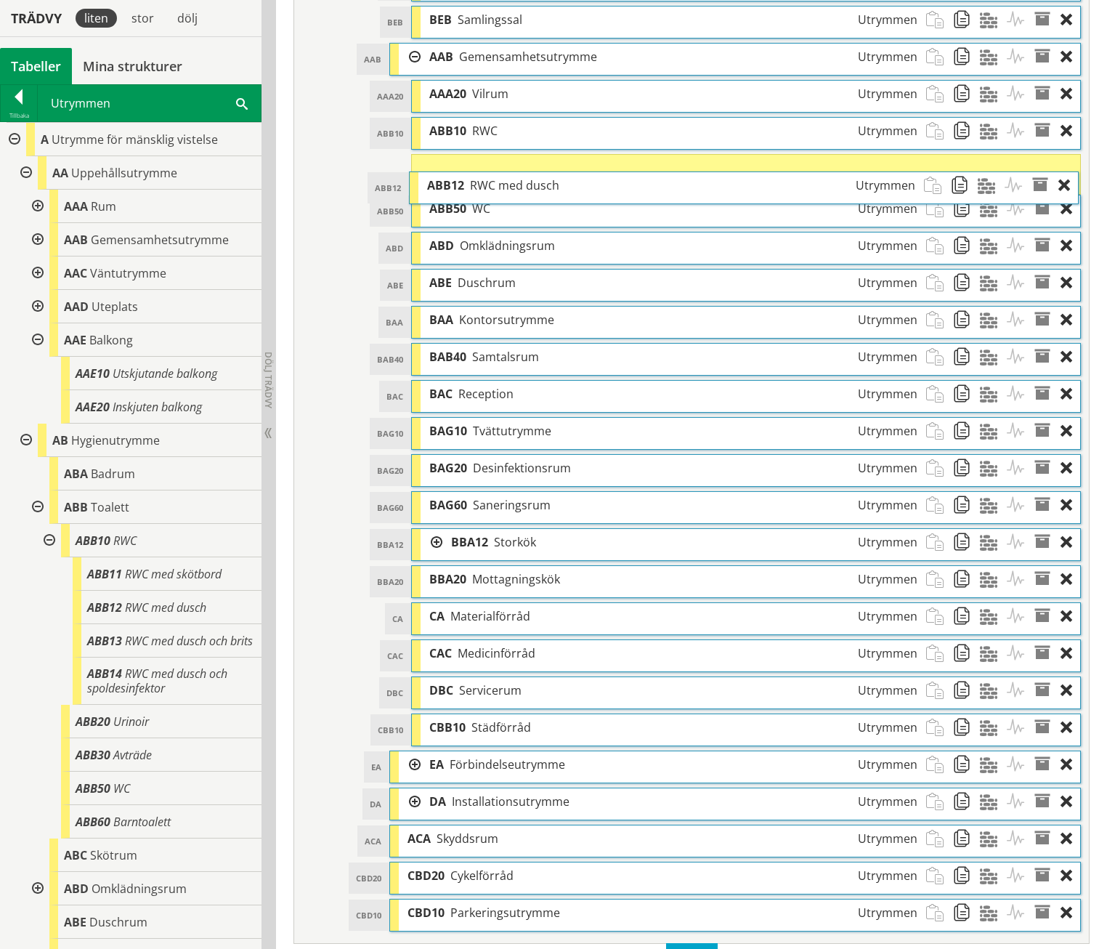
drag, startPoint x: 490, startPoint y: 180, endPoint x: 488, endPoint y: 161, distance: 19.8
click at [488, 177] on span "RWC med dusch" at bounding box center [514, 185] width 89 height 16
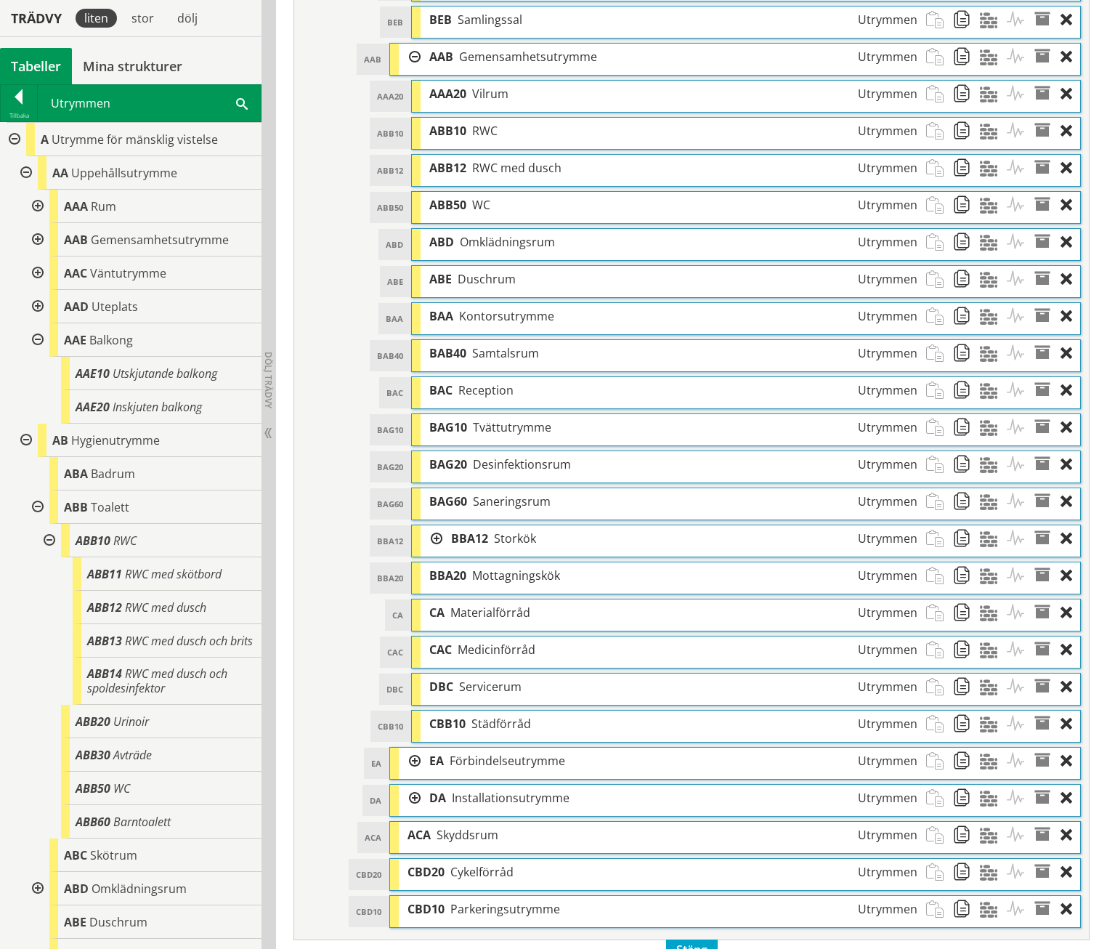
scroll to position [1018, 0]
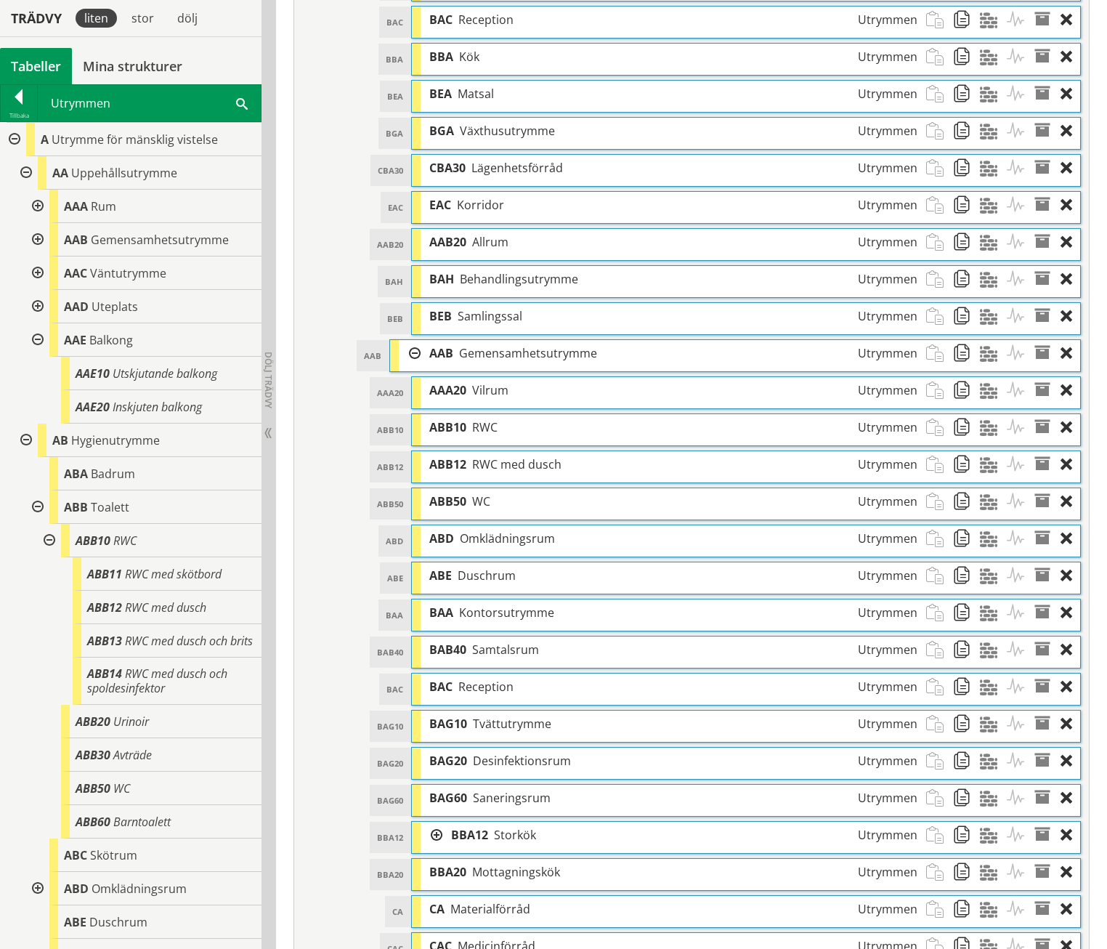
click at [413, 340] on div at bounding box center [410, 353] width 22 height 27
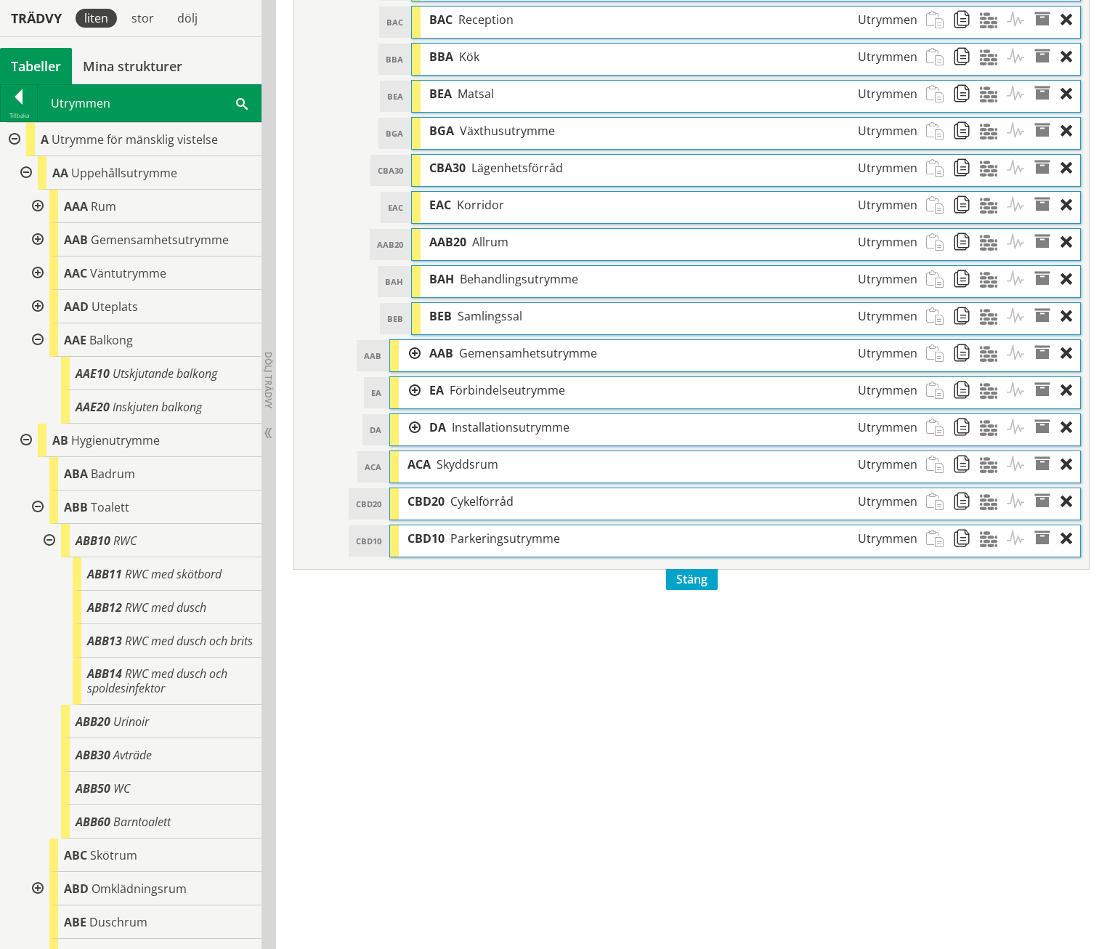
click at [420, 377] on div at bounding box center [410, 390] width 22 height 27
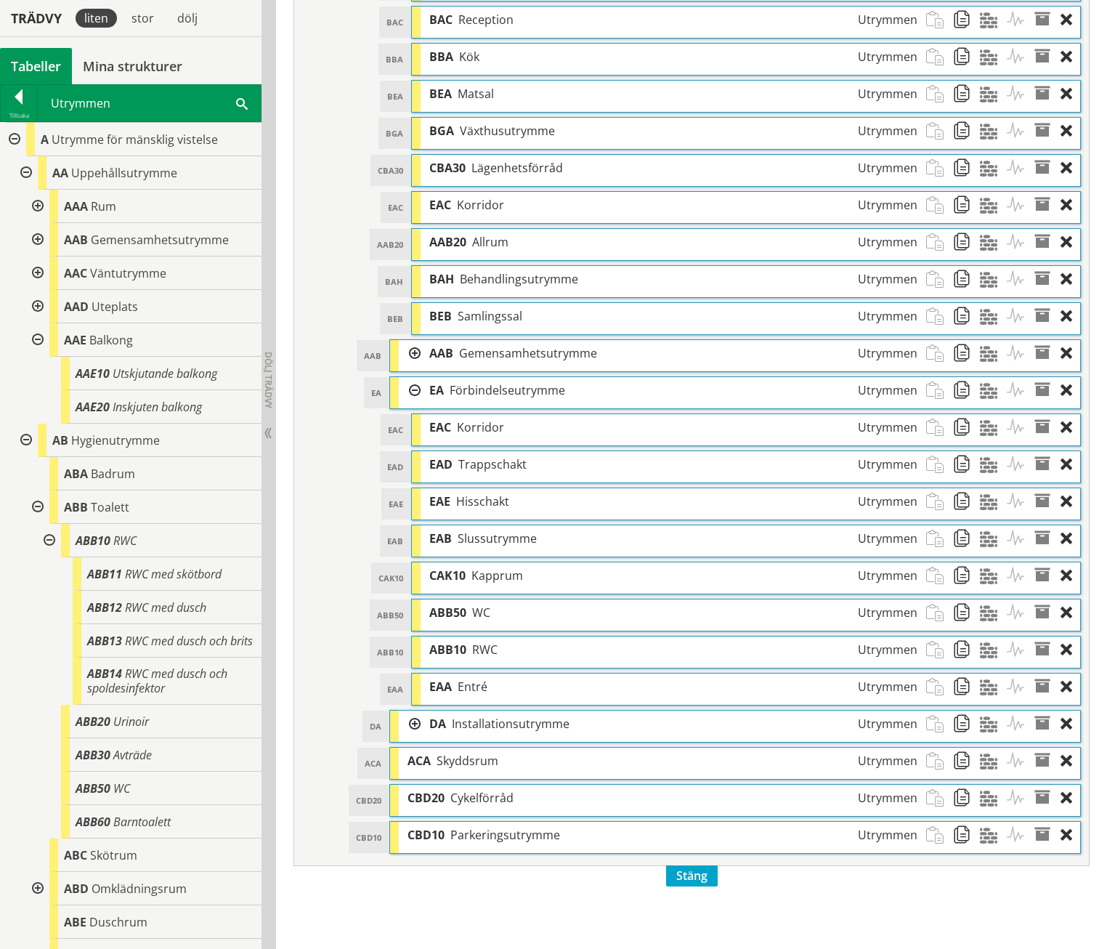
click at [416, 377] on div at bounding box center [410, 390] width 22 height 27
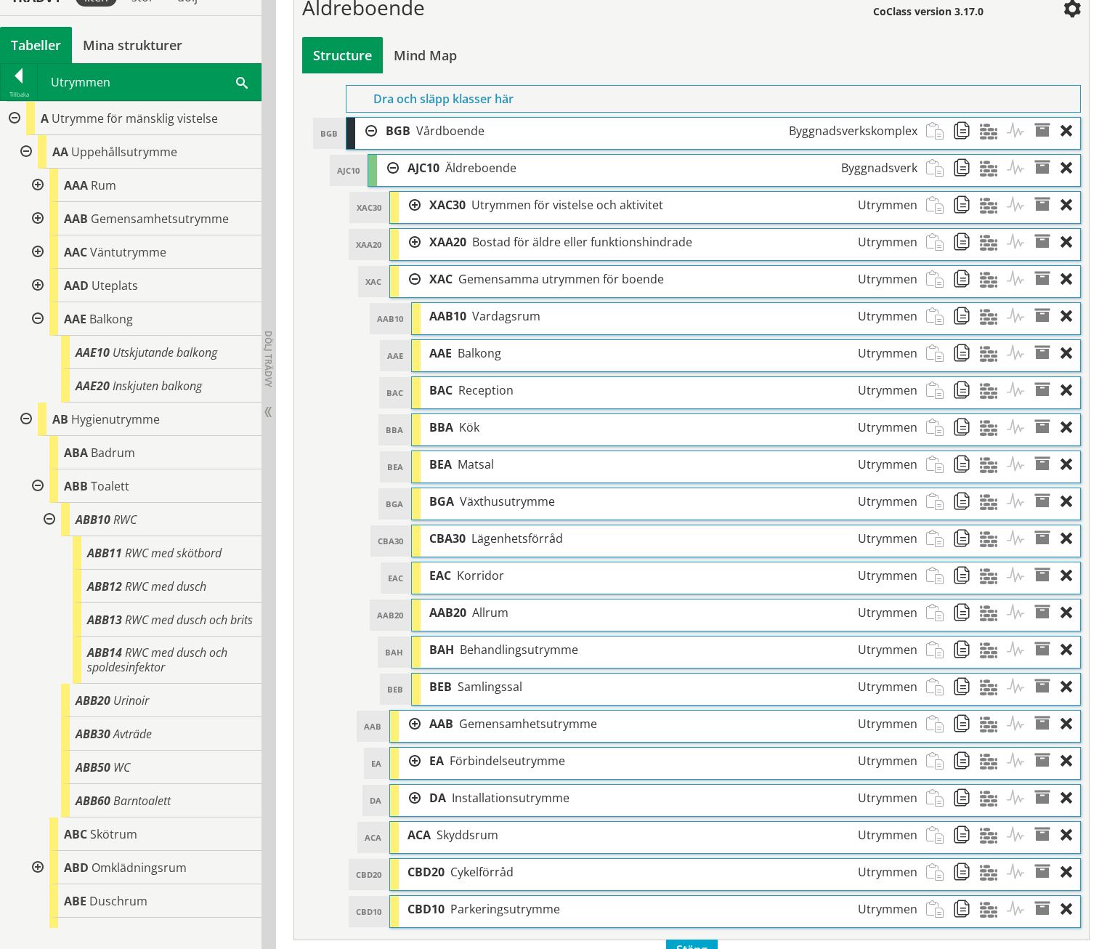
scroll to position [573, 0]
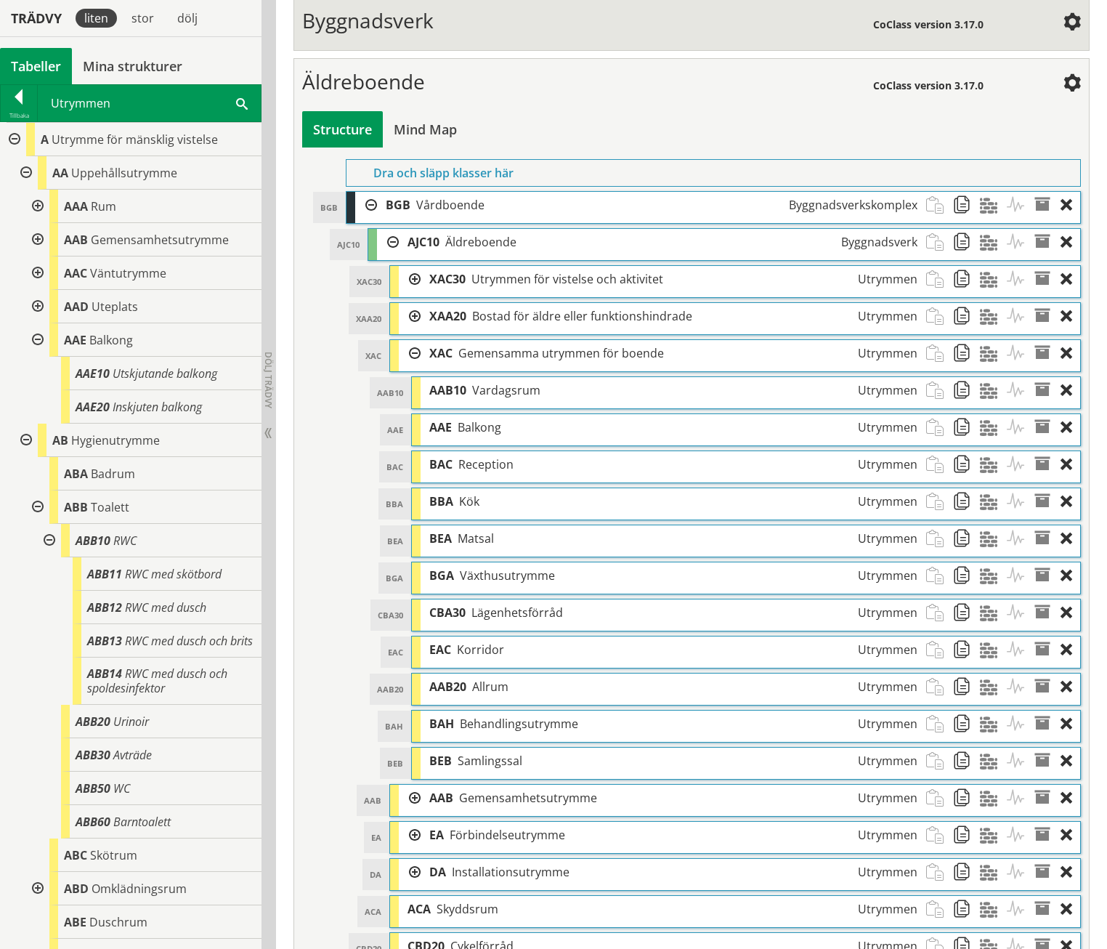
click at [416, 266] on div at bounding box center [410, 279] width 22 height 27
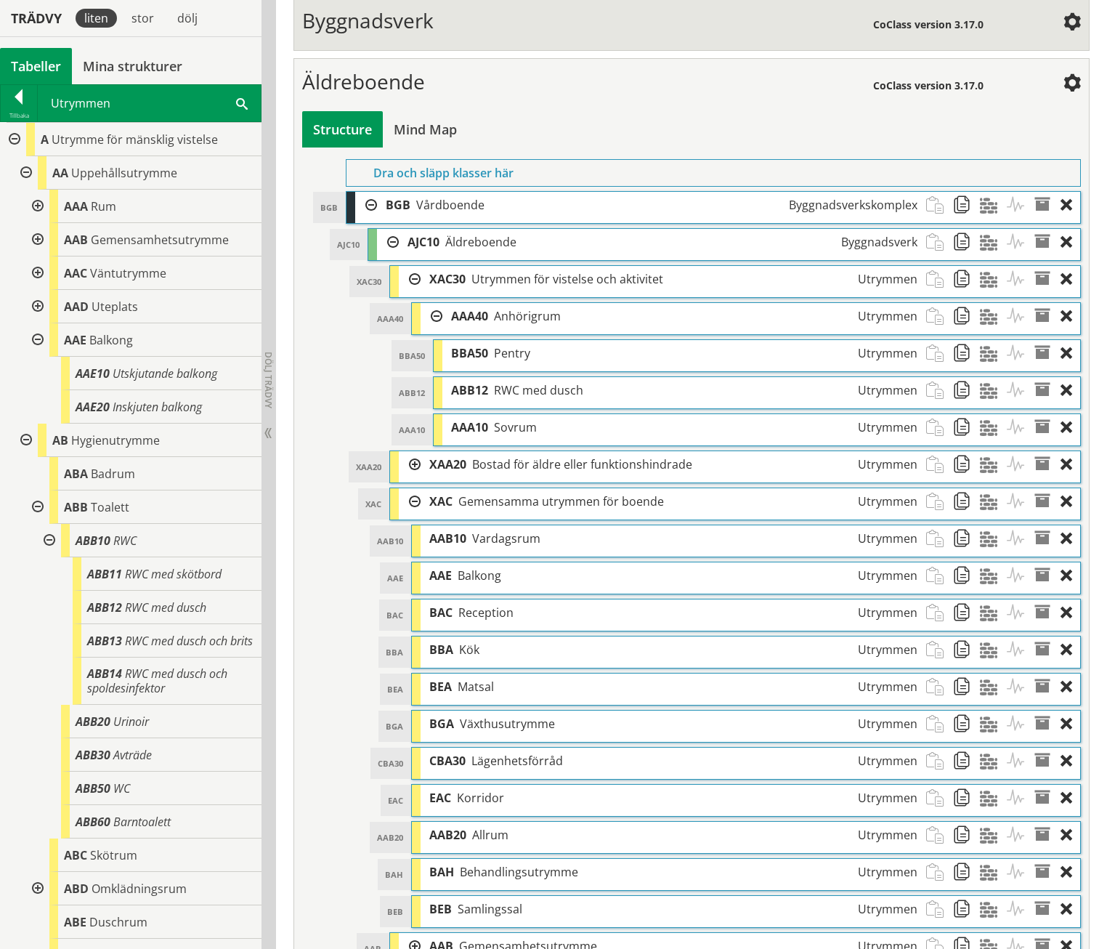
click at [416, 266] on div at bounding box center [410, 279] width 22 height 27
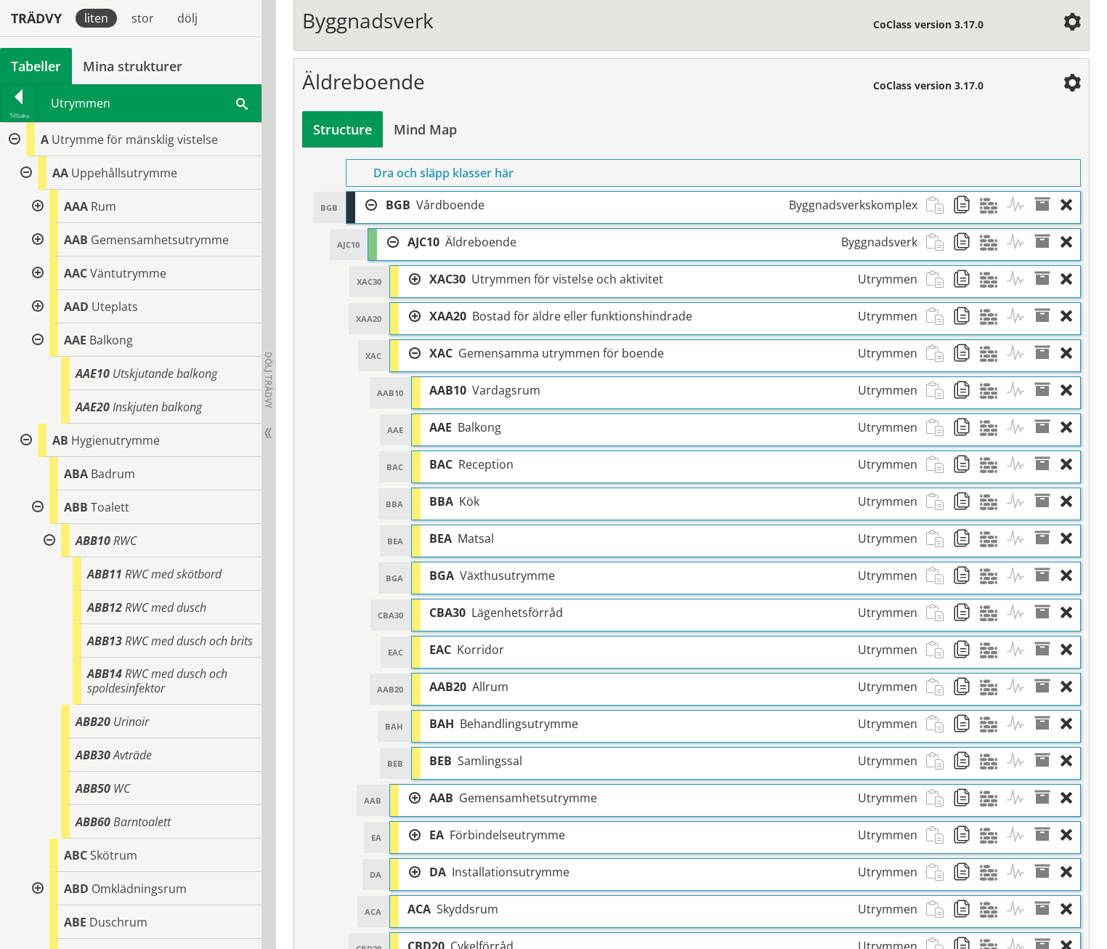
click at [416, 340] on div at bounding box center [410, 353] width 22 height 27
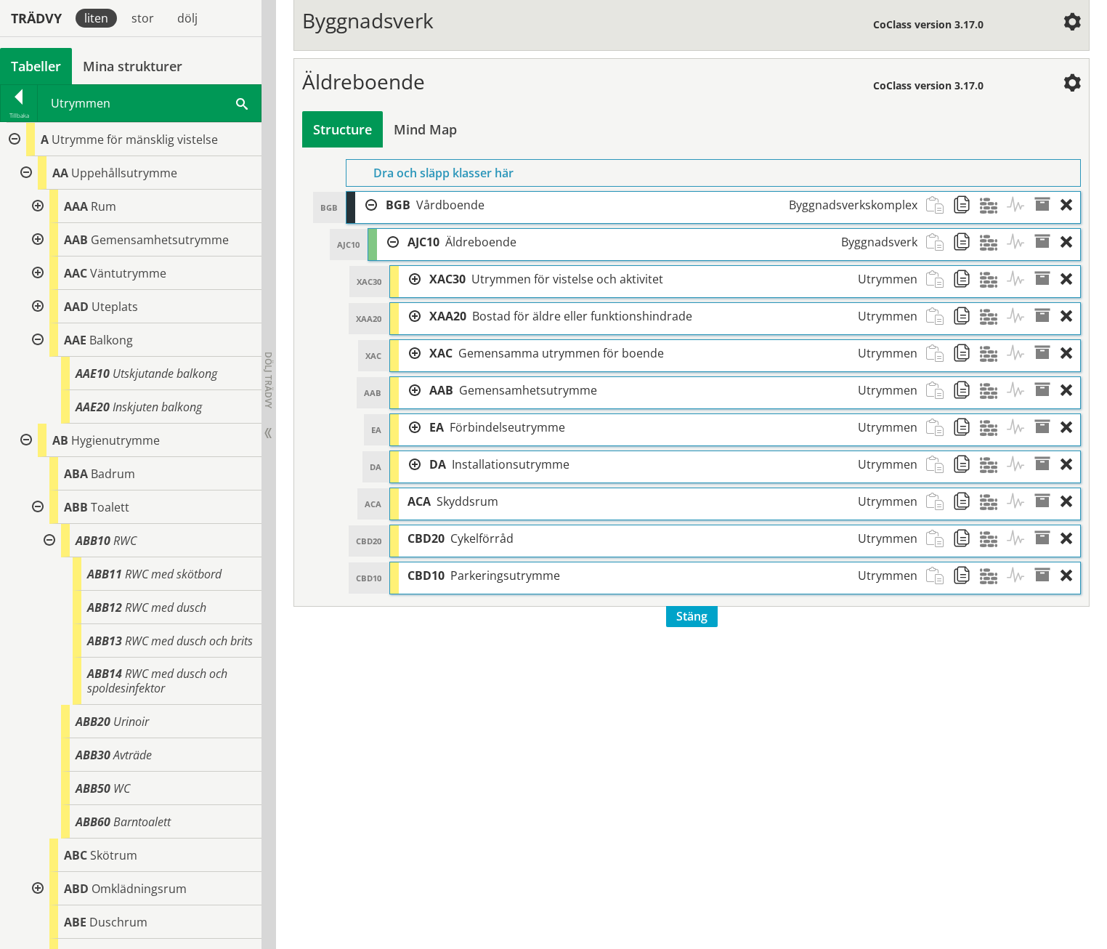
click at [417, 340] on div at bounding box center [410, 353] width 22 height 27
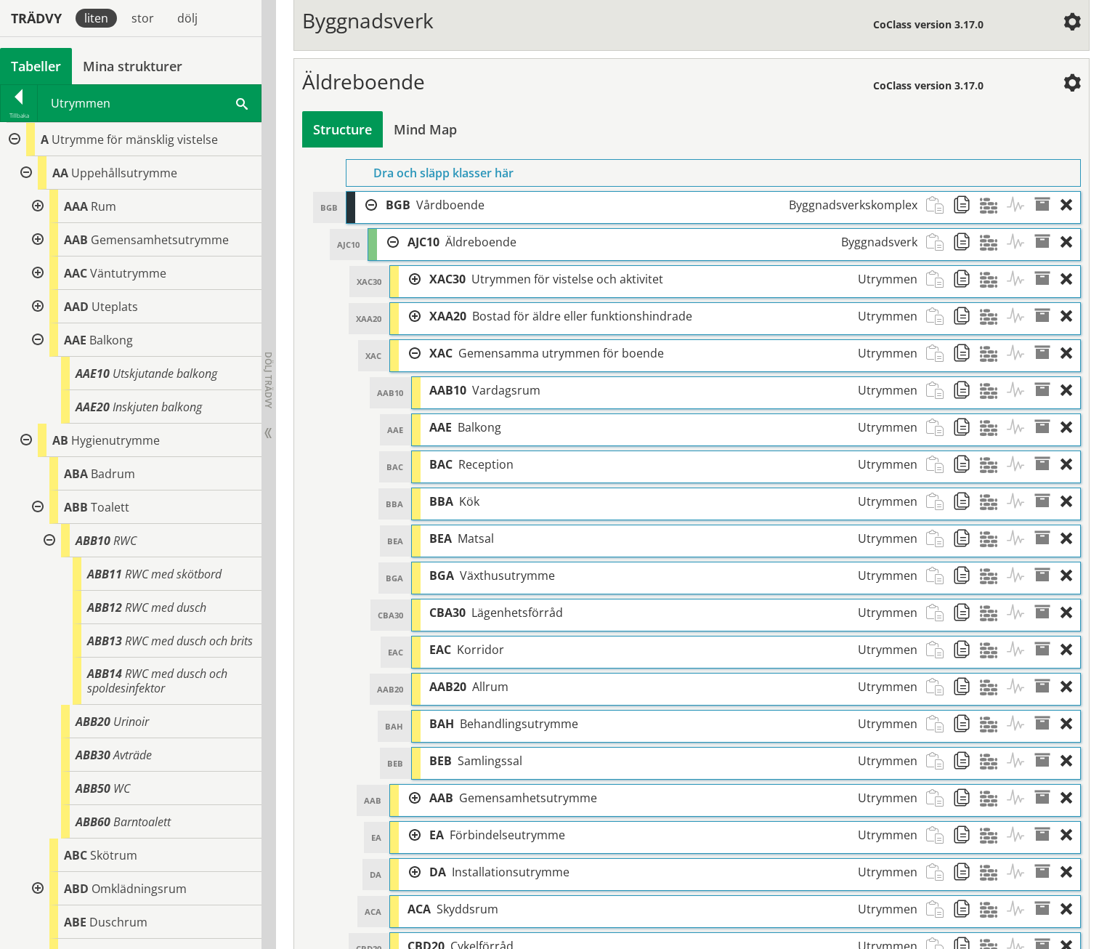
click at [412, 340] on div at bounding box center [410, 353] width 22 height 27
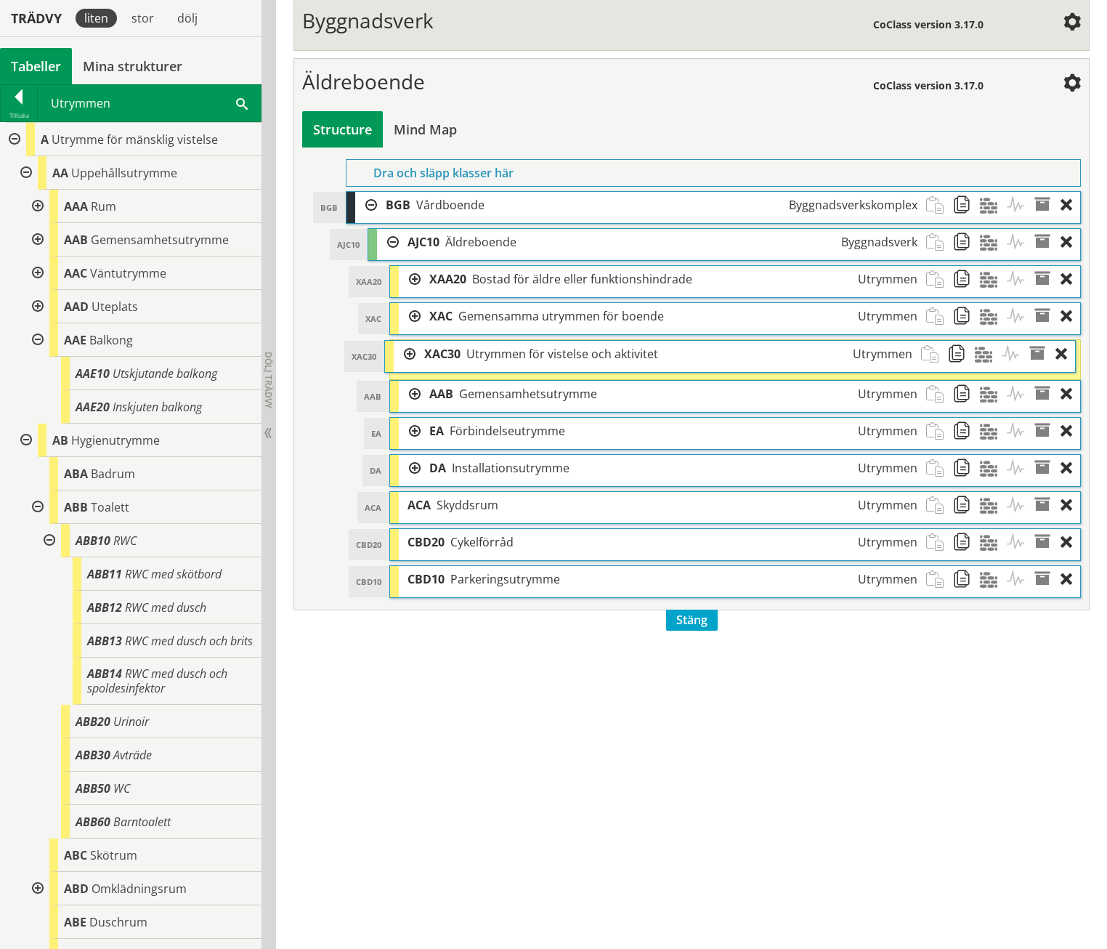
drag, startPoint x: 459, startPoint y: 244, endPoint x: 453, endPoint y: 318, distance: 74.3
click at [453, 341] on div "XAC30 Utrymmen för vistelse och aktivitet Utrymmen" at bounding box center [669, 354] width 506 height 27
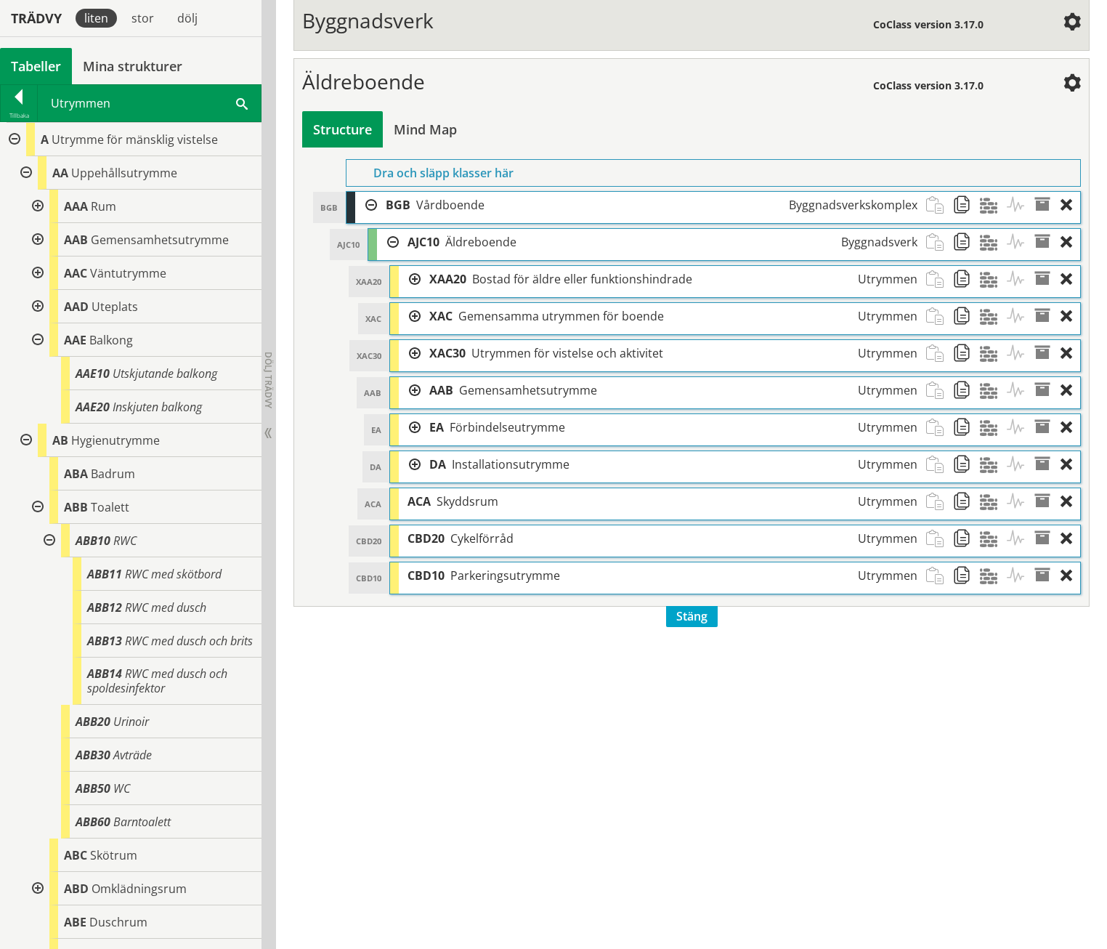
click at [411, 340] on div at bounding box center [410, 353] width 22 height 27
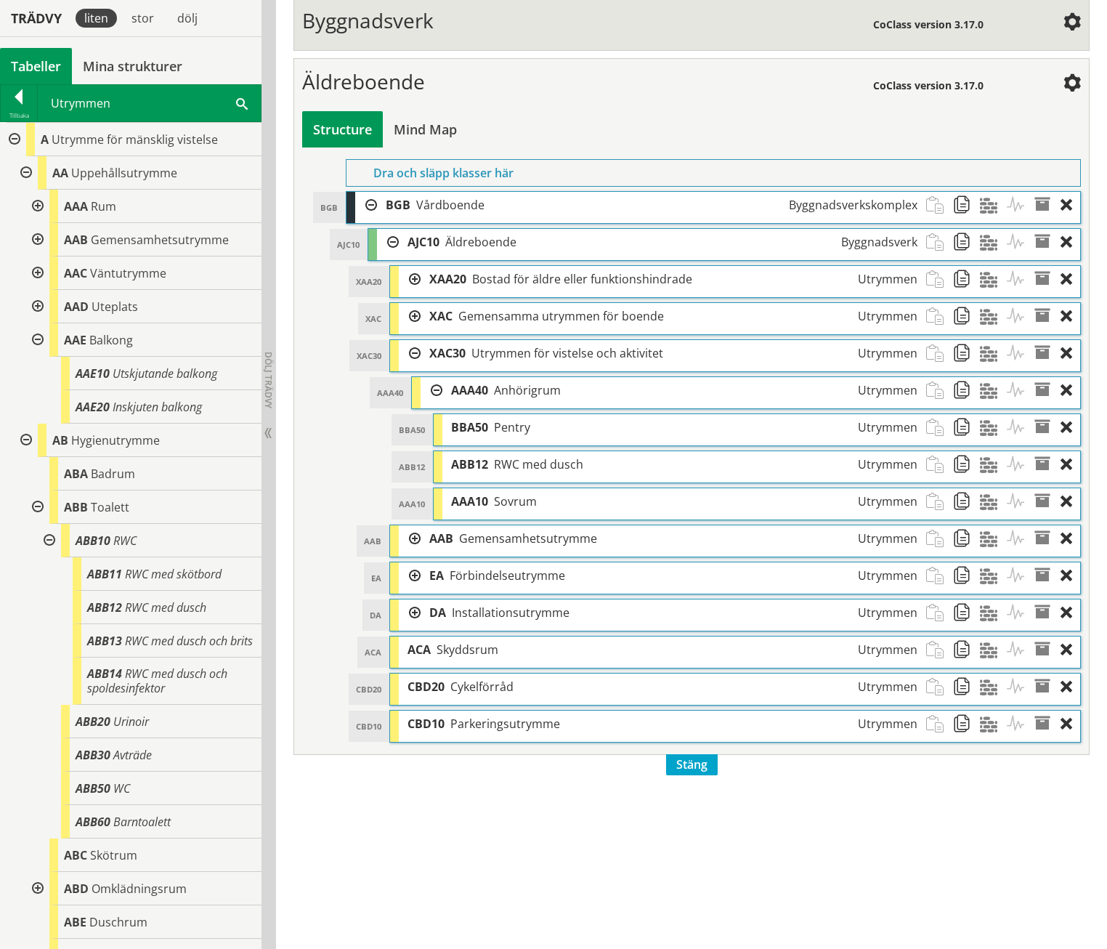
click at [416, 303] on div at bounding box center [410, 316] width 22 height 27
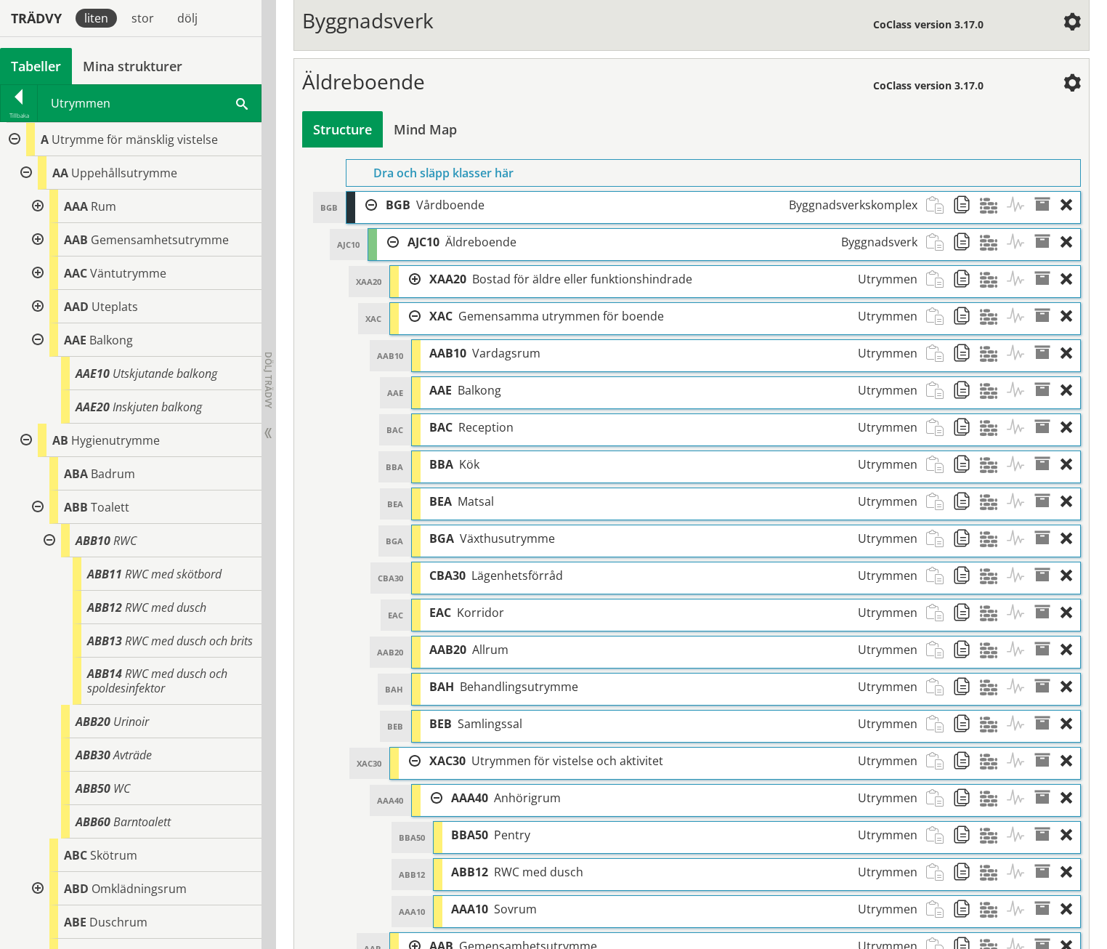
click at [413, 303] on div at bounding box center [410, 316] width 22 height 27
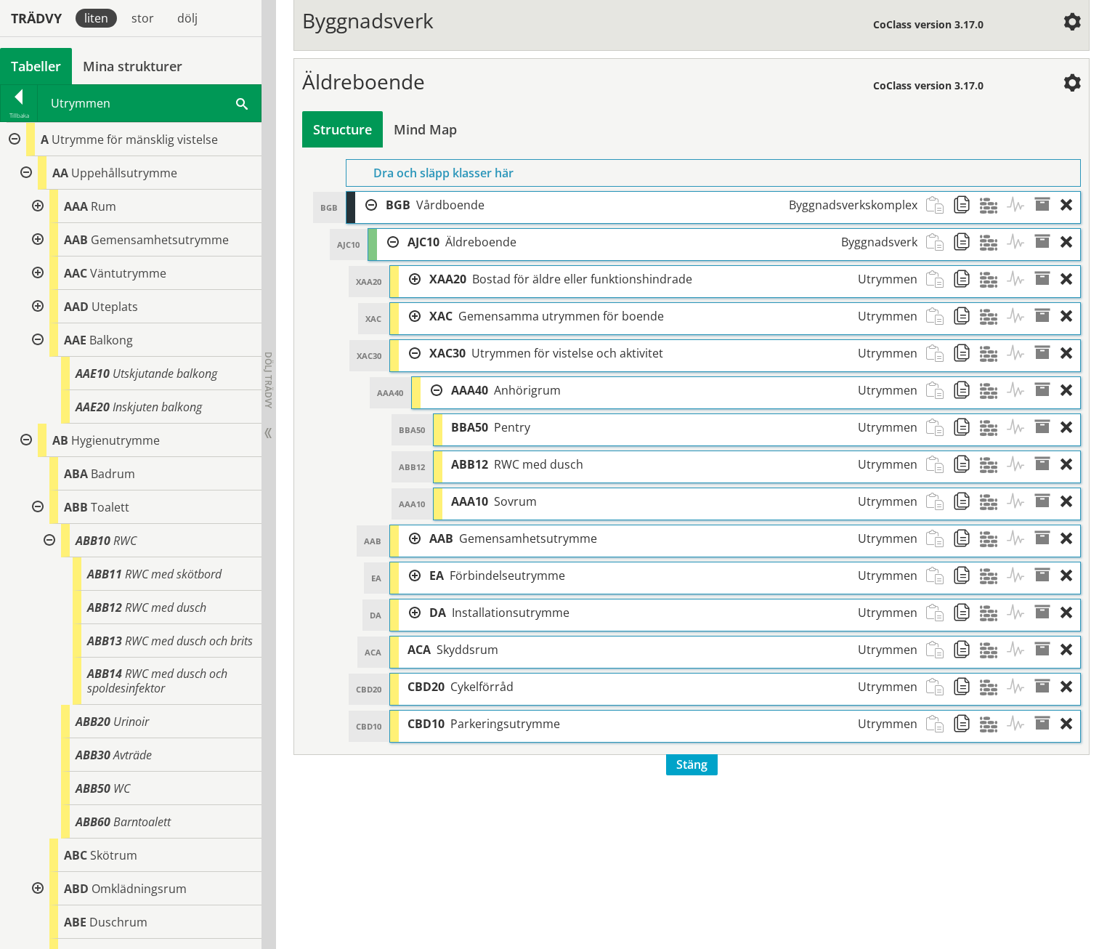
click at [411, 340] on div at bounding box center [410, 353] width 22 height 27
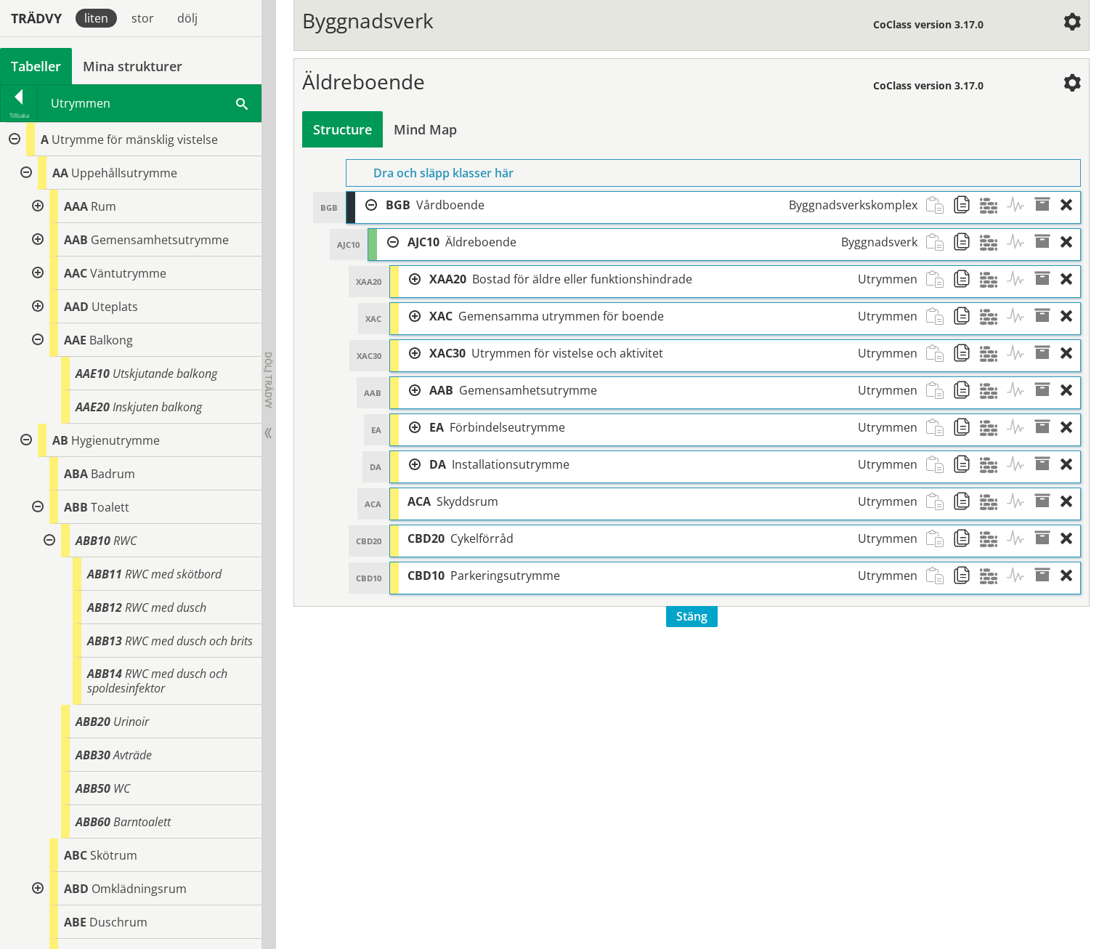
click at [412, 377] on div at bounding box center [410, 390] width 22 height 27
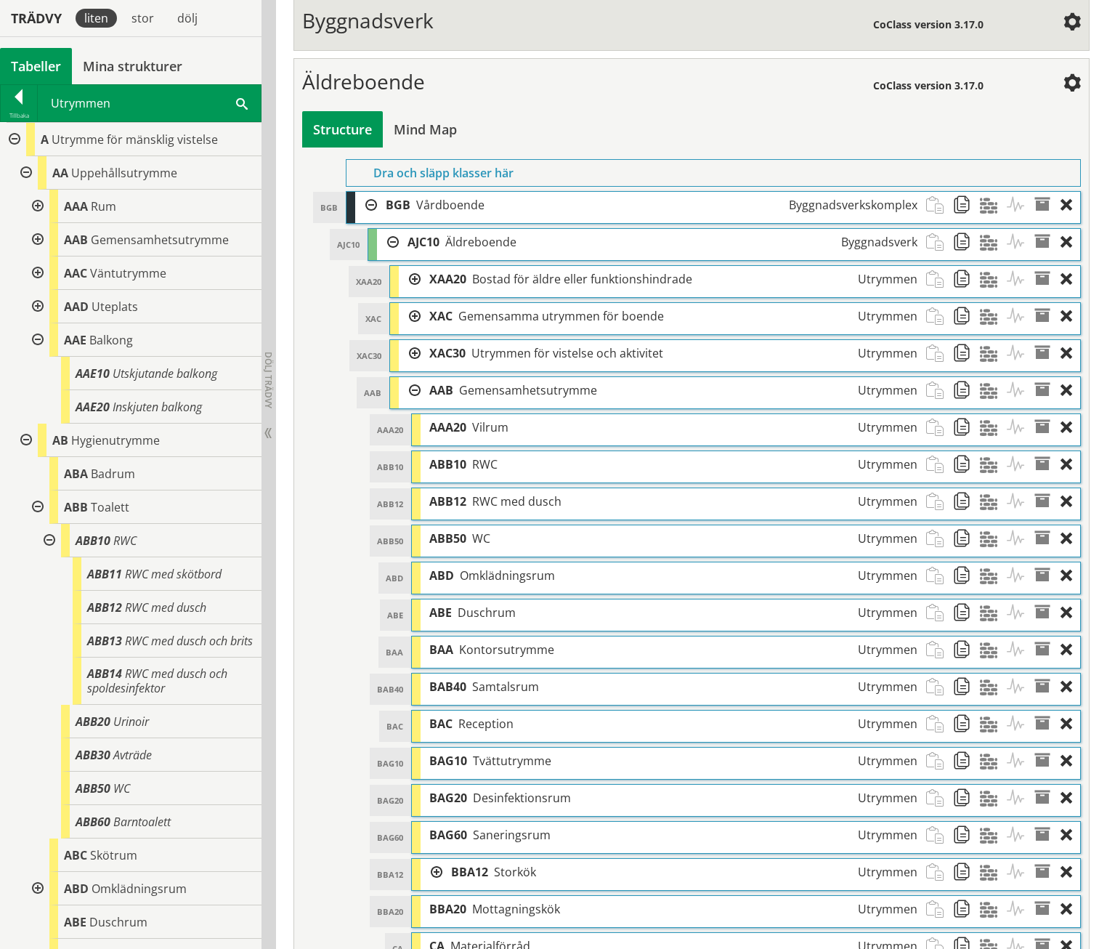
click at [412, 377] on div at bounding box center [410, 390] width 22 height 27
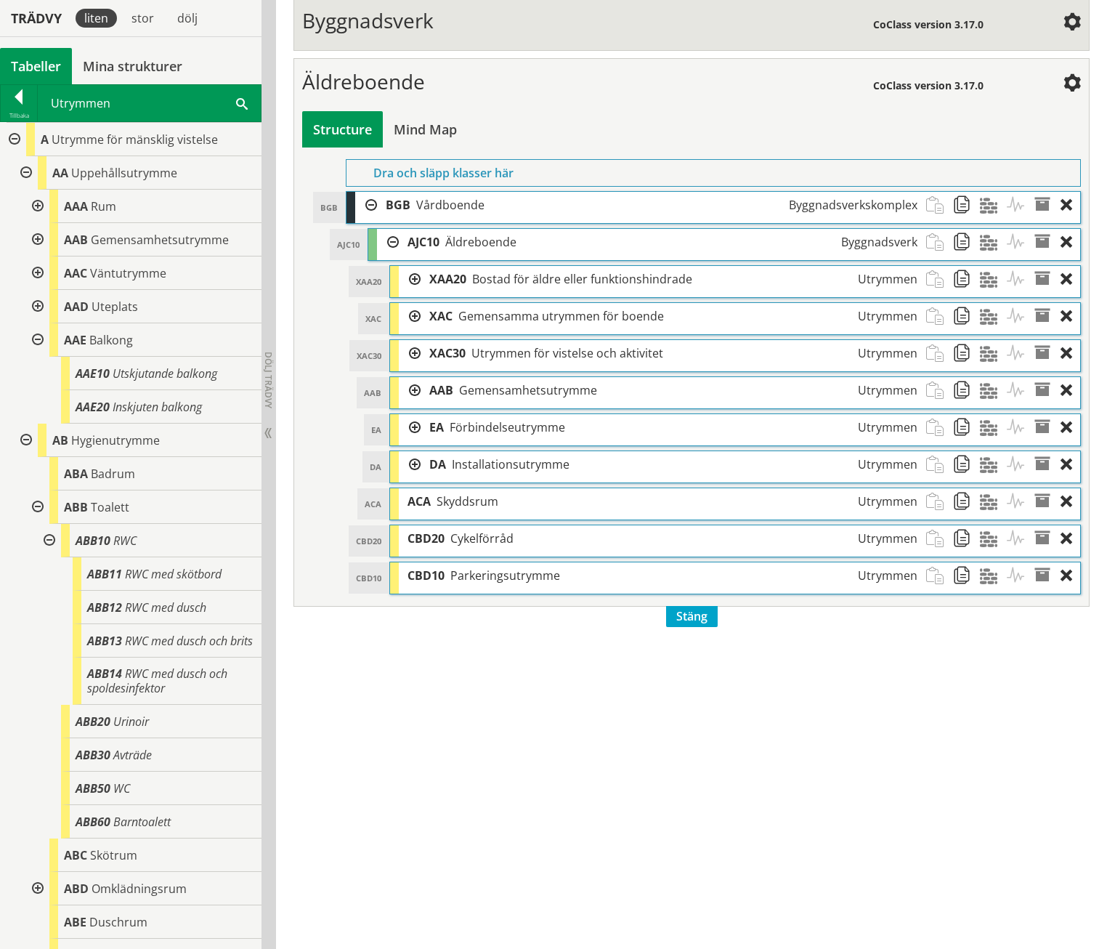
click at [410, 414] on div at bounding box center [410, 427] width 22 height 27
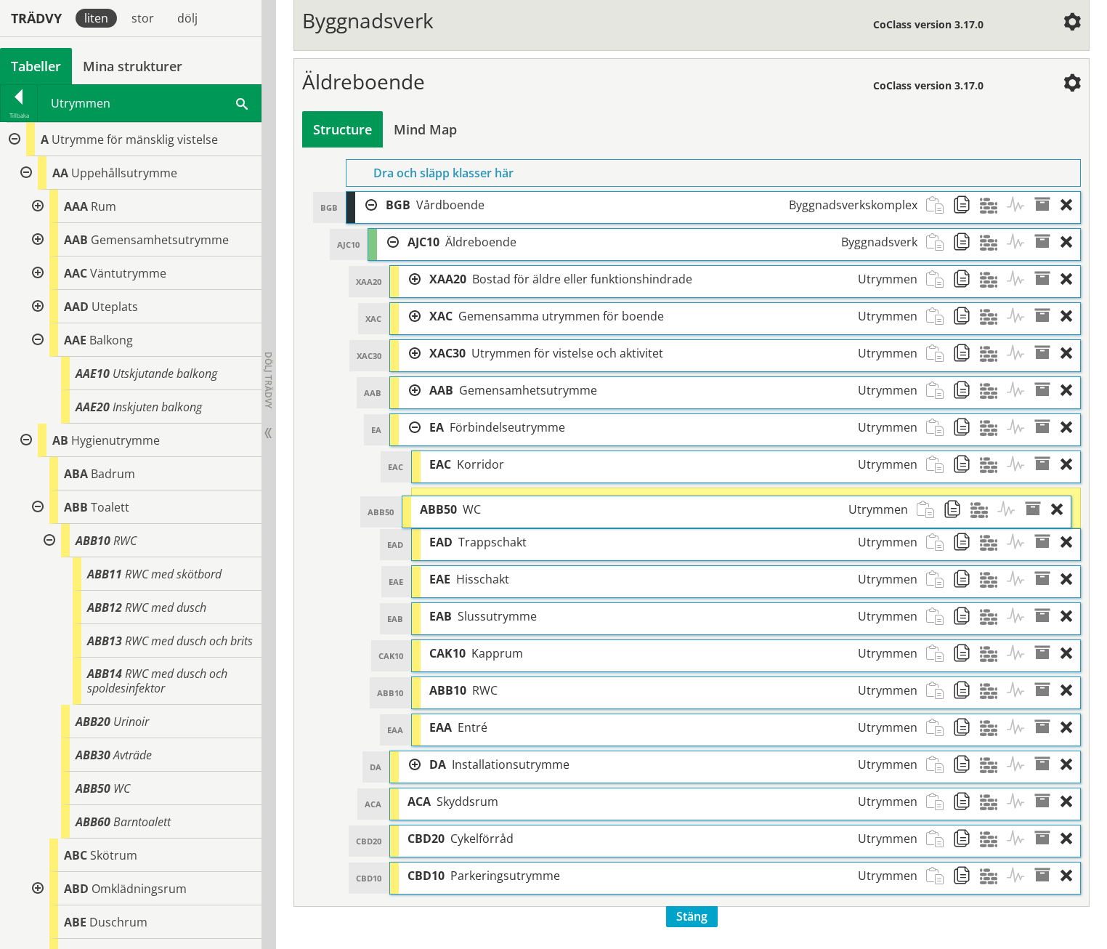
drag, startPoint x: 522, startPoint y: 626, endPoint x: 512, endPoint y: 486, distance: 140.6
click at [512, 496] on div "ABB50 WC Utrymmen" at bounding box center [664, 509] width 506 height 27
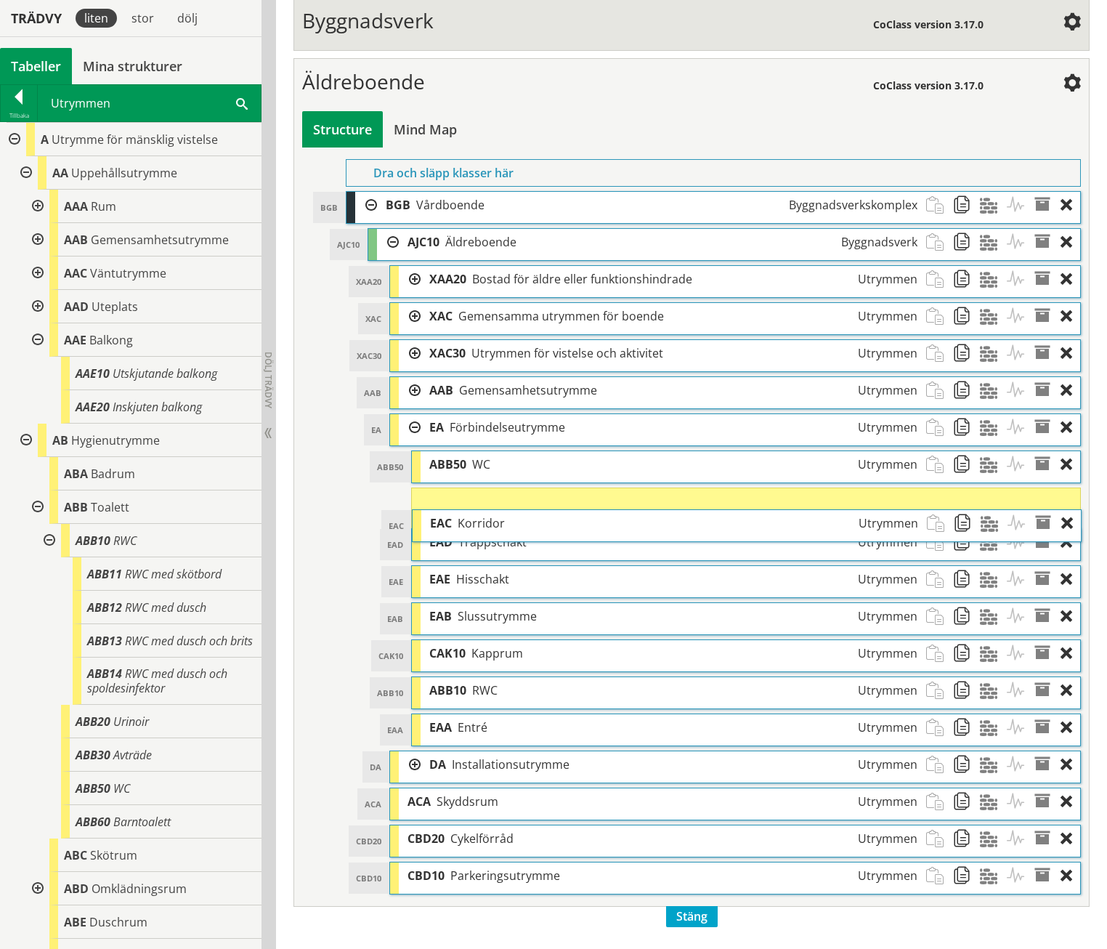
drag, startPoint x: 456, startPoint y: 439, endPoint x: 456, endPoint y: 498, distance: 58.9
click at [456, 510] on div "EAC Korridor Utrymmen" at bounding box center [674, 523] width 506 height 27
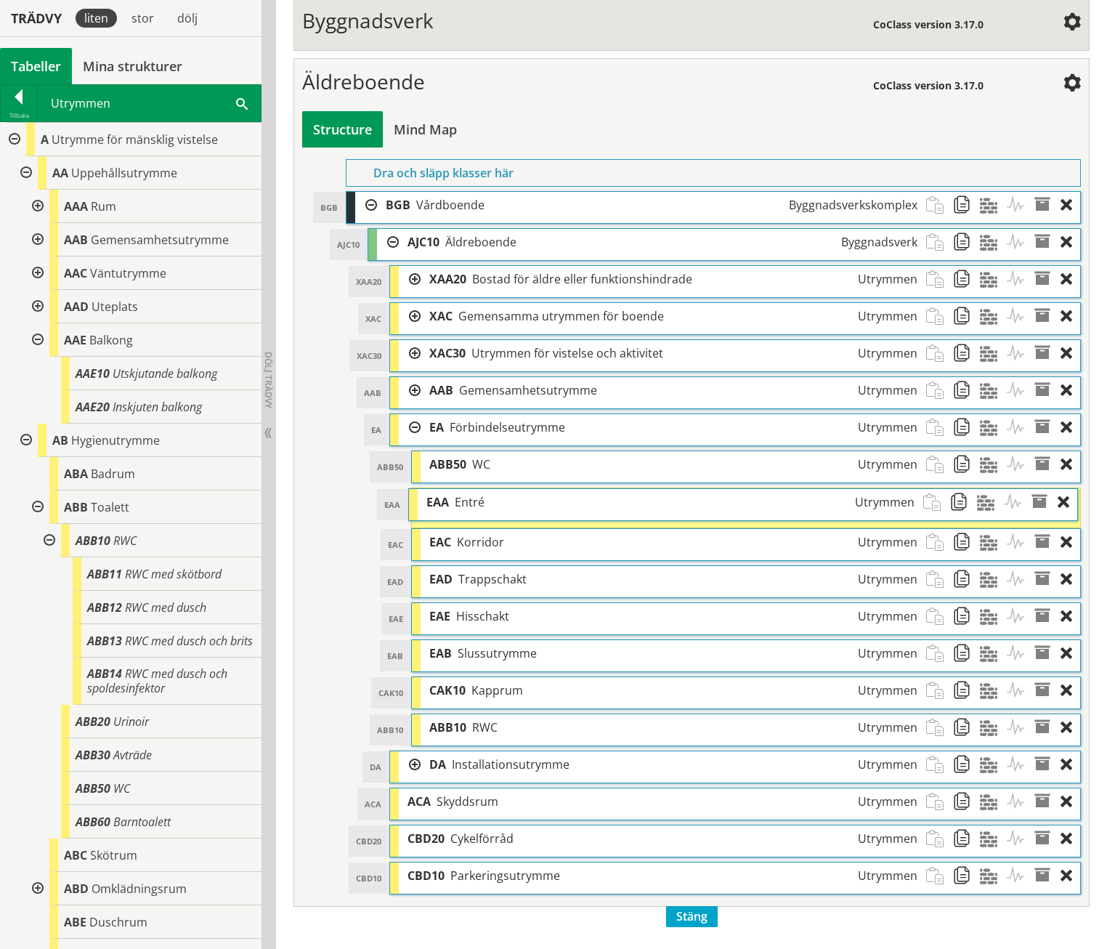
drag, startPoint x: 483, startPoint y: 695, endPoint x: 480, endPoint y: 474, distance: 221.6
click at [480, 494] on span "Entré" at bounding box center [470, 502] width 30 height 16
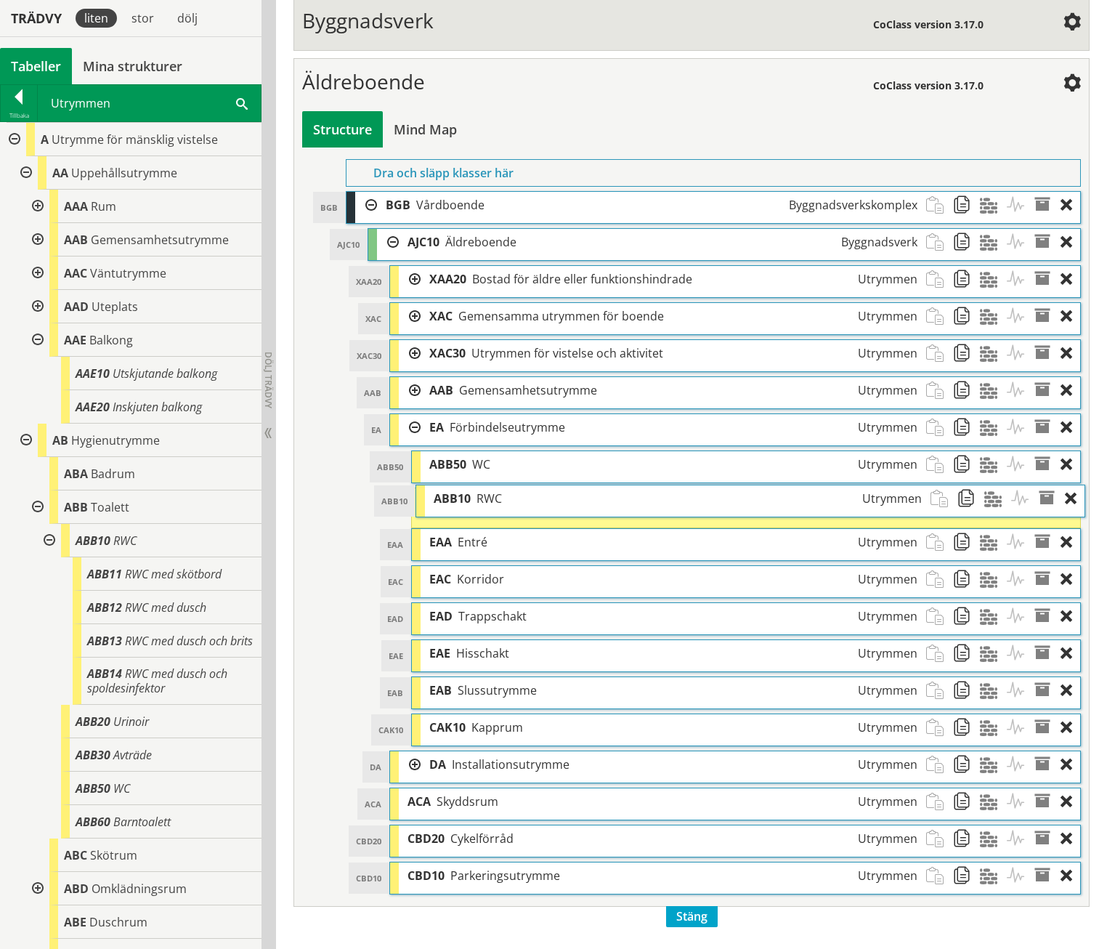
drag, startPoint x: 480, startPoint y: 700, endPoint x: 483, endPoint y: 474, distance: 225.3
click at [483, 490] on span "RWC" at bounding box center [489, 498] width 25 height 16
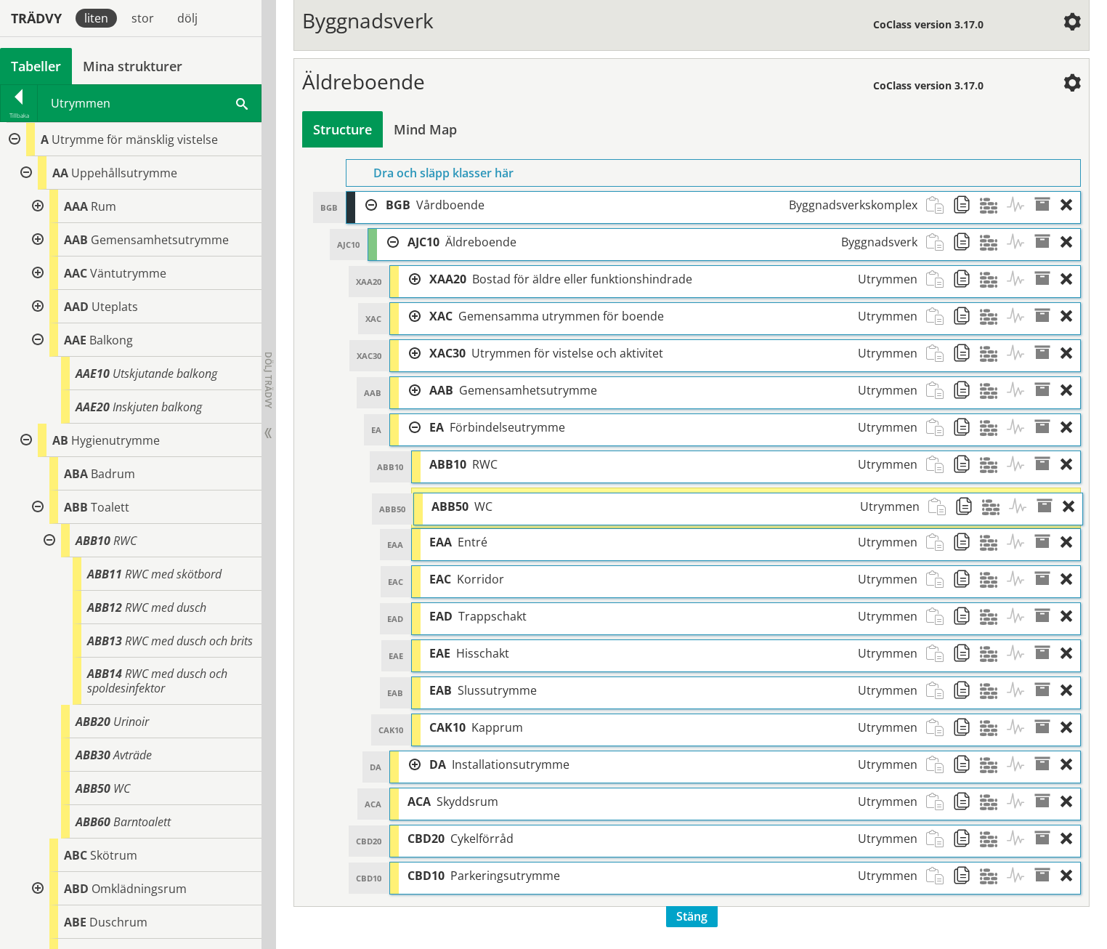
drag, startPoint x: 485, startPoint y: 440, endPoint x: 486, endPoint y: 482, distance: 42.2
click at [486, 498] on span "WC" at bounding box center [483, 506] width 18 height 16
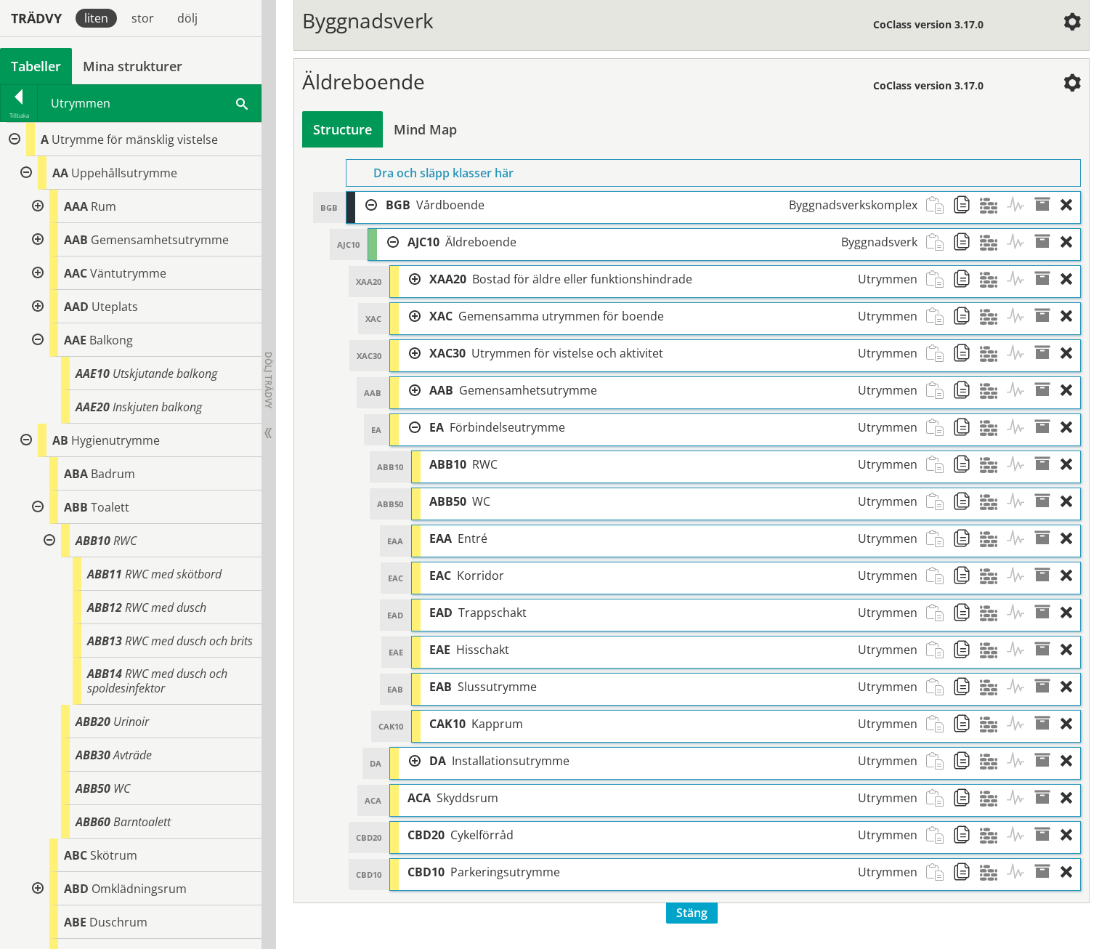
click at [412, 303] on div at bounding box center [410, 316] width 22 height 27
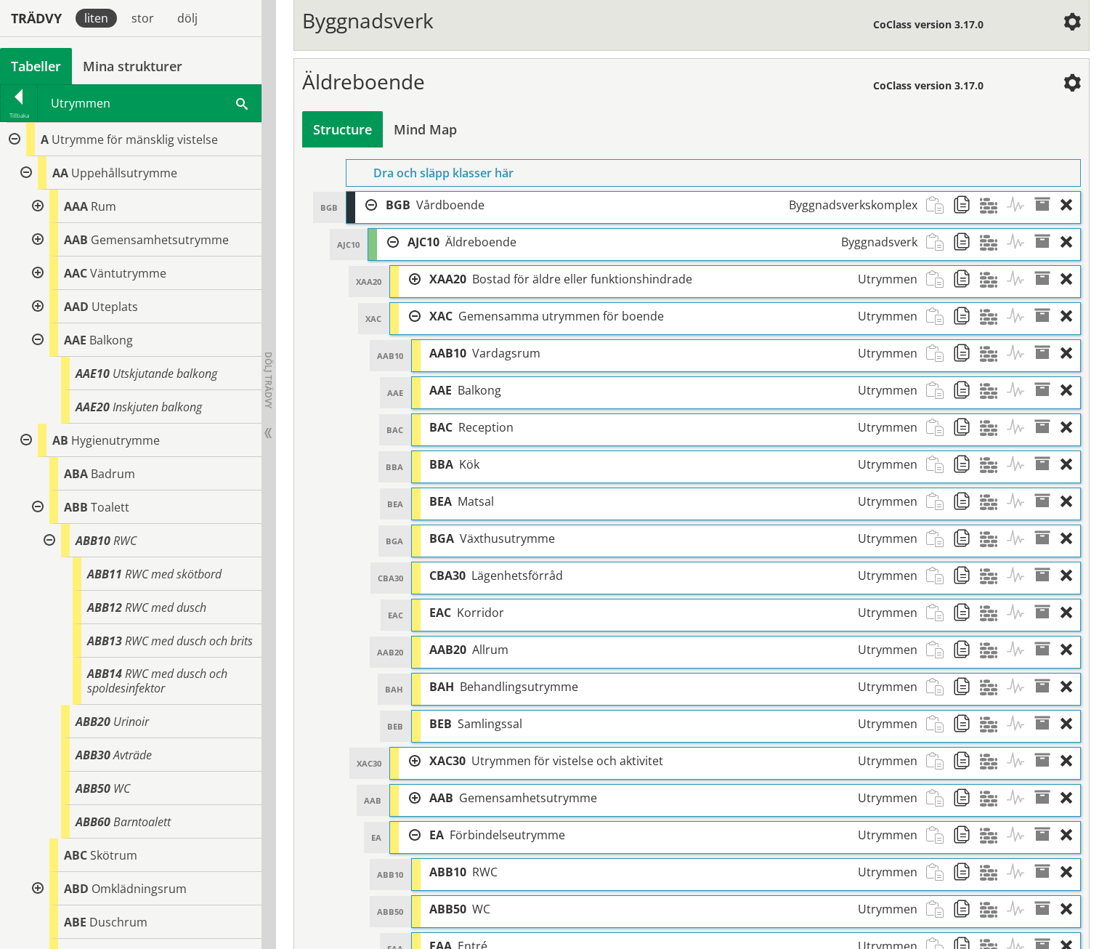
click at [412, 303] on div at bounding box center [410, 316] width 22 height 27
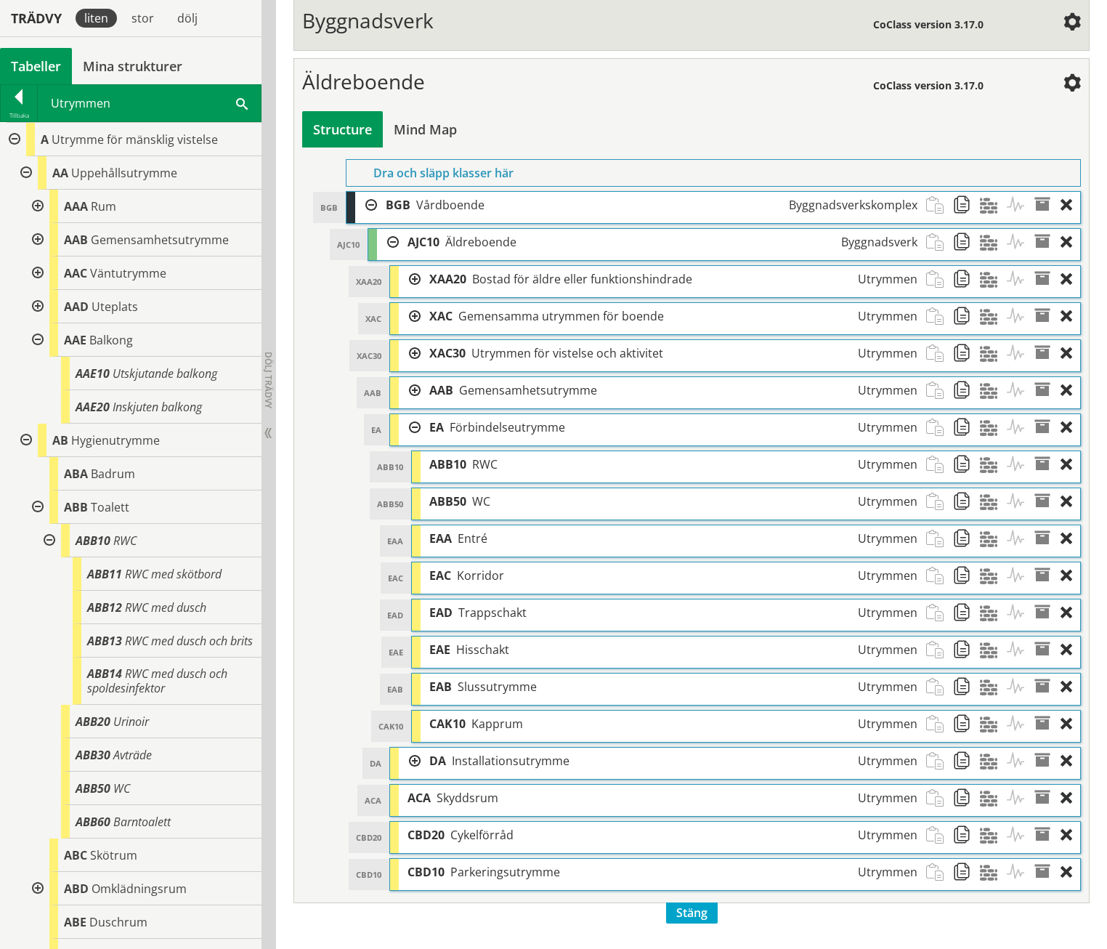
click at [419, 340] on div at bounding box center [410, 353] width 22 height 27
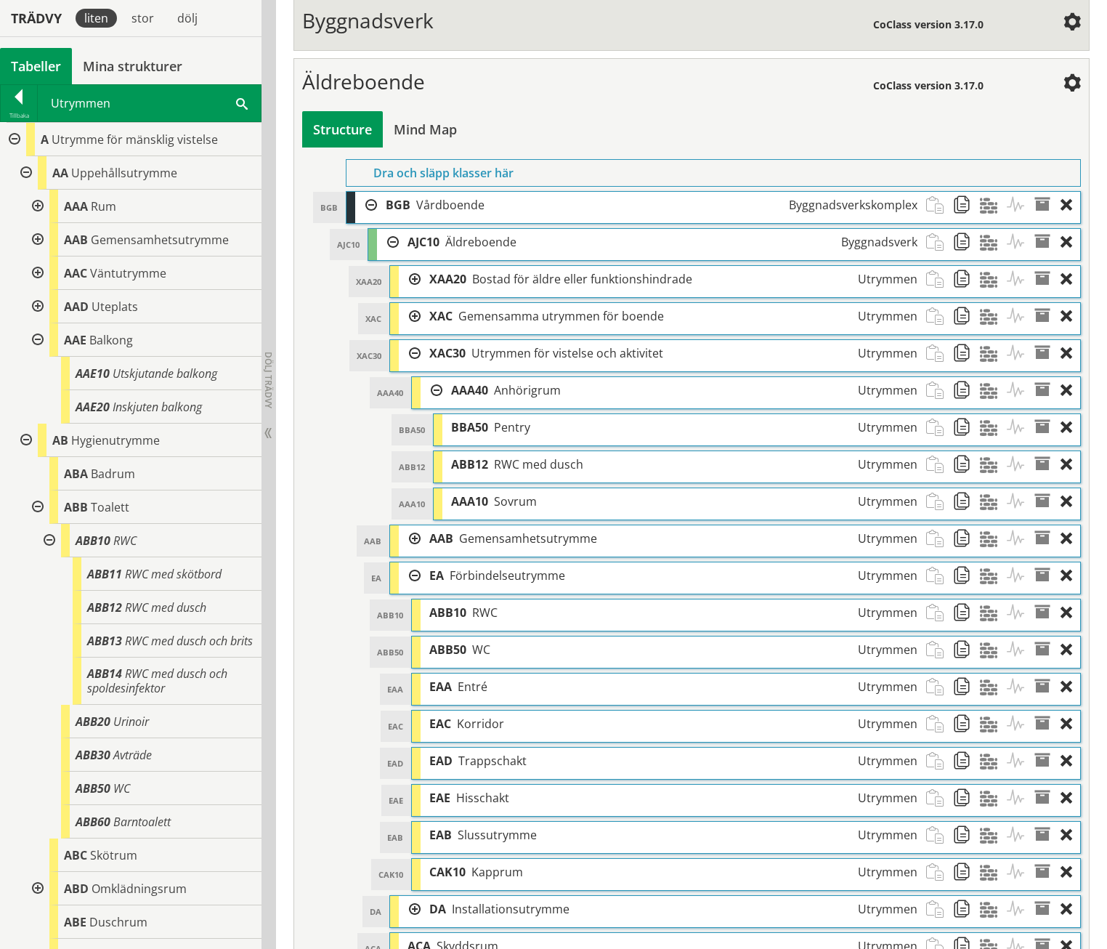
click at [404, 340] on div at bounding box center [410, 353] width 22 height 27
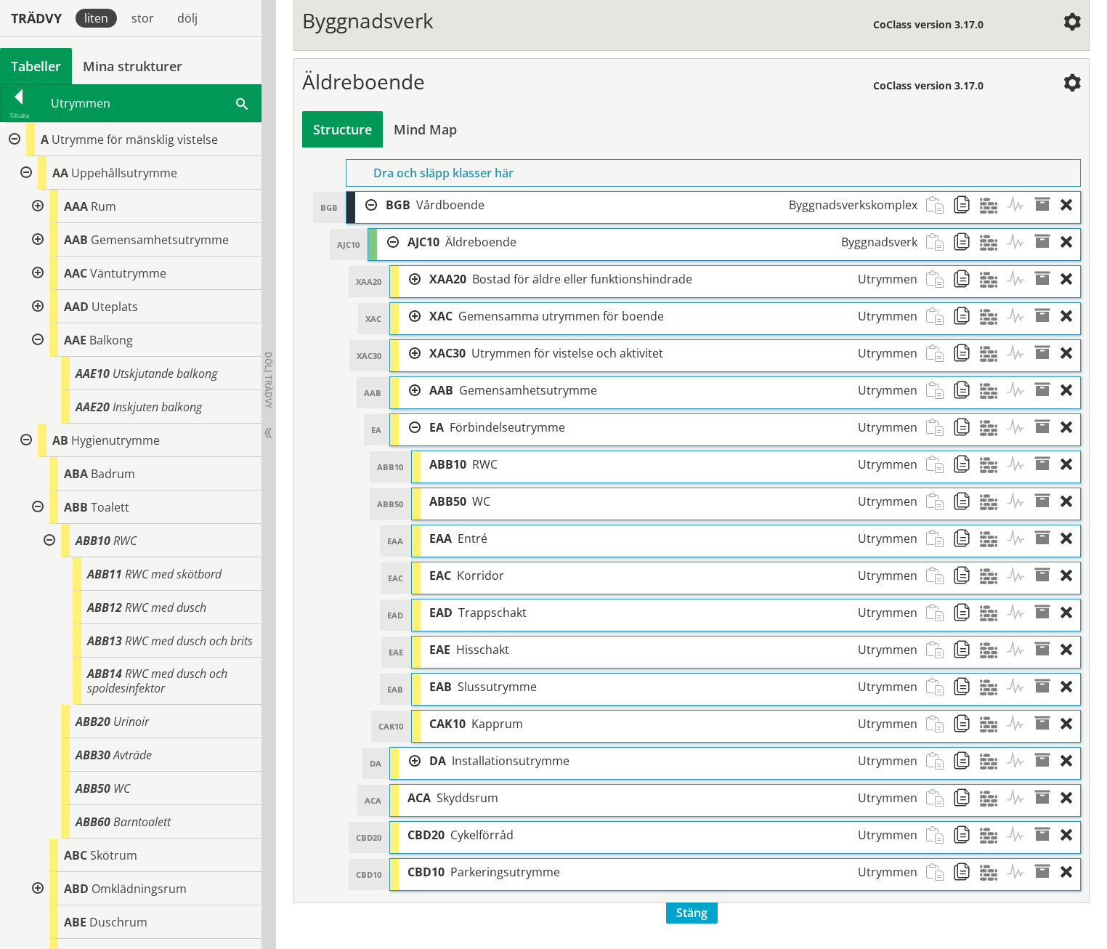
click at [411, 377] on div at bounding box center [410, 390] width 22 height 27
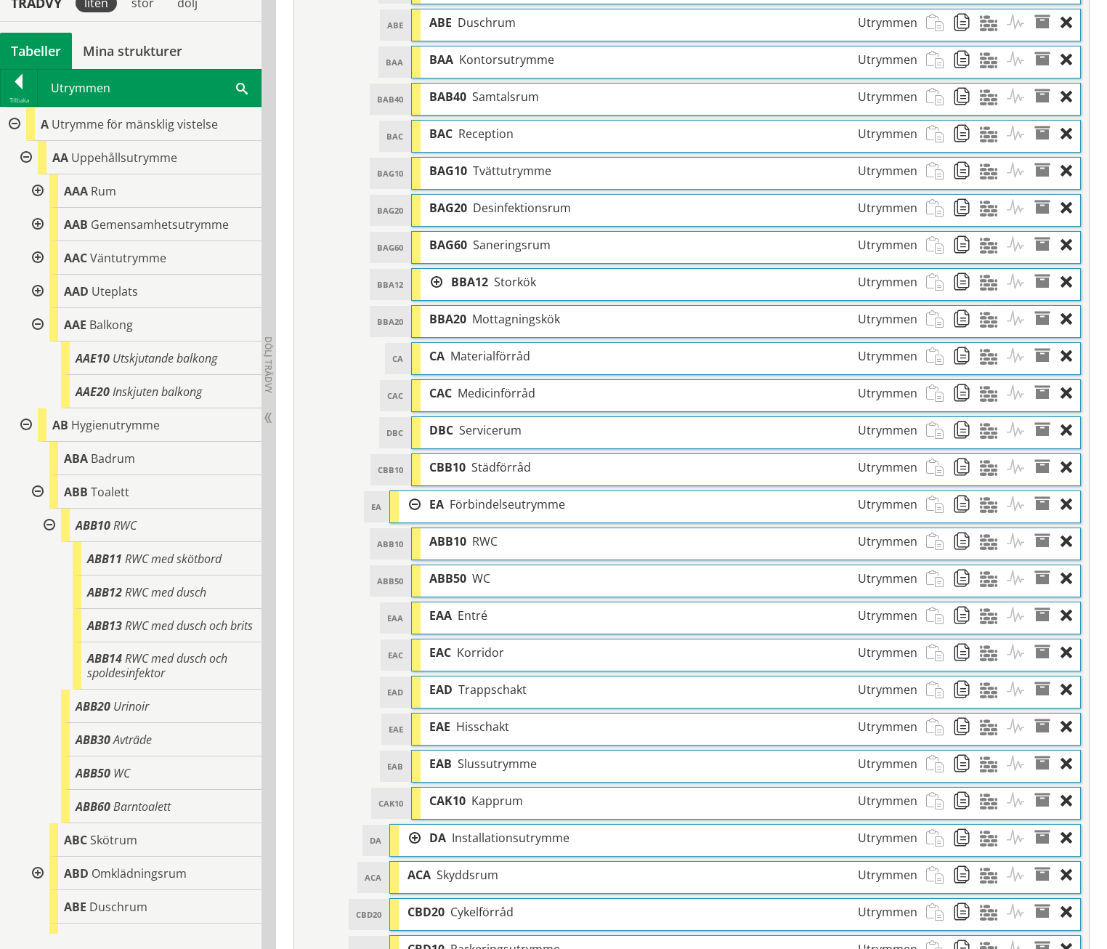
scroll to position [1203, 0]
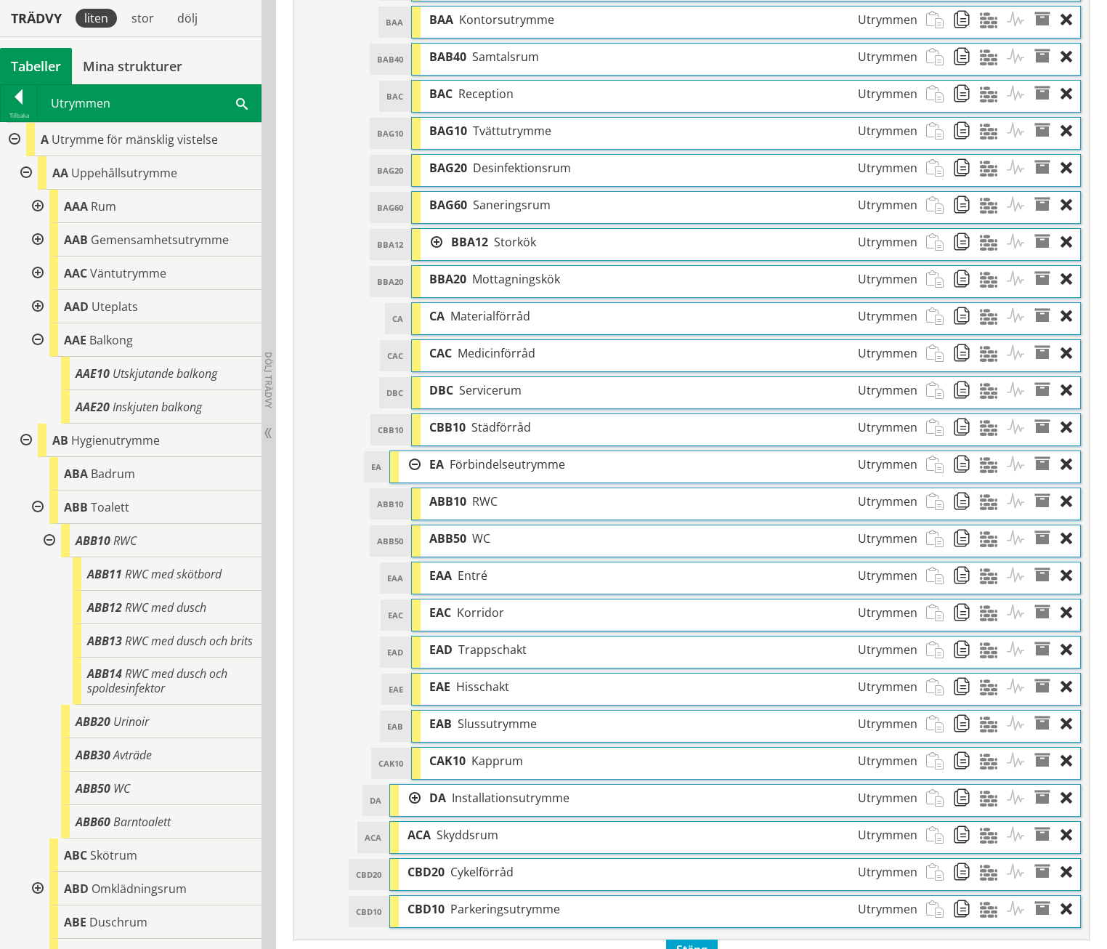
click at [437, 229] on div at bounding box center [432, 242] width 22 height 27
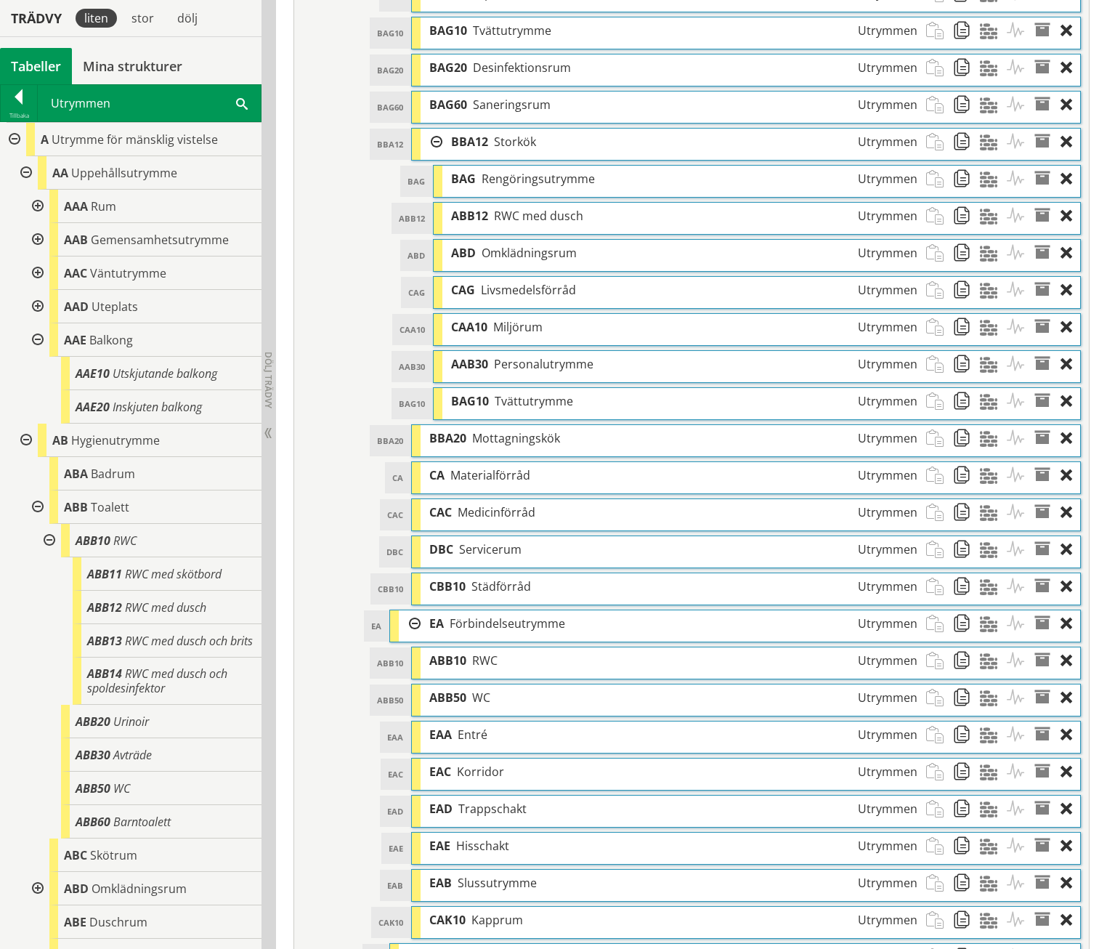
scroll to position [1426, 0]
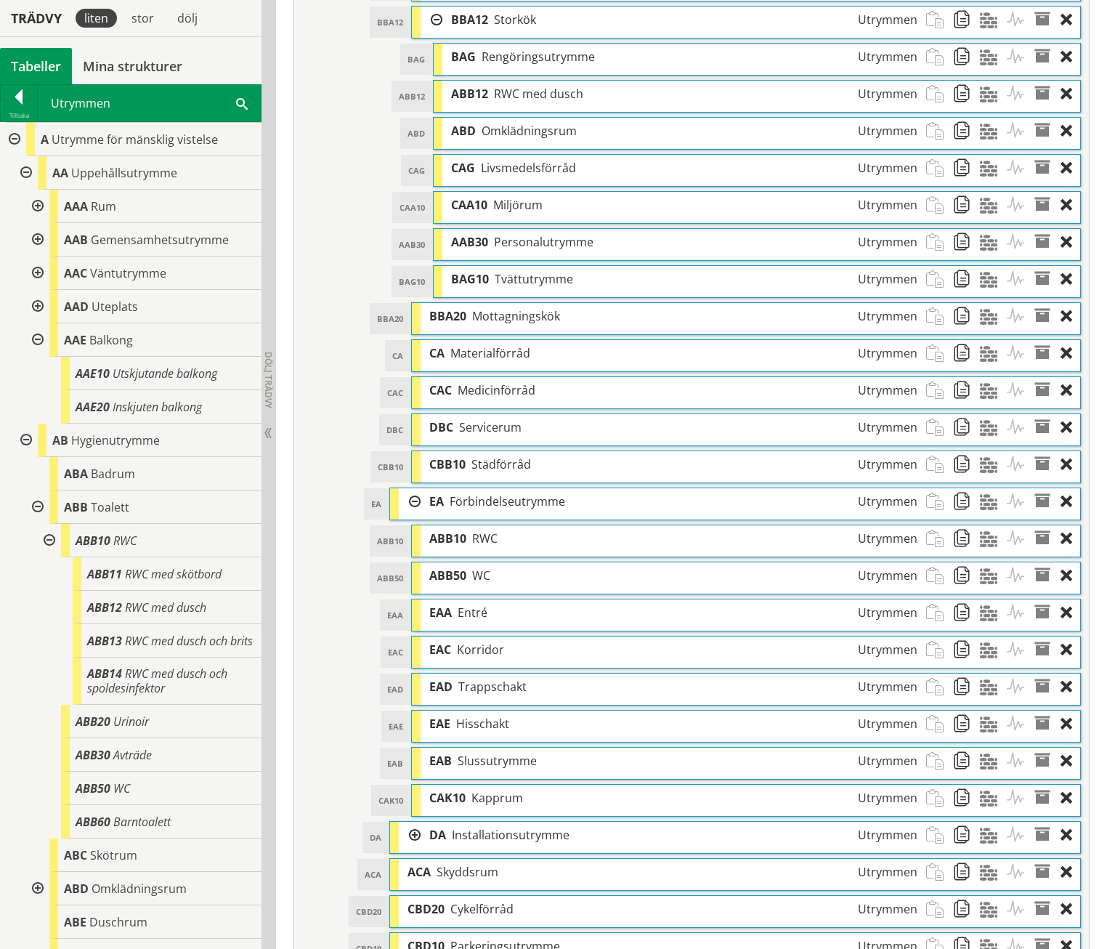
click at [963, 192] on span at bounding box center [966, 205] width 27 height 27
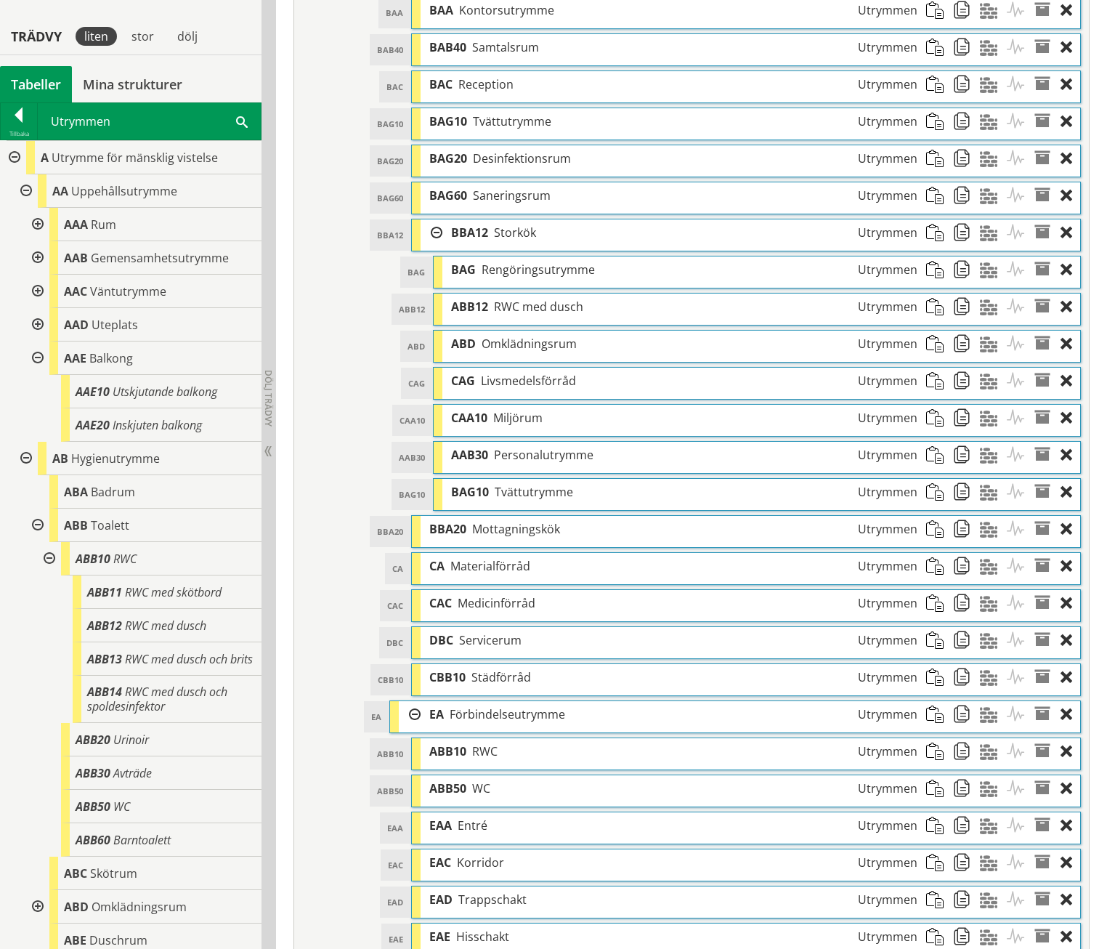
scroll to position [1277, 0]
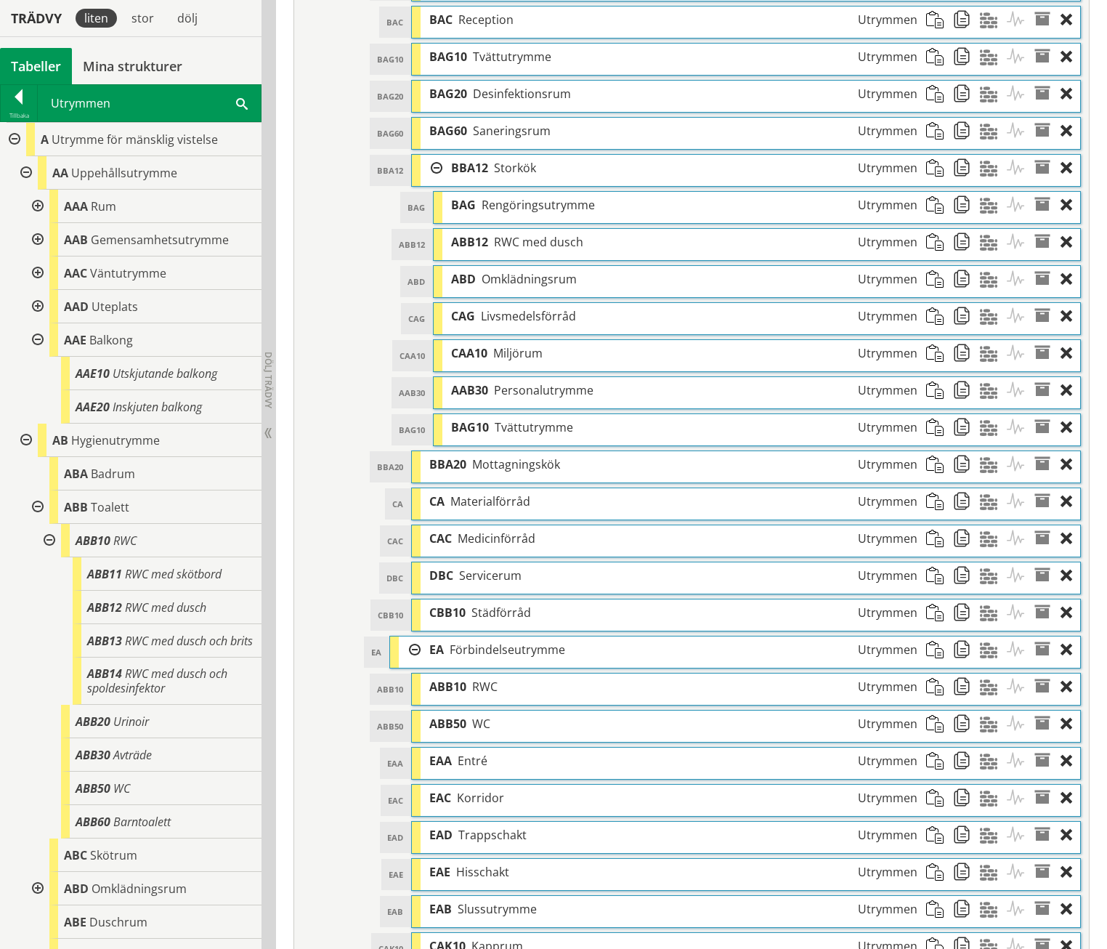
click at [939, 488] on span at bounding box center [939, 501] width 27 height 27
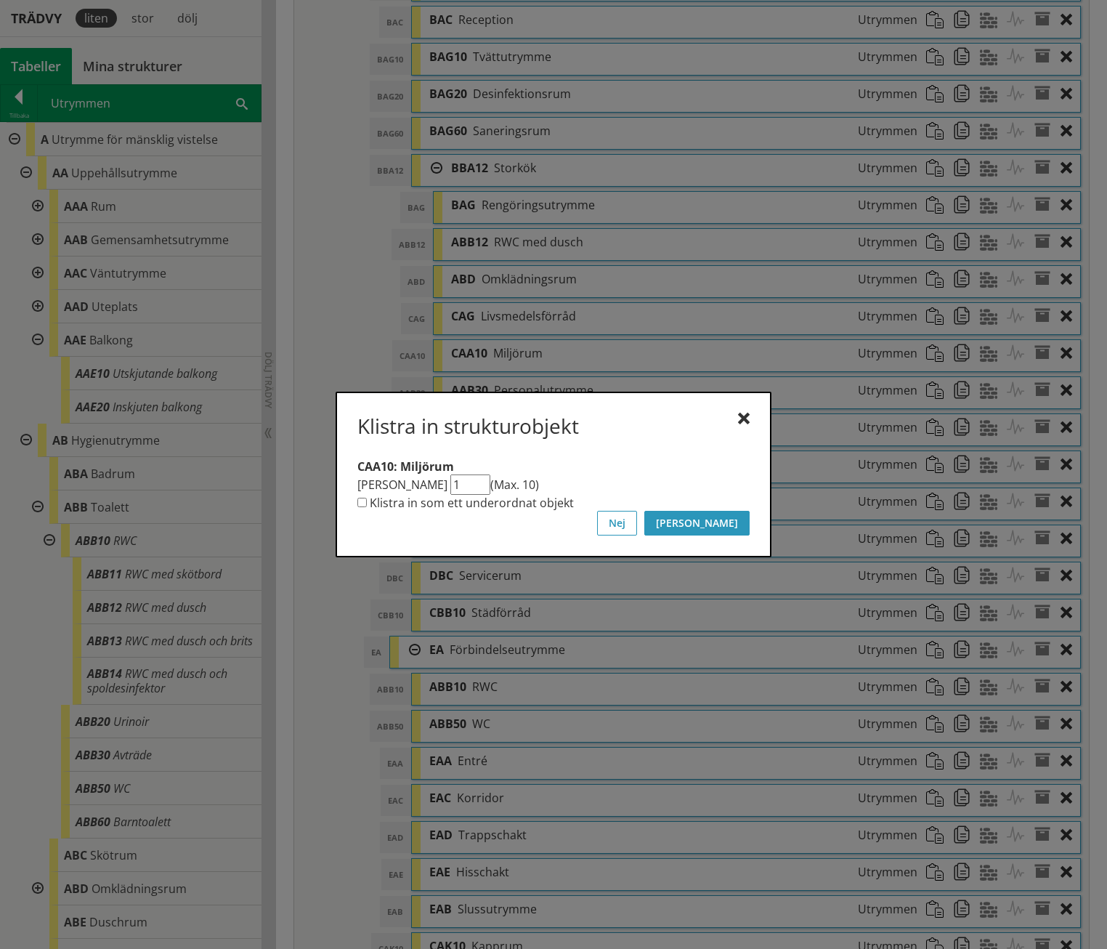
click at [724, 519] on button "[PERSON_NAME]" at bounding box center [697, 523] width 105 height 25
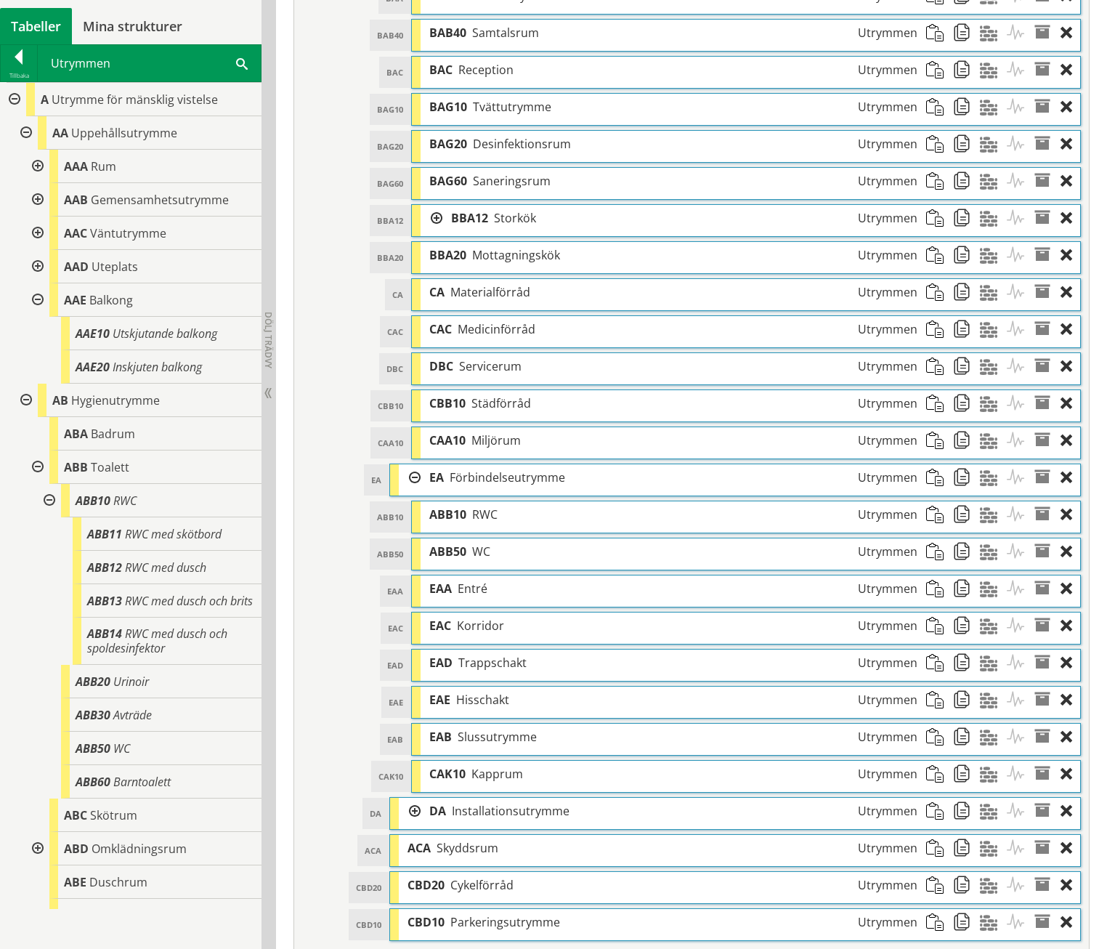
scroll to position [1129, 0]
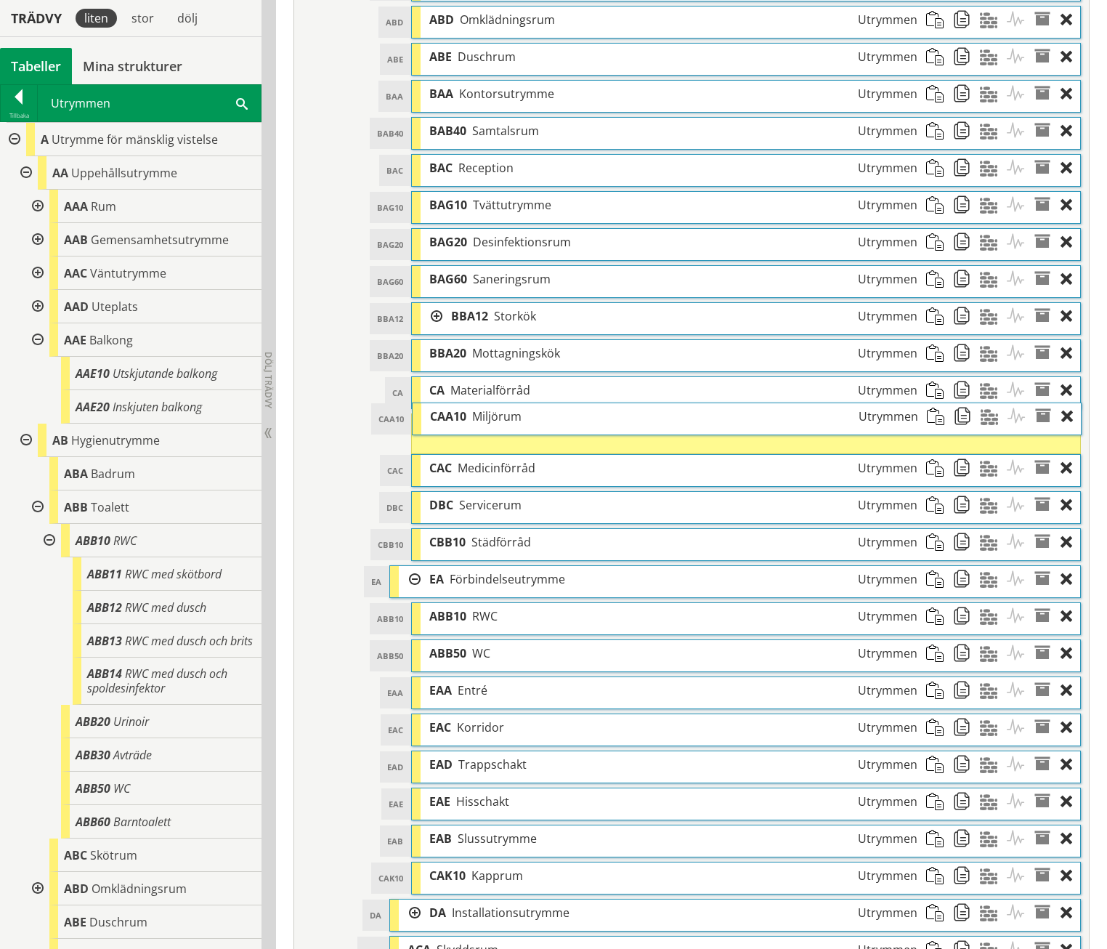
drag, startPoint x: 521, startPoint y: 509, endPoint x: 521, endPoint y: 387, distance: 122.1
click at [521, 403] on div "CAA10 Miljörum Utrymmen" at bounding box center [674, 416] width 506 height 27
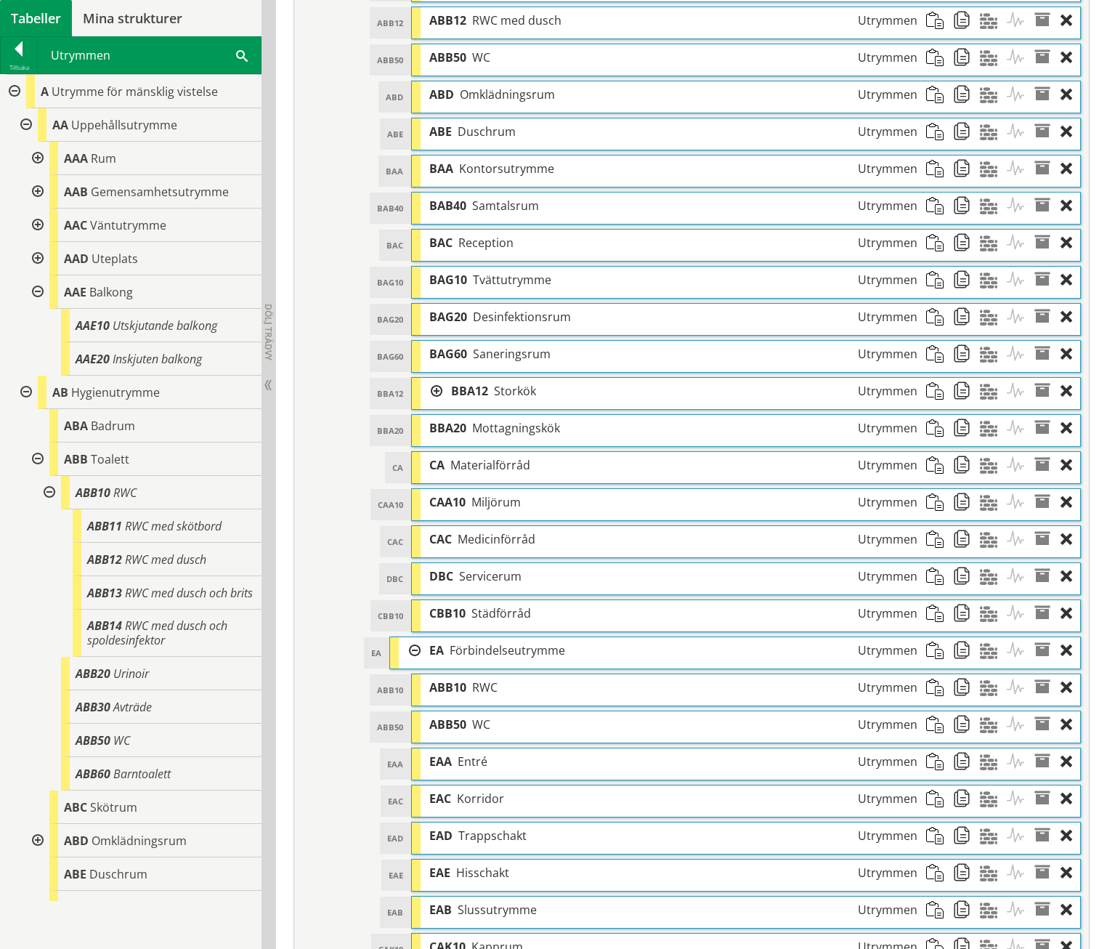
scroll to position [981, 0]
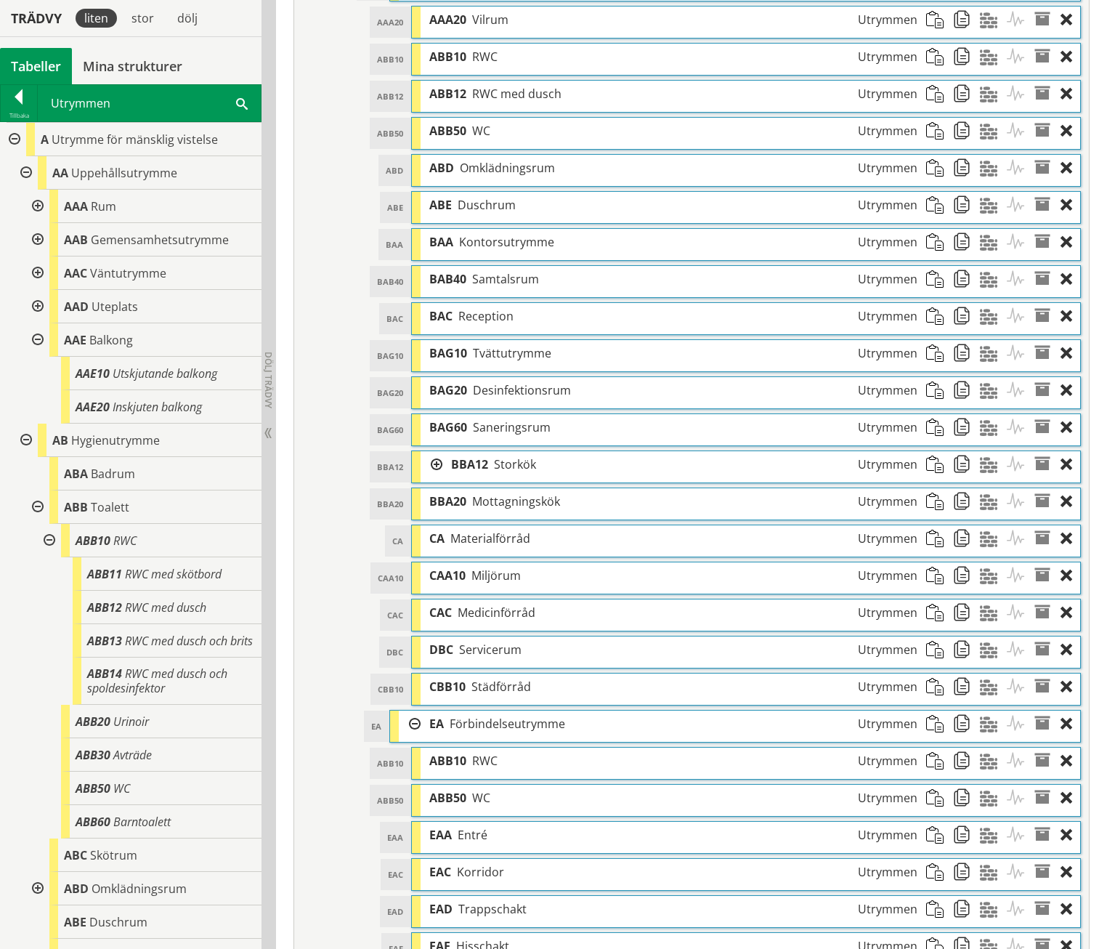
click at [440, 451] on div at bounding box center [432, 464] width 22 height 27
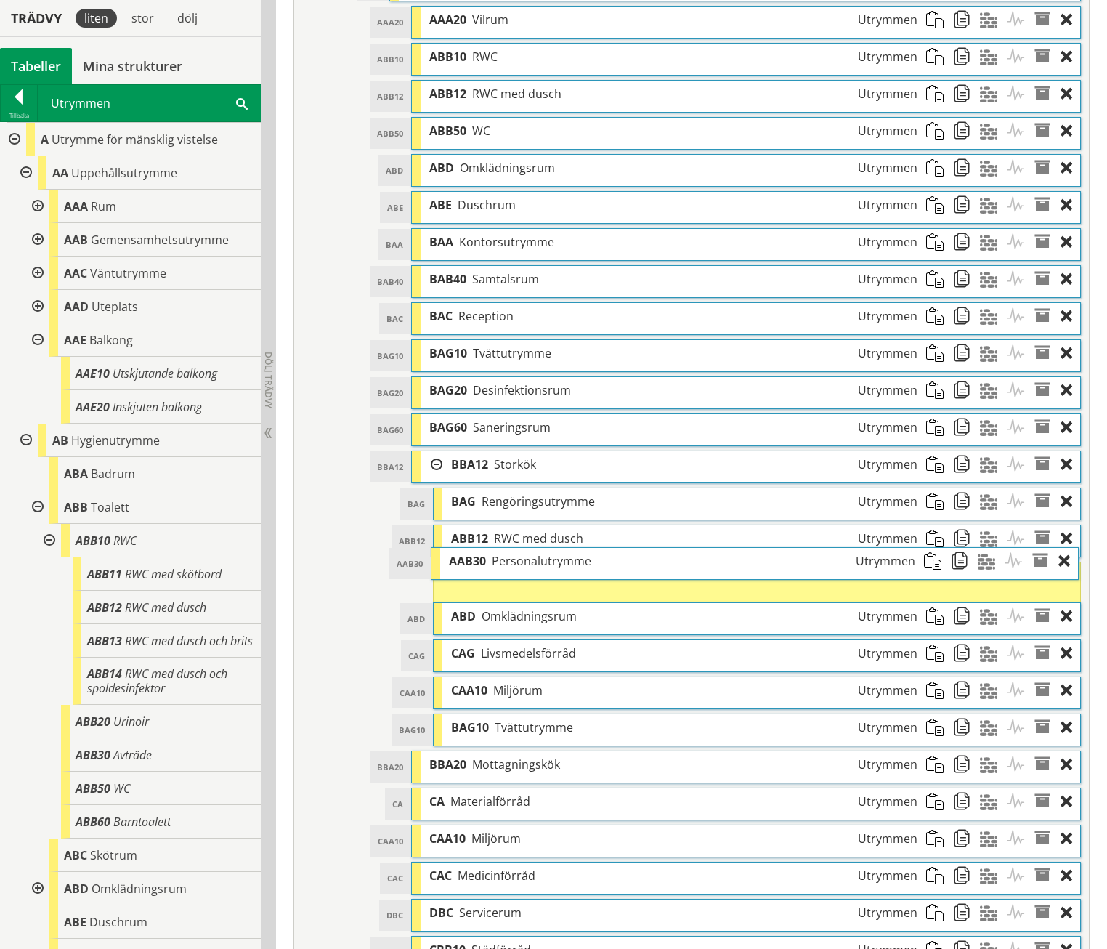
drag, startPoint x: 506, startPoint y: 661, endPoint x: 504, endPoint y: 536, distance: 125.7
click at [504, 553] on span "Personalutrymme" at bounding box center [542, 561] width 100 height 16
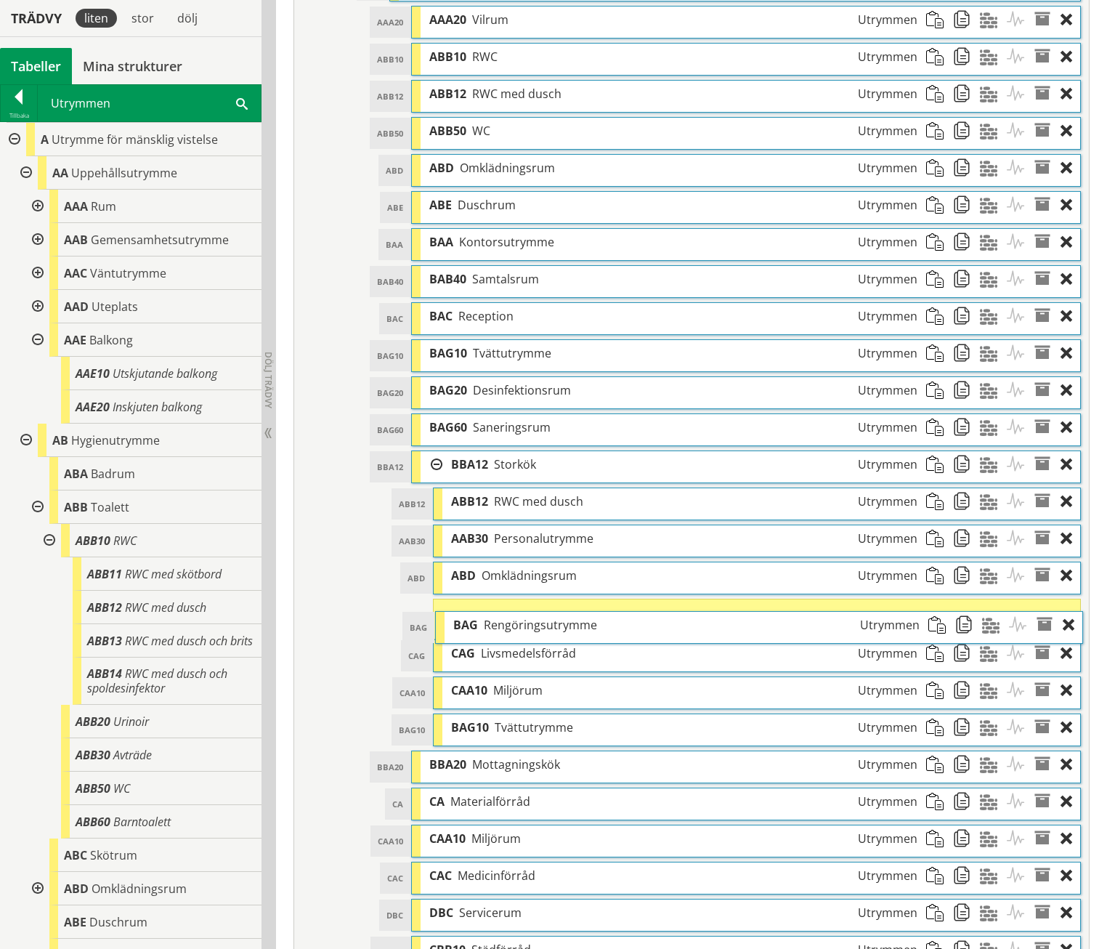
drag, startPoint x: 496, startPoint y: 473, endPoint x: 498, endPoint y: 597, distance: 123.5
click at [498, 617] on span "Rengöringsutrymme" at bounding box center [540, 625] width 113 height 16
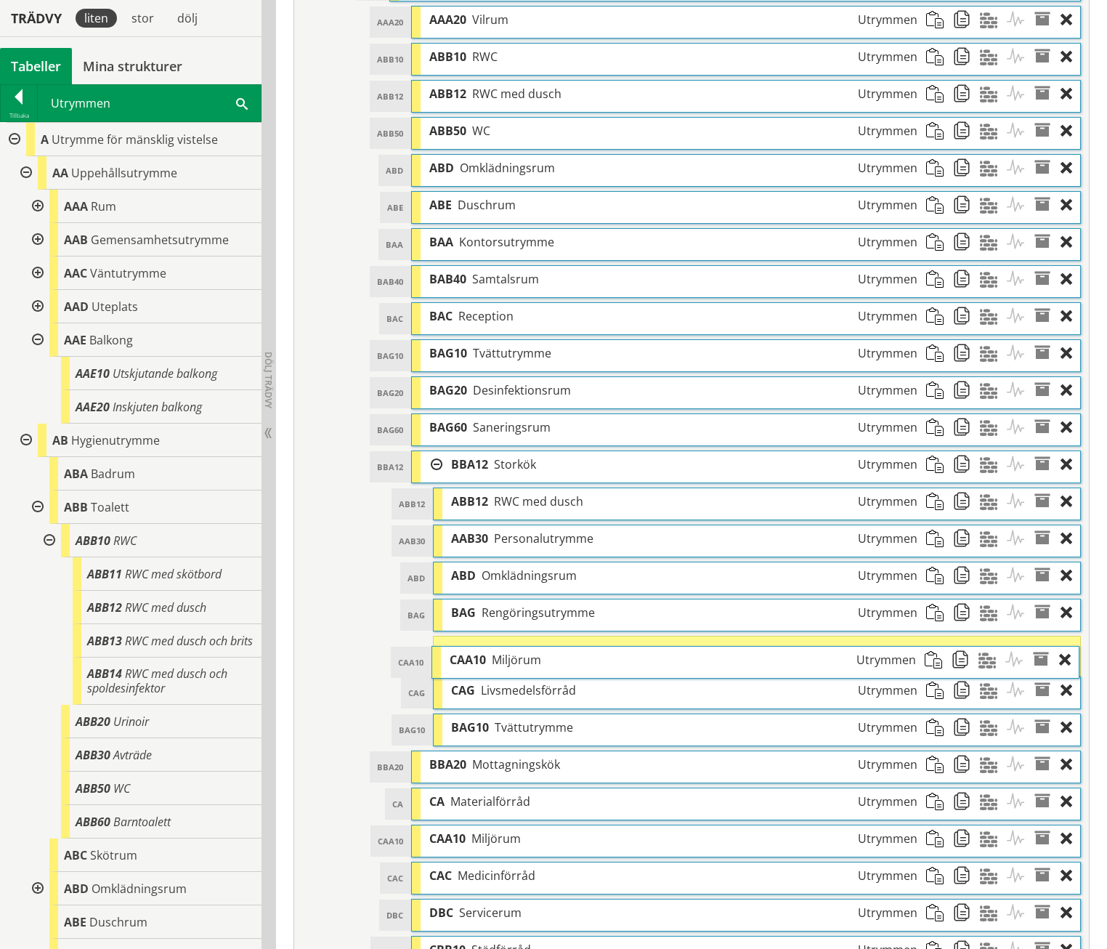
drag, startPoint x: 492, startPoint y: 658, endPoint x: 490, endPoint y: 631, distance: 27.0
click at [490, 647] on div "CAA10 Miljörum Utrymmen" at bounding box center [683, 660] width 485 height 27
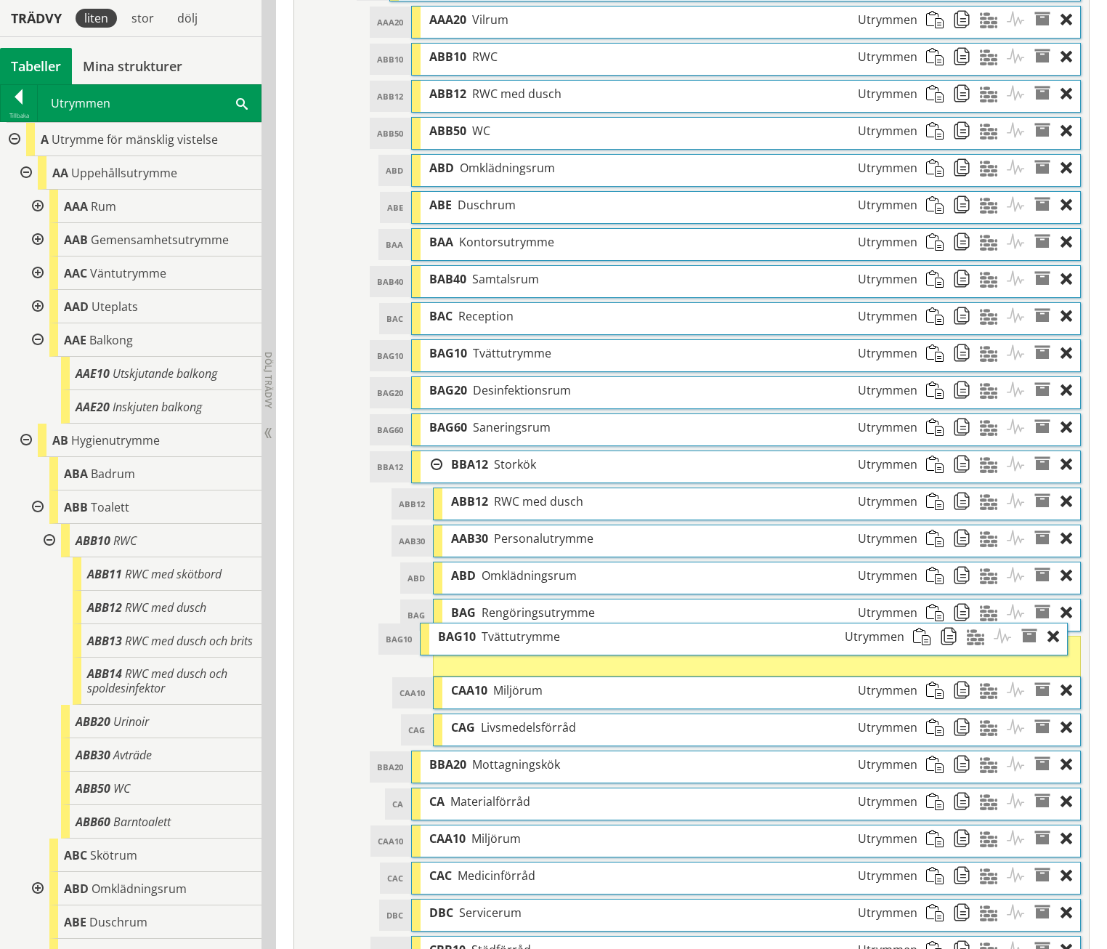
drag, startPoint x: 509, startPoint y: 699, endPoint x: 495, endPoint y: 612, distance: 88.3
click at [495, 629] on span "Tvättutrymme" at bounding box center [521, 637] width 78 height 16
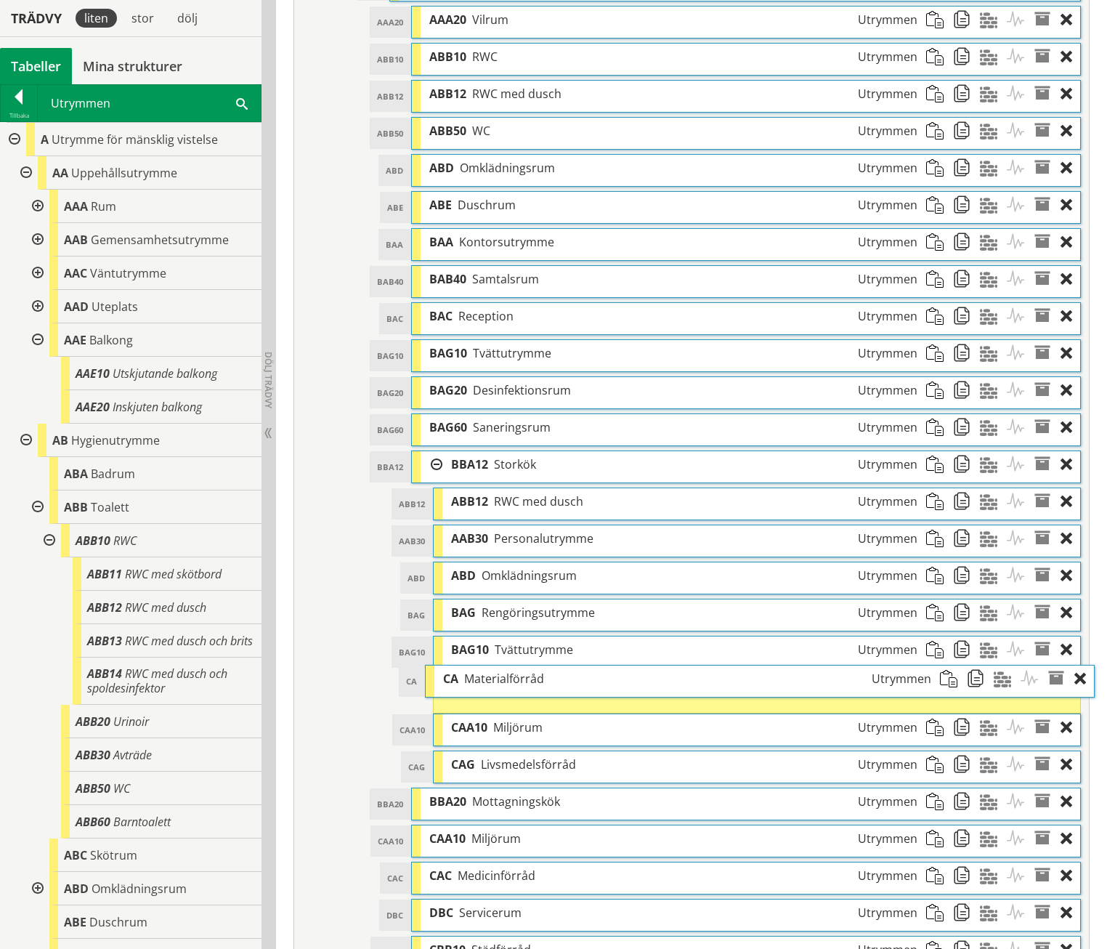
drag, startPoint x: 465, startPoint y: 773, endPoint x: 478, endPoint y: 654, distance: 119.9
click at [478, 671] on span "Materialförråd" at bounding box center [504, 679] width 80 height 16
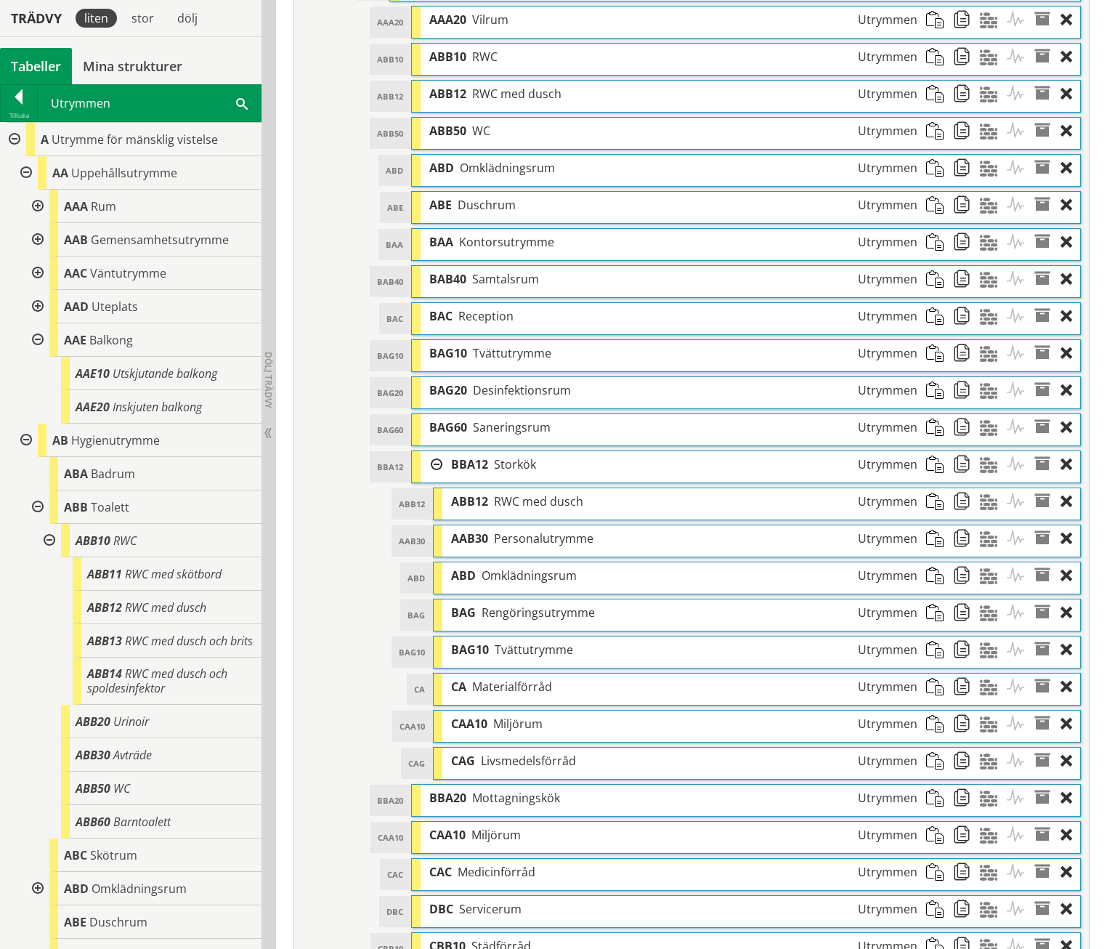
click at [960, 674] on span at bounding box center [966, 687] width 27 height 27
click at [940, 785] on span at bounding box center [939, 798] width 27 height 27
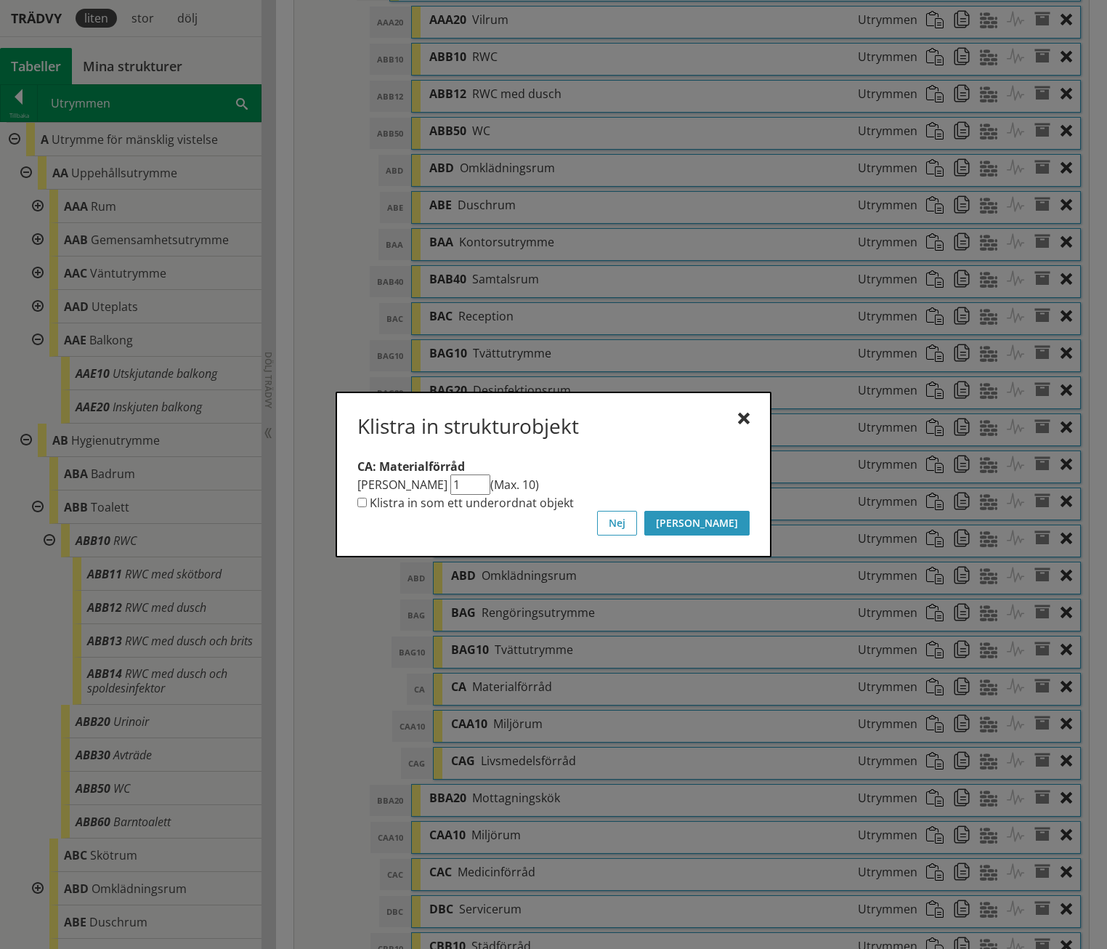
click at [743, 527] on button "[PERSON_NAME]" at bounding box center [697, 523] width 105 height 25
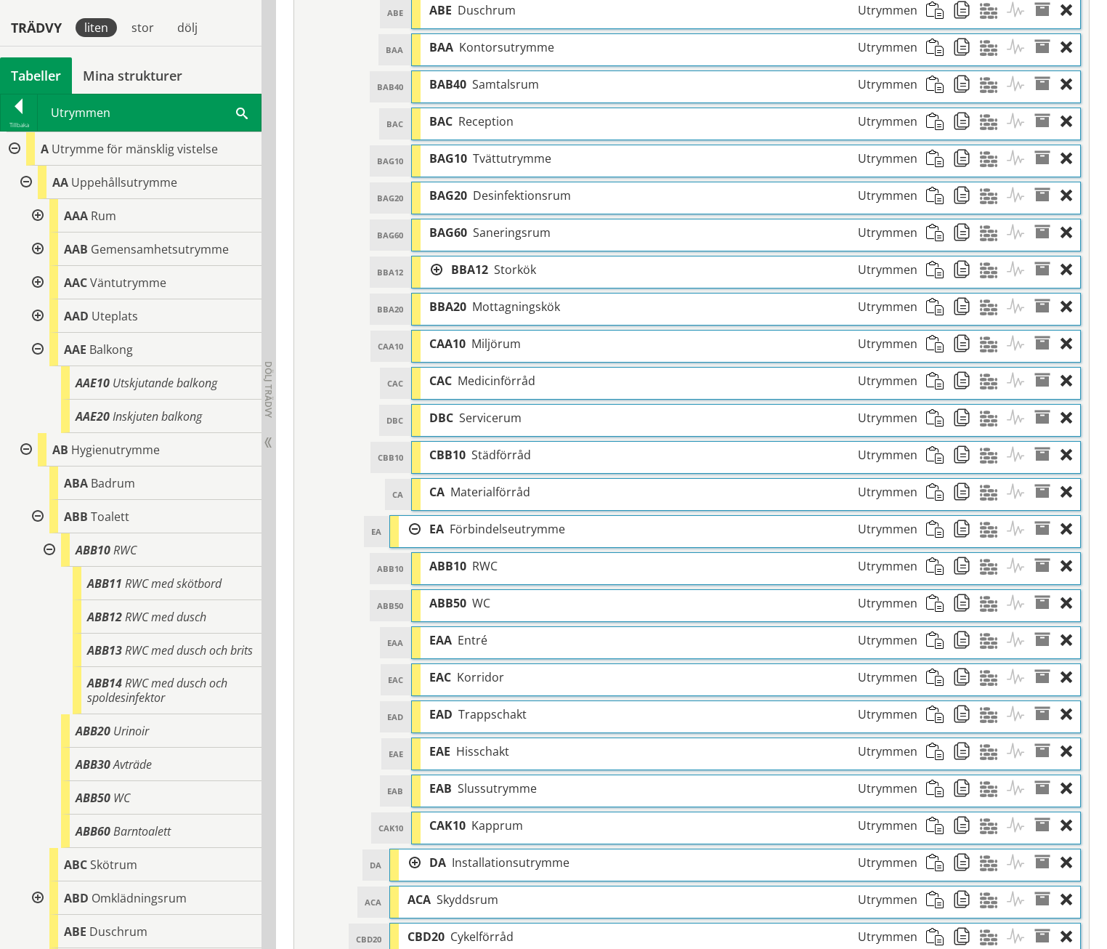
scroll to position [1203, 0]
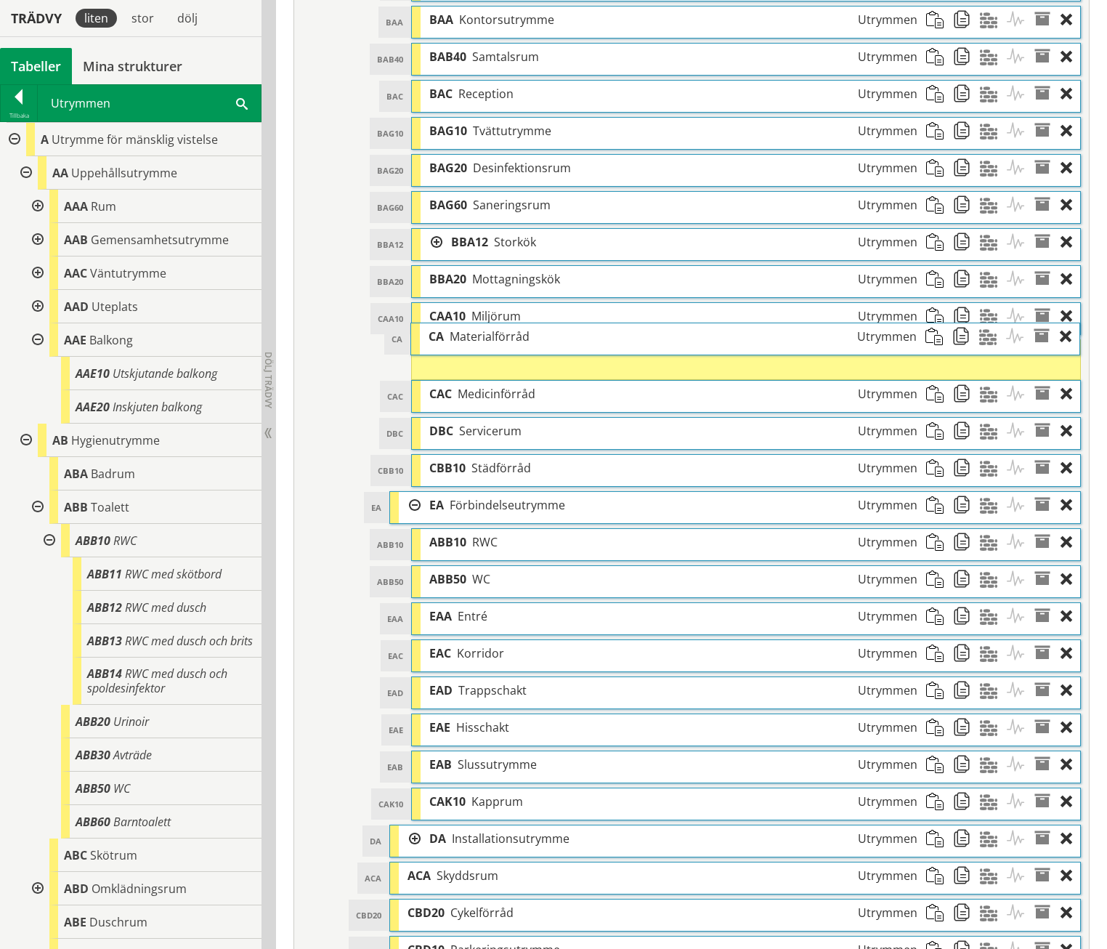
drag, startPoint x: 519, startPoint y: 443, endPoint x: 517, endPoint y: 315, distance: 127.9
click at [517, 328] on span "Materialförråd" at bounding box center [490, 336] width 80 height 16
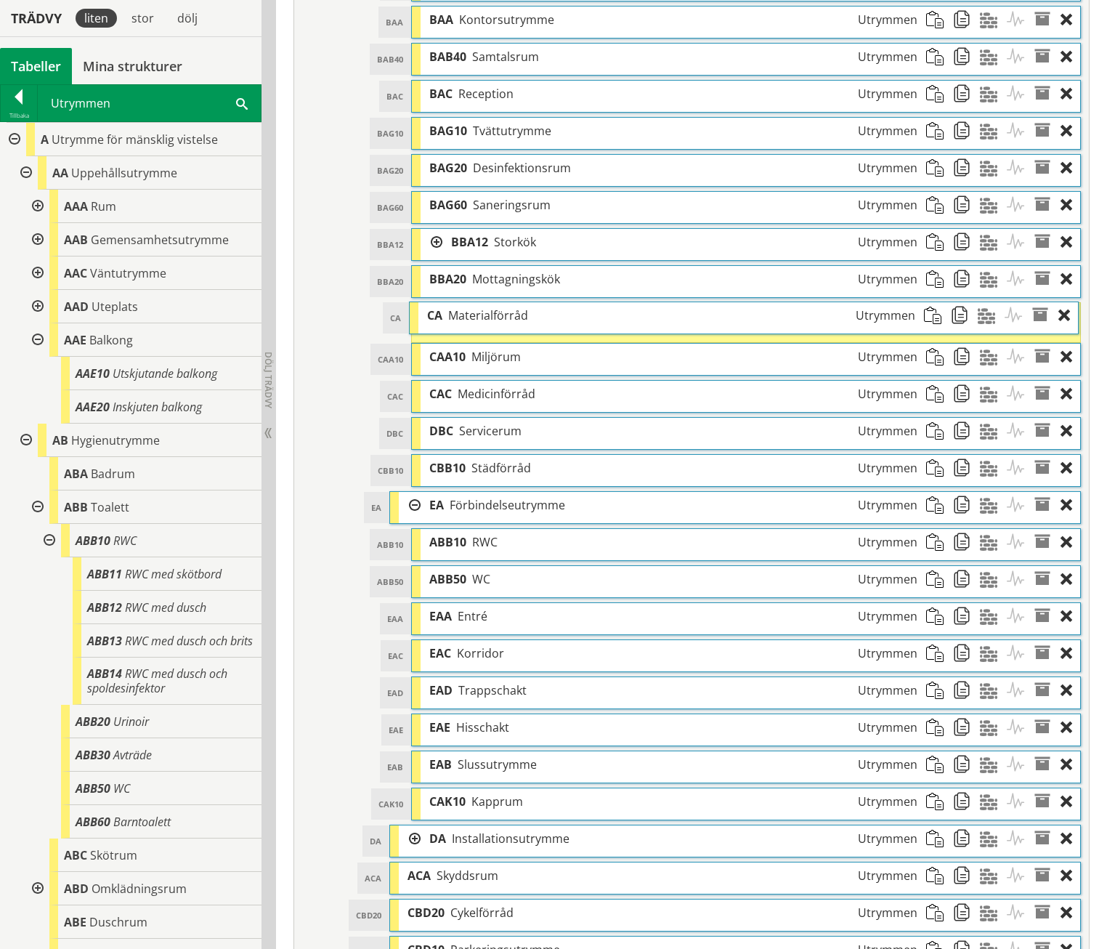
drag, startPoint x: 472, startPoint y: 323, endPoint x: 470, endPoint y: 287, distance: 36.4
click at [470, 307] on span "Materialförråd" at bounding box center [488, 315] width 80 height 16
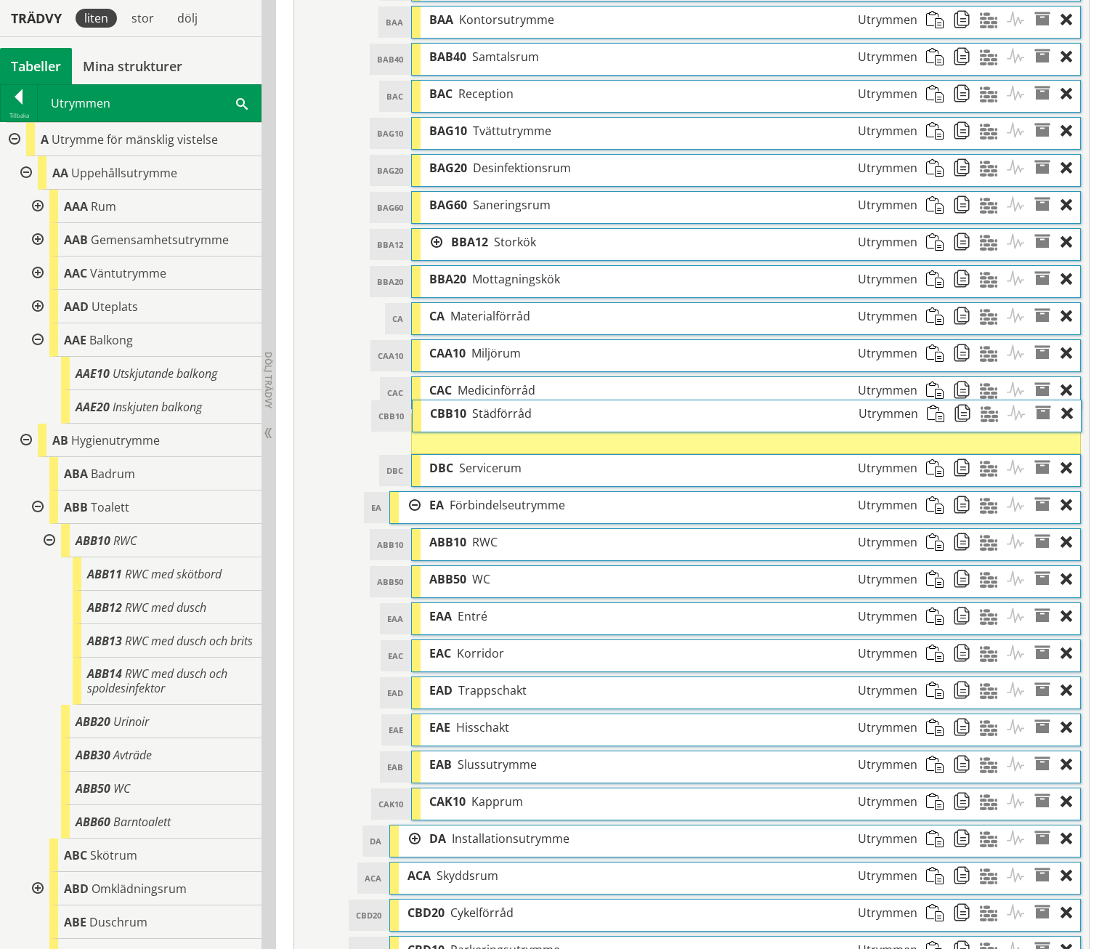
drag, startPoint x: 486, startPoint y: 435, endPoint x: 486, endPoint y: 384, distance: 50.9
click at [486, 405] on span "Städförråd" at bounding box center [502, 413] width 60 height 16
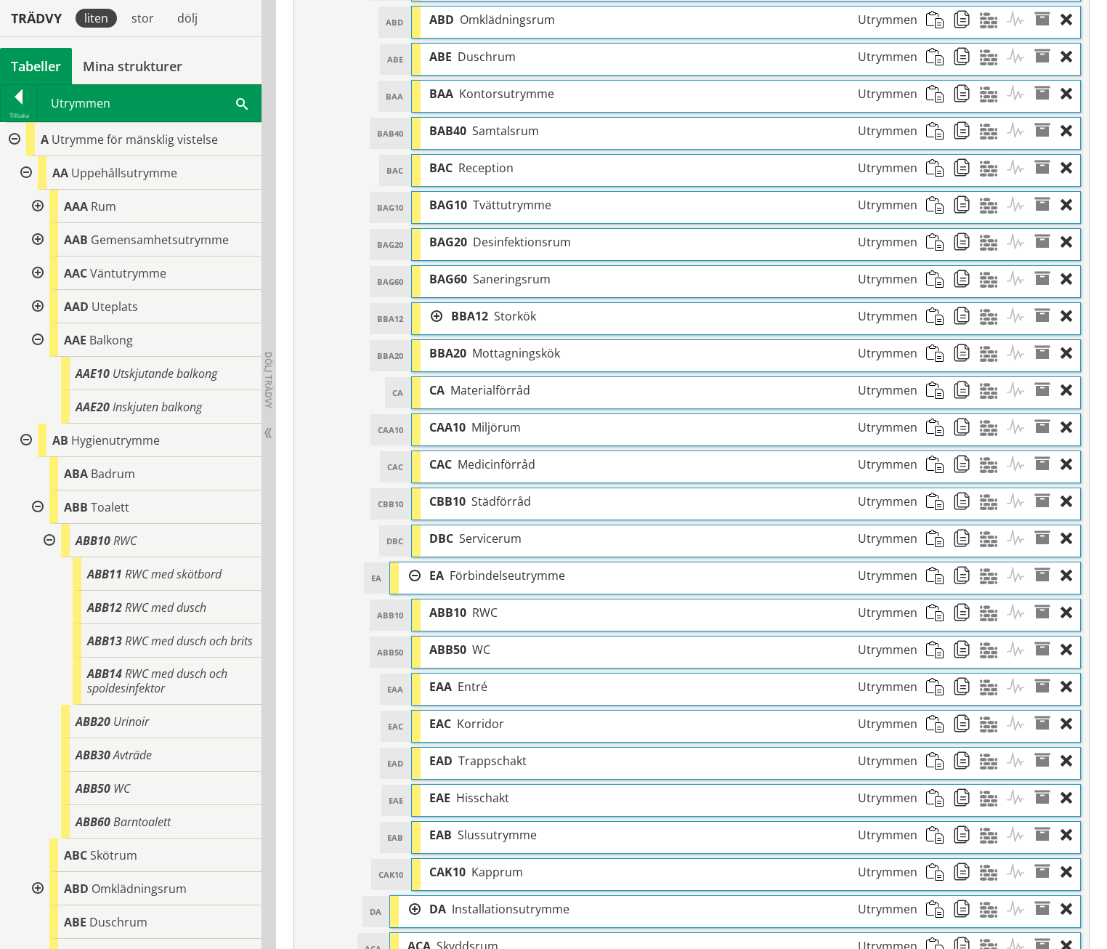
scroll to position [1240, 0]
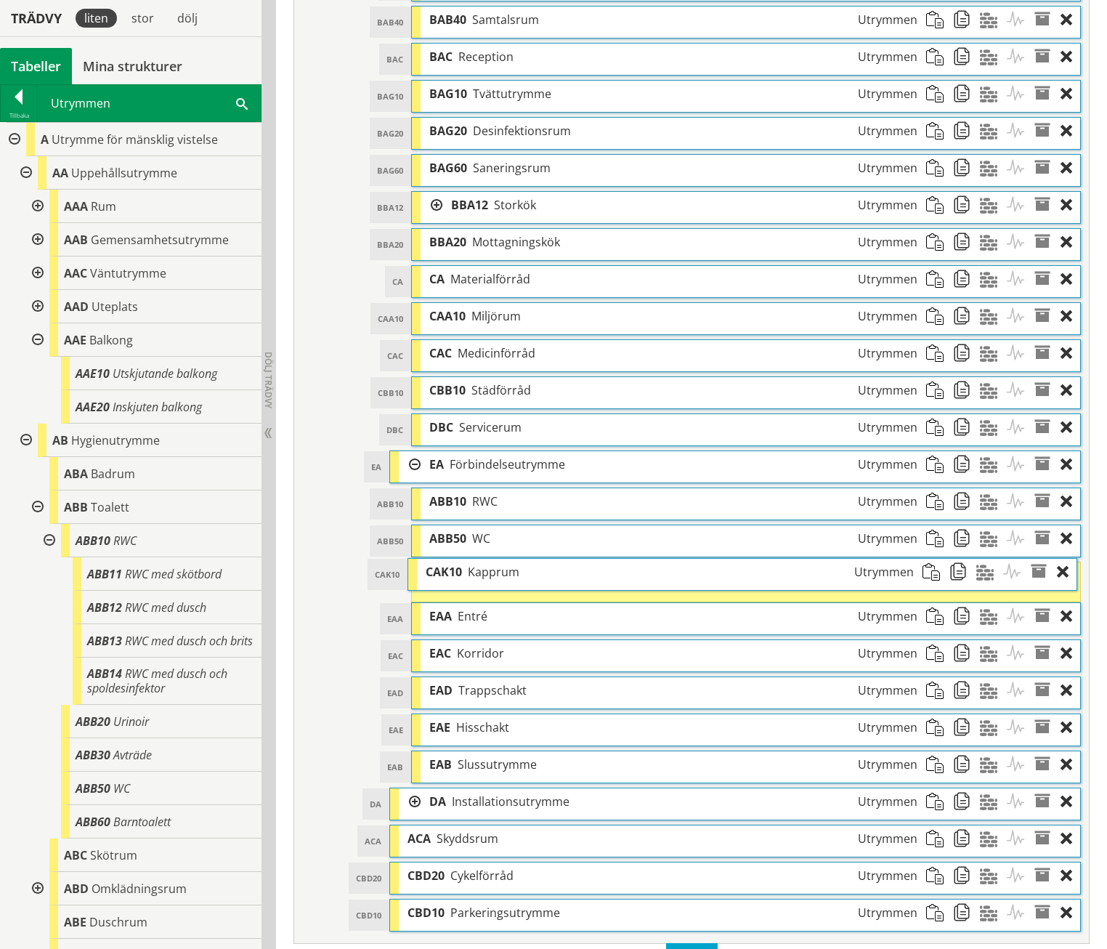
drag, startPoint x: 466, startPoint y: 739, endPoint x: 461, endPoint y: 550, distance: 189.0
click at [461, 559] on div "CAK10 Kapprum Utrymmen" at bounding box center [670, 572] width 506 height 27
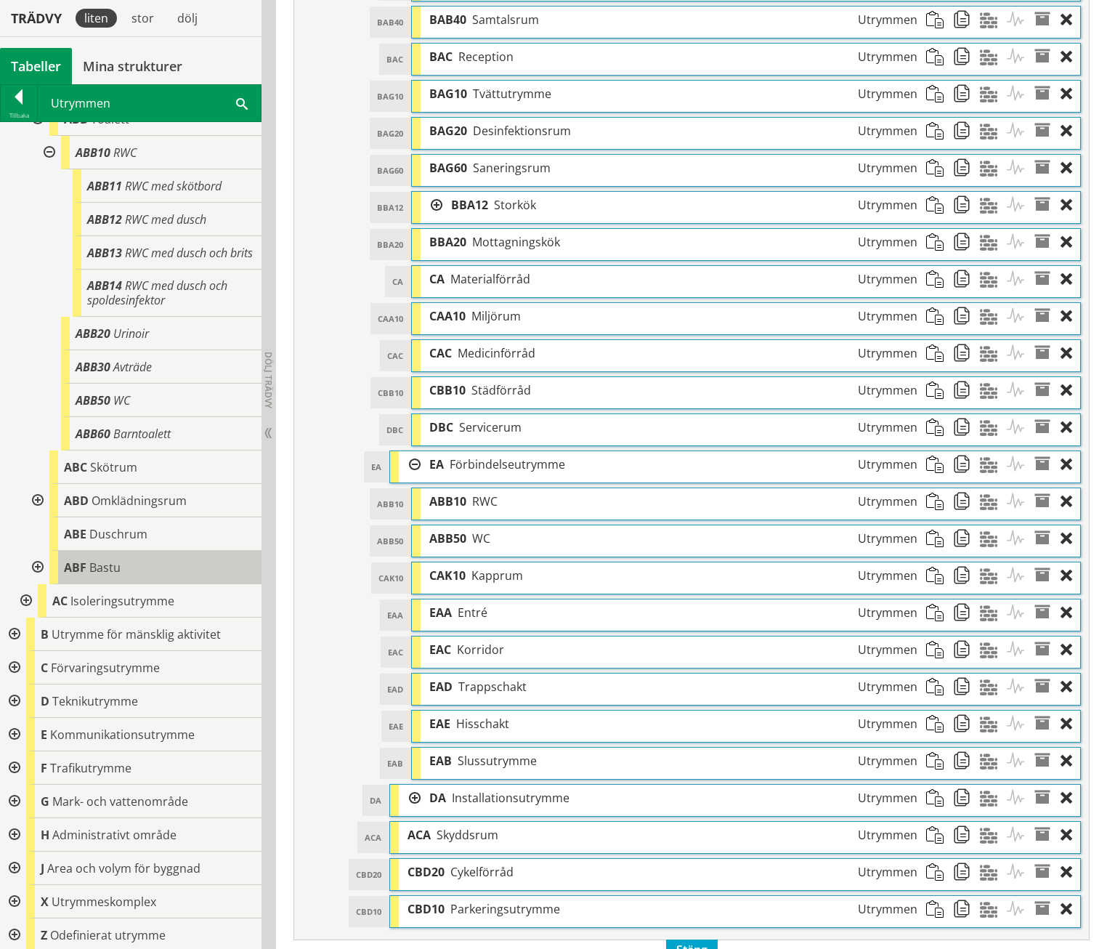
scroll to position [391, 0]
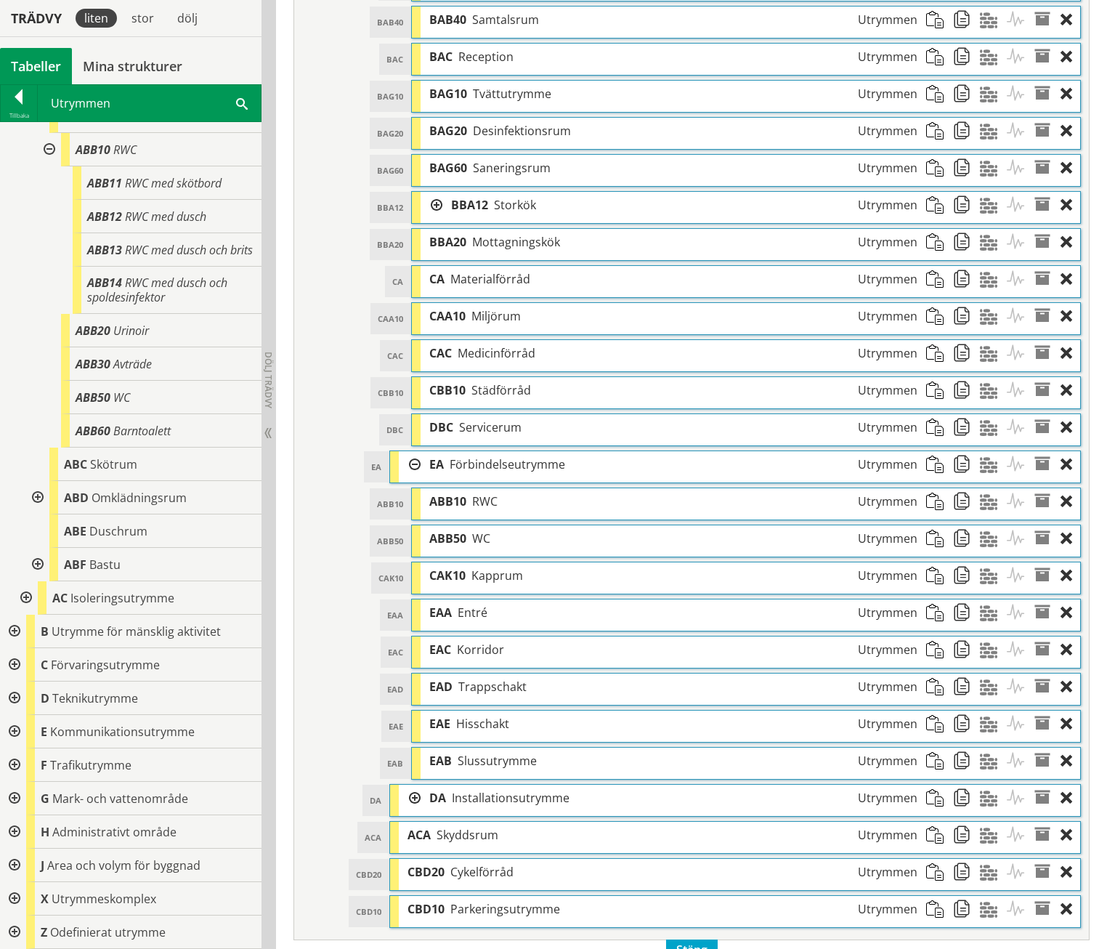
click at [11, 628] on div at bounding box center [13, 631] width 26 height 33
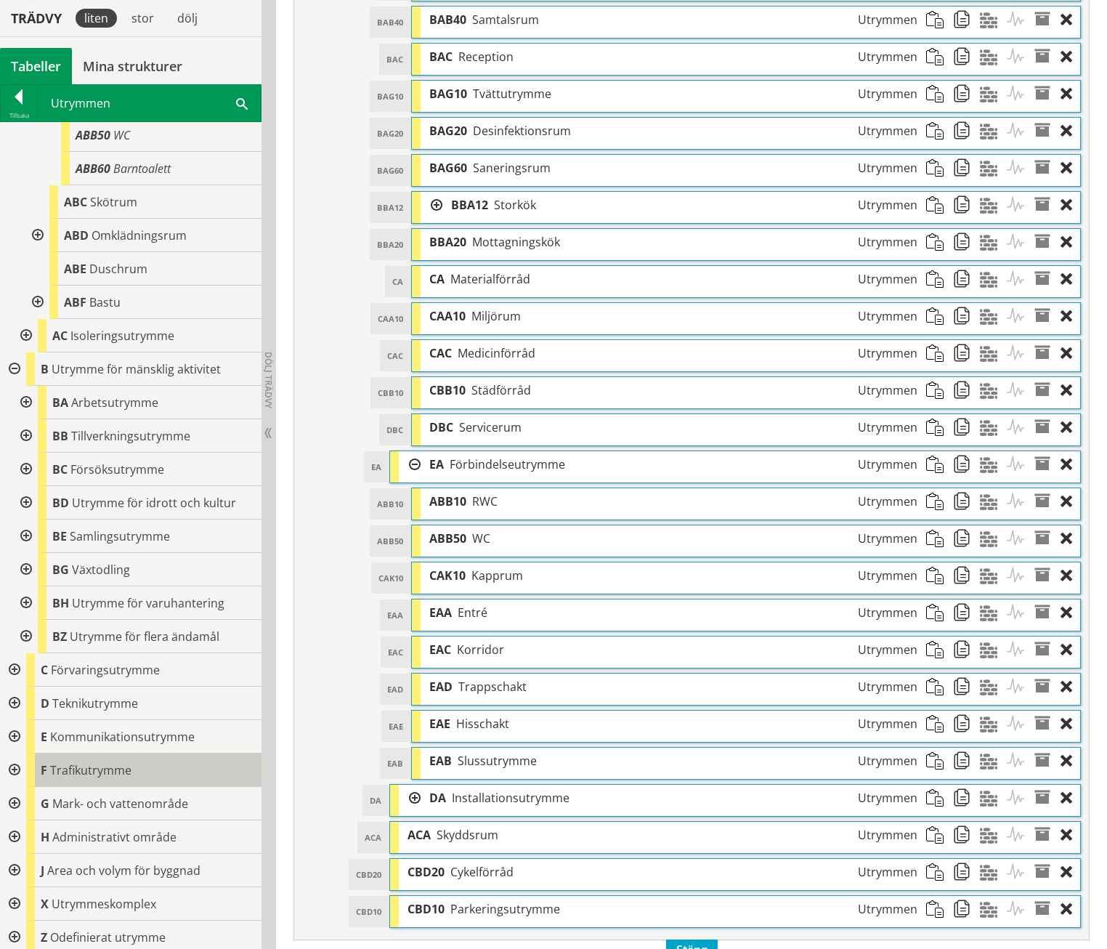
scroll to position [658, 0]
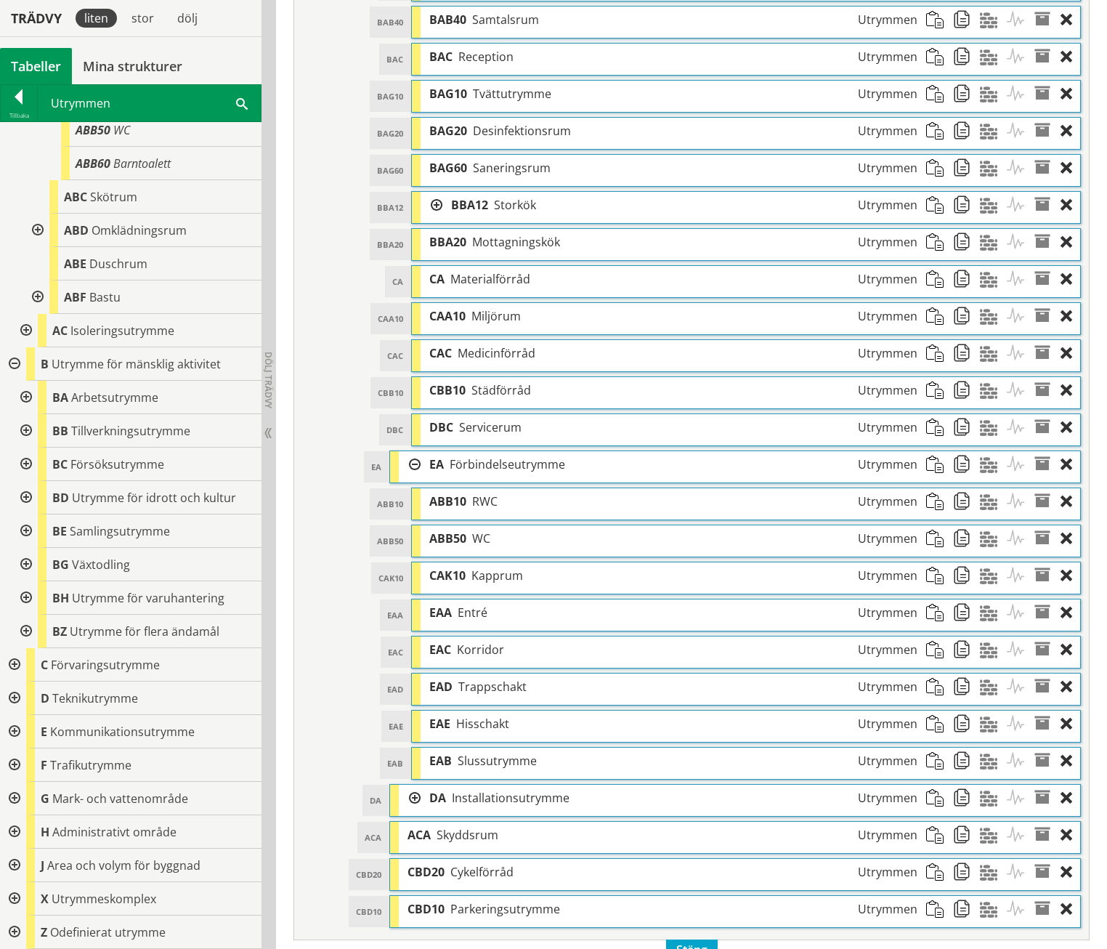
click at [26, 597] on div at bounding box center [25, 597] width 26 height 33
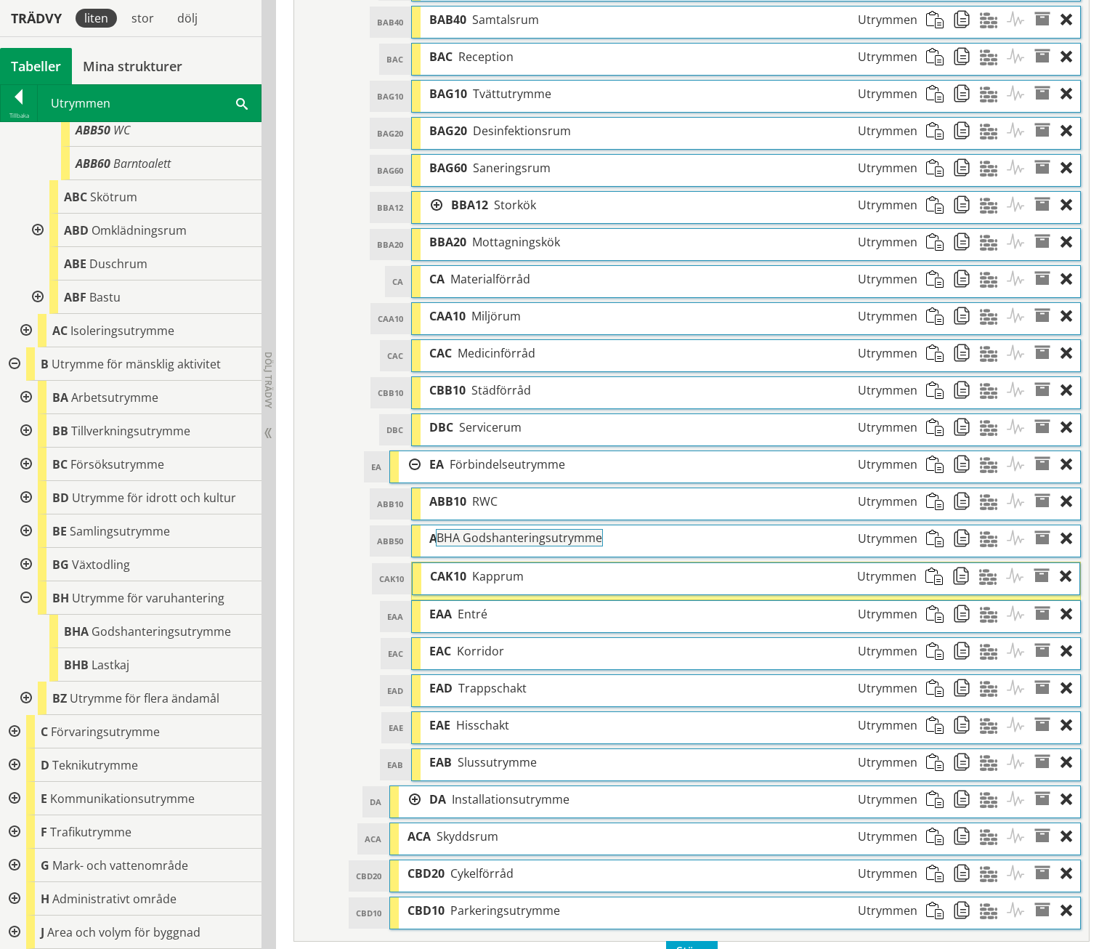
drag, startPoint x: 98, startPoint y: 626, endPoint x: 511, endPoint y: 541, distance: 421.5
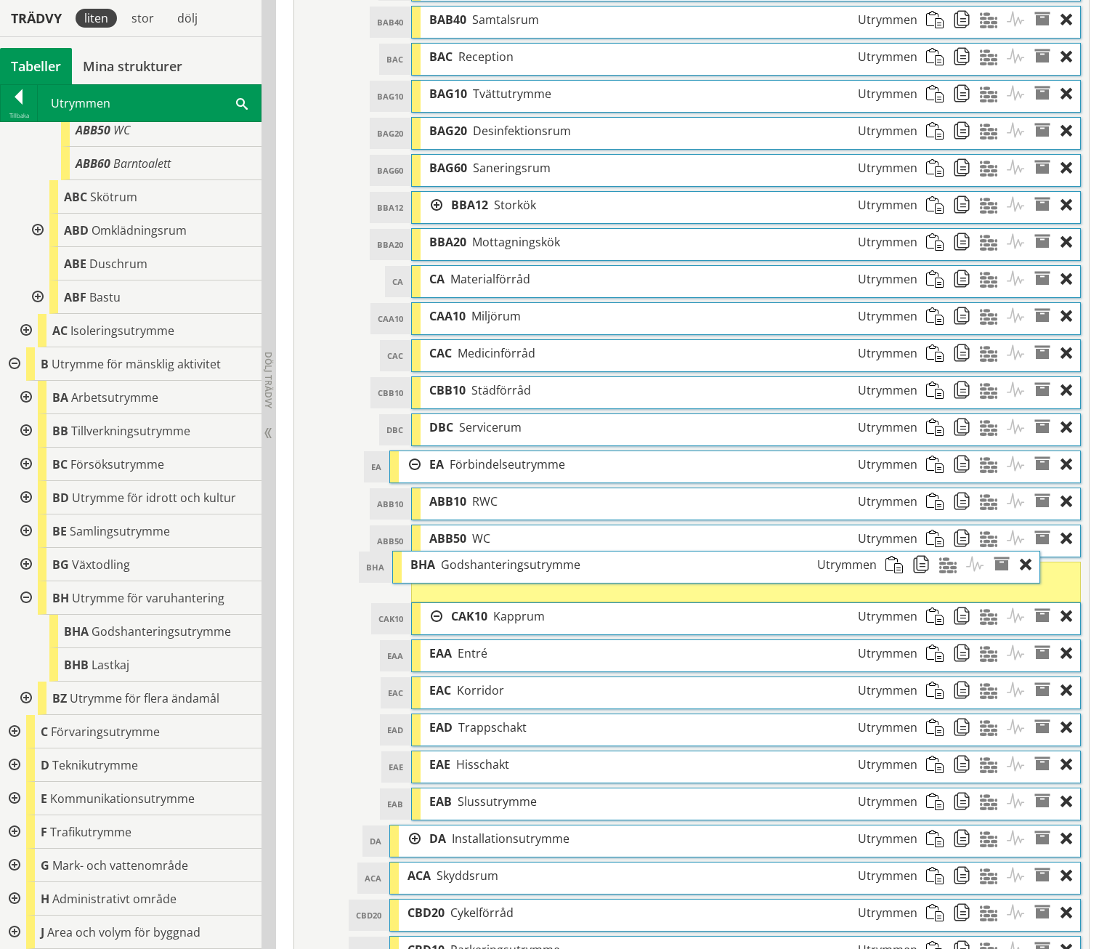
drag, startPoint x: 536, startPoint y: 590, endPoint x: 495, endPoint y: 542, distance: 63.4
click at [495, 557] on span "Godshanteringsutrymme" at bounding box center [511, 565] width 140 height 16
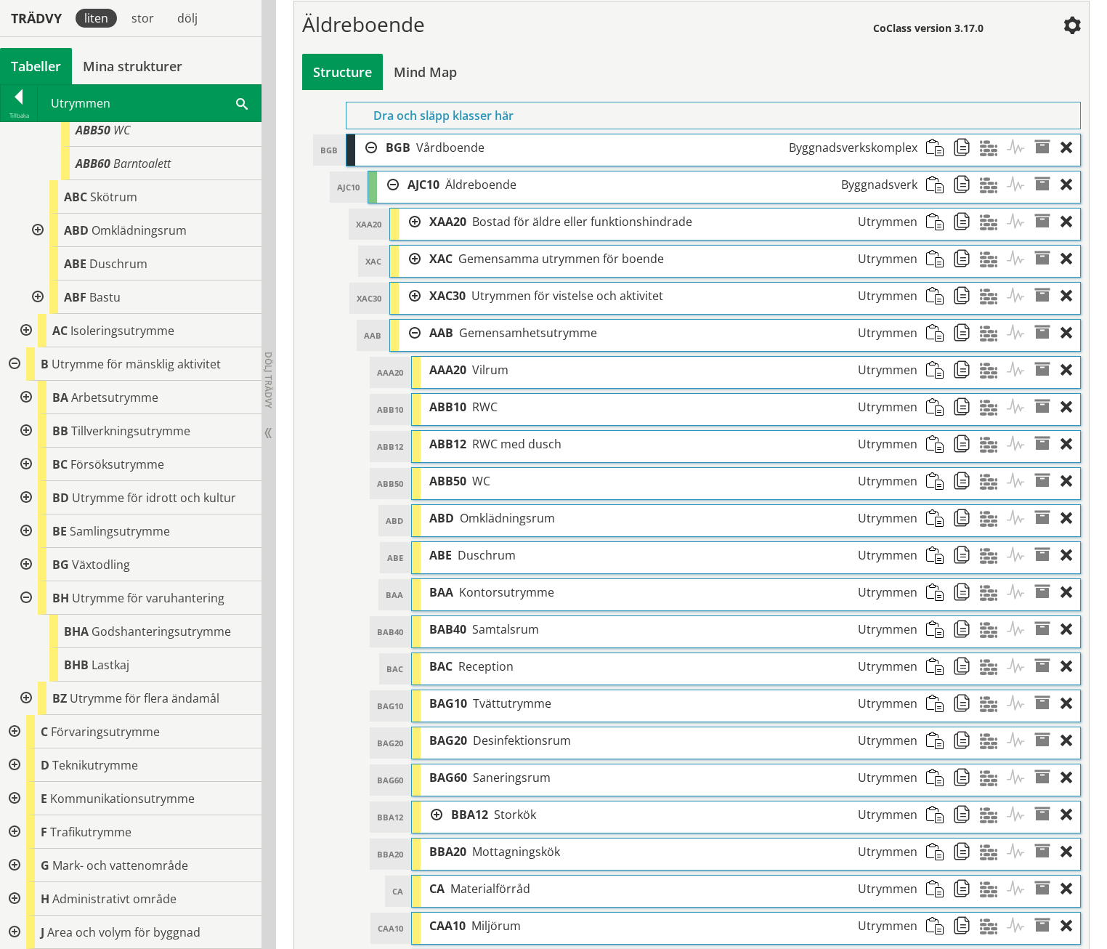
scroll to position [573, 0]
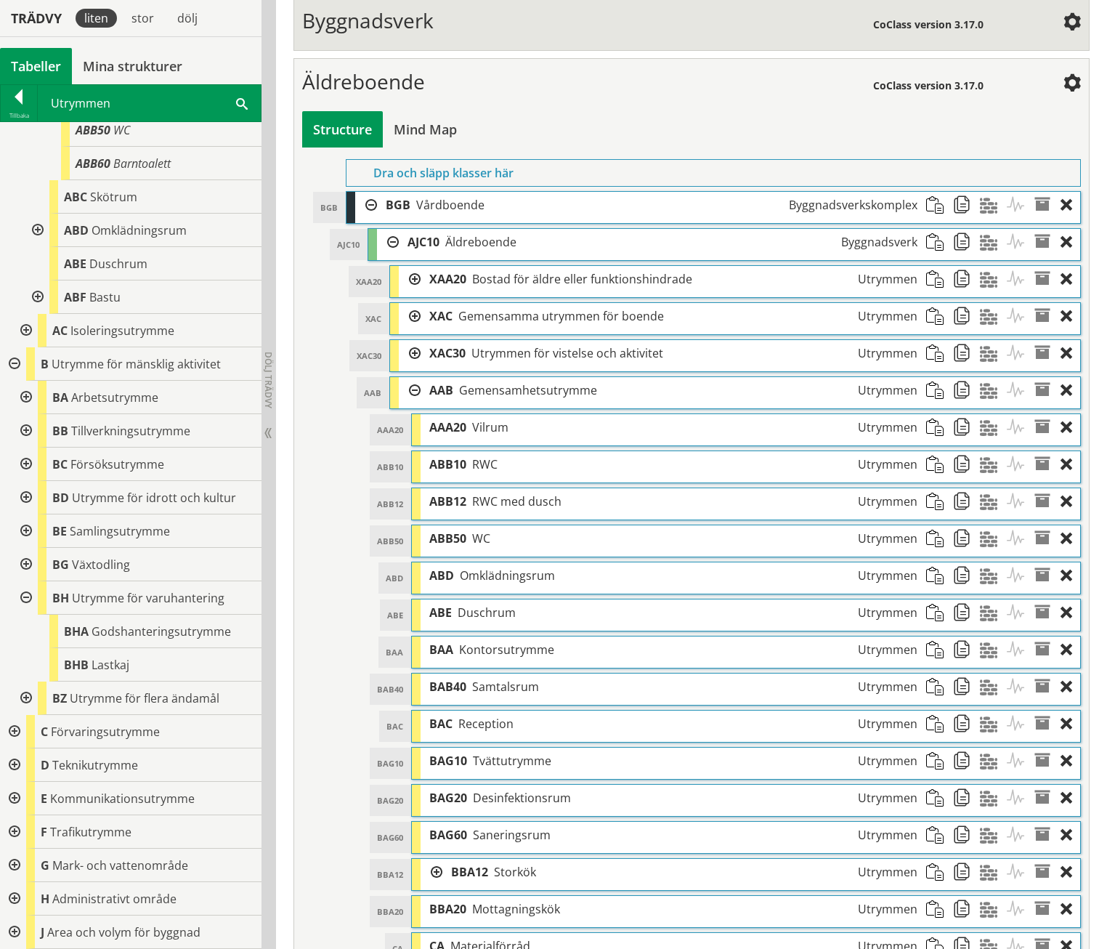
click at [413, 377] on div at bounding box center [410, 390] width 22 height 27
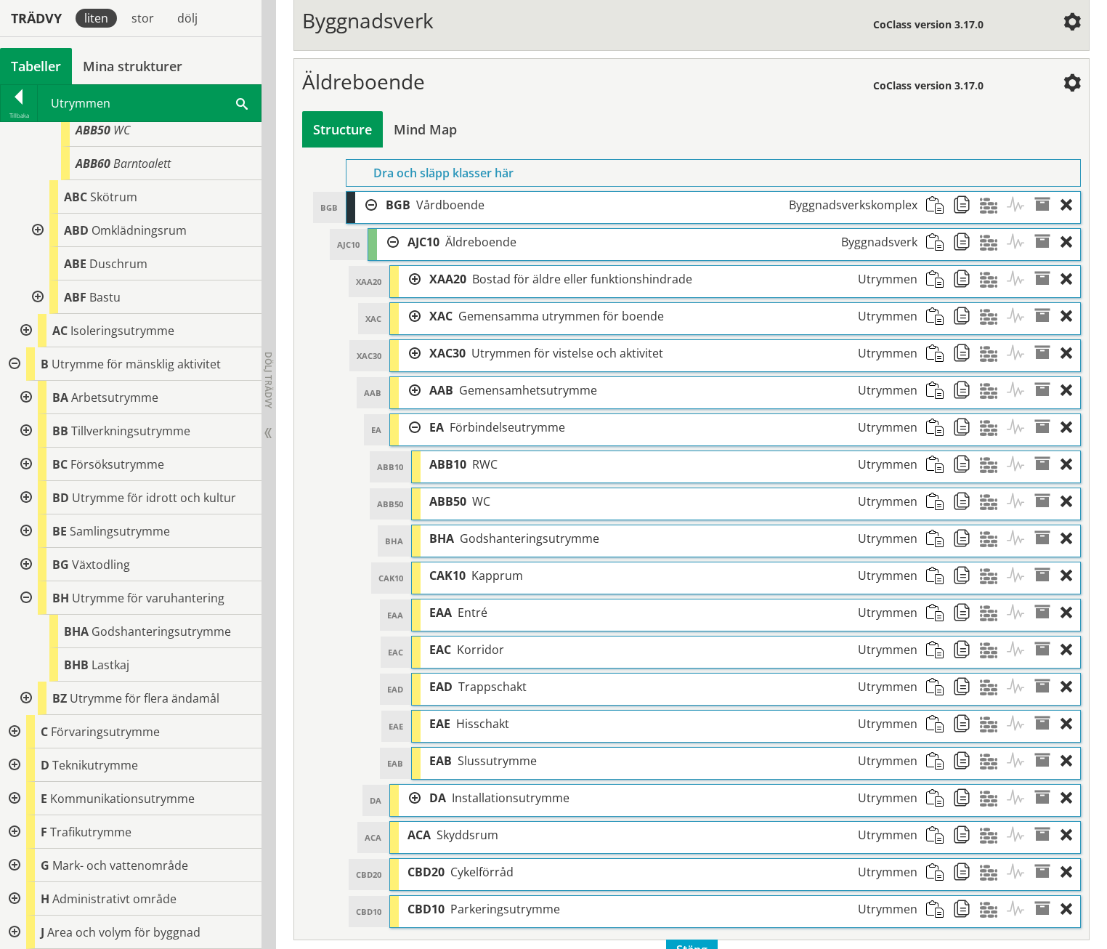
click at [413, 414] on div at bounding box center [410, 427] width 22 height 27
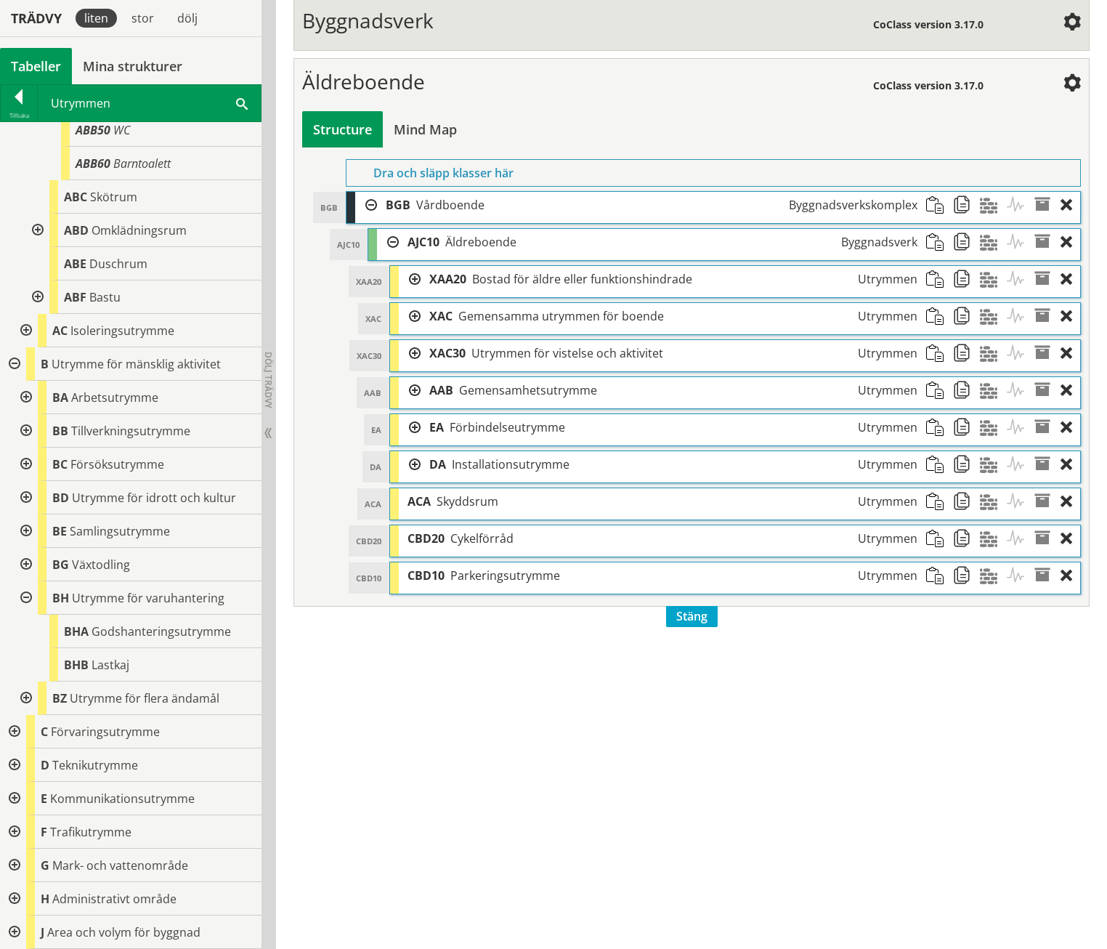
click at [1022, 69] on div "CoClass version 3.17.0" at bounding box center [968, 83] width 190 height 29
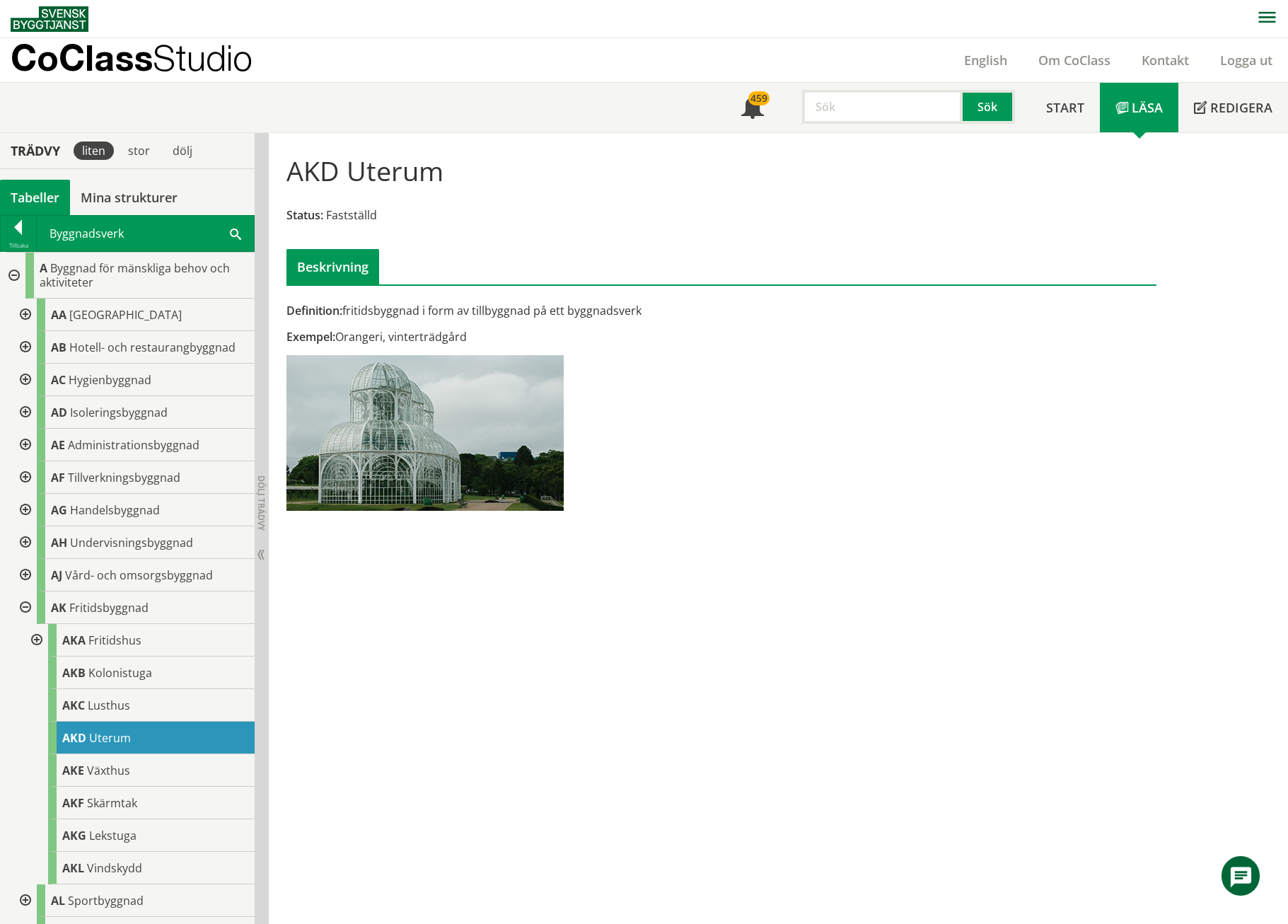
click at [27, 314] on div at bounding box center [24, 314] width 25 height 32
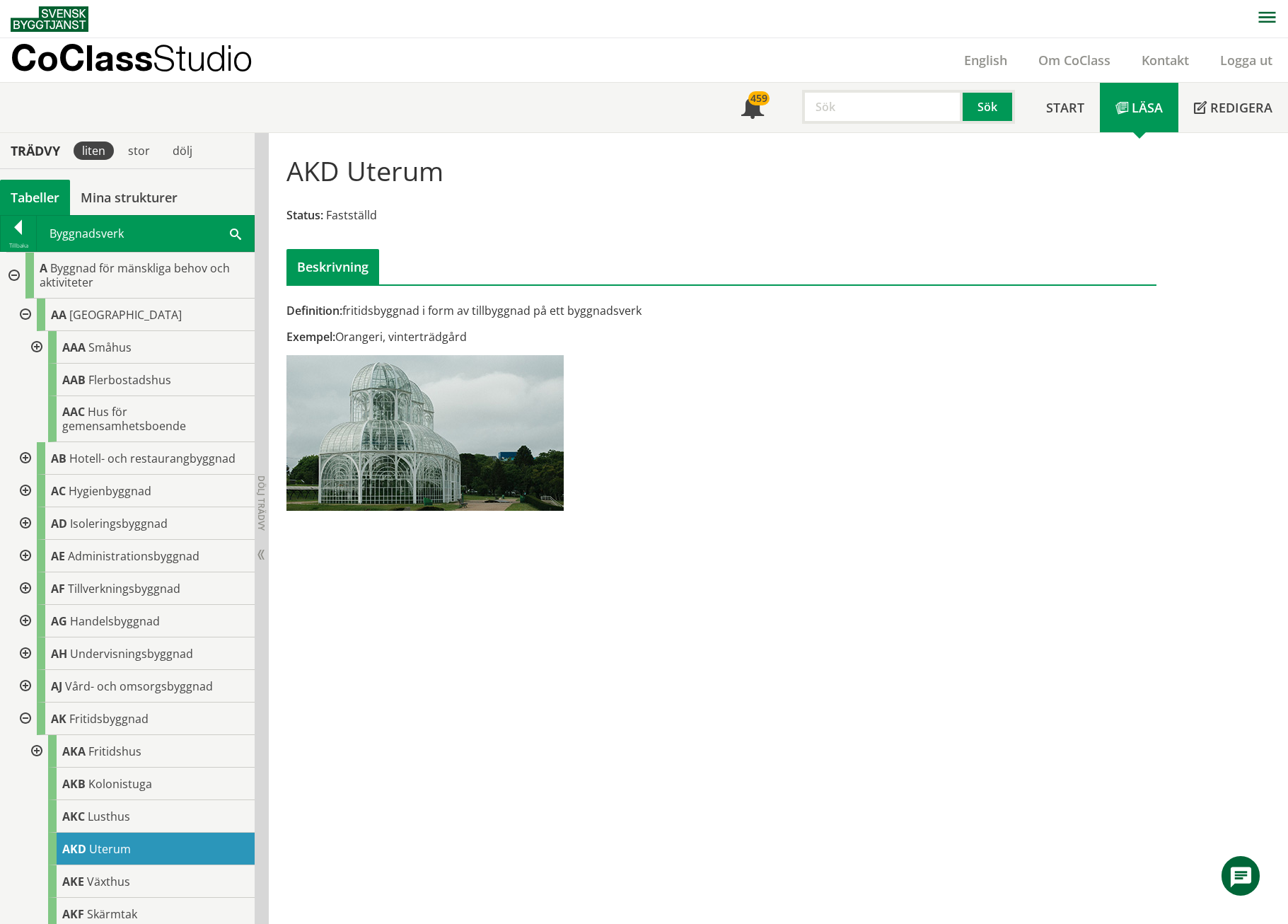
click at [28, 314] on div at bounding box center [24, 314] width 25 height 32
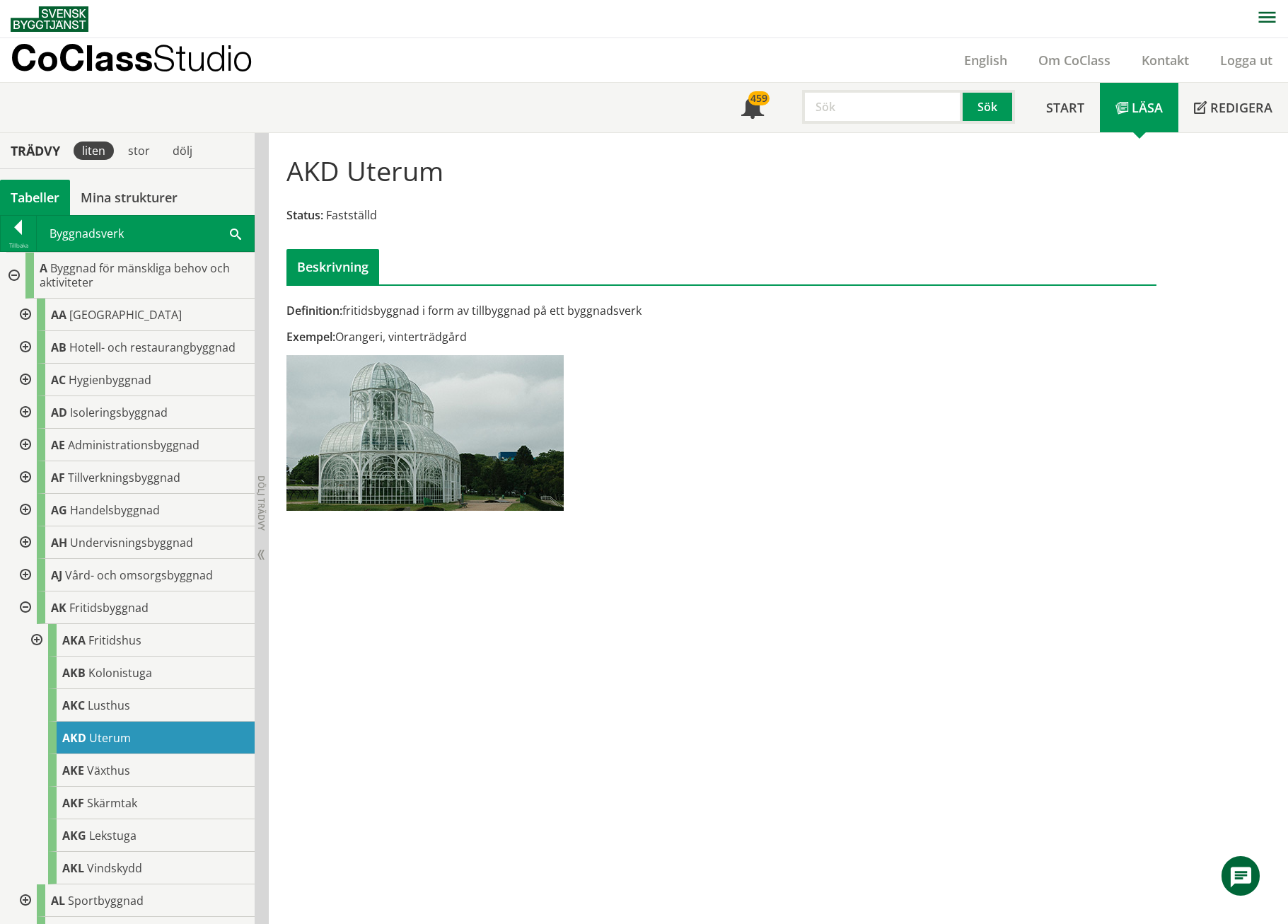
click at [15, 281] on div at bounding box center [13, 275] width 25 height 46
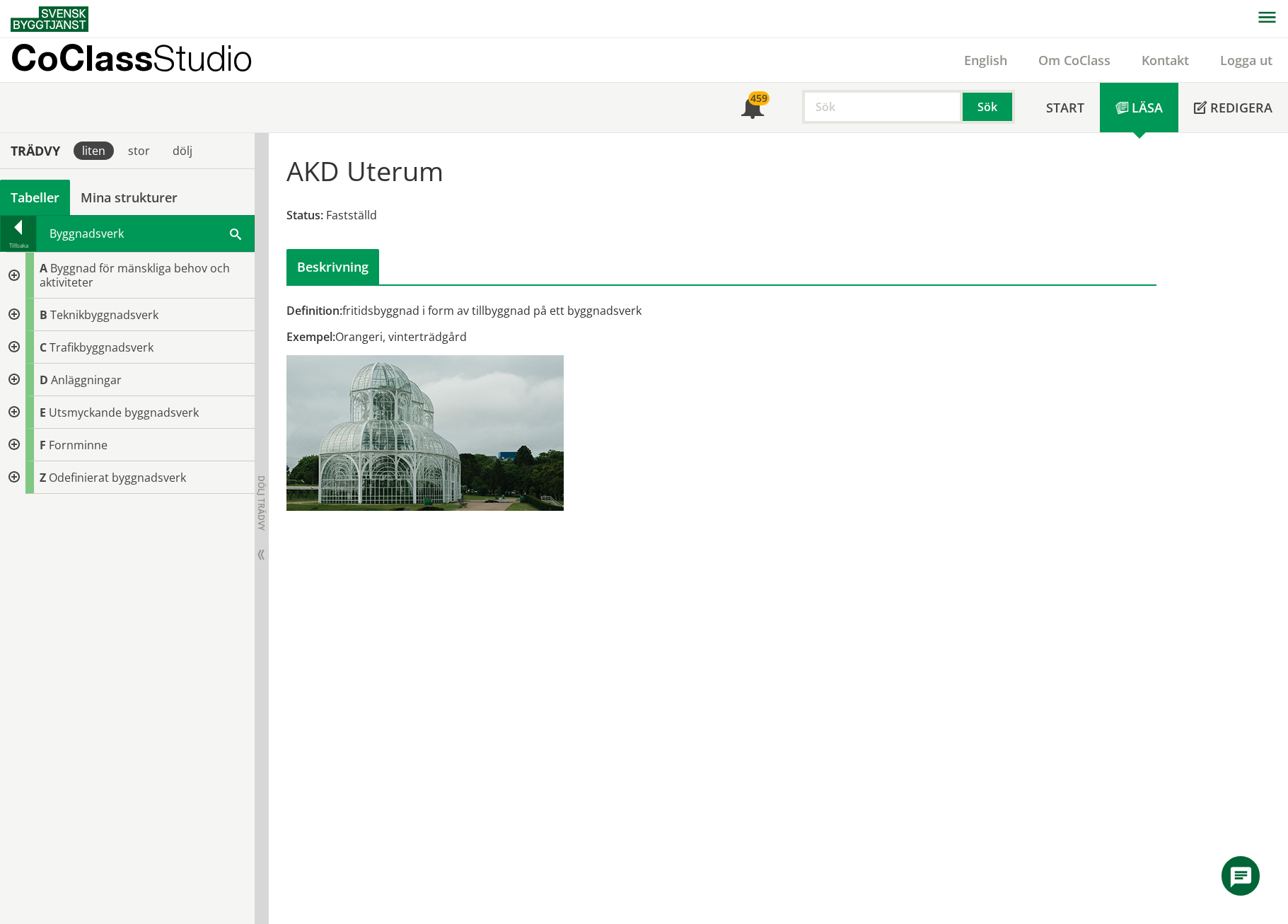
click at [27, 233] on div at bounding box center [18, 230] width 35 height 19
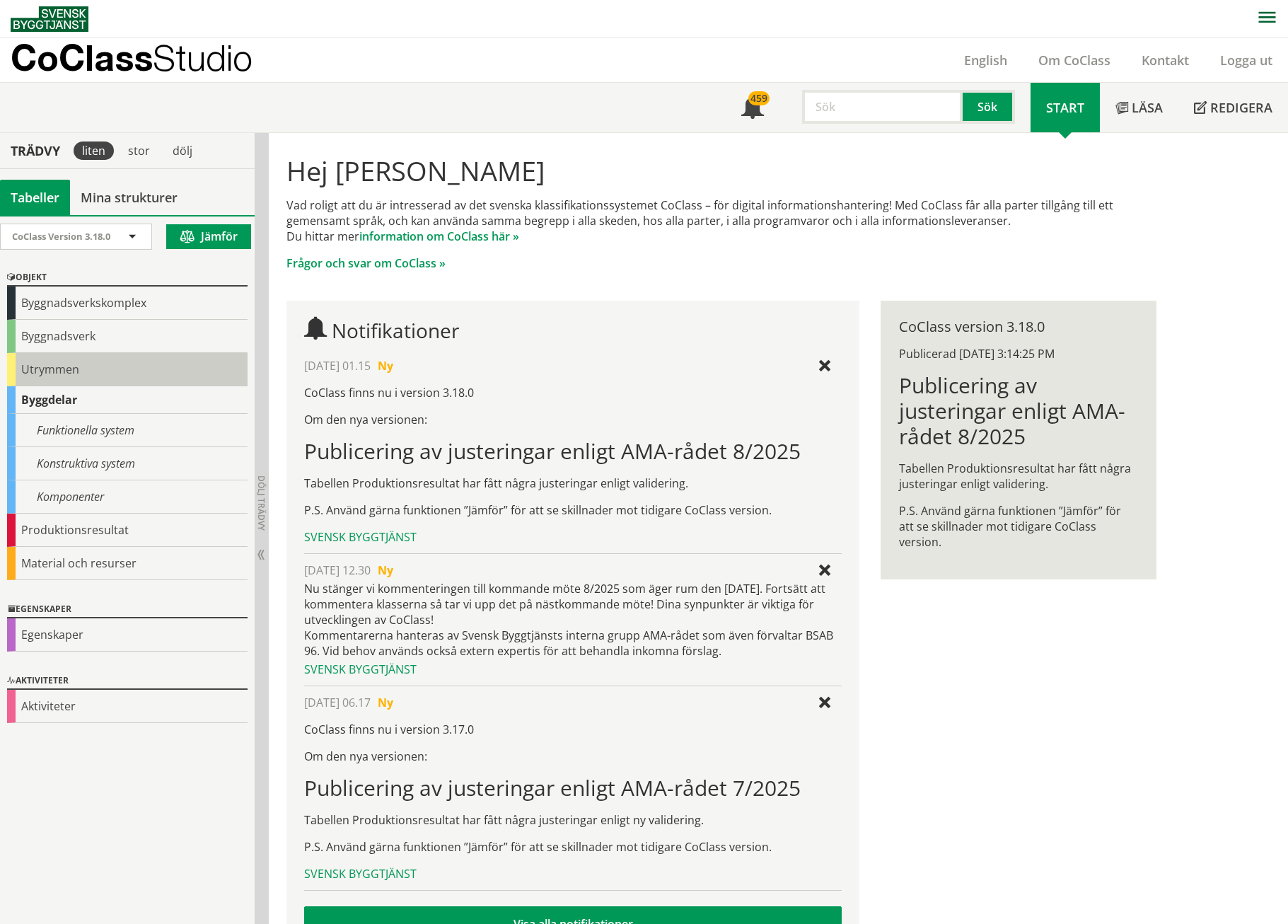
click at [31, 366] on div "Utrymmen" at bounding box center [127, 370] width 240 height 33
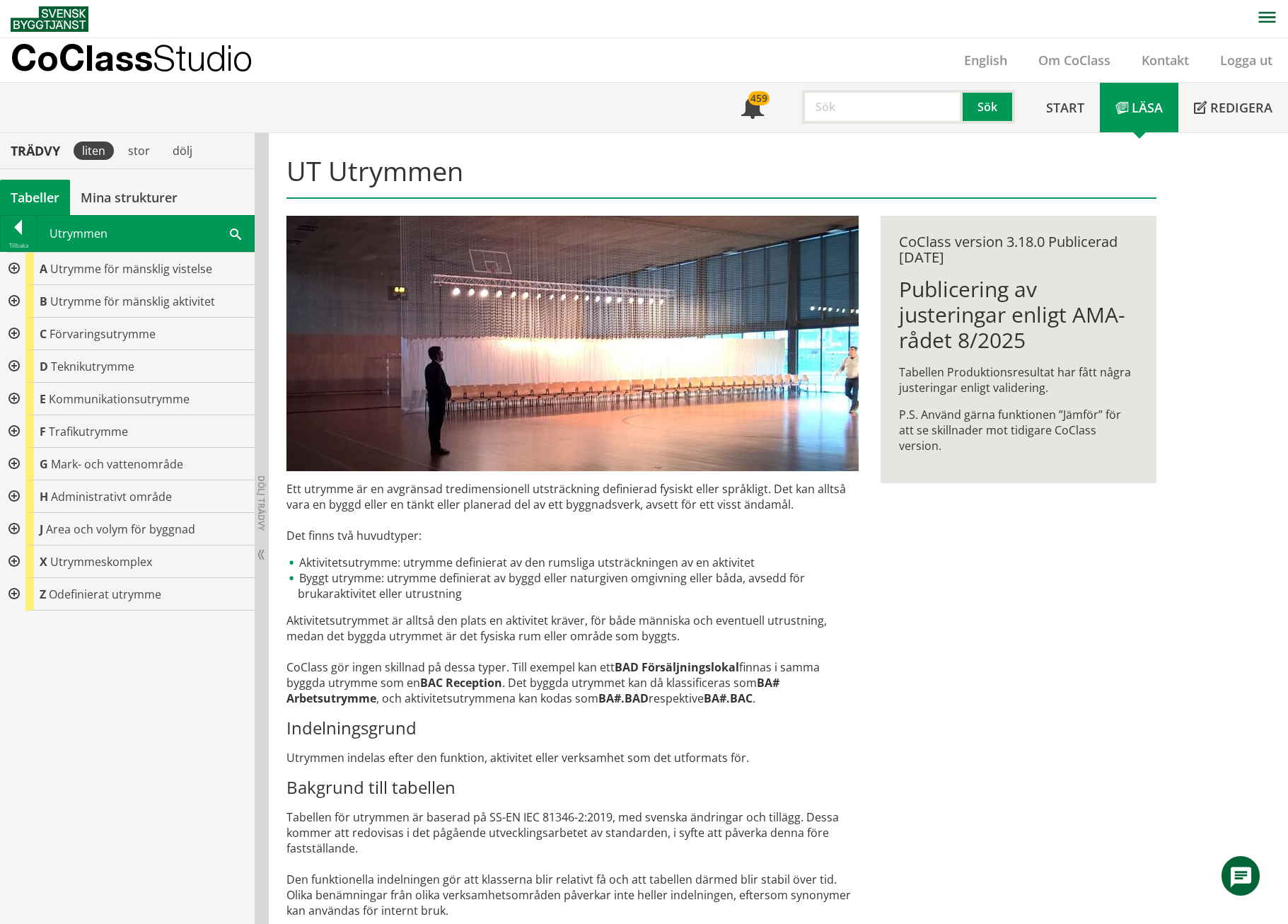
click at [15, 299] on div at bounding box center [13, 301] width 25 height 32
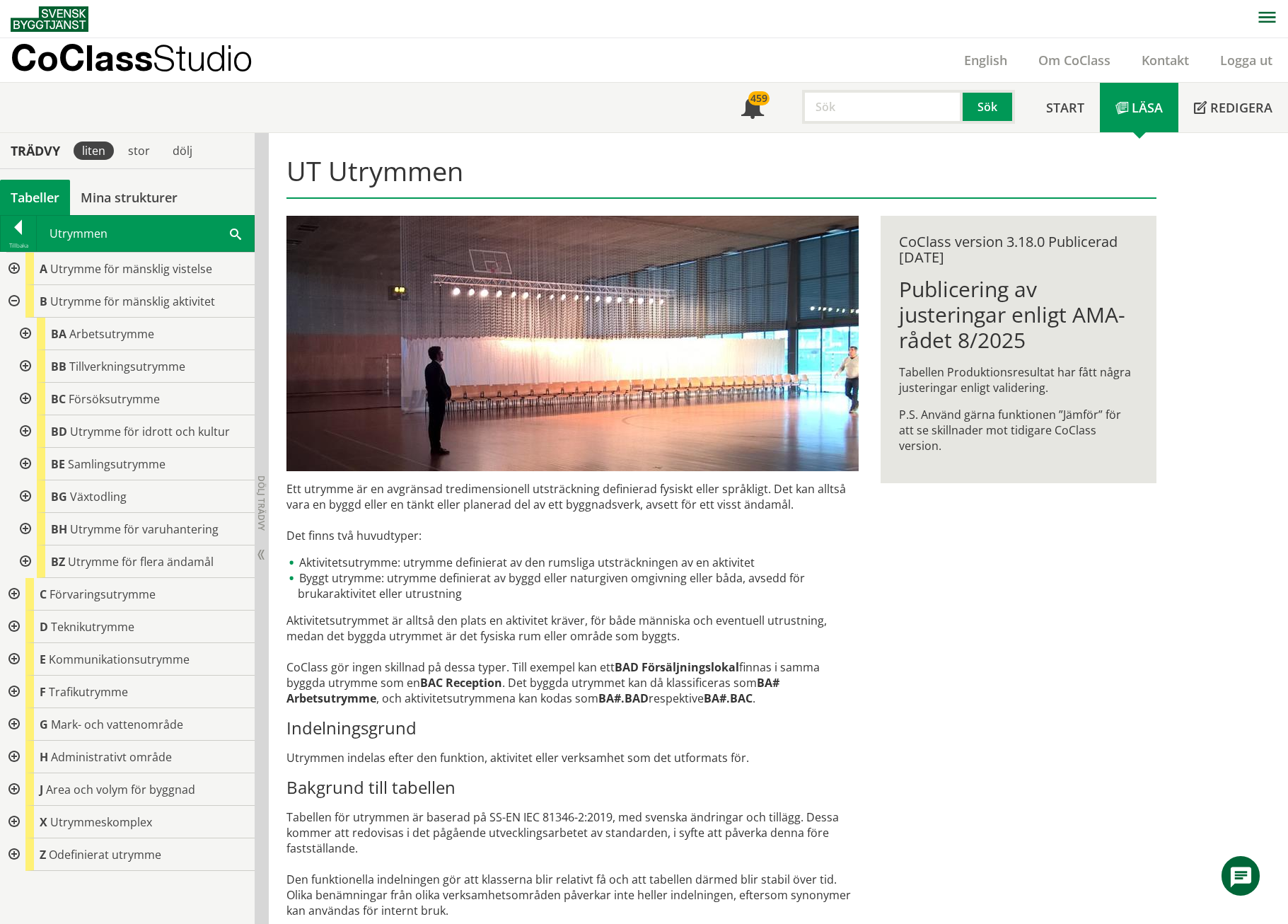
click at [24, 464] on div at bounding box center [24, 463] width 25 height 32
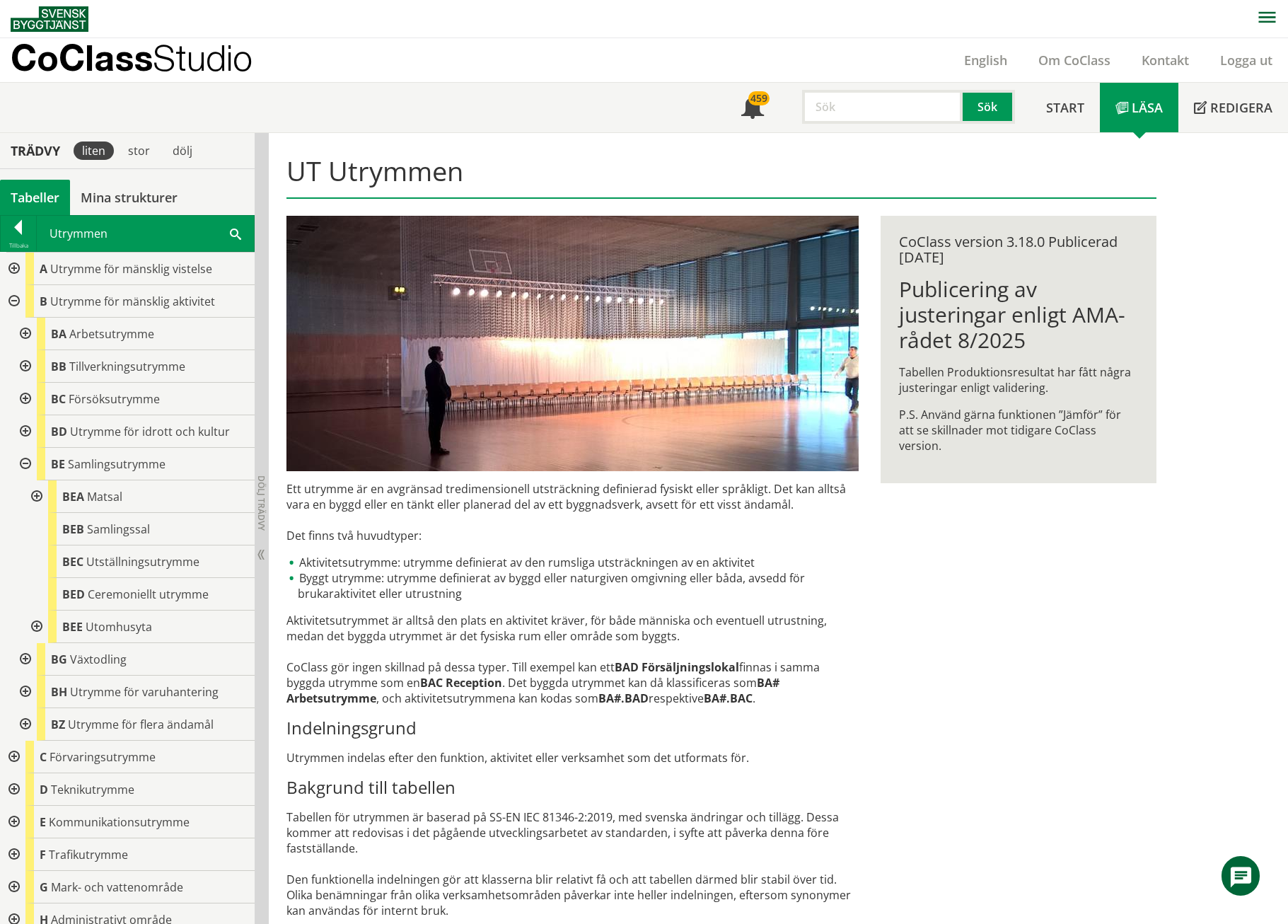
click at [40, 622] on div at bounding box center [35, 626] width 25 height 32
click at [27, 462] on div at bounding box center [24, 463] width 25 height 32
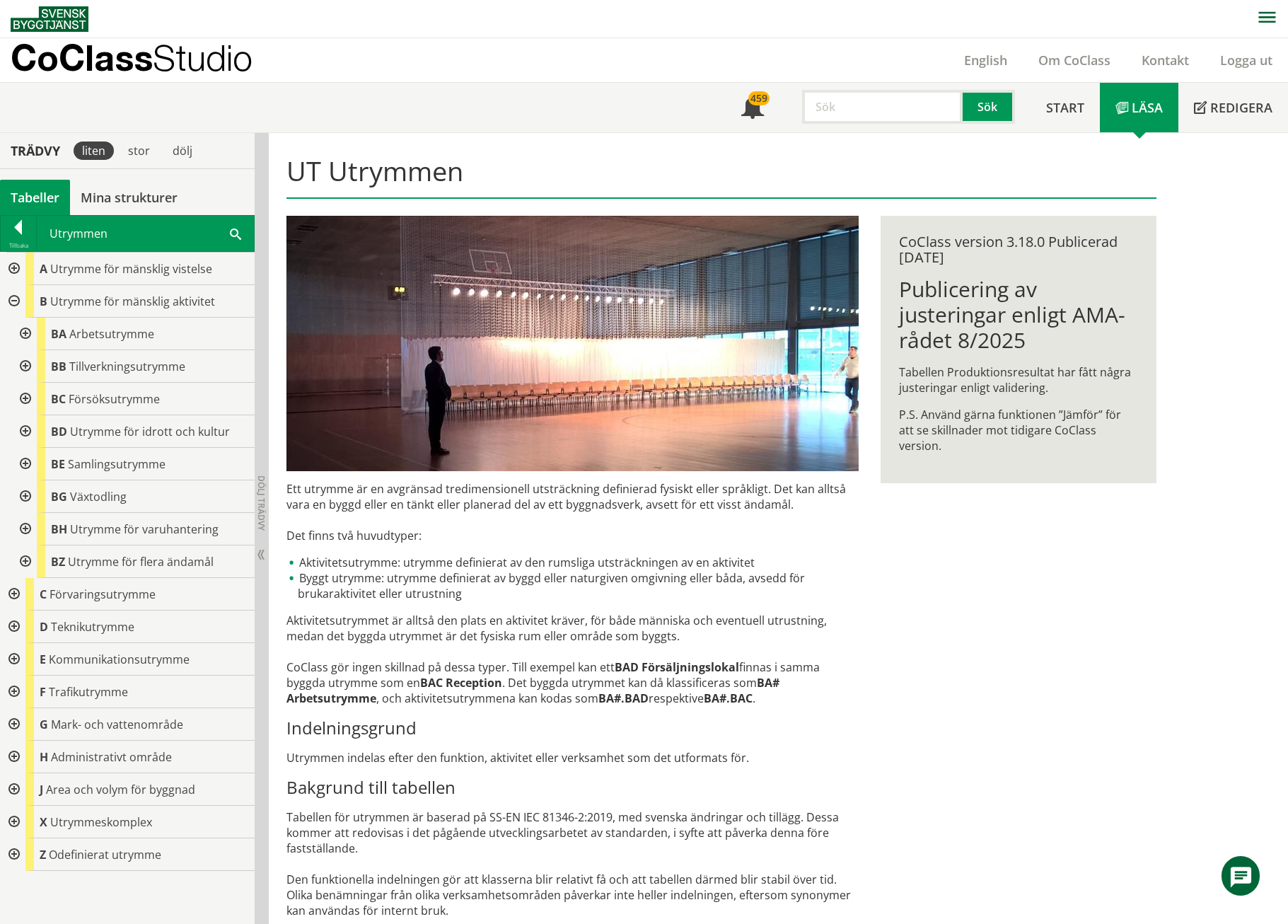
click at [23, 494] on div at bounding box center [24, 496] width 25 height 32
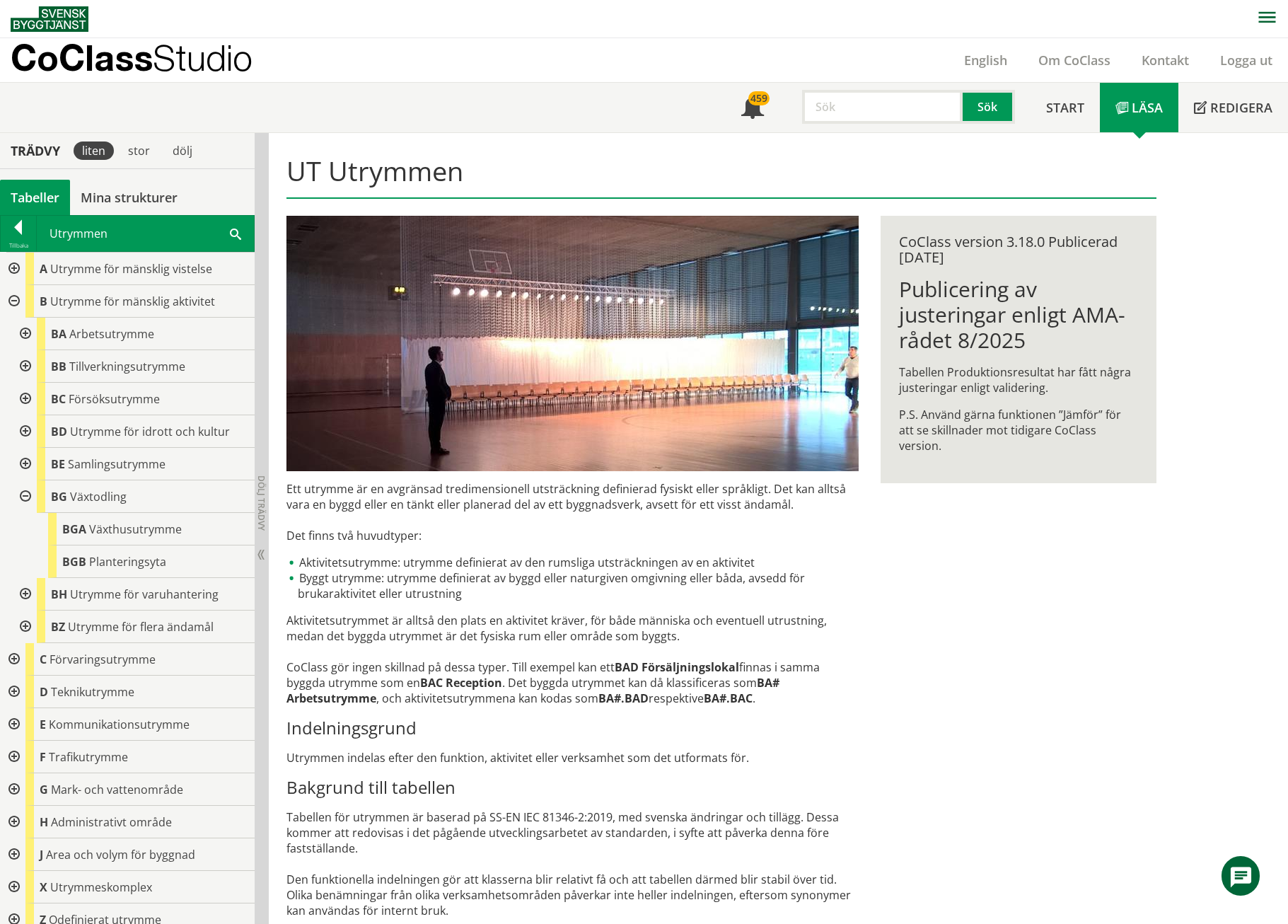
click at [27, 496] on div at bounding box center [24, 496] width 25 height 32
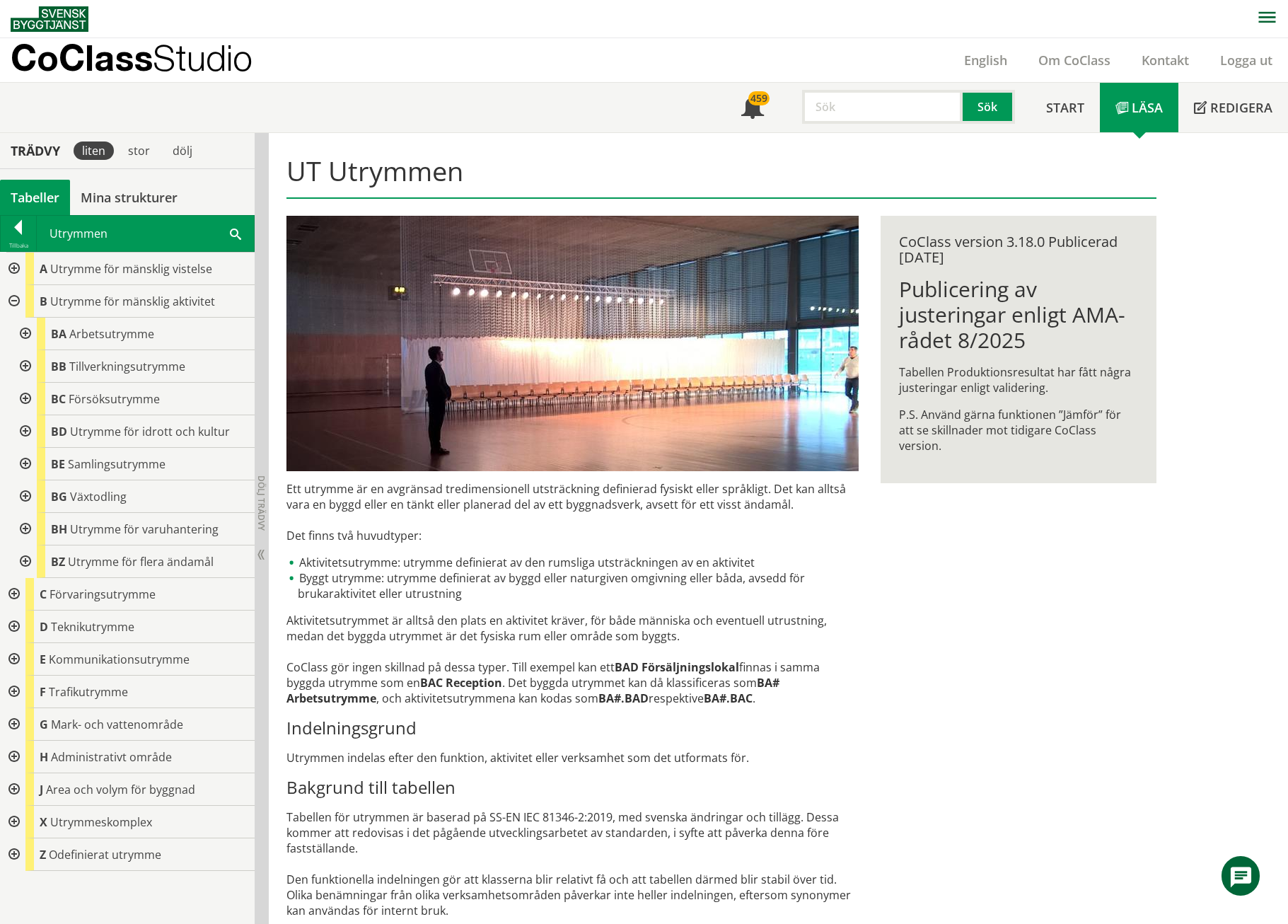
click at [15, 270] on div at bounding box center [13, 268] width 25 height 32
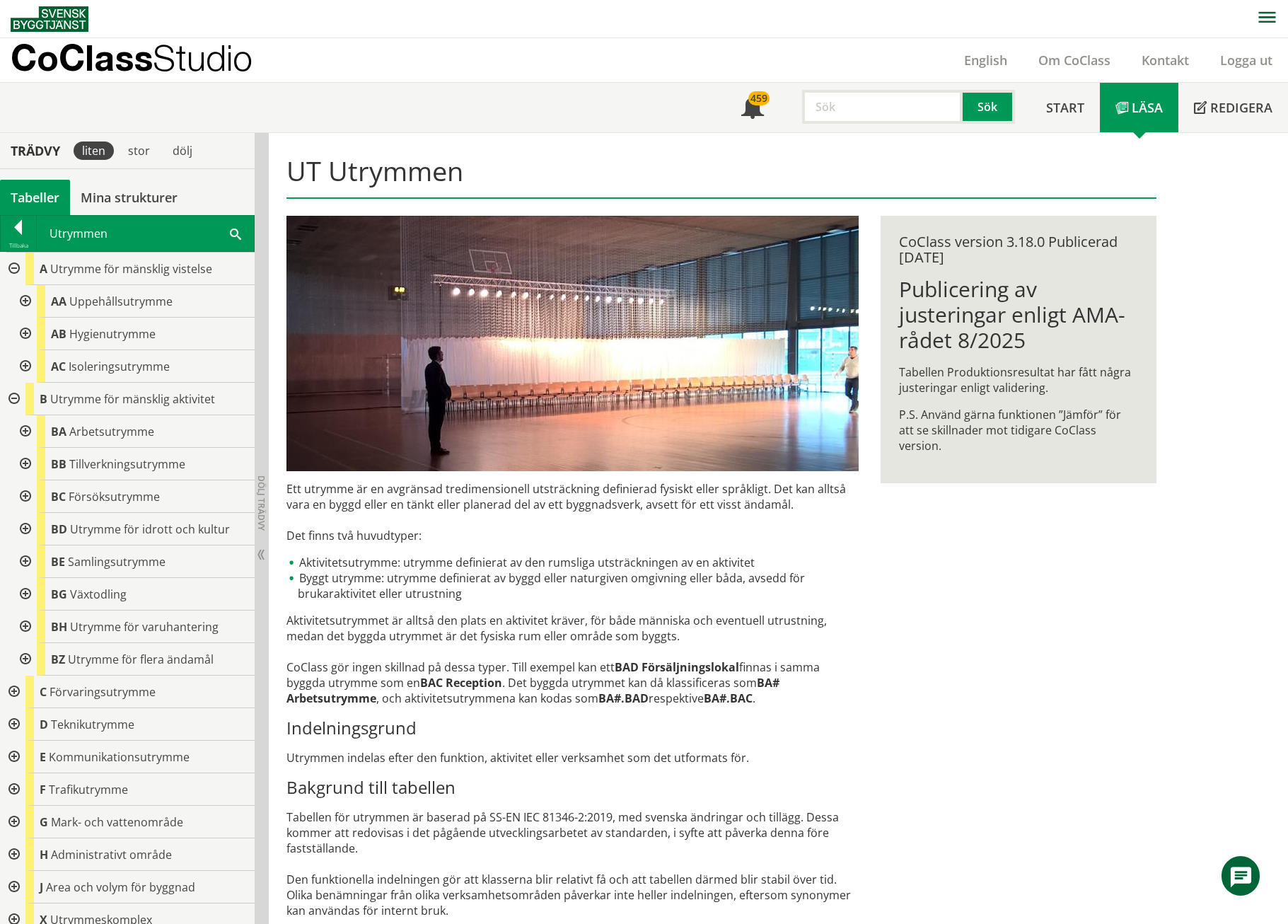
click at [24, 306] on div at bounding box center [24, 301] width 25 height 32
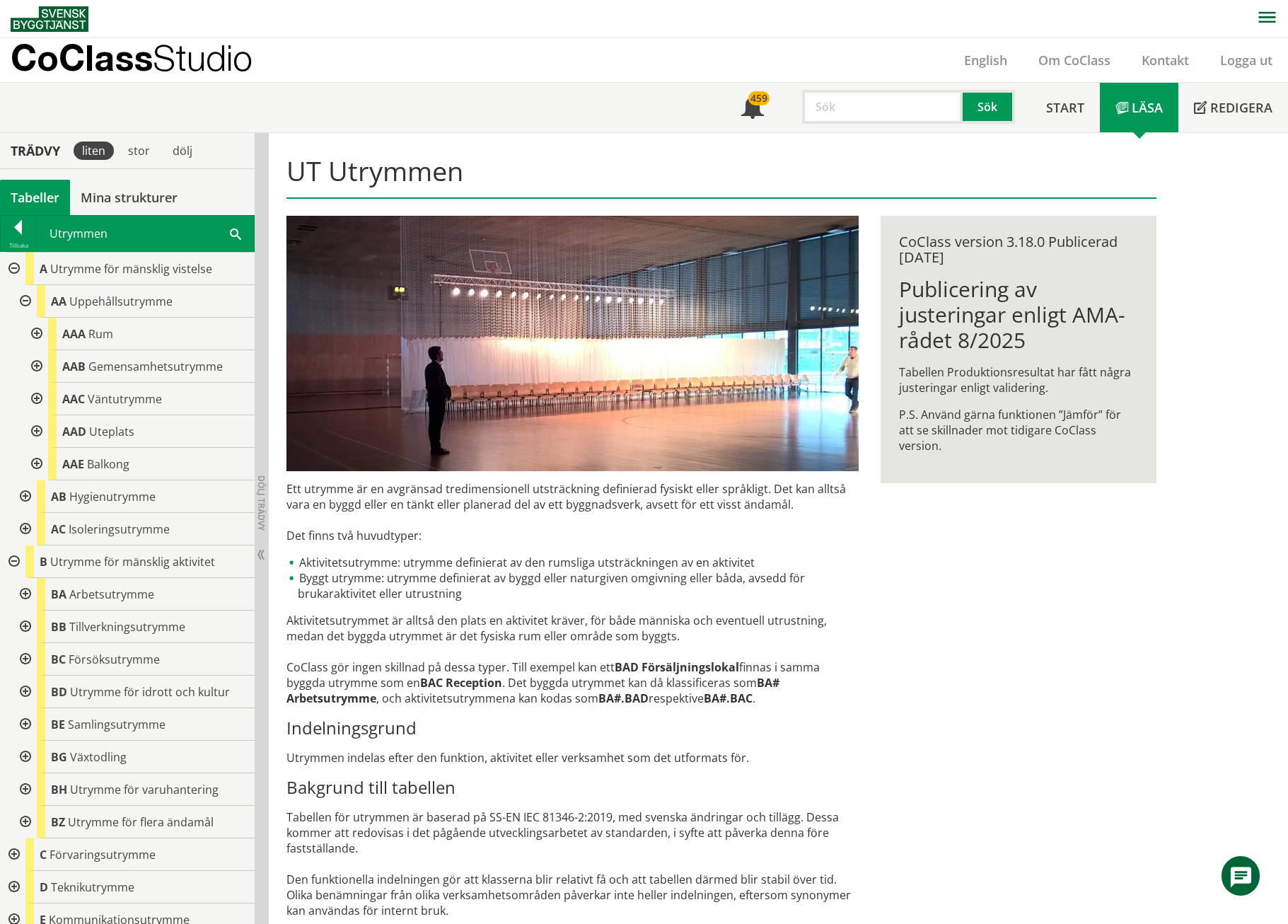
click at [39, 465] on div at bounding box center [35, 463] width 25 height 32
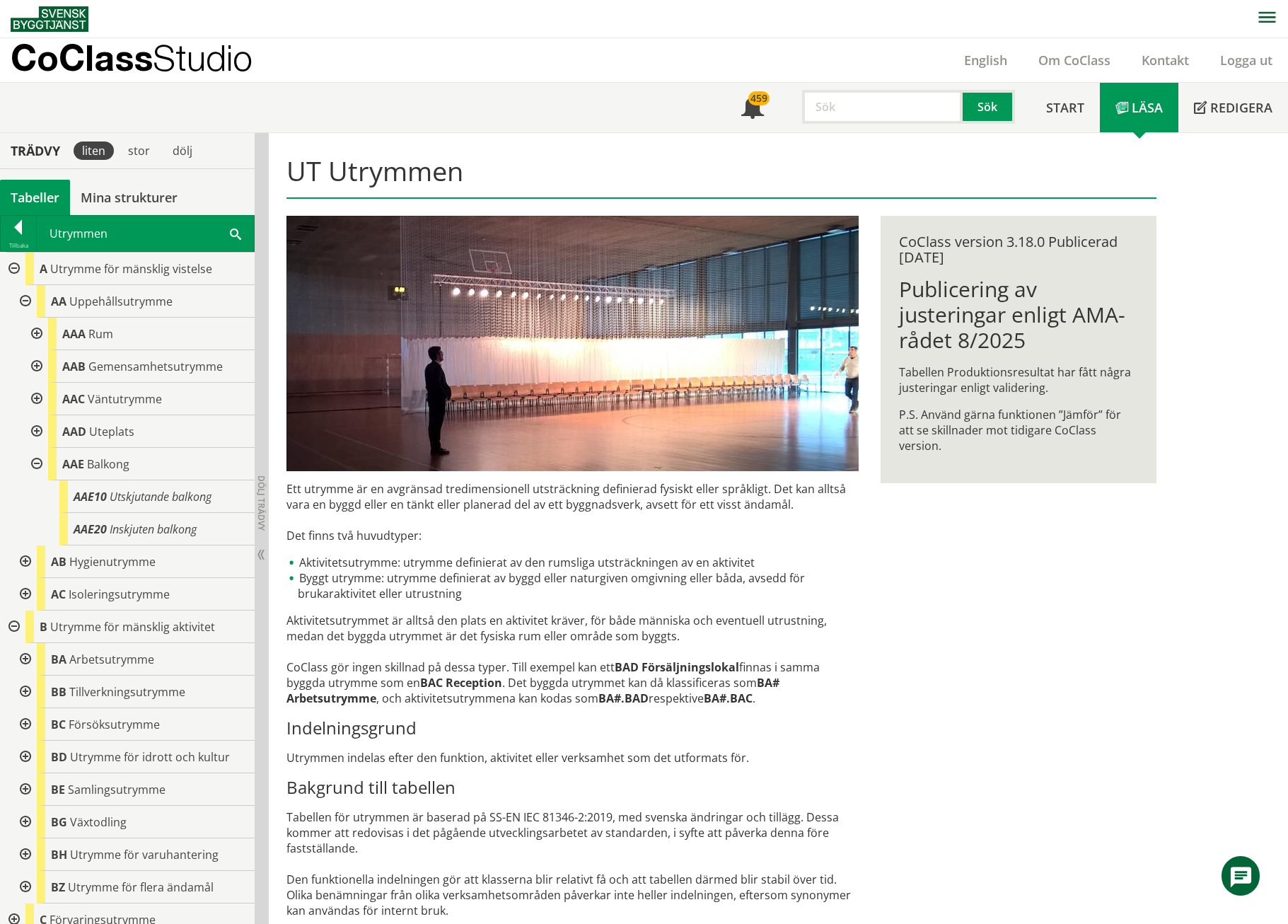
click at [34, 426] on div at bounding box center [35, 431] width 25 height 32
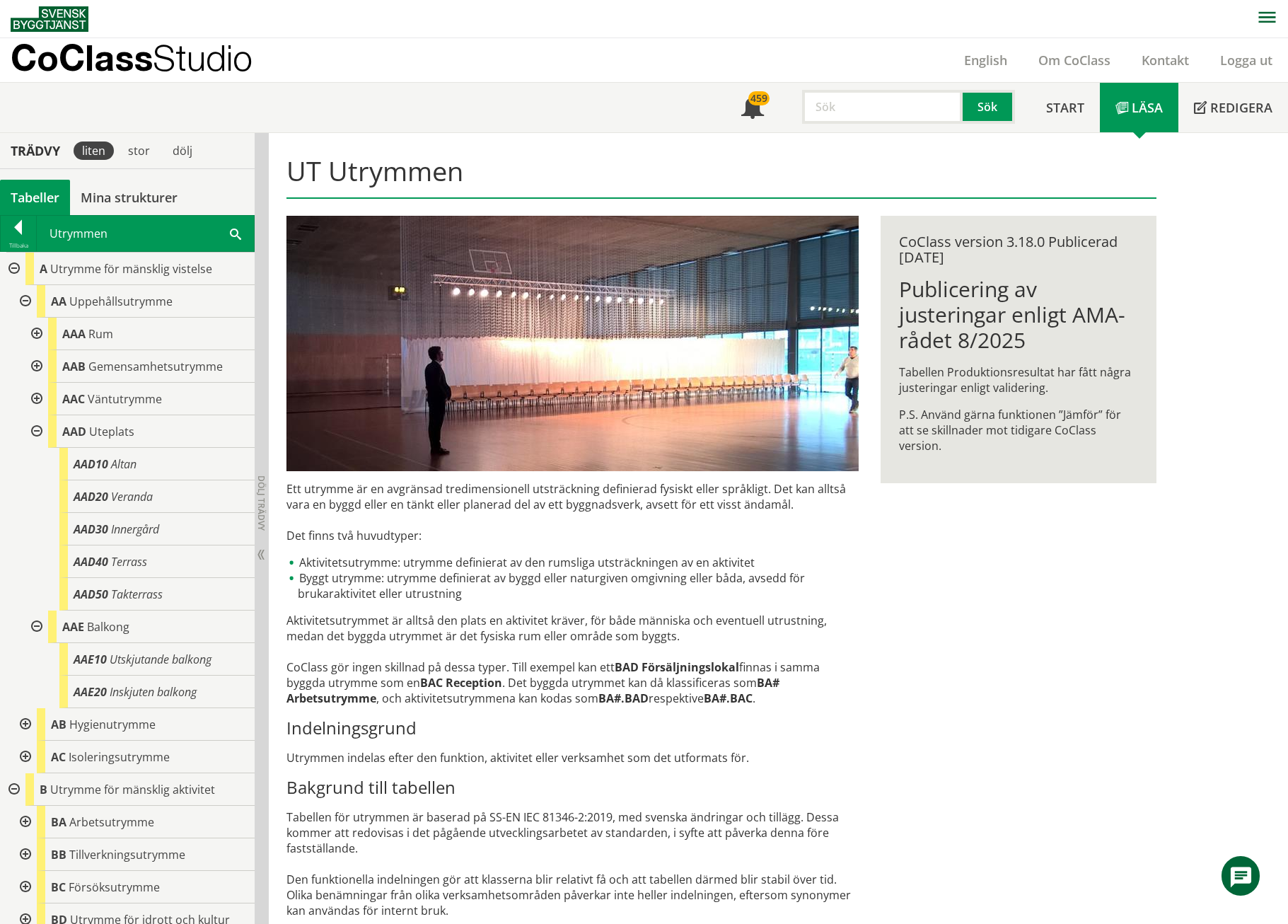
click at [37, 396] on div at bounding box center [35, 398] width 25 height 32
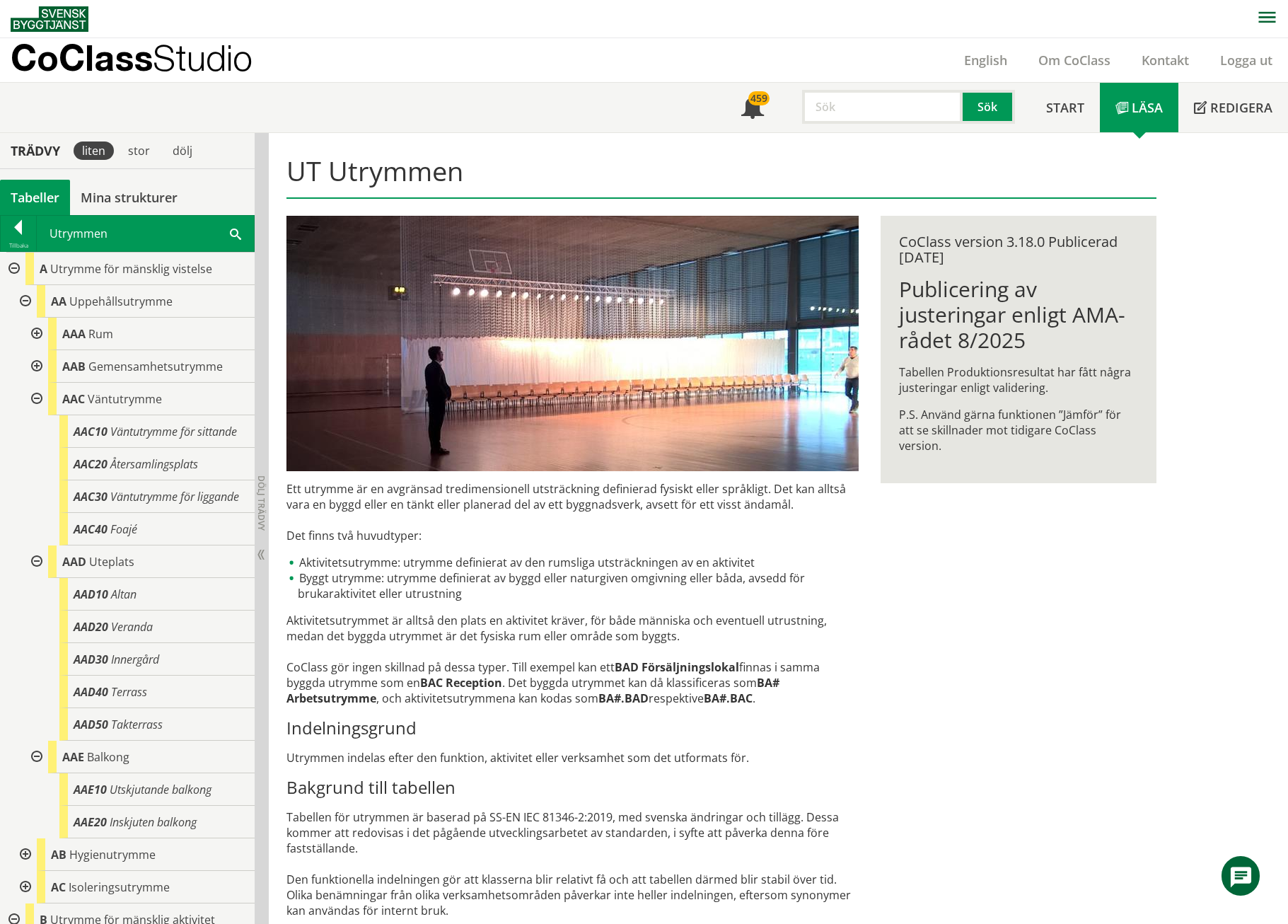
click at [40, 369] on div at bounding box center [35, 366] width 25 height 32
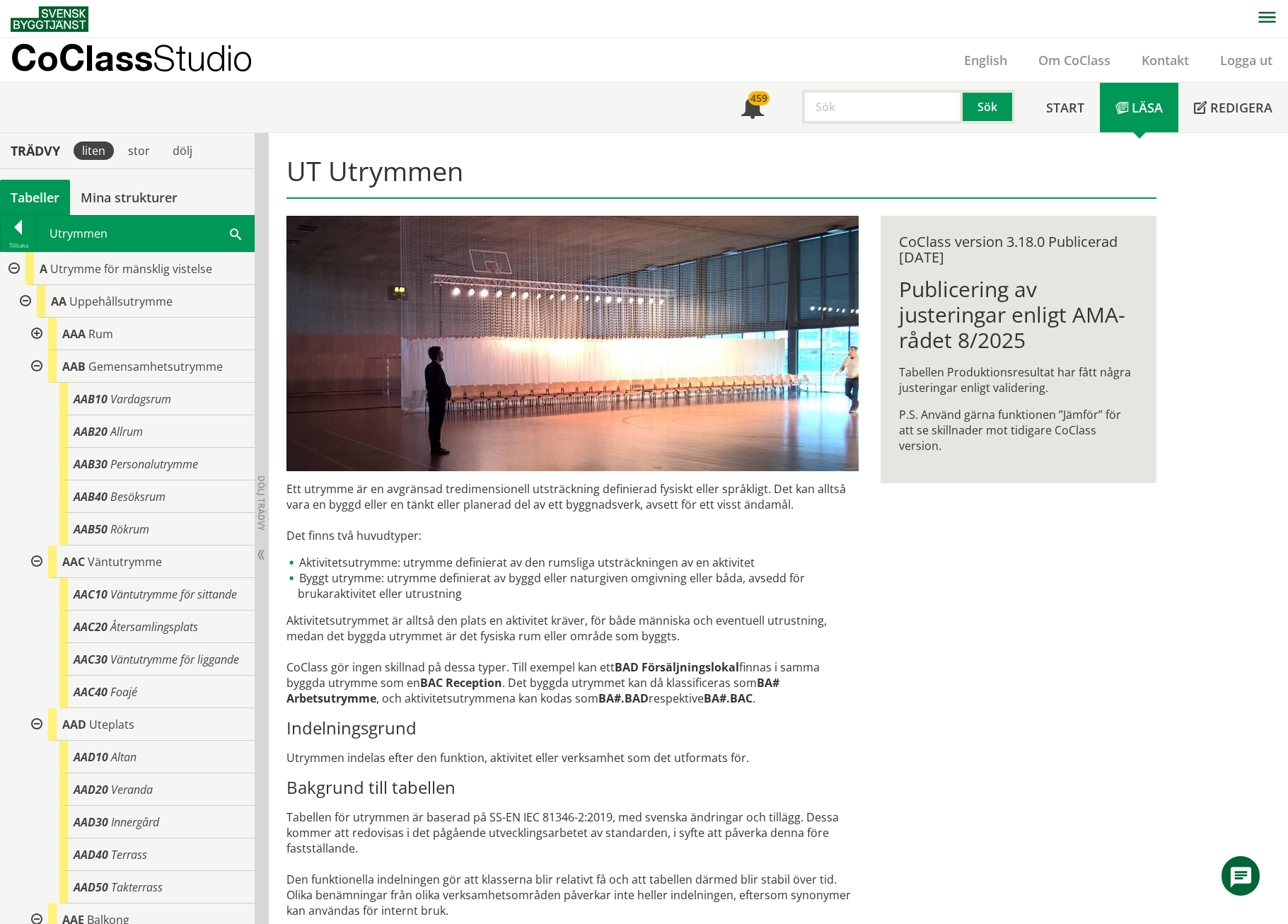
click at [40, 369] on div at bounding box center [35, 366] width 25 height 32
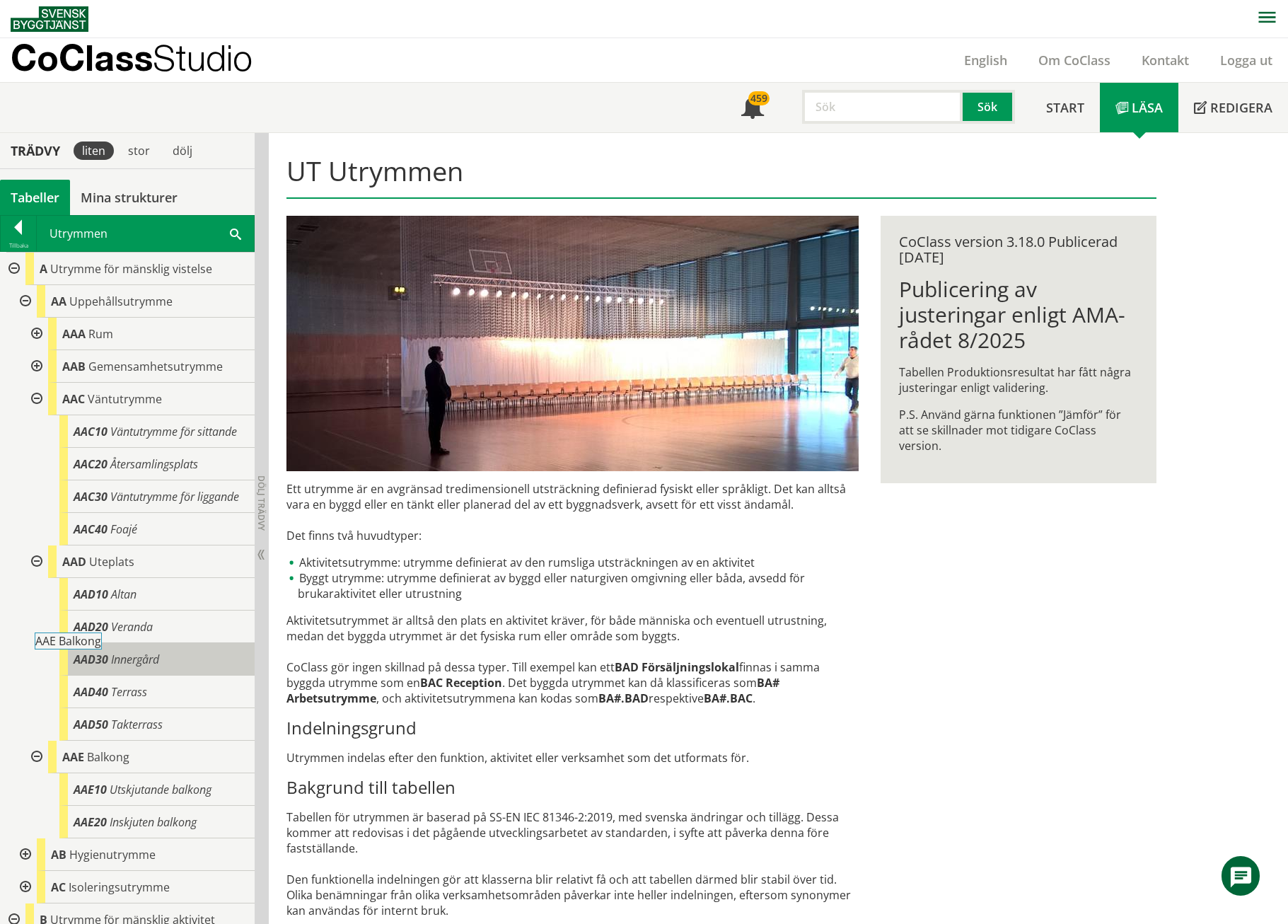
drag, startPoint x: 126, startPoint y: 757, endPoint x: 137, endPoint y: 648, distance: 109.6
click at [137, 648] on div "AAA Rum AAB Gemensamhetsutrymme AAB10 Vardagsrum AAB20 Allrum AAB30 Personalutr…" at bounding box center [138, 577] width 232 height 521
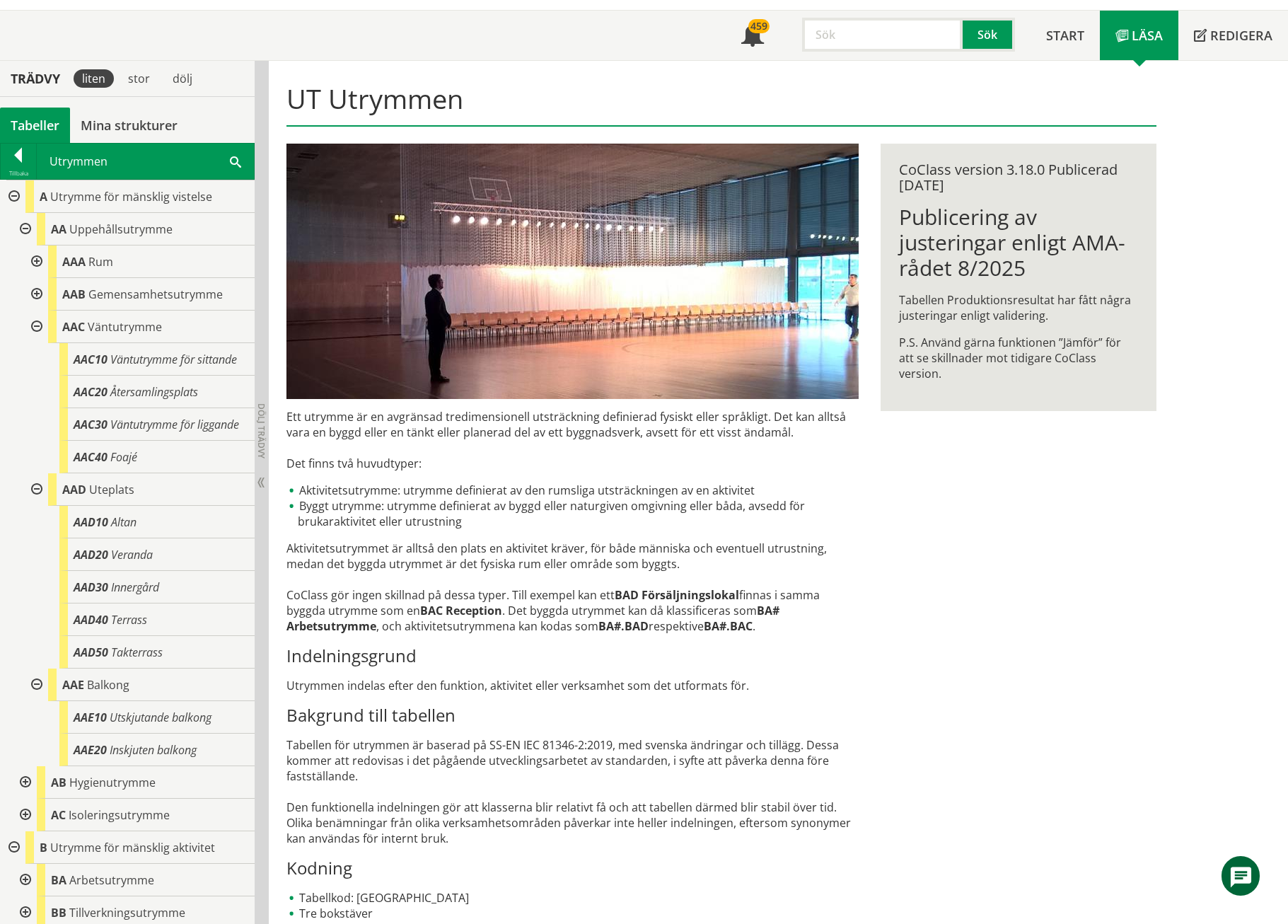
scroll to position [136, 0]
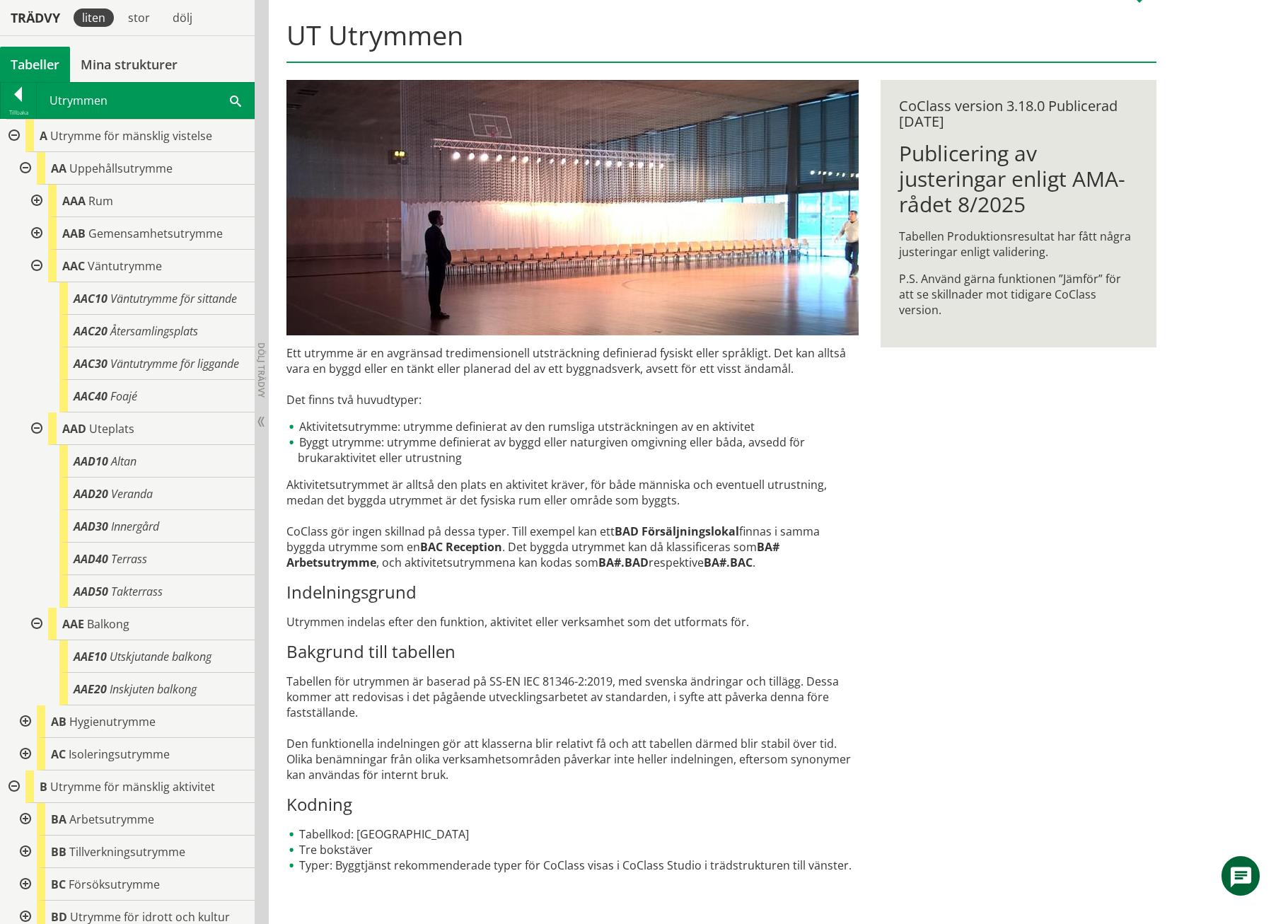
click at [759, 54] on h1 "UT Utrymmen" at bounding box center [720, 41] width 869 height 44
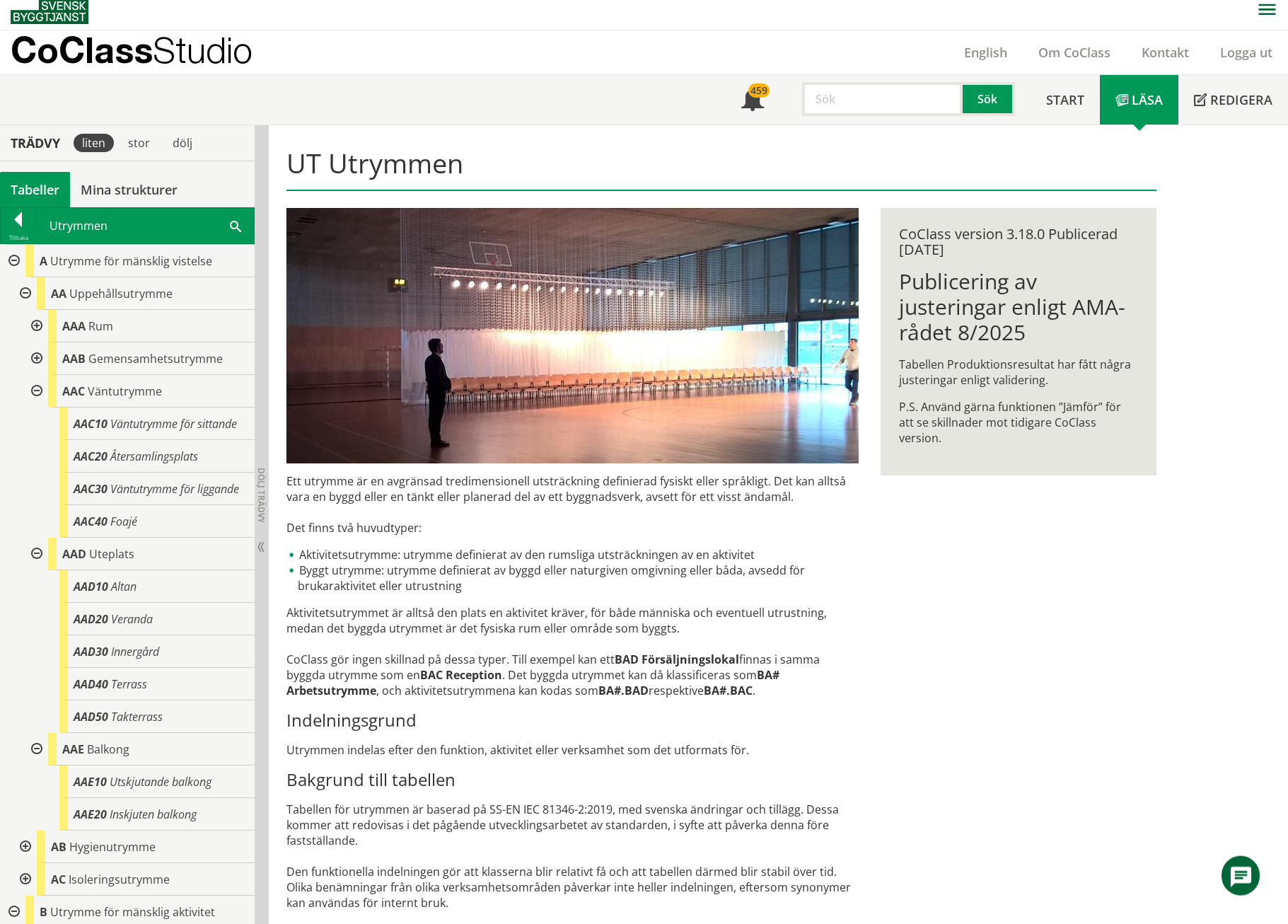
scroll to position [0, 0]
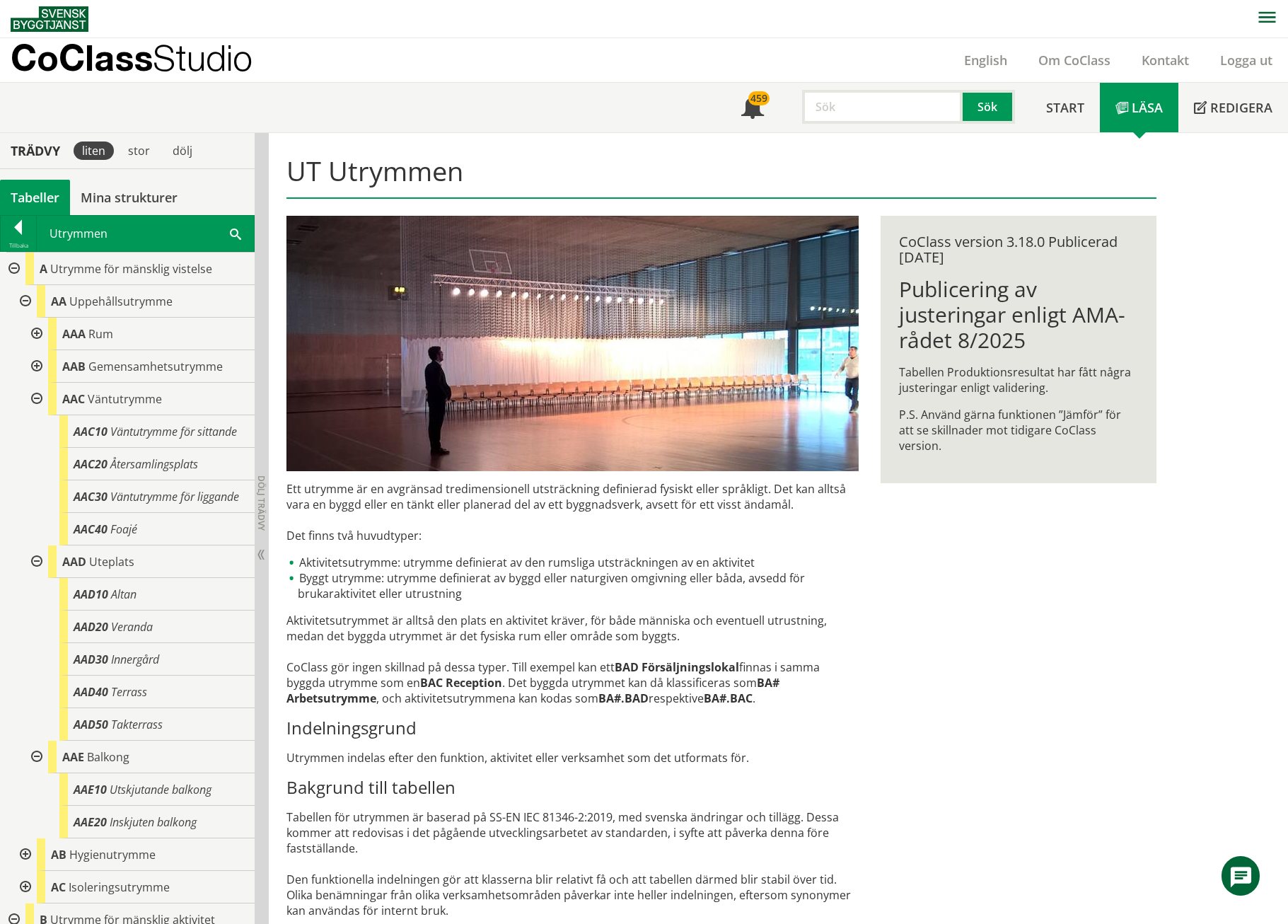
click at [950, 99] on input "text" at bounding box center [882, 106] width 161 height 34
type input "varumottagning"
click at [970, 112] on button "Sök" at bounding box center [989, 106] width 53 height 34
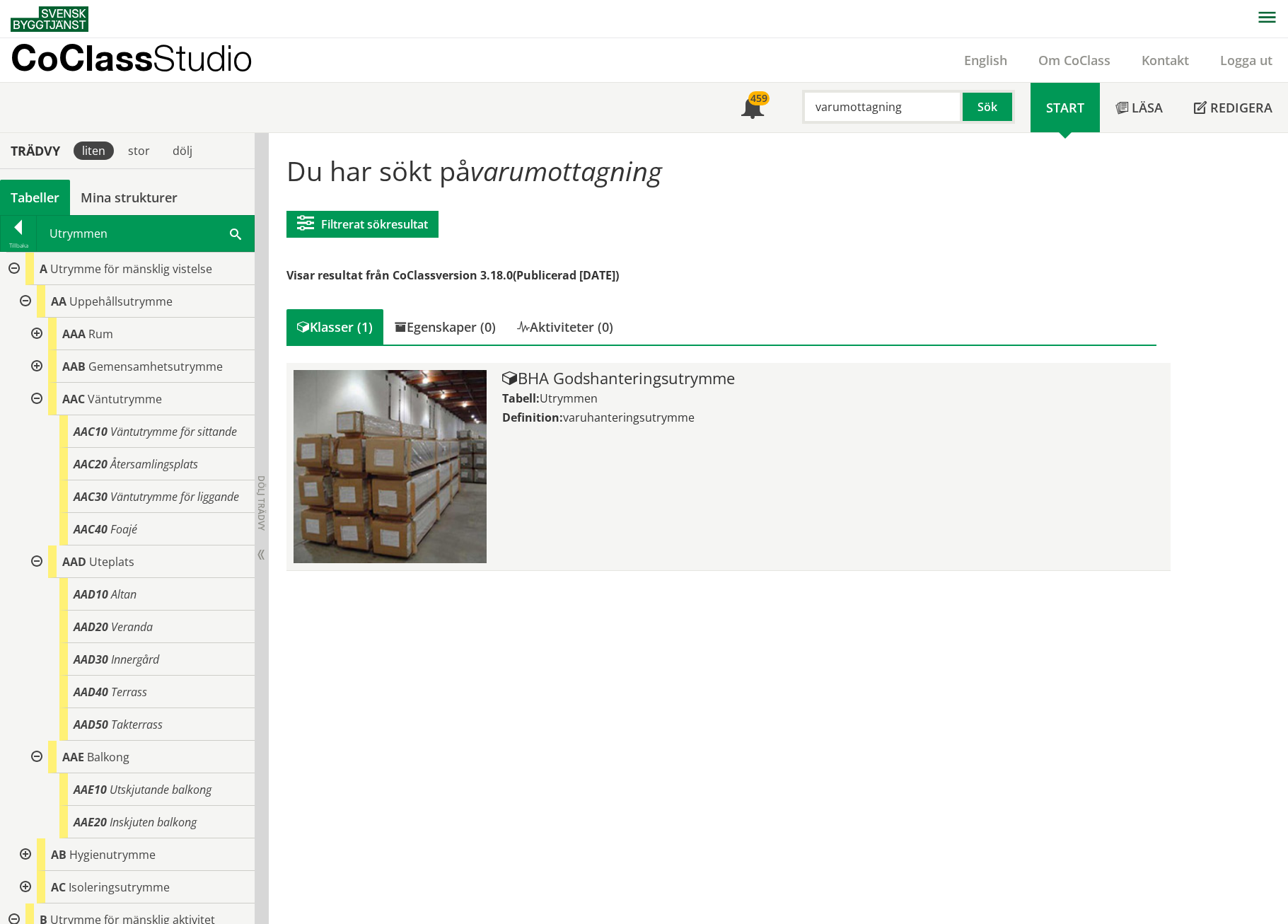
click at [628, 468] on div "BHA Godshanteringsutrymme Tabell: Utrymmen Definition: varuhanteringsutrymme" at bounding box center [832, 466] width 661 height 193
click at [404, 451] on img at bounding box center [390, 466] width 193 height 193
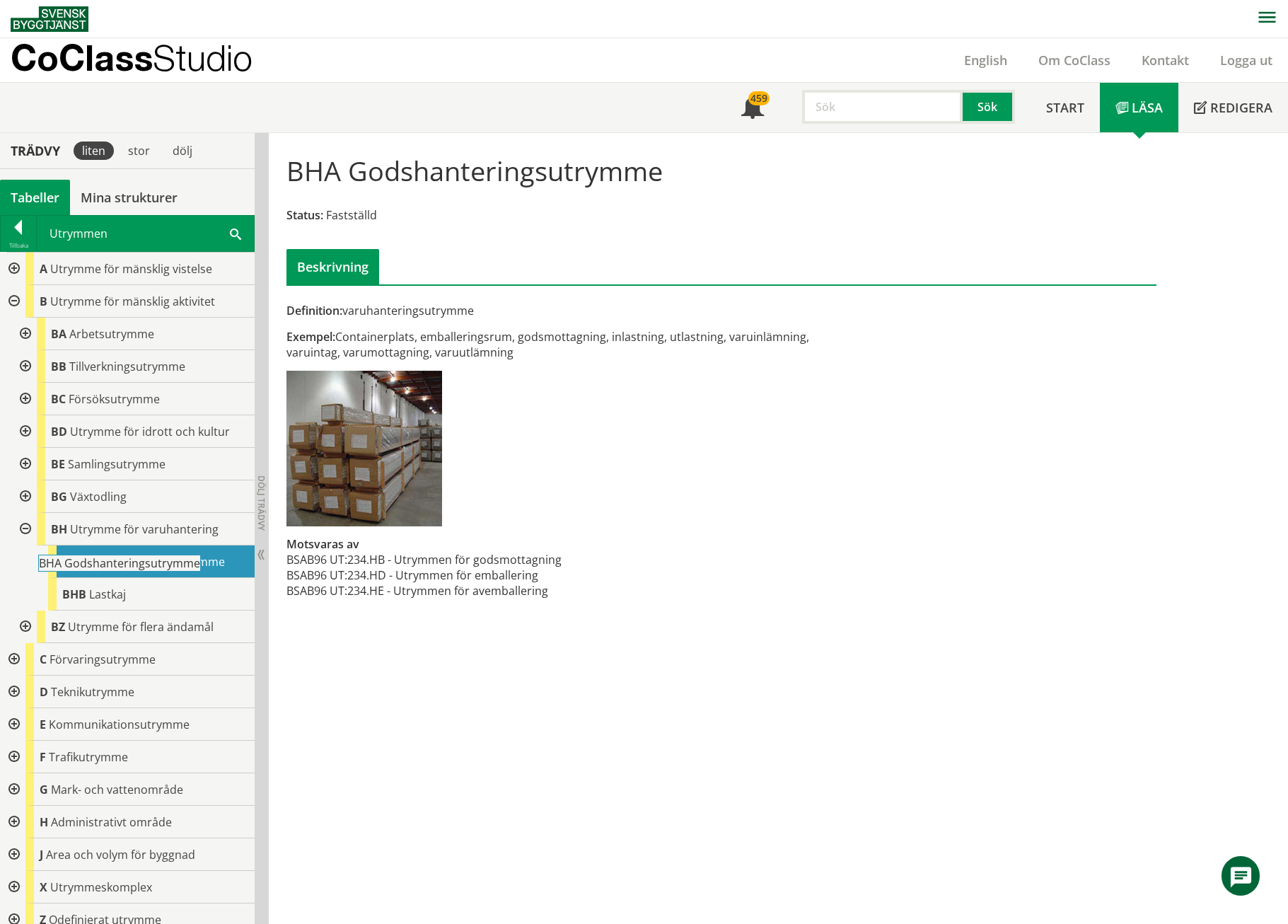
drag, startPoint x: 124, startPoint y: 560, endPoint x: 139, endPoint y: 569, distance: 17.5
click at [139, 569] on body "AMA AMA Beskrivningsverktyg AMA Funktion BSAB Bygginfo Byggjura Byggkatalogen […" at bounding box center [644, 462] width 1288 height 924
click at [1260, 71] on div "Logga ut" at bounding box center [1246, 59] width 84 height 44
click at [1259, 63] on link "Logga ut" at bounding box center [1246, 59] width 84 height 17
